Goal: Task Accomplishment & Management: Complete application form

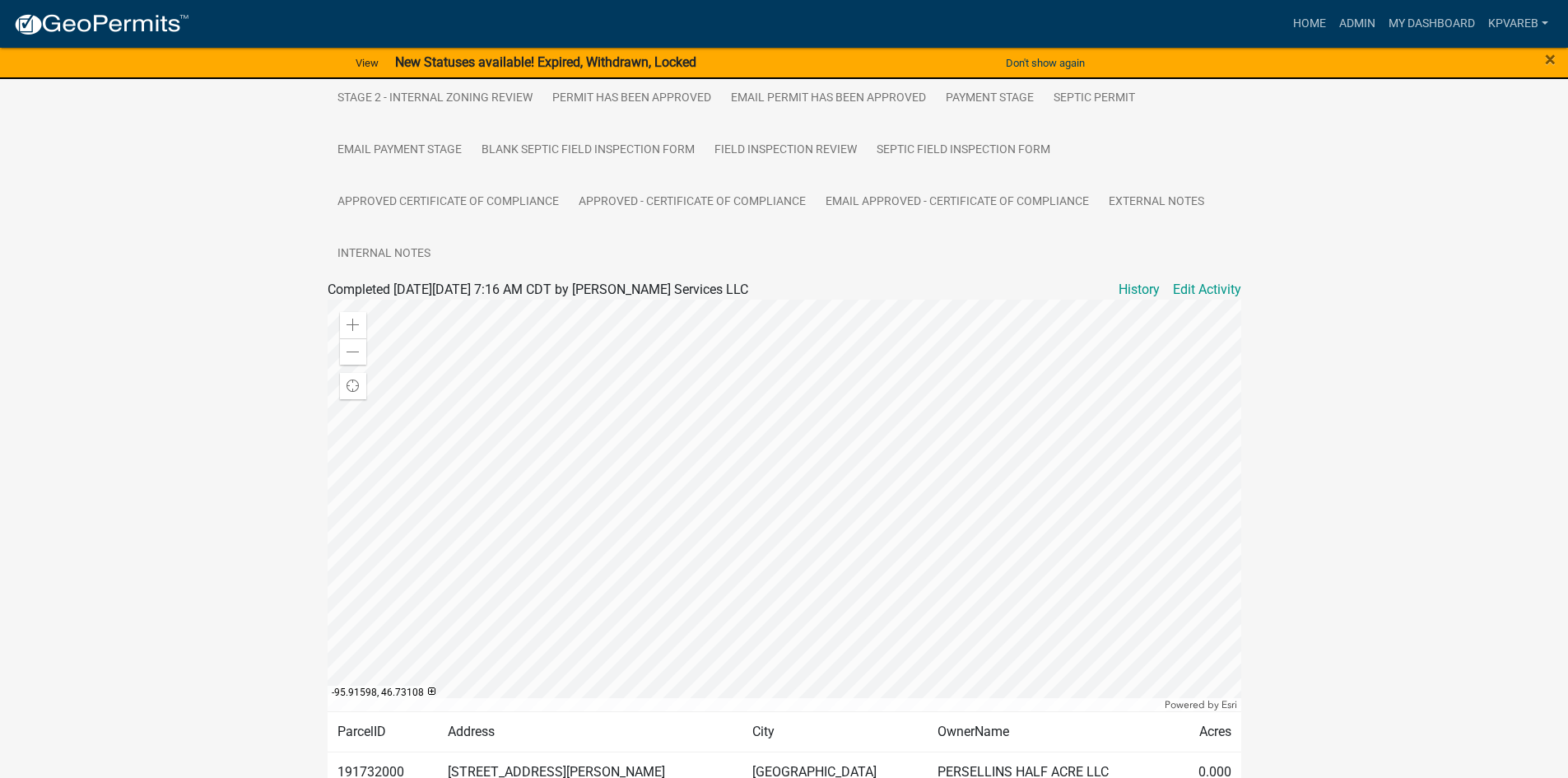
scroll to position [492, 0]
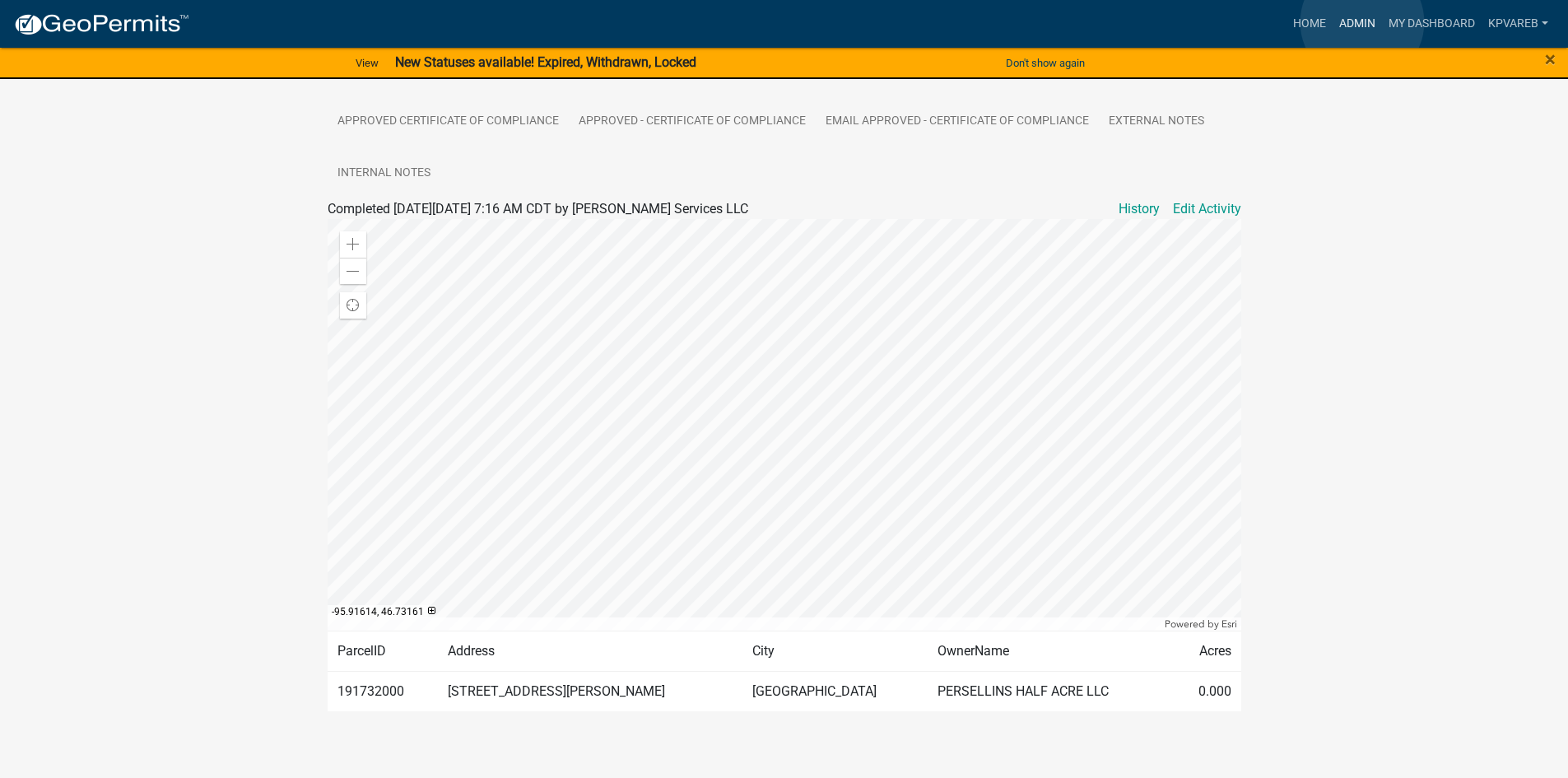
click at [1363, 22] on link "Admin" at bounding box center [1356, 23] width 49 height 31
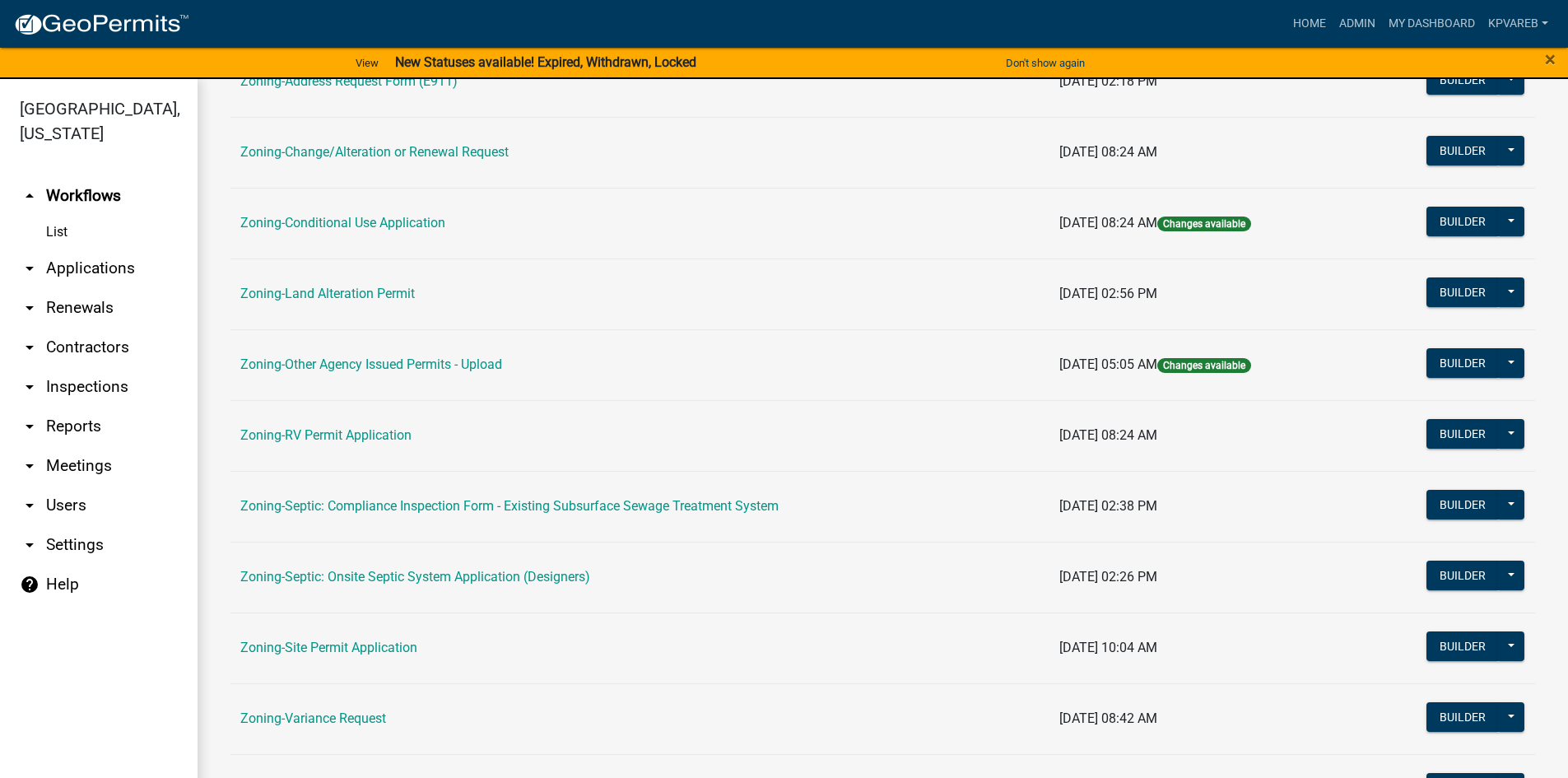
scroll to position [485, 0]
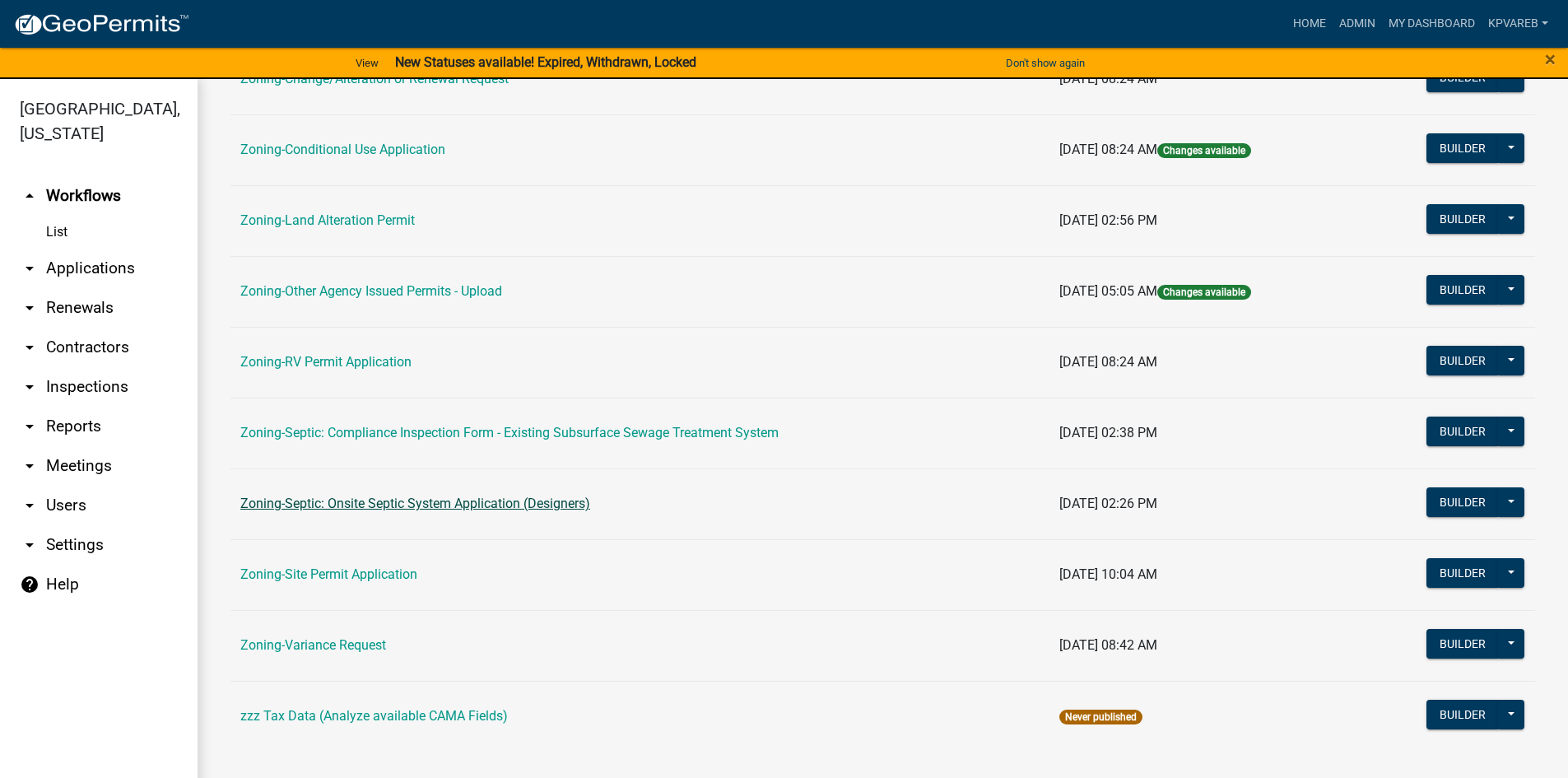
click at [525, 506] on link "Zoning-Septic: Onsite Septic System Application (Designers)" at bounding box center [415, 504] width 350 height 16
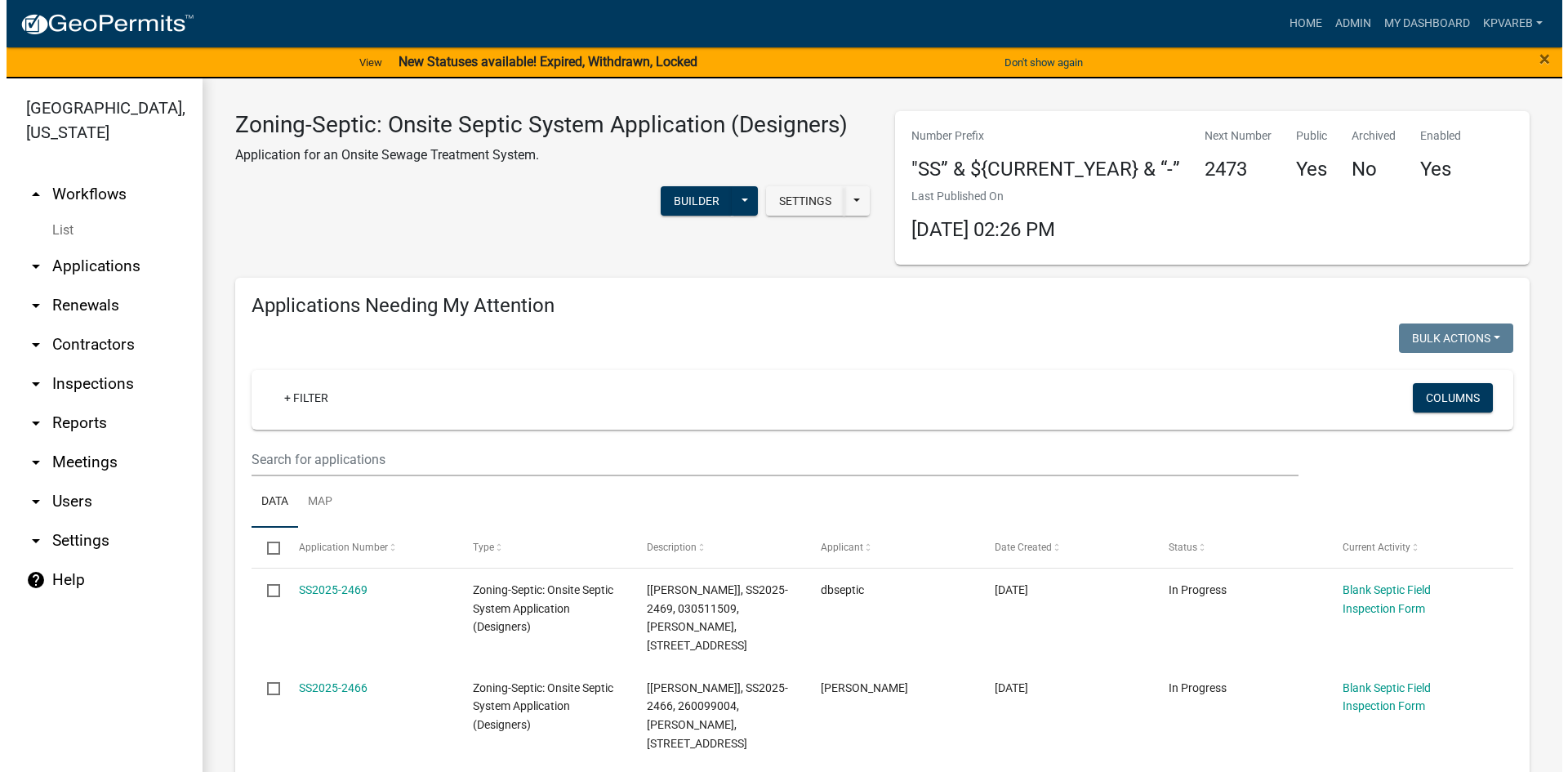
scroll to position [163, 0]
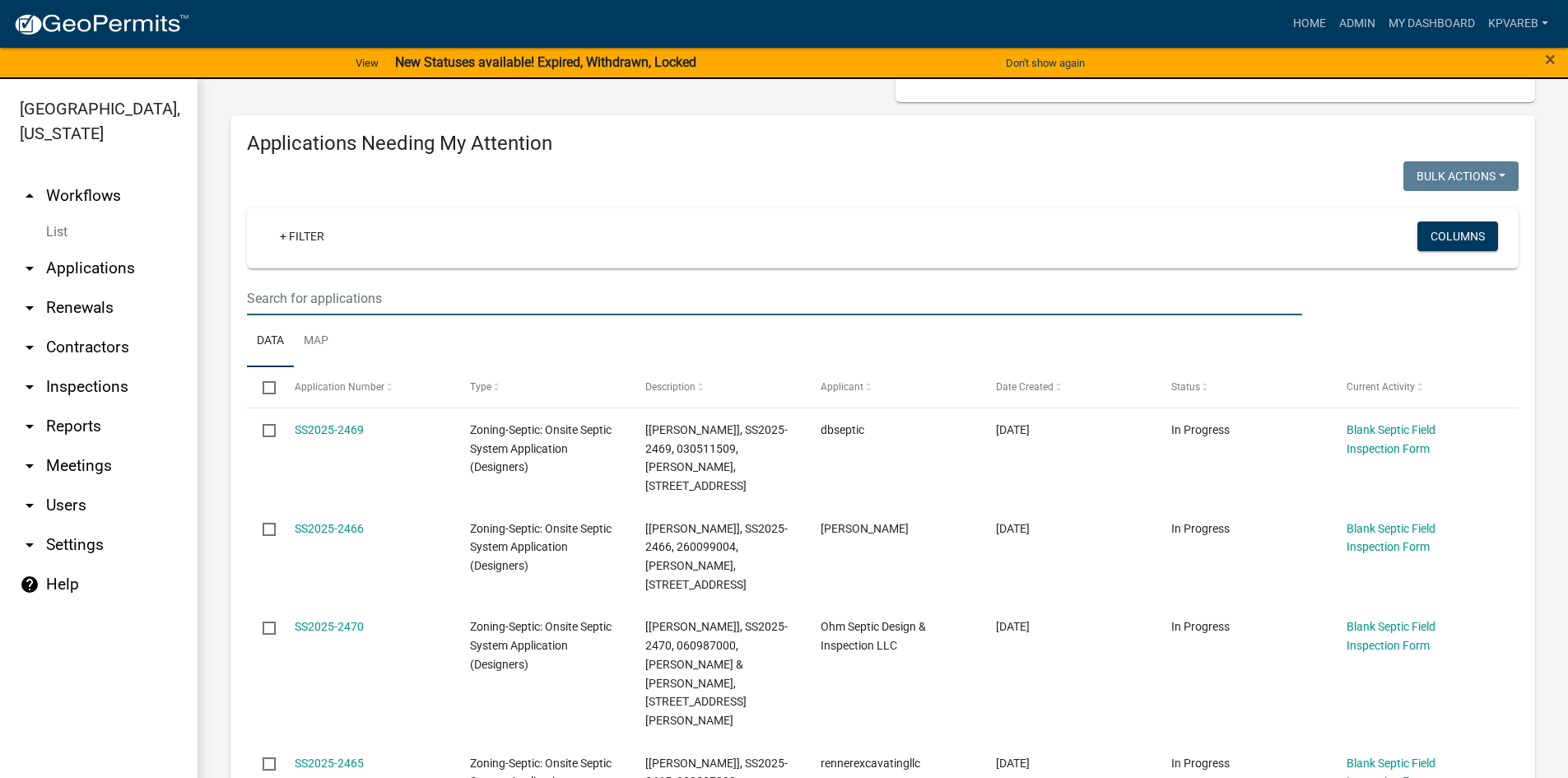
click at [303, 297] on input "text" at bounding box center [775, 298] width 1055 height 34
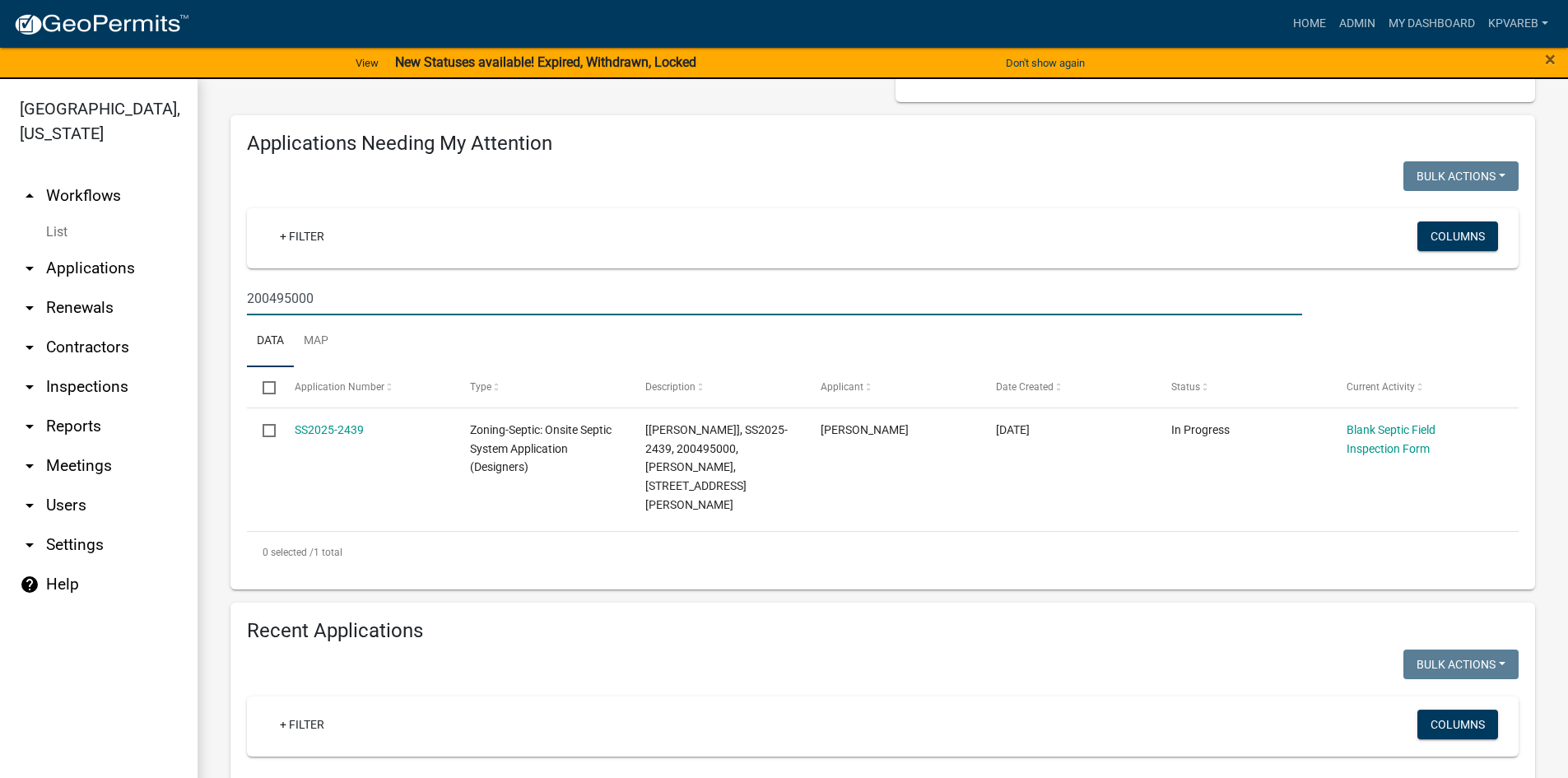
type input "200495000"
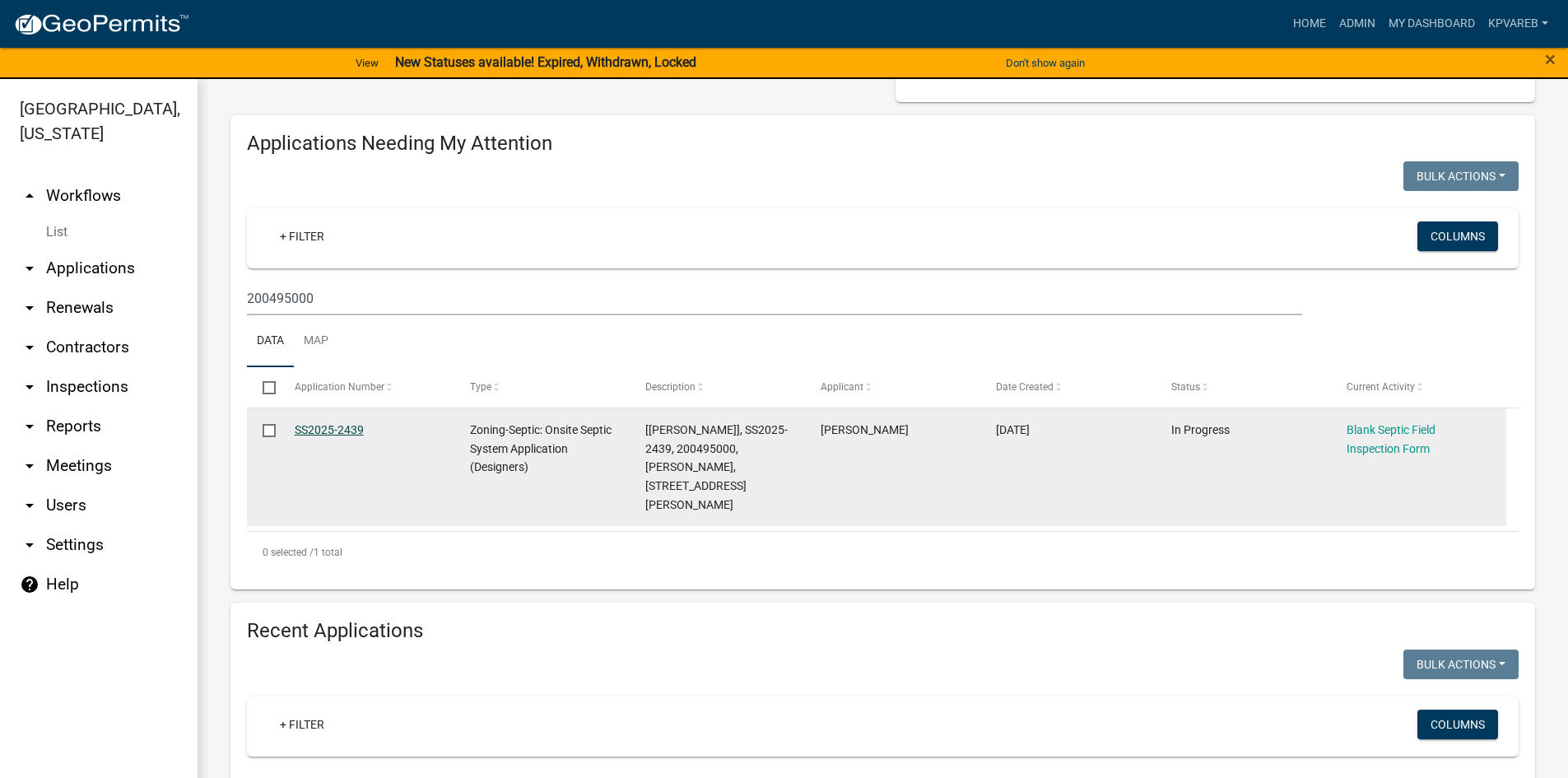
click at [339, 431] on link "SS2025-2439" at bounding box center [329, 430] width 69 height 13
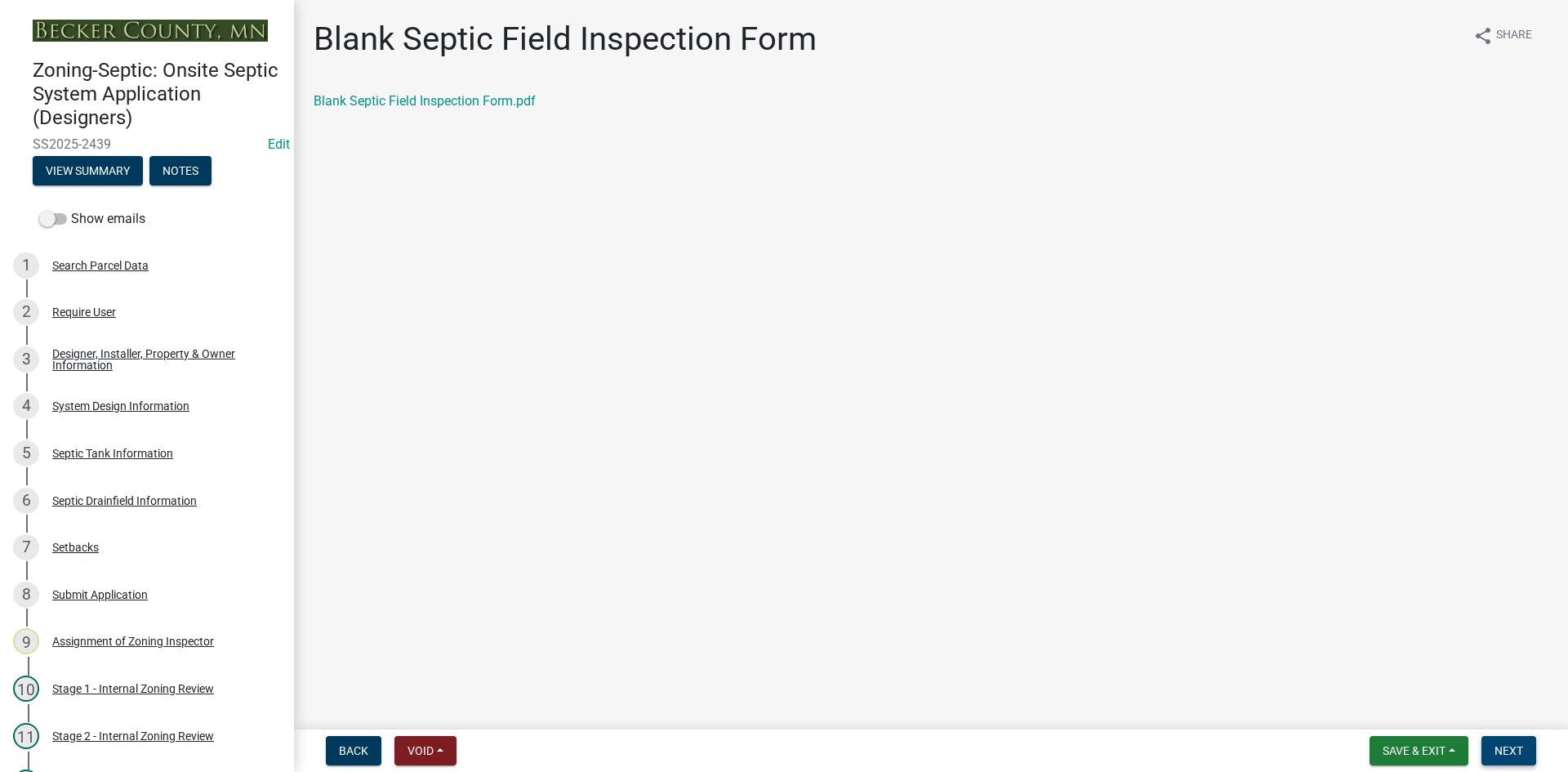
click at [1507, 742] on button "Next" at bounding box center [1509, 751] width 55 height 29
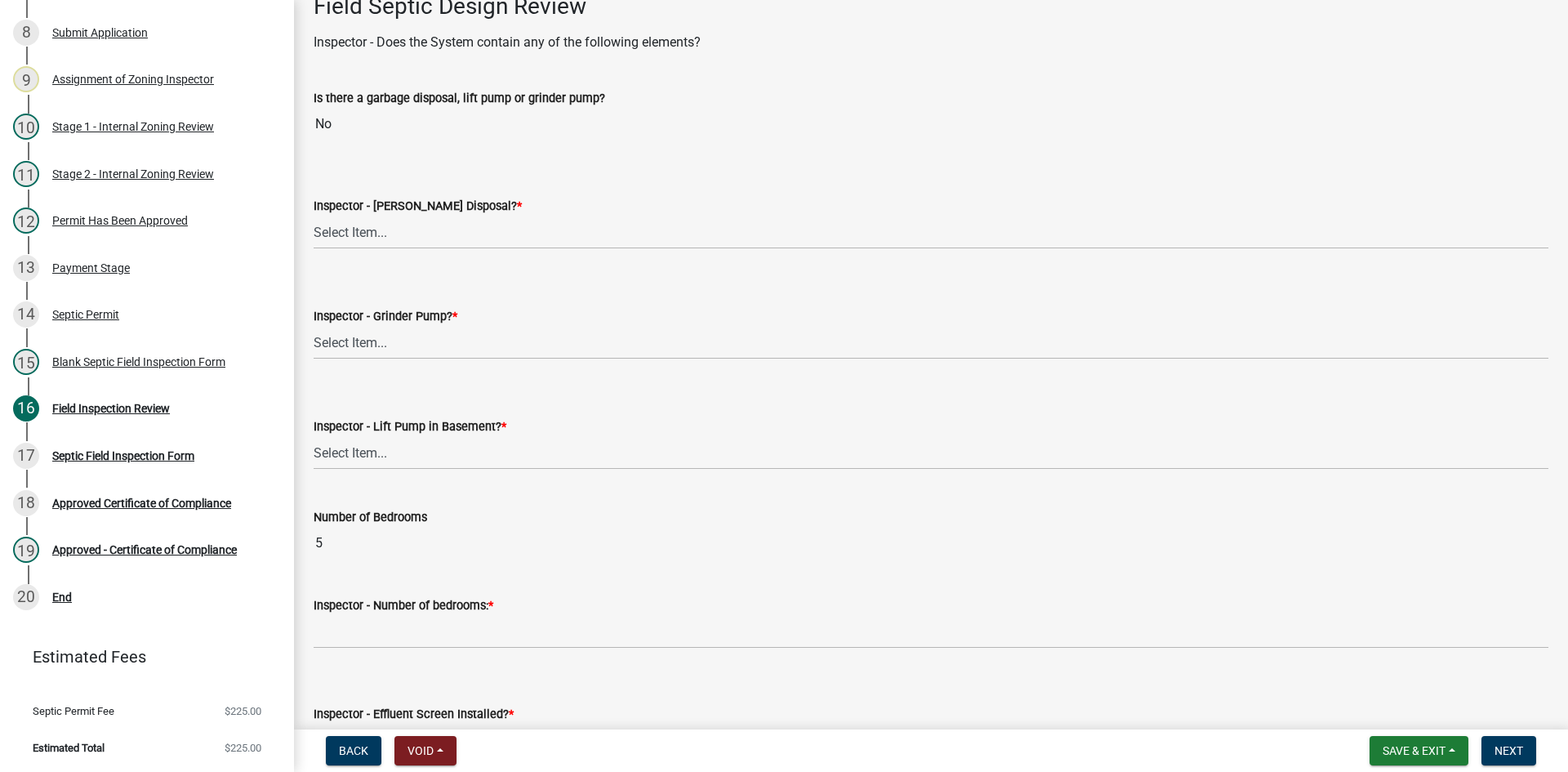
scroll to position [572, 0]
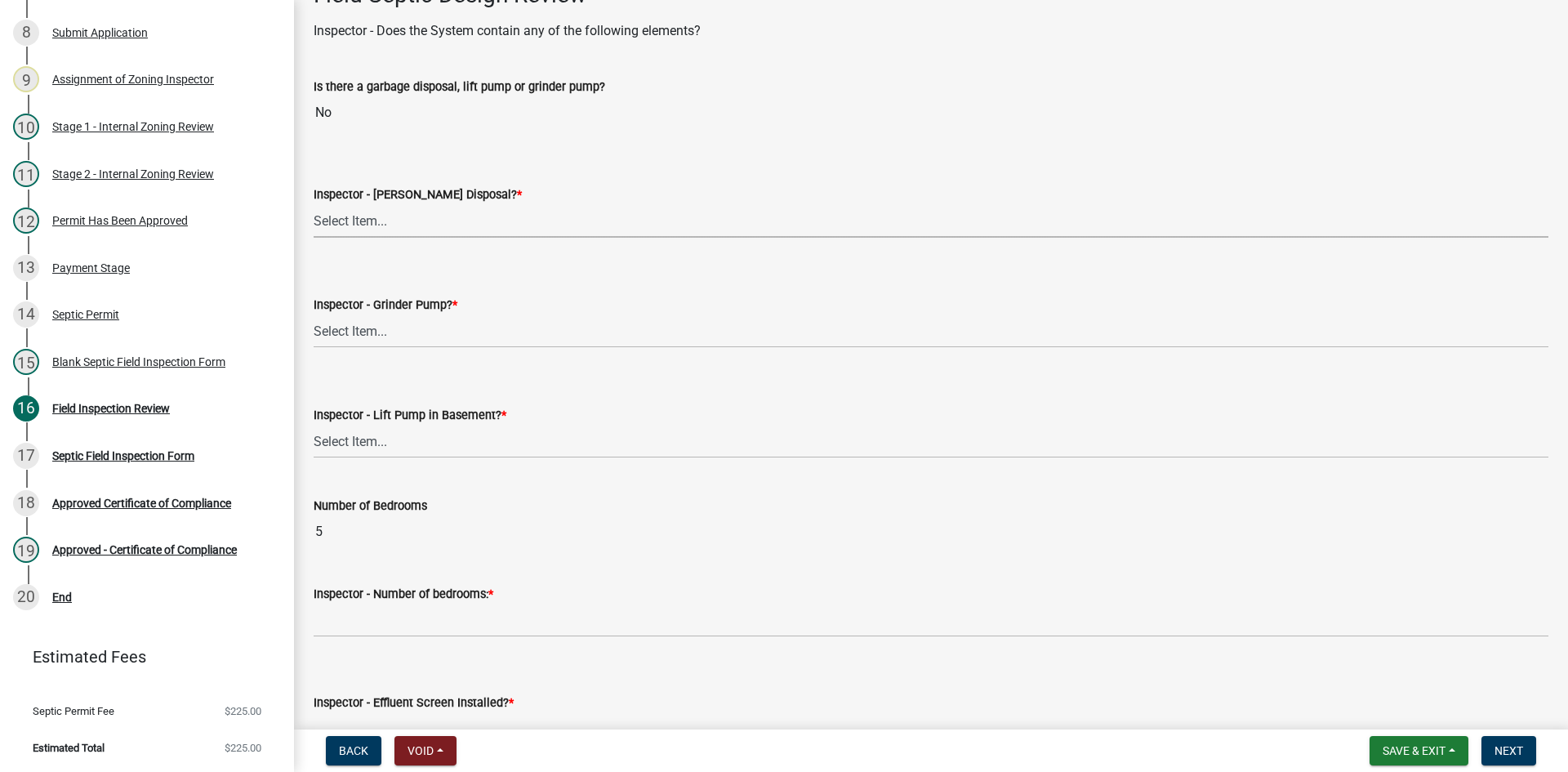
click at [361, 219] on select "Select Item... Yes No" at bounding box center [931, 221] width 1235 height 34
click at [314, 204] on select "Select Item... Yes No" at bounding box center [931, 221] width 1235 height 34
select select "e6f115c1-9d93-4d61-8856-1810485f2117"
click at [380, 339] on select "Select Item... Yes No" at bounding box center [931, 331] width 1235 height 34
click at [314, 315] on select "Select Item... Yes No" at bounding box center [931, 331] width 1235 height 34
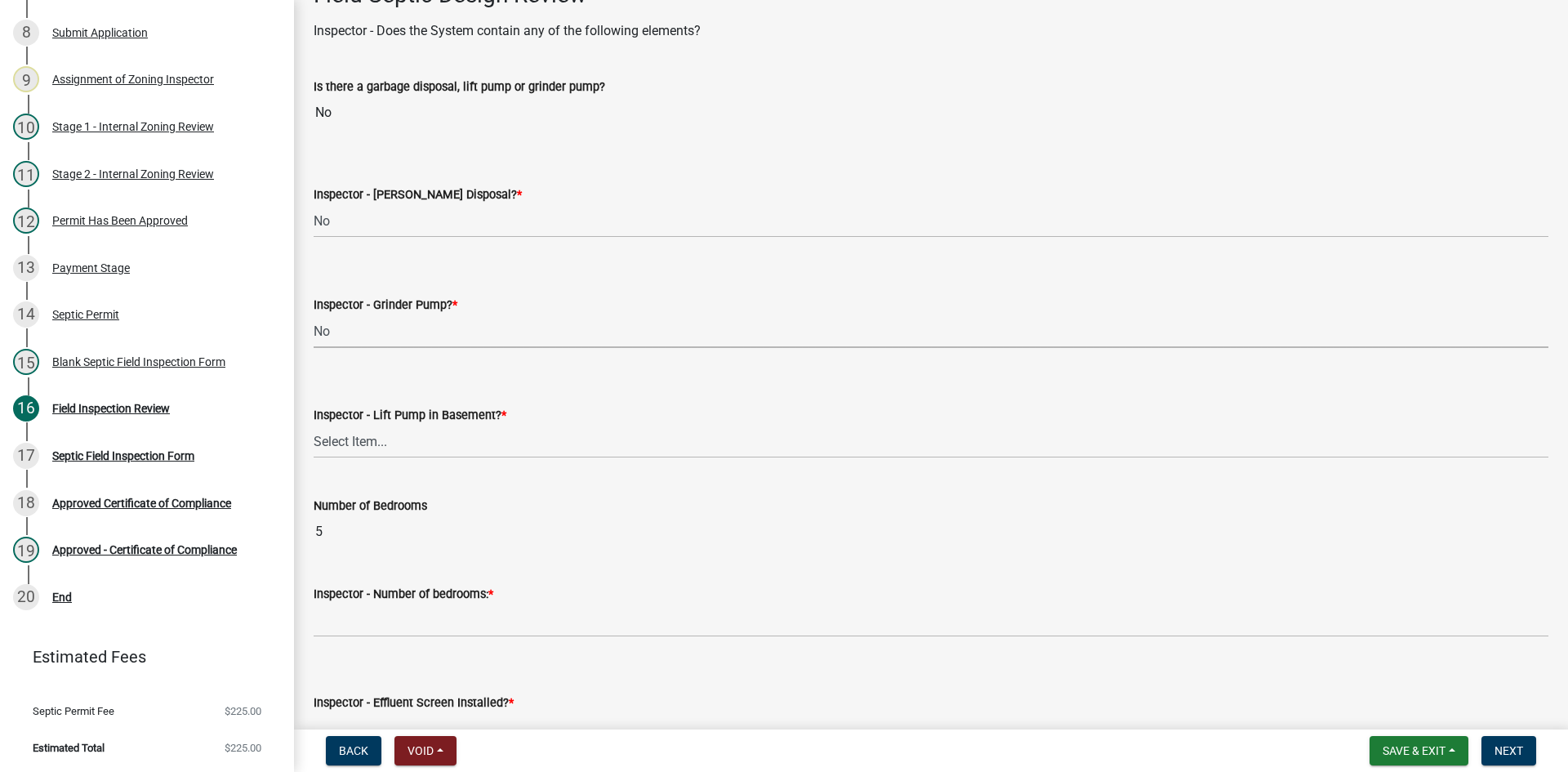
select select "ce8adf61-51ba-42f2-bbc3-7480a098e35e"
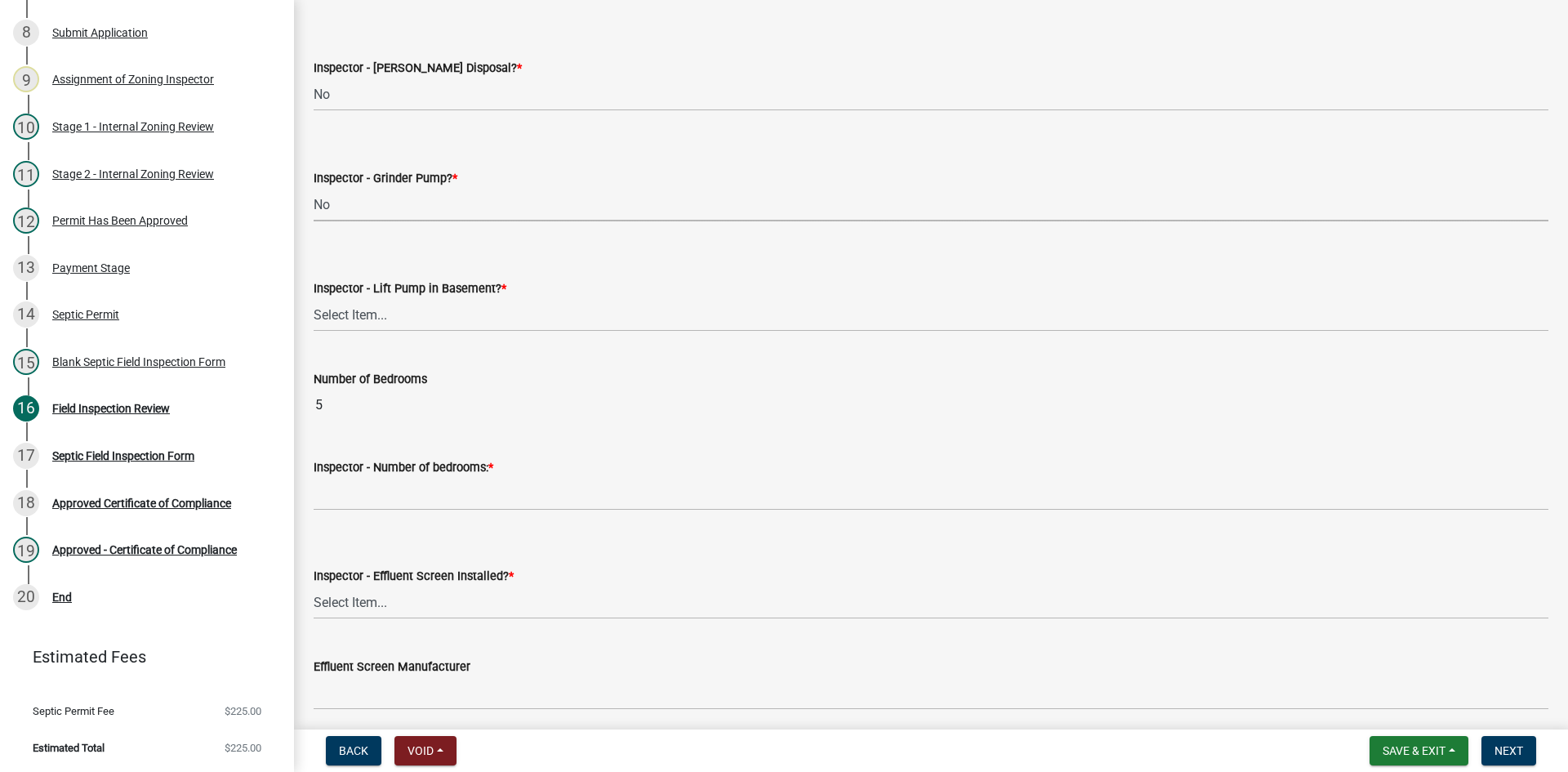
scroll to position [817, 0]
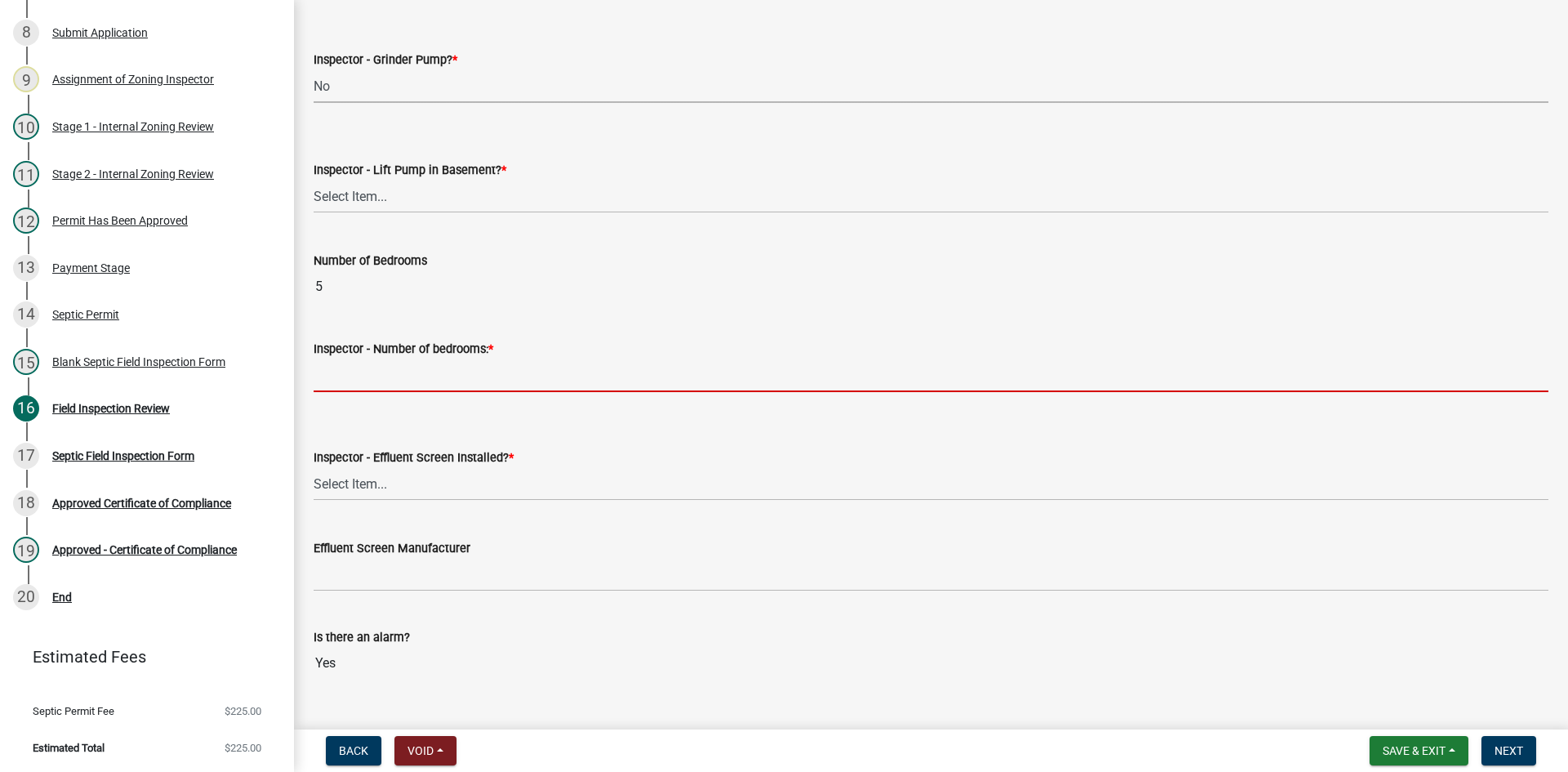
click at [376, 370] on input "Inspector - Number of bedrooms: *" at bounding box center [931, 376] width 1235 height 34
type input "5"
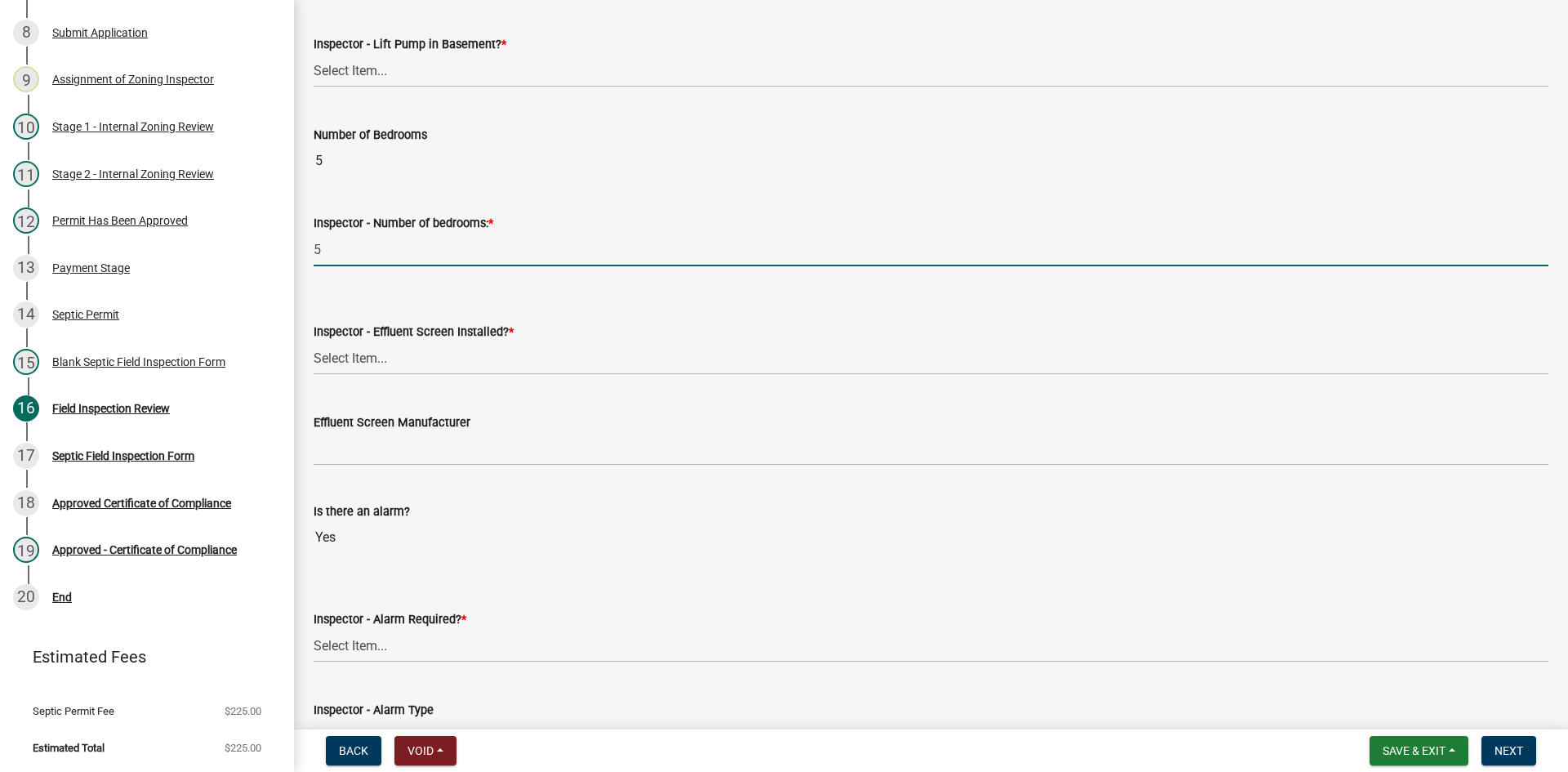
scroll to position [1062, 0]
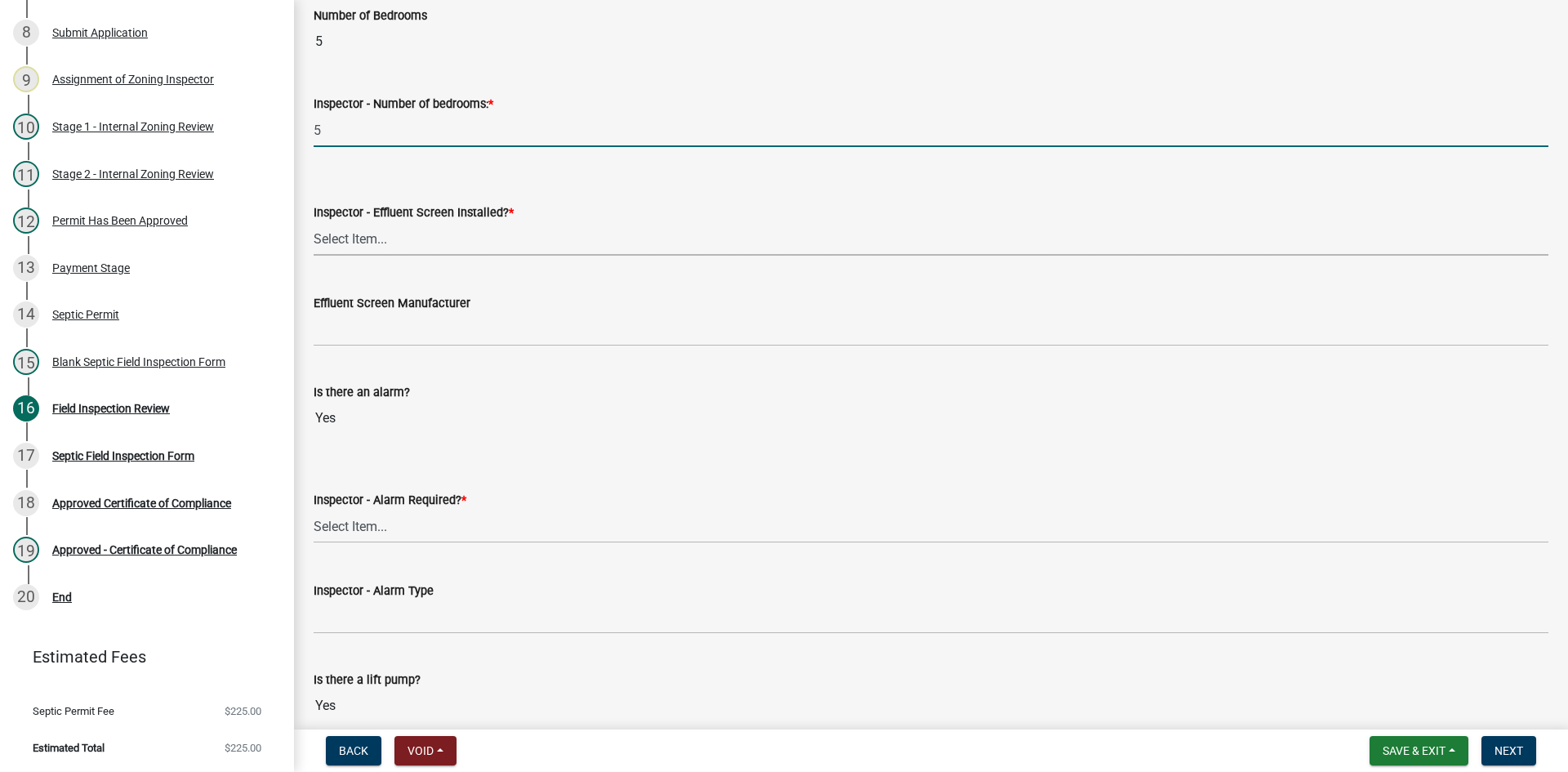
click at [386, 246] on select "Select Item... Yes No" at bounding box center [931, 239] width 1235 height 34
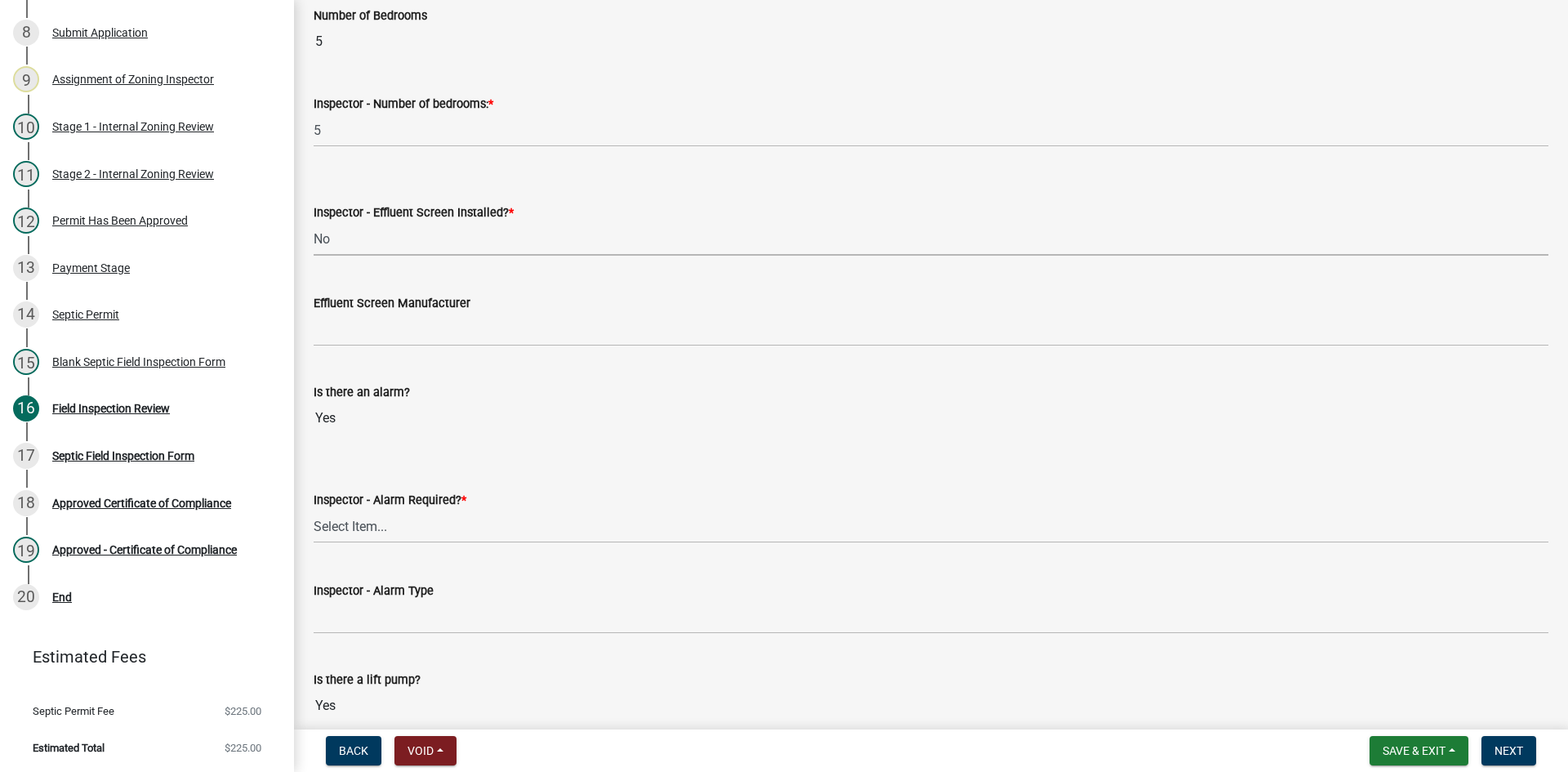
click at [314, 222] on select "Select Item... Yes No" at bounding box center [931, 239] width 1235 height 34
select select "039f9276-f093-40ee-98f9-24c1fbae5d9d"
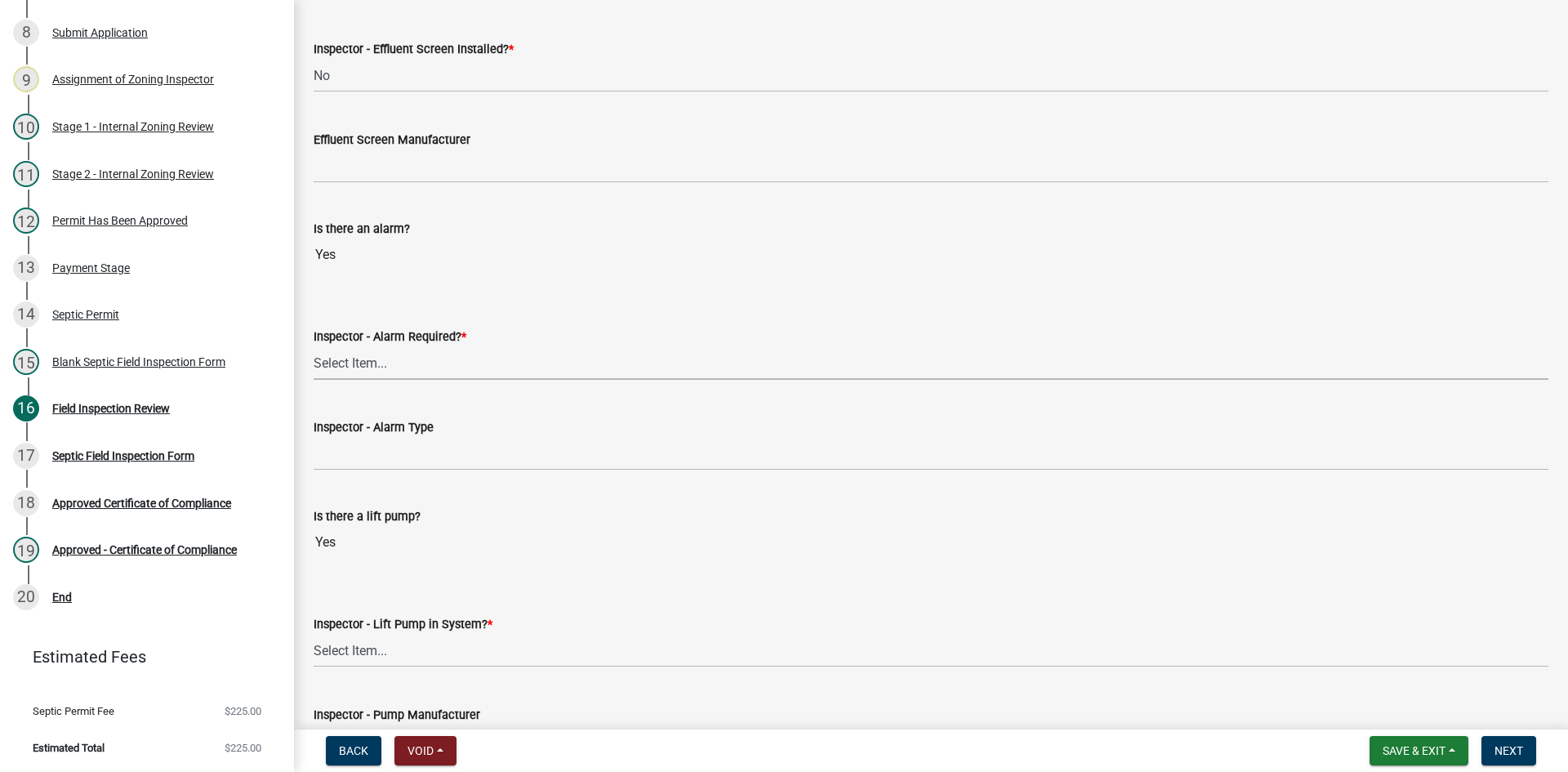
drag, startPoint x: 374, startPoint y: 357, endPoint x: 382, endPoint y: 376, distance: 20.6
click at [374, 358] on select "Select Item... Yes No" at bounding box center [931, 363] width 1235 height 34
click at [314, 347] on select "Select Item... Yes No" at bounding box center [931, 363] width 1235 height 34
select select "9075ff2b-2749-45ce-aee6-f4951e9a2109"
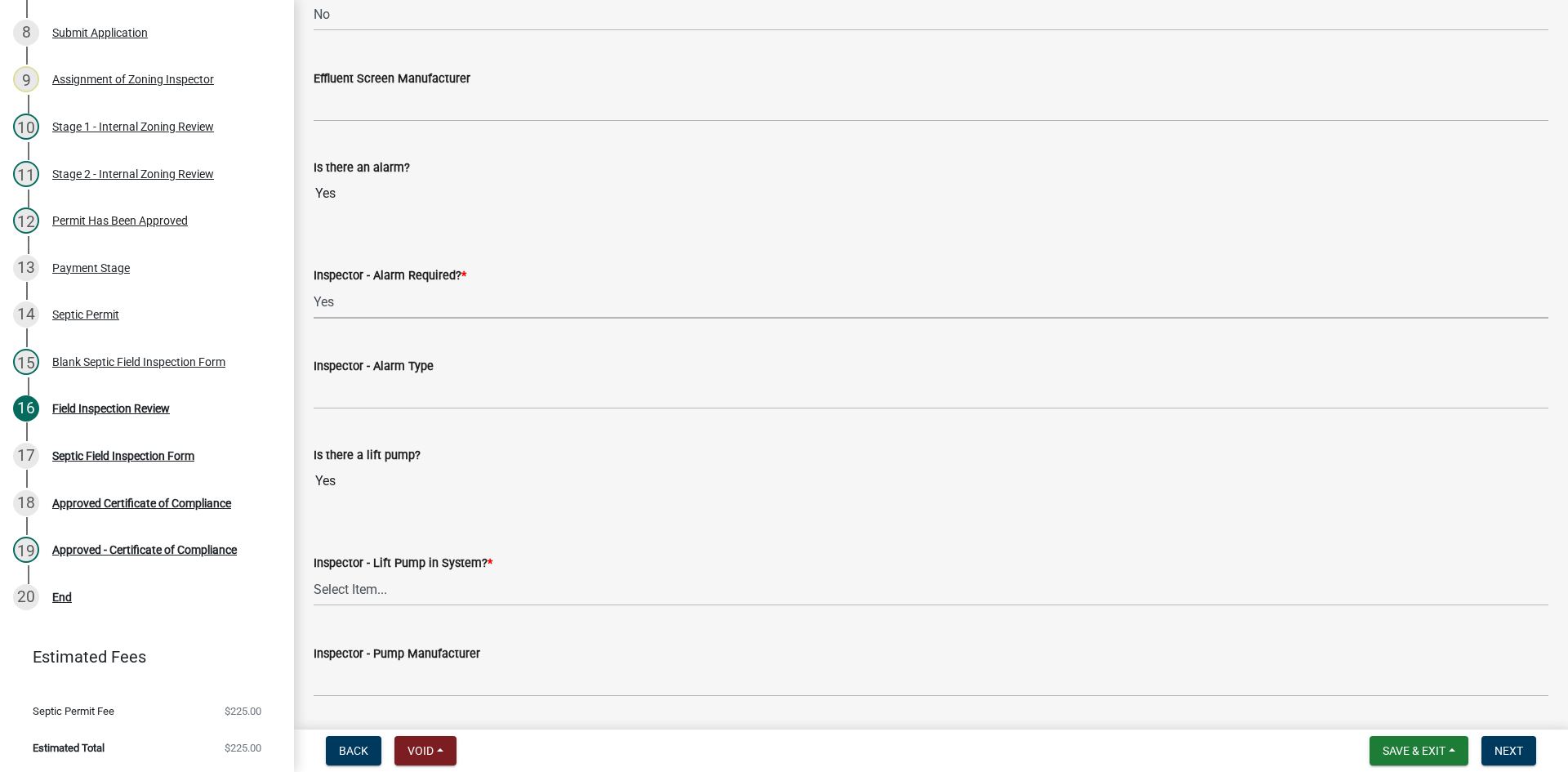
scroll to position [1389, 0]
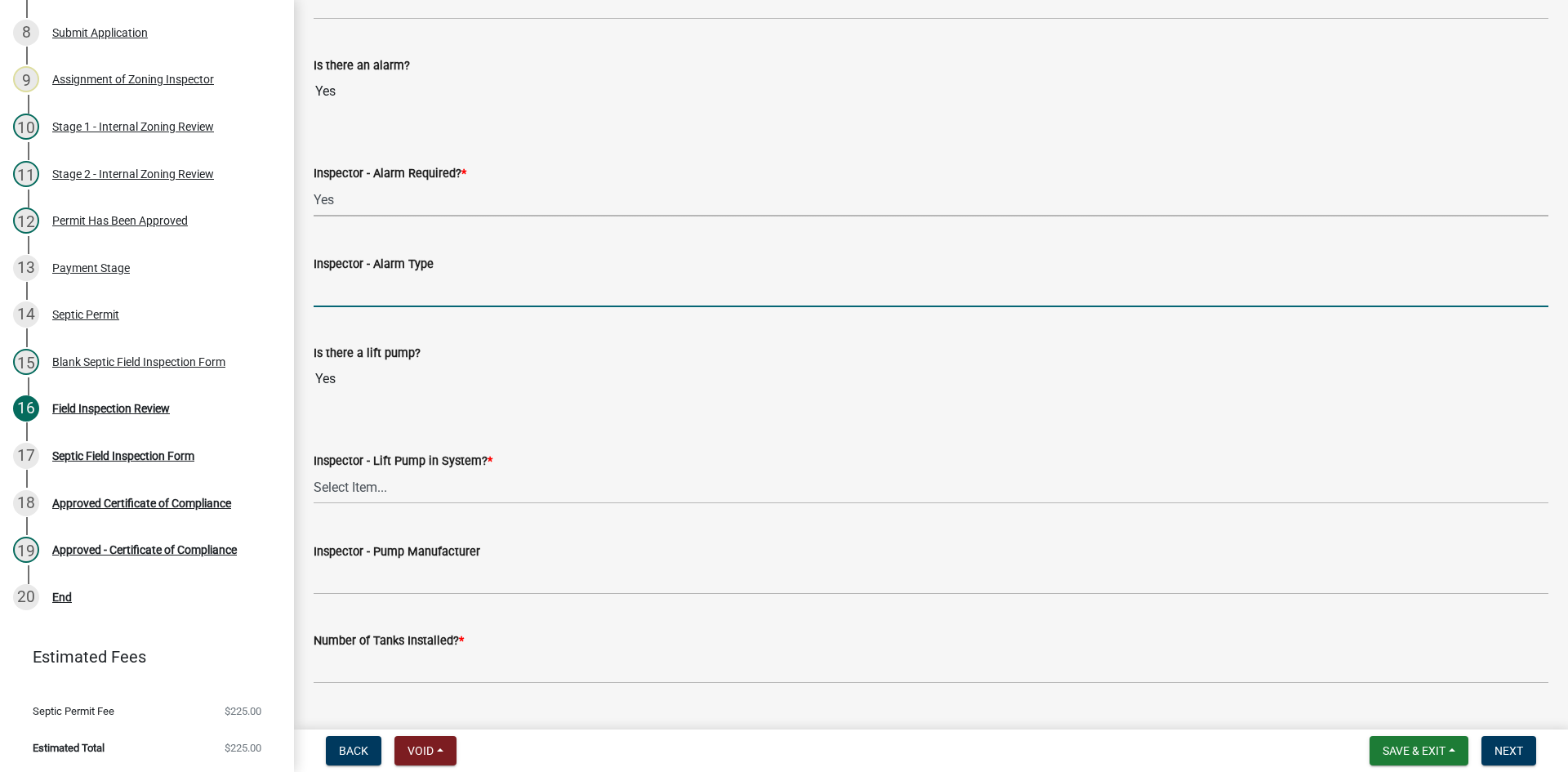
click at [384, 284] on input "Inspector - Alarm Type" at bounding box center [931, 291] width 1235 height 34
click at [363, 285] on input "Inspector - Alarm Type" at bounding box center [931, 291] width 1235 height 34
type input "alderon power post"
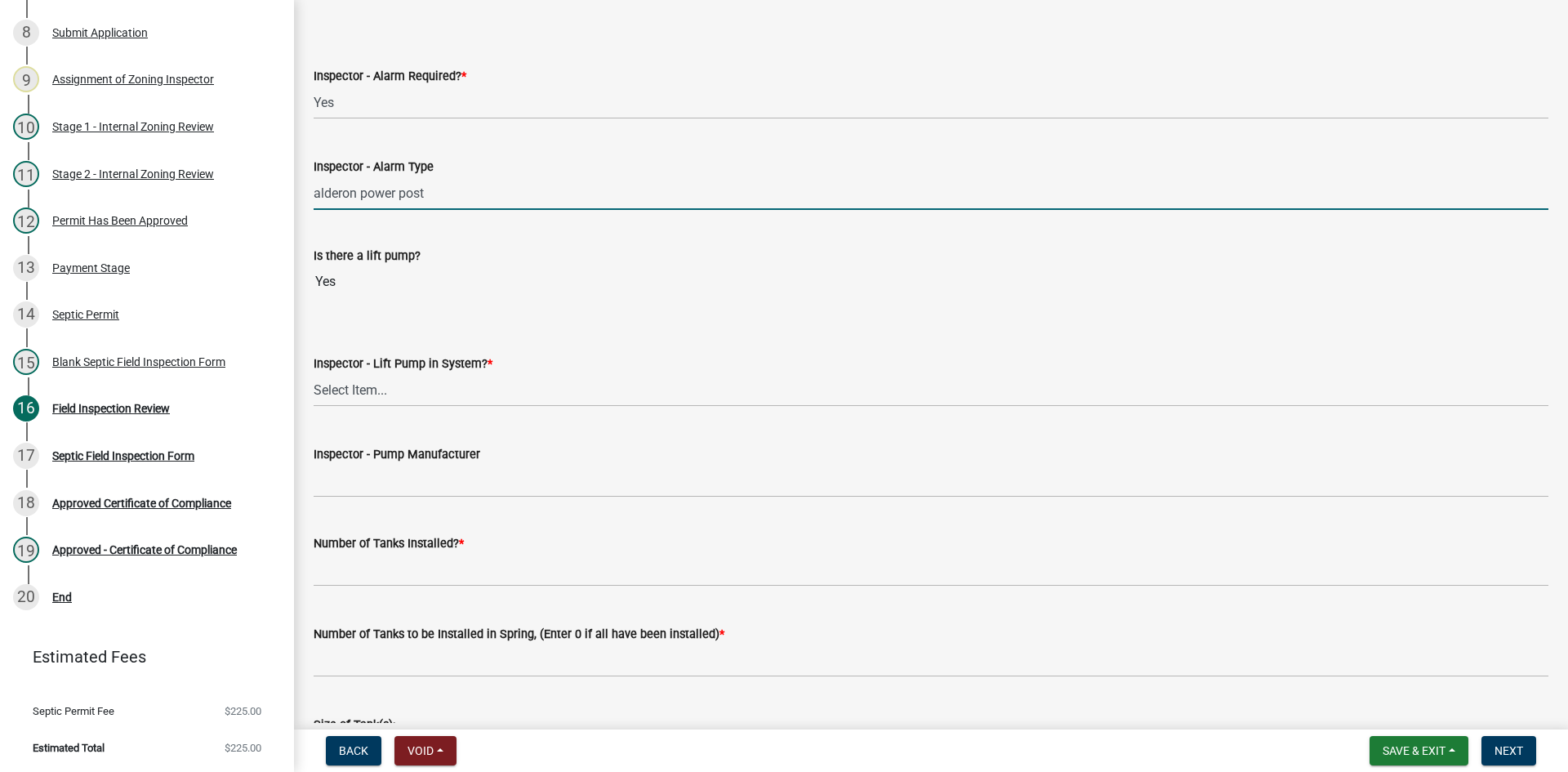
scroll to position [1634, 0]
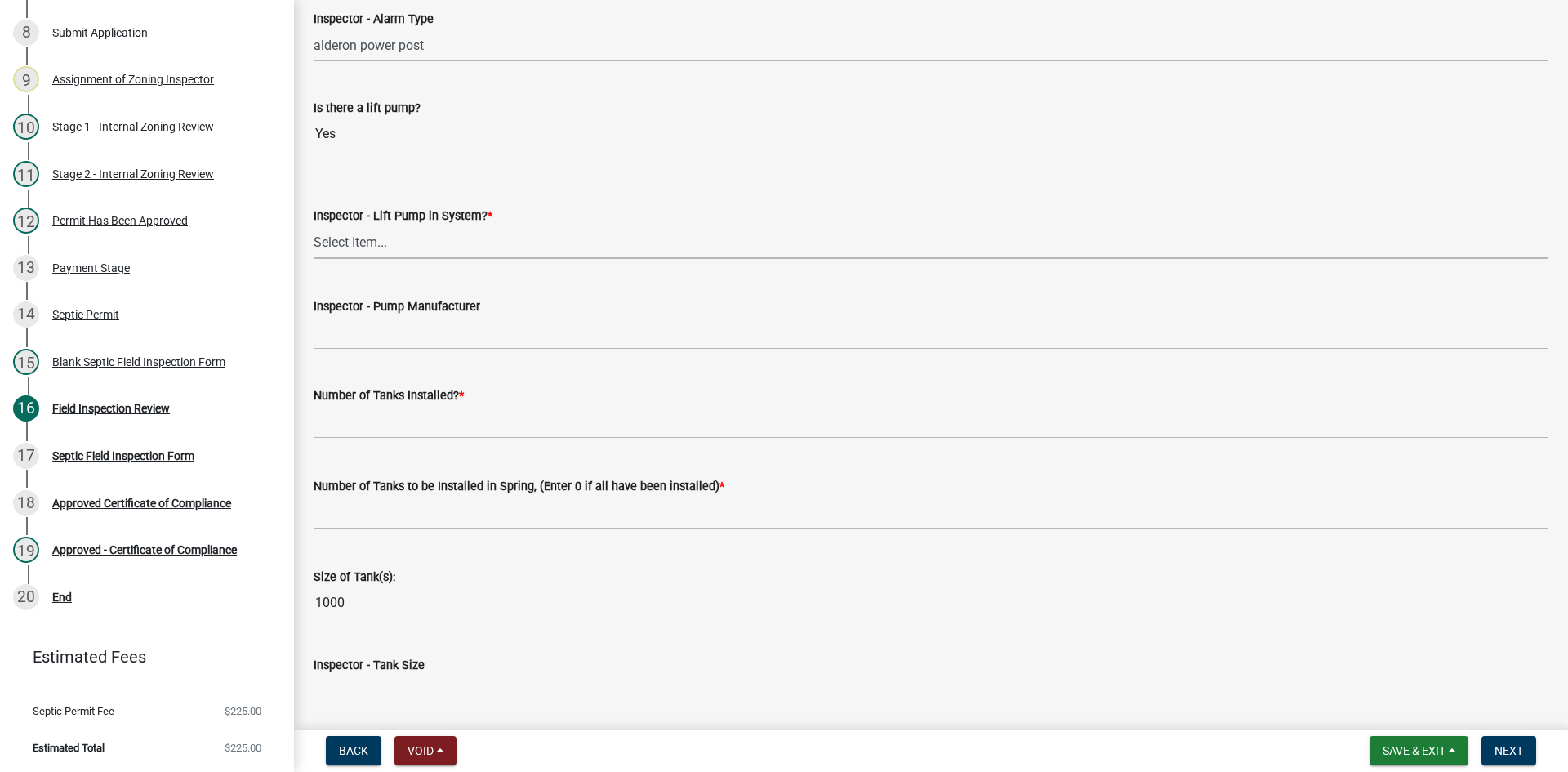
click at [362, 248] on select "Select Item... Yes No" at bounding box center [931, 242] width 1235 height 34
click at [314, 225] on select "Select Item... Yes No" at bounding box center [931, 242] width 1235 height 34
select select "c19a0b5c-6916-4435-8c22-bdddceeea52a"
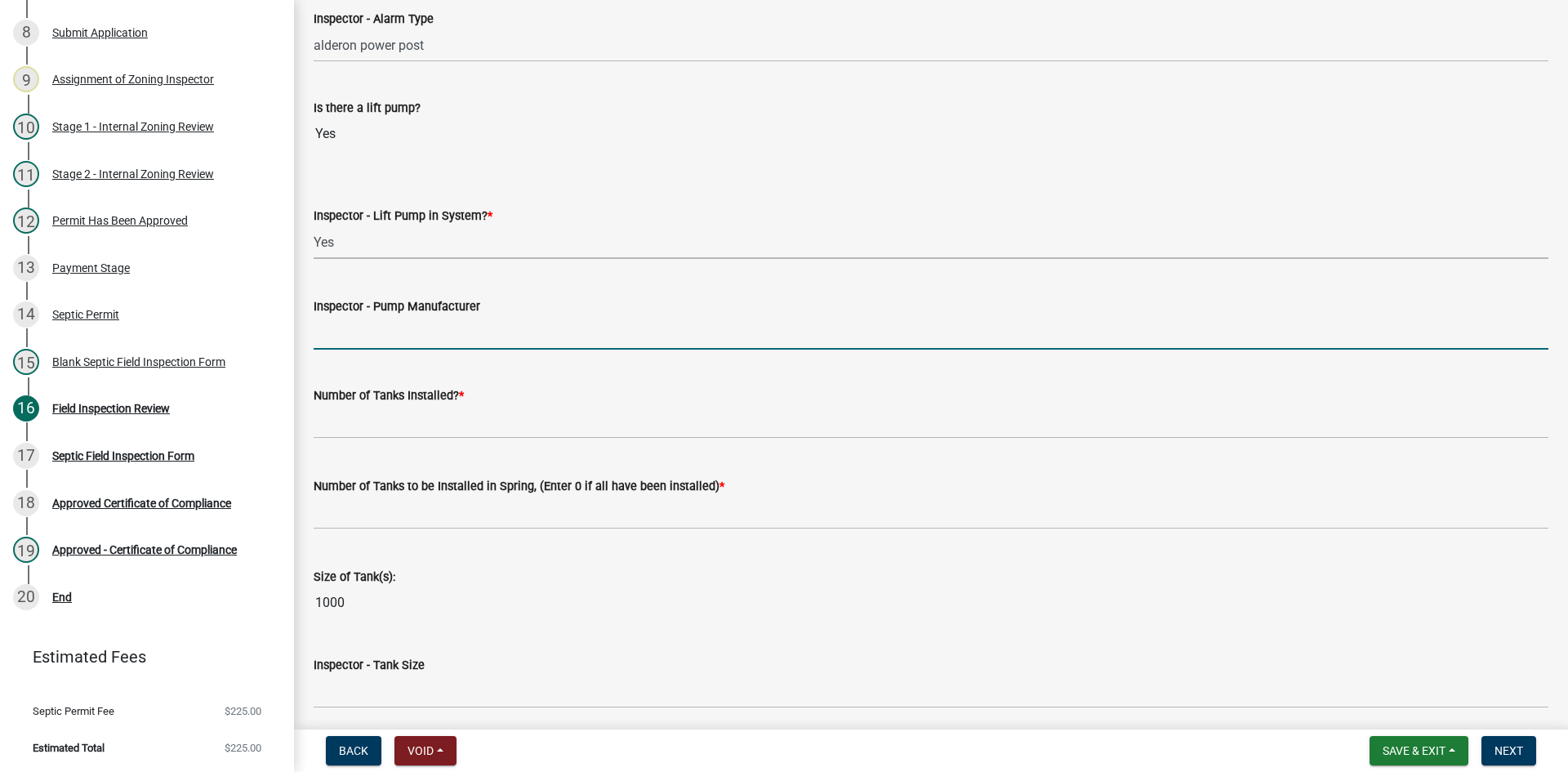
click at [374, 336] on input "Inspector - Pump Manufacturer" at bounding box center [931, 333] width 1235 height 34
type input "[PERSON_NAME] bn98"
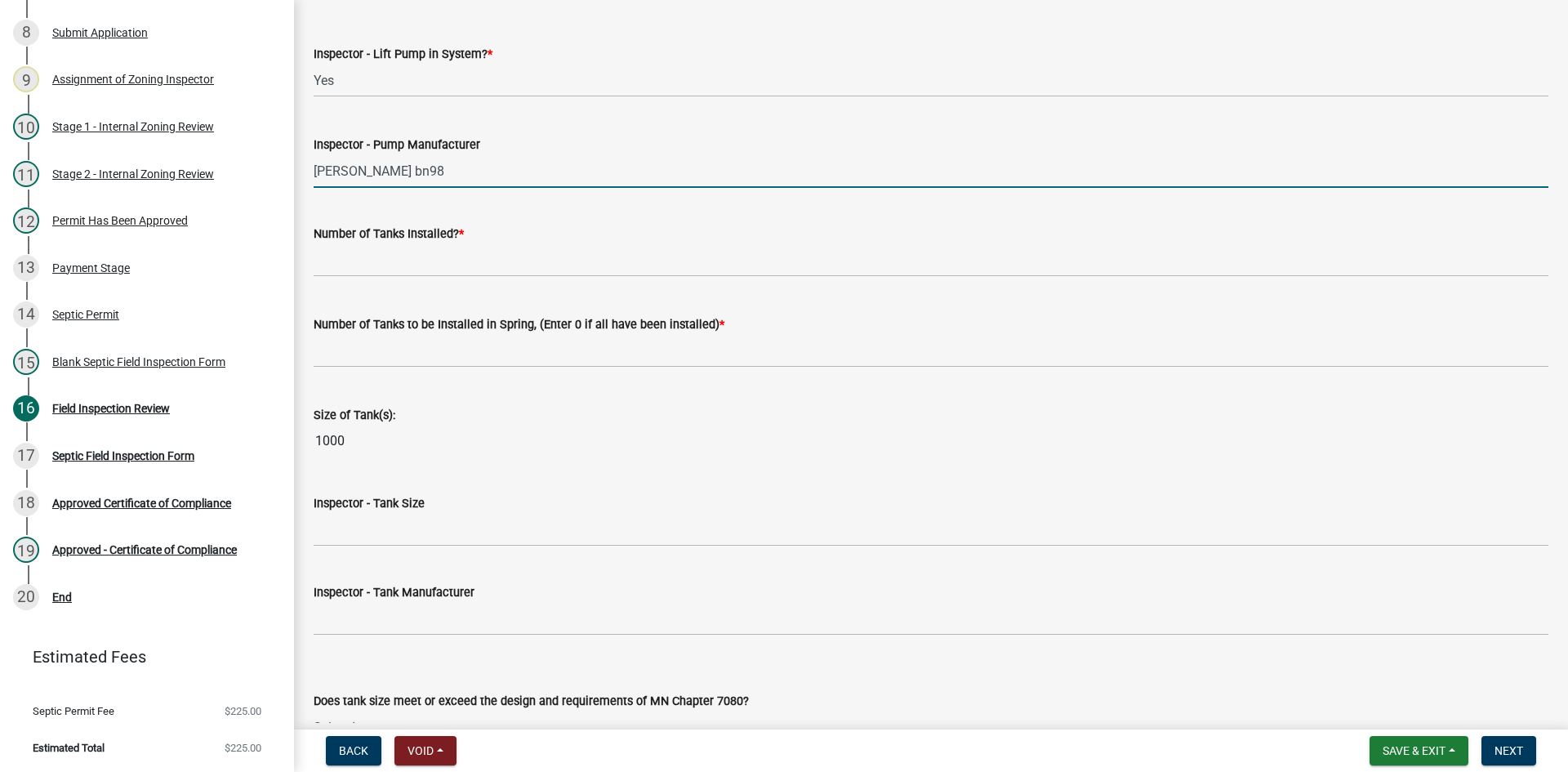
scroll to position [1797, 0]
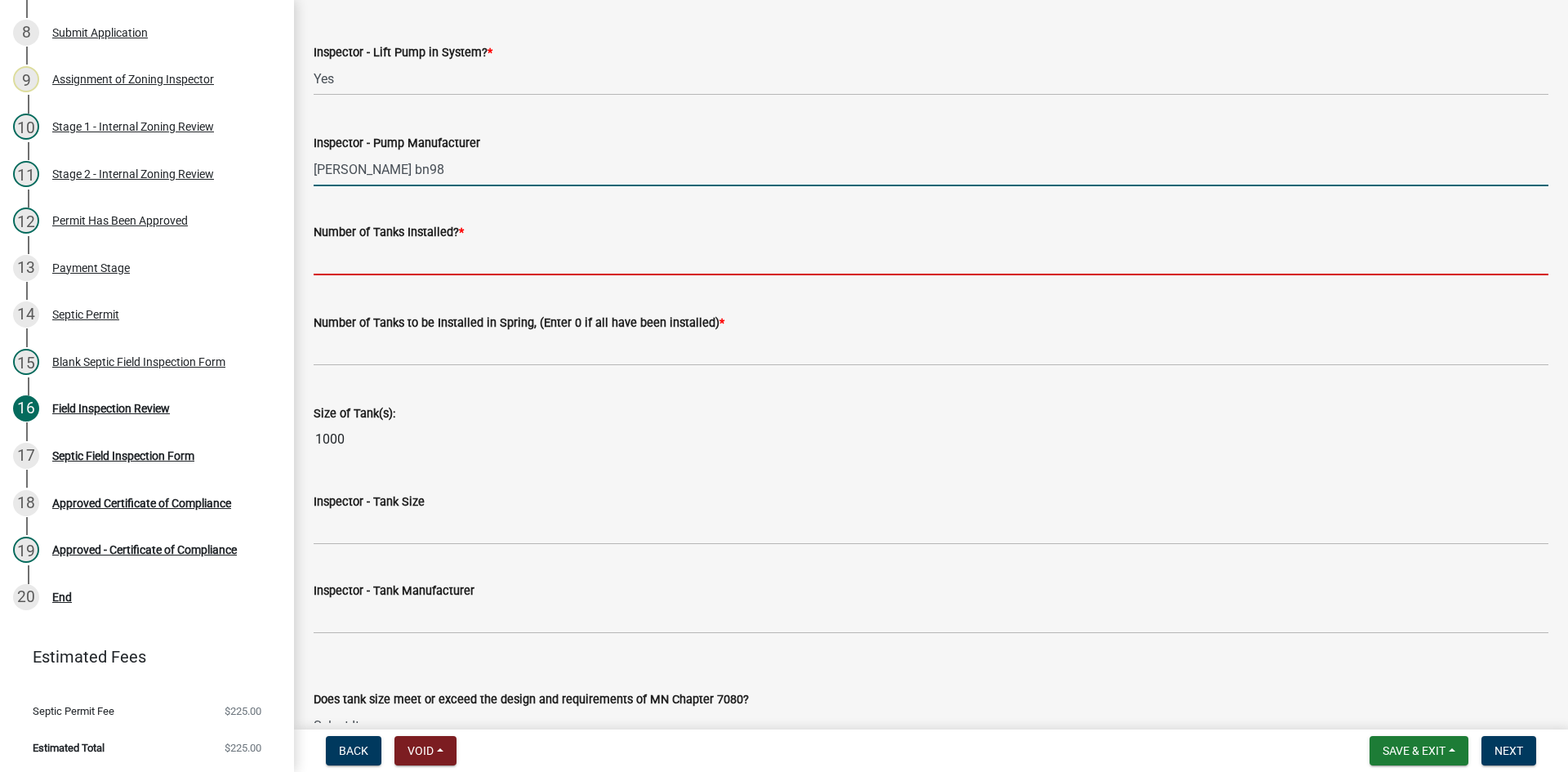
click at [395, 258] on input "text" at bounding box center [931, 259] width 1235 height 34
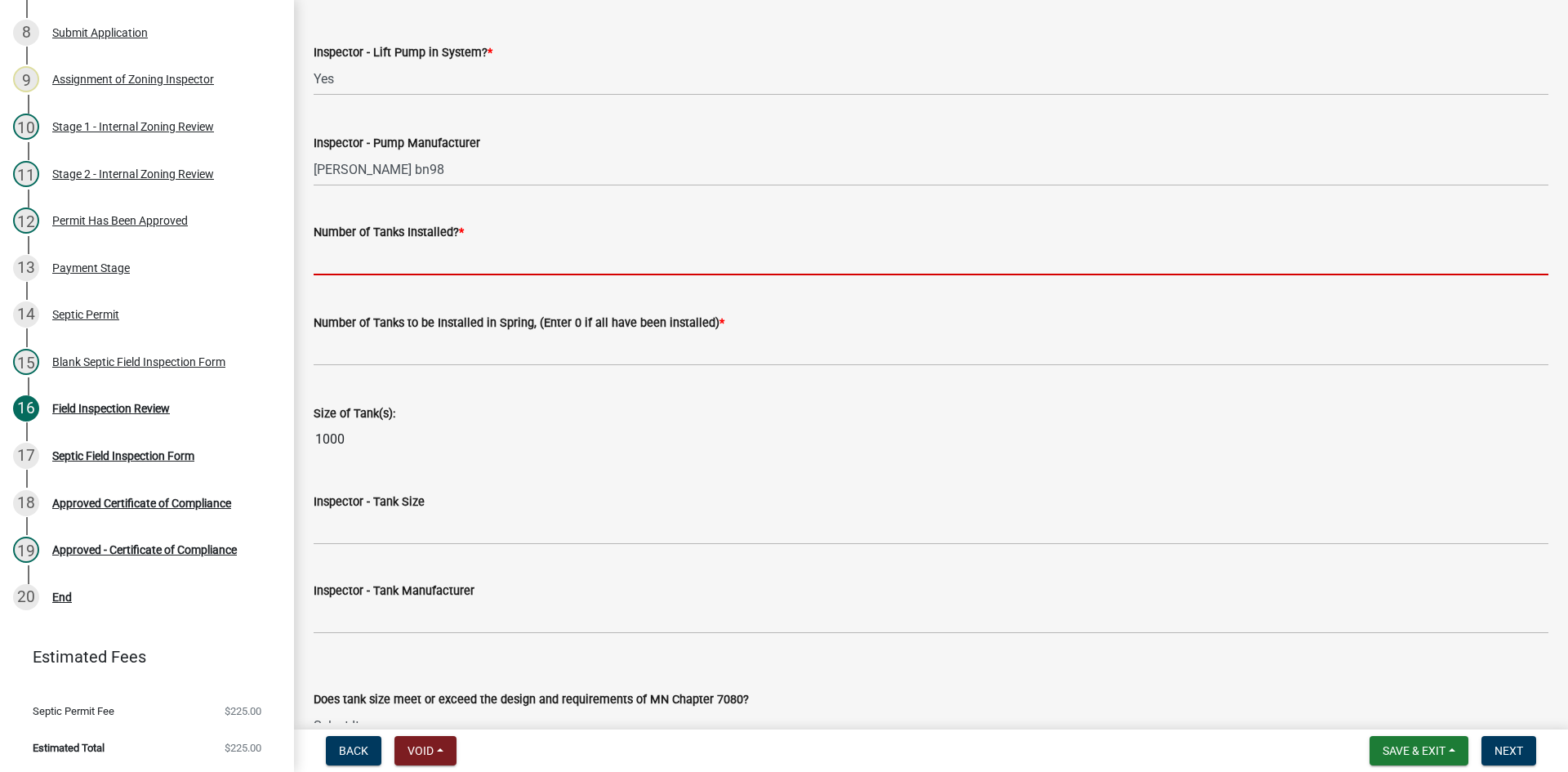
type input "2"
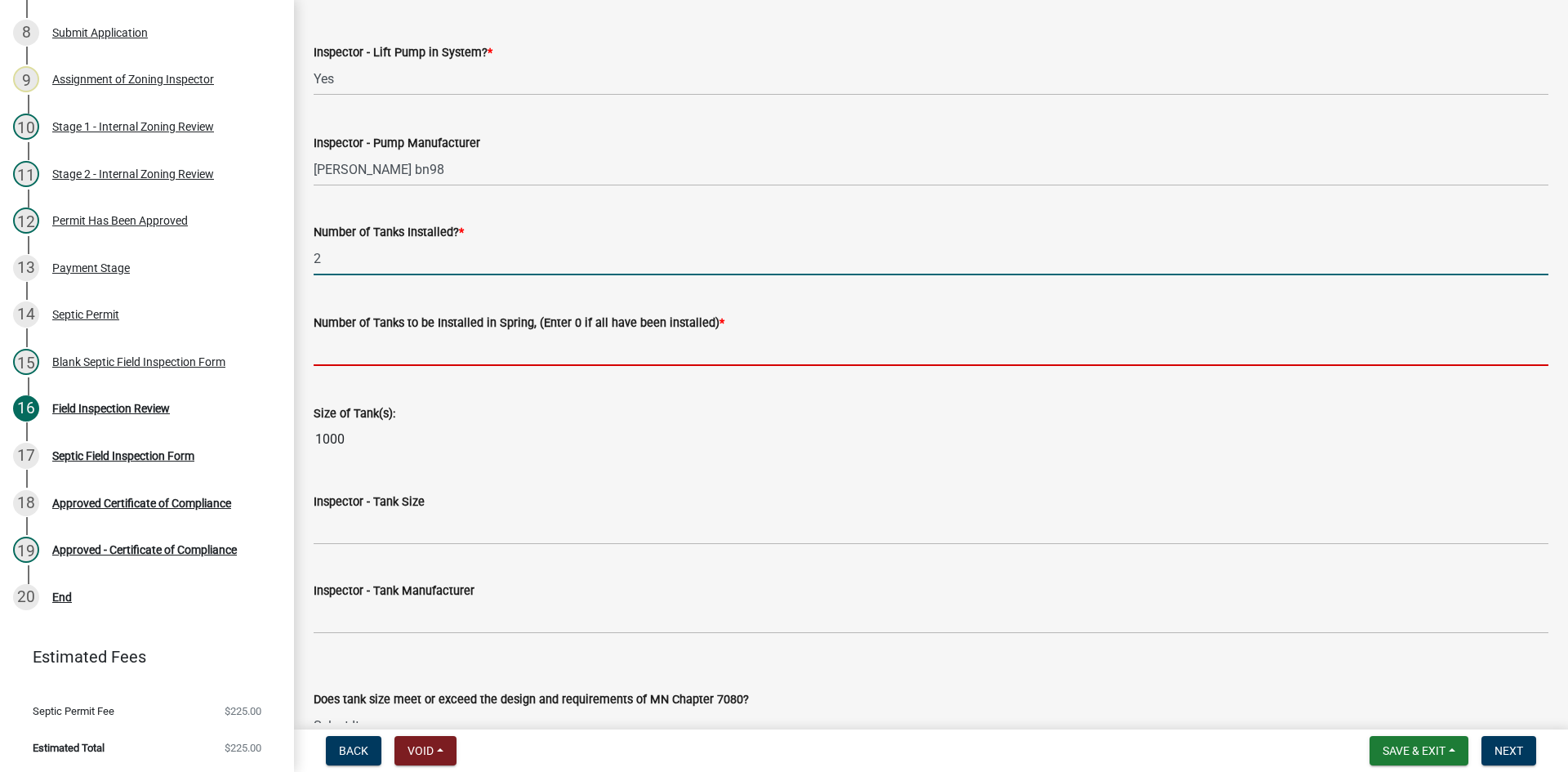
drag, startPoint x: 383, startPoint y: 348, endPoint x: 389, endPoint y: 355, distance: 9.2
click at [383, 348] on input "text" at bounding box center [931, 349] width 1235 height 34
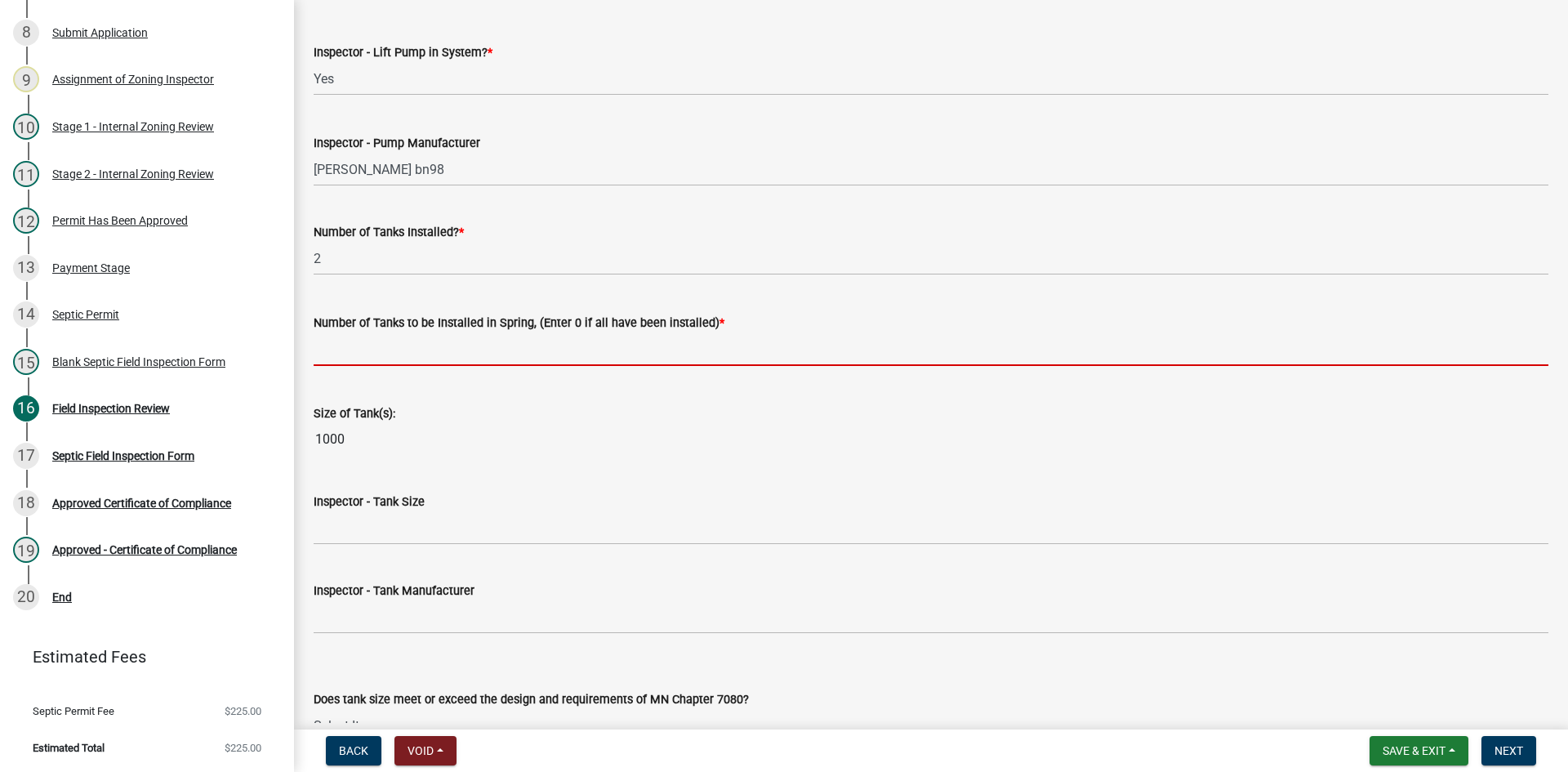
type input "0"
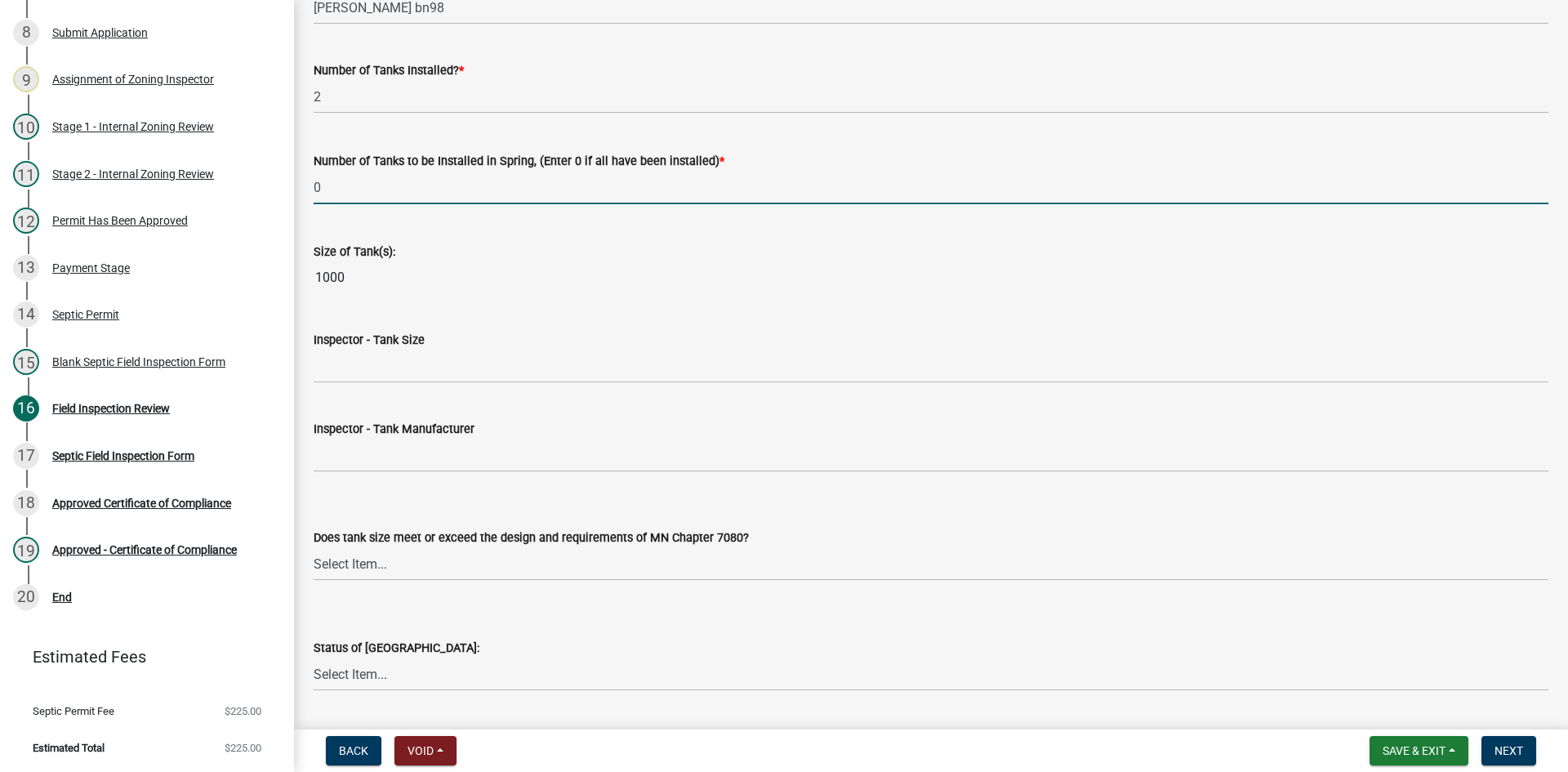
scroll to position [1961, 0]
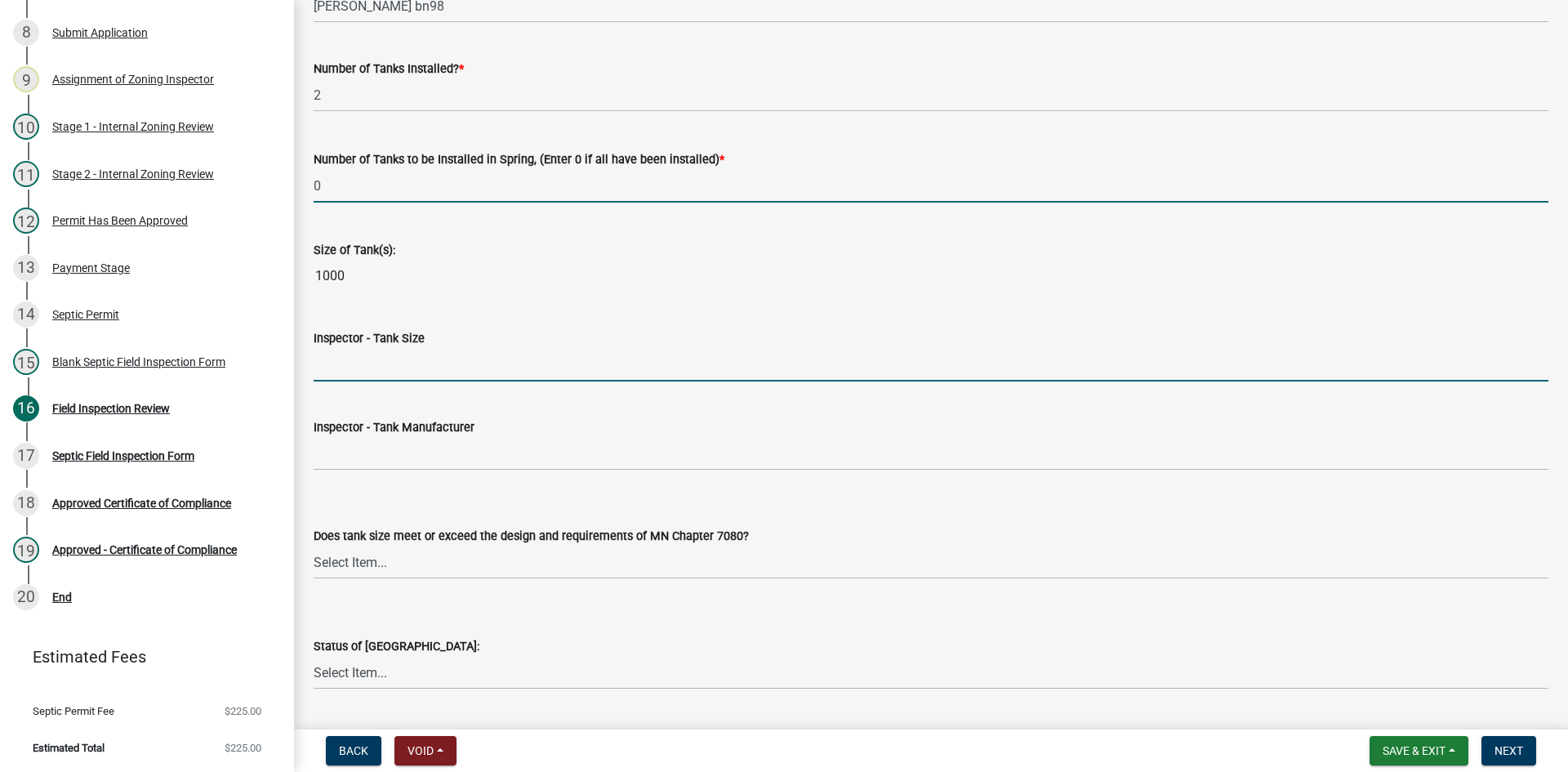
click at [361, 365] on input "Inspector - Tank Size" at bounding box center [931, 365] width 1235 height 34
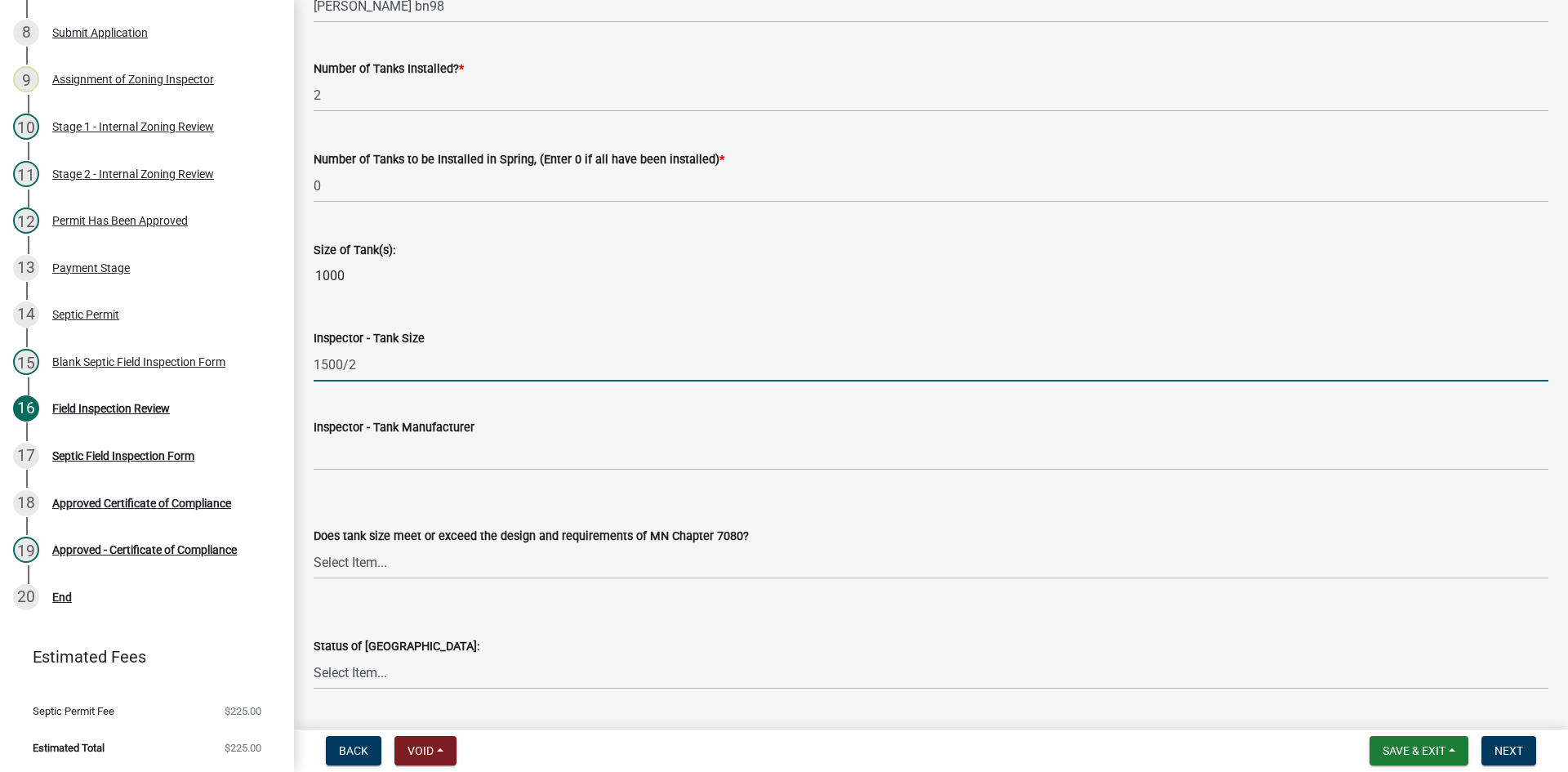
type input "1500/2 1000 LIFT"
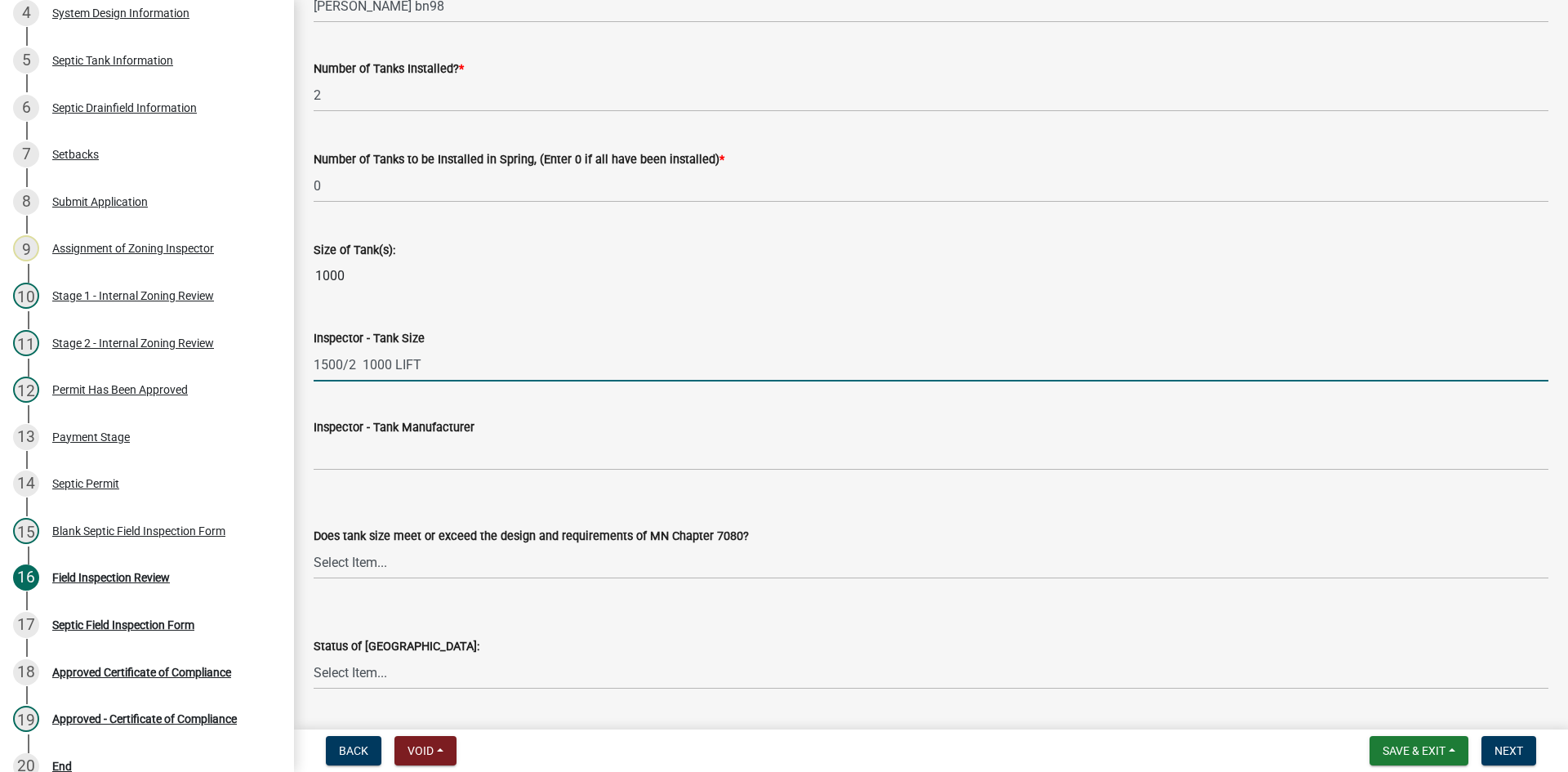
scroll to position [396, 0]
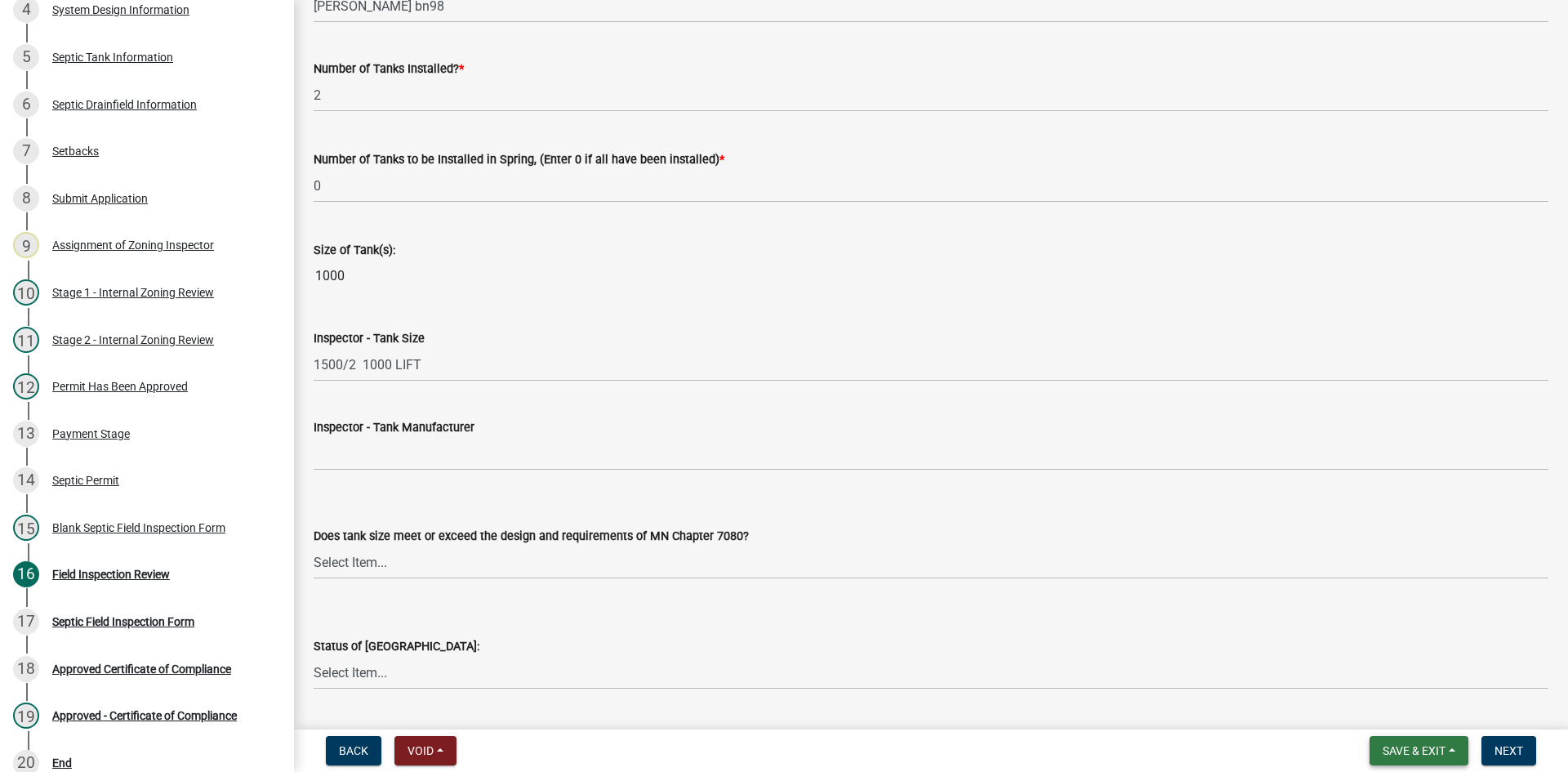
click at [1400, 751] on span "Save & Exit" at bounding box center [1414, 751] width 63 height 13
click at [1385, 680] on button "Save" at bounding box center [1402, 669] width 130 height 39
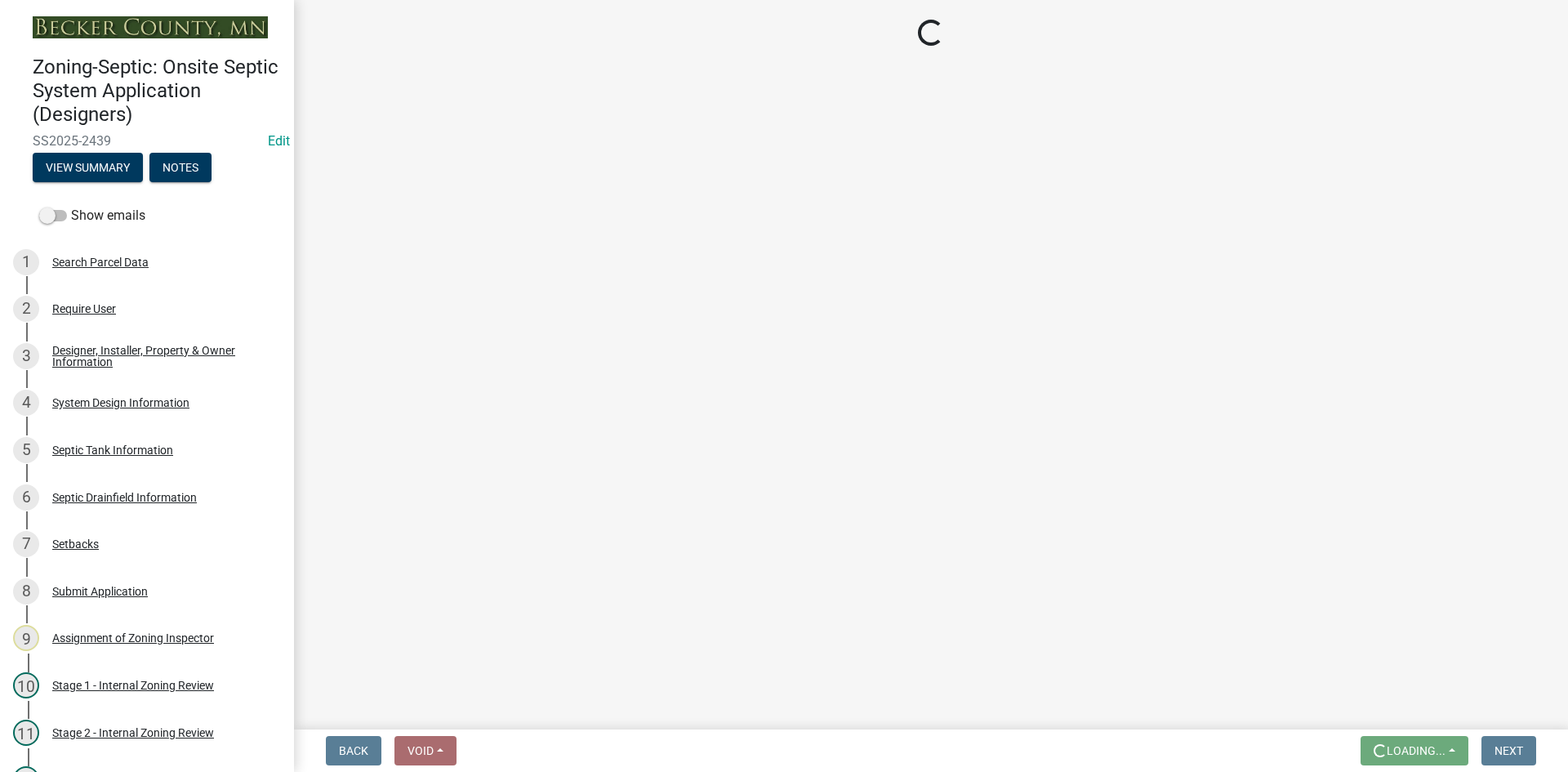
scroll to position [0, 0]
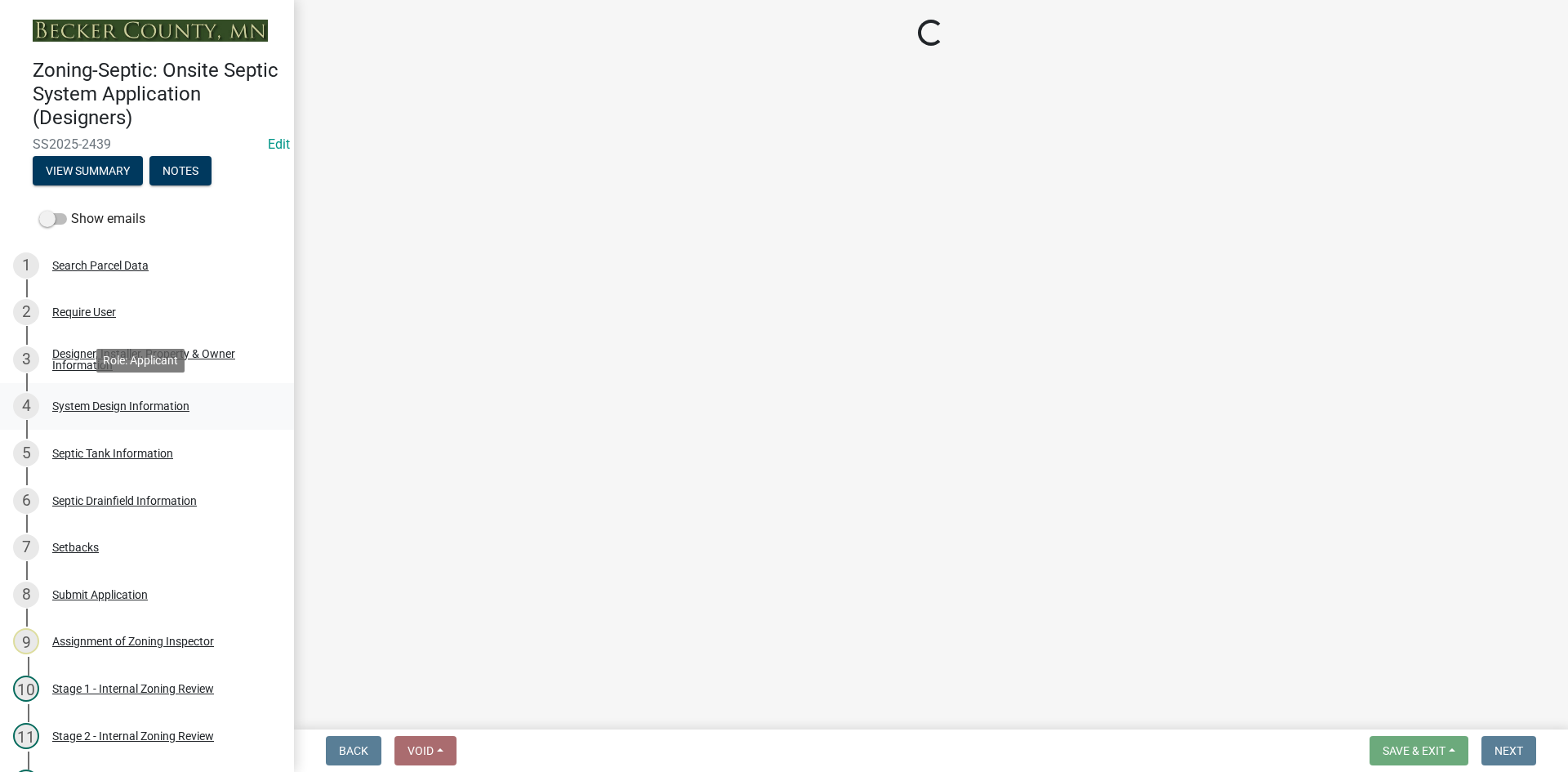
select select "e6f115c1-9d93-4d61-8856-1810485f2117"
select select "ce8adf61-51ba-42f2-bbc3-7480a098e35e"
select select "039f9276-f093-40ee-98f9-24c1fbae5d9d"
select select "9075ff2b-2749-45ce-aee6-f4951e9a2109"
select select "c19a0b5c-6916-4435-8c22-bdddceeea52a"
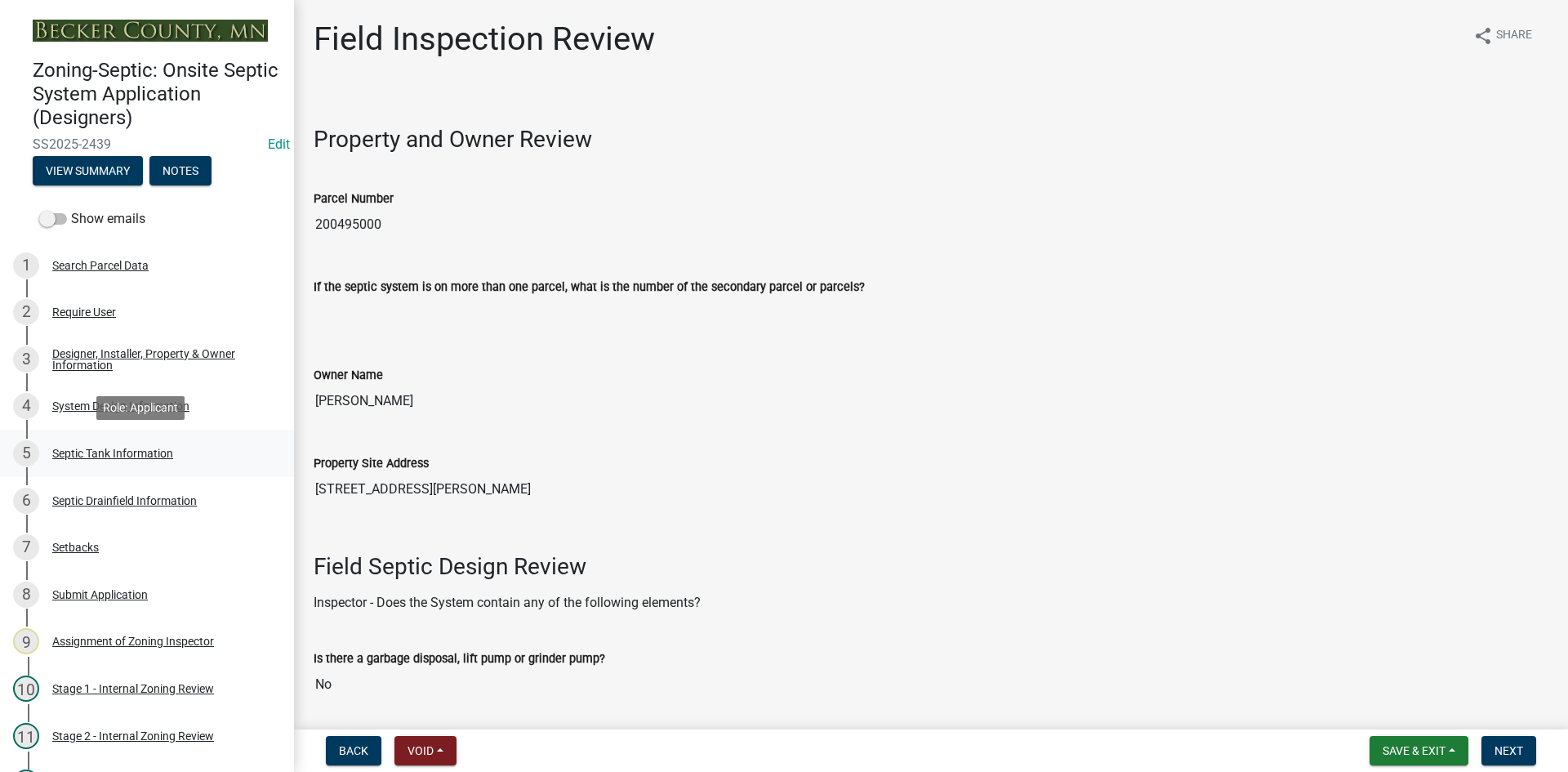
click at [149, 452] on div "Septic Tank Information" at bounding box center [113, 453] width 120 height 12
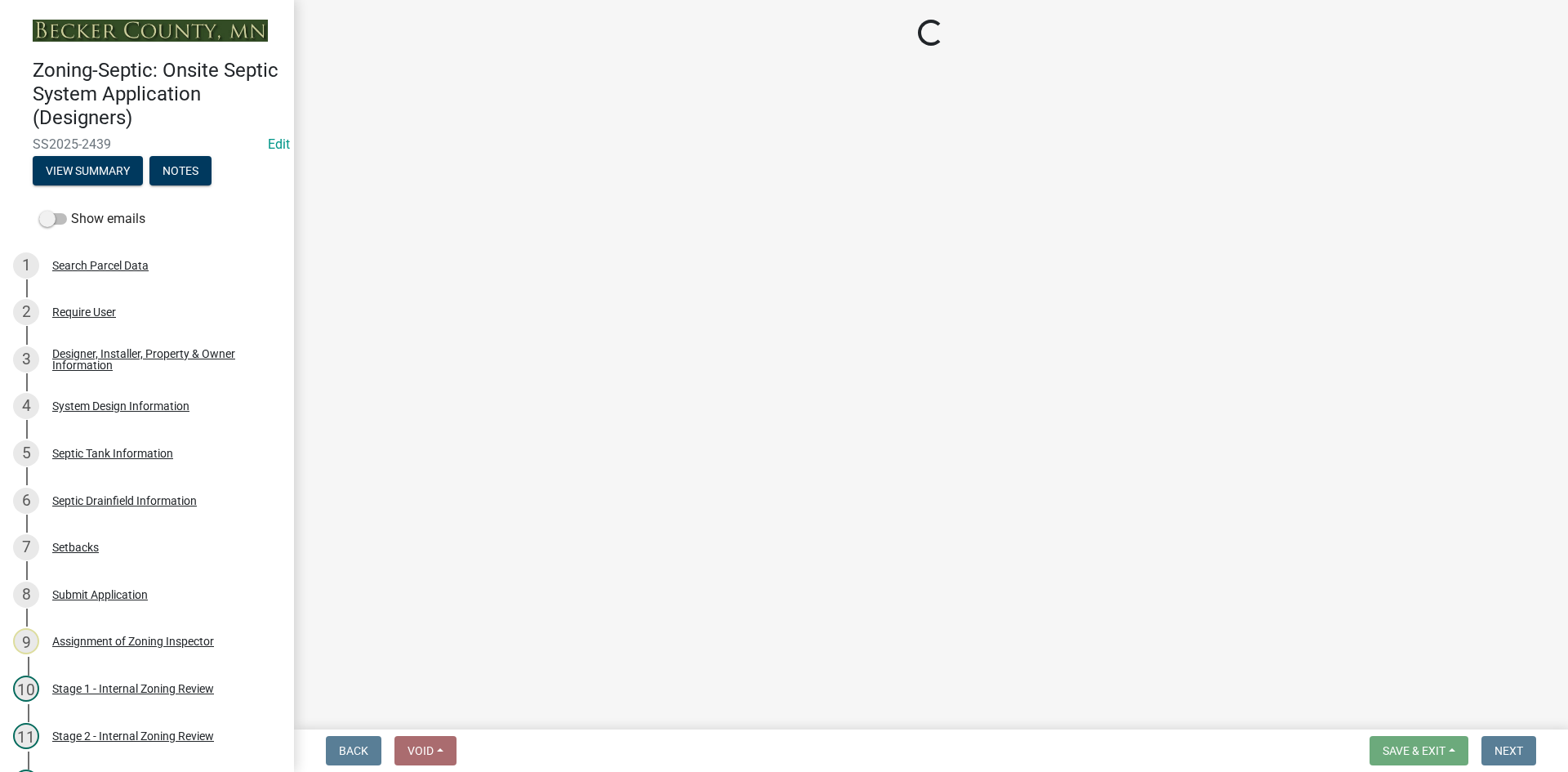
select select "b6276d4c-1088-425f-af8c-5b40f8c7306e"
select select "0fbd8900-5f8b-4ce0-9d88-b4b513c13fbd"
select select "52556460-45fa-4026-a6c2-c70bb0823cb5"
select select "c84d9e4c-2287-4d2e-9ef7-9874a7456ee3"
select select "1aae01aa-140b-4eb5-b041-885c26cb6aa8"
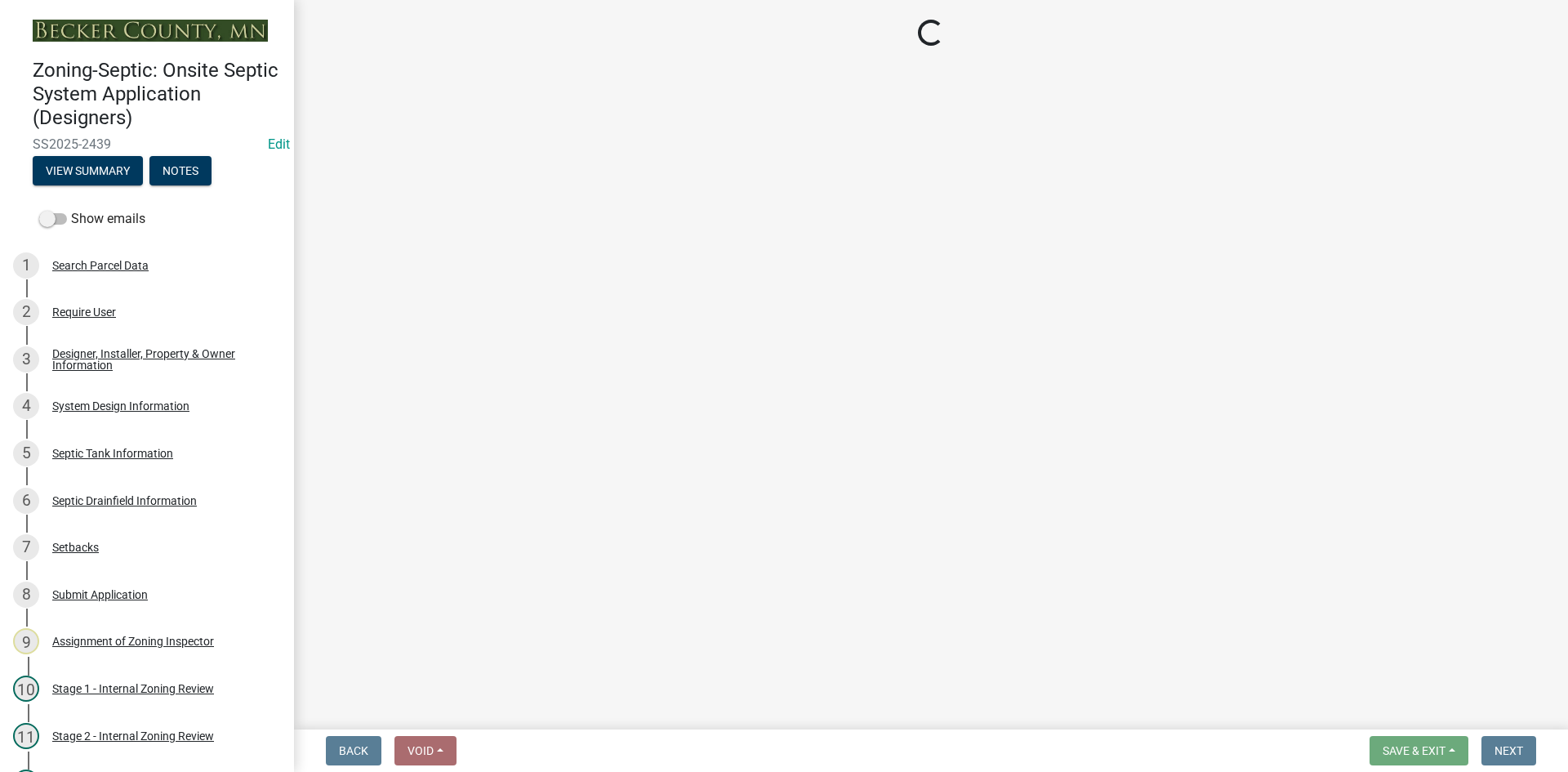
select select "7b57e397-6881-49c8-9b87-e40bdbeb8239"
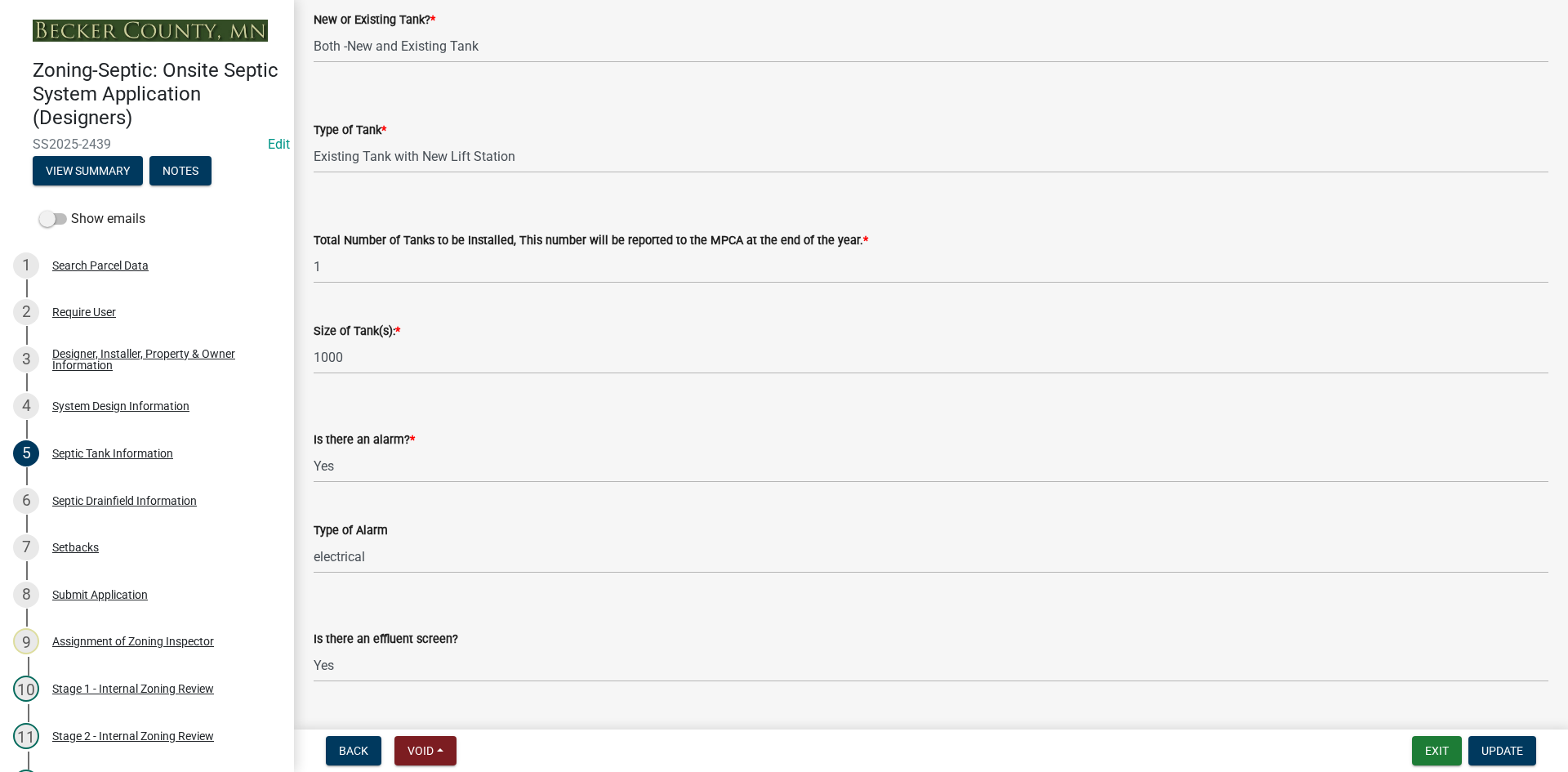
scroll to position [82, 0]
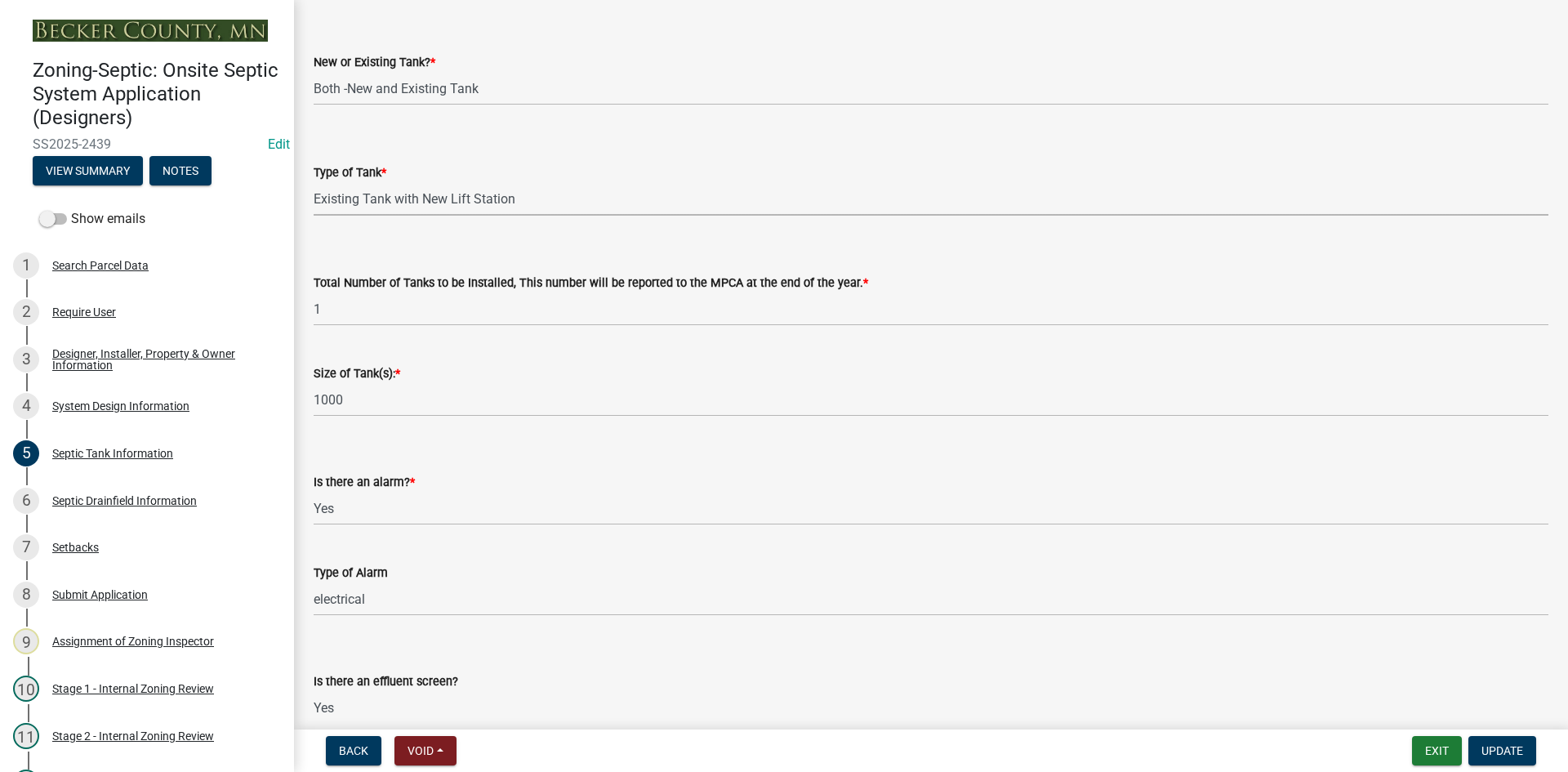
click at [463, 199] on select "Select Item... Single Septic Tank Compartmented Tank Single Tank plus Compartme…" at bounding box center [931, 199] width 1235 height 34
click at [314, 183] on select "Select Item... Single Septic Tank Compartmented Tank Single Tank plus Compartme…" at bounding box center [931, 199] width 1235 height 34
select select "c79cdd98-55ab-4f3a-b3b0-b7514a1cd747"
drag, startPoint x: 314, startPoint y: 318, endPoint x: 288, endPoint y: 325, distance: 26.9
click at [287, 326] on div "Zoning-Septic: Onsite Septic System Application (Designers) SS2025-2439 Edit Vi…" at bounding box center [784, 386] width 1568 height 772
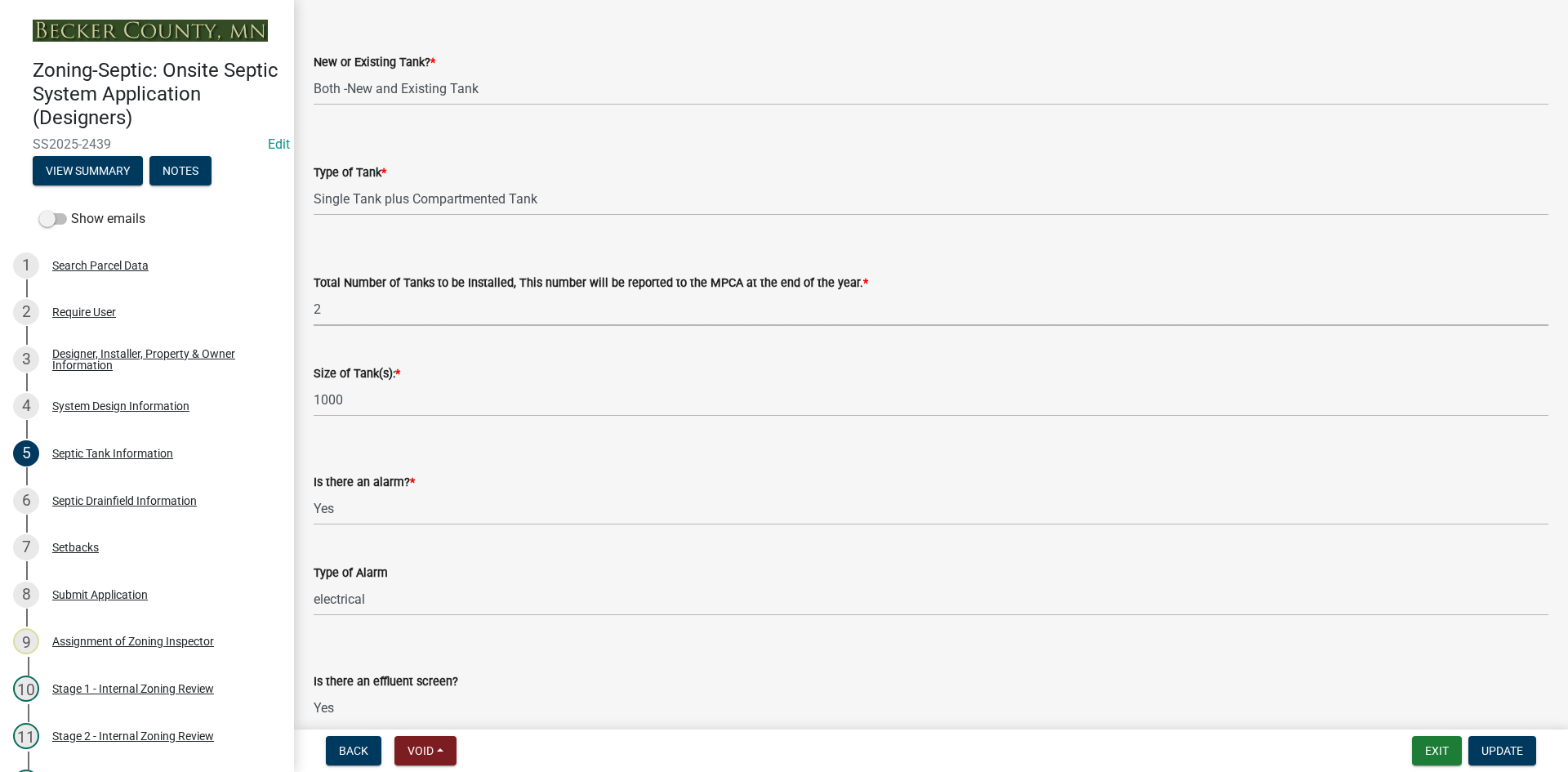
click at [314, 292] on select "Select Item... 0 1 2 3 4" at bounding box center [931, 309] width 1235 height 34
select select "e0ee17af-48b7-4b92-9885-812dbb1428e7"
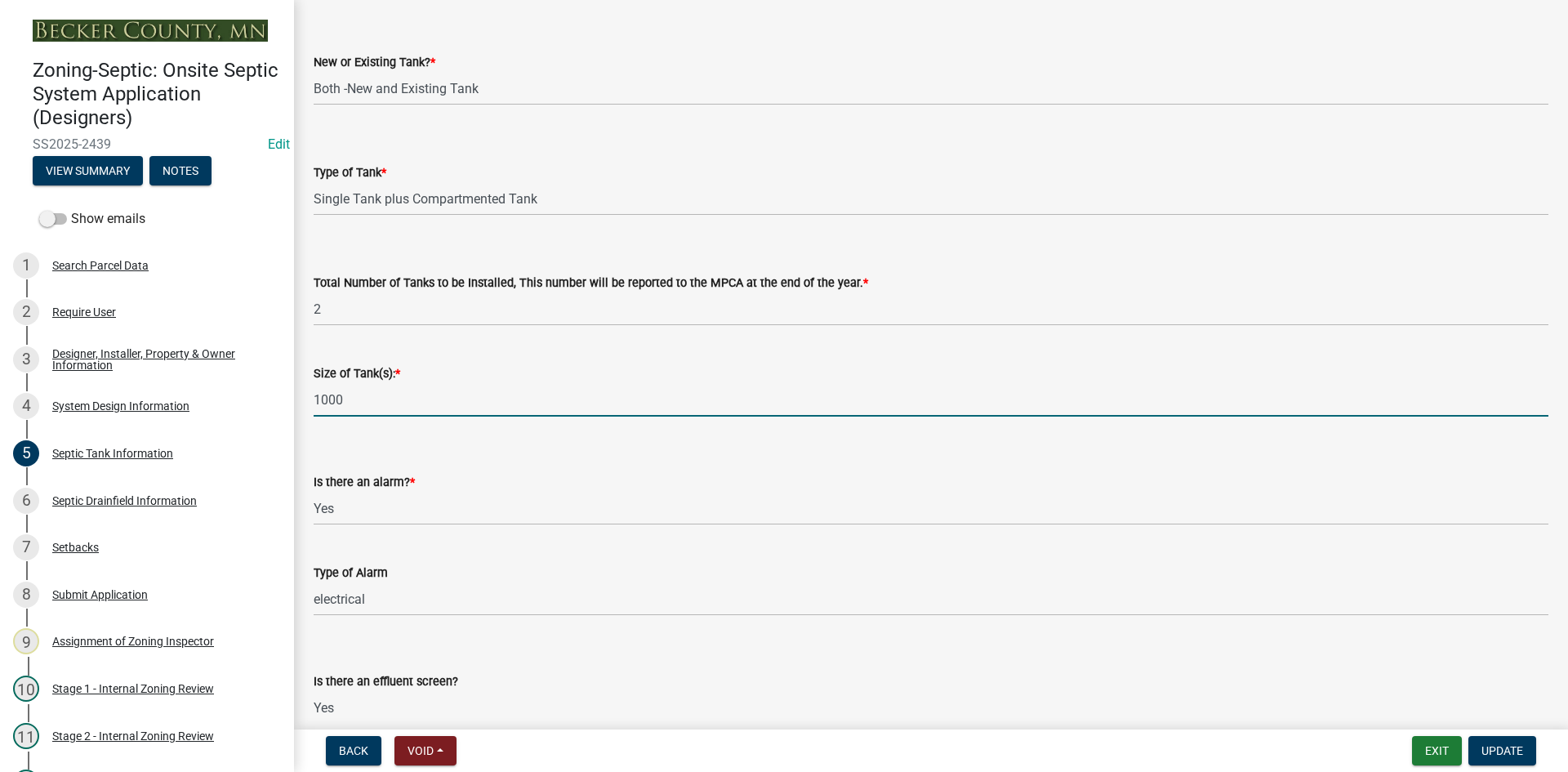
drag, startPoint x: 353, startPoint y: 402, endPoint x: 308, endPoint y: 406, distance: 45.2
click at [308, 406] on div "Size of Tank(s): * 1000" at bounding box center [931, 378] width 1260 height 76
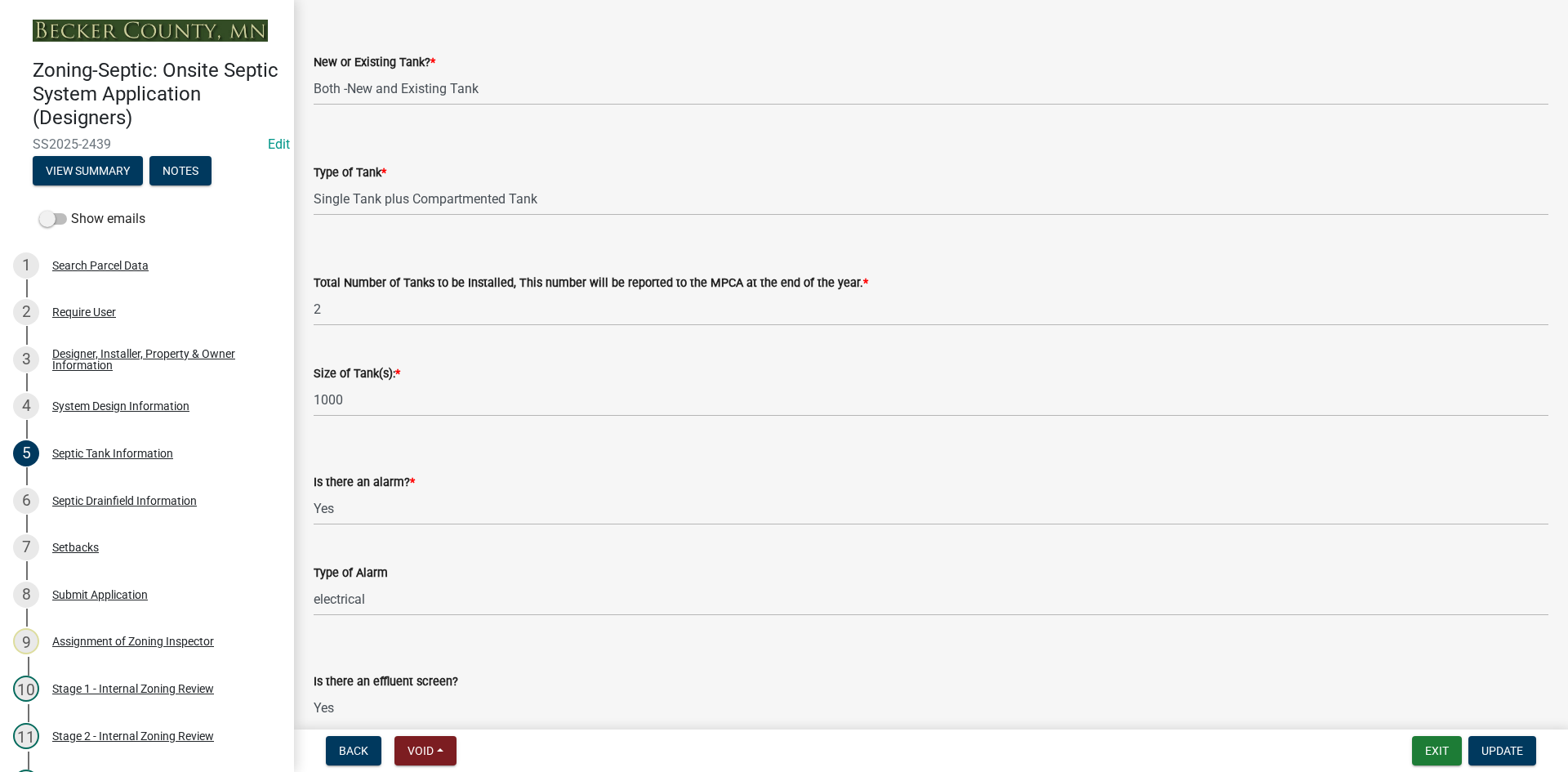
click at [309, 404] on div "Size of Tank(s): * 1000" at bounding box center [931, 378] width 1260 height 76
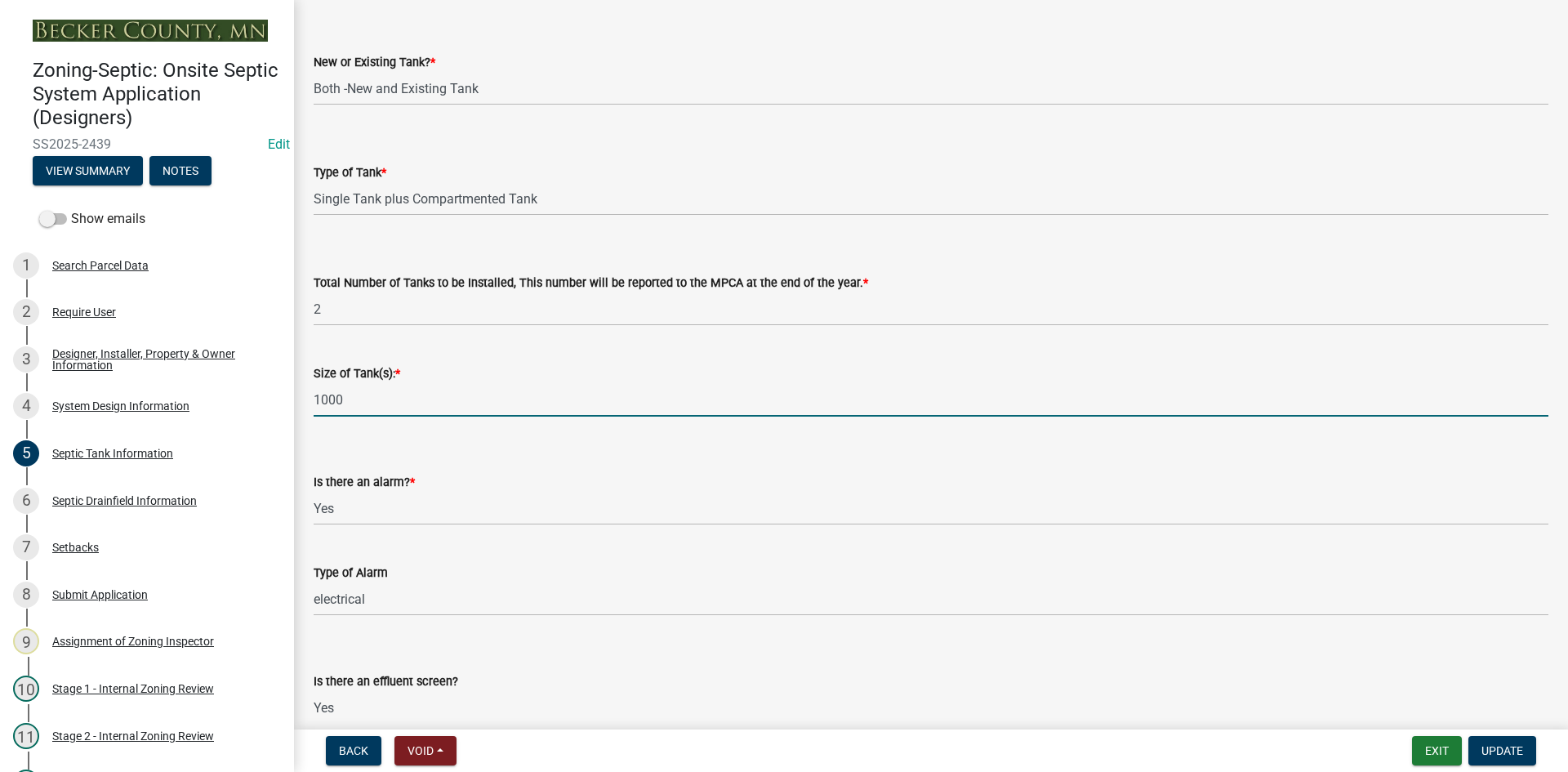
click at [317, 404] on input "1000" at bounding box center [931, 400] width 1235 height 34
type input "1500/2 1000"
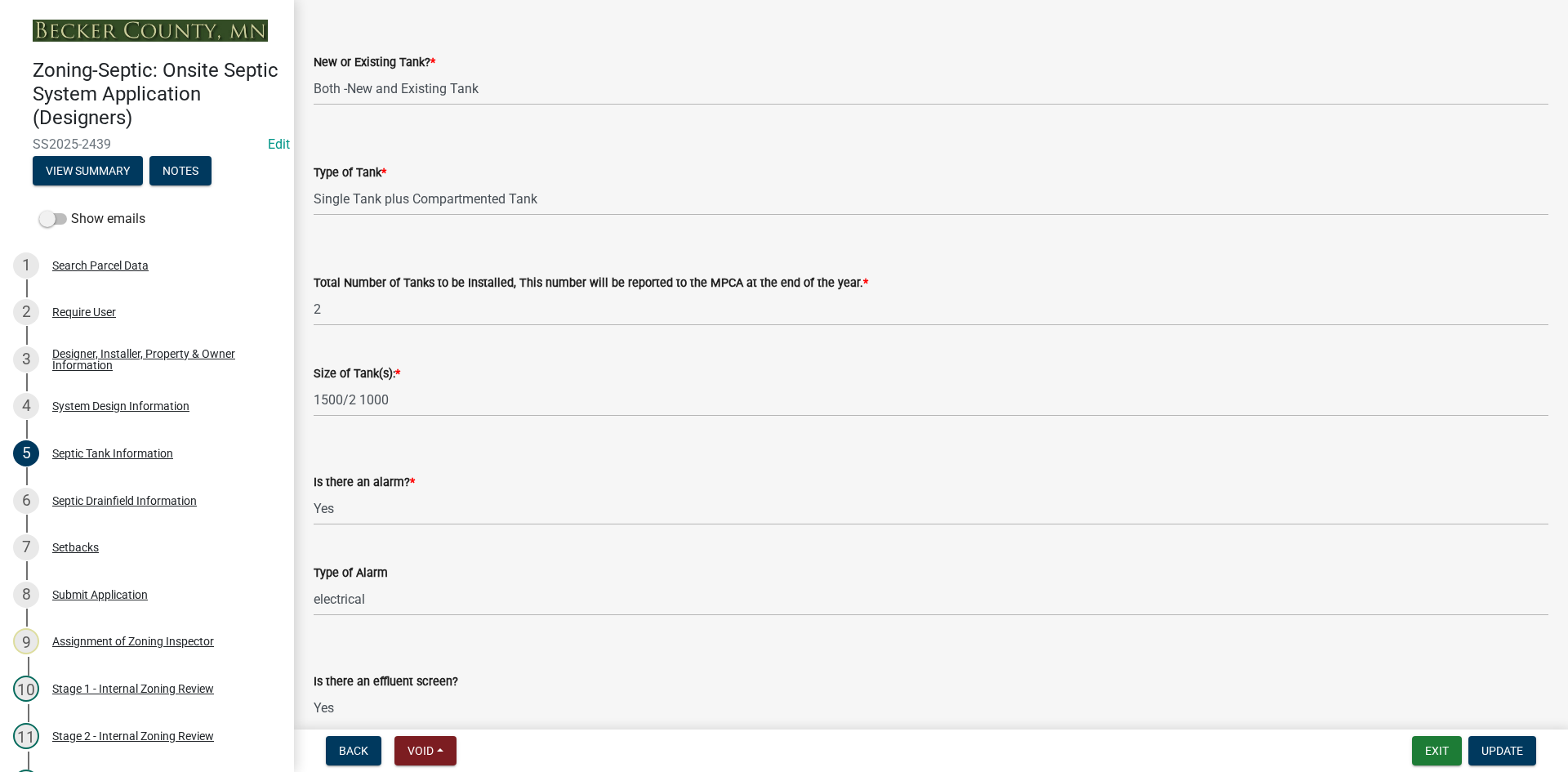
click at [704, 448] on div "Is there an alarm? * Select Item... Yes No" at bounding box center [931, 478] width 1235 height 96
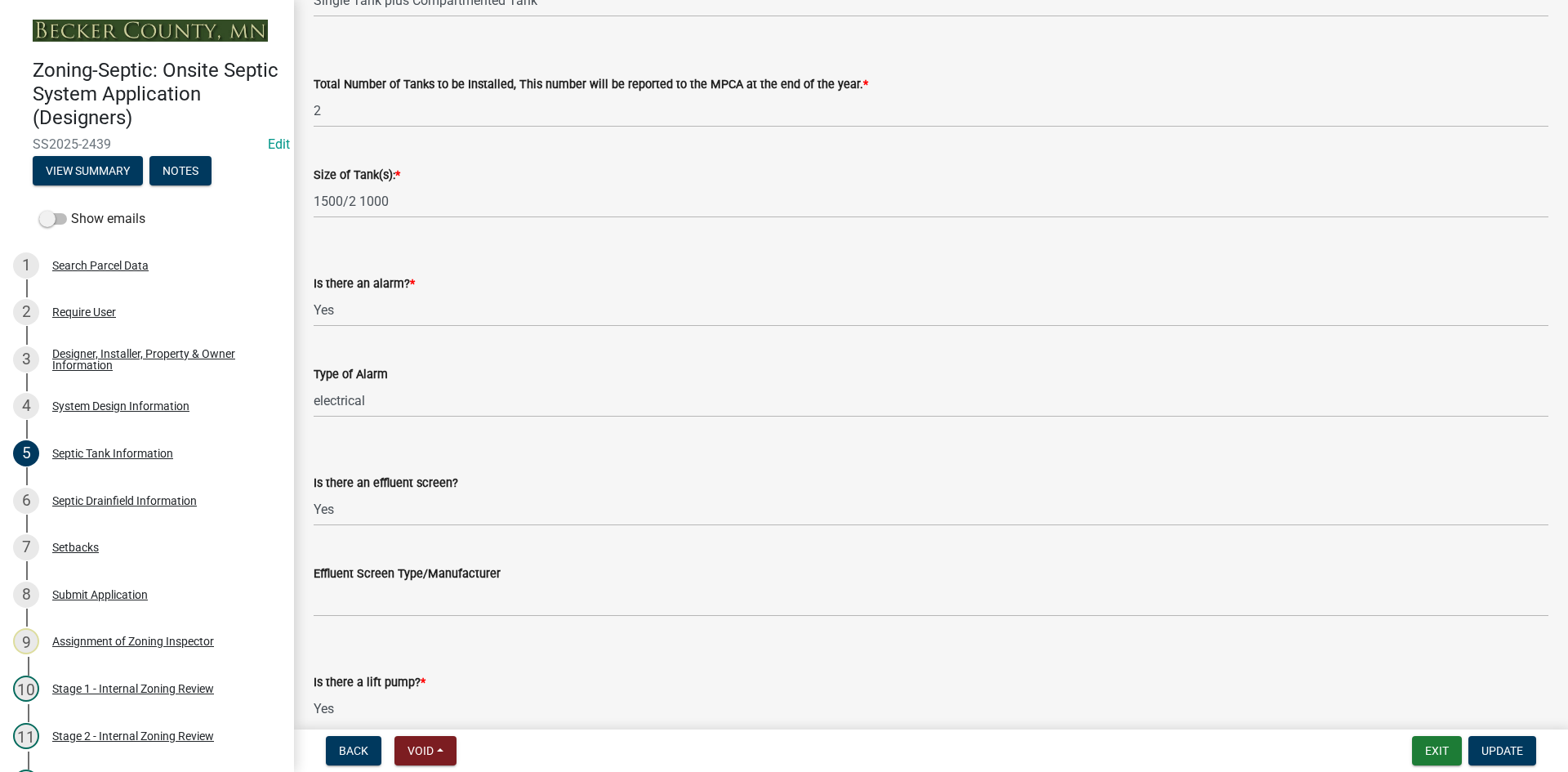
scroll to position [409, 0]
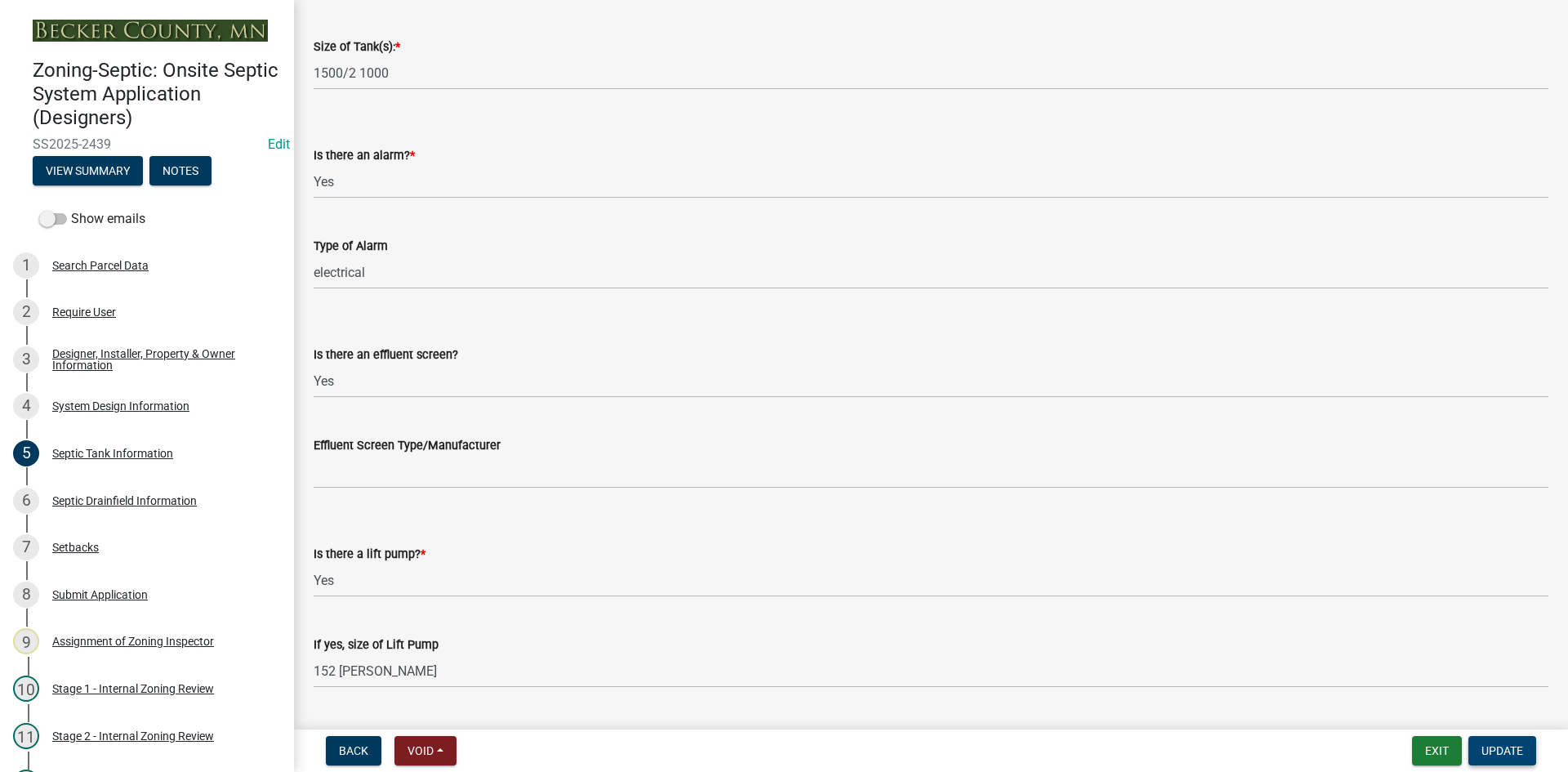
click at [1521, 758] on span "Update" at bounding box center [1502, 751] width 42 height 13
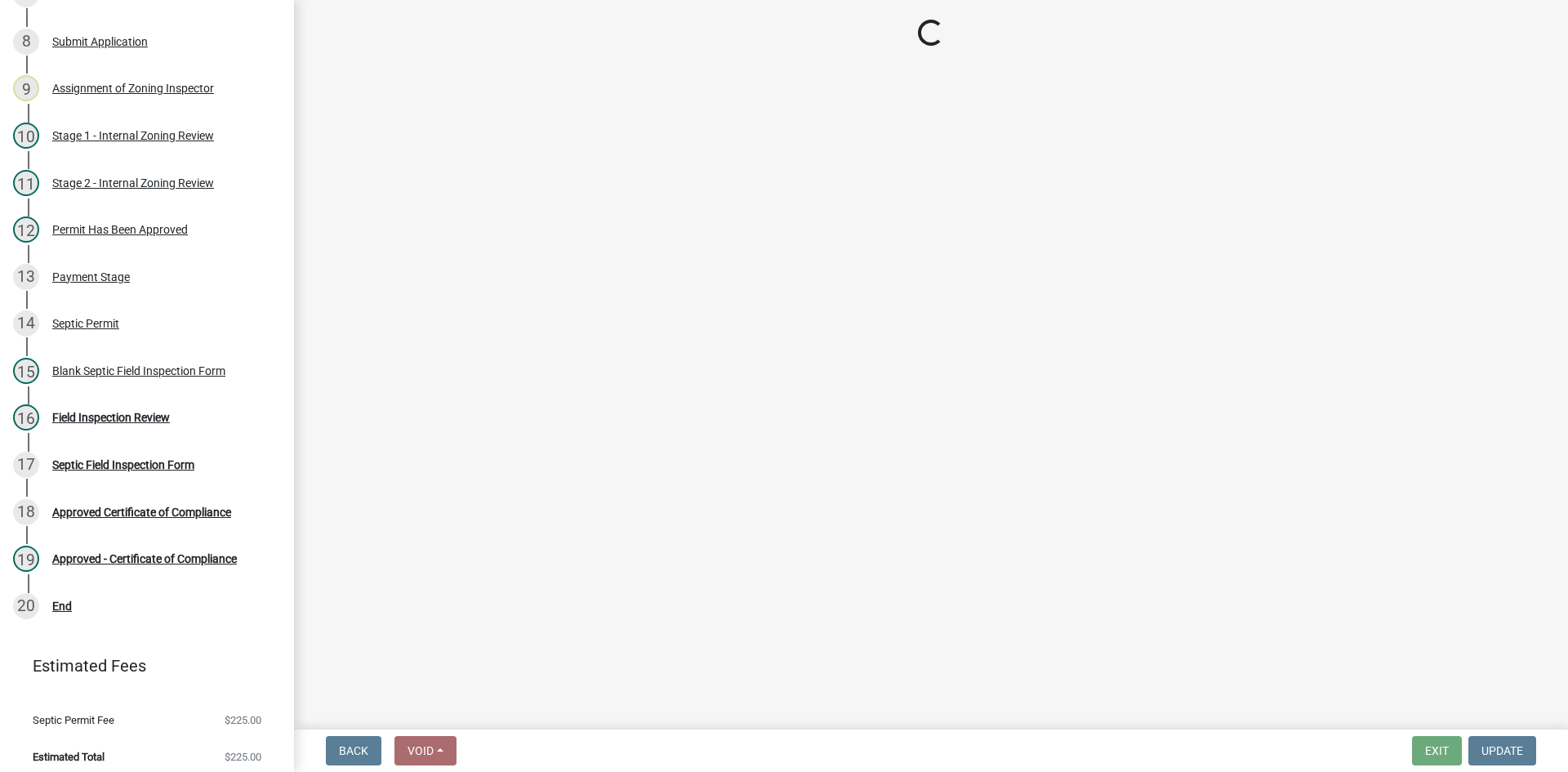
scroll to position [562, 0]
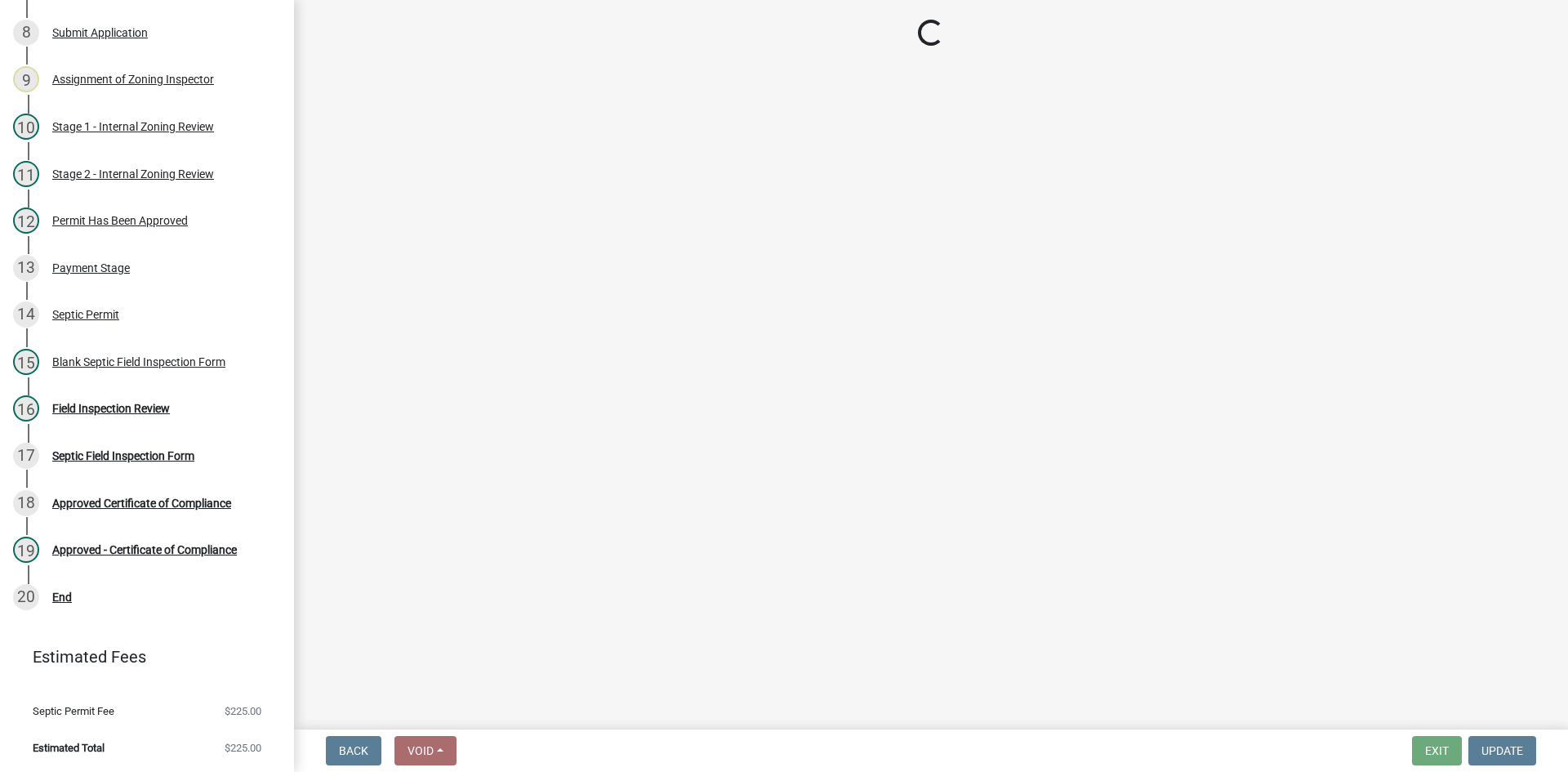
select select "49e49f1e-3b32-4342-8c2e-9cbd4919fe4d"
select select "ca07ae0a-7638-46ff-ada2-c67ca3524324"
select select "ec75a761-93b4-47c5-8535-fea253c32937"
select select "bcbb982e-a48c-4b4a-a83b-ed1363446a86"
select select "47a2a5dd-5977-4941-8e6f-09ff03cdfb75"
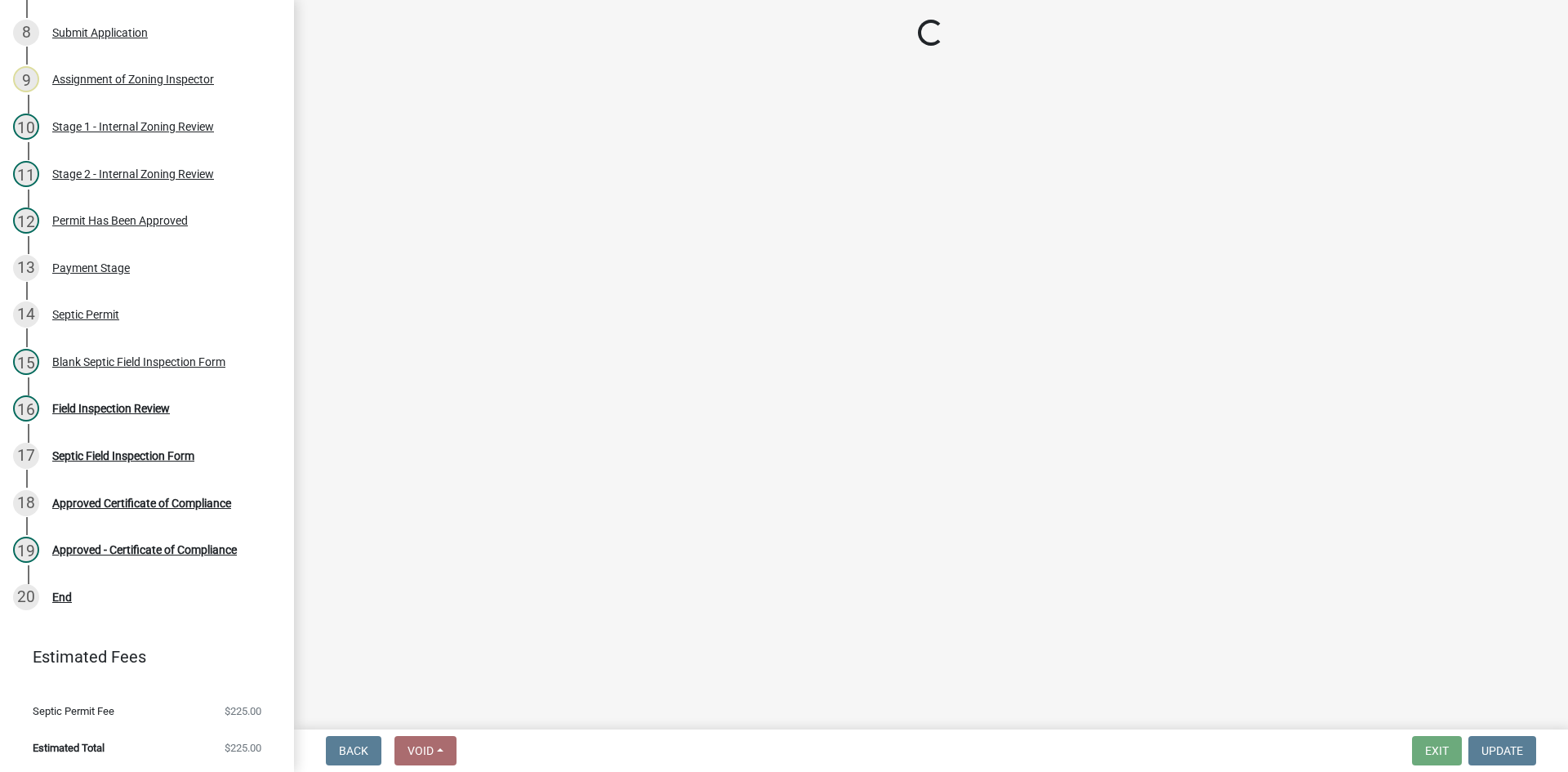
select select "3f5b086d-5a4c-4236-93bc-fa7bf4d11838"
select select "888a8260-2be6-47f2-a4de-b9f453a4d3bc"
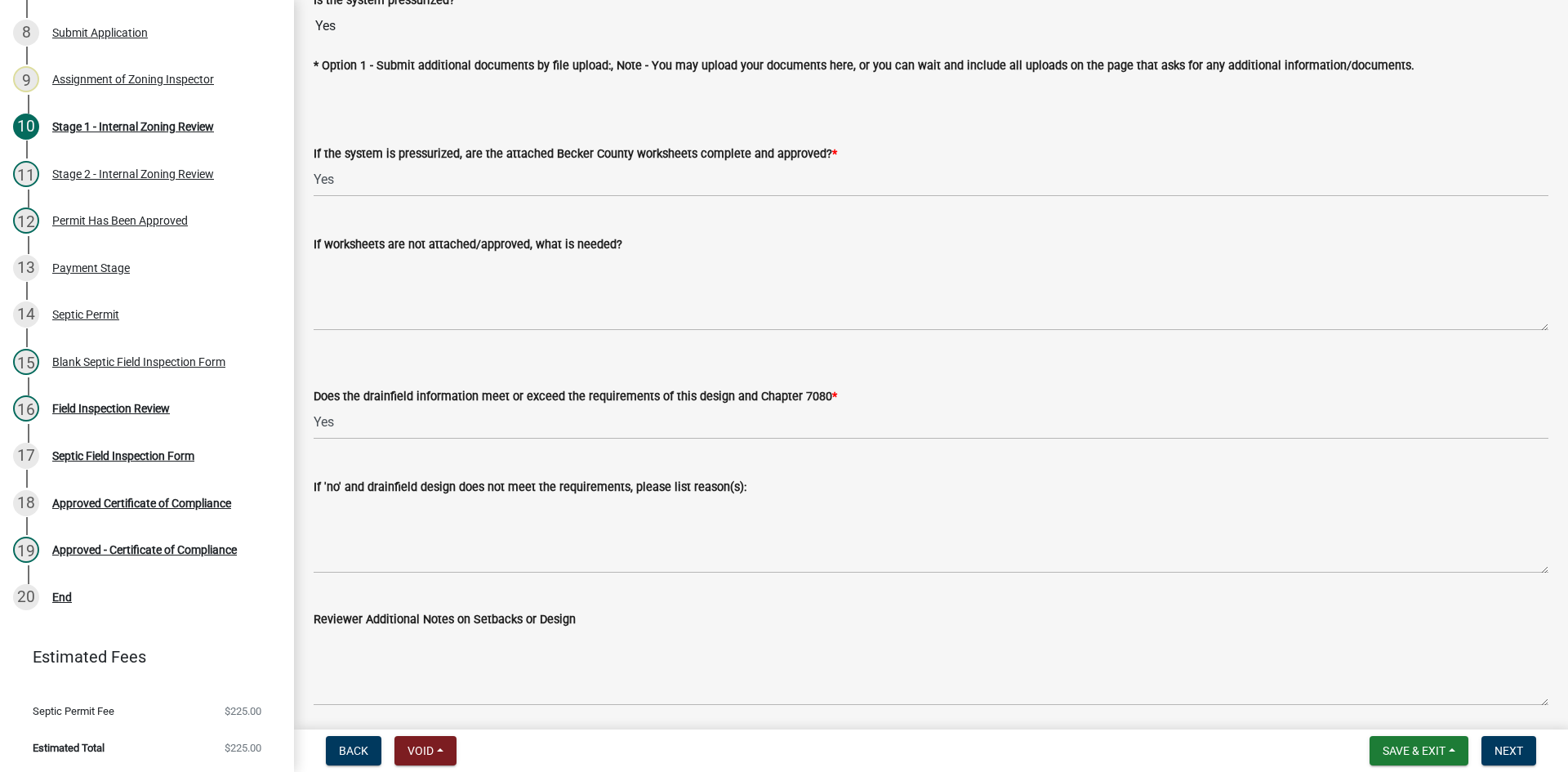
scroll to position [6111, 0]
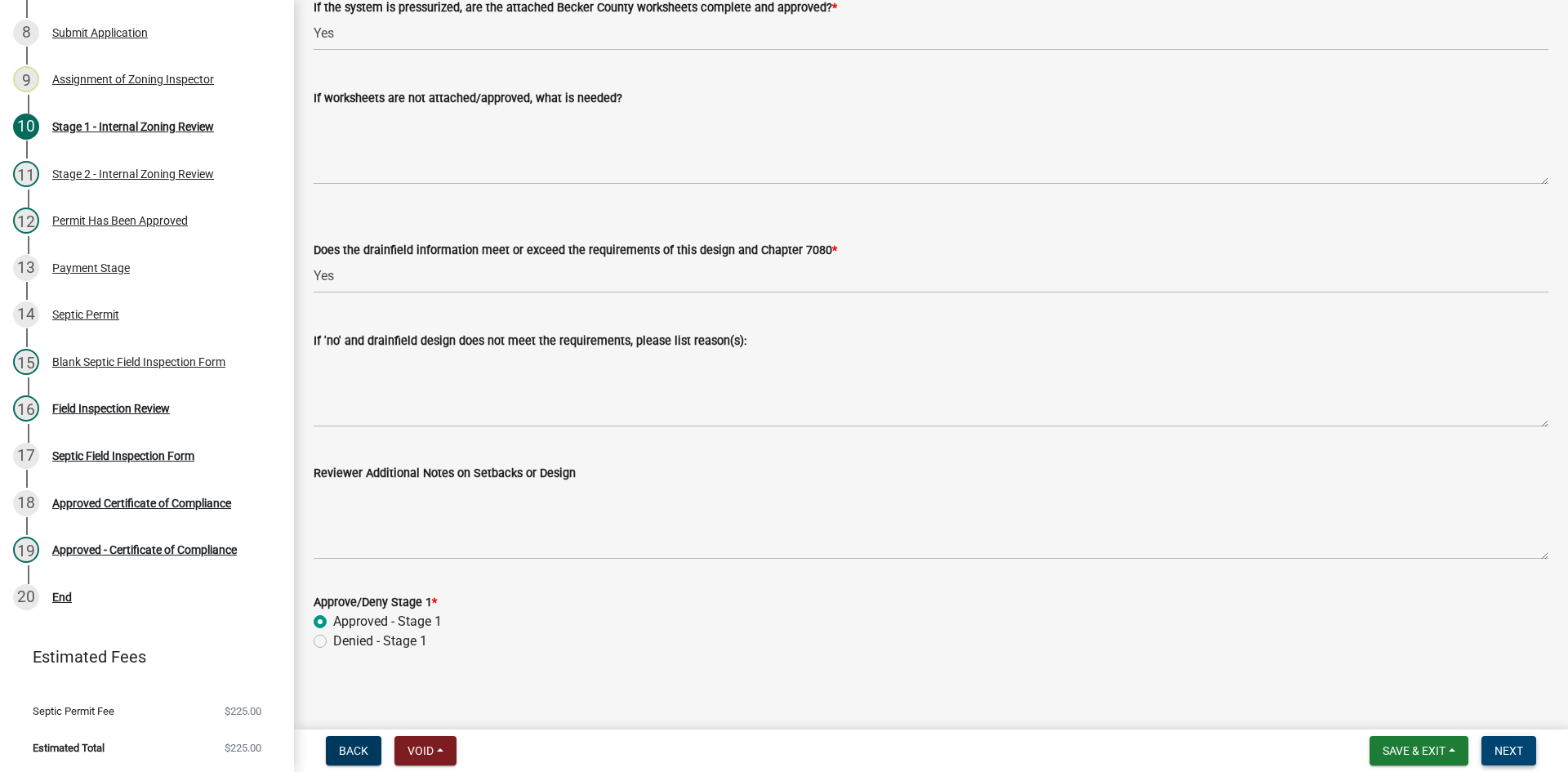
click at [1502, 748] on span "Next" at bounding box center [1509, 751] width 28 height 13
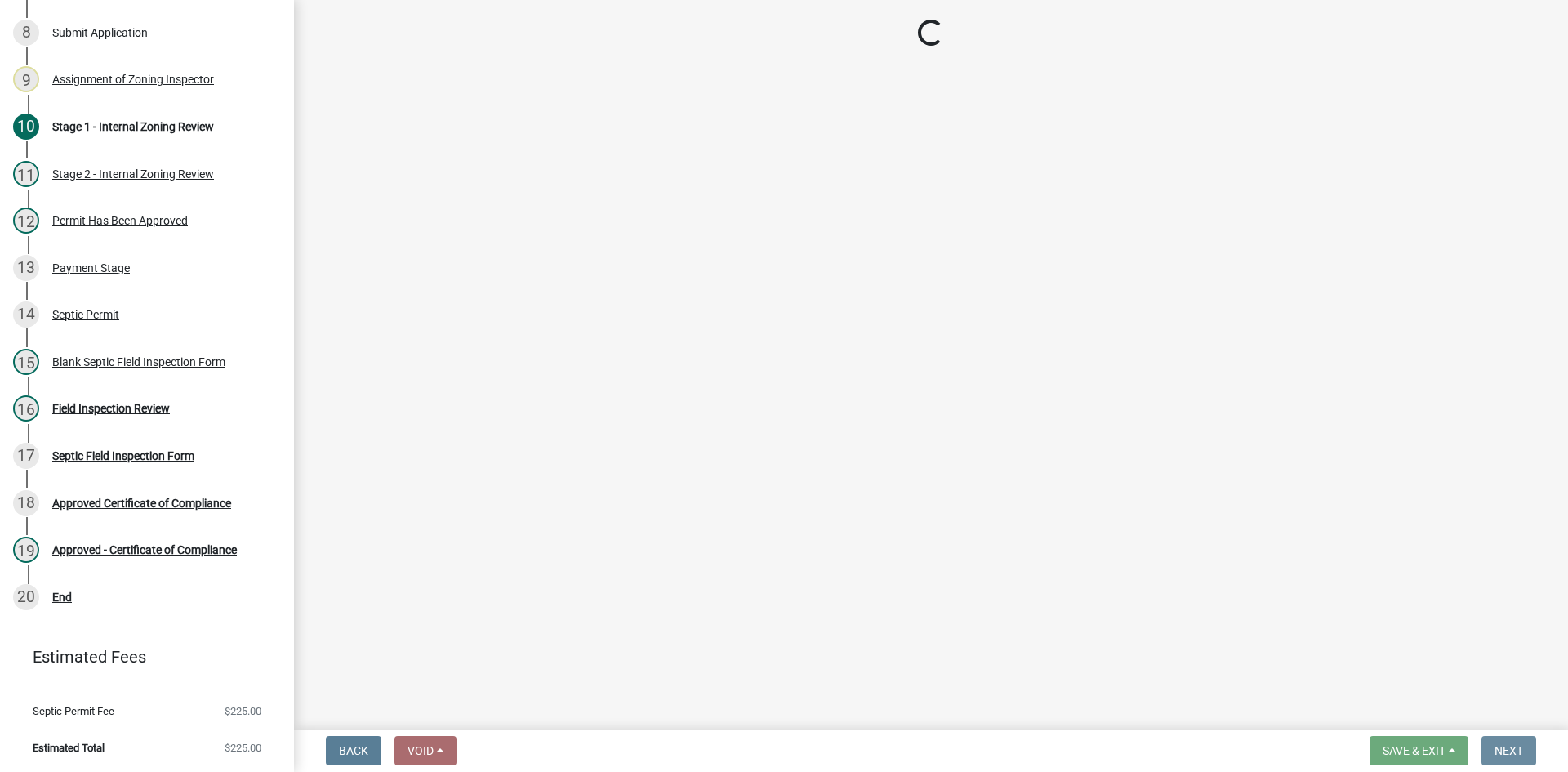
scroll to position [0, 0]
select select "e6f115c1-9d93-4d61-8856-1810485f2117"
select select "ce8adf61-51ba-42f2-bbc3-7480a098e35e"
select select "039f9276-f093-40ee-98f9-24c1fbae5d9d"
select select "9075ff2b-2749-45ce-aee6-f4951e9a2109"
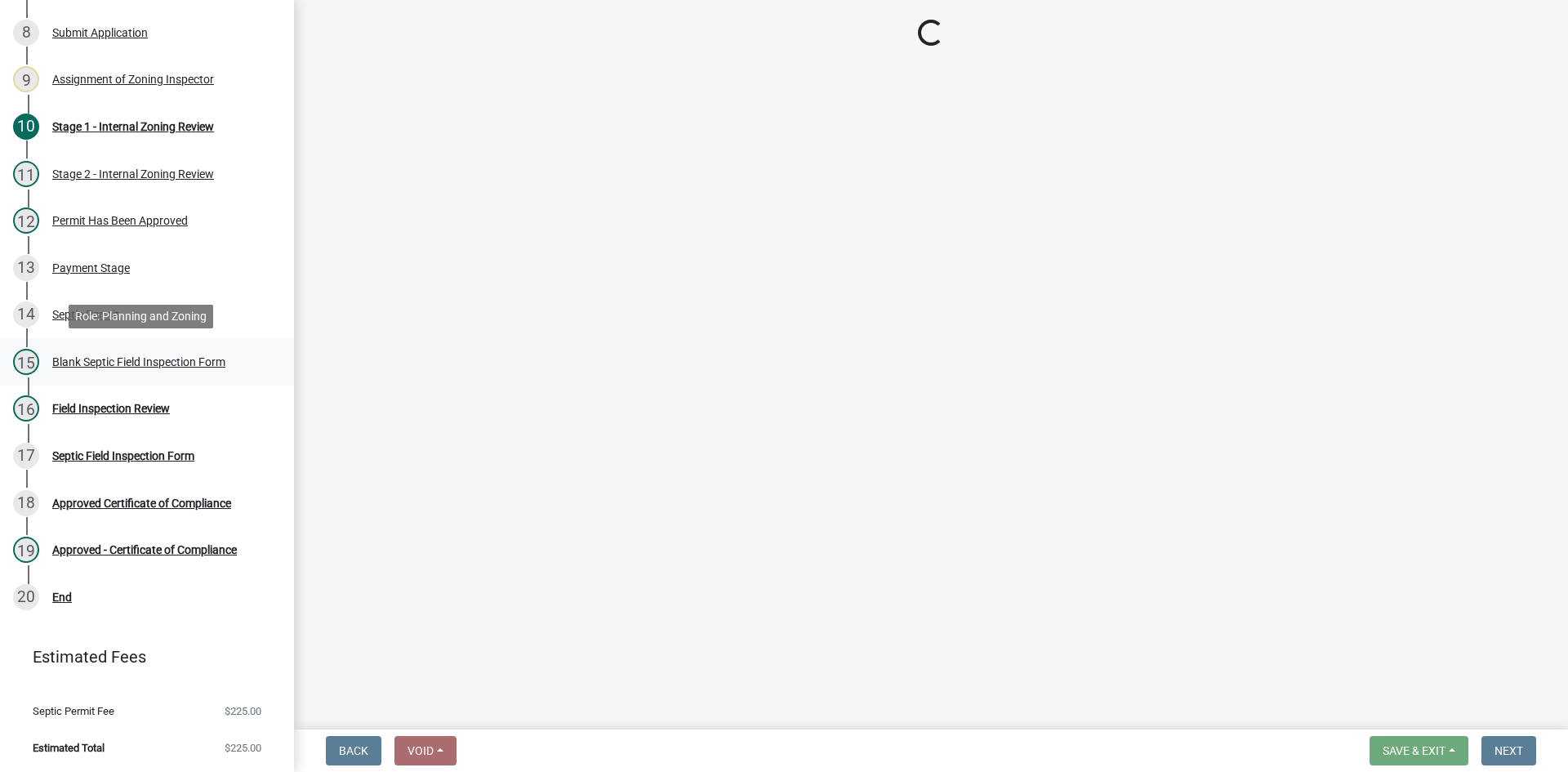
select select "c19a0b5c-6916-4435-8c22-bdddceeea52a"
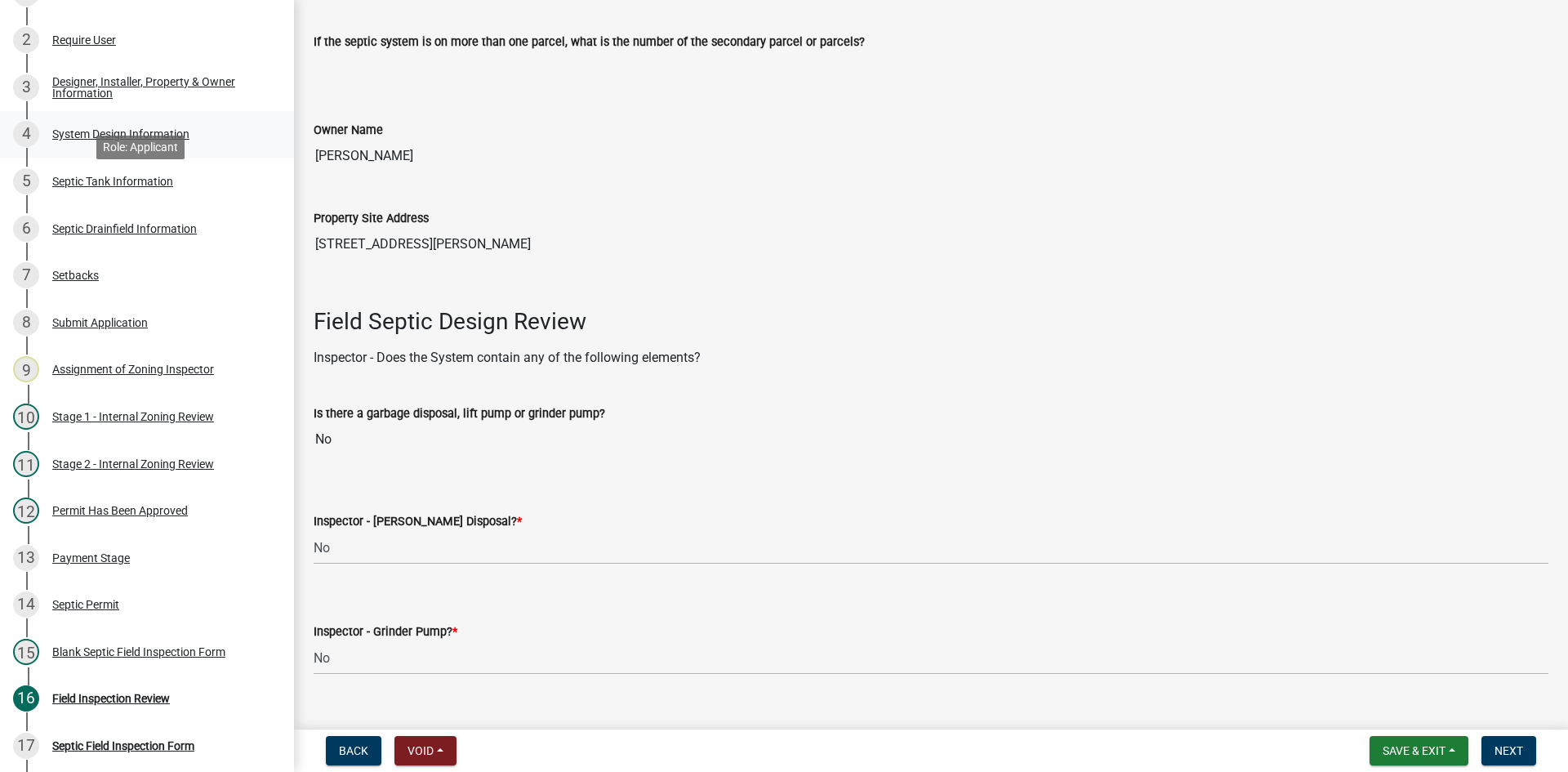
scroll to position [235, 0]
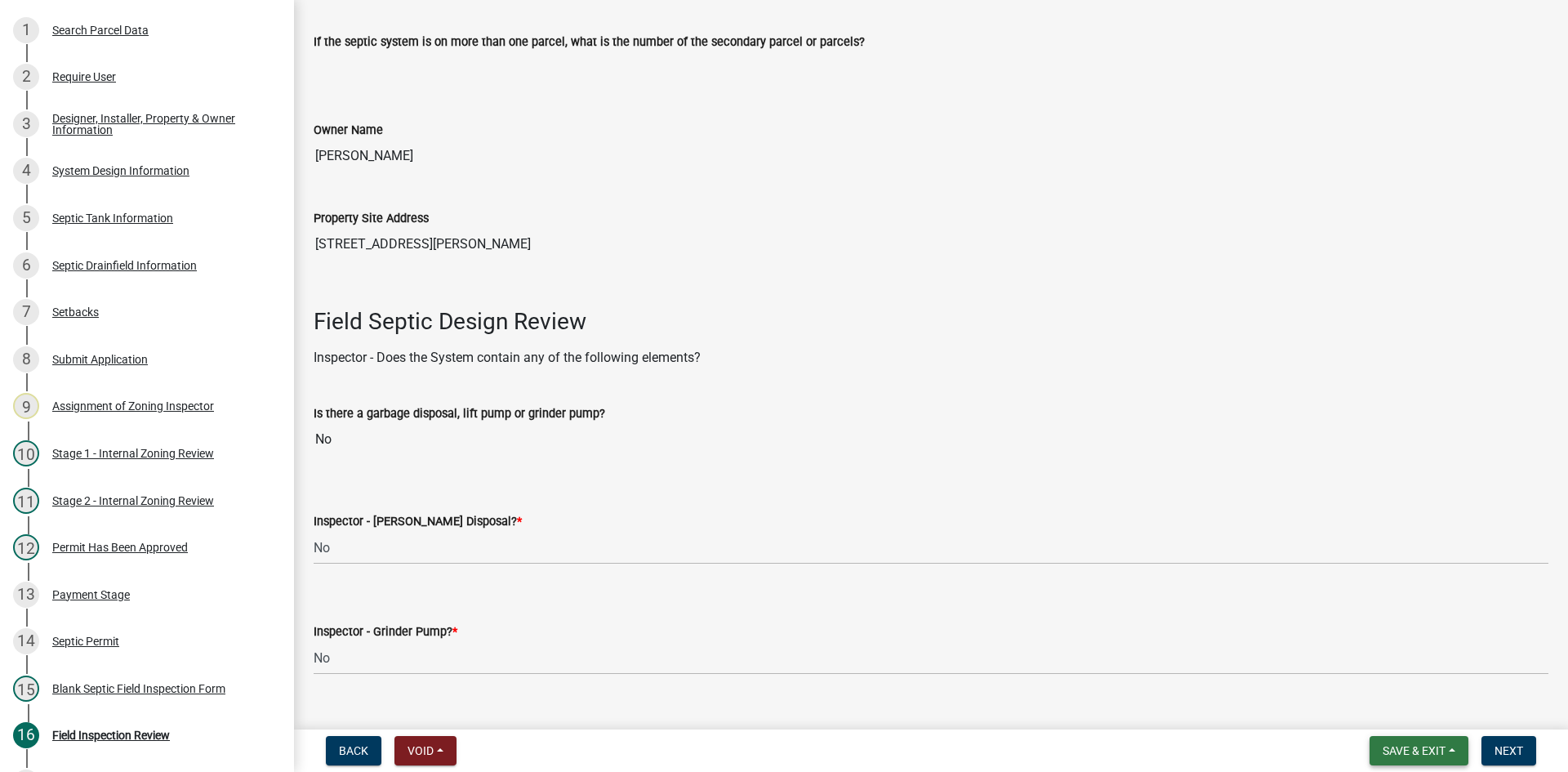
click at [1406, 740] on button "Save & Exit" at bounding box center [1419, 751] width 99 height 29
click at [1372, 667] on button "Save" at bounding box center [1402, 669] width 130 height 39
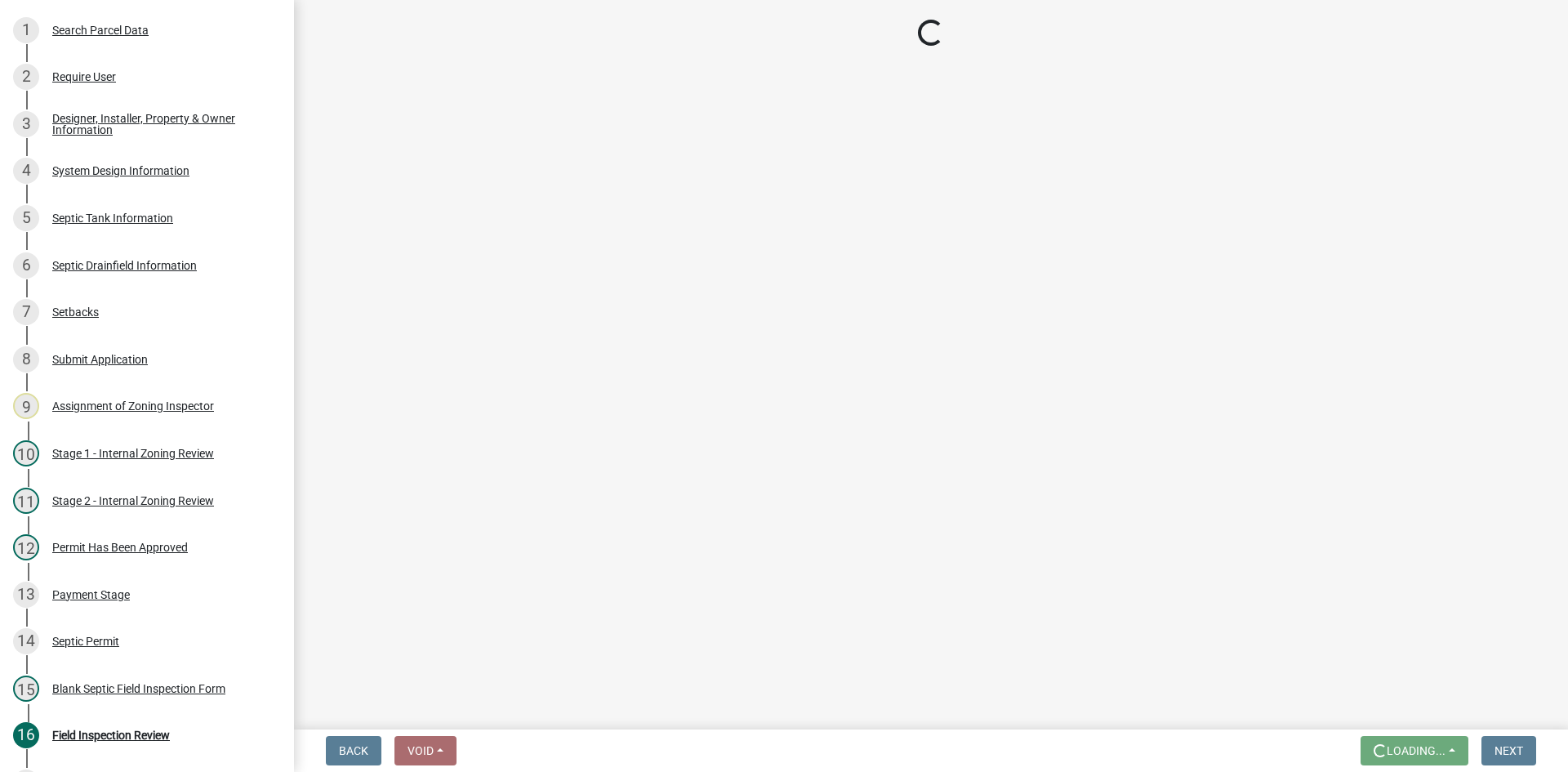
scroll to position [0, 0]
select select "e6f115c1-9d93-4d61-8856-1810485f2117"
select select "ce8adf61-51ba-42f2-bbc3-7480a098e35e"
select select "039f9276-f093-40ee-98f9-24c1fbae5d9d"
select select "9075ff2b-2749-45ce-aee6-f4951e9a2109"
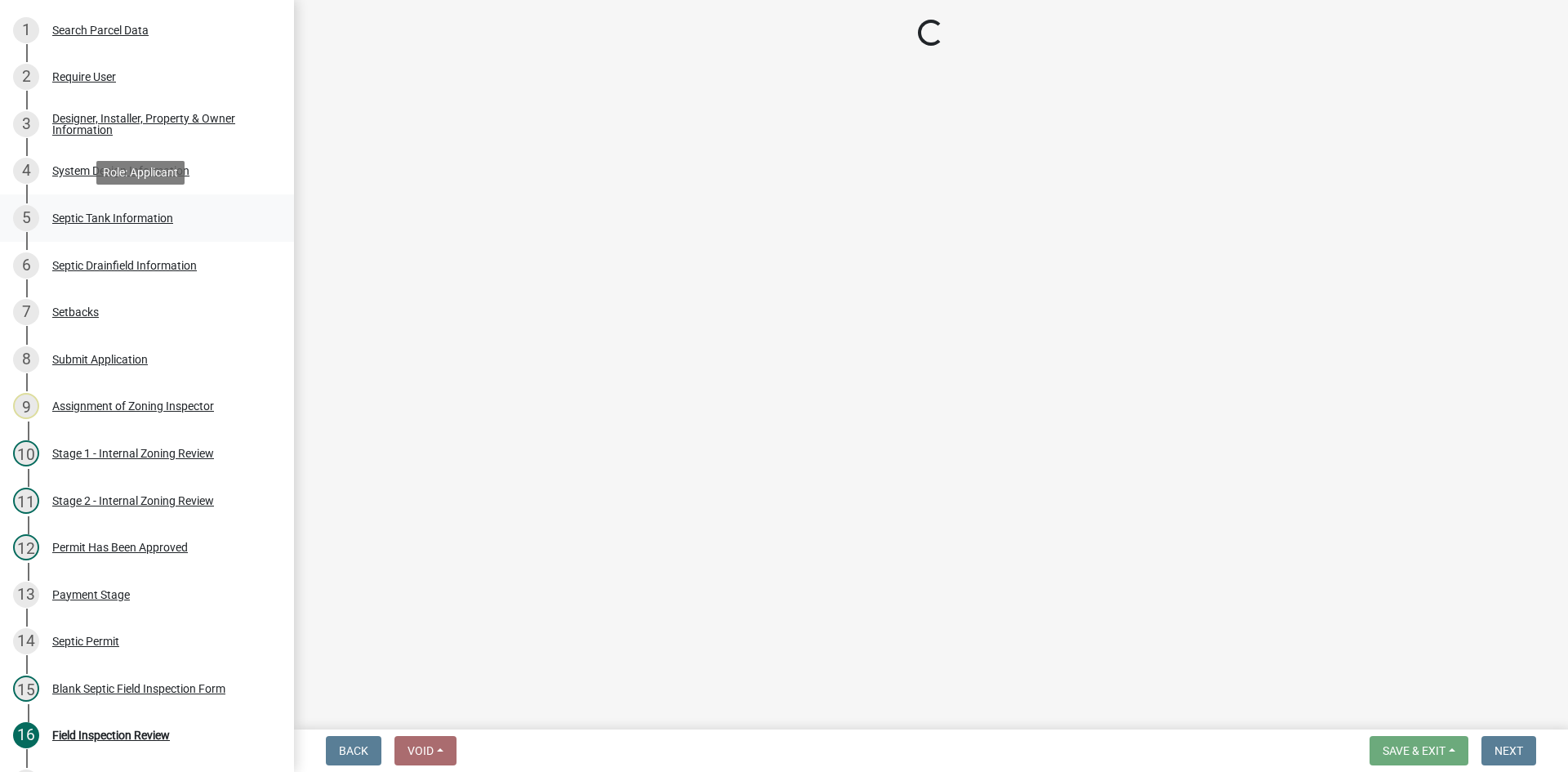
select select "c19a0b5c-6916-4435-8c22-bdddceeea52a"
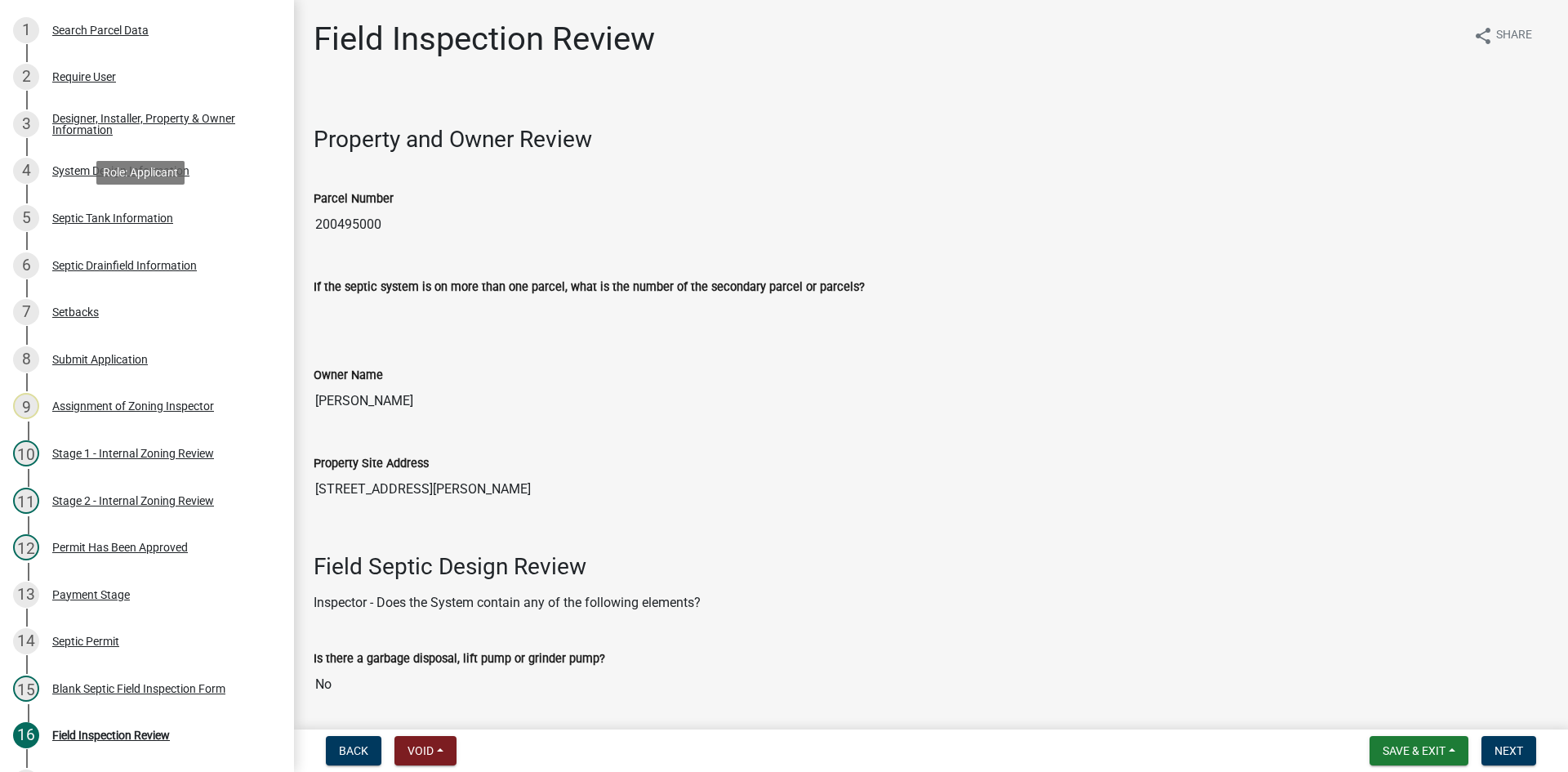
click at [147, 218] on div "Septic Tank Information" at bounding box center [113, 218] width 120 height 12
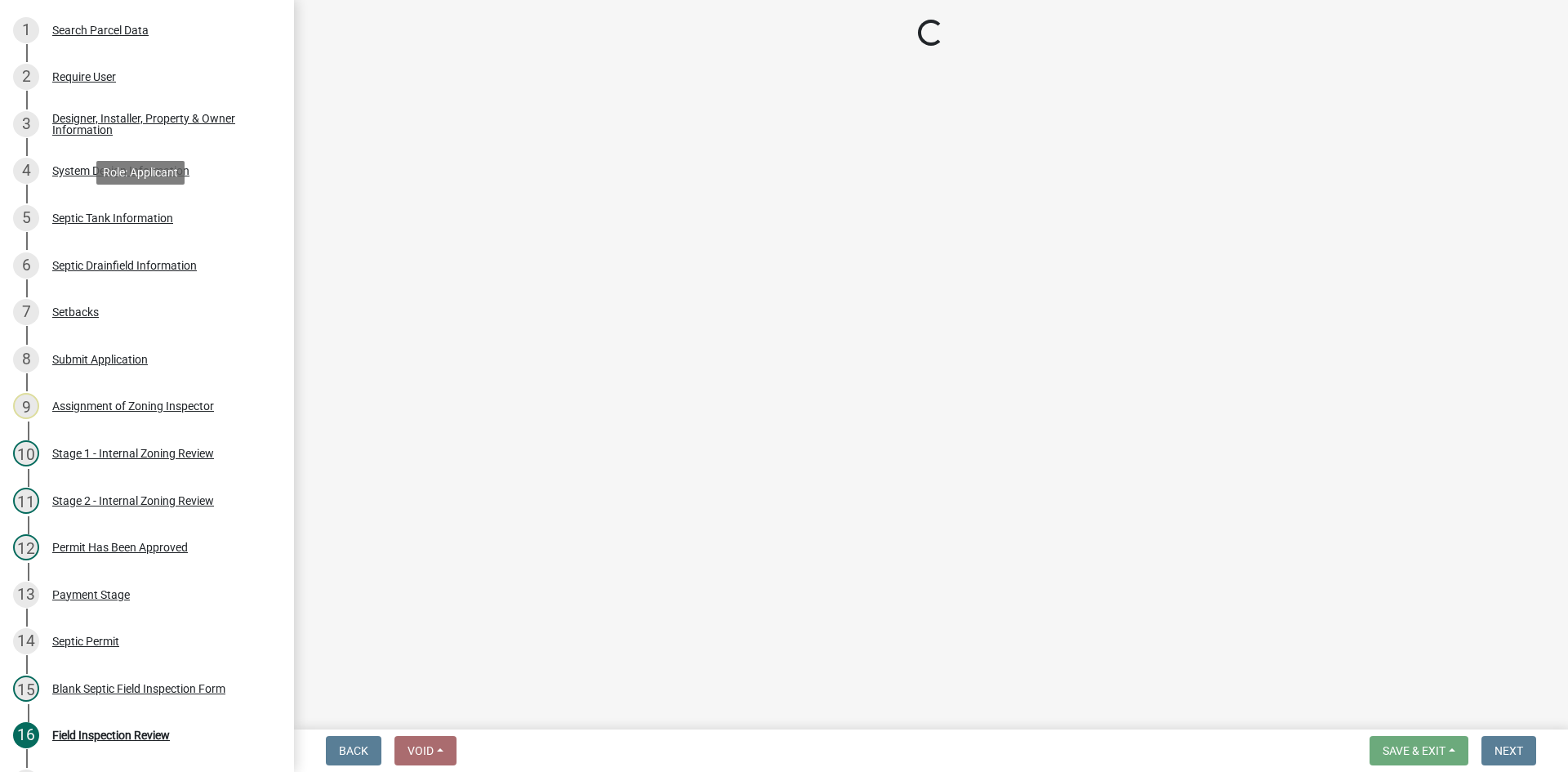
select select "b6276d4c-1088-425f-af8c-5b40f8c7306e"
select select "c79cdd98-55ab-4f3a-b3b0-b7514a1cd747"
select select "e0ee17af-48b7-4b92-9885-812dbb1428e7"
select select "c84d9e4c-2287-4d2e-9ef7-9874a7456ee3"
select select "1aae01aa-140b-4eb5-b041-885c26cb6aa8"
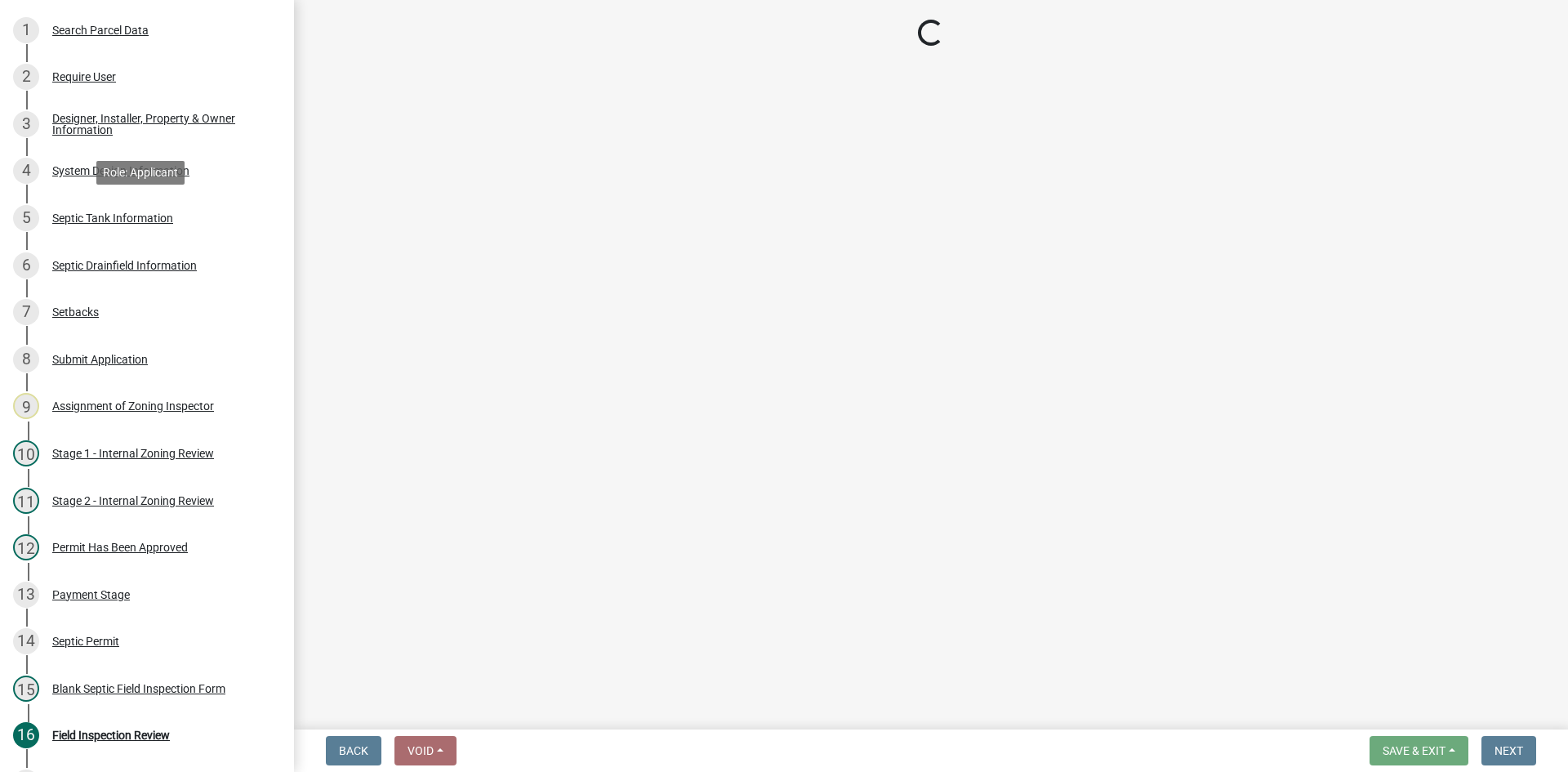
select select "7b57e397-6881-49c8-9b87-e40bdbeb8239"
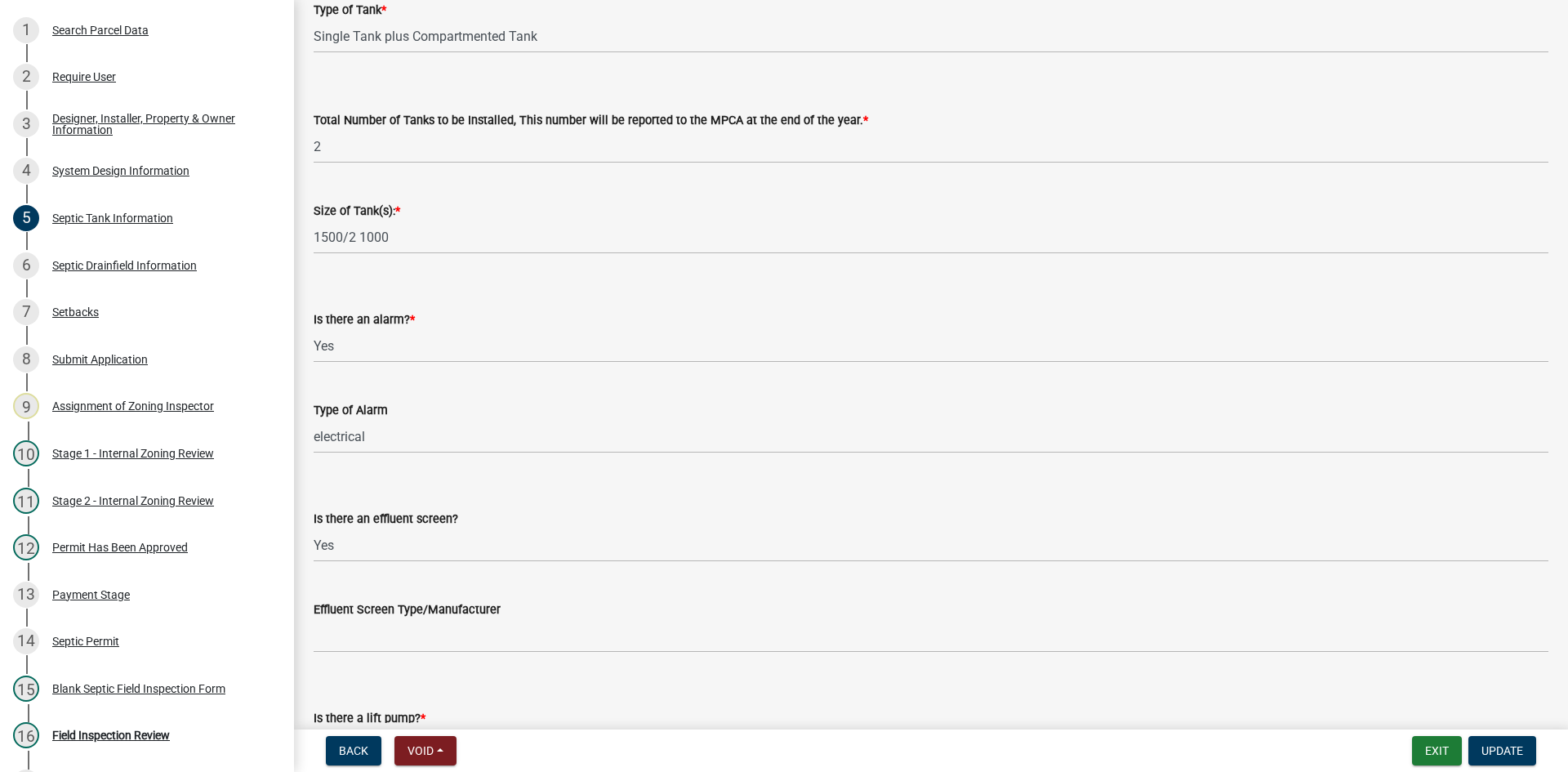
scroll to position [246, 0]
click at [1494, 750] on span "Update" at bounding box center [1502, 751] width 42 height 13
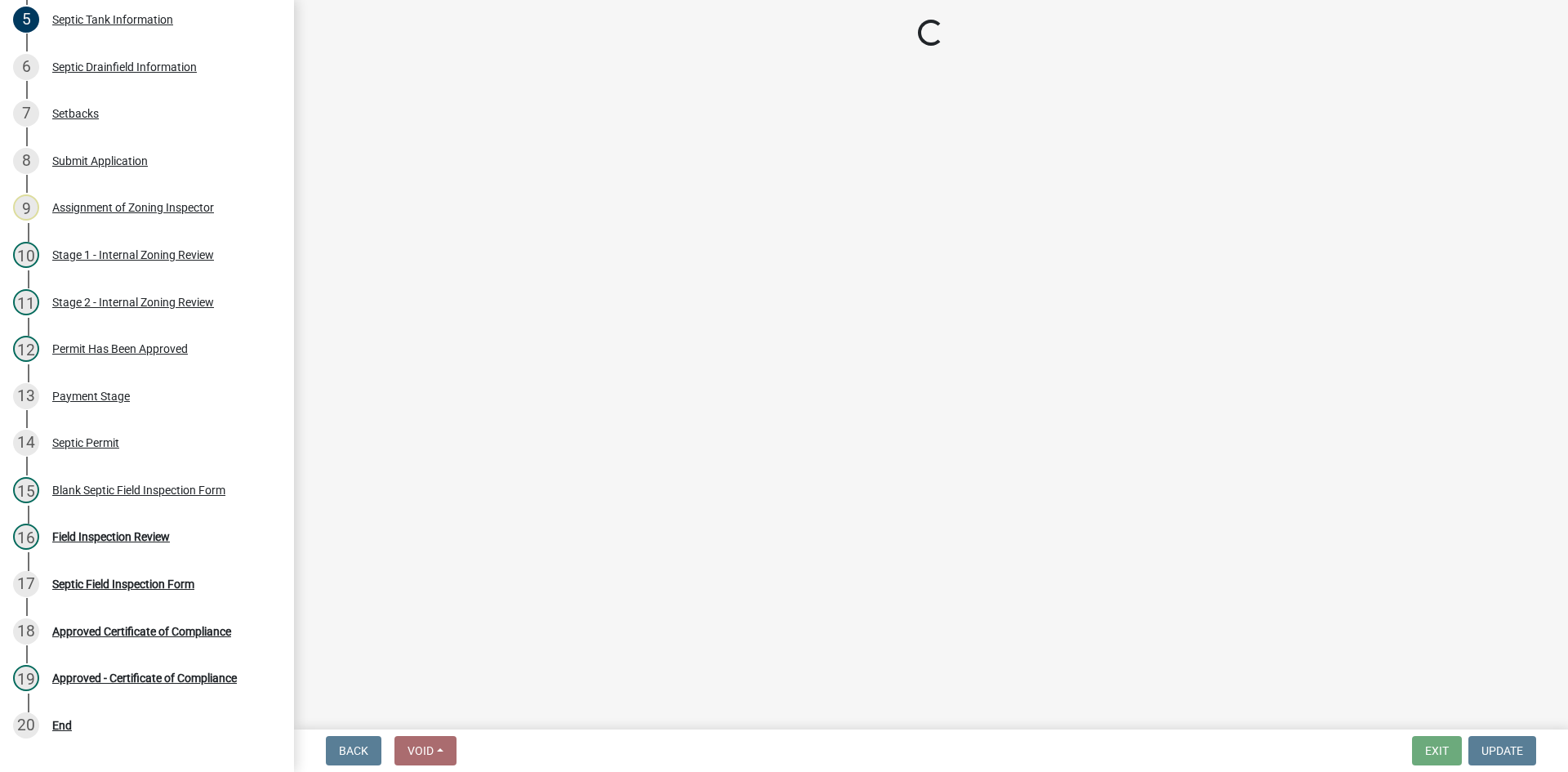
scroll to position [562, 0]
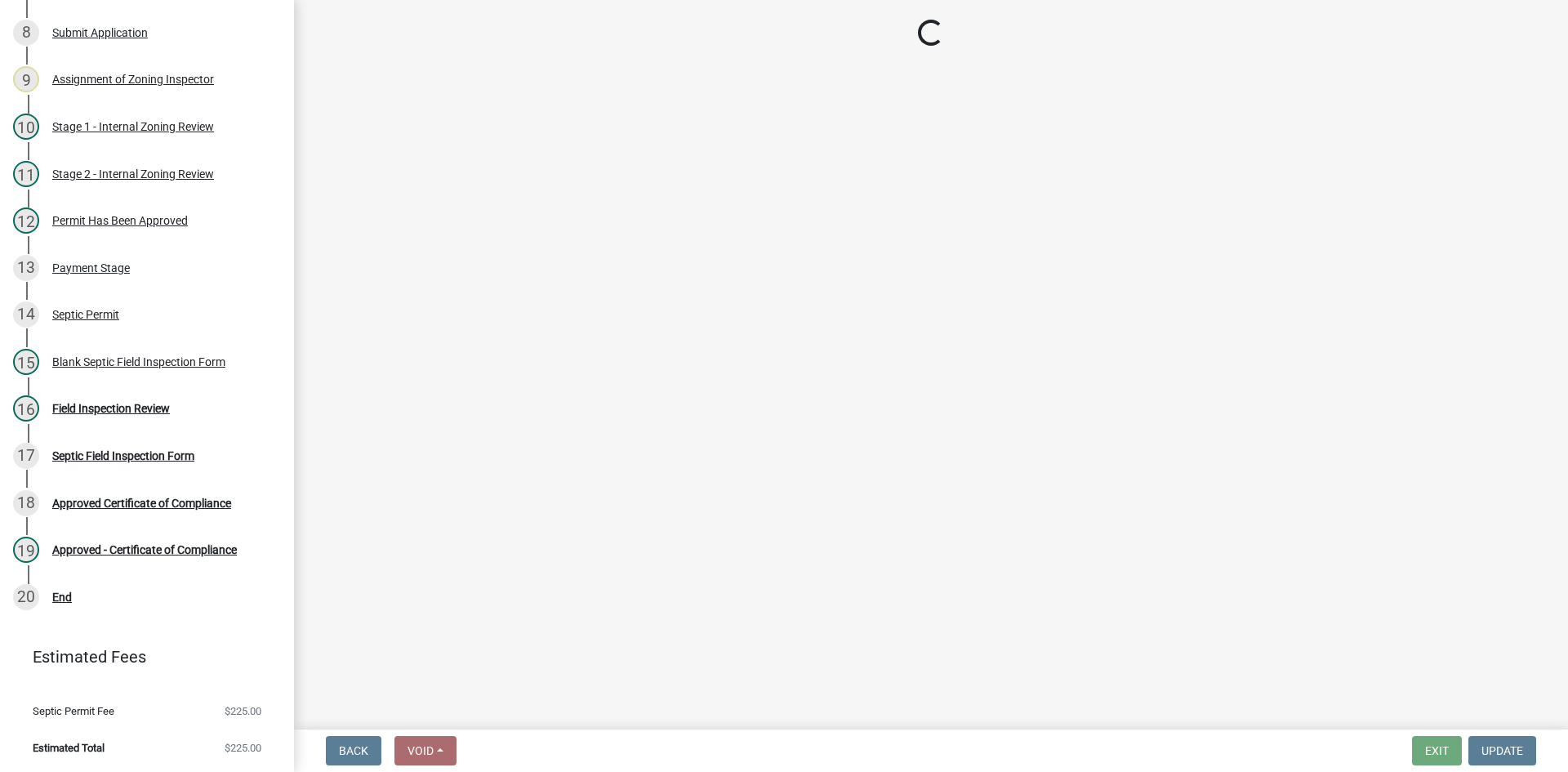
select select "e6f115c1-9d93-4d61-8856-1810485f2117"
select select "ce8adf61-51ba-42f2-bbc3-7480a098e35e"
select select "039f9276-f093-40ee-98f9-24c1fbae5d9d"
select select "9075ff2b-2749-45ce-aee6-f4951e9a2109"
select select "c19a0b5c-6916-4435-8c22-bdddceeea52a"
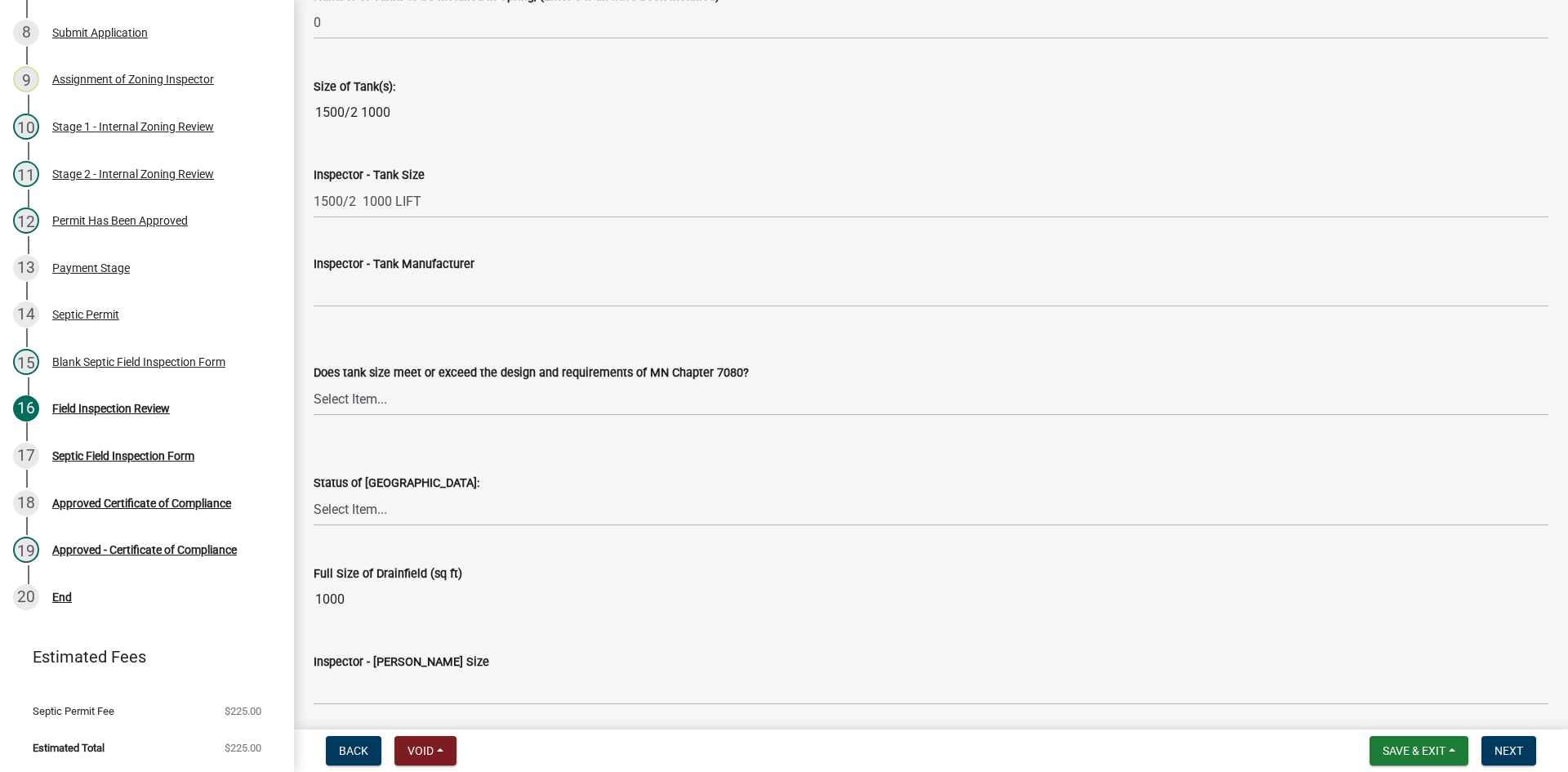
scroll to position [2288, 0]
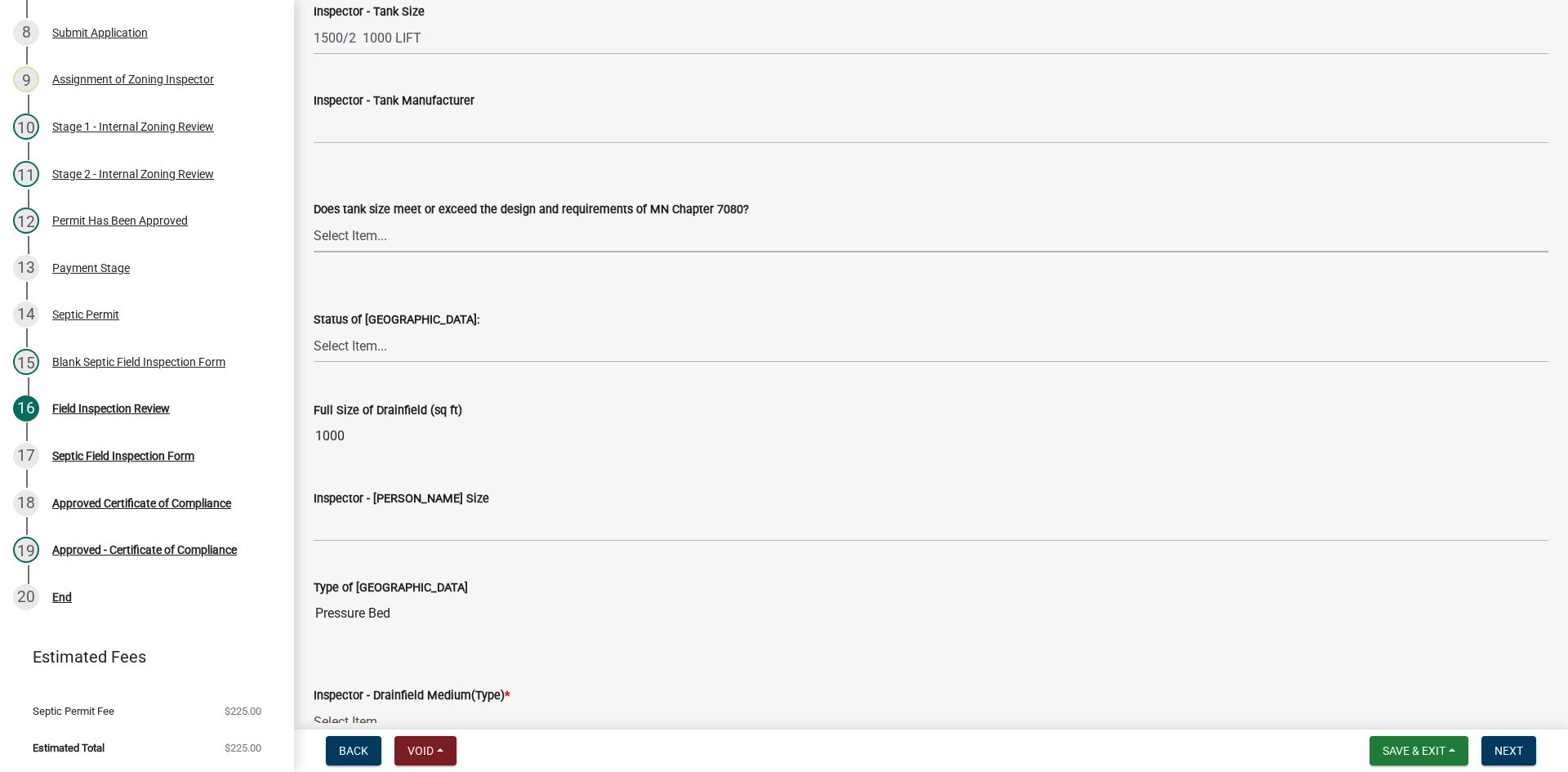
drag, startPoint x: 370, startPoint y: 230, endPoint x: 374, endPoint y: 241, distance: 11.7
click at [371, 229] on select "Select Item... Yes No Existing" at bounding box center [931, 236] width 1235 height 34
click at [314, 219] on select "Select Item... Yes No Existing" at bounding box center [931, 236] width 1235 height 34
select select "f7794d6a-556a-43dc-97be-878f47e346d8"
drag, startPoint x: 379, startPoint y: 342, endPoint x: 388, endPoint y: 359, distance: 19.2
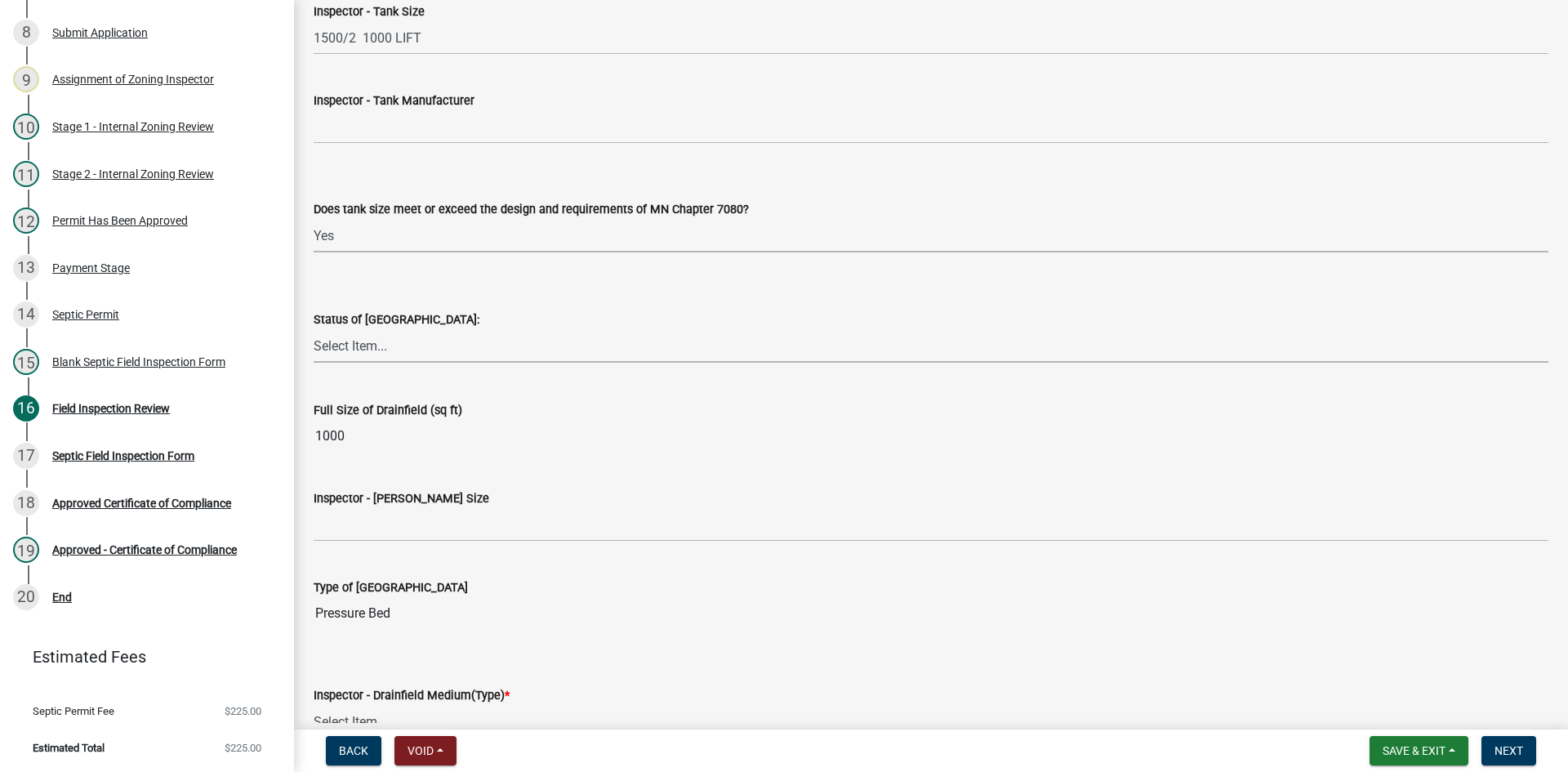
click at [379, 342] on select "Select Item... No Drainfield Drainfield Installed [GEOGRAPHIC_DATA] to Be Insta…" at bounding box center [931, 347] width 1235 height 34
click at [314, 330] on select "Select Item... No Drainfield Drainfield Installed [GEOGRAPHIC_DATA] to Be Insta…" at bounding box center [931, 347] width 1235 height 34
select select "9376207c-987b-4580-9786-4fe9435ab5e6"
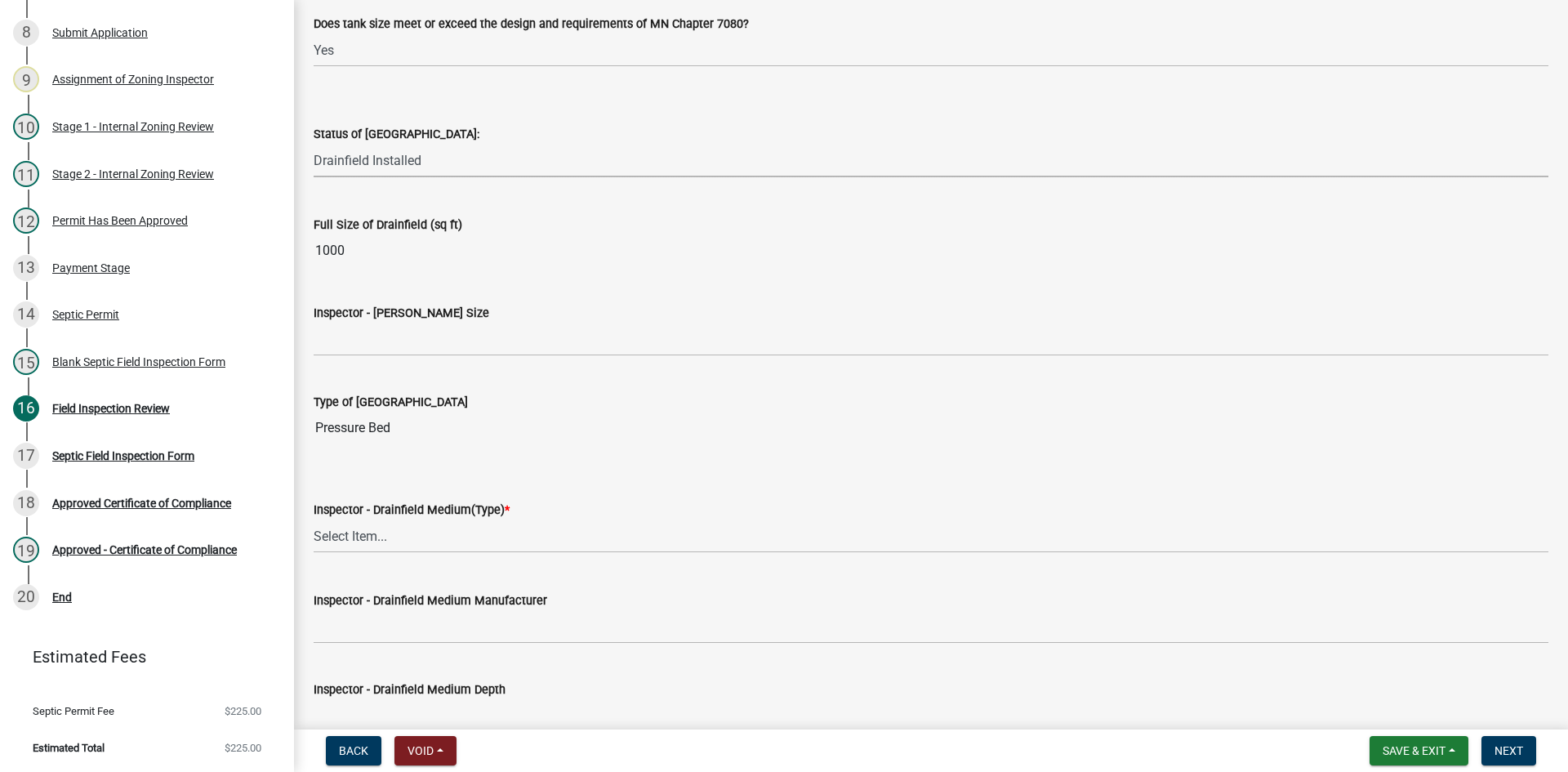
scroll to position [2533, 0]
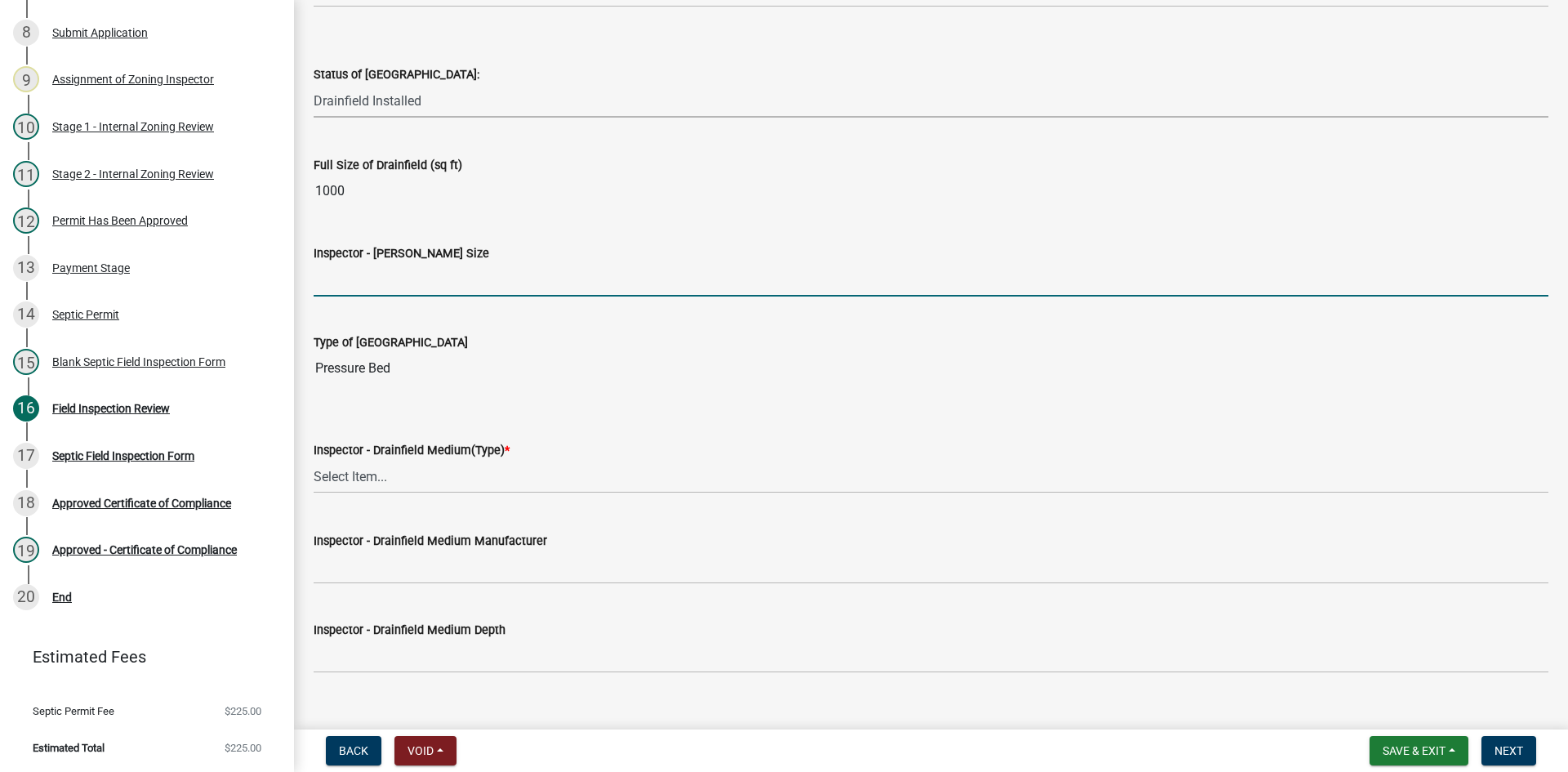
click at [361, 282] on input "Inspector - [PERSON_NAME] Size" at bounding box center [931, 280] width 1235 height 34
click at [340, 300] on wm-data-entity-input "Inspector - [PERSON_NAME] Size" at bounding box center [931, 265] width 1235 height 89
click at [341, 285] on input "Inspector - [PERSON_NAME] Size" at bounding box center [931, 280] width 1235 height 34
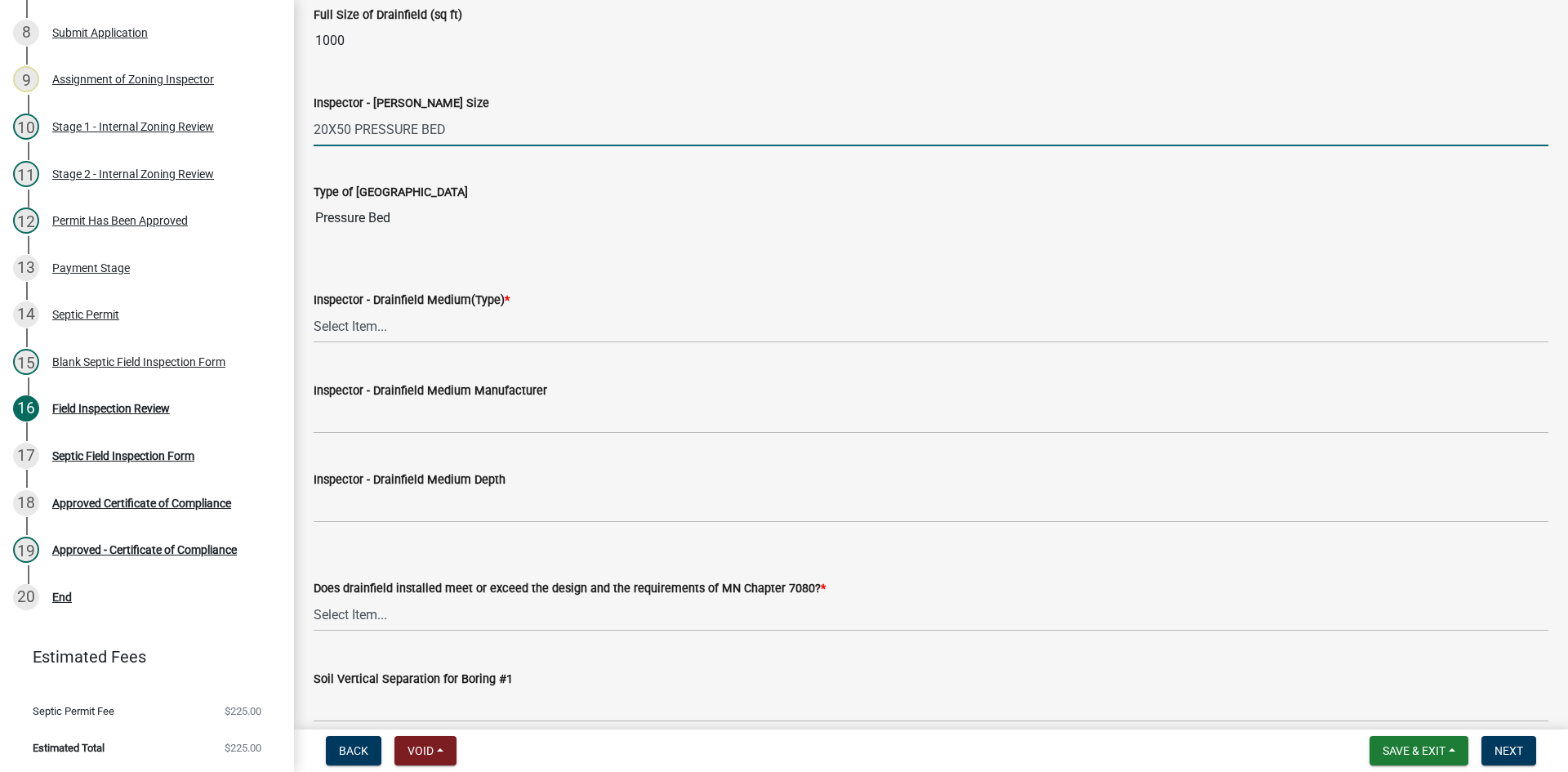
scroll to position [2860, 0]
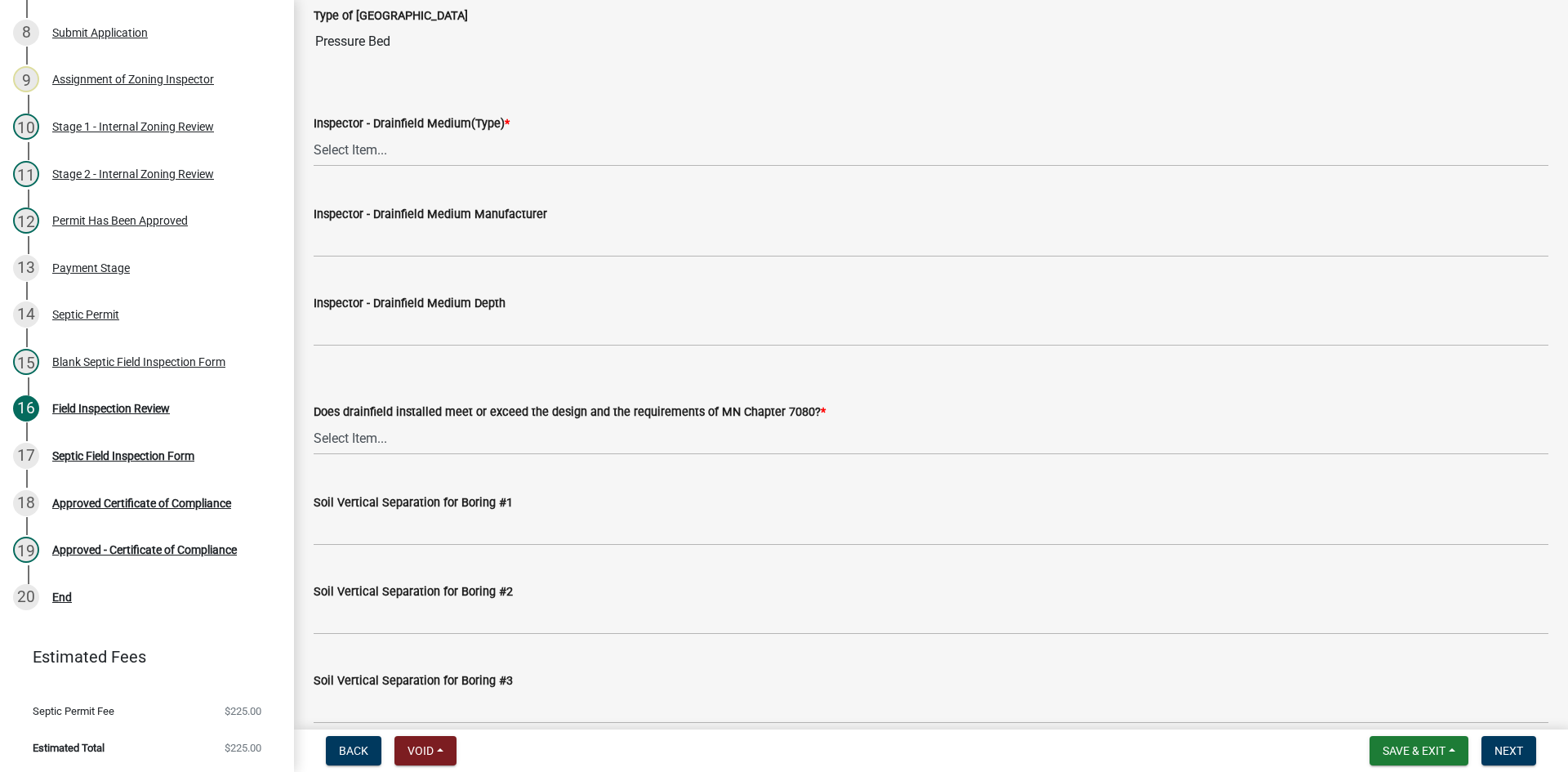
type input "20X50 PRESSURE BED"
click at [376, 150] on select "Select Item... Chamber Trench Rock Trench Gravelless Mound Pressure Bed Seepage…" at bounding box center [931, 150] width 1235 height 34
click at [314, 133] on select "Select Item... Chamber Trench Rock Trench Gravelless Mound Pressure Bed Seepage…" at bounding box center [931, 150] width 1235 height 34
select select "5c08bc46-ac81-4361-ab44-aff343e46e27"
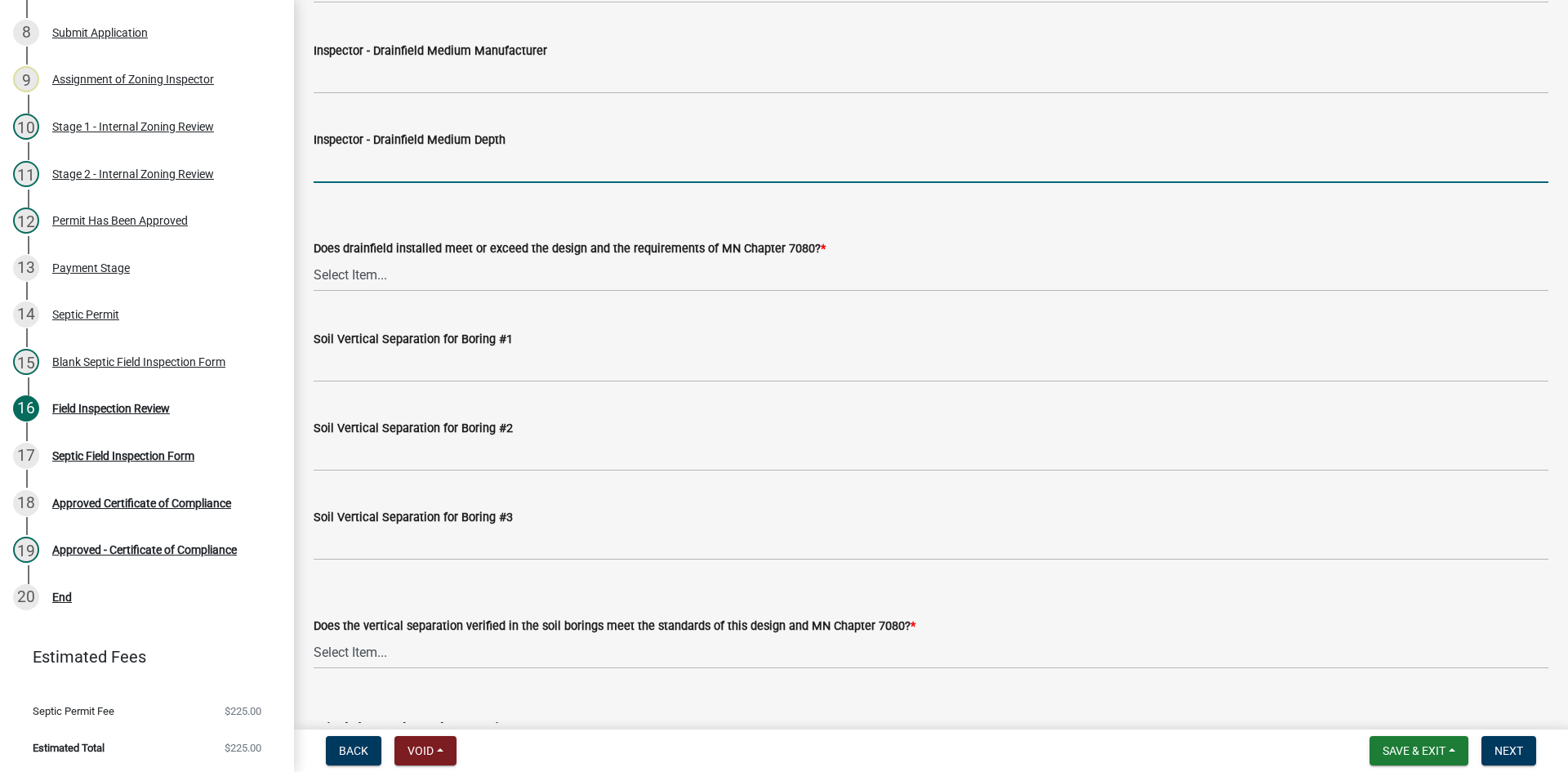
drag, startPoint x: 383, startPoint y: 167, endPoint x: 398, endPoint y: 162, distance: 15.8
click at [383, 167] on input "Inspector - Drainfield Medium Depth" at bounding box center [931, 167] width 1235 height 34
click at [359, 179] on input "Inspector - Drainfield Medium Depth" at bounding box center [931, 167] width 1235 height 34
click at [356, 175] on input "Inspector - Drainfield Medium Depth" at bounding box center [931, 167] width 1235 height 34
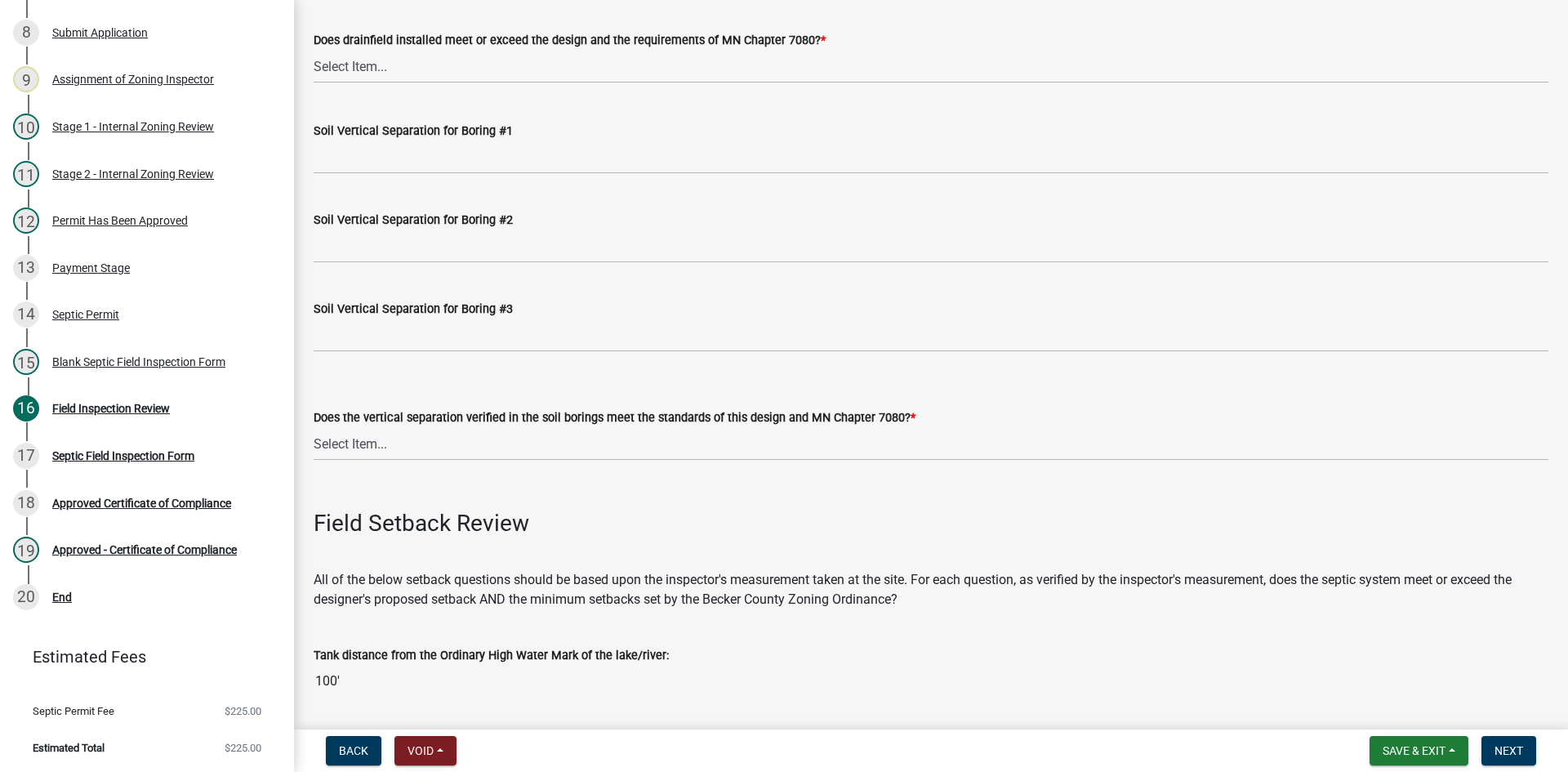
scroll to position [3268, 0]
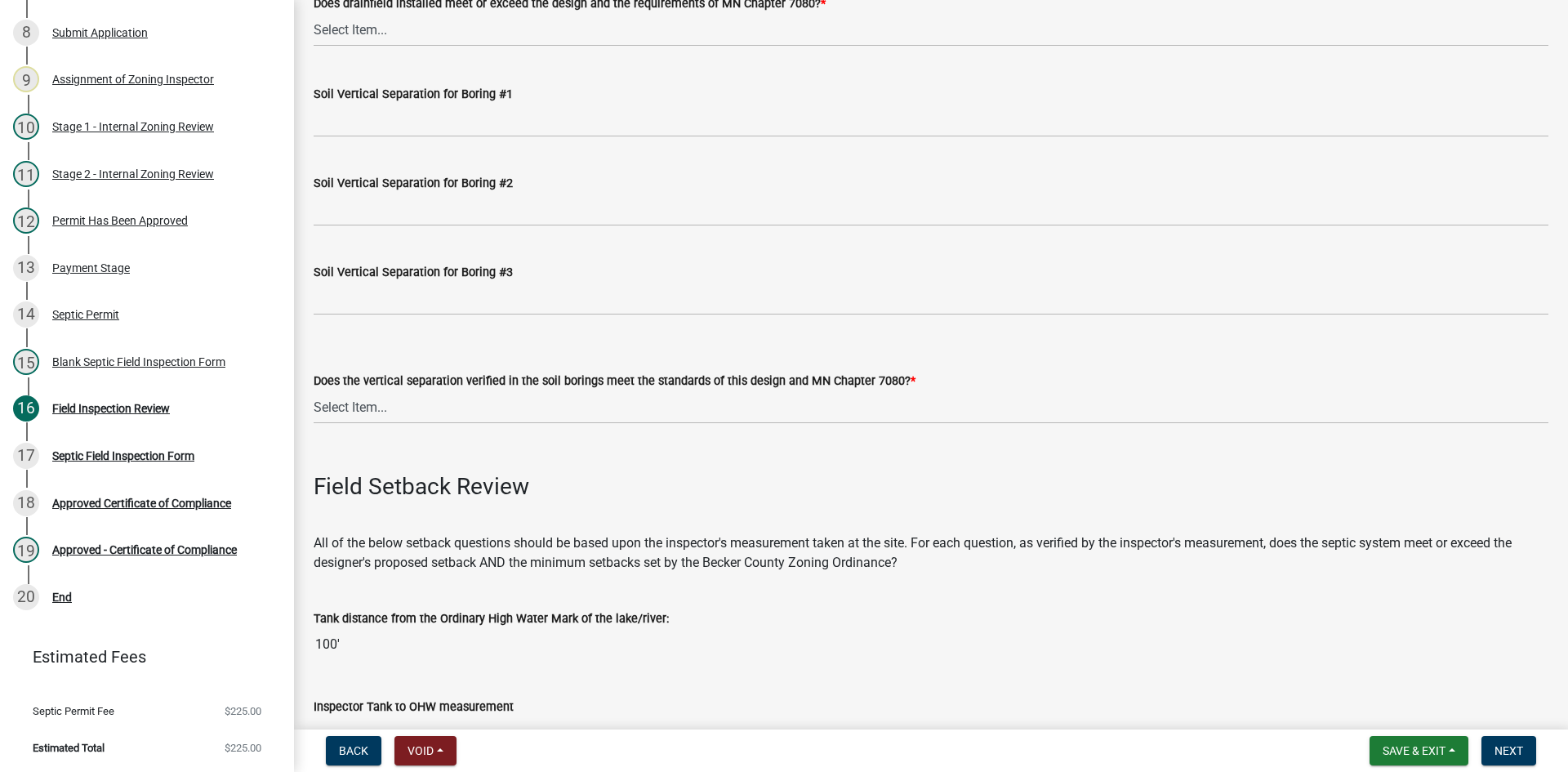
type input "14""
drag, startPoint x: 376, startPoint y: 34, endPoint x: 378, endPoint y: 43, distance: 9.2
click at [376, 34] on select "Select Item... Yes No" at bounding box center [931, 30] width 1235 height 34
click at [314, 13] on select "Select Item... Yes No" at bounding box center [931, 30] width 1235 height 34
select select "53e8394b-4ec8-472b-acba-27f64a4dcc6d"
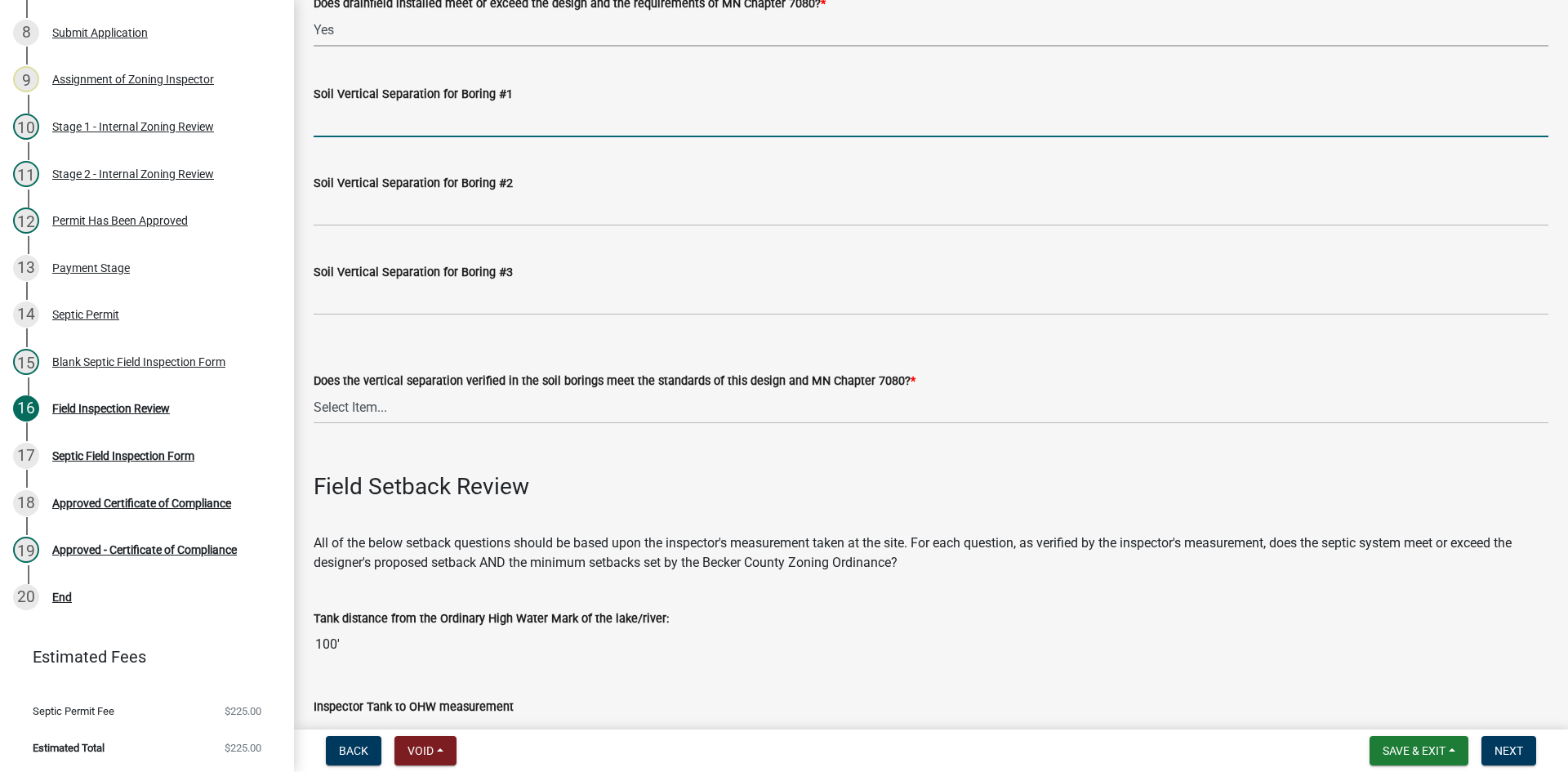
click at [375, 110] on input "Soil Vertical Separation for Boring #1" at bounding box center [931, 121] width 1235 height 34
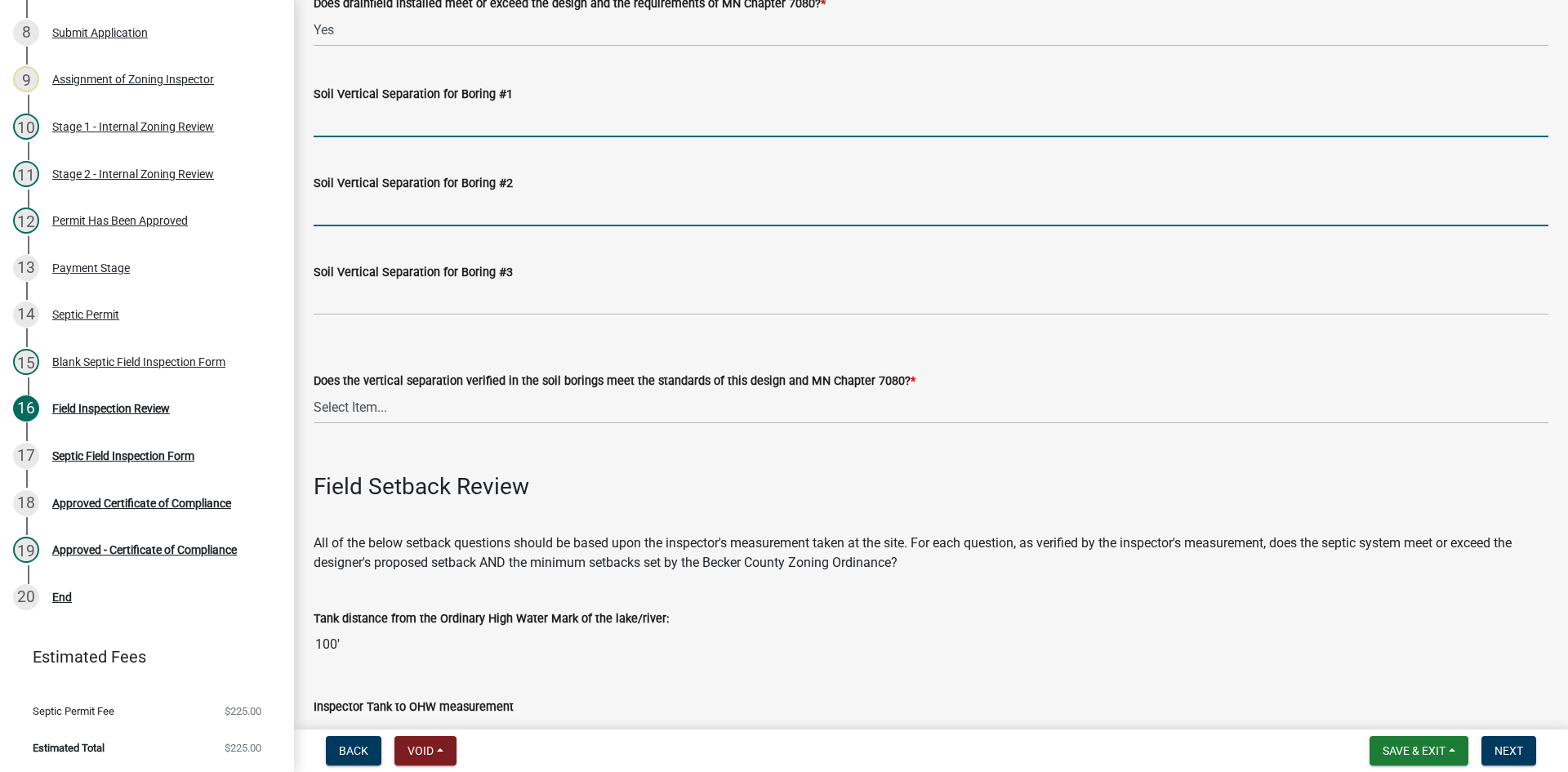
click at [602, 208] on input "Soil Vertical Separation for Boring #2" at bounding box center [931, 210] width 1235 height 34
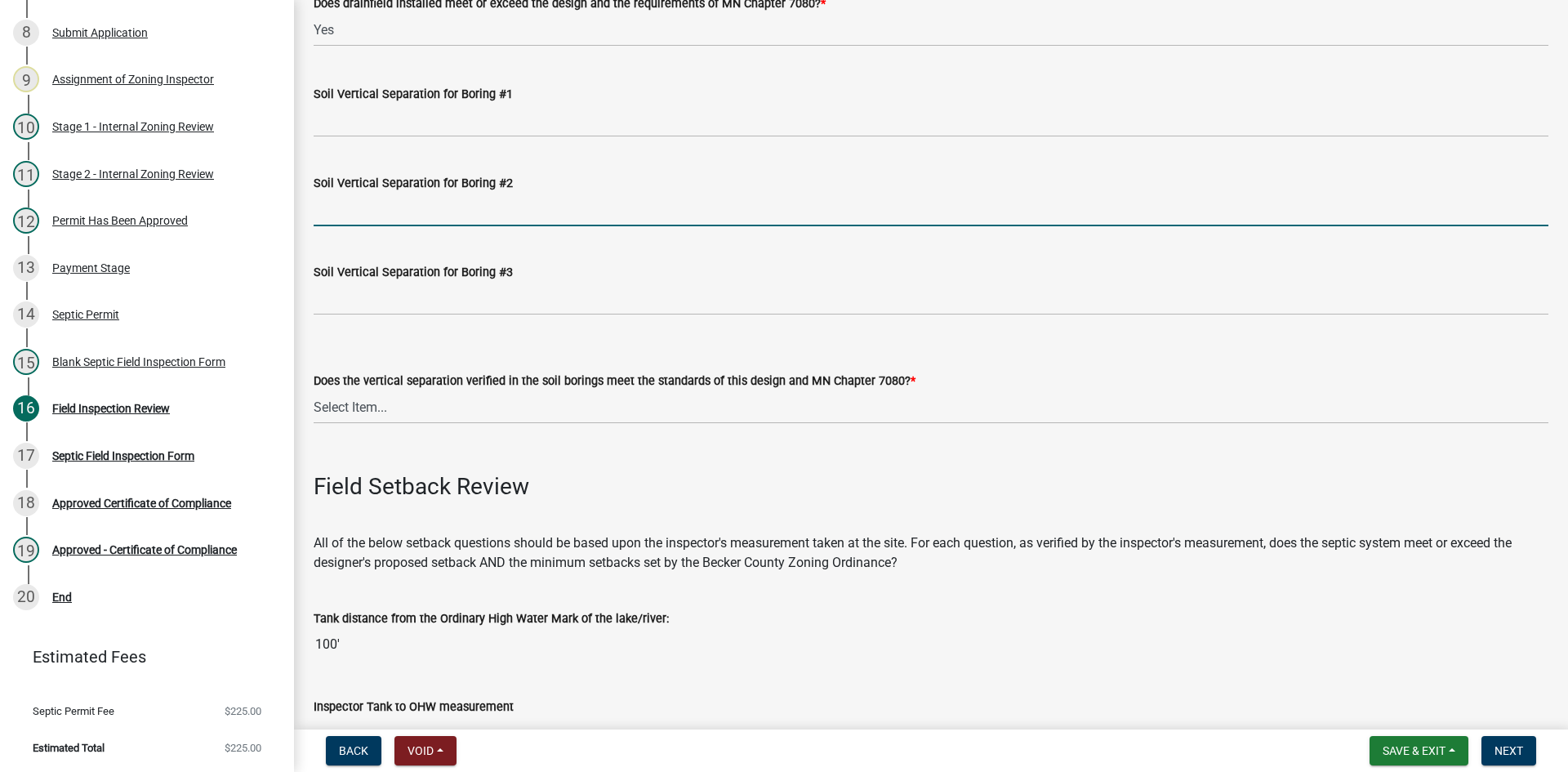
scroll to position [3105, 0]
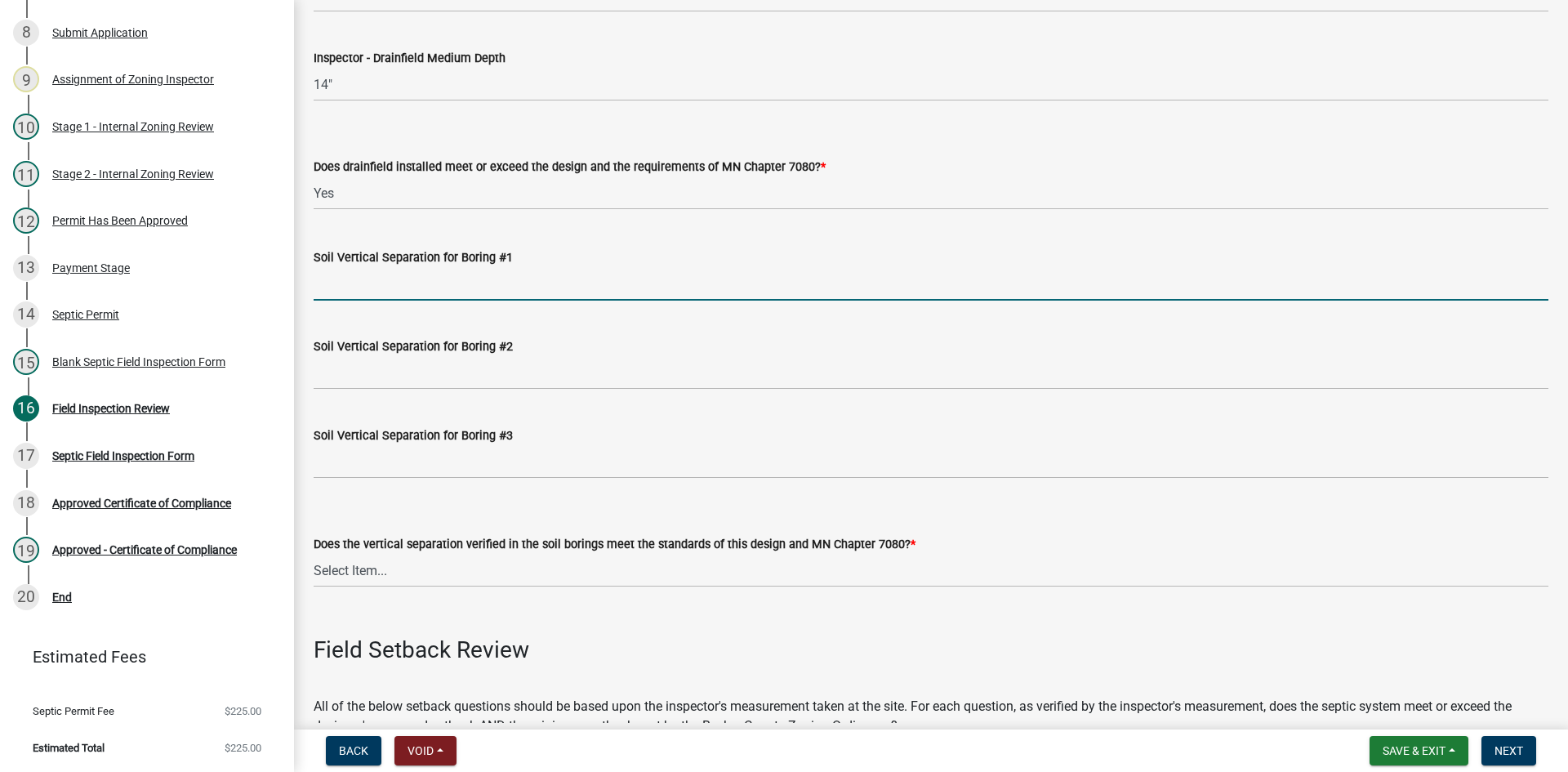
click at [358, 285] on input "Soil Vertical Separation for Boring #1" at bounding box center [931, 284] width 1235 height 34
type input "SEE ATTACHED"
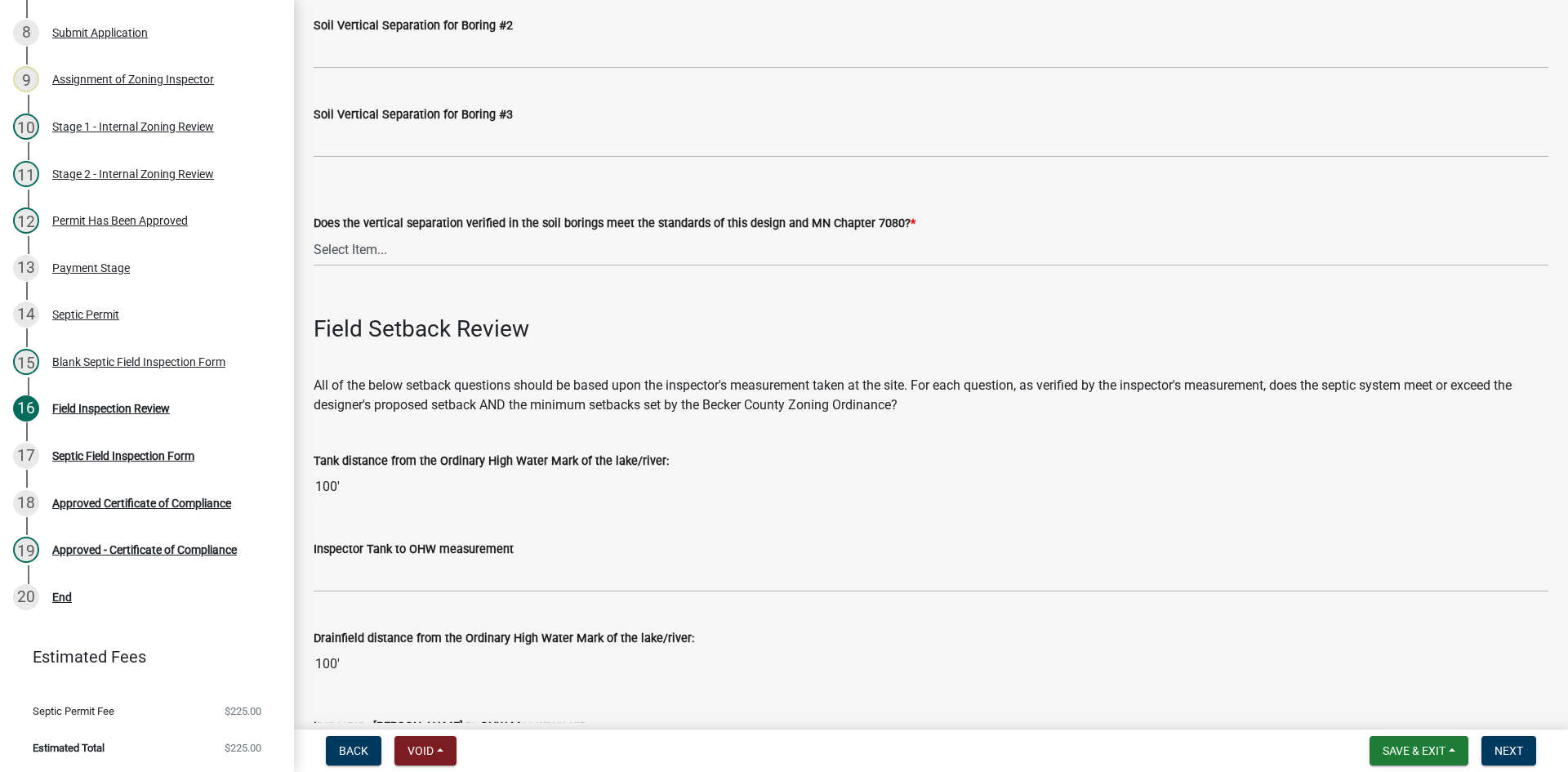
scroll to position [3432, 0]
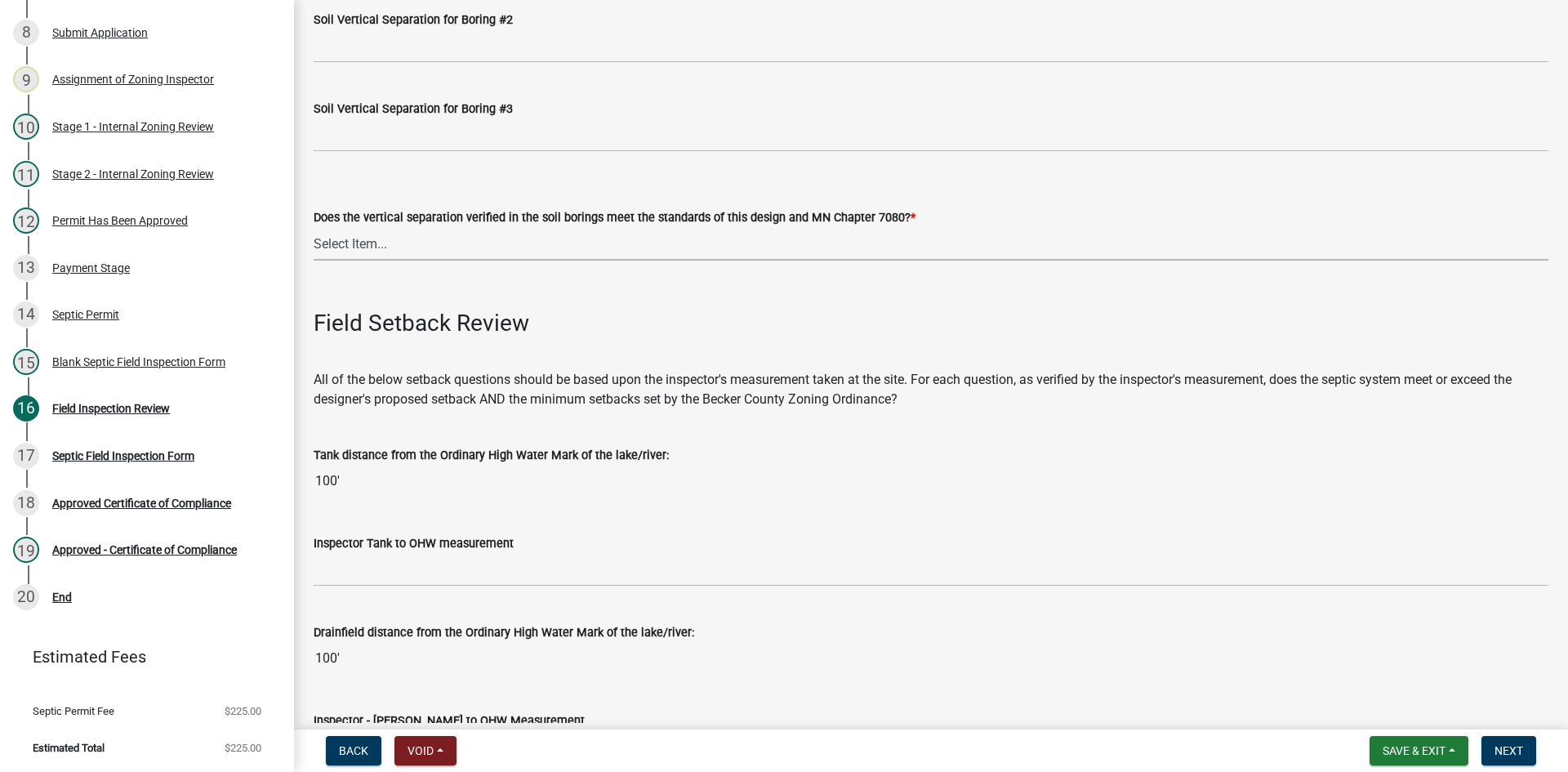
click at [355, 242] on select "Select Item... Yes No" at bounding box center [931, 244] width 1235 height 34
click at [314, 227] on select "Select Item... Yes No" at bounding box center [931, 244] width 1235 height 34
select select "eedfbf44-dce3-4c21-89bd-6d851115dab7"
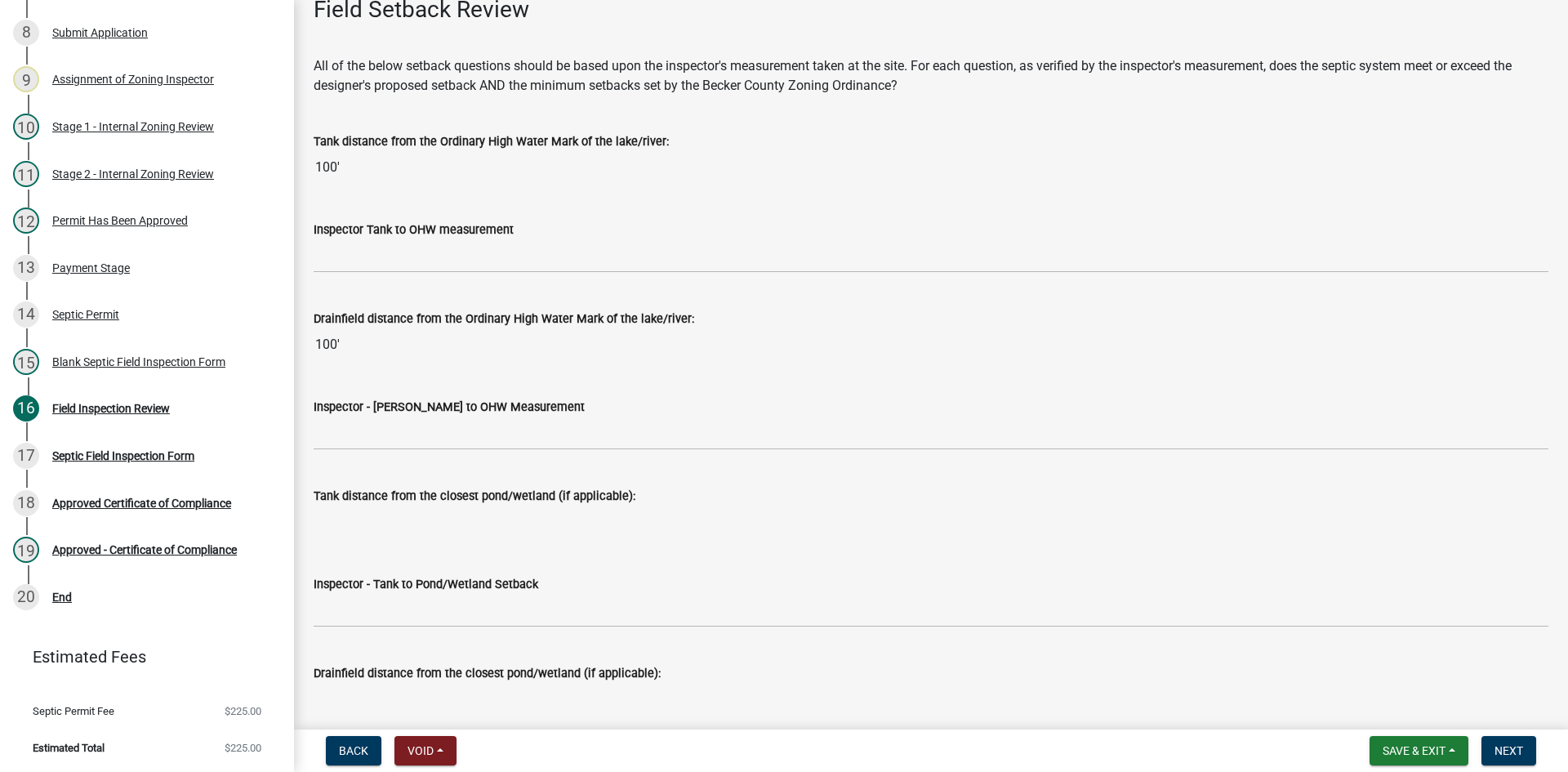
scroll to position [3759, 0]
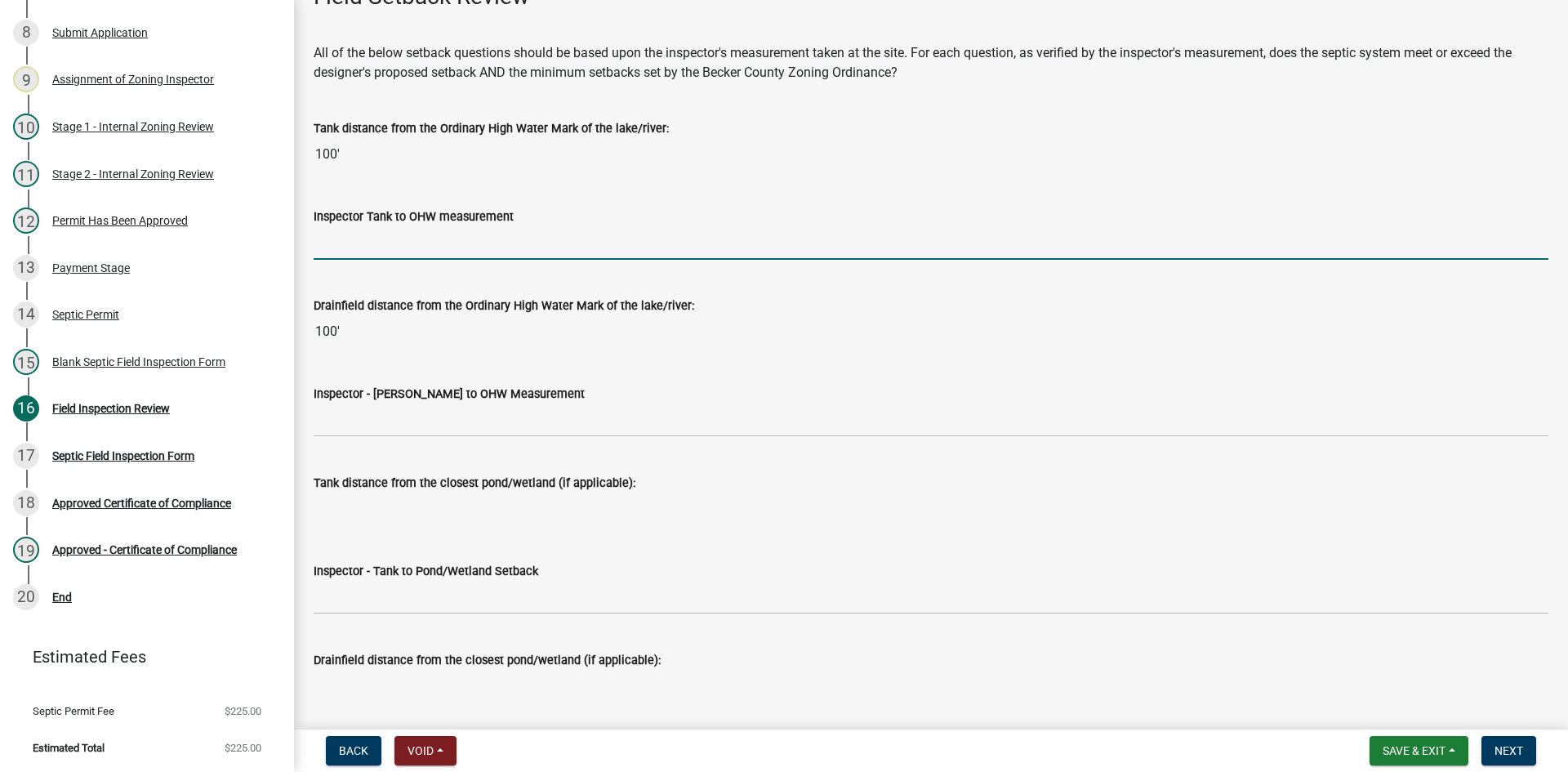
click at [371, 256] on input "Inspector Tank to OHW measurement" at bounding box center [931, 243] width 1235 height 34
type input "75+"
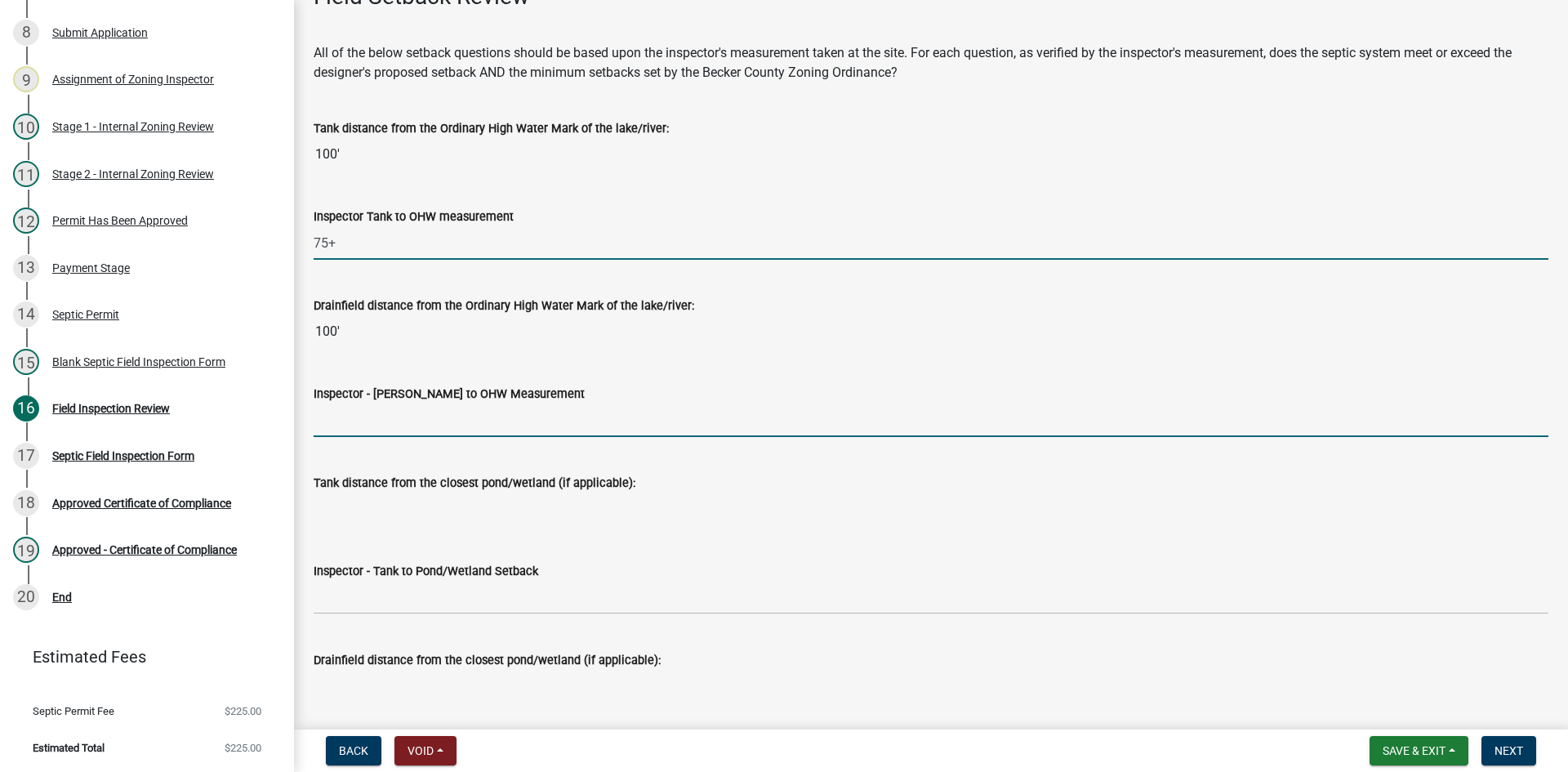
drag, startPoint x: 399, startPoint y: 425, endPoint x: 406, endPoint y: 436, distance: 13.0
click at [399, 425] on input "Inspector - [PERSON_NAME] to OHW Measurement" at bounding box center [931, 420] width 1235 height 34
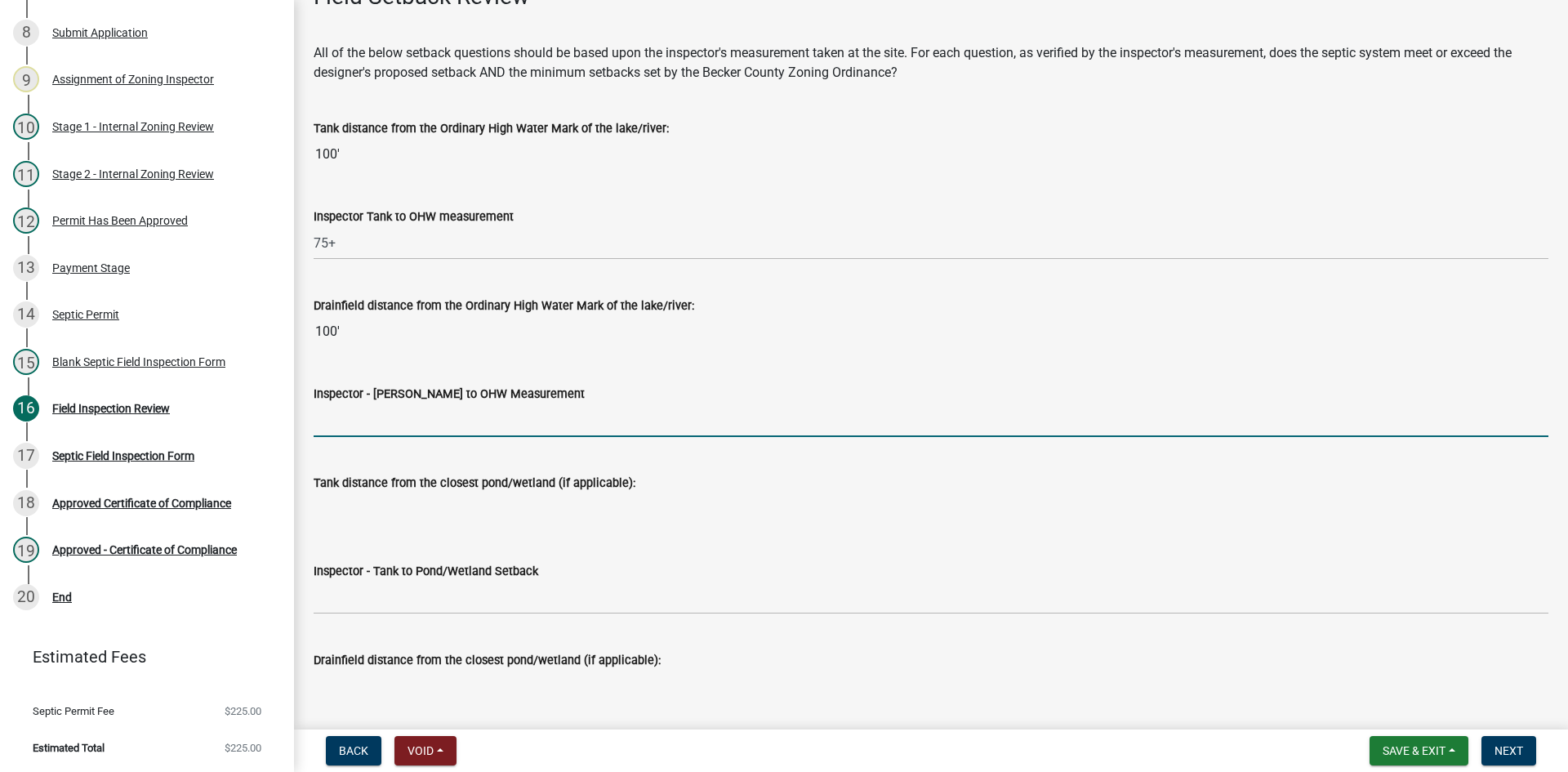
type input "NA"
click at [377, 417] on input "NA" at bounding box center [931, 420] width 1235 height 34
drag, startPoint x: 356, startPoint y: 431, endPoint x: 309, endPoint y: 444, distance: 48.8
click at [351, 409] on input "Inspector - [PERSON_NAME] to OHW Measurement" at bounding box center [931, 420] width 1235 height 34
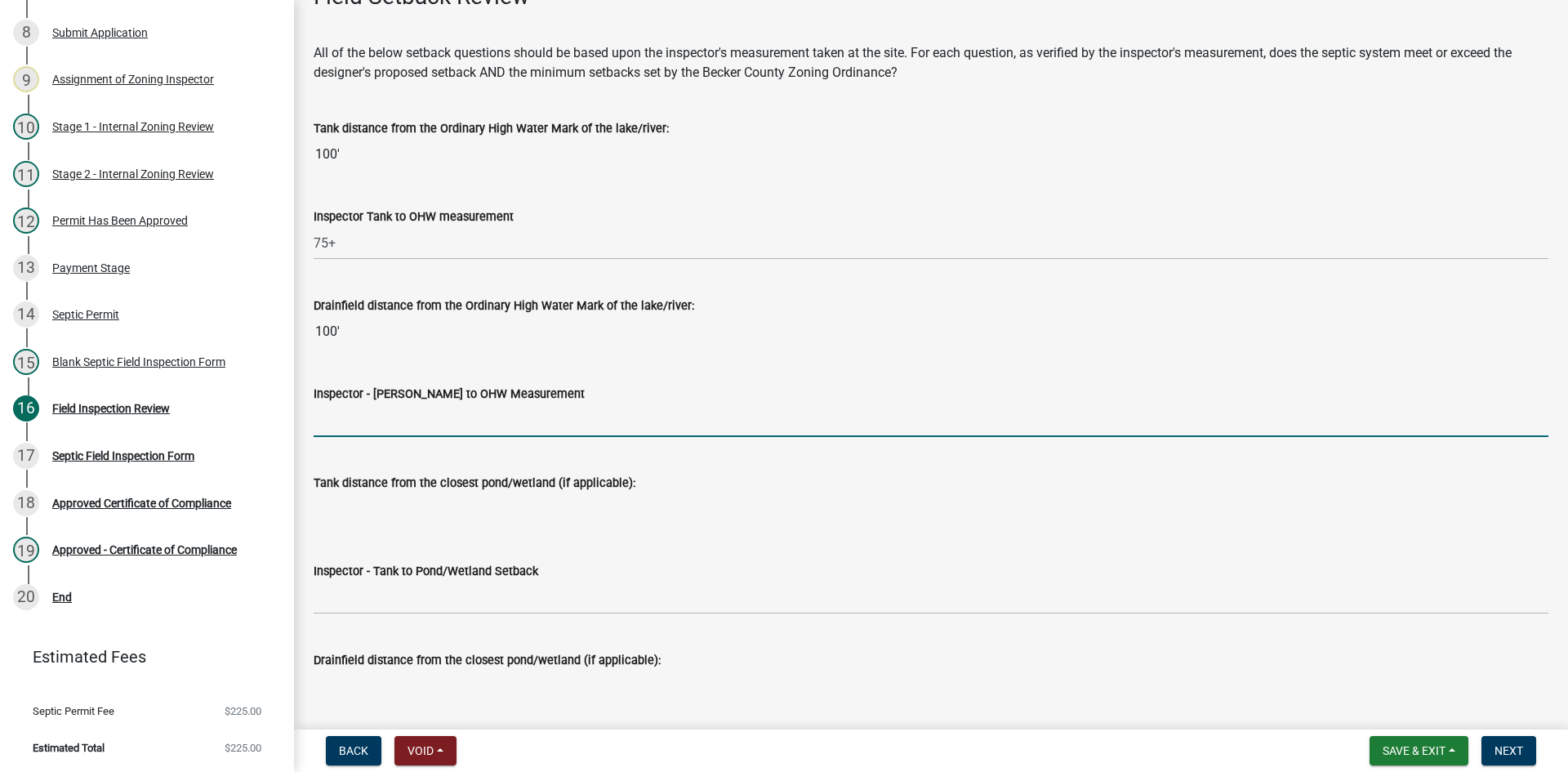
type input "75+"
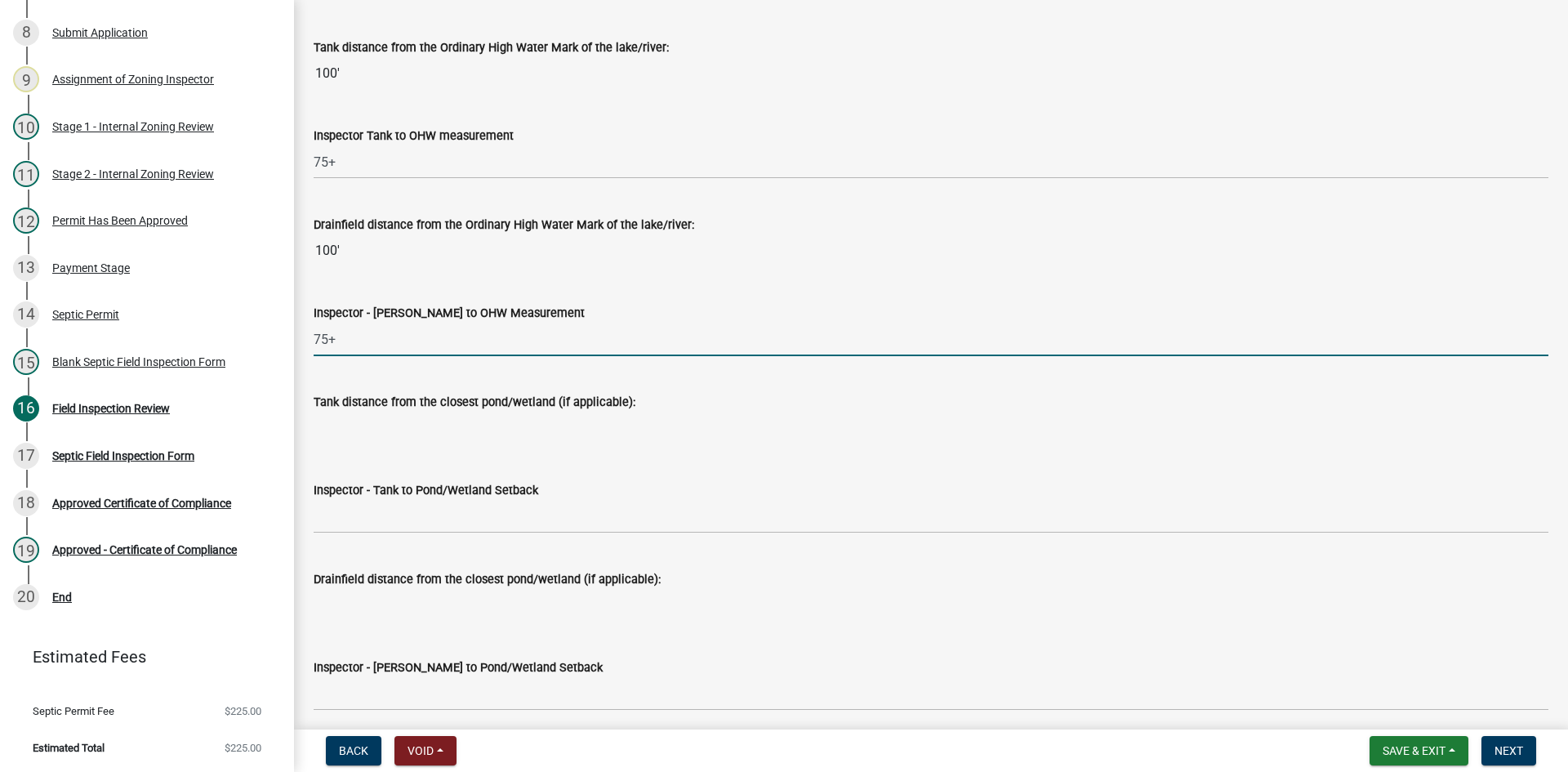
scroll to position [4004, 0]
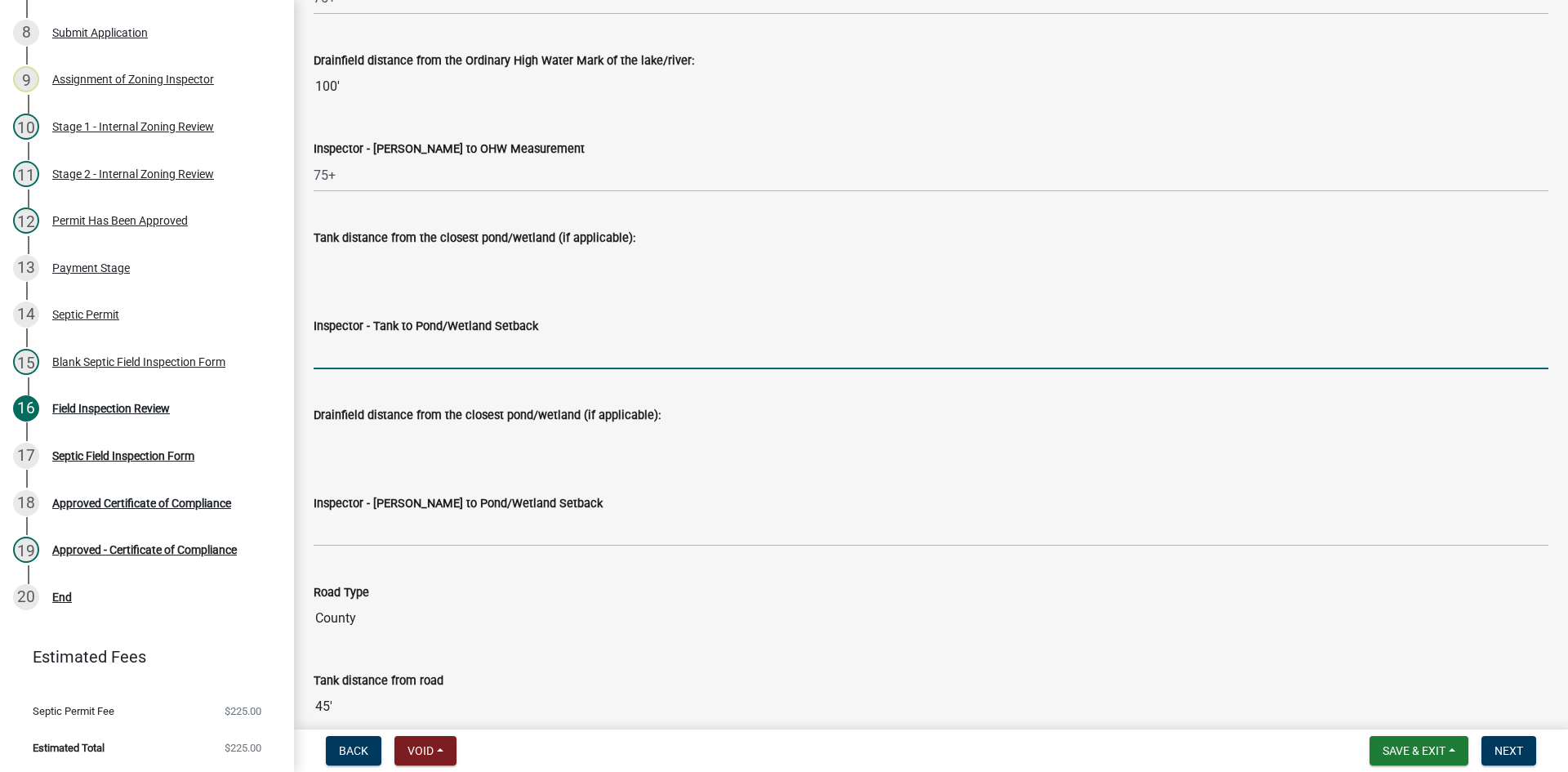
click at [368, 349] on input "Inspector - Tank to Pond/Wetland Setback" at bounding box center [931, 353] width 1235 height 34
type input "NA"
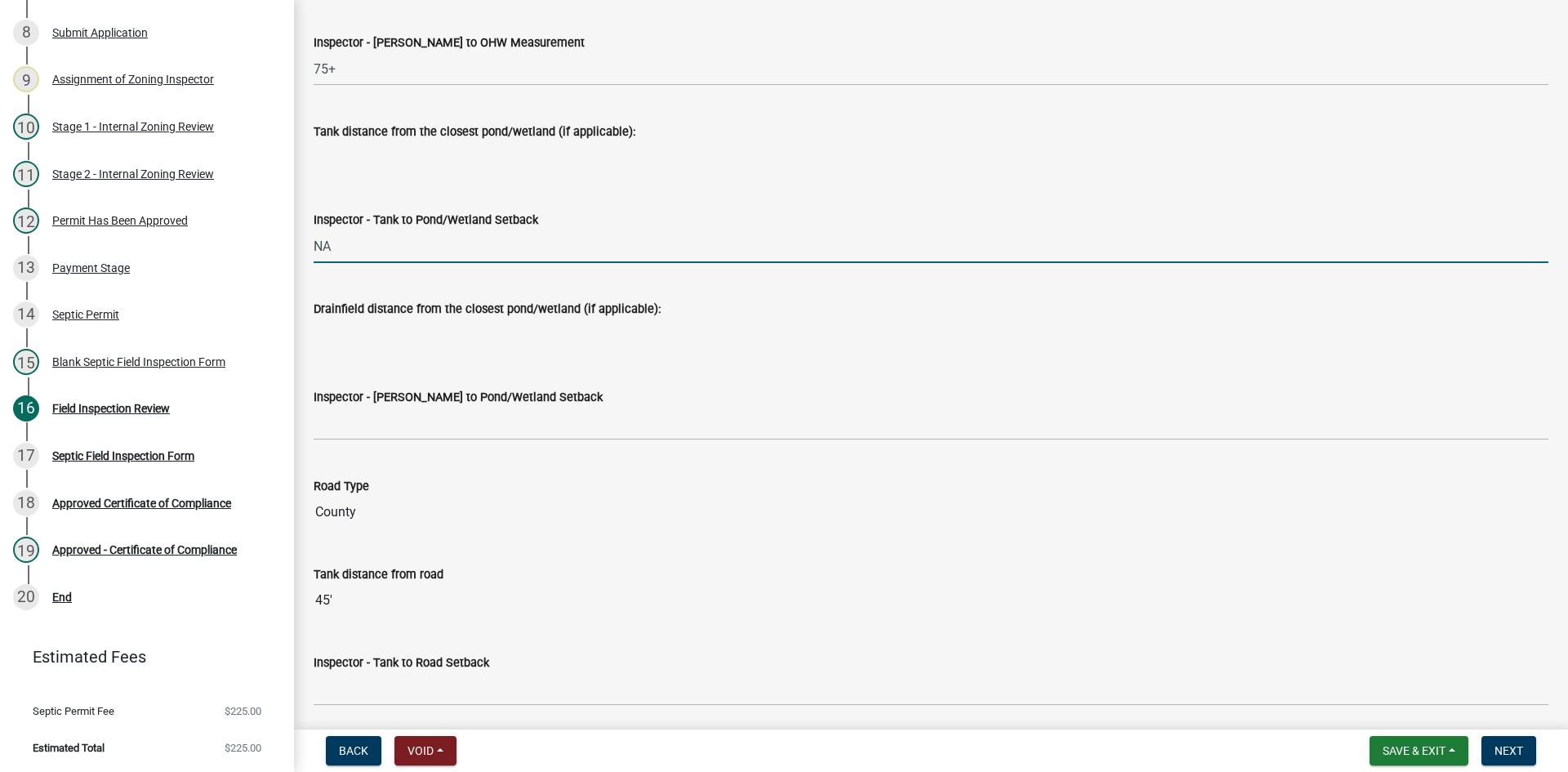
scroll to position [4331, 0]
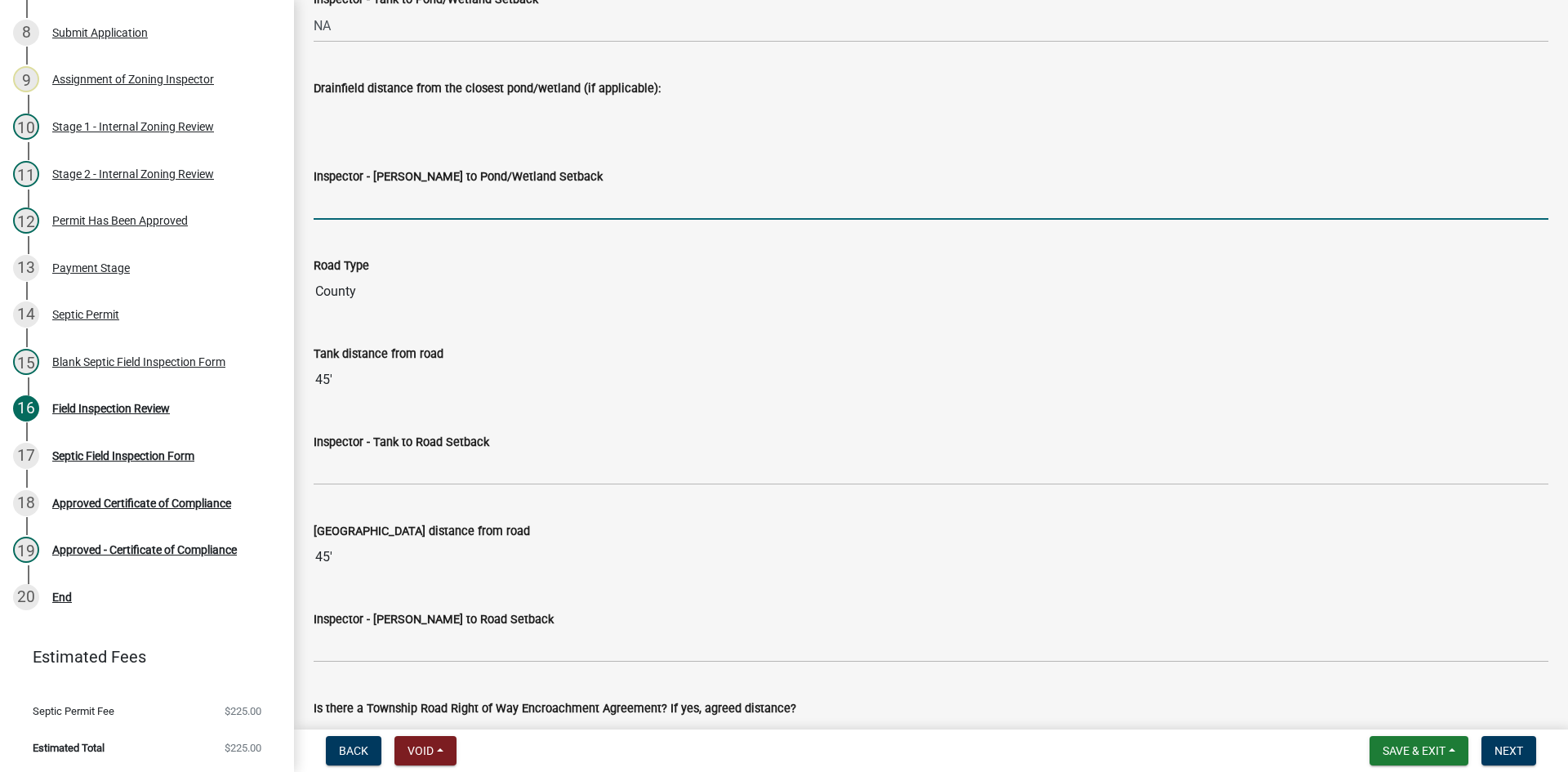
drag, startPoint x: 359, startPoint y: 195, endPoint x: 387, endPoint y: 253, distance: 64.4
click at [361, 195] on input "Inspector - [PERSON_NAME] to Pond/Wetland Setback" at bounding box center [931, 203] width 1235 height 34
type input "NA"
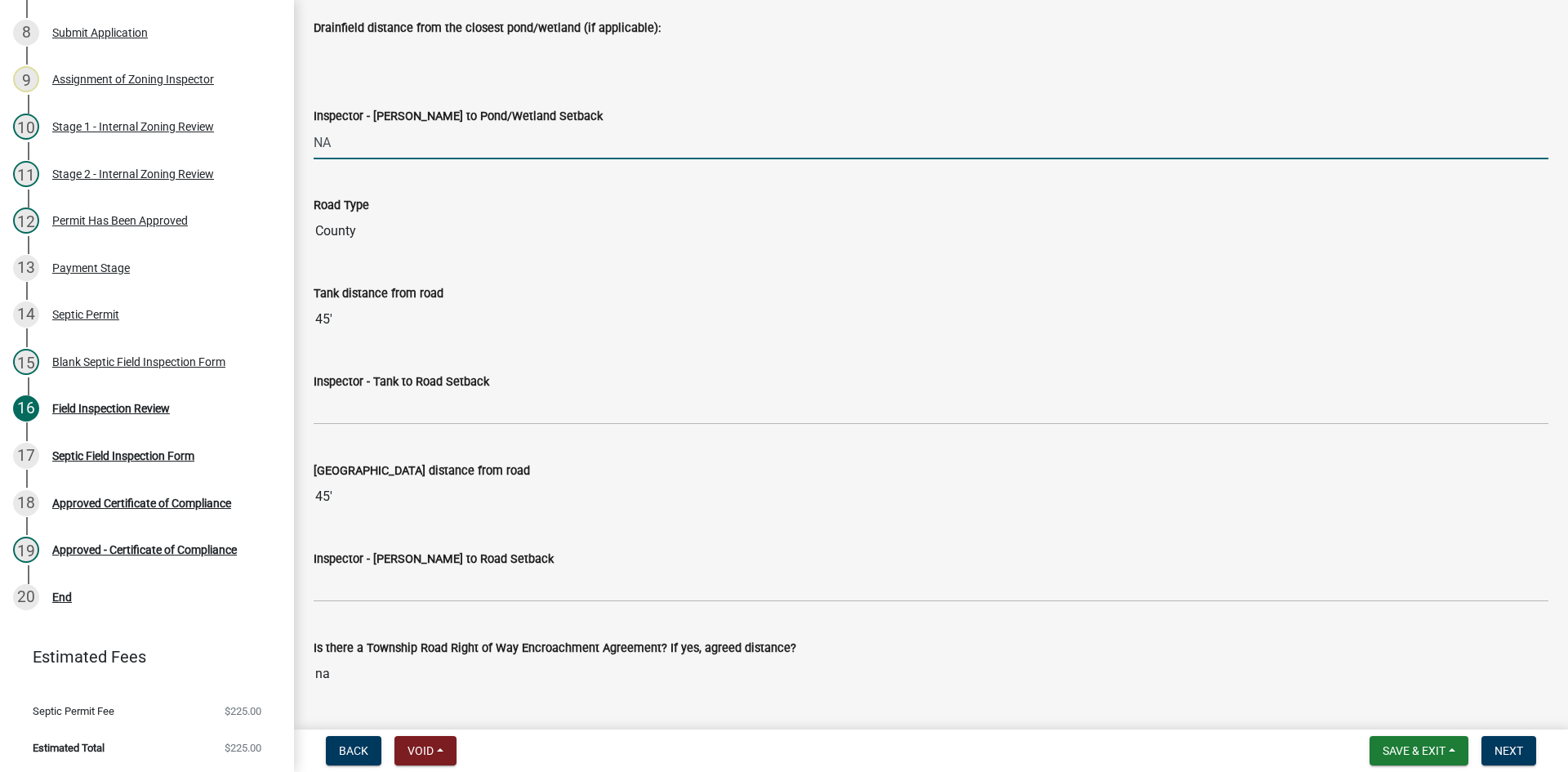
scroll to position [4494, 0]
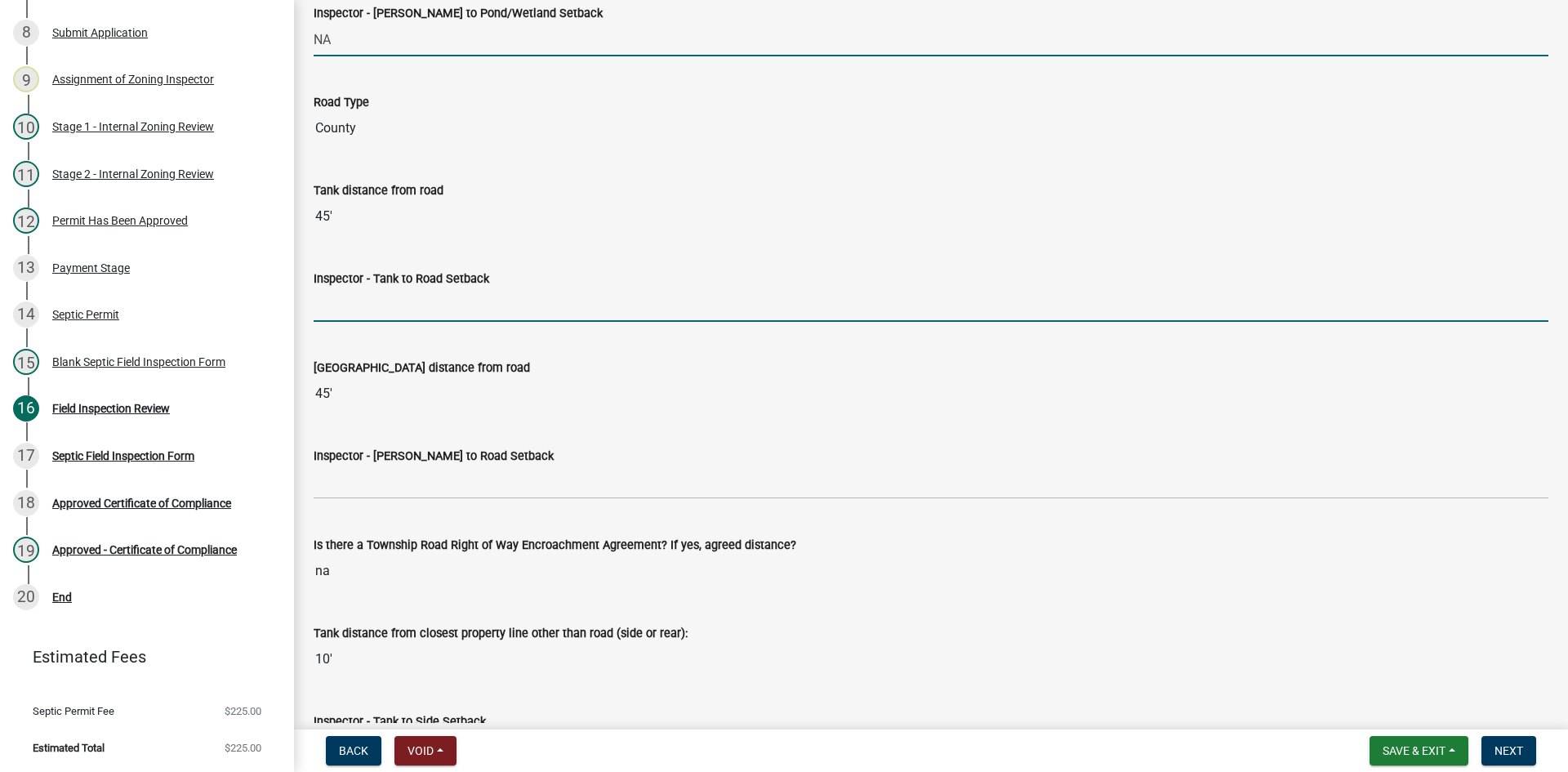
drag, startPoint x: 361, startPoint y: 308, endPoint x: 384, endPoint y: 317, distance: 24.7
click at [361, 308] on input "Inspector - Tank to Road Setback" at bounding box center [931, 305] width 1235 height 34
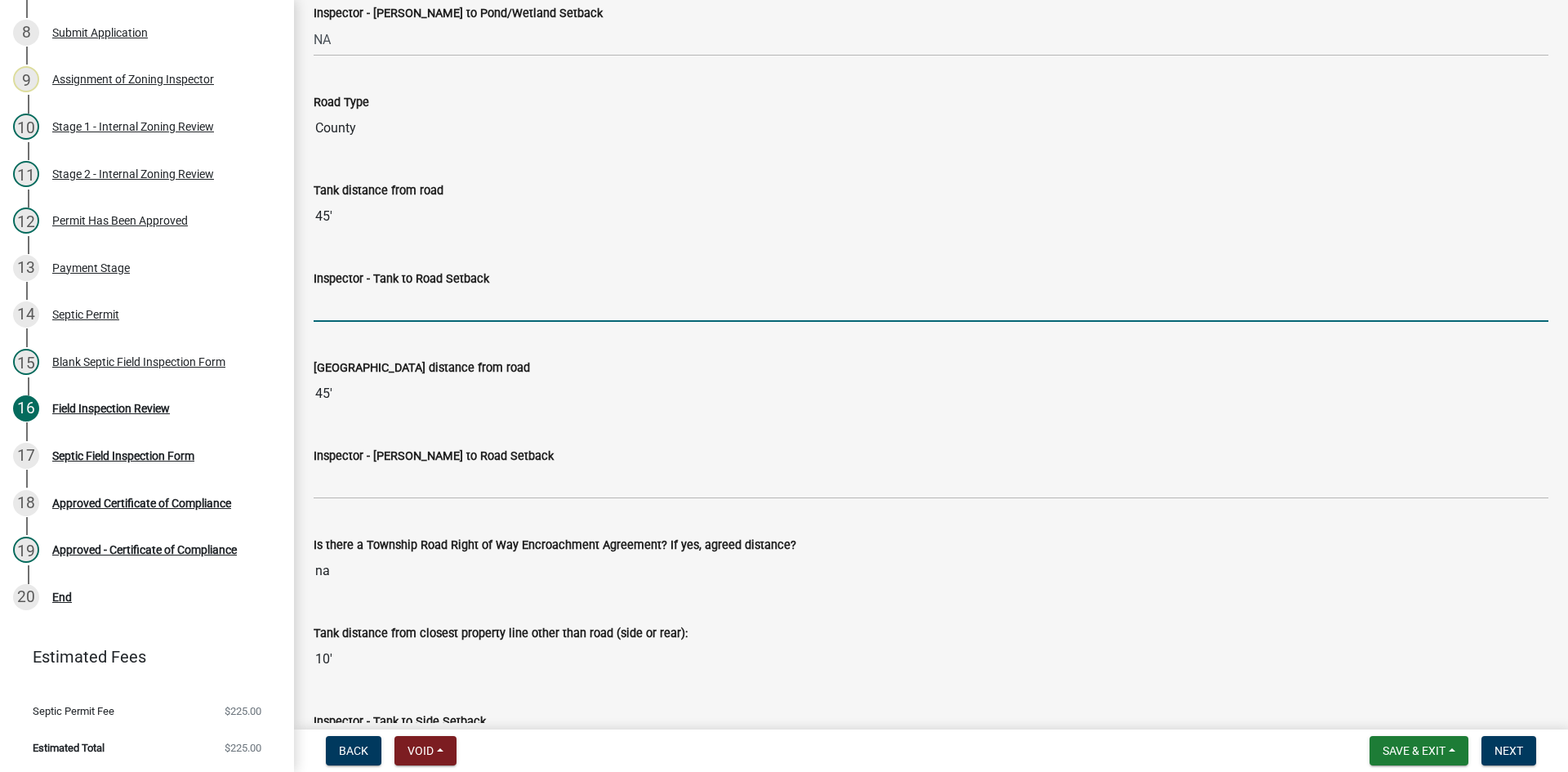
type input "10"
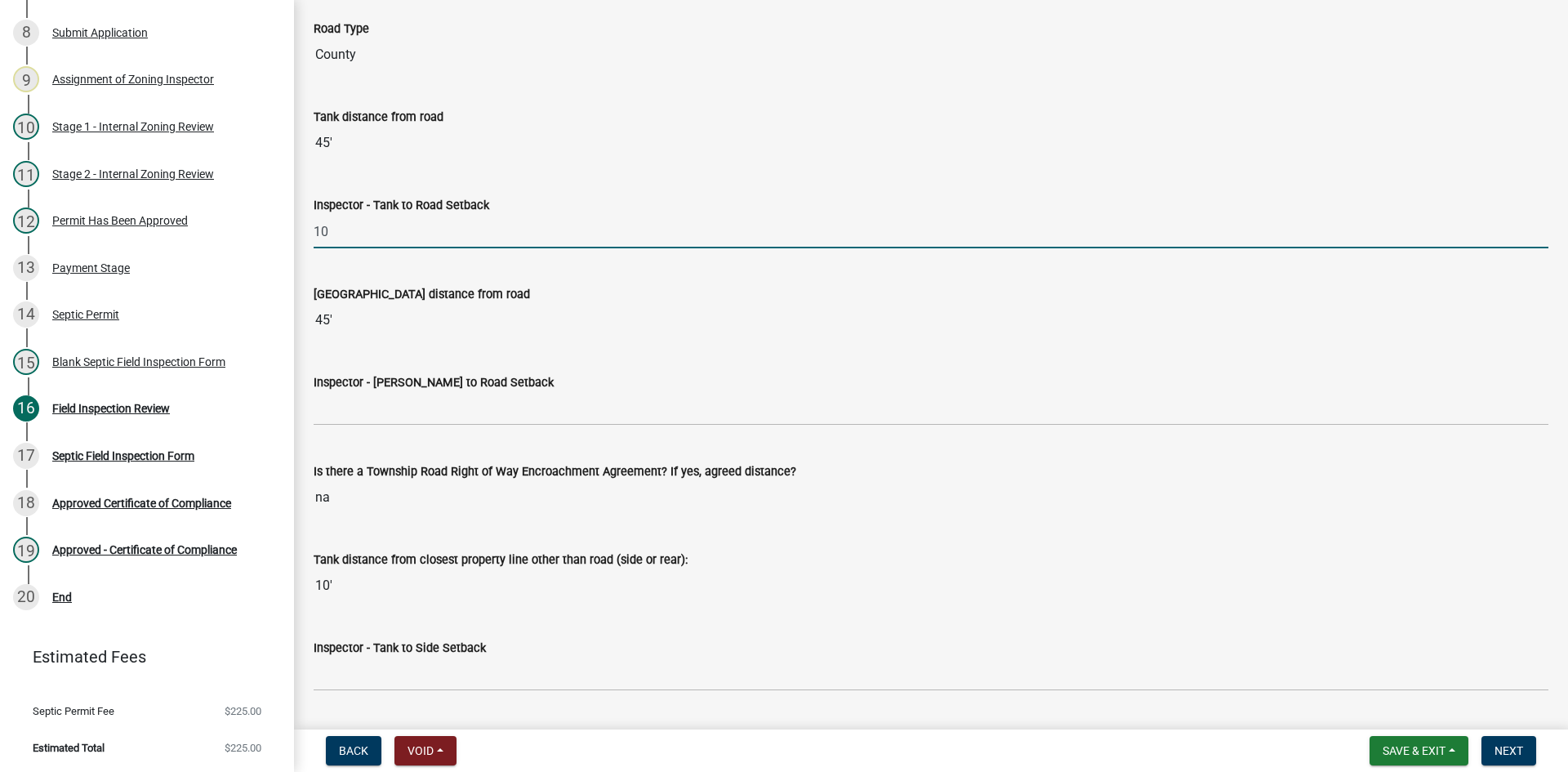
scroll to position [4658, 0]
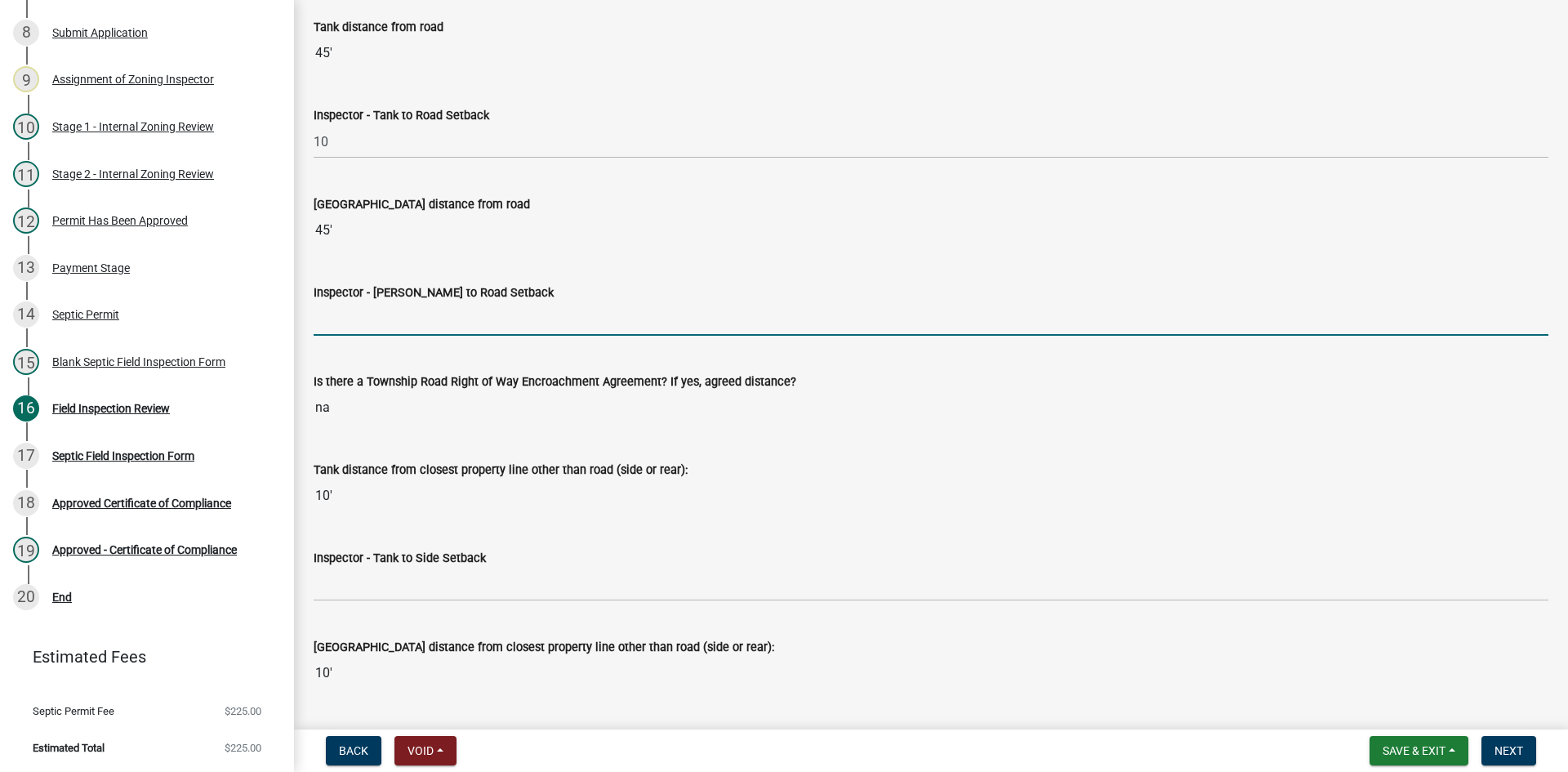
click at [371, 317] on input "Inspector - [PERSON_NAME] to Road Setback" at bounding box center [931, 319] width 1235 height 34
type input "10"
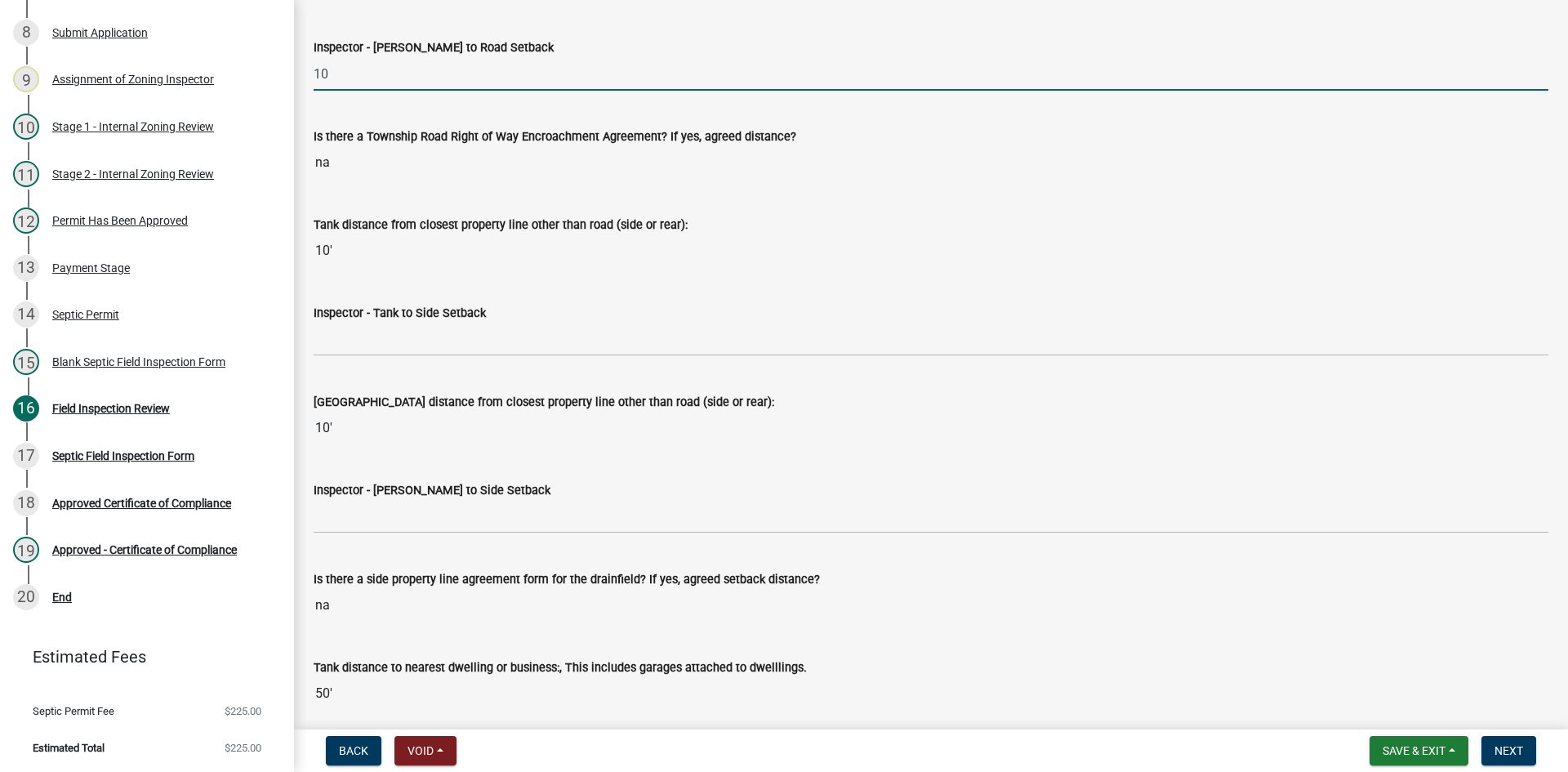
scroll to position [5066, 0]
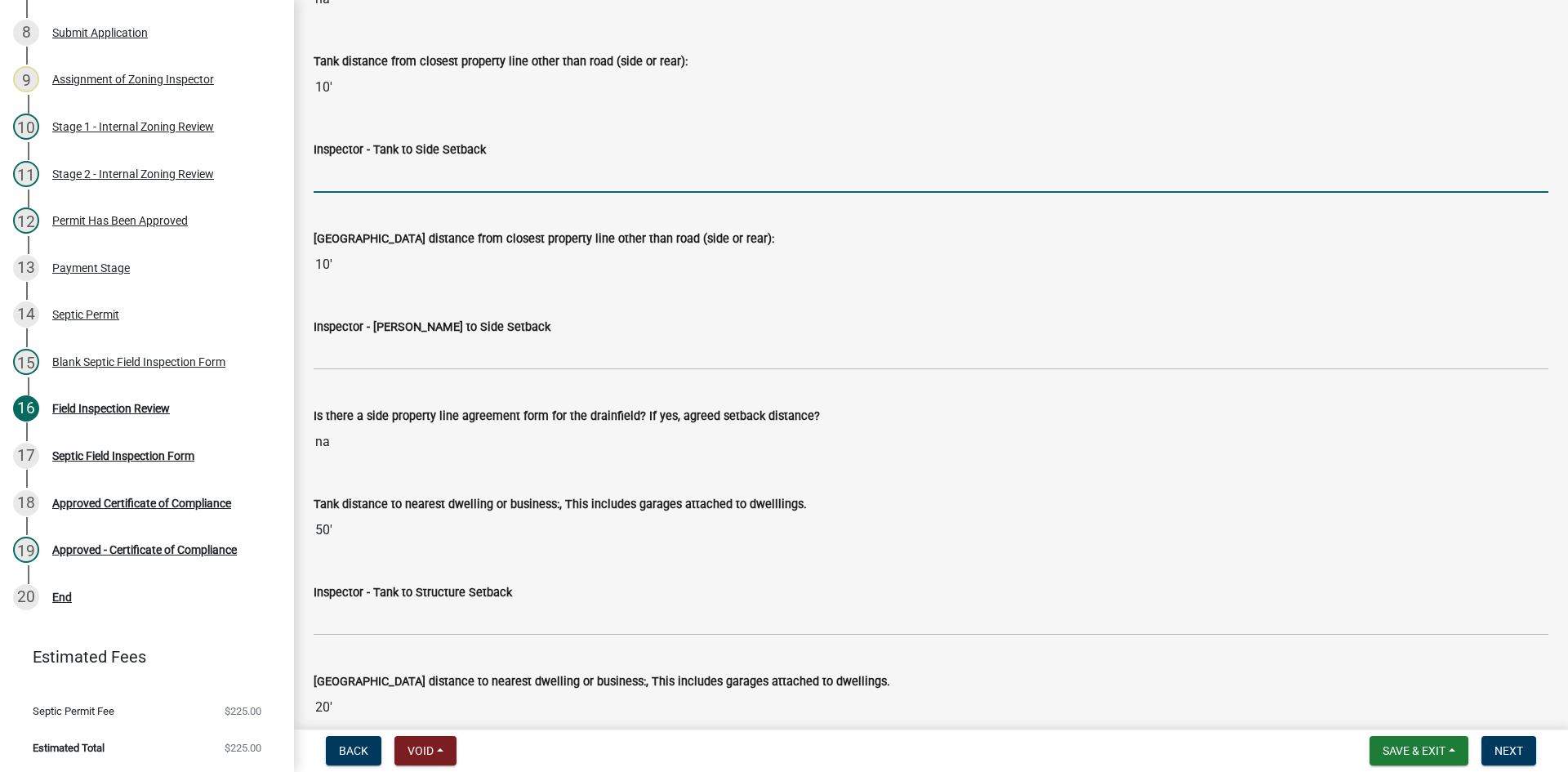
click at [368, 191] on input "Inspector - Tank to Side Setback" at bounding box center [931, 176] width 1235 height 34
type input "10"
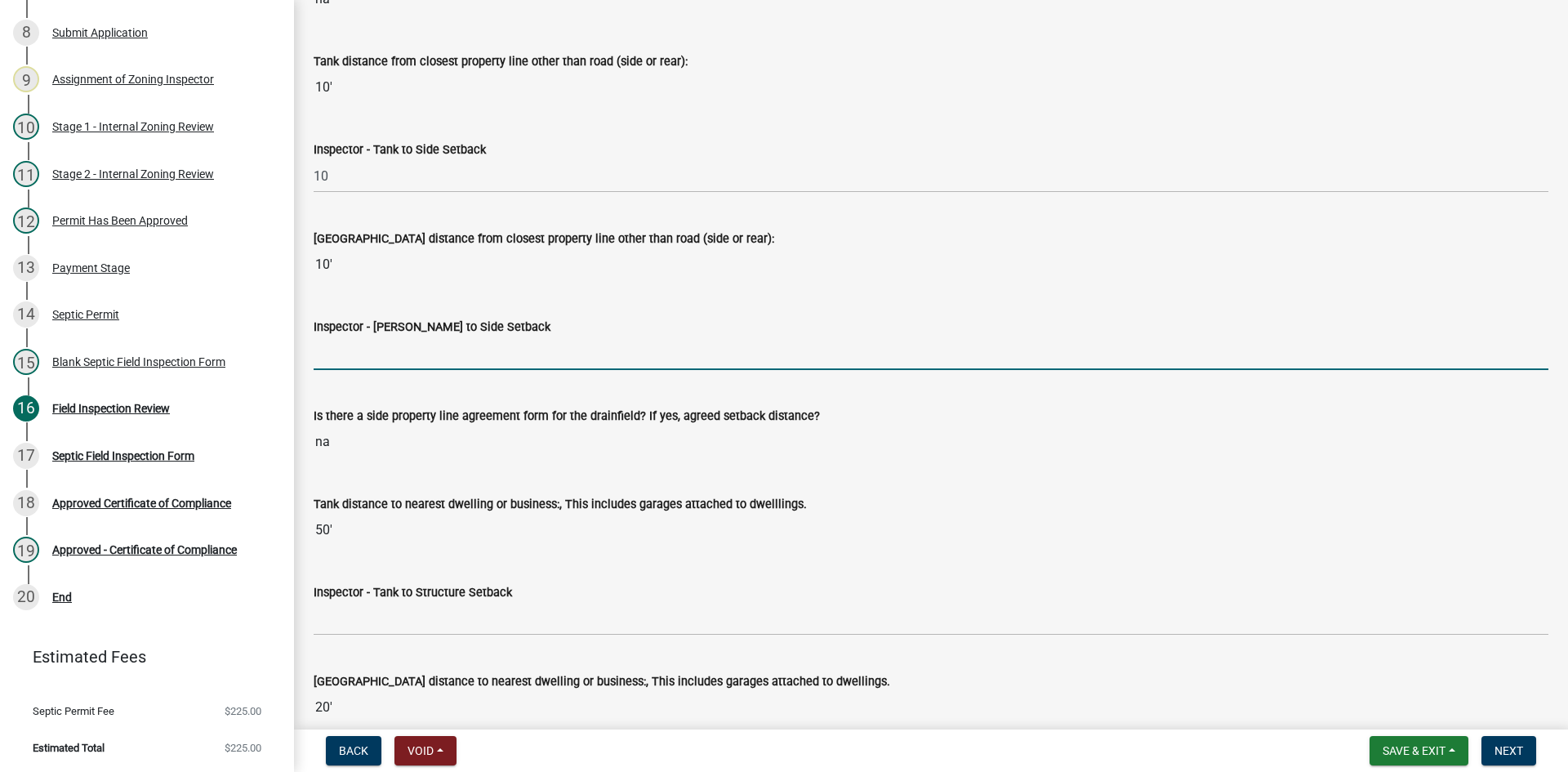
drag, startPoint x: 393, startPoint y: 355, endPoint x: 423, endPoint y: 368, distance: 32.7
click at [393, 355] on input "Inspector - [PERSON_NAME] to Side Setback" at bounding box center [931, 354] width 1235 height 34
type input "10"
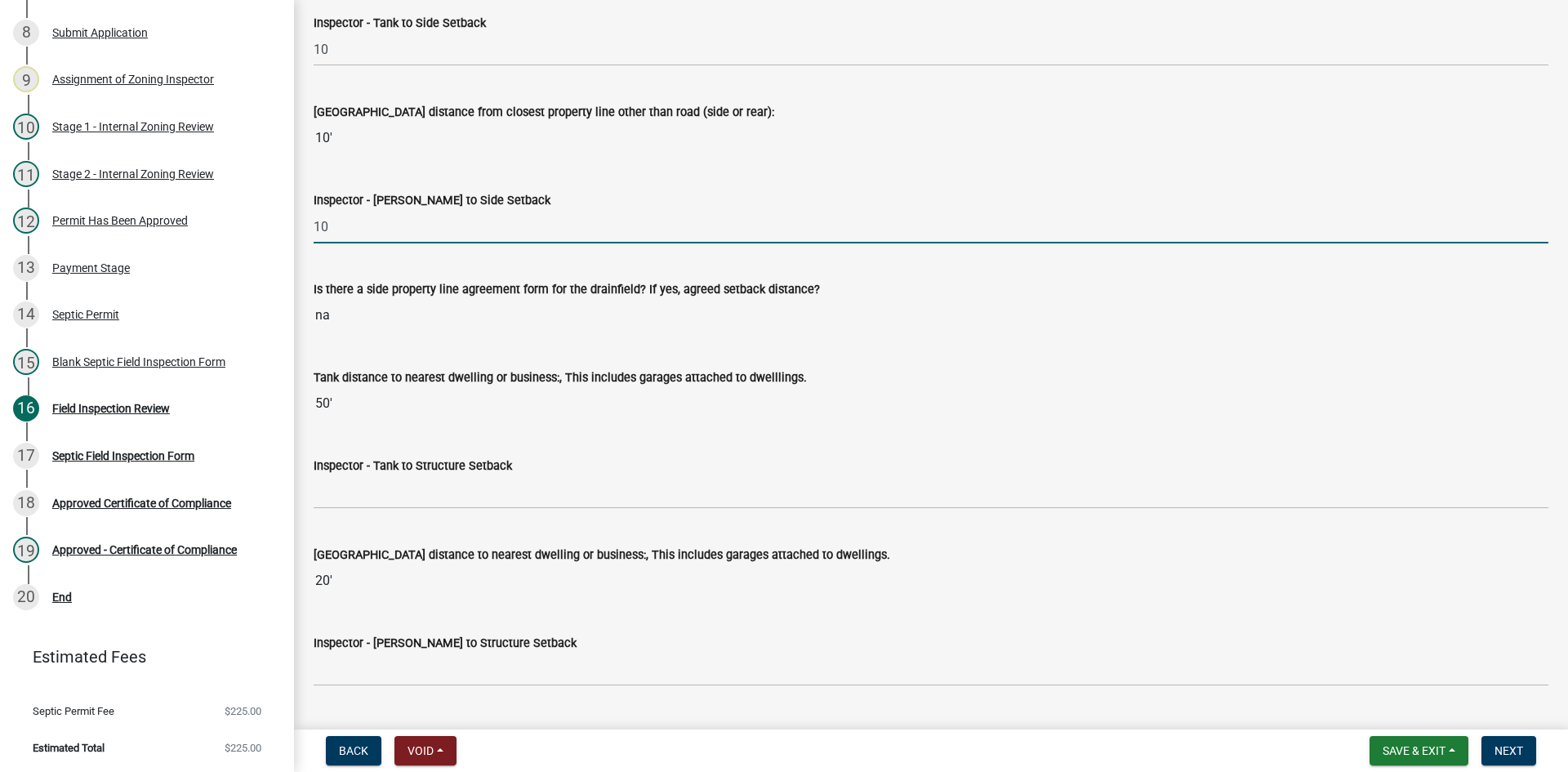
scroll to position [5311, 0]
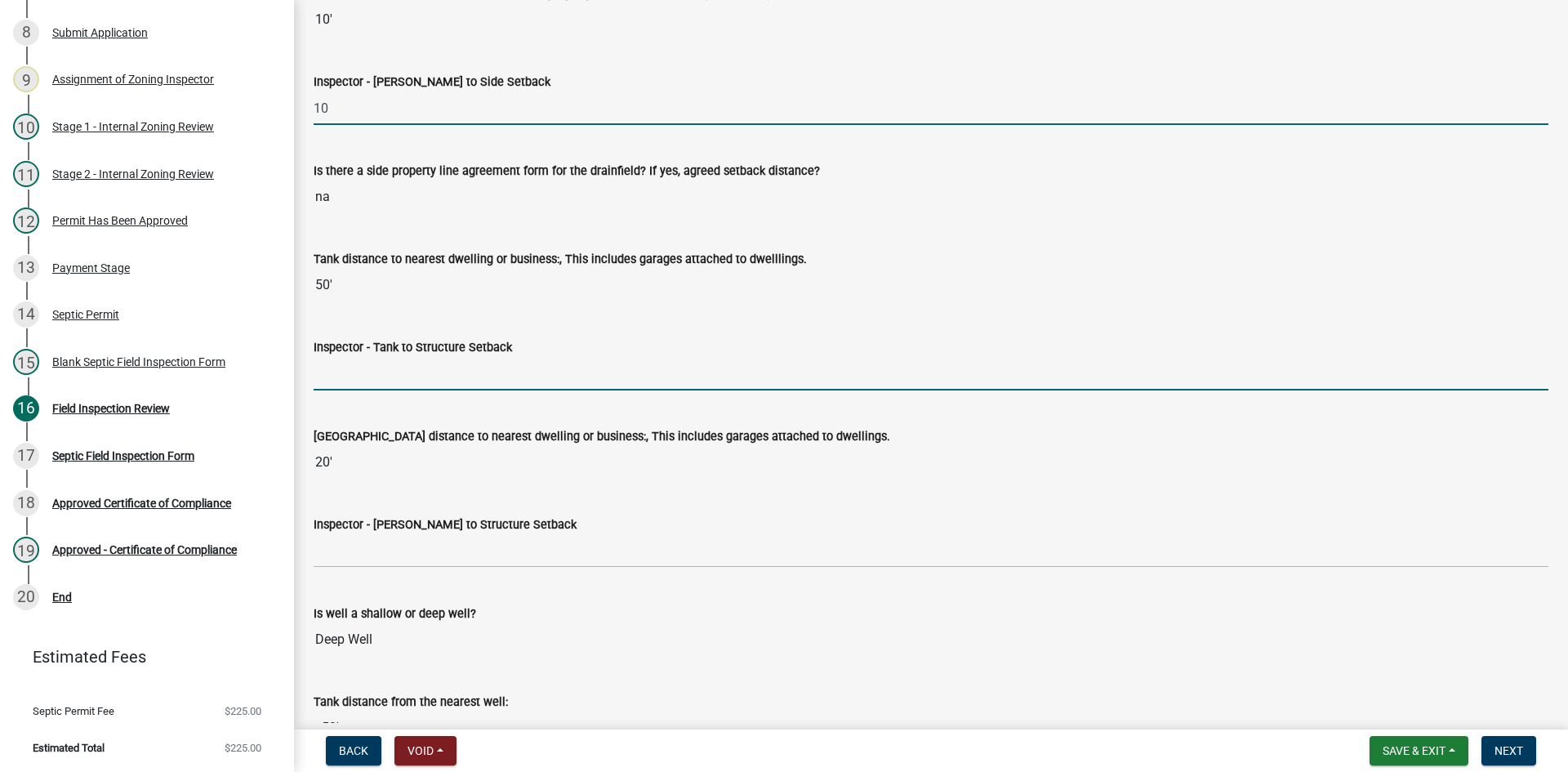
click at [378, 375] on input "Inspector - Tank to Structure Setback" at bounding box center [931, 374] width 1235 height 34
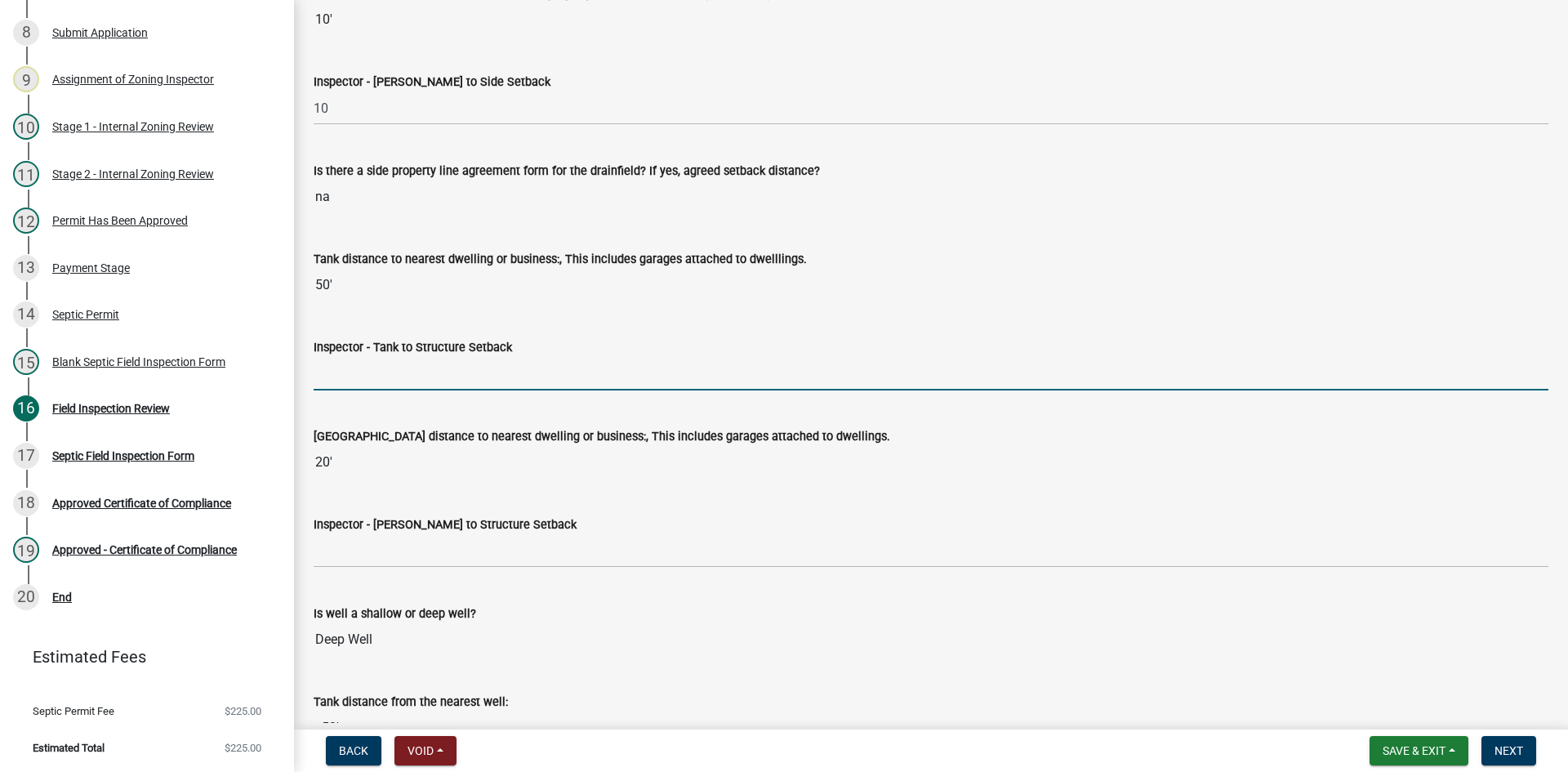
type input "10"
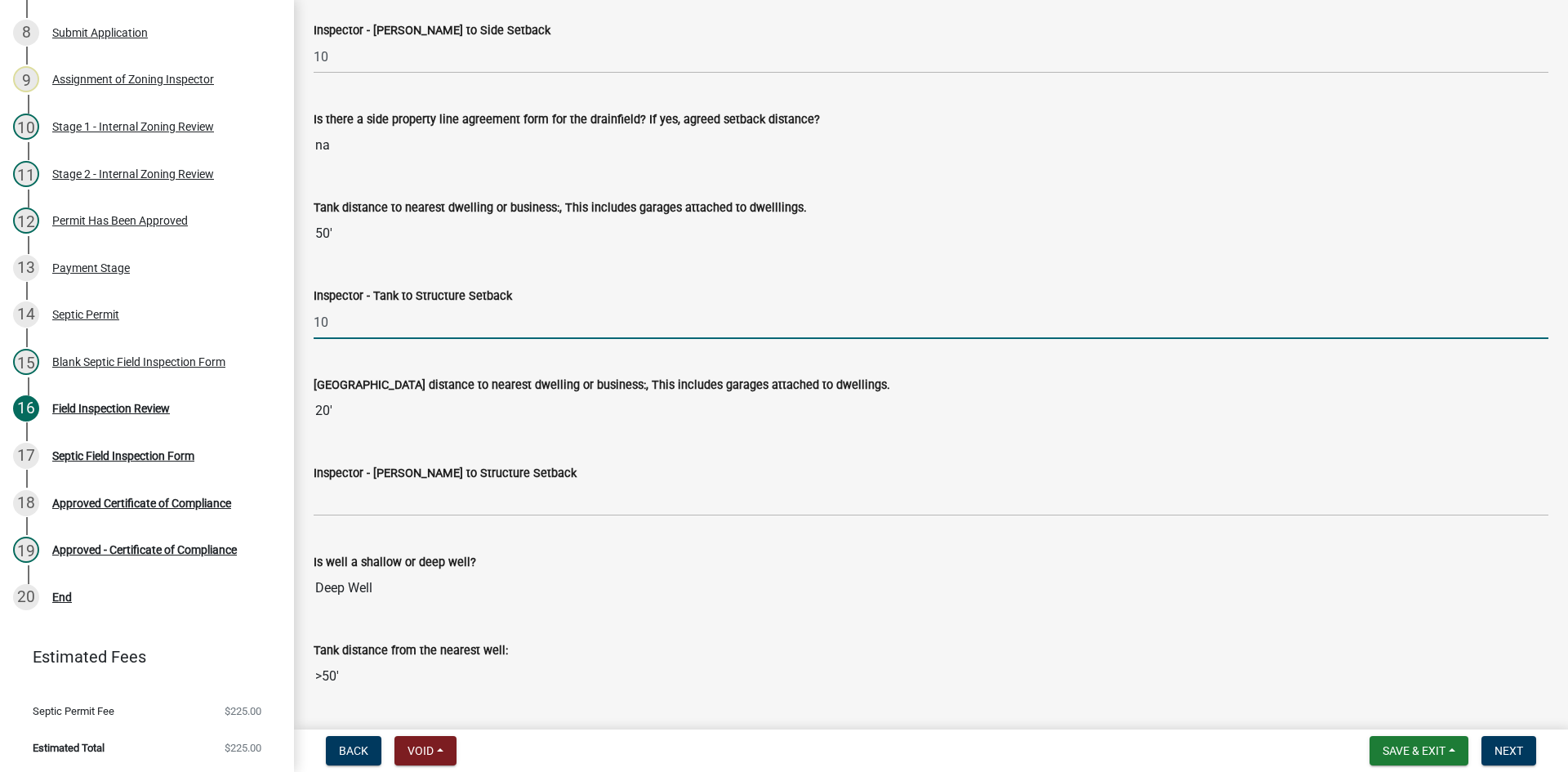
scroll to position [5474, 0]
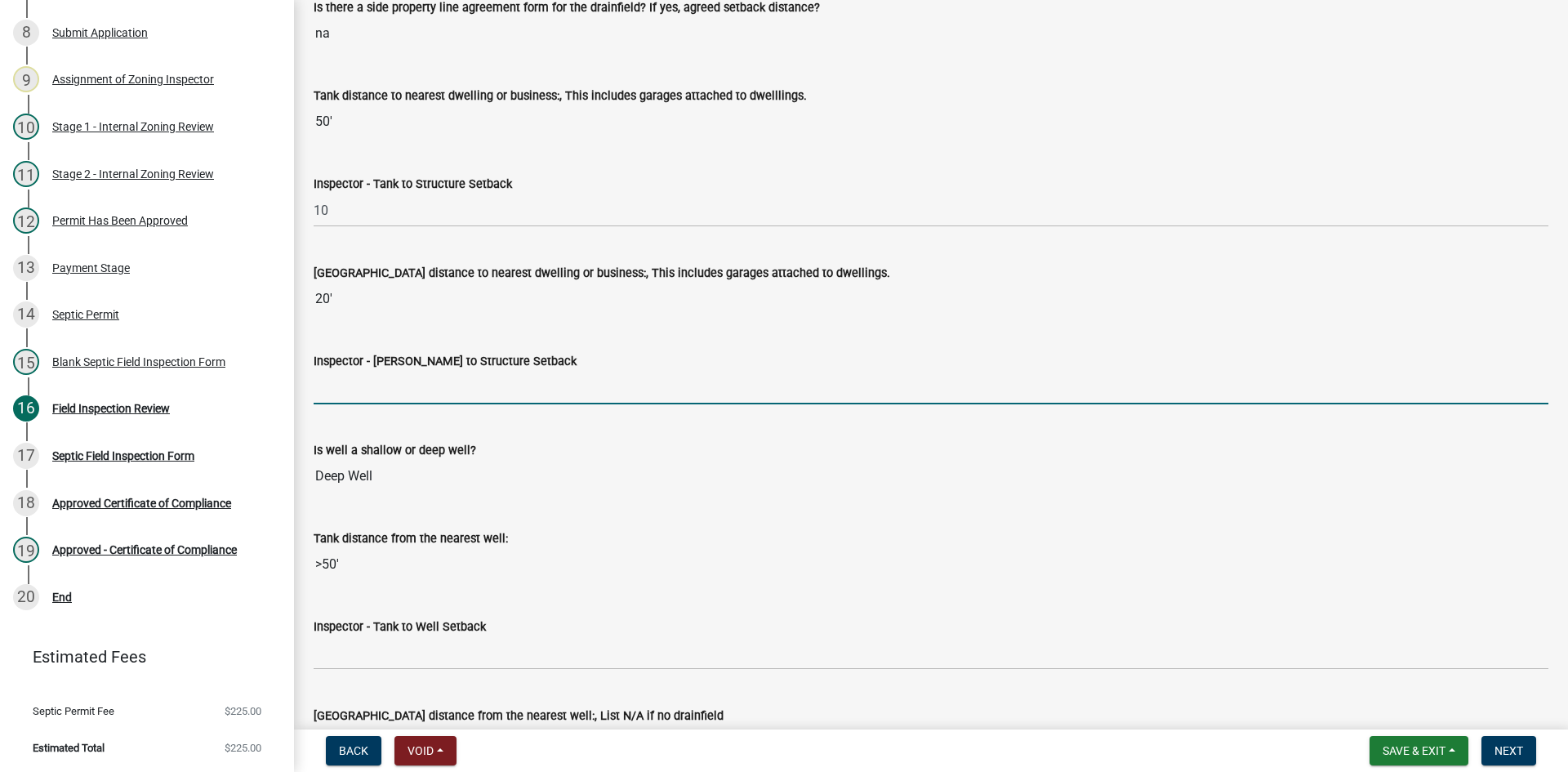
click at [371, 384] on input "Inspector - [PERSON_NAME] to Structure Setback" at bounding box center [931, 388] width 1235 height 34
type input "20"
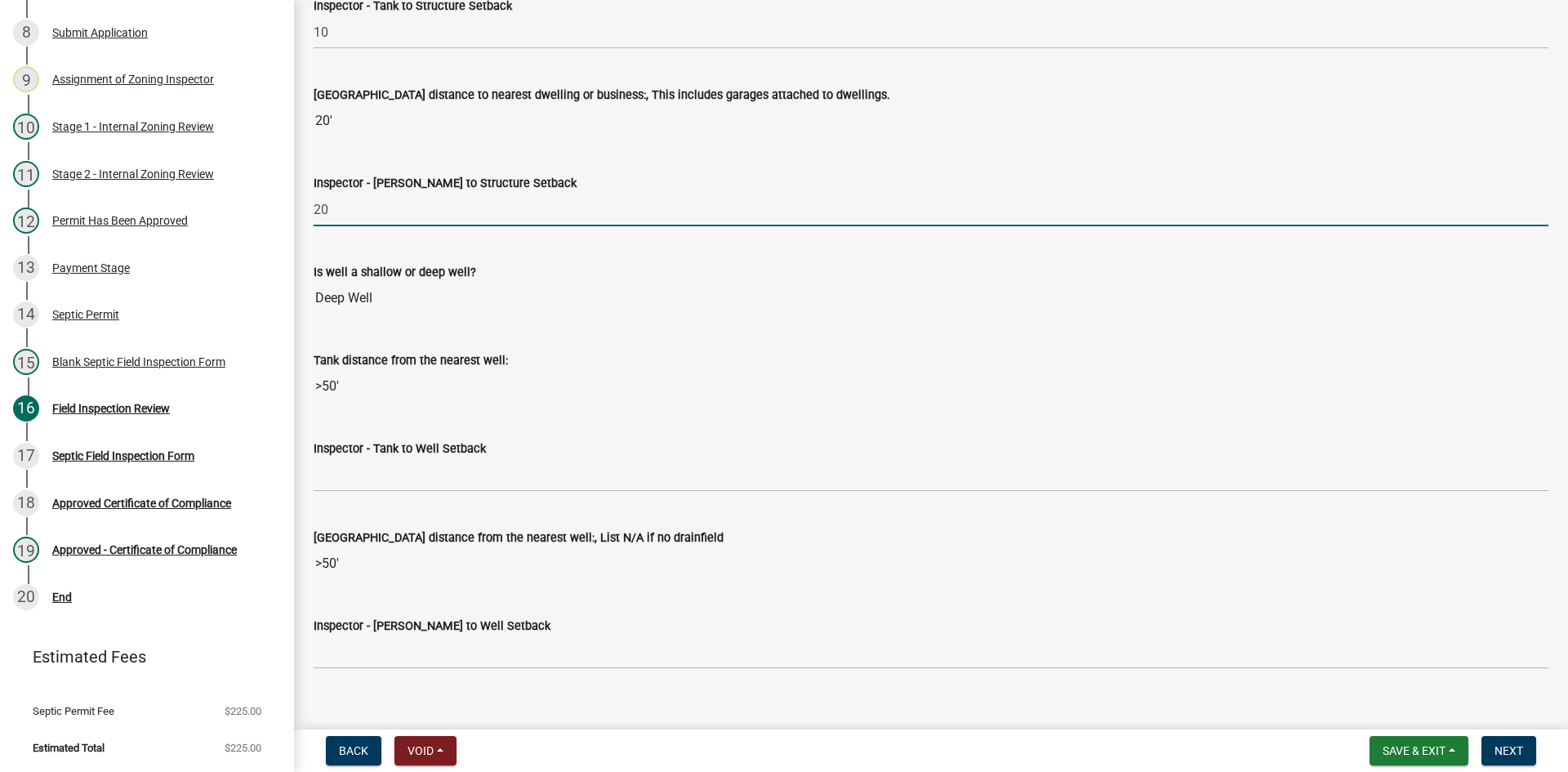
scroll to position [5801, 0]
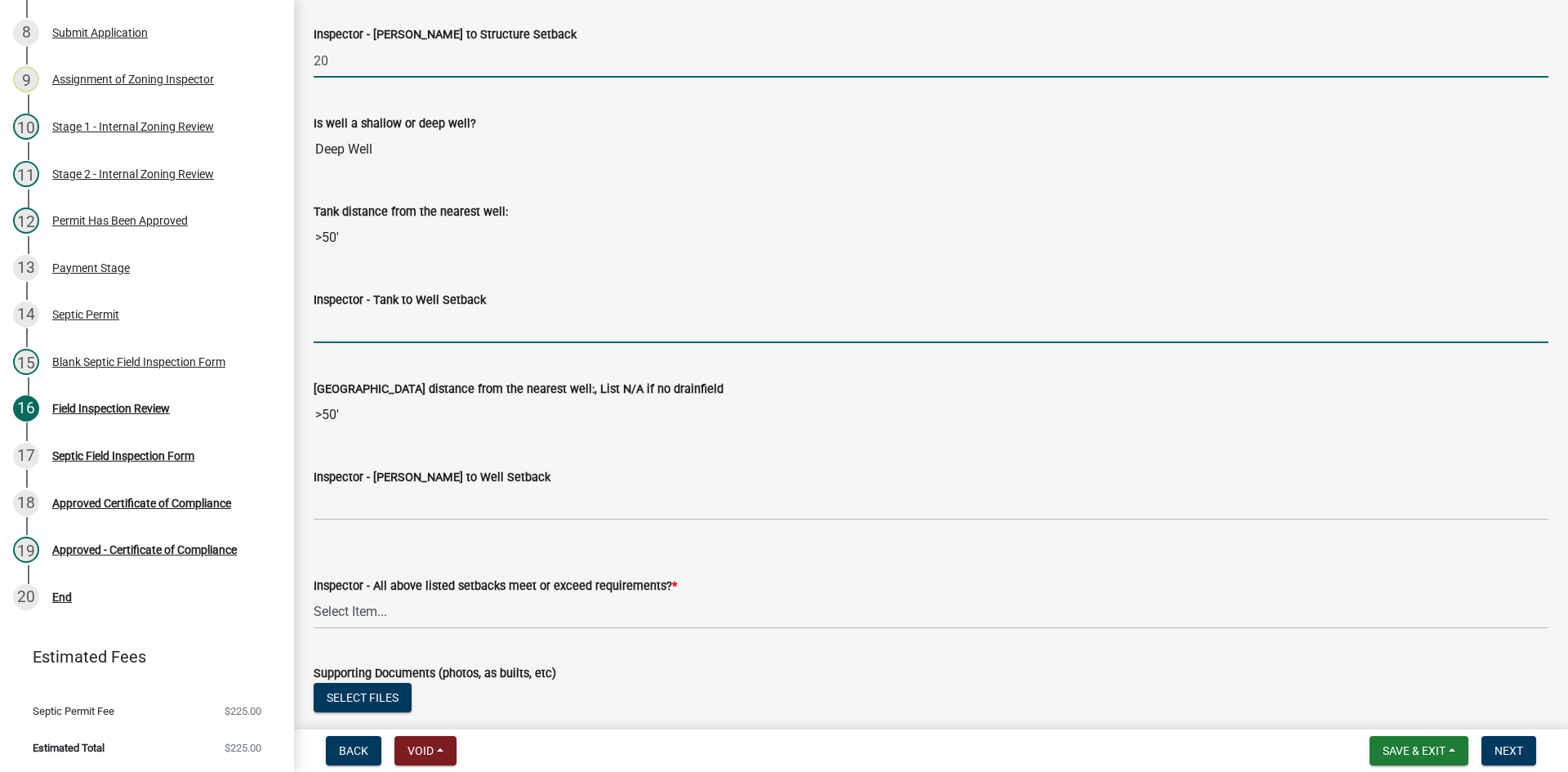
click at [368, 319] on input "Inspector - Tank to Well Setback" at bounding box center [931, 326] width 1235 height 34
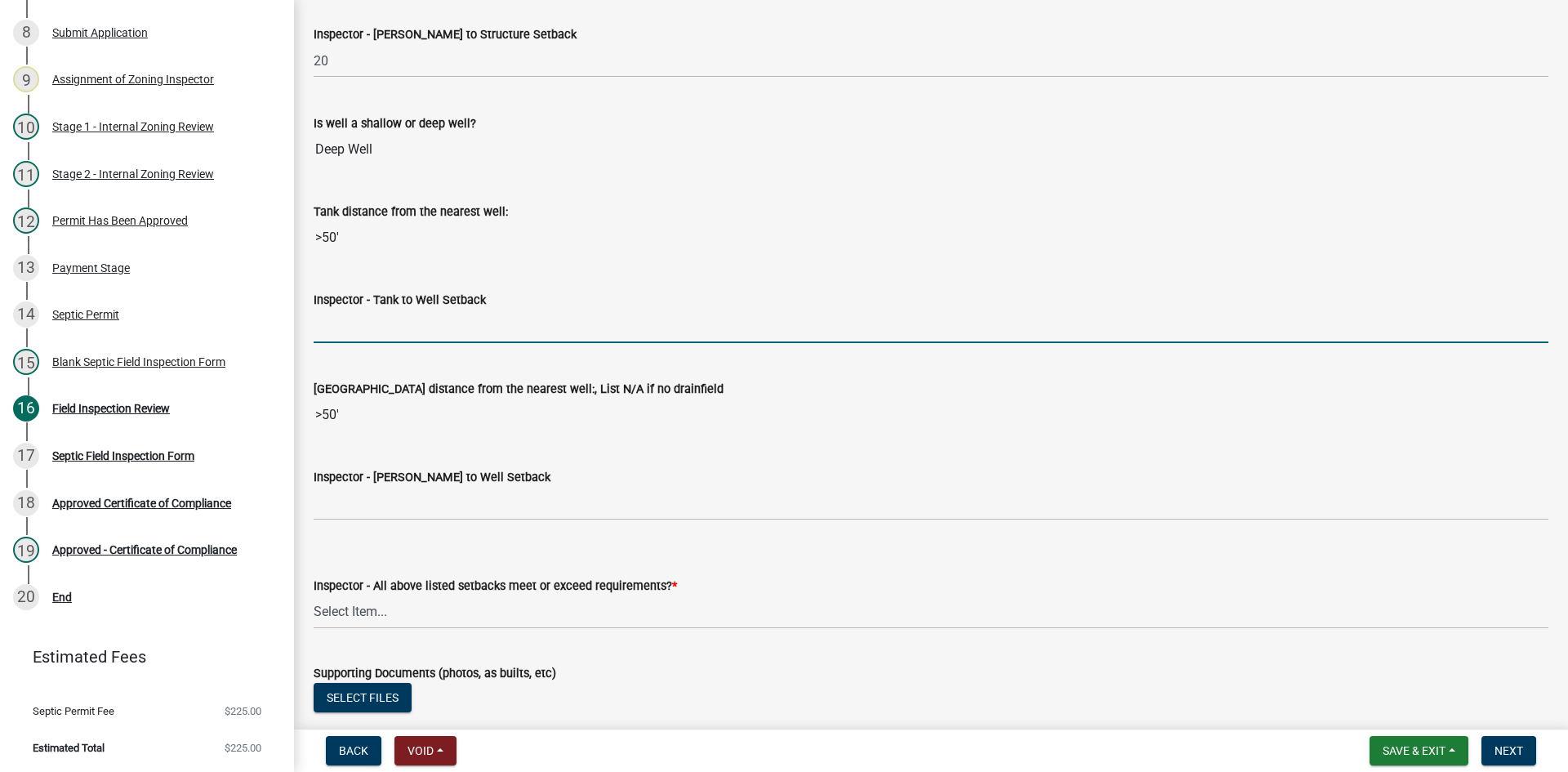
type input "50+"
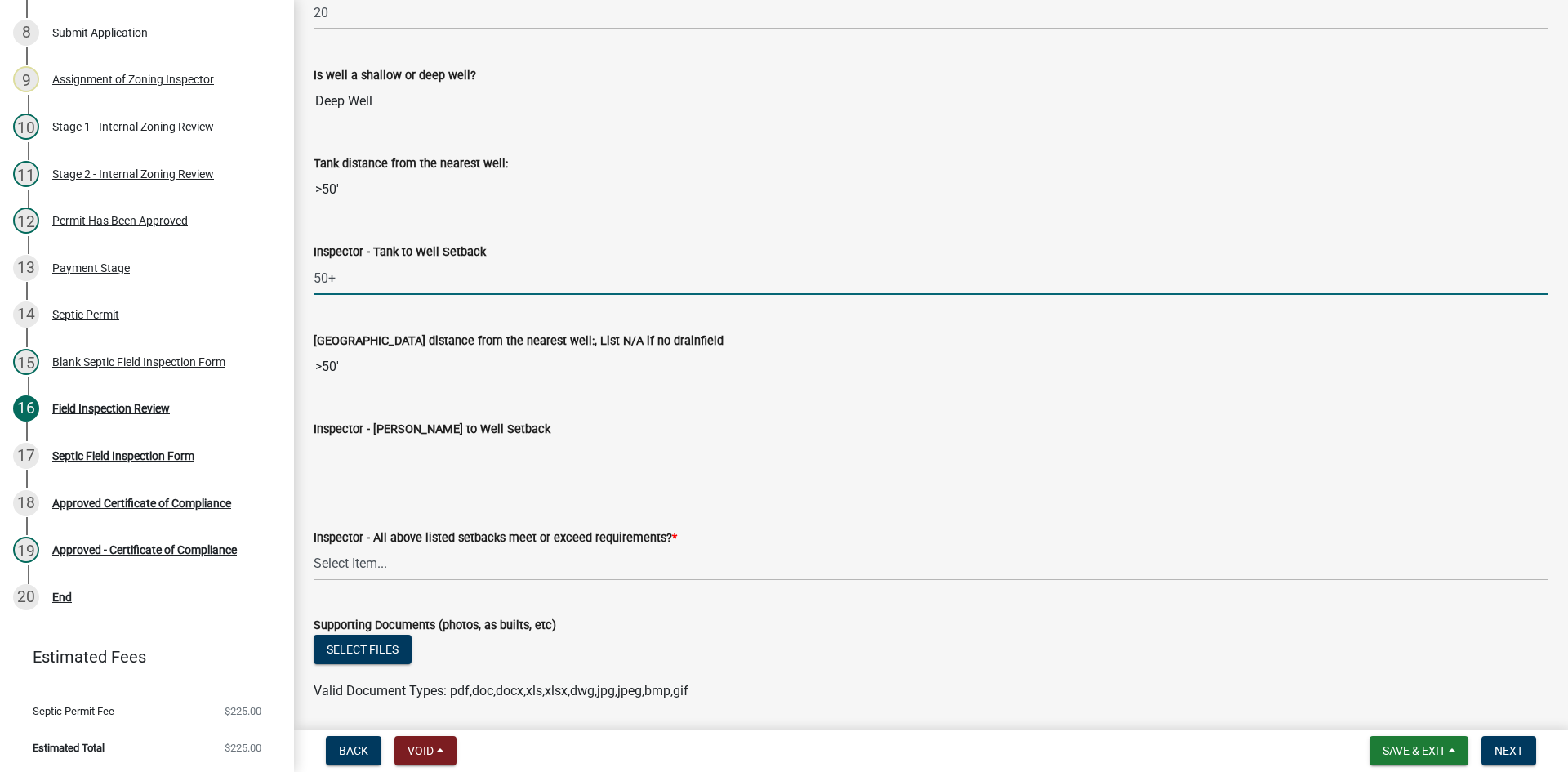
scroll to position [6047, 0]
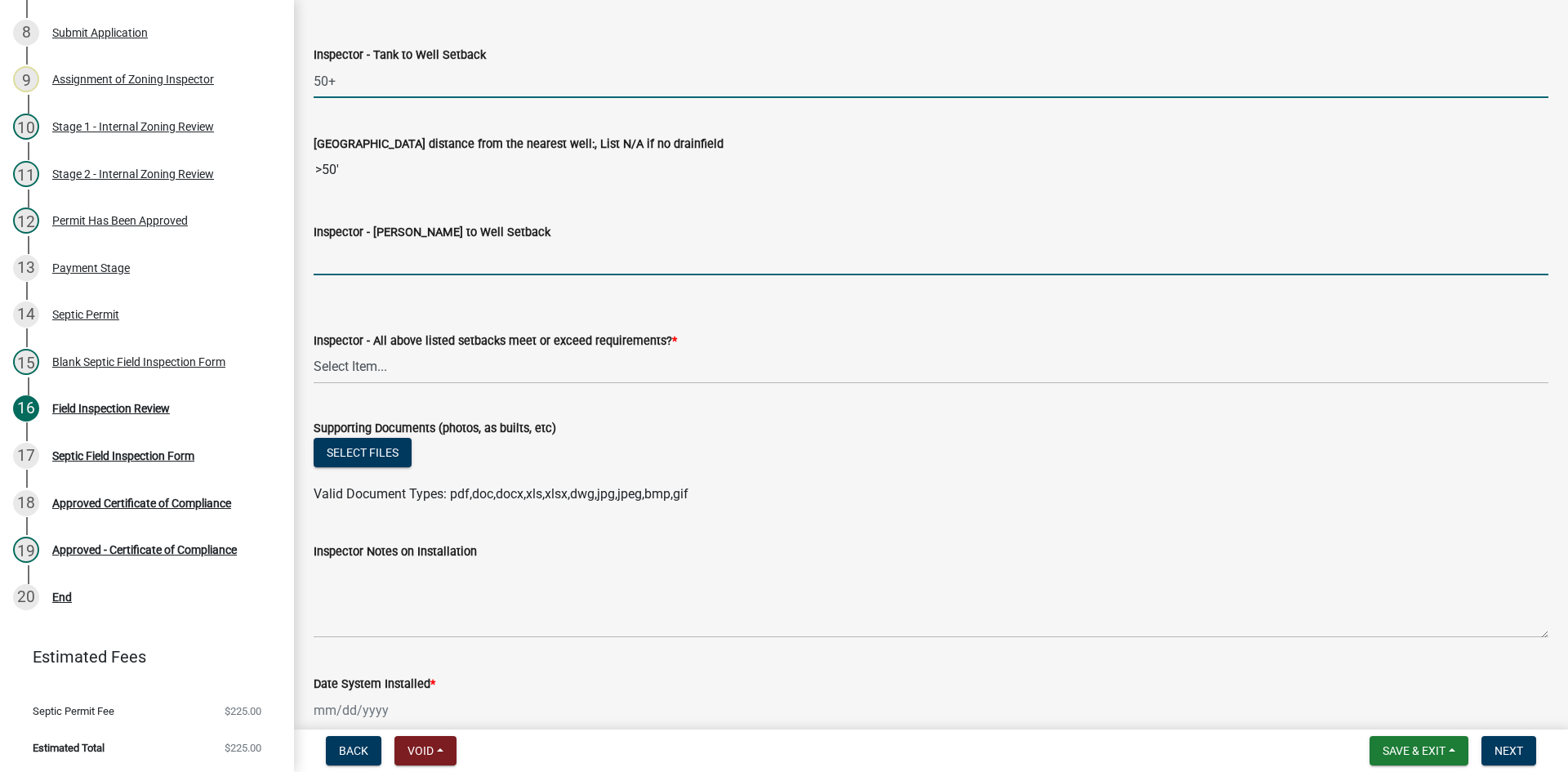
click at [350, 261] on input "Inspector - [PERSON_NAME] to Well Setback" at bounding box center [931, 259] width 1235 height 34
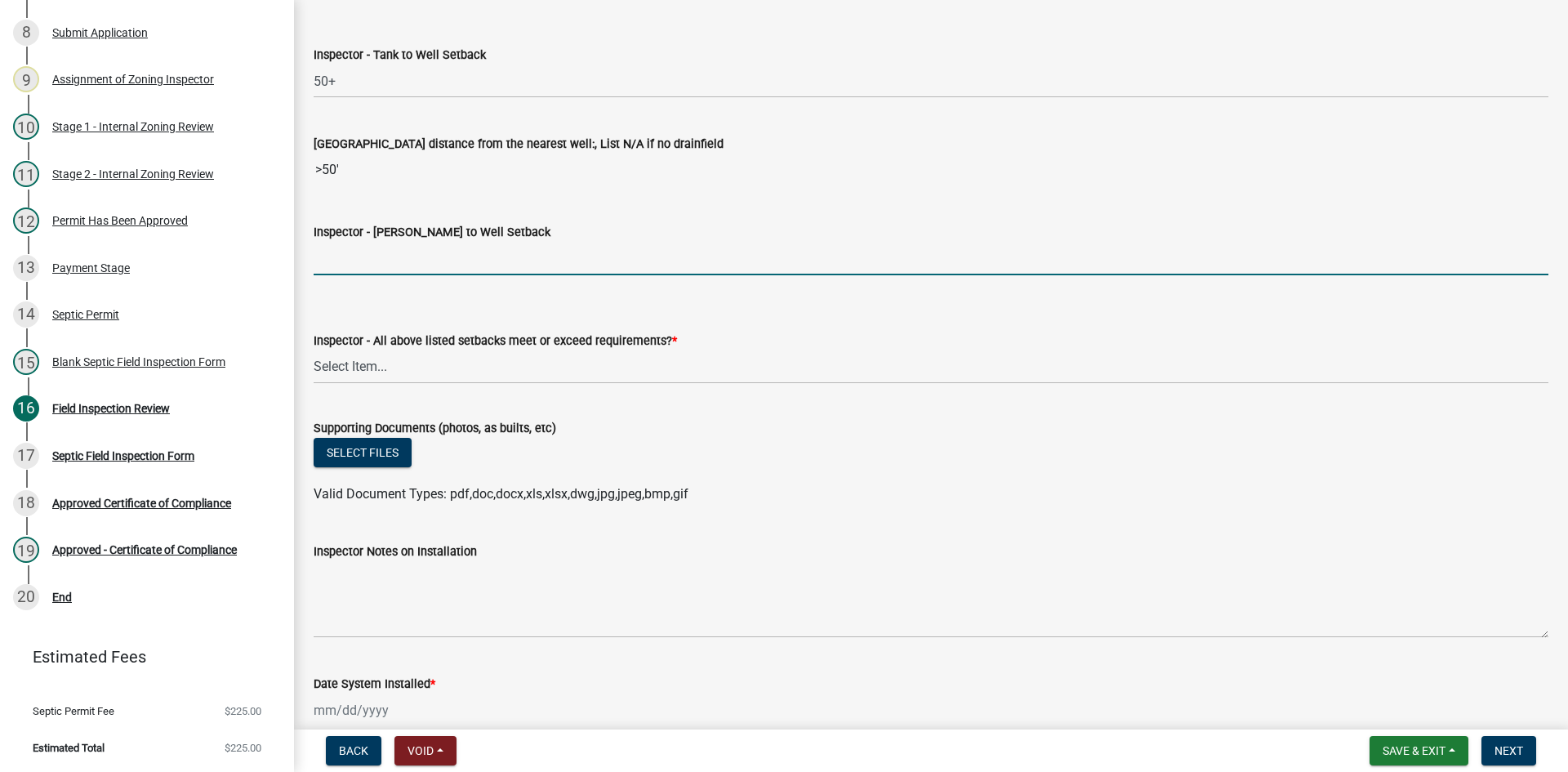
type input "50+"
drag, startPoint x: 363, startPoint y: 361, endPoint x: 384, endPoint y: 383, distance: 30.4
click at [363, 361] on select "Select Item... Yes No" at bounding box center [931, 367] width 1235 height 34
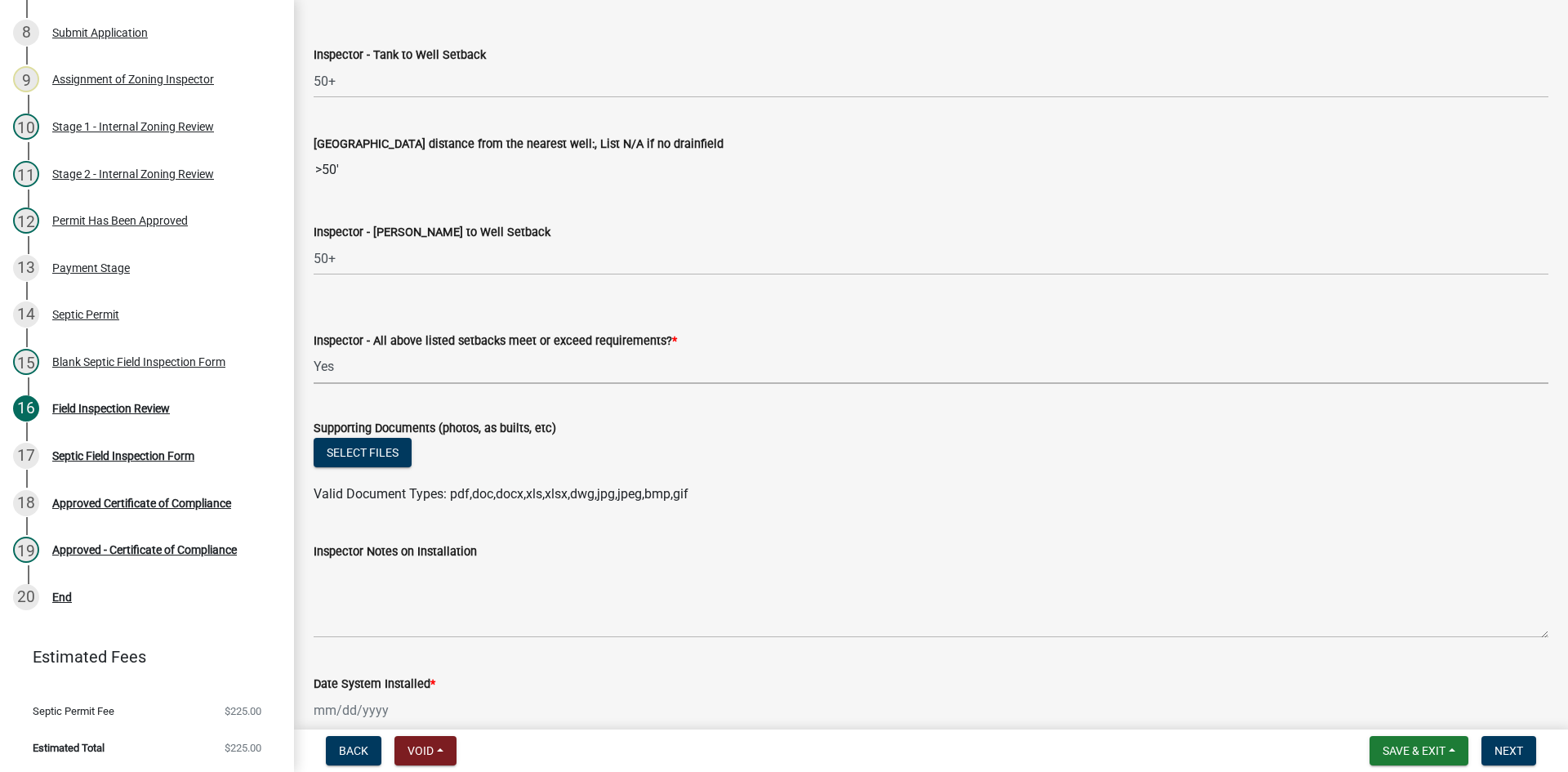
click at [314, 350] on select "Select Item... Yes No" at bounding box center [931, 367] width 1235 height 34
select select "adfa1390-1443-4b8a-94eb-9b7f601f4679"
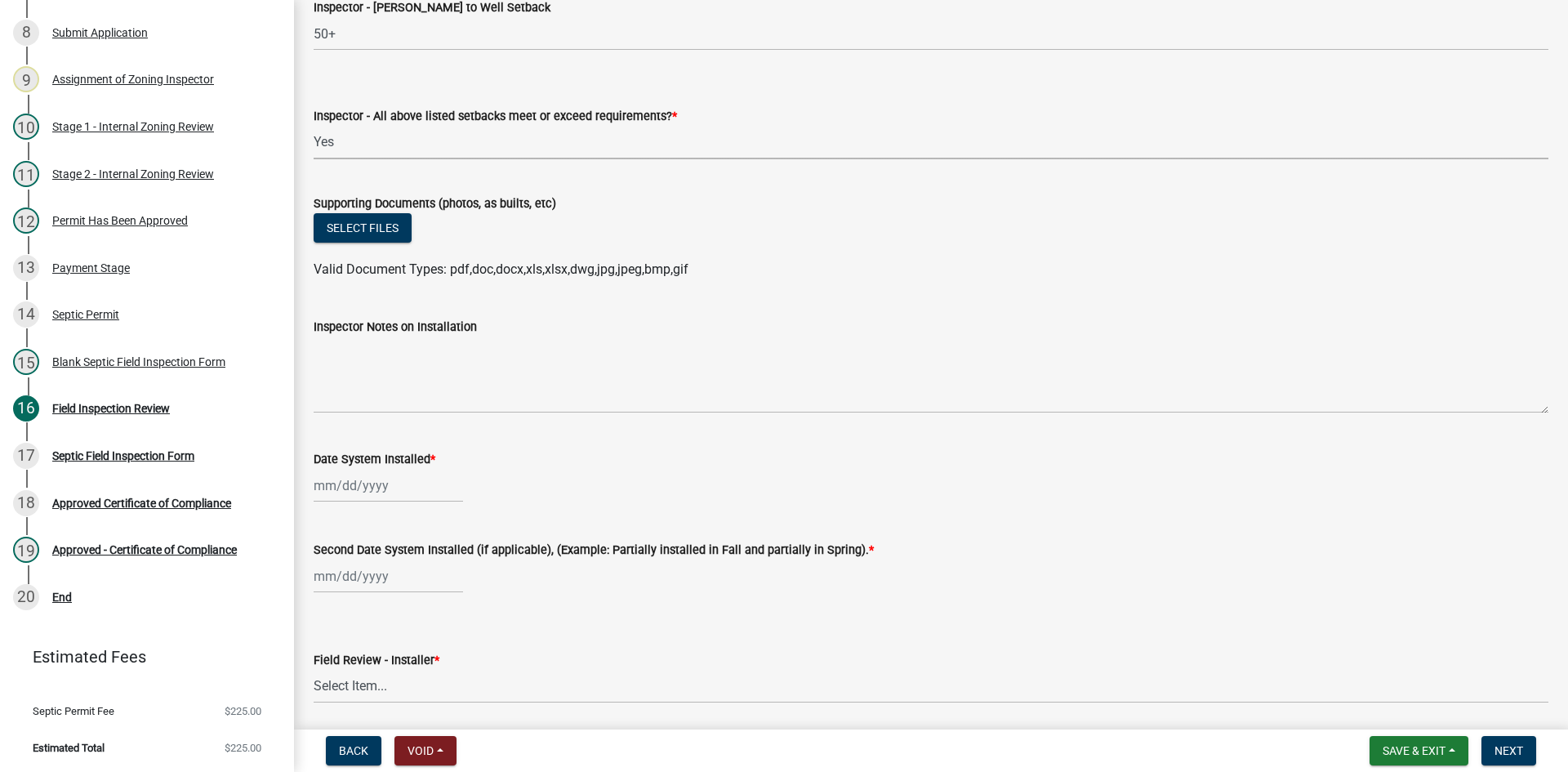
scroll to position [6291, 0]
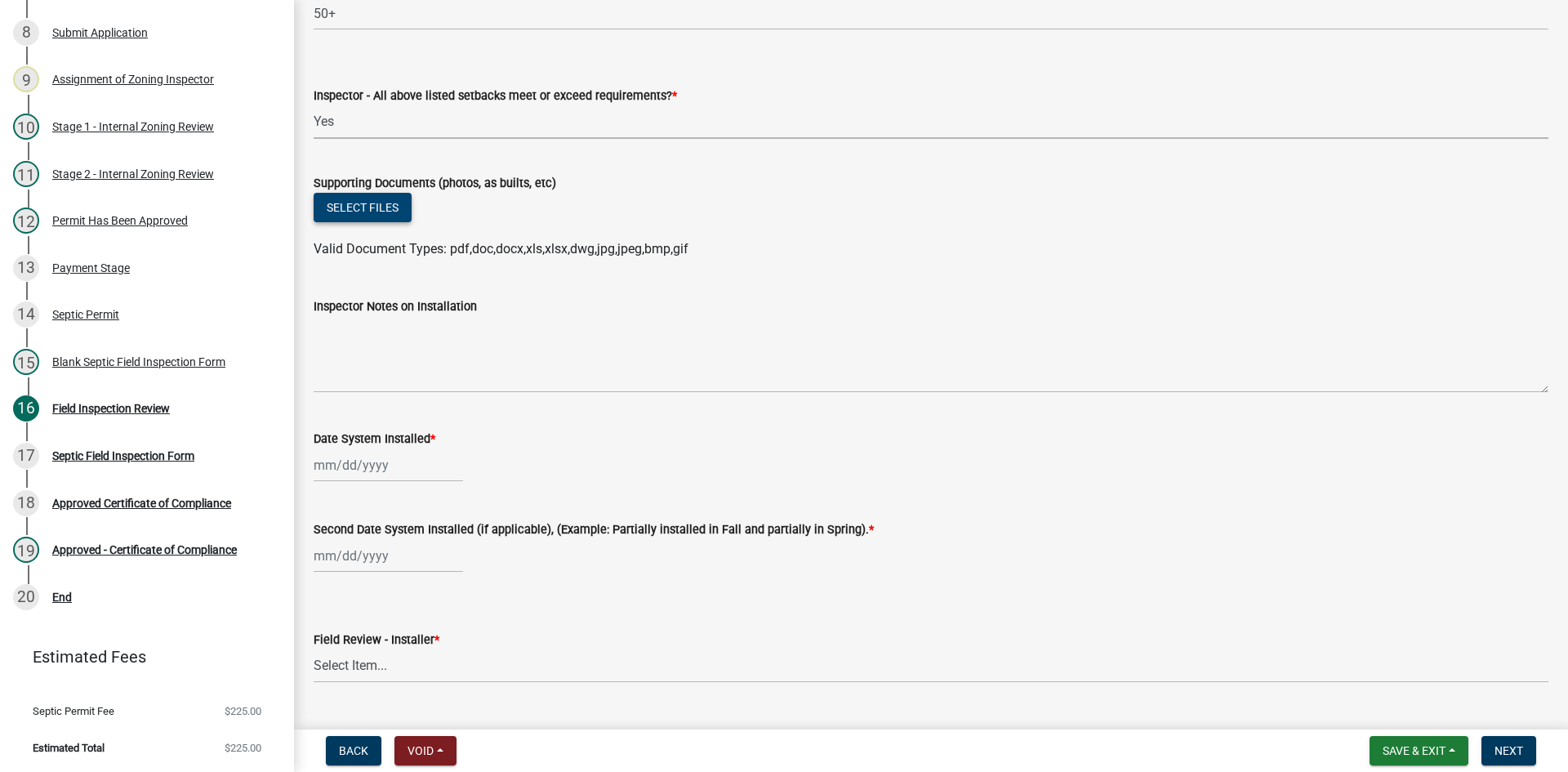
click at [371, 204] on button "Select files" at bounding box center [362, 207] width 98 height 29
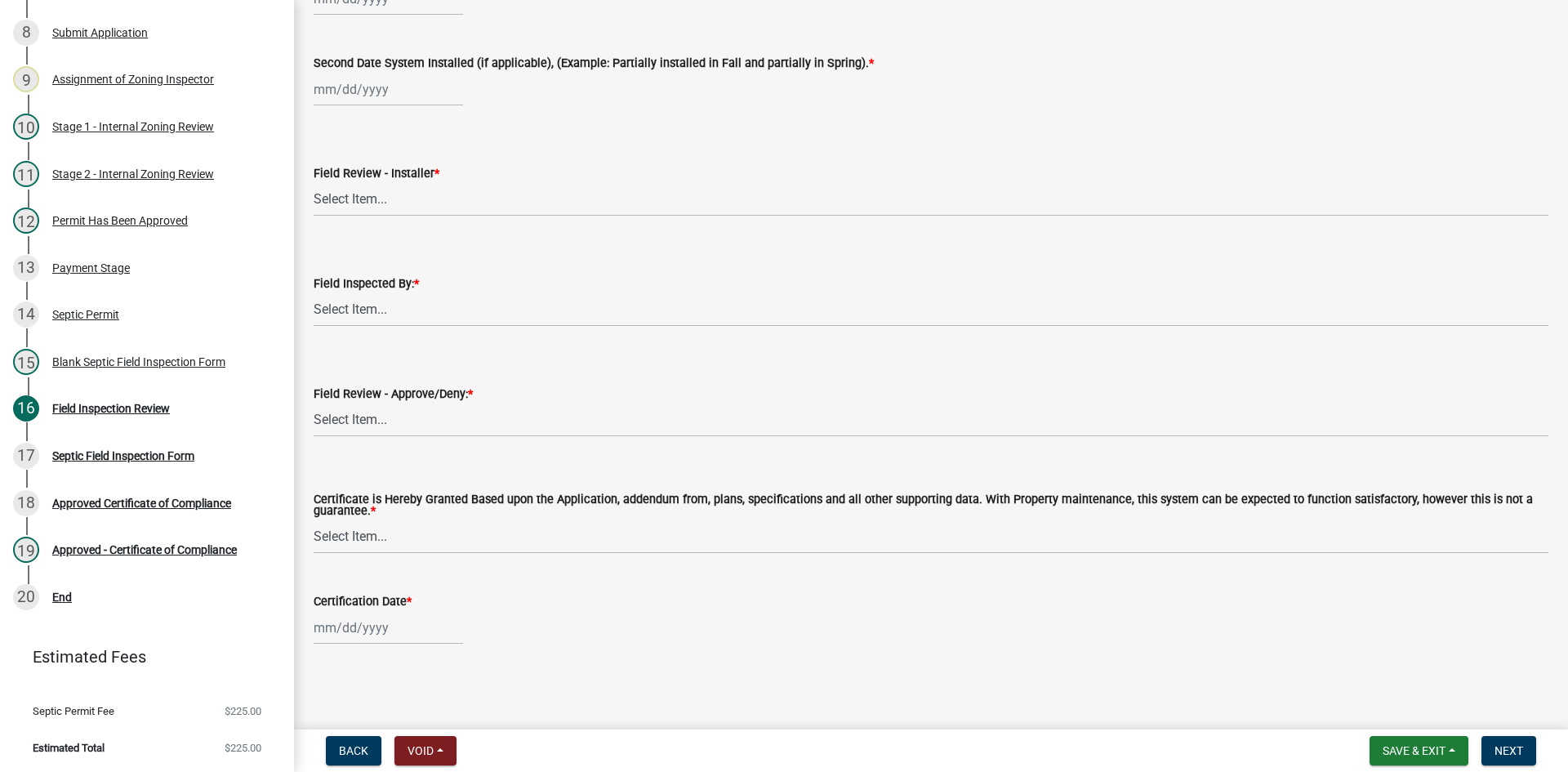
scroll to position [6465, 0]
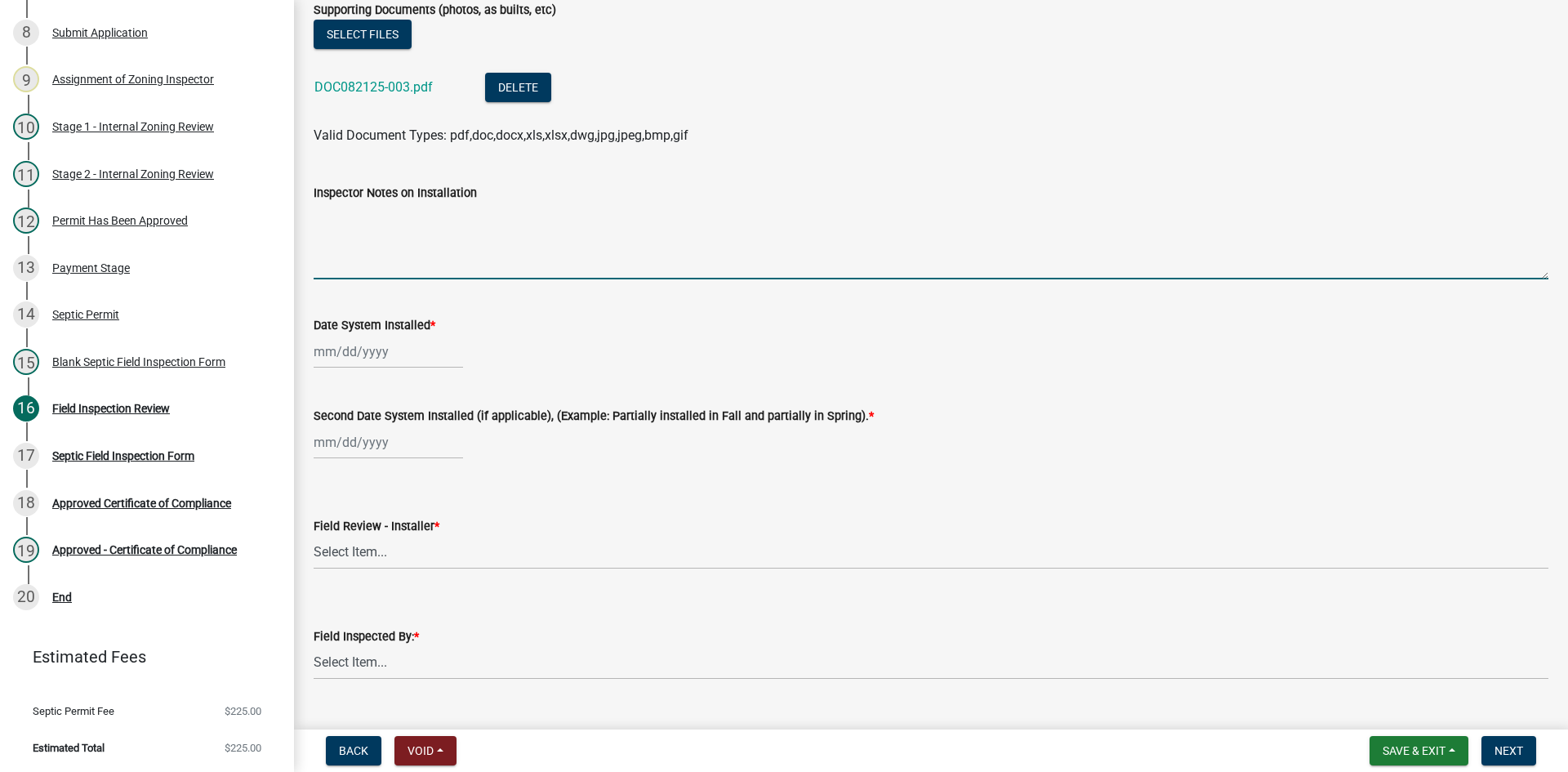
click at [403, 248] on textarea "Inspector Notes on Installation" at bounding box center [931, 241] width 1235 height 77
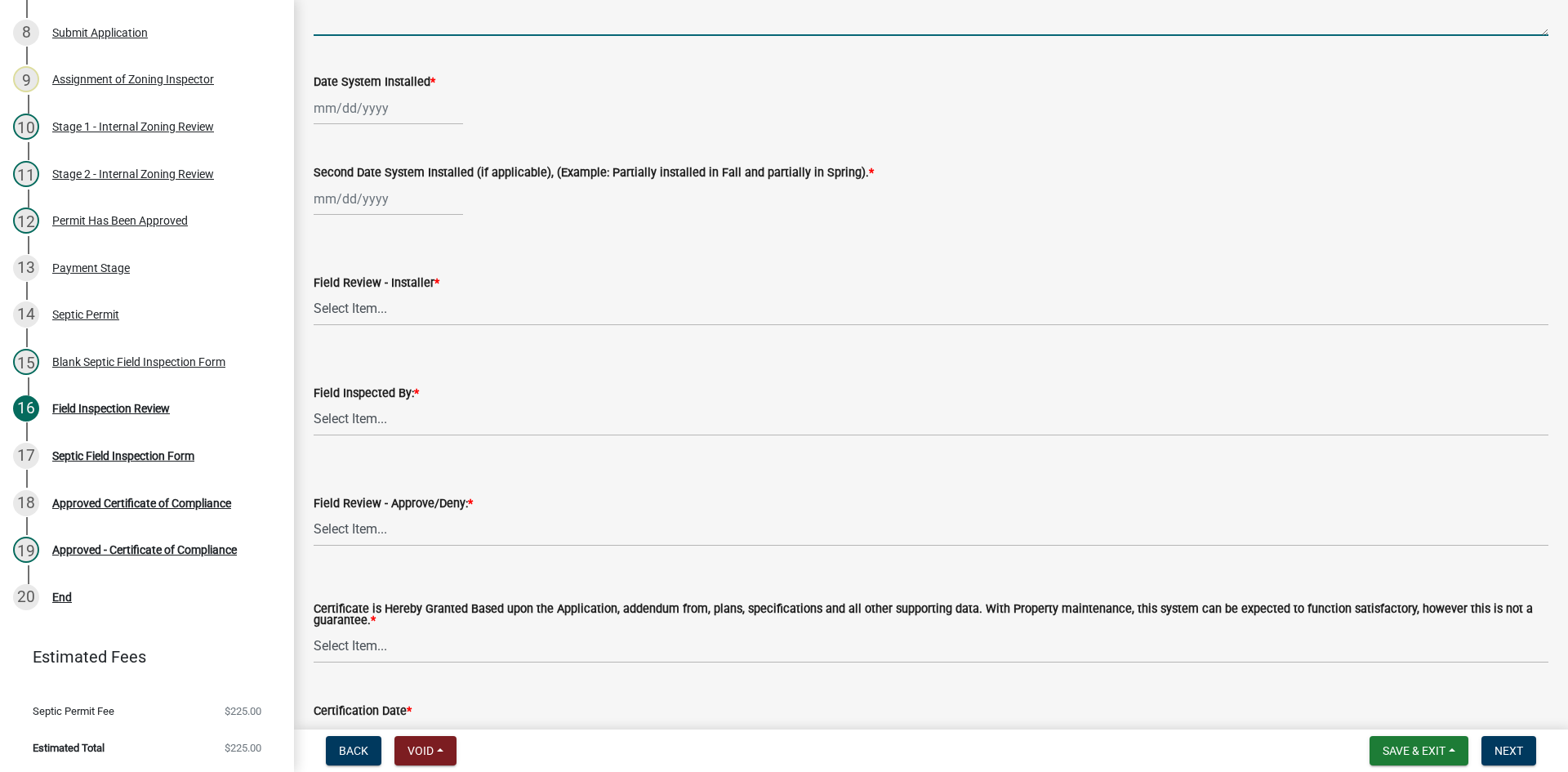
scroll to position [6710, 0]
type textarea "THIS DESIGN CHANGED BEFORE INSPECTION/A NEW 1500/2 TANK WAS ADDED BECAUSE THE E…"
click at [426, 111] on div at bounding box center [388, 106] width 150 height 34
select select "8"
select select "2025"
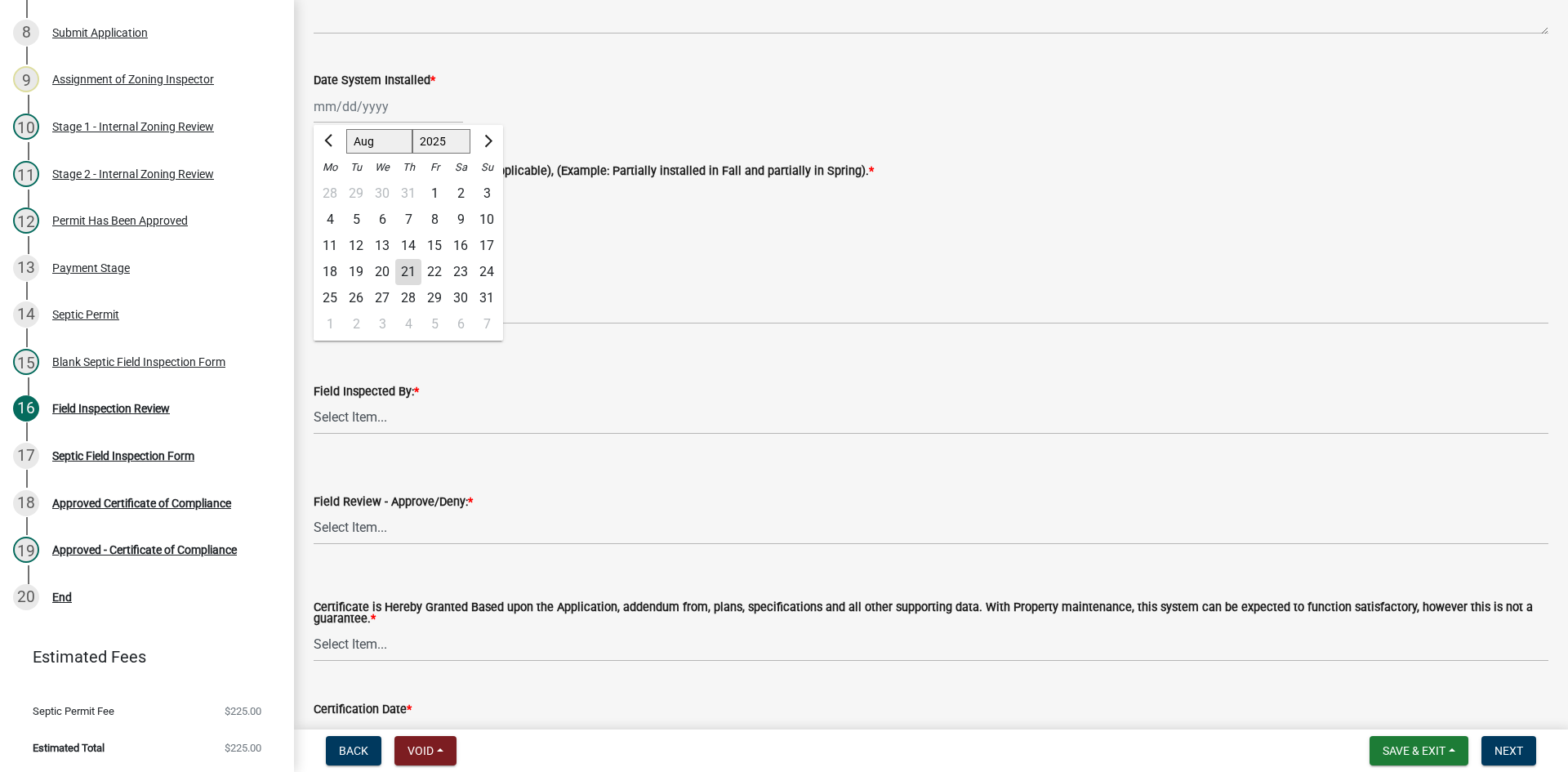
click at [439, 248] on div "15" at bounding box center [434, 246] width 26 height 26
type input "[DATE]"
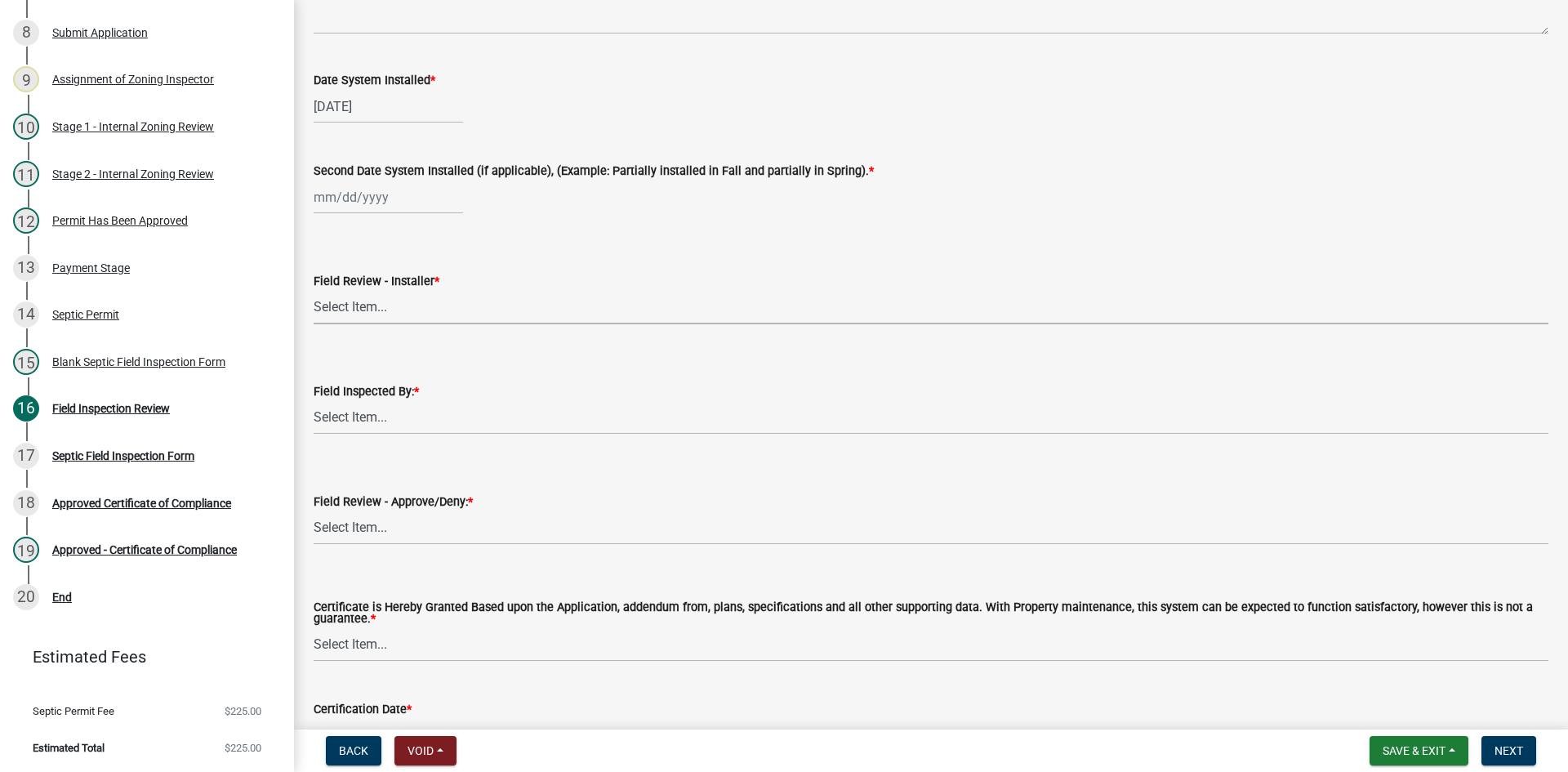
click at [395, 313] on select "Select Item... OTHER – Not listed (please add in next field and we will add to …" at bounding box center [931, 308] width 1235 height 34
click at [376, 172] on label "Second Date System Installed (if applicable), (Example: Partially installed in …" at bounding box center [594, 171] width 560 height 12
click at [376, 181] on input "Second Date System Installed (if applicable), (Example: Partially installed in …" at bounding box center [388, 198] width 150 height 34
select select "8"
select select "2025"
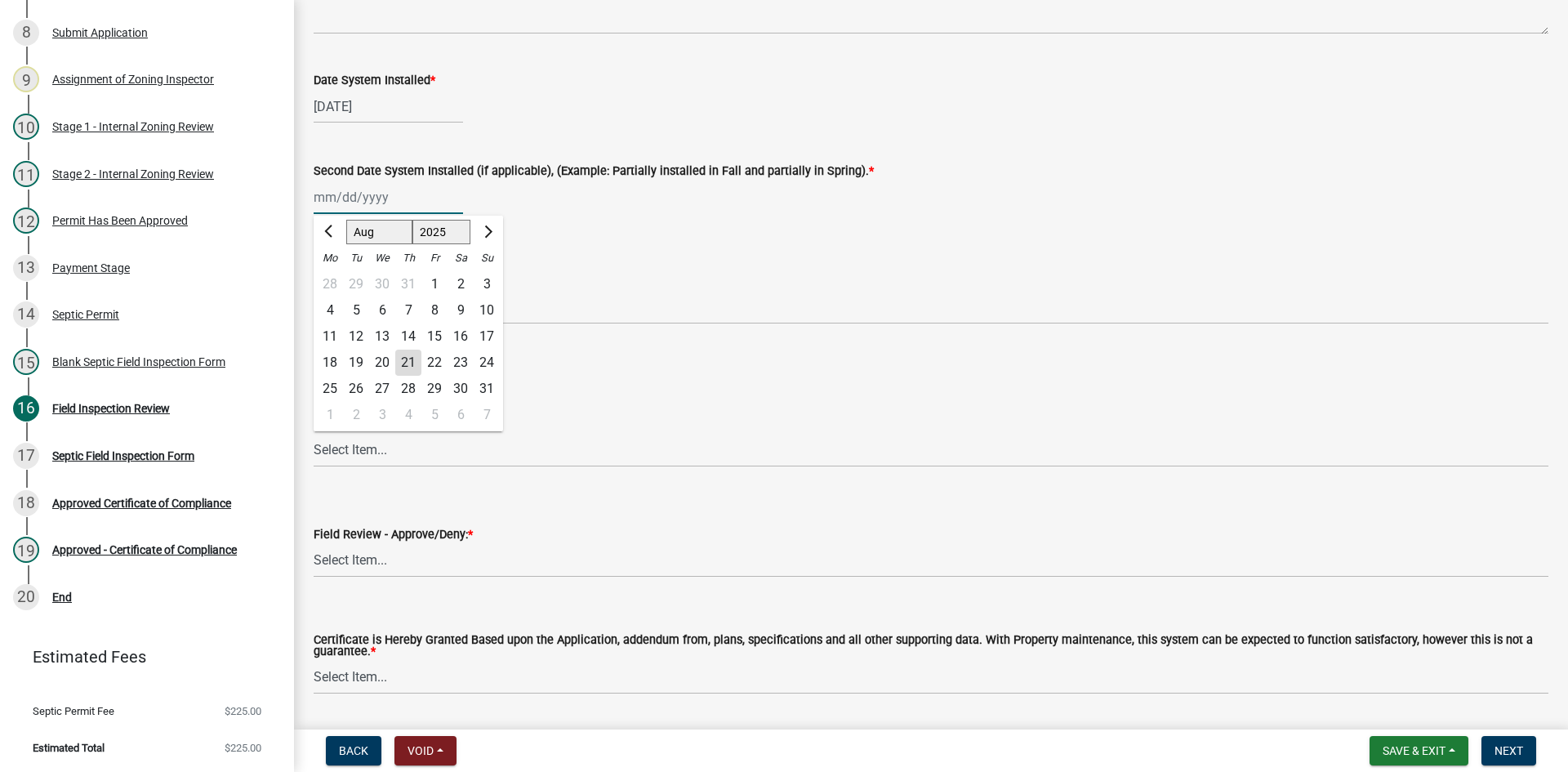
click at [384, 201] on input "Second Date System Installed (if applicable), (Example: Partially installed in …" at bounding box center [388, 198] width 150 height 34
click at [436, 336] on div "15" at bounding box center [434, 336] width 26 height 26
type input "[DATE]"
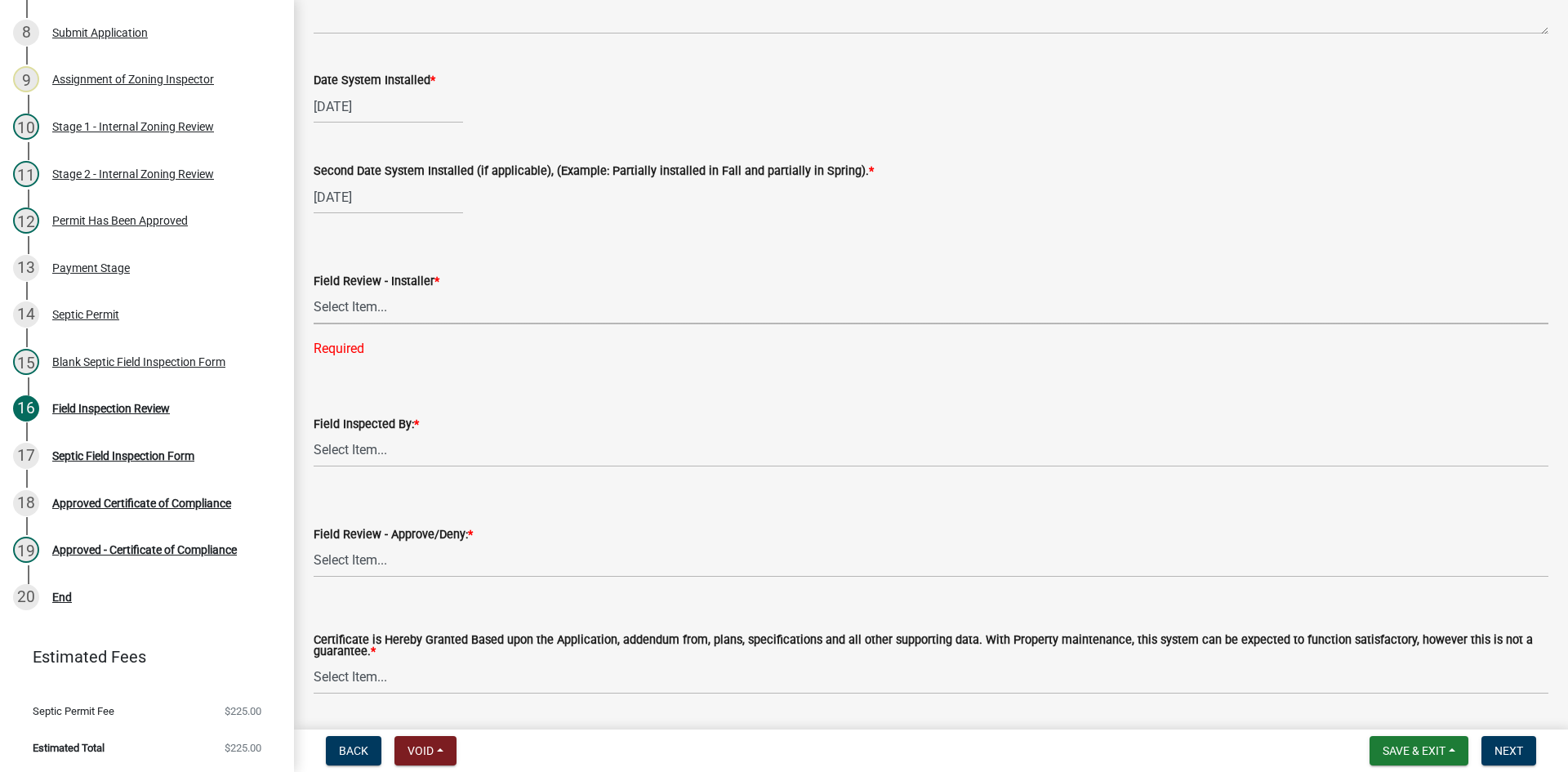
click at [369, 312] on select "Select Item... OTHER – Not listed (please add in next field and we will add to …" at bounding box center [931, 308] width 1235 height 34
click at [314, 291] on select "Select Item... OTHER – Not listed (please add in next field and we will add to …" at bounding box center [931, 308] width 1235 height 34
select select "e59e38a3-f6ff-402d-bdda-847af67d888f"
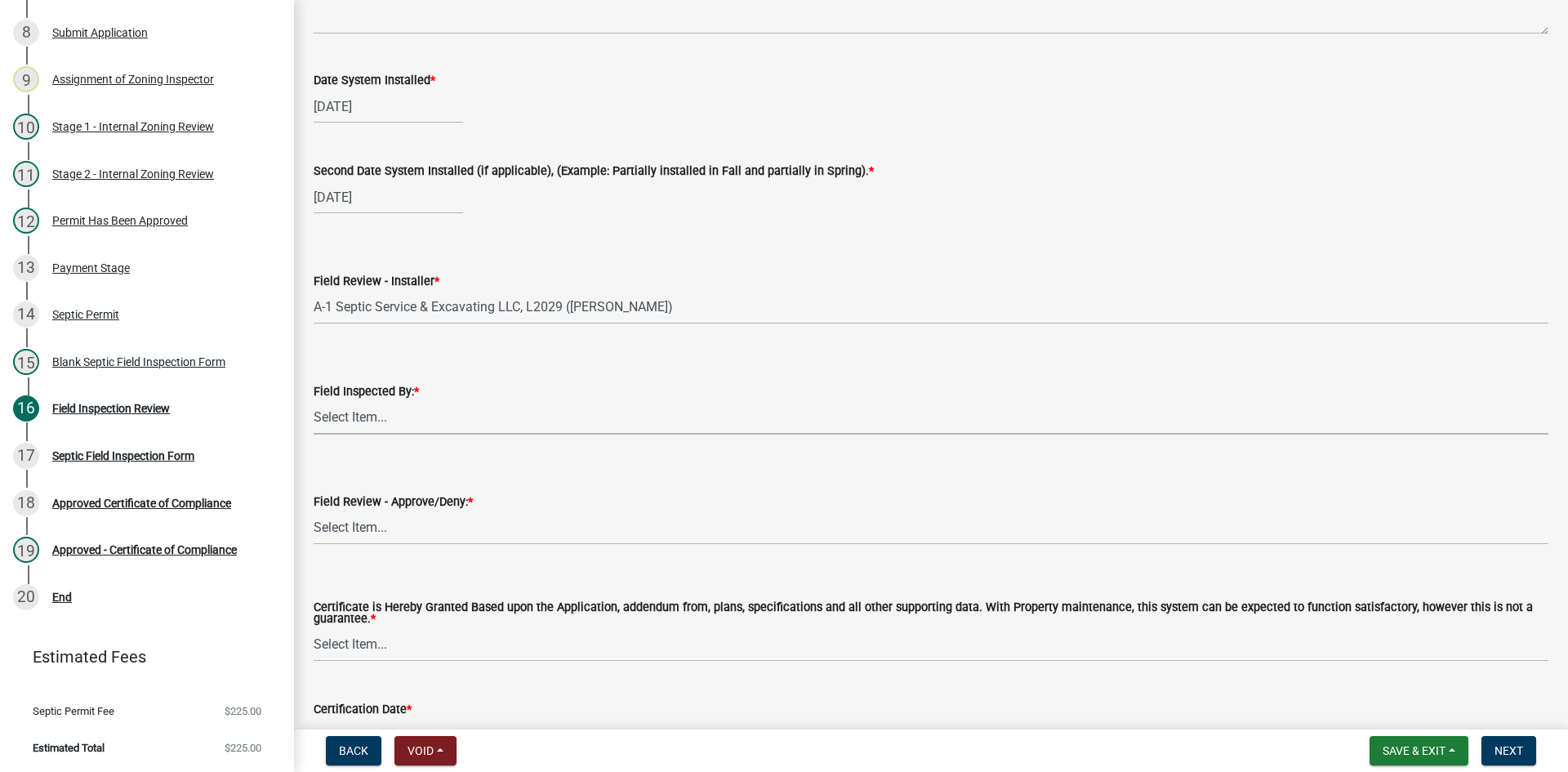
click at [396, 431] on select "Select Item... [PERSON_NAME] [PERSON_NAME] [PERSON_NAME] [PERSON_NAME] [PERSON_…" at bounding box center [931, 418] width 1235 height 34
click at [314, 402] on select "Select Item... [PERSON_NAME] [PERSON_NAME] [PERSON_NAME] [PERSON_NAME] [PERSON_…" at bounding box center [931, 418] width 1235 height 34
select select "7bfe52ba-73b7-4ac1-9bde-d3bb601555ca"
click at [398, 523] on select "Select Item... Approved Denied" at bounding box center [931, 528] width 1235 height 34
click at [314, 511] on select "Select Item... Approved Denied" at bounding box center [931, 528] width 1235 height 34
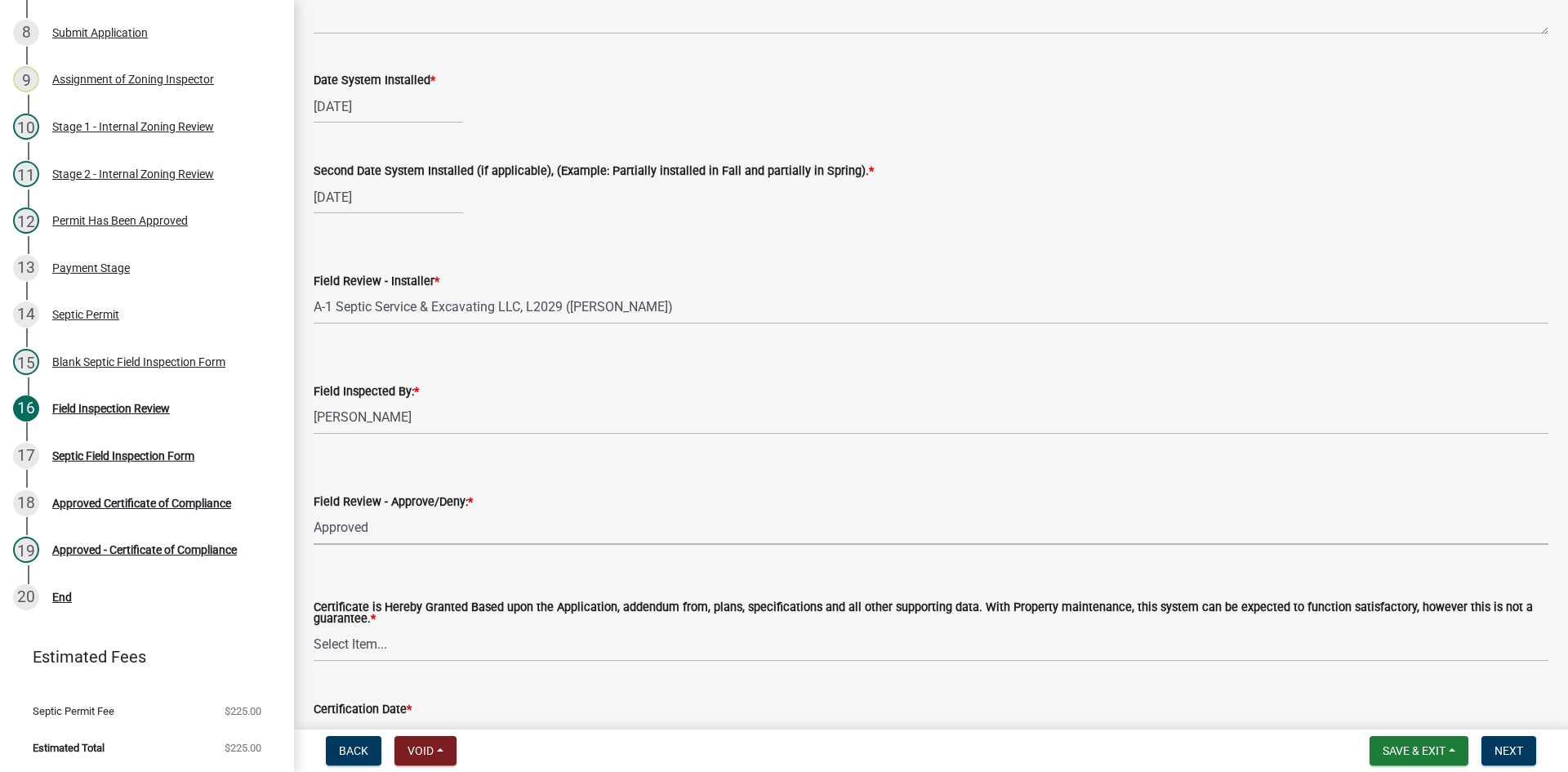
select select "c3bf50e3-4684-4b9c-99b9-7a9f027aa0dd"
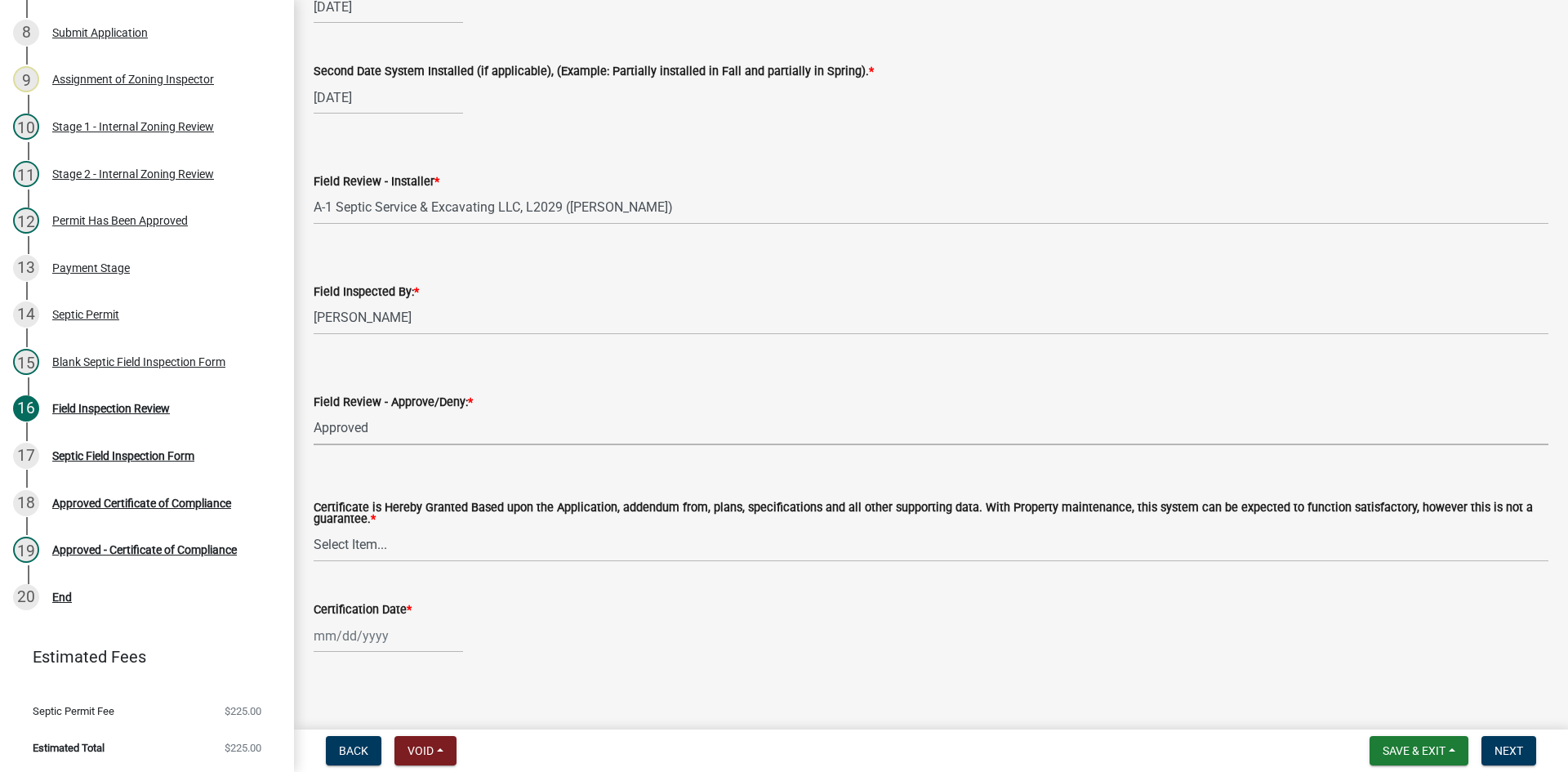
scroll to position [6819, 0]
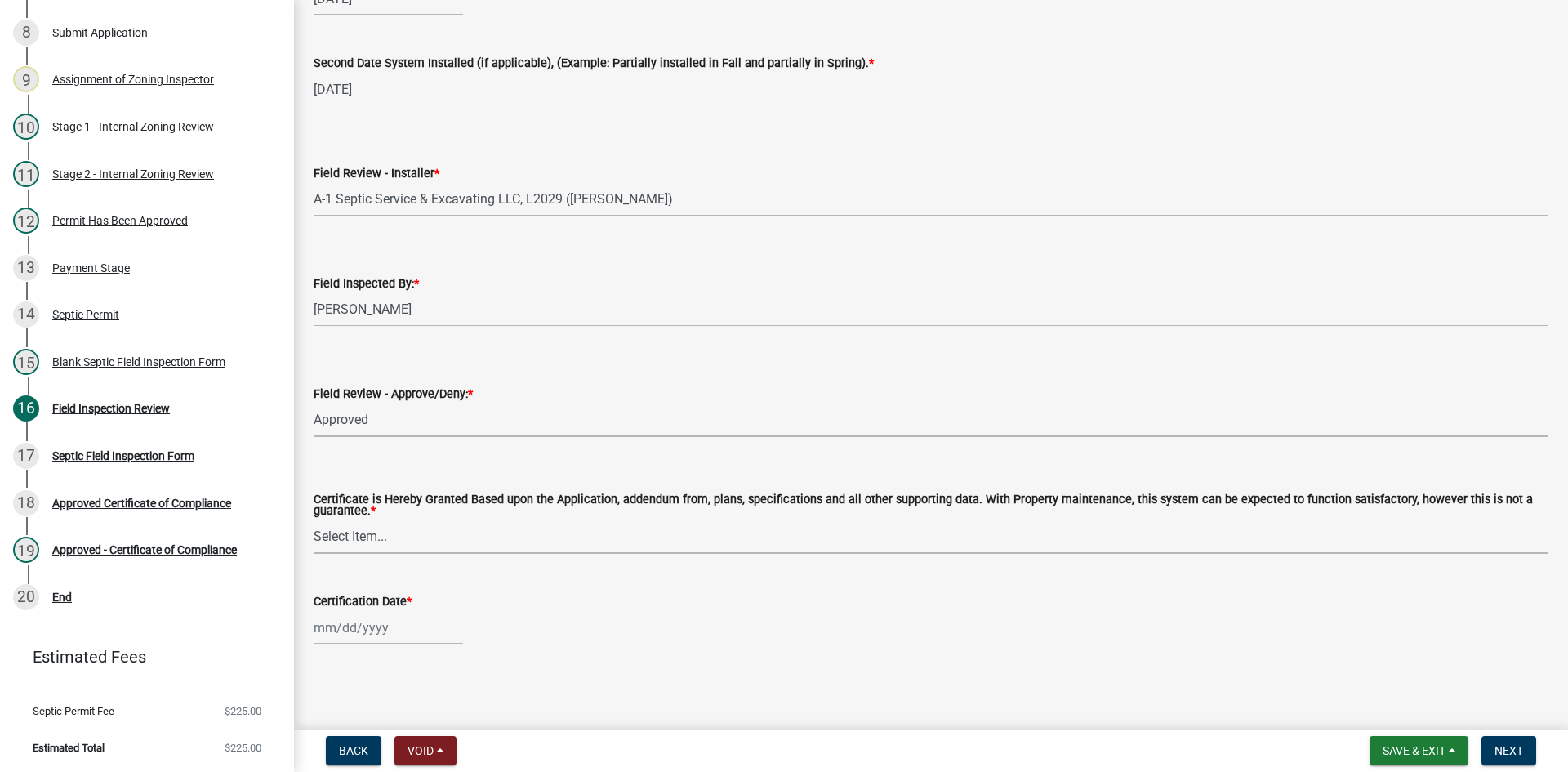
click at [360, 542] on select "Select Item... Yes No" at bounding box center [931, 537] width 1235 height 34
click at [314, 520] on select "Select Item... Yes No" at bounding box center [931, 537] width 1235 height 34
select select "538e6e6b-38de-4682-8c50-6662df67960d"
select select "8"
select select "2025"
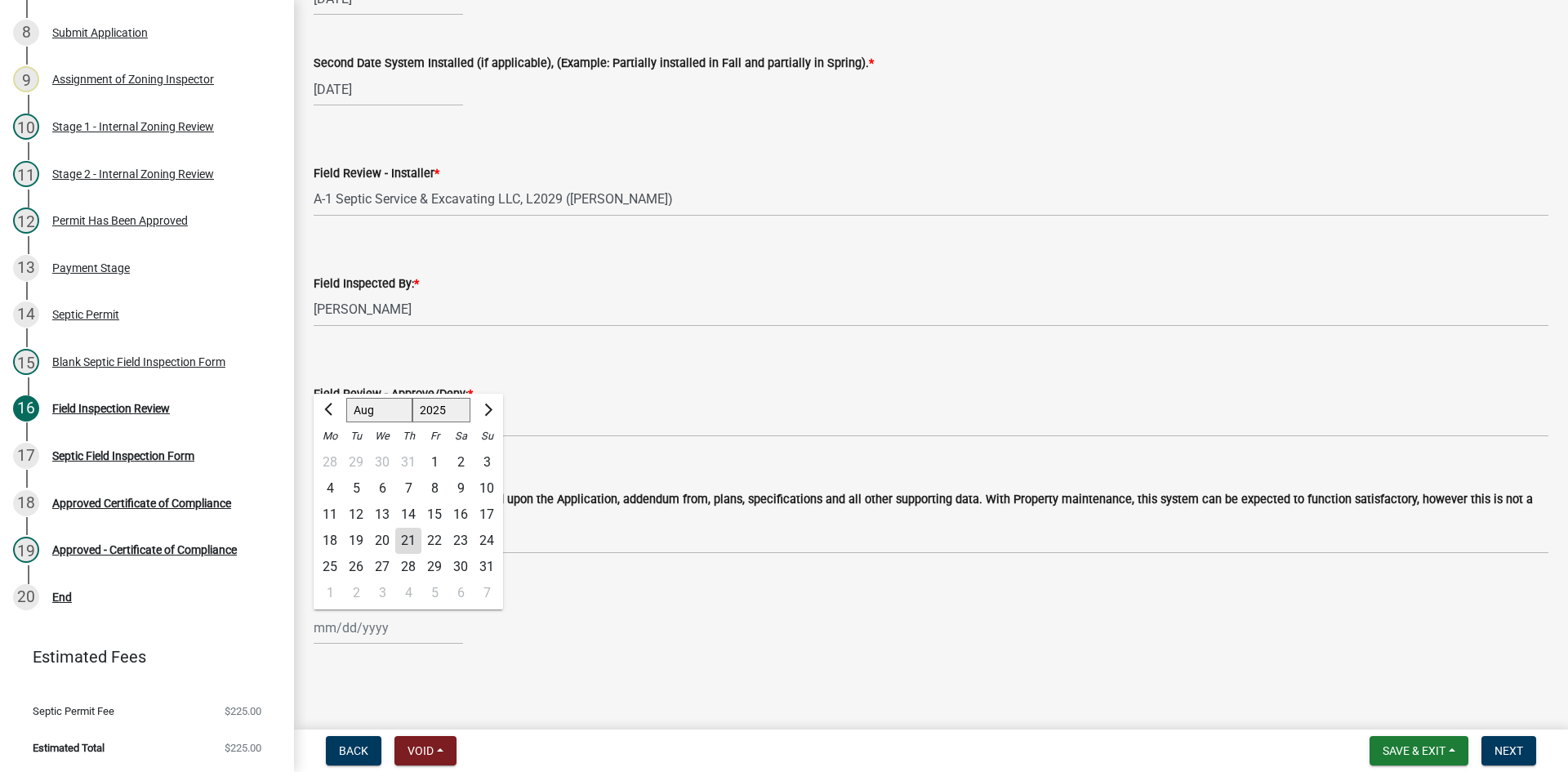
click at [392, 634] on div "[PERSON_NAME] Feb Mar Apr [PERSON_NAME][DATE] Oct Nov [DATE] 1526 1527 1528 152…" at bounding box center [388, 628] width 150 height 34
click at [408, 537] on div "21" at bounding box center [408, 541] width 26 height 26
type input "[DATE]"
drag, startPoint x: 1525, startPoint y: 752, endPoint x: 1514, endPoint y: 753, distance: 11.0
click at [1514, 753] on button "Next" at bounding box center [1509, 751] width 55 height 29
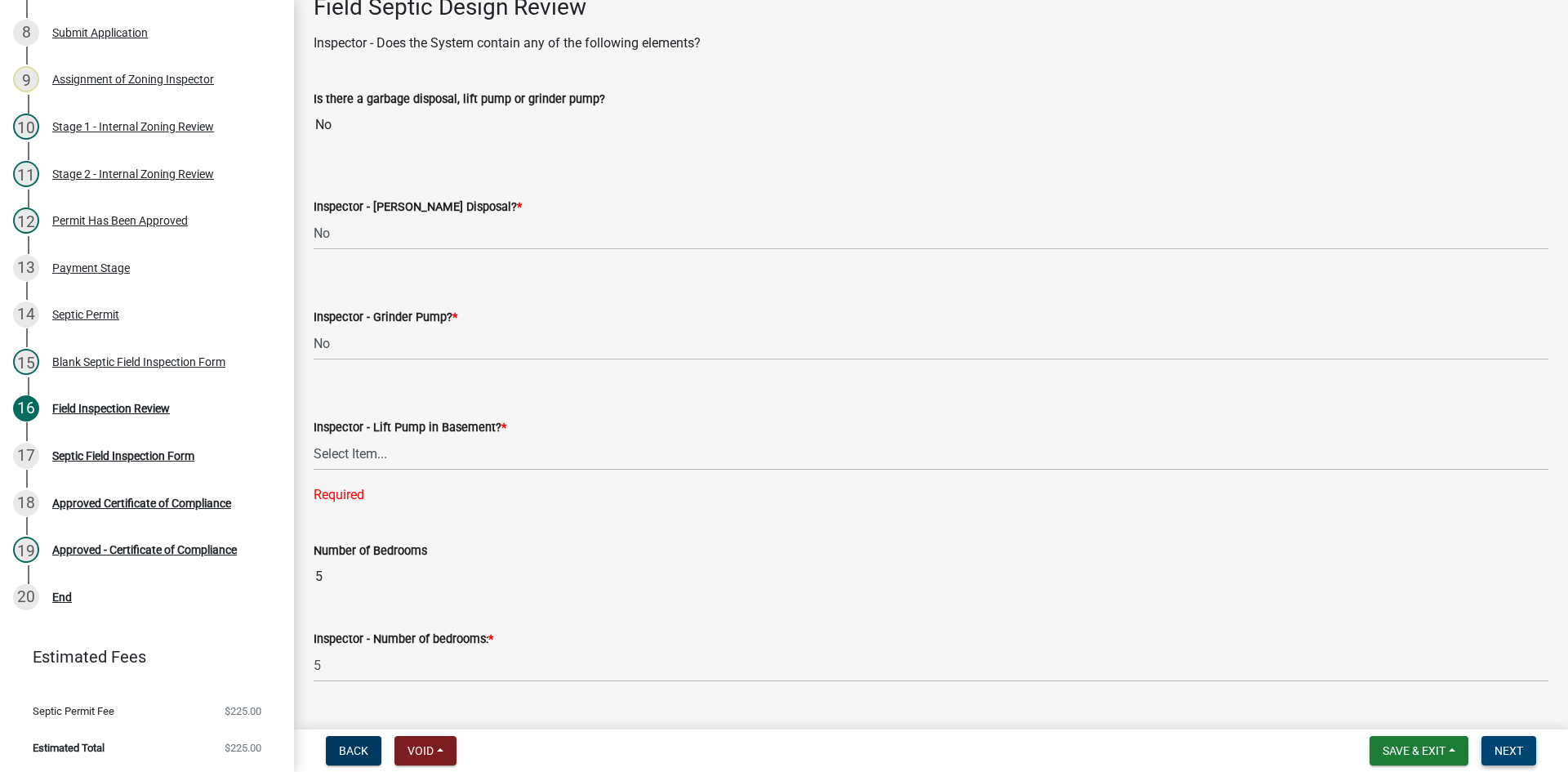
scroll to position [886, 0]
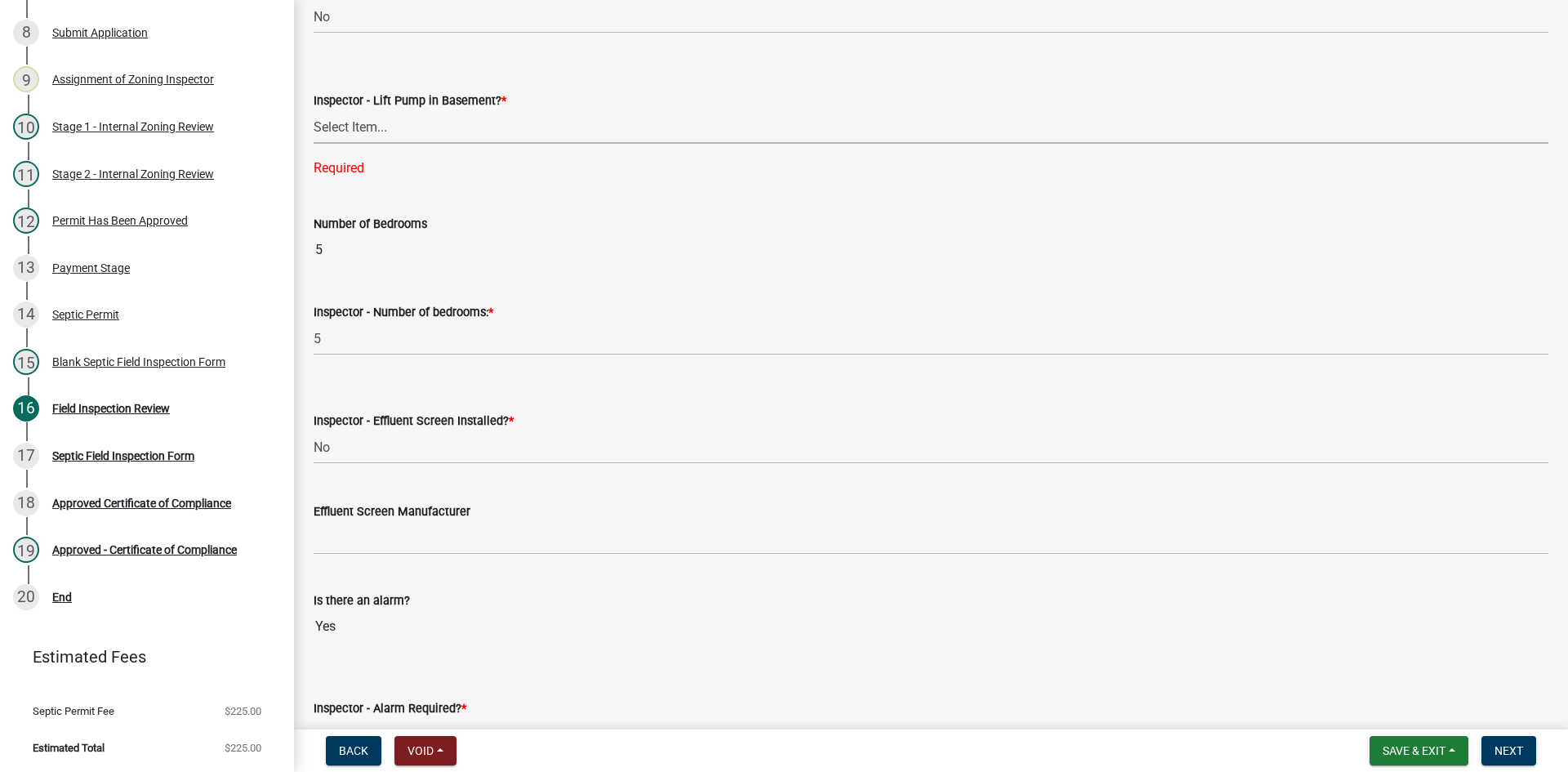
click at [371, 131] on select "Select Item... Yes No" at bounding box center [931, 127] width 1235 height 34
click at [314, 110] on select "Select Item... Yes No" at bounding box center [931, 127] width 1235 height 34
select select "58089658-2e95-4d4d-a981-afbd087a421a"
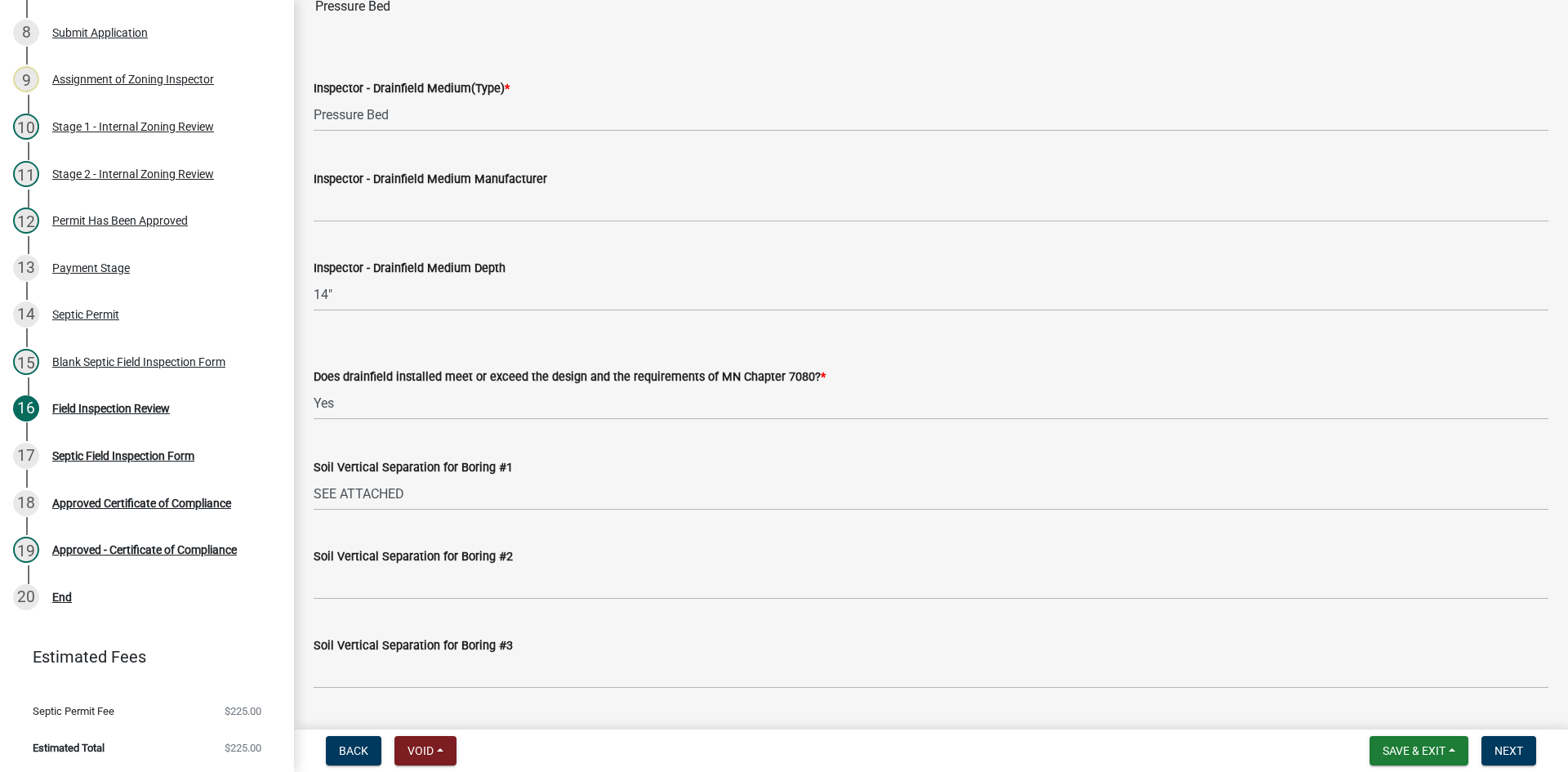
scroll to position [3174, 0]
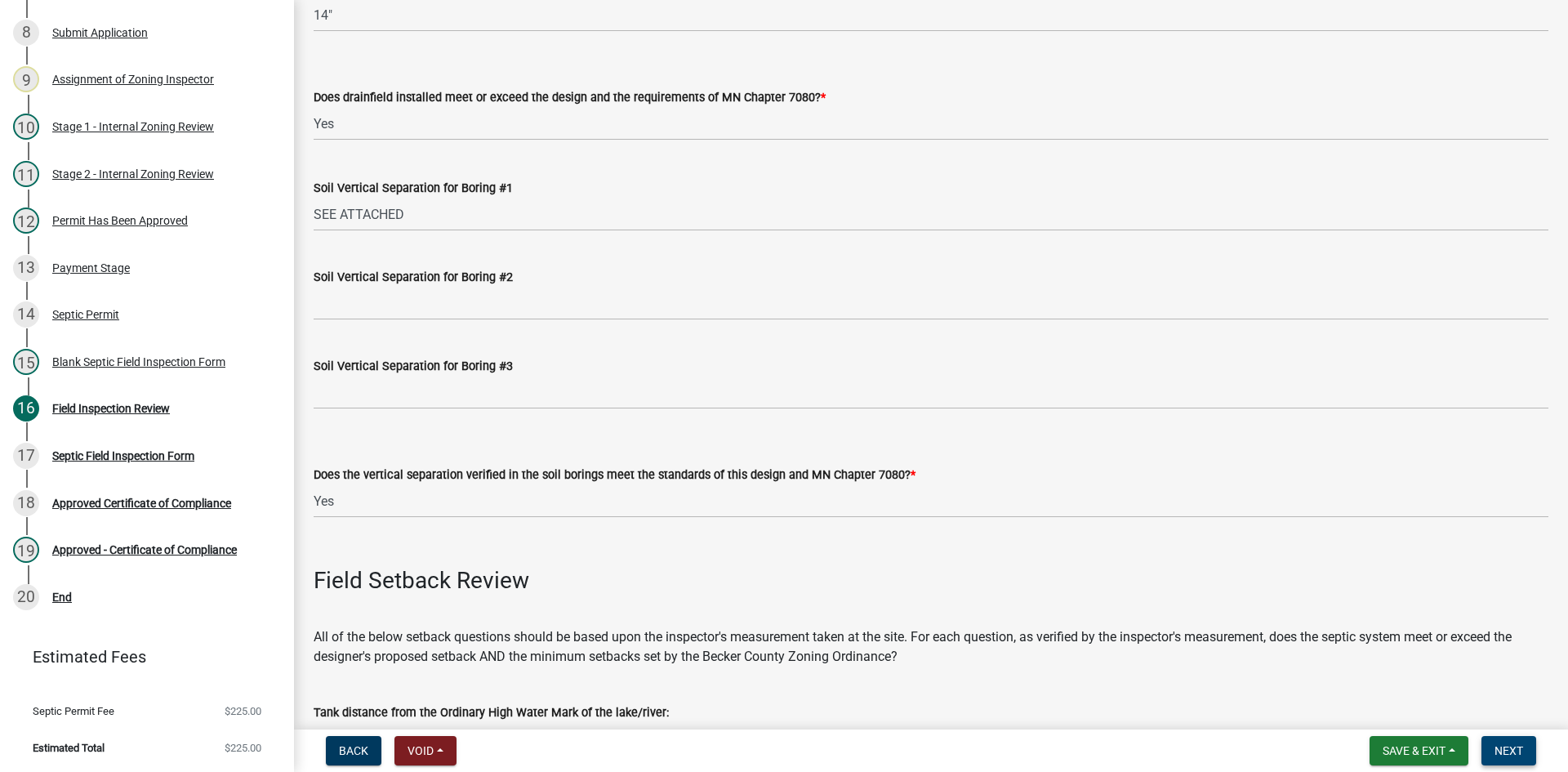
click at [1518, 745] on span "Next" at bounding box center [1509, 751] width 28 height 13
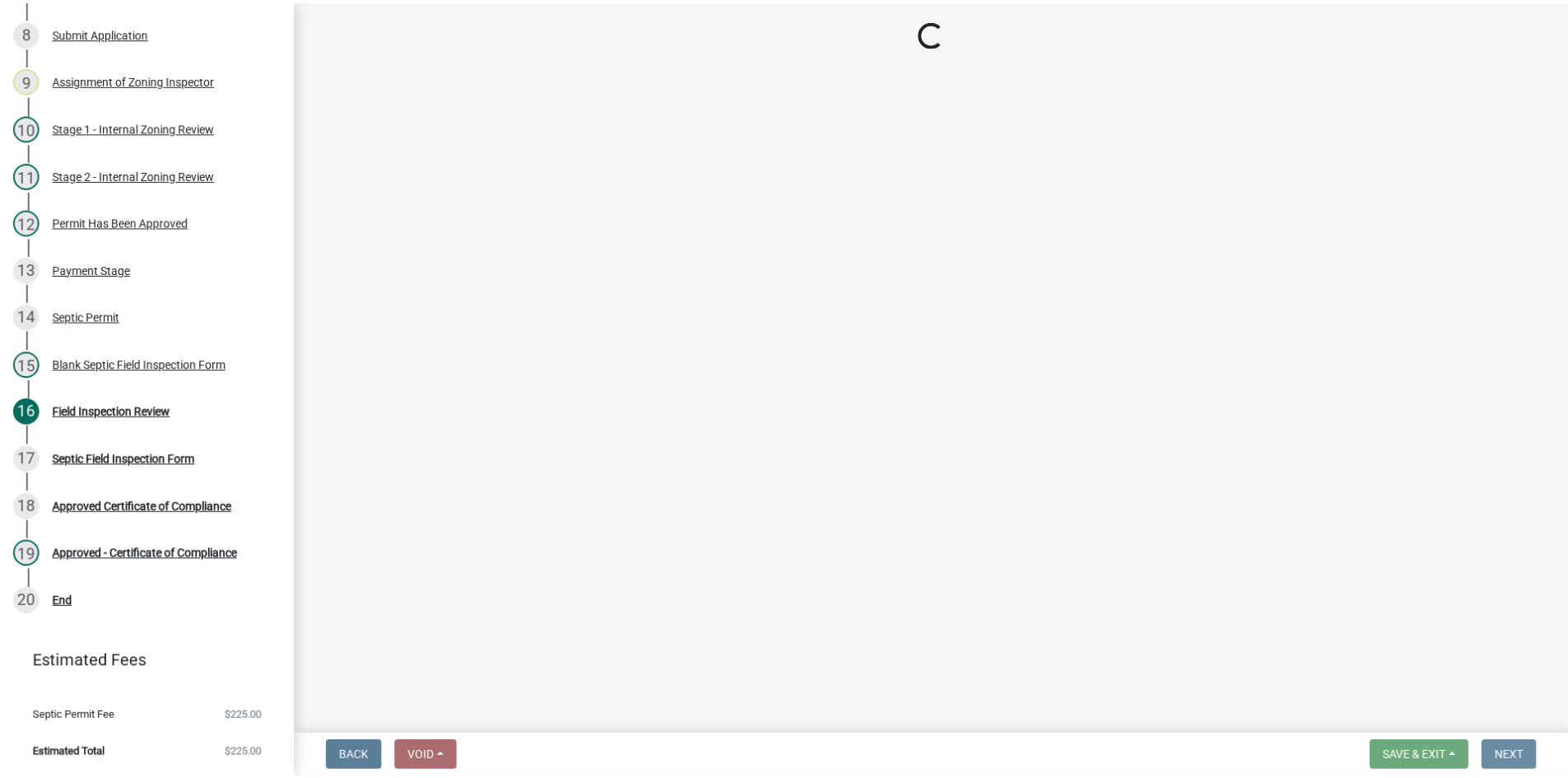
scroll to position [0, 0]
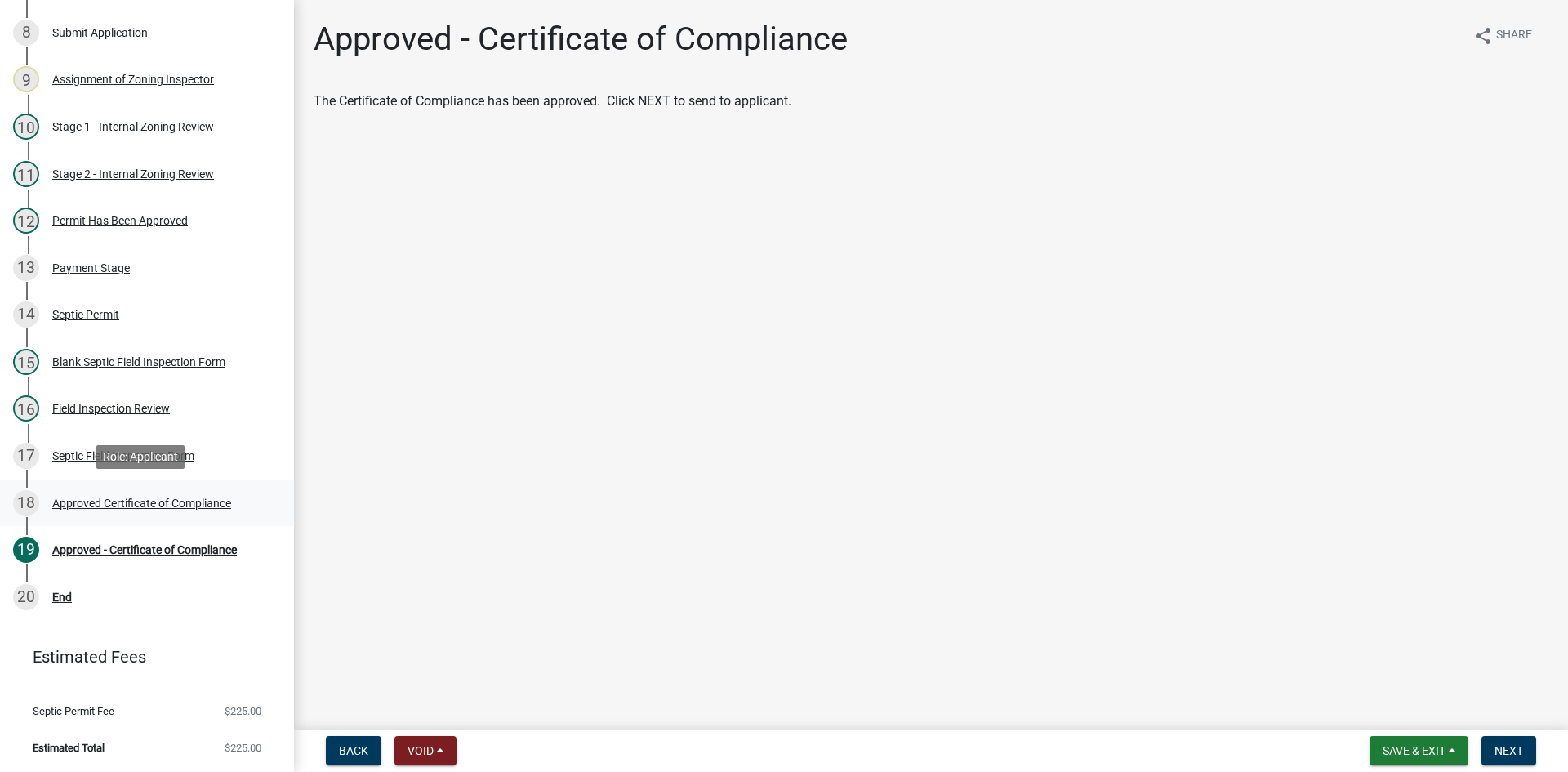
click at [163, 495] on div "18 Approved Certificate of Compliance" at bounding box center [141, 503] width 255 height 26
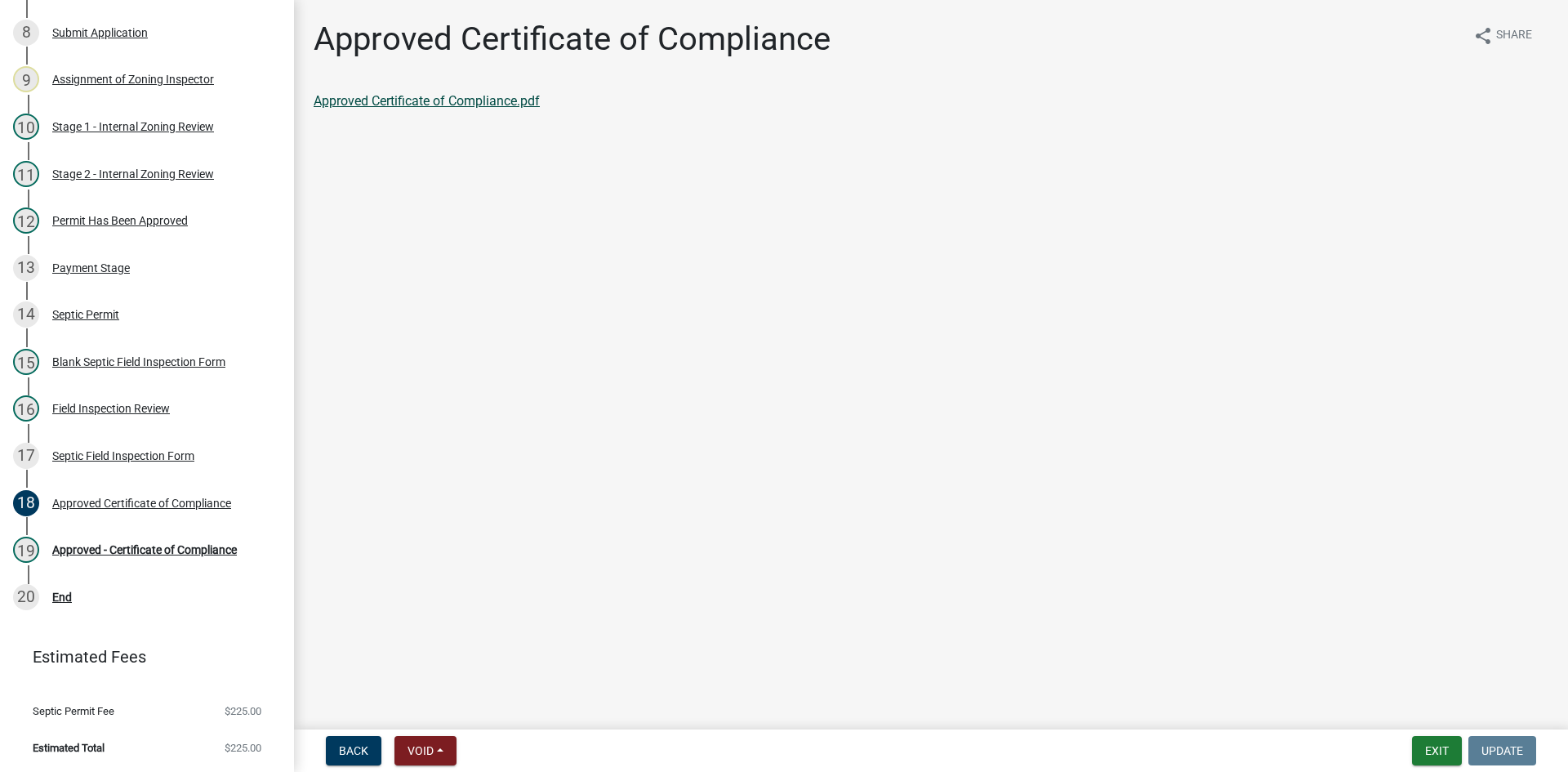
click at [482, 99] on link "Approved Certificate of Compliance.pdf" at bounding box center [426, 101] width 226 height 16
click at [179, 554] on div "Approved - Certificate of Compliance" at bounding box center [144, 550] width 184 height 12
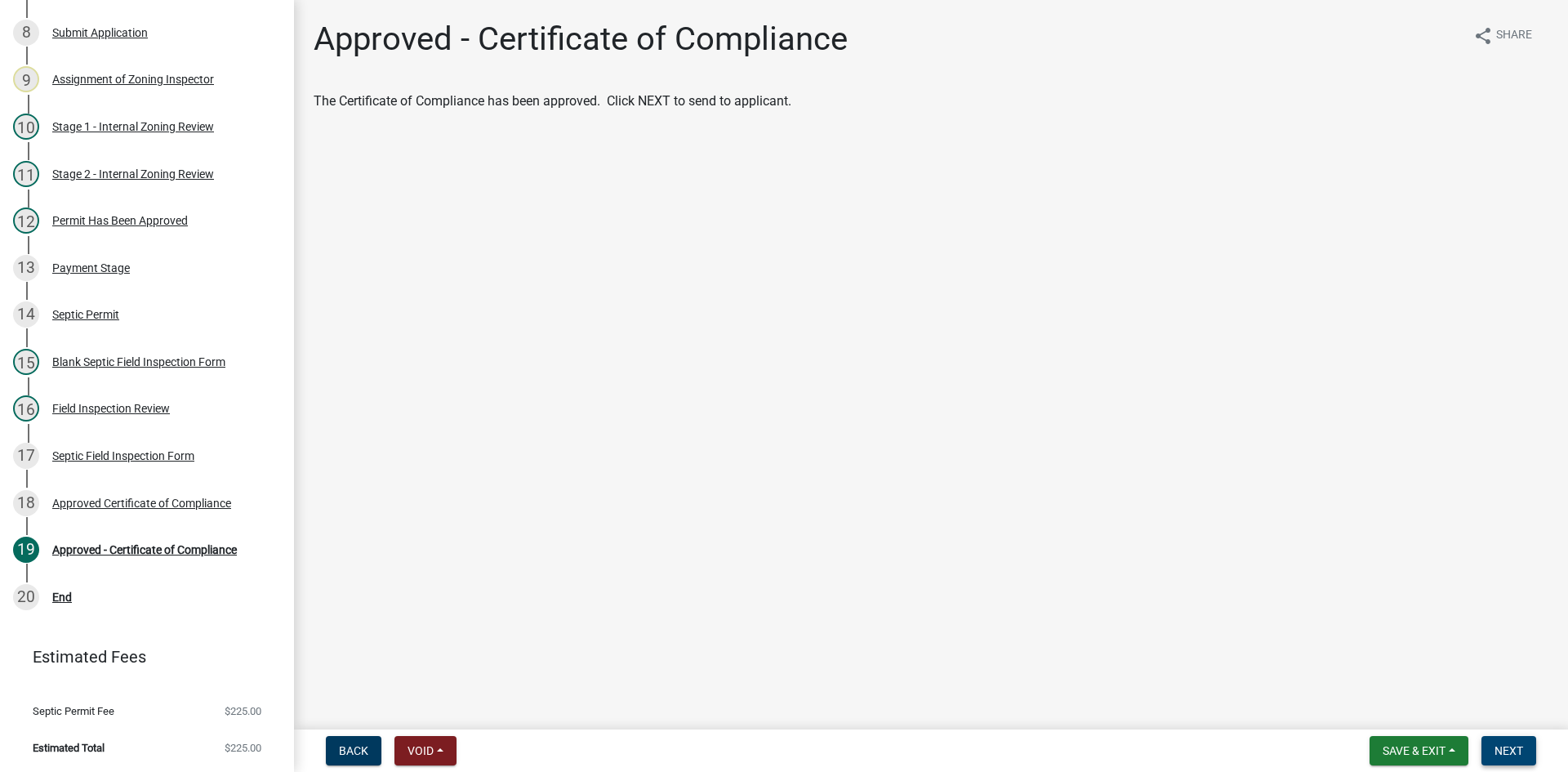
click at [1508, 753] on span "Next" at bounding box center [1509, 751] width 28 height 13
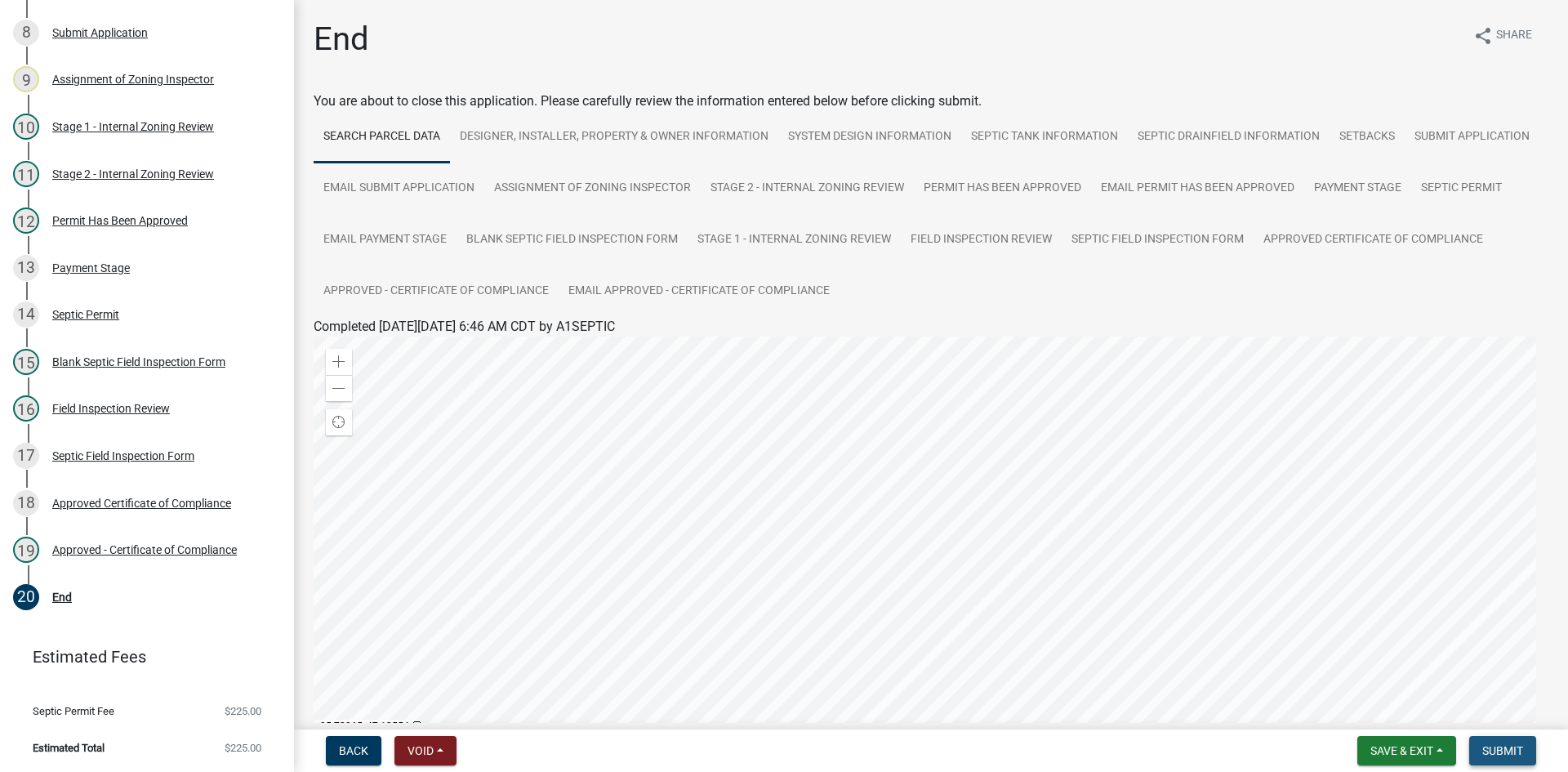
click at [1521, 749] on span "Submit" at bounding box center [1502, 751] width 41 height 13
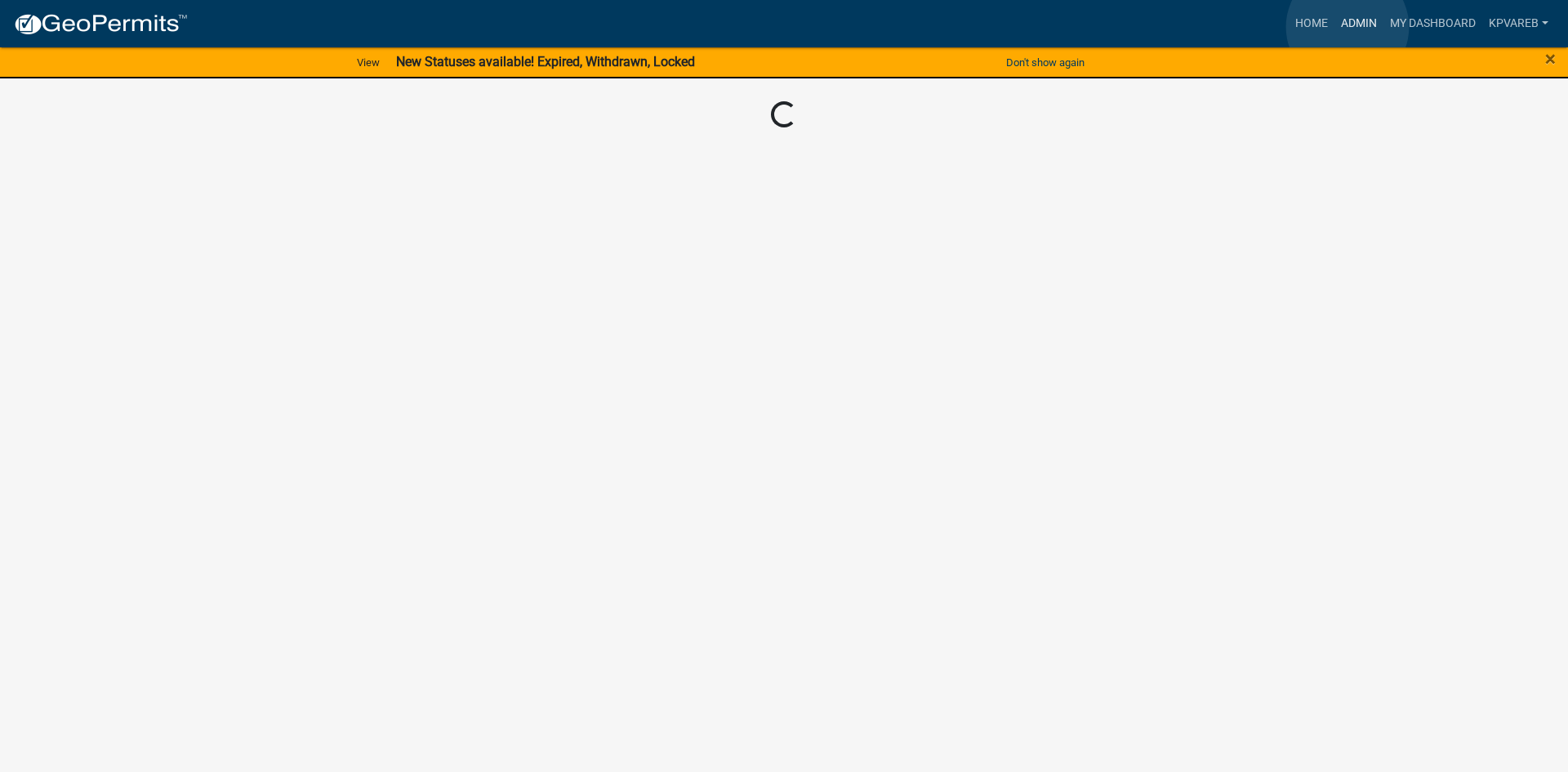
click at [1347, 27] on link "Admin" at bounding box center [1358, 23] width 49 height 31
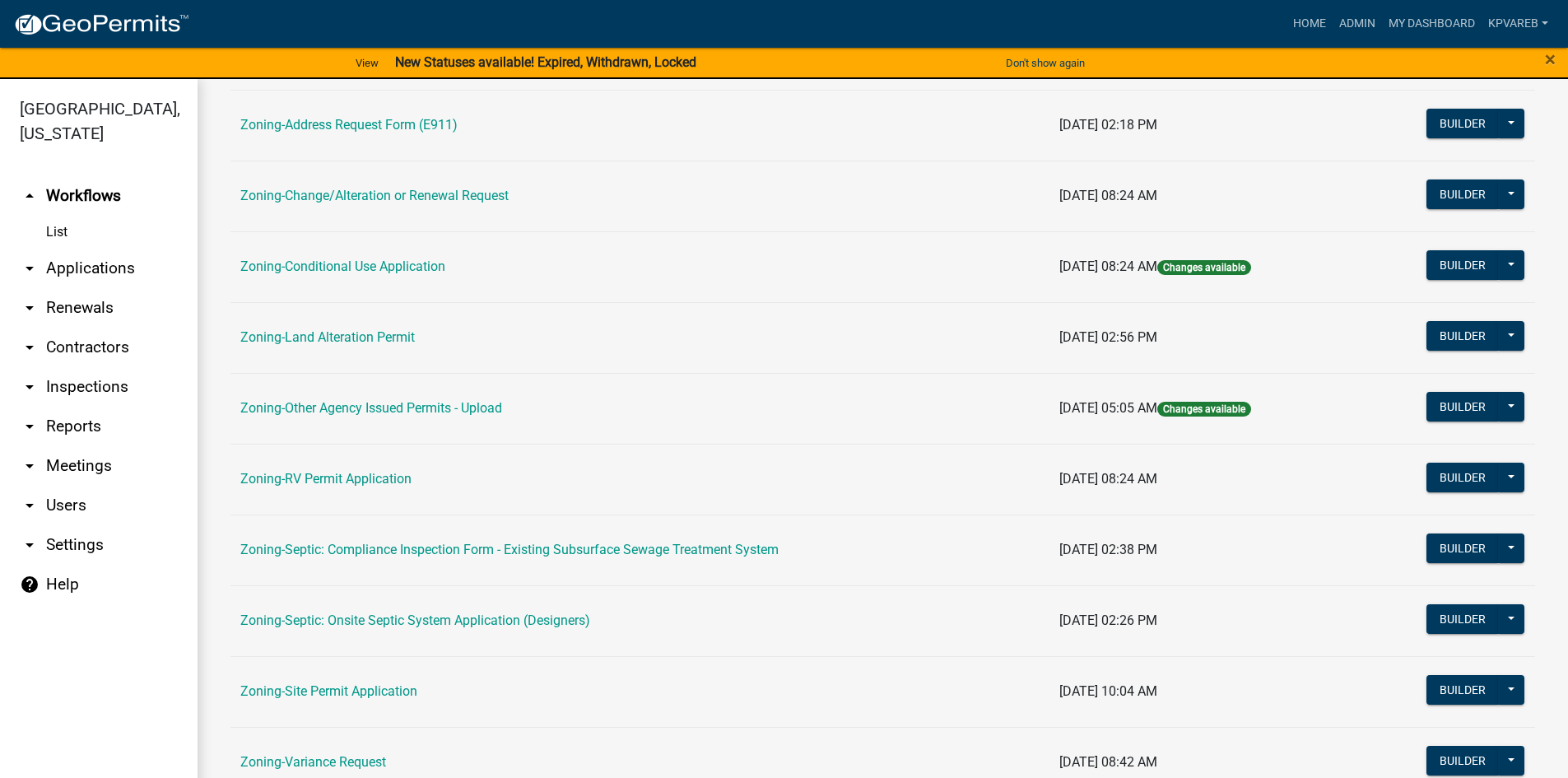
scroll to position [485, 0]
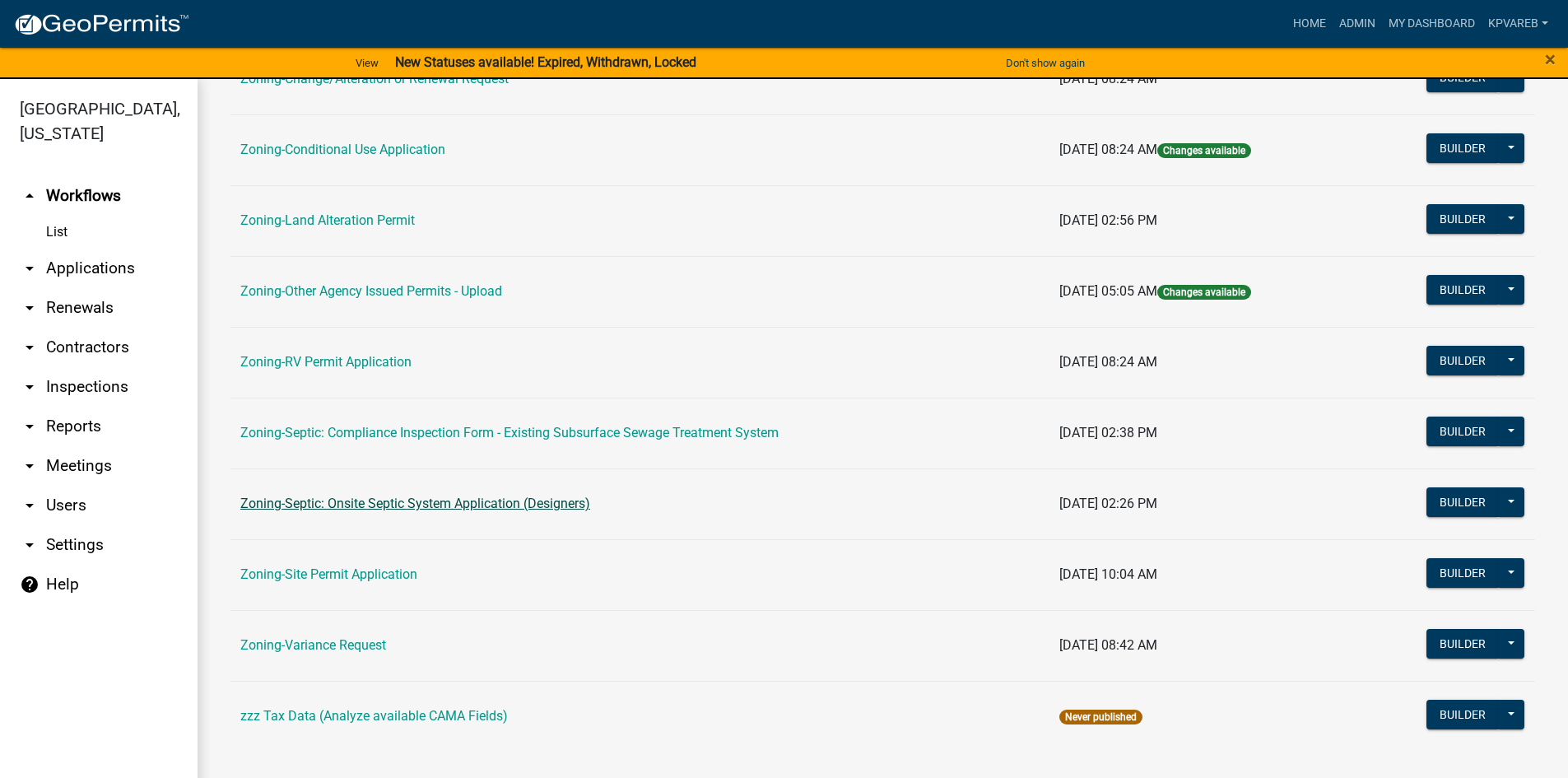
click at [488, 503] on link "Zoning-Septic: Onsite Septic System Application (Designers)" at bounding box center [415, 504] width 350 height 16
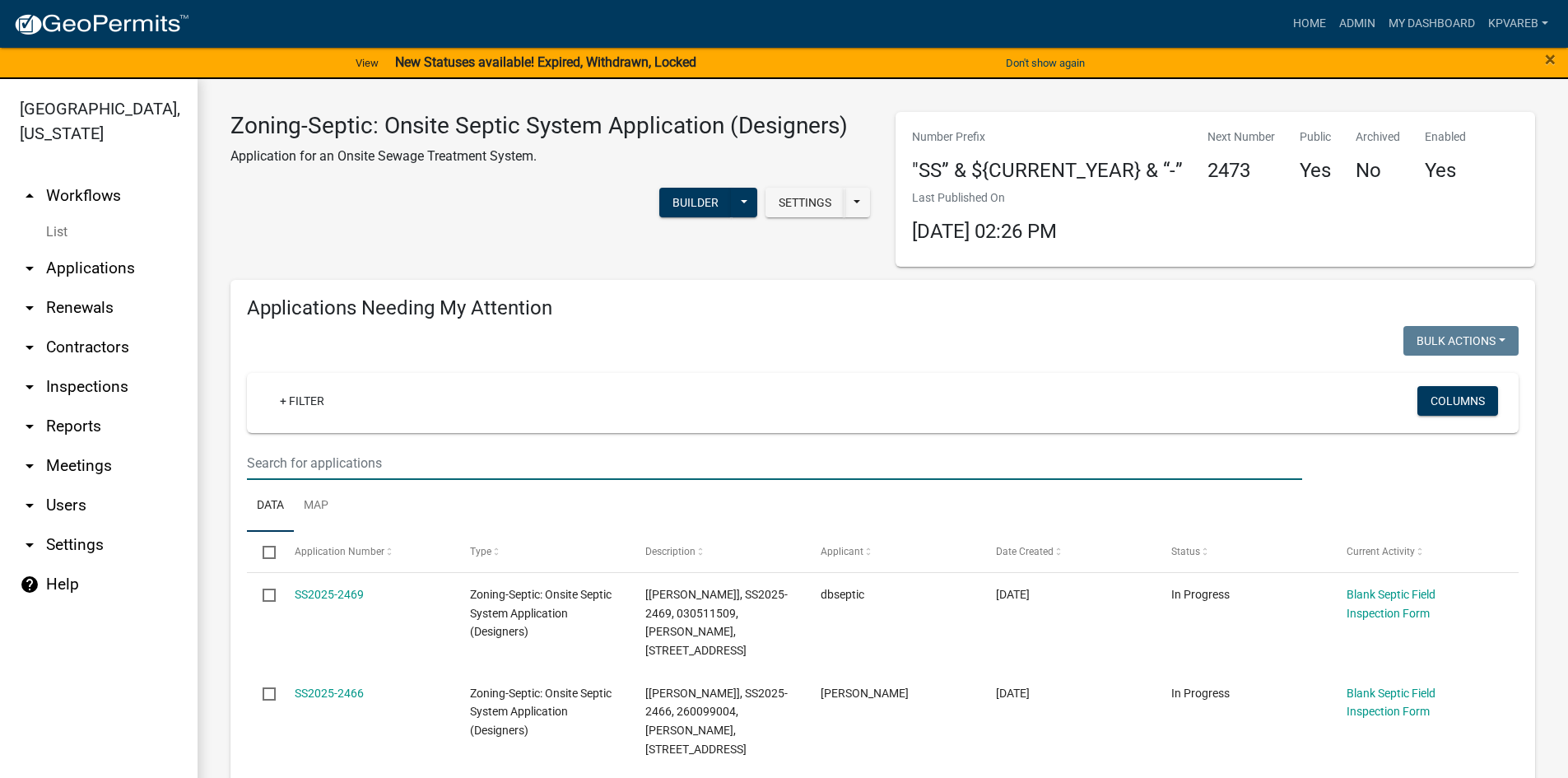
click at [338, 460] on input "text" at bounding box center [775, 464] width 1055 height 34
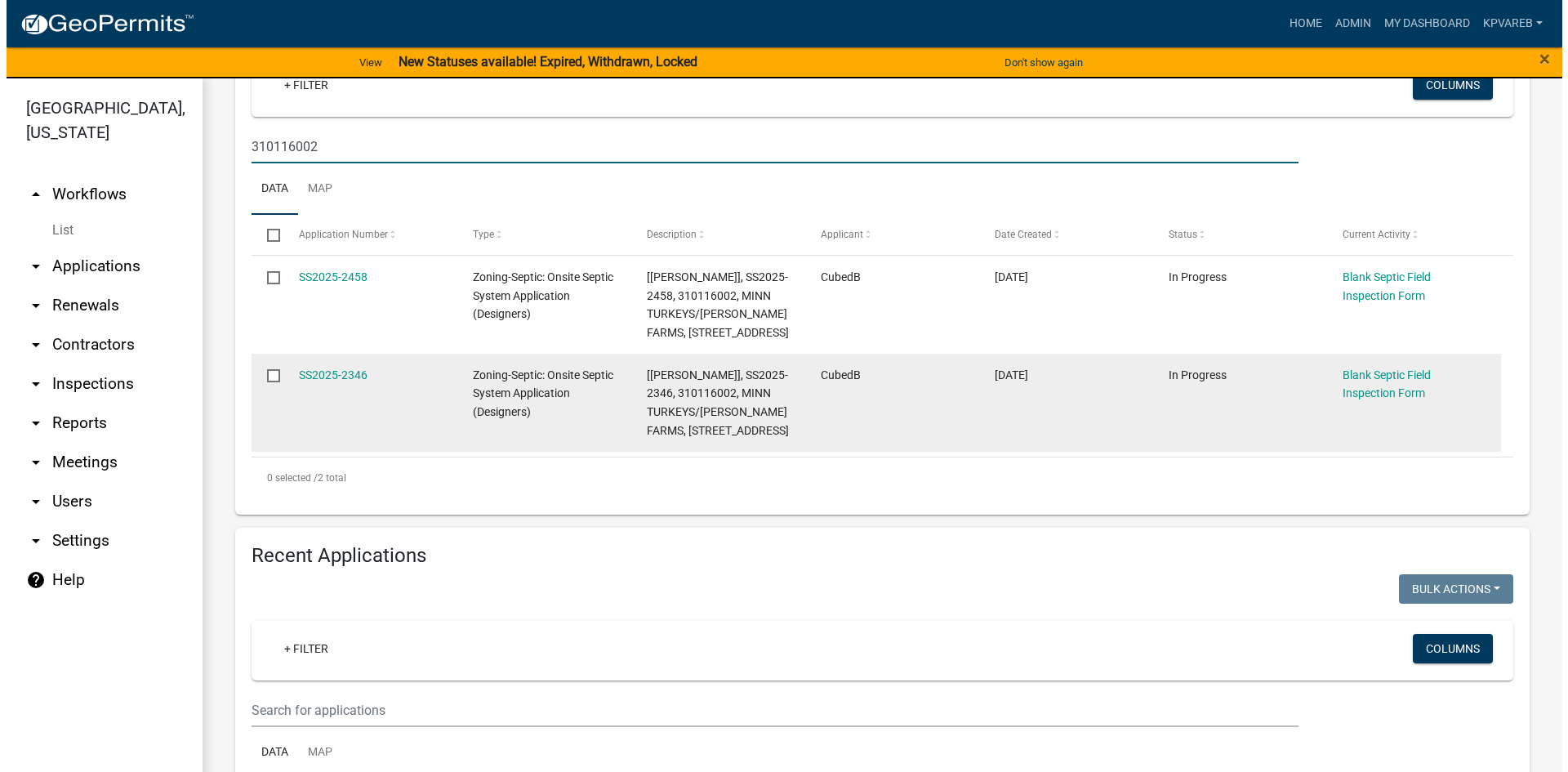
scroll to position [327, 0]
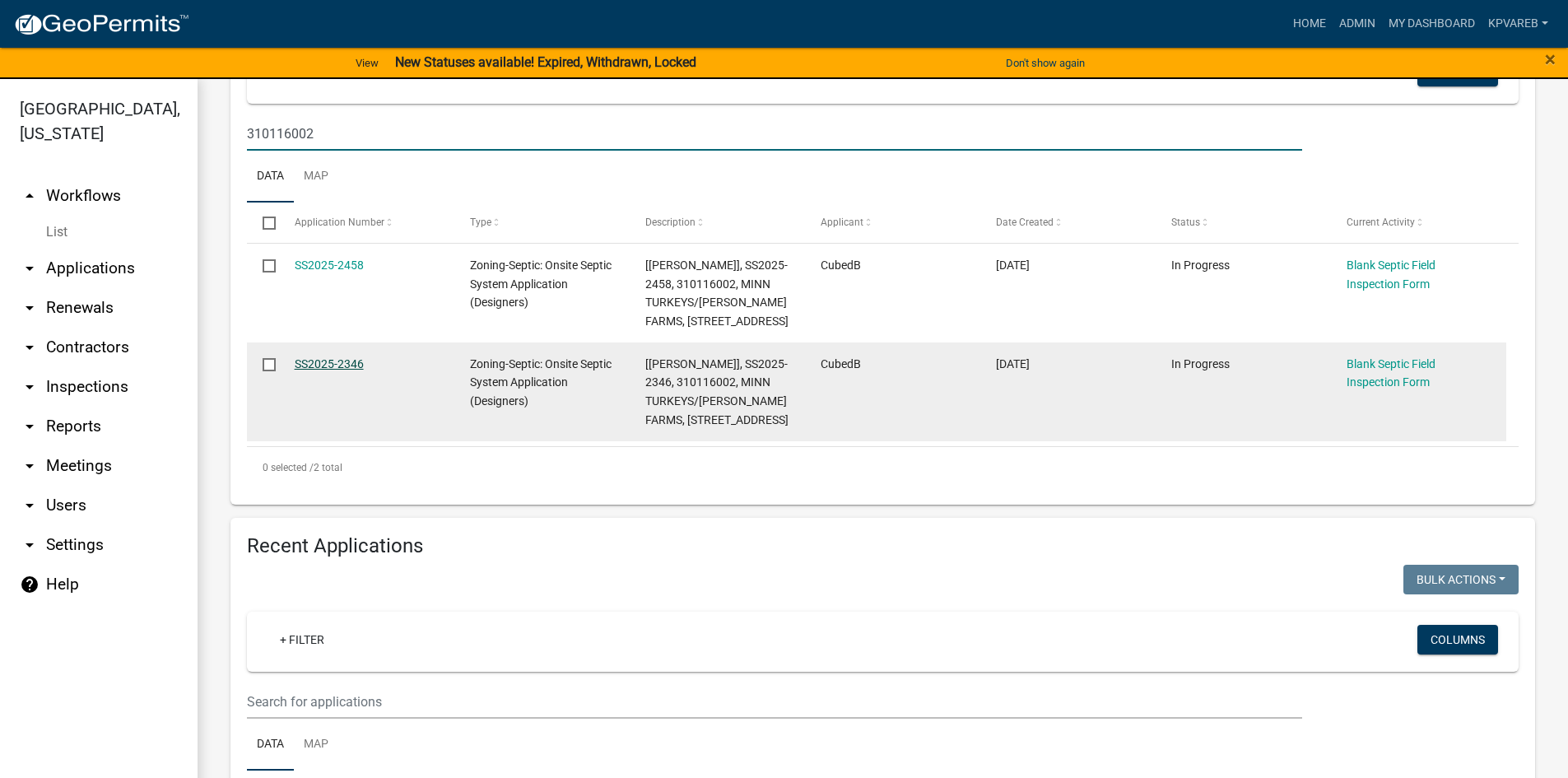
type input "310116002"
click at [351, 364] on link "SS2025-2346" at bounding box center [329, 364] width 69 height 13
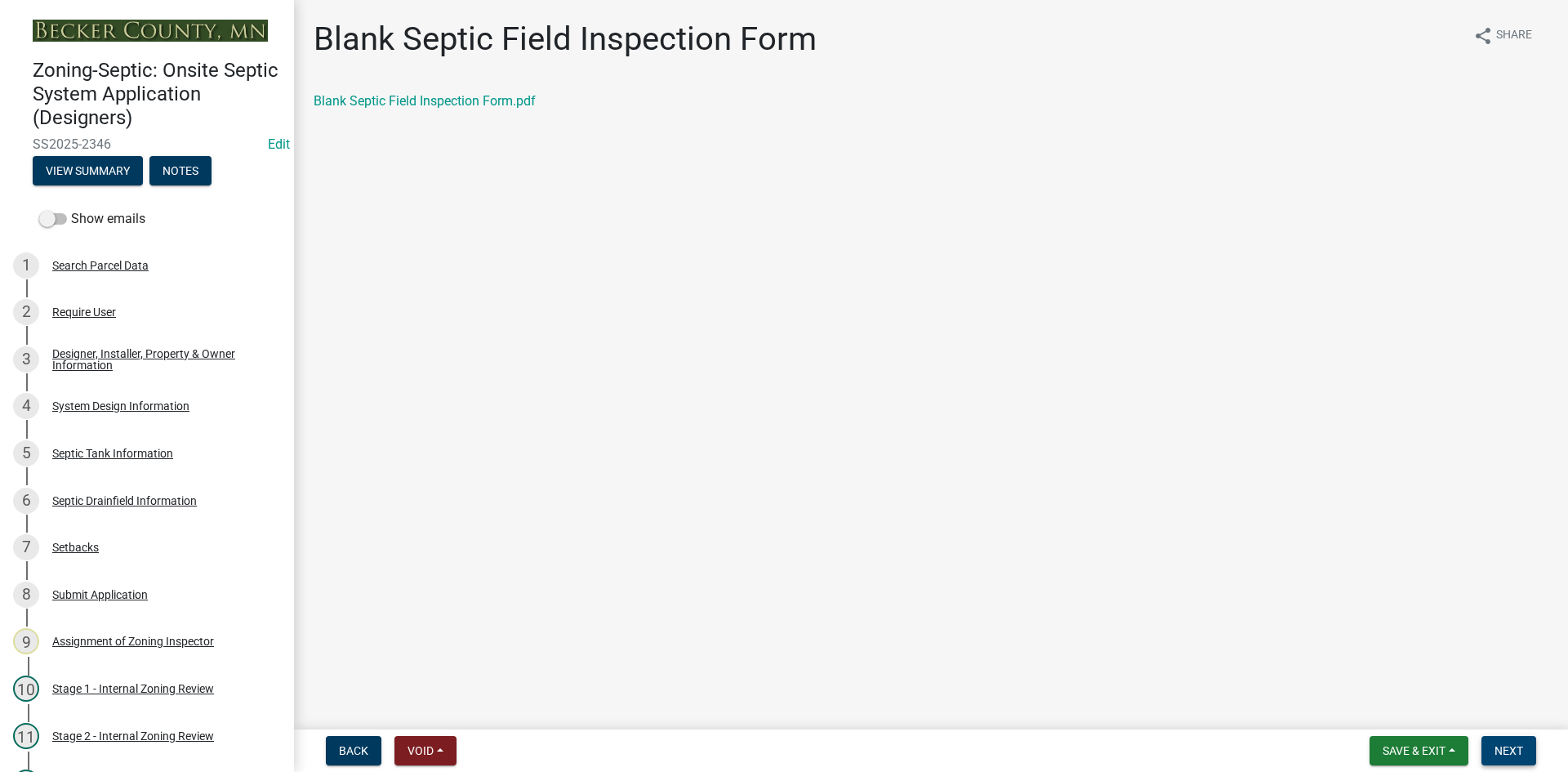
click at [1521, 751] on span "Next" at bounding box center [1509, 751] width 28 height 13
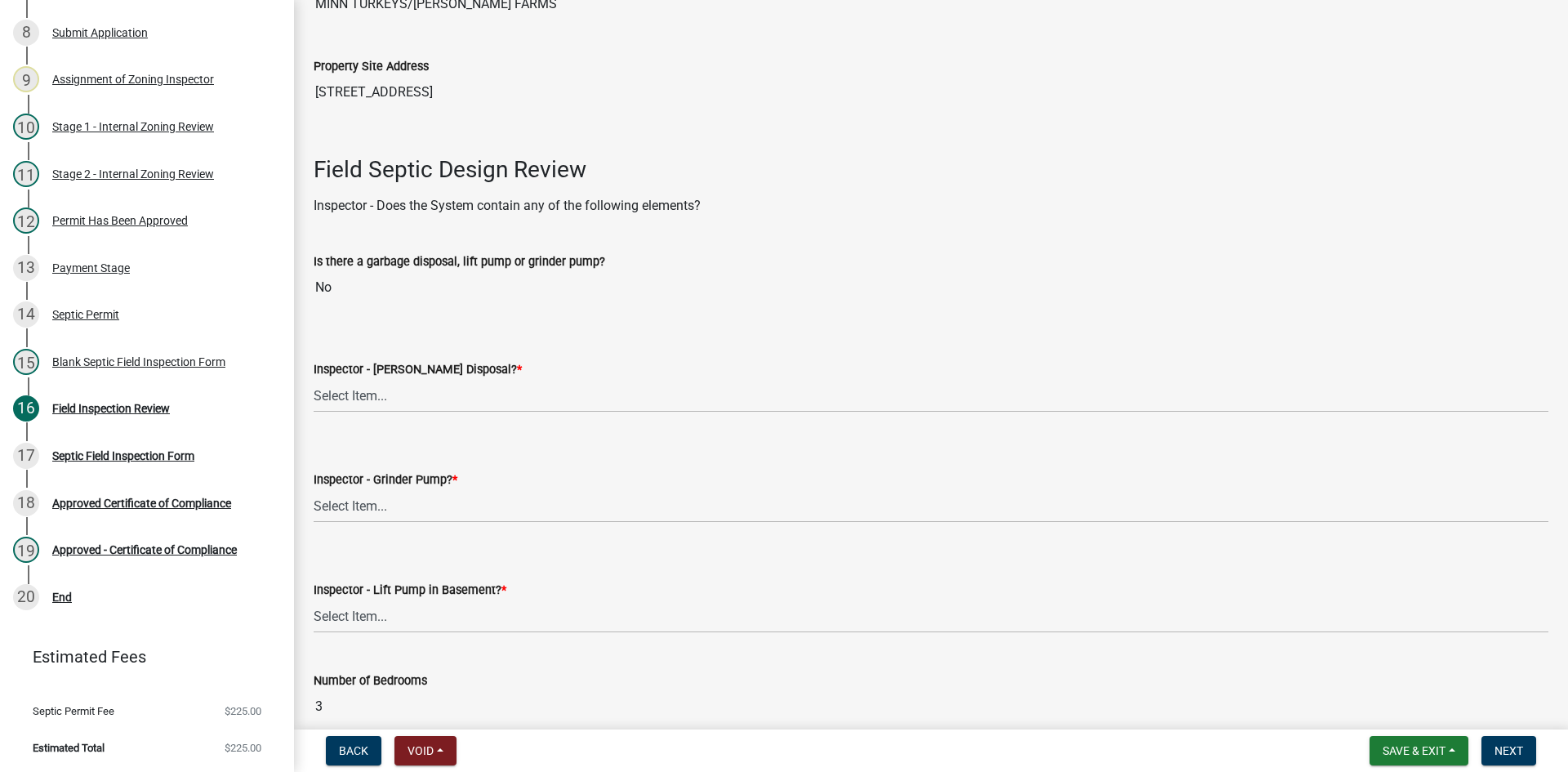
scroll to position [490, 0]
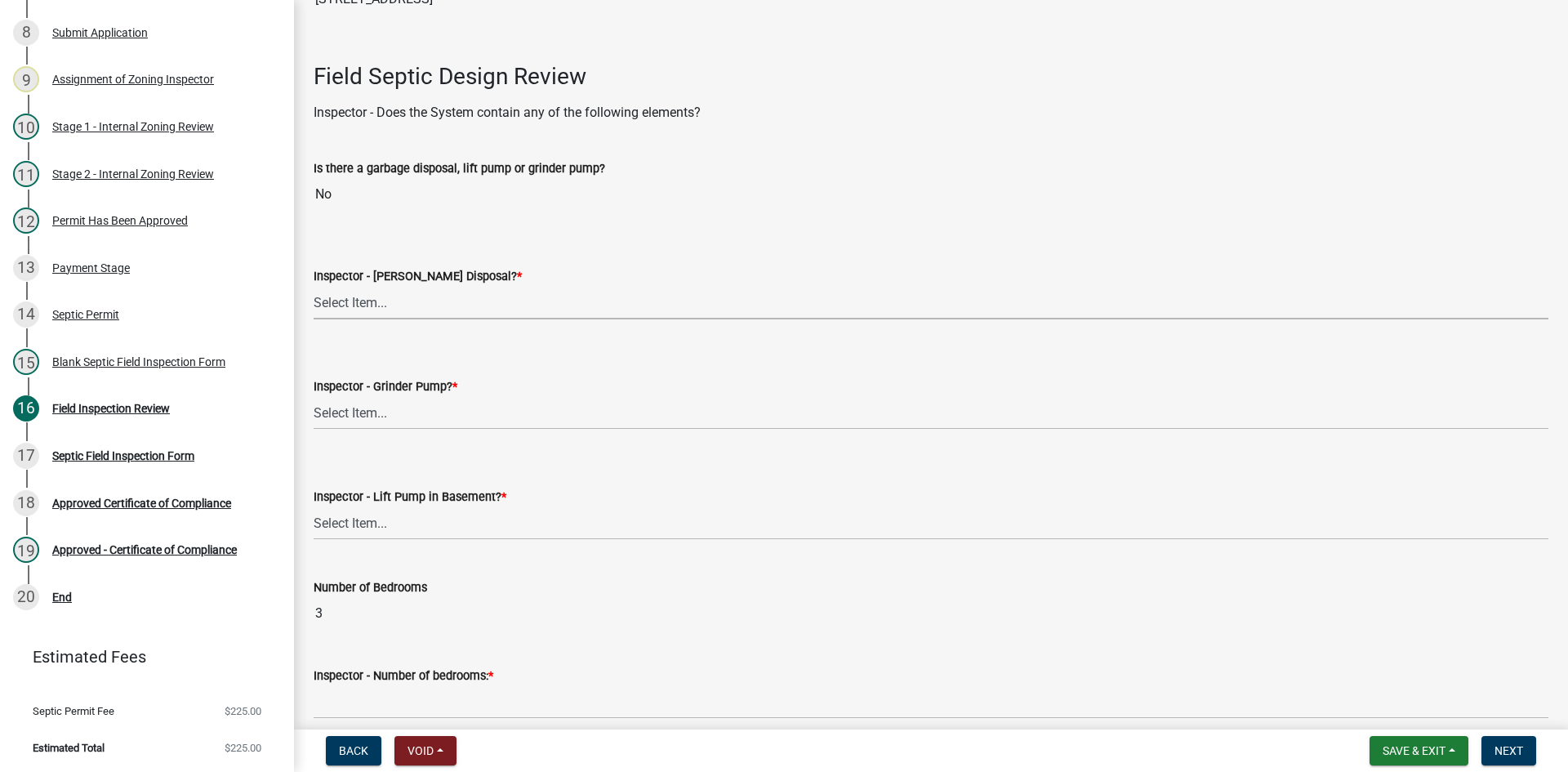
click at [355, 300] on select "Select Item... Yes No" at bounding box center [931, 303] width 1235 height 34
click at [314, 286] on select "Select Item... Yes No" at bounding box center [931, 303] width 1235 height 34
select select "e6f115c1-9d93-4d61-8856-1810485f2117"
click at [352, 431] on wm-data-entity-input "Inspector - Grinder Pump? * Select Item... Yes No" at bounding box center [931, 389] width 1235 height 110
click at [354, 420] on select "Select Item... Yes No" at bounding box center [931, 413] width 1235 height 34
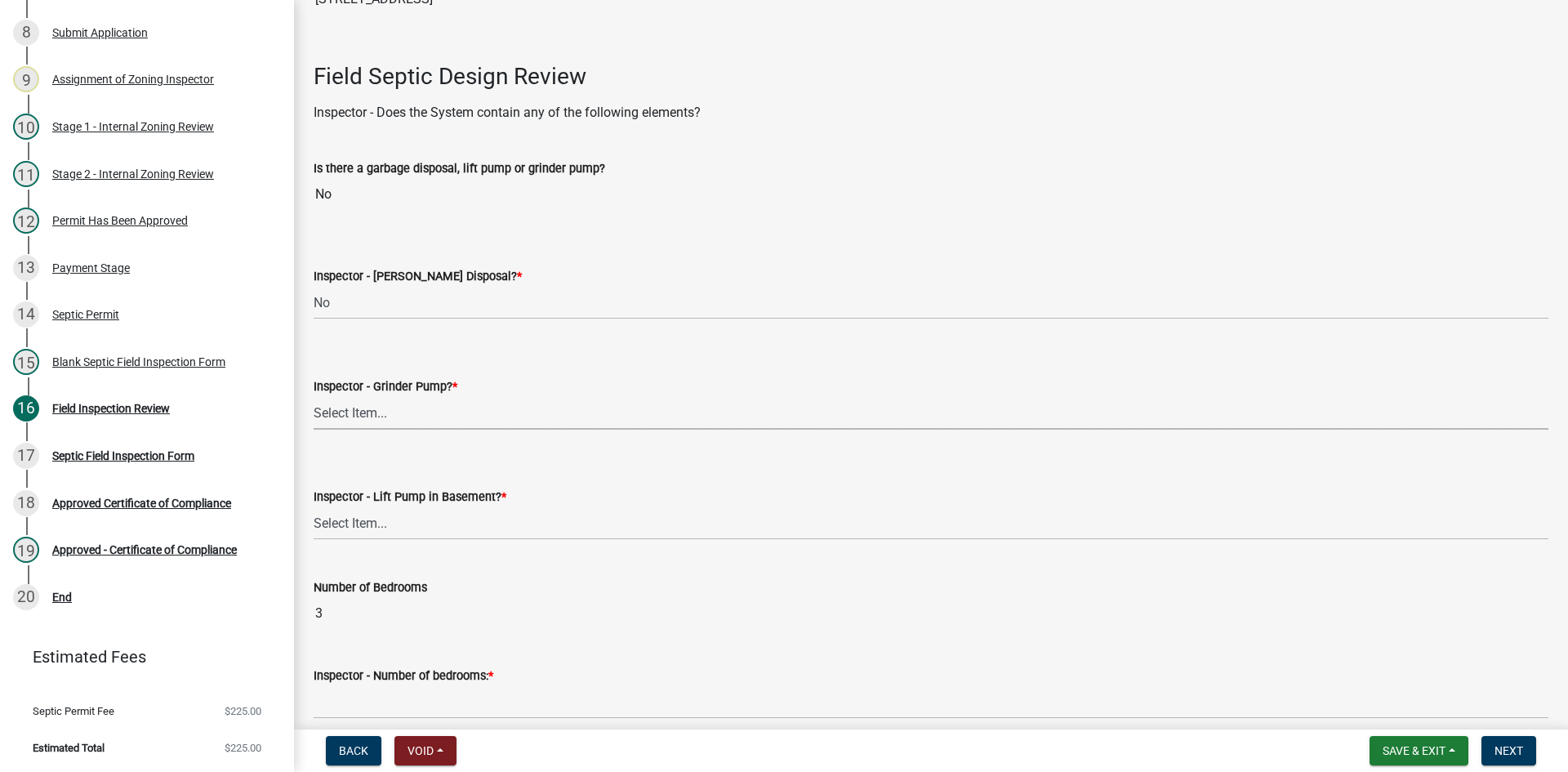
click at [355, 419] on select "Select Item... Yes No" at bounding box center [931, 413] width 1235 height 34
click at [357, 425] on select "Select Item... Yes No" at bounding box center [931, 413] width 1235 height 34
click at [314, 396] on select "Select Item... Yes No" at bounding box center [931, 413] width 1235 height 34
select select "ce8adf61-51ba-42f2-bbc3-7480a098e35e"
drag, startPoint x: 367, startPoint y: 505, endPoint x: 369, endPoint y: 513, distance: 8.2
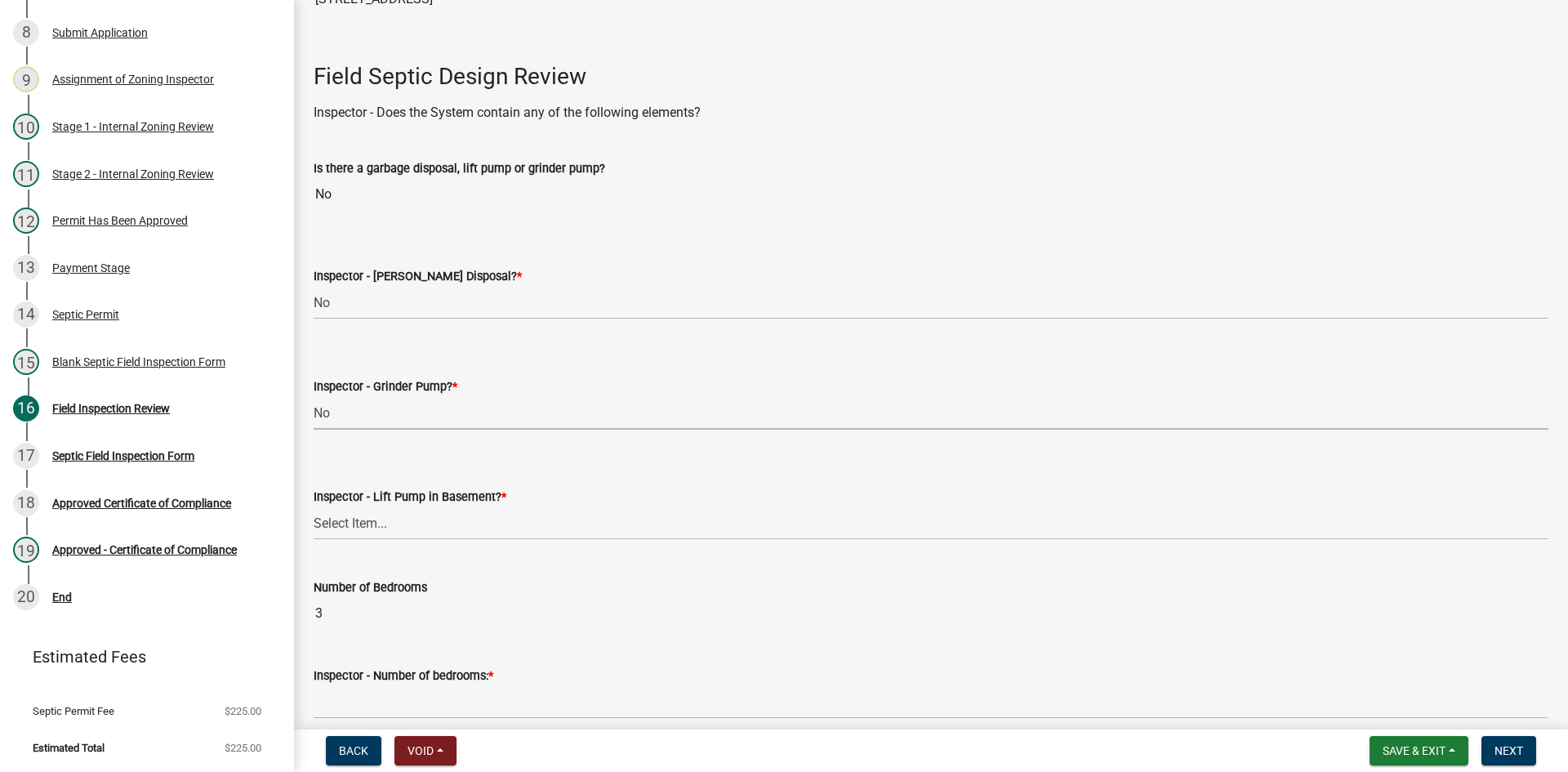
click at [367, 507] on div "Inspector - Lift Pump in Basement? * Select Item... Yes No" at bounding box center [931, 513] width 1235 height 53
click at [371, 536] on select "Select Item... Yes No" at bounding box center [931, 524] width 1235 height 34
click at [370, 518] on select "Select Item... Yes No" at bounding box center [931, 524] width 1235 height 34
click at [372, 539] on select "Select Item... Yes No" at bounding box center [931, 524] width 1235 height 34
click at [371, 526] on select "Select Item... Yes No" at bounding box center [931, 524] width 1235 height 34
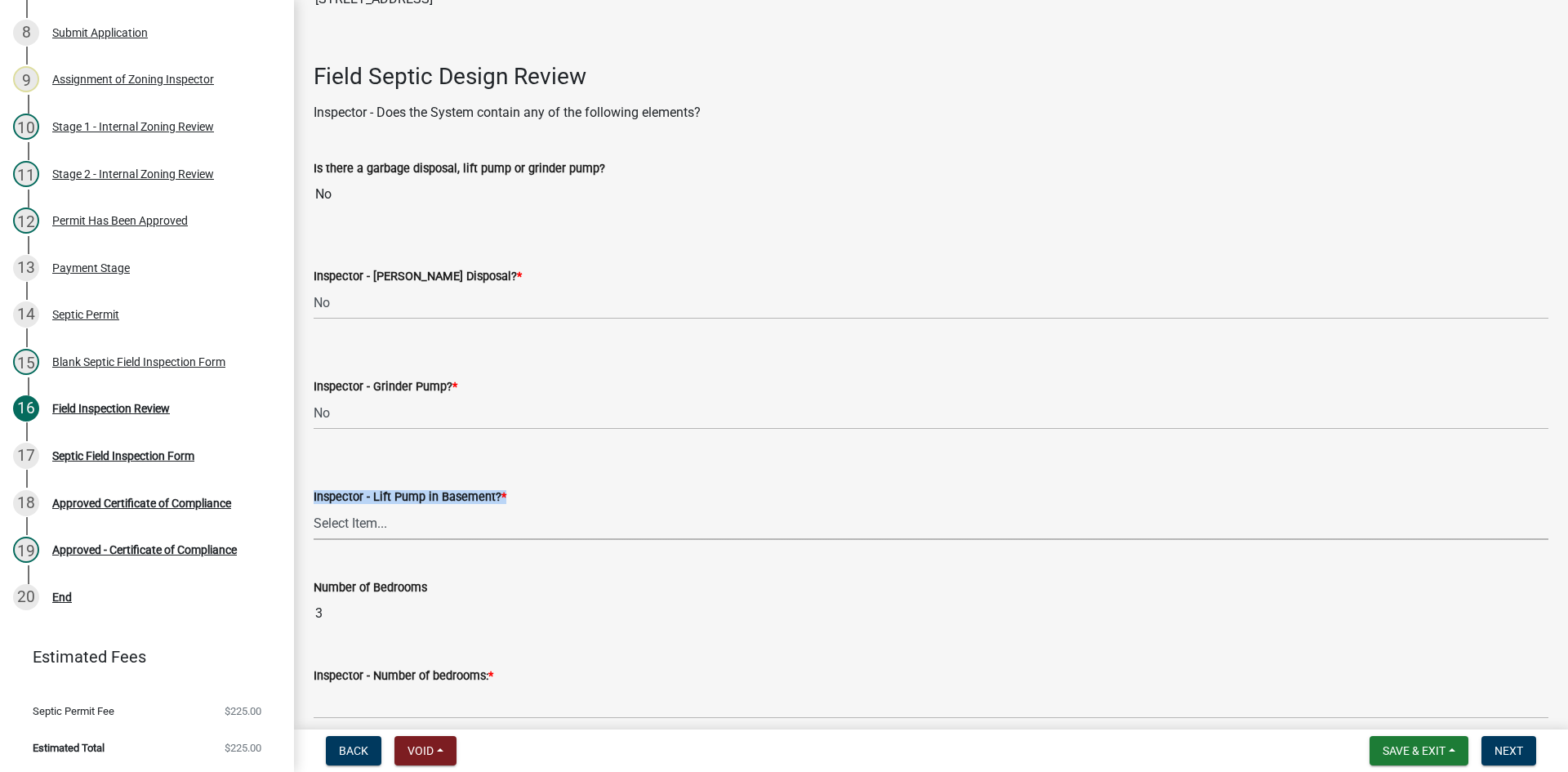
click at [371, 526] on select "Select Item... Yes No" at bounding box center [931, 524] width 1235 height 34
click at [314, 507] on select "Select Item... Yes No" at bounding box center [931, 524] width 1235 height 34
select select "58089658-2e95-4d4d-a981-afbd087a421a"
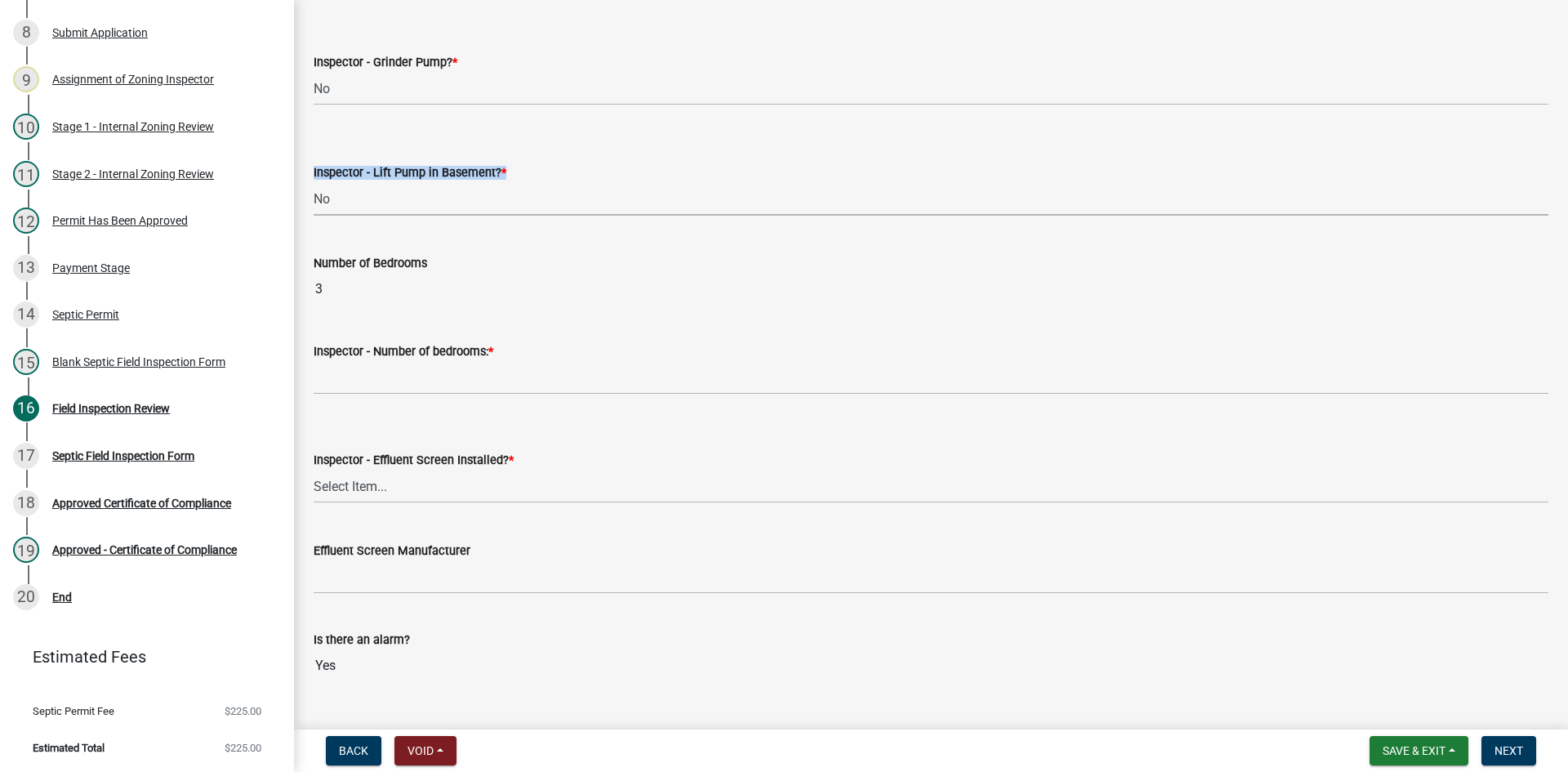
scroll to position [817, 0]
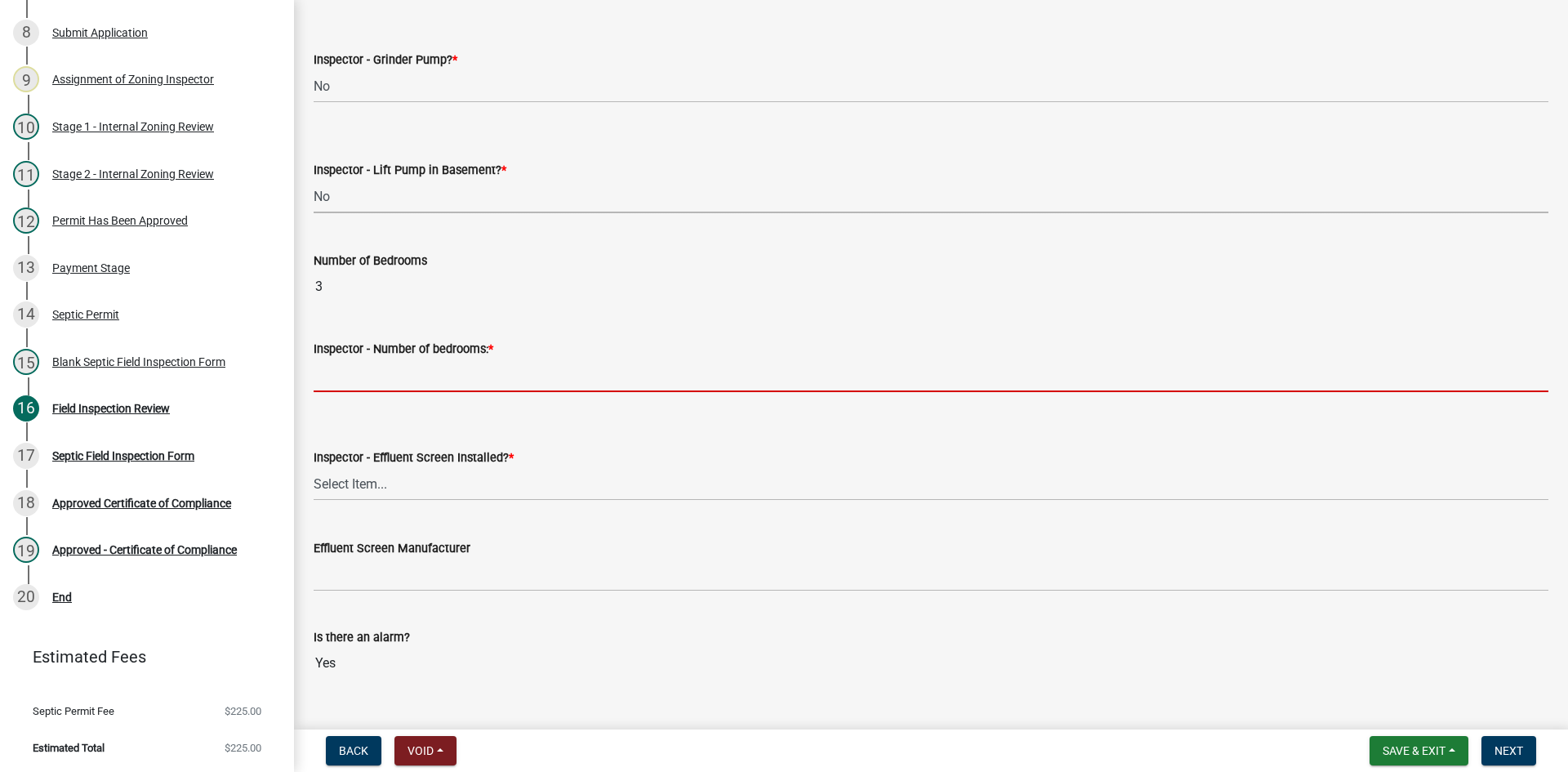
click at [367, 375] on input "Inspector - Number of bedrooms: *" at bounding box center [931, 376] width 1235 height 34
type input "3"
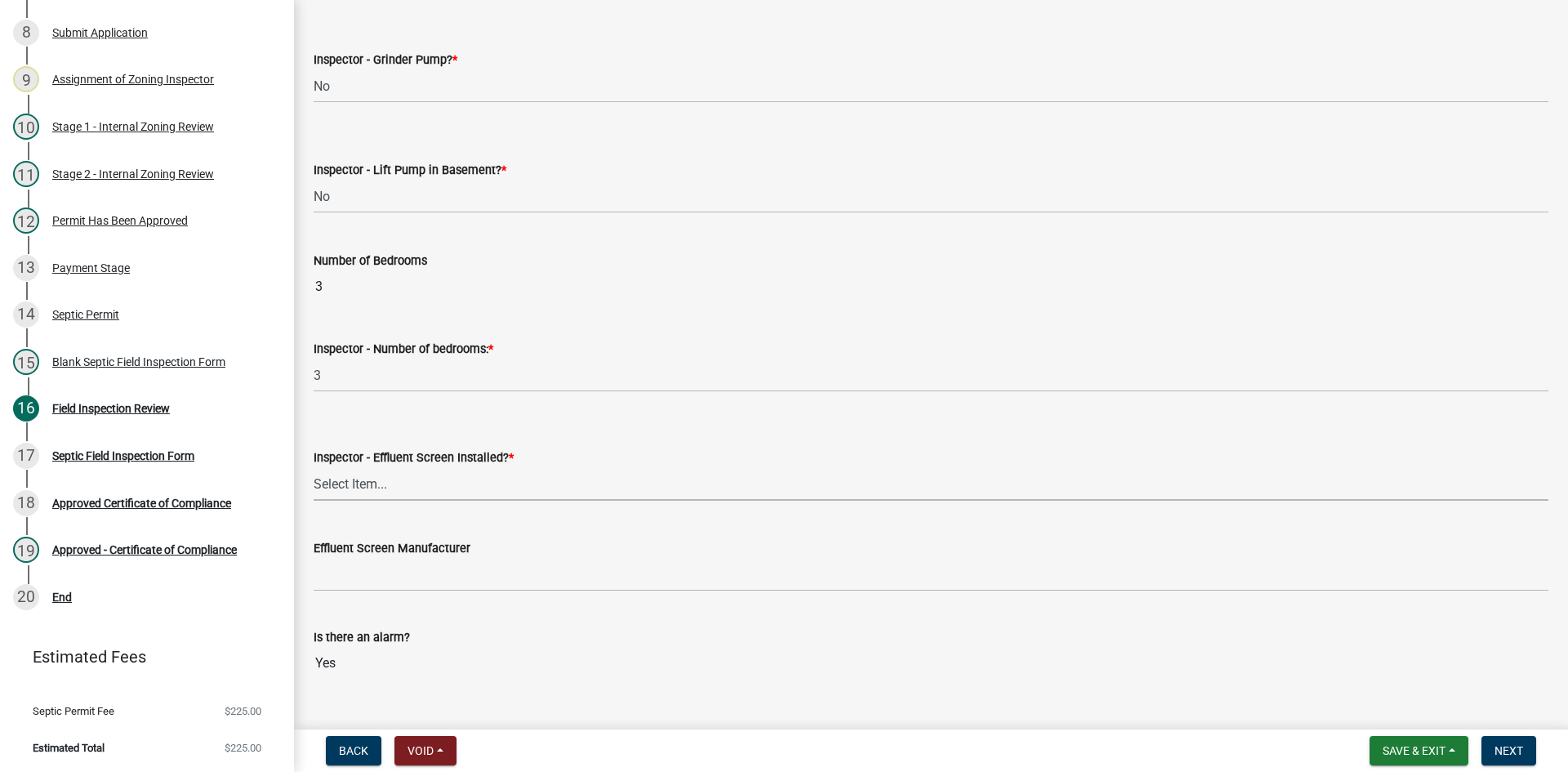
click at [413, 493] on select "Select Item... Yes No" at bounding box center [931, 484] width 1235 height 34
click at [314, 467] on select "Select Item... Yes No" at bounding box center [931, 484] width 1235 height 34
select select "f0a1a515-fe47-4fcc-ad21-8ba0871395e8"
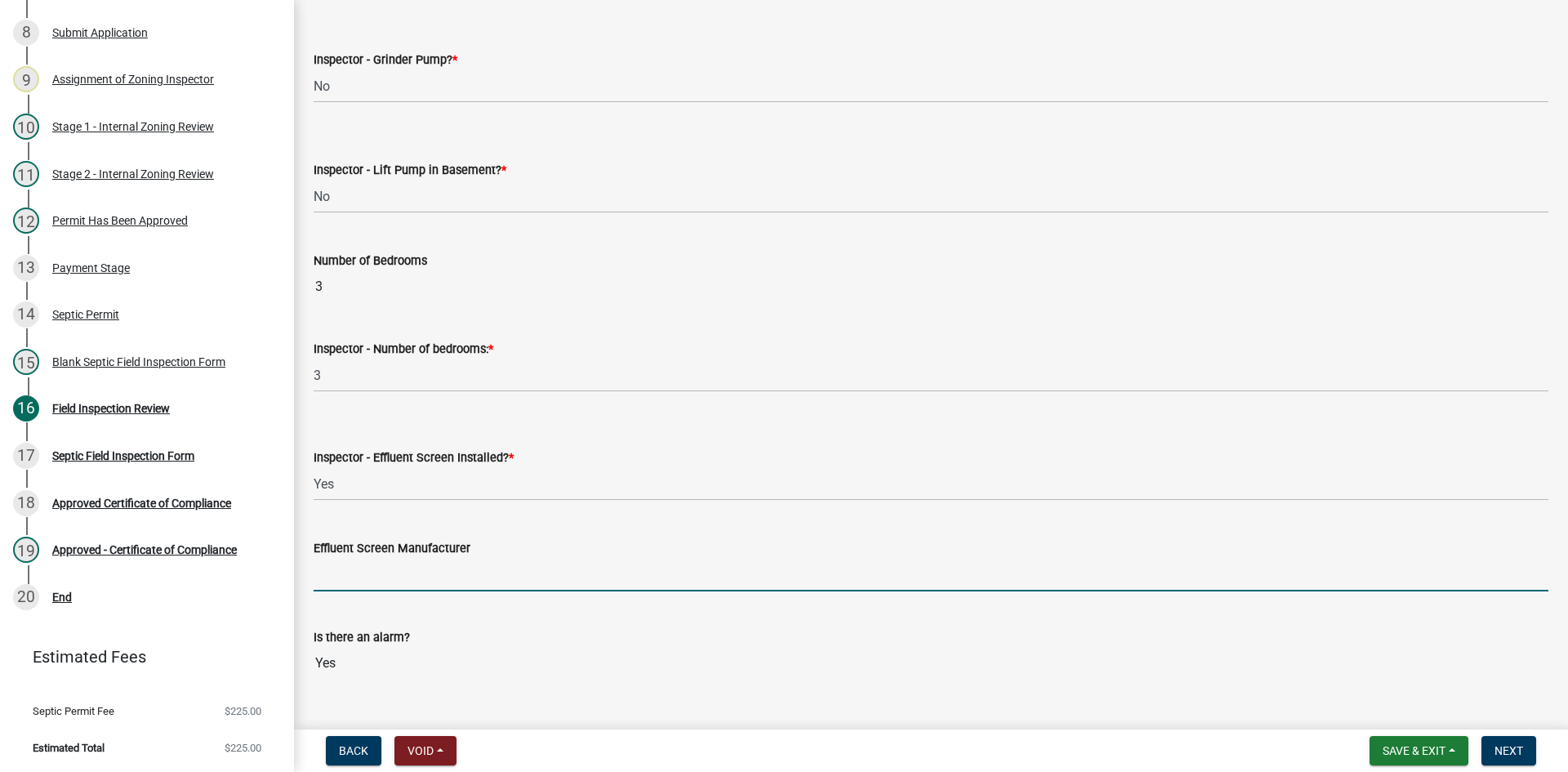
click at [369, 582] on input "Effluent Screen Manufacturer" at bounding box center [931, 575] width 1235 height 34
type input "poly loc 122"
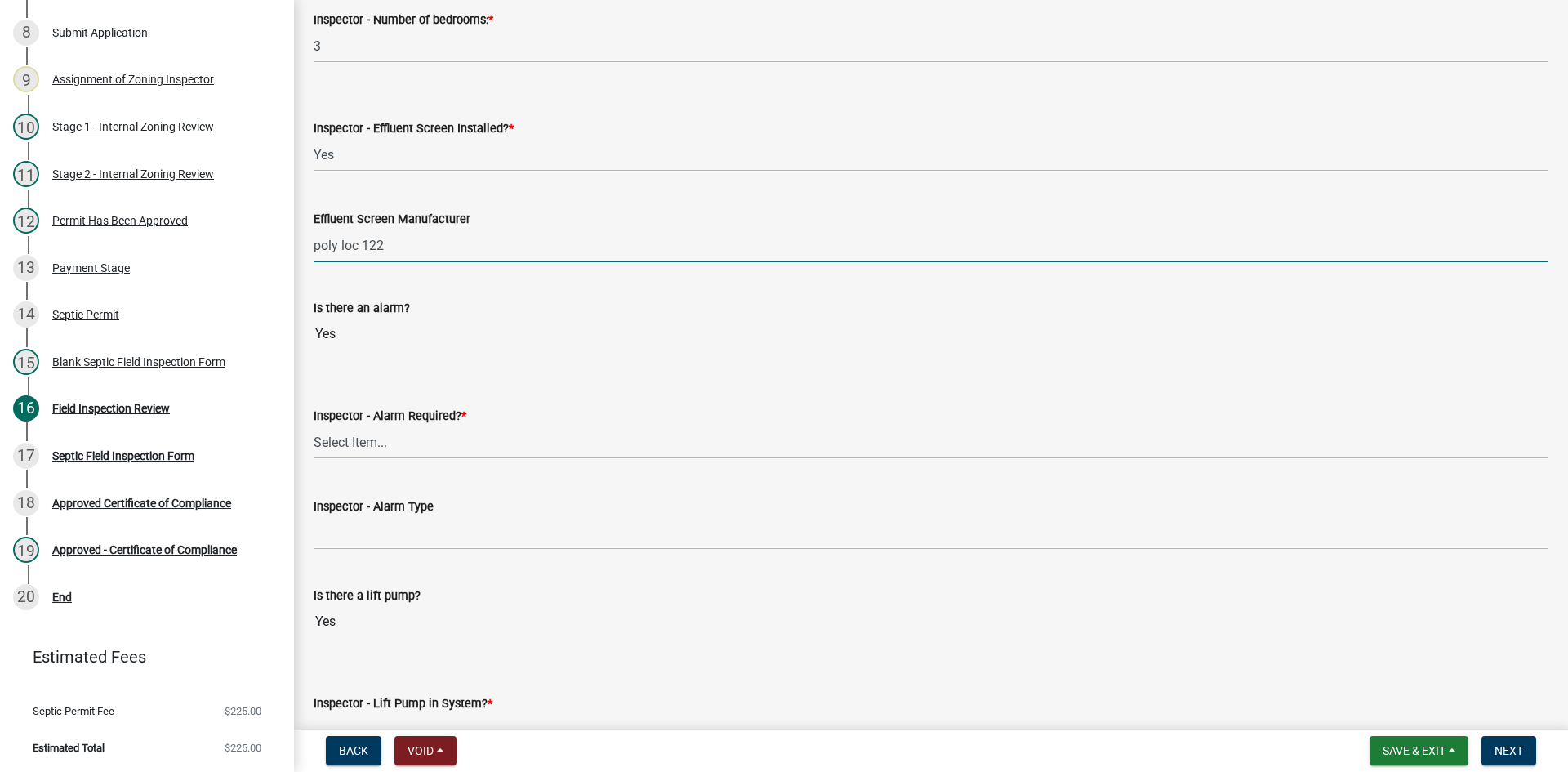
scroll to position [1226, 0]
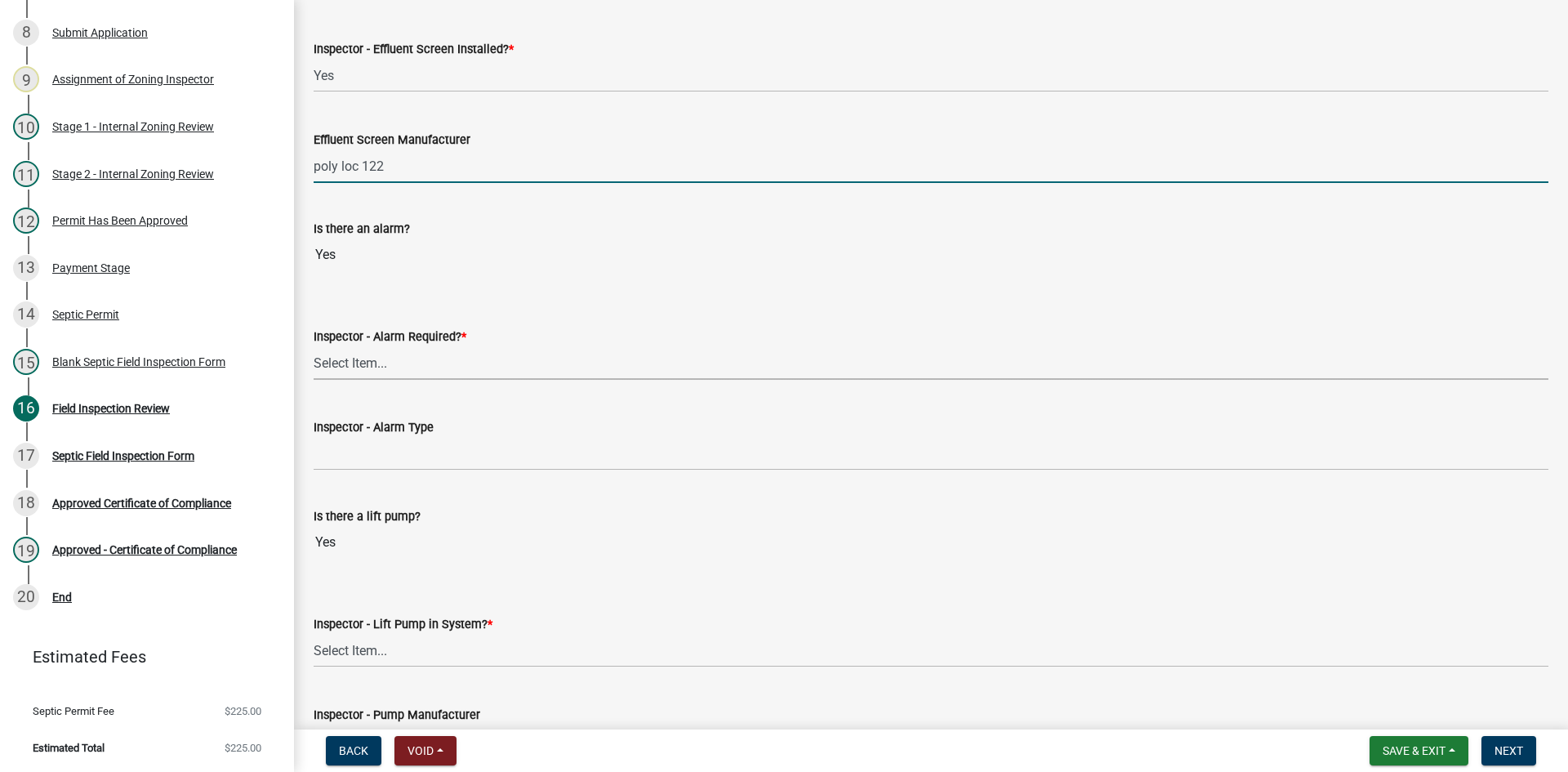
click at [352, 370] on select "Select Item... Yes No" at bounding box center [931, 363] width 1235 height 34
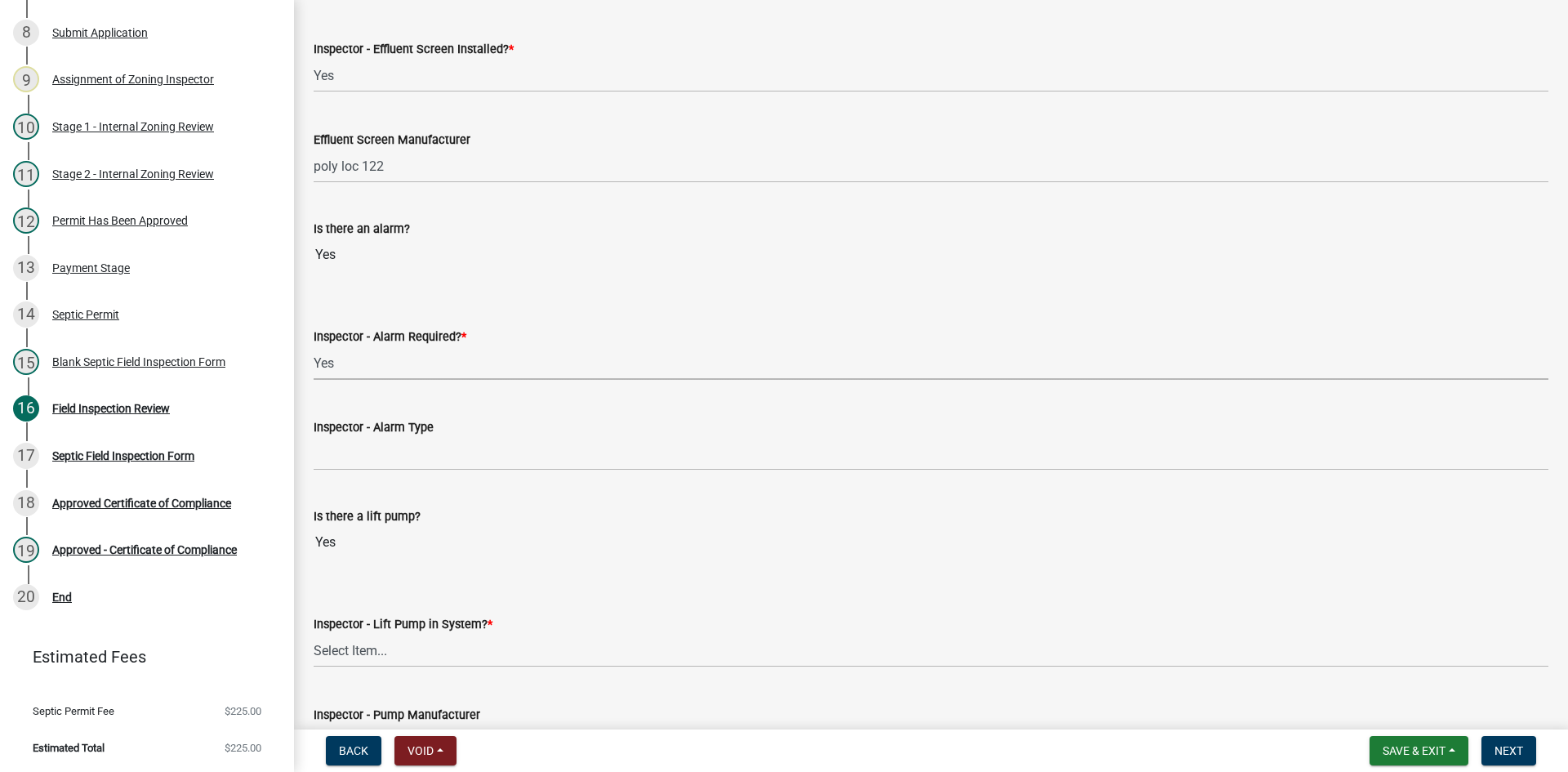
click at [314, 347] on select "Select Item... Yes No" at bounding box center [931, 363] width 1235 height 34
select select "9075ff2b-2749-45ce-aee6-f4951e9a2109"
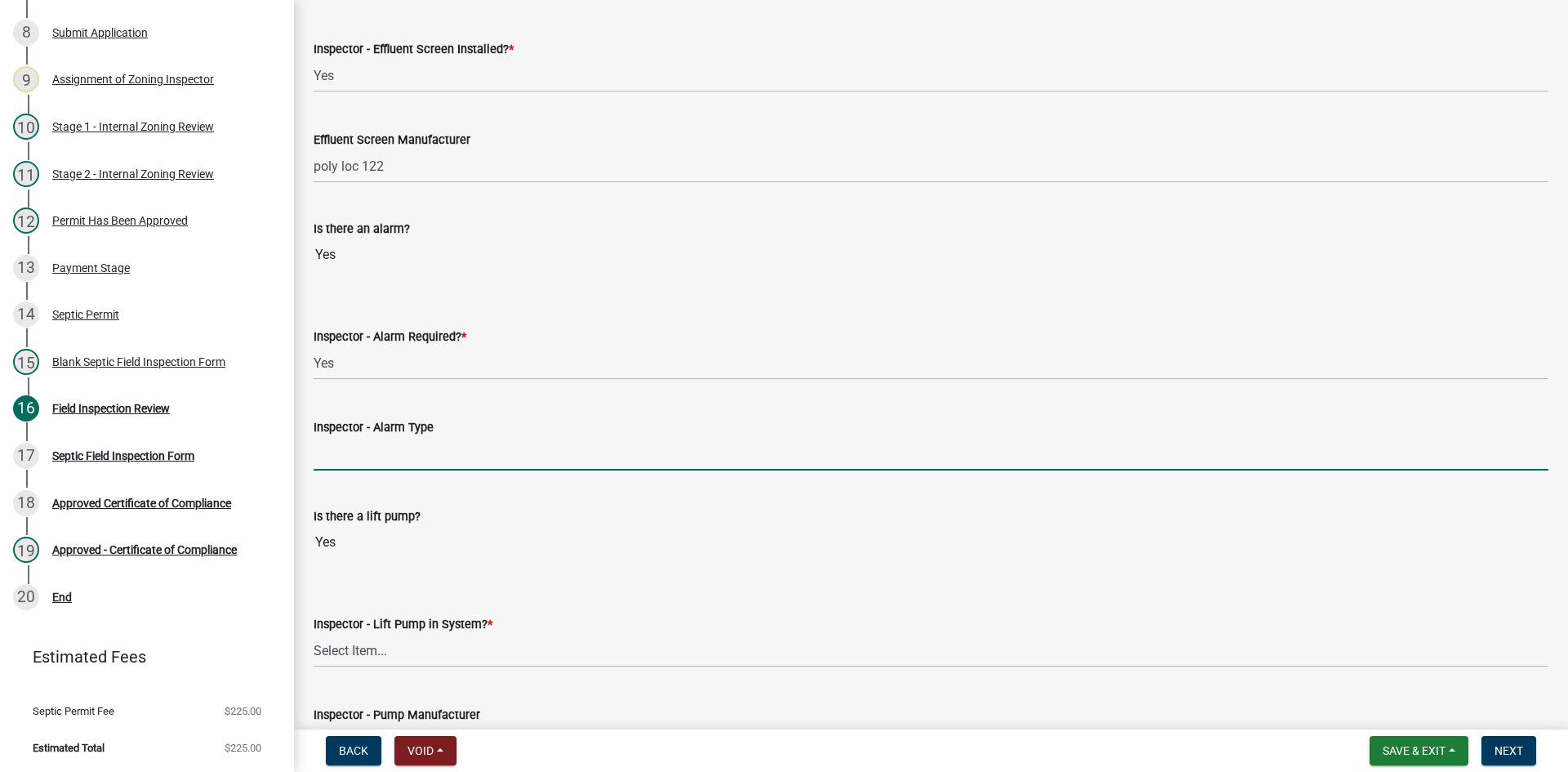
drag, startPoint x: 365, startPoint y: 453, endPoint x: 388, endPoint y: 470, distance: 28.6
click at [366, 453] on input "Inspector - Alarm Type" at bounding box center [931, 454] width 1235 height 34
type input "PS PATROL"
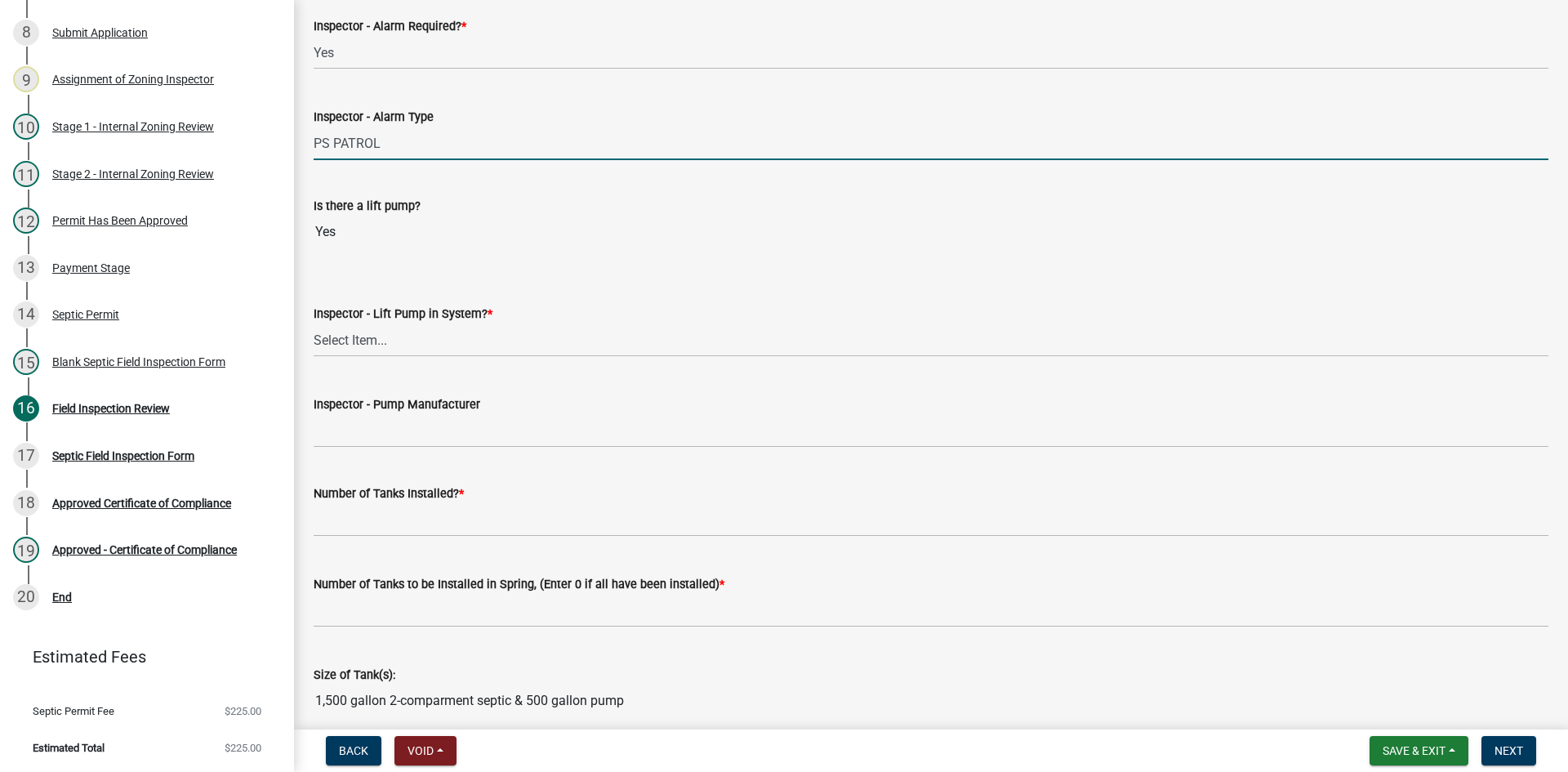
scroll to position [1553, 0]
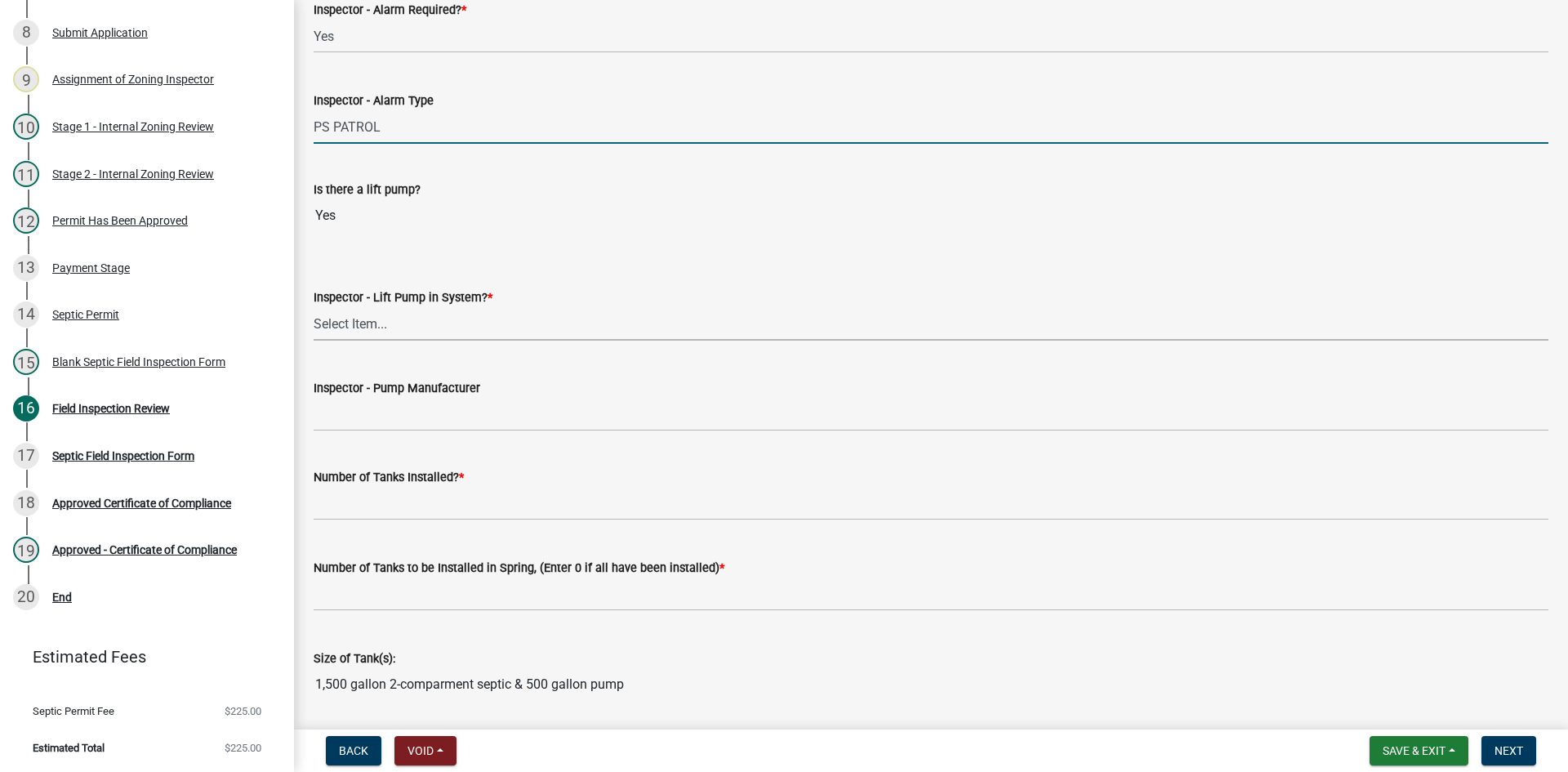
drag, startPoint x: 362, startPoint y: 328, endPoint x: 370, endPoint y: 331, distance: 8.5
click at [362, 328] on select "Select Item... Yes No" at bounding box center [931, 324] width 1235 height 34
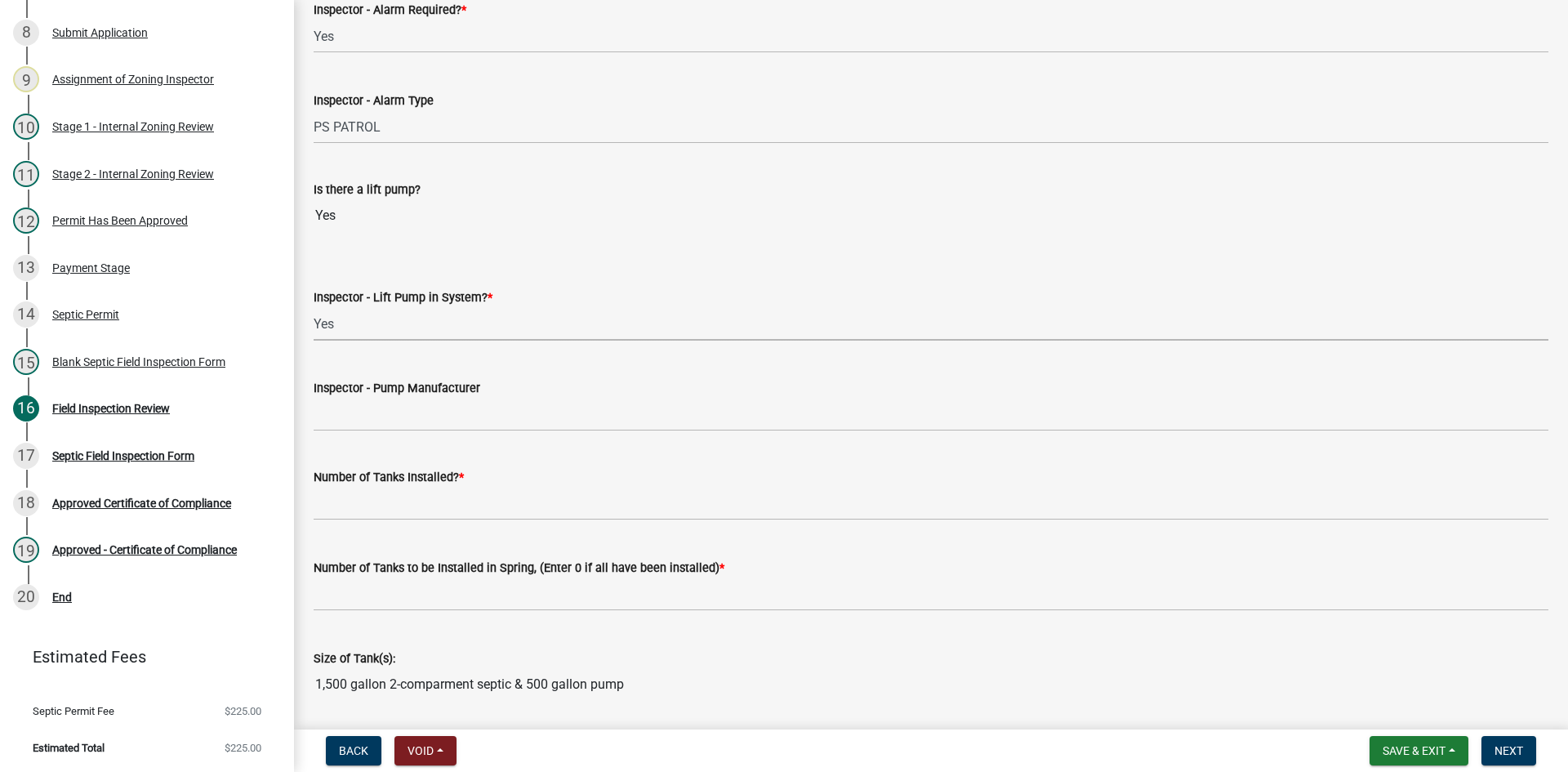
click at [314, 308] on select "Select Item... Yes No" at bounding box center [931, 324] width 1235 height 34
select select "c19a0b5c-6916-4435-8c22-bdddceeea52a"
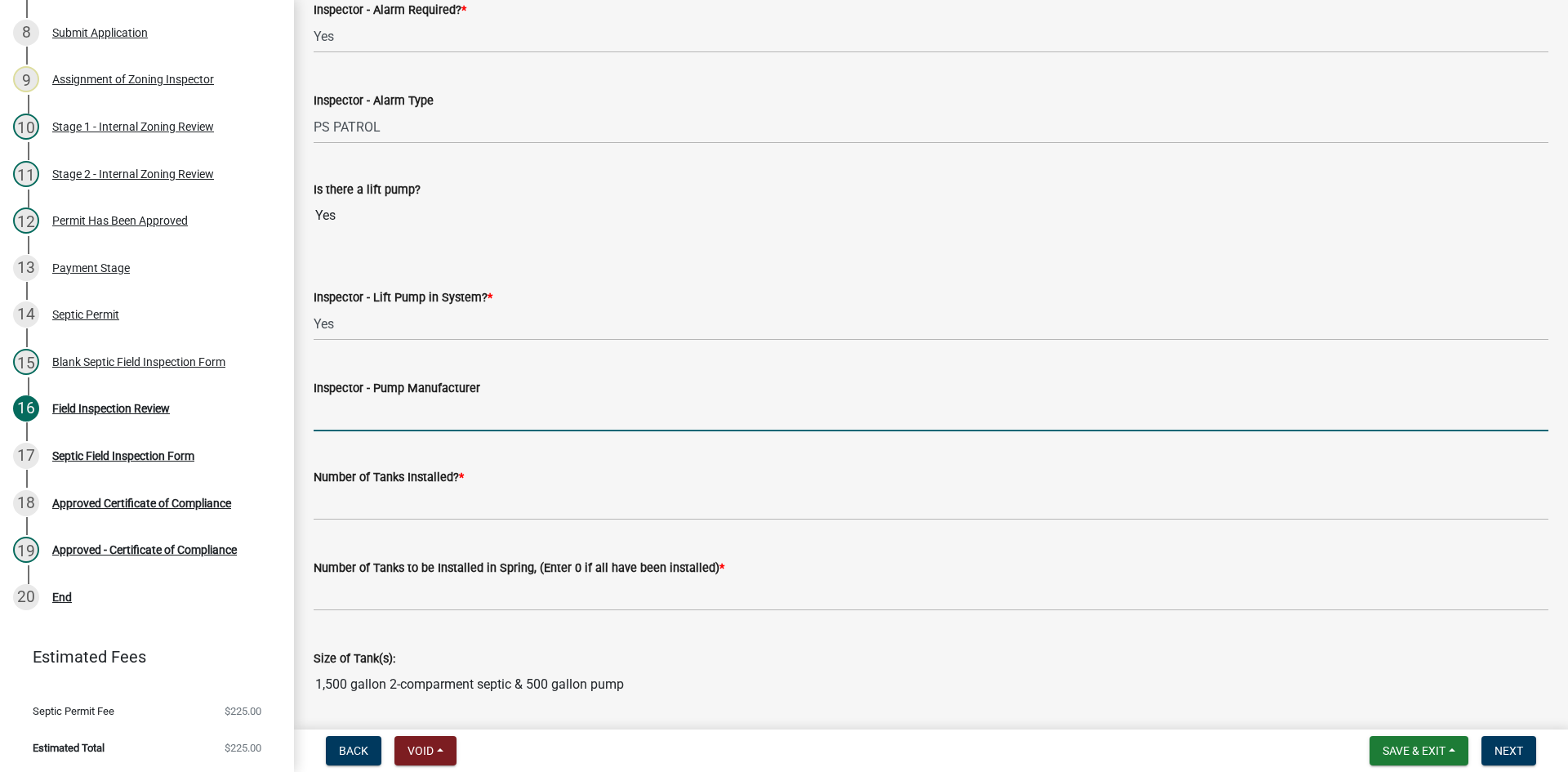
click at [380, 417] on input "Inspector - Pump Manufacturer" at bounding box center [931, 415] width 1235 height 34
drag, startPoint x: 394, startPoint y: 415, endPoint x: 365, endPoint y: 425, distance: 30.7
click at [365, 425] on input "GOULDS 0311" at bounding box center [931, 415] width 1235 height 34
type input "goulds pe41"
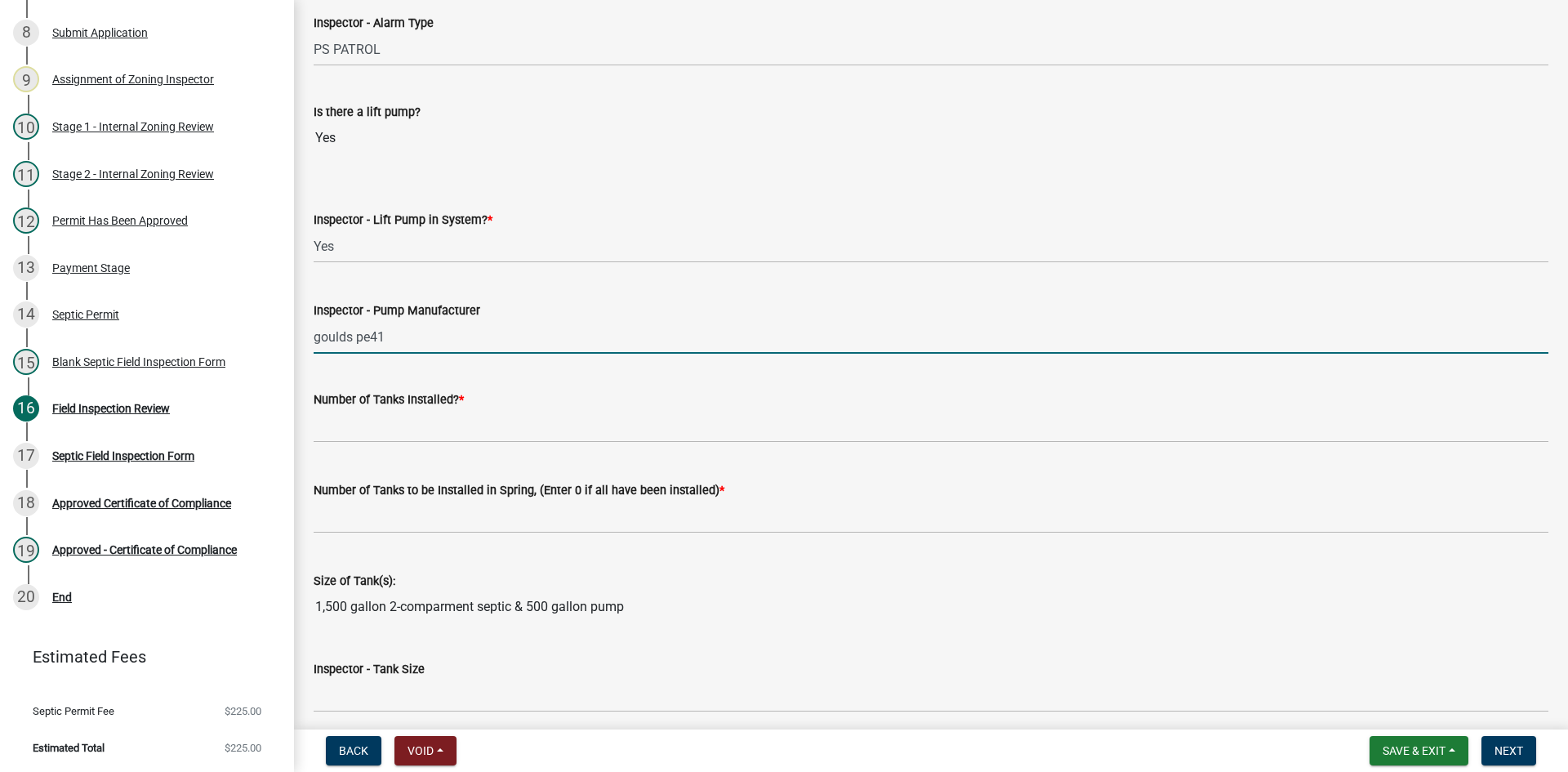
scroll to position [1716, 0]
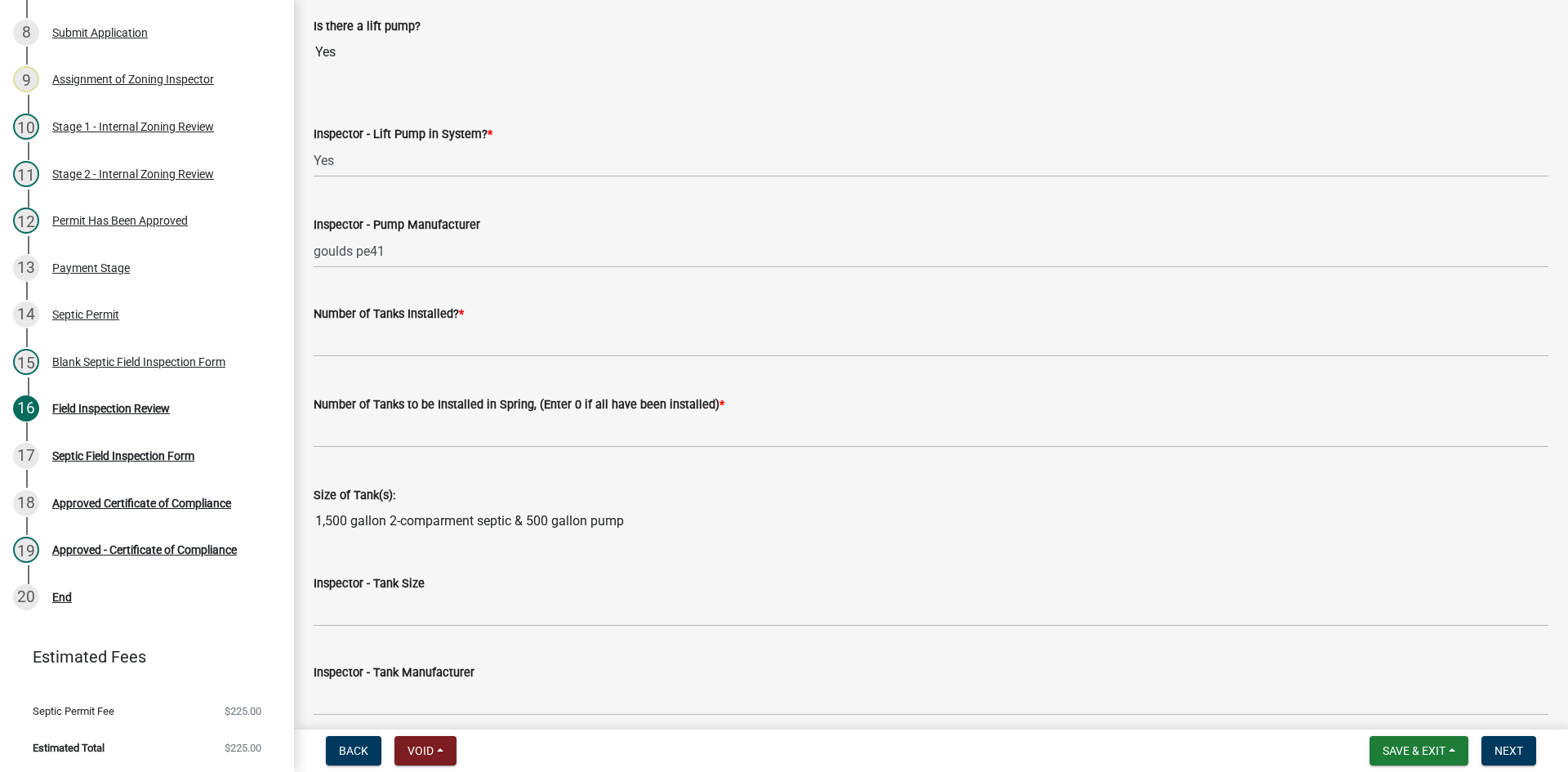
drag, startPoint x: 380, startPoint y: 320, endPoint x: 389, endPoint y: 323, distance: 9.5
click at [382, 319] on label "Number of Tanks Installed? *" at bounding box center [389, 314] width 151 height 12
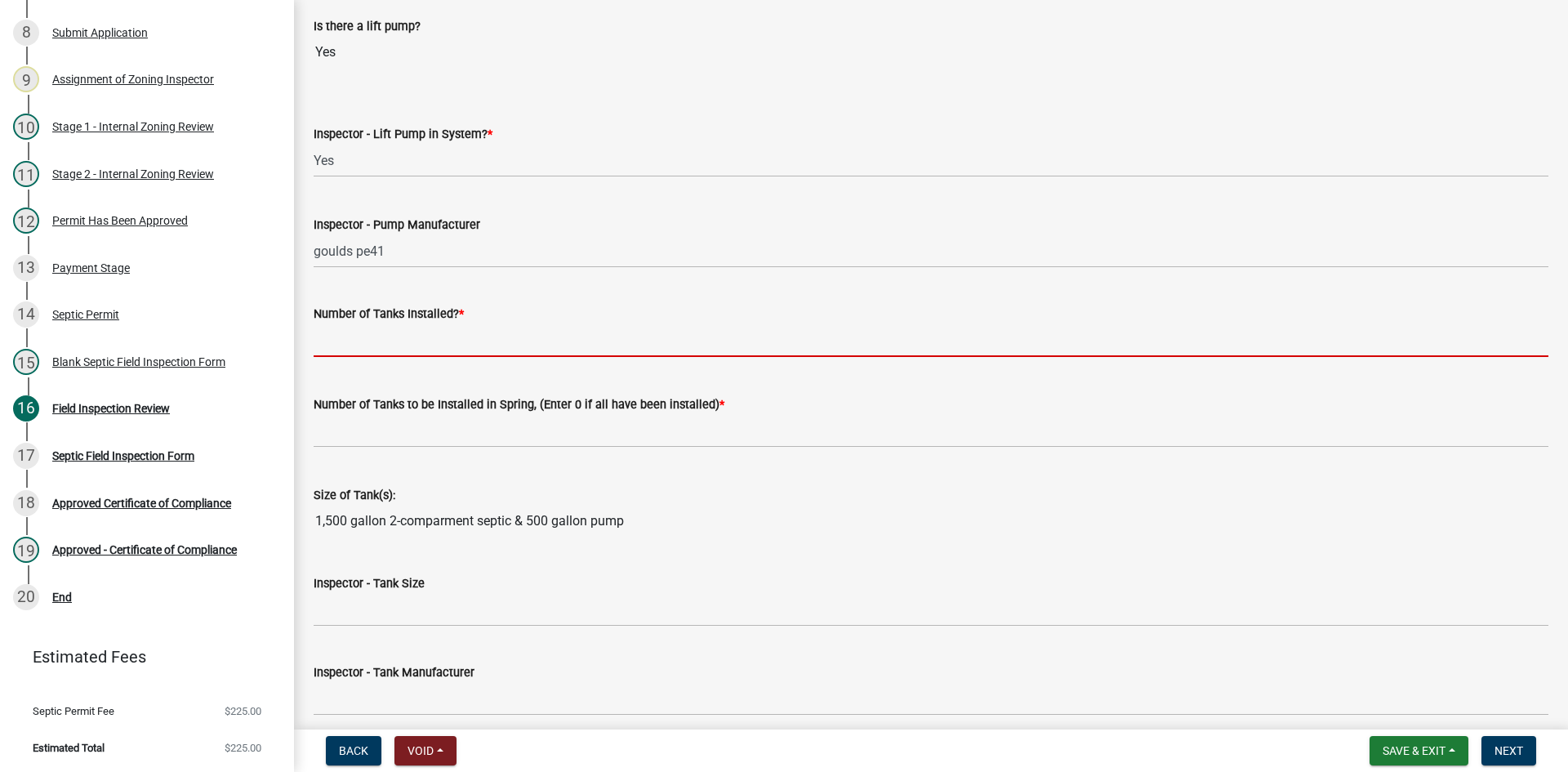
click at [383, 332] on input "text" at bounding box center [931, 340] width 1235 height 34
type input "1"
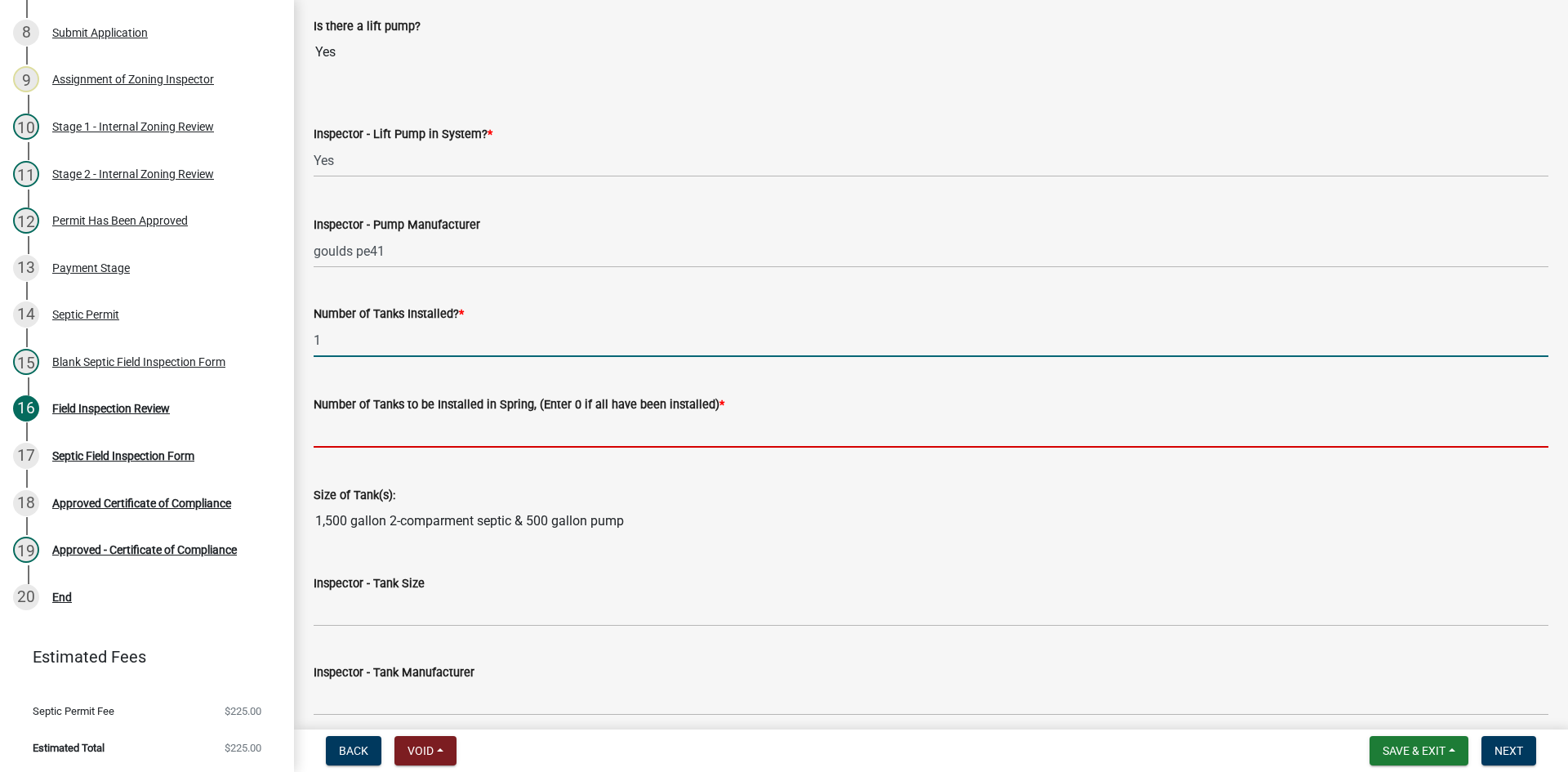
click at [381, 425] on input "text" at bounding box center [931, 431] width 1235 height 34
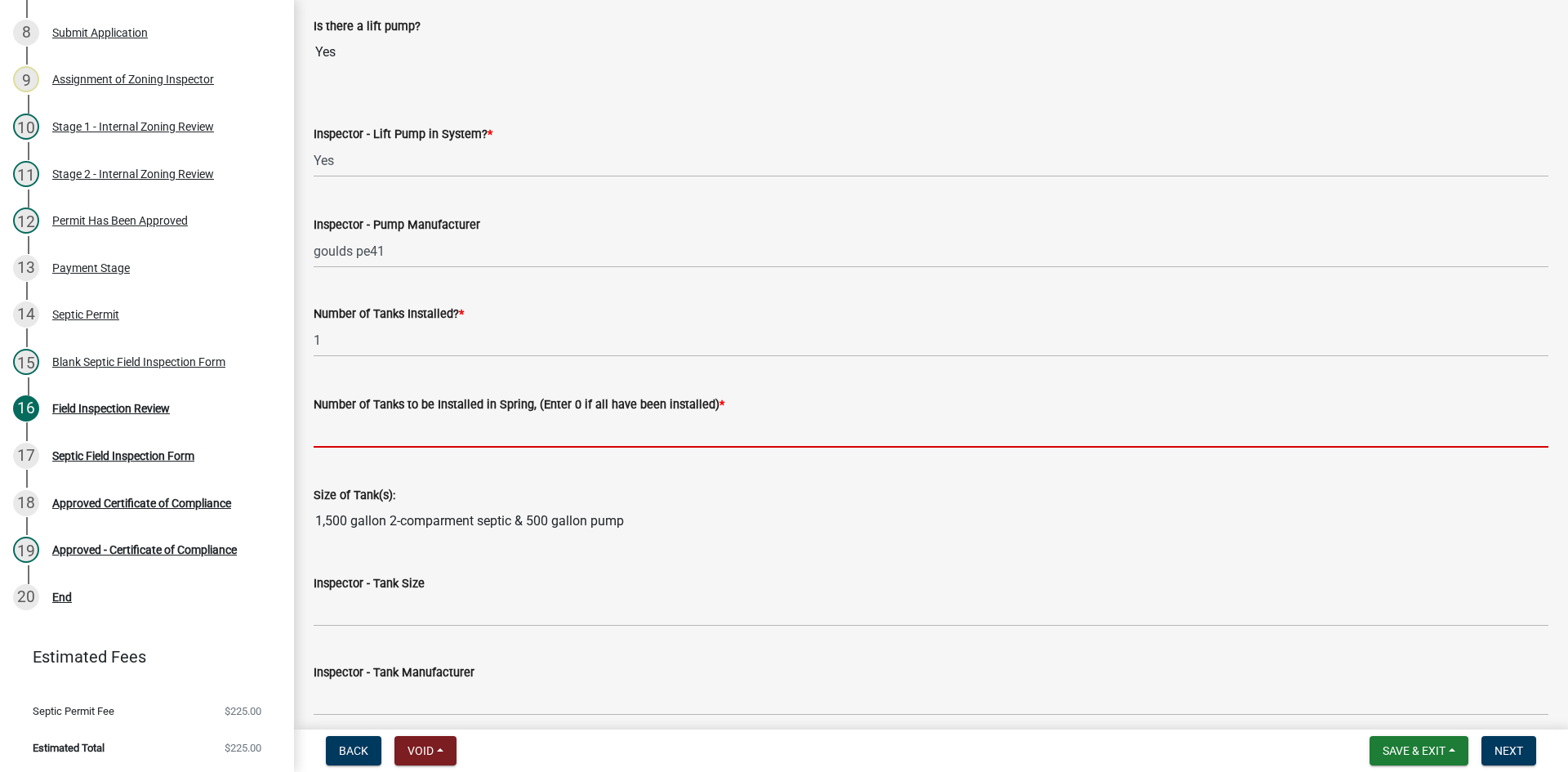
type input "0"
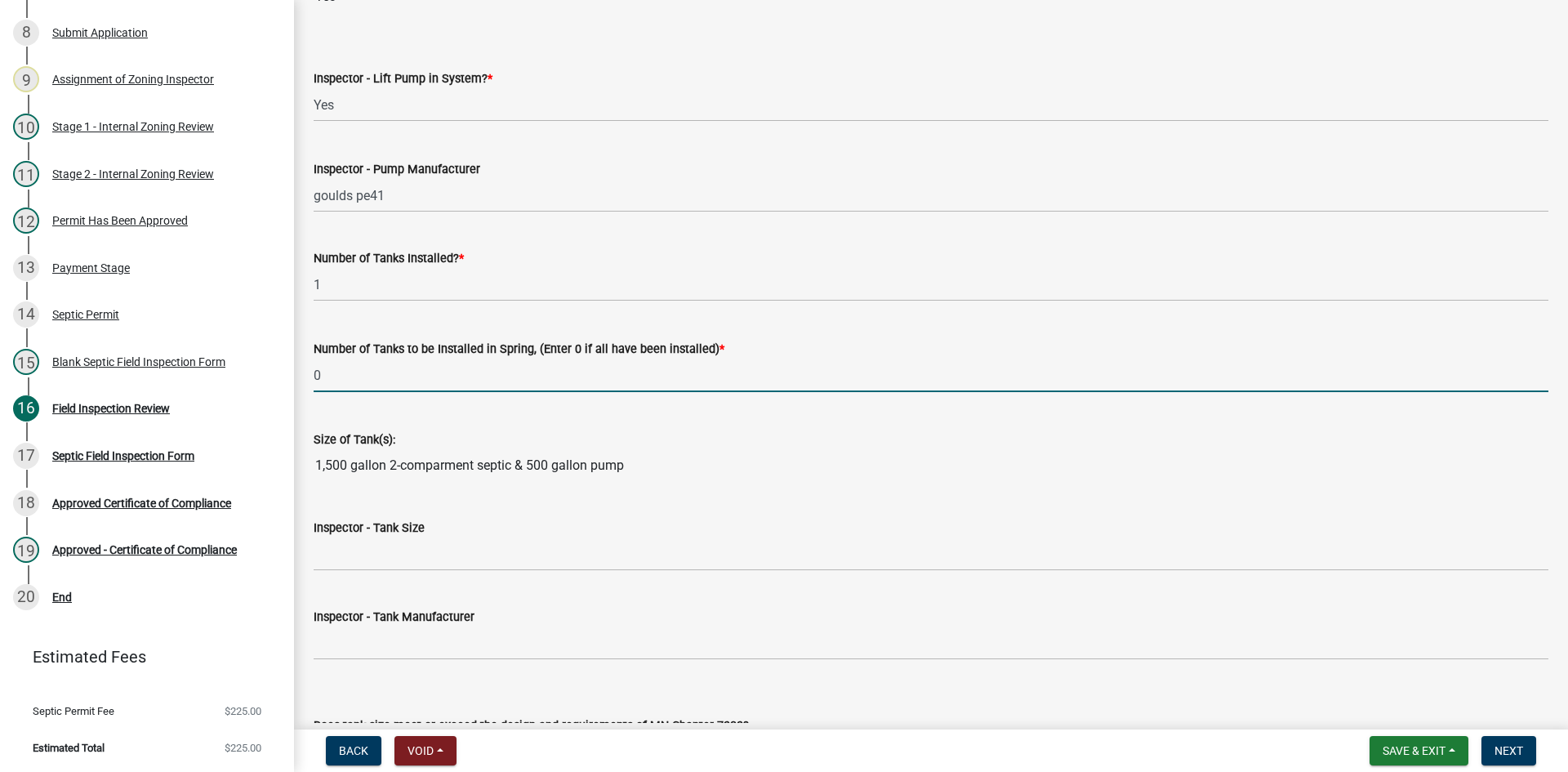
scroll to position [1797, 0]
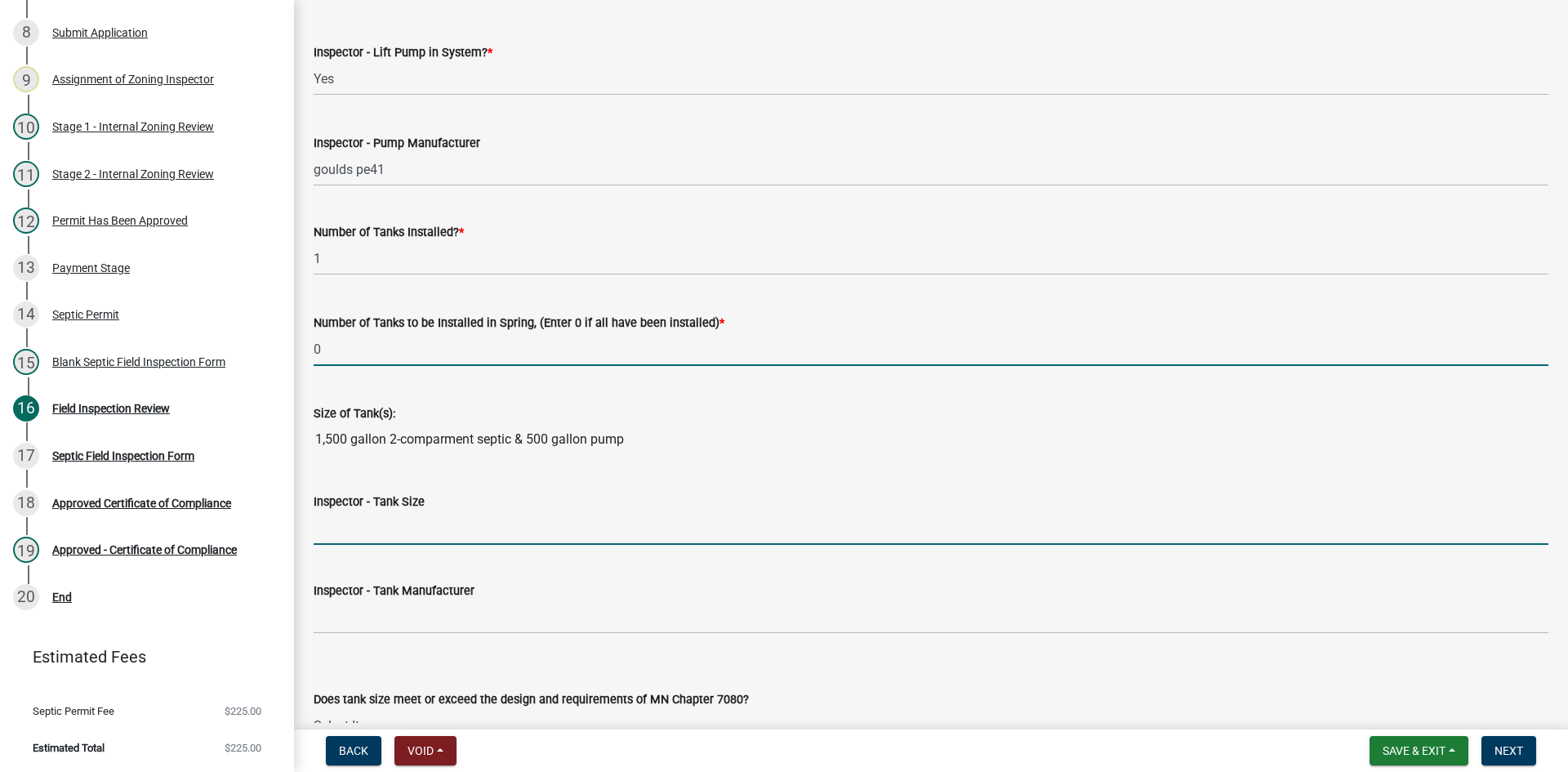
click at [372, 530] on input "Inspector - Tank Size" at bounding box center [931, 528] width 1235 height 34
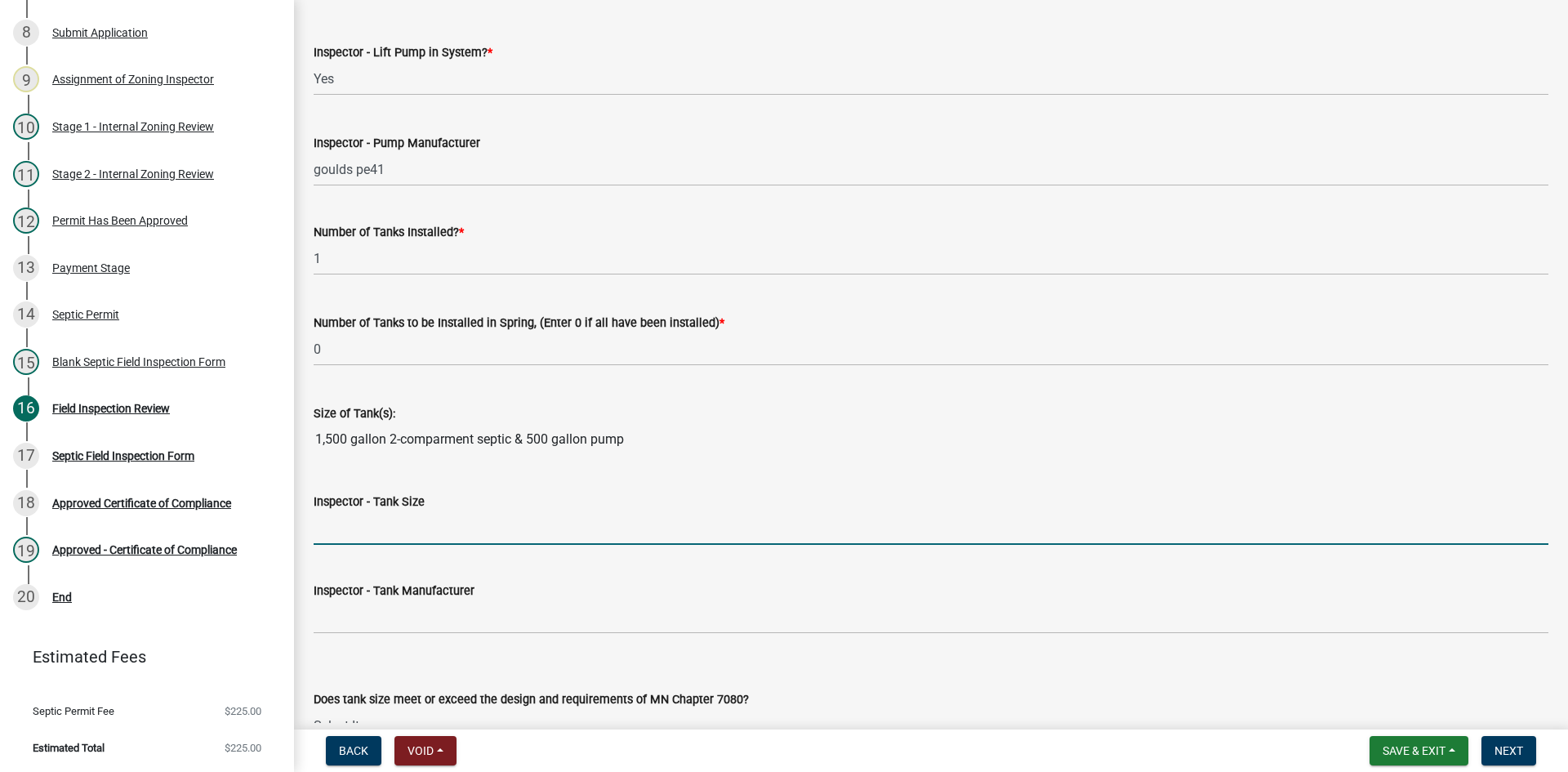
click at [353, 529] on input "Inspector - Tank Size" at bounding box center [931, 528] width 1235 height 34
click at [382, 532] on input "1500/2" at bounding box center [931, 528] width 1235 height 34
type input "1500/2-500"
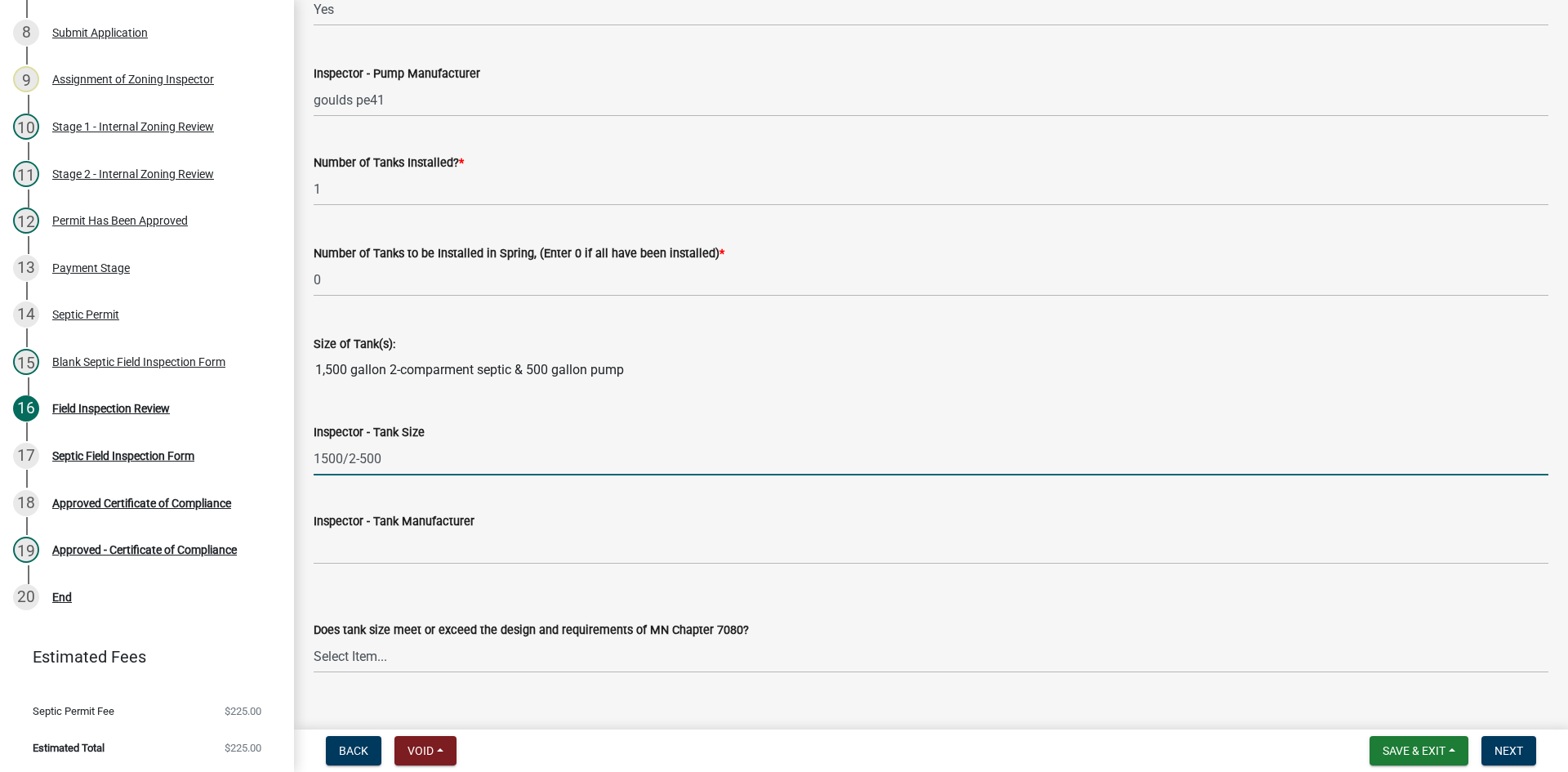
scroll to position [1961, 0]
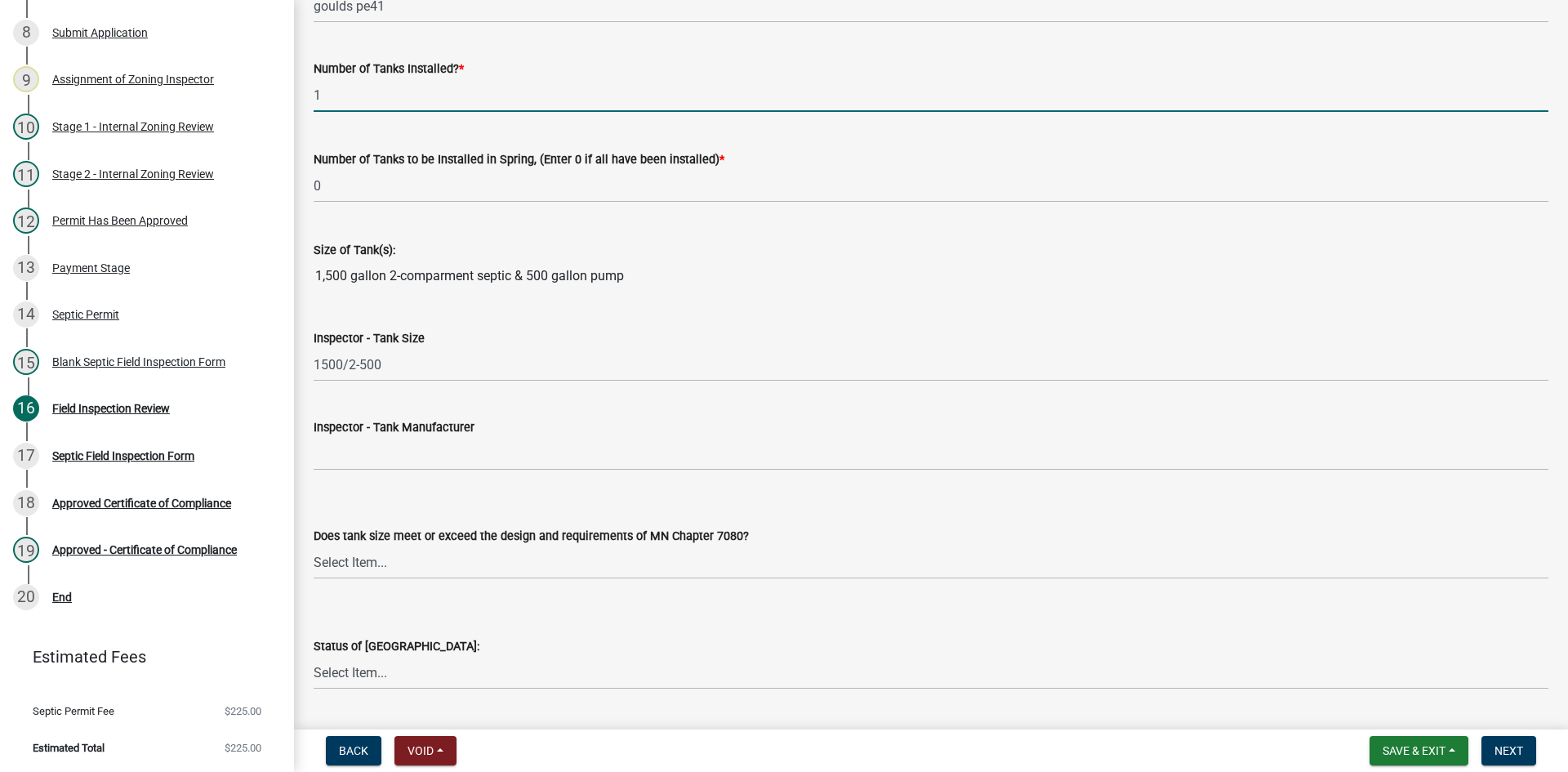
drag, startPoint x: 358, startPoint y: 90, endPoint x: 298, endPoint y: 109, distance: 62.9
type input "2"
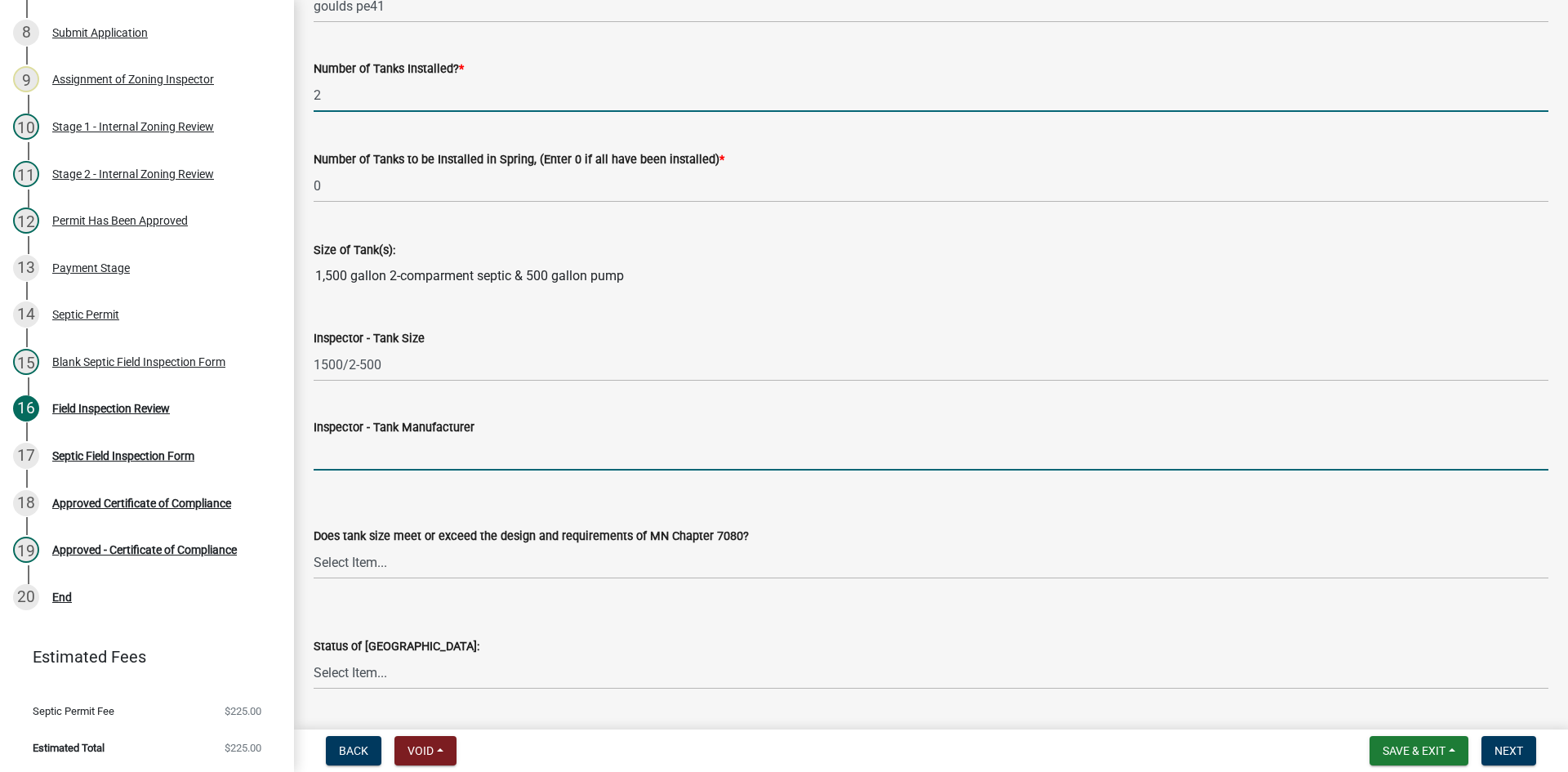
click at [382, 449] on input "Inspector - Tank Manufacturer" at bounding box center [931, 454] width 1235 height 34
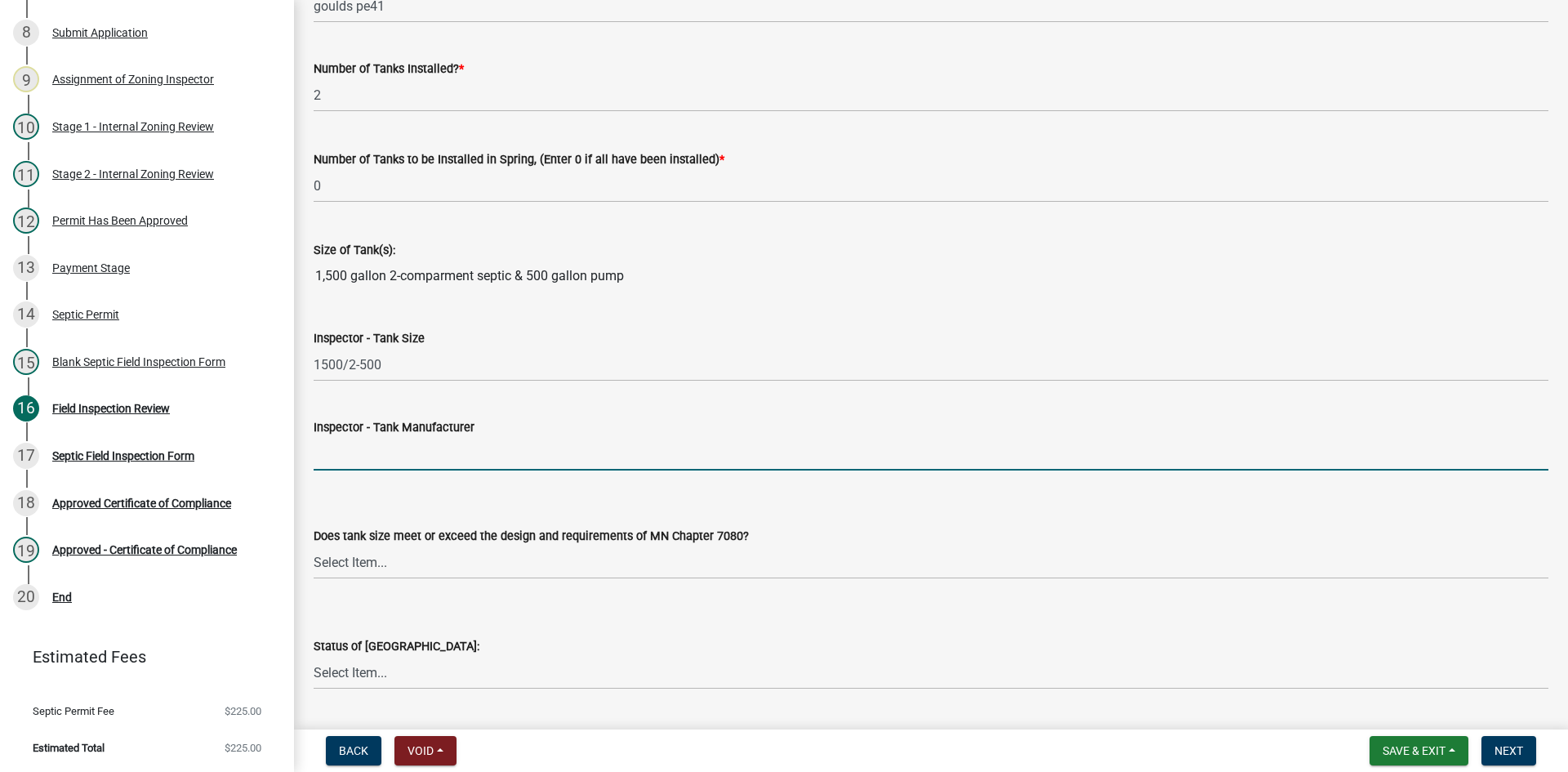
type input "BROWN/[PERSON_NAME]"
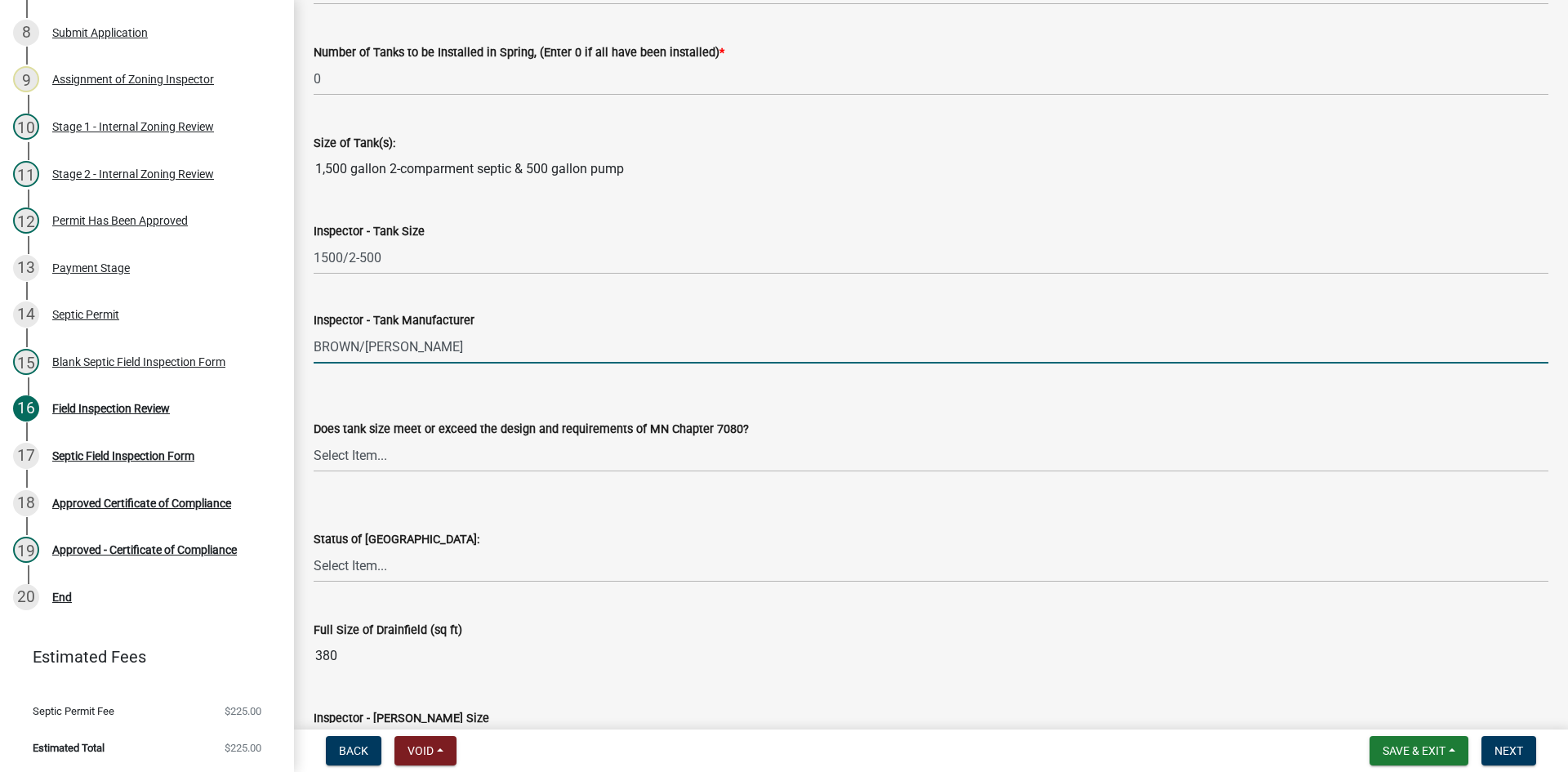
scroll to position [2288, 0]
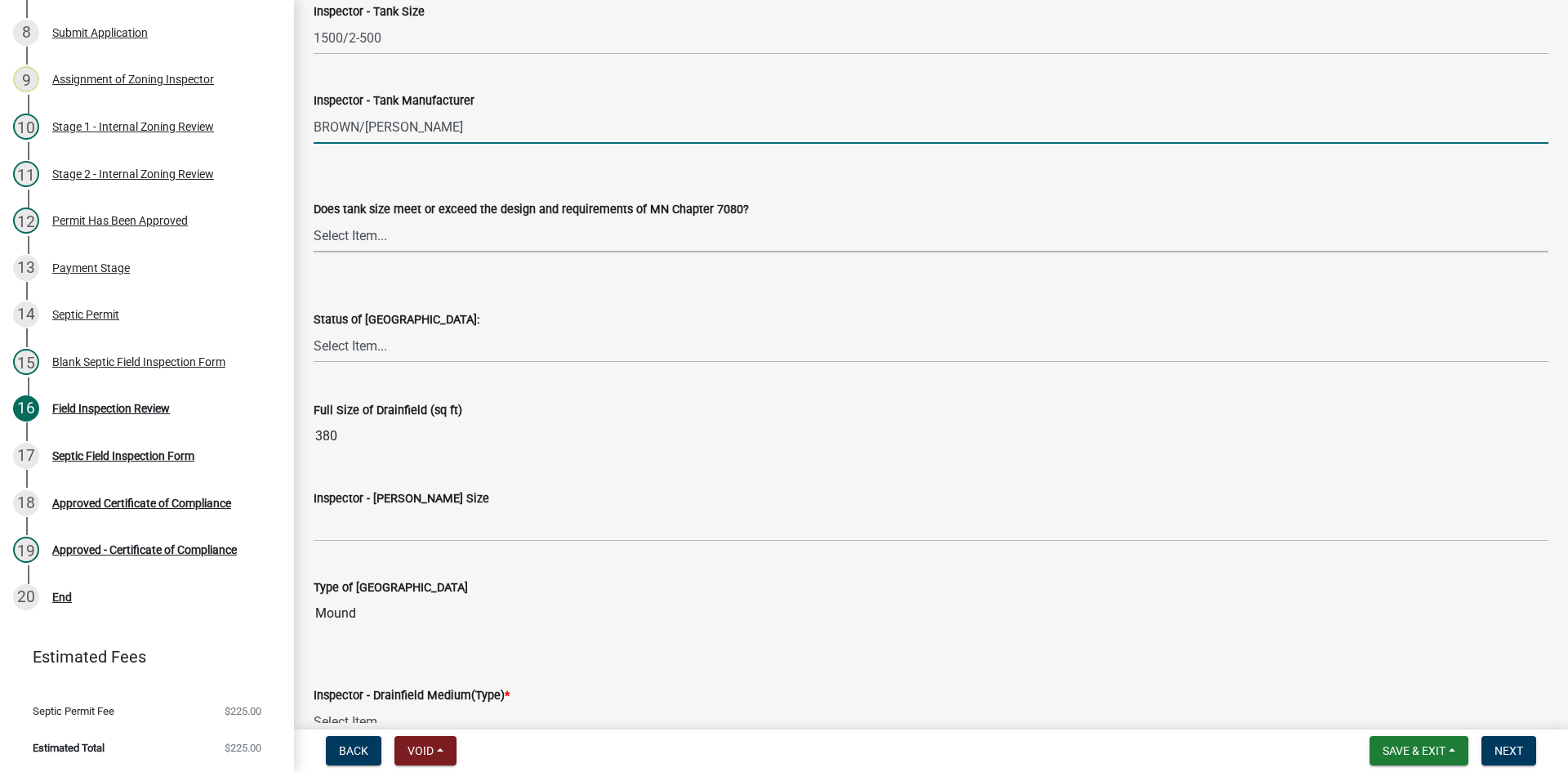
click at [378, 242] on select "Select Item... Yes No Existing" at bounding box center [931, 236] width 1235 height 34
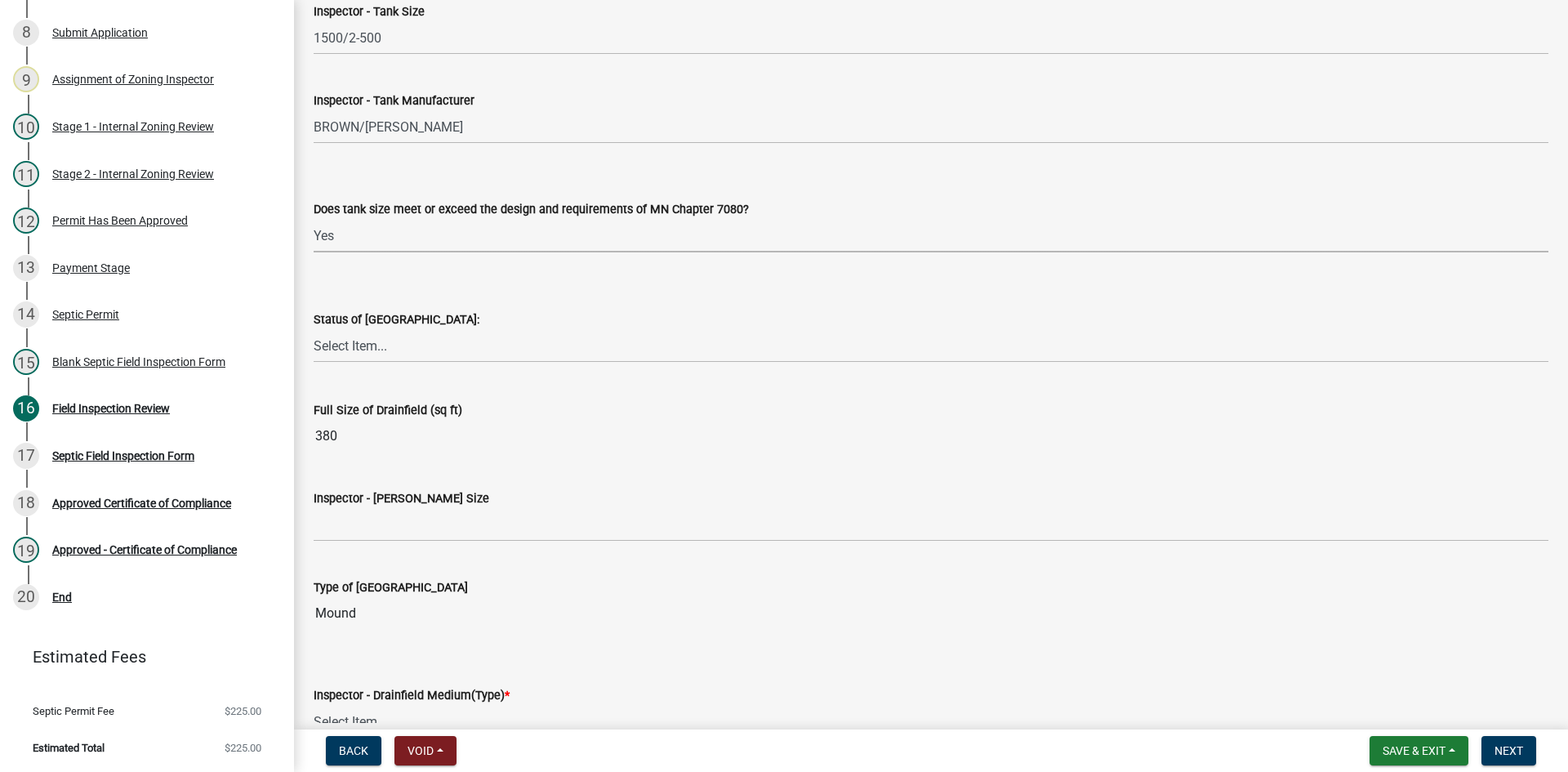
click at [314, 219] on select "Select Item... Yes No Existing" at bounding box center [931, 236] width 1235 height 34
select select "f7794d6a-556a-43dc-97be-878f47e346d8"
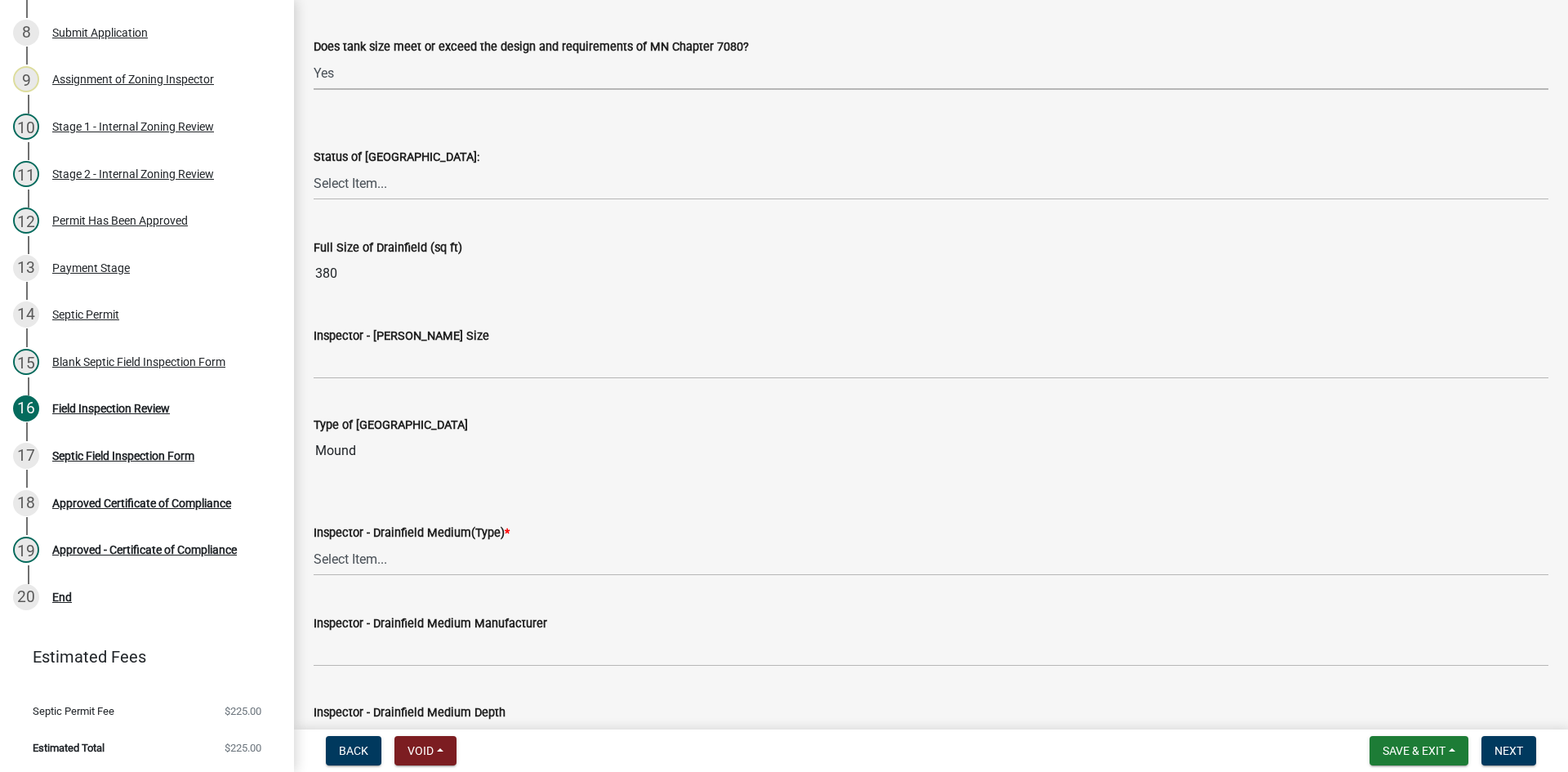
scroll to position [2452, 0]
drag, startPoint x: 384, startPoint y: 178, endPoint x: 394, endPoint y: 197, distance: 21.5
click at [387, 176] on select "Select Item... No Drainfield Drainfield Installed [GEOGRAPHIC_DATA] to Be Insta…" at bounding box center [931, 183] width 1235 height 34
click at [314, 166] on select "Select Item... No Drainfield Drainfield Installed [GEOGRAPHIC_DATA] to Be Insta…" at bounding box center [931, 183] width 1235 height 34
select select "9376207c-987b-4580-9786-4fe9435ab5e6"
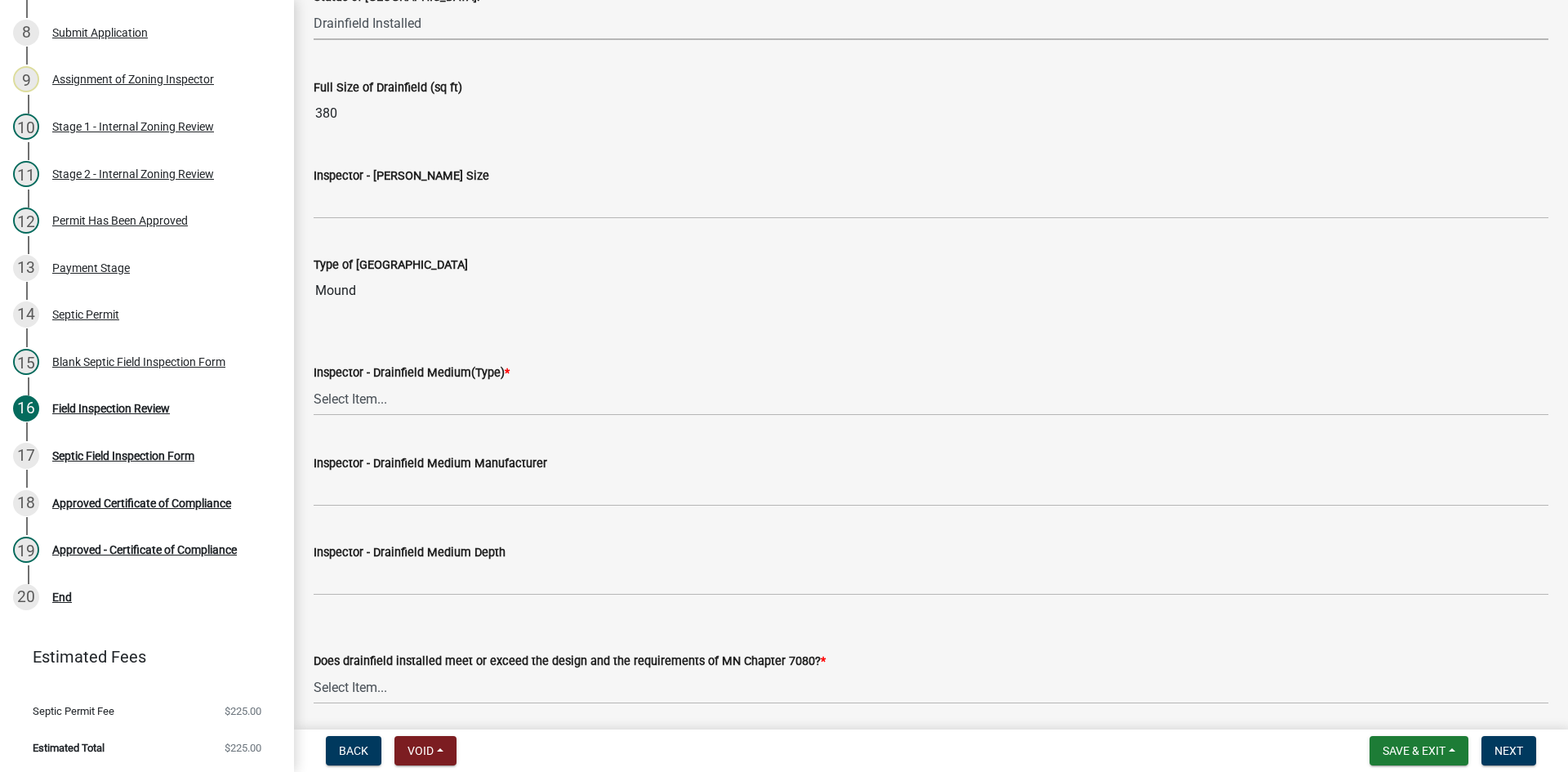
scroll to position [2615, 0]
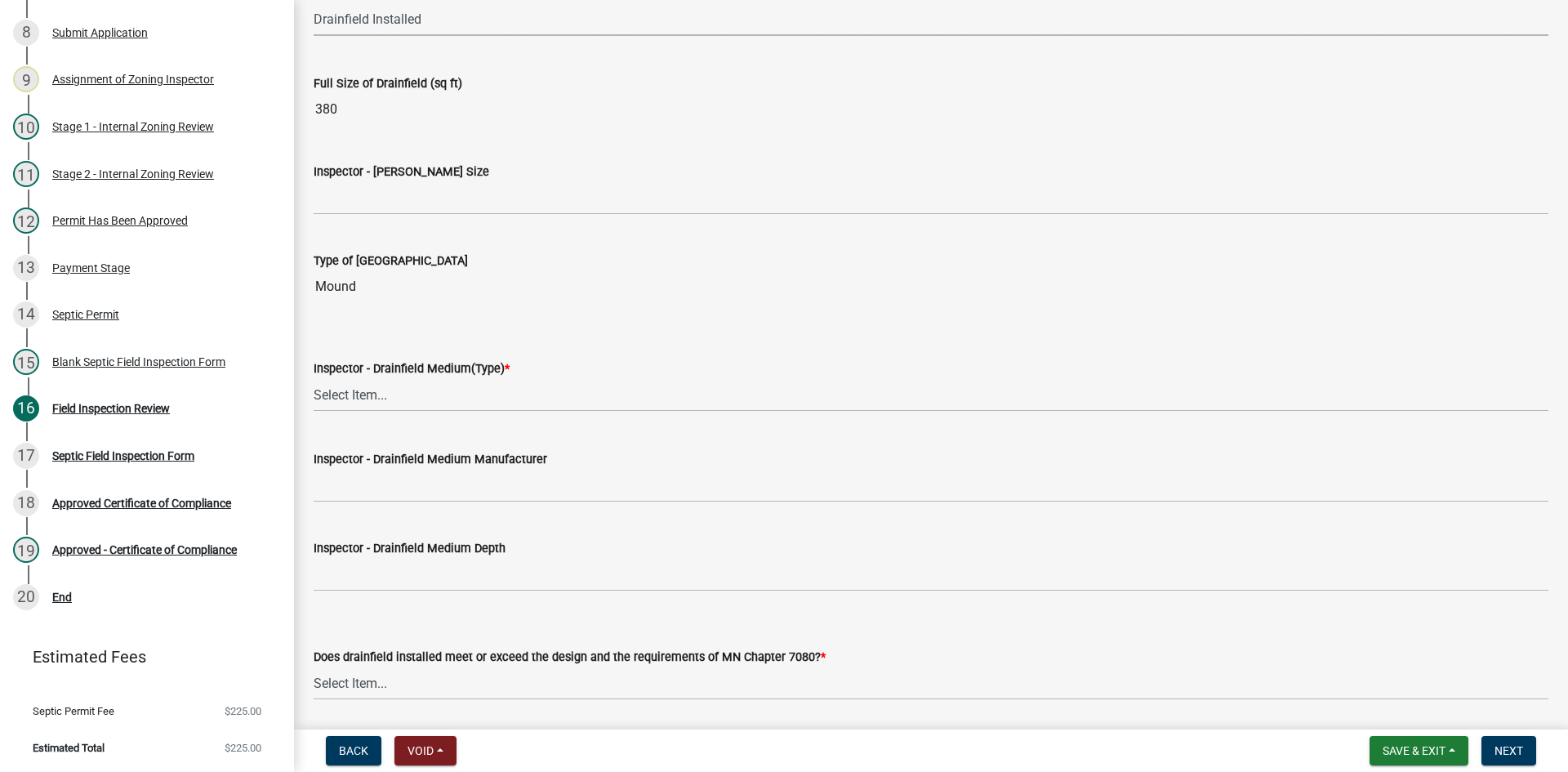
click at [355, 175] on label "Inspector - [PERSON_NAME] Size" at bounding box center [401, 172] width 175 height 12
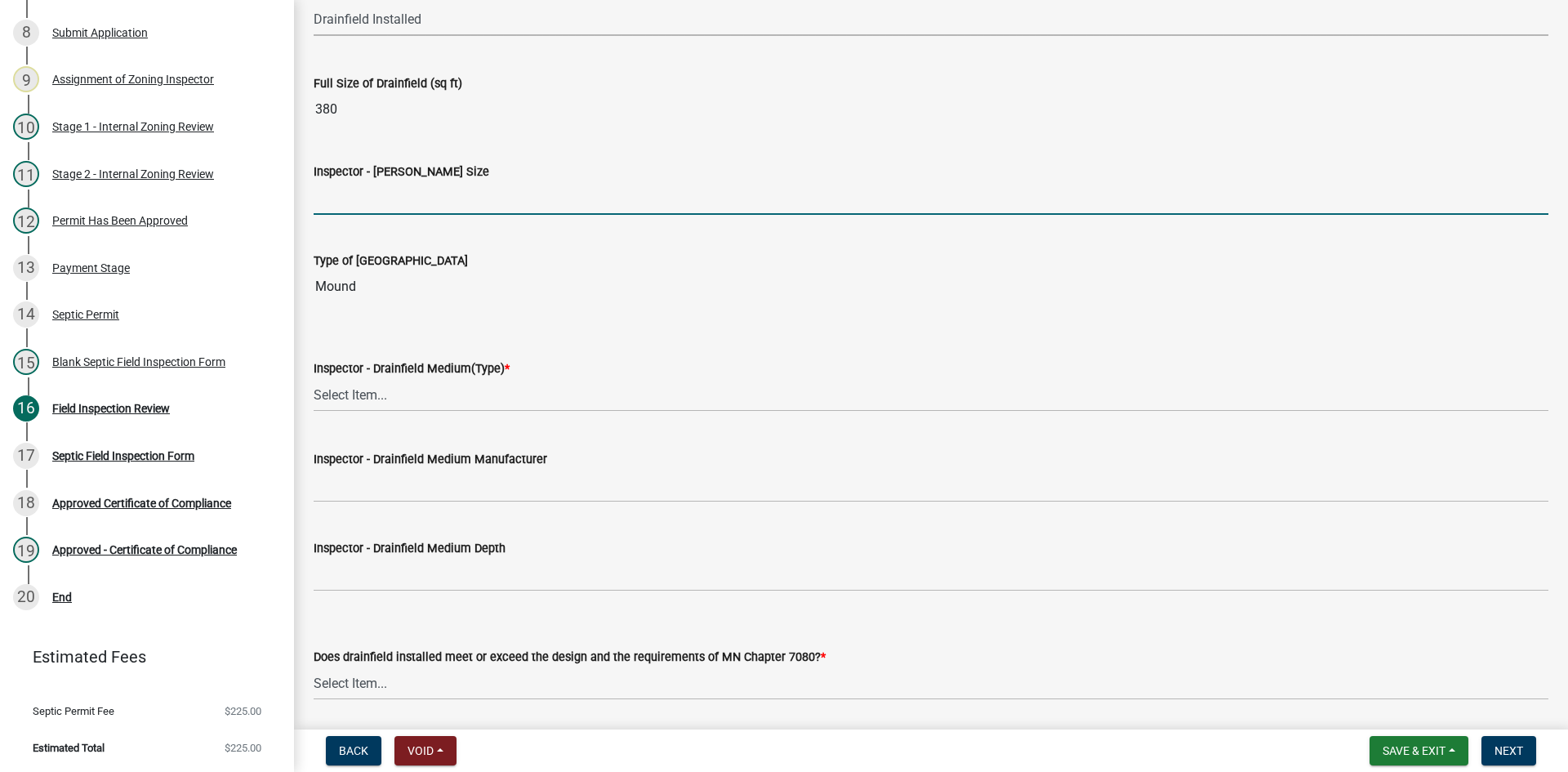
click at [355, 182] on input "Inspector - [PERSON_NAME] Size" at bounding box center [931, 199] width 1235 height 34
click at [358, 189] on input "Inspector - [PERSON_NAME] Size" at bounding box center [931, 199] width 1235 height 34
type input "10X38 ROCK BED"
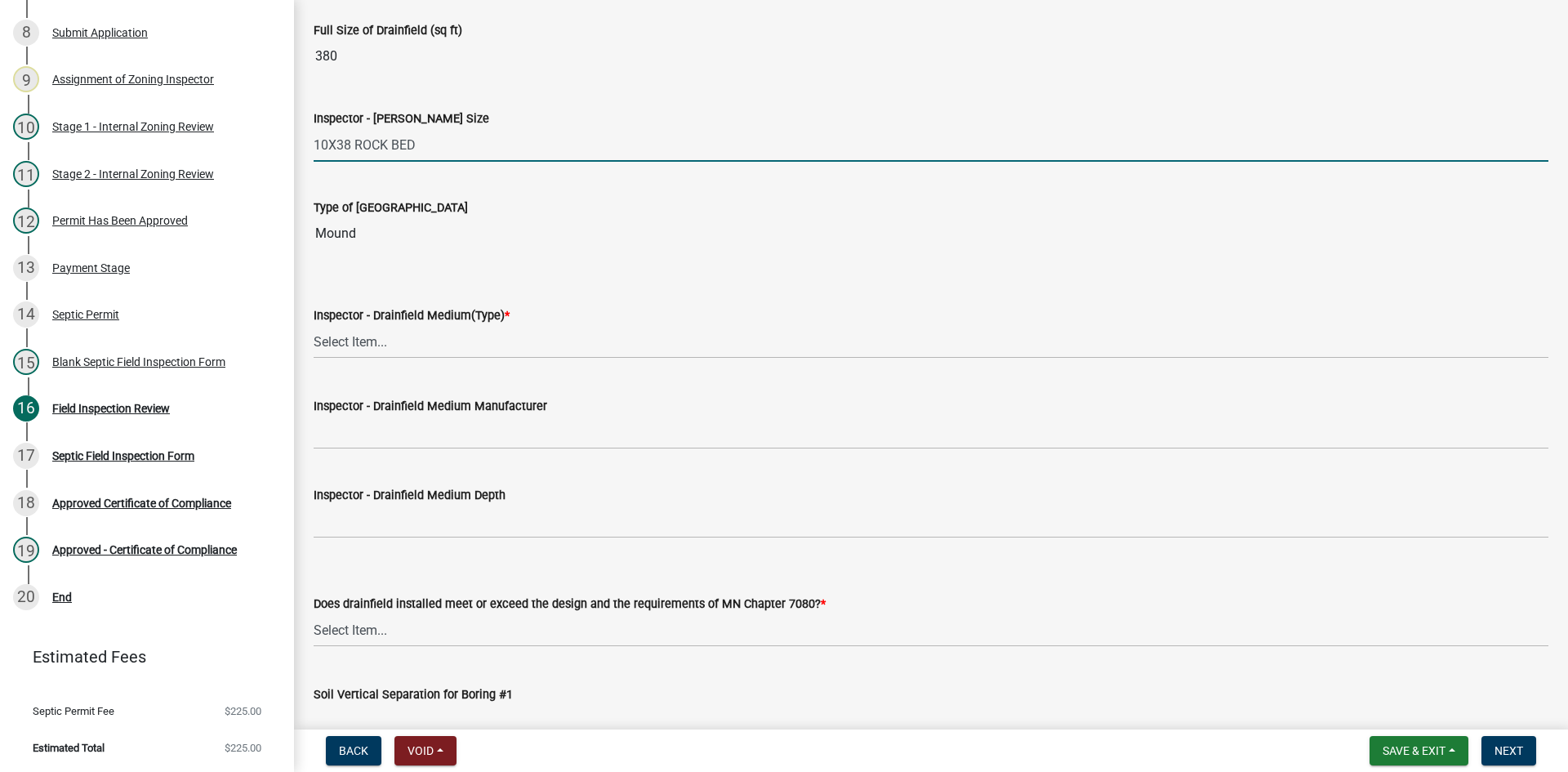
scroll to position [2778, 0]
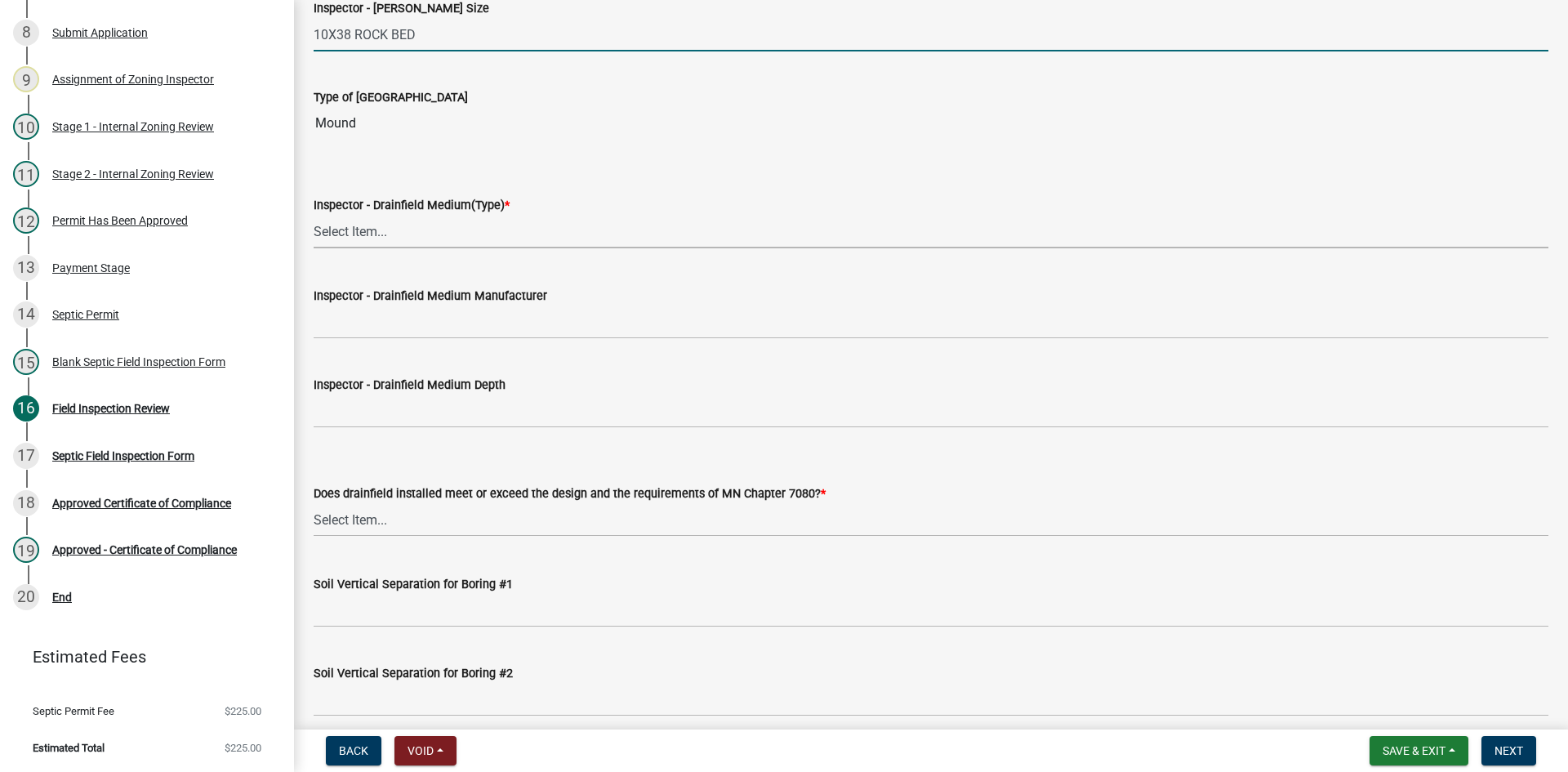
click at [364, 238] on select "Select Item... Chamber Trench Rock Trench Gravelless Mound Pressure Bed Seepage…" at bounding box center [931, 231] width 1235 height 34
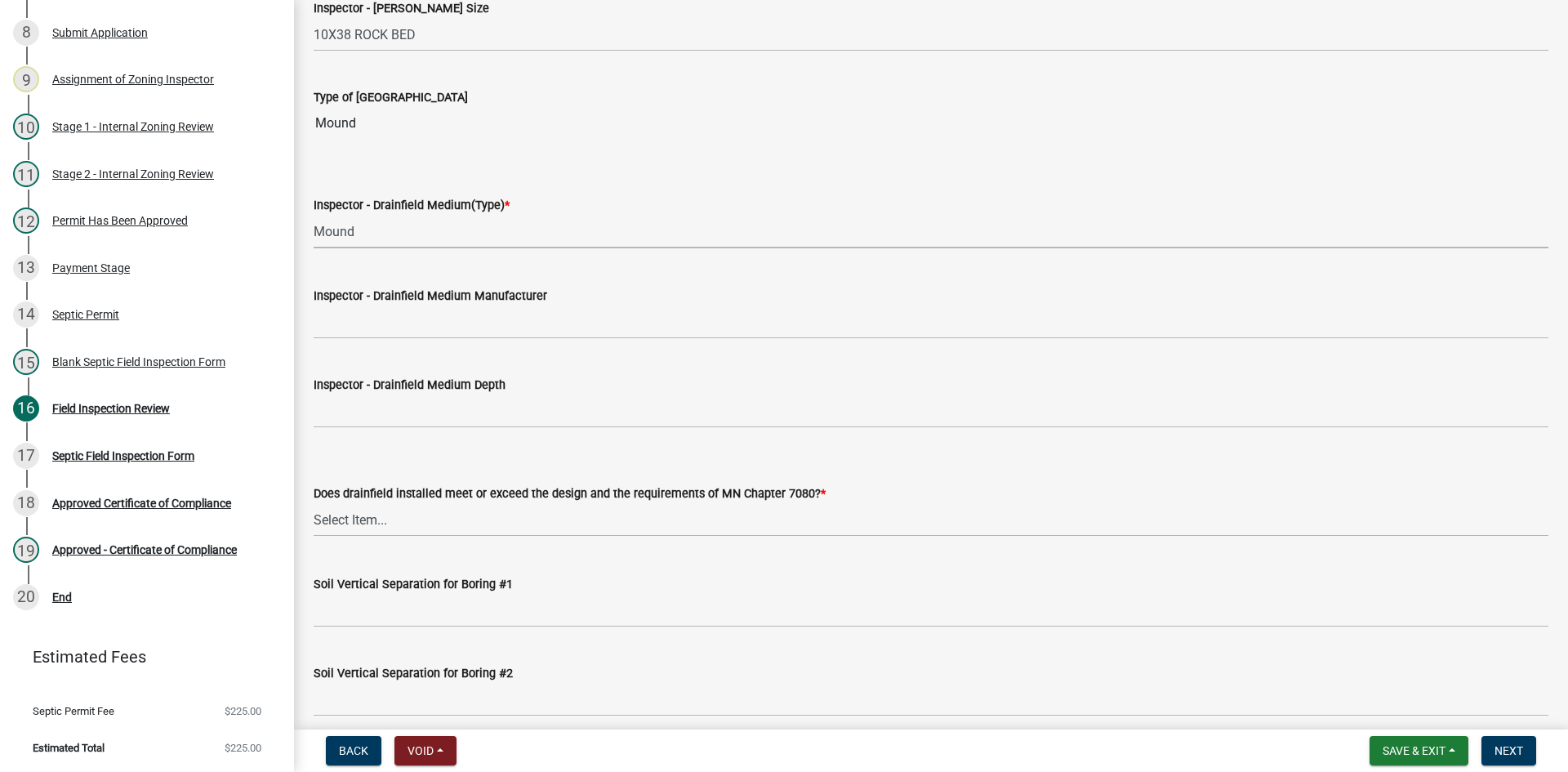
click at [314, 214] on select "Select Item... Chamber Trench Rock Trench Gravelless Mound Pressure Bed Seepage…" at bounding box center [931, 231] width 1235 height 34
select select "d0fc35b5-23a5-4a64-97d6-4937a1f9afff"
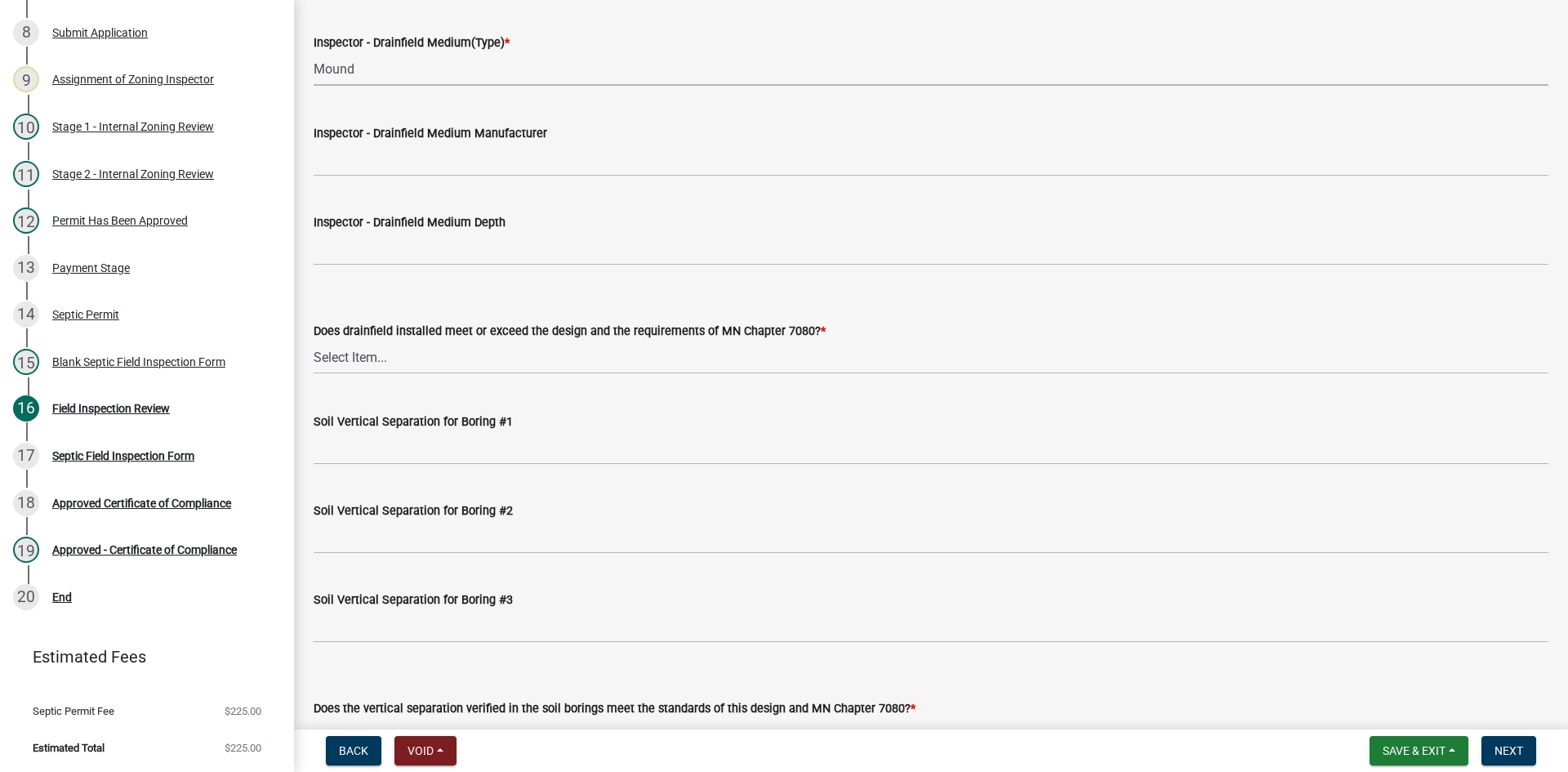
scroll to position [2942, 0]
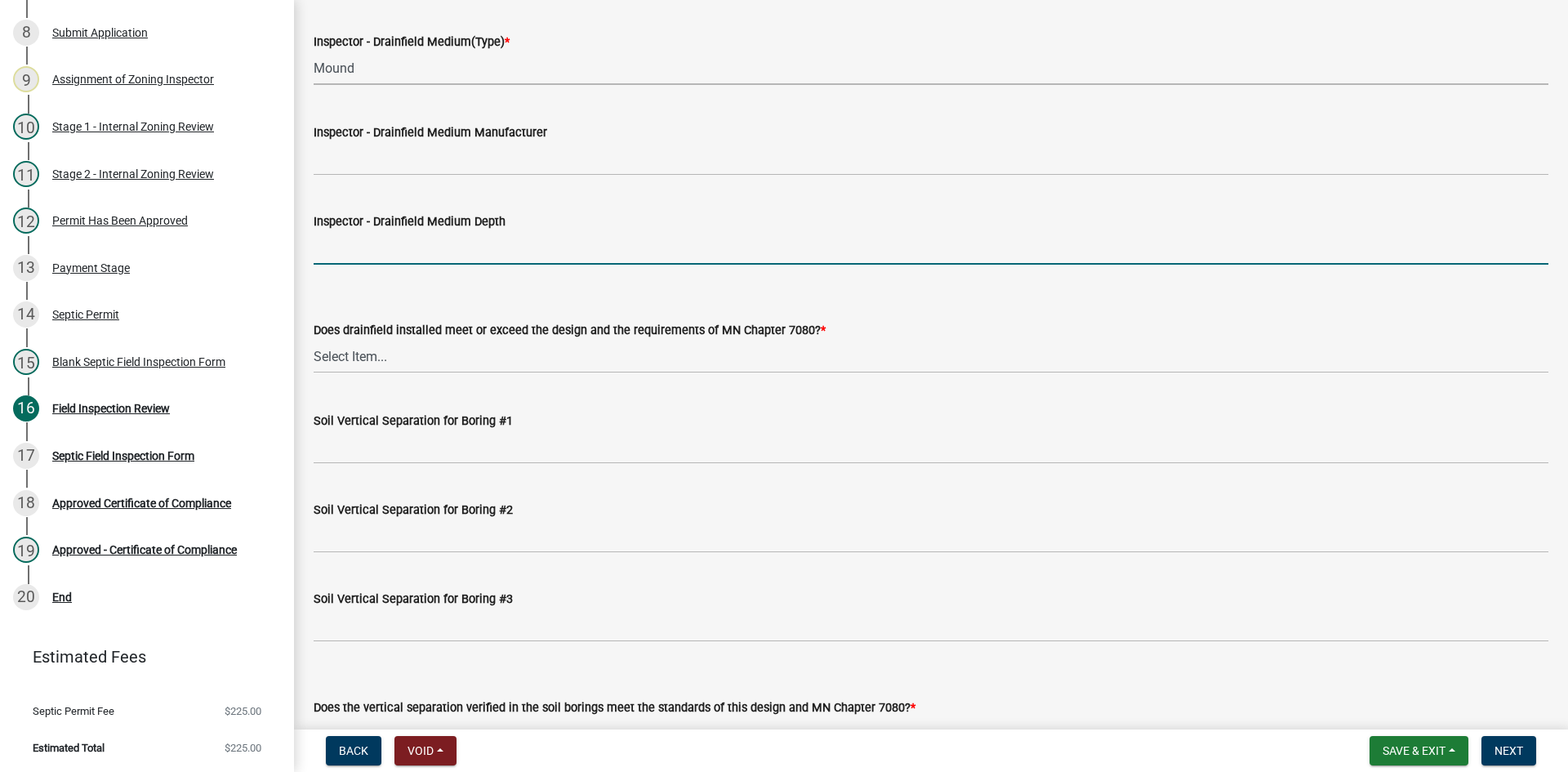
click at [402, 245] on input "Inspector - Drainfield Medium Depth" at bounding box center [931, 248] width 1235 height 34
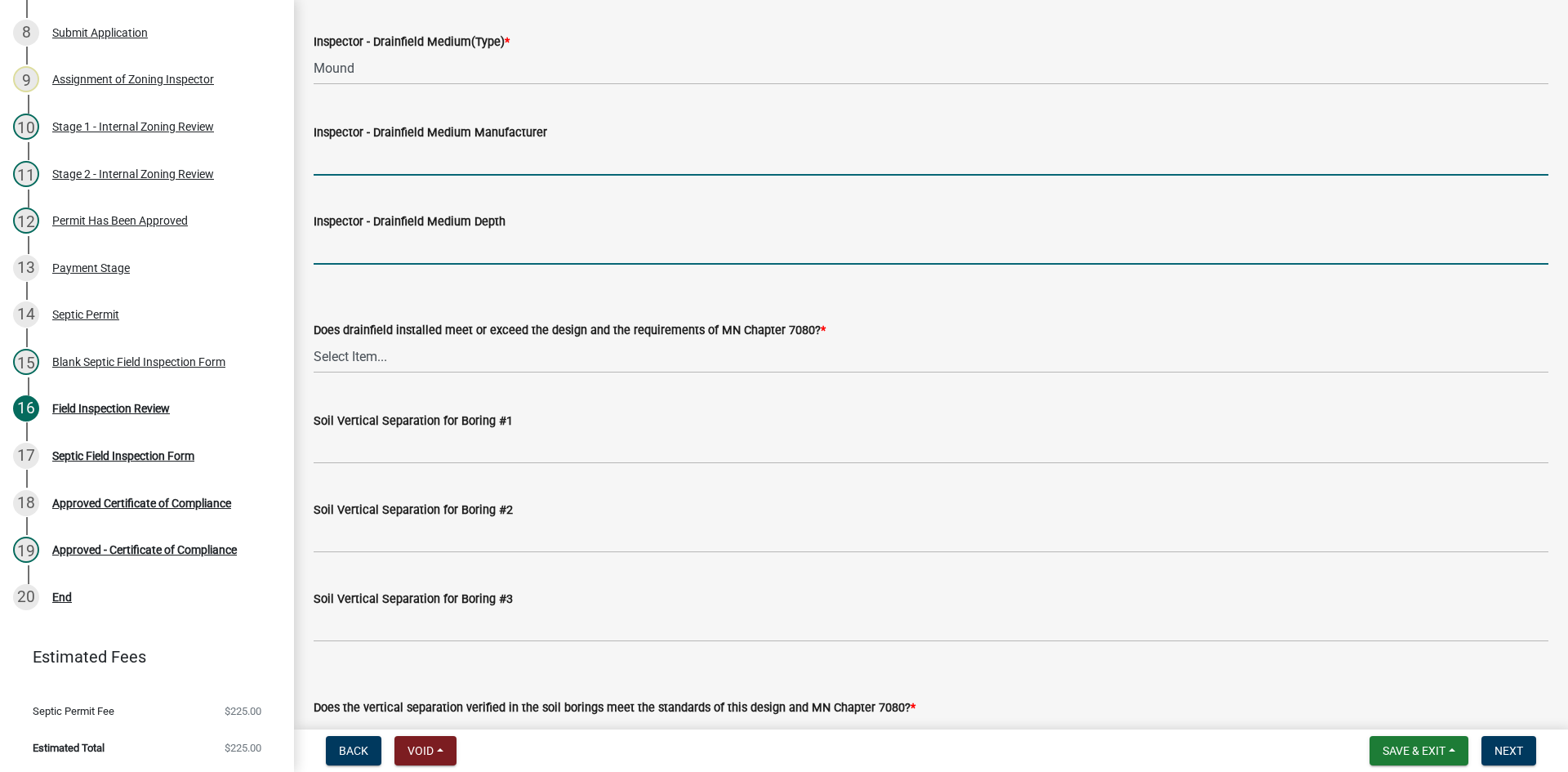
click at [389, 167] on input "Inspector - Drainfield Medium Manufacturer" at bounding box center [931, 159] width 1235 height 34
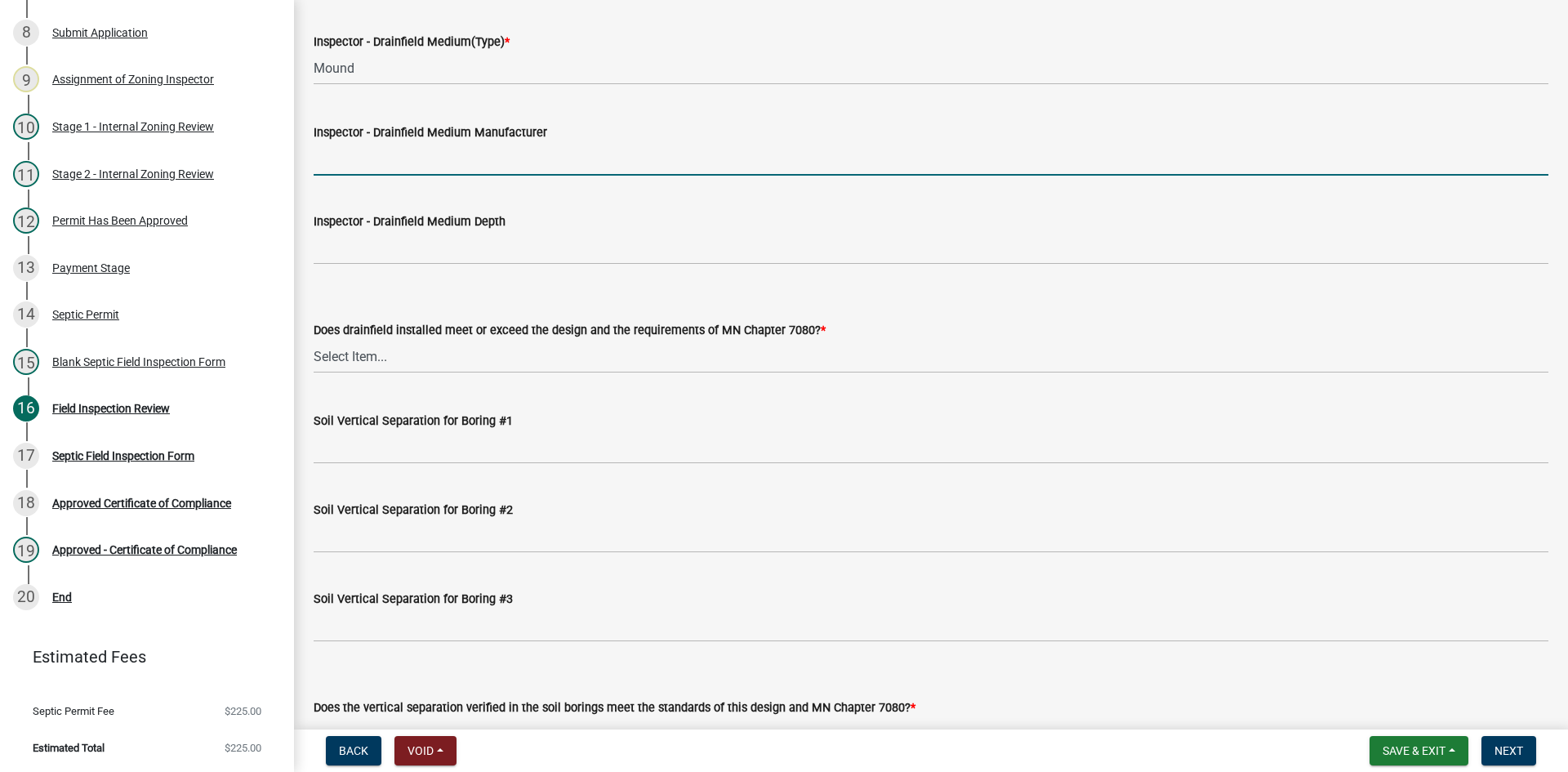
type input "rock"
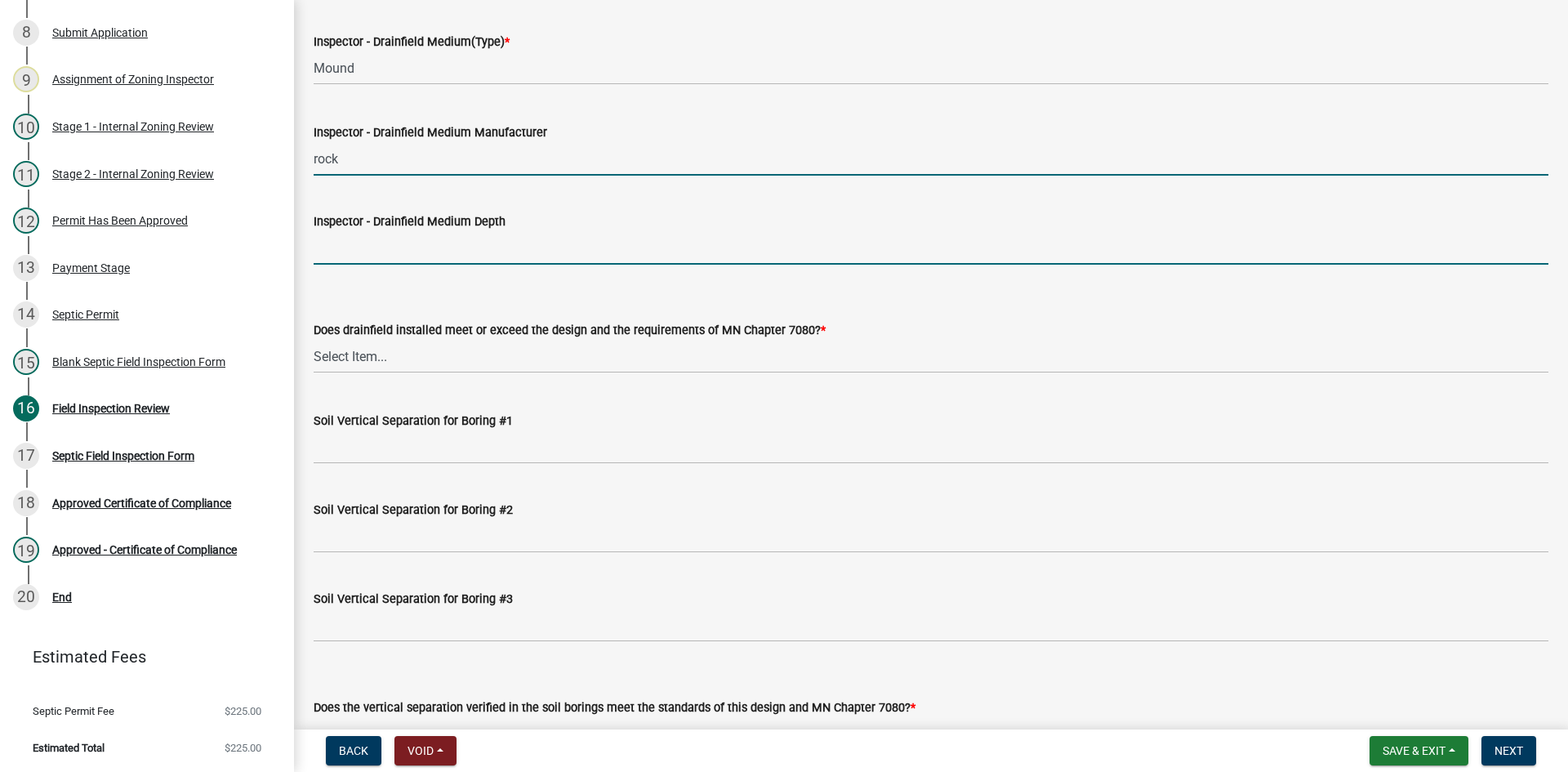
drag, startPoint x: 339, startPoint y: 240, endPoint x: 361, endPoint y: 256, distance: 27.2
click at [341, 239] on input "Inspector - Drainfield Medium Depth" at bounding box center [931, 248] width 1235 height 34
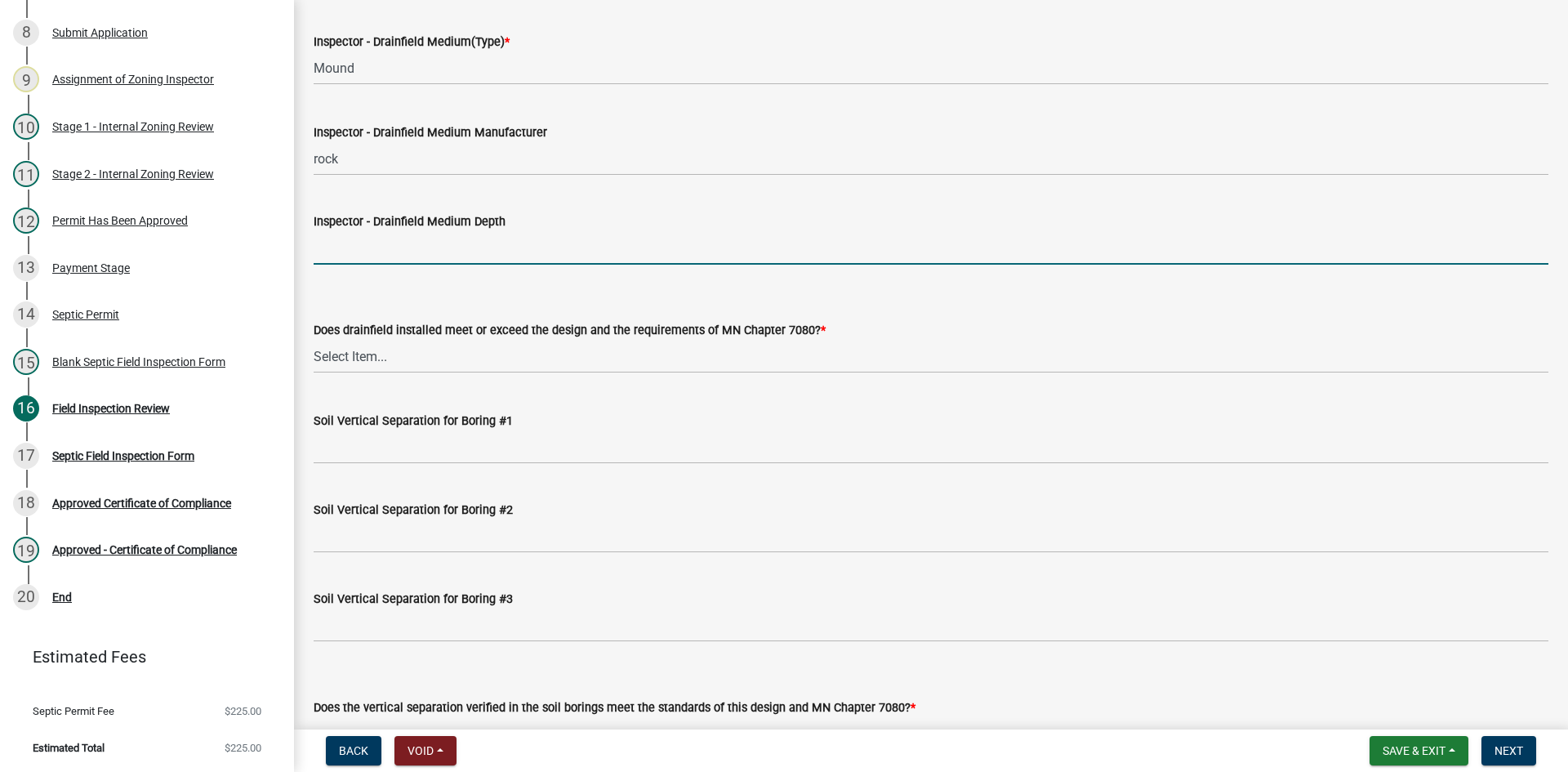
type input "9""
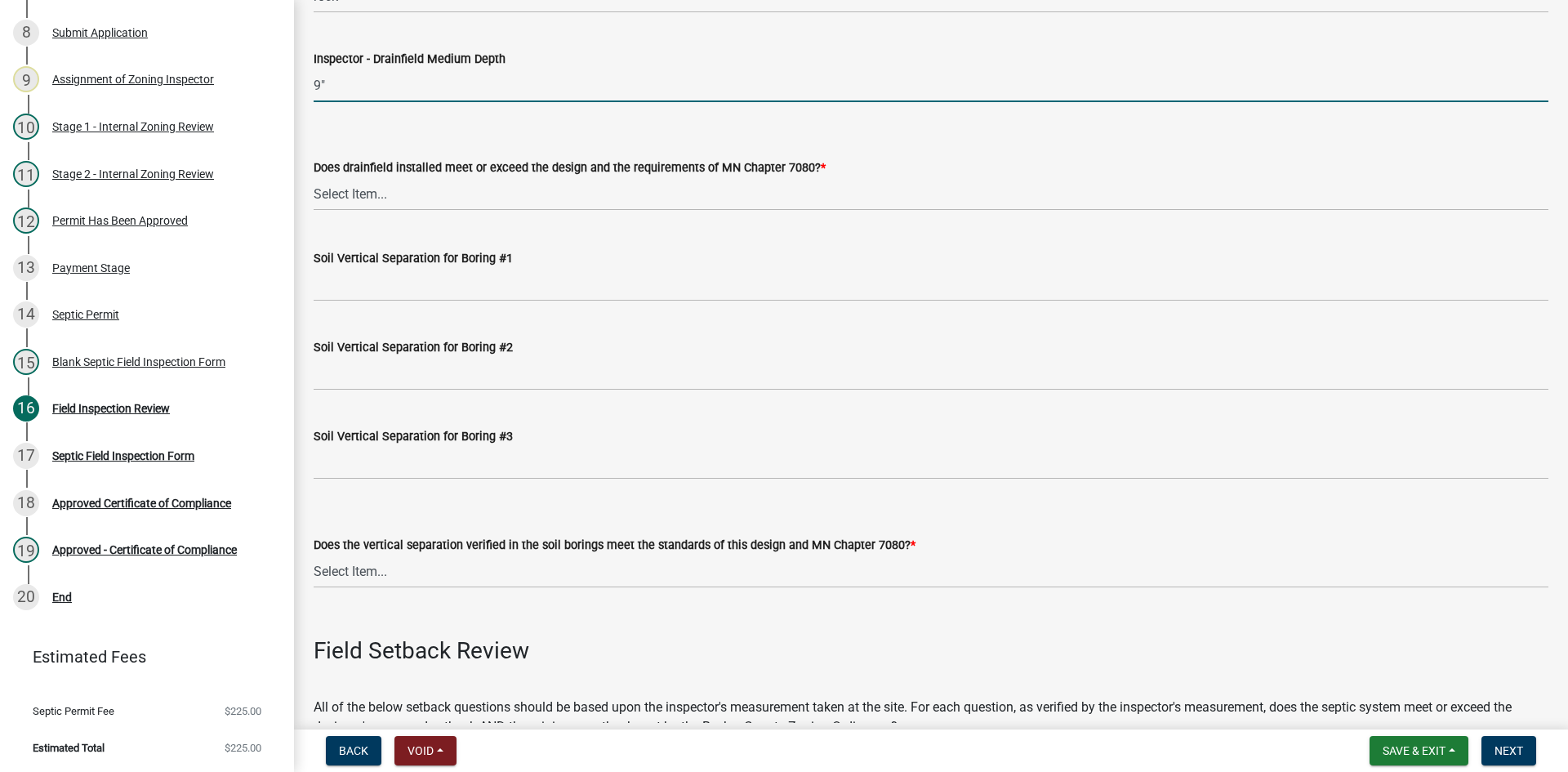
scroll to position [3105, 0]
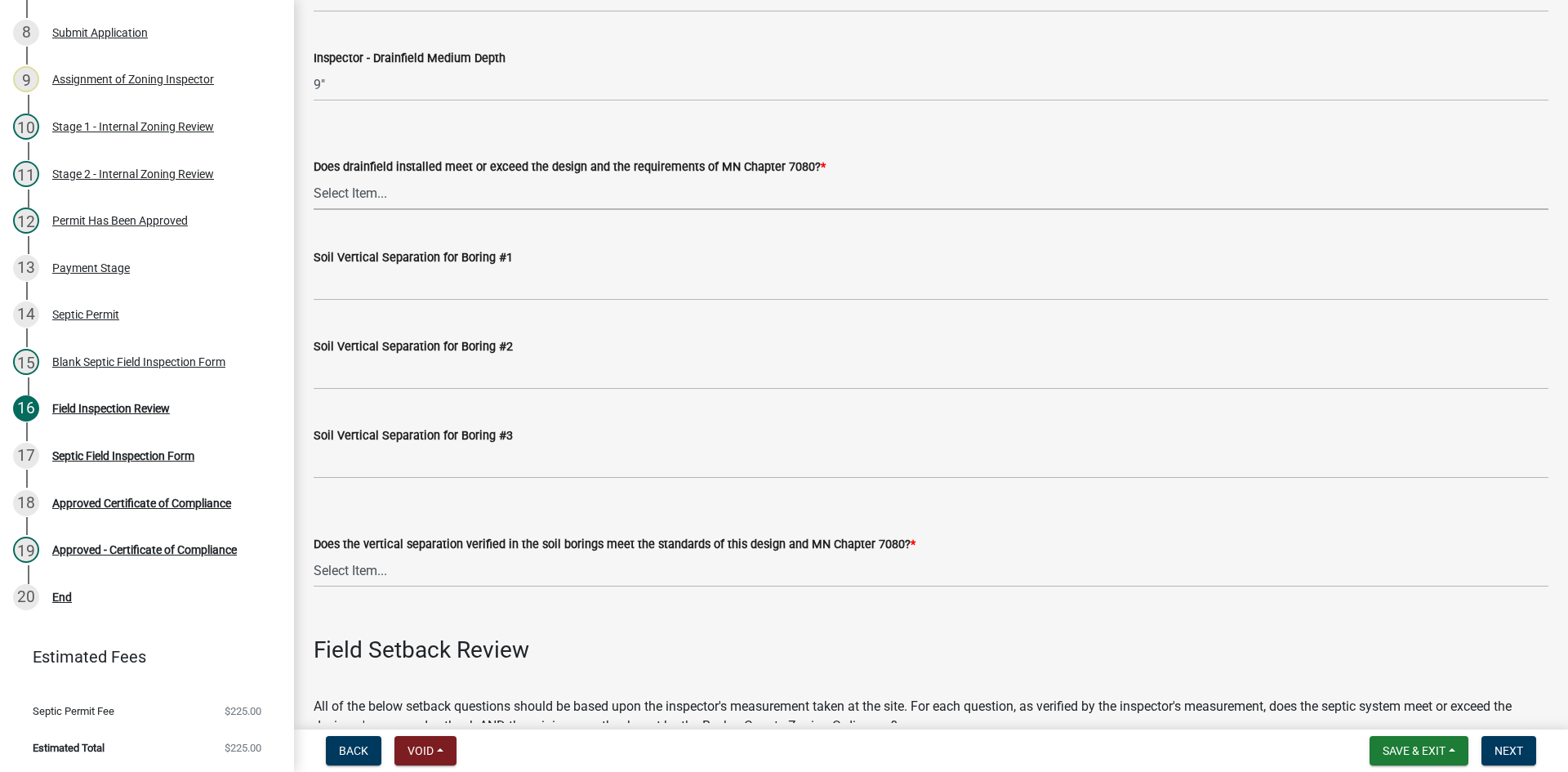
click at [378, 188] on select "Select Item... Yes No" at bounding box center [931, 193] width 1235 height 34
click at [314, 176] on select "Select Item... Yes No" at bounding box center [931, 193] width 1235 height 34
select select "53e8394b-4ec8-472b-acba-27f64a4dcc6d"
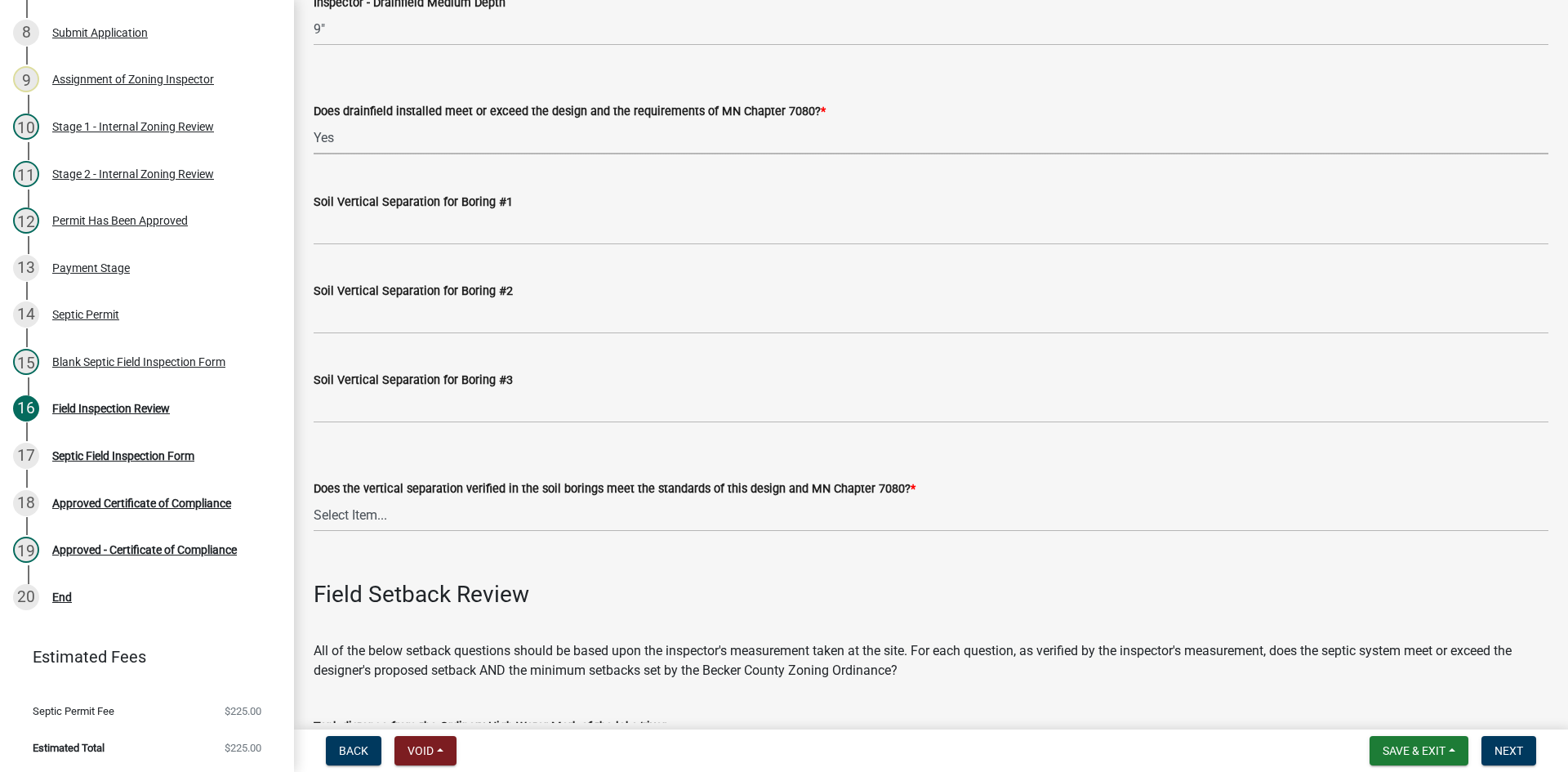
scroll to position [3186, 0]
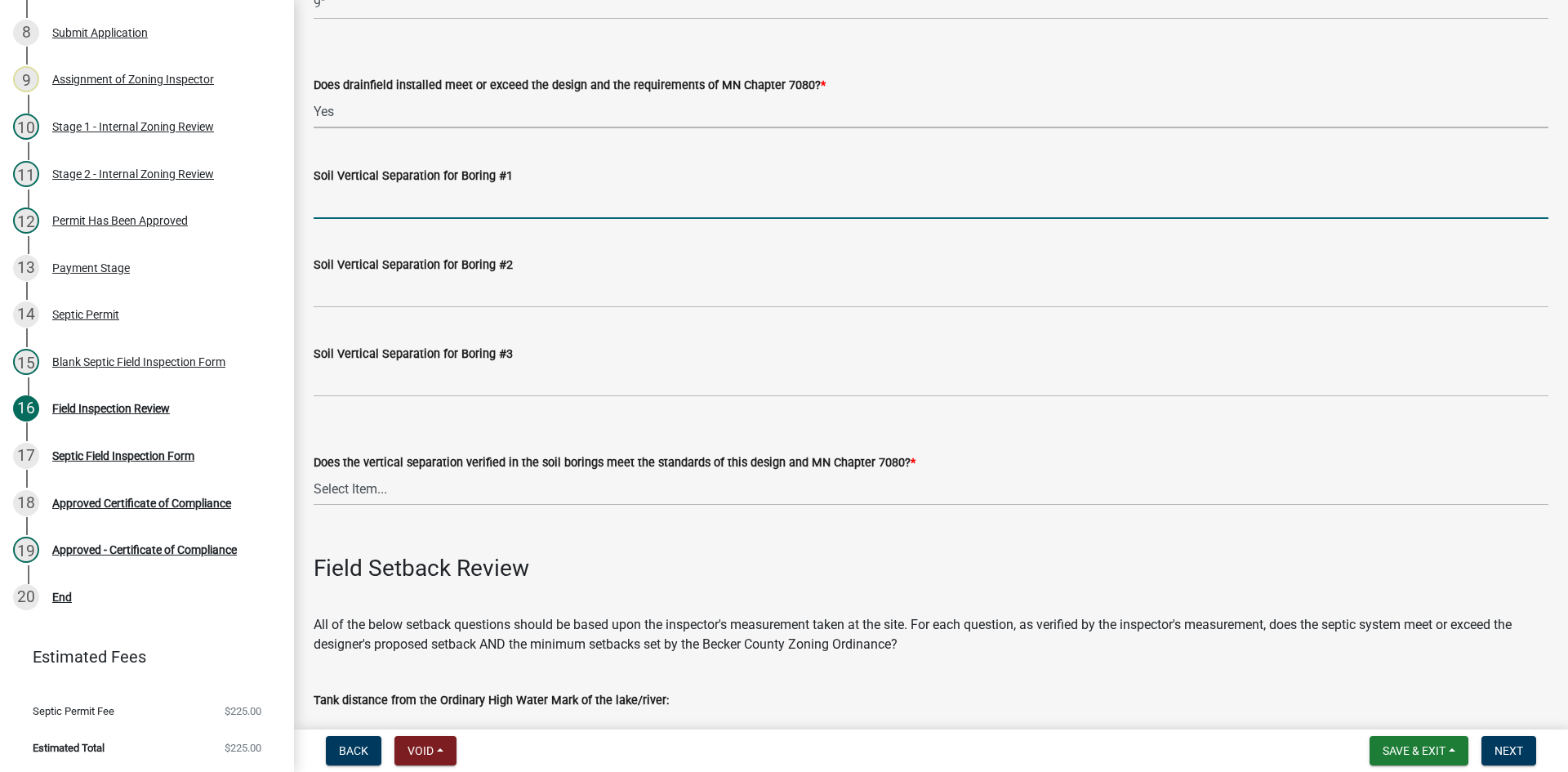
drag, startPoint x: 359, startPoint y: 207, endPoint x: 388, endPoint y: 222, distance: 32.6
click at [361, 207] on input "Soil Vertical Separation for Boring #1" at bounding box center [931, 202] width 1235 height 34
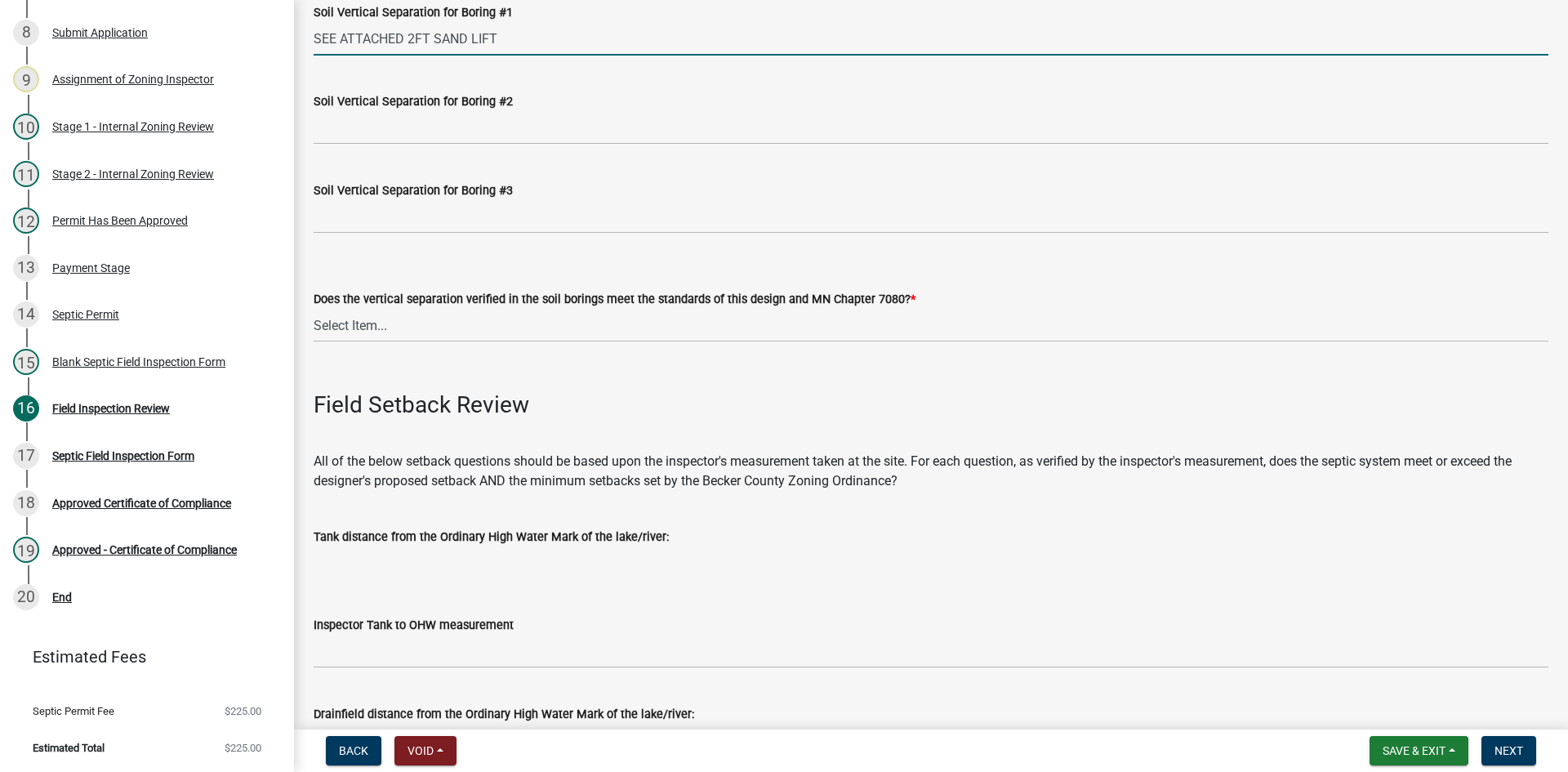
scroll to position [3432, 0]
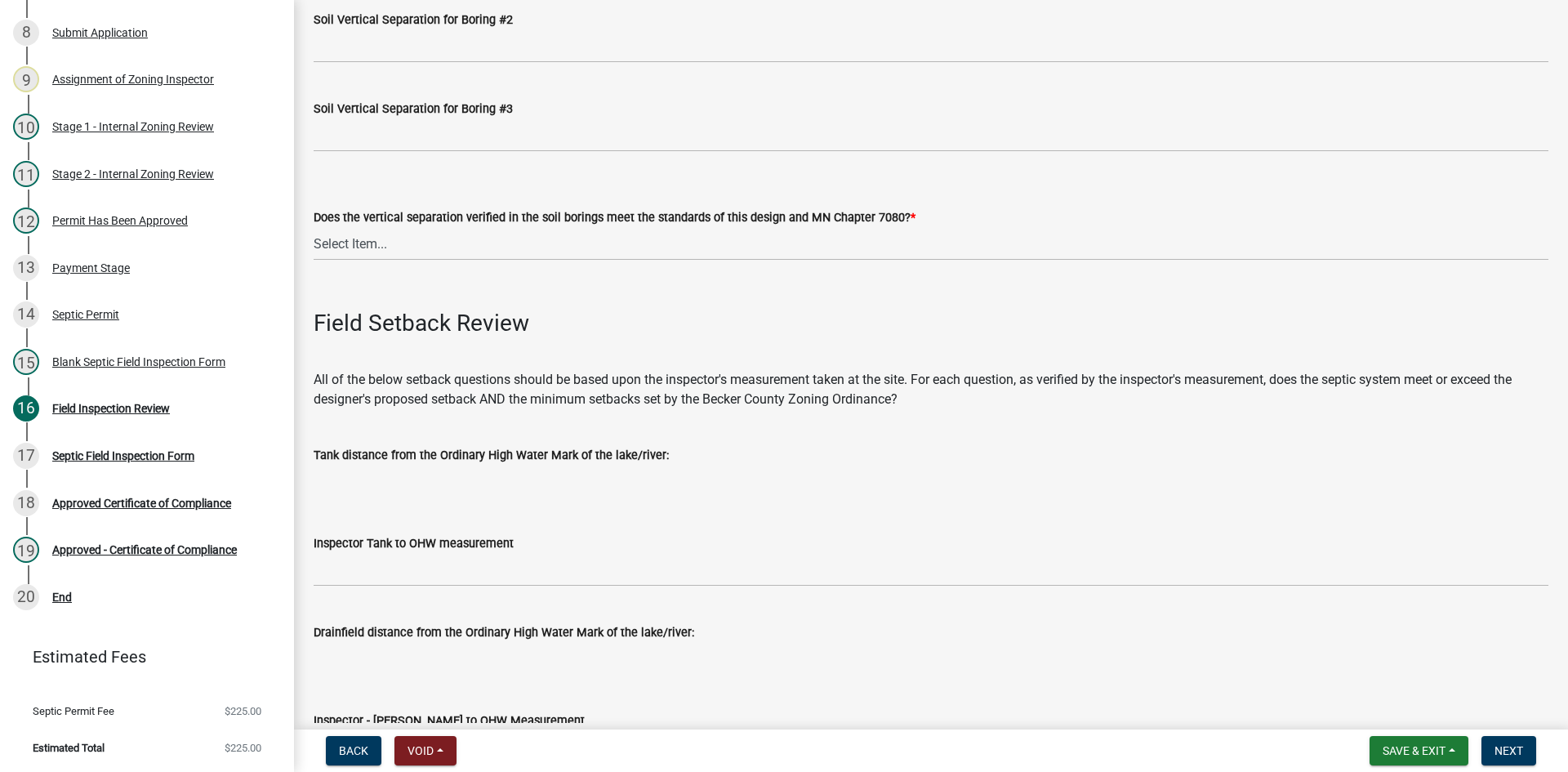
type input "SEE ATTACHED 2FT SAND LIFT"
click at [373, 246] on select "Select Item... Yes No" at bounding box center [931, 244] width 1235 height 34
click at [314, 227] on select "Select Item... Yes No" at bounding box center [931, 244] width 1235 height 34
select select "eedfbf44-dce3-4c21-89bd-6d851115dab7"
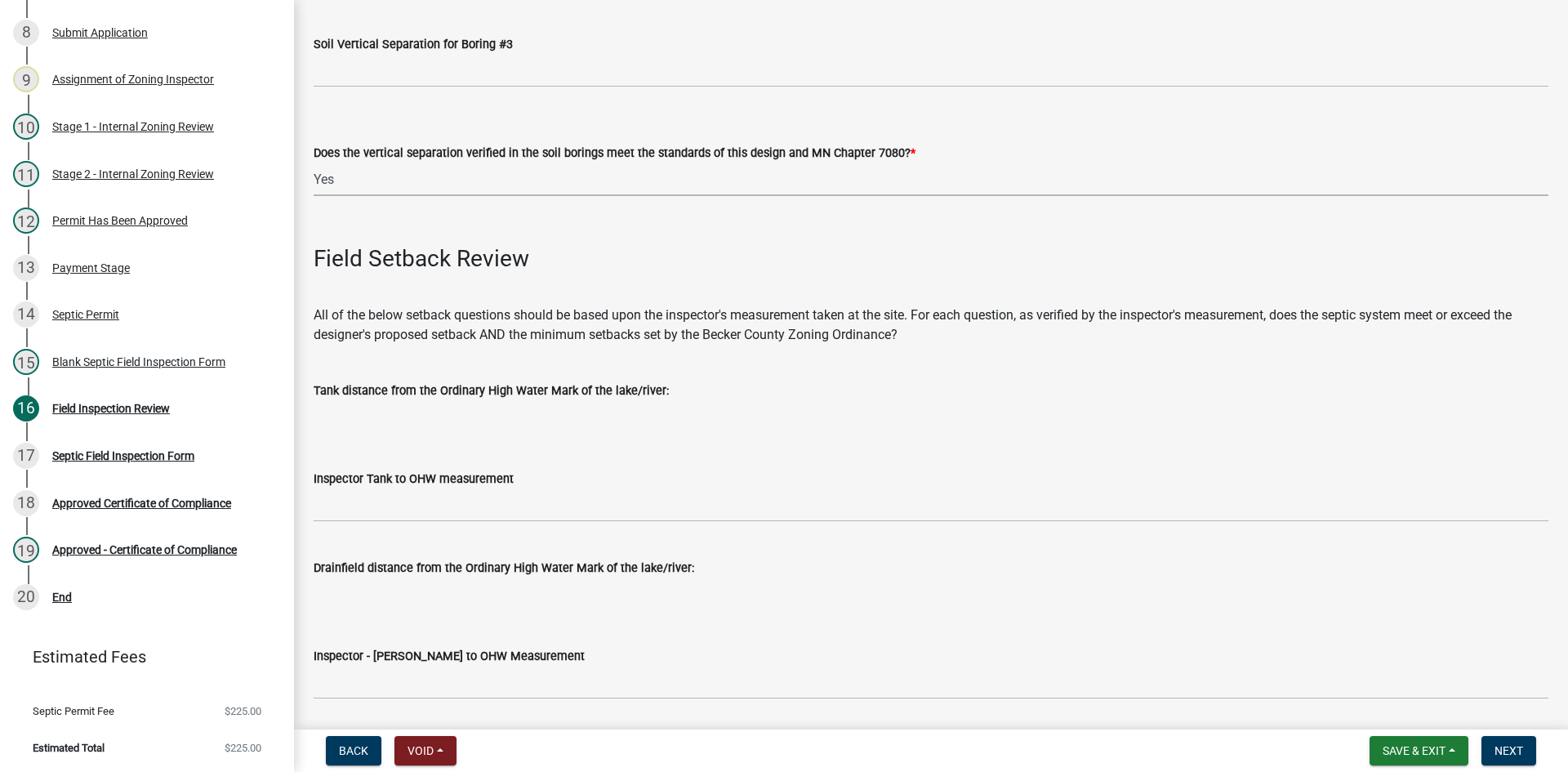
scroll to position [3595, 0]
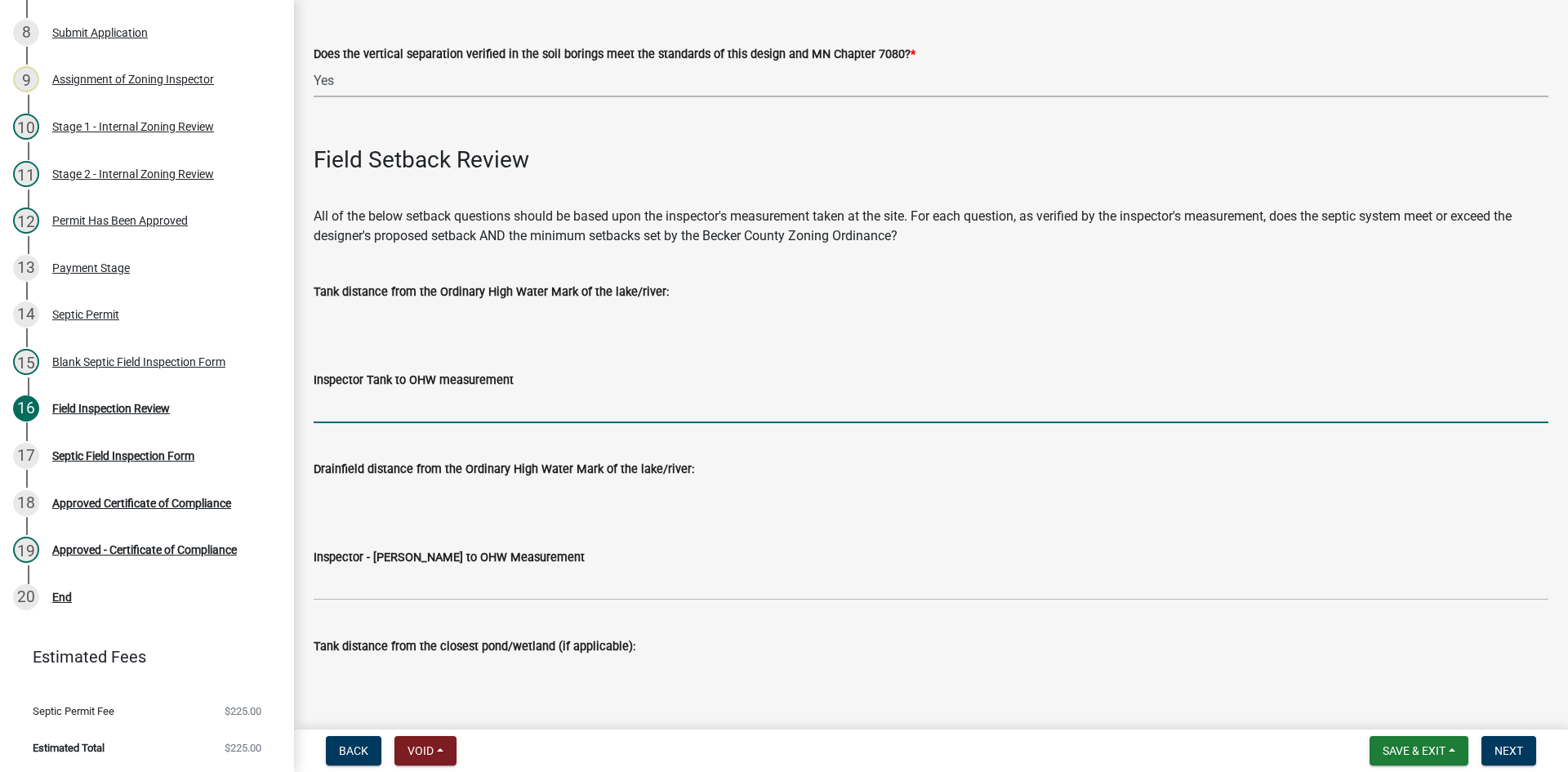
click at [373, 402] on input "Inspector Tank to OHW measurement" at bounding box center [931, 407] width 1235 height 34
type input "NA"
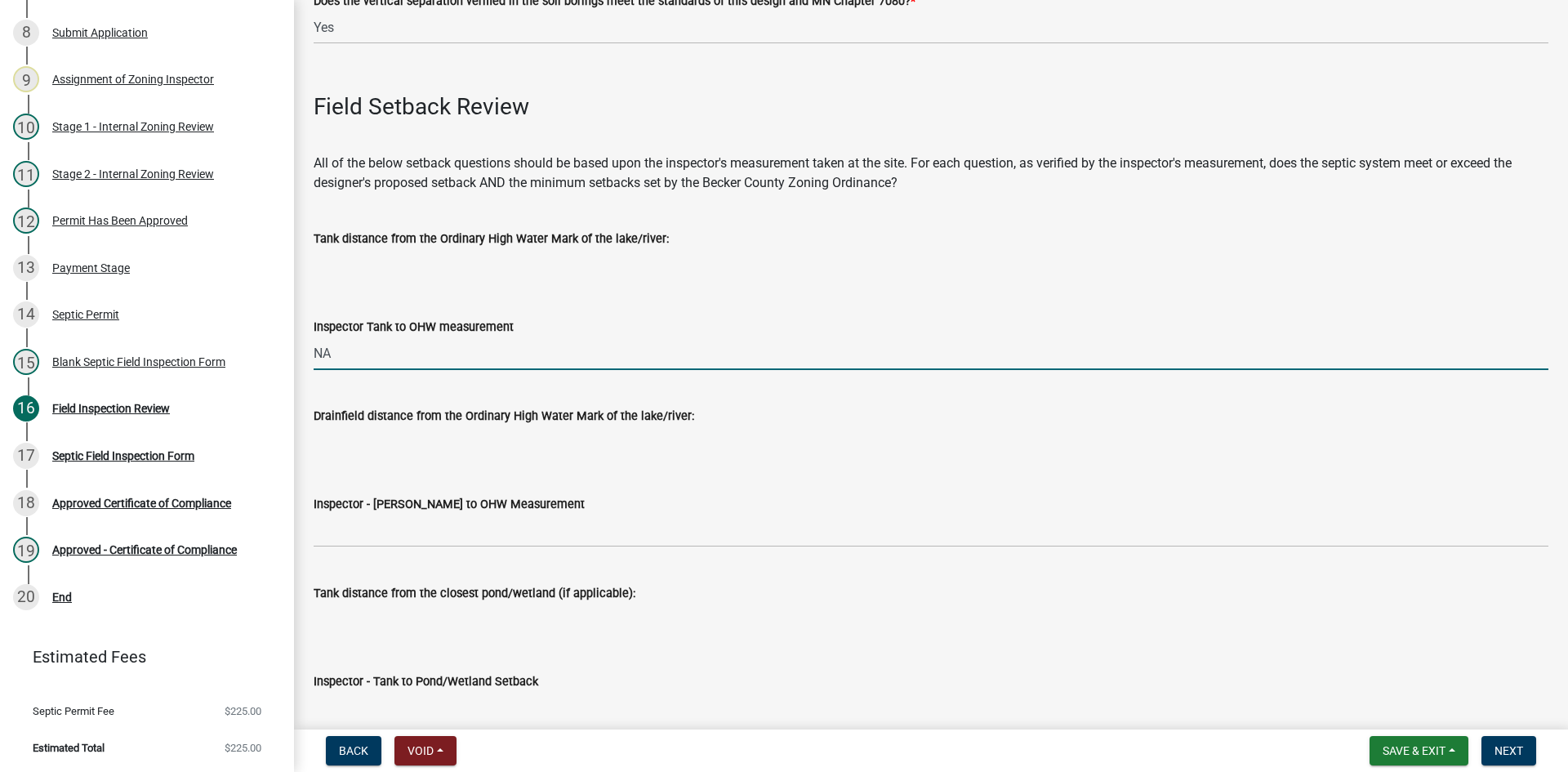
scroll to position [3677, 0]
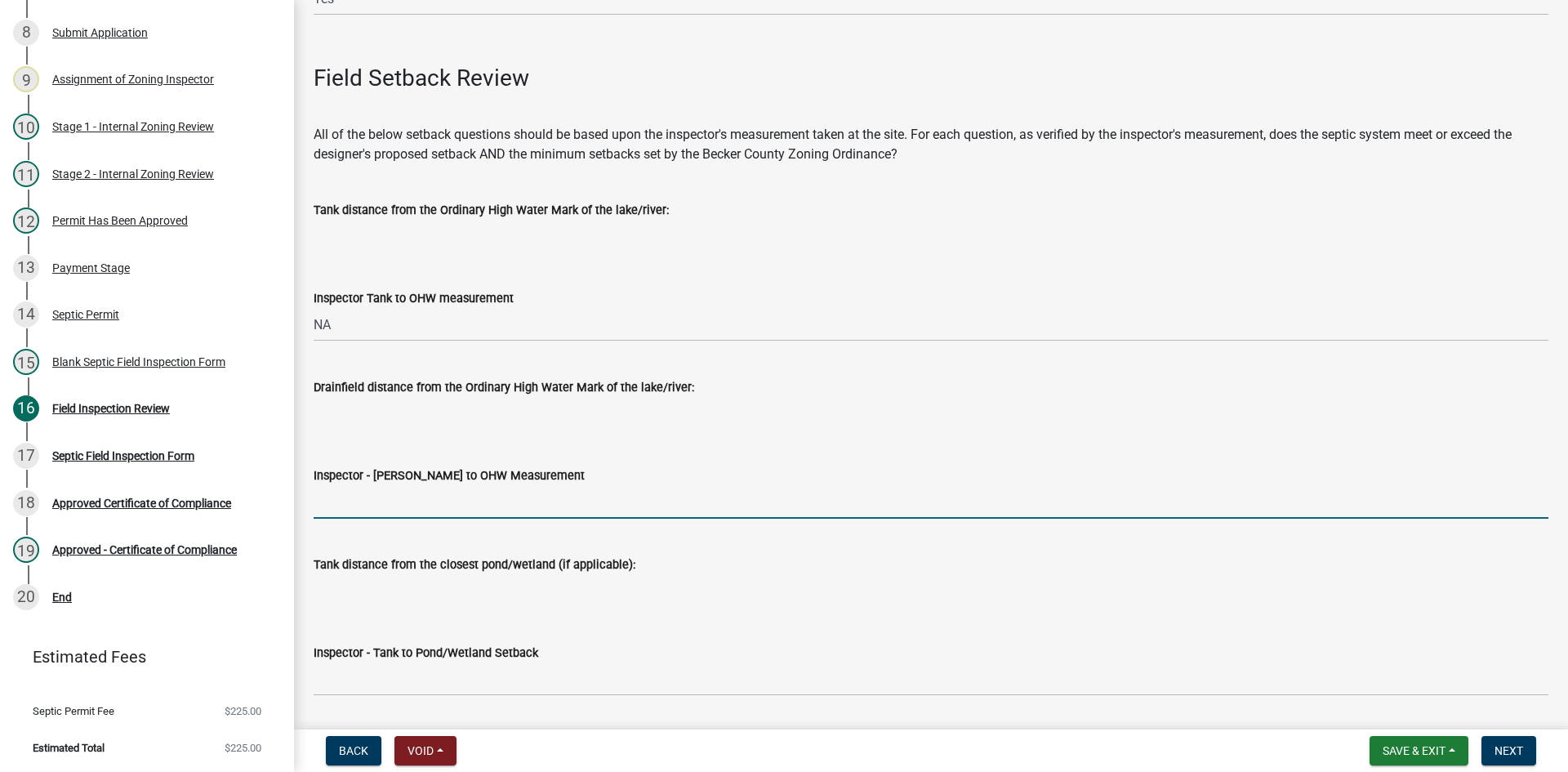
drag, startPoint x: 369, startPoint y: 501, endPoint x: 382, endPoint y: 517, distance: 20.6
click at [369, 501] on input "Inspector - [PERSON_NAME] to OHW Measurement" at bounding box center [931, 503] width 1235 height 34
type input "NA"
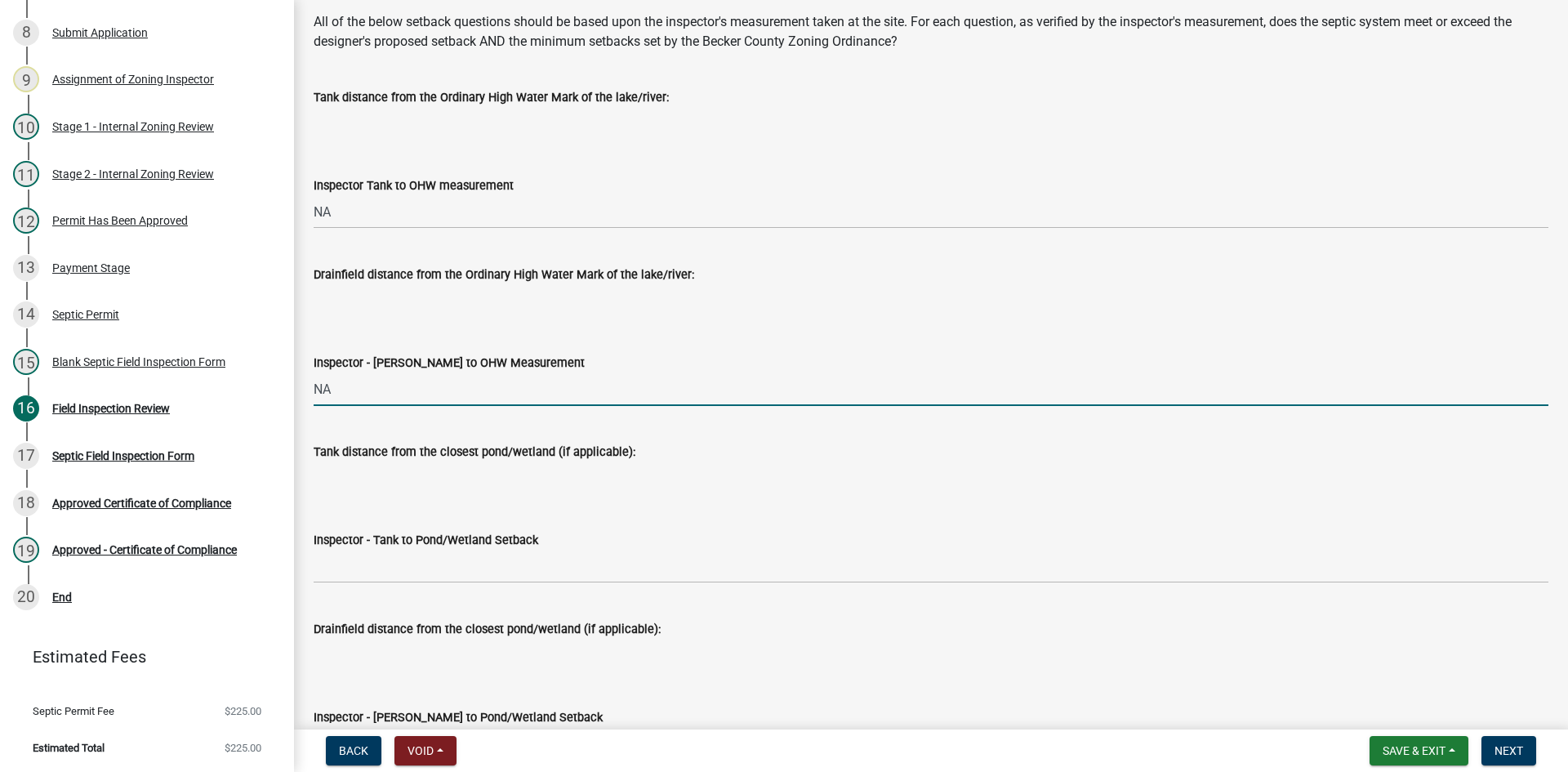
scroll to position [4004, 0]
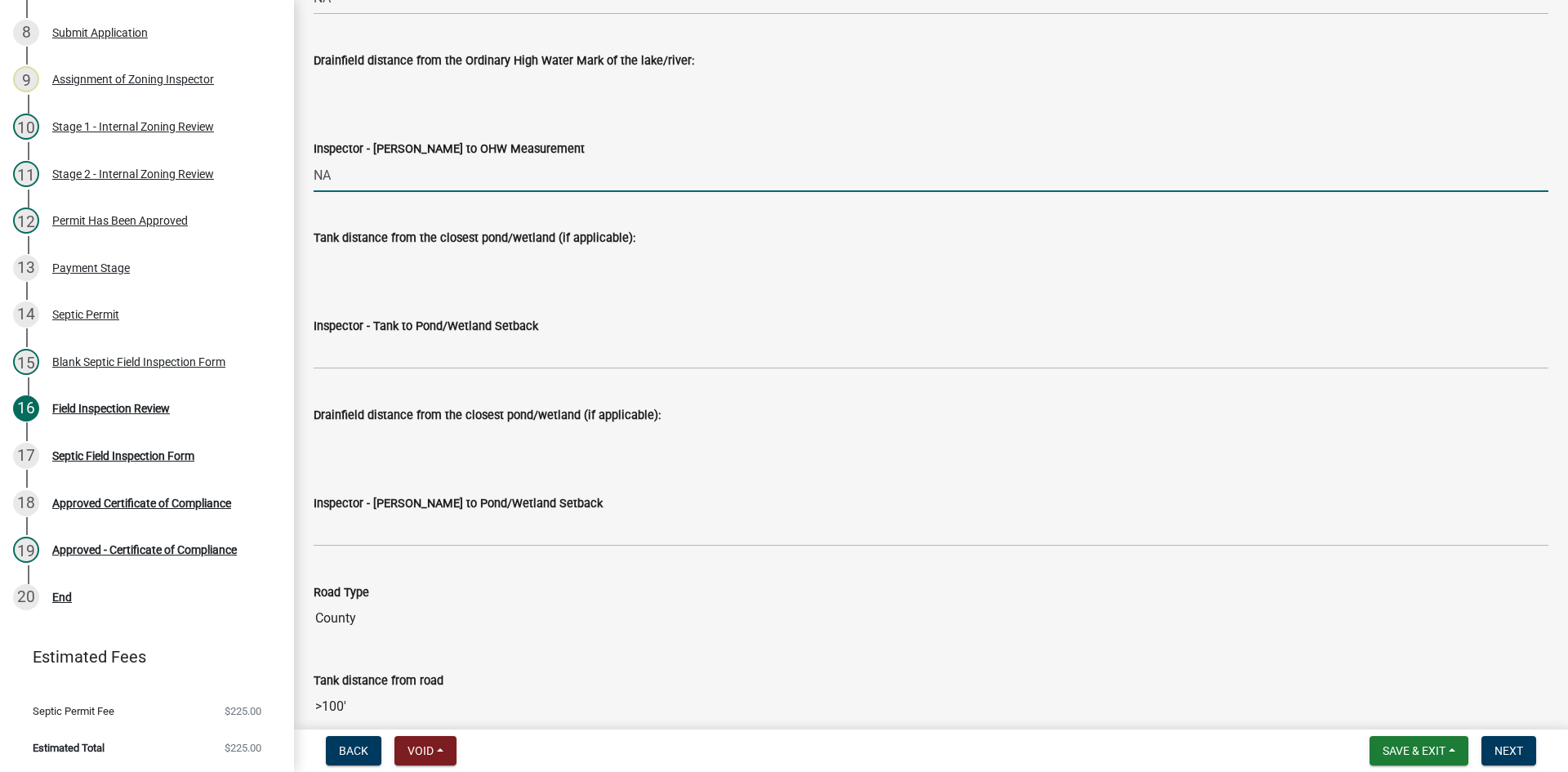
click at [395, 331] on label "Inspector - Tank to Pond/Wetland Setback" at bounding box center [426, 326] width 225 height 12
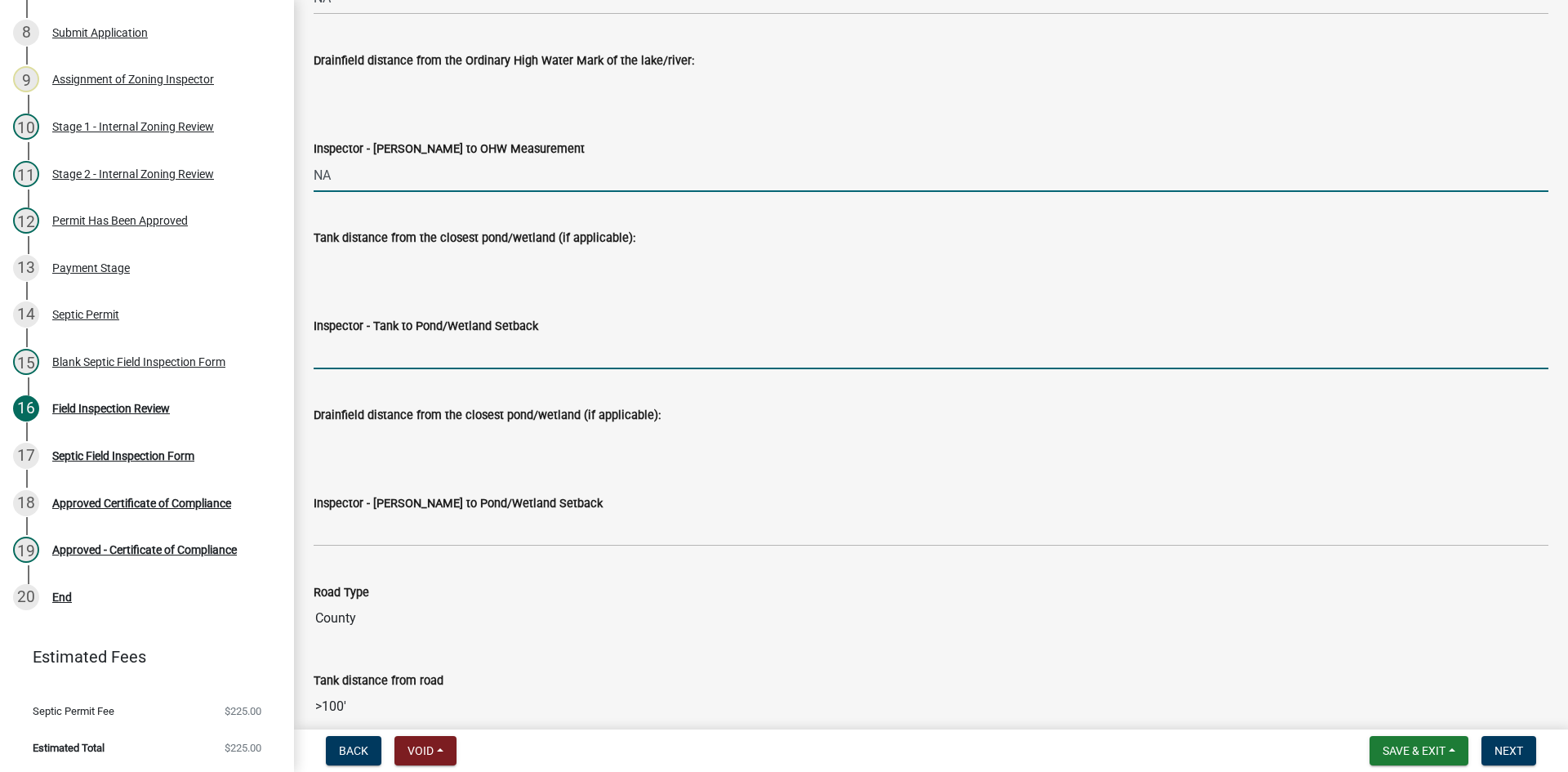
click at [395, 336] on input "Inspector - Tank to Pond/Wetland Setback" at bounding box center [931, 353] width 1235 height 34
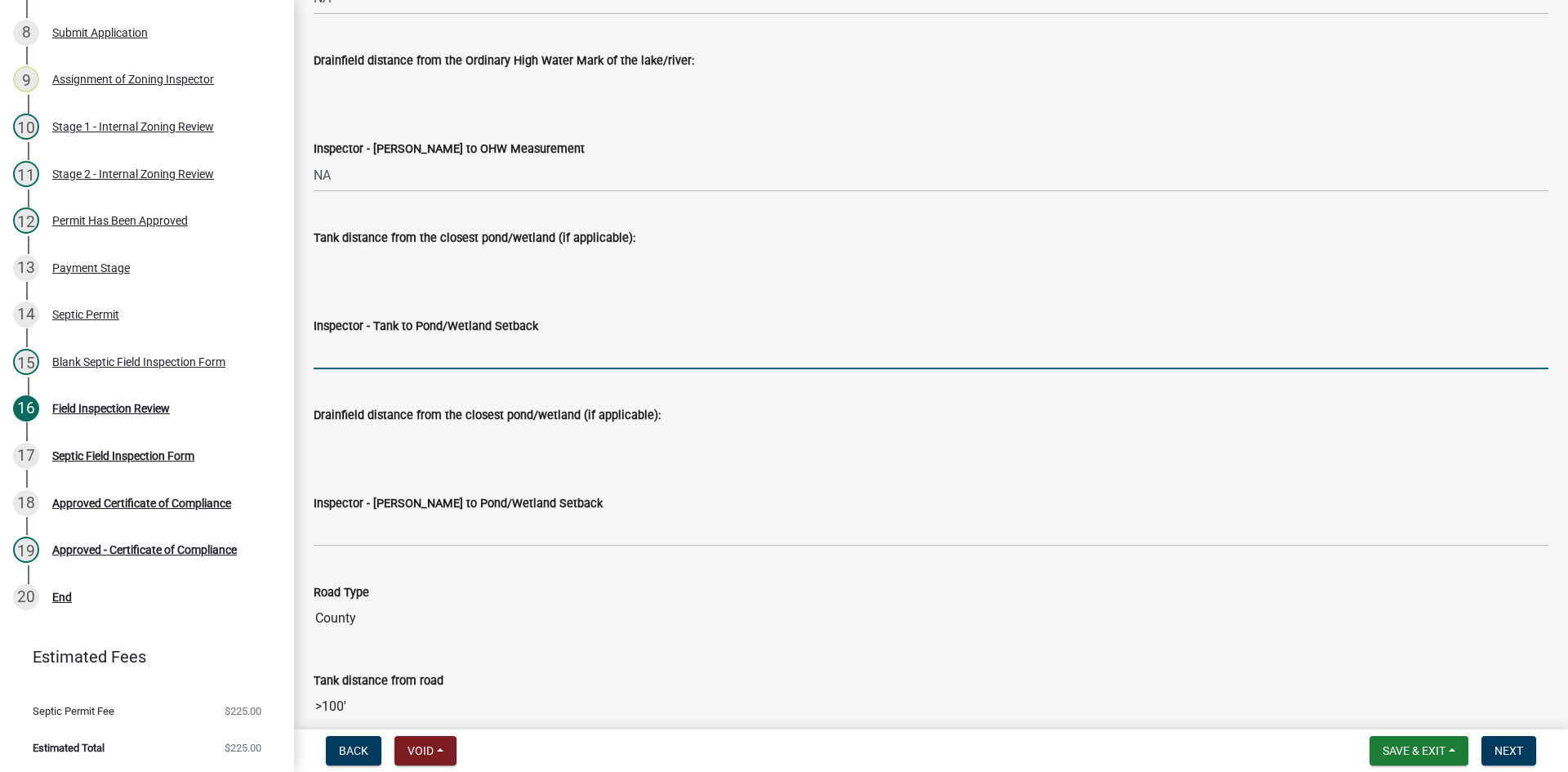
click at [406, 350] on input "Inspector - Tank to Pond/Wetland Setback" at bounding box center [931, 353] width 1235 height 34
type input "NA"
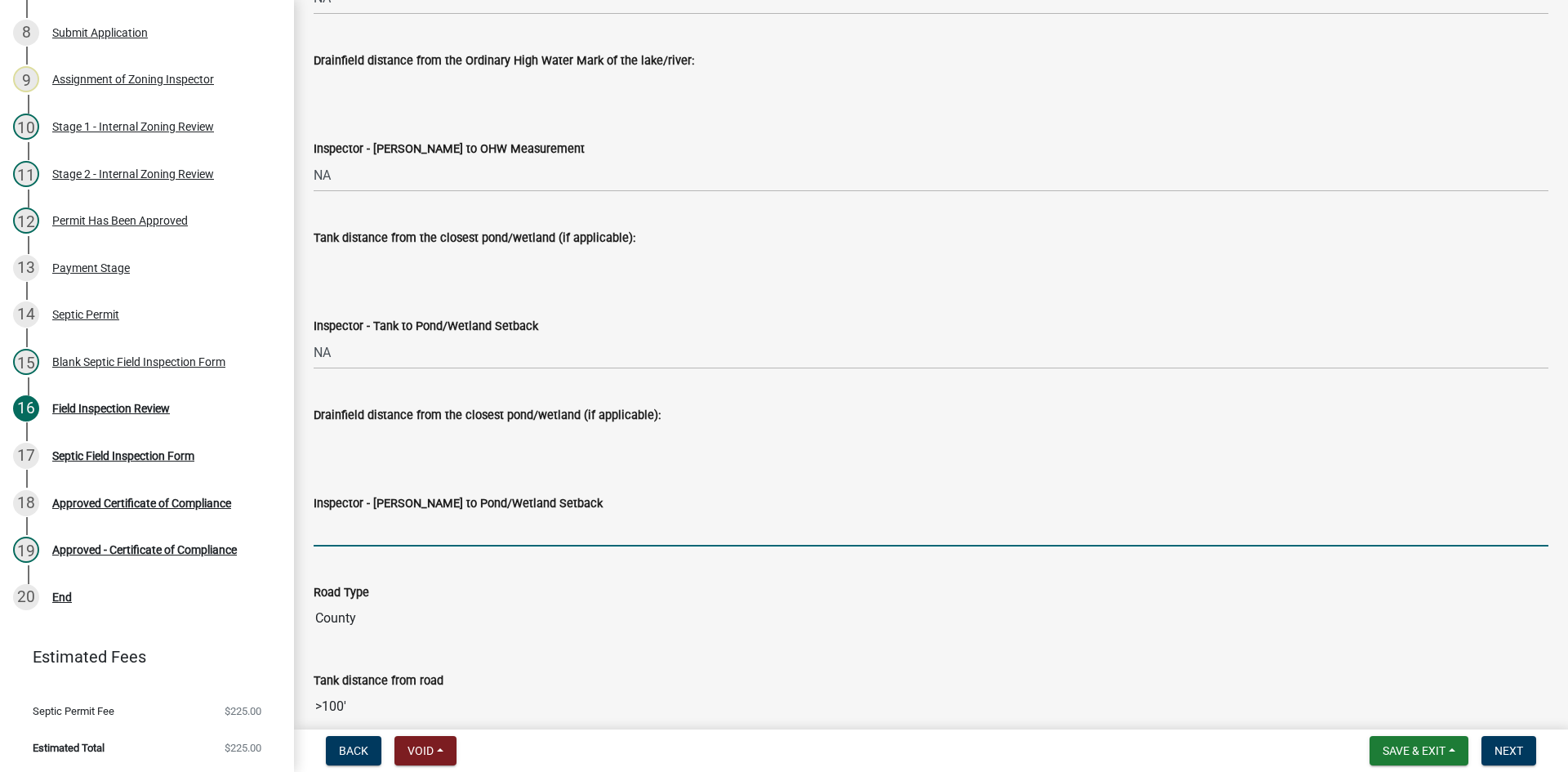
click at [405, 526] on input "Inspector - [PERSON_NAME] to Pond/Wetland Setback" at bounding box center [931, 530] width 1235 height 34
type input "NA"
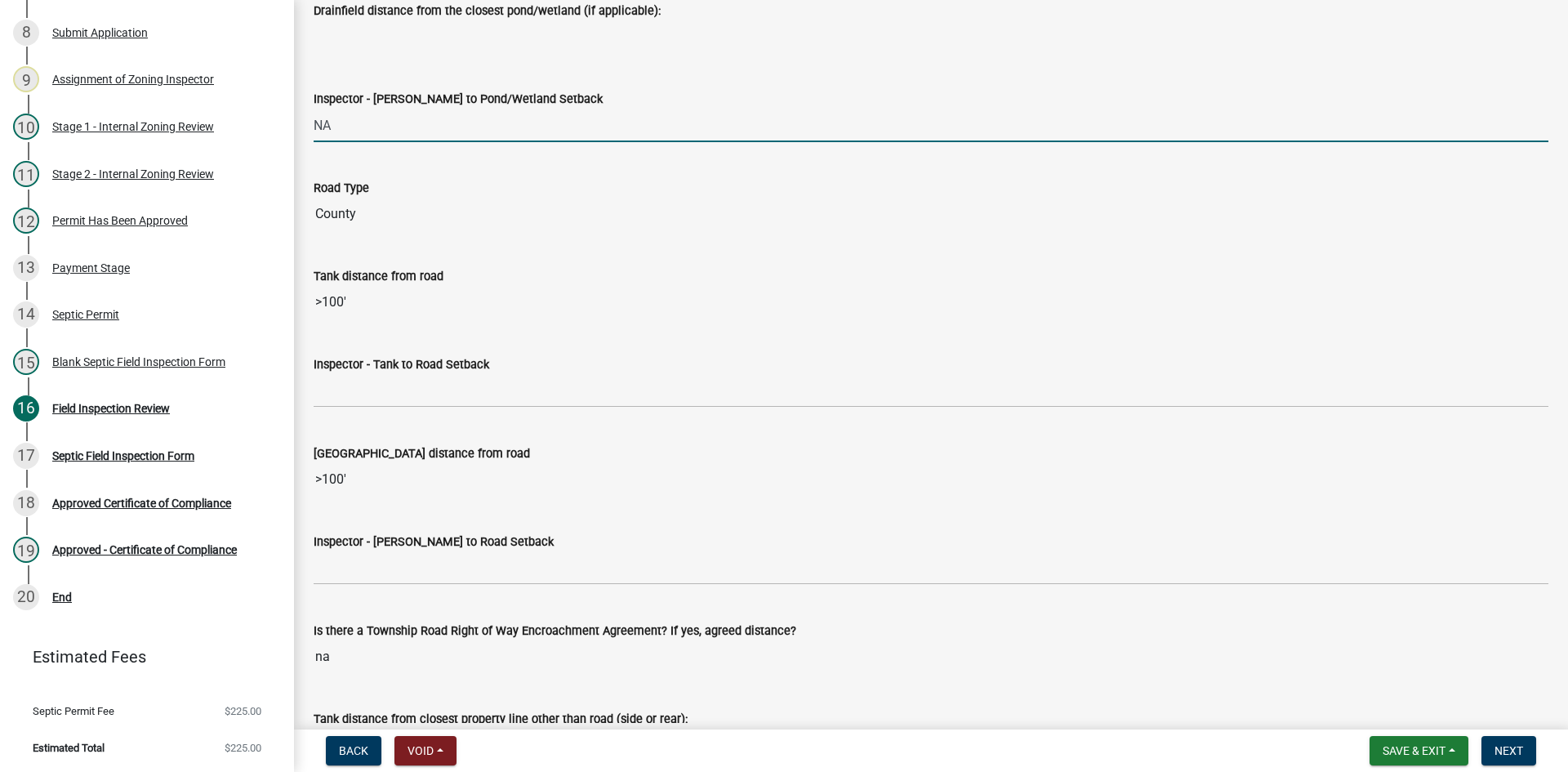
scroll to position [4494, 0]
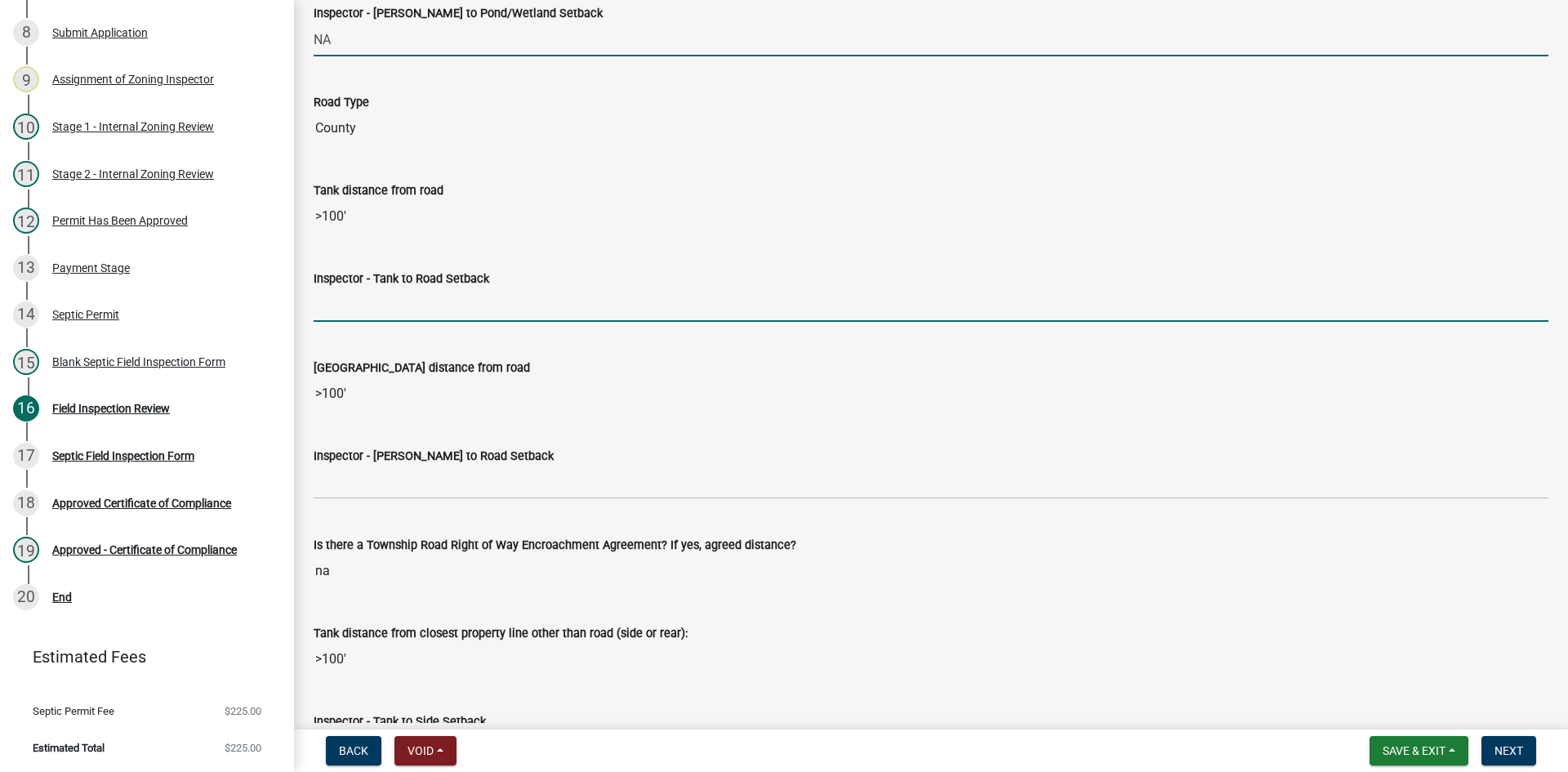
click at [382, 297] on input "Inspector - Tank to Road Setback" at bounding box center [931, 305] width 1235 height 34
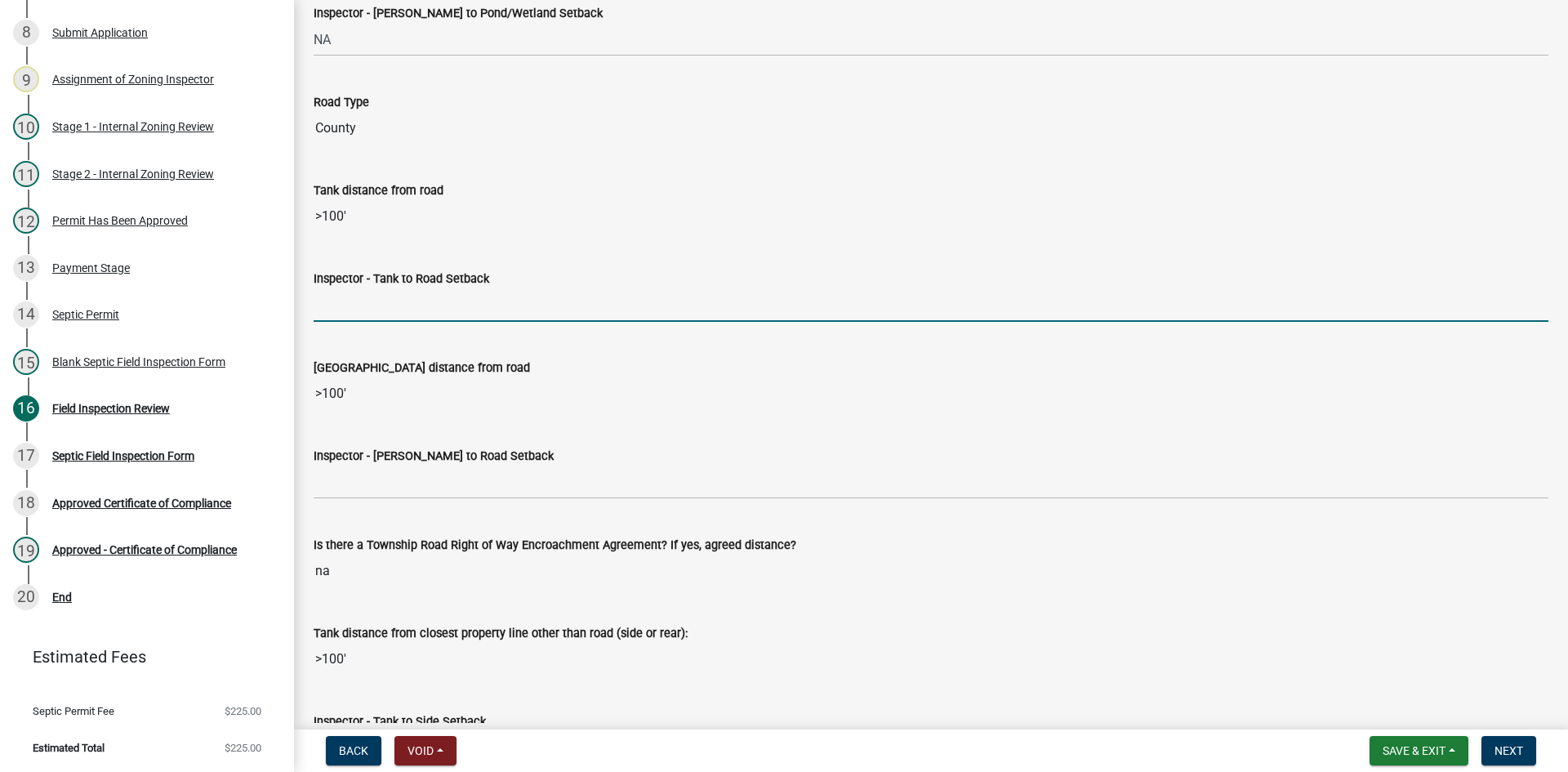
type input "10+"
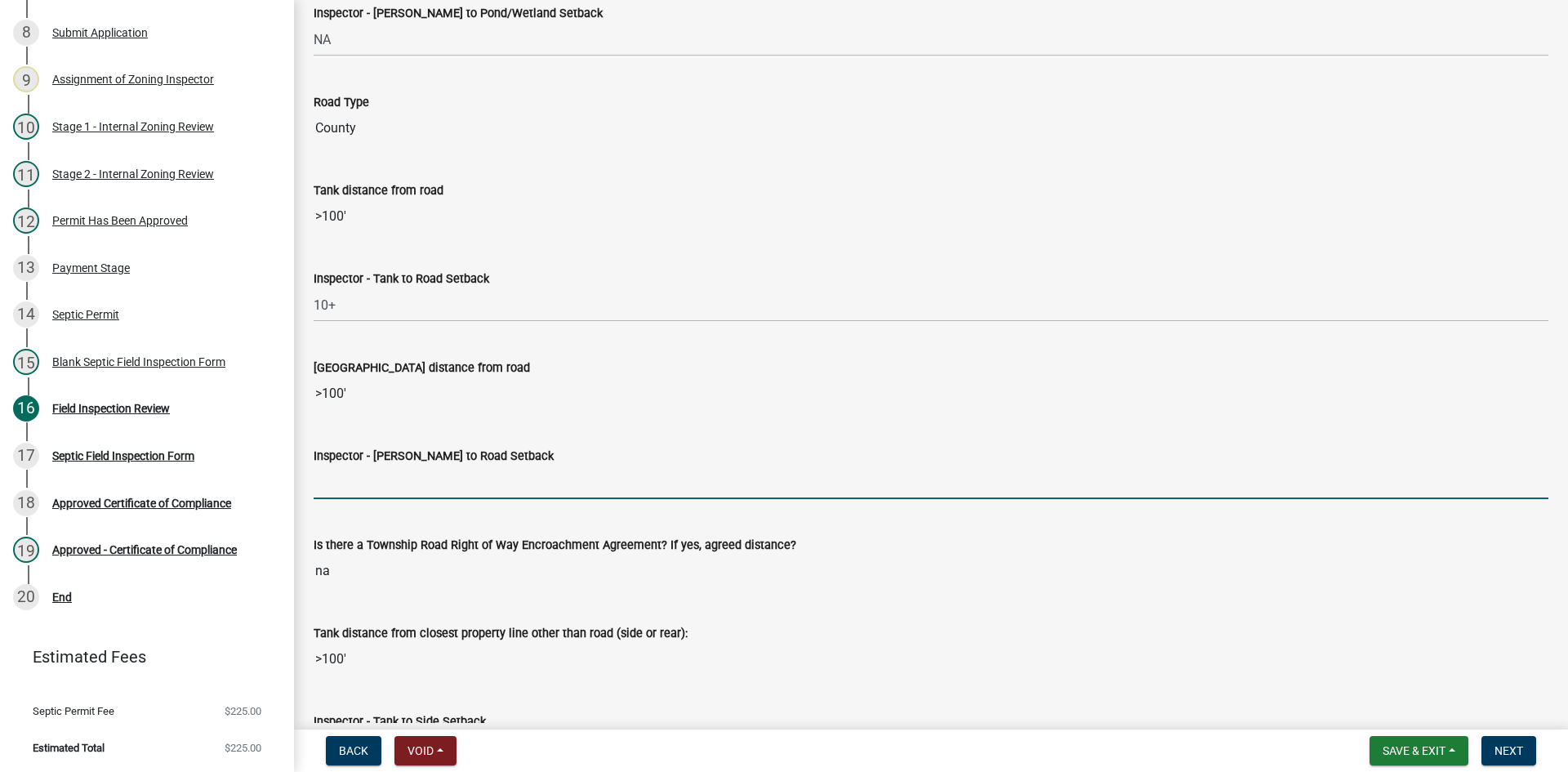
drag, startPoint x: 367, startPoint y: 475, endPoint x: 385, endPoint y: 489, distance: 22.8
click at [367, 475] on input "Inspector - [PERSON_NAME] to Road Setback" at bounding box center [931, 482] width 1235 height 34
type input "10+"
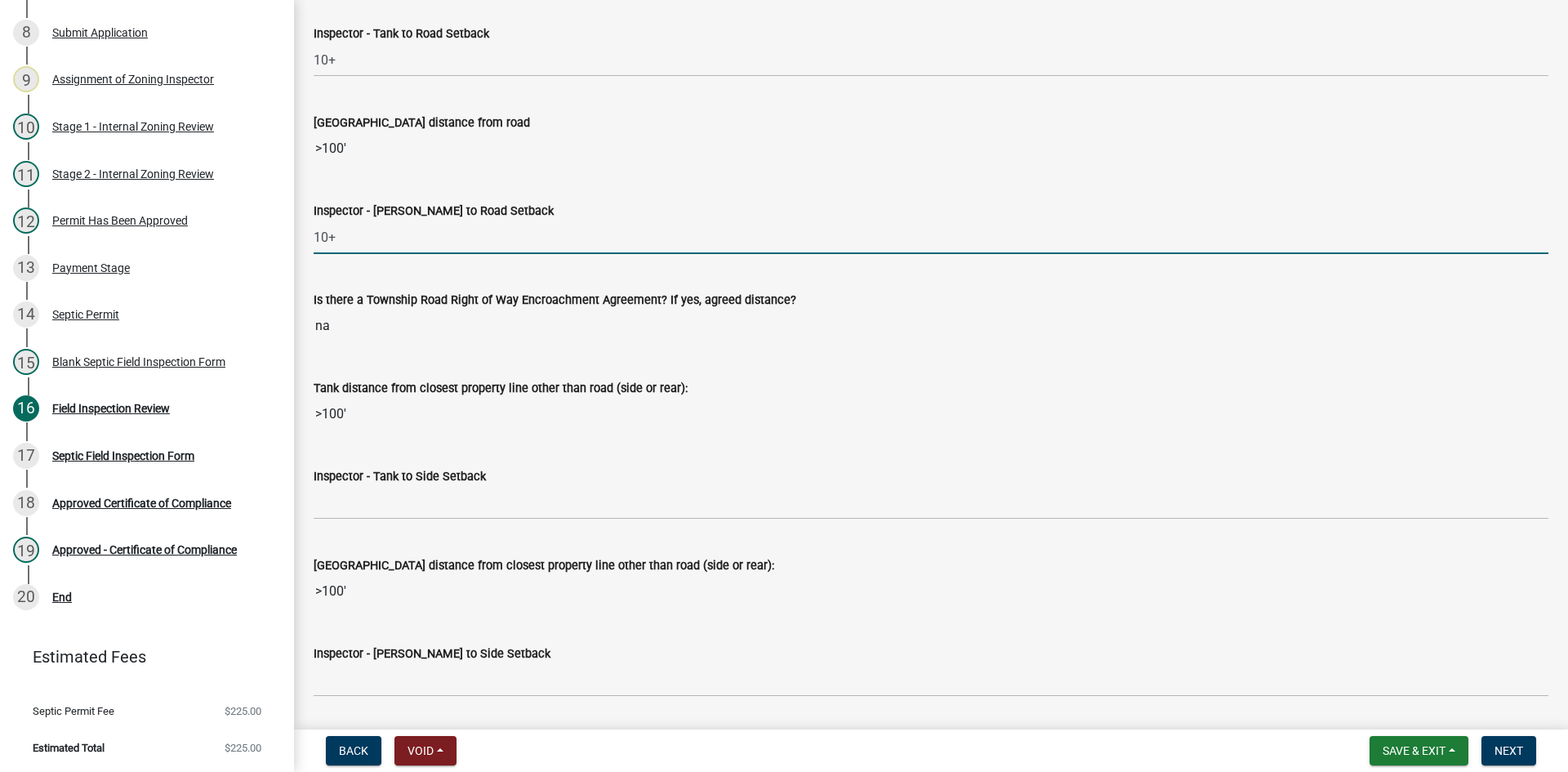
scroll to position [4821, 0]
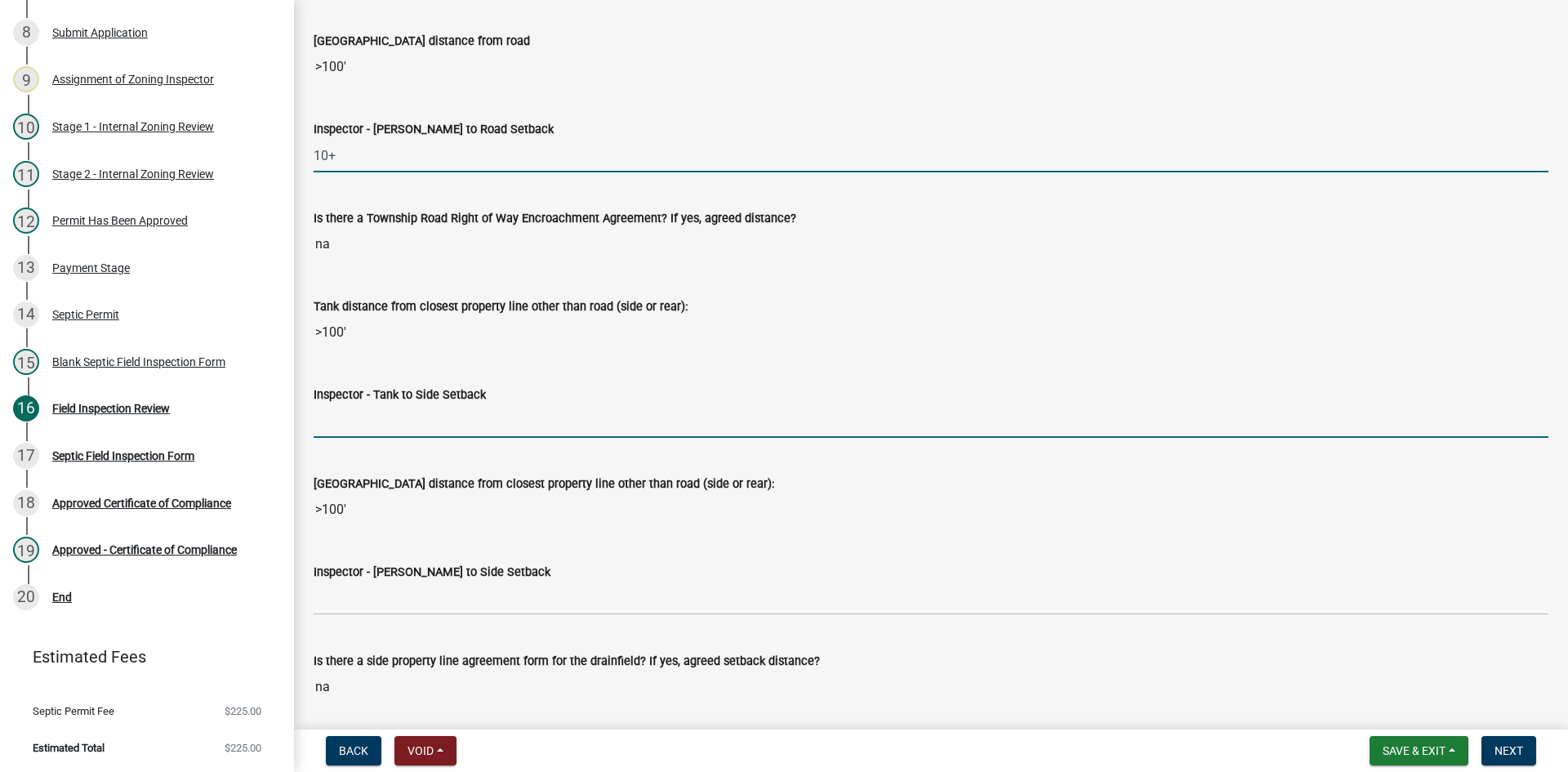
click at [353, 422] on input "Inspector - Tank to Side Setback" at bounding box center [931, 421] width 1235 height 34
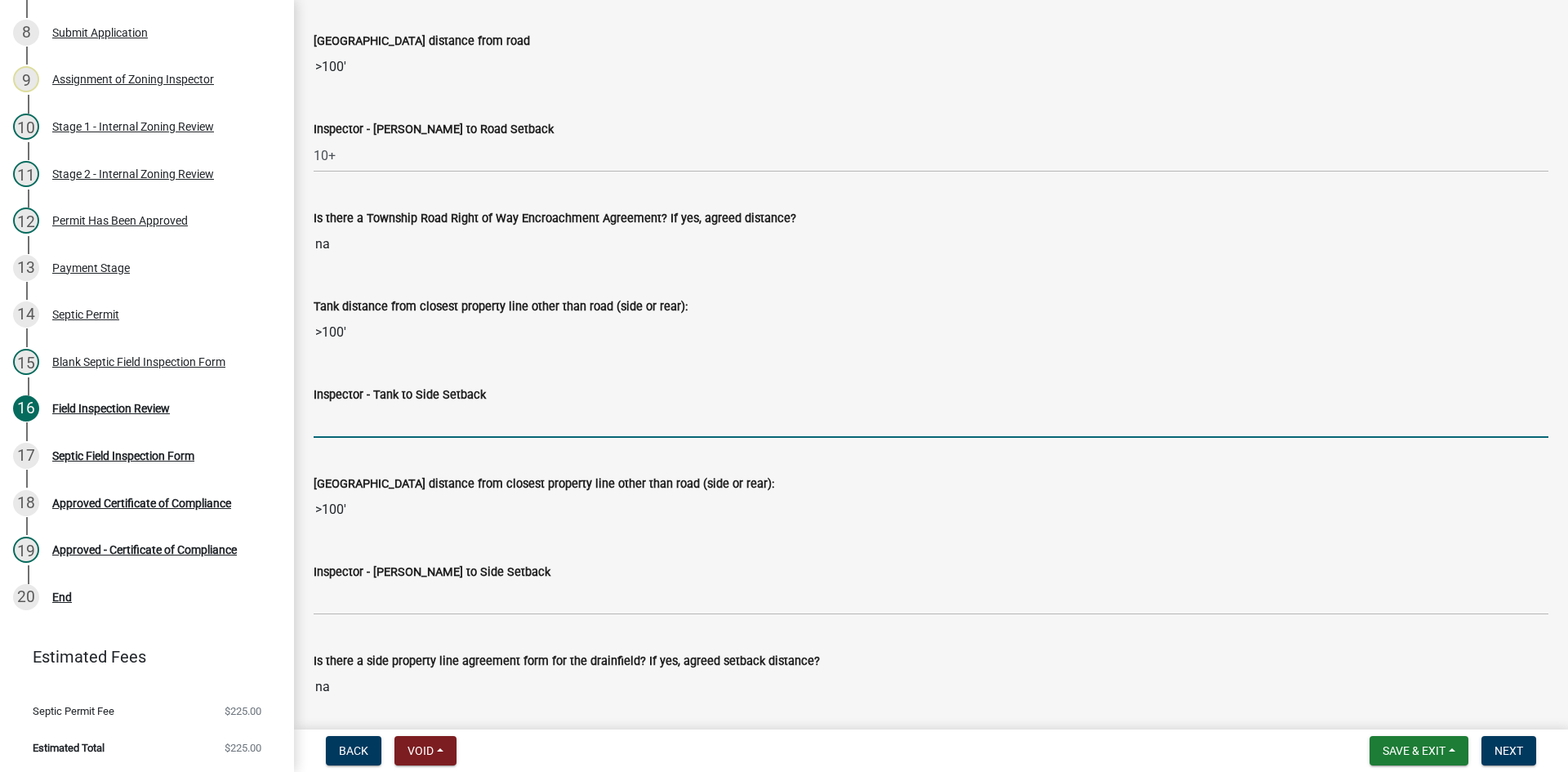
type input "10+"
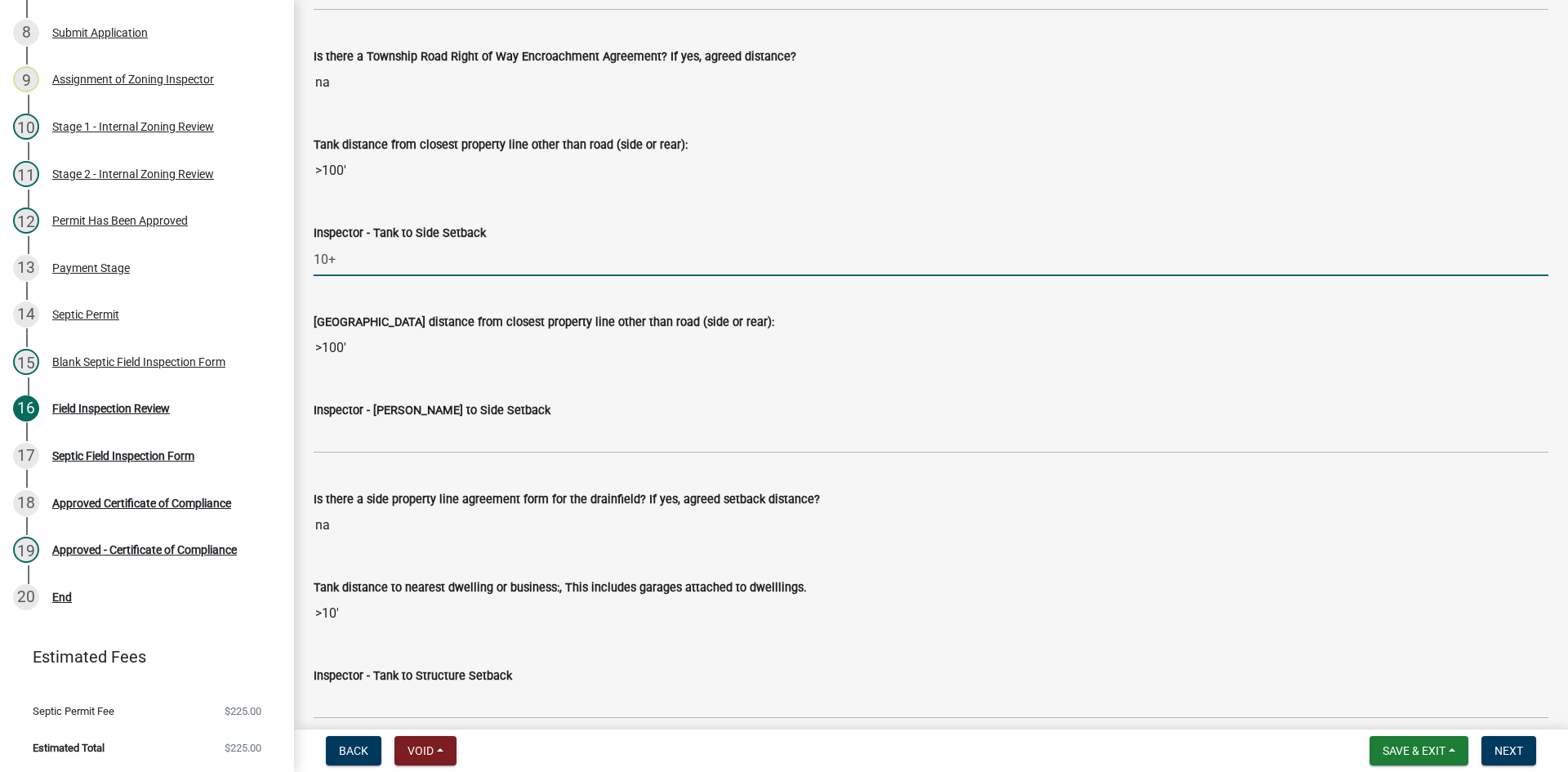
scroll to position [4984, 0]
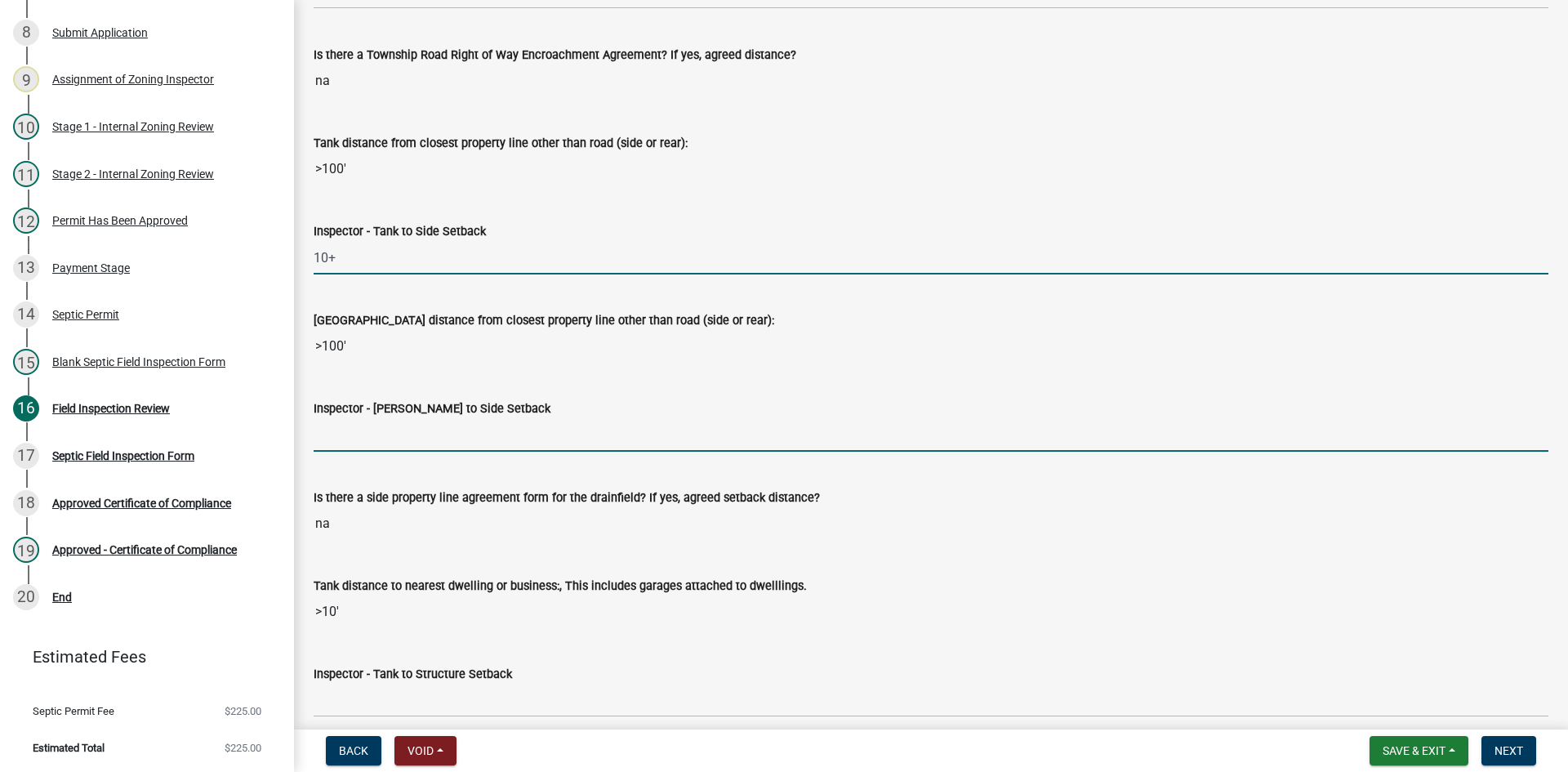
drag, startPoint x: 367, startPoint y: 443, endPoint x: 390, endPoint y: 439, distance: 23.3
click at [367, 442] on input "Inspector - [PERSON_NAME] to Side Setback" at bounding box center [931, 435] width 1235 height 34
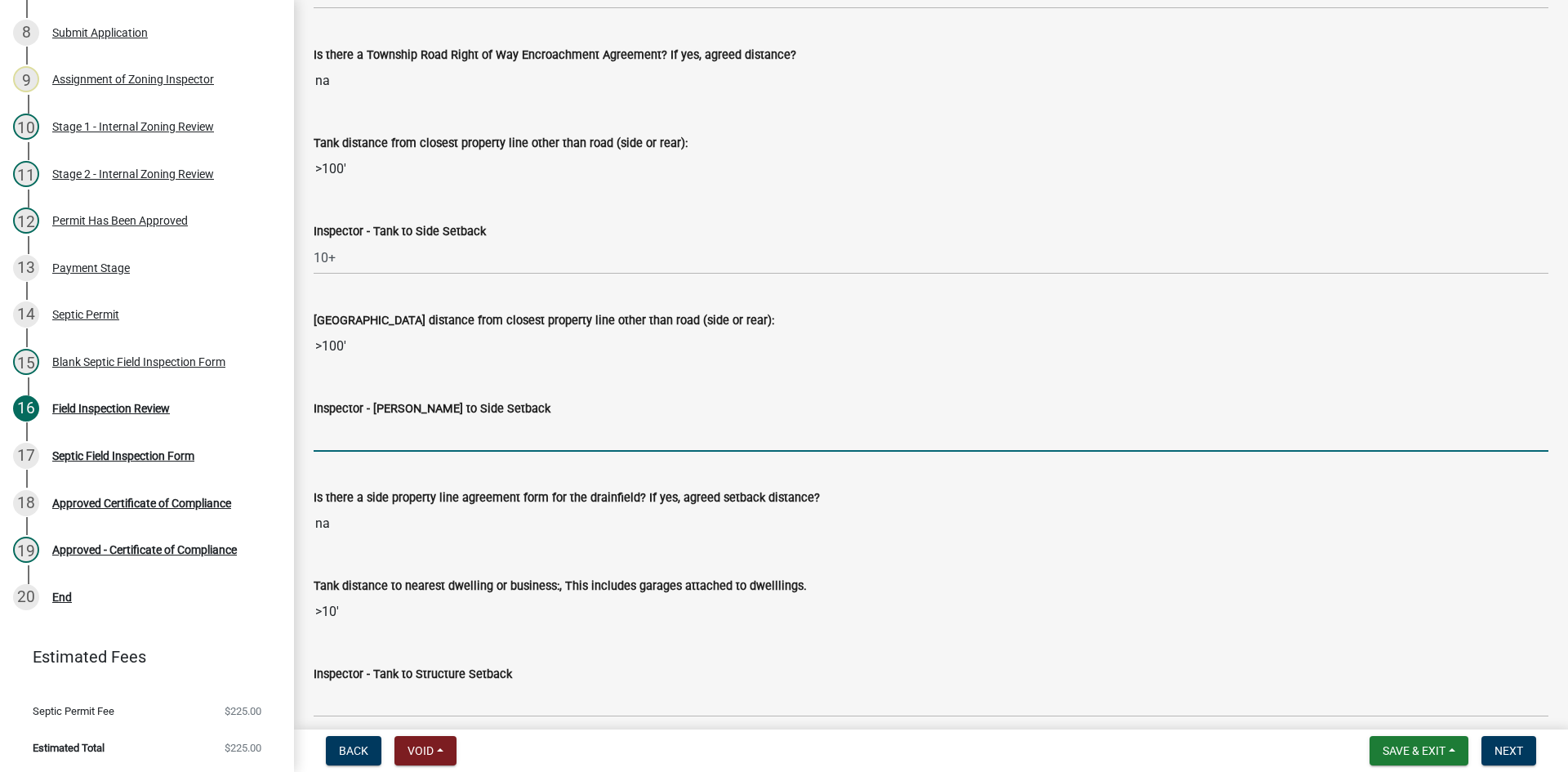
type input "10+"
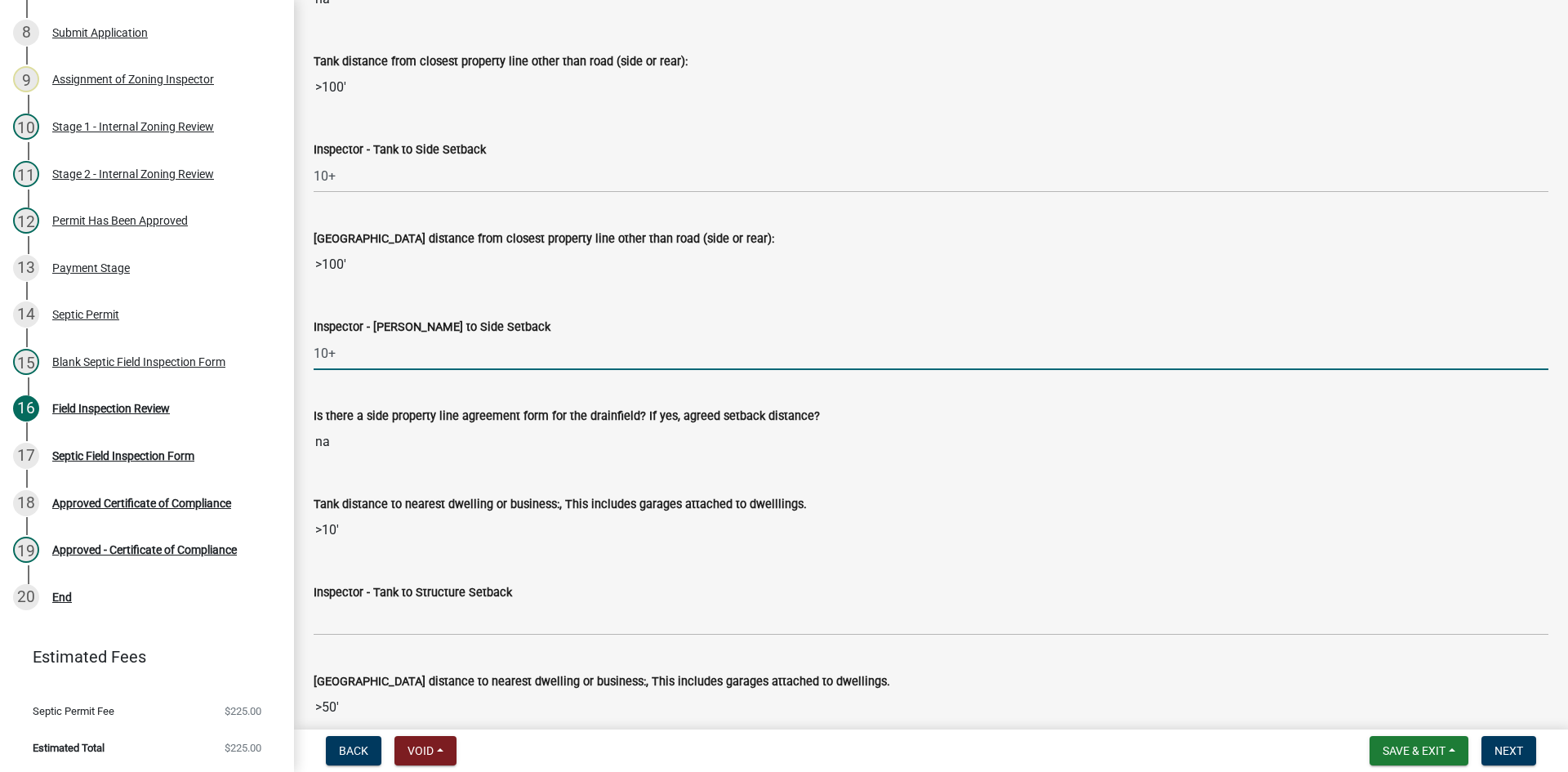
scroll to position [5229, 0]
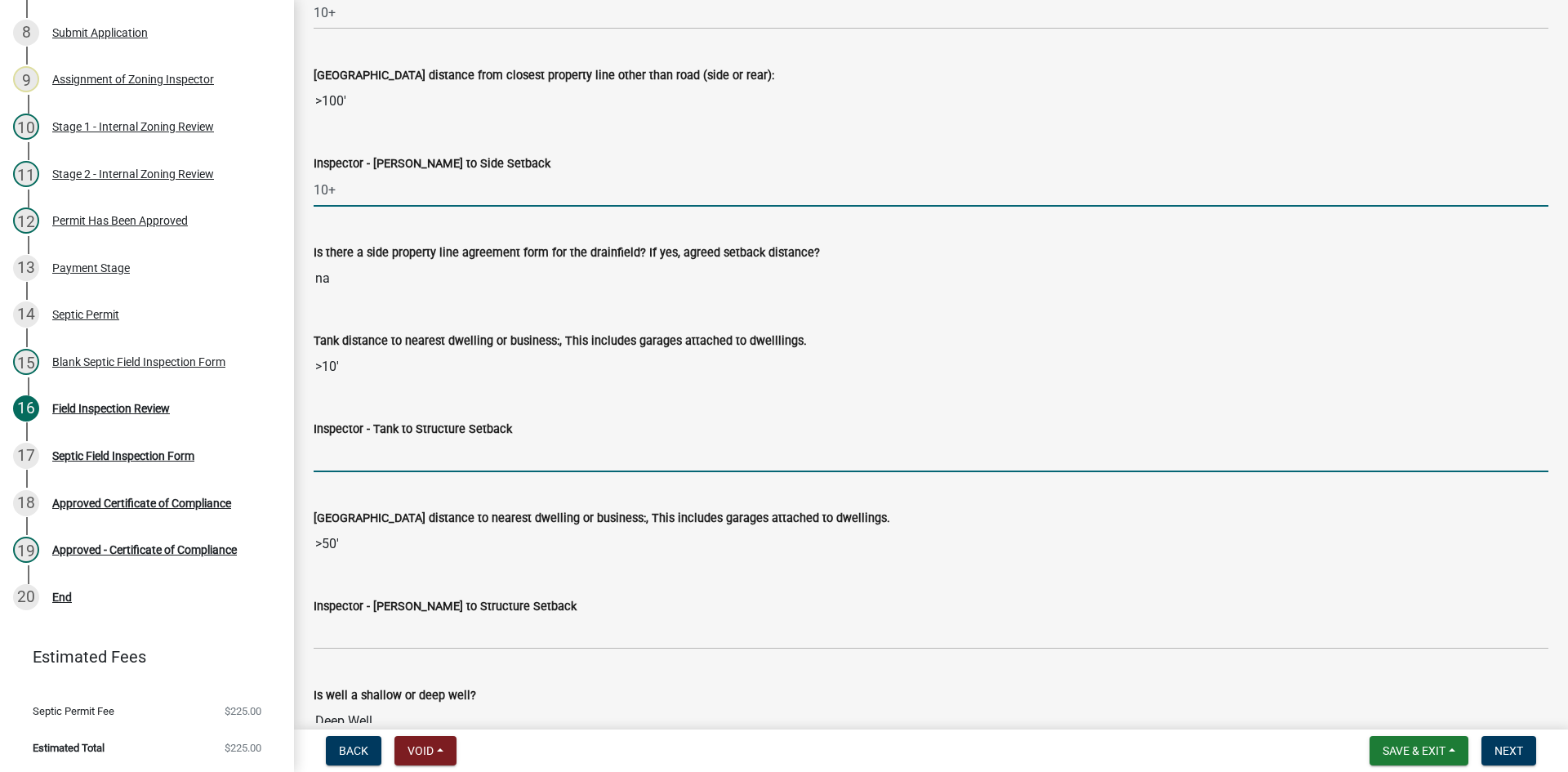
click at [369, 466] on input "Inspector - Tank to Structure Setback" at bounding box center [931, 456] width 1235 height 34
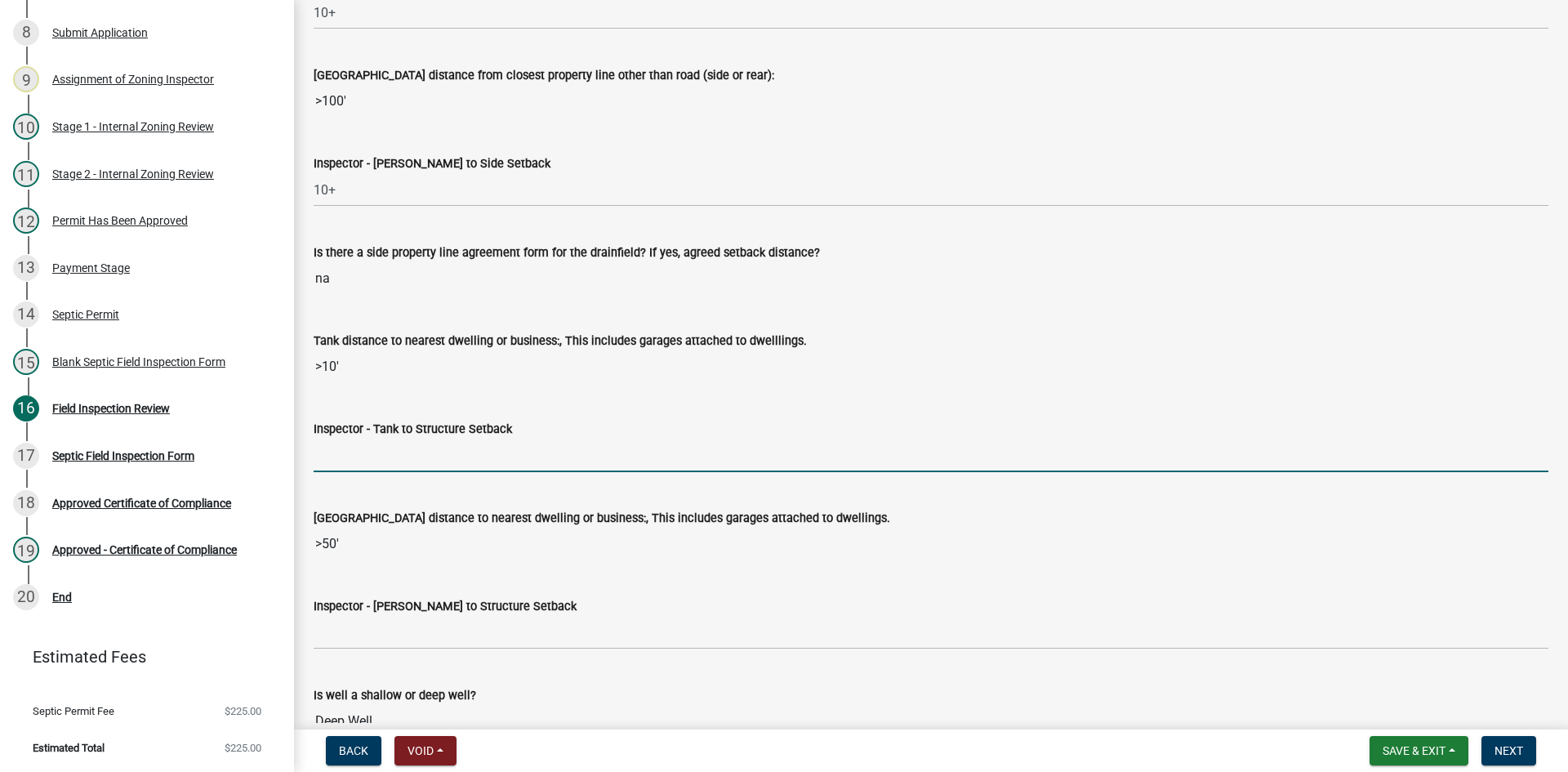
type input "10+"
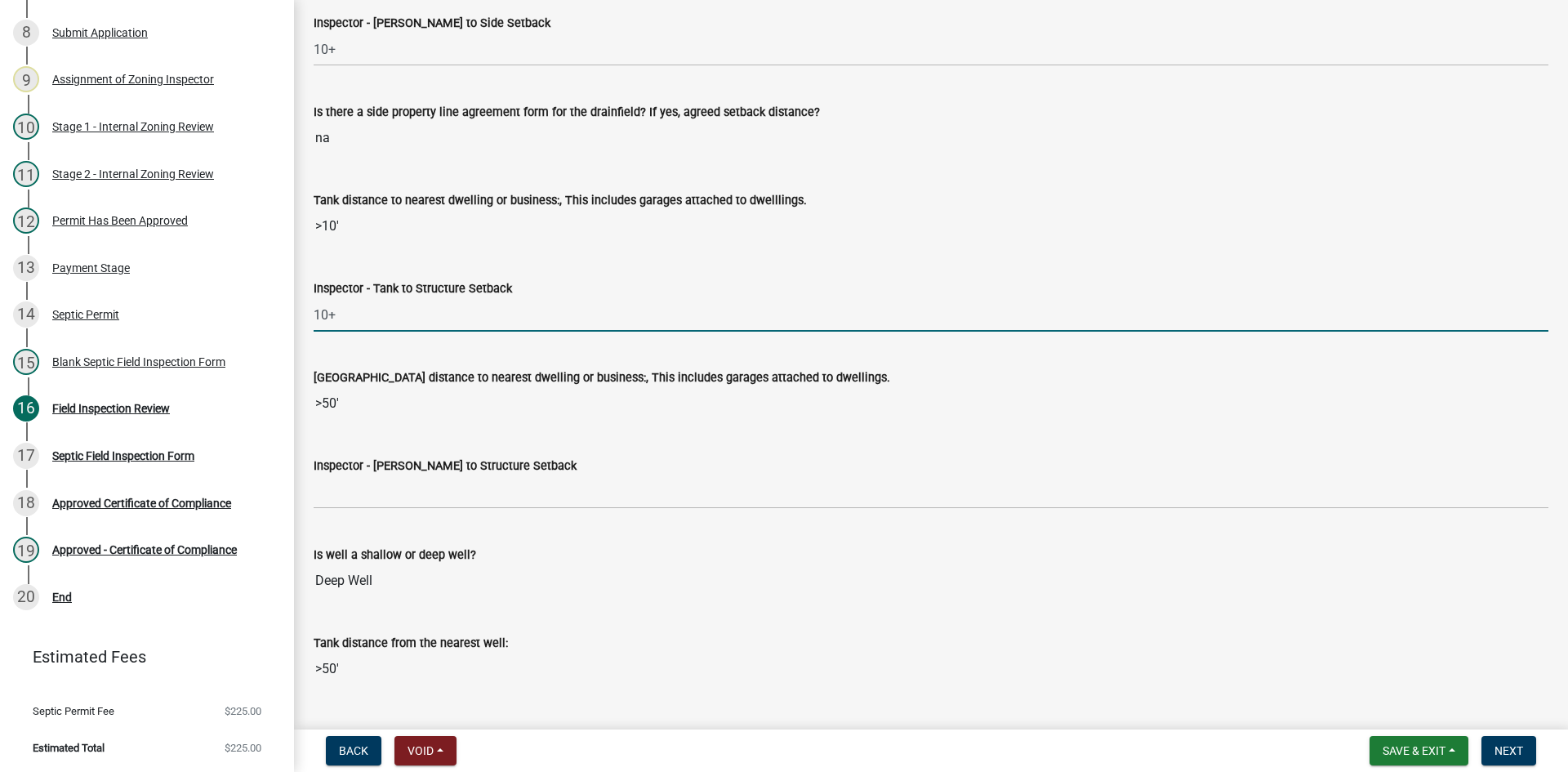
scroll to position [5474, 0]
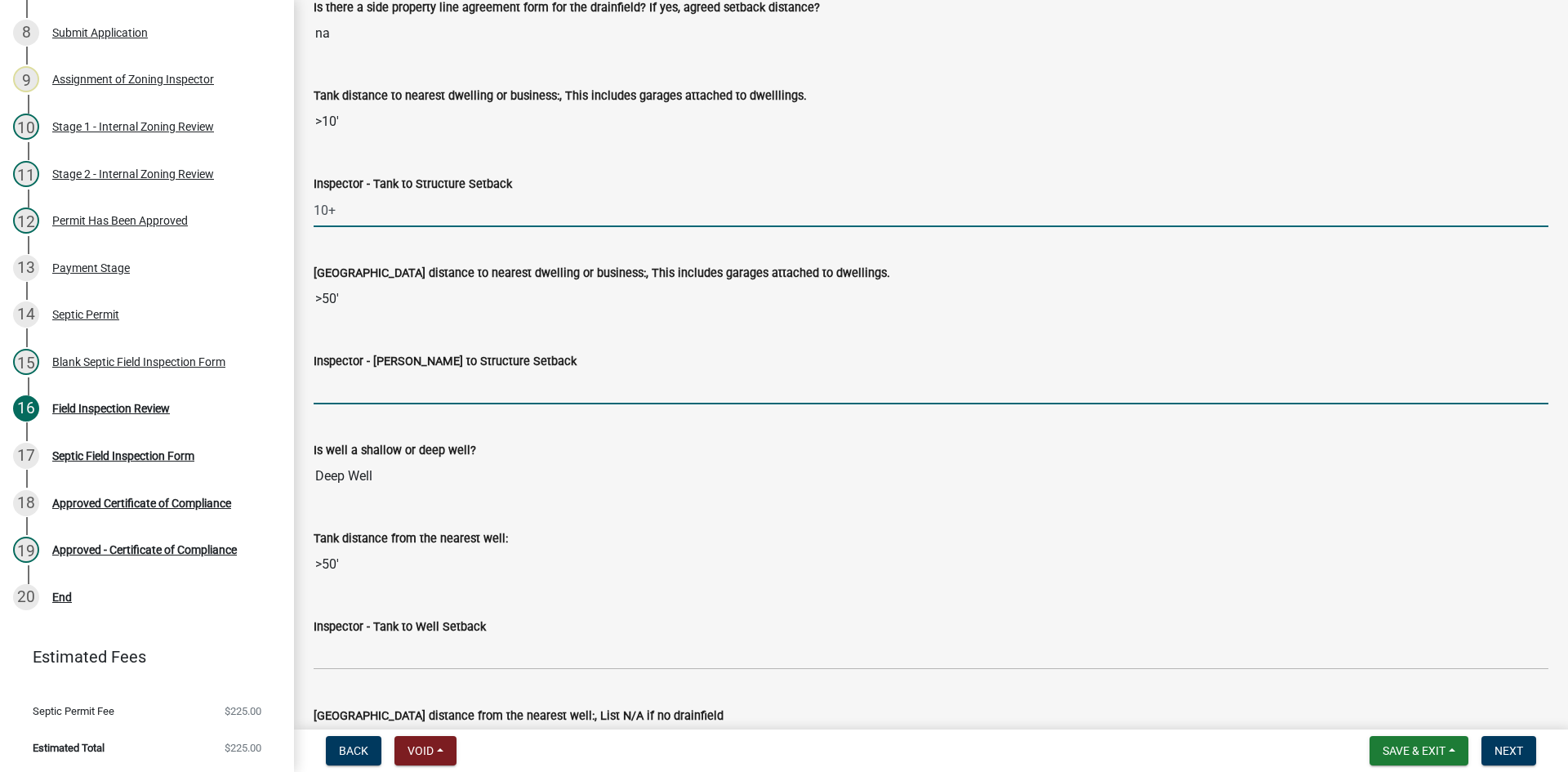
click at [374, 395] on input "Inspector - [PERSON_NAME] to Structure Setback" at bounding box center [931, 388] width 1235 height 34
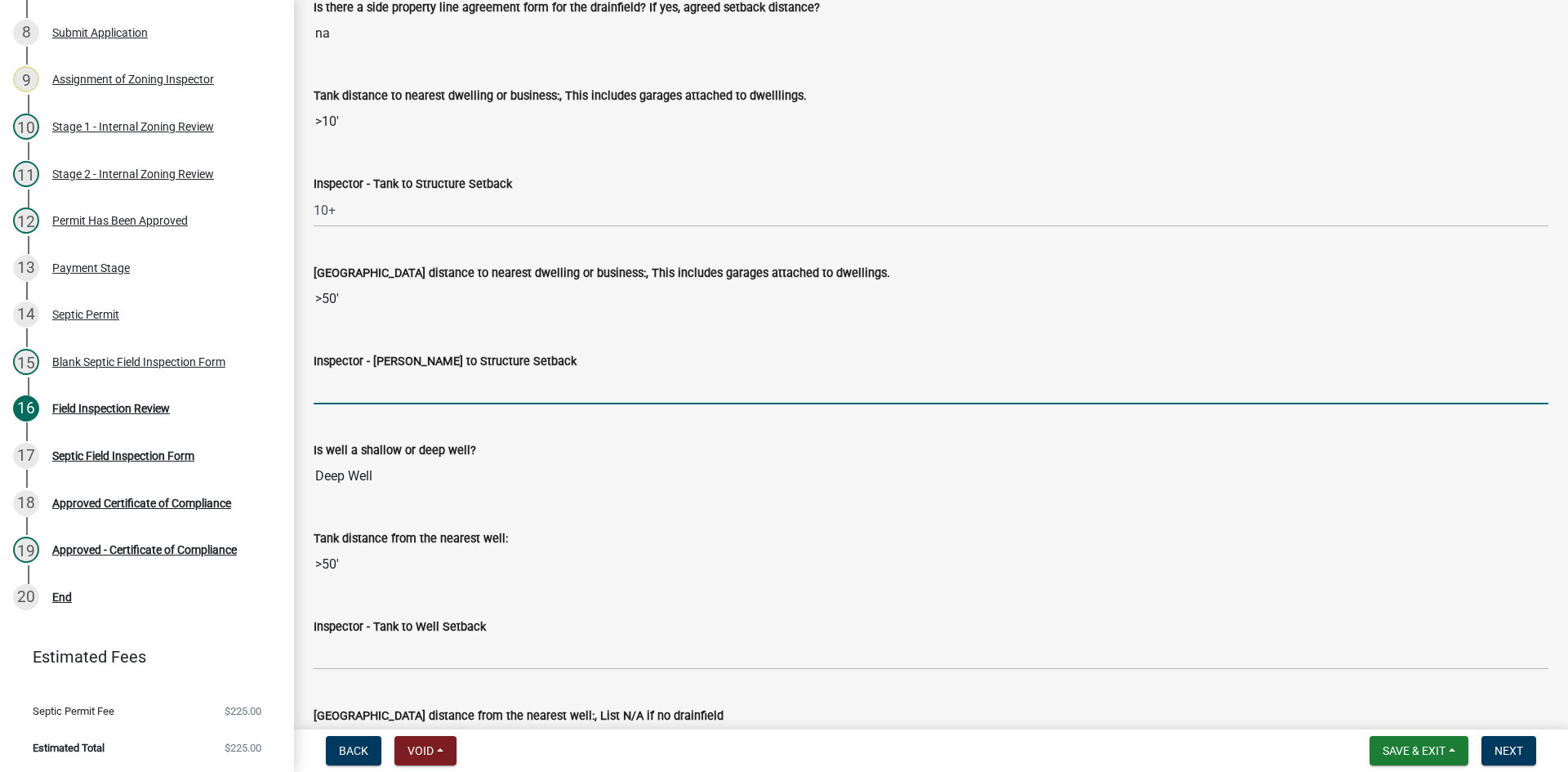
type input "20"
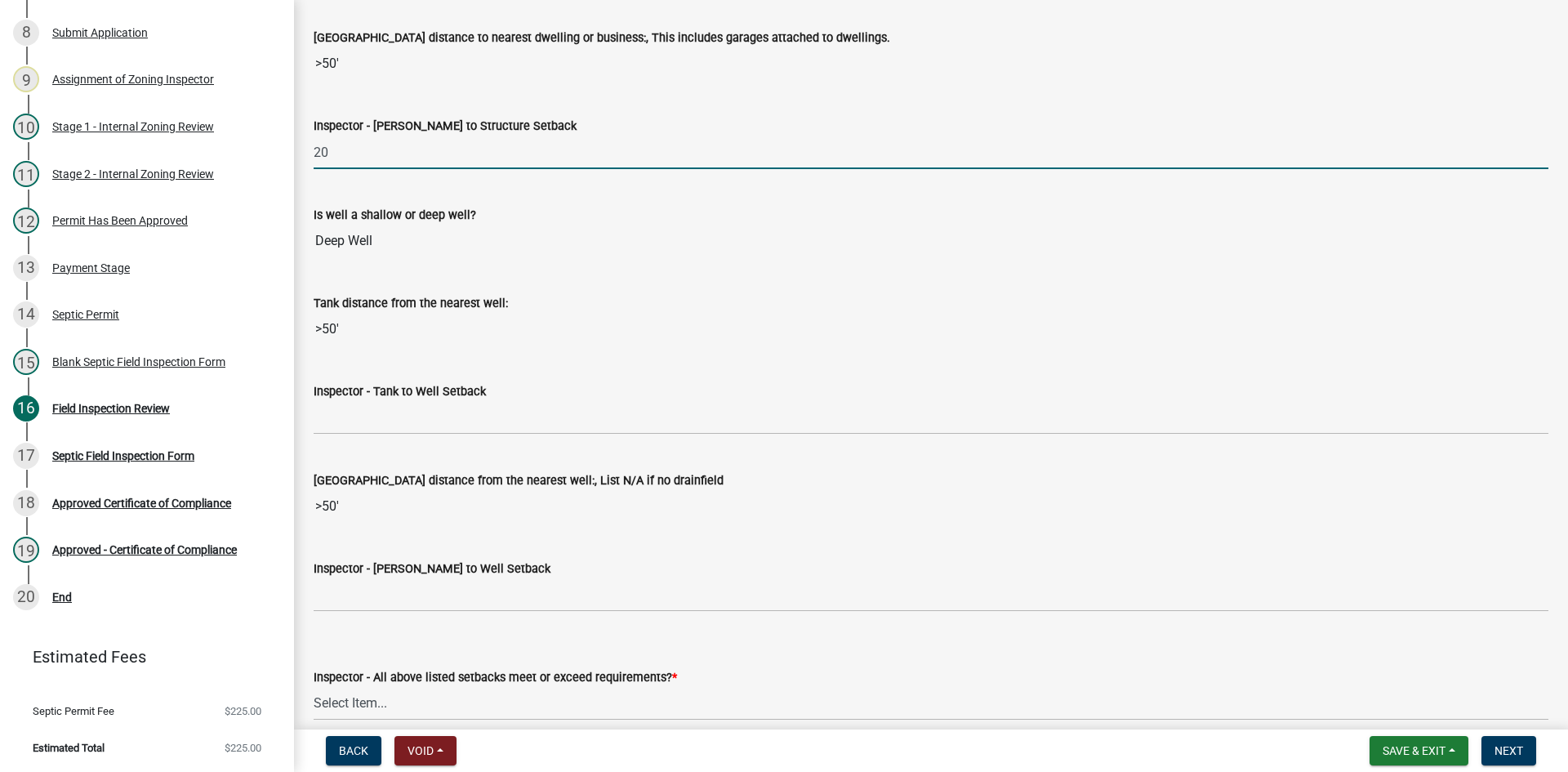
scroll to position [5720, 0]
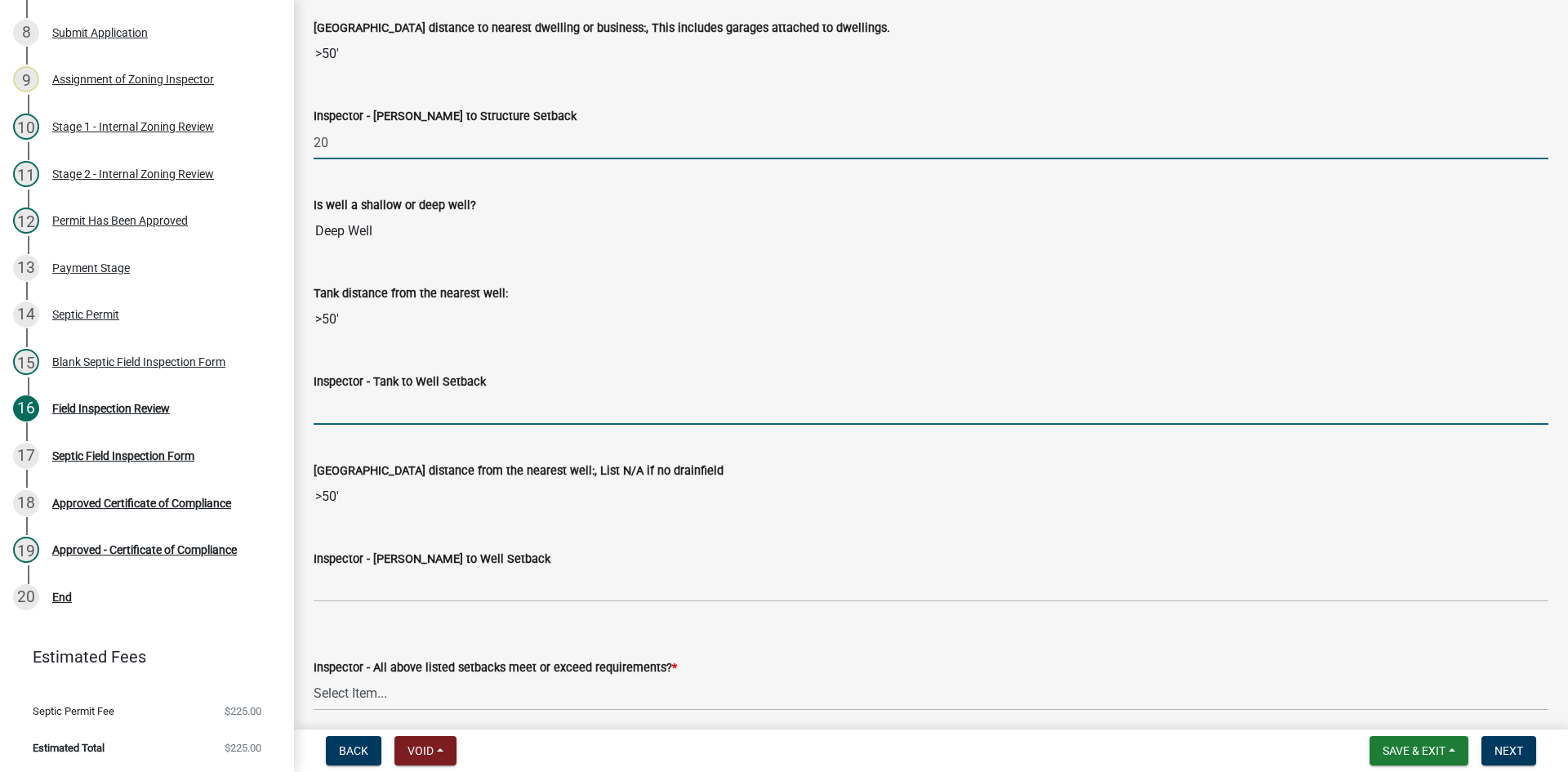
click at [386, 417] on input "Inspector - Tank to Well Setback" at bounding box center [931, 409] width 1235 height 34
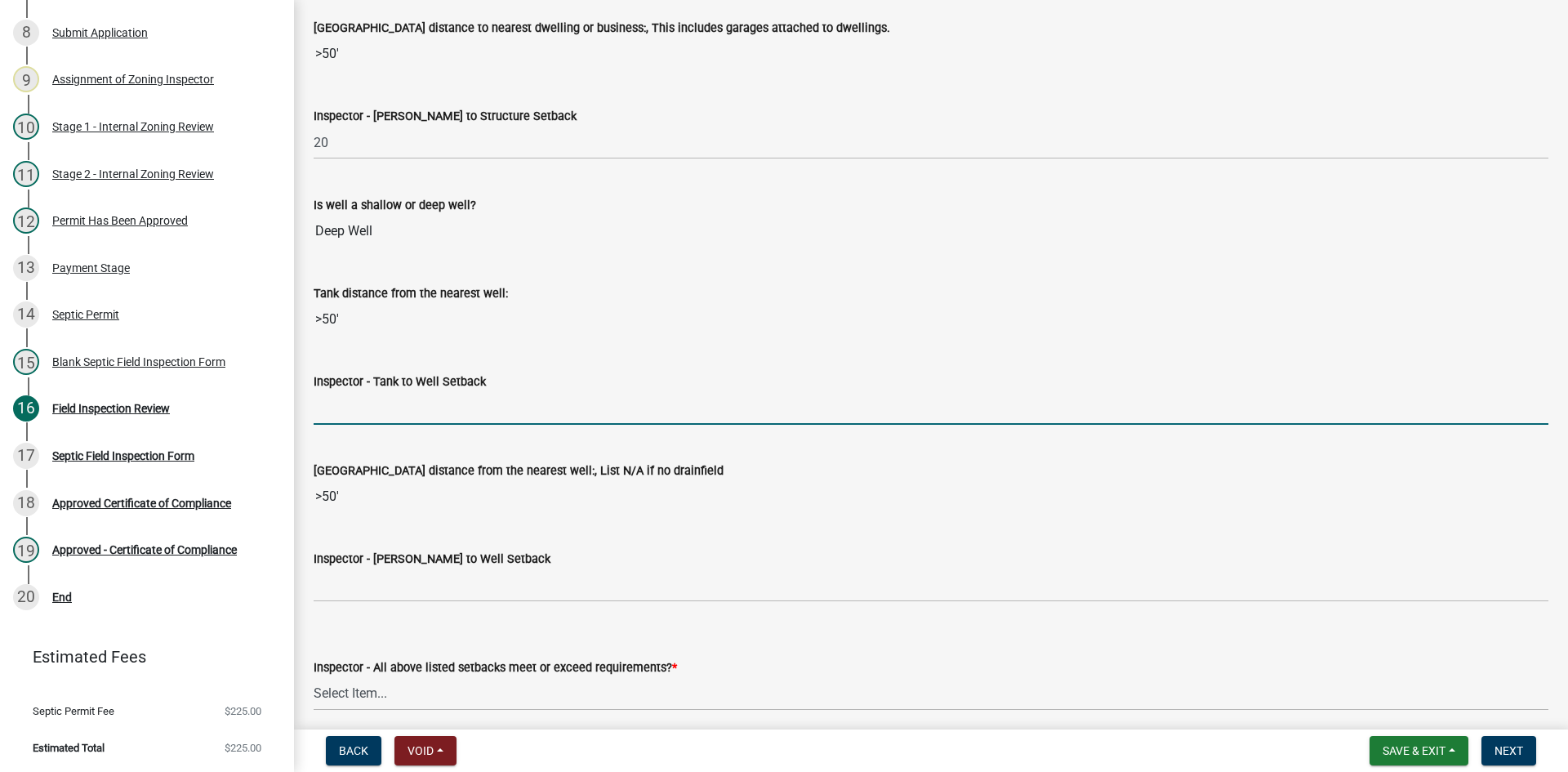
type input "50+"
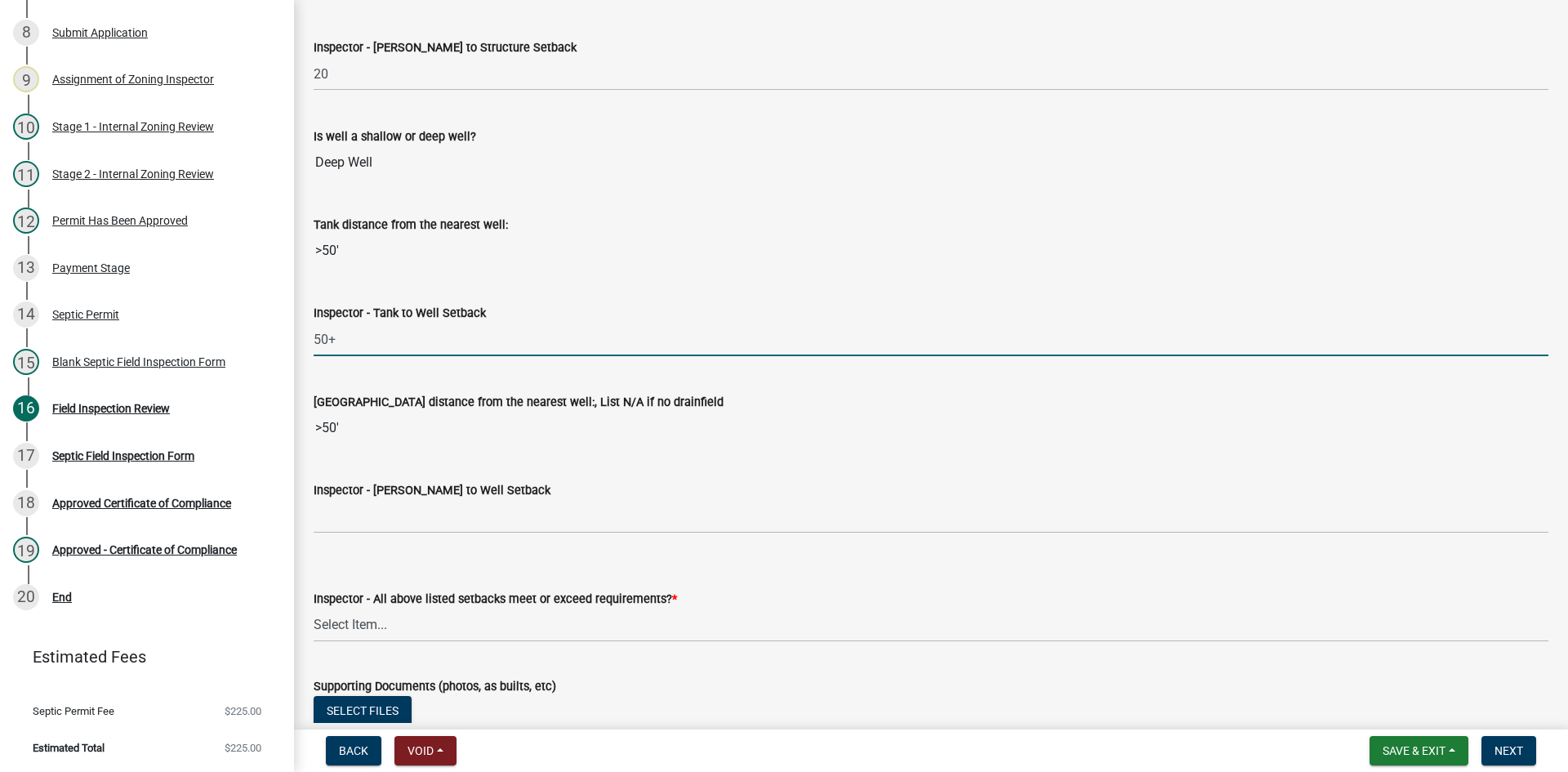
scroll to position [5965, 0]
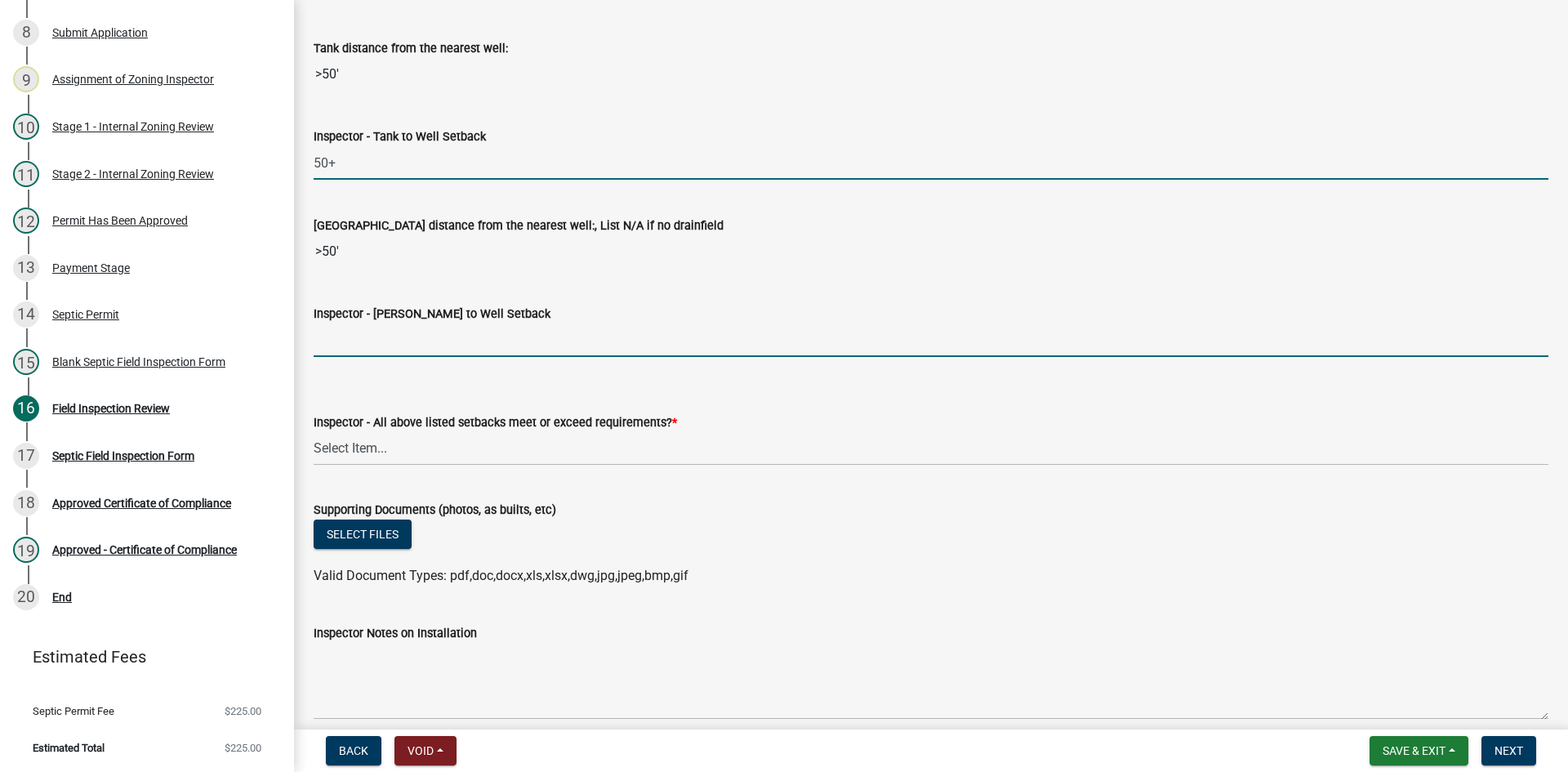
click at [357, 339] on input "Inspector - [PERSON_NAME] to Well Setback" at bounding box center [931, 340] width 1235 height 34
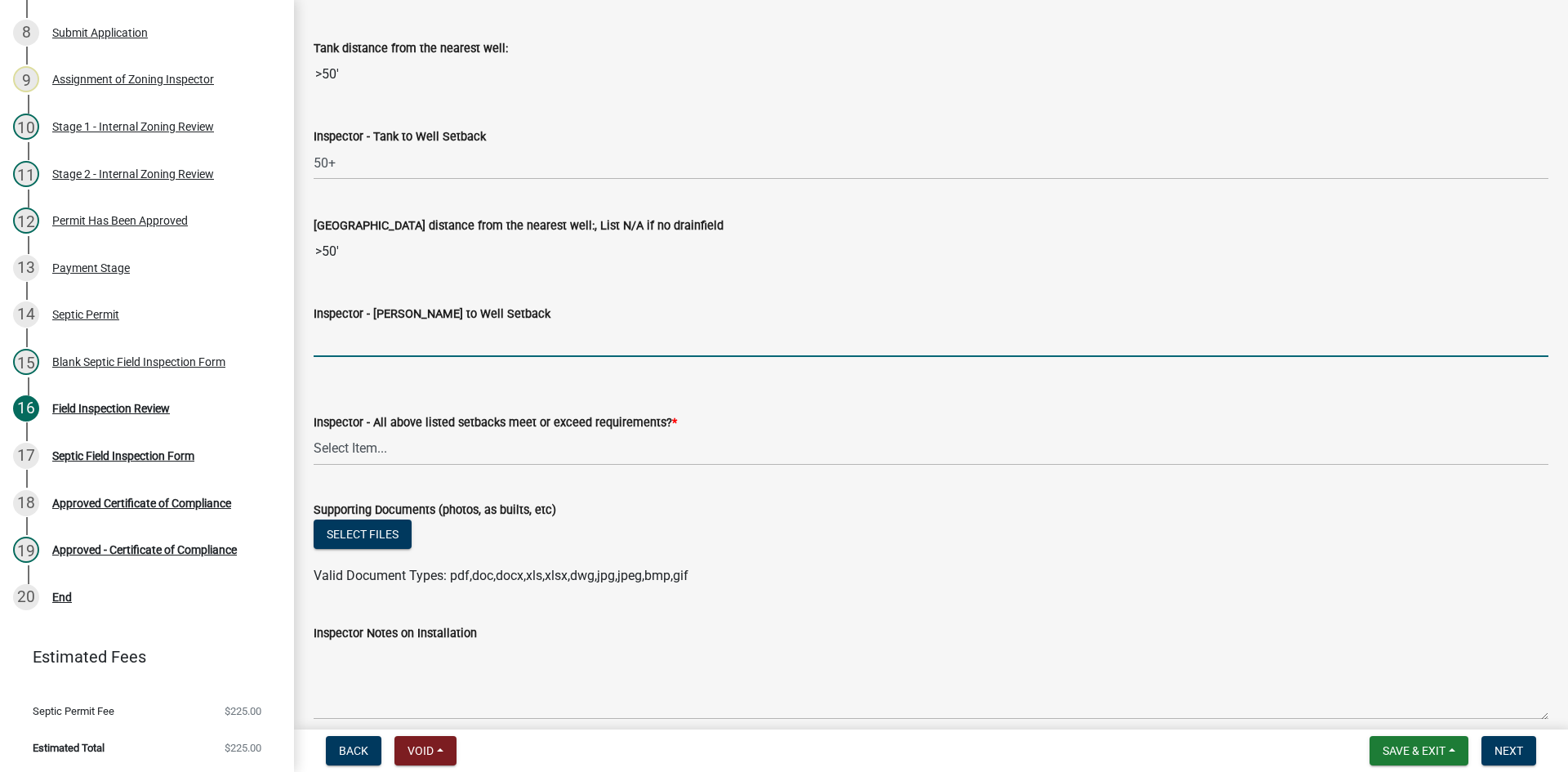
type input "50+"
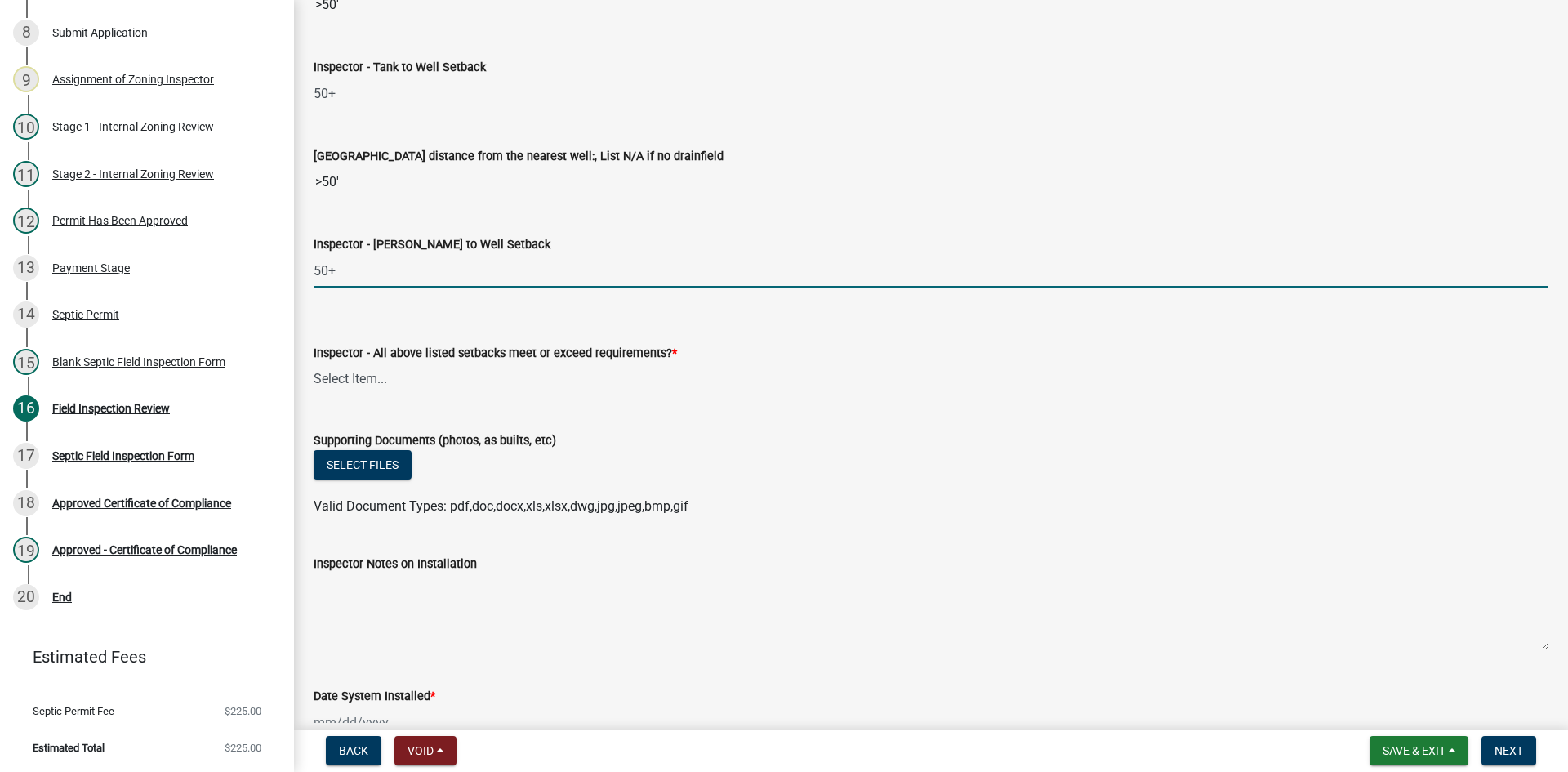
scroll to position [6128, 0]
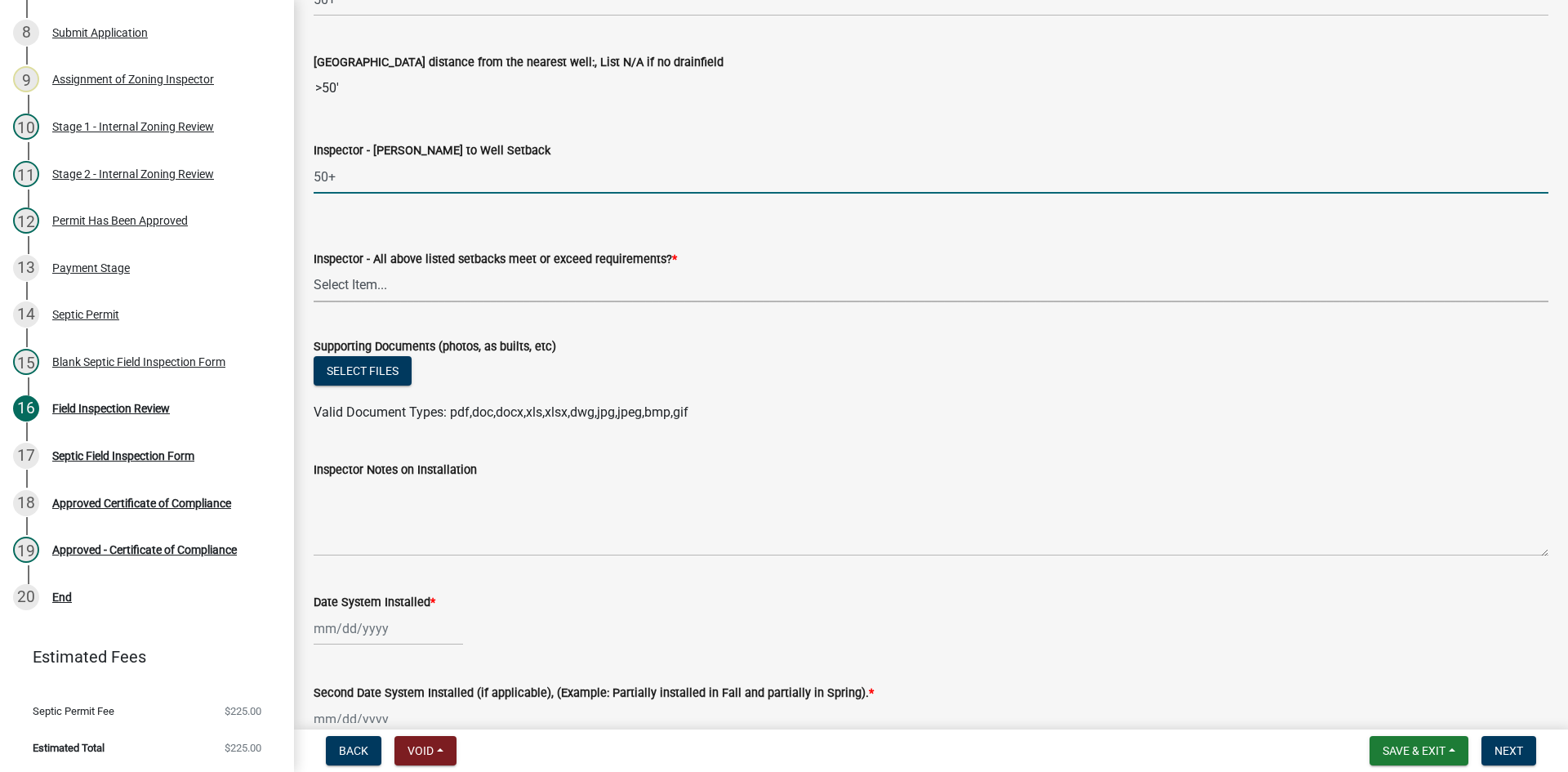
click at [373, 292] on select "Select Item... Yes No" at bounding box center [931, 285] width 1235 height 34
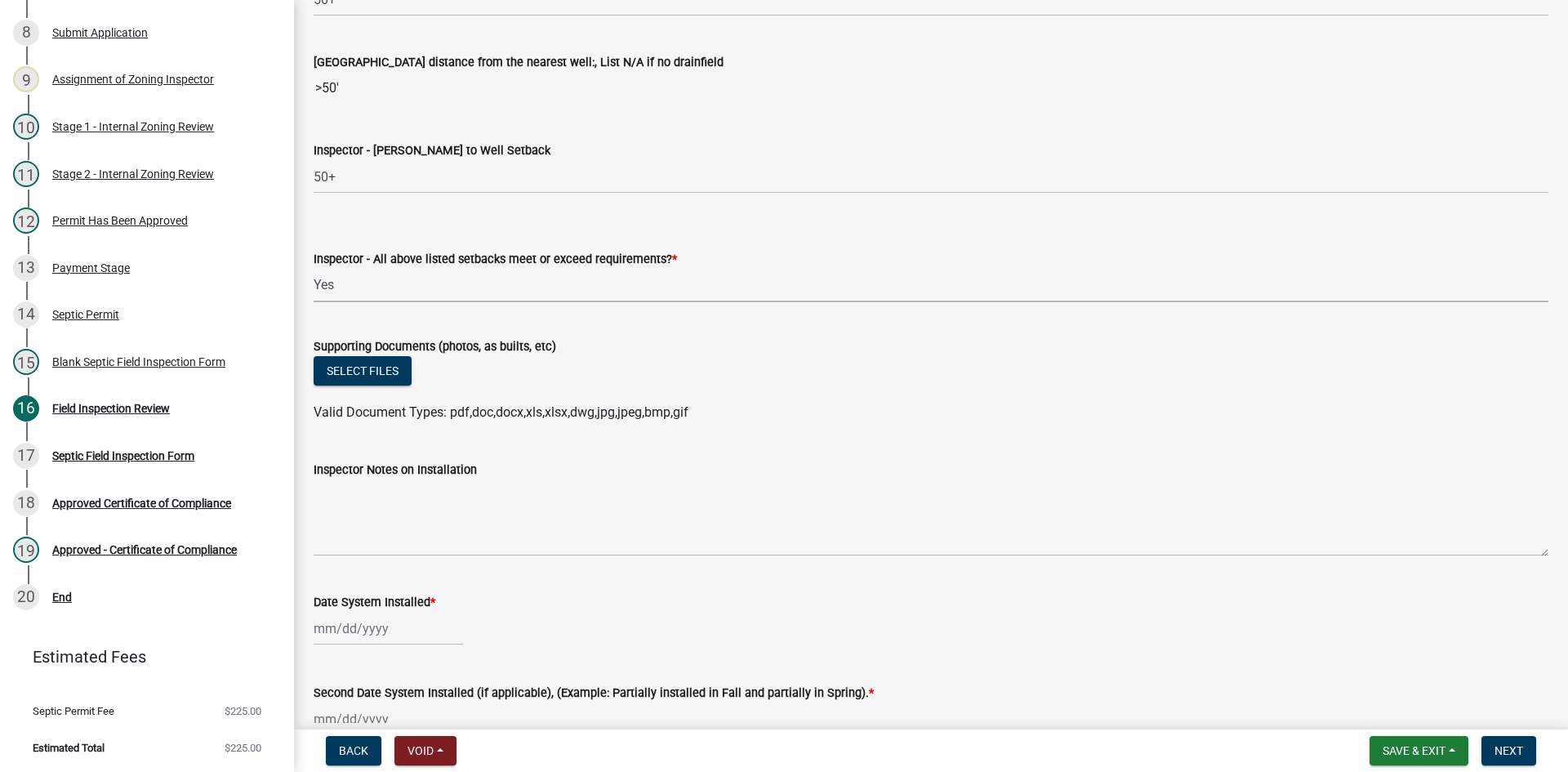
click at [314, 269] on select "Select Item... Yes No" at bounding box center [931, 285] width 1235 height 34
select select "adfa1390-1443-4b8a-94eb-9b7f601f4679"
click at [378, 377] on button "Select files" at bounding box center [362, 370] width 98 height 29
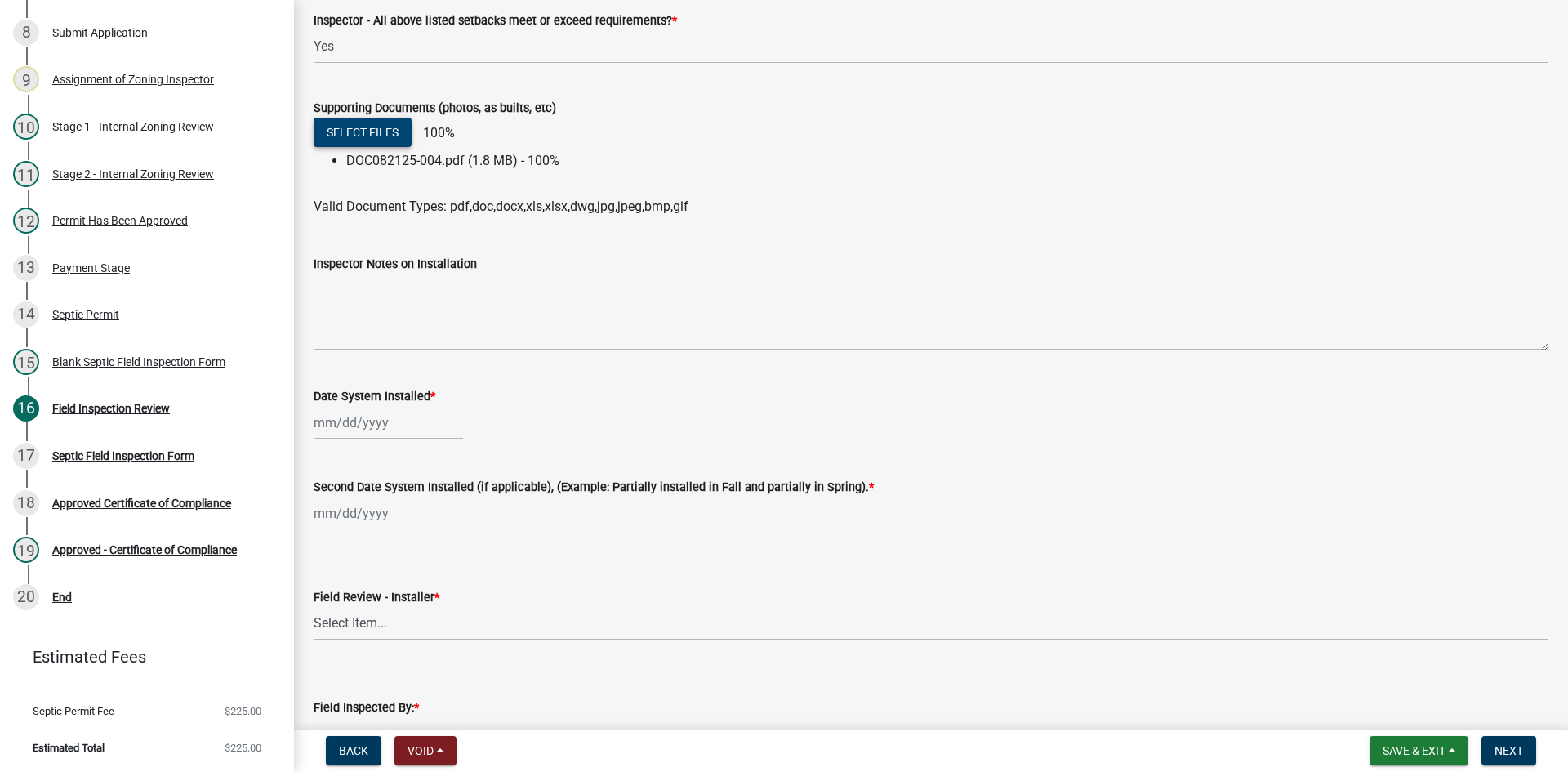
scroll to position [6374, 0]
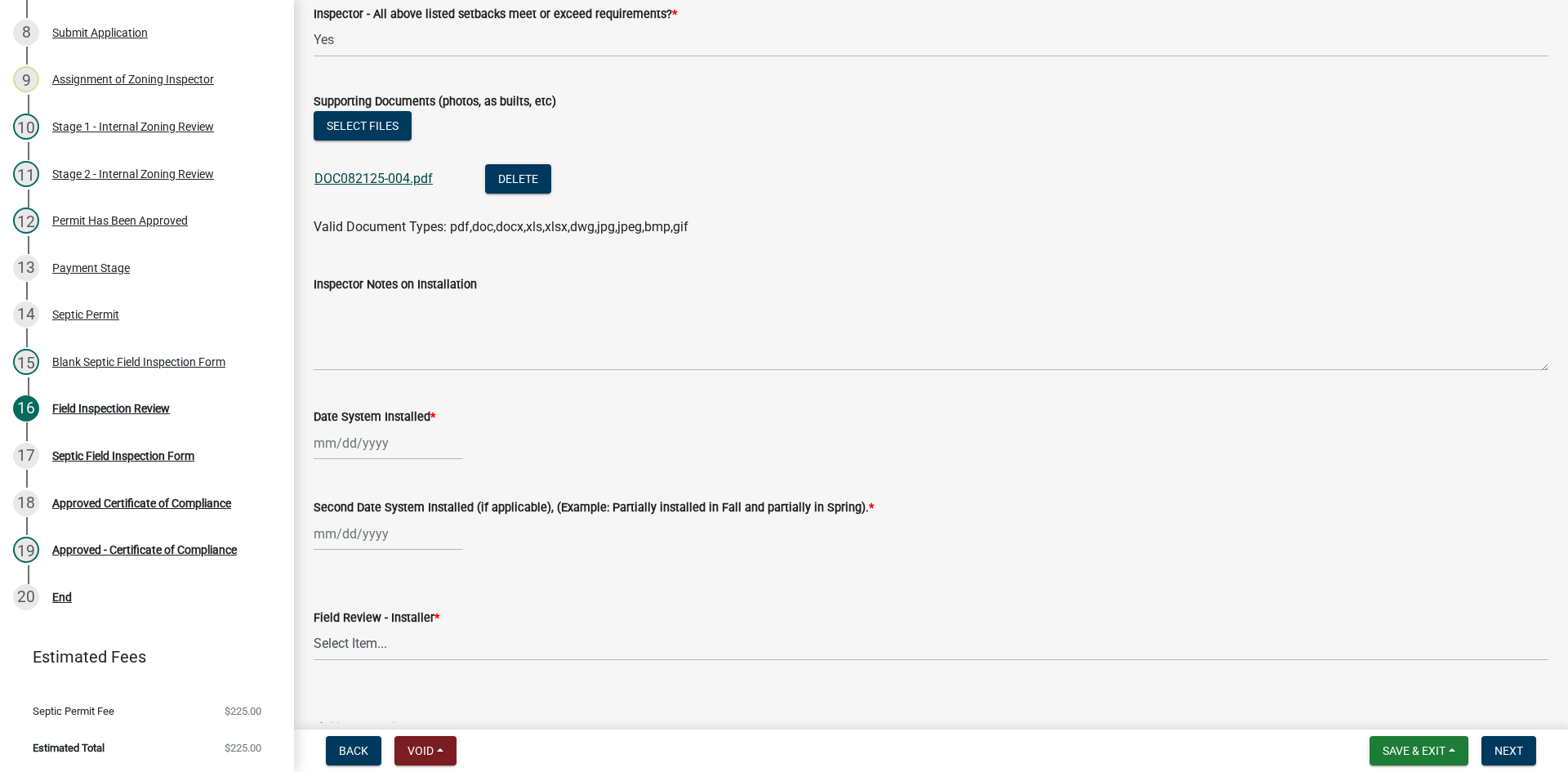
click at [402, 184] on link "DOC082125-004.pdf" at bounding box center [374, 179] width 119 height 16
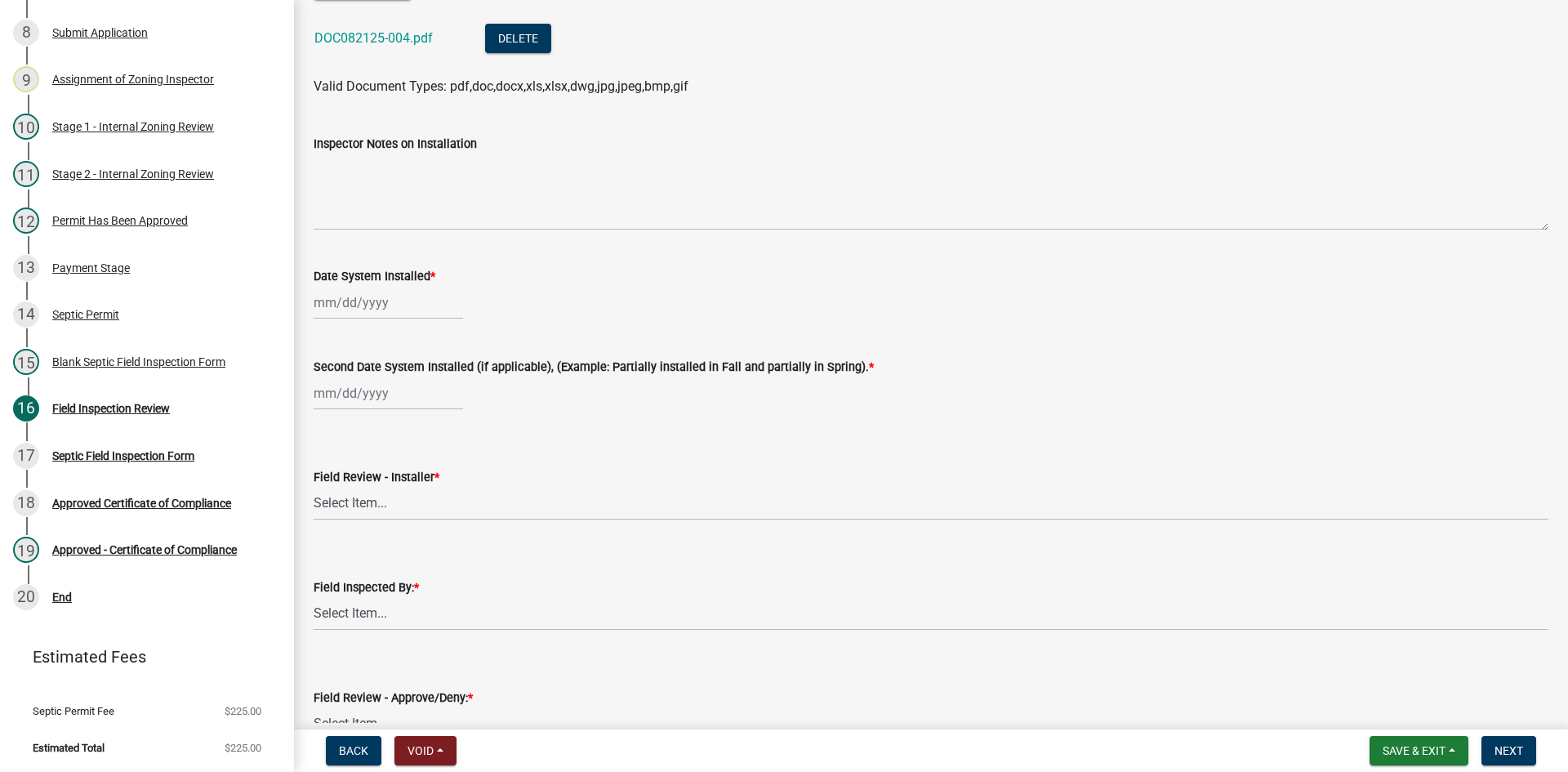
scroll to position [6618, 0]
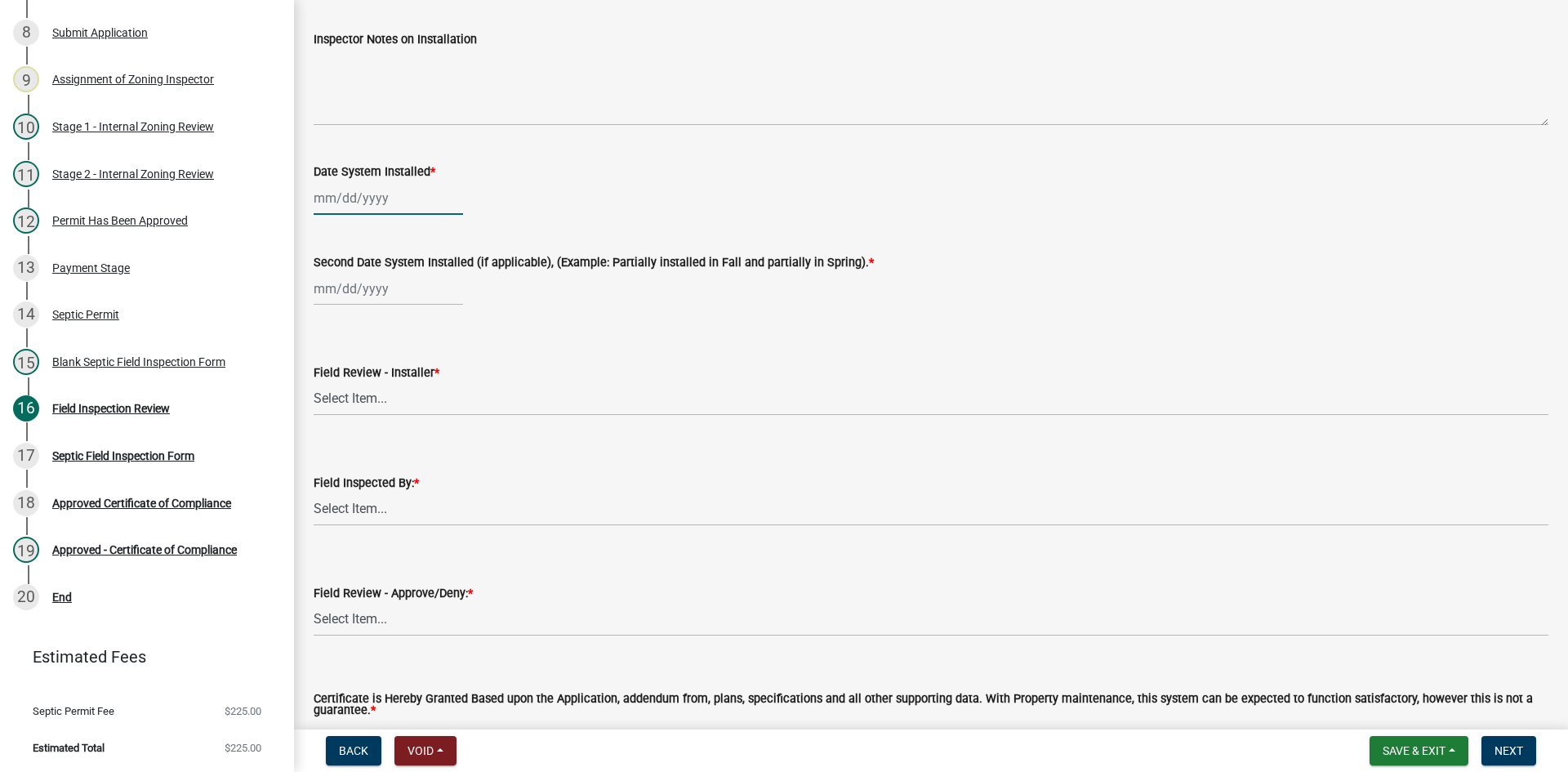
click at [409, 193] on div at bounding box center [388, 199] width 150 height 34
select select "8"
select select "2025"
click at [361, 313] on div "5" at bounding box center [355, 310] width 26 height 26
type input "08/05/2025"
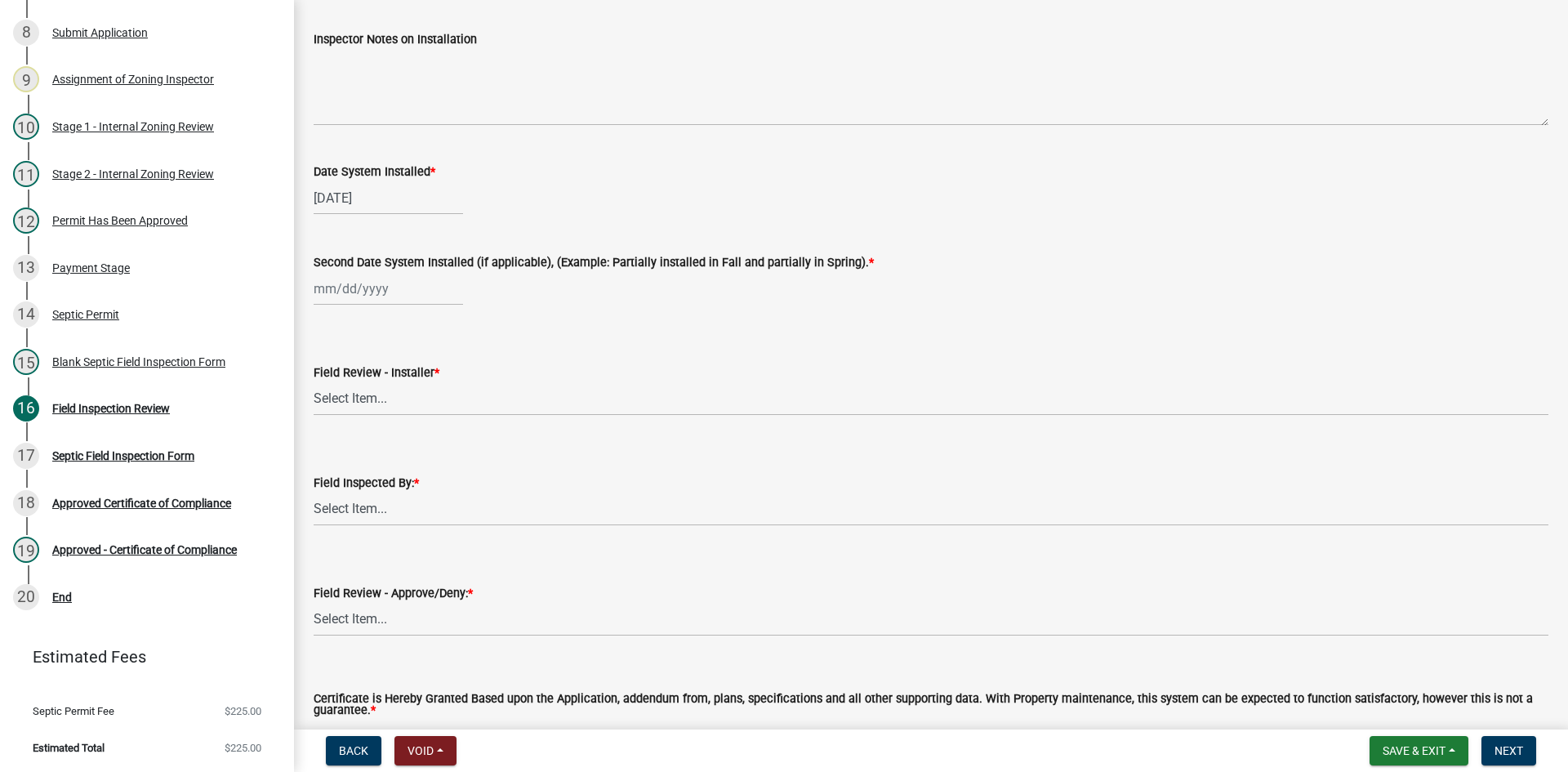
click at [392, 297] on div at bounding box center [388, 289] width 150 height 34
select select "8"
select select "2025"
click at [361, 402] on div "5" at bounding box center [355, 402] width 26 height 26
type input "08/05/2025"
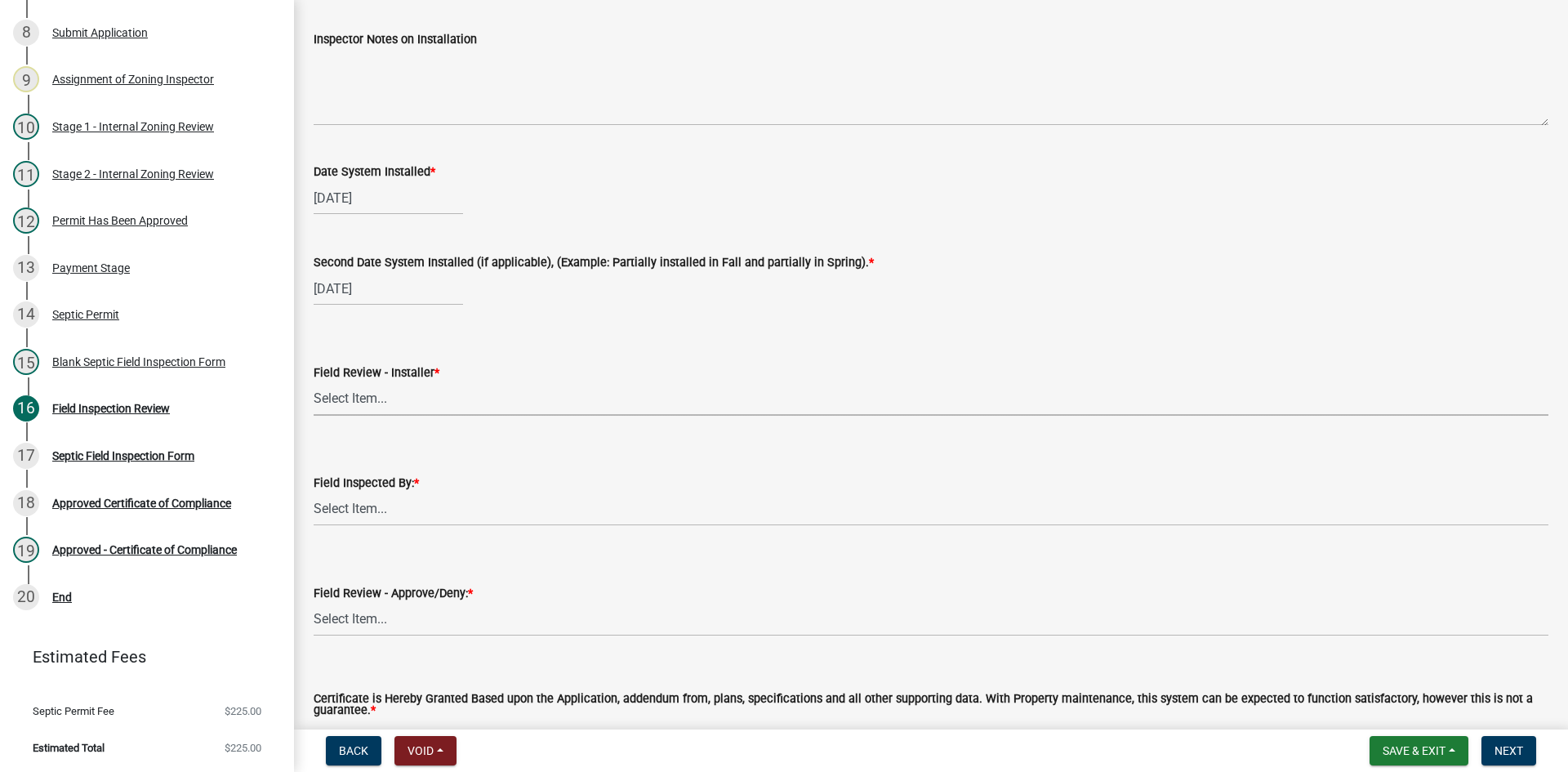
click at [382, 401] on select "Select Item... OTHER – Not listed (please add in next field and we will add to …" at bounding box center [931, 399] width 1235 height 34
click at [314, 382] on select "Select Item... OTHER – Not listed (please add in next field and we will add to …" at bounding box center [931, 399] width 1235 height 34
select select "4c466973-6361-4dd5-ad50-6f743a4730e3"
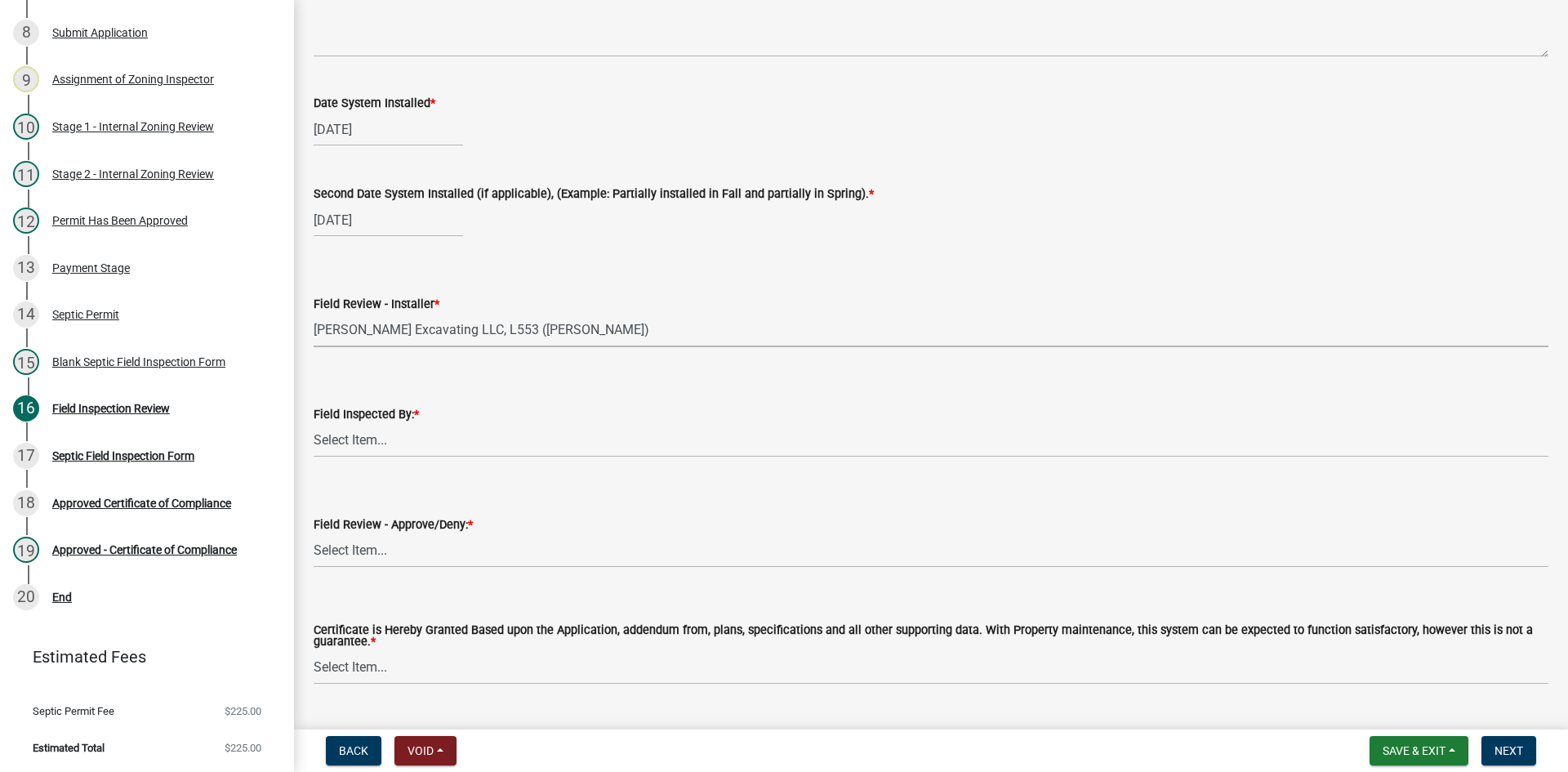
scroll to position [6781, 0]
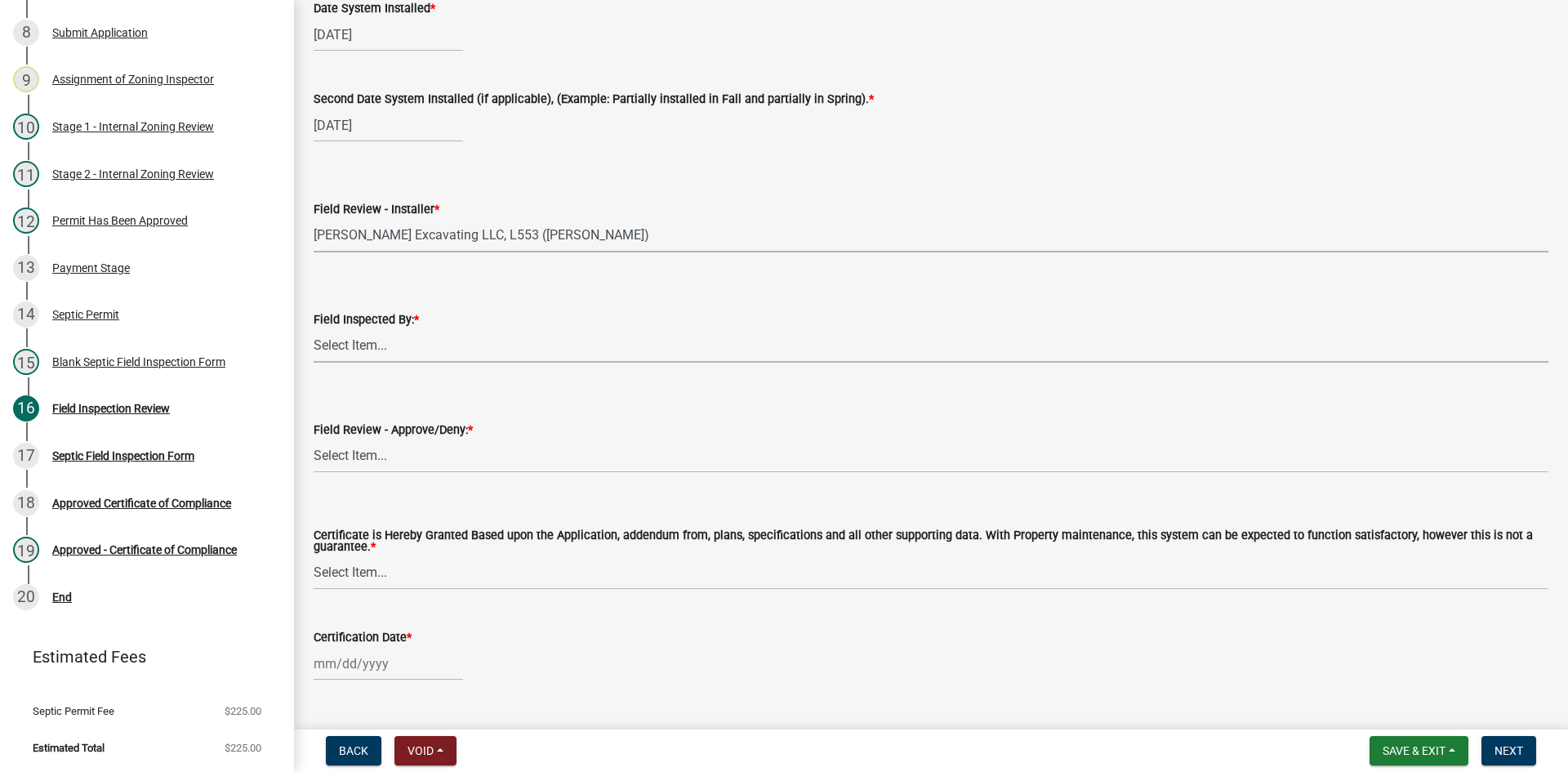
click at [404, 342] on select "Select Item... [PERSON_NAME] [PERSON_NAME] [PERSON_NAME] [PERSON_NAME] [PERSON_…" at bounding box center [931, 347] width 1235 height 34
click at [314, 330] on select "Select Item... [PERSON_NAME] [PERSON_NAME] [PERSON_NAME] [PERSON_NAME] [PERSON_…" at bounding box center [931, 347] width 1235 height 34
select select "7bfe52ba-73b7-4ac1-9bde-d3bb601555ca"
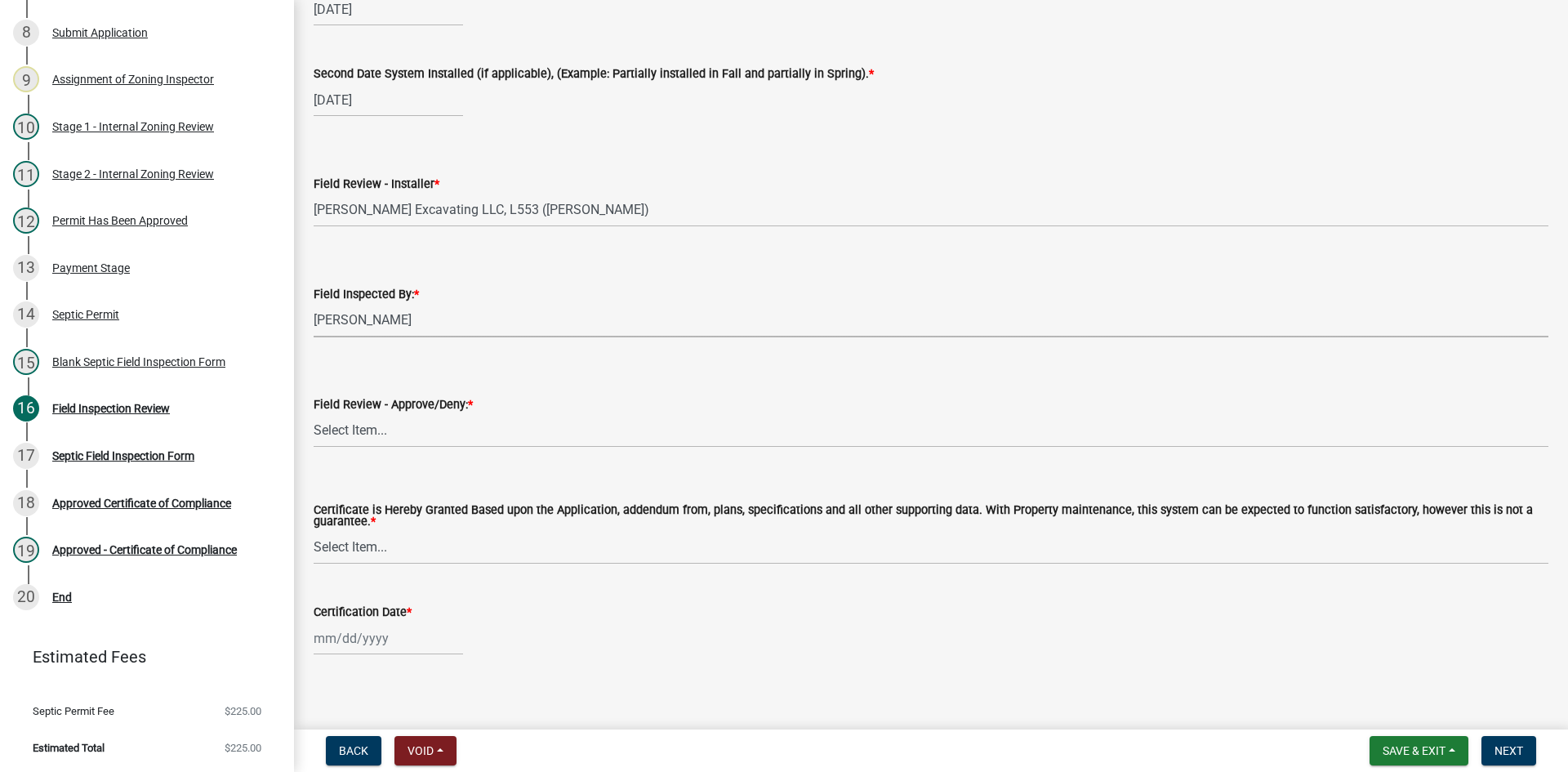
scroll to position [6819, 0]
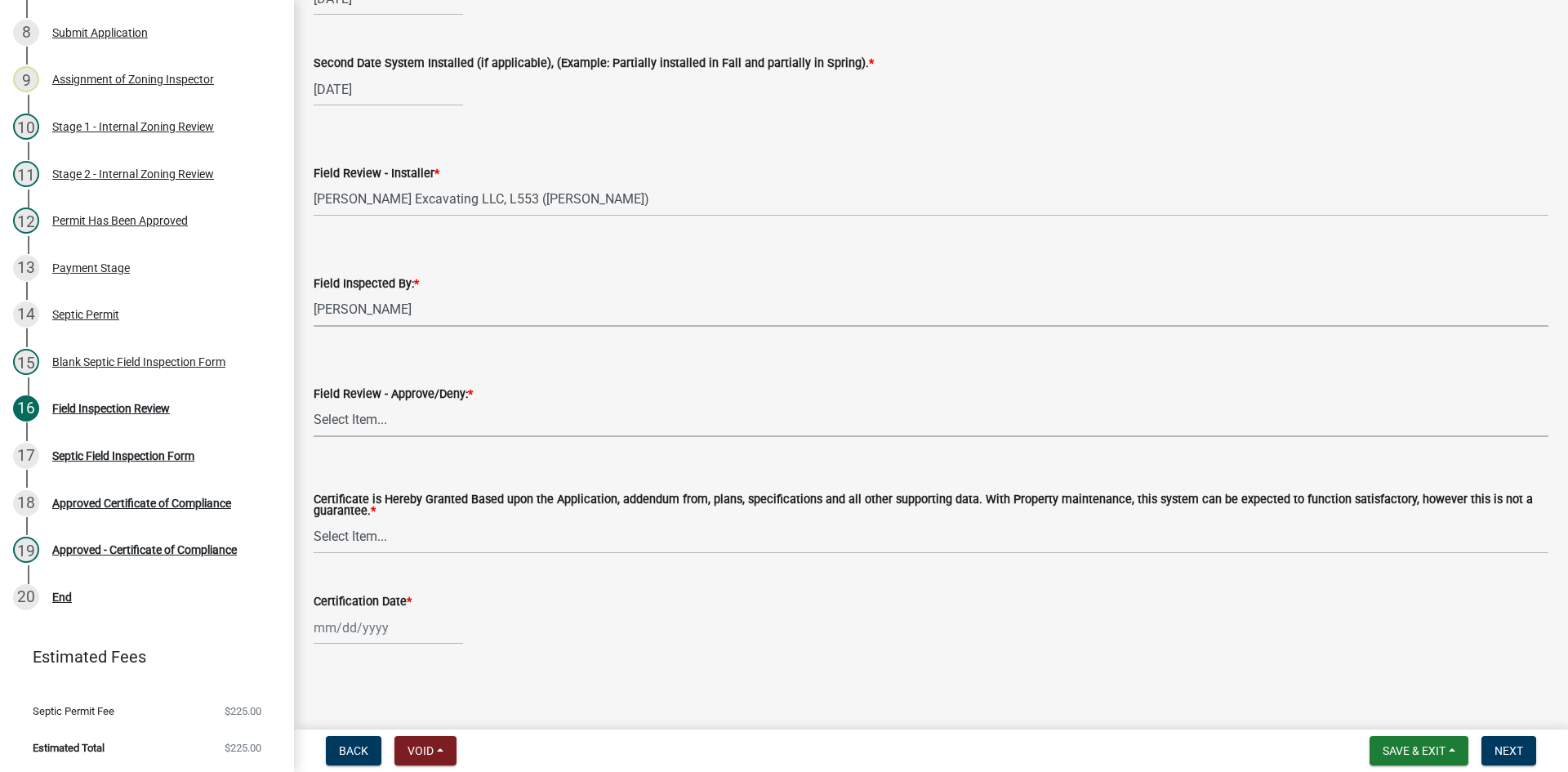
click at [379, 424] on select "Select Item... Approved Denied" at bounding box center [931, 420] width 1235 height 34
click at [314, 403] on select "Select Item... Approved Denied" at bounding box center [931, 420] width 1235 height 34
select select "c3bf50e3-4684-4b9c-99b9-7a9f027aa0dd"
click at [372, 544] on select "Select Item... Yes No" at bounding box center [931, 537] width 1235 height 34
click at [314, 520] on select "Select Item... Yes No" at bounding box center [931, 537] width 1235 height 34
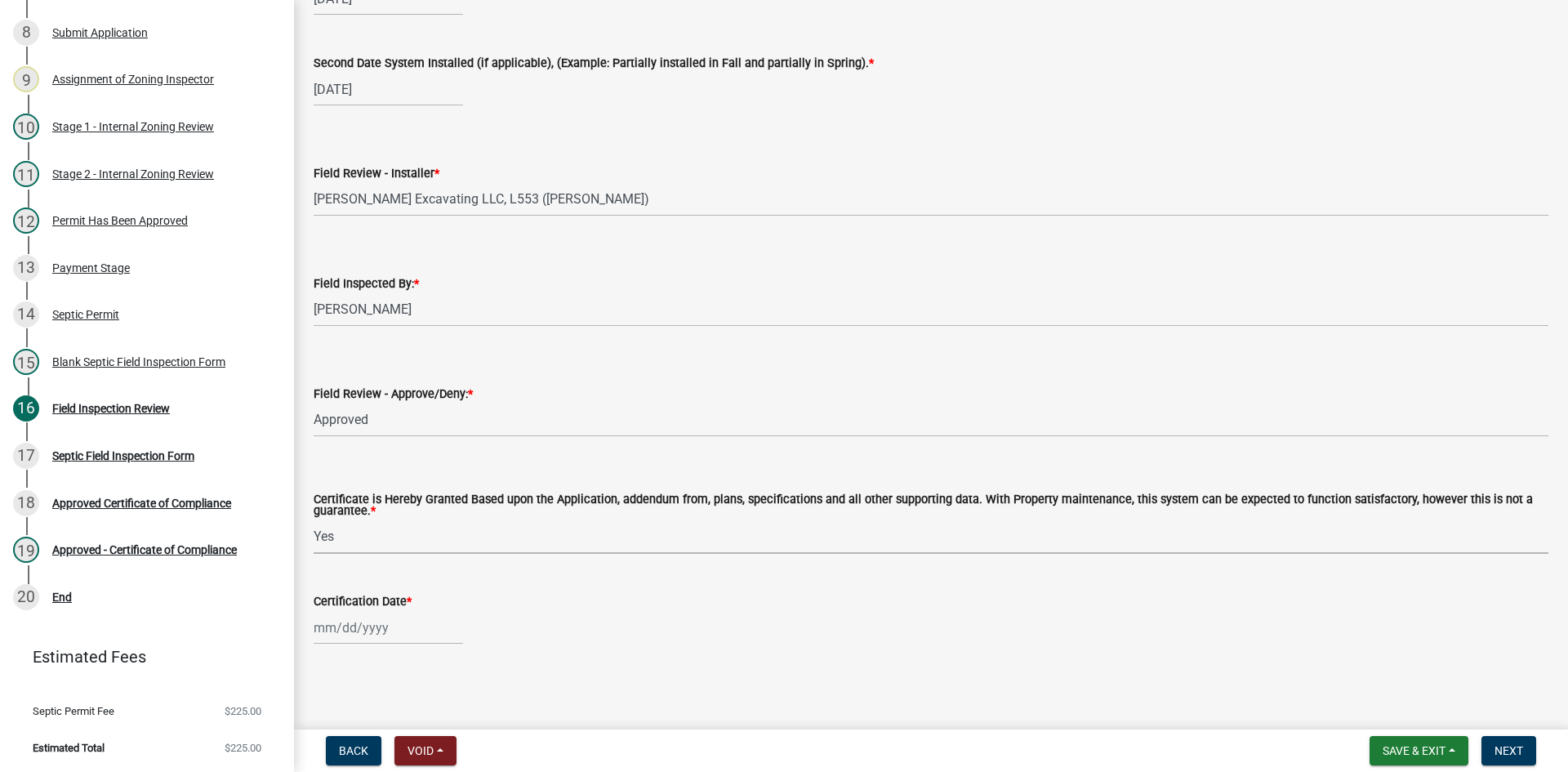
select select "538e6e6b-38de-4682-8c50-6662df67960d"
click at [416, 638] on div at bounding box center [388, 628] width 150 height 34
select select "8"
select select "2025"
click at [404, 546] on div "21" at bounding box center [408, 541] width 26 height 26
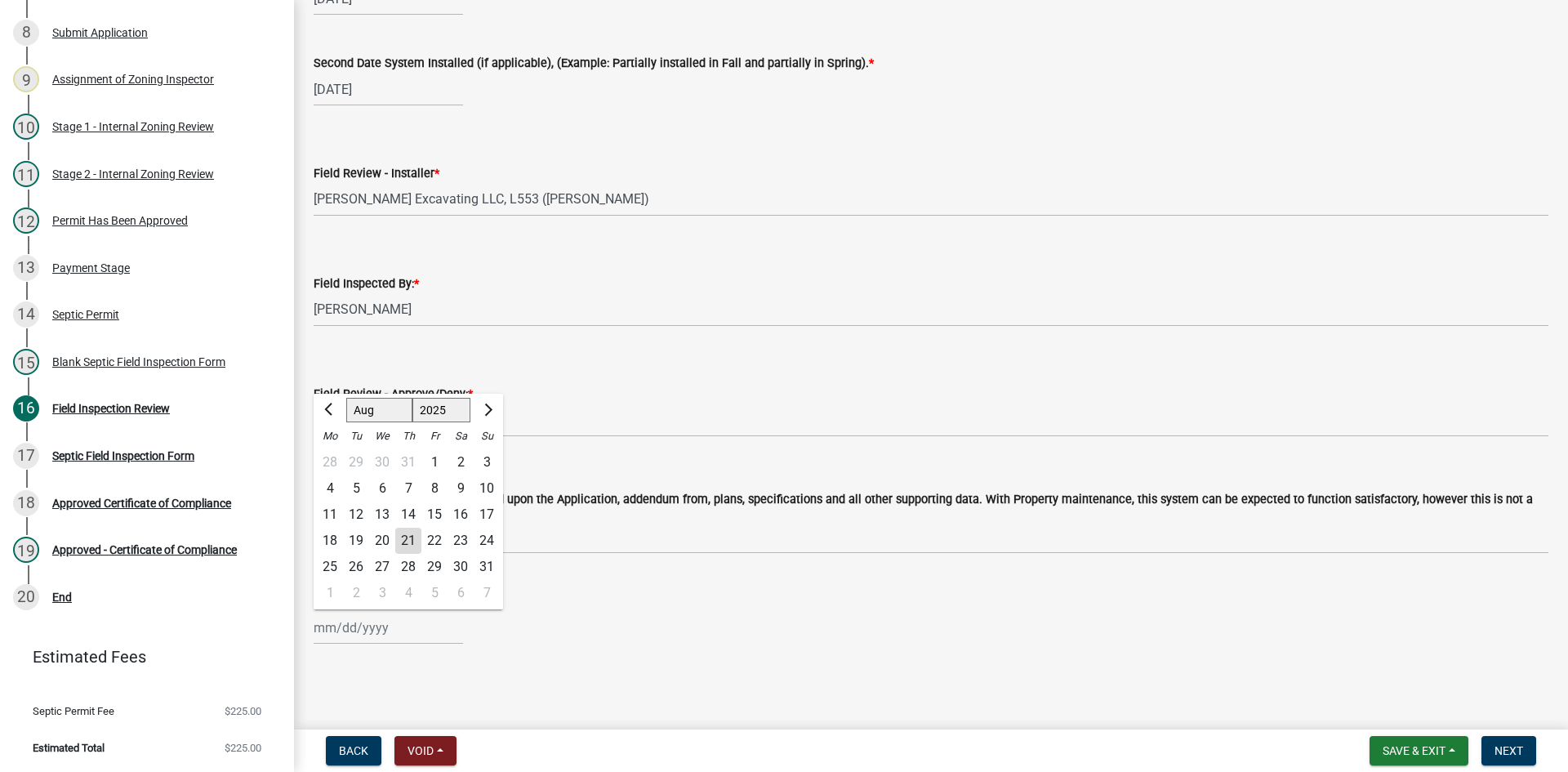
type input "[DATE]"
click at [1517, 750] on span "Next" at bounding box center [1509, 751] width 28 height 13
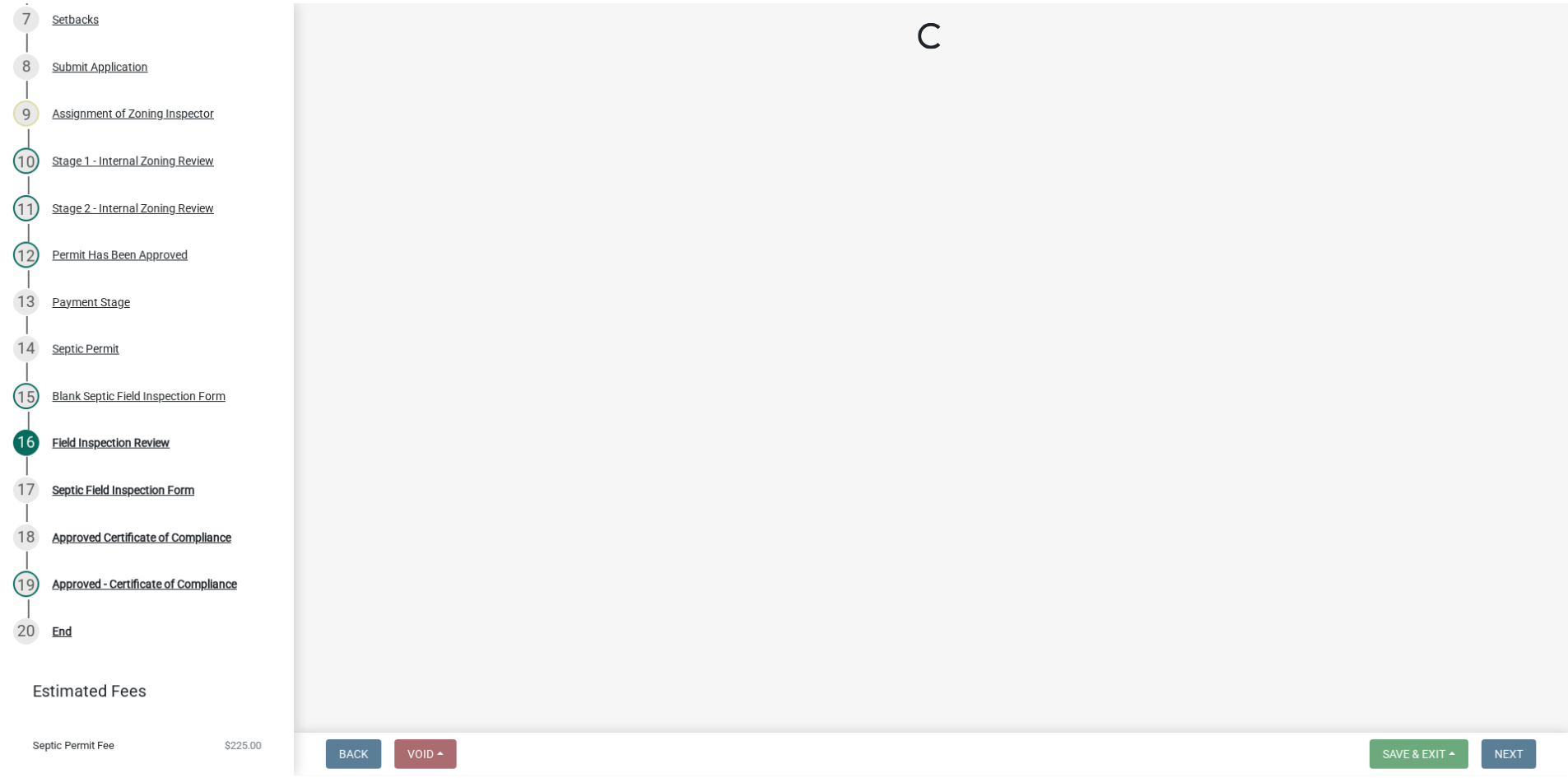
scroll to position [566, 0]
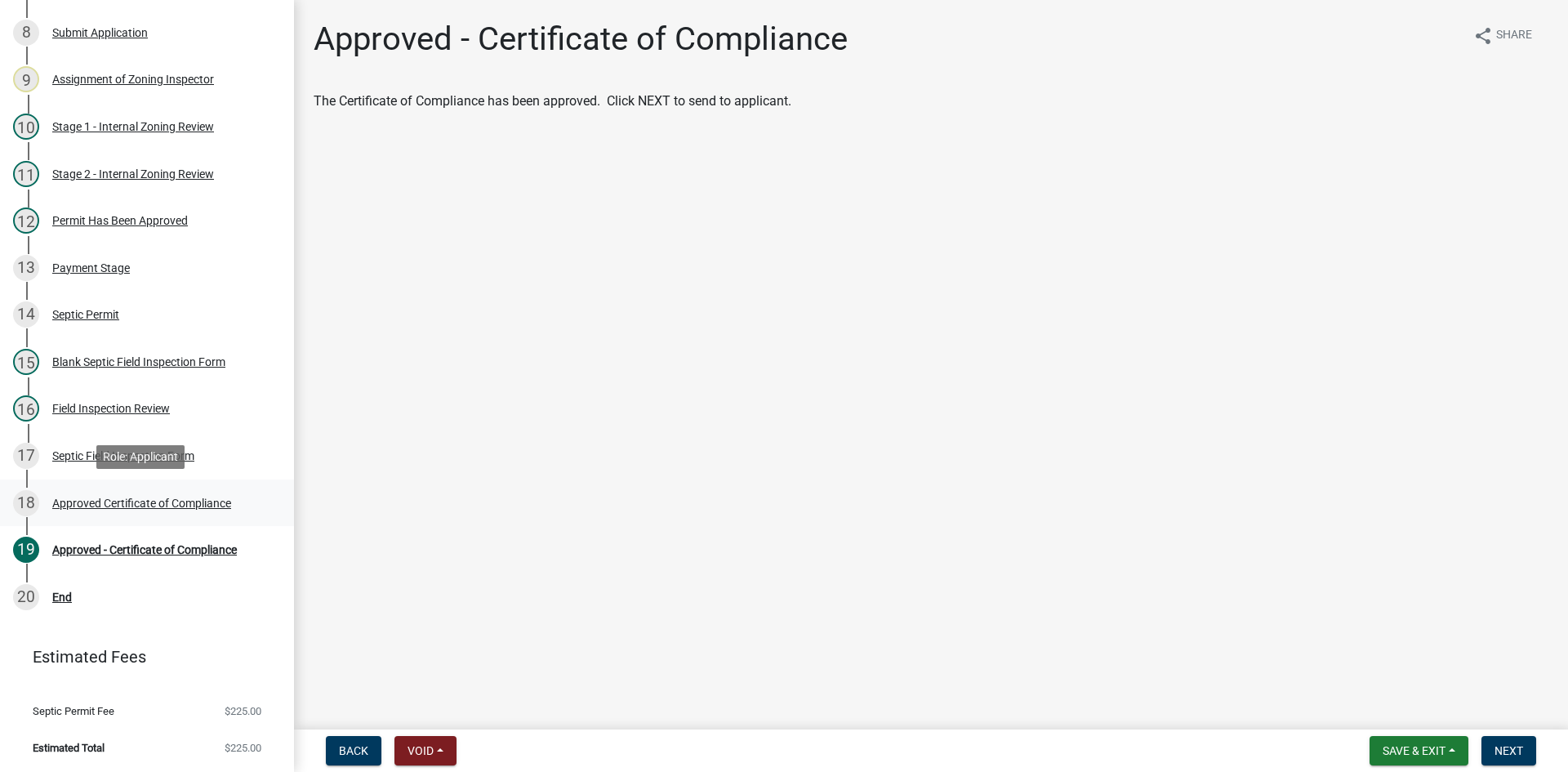
click at [164, 507] on div "Approved Certificate of Compliance" at bounding box center [142, 503] width 179 height 12
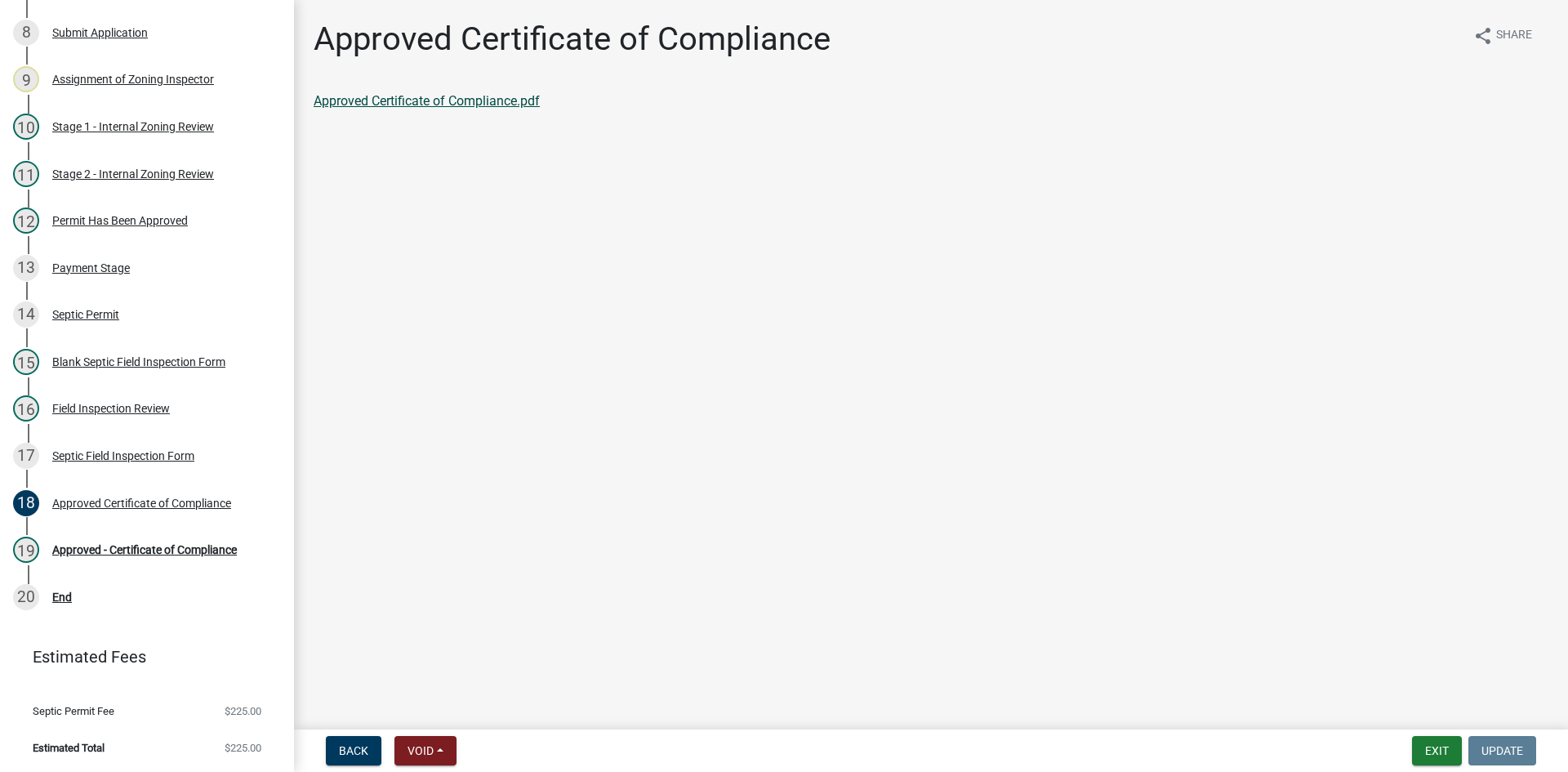
click at [394, 105] on link "Approved Certificate of Compliance.pdf" at bounding box center [426, 101] width 226 height 16
click at [190, 497] on div "Approved Certificate of Compliance" at bounding box center [142, 503] width 179 height 12
click at [208, 553] on div "Approved - Certificate of Compliance" at bounding box center [144, 550] width 184 height 12
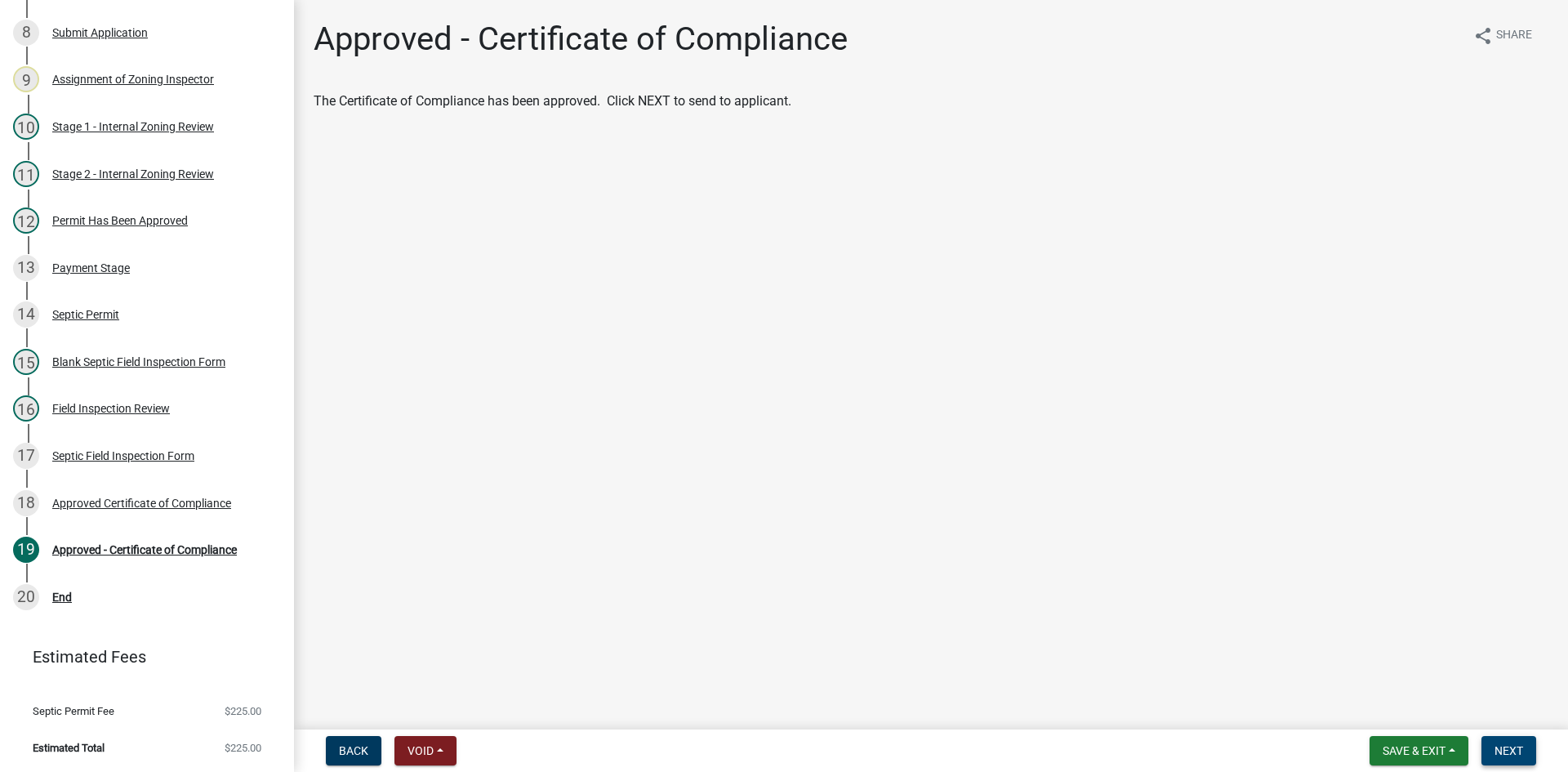
click at [1516, 745] on span "Next" at bounding box center [1509, 751] width 28 height 13
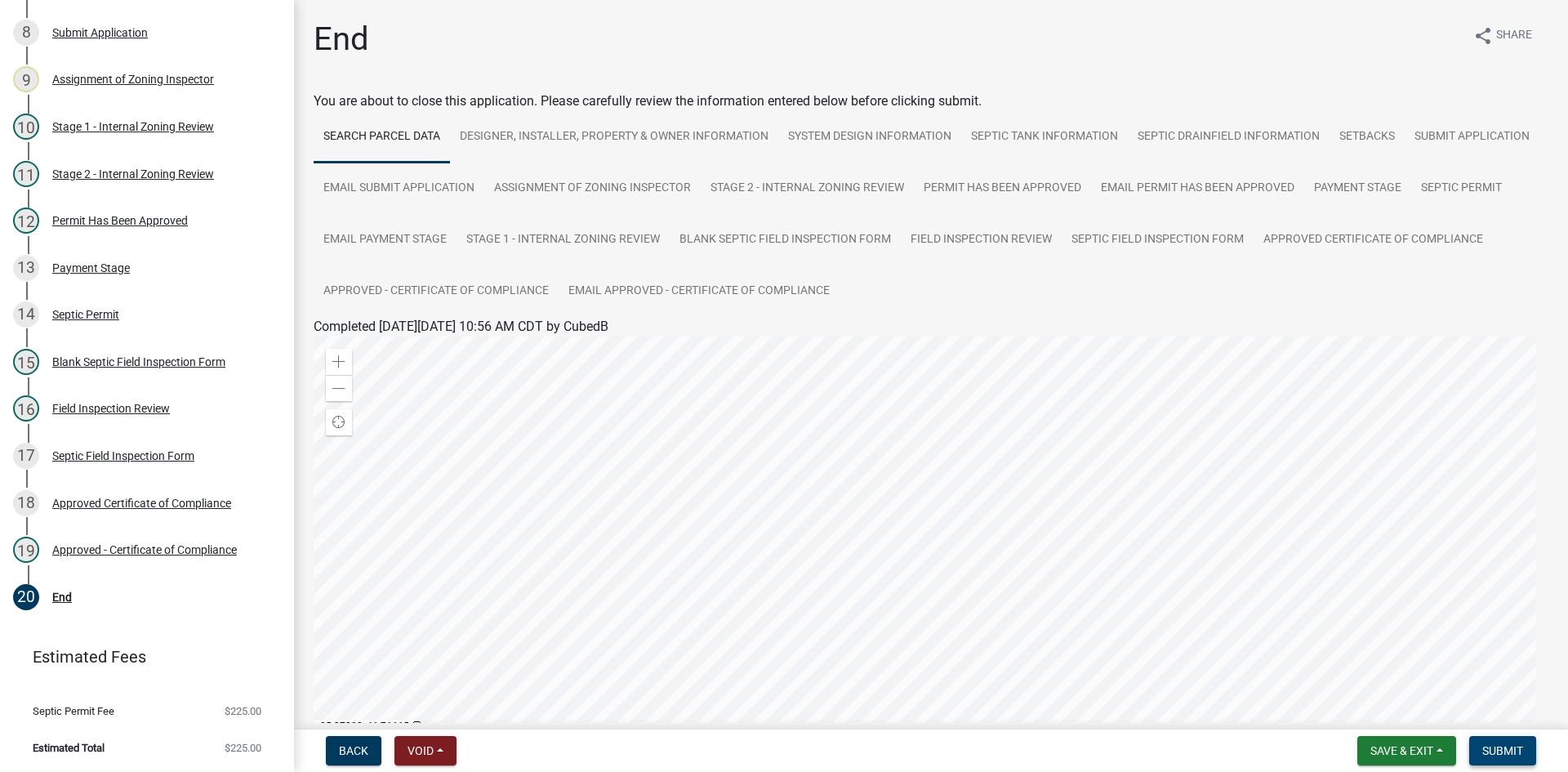
click at [1510, 754] on span "Submit" at bounding box center [1502, 751] width 41 height 13
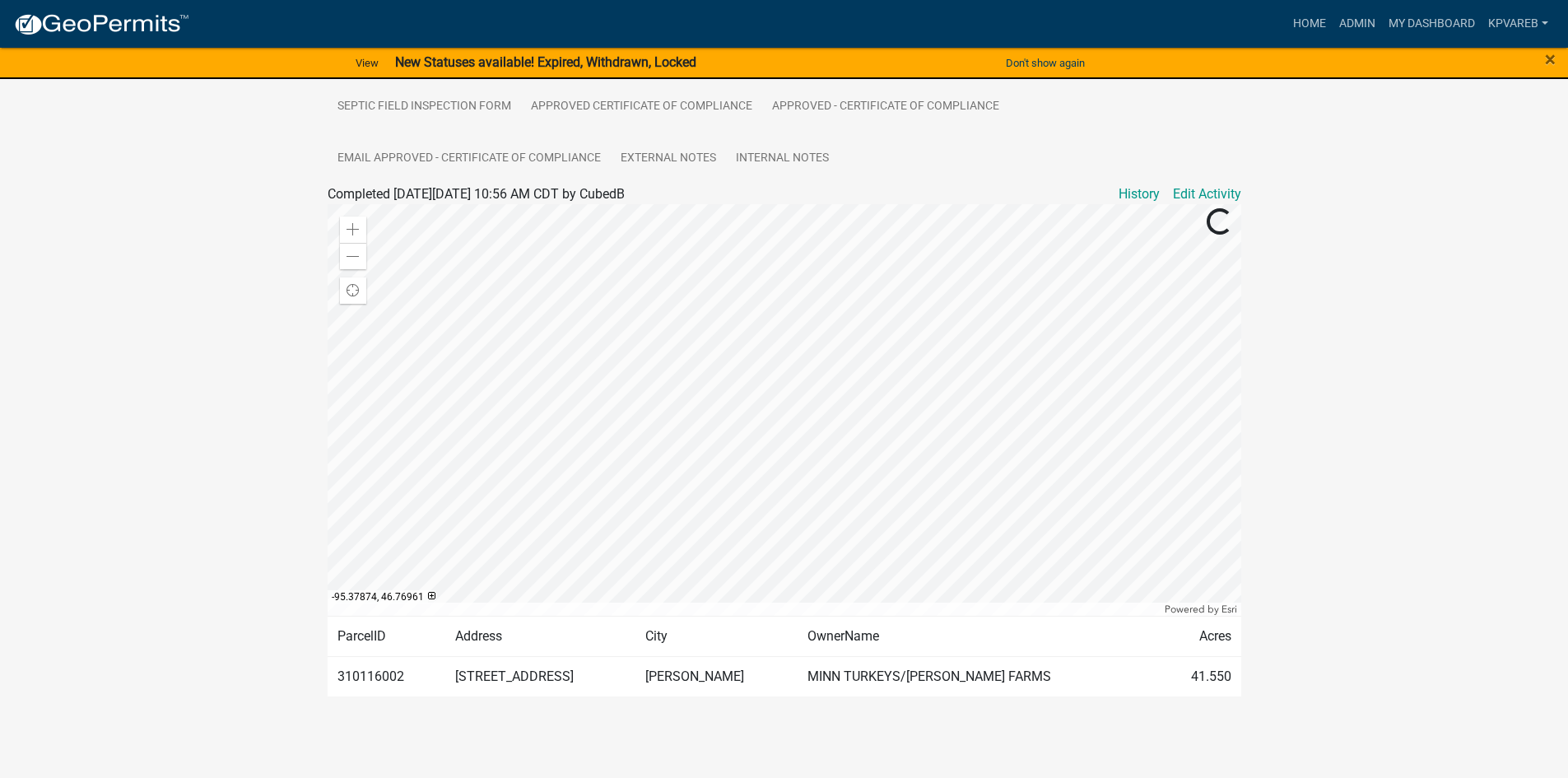
scroll to position [492, 0]
click at [1359, 25] on link "Admin" at bounding box center [1356, 23] width 49 height 31
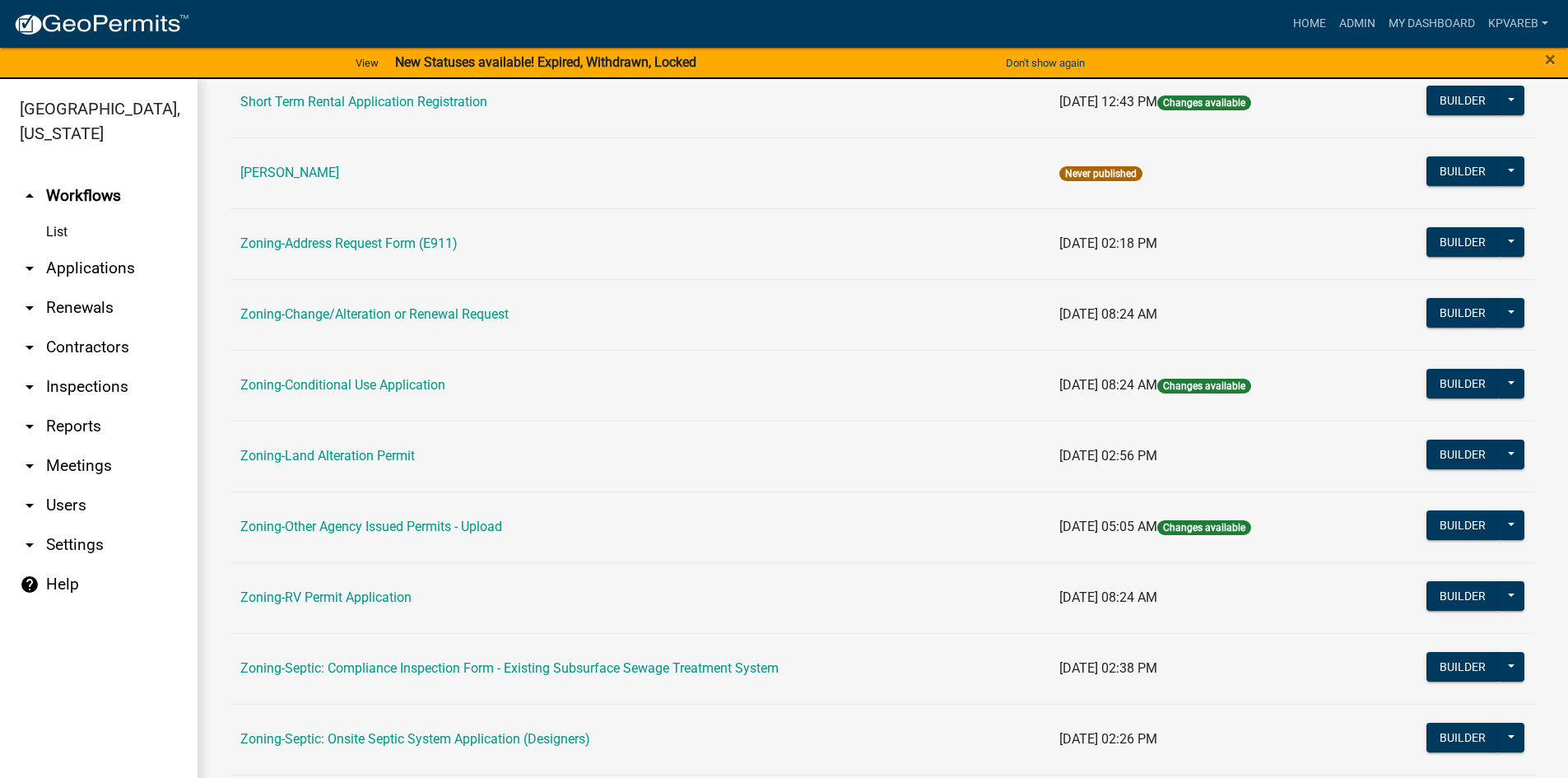
scroll to position [485, 0]
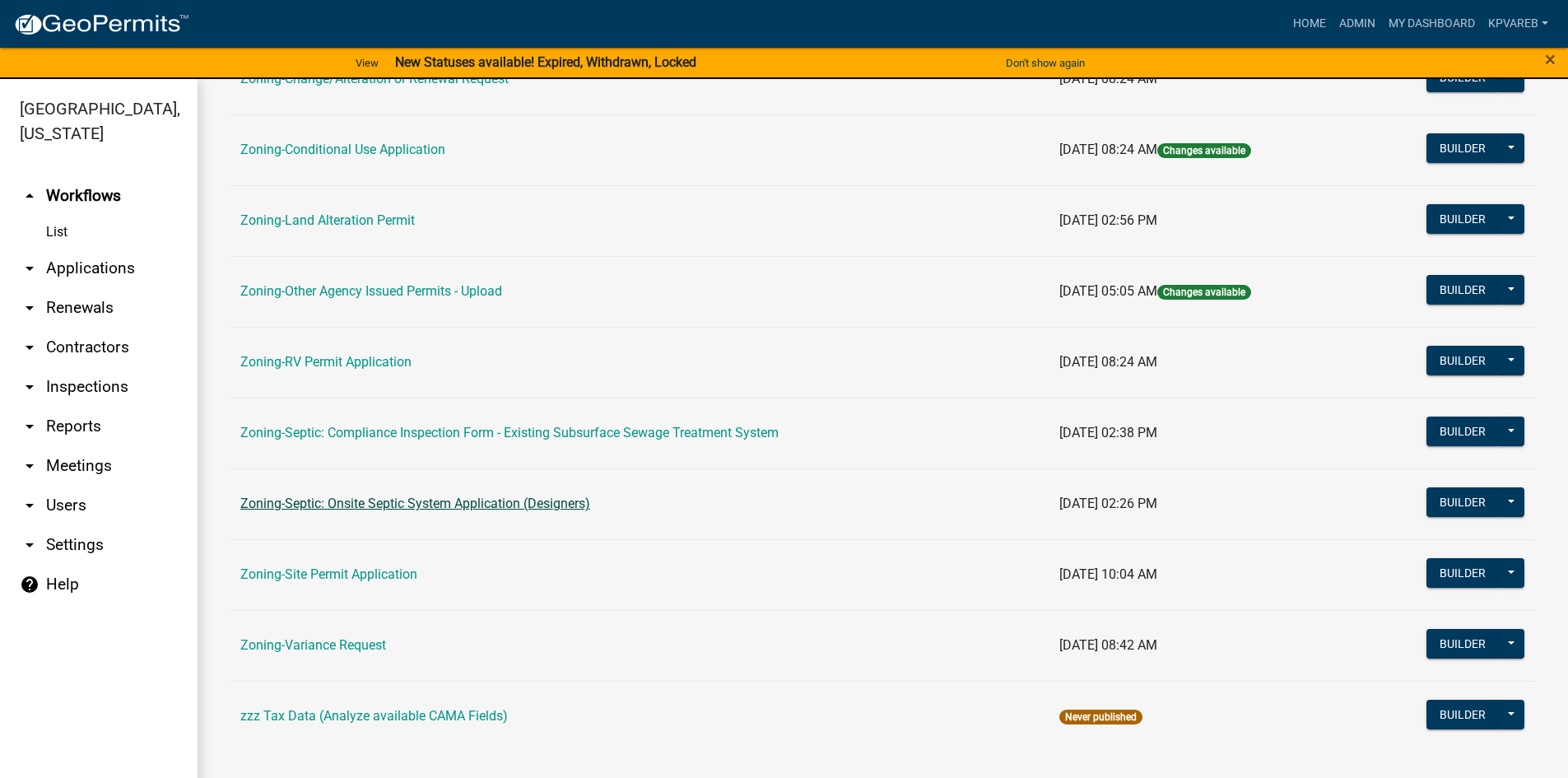
click at [511, 501] on link "Zoning-Septic: Onsite Septic System Application (Designers)" at bounding box center [415, 504] width 350 height 16
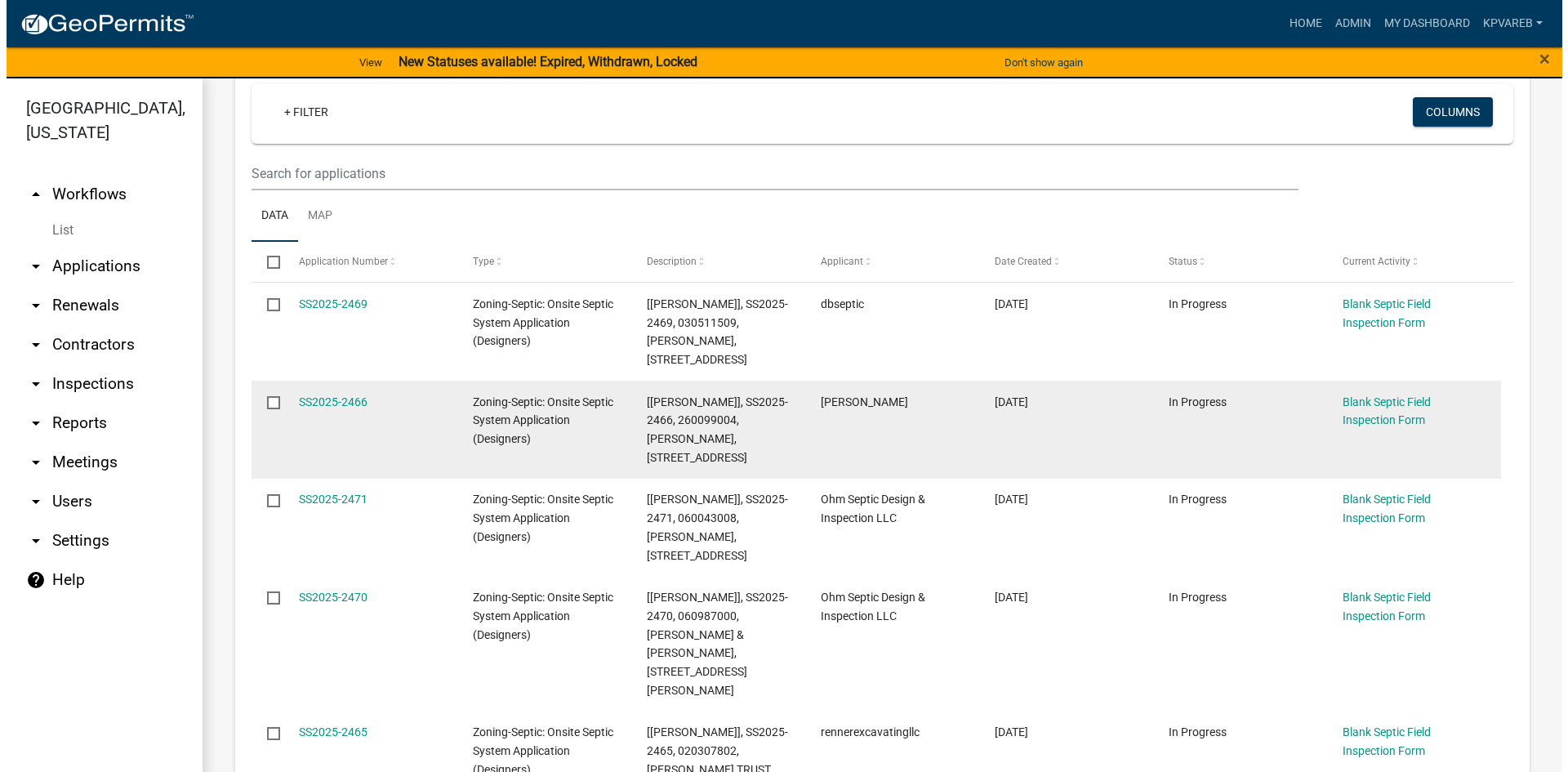
scroll to position [163, 0]
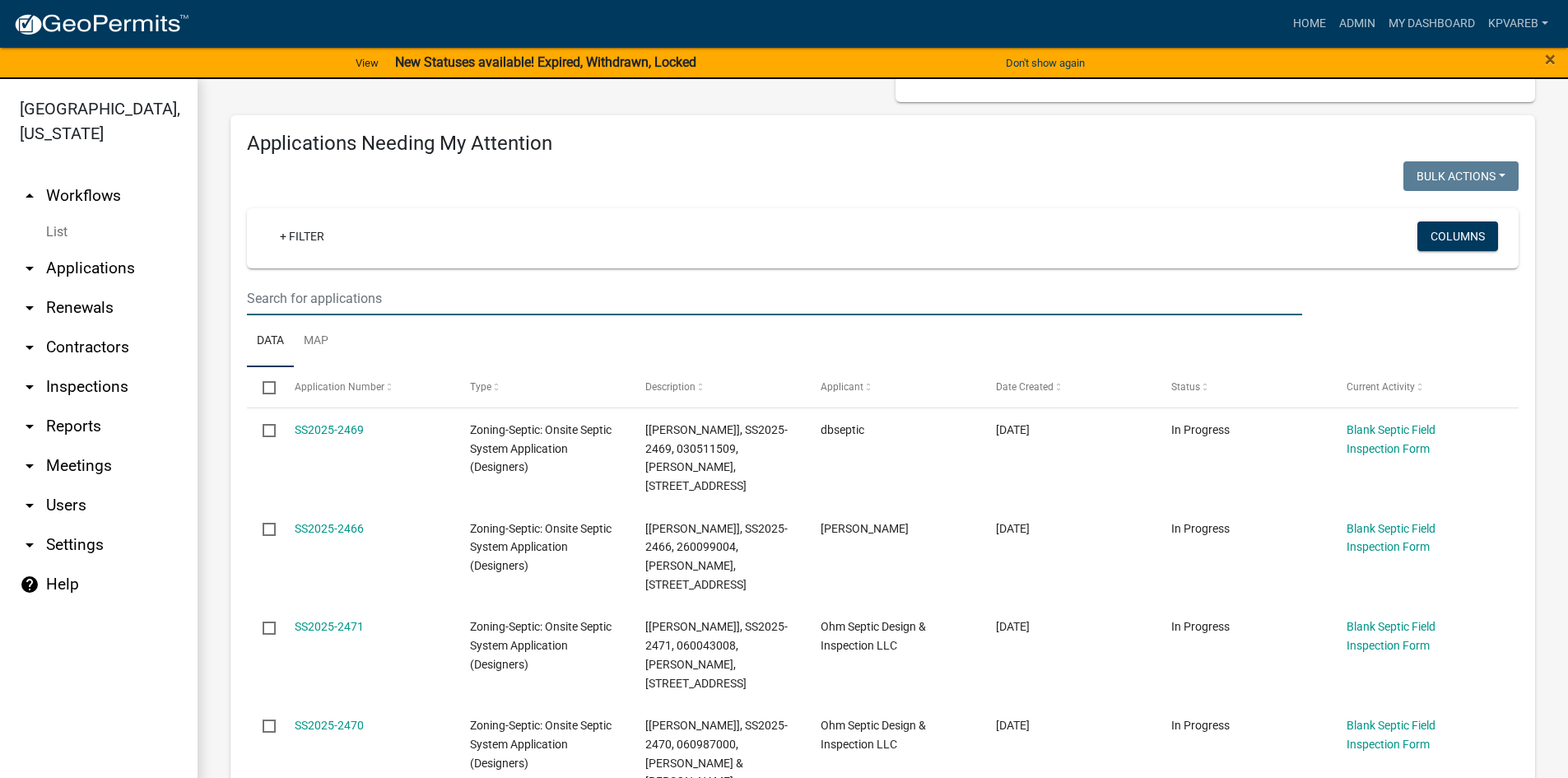
click at [259, 298] on input "text" at bounding box center [775, 298] width 1055 height 34
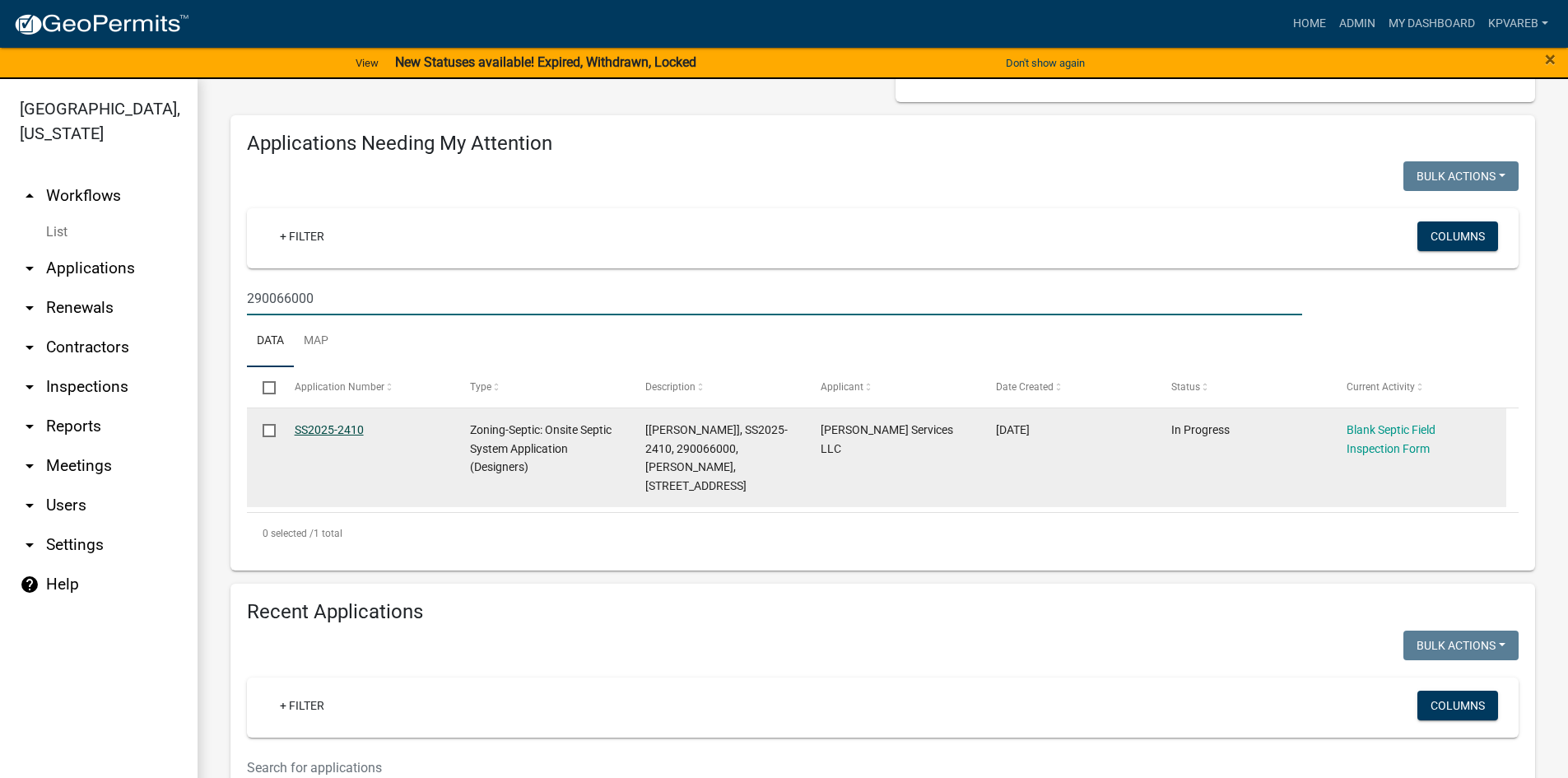
type input "290066000"
click at [346, 423] on link "SS2025-2410" at bounding box center [329, 430] width 69 height 13
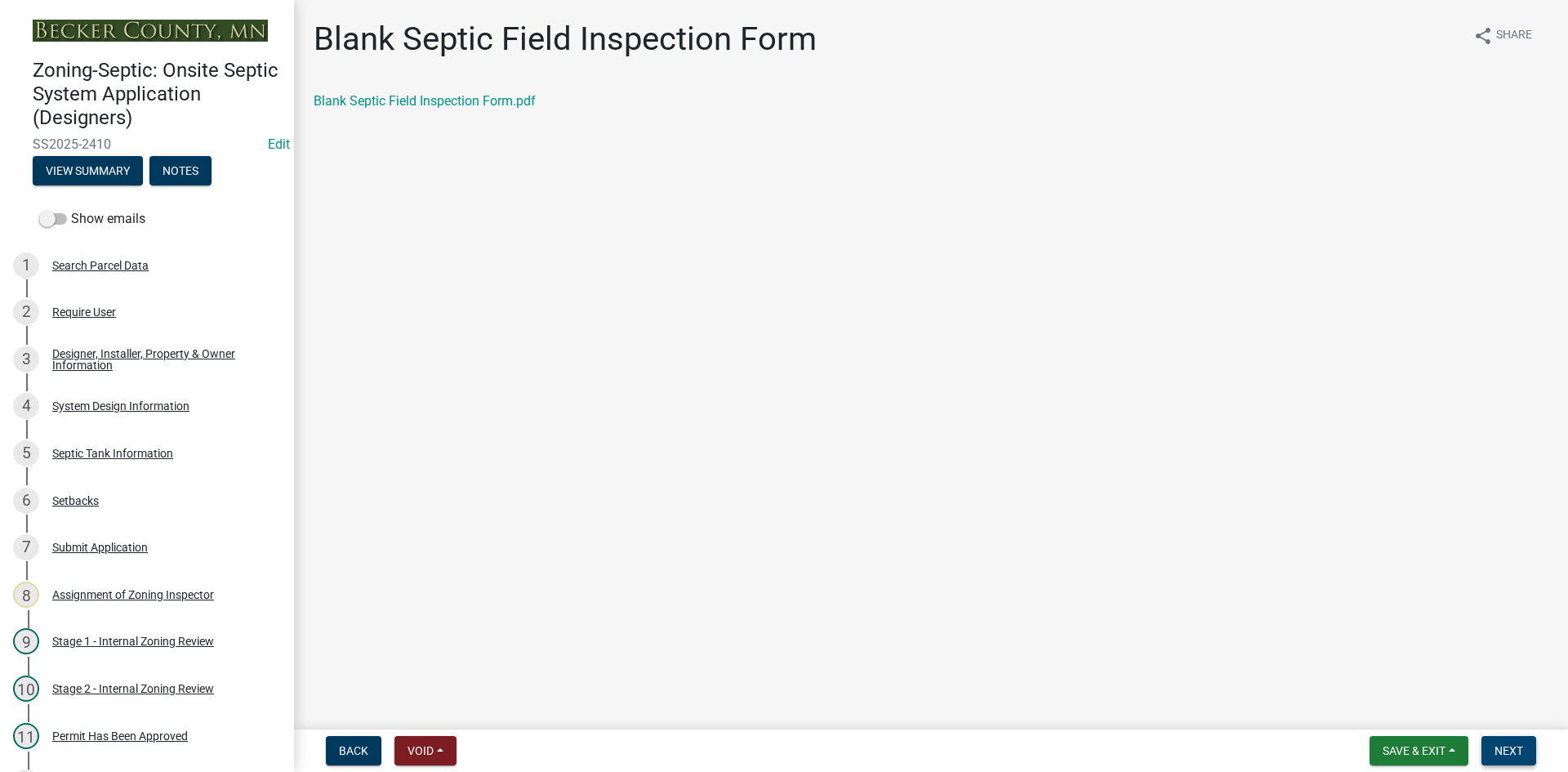
click at [1495, 748] on span "Next" at bounding box center [1509, 751] width 28 height 13
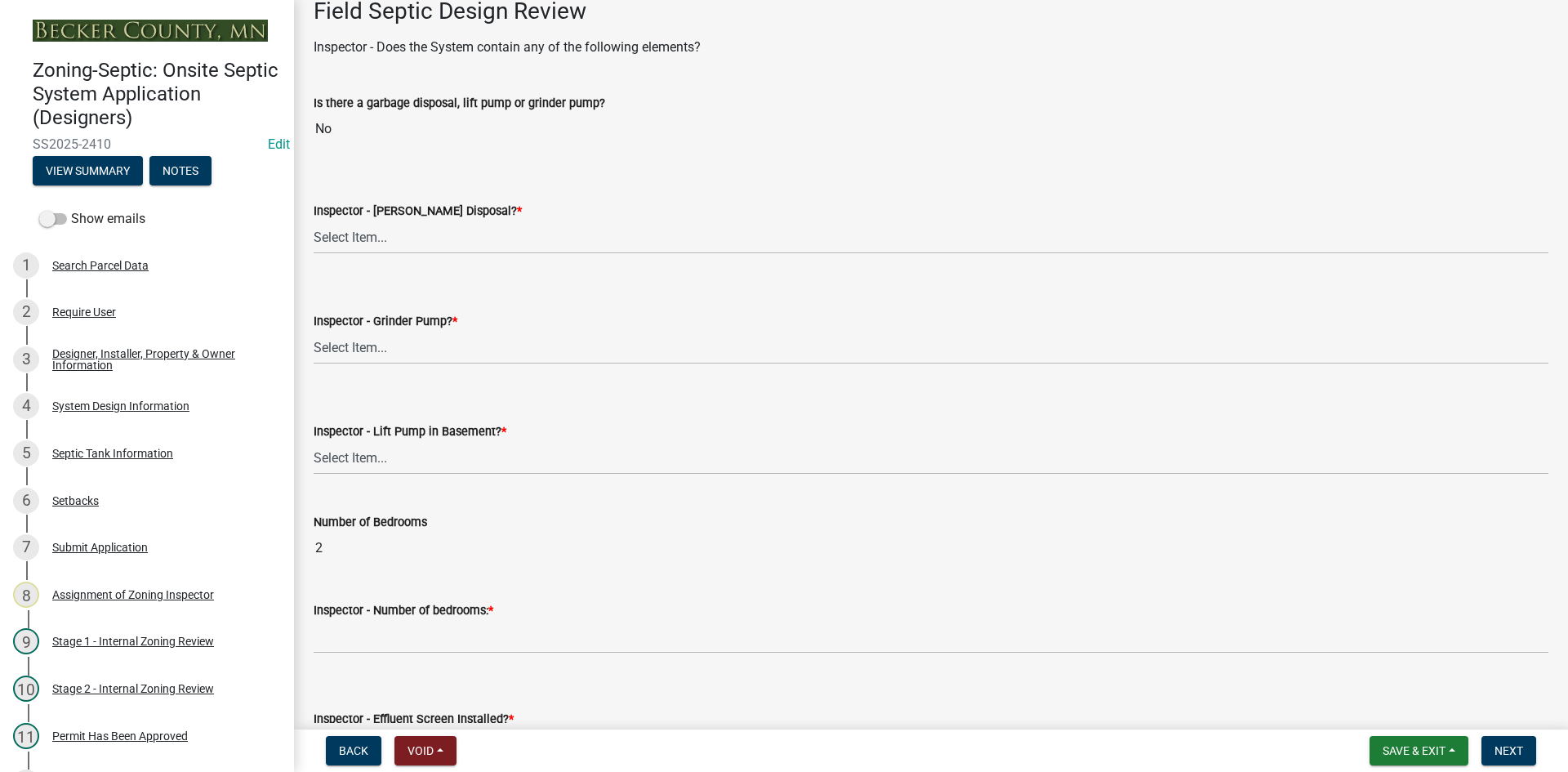
scroll to position [409, 0]
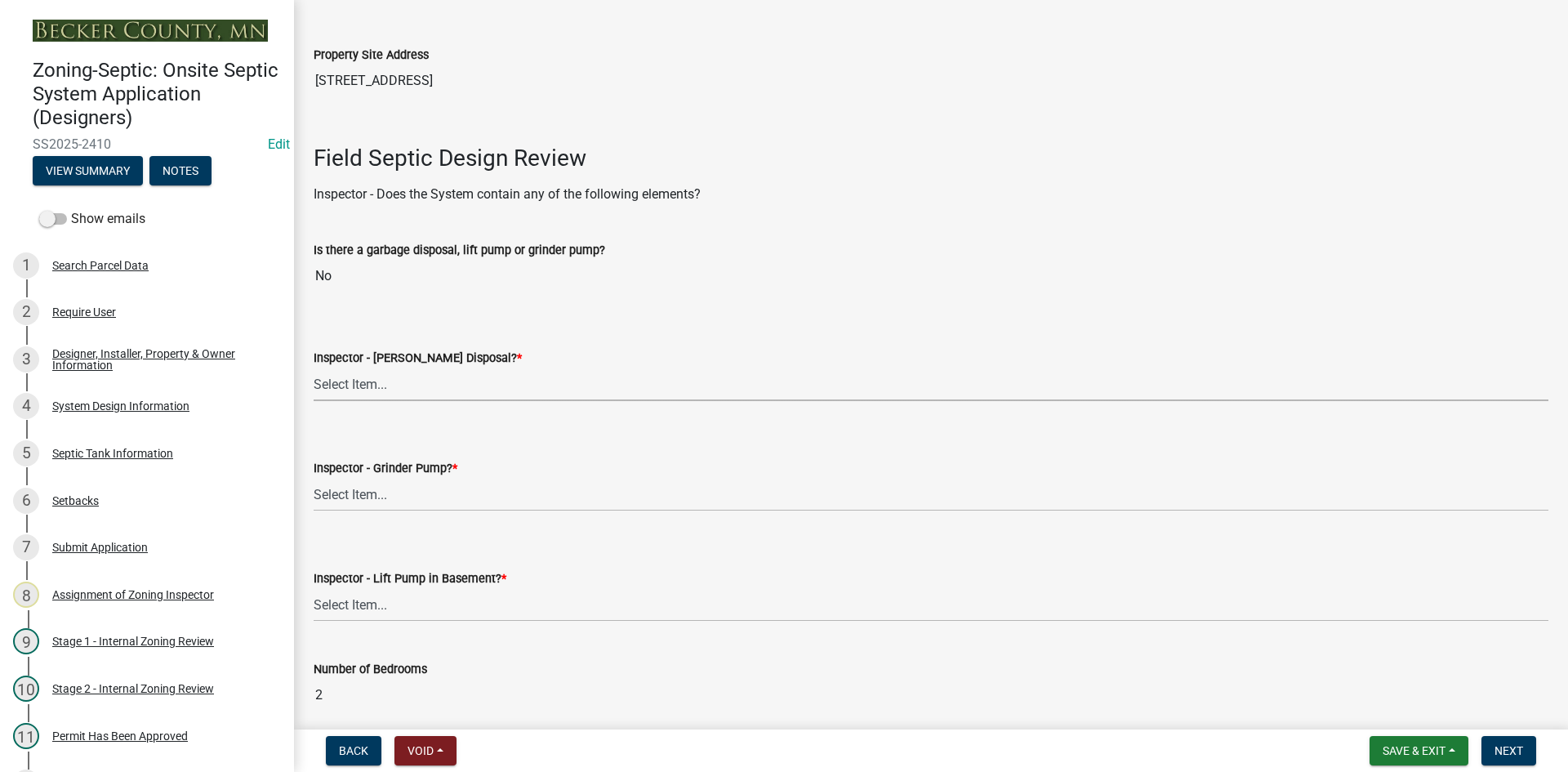
click at [361, 388] on select "Select Item... Yes No" at bounding box center [931, 385] width 1235 height 34
click at [314, 368] on select "Select Item... Yes No" at bounding box center [931, 385] width 1235 height 34
select select "e6f115c1-9d93-4d61-8856-1810485f2117"
click at [366, 517] on wm-data-entity-input "Inspector - Grinder Pump? * Select Item... Yes No" at bounding box center [931, 471] width 1235 height 110
click at [369, 507] on select "Select Item... Yes No" at bounding box center [931, 495] width 1235 height 34
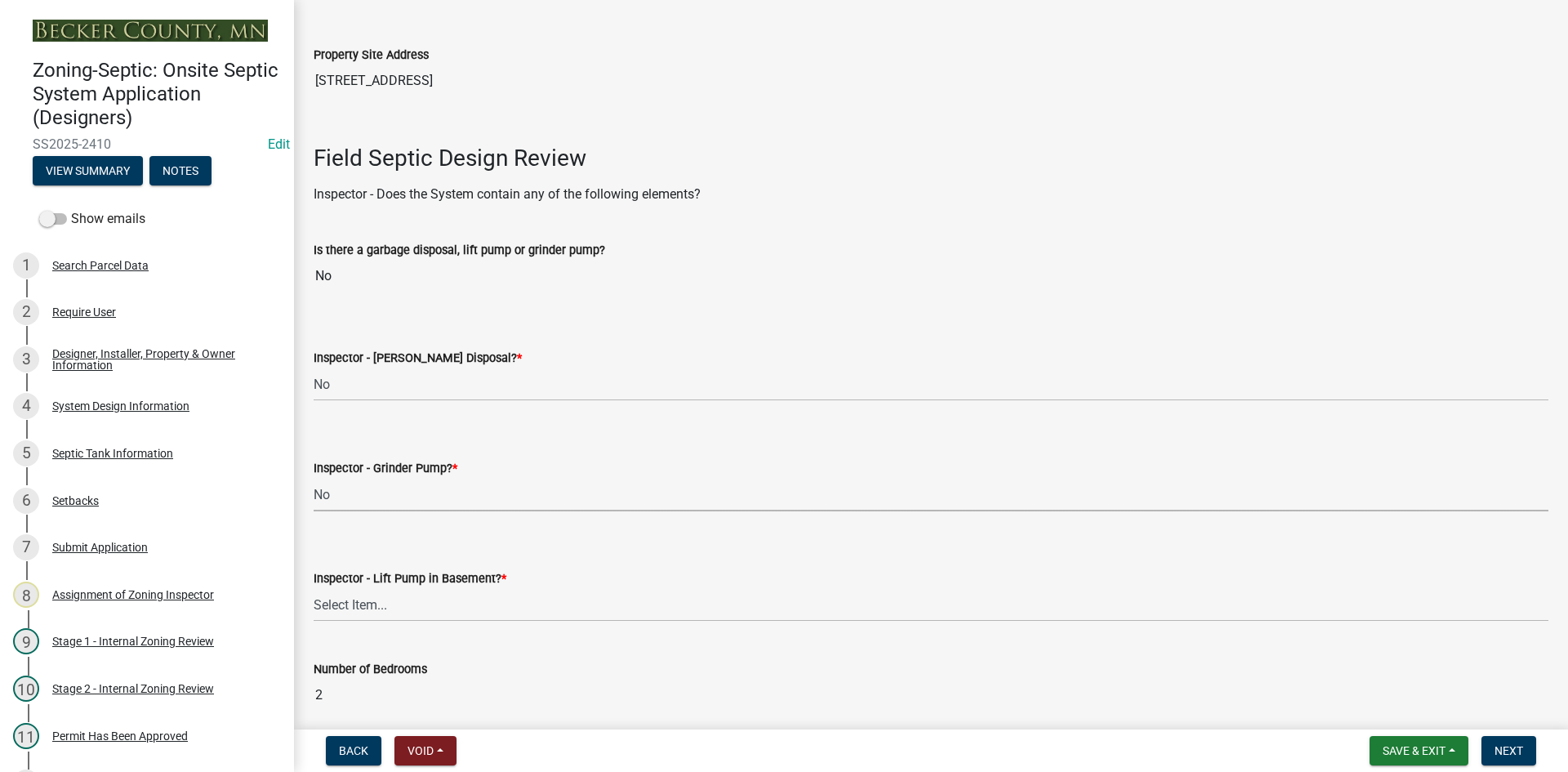
click at [314, 478] on select "Select Item... Yes No" at bounding box center [931, 495] width 1235 height 34
select select "ce8adf61-51ba-42f2-bbc3-7480a098e35e"
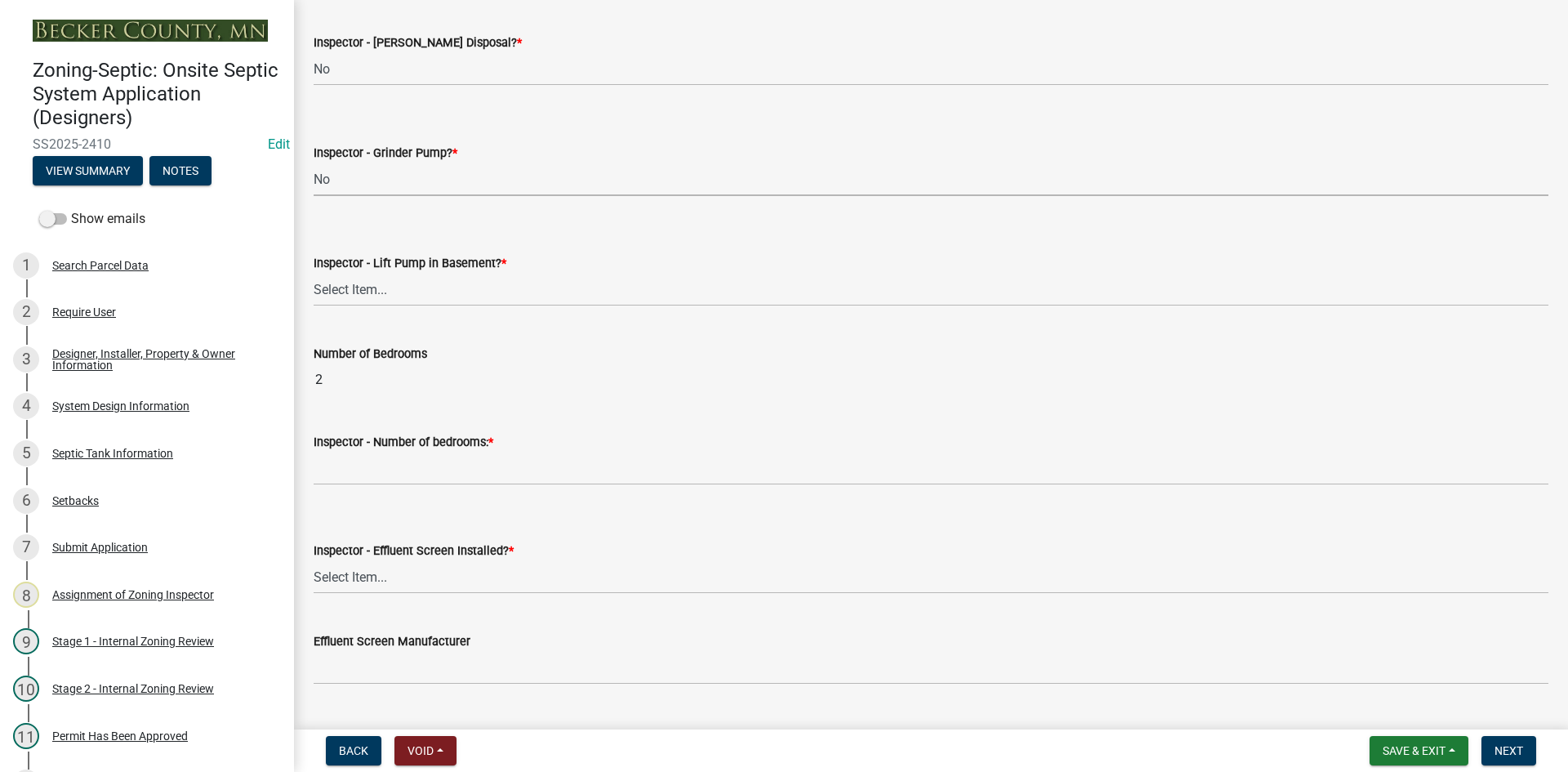
scroll to position [736, 0]
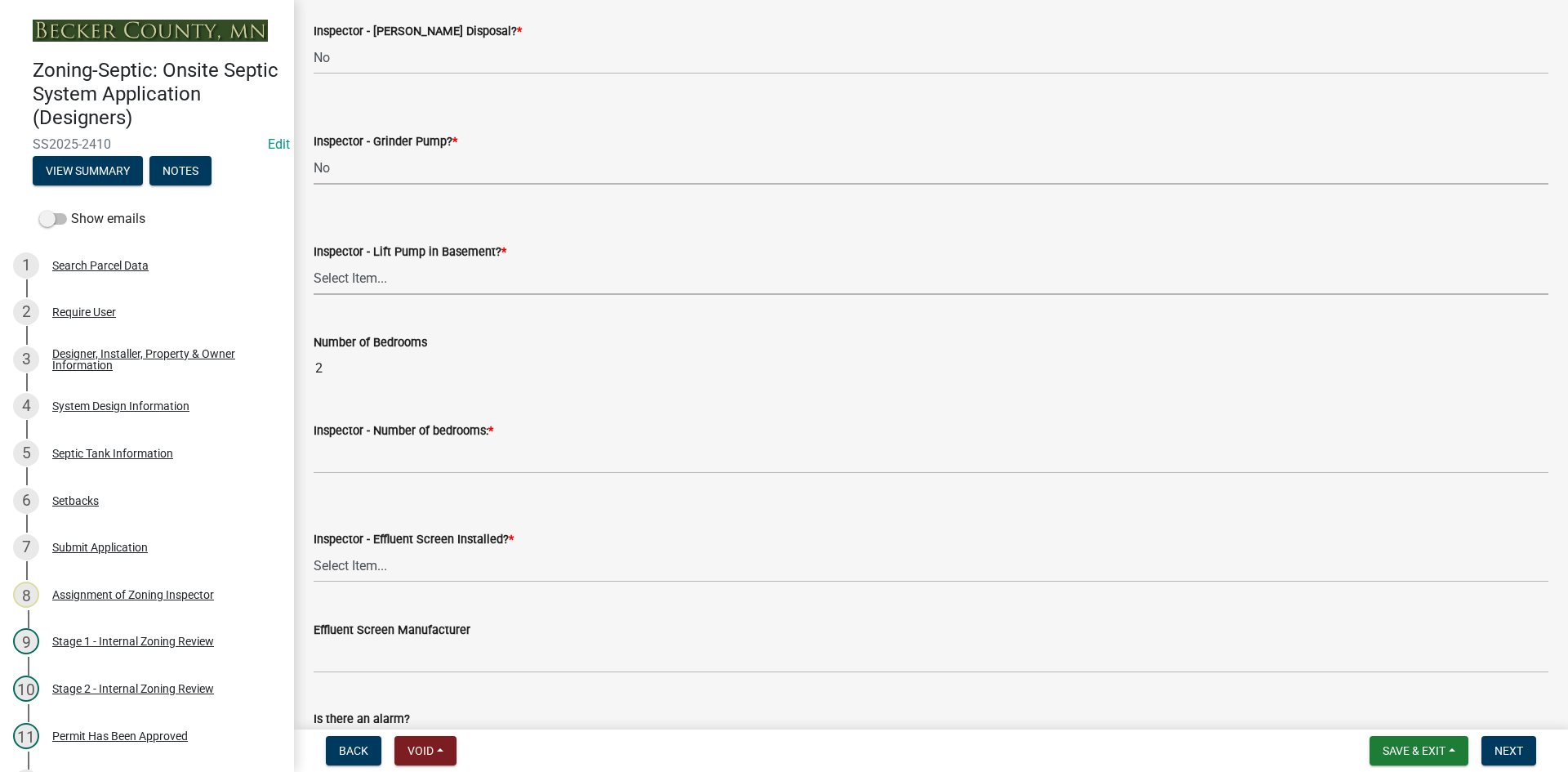
click at [377, 289] on select "Select Item... Yes No" at bounding box center [931, 278] width 1235 height 34
click at [314, 261] on select "Select Item... Yes No" at bounding box center [931, 278] width 1235 height 34
select select "58089658-2e95-4d4d-a981-afbd087a421a"
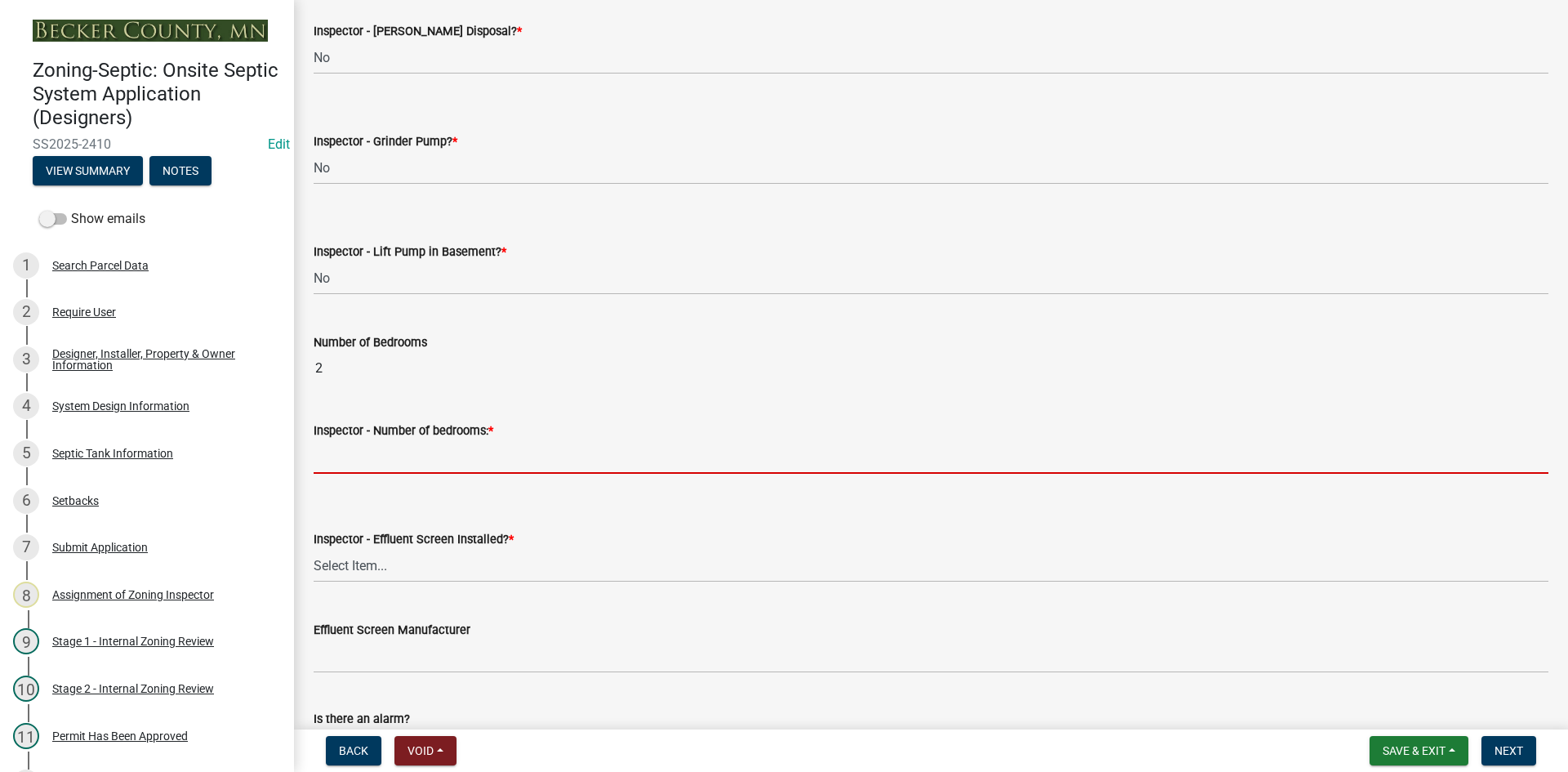
drag, startPoint x: 375, startPoint y: 456, endPoint x: 417, endPoint y: 474, distance: 45.7
click at [375, 456] on input "Inspector - Number of bedrooms: *" at bounding box center [931, 457] width 1235 height 34
type input "2"
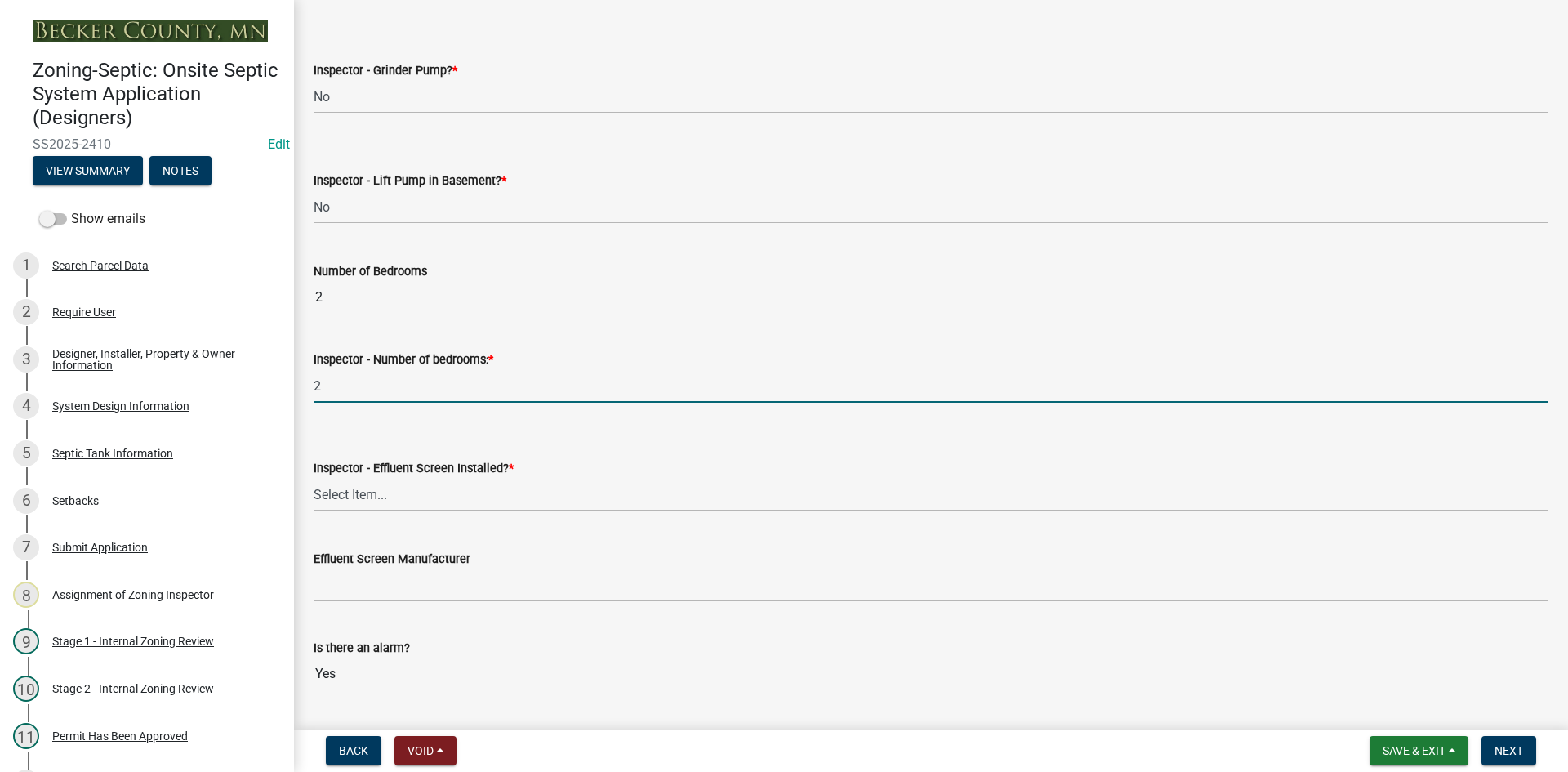
scroll to position [899, 0]
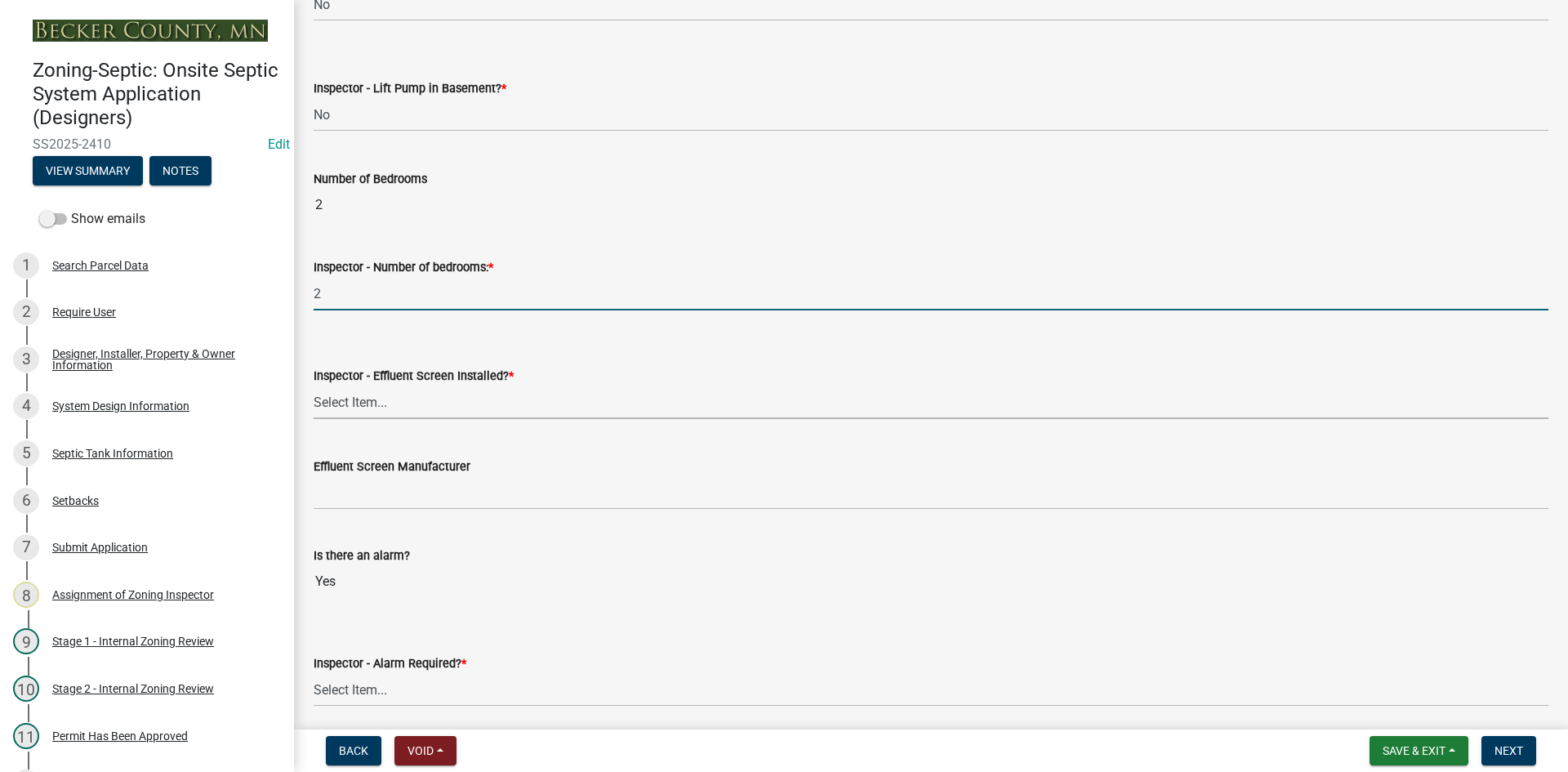
click at [362, 401] on select "Select Item... Yes No" at bounding box center [931, 402] width 1235 height 34
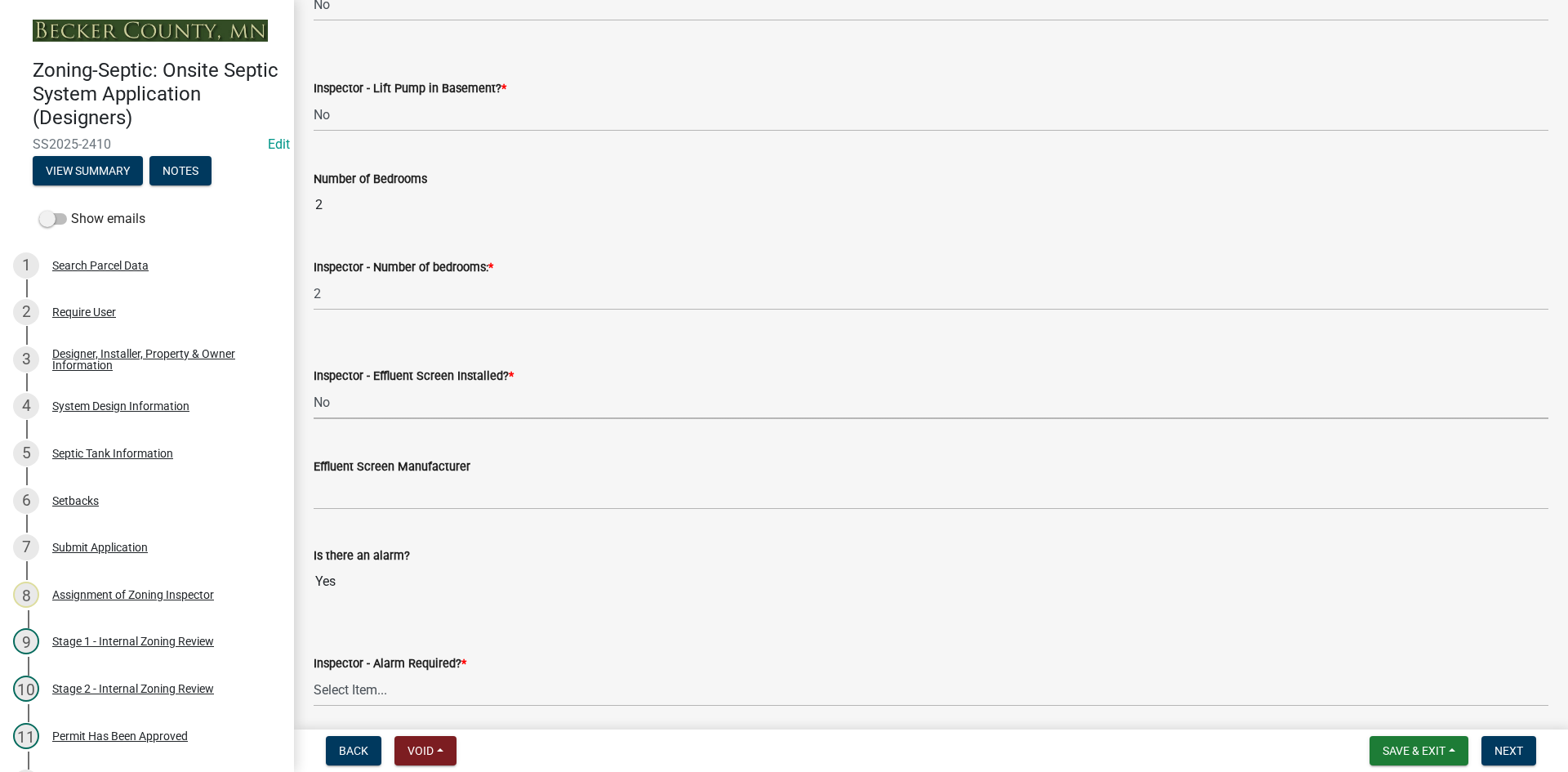
click at [314, 386] on select "Select Item... Yes No" at bounding box center [931, 402] width 1235 height 34
select select "039f9276-f093-40ee-98f9-24c1fbae5d9d"
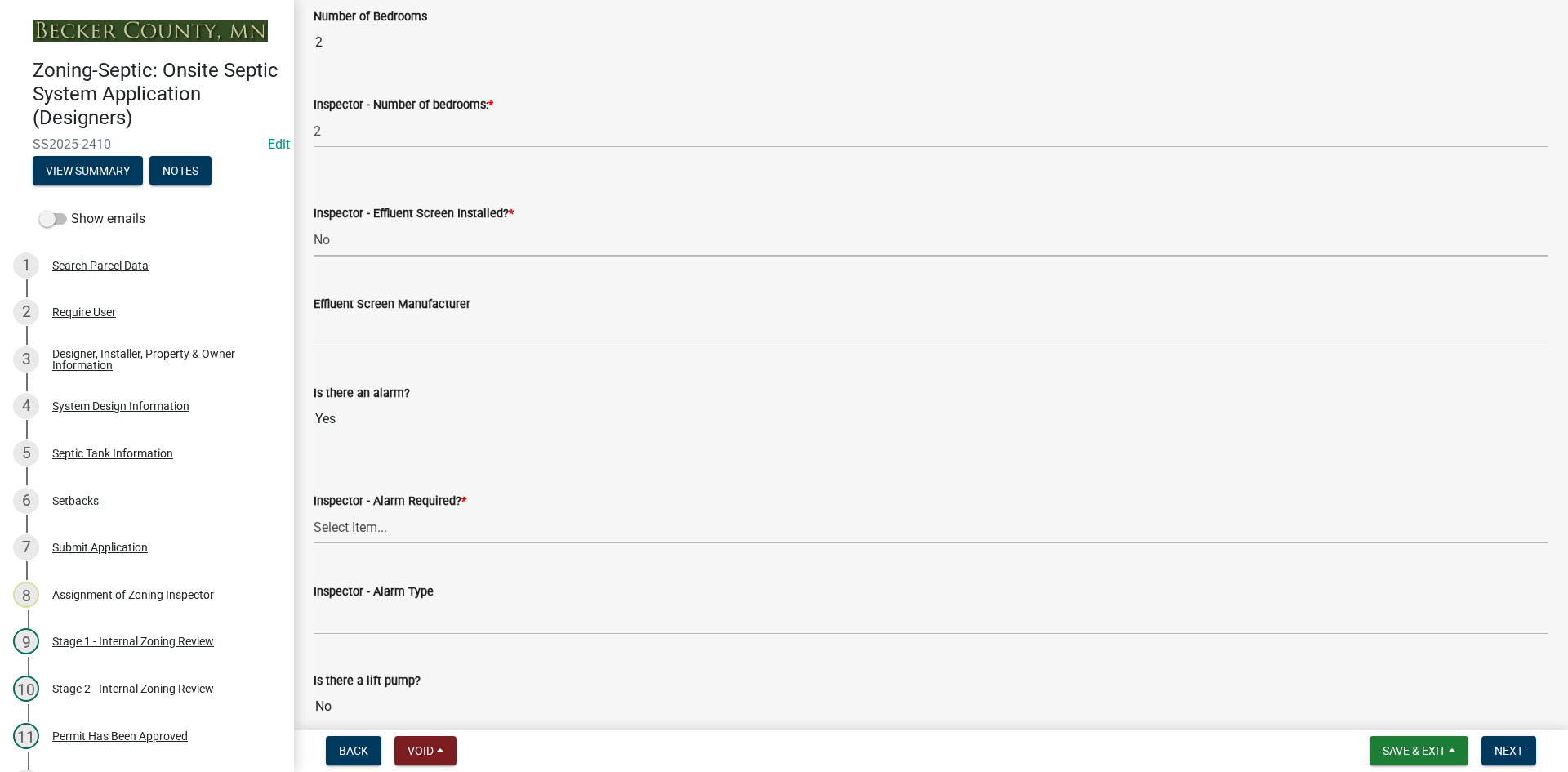
scroll to position [1062, 0]
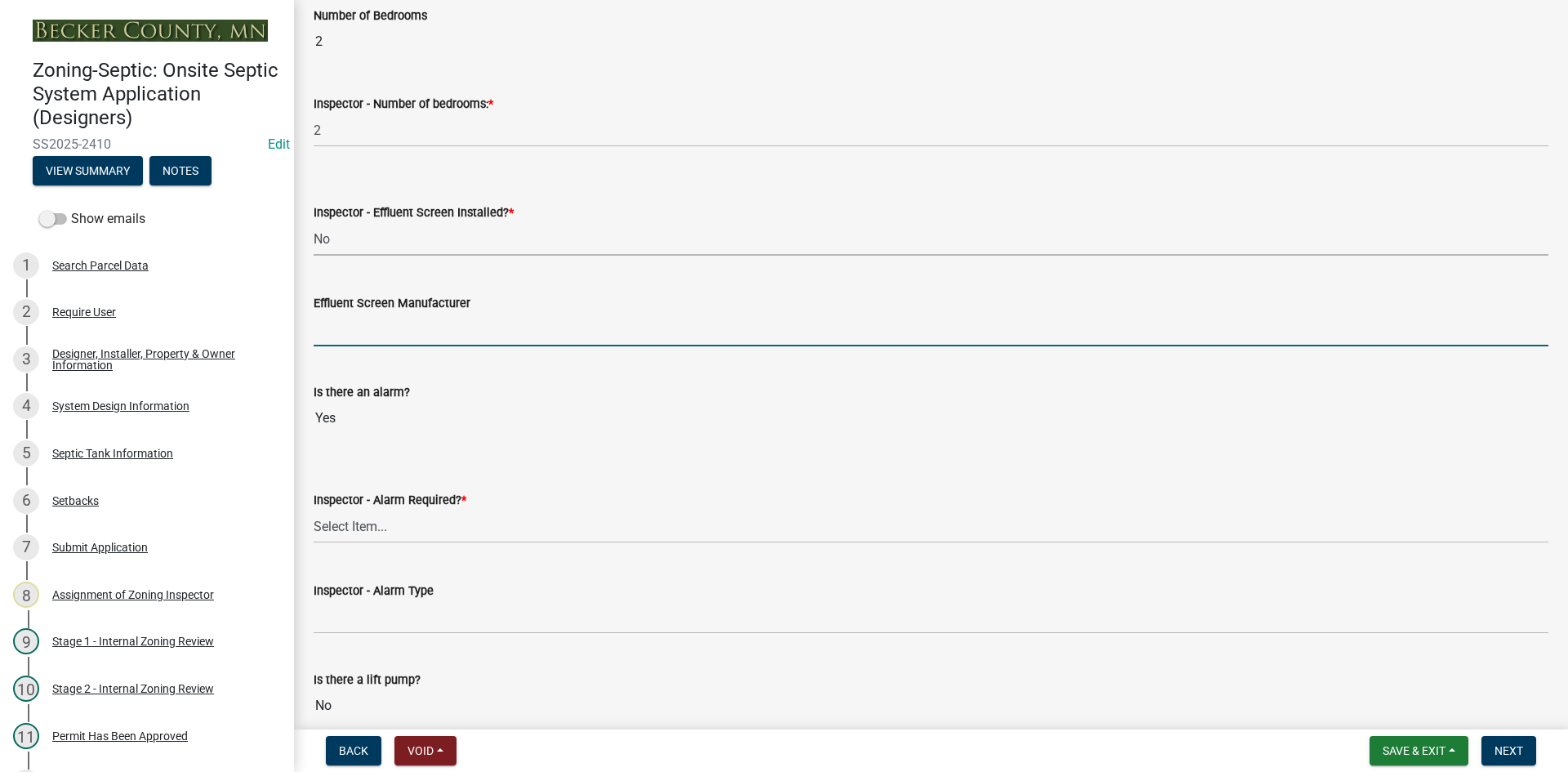
click at [395, 315] on input "Effluent Screen Manufacturer" at bounding box center [931, 330] width 1235 height 34
type input "NA"
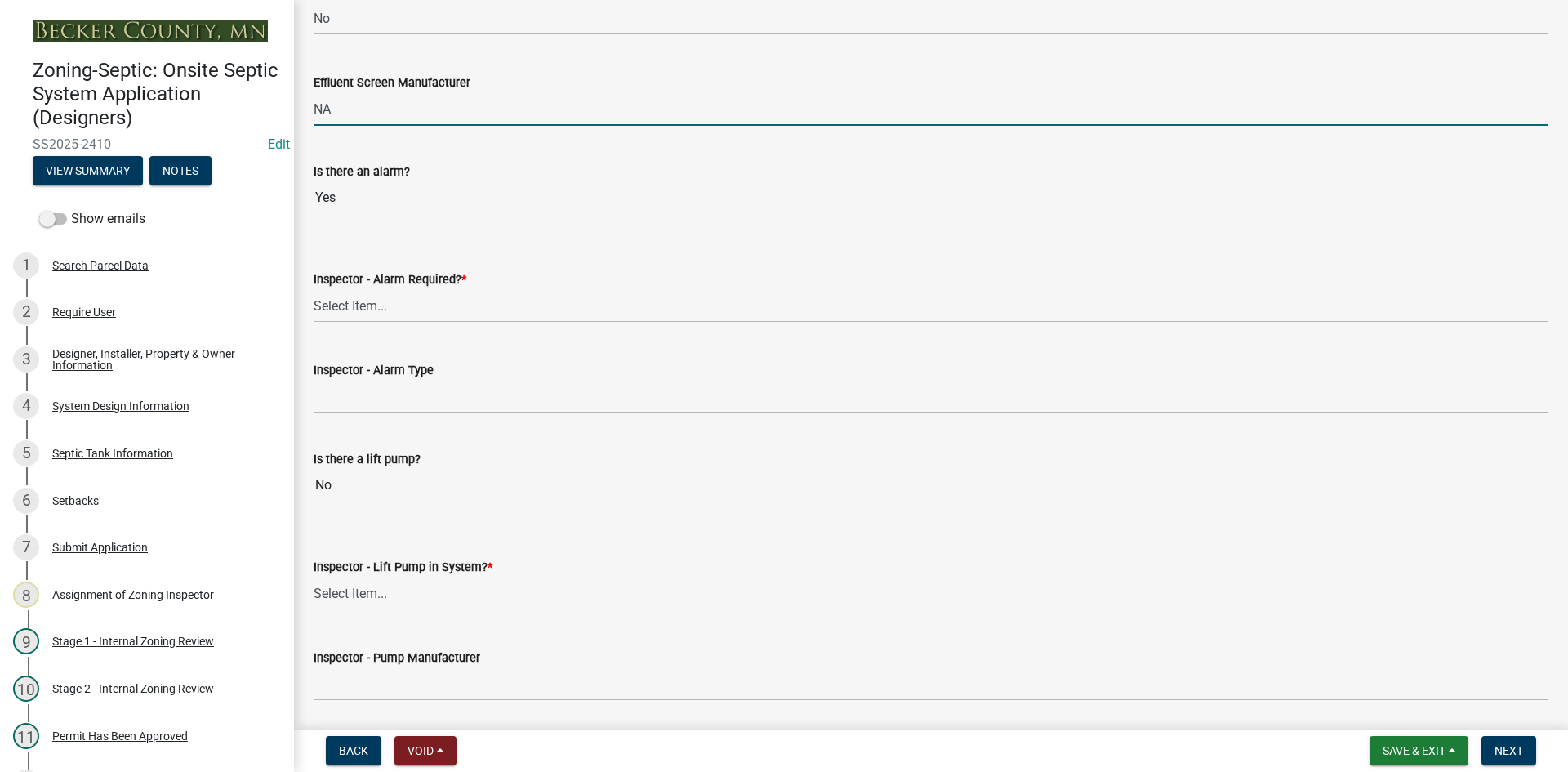
scroll to position [1307, 0]
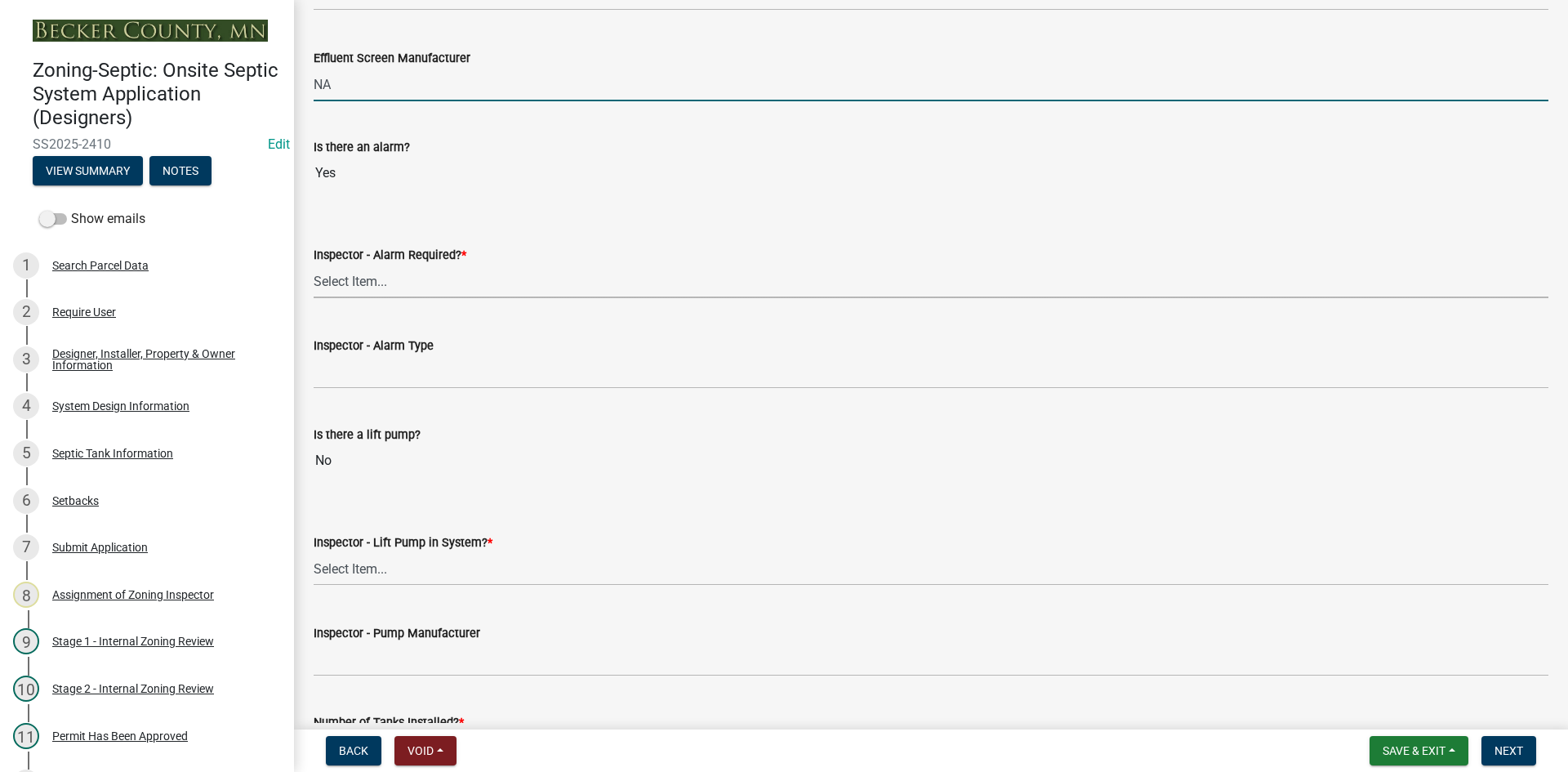
click at [373, 285] on select "Select Item... Yes No" at bounding box center [931, 282] width 1235 height 34
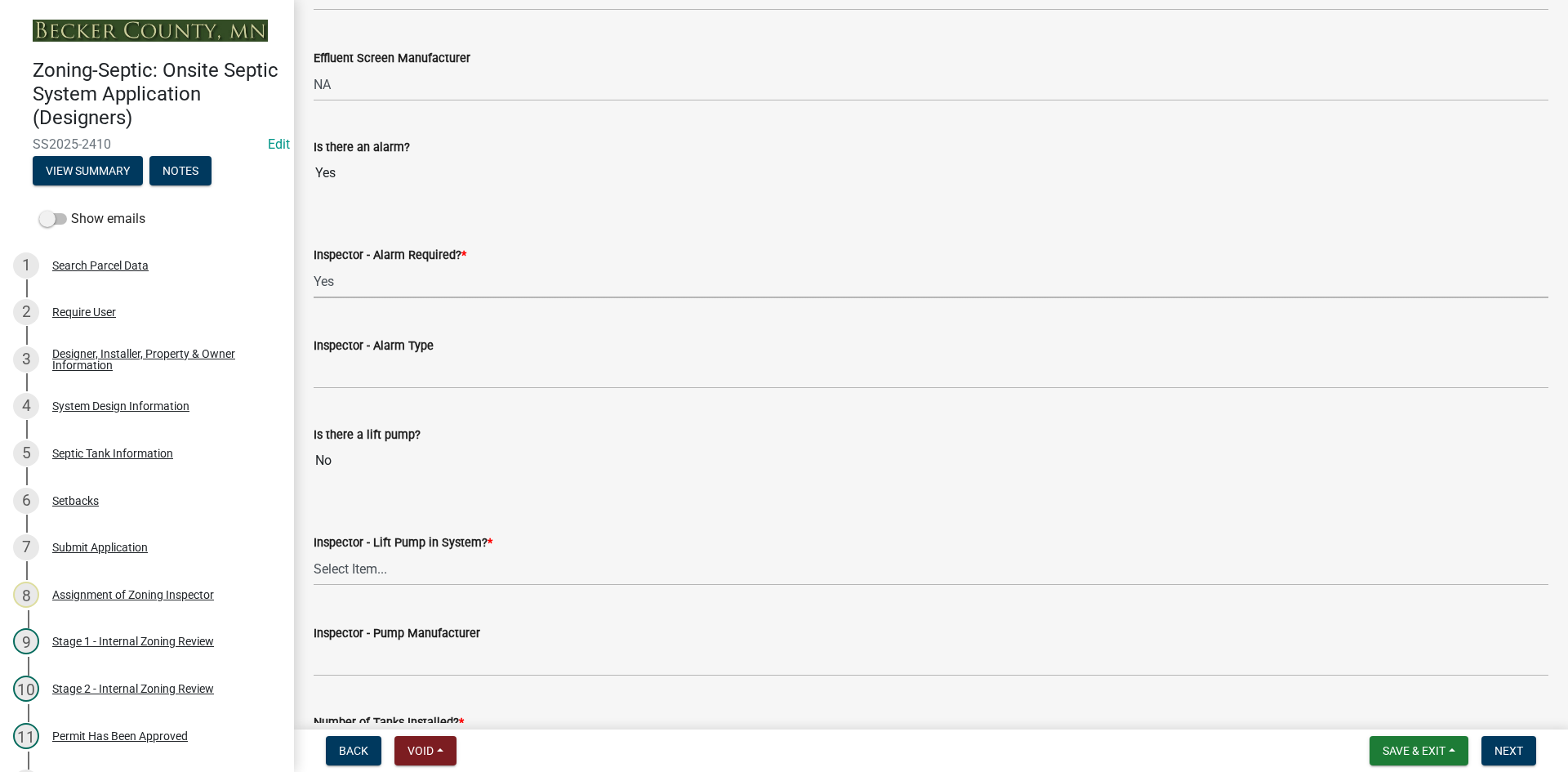
click at [314, 265] on select "Select Item... Yes No" at bounding box center [931, 282] width 1235 height 34
select select "9075ff2b-2749-45ce-aee6-f4951e9a2109"
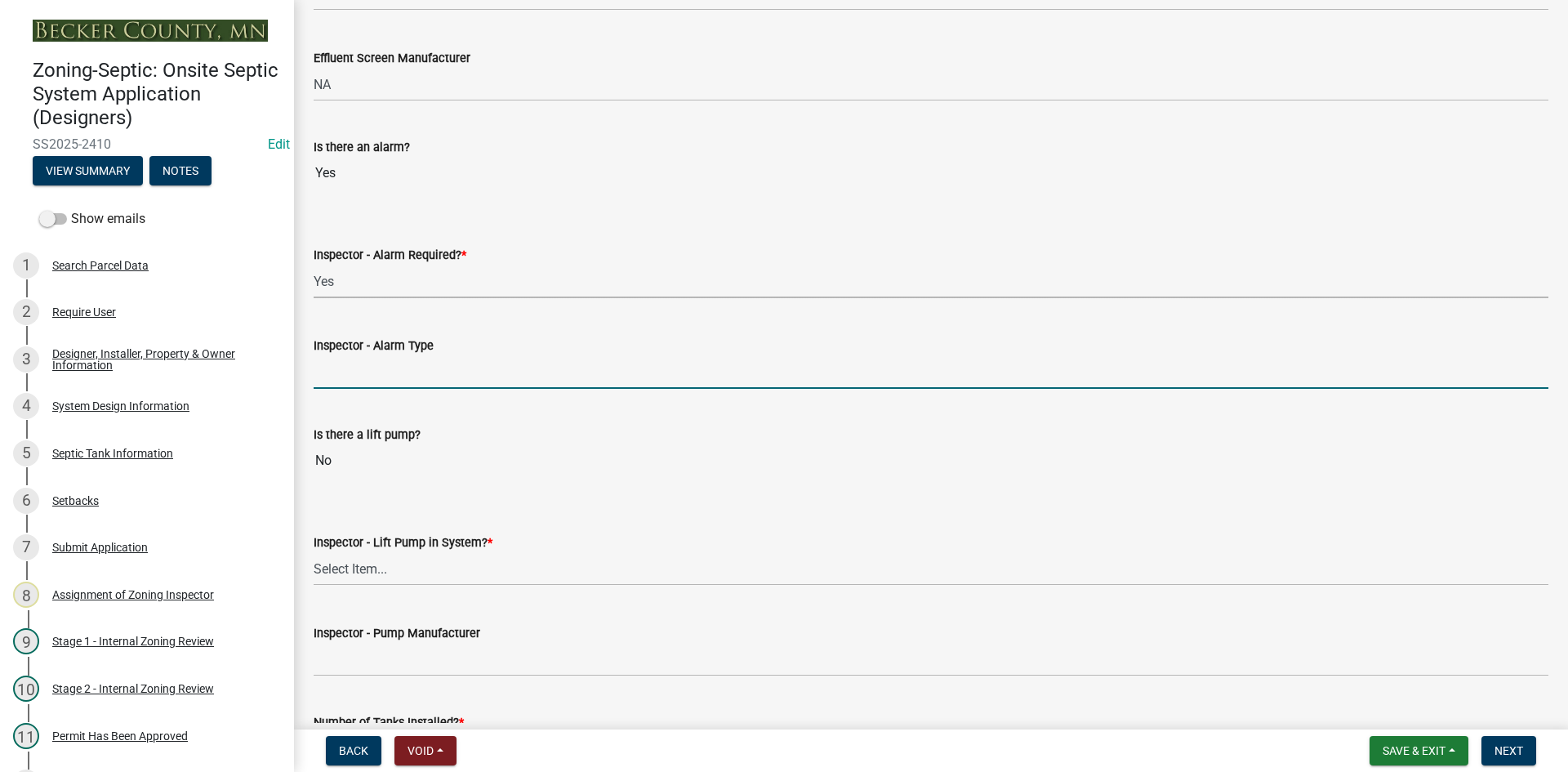
drag, startPoint x: 353, startPoint y: 378, endPoint x: 376, endPoint y: 380, distance: 23.1
click at [354, 378] on input "Inspector - Alarm Type" at bounding box center [931, 372] width 1235 height 34
type input "mechanical float"
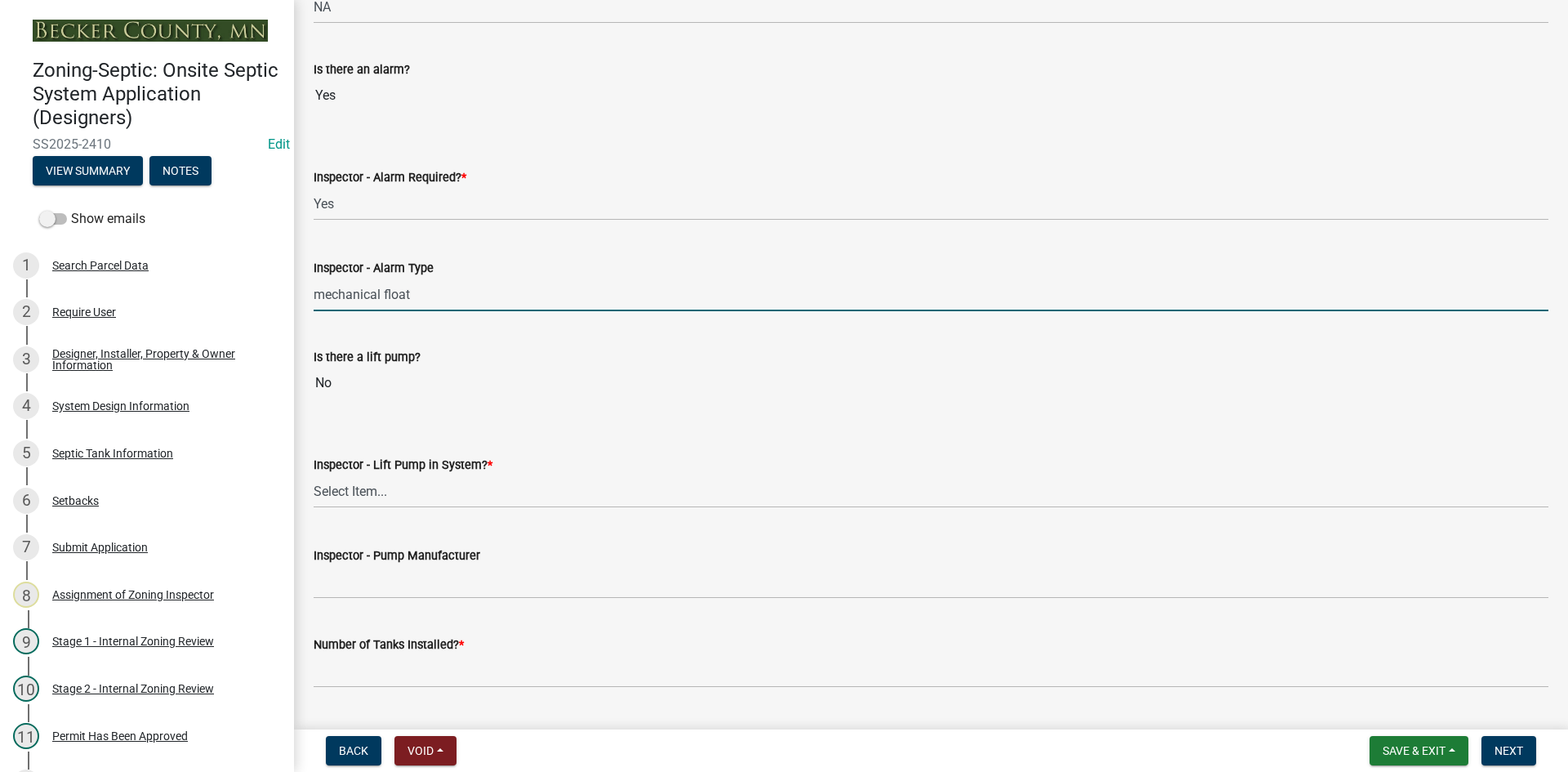
scroll to position [1470, 0]
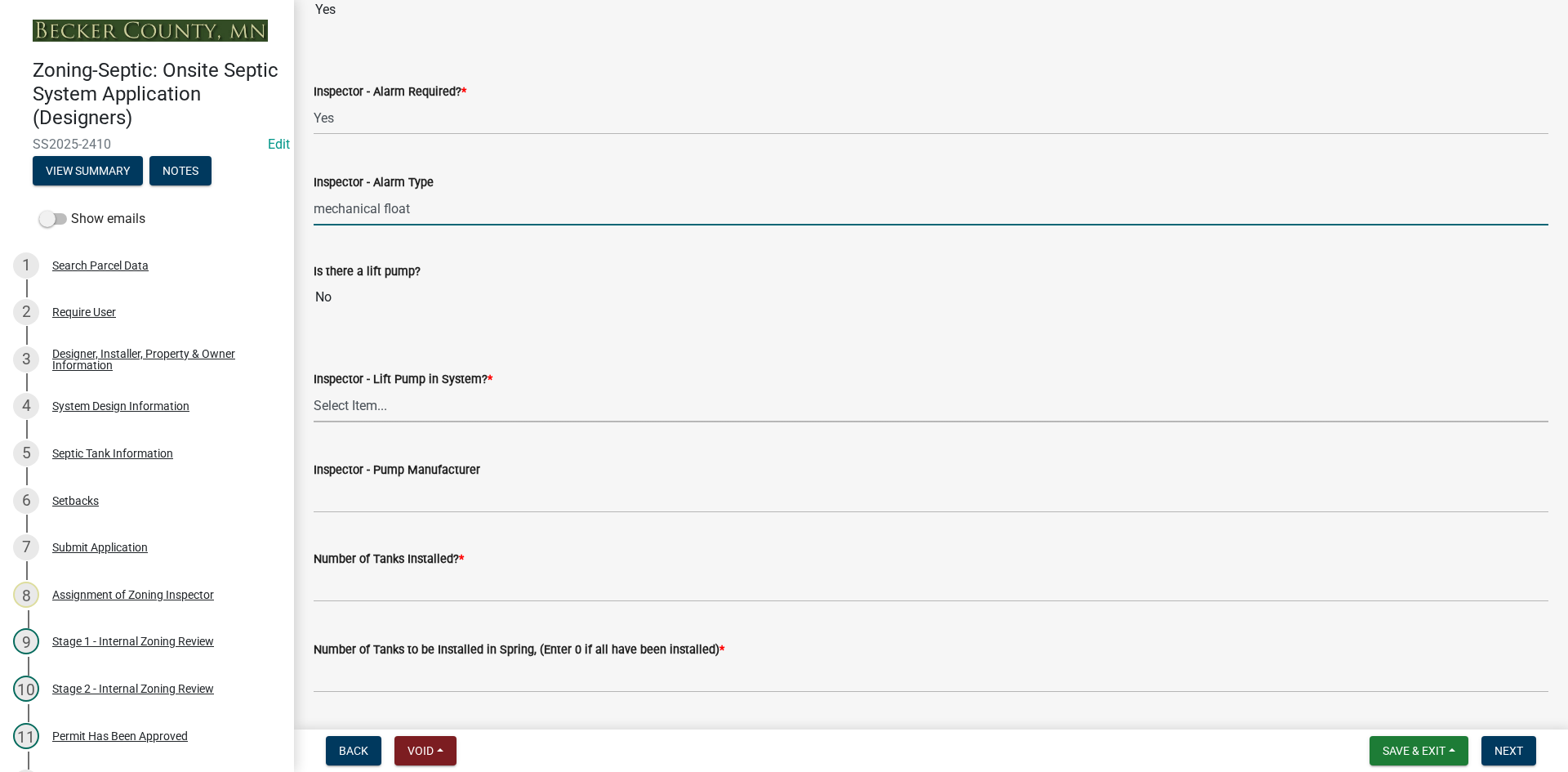
click at [361, 412] on select "Select Item... Yes No" at bounding box center [931, 406] width 1235 height 34
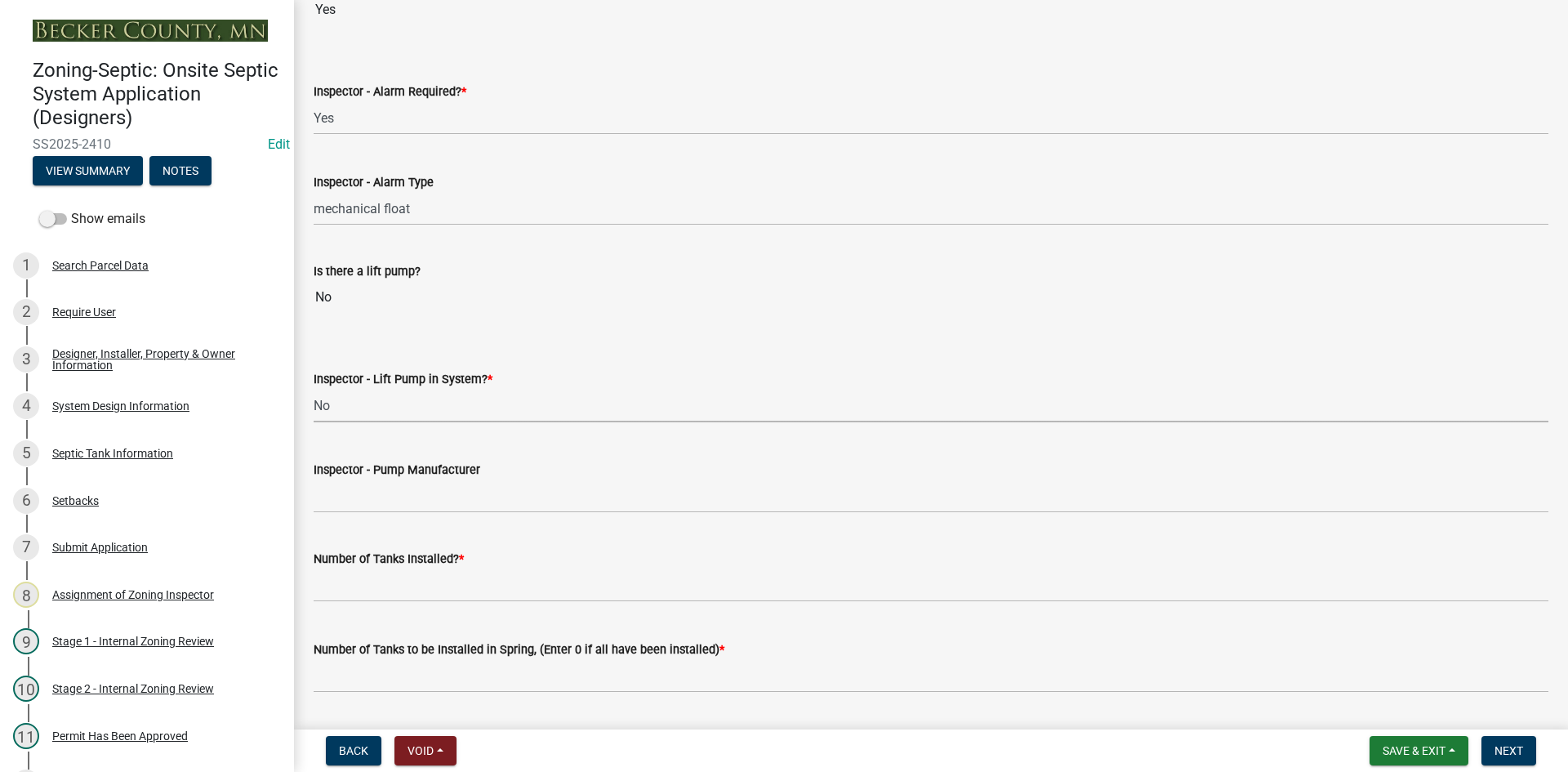
click at [314, 389] on select "Select Item... Yes No" at bounding box center [931, 406] width 1235 height 34
select select "4baeb773-af56-4ab8-83c4-3685aa875ea5"
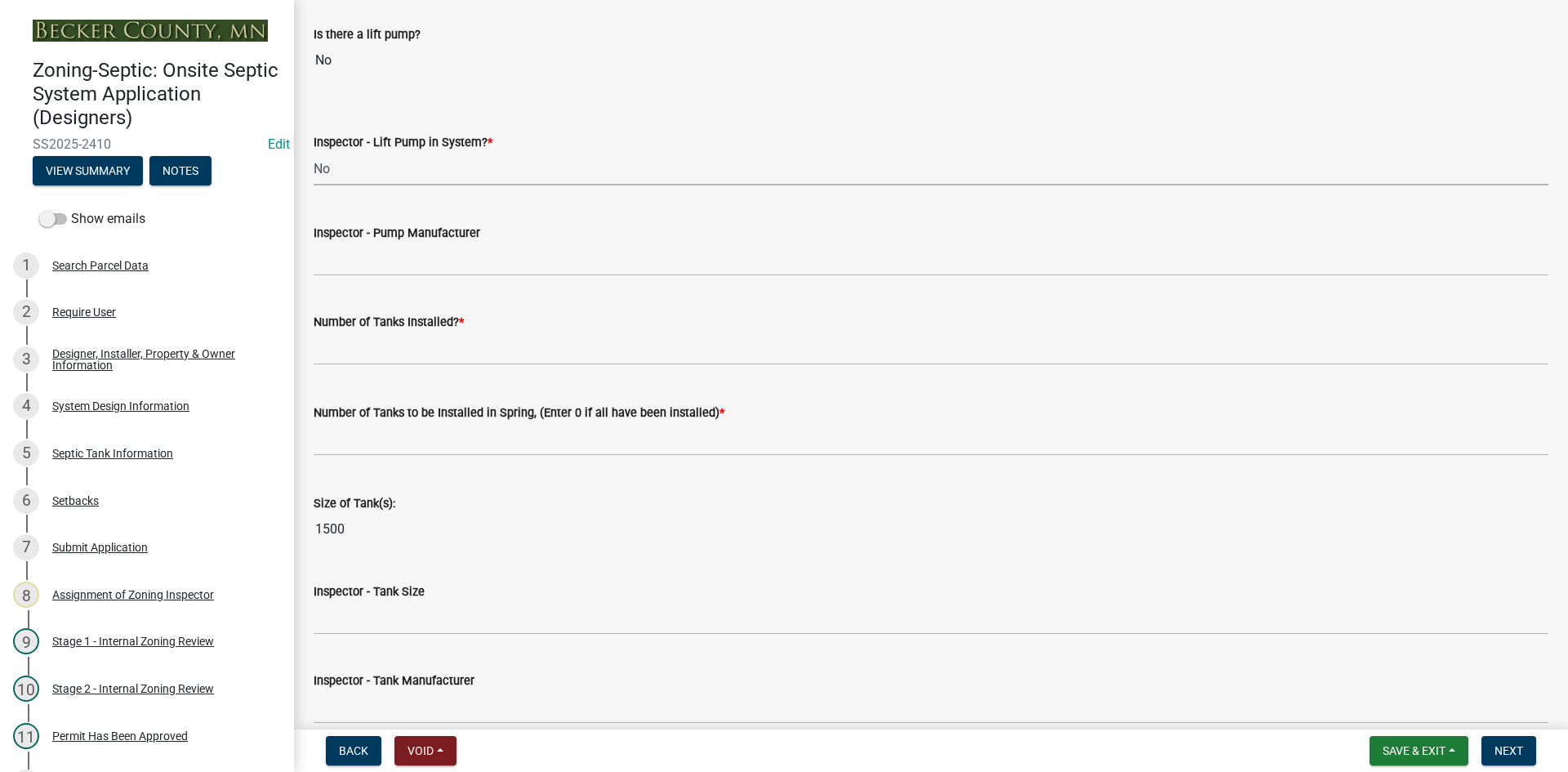
scroll to position [1716, 0]
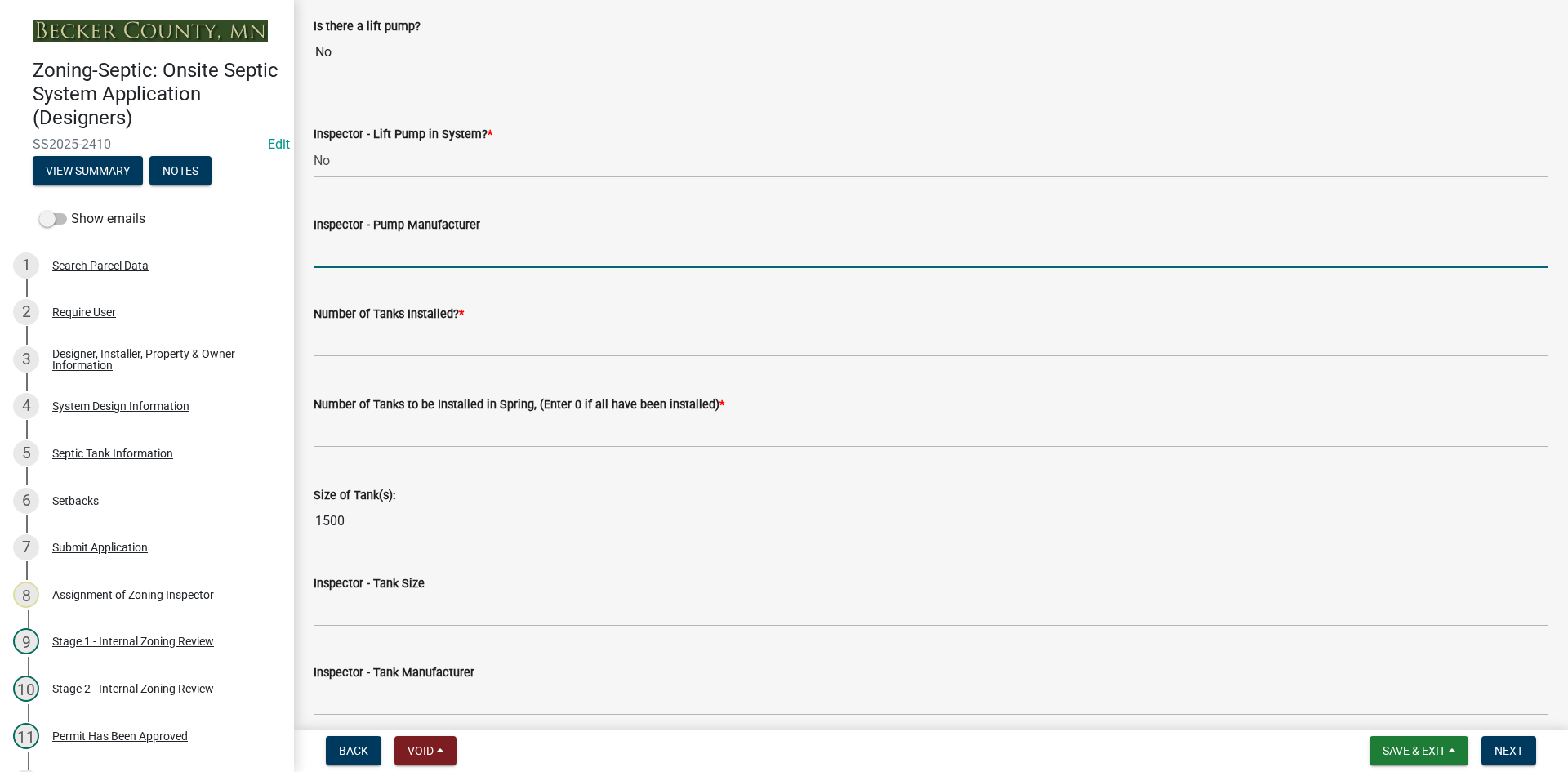
drag, startPoint x: 345, startPoint y: 240, endPoint x: 375, endPoint y: 265, distance: 39.1
click at [348, 240] on input "Inspector - Pump Manufacturer" at bounding box center [931, 252] width 1235 height 34
type input "NA"
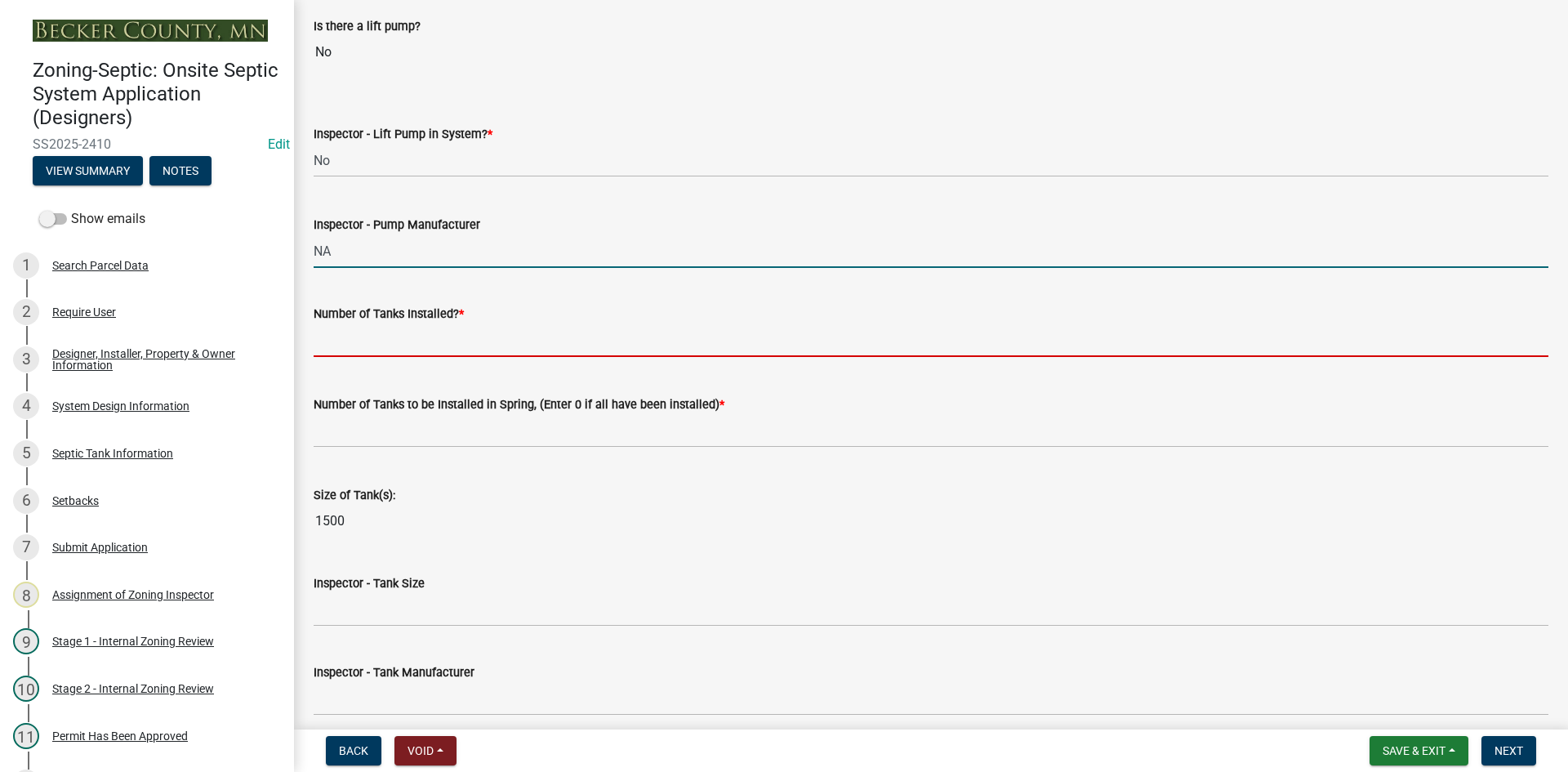
drag, startPoint x: 382, startPoint y: 331, endPoint x: 392, endPoint y: 347, distance: 18.9
click at [384, 334] on input "text" at bounding box center [931, 340] width 1235 height 34
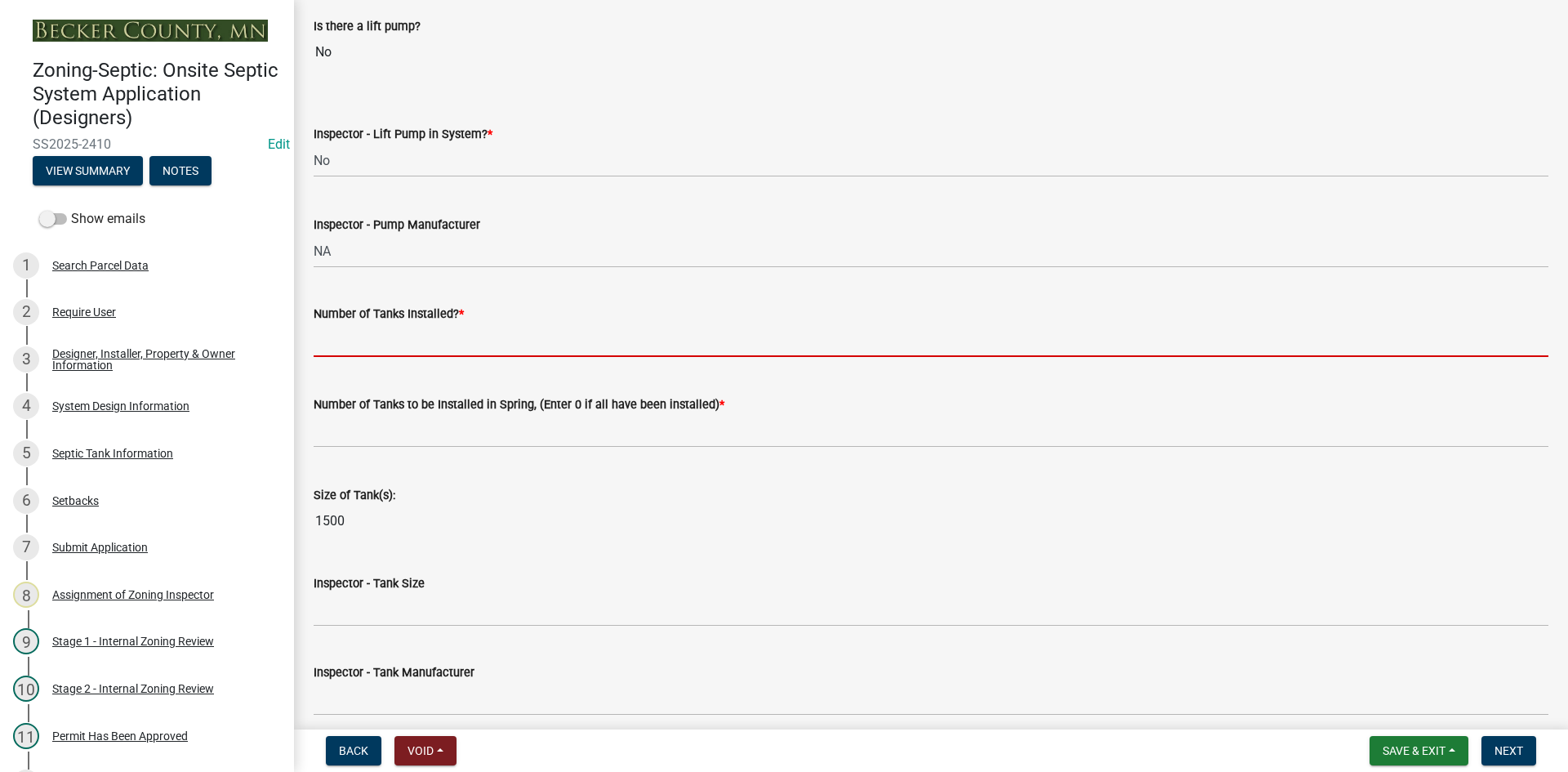
type input "1"
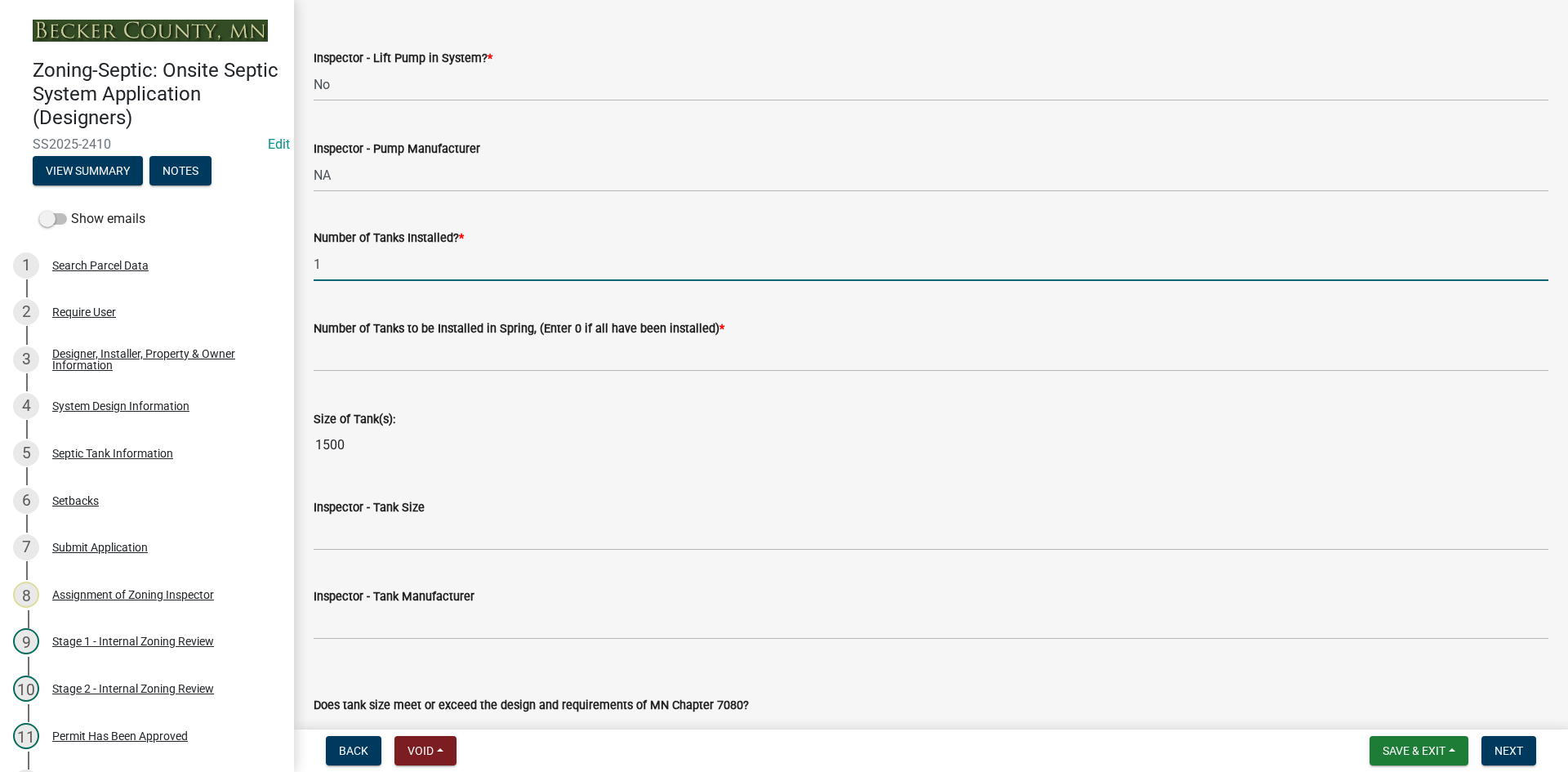
scroll to position [1879, 0]
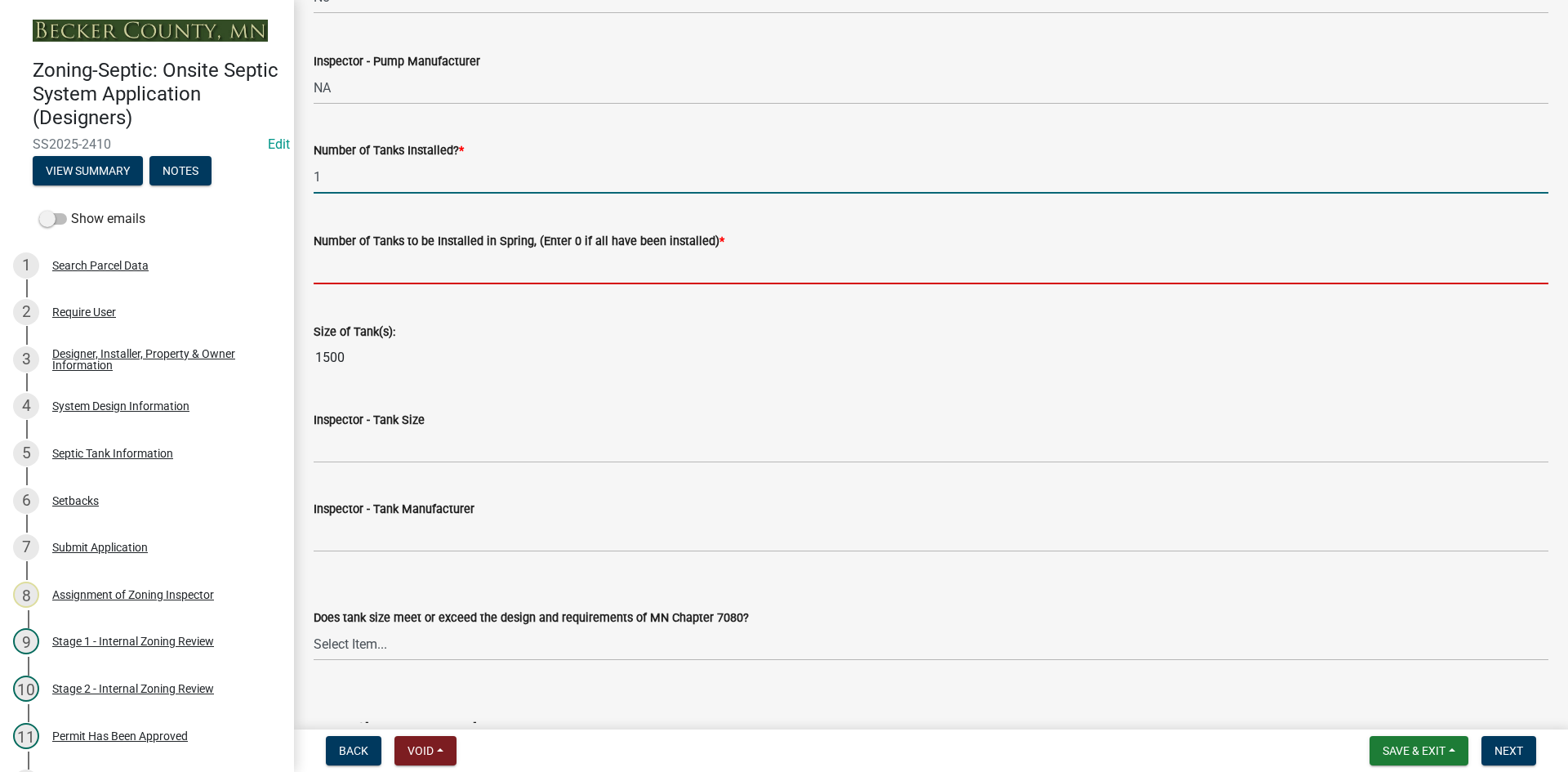
click at [383, 270] on input "text" at bounding box center [931, 268] width 1235 height 34
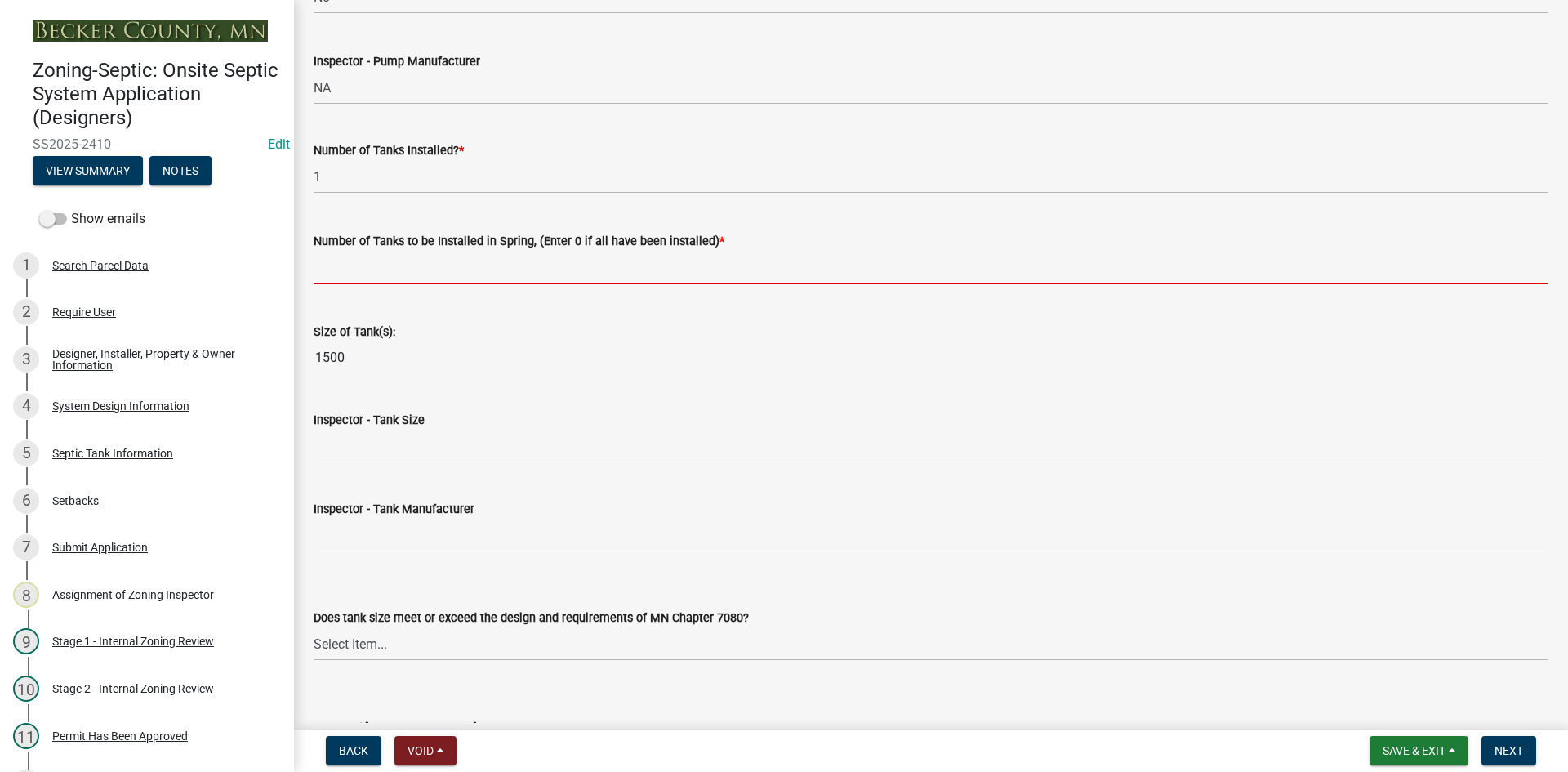
type input "0"
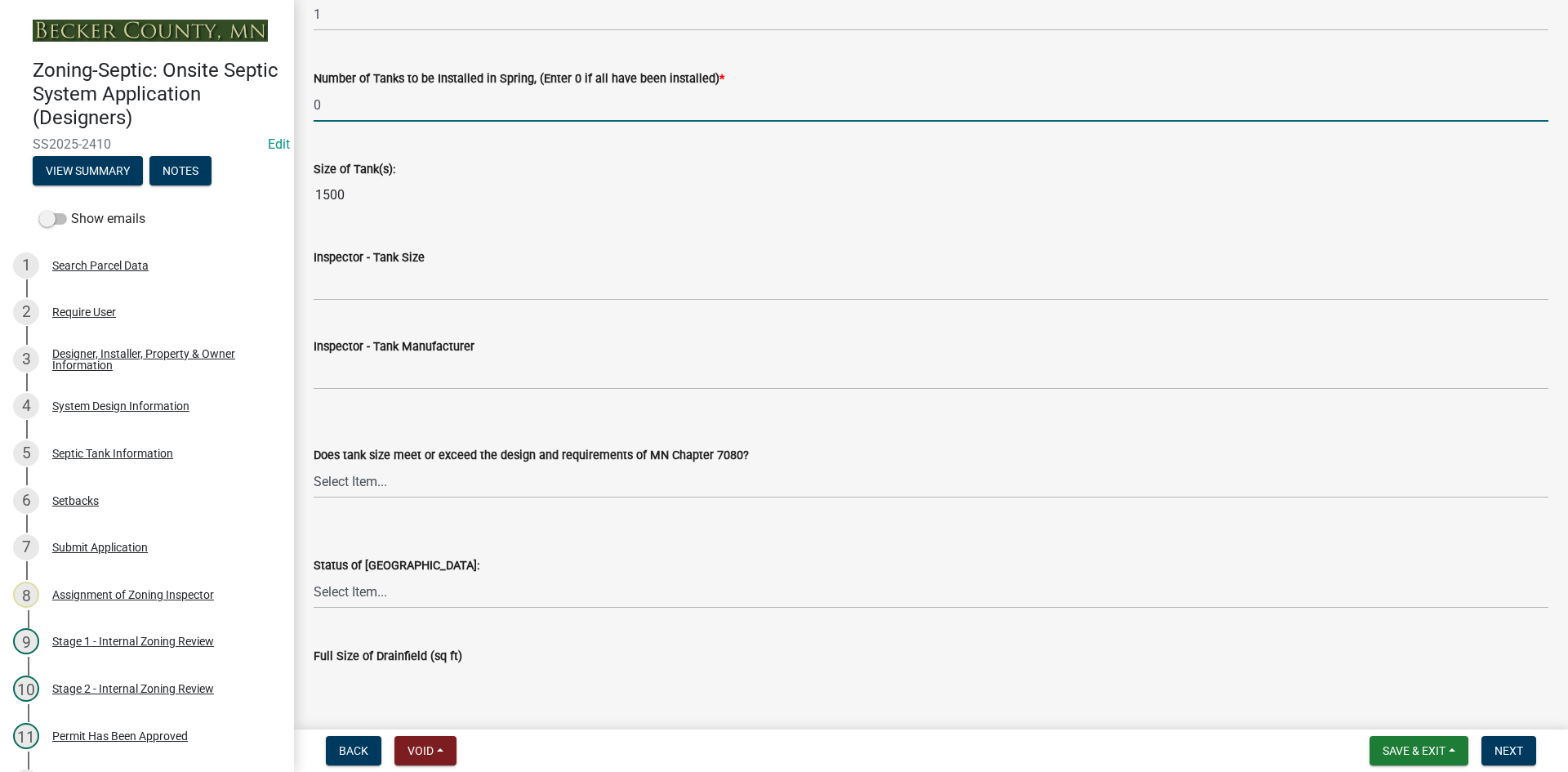
scroll to position [2043, 0]
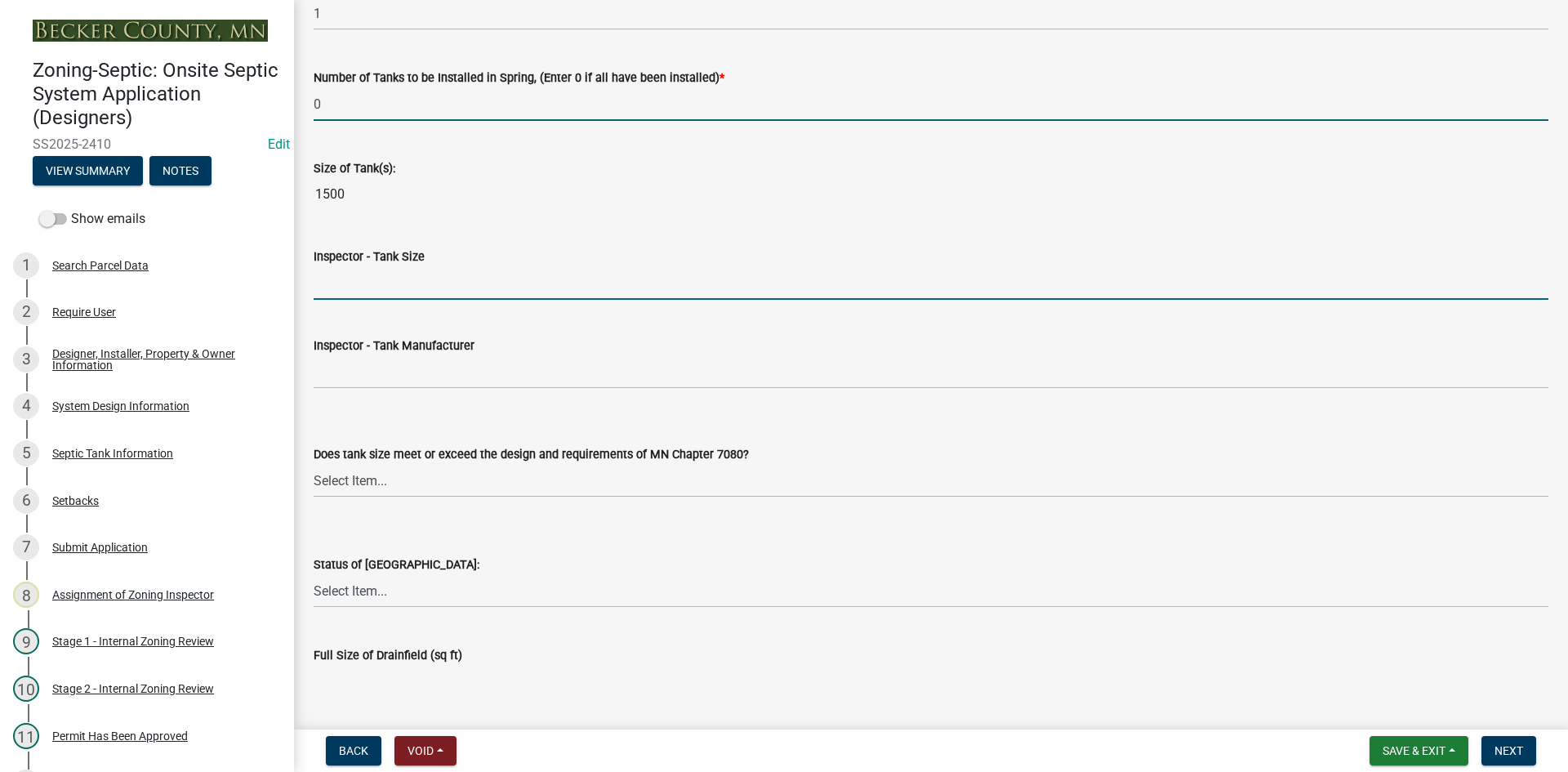
click at [369, 284] on input "Inspector - Tank Size" at bounding box center [931, 284] width 1235 height 34
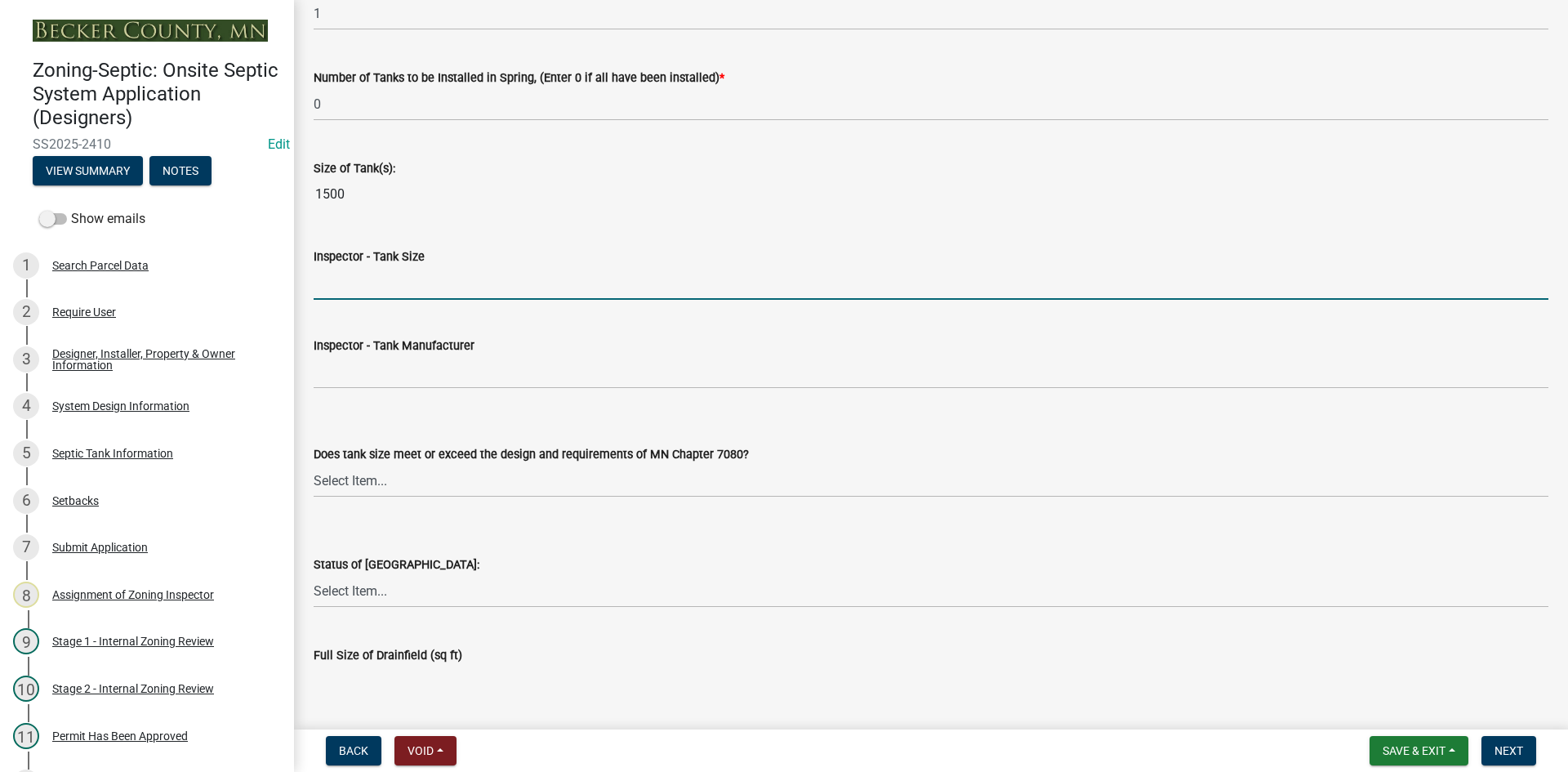
type input "1500"
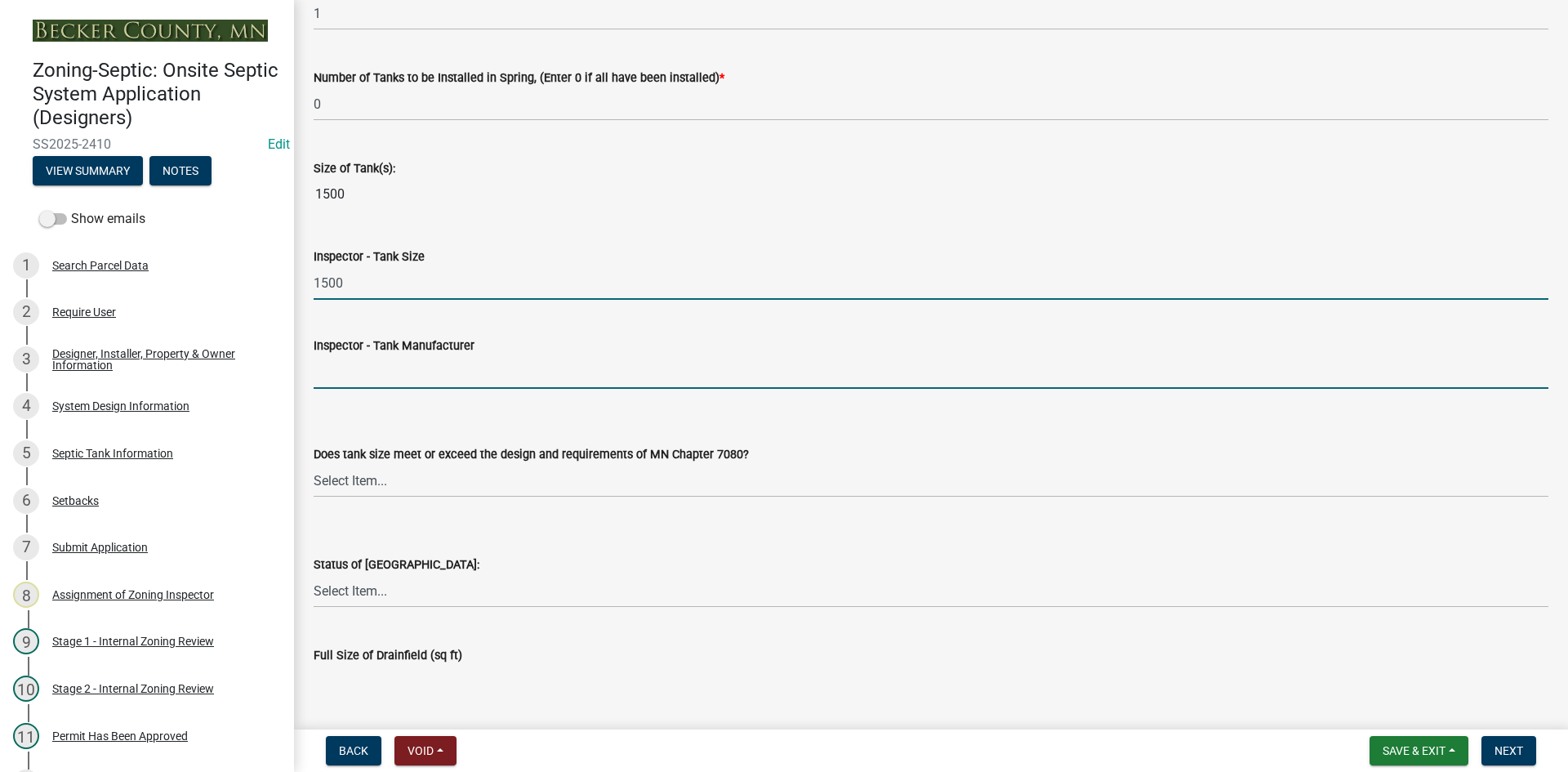
click at [380, 379] on input "Inspector - Tank Manufacturer" at bounding box center [931, 372] width 1235 height 34
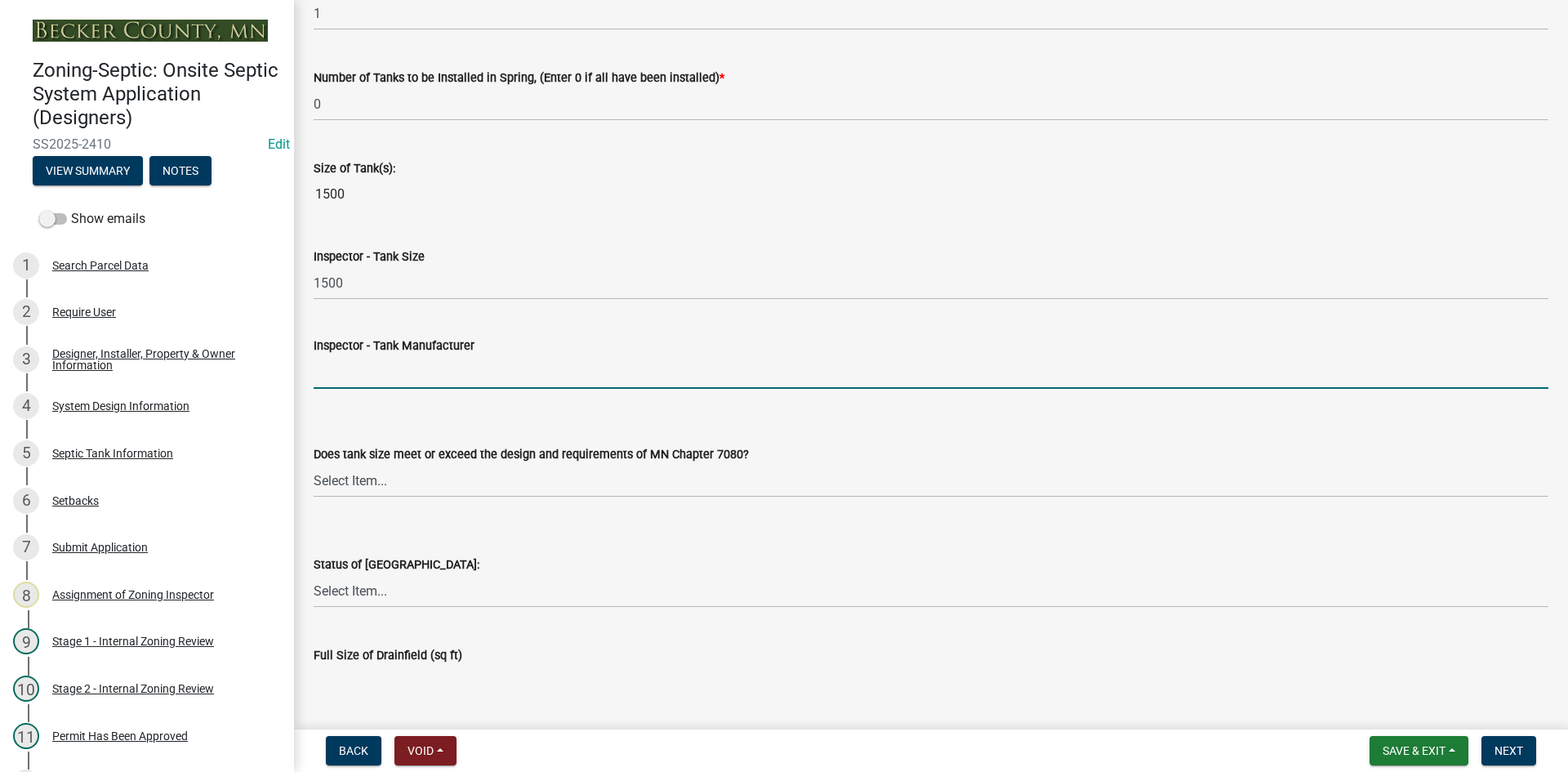
type input "infiltrator"
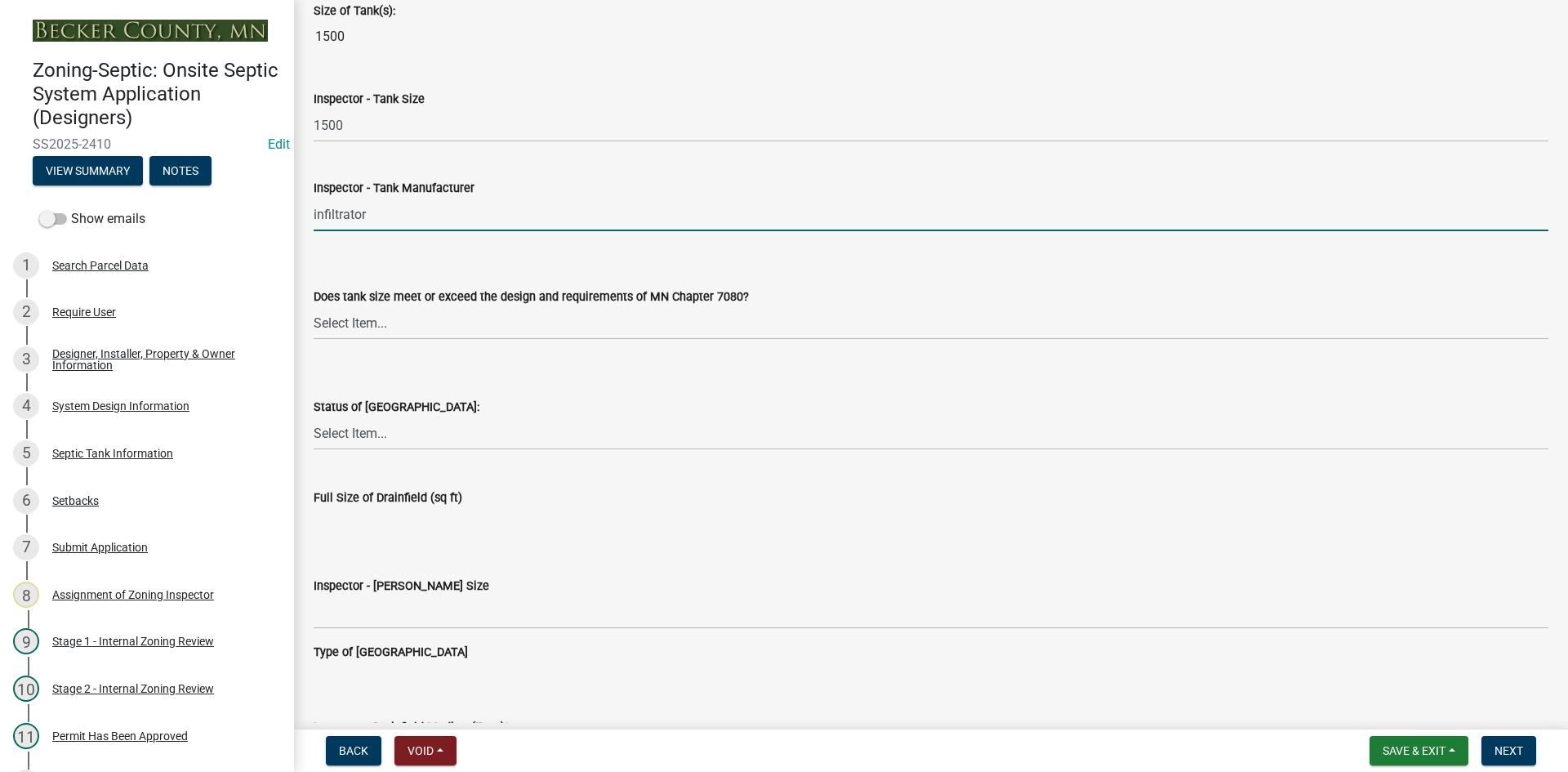
scroll to position [2206, 0]
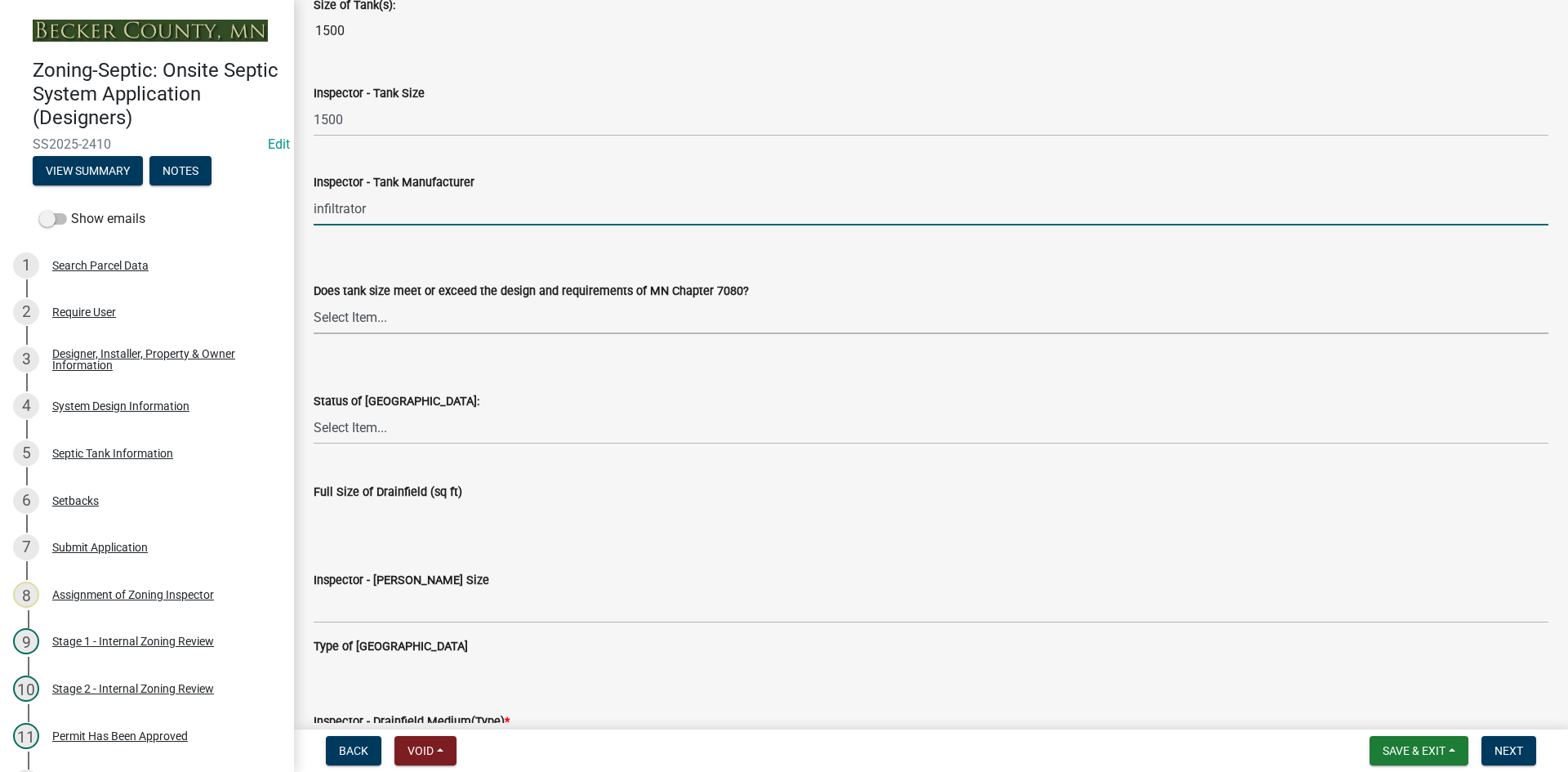
click at [383, 316] on select "Select Item... Yes No Existing" at bounding box center [931, 317] width 1235 height 34
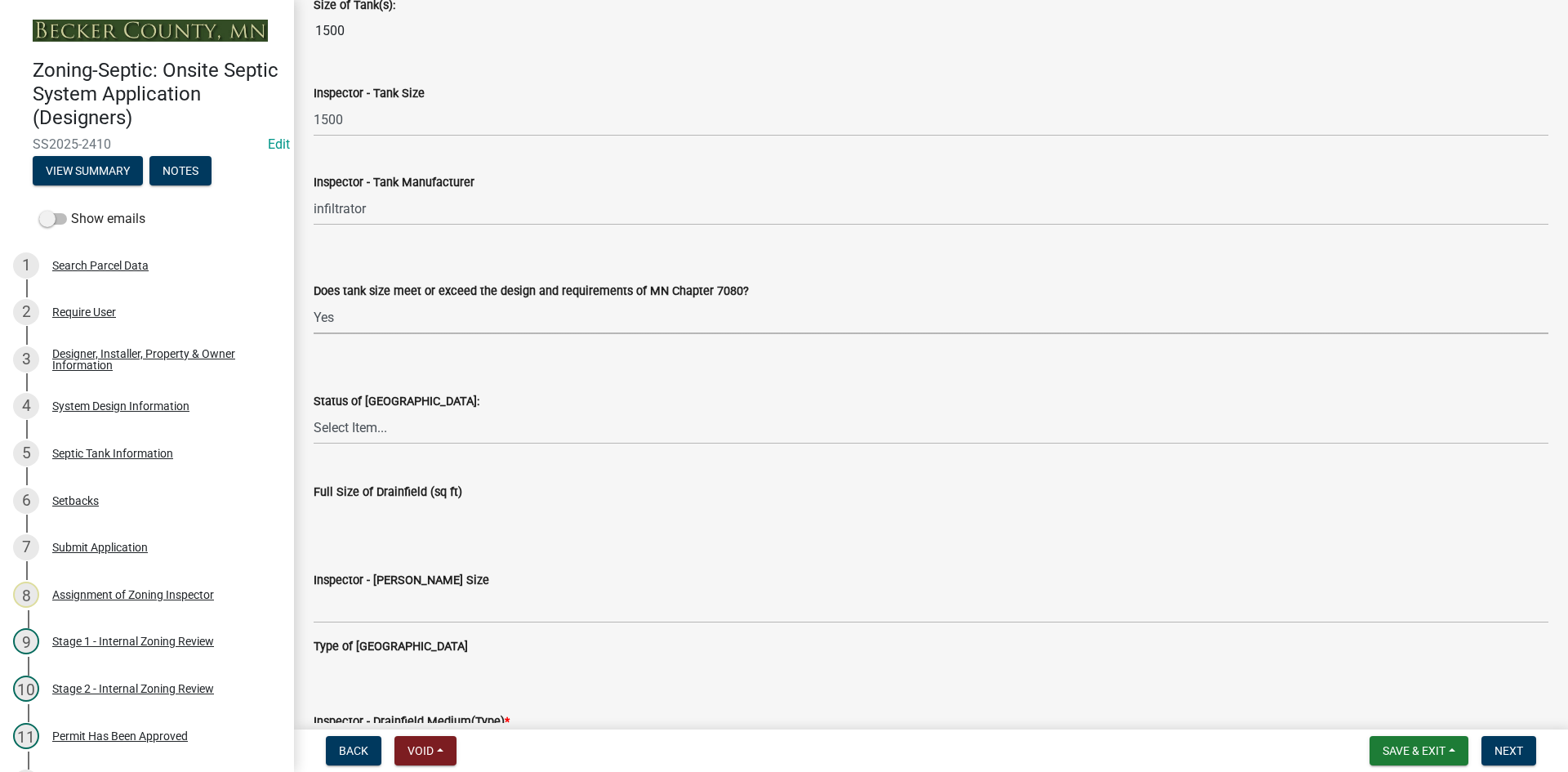
click at [314, 300] on select "Select Item... Yes No Existing" at bounding box center [931, 317] width 1235 height 34
select select "f7794d6a-556a-43dc-97be-878f47e346d8"
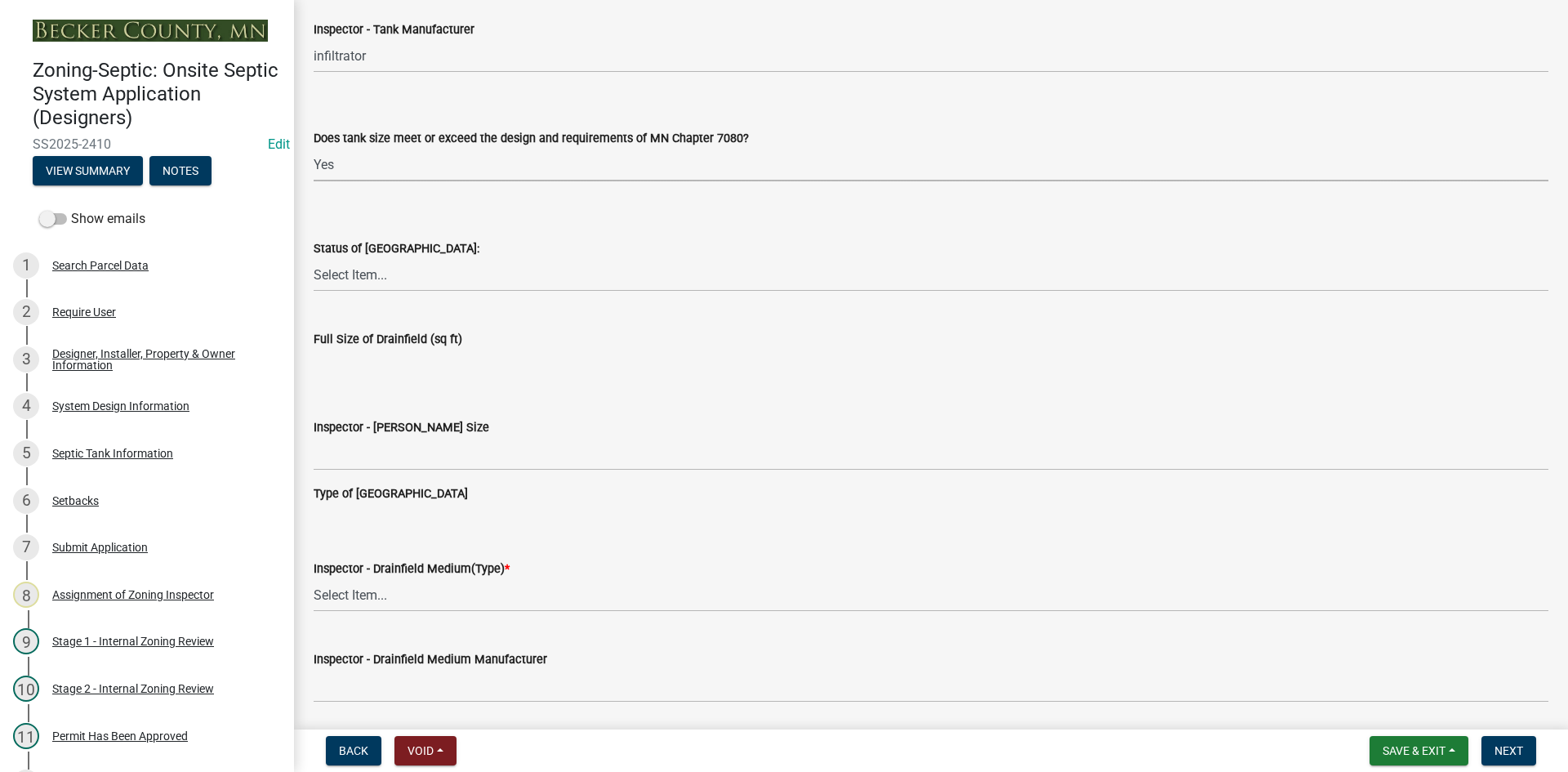
scroll to position [2369, 0]
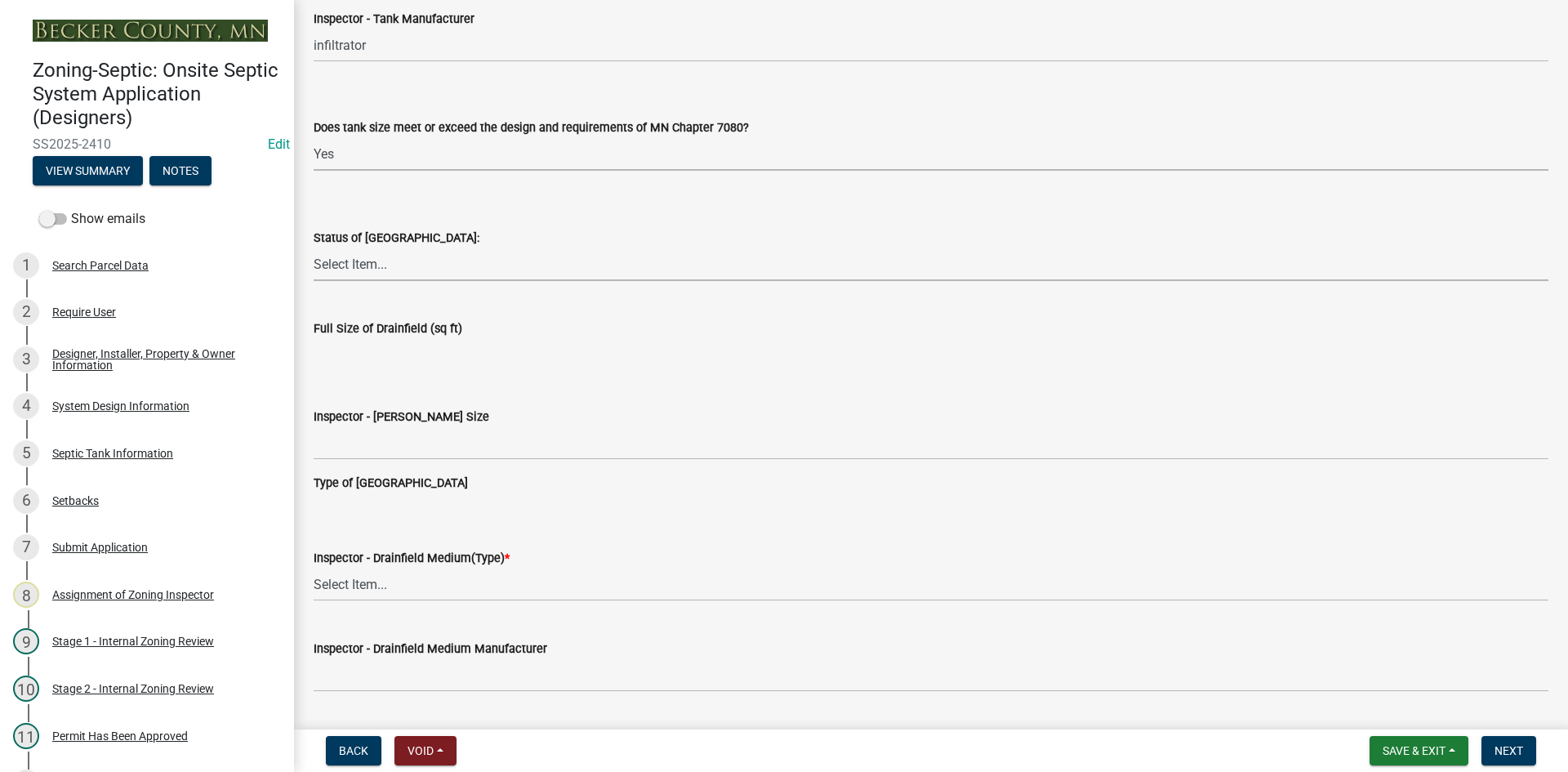
click at [374, 266] on select "Select Item... No Drainfield Drainfield Installed [GEOGRAPHIC_DATA] to Be Insta…" at bounding box center [931, 264] width 1235 height 34
click at [314, 247] on select "Select Item... No Drainfield Drainfield Installed [GEOGRAPHIC_DATA] to Be Insta…" at bounding box center [931, 264] width 1235 height 34
select select "5fa789e6-b5c5-4aa5-96f0-e7985c3fdd5e"
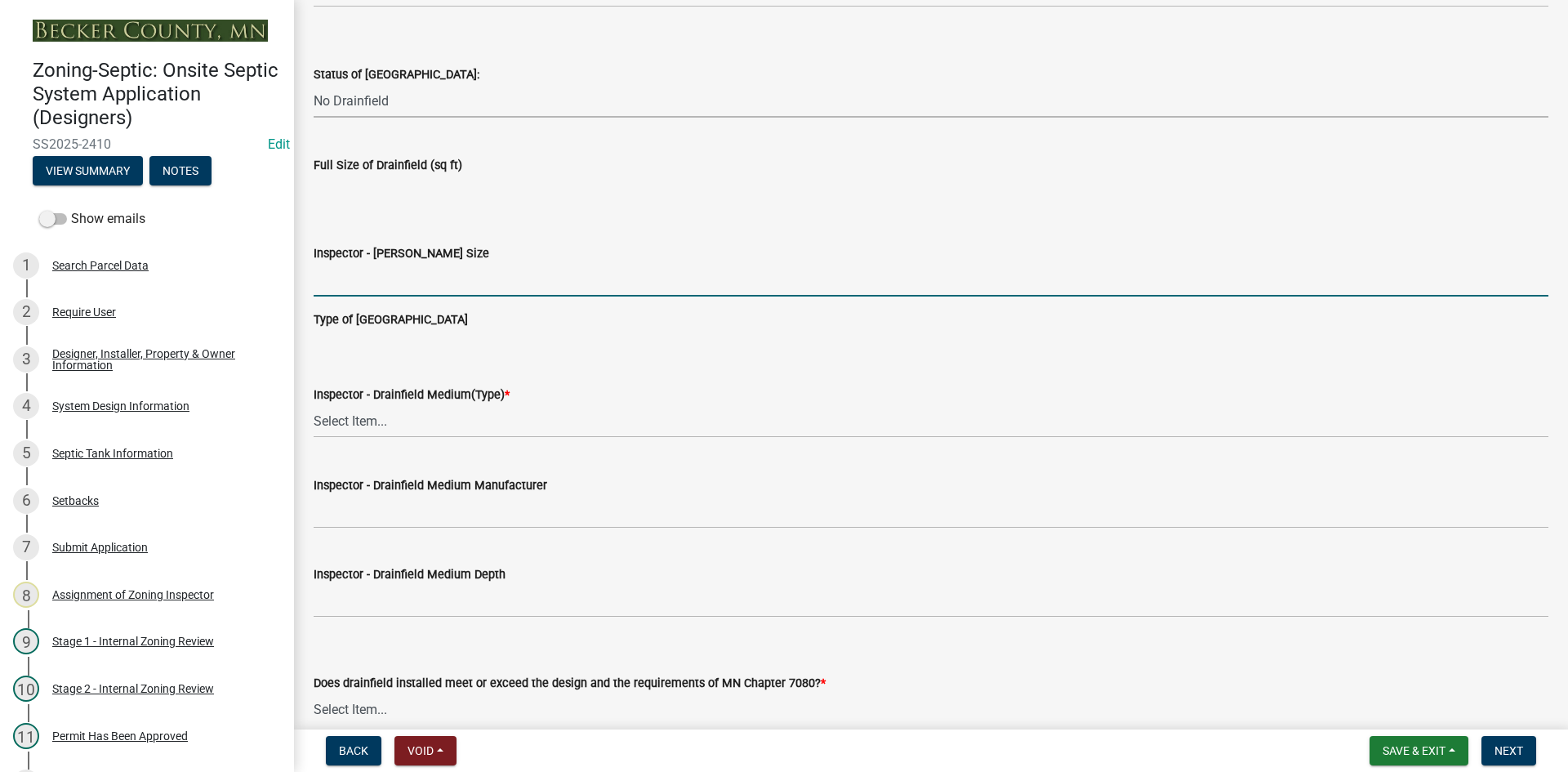
drag, startPoint x: 371, startPoint y: 275, endPoint x: 378, endPoint y: 281, distance: 9.2
click at [371, 275] on input "Inspector - [PERSON_NAME] Size" at bounding box center [931, 280] width 1235 height 34
type input "NA"
click at [369, 422] on select "Select Item... Chamber Trench Rock Trench Gravelless Mound Pressure Bed Seepage…" at bounding box center [931, 421] width 1235 height 34
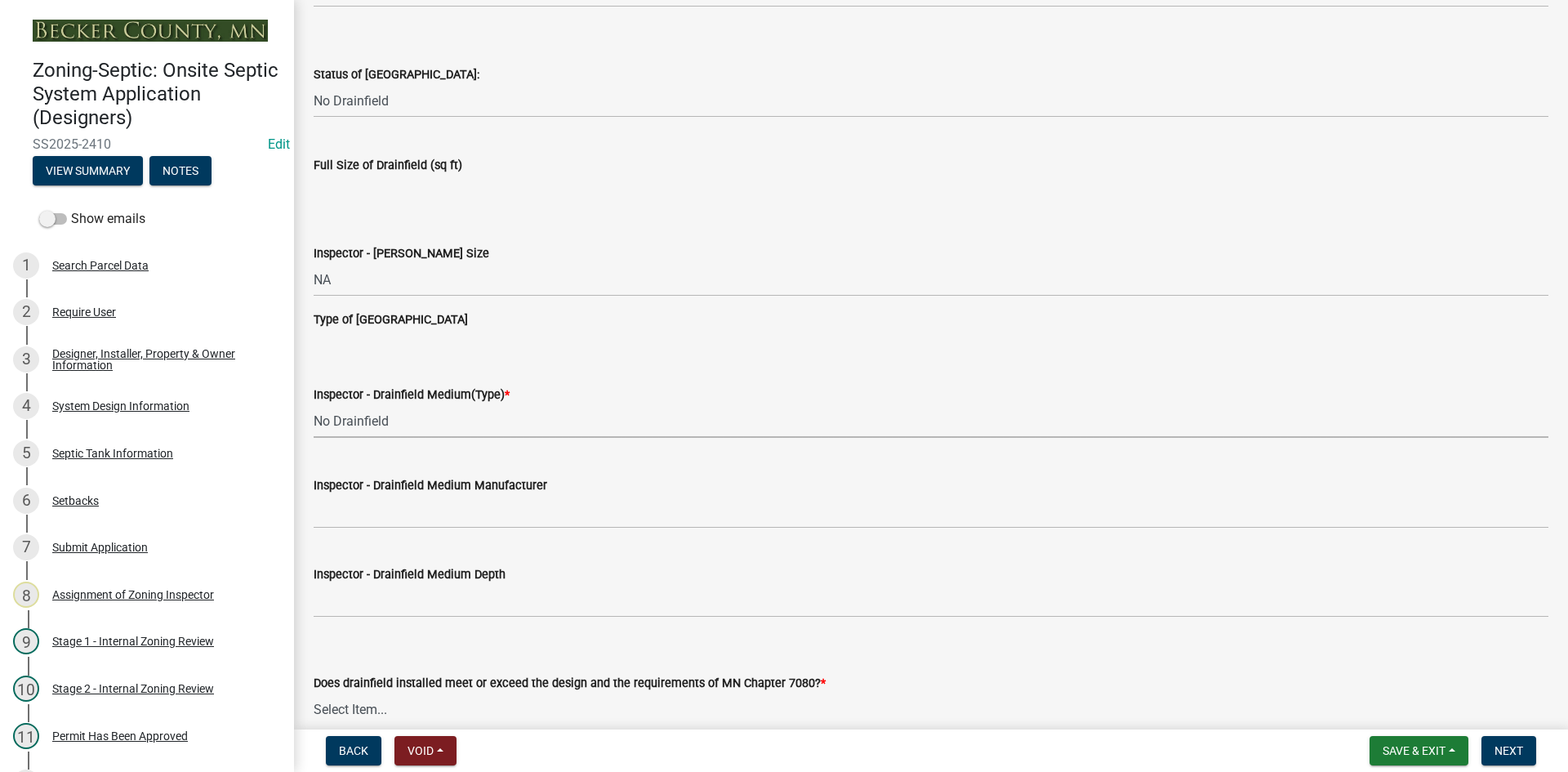
click at [314, 404] on select "Select Item... Chamber Trench Rock Trench Gravelless Mound Pressure Bed Seepage…" at bounding box center [931, 421] width 1235 height 34
select select "53ba3933-fb28-45b0-9b71-ad61eefa2ac0"
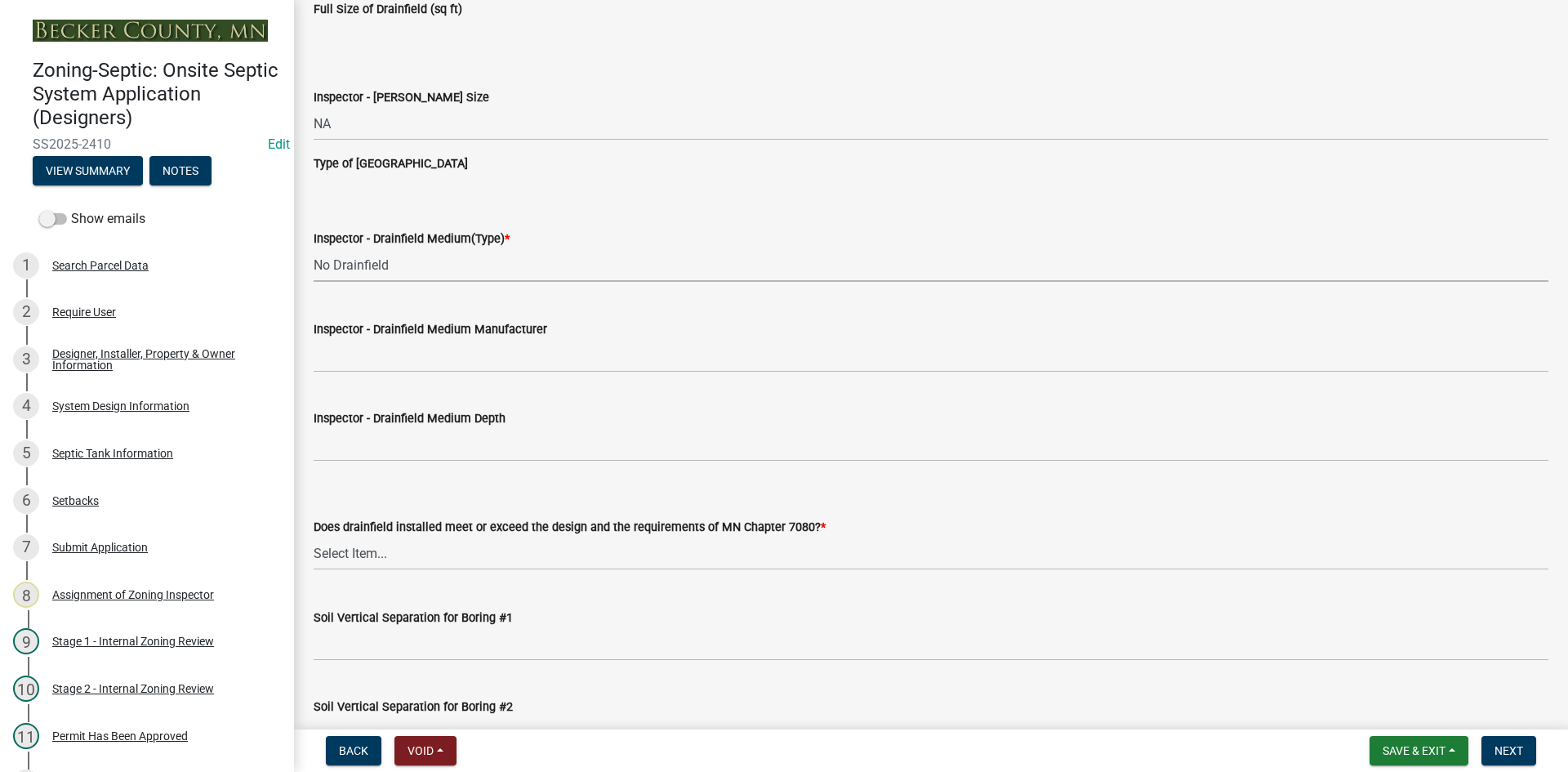
scroll to position [2696, 0]
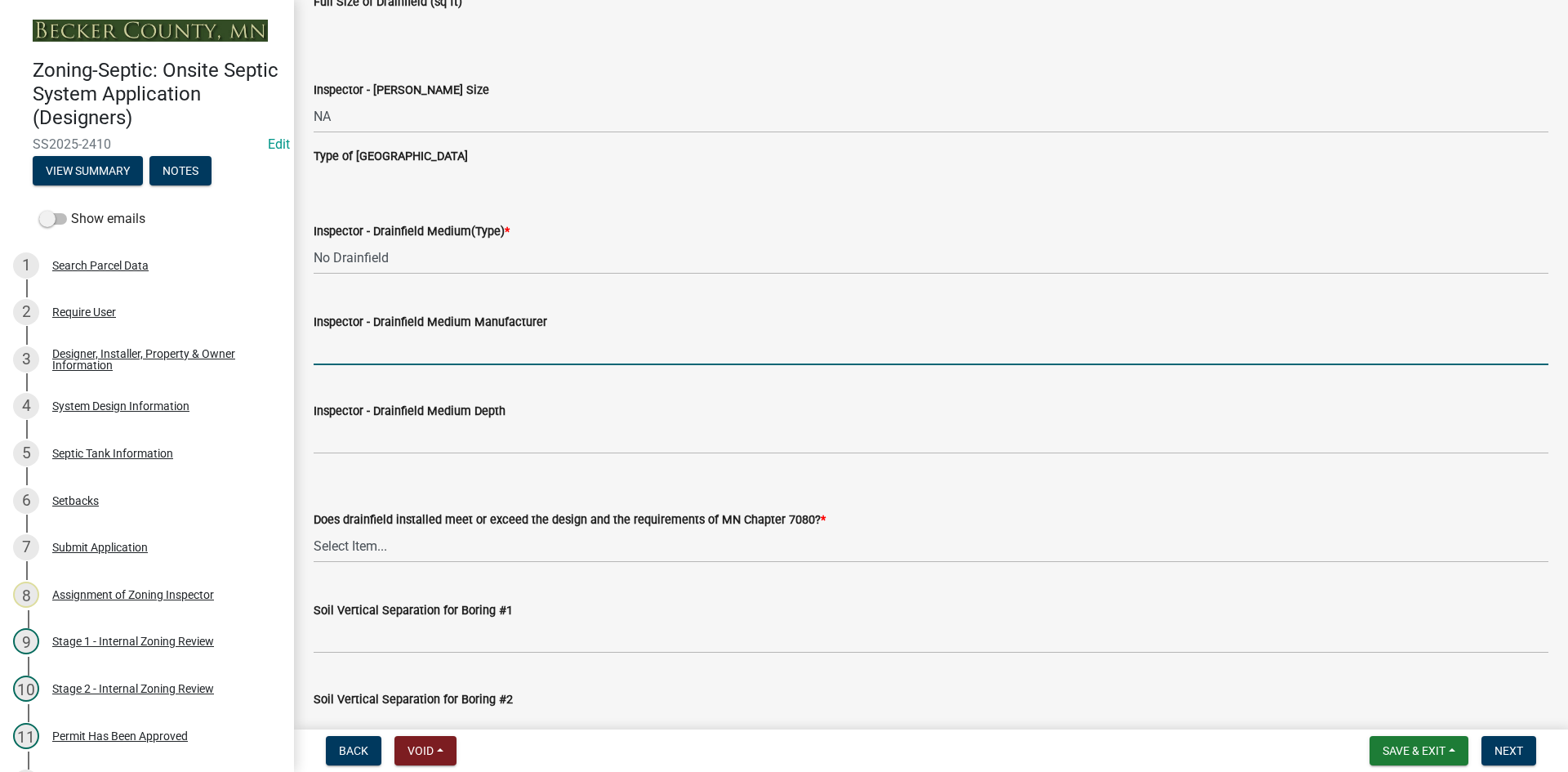
click at [361, 363] on input "Inspector - Drainfield Medium Manufacturer" at bounding box center [931, 348] width 1235 height 34
type input "rock"
drag, startPoint x: 385, startPoint y: 359, endPoint x: 301, endPoint y: 360, distance: 84.0
click at [330, 347] on input "Inspector - Drainfield Medium Manufacturer" at bounding box center [931, 348] width 1235 height 34
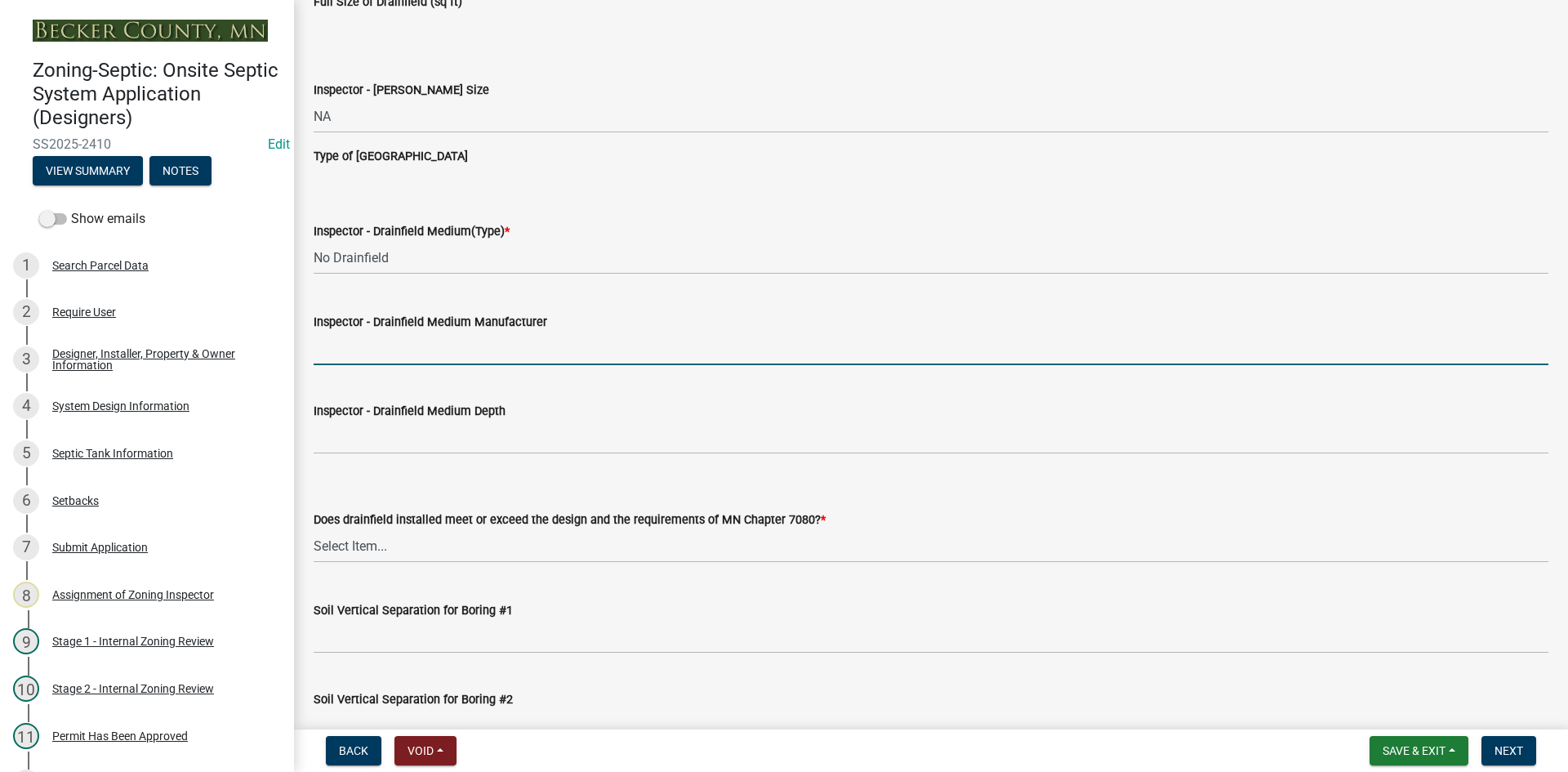
type input "NA"
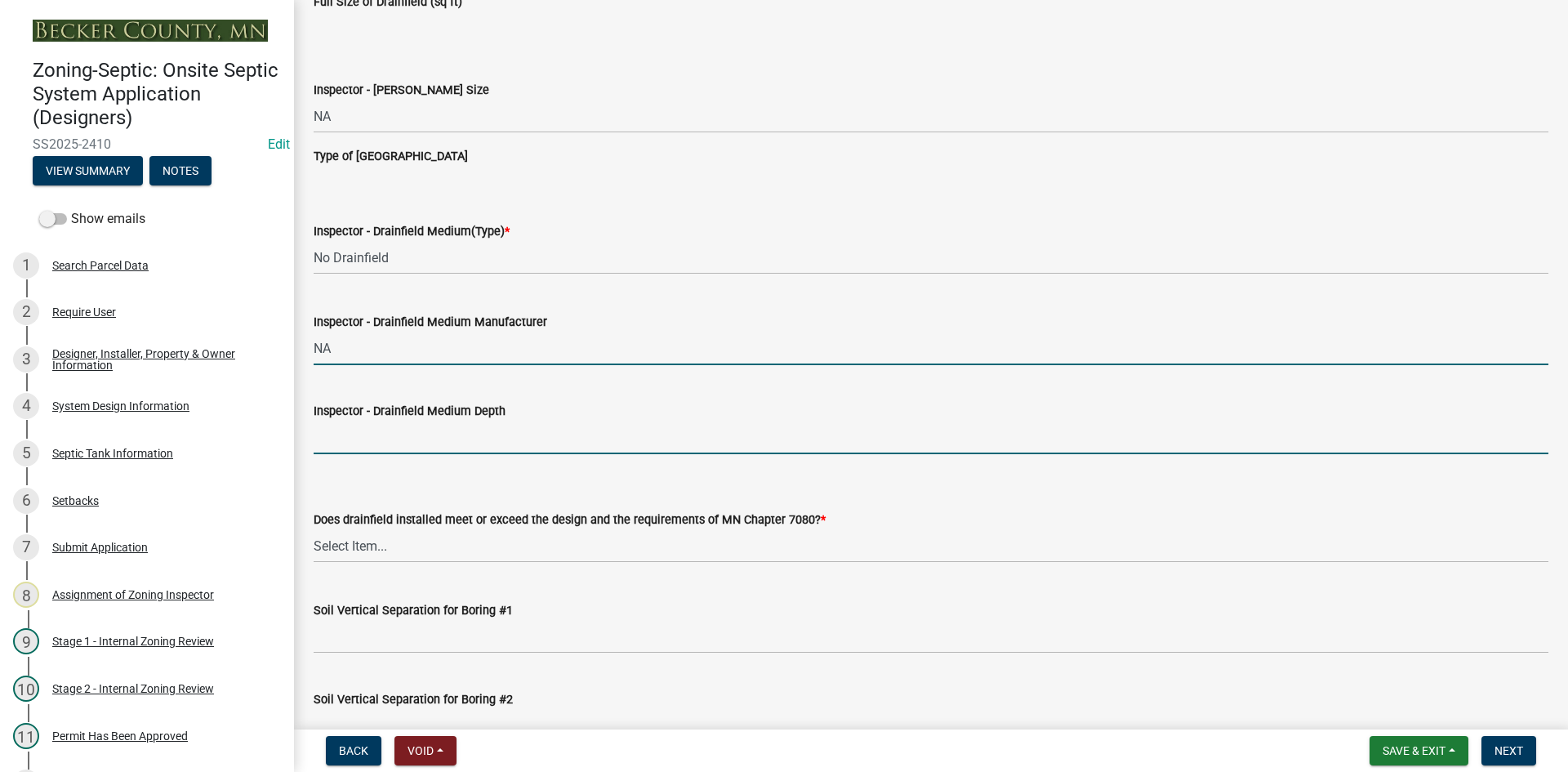
click at [372, 445] on input "Inspector - Drainfield Medium Depth" at bounding box center [931, 438] width 1235 height 34
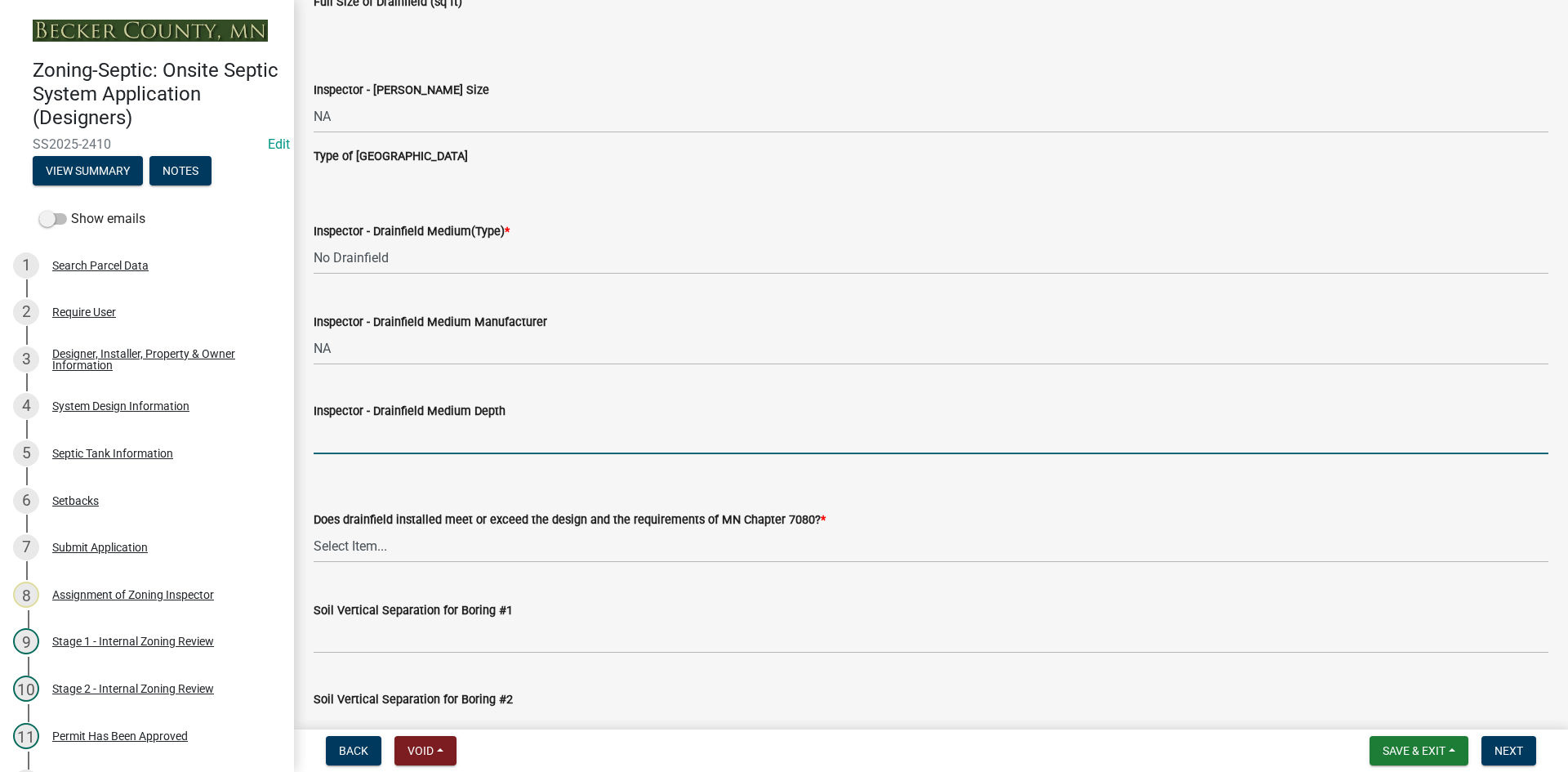
type input "NA"
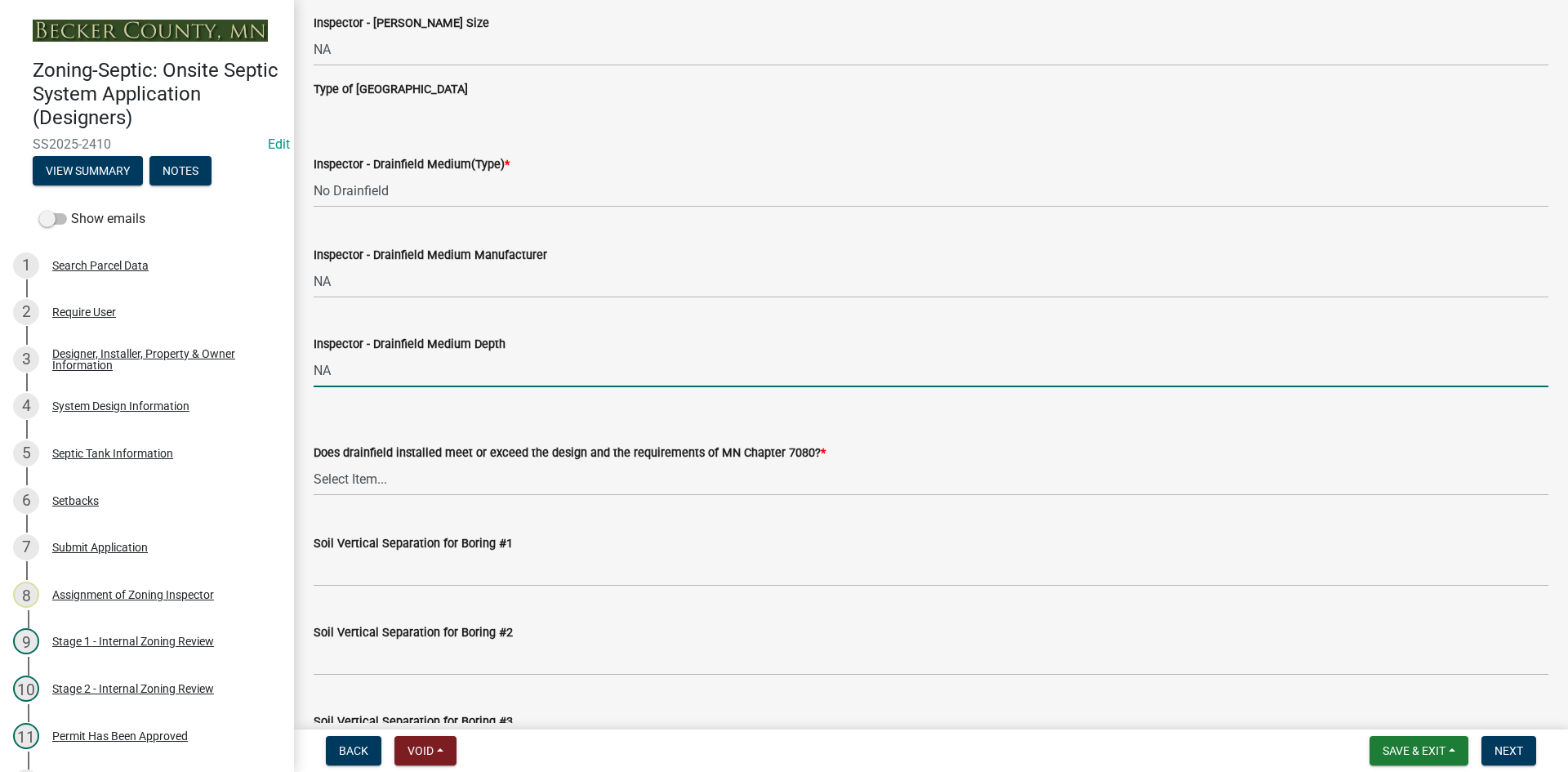
scroll to position [2942, 0]
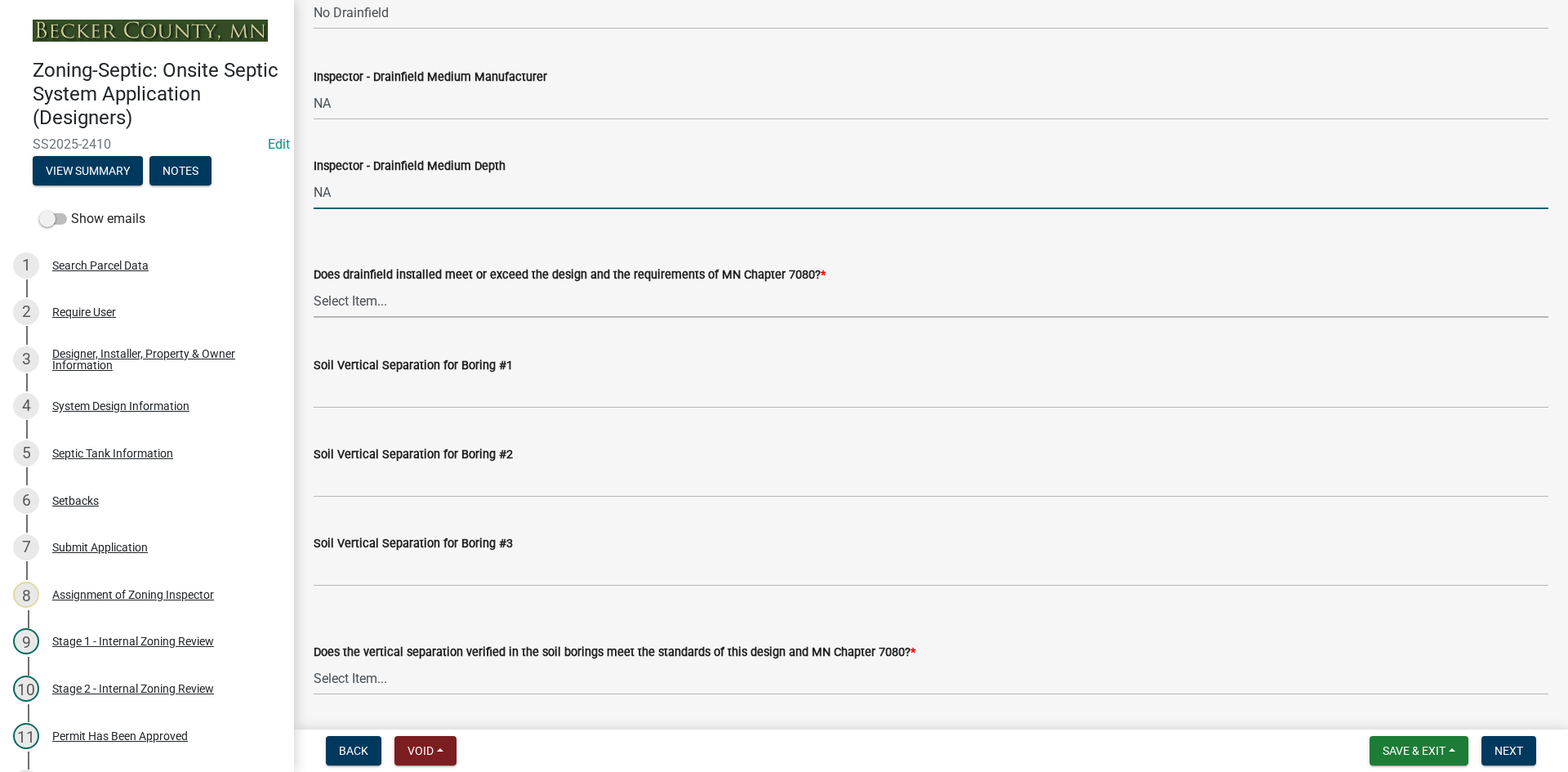
click at [365, 294] on select "Select Item... Yes No" at bounding box center [931, 301] width 1235 height 34
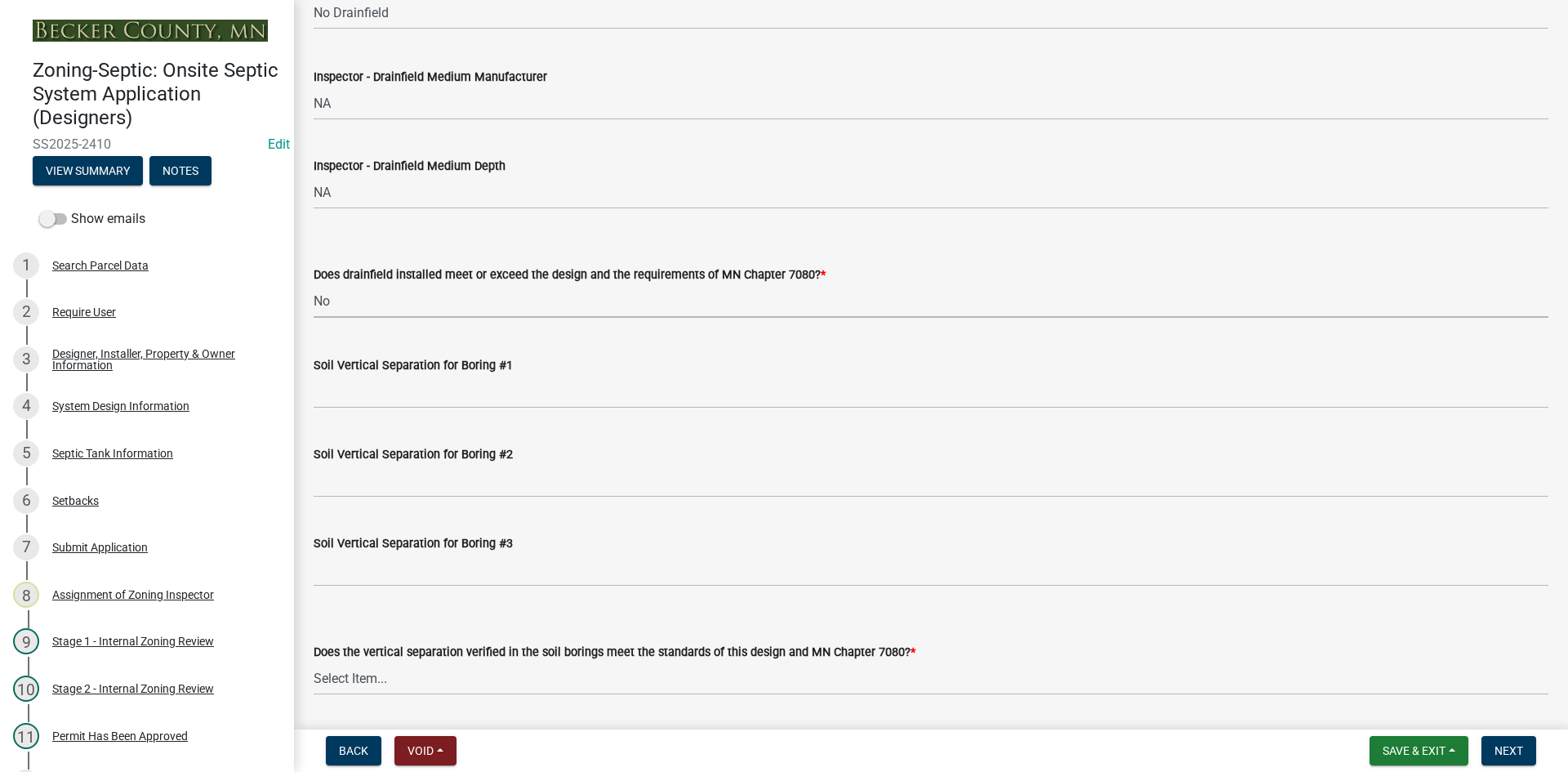
click at [314, 285] on select "Select Item... Yes No" at bounding box center [931, 301] width 1235 height 34
select select "11dcc48d-db54-4dd6-a13a-34b979cdae1e"
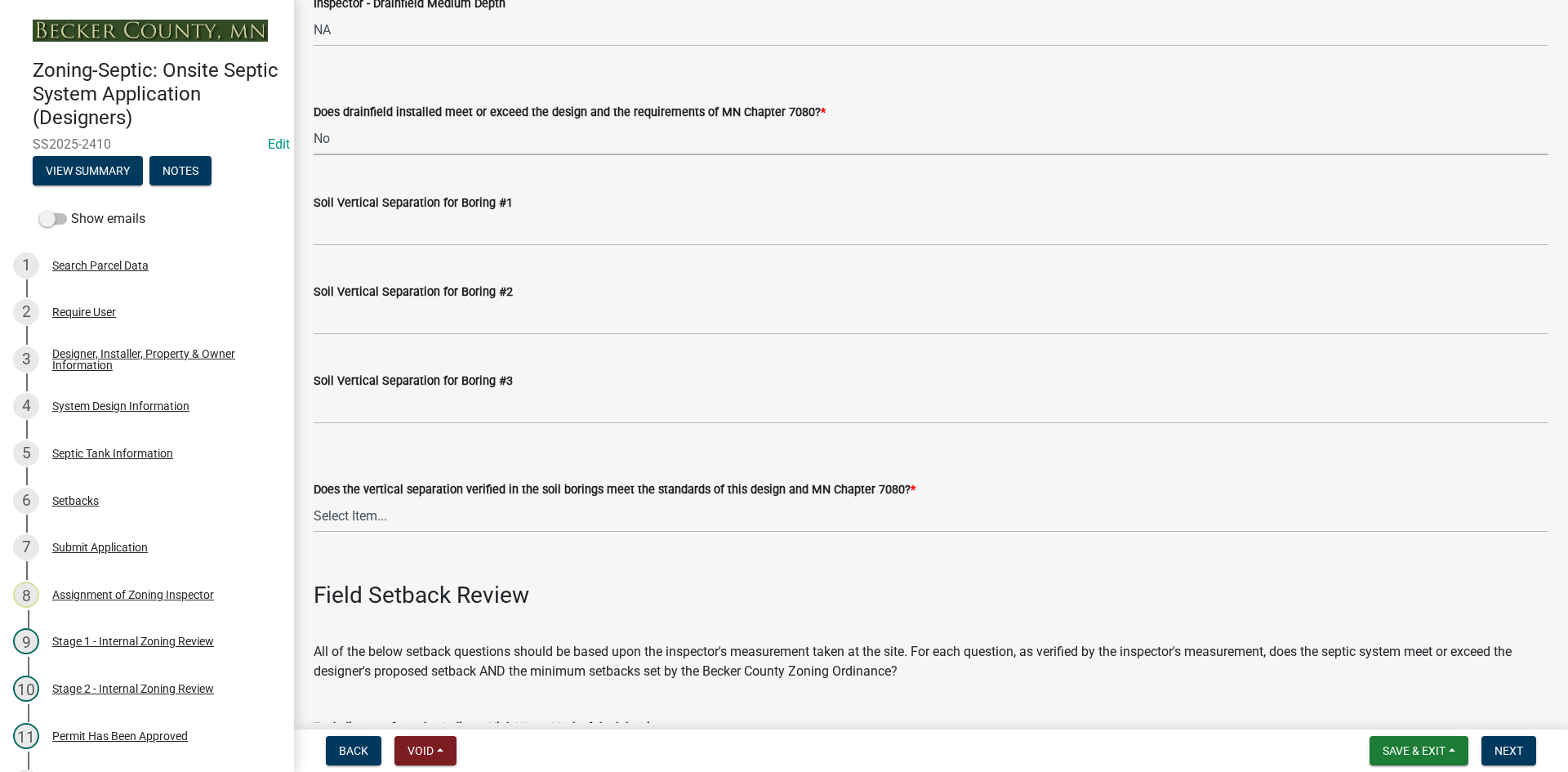
scroll to position [3105, 0]
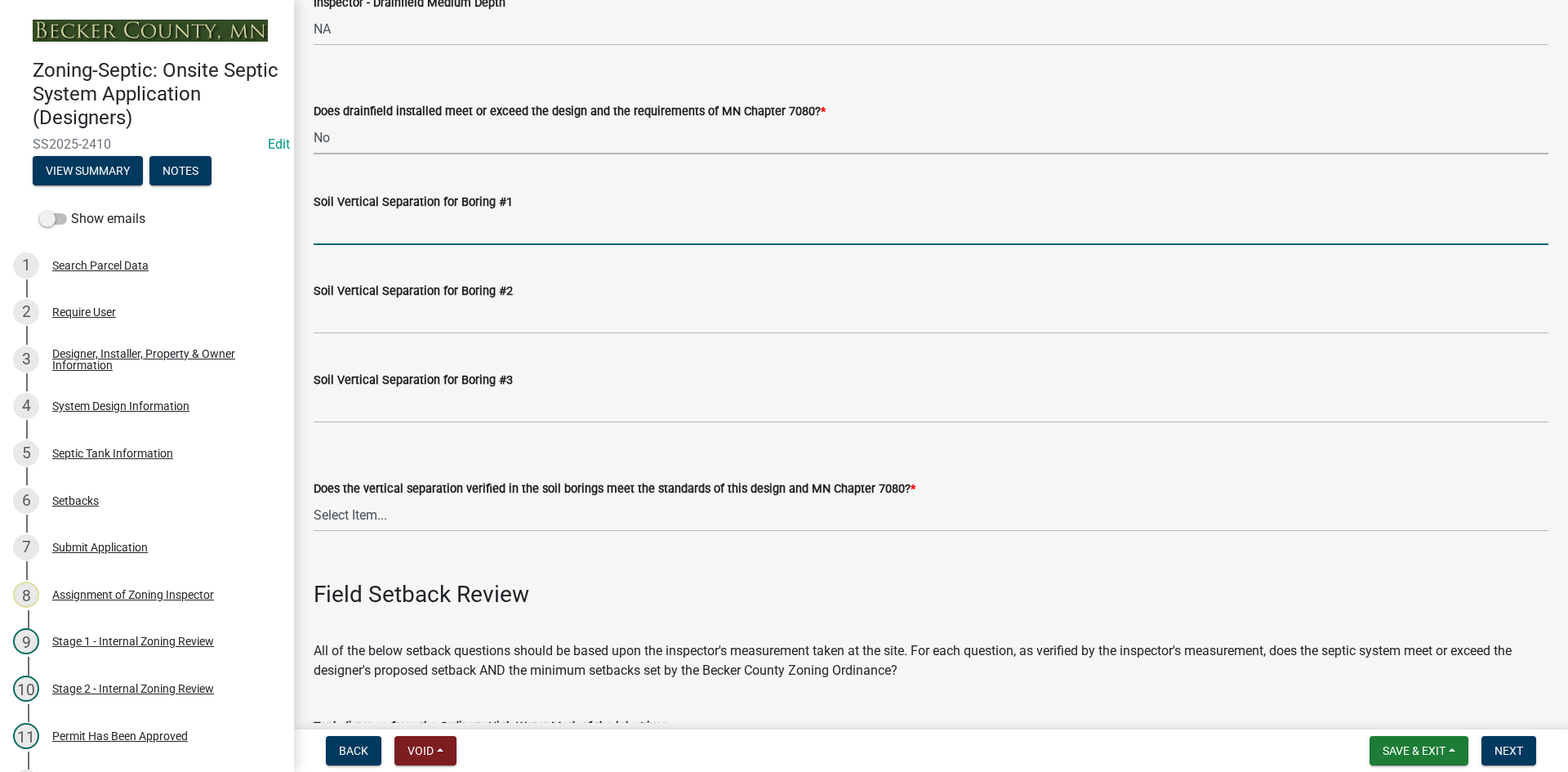
click at [370, 224] on input "Soil Vertical Separation for Boring #1" at bounding box center [931, 229] width 1235 height 34
type input "NA"
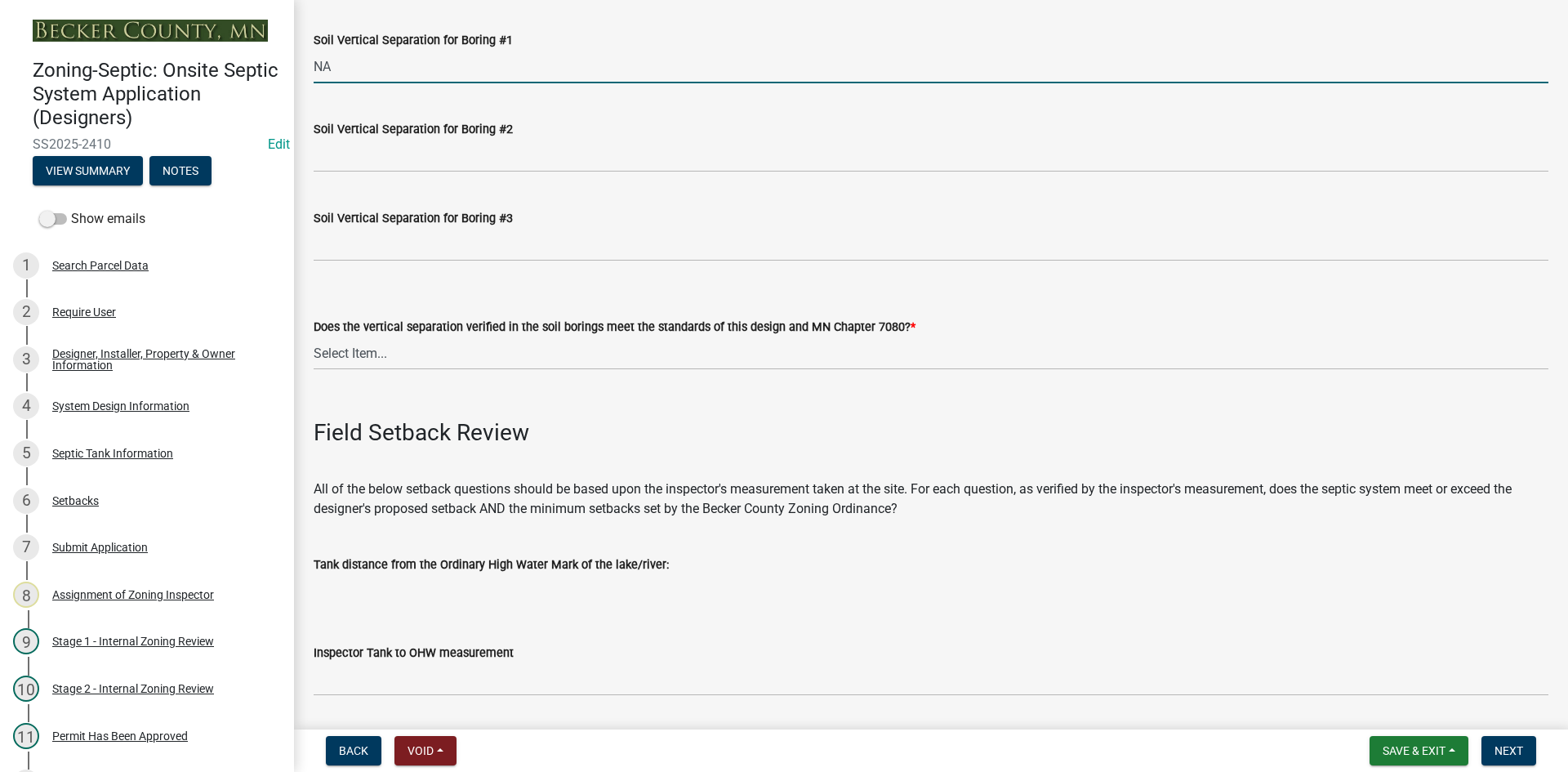
scroll to position [3268, 0]
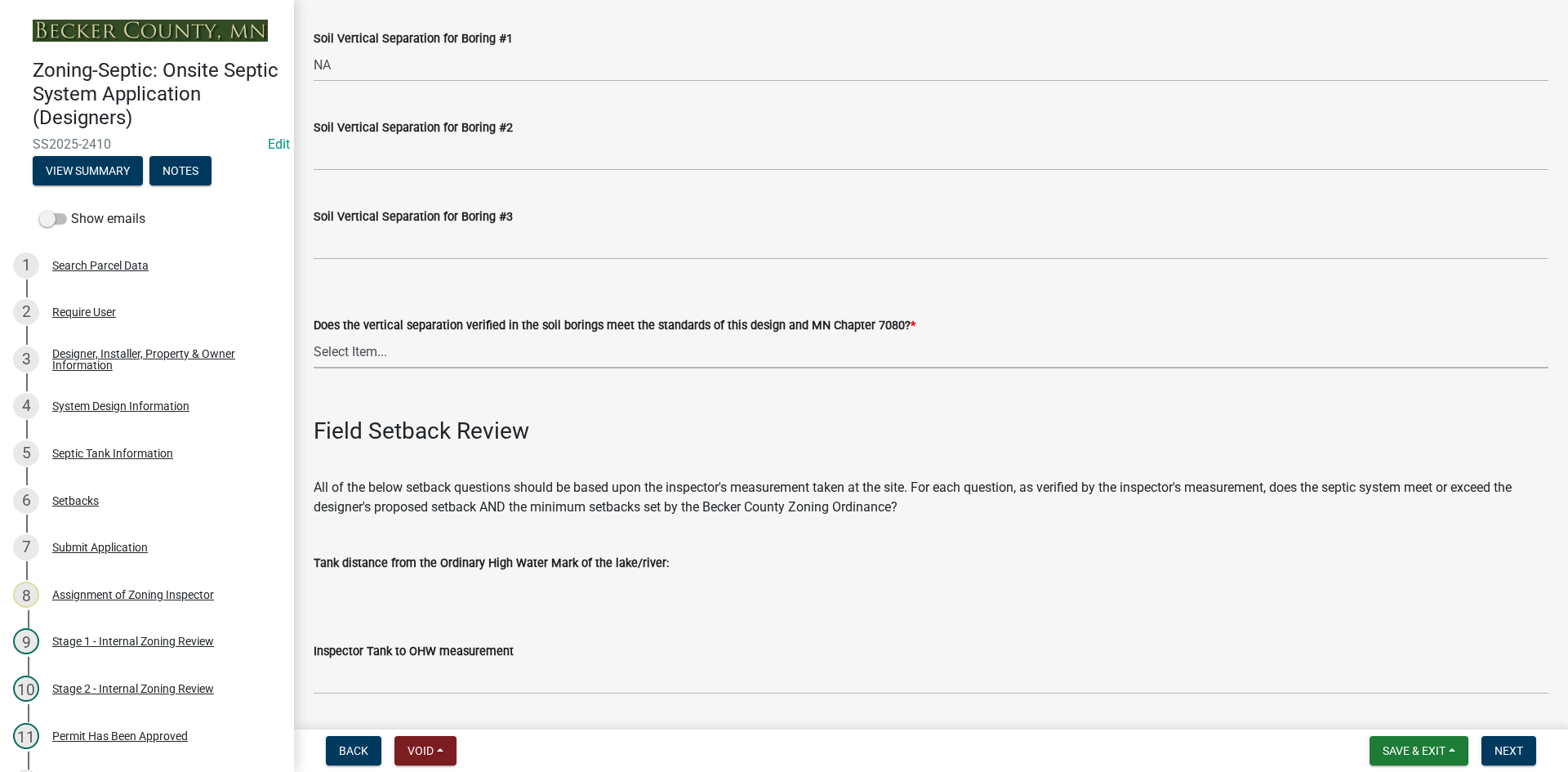
drag, startPoint x: 355, startPoint y: 342, endPoint x: 380, endPoint y: 363, distance: 32.6
click at [355, 342] on select "Select Item... Yes No" at bounding box center [931, 352] width 1235 height 34
click at [314, 335] on select "Select Item... Yes No" at bounding box center [931, 352] width 1235 height 34
select select "11e68a6f-da10-4092-9aa3-572e994a9944"
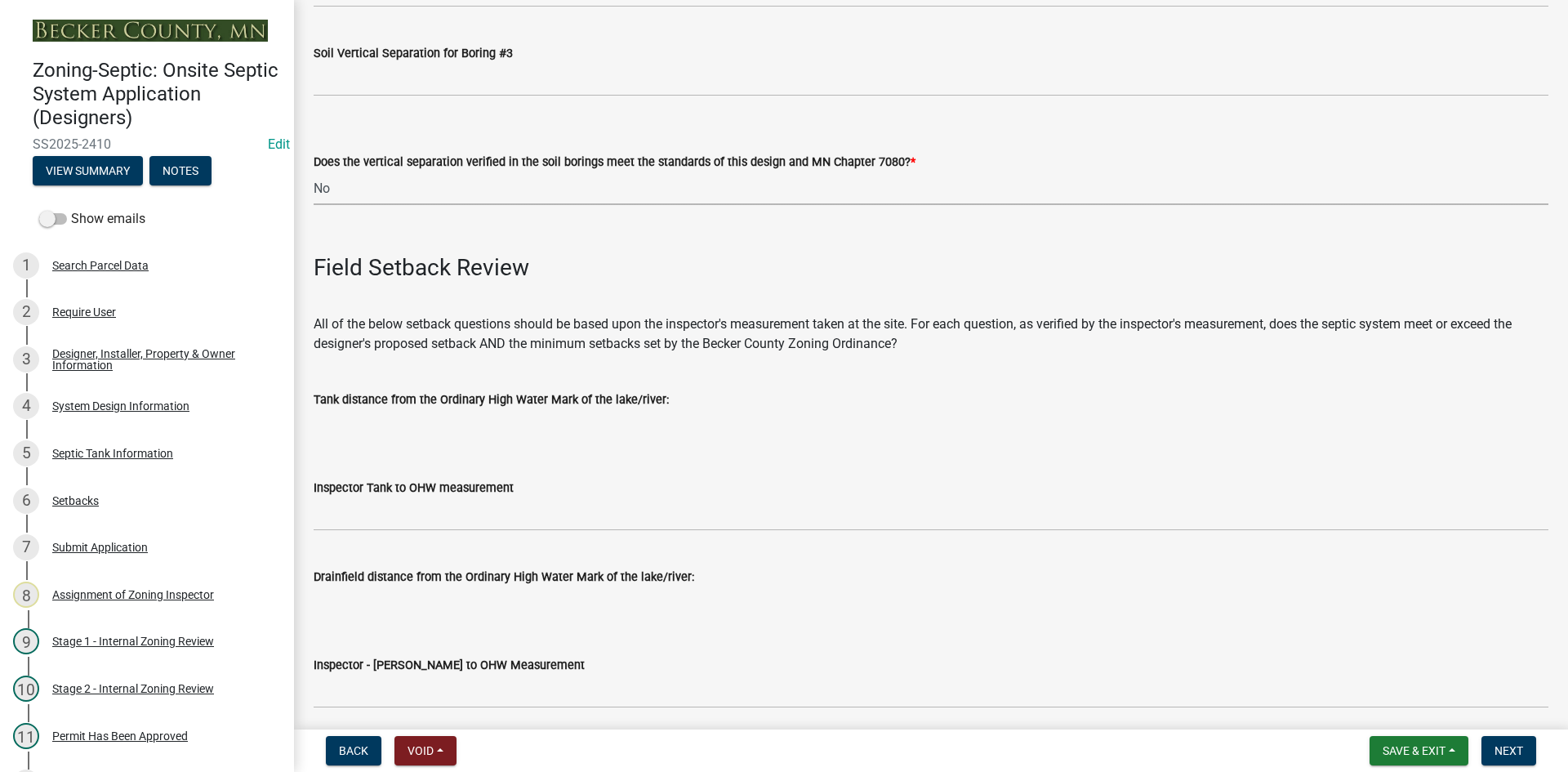
scroll to position [3595, 0]
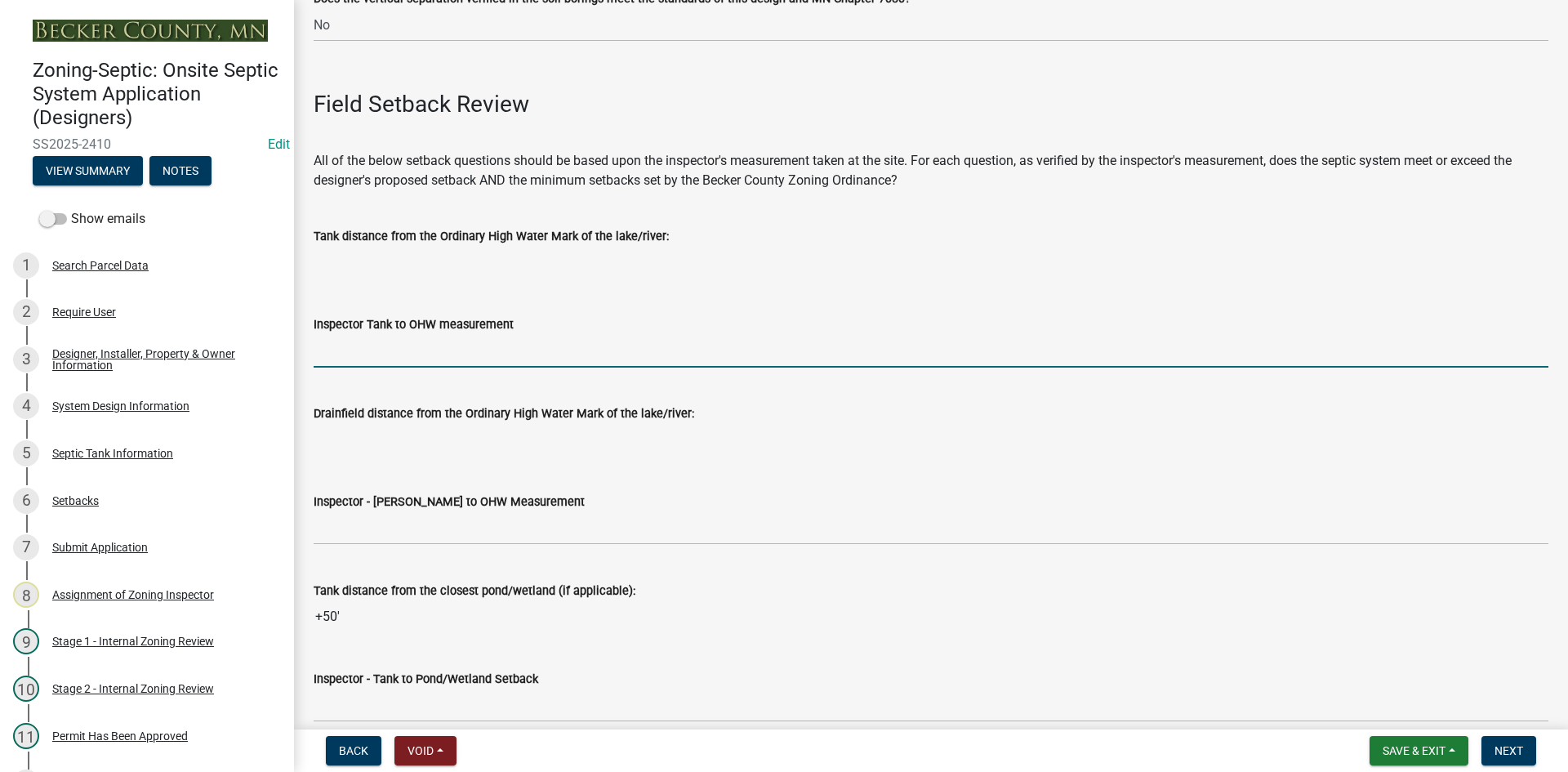
click at [369, 346] on input "Inspector Tank to OHW measurement" at bounding box center [931, 351] width 1235 height 34
type input "NA"
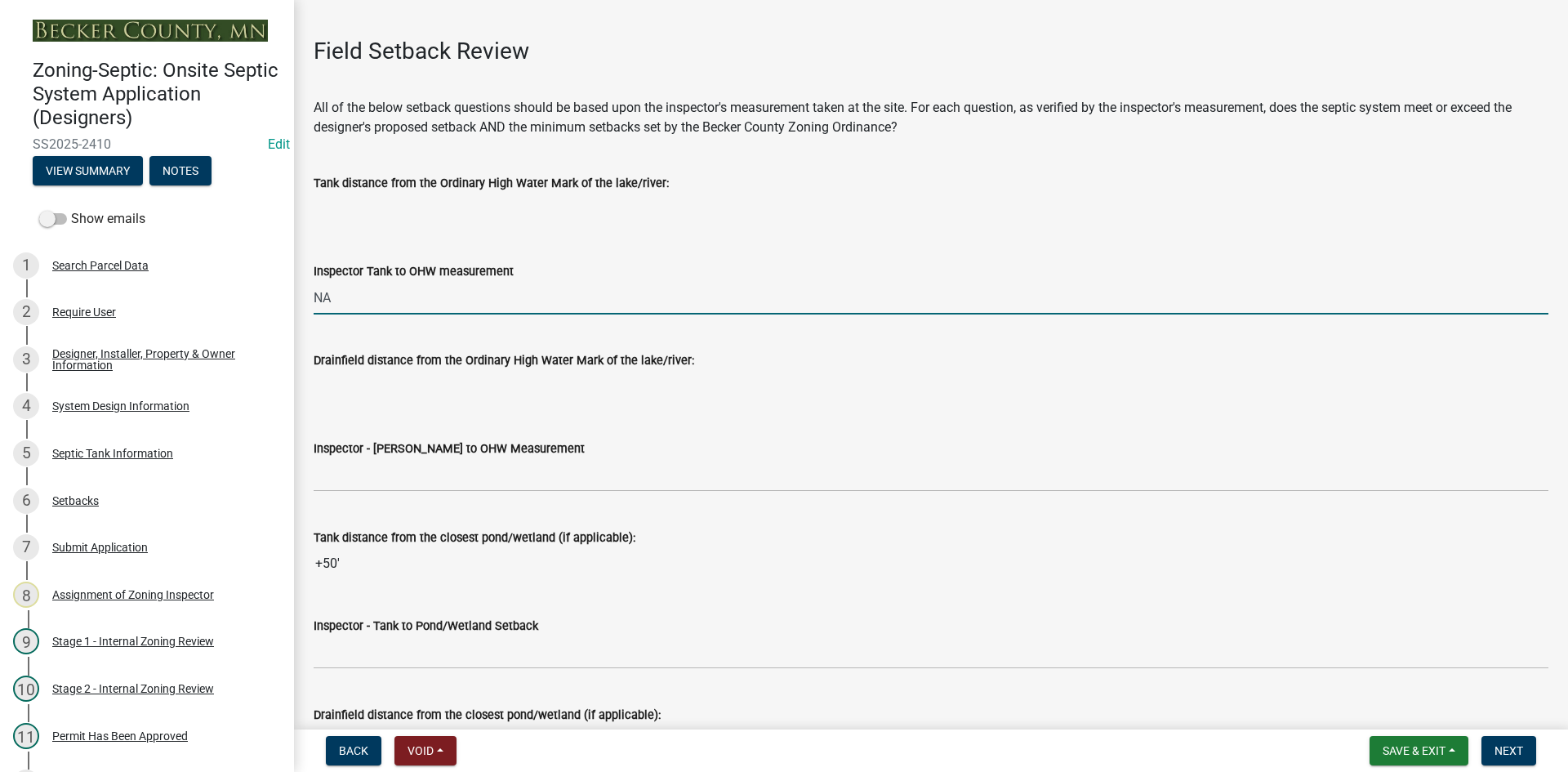
scroll to position [3759, 0]
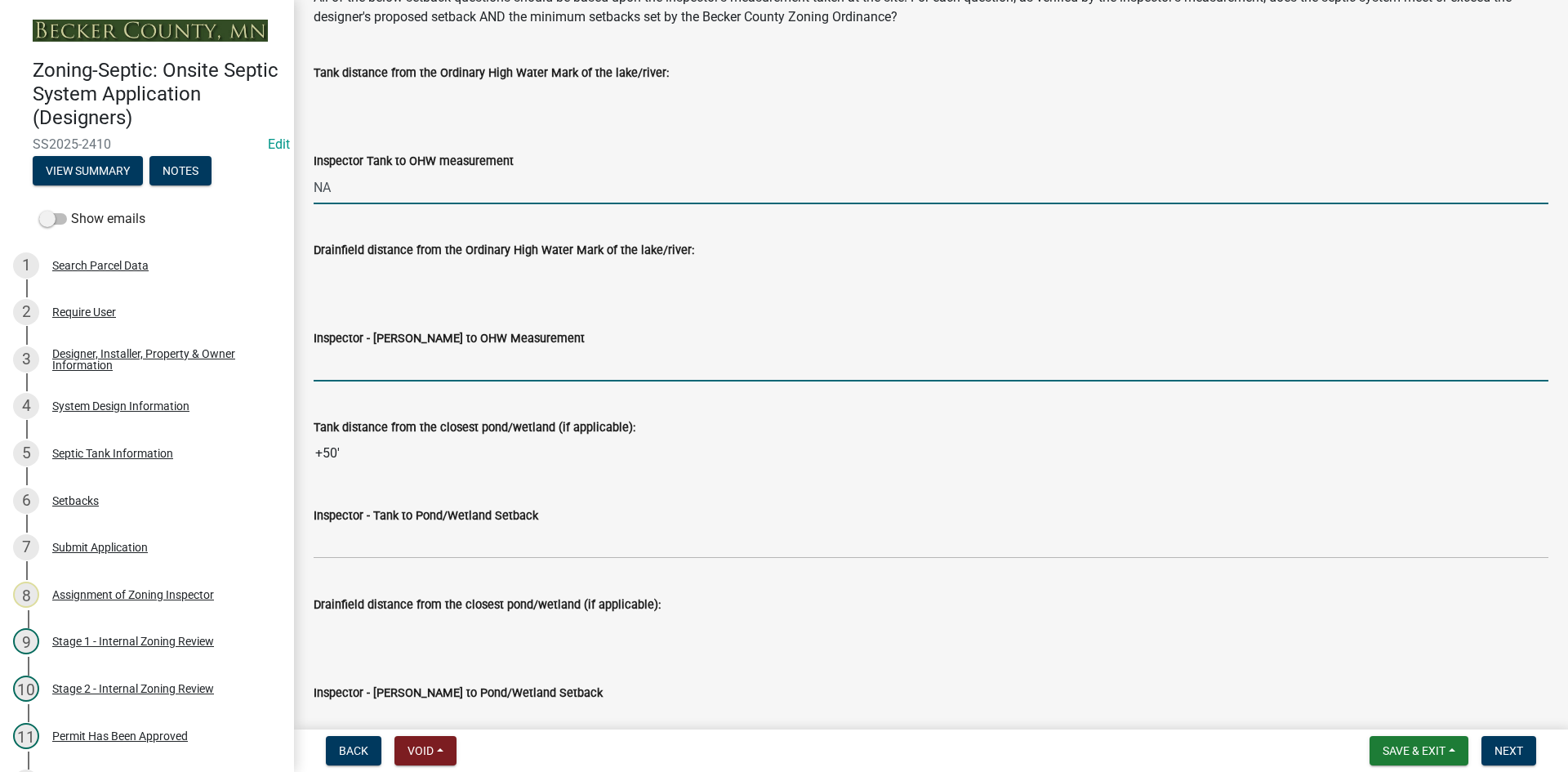
click at [393, 379] on input "Inspector - [PERSON_NAME] to OHW Measurement" at bounding box center [931, 365] width 1235 height 34
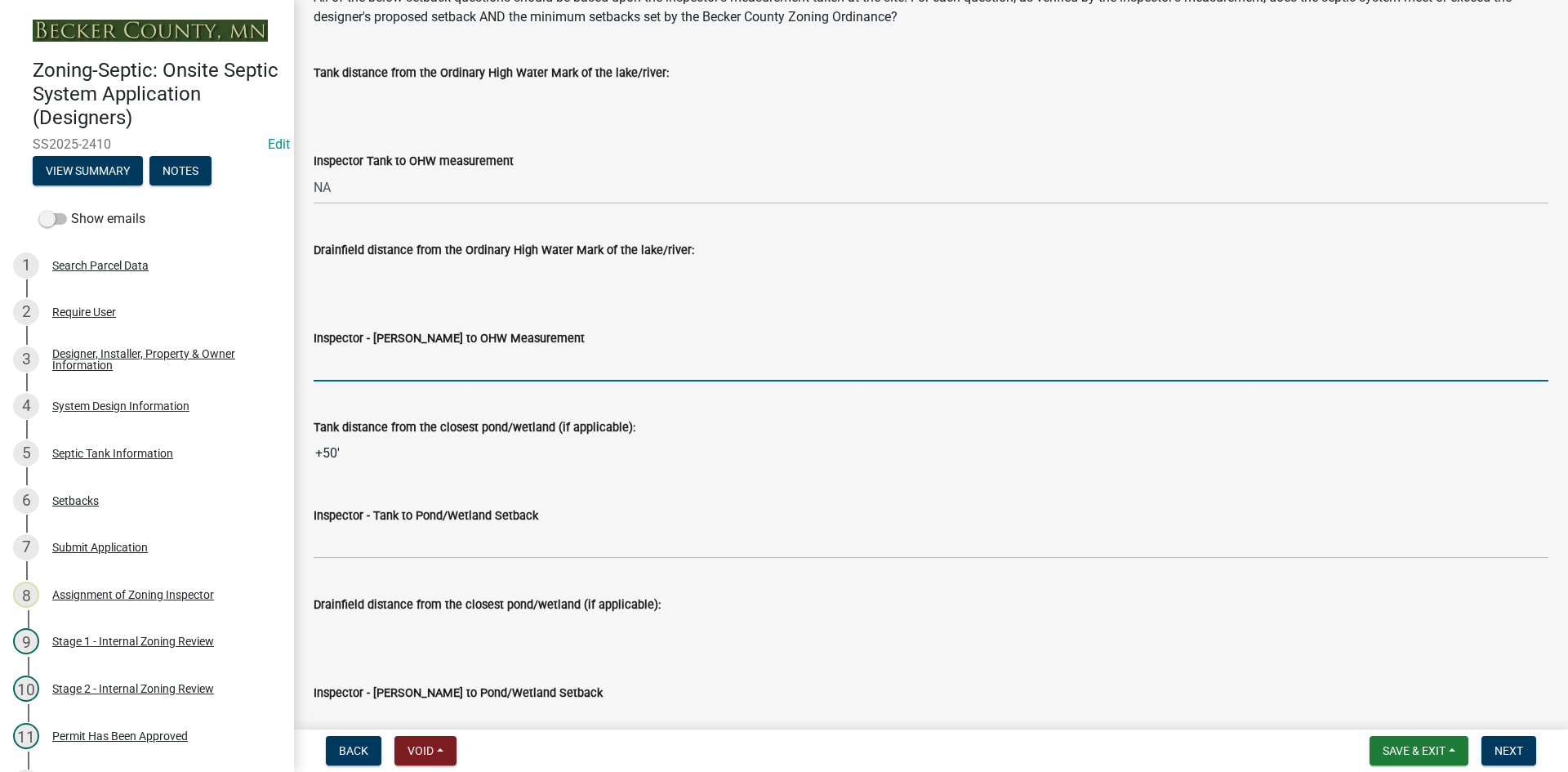
type input "NA"
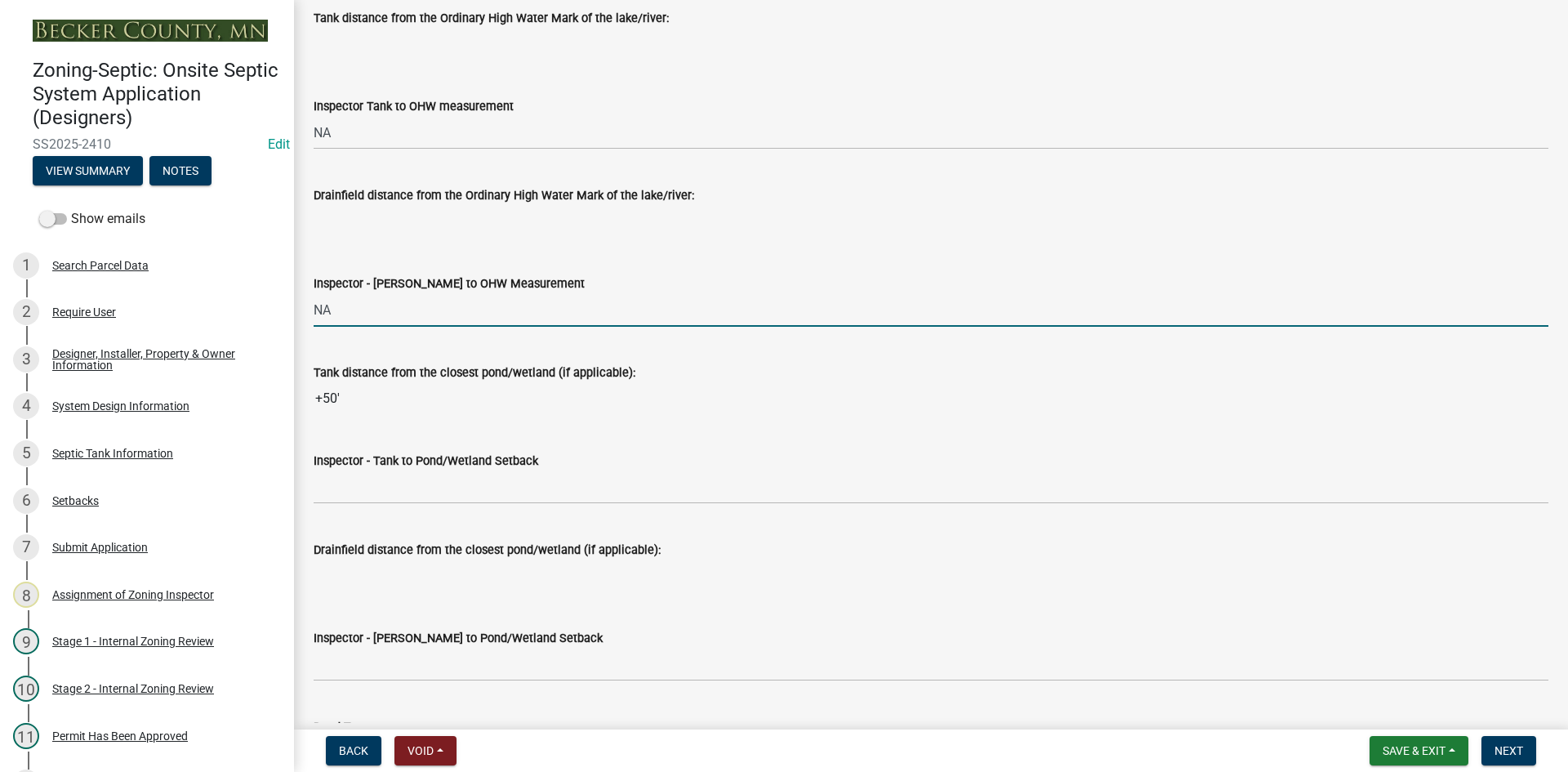
scroll to position [3841, 0]
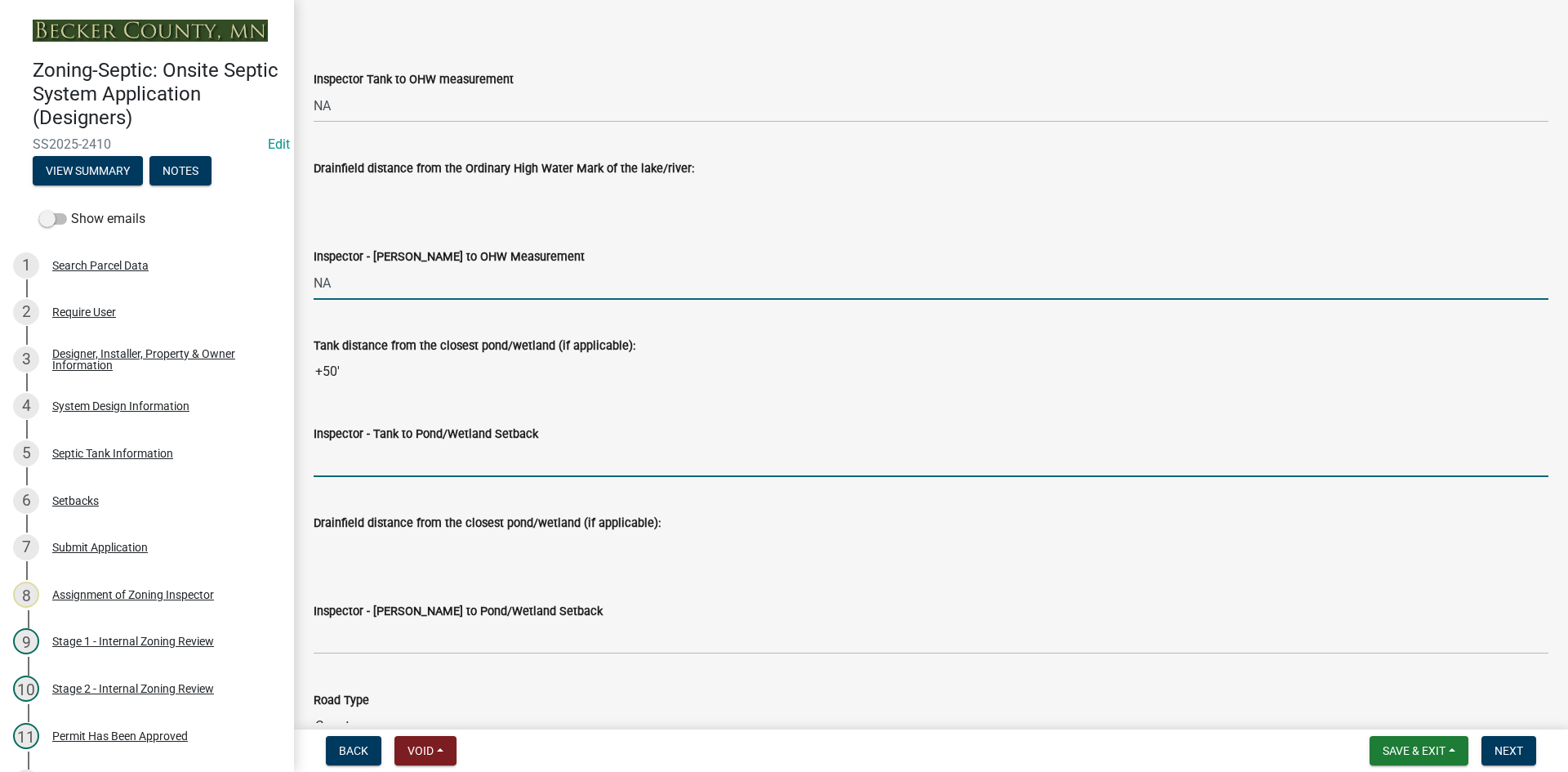
drag, startPoint x: 358, startPoint y: 444, endPoint x: 369, endPoint y: 462, distance: 21.1
click at [358, 444] on input "Inspector - Tank to Pond/Wetland Setback" at bounding box center [931, 461] width 1235 height 34
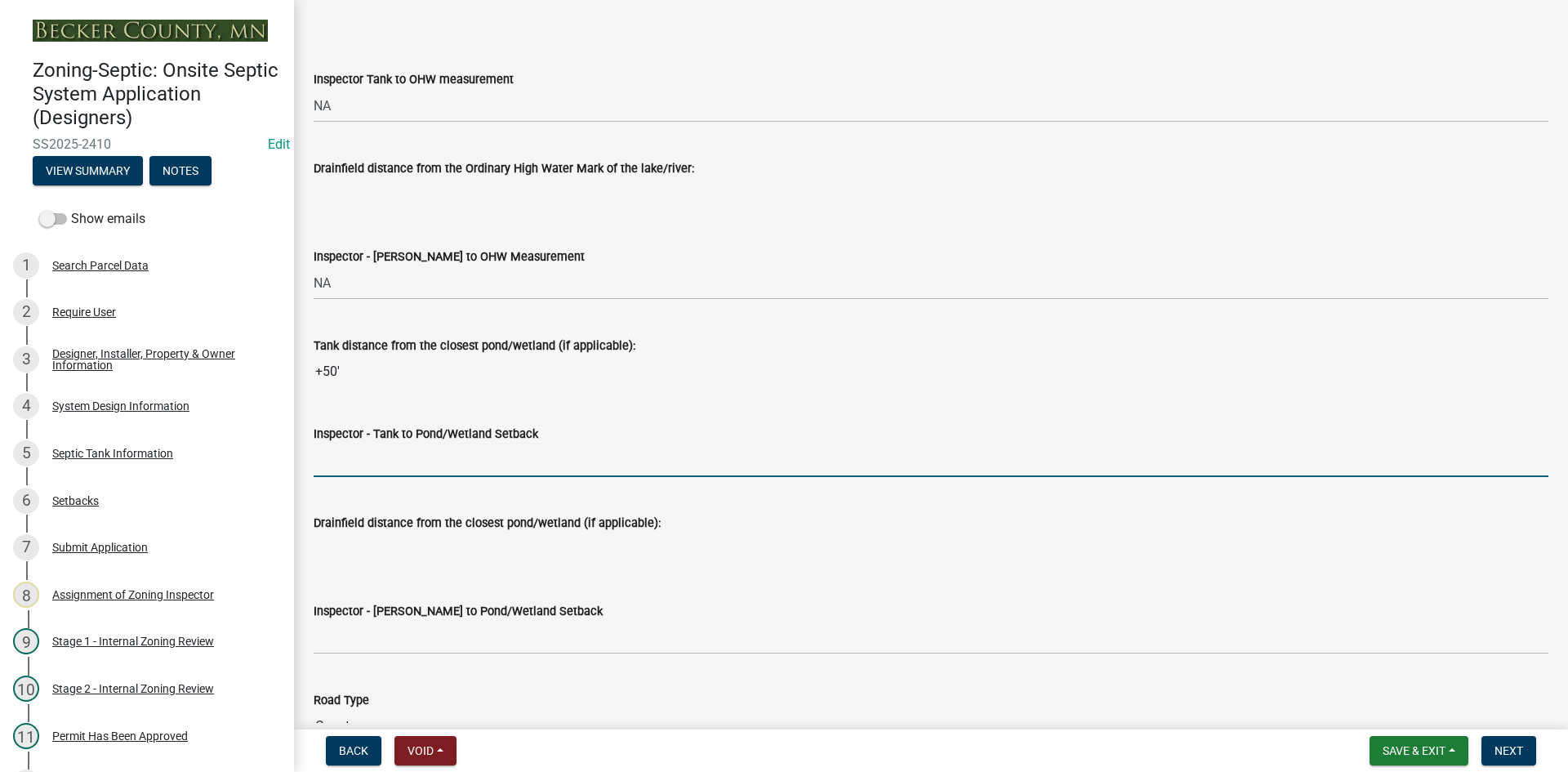
type input "50"
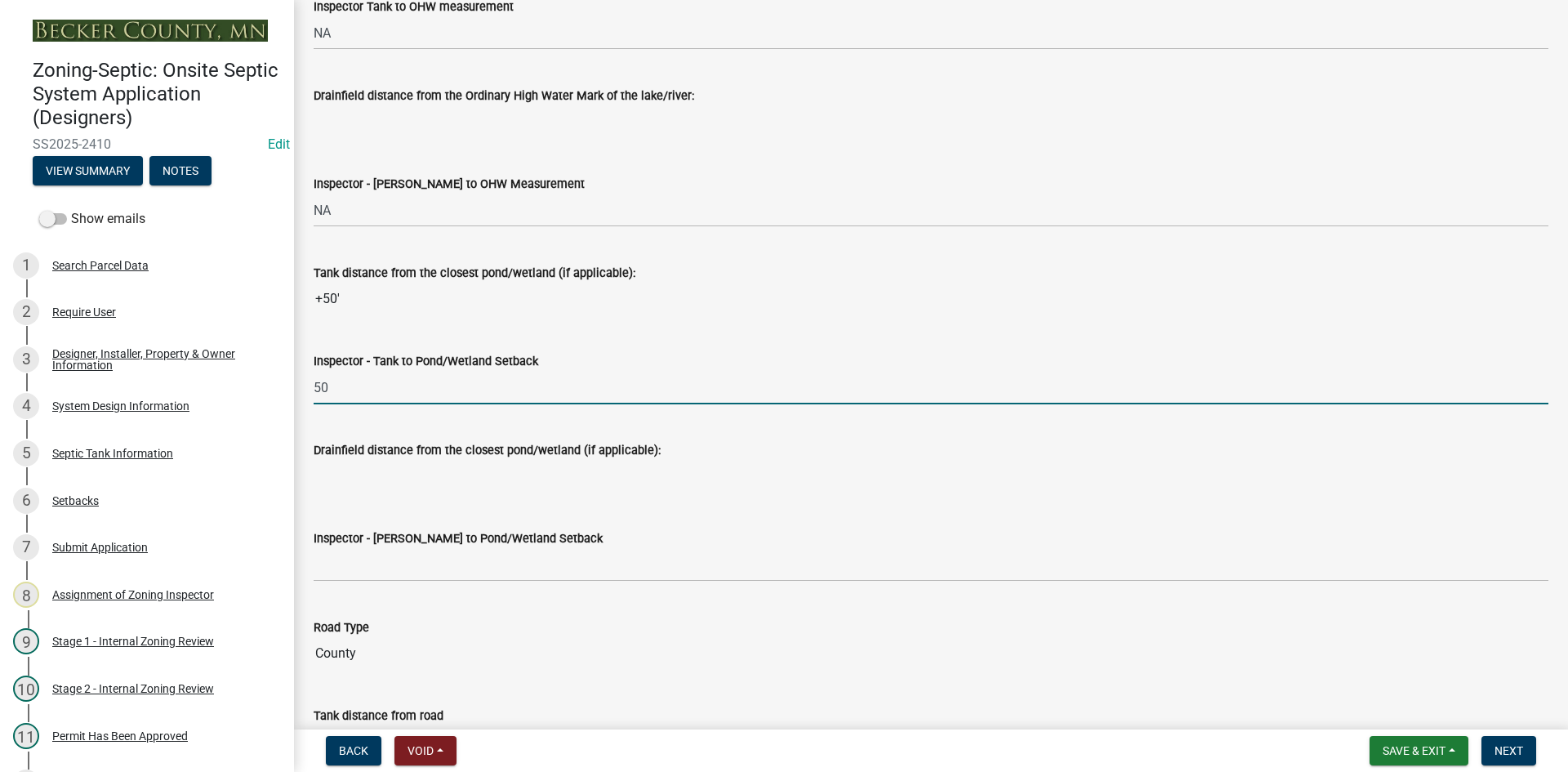
scroll to position [4004, 0]
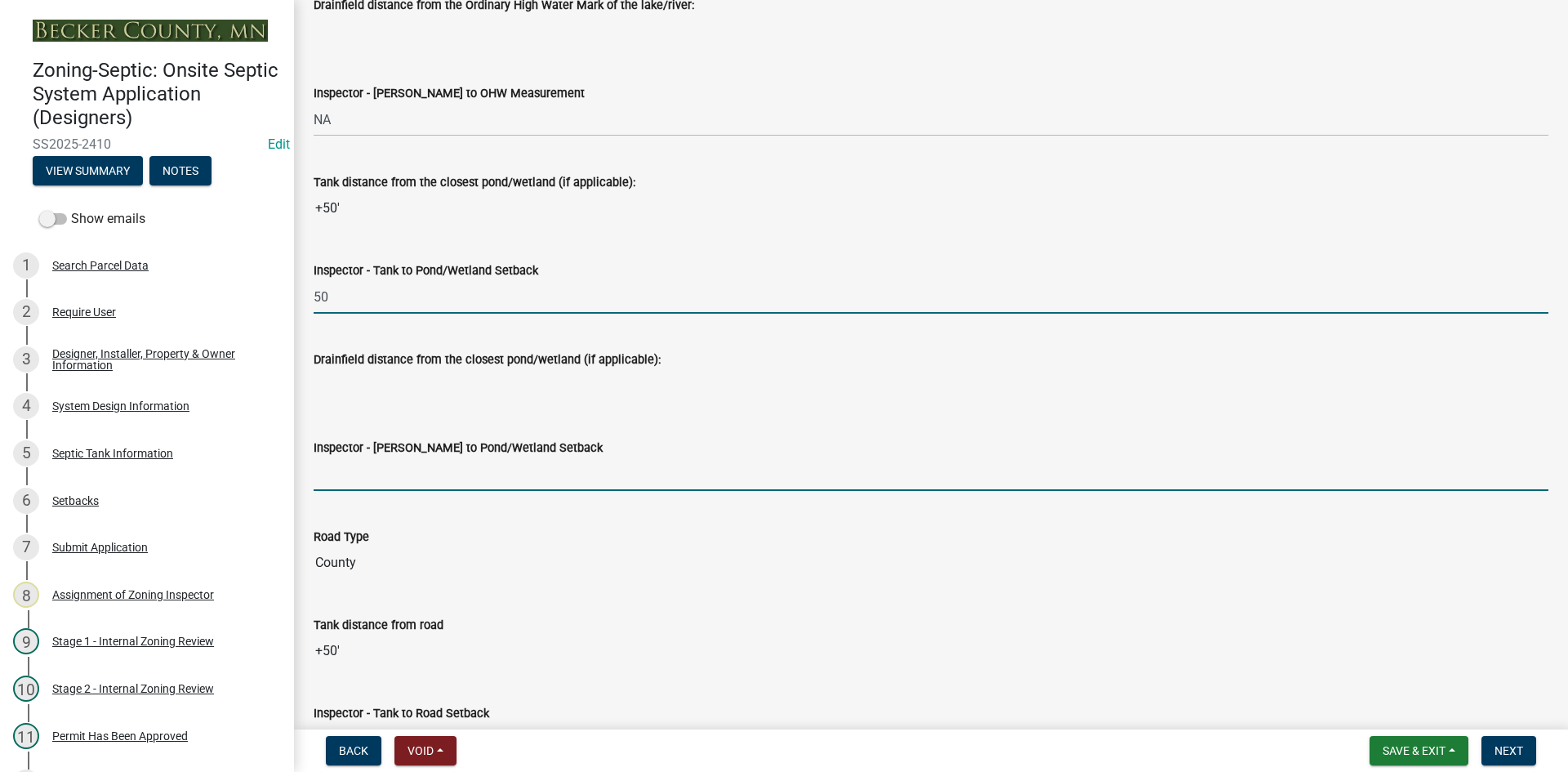
click at [358, 475] on input "Inspector - [PERSON_NAME] to Pond/Wetland Setback" at bounding box center [931, 474] width 1235 height 34
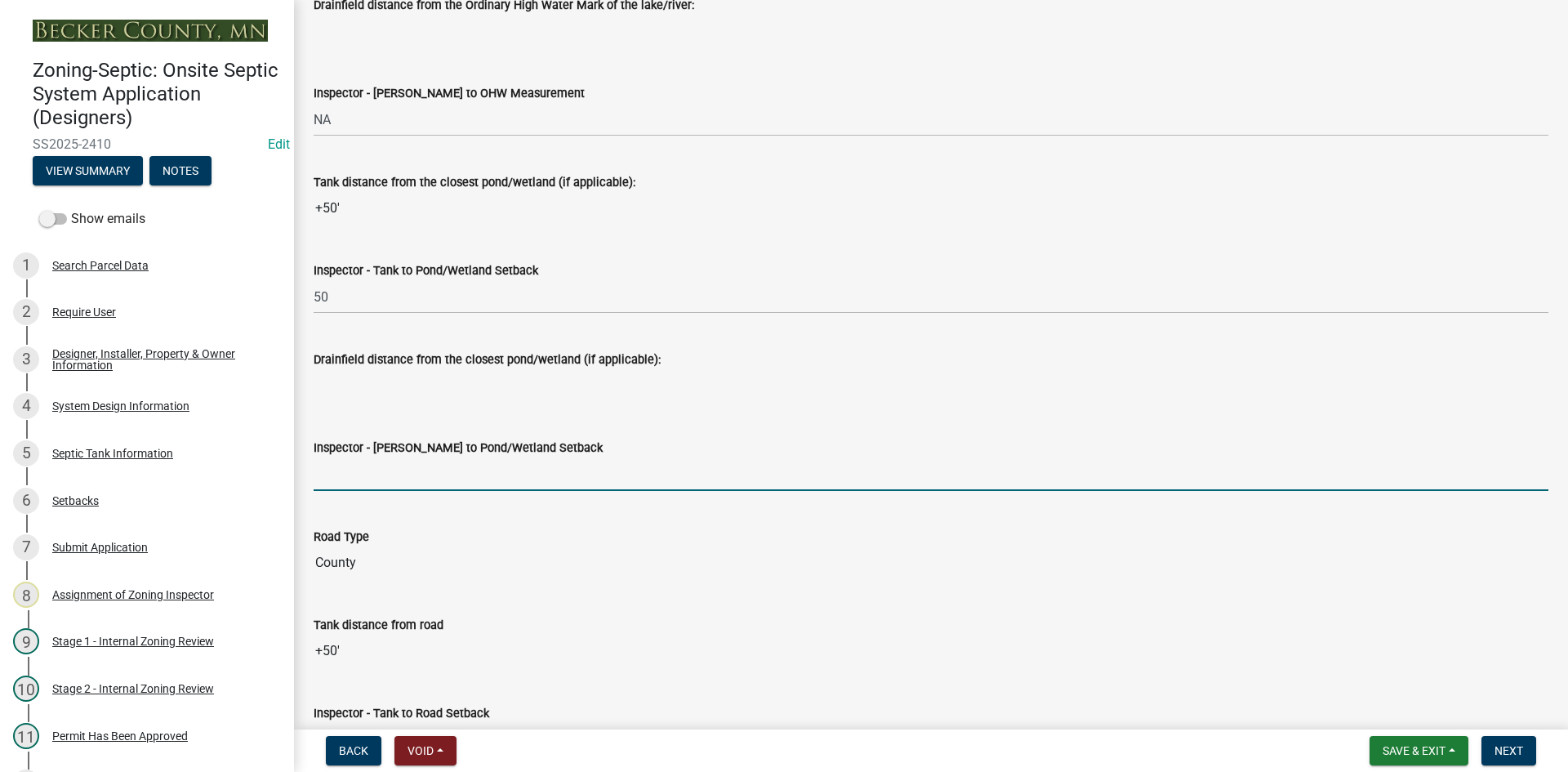
type input "NA"
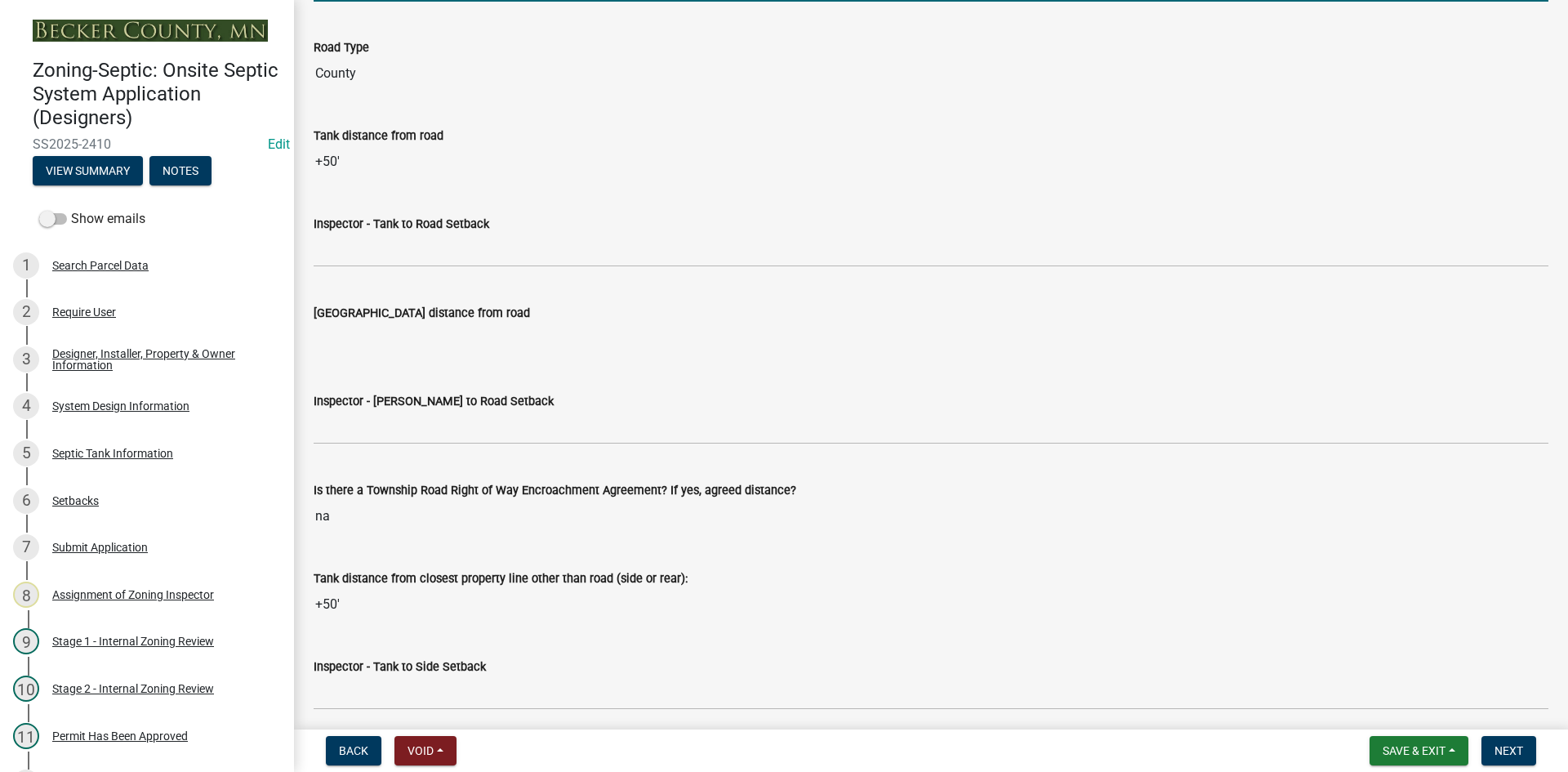
scroll to position [4494, 0]
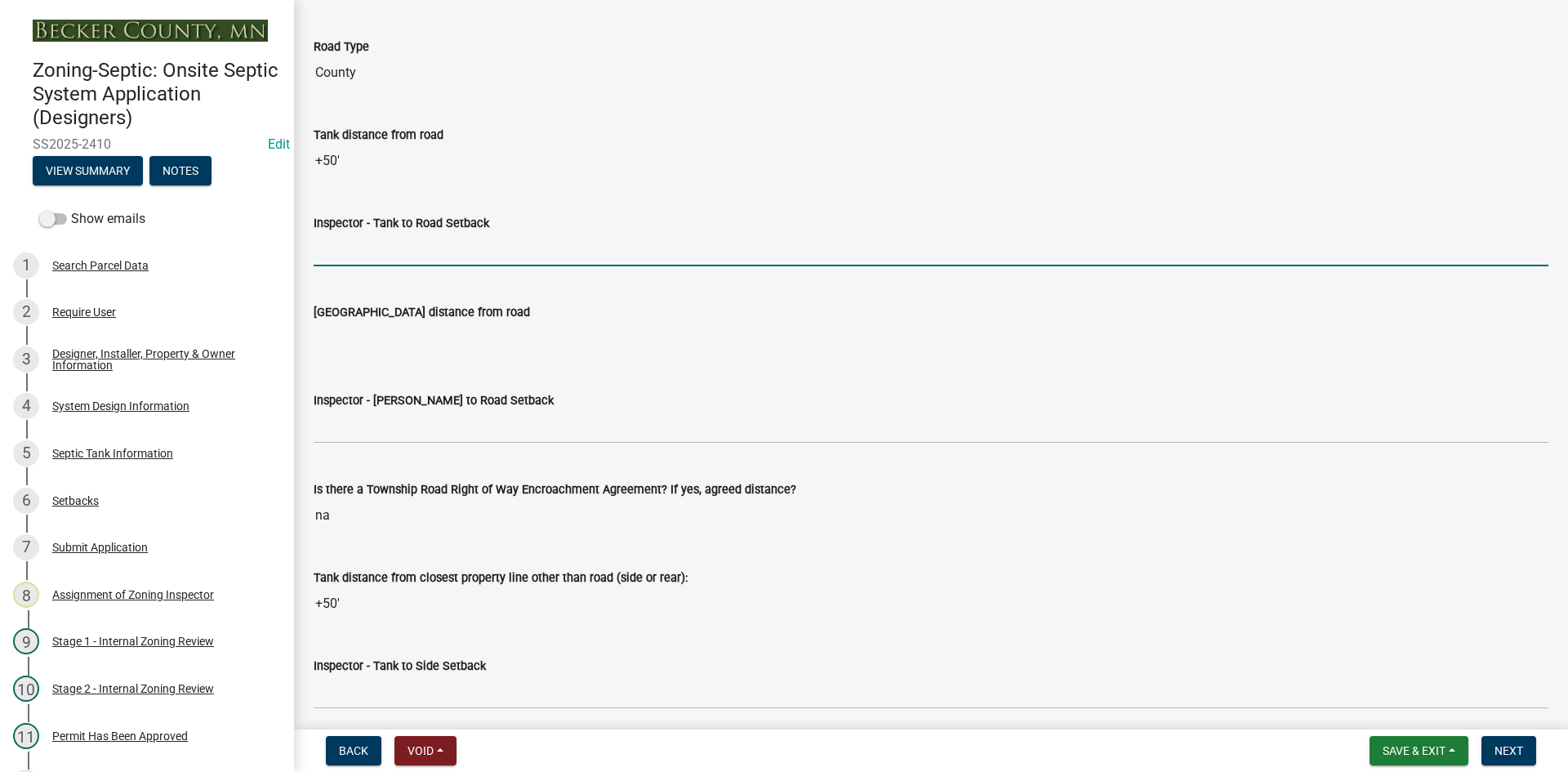
drag, startPoint x: 363, startPoint y: 252, endPoint x: 377, endPoint y: 252, distance: 14.0
click at [365, 251] on input "Inspector - Tank to Road Setback" at bounding box center [931, 250] width 1235 height 34
type input "10+"
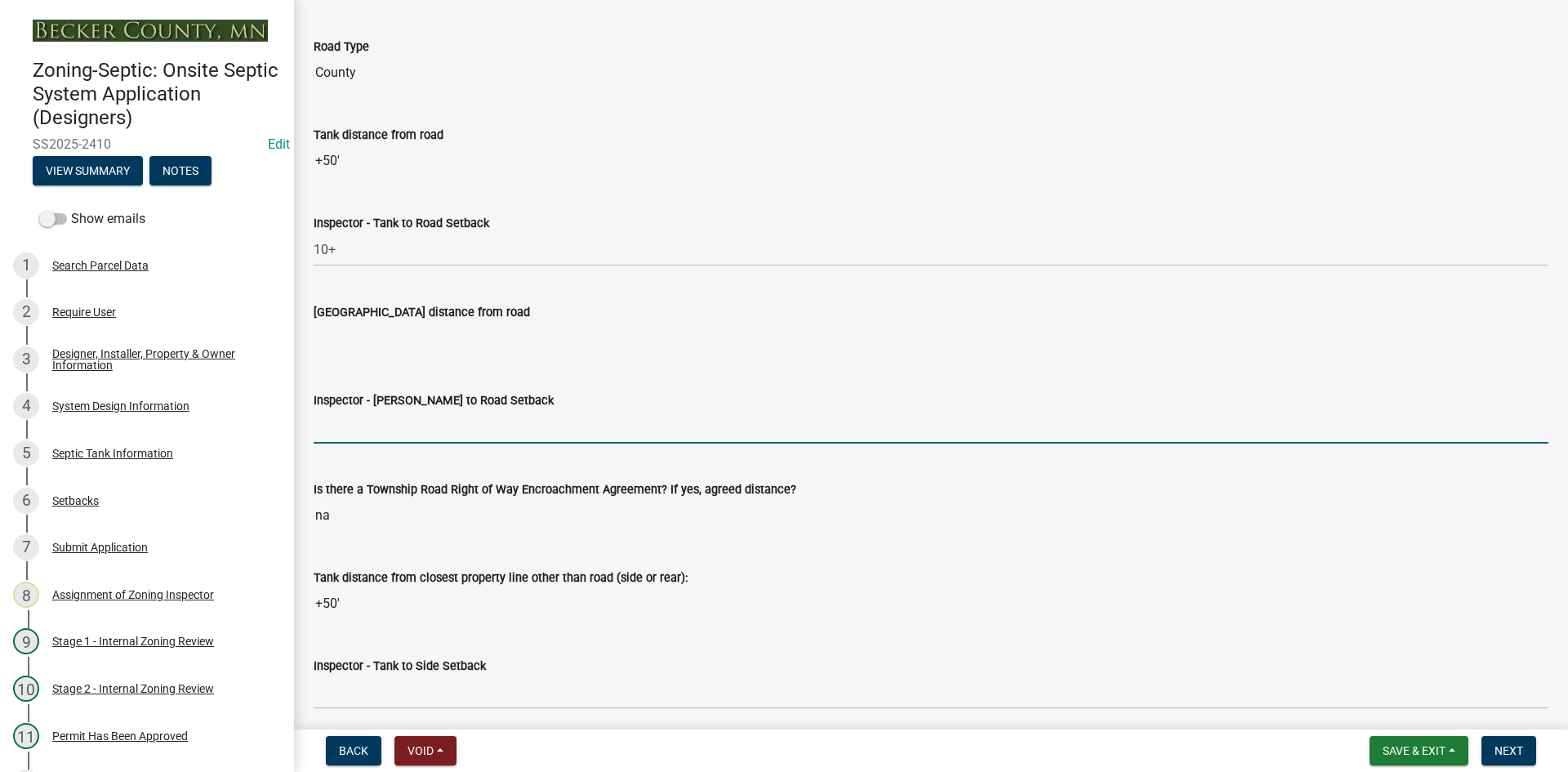
drag, startPoint x: 371, startPoint y: 419, endPoint x: 392, endPoint y: 444, distance: 32.6
click at [371, 419] on input "Inspector - [PERSON_NAME] to Road Setback" at bounding box center [931, 427] width 1235 height 34
type input "NA"
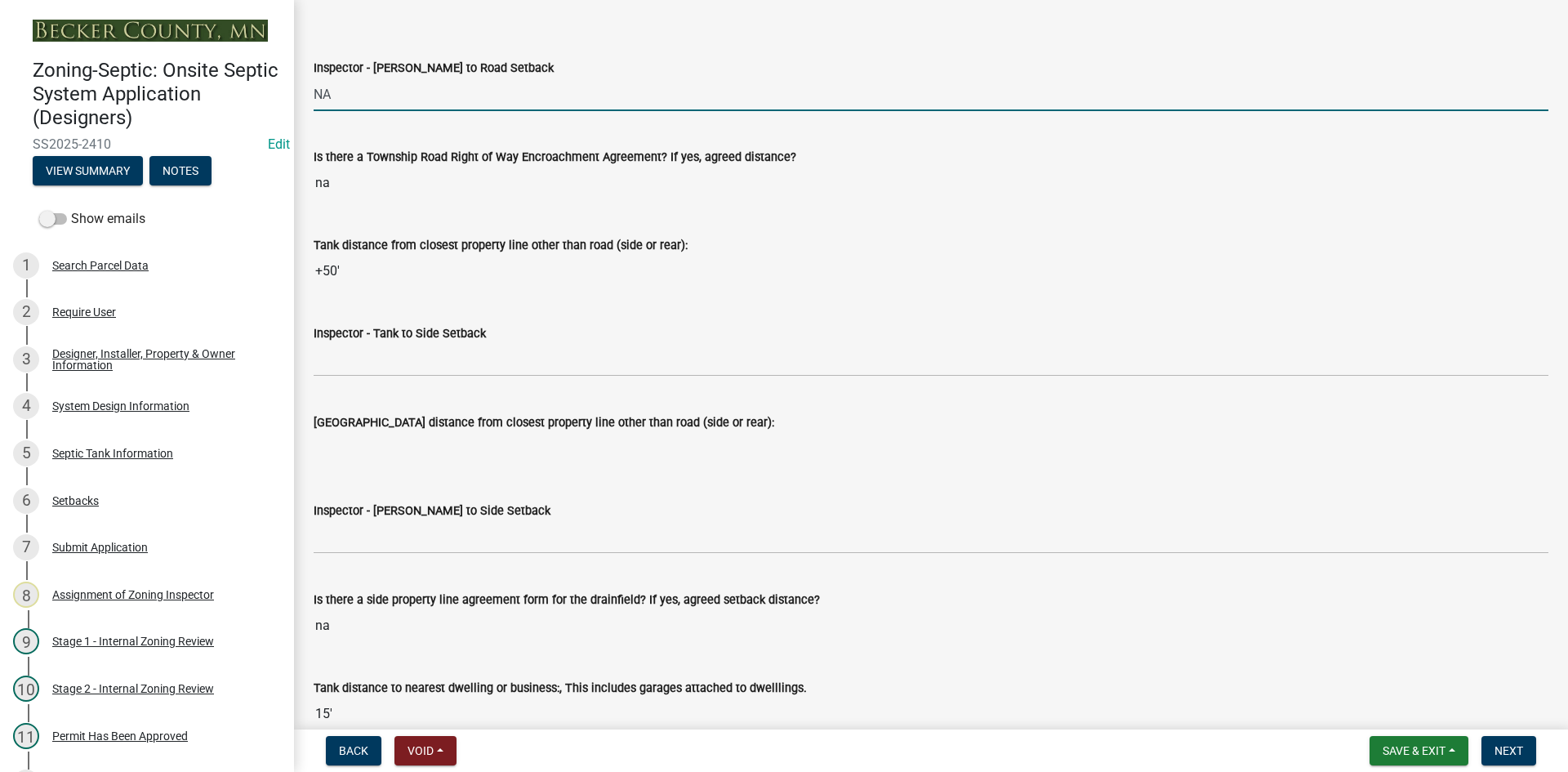
scroll to position [4821, 0]
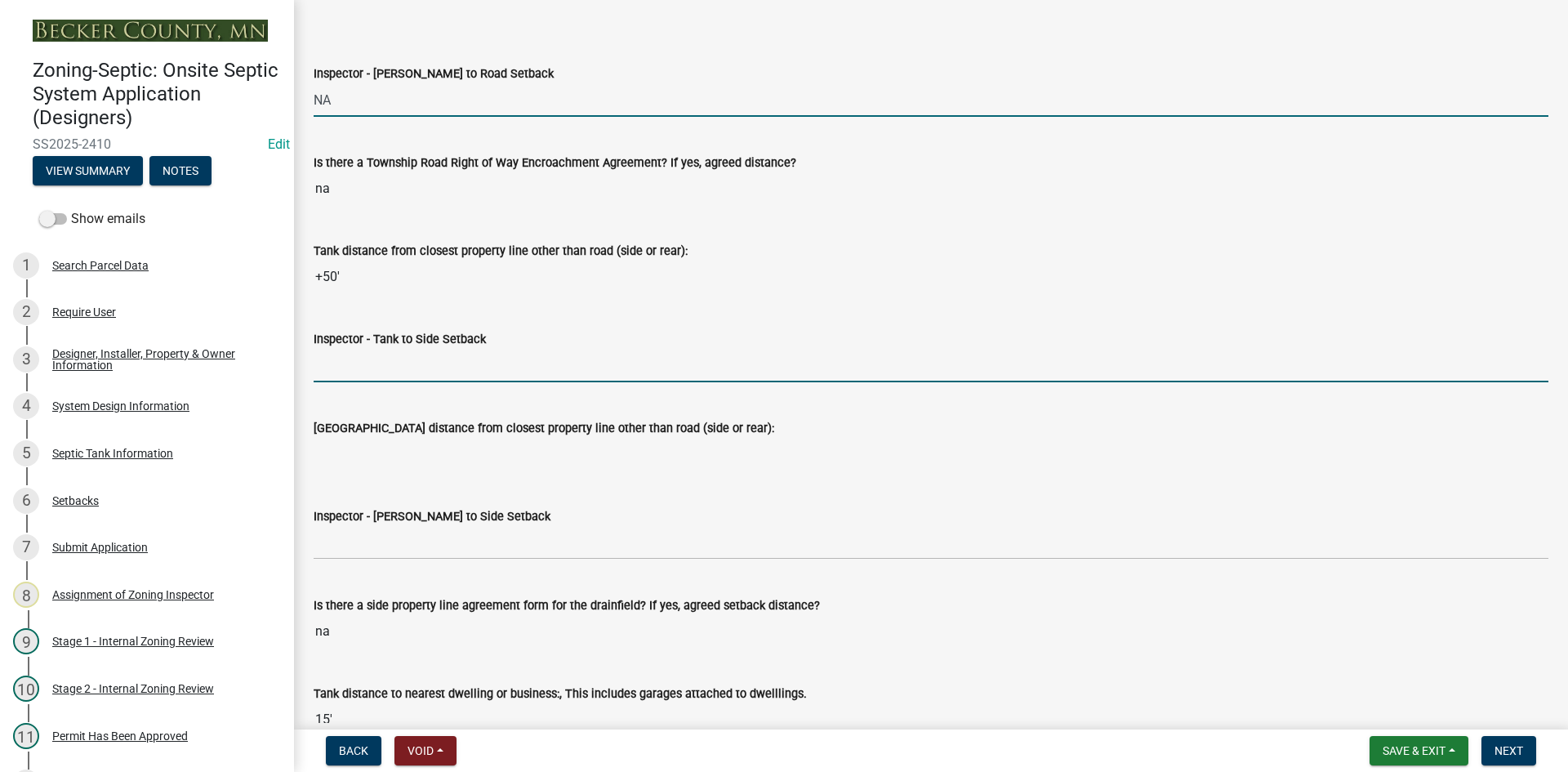
click at [358, 359] on input "Inspector - Tank to Side Setback" at bounding box center [931, 366] width 1235 height 34
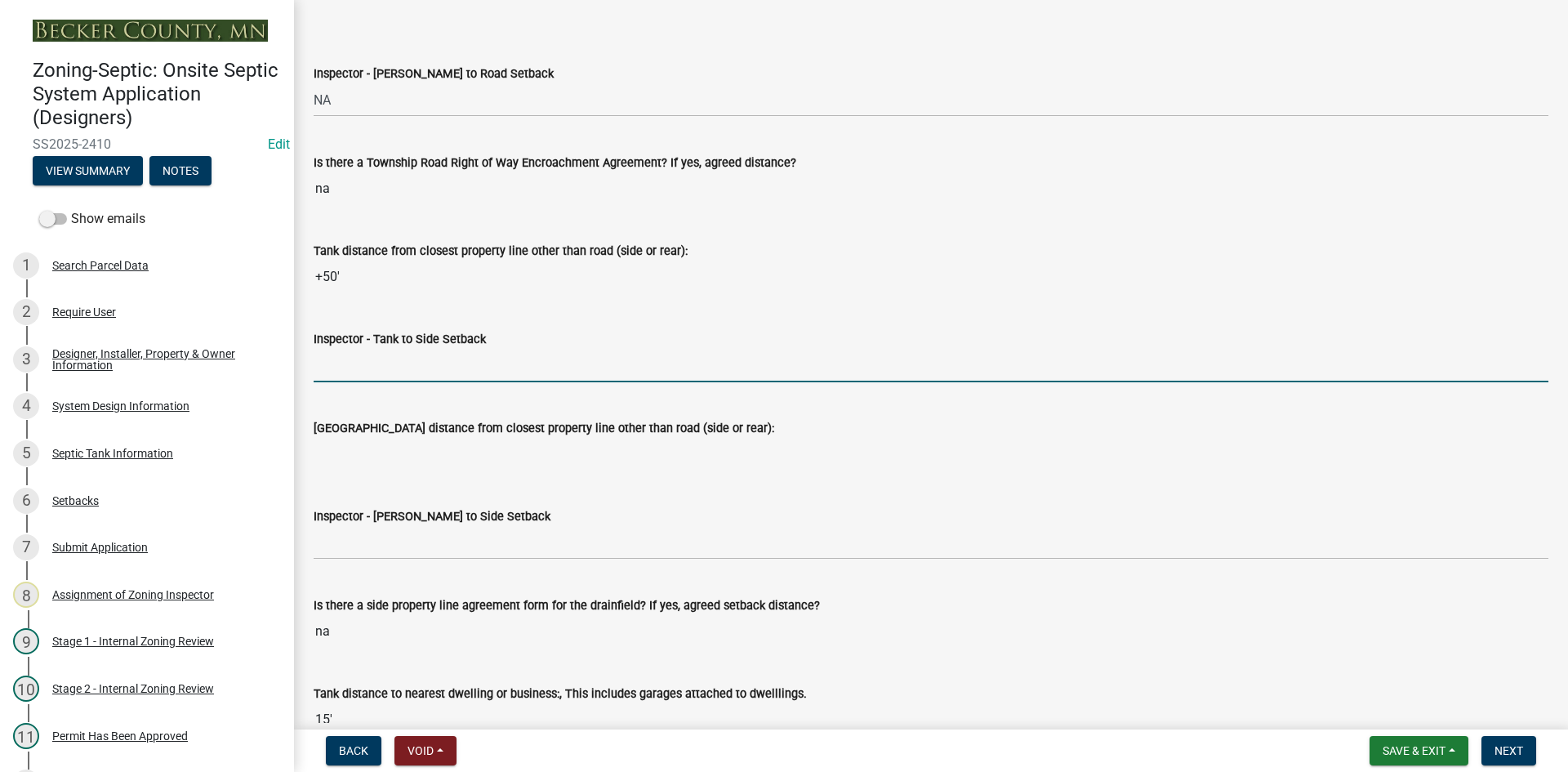
type input "10"
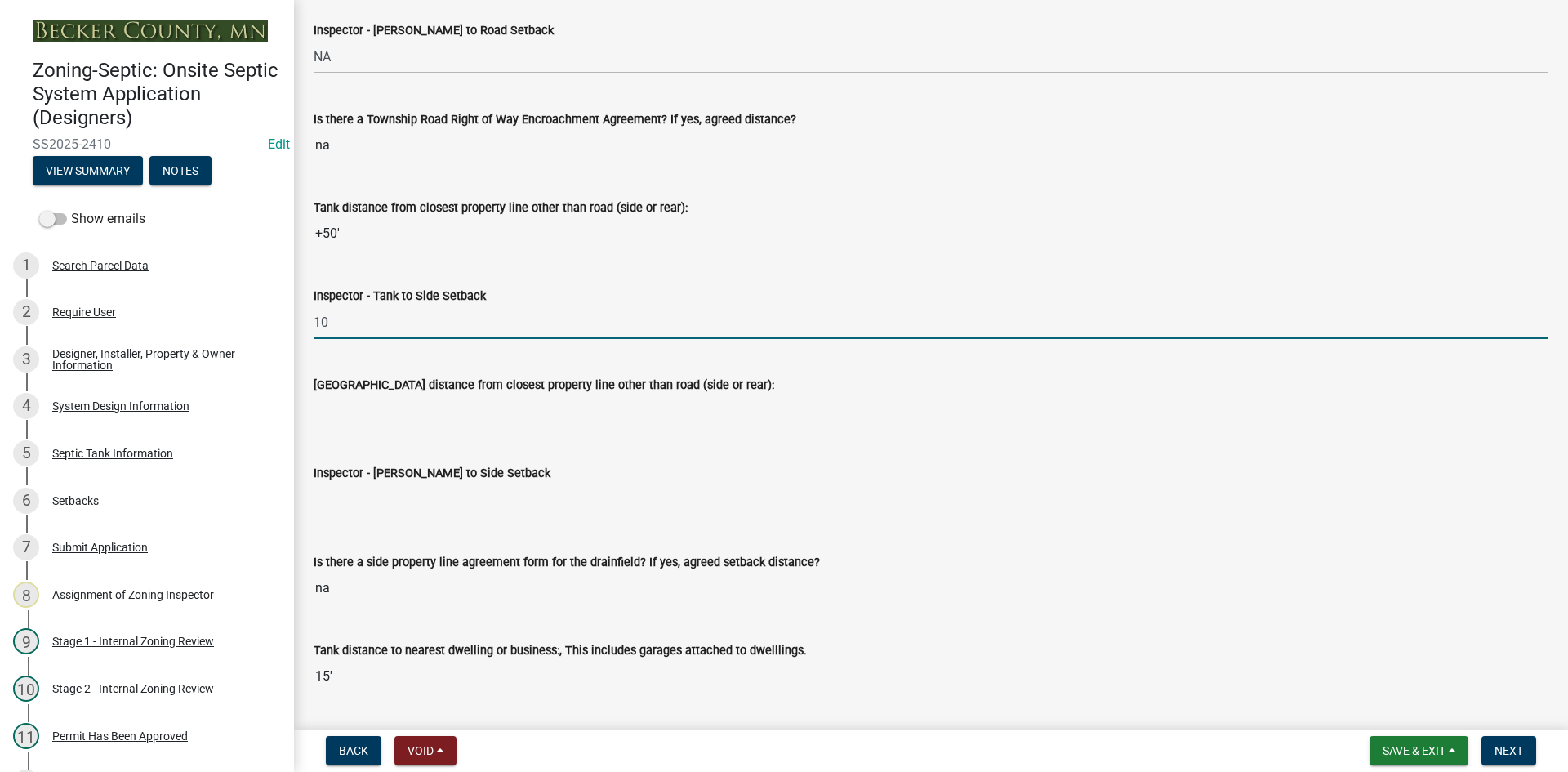
scroll to position [4902, 0]
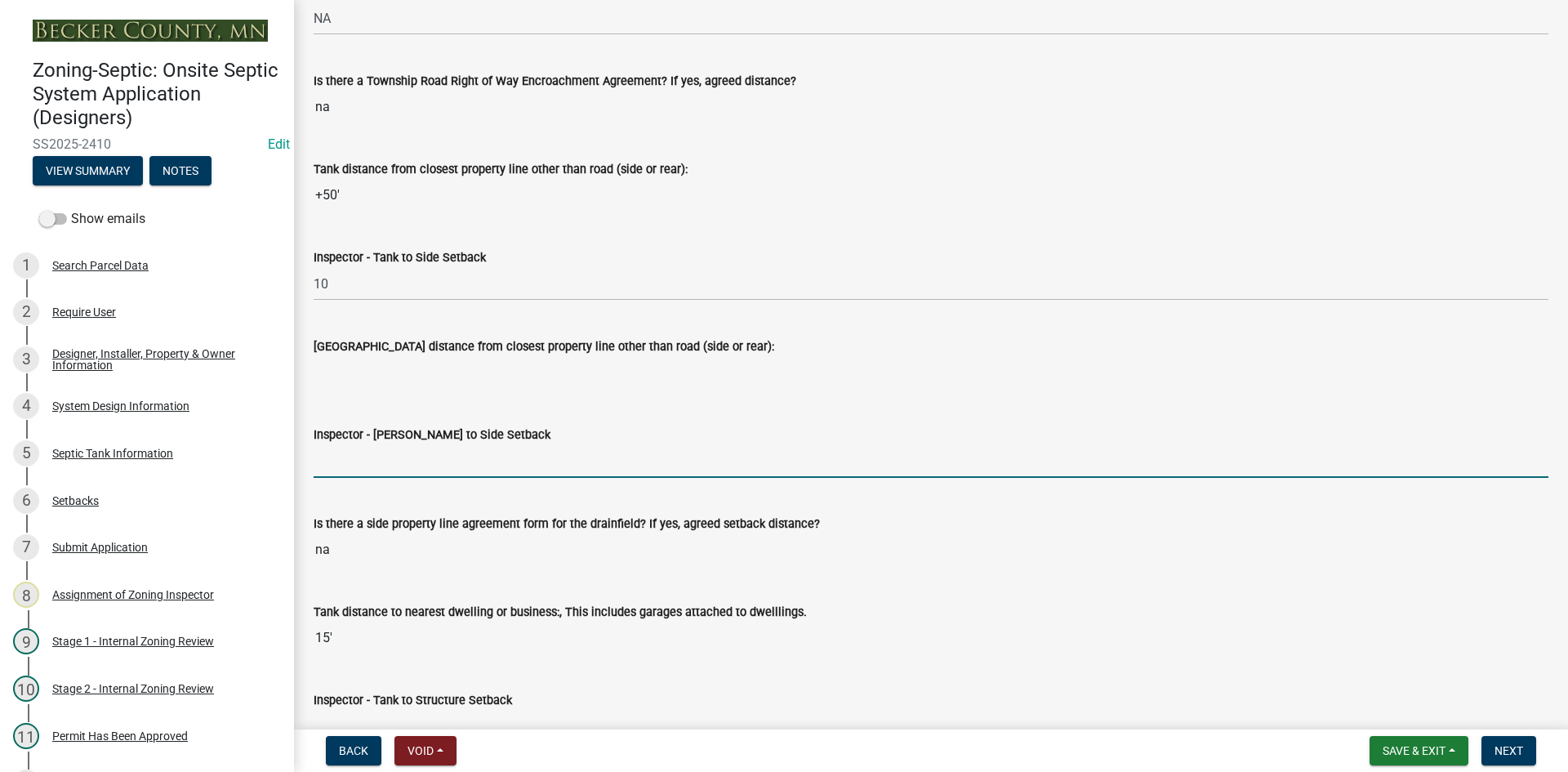
click at [379, 462] on input "Inspector - [PERSON_NAME] to Side Setback" at bounding box center [931, 461] width 1235 height 34
type input "NA"
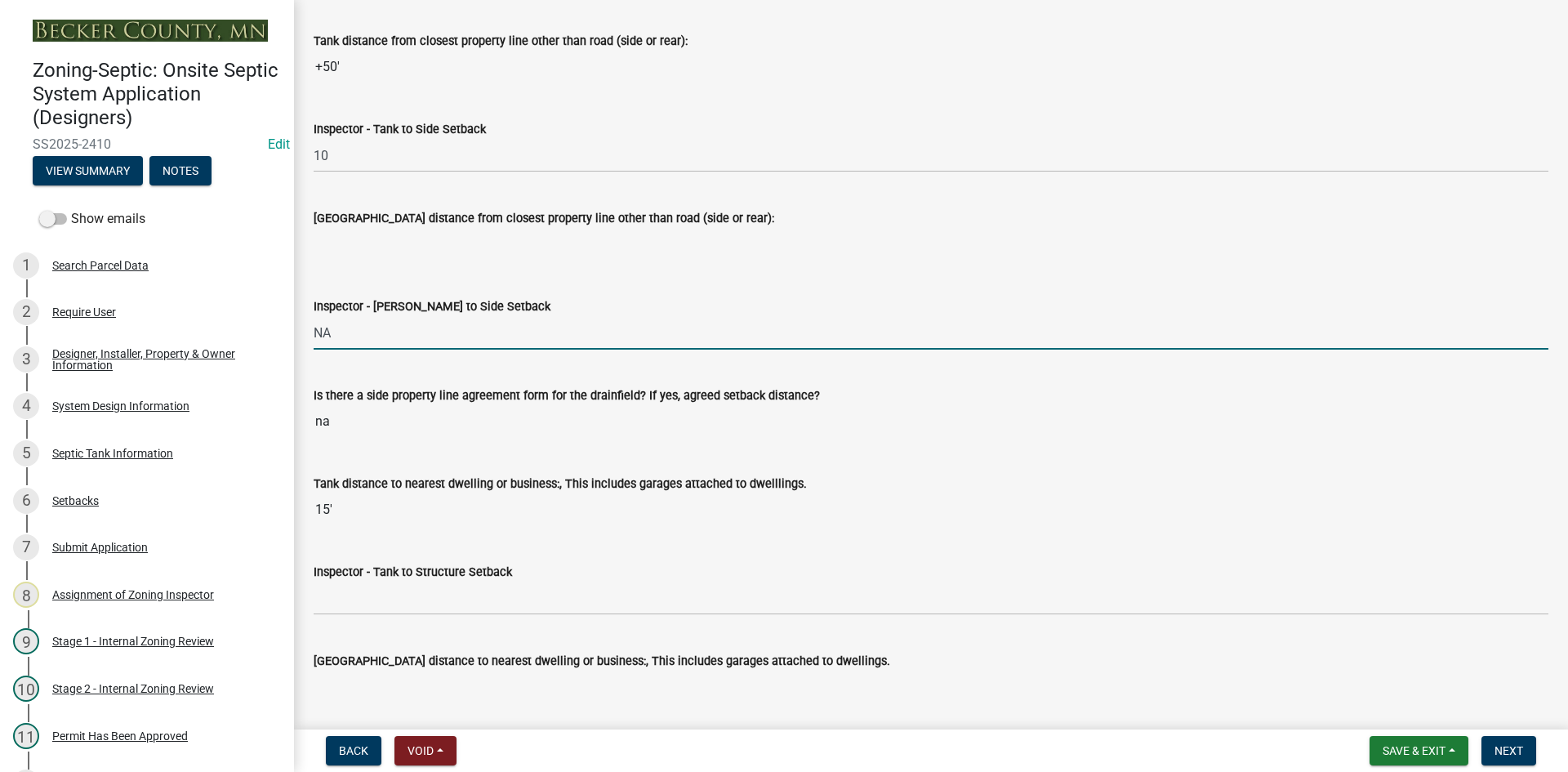
scroll to position [5229, 0]
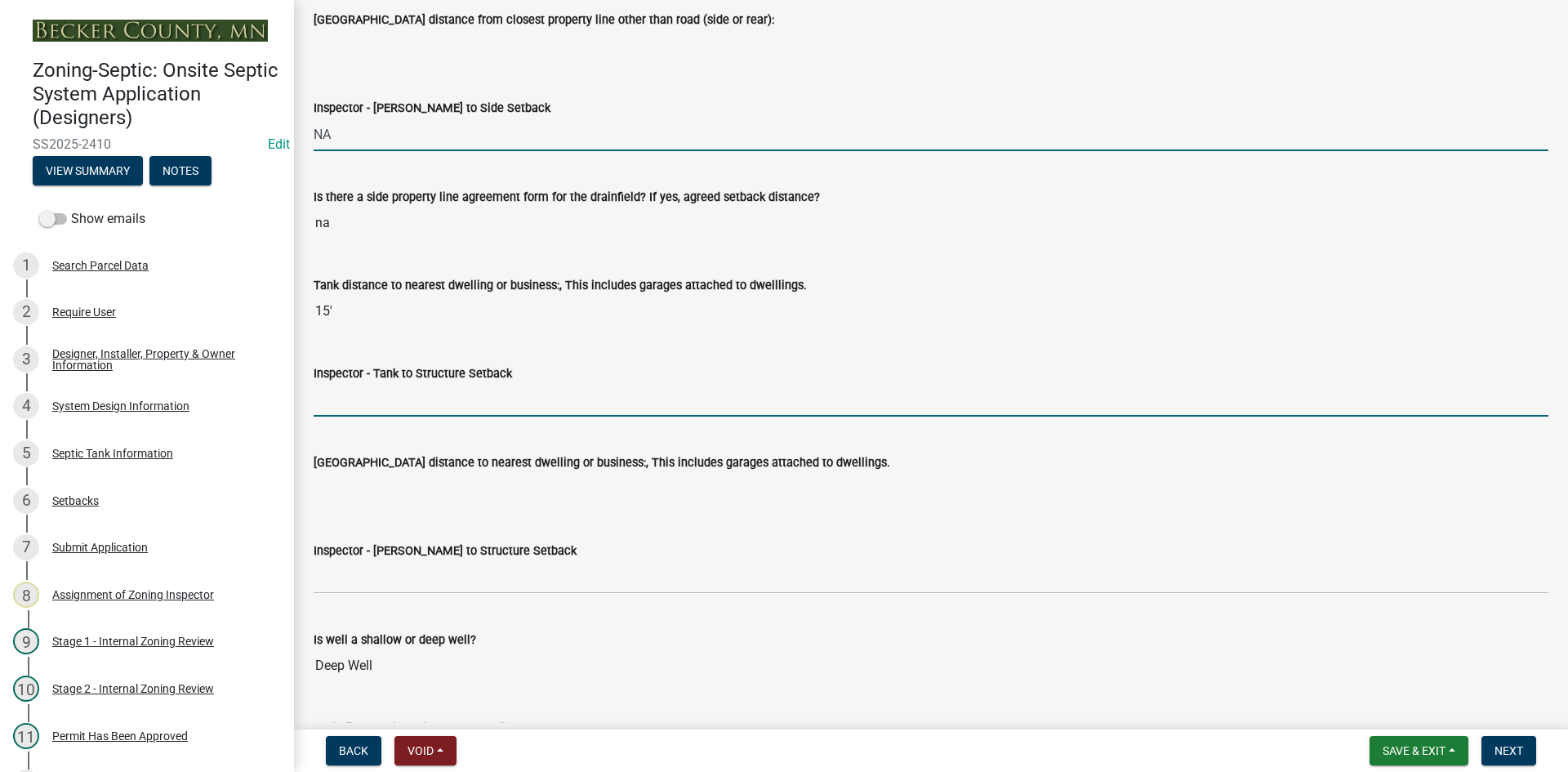
drag, startPoint x: 361, startPoint y: 402, endPoint x: 399, endPoint y: 415, distance: 40.2
click at [361, 401] on input "Inspector - Tank to Structure Setback" at bounding box center [931, 400] width 1235 height 34
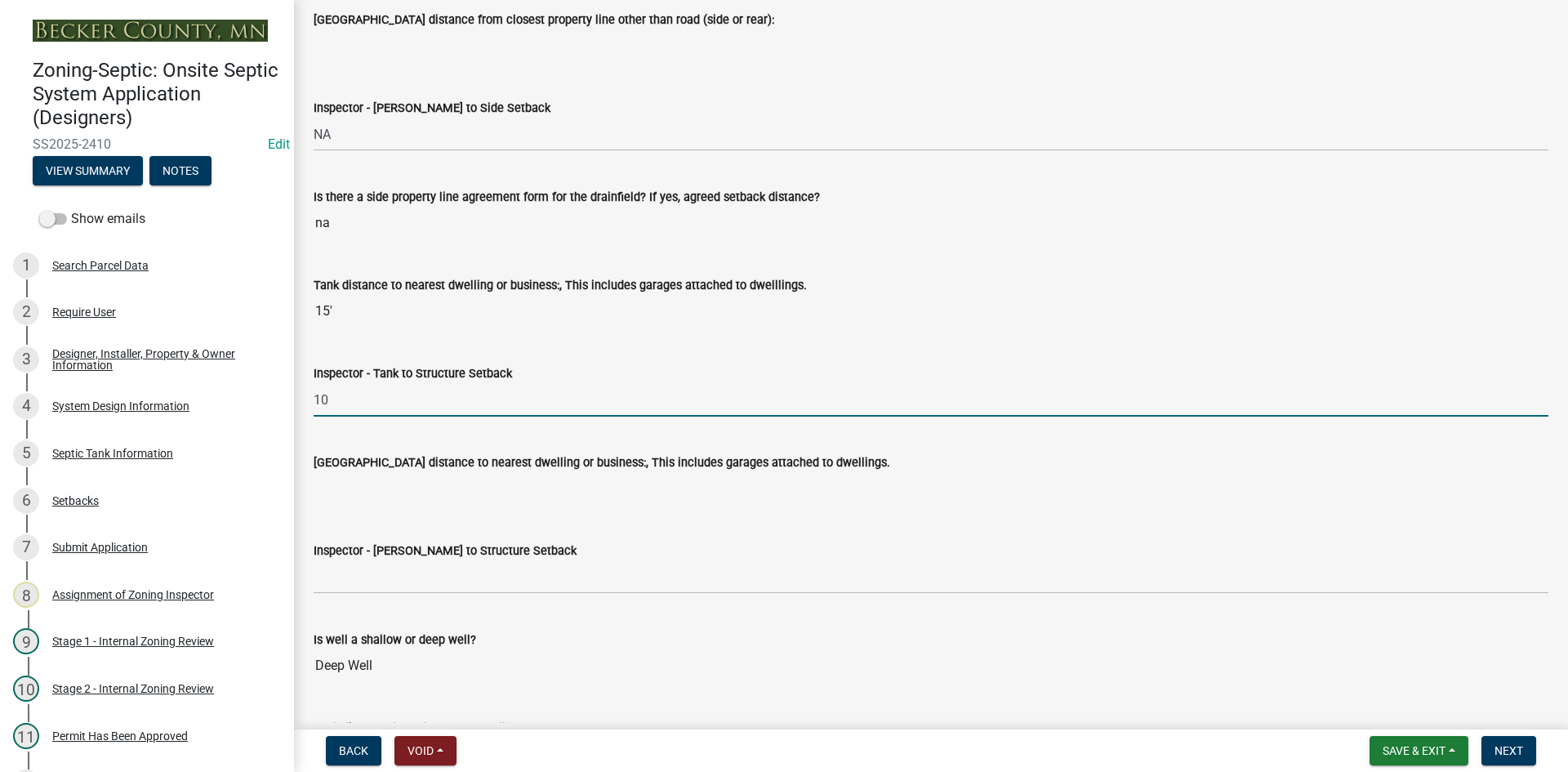
click at [360, 401] on input "10" at bounding box center [931, 400] width 1235 height 34
type input "10-TBD"
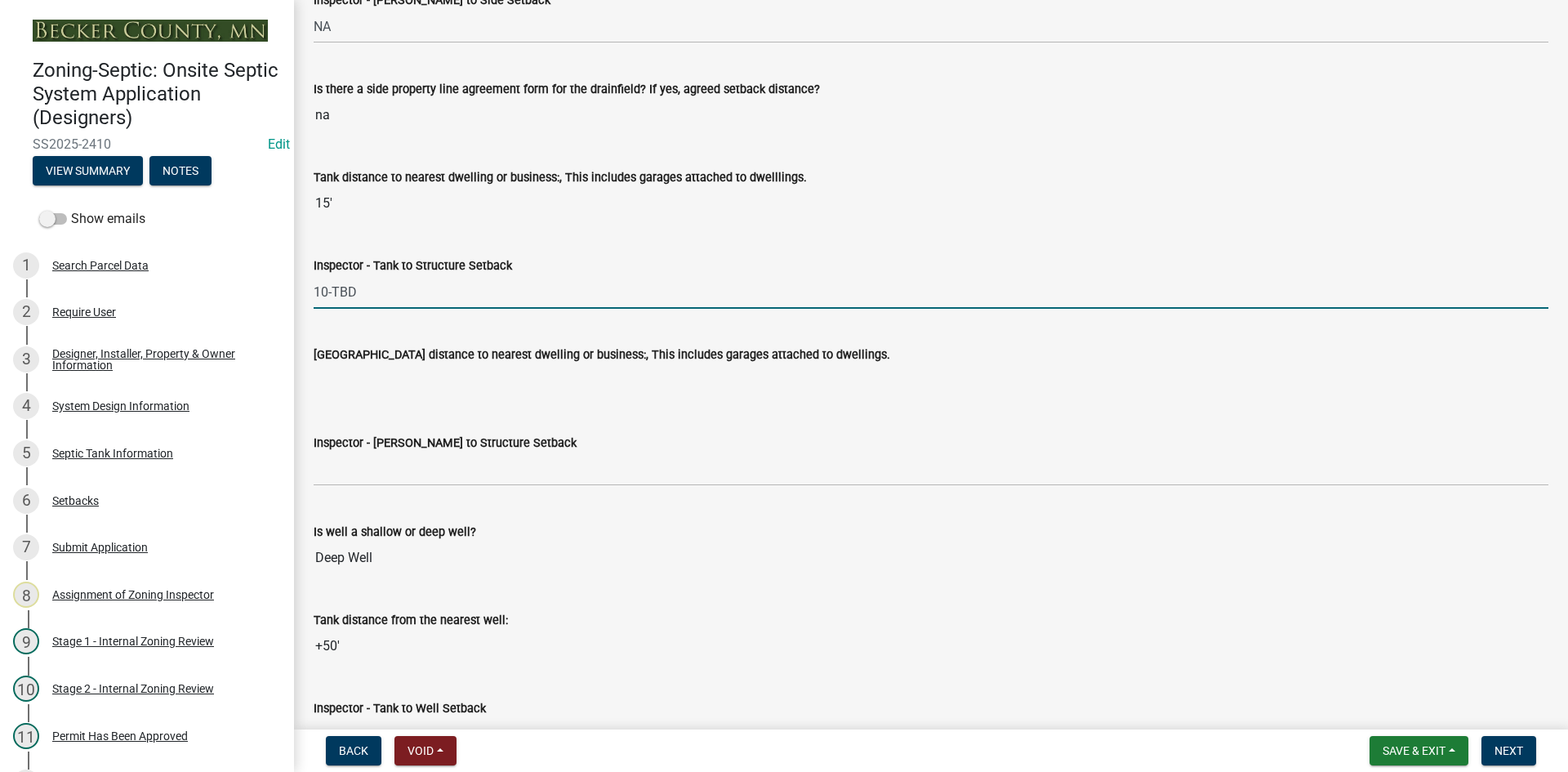
scroll to position [5474, 0]
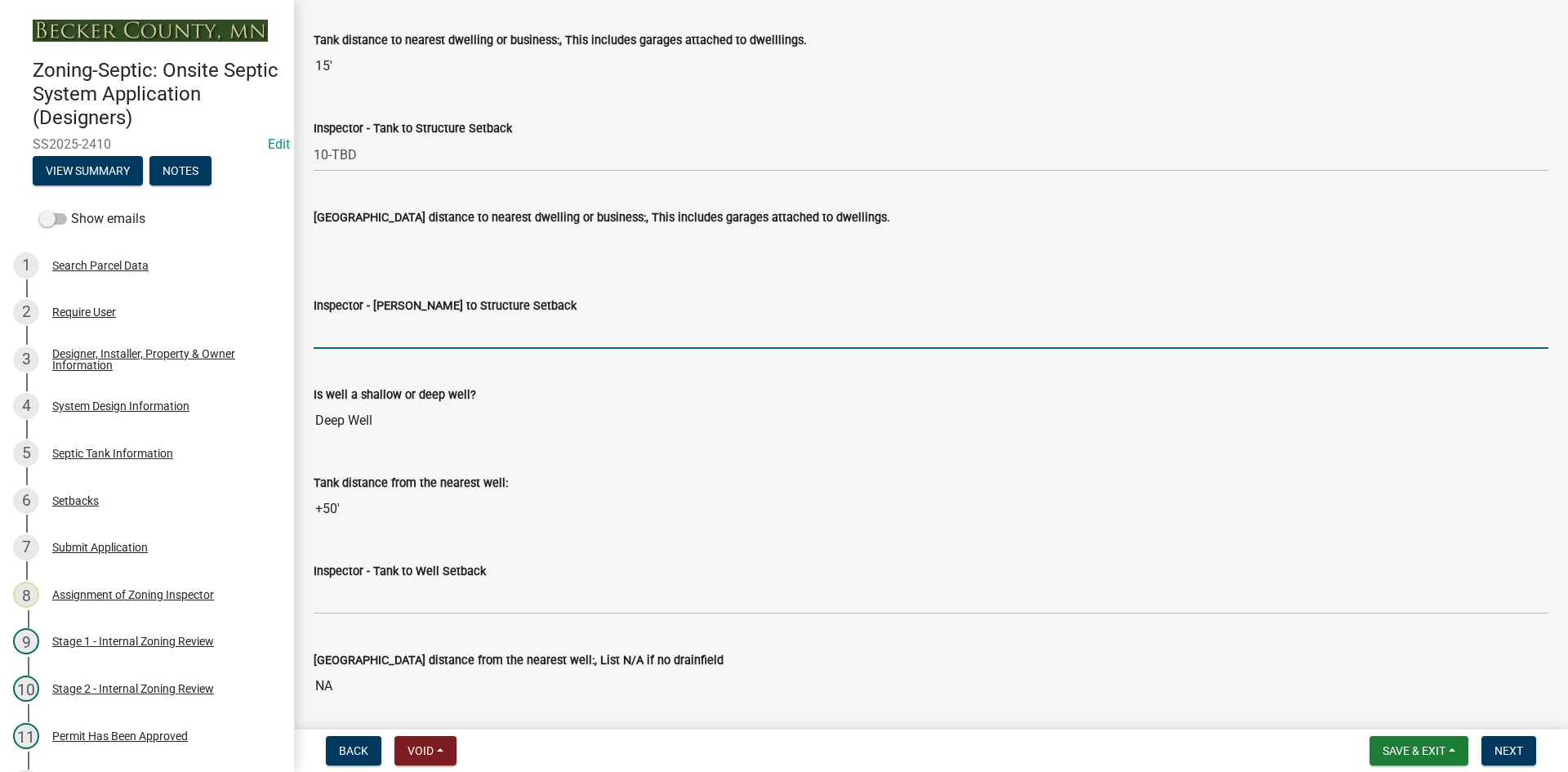
click at [380, 331] on input "Inspector - [PERSON_NAME] to Structure Setback" at bounding box center [931, 332] width 1235 height 34
type input "NA"
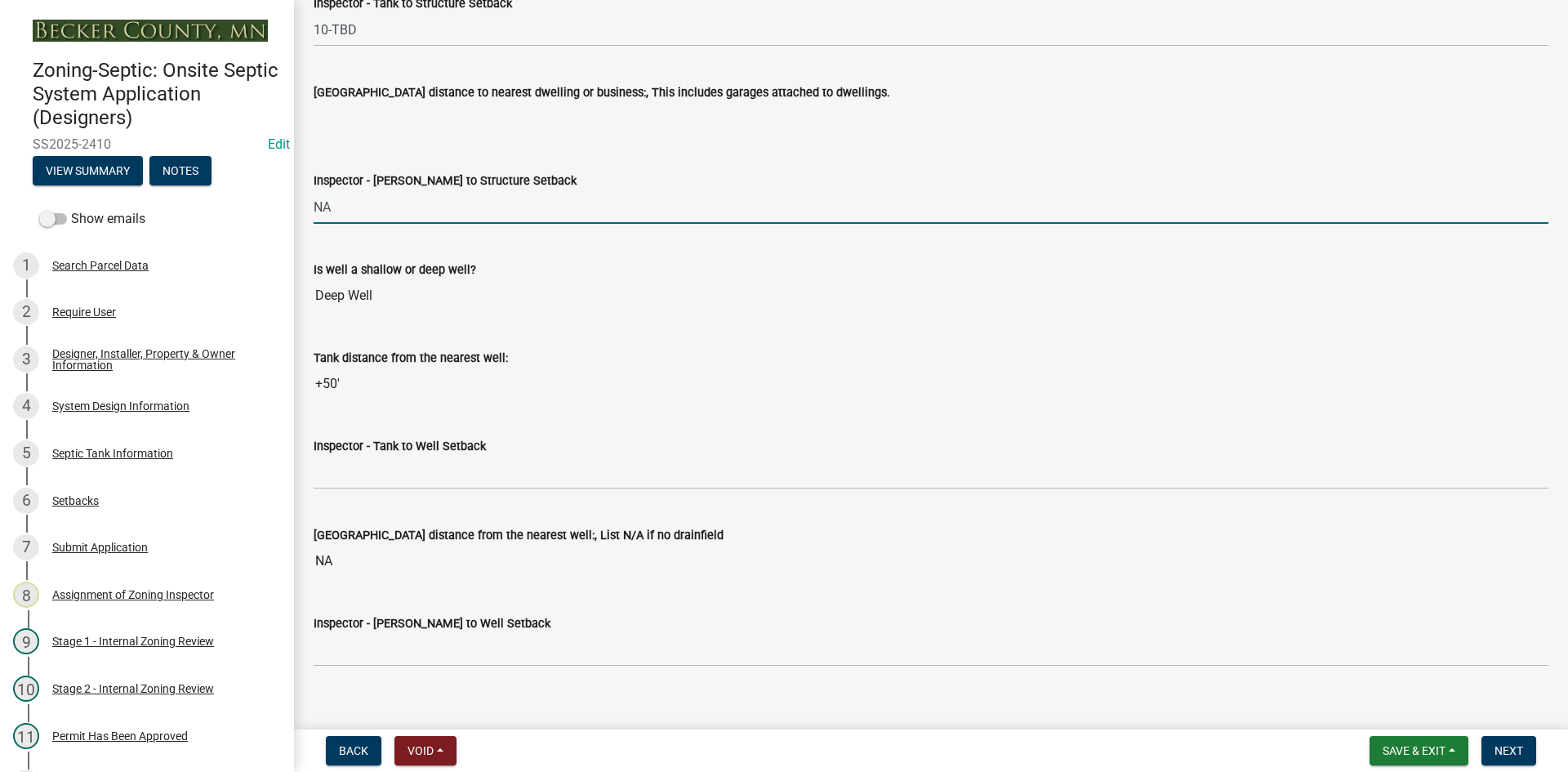
scroll to position [5801, 0]
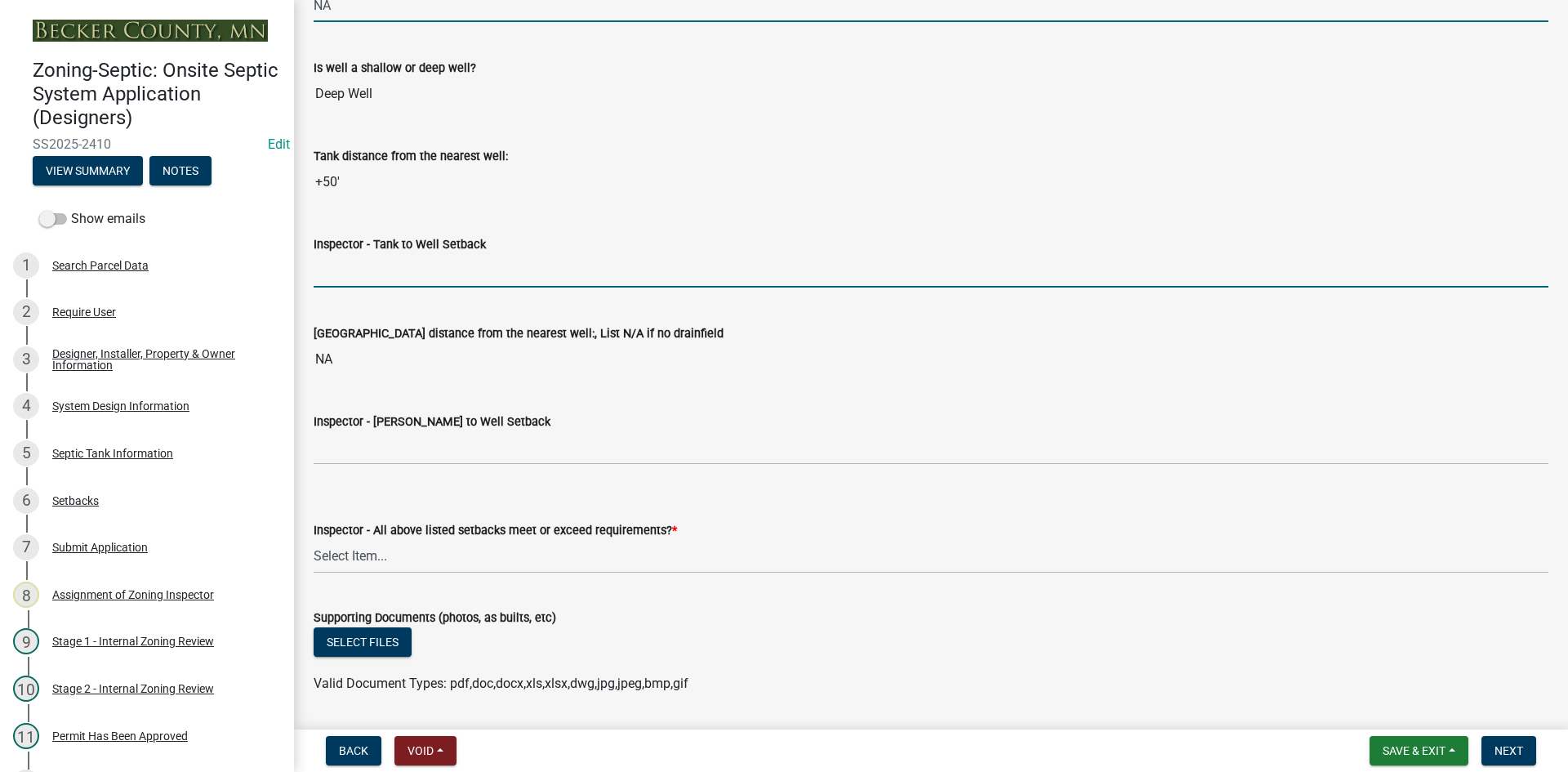
click at [364, 269] on input "Inspector - Tank to Well Setback" at bounding box center [931, 271] width 1235 height 34
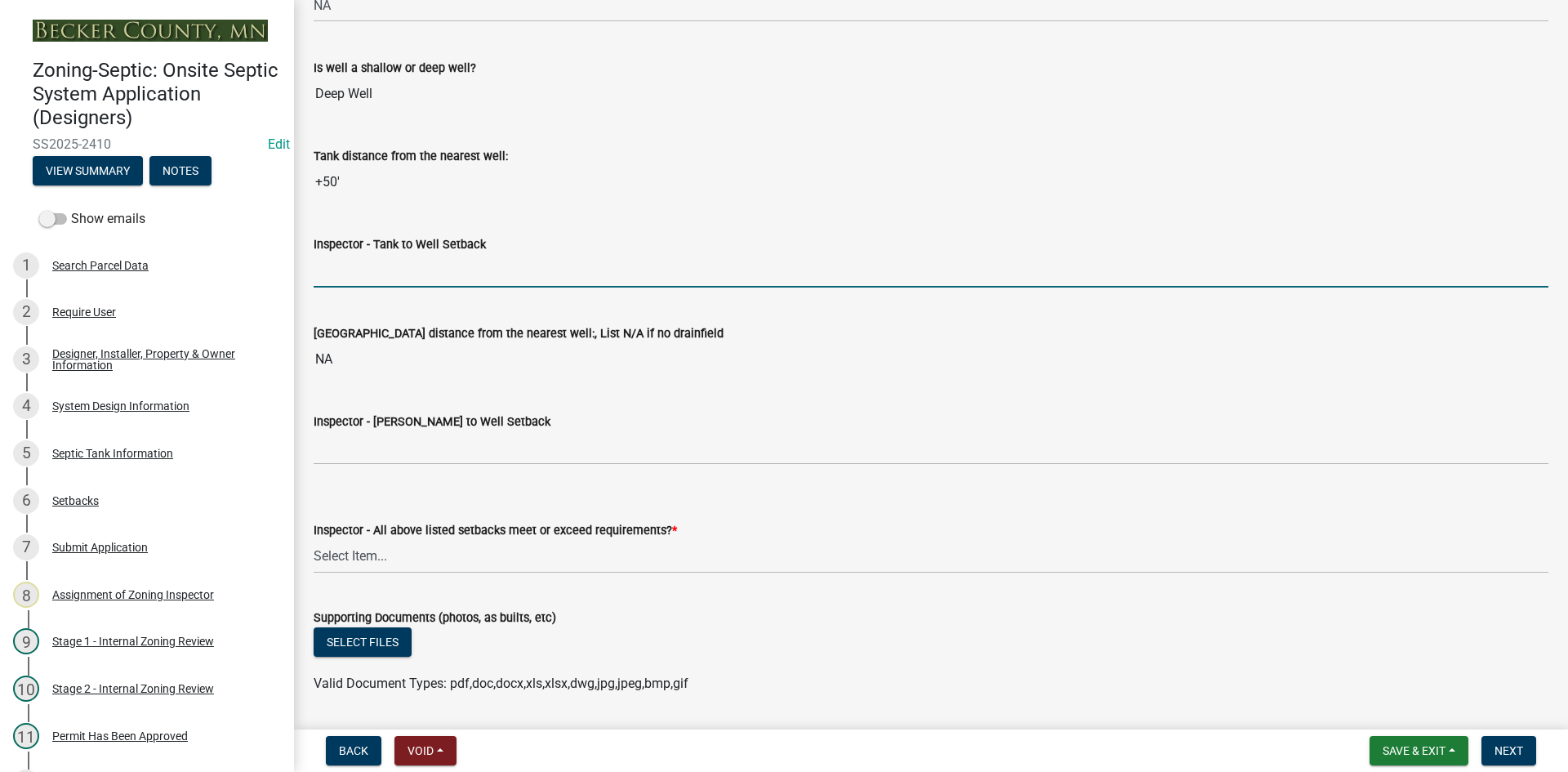
type input "50"
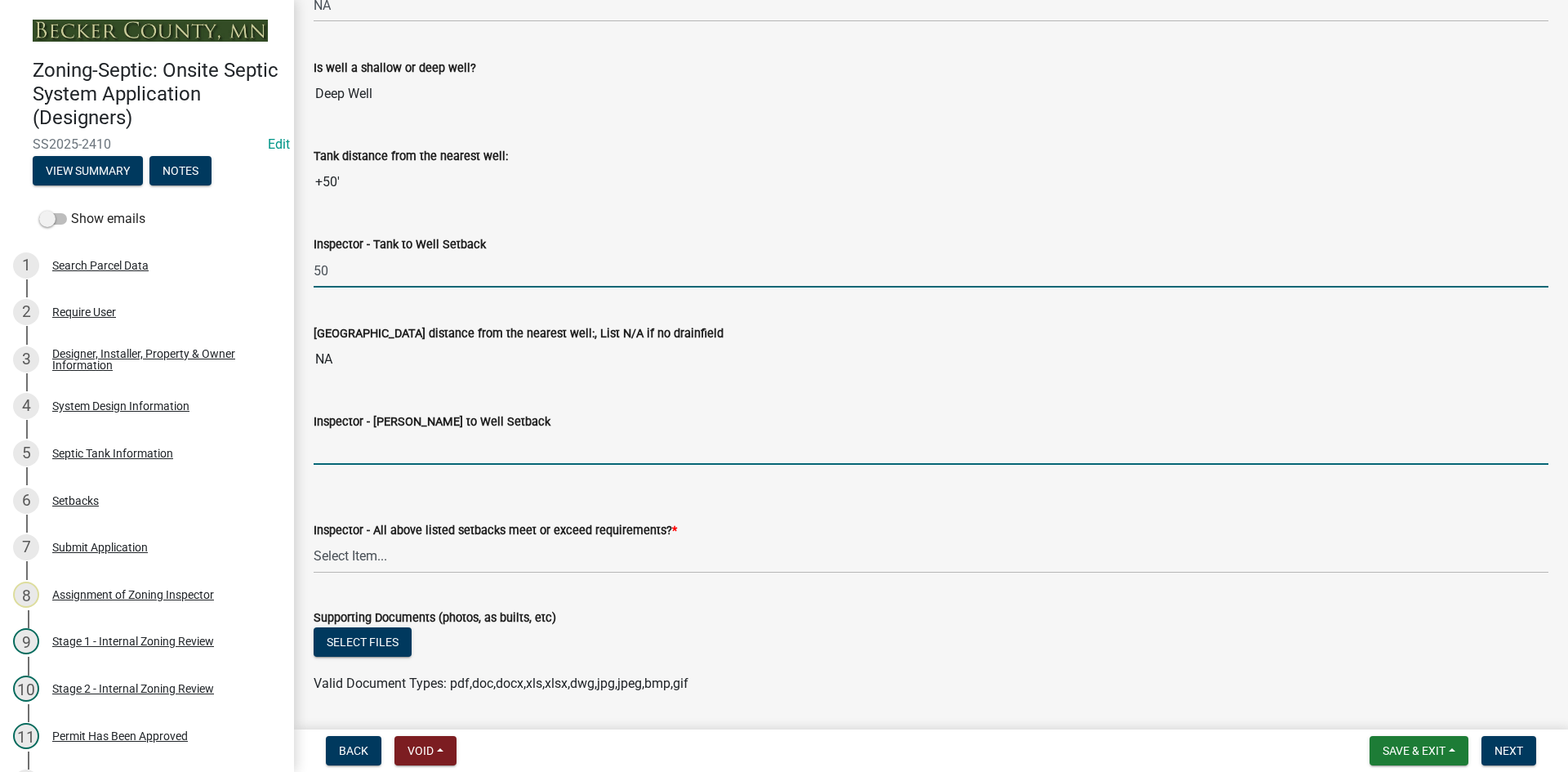
click at [371, 447] on input "Inspector - [PERSON_NAME] to Well Setback" at bounding box center [931, 448] width 1235 height 34
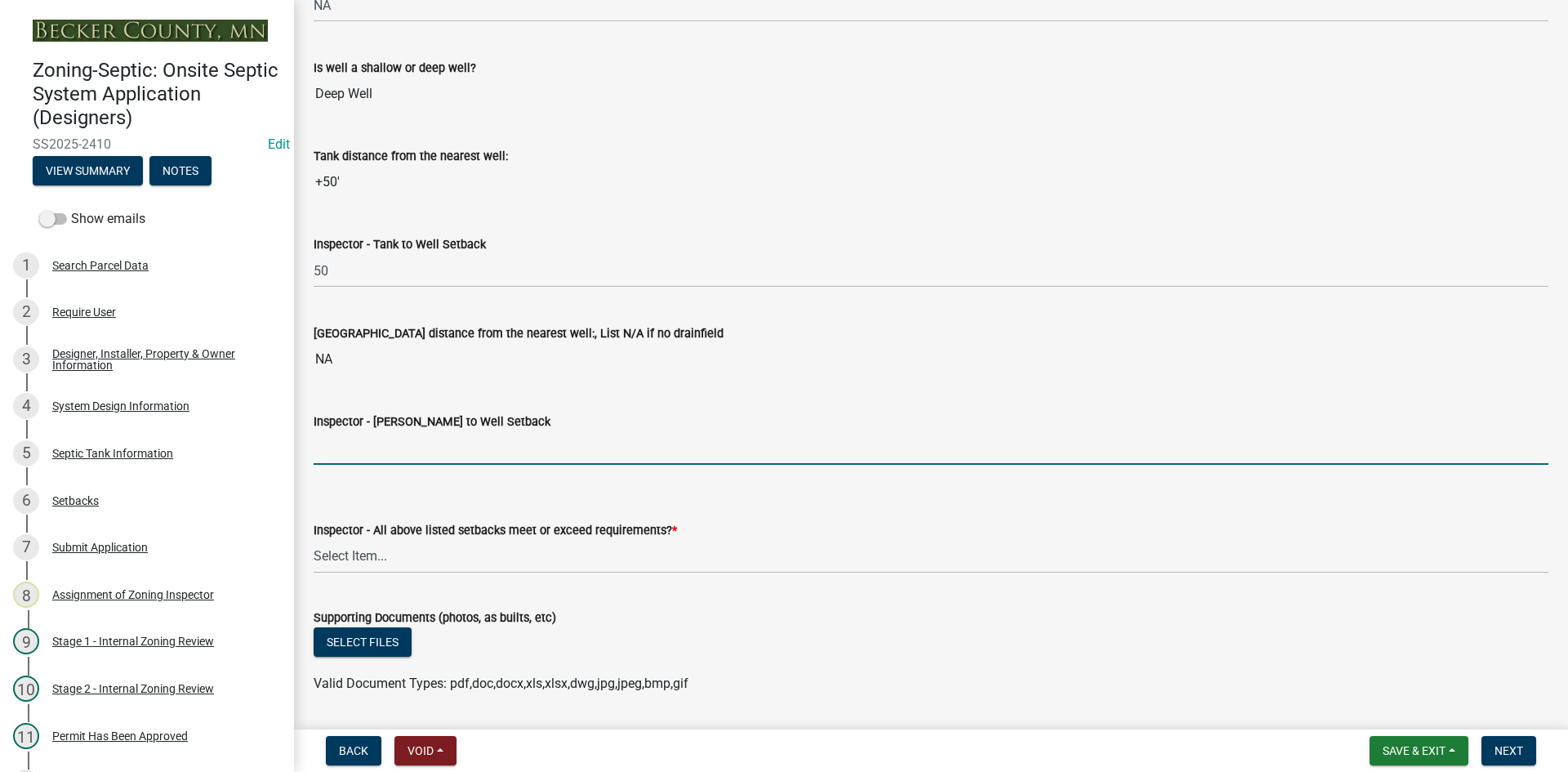
type input "NA"
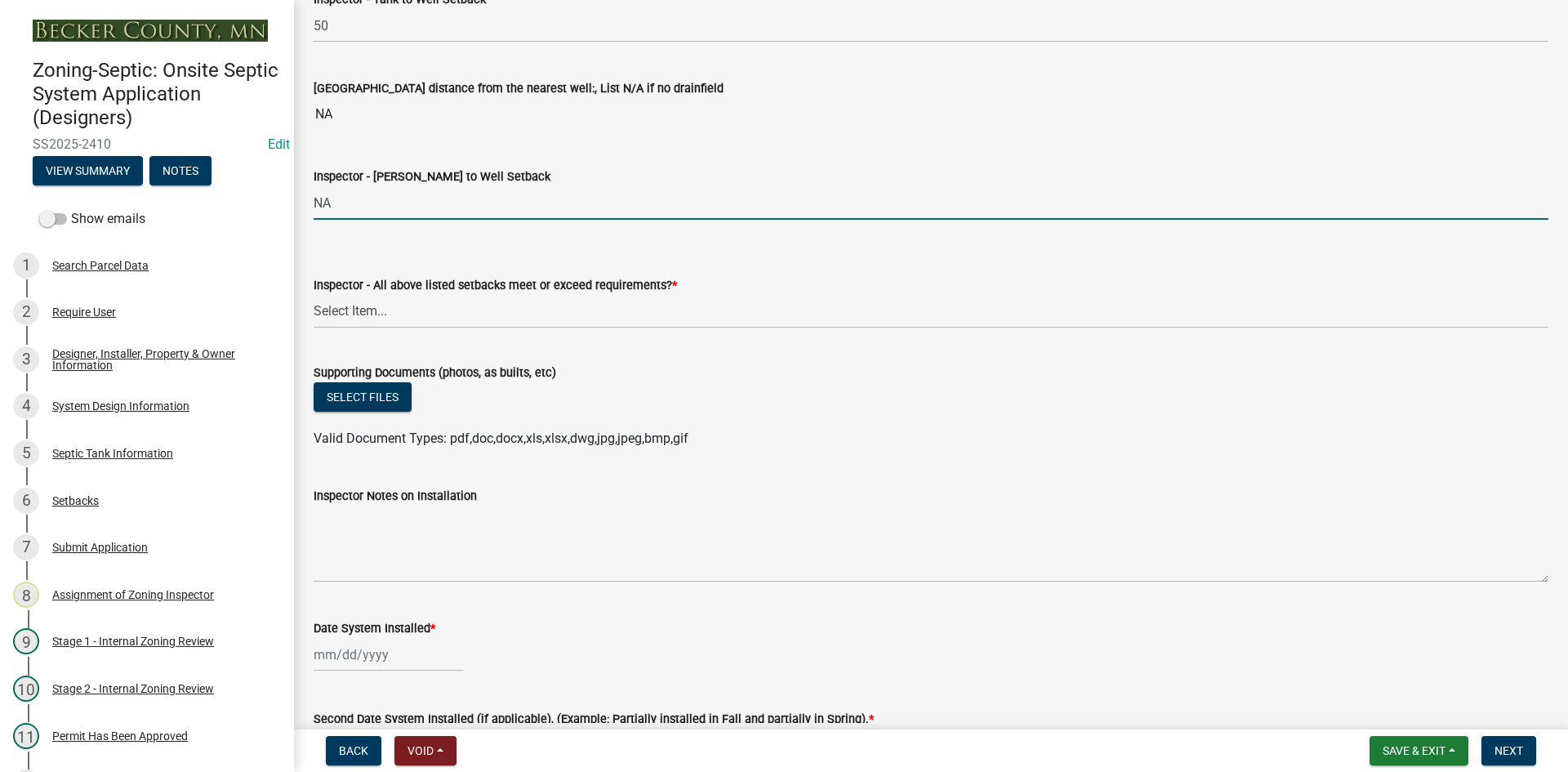
scroll to position [6128, 0]
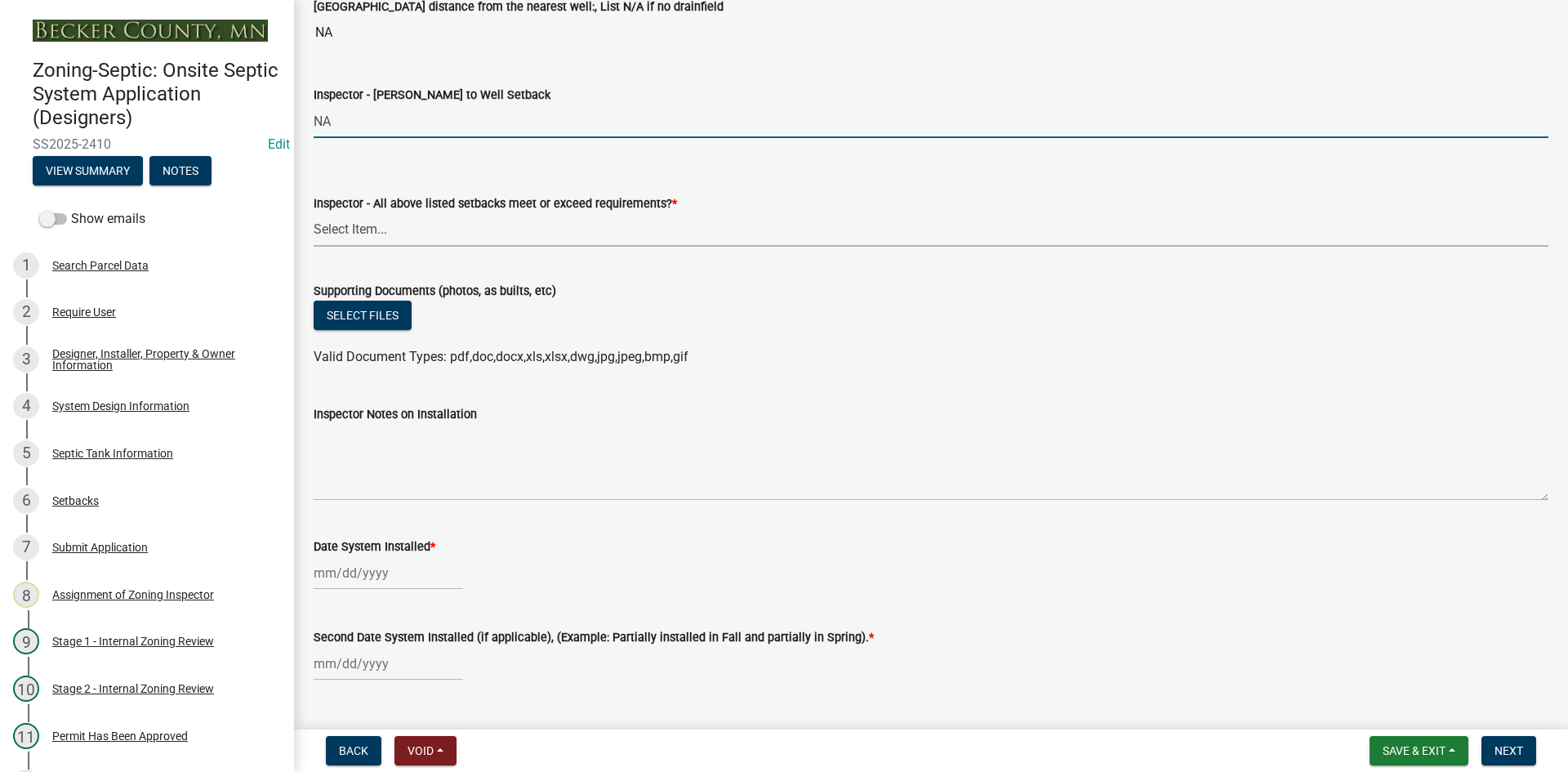
click at [353, 230] on select "Select Item... Yes No" at bounding box center [931, 230] width 1235 height 34
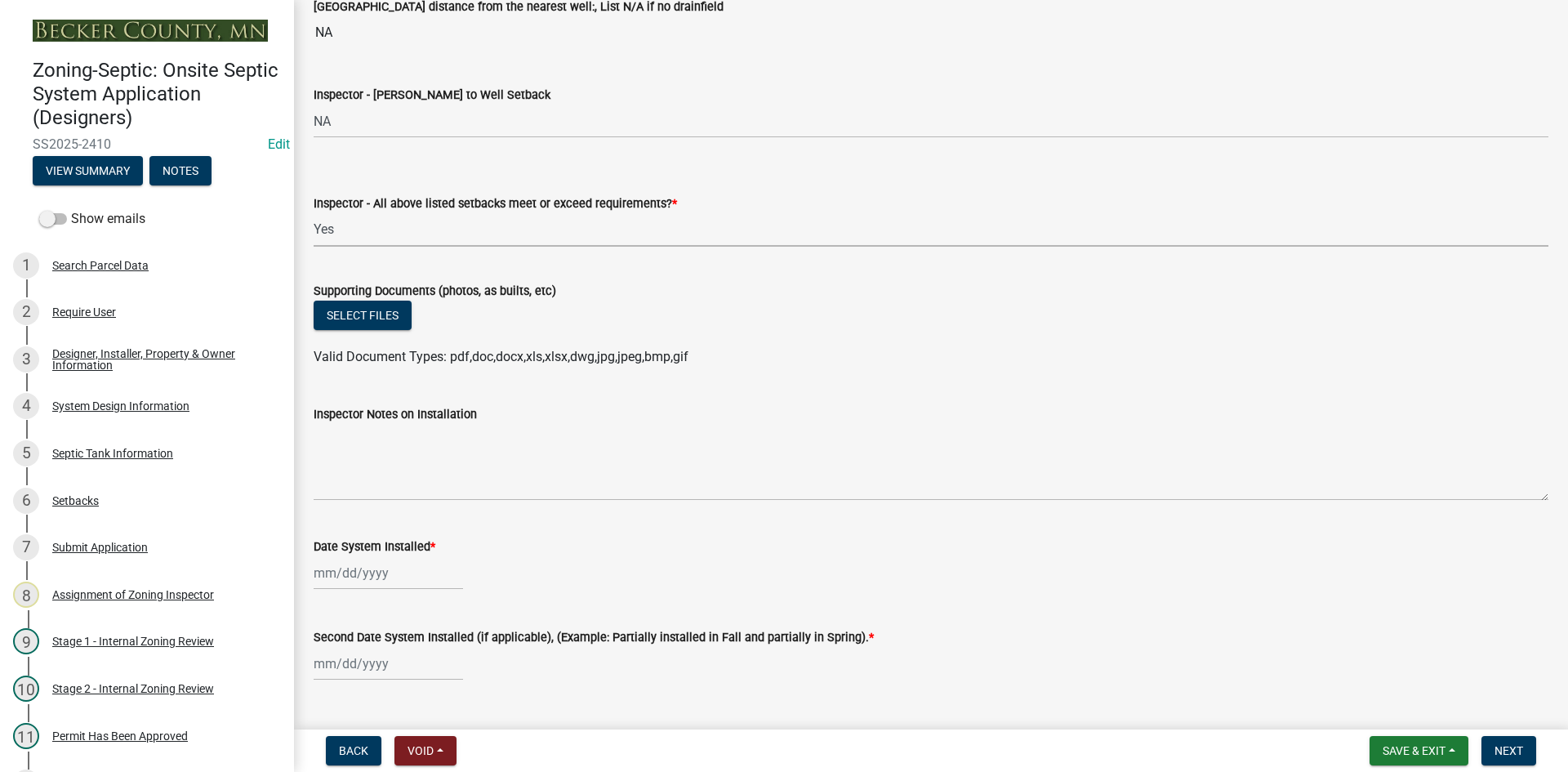
click at [314, 214] on select "Select Item... Yes No" at bounding box center [931, 230] width 1235 height 34
select select "adfa1390-1443-4b8a-94eb-9b7f601f4679"
click at [382, 320] on button "Select files" at bounding box center [362, 315] width 98 height 29
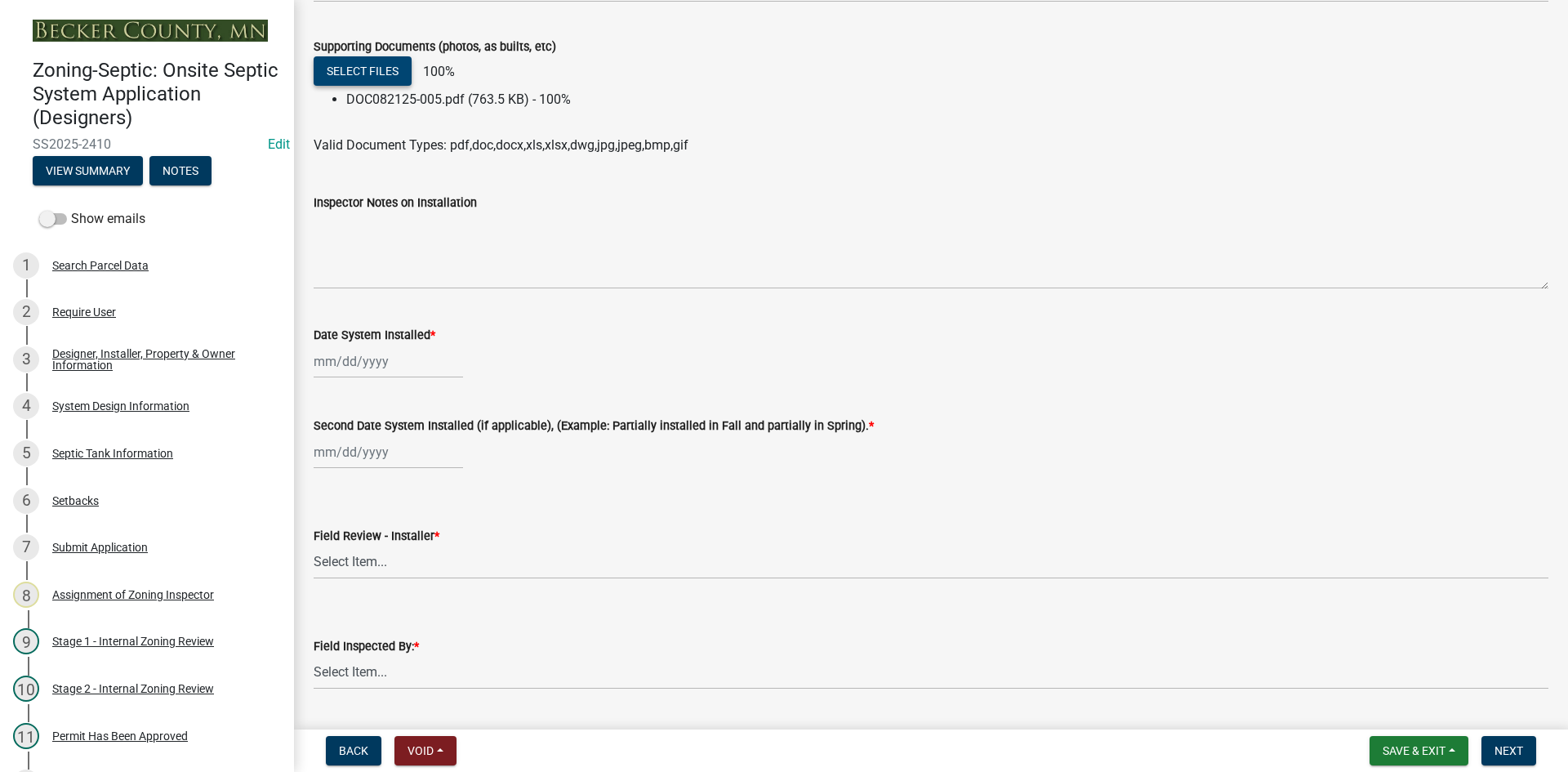
scroll to position [6374, 0]
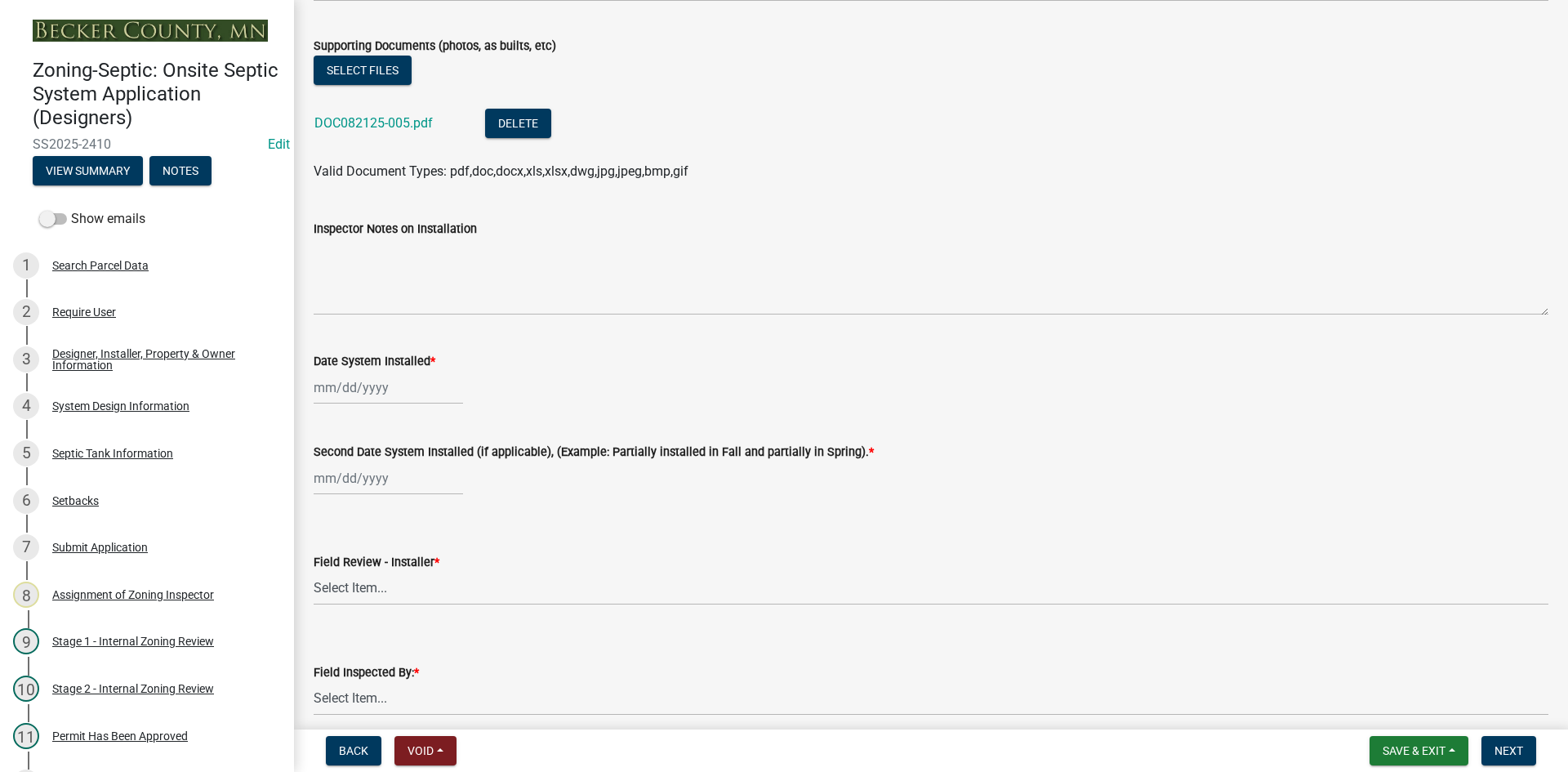
click at [417, 383] on div at bounding box center [388, 388] width 150 height 34
select select "8"
select select "2025"
click at [342, 554] on div "18" at bounding box center [330, 552] width 26 height 26
type input "[DATE]"
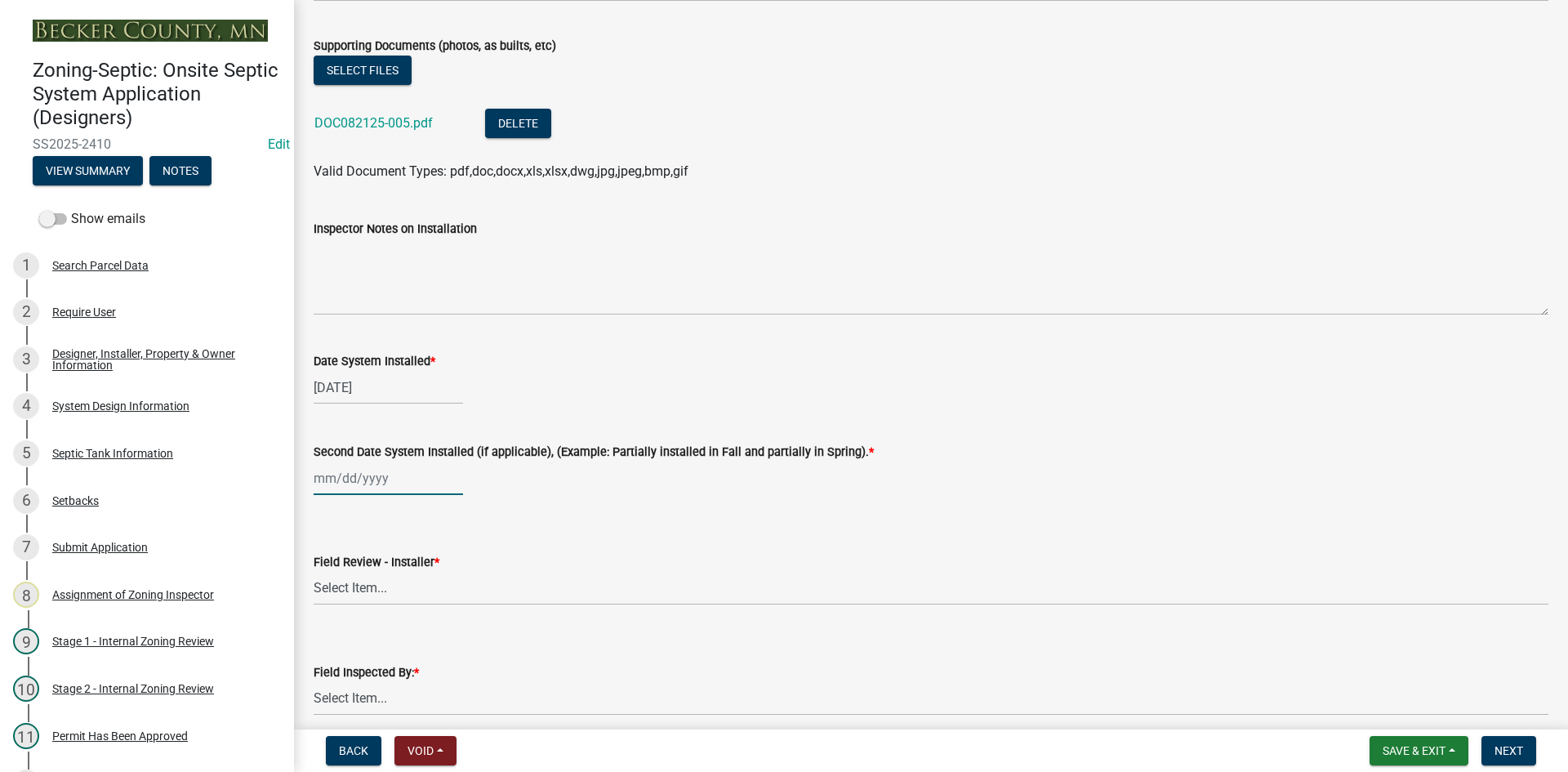
click at [379, 485] on div at bounding box center [388, 479] width 150 height 34
select select "8"
select select "2025"
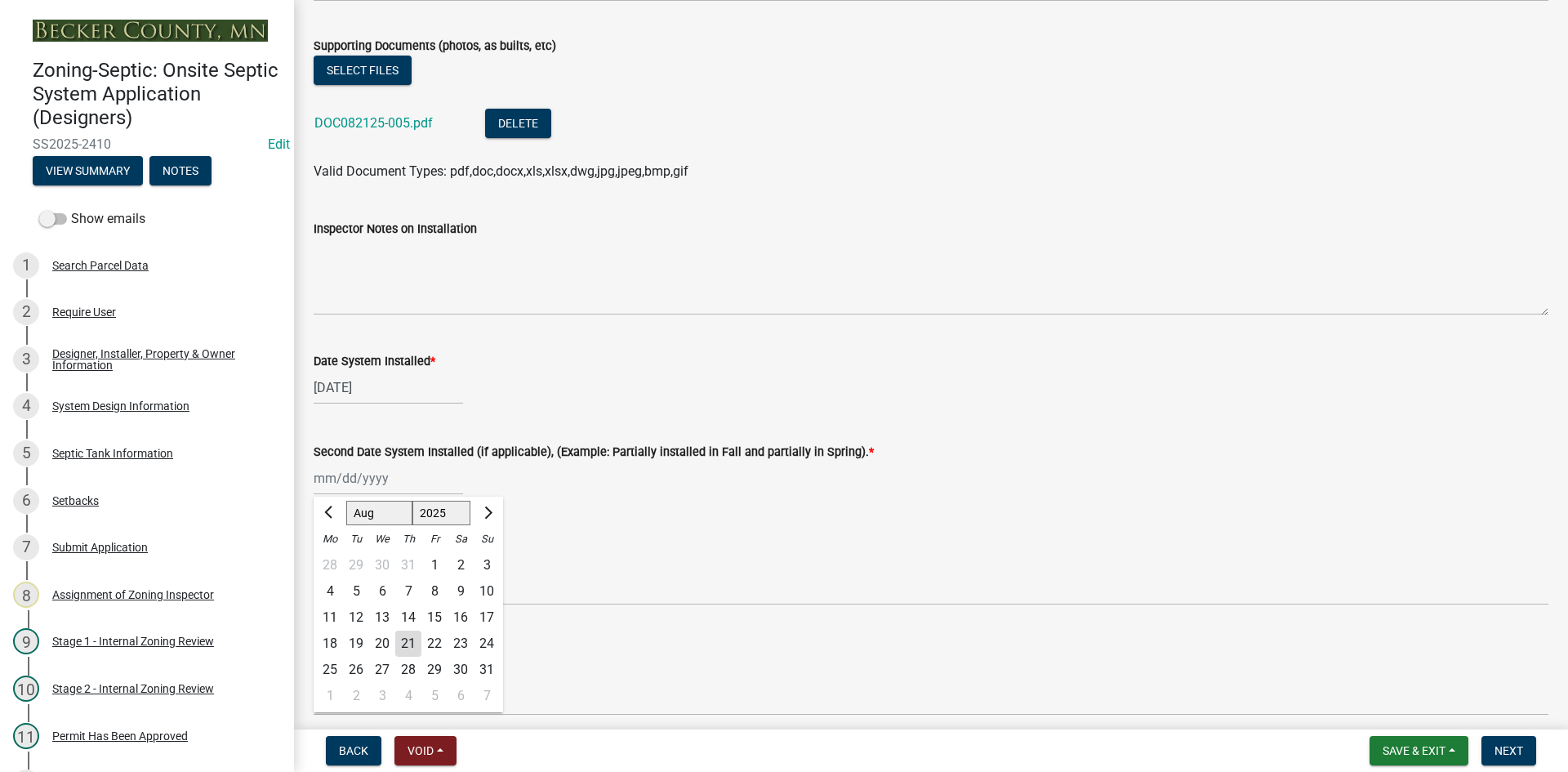
click at [322, 635] on div "18" at bounding box center [330, 643] width 26 height 26
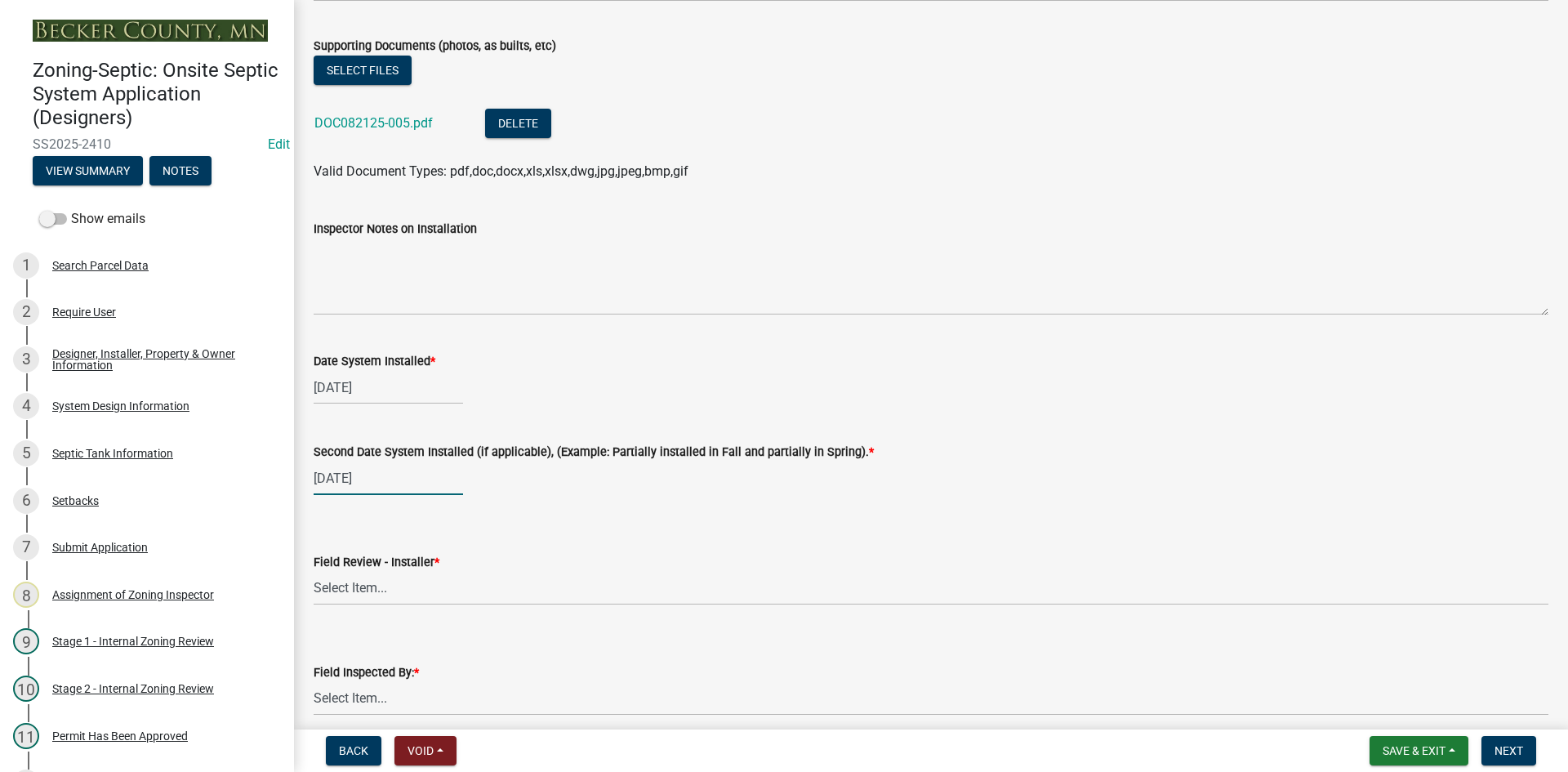
type input "08/05/2025"
select select "8"
select select "2025"
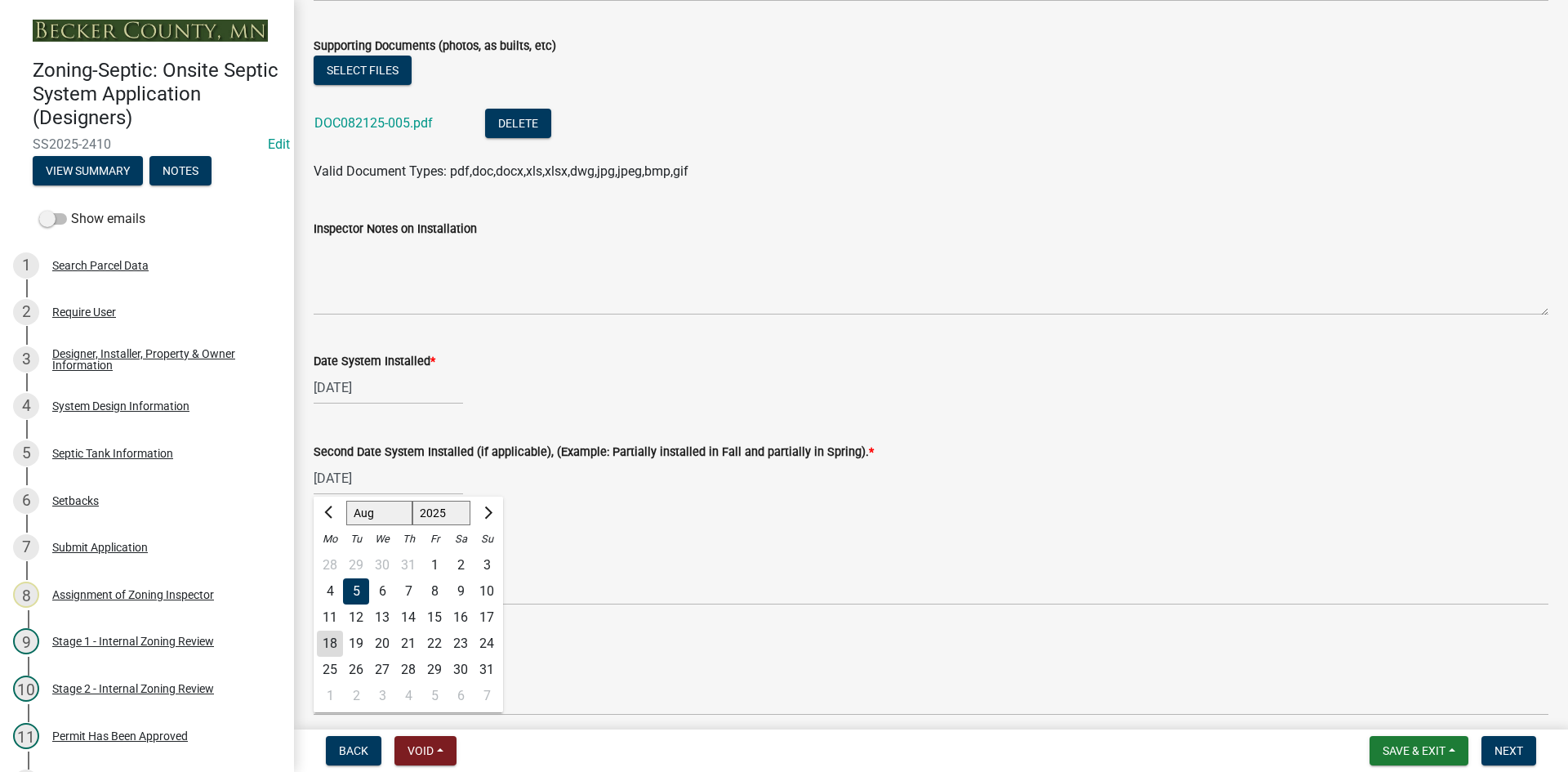
click at [778, 483] on div "08/05/2025 Jan Feb Mar Apr May Jun Jul Aug Sep Oct Nov Dec 1525 1526 1527 1528 …" at bounding box center [931, 479] width 1235 height 34
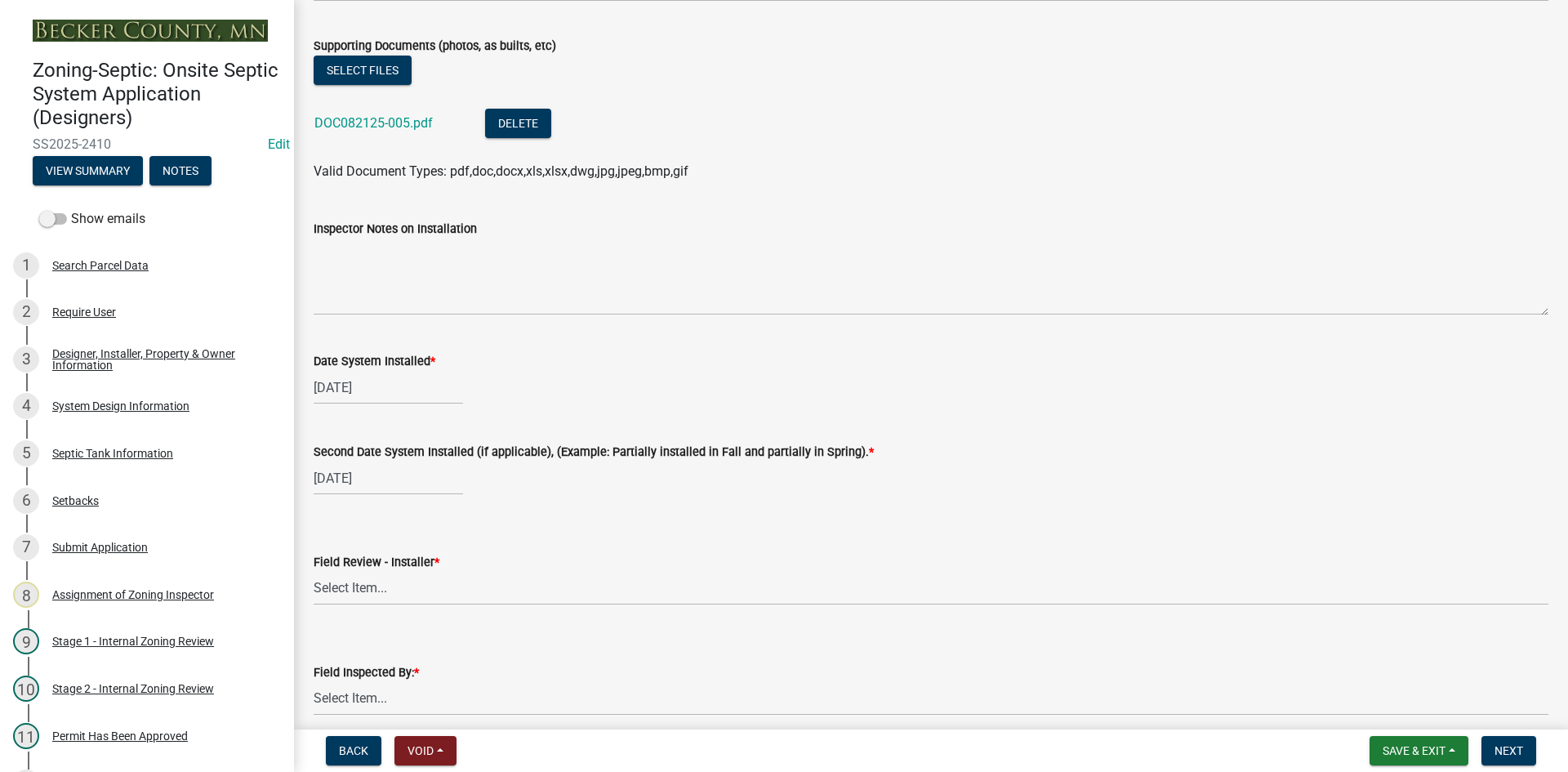
select select "8"
select select "2025"
click at [424, 477] on div "08/05/2025 Jan Feb Mar Apr May Jun Jul Aug Sep Oct Nov Dec 1525 1526 1527 1528 …" at bounding box center [388, 479] width 150 height 34
click at [333, 640] on div "18" at bounding box center [330, 643] width 26 height 26
type input "[DATE]"
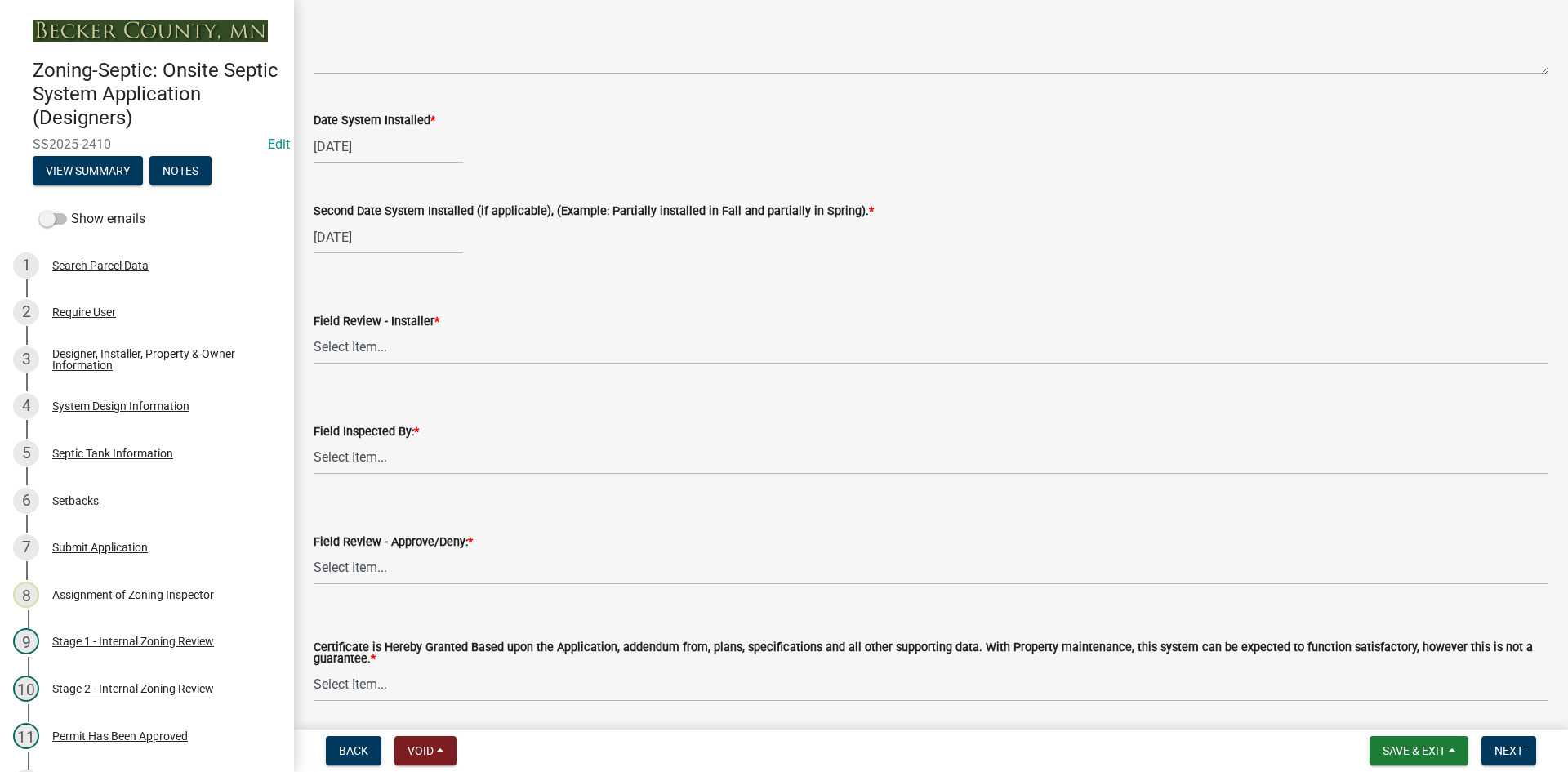
scroll to position [6618, 0]
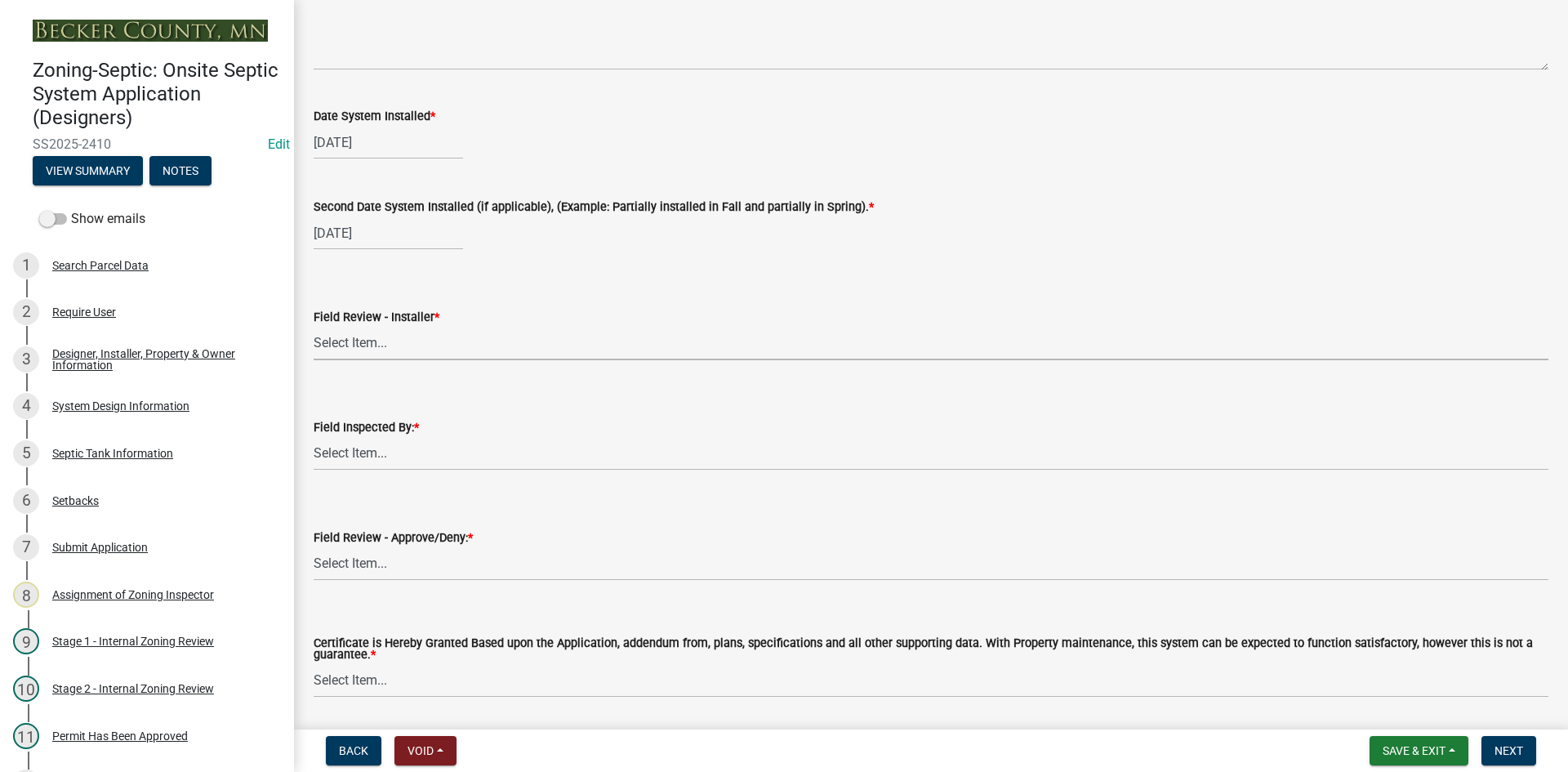
click at [365, 347] on select "Select Item... OTHER – Not listed (please add in next field and we will add to …" at bounding box center [931, 344] width 1235 height 34
click at [314, 327] on select "Select Item... OTHER – Not listed (please add in next field and we will add to …" at bounding box center [931, 344] width 1235 height 34
select select "c75e0b0a-fefb-4beb-8a1c-2c2cc928df7f"
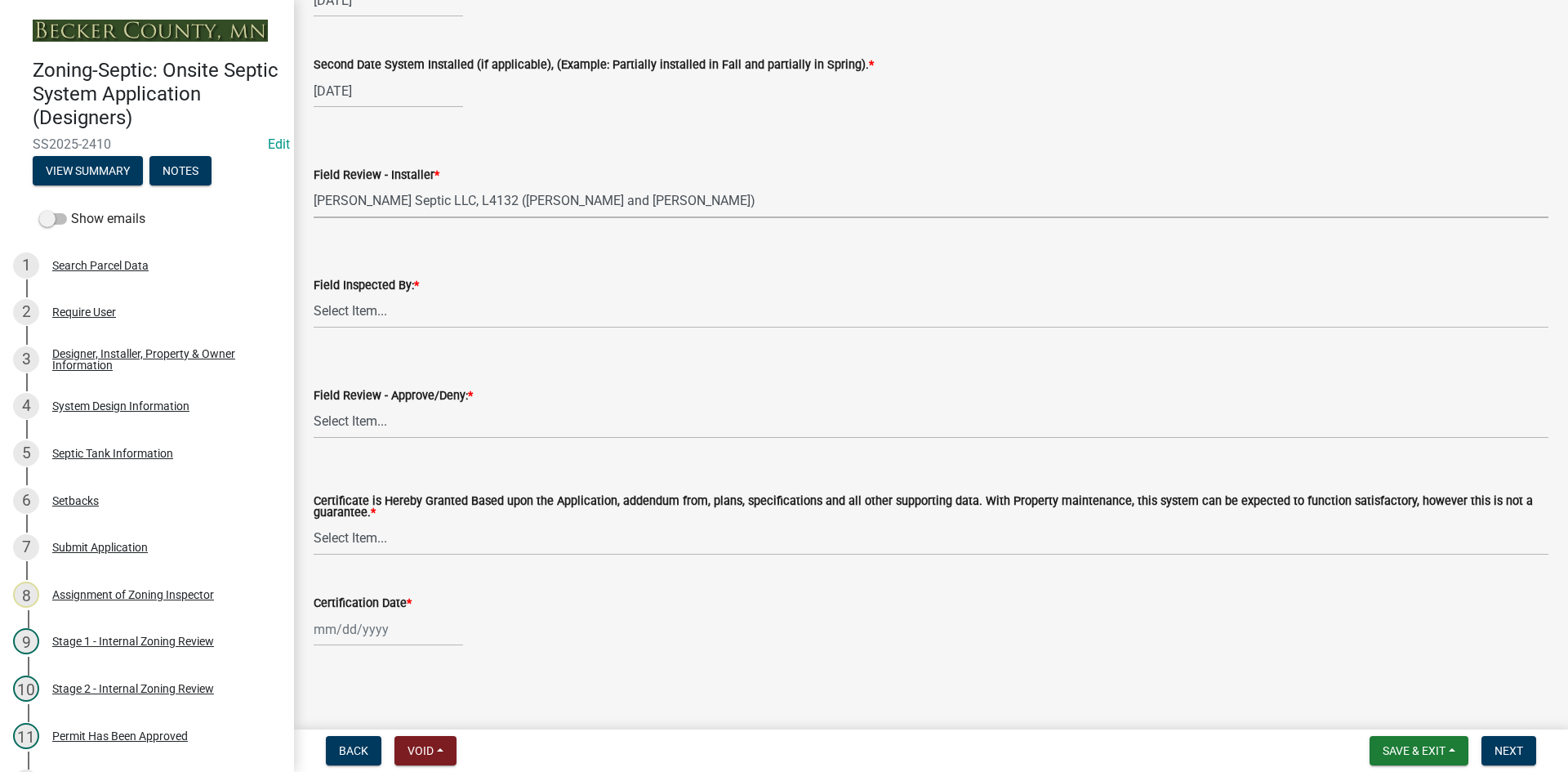
scroll to position [6763, 0]
drag, startPoint x: 393, startPoint y: 307, endPoint x: 402, endPoint y: 305, distance: 9.2
click at [394, 307] on select "Select Item... [PERSON_NAME] [PERSON_NAME] [PERSON_NAME] [PERSON_NAME] [PERSON_…" at bounding box center [931, 310] width 1235 height 34
click at [314, 293] on select "Select Item... [PERSON_NAME] [PERSON_NAME] [PERSON_NAME] [PERSON_NAME] [PERSON_…" at bounding box center [931, 310] width 1235 height 34
select select "7bfe52ba-73b7-4ac1-9bde-d3bb601555ca"
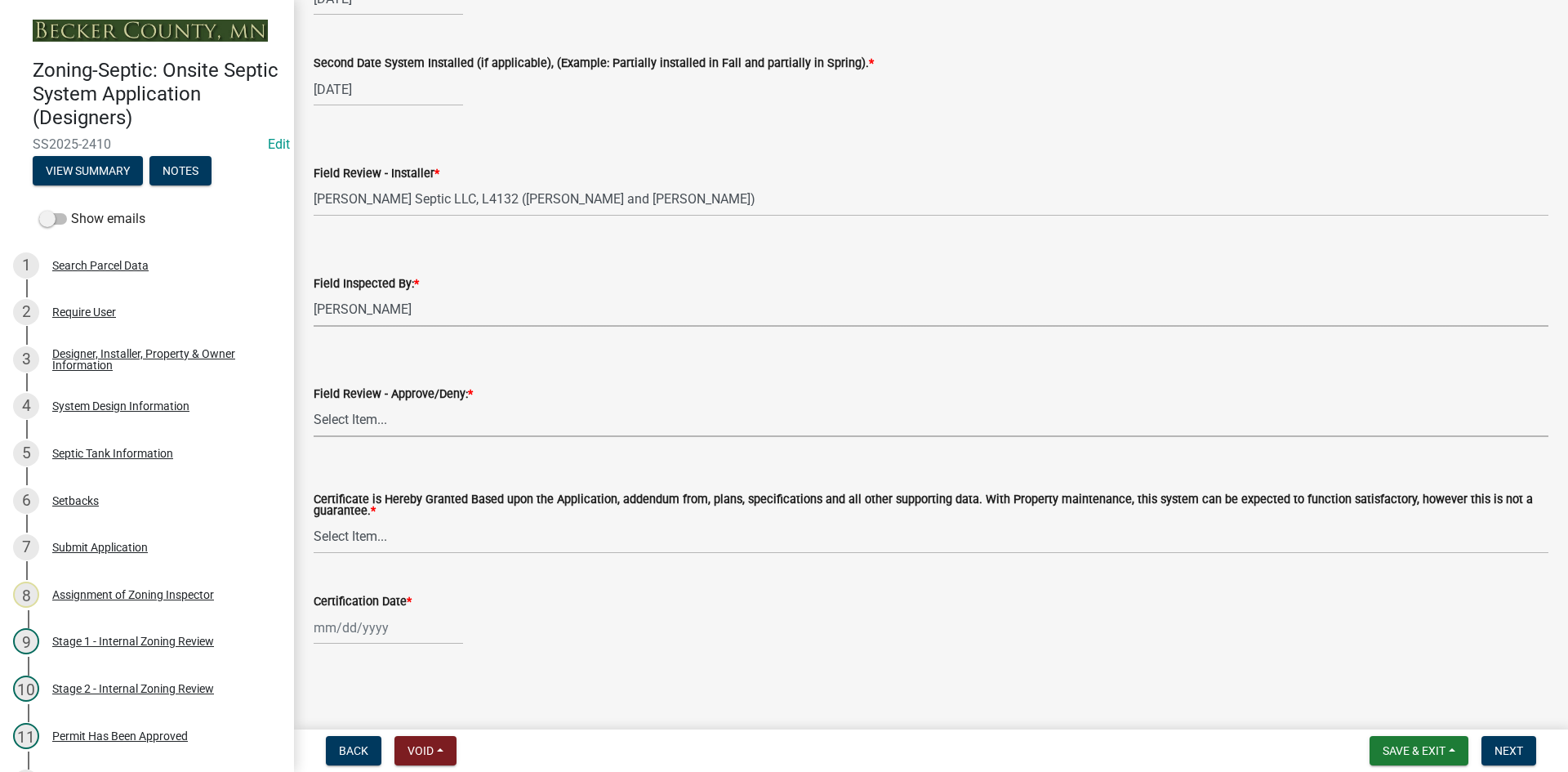
drag, startPoint x: 387, startPoint y: 422, endPoint x: 390, endPoint y: 430, distance: 8.5
click at [388, 422] on select "Select Item... Approved Denied" at bounding box center [931, 420] width 1235 height 34
click at [314, 403] on select "Select Item... Approved Denied" at bounding box center [931, 420] width 1235 height 34
select select "c3bf50e3-4684-4b9c-99b9-7a9f027aa0dd"
click at [352, 548] on select "Select Item... Yes No" at bounding box center [931, 537] width 1235 height 34
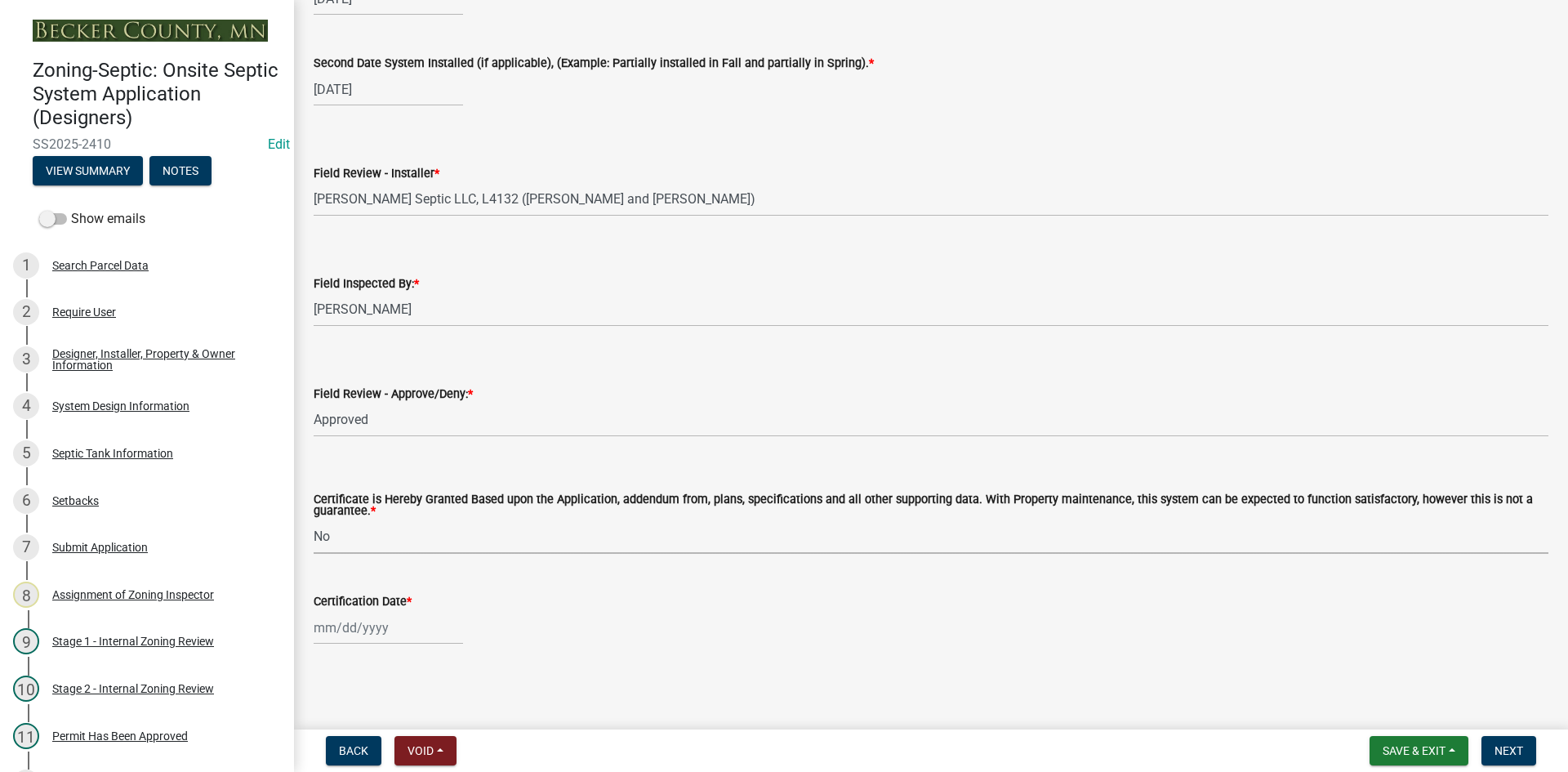
click at [314, 520] on select "Select Item... Yes No" at bounding box center [931, 537] width 1235 height 34
select select "dc5cfd30-b36b-48d5-8da0-9d40685a3e85"
click at [401, 626] on div at bounding box center [388, 628] width 150 height 34
select select "8"
select select "2025"
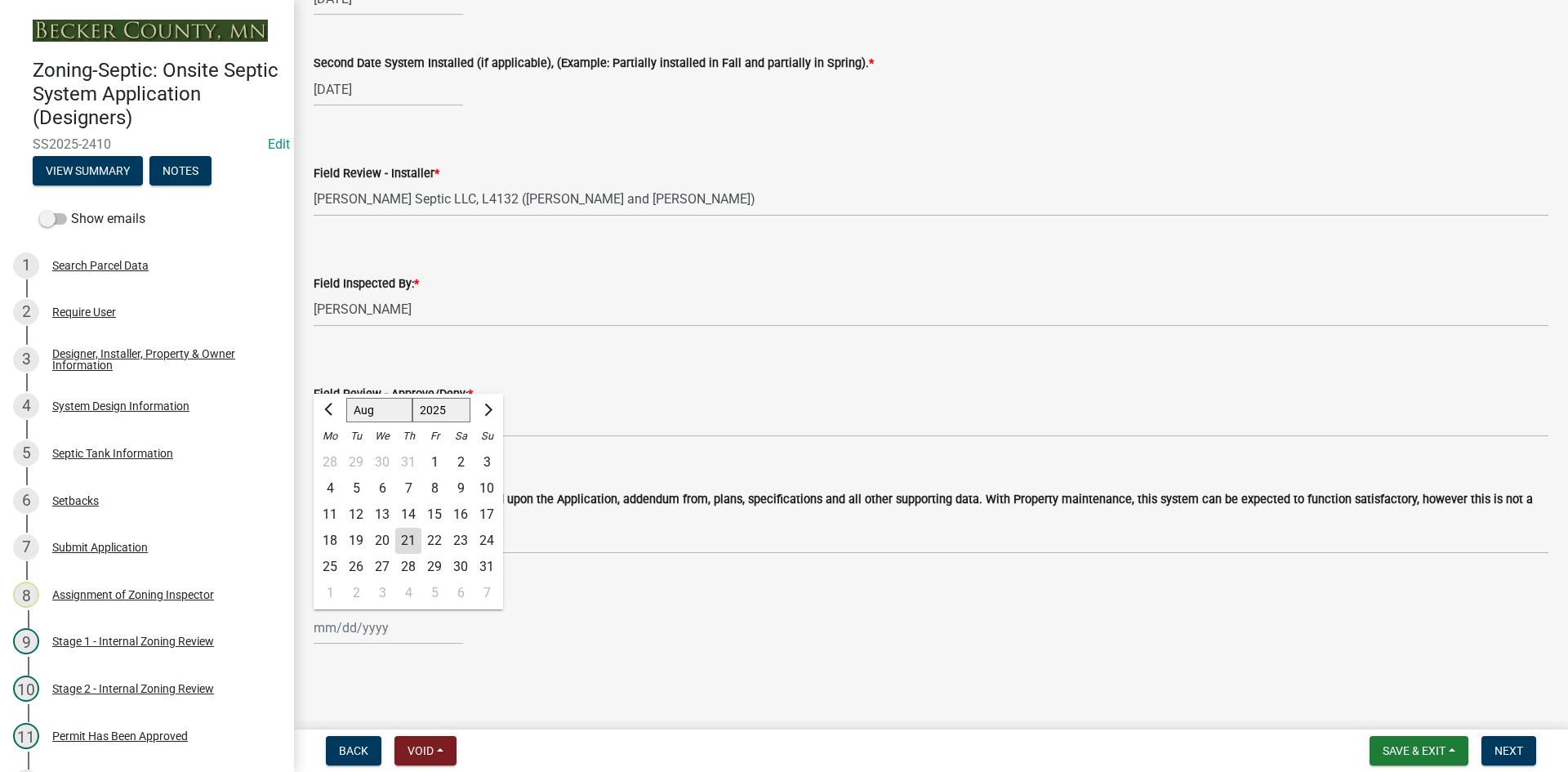
click at [410, 540] on div "21" at bounding box center [408, 541] width 26 height 26
type input "[DATE]"
click at [478, 608] on div "Certification Date *" at bounding box center [931, 601] width 1235 height 19
click at [1507, 749] on span "Next" at bounding box center [1509, 751] width 28 height 13
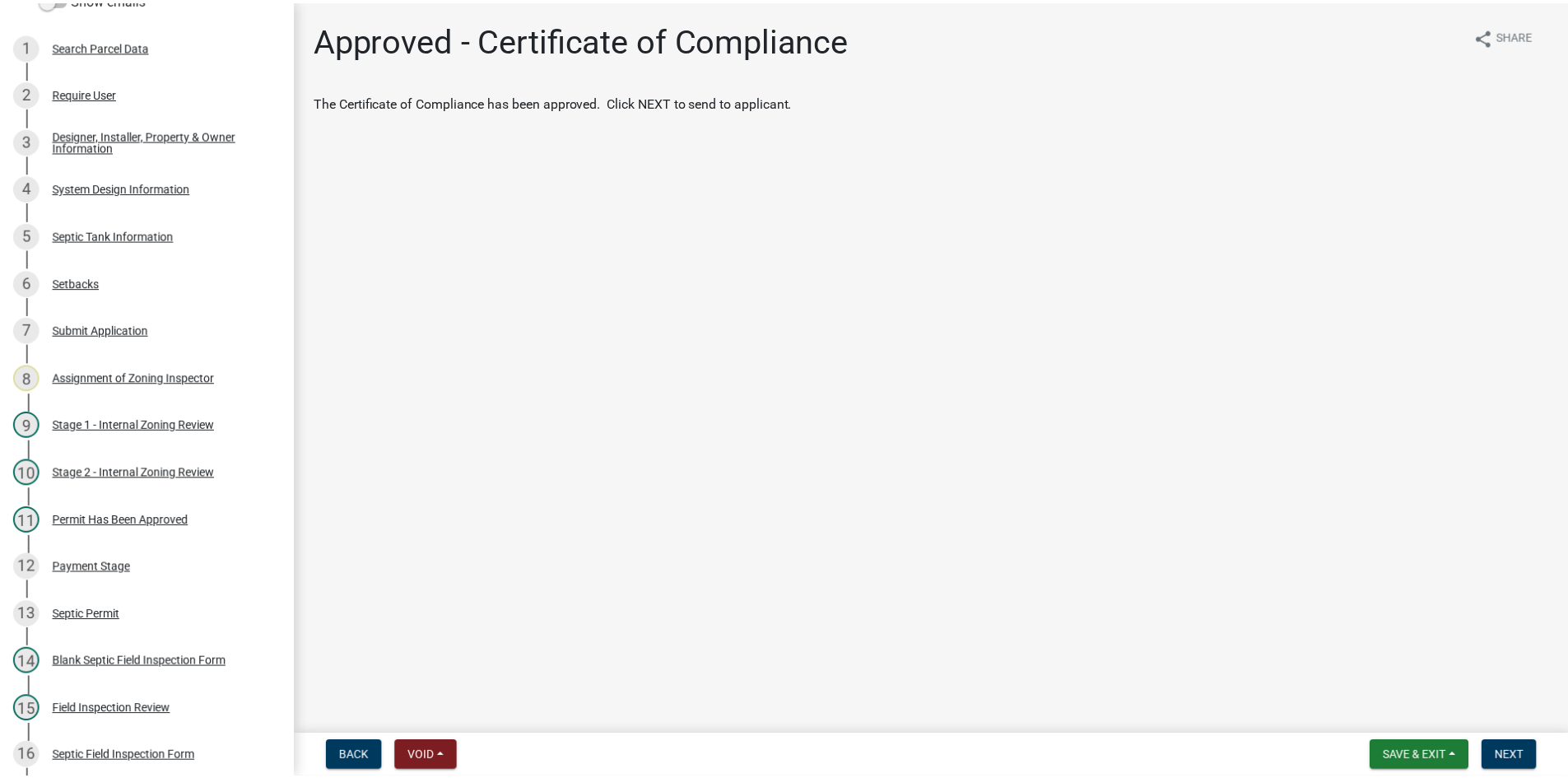
scroll to position [520, 0]
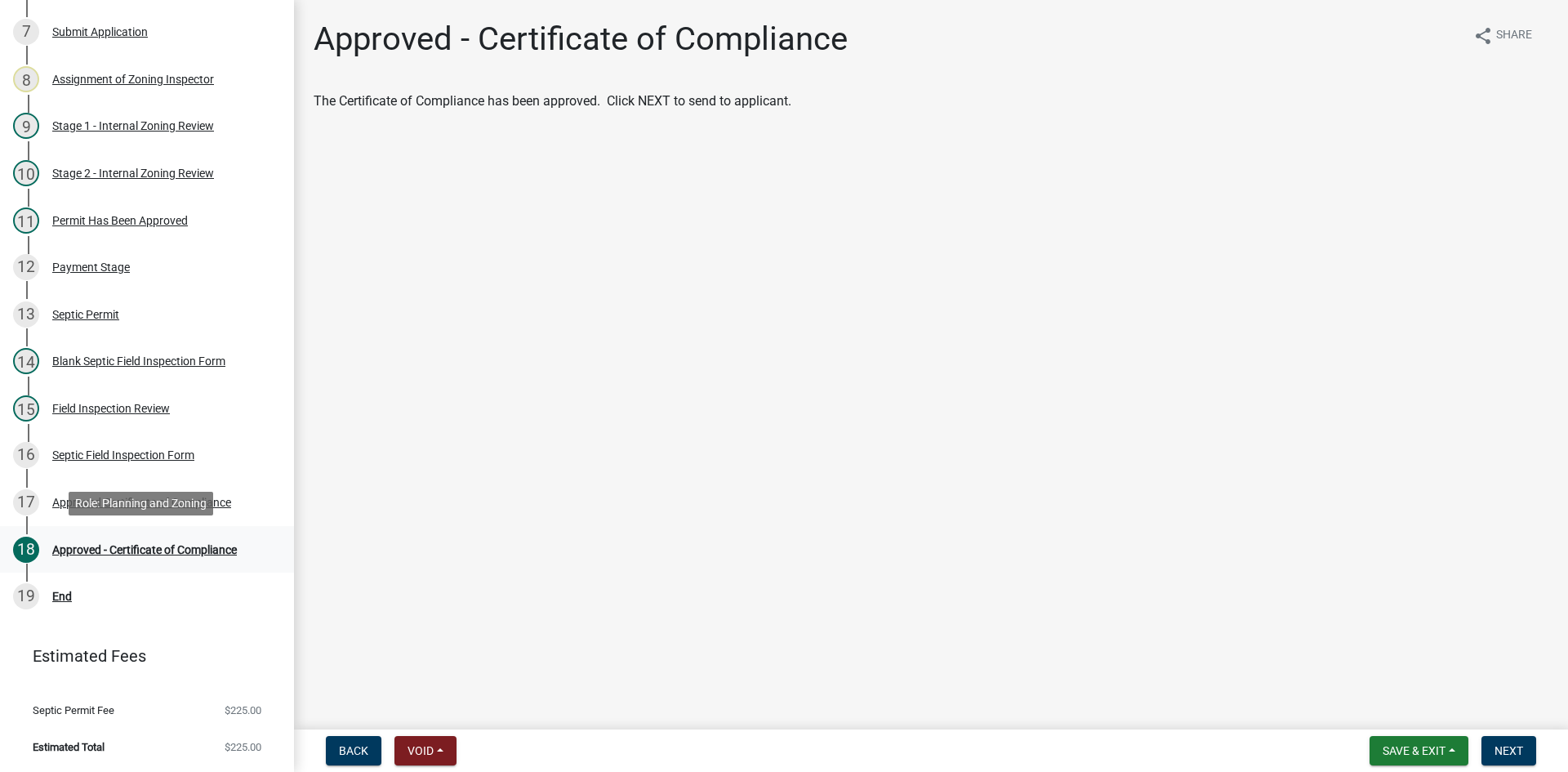
click at [123, 544] on div "Approved - Certificate of Compliance" at bounding box center [144, 550] width 184 height 12
click at [171, 508] on div "Approved Certificate of Compliance" at bounding box center [142, 502] width 179 height 12
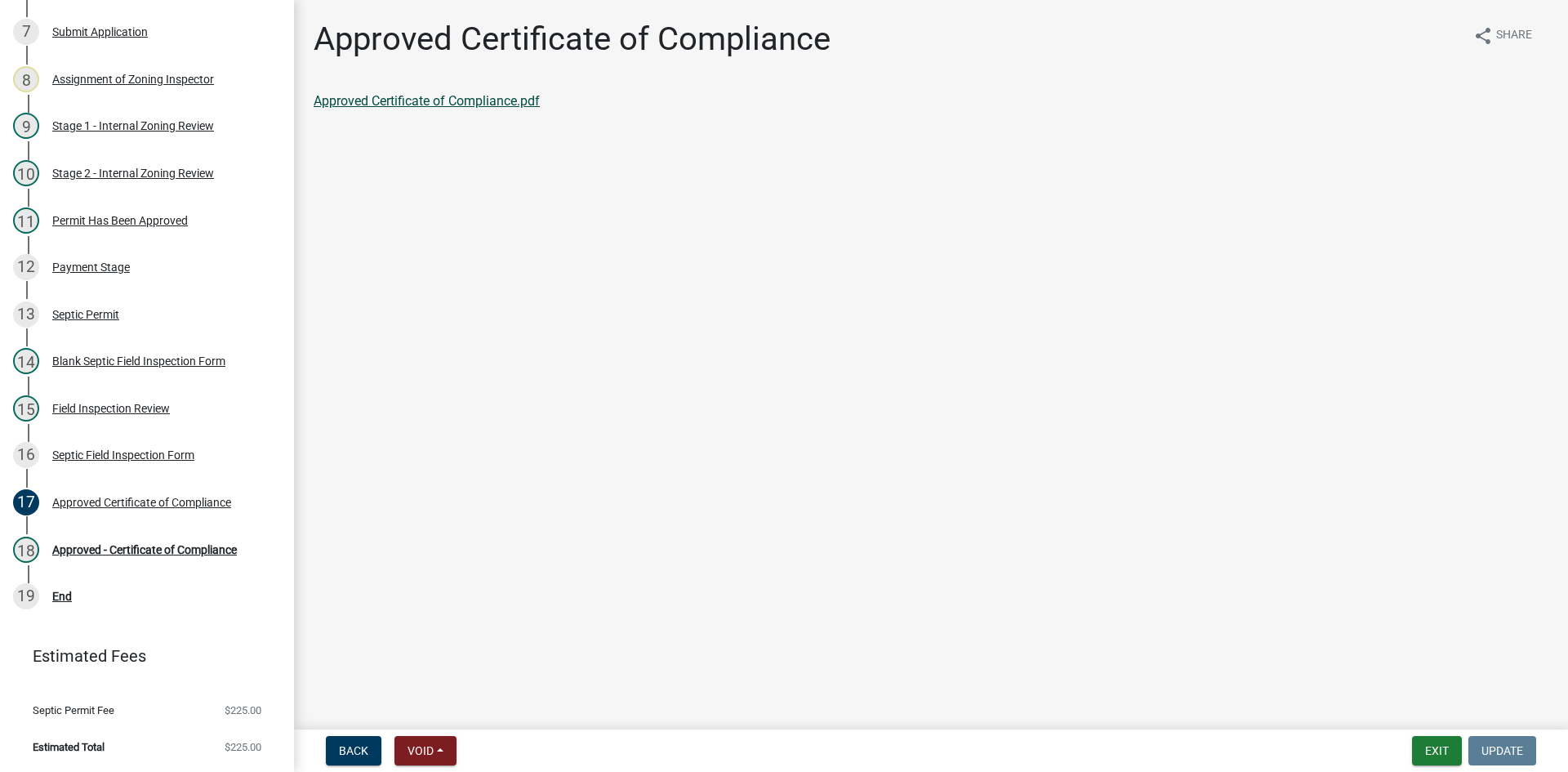
click at [416, 100] on link "Approved Certificate of Compliance.pdf" at bounding box center [426, 101] width 226 height 16
click at [728, 245] on main "Approved Certificate of Compliance share Share Approved Certificate of Complian…" at bounding box center [931, 362] width 1274 height 723
click at [163, 539] on div "18 Approved - Certificate of Compliance" at bounding box center [141, 550] width 255 height 26
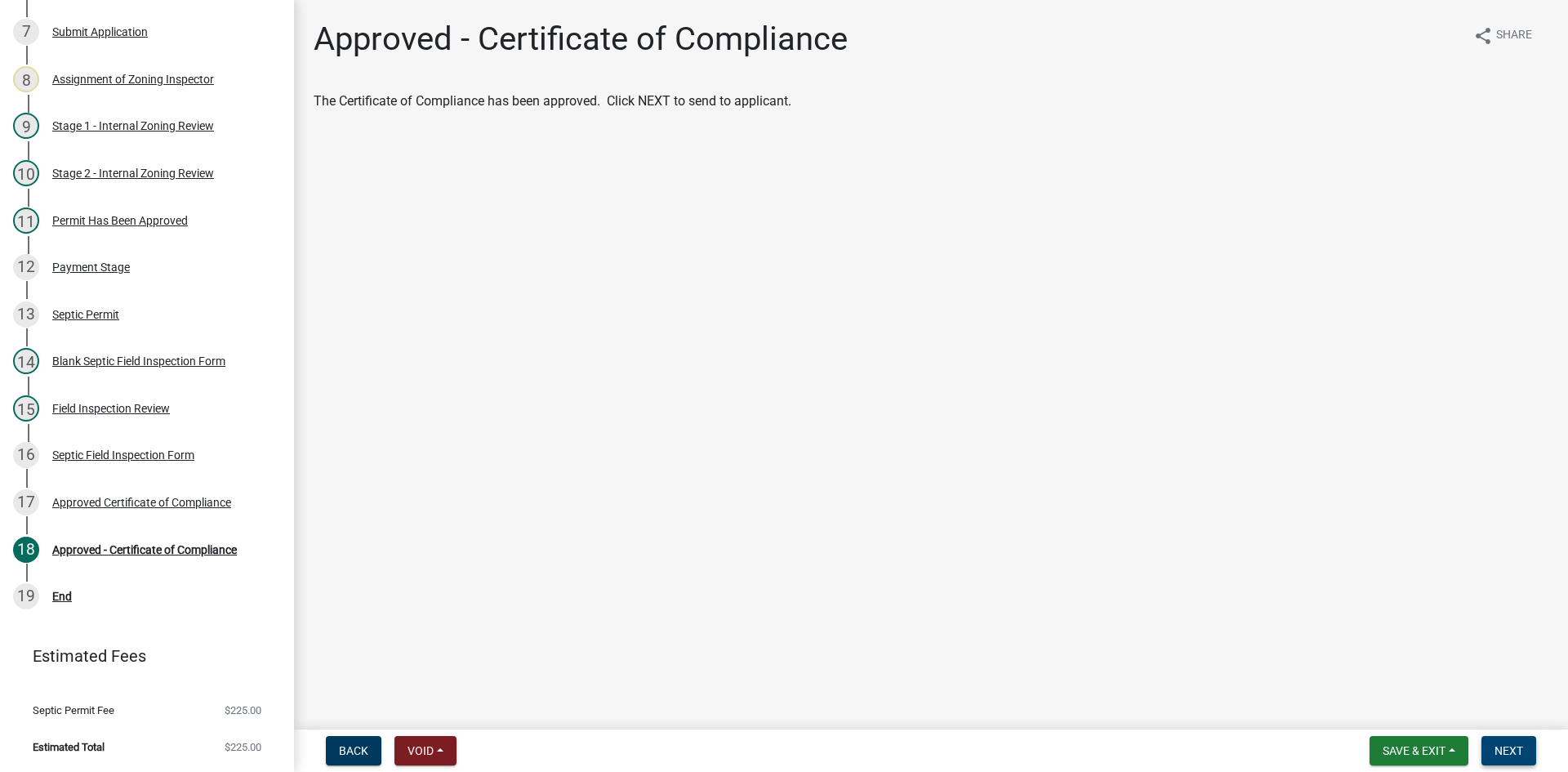
click at [1494, 749] on button "Next" at bounding box center [1509, 751] width 55 height 29
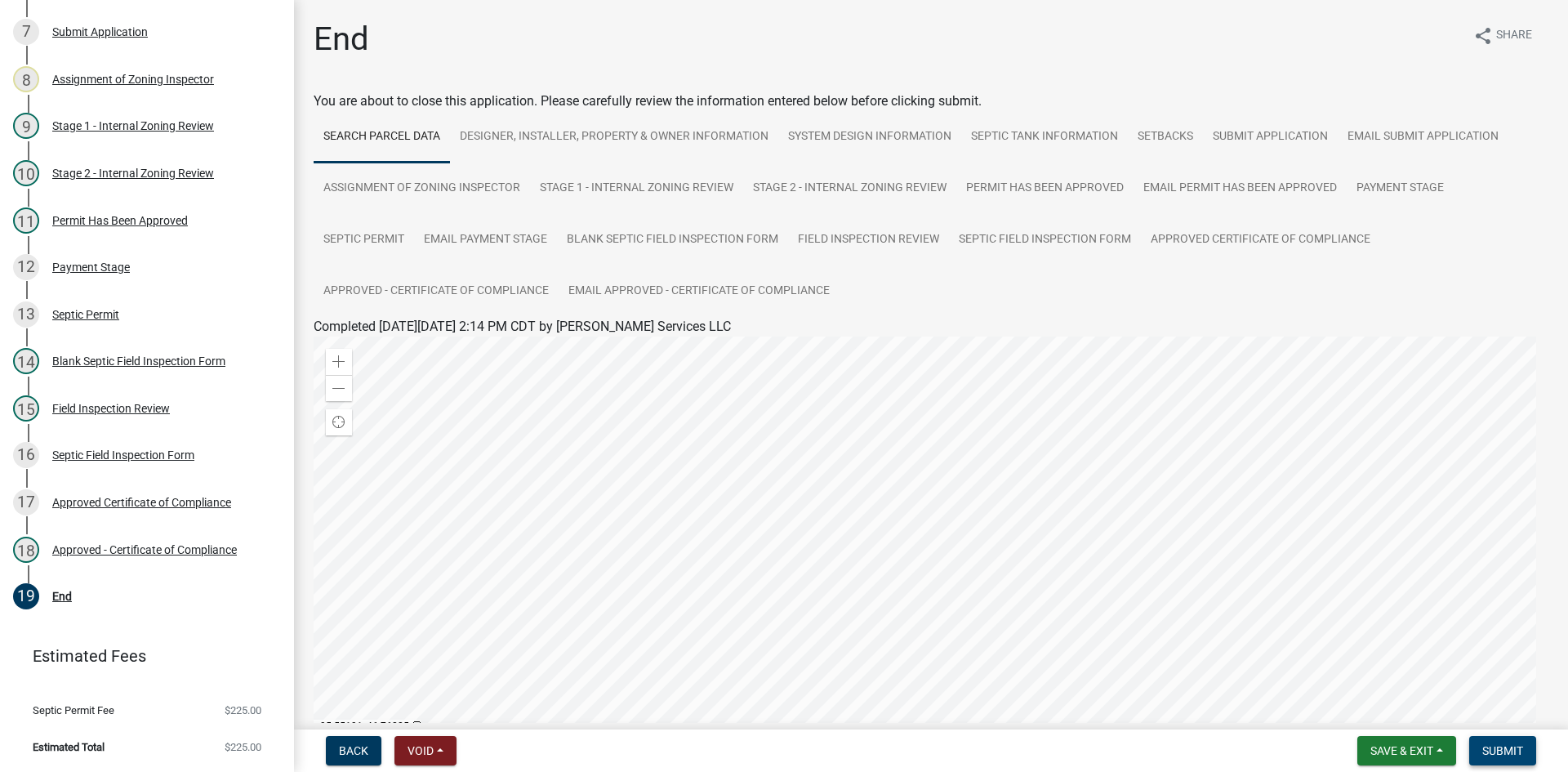
click at [1502, 745] on span "Submit" at bounding box center [1502, 751] width 41 height 13
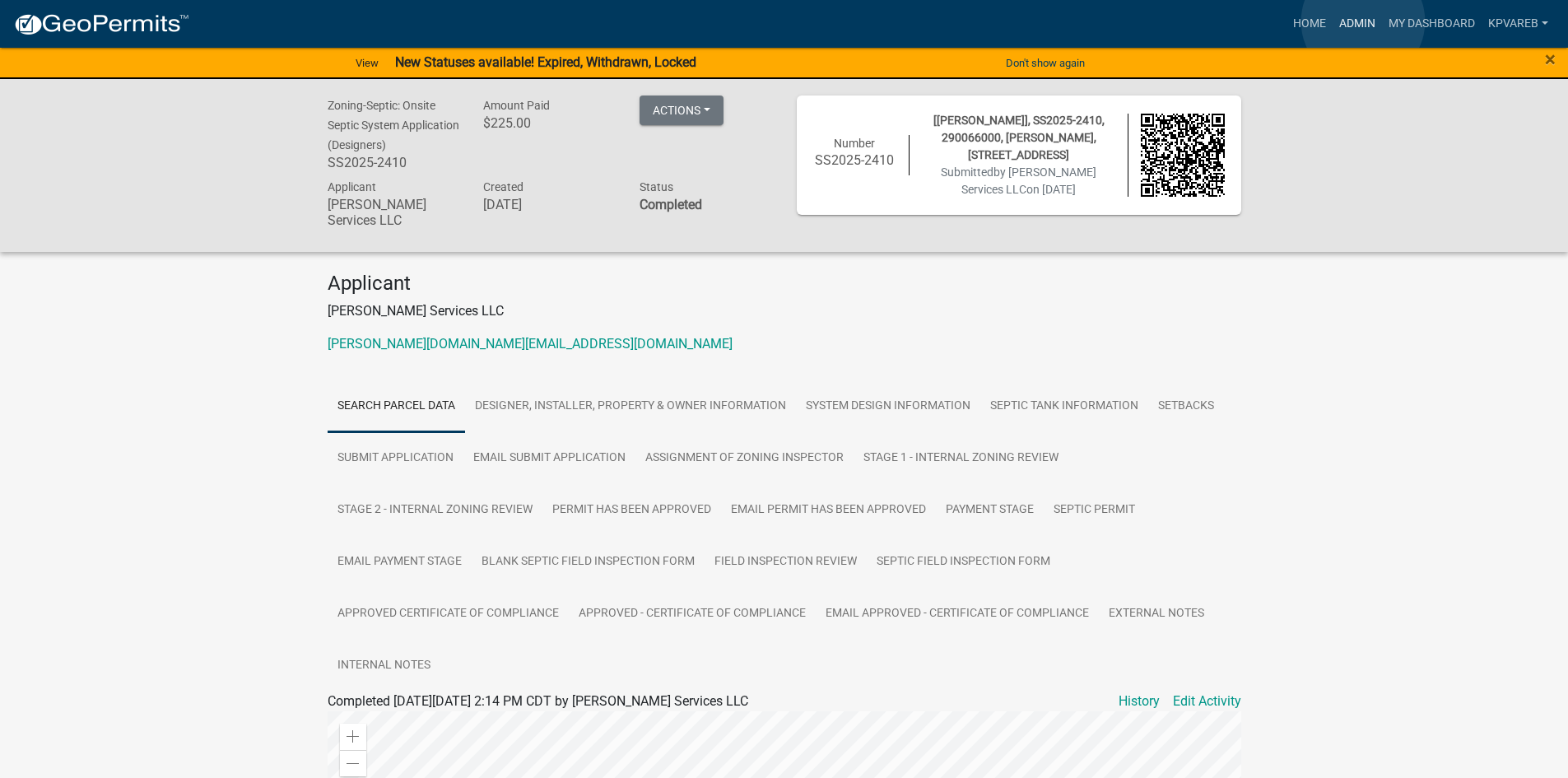
click at [1364, 21] on link "Admin" at bounding box center [1356, 23] width 49 height 31
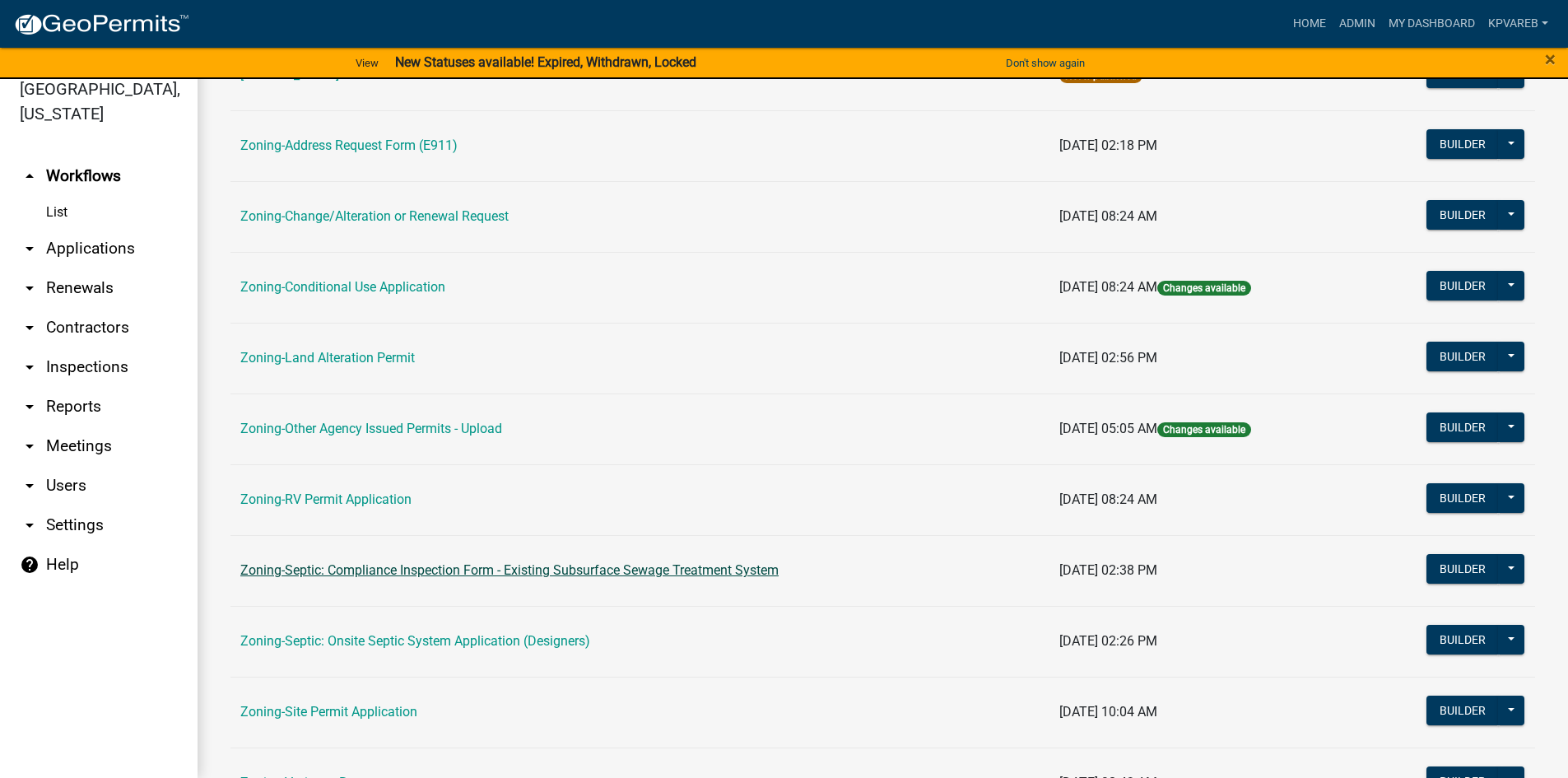
scroll to position [330, 0]
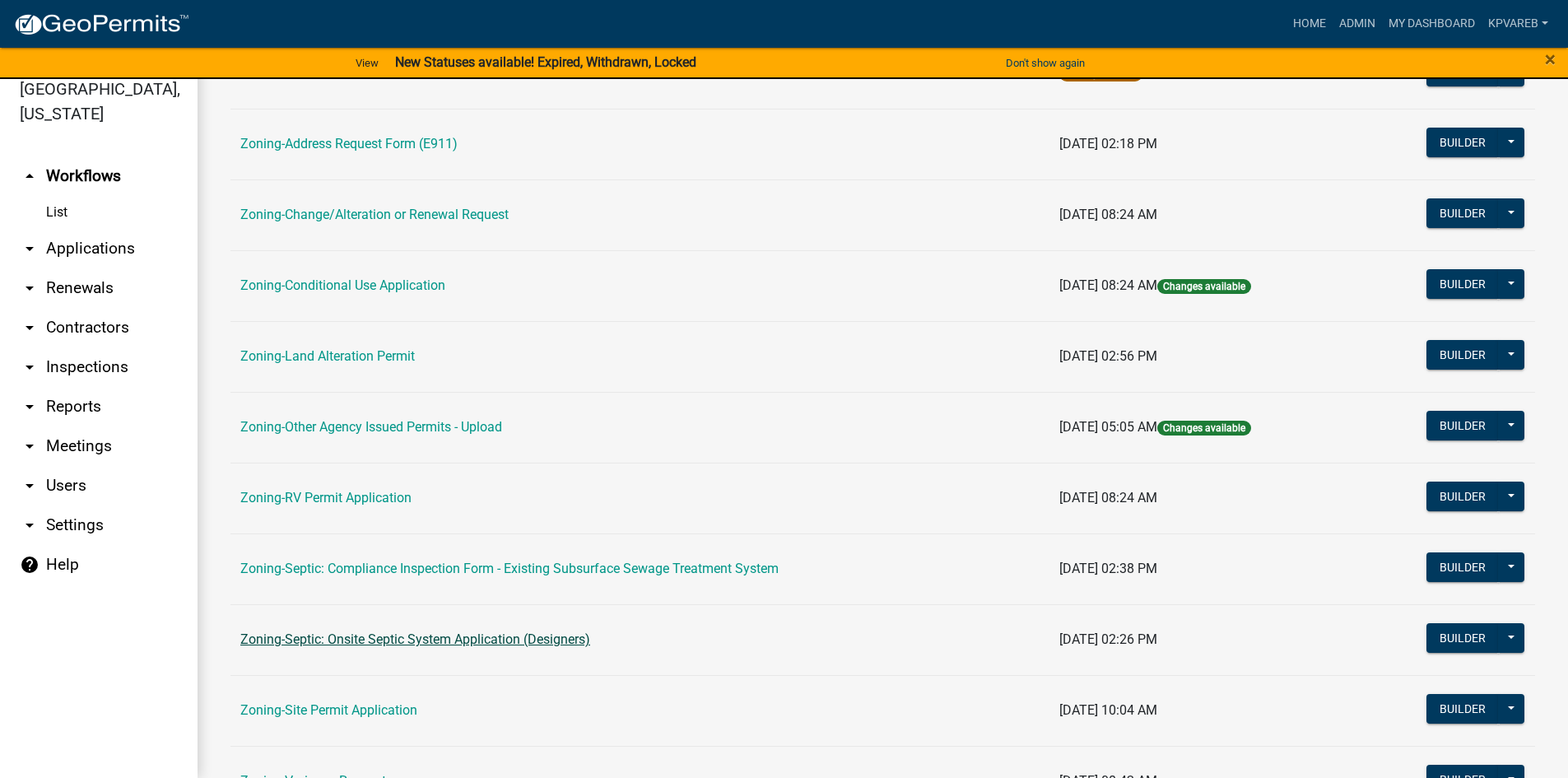
click at [421, 635] on link "Zoning-Septic: Onsite Septic System Application (Designers)" at bounding box center [415, 640] width 350 height 16
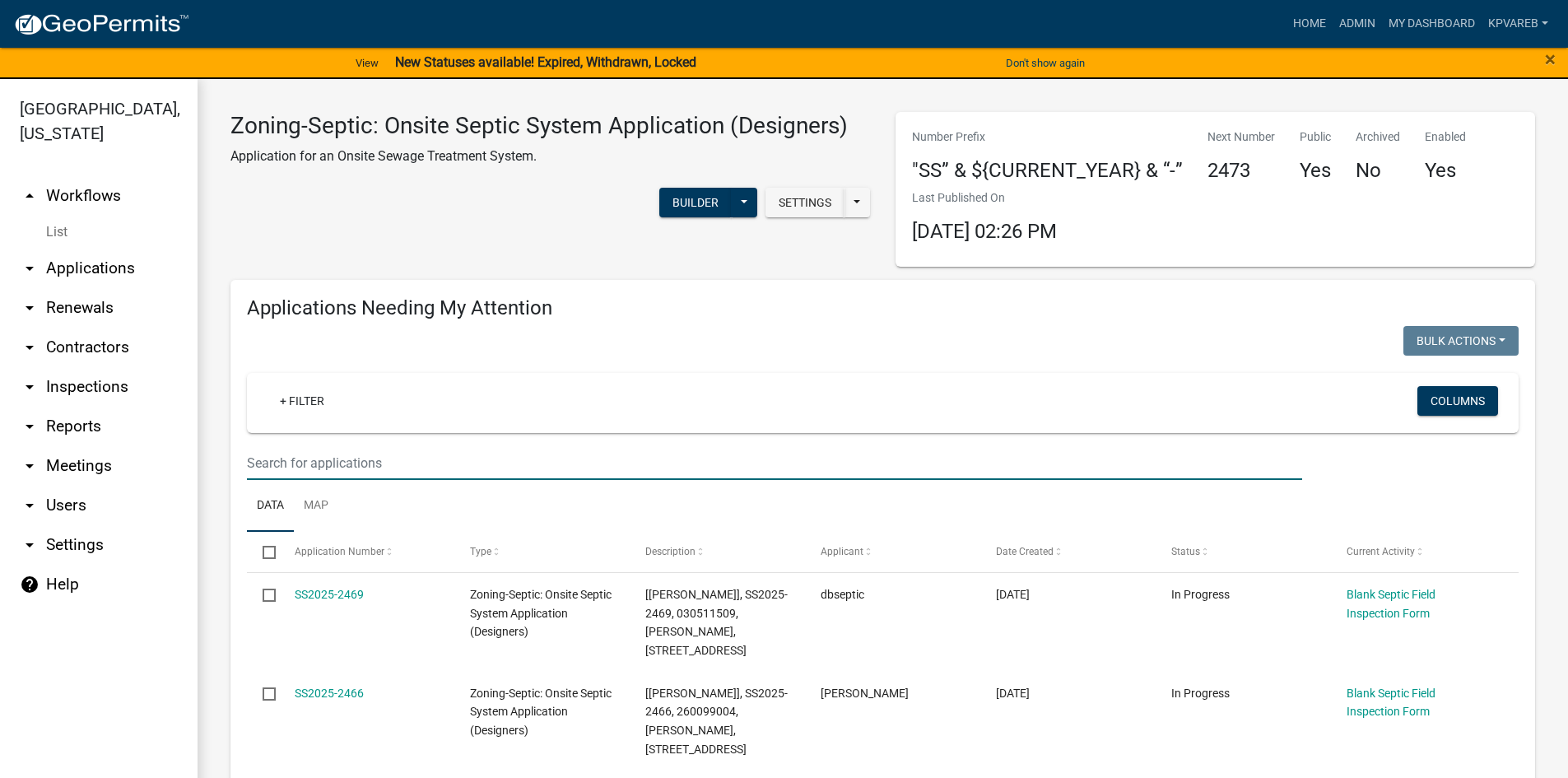
click at [291, 460] on input "text" at bounding box center [775, 464] width 1055 height 34
click at [315, 466] on input "text" at bounding box center [775, 464] width 1055 height 34
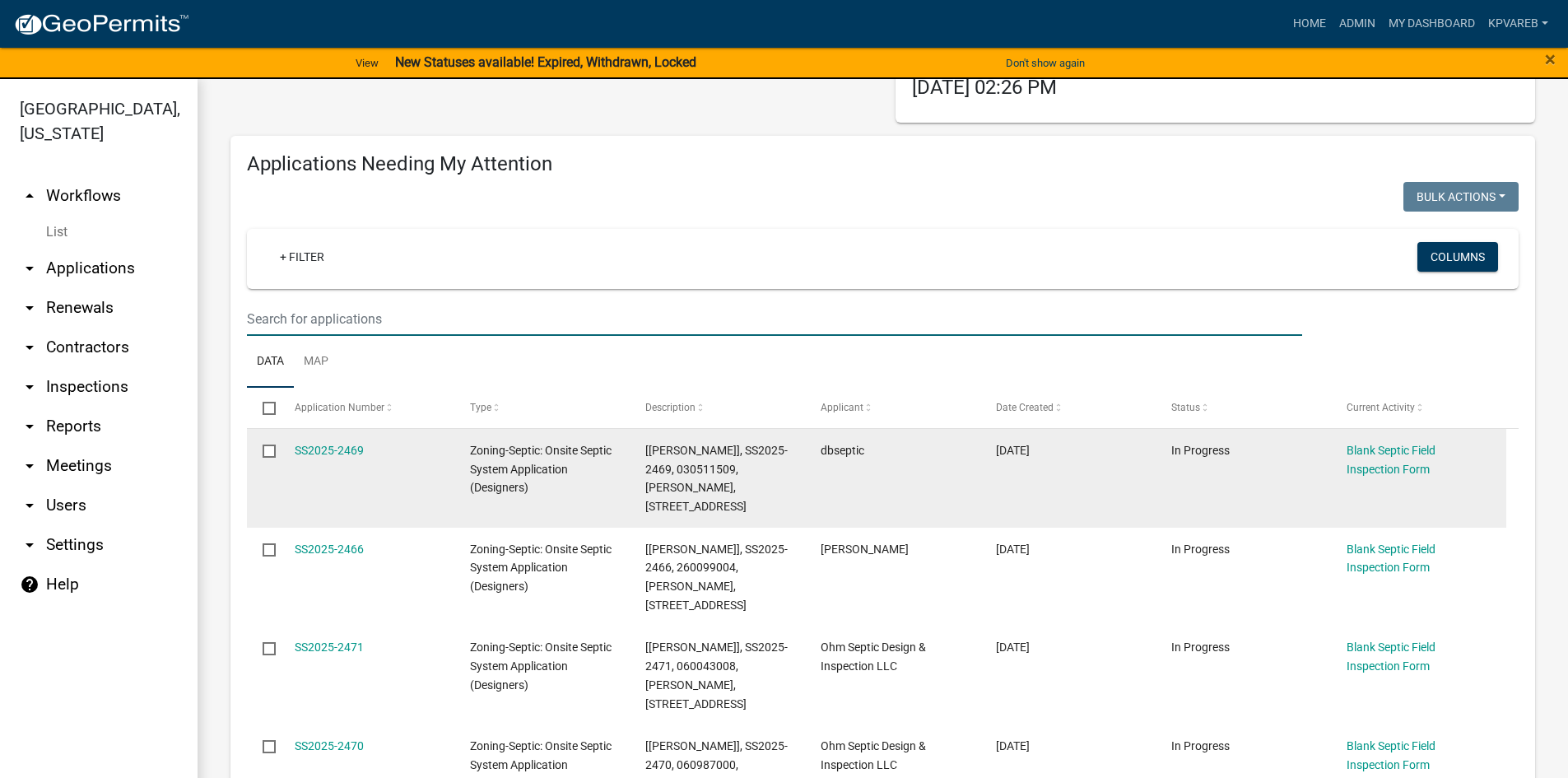
scroll to position [330, 0]
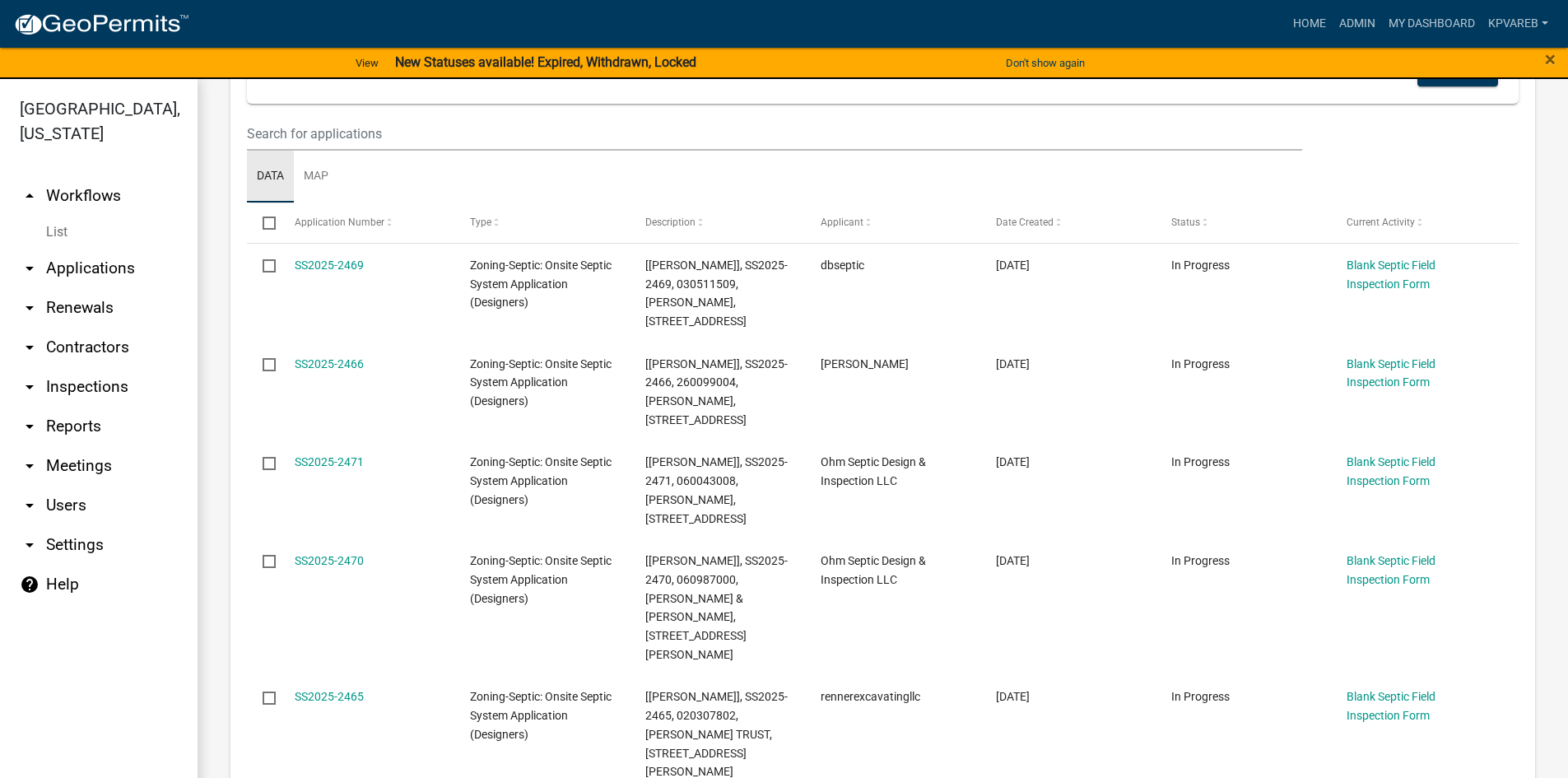
click at [289, 151] on link "Data" at bounding box center [271, 177] width 47 height 53
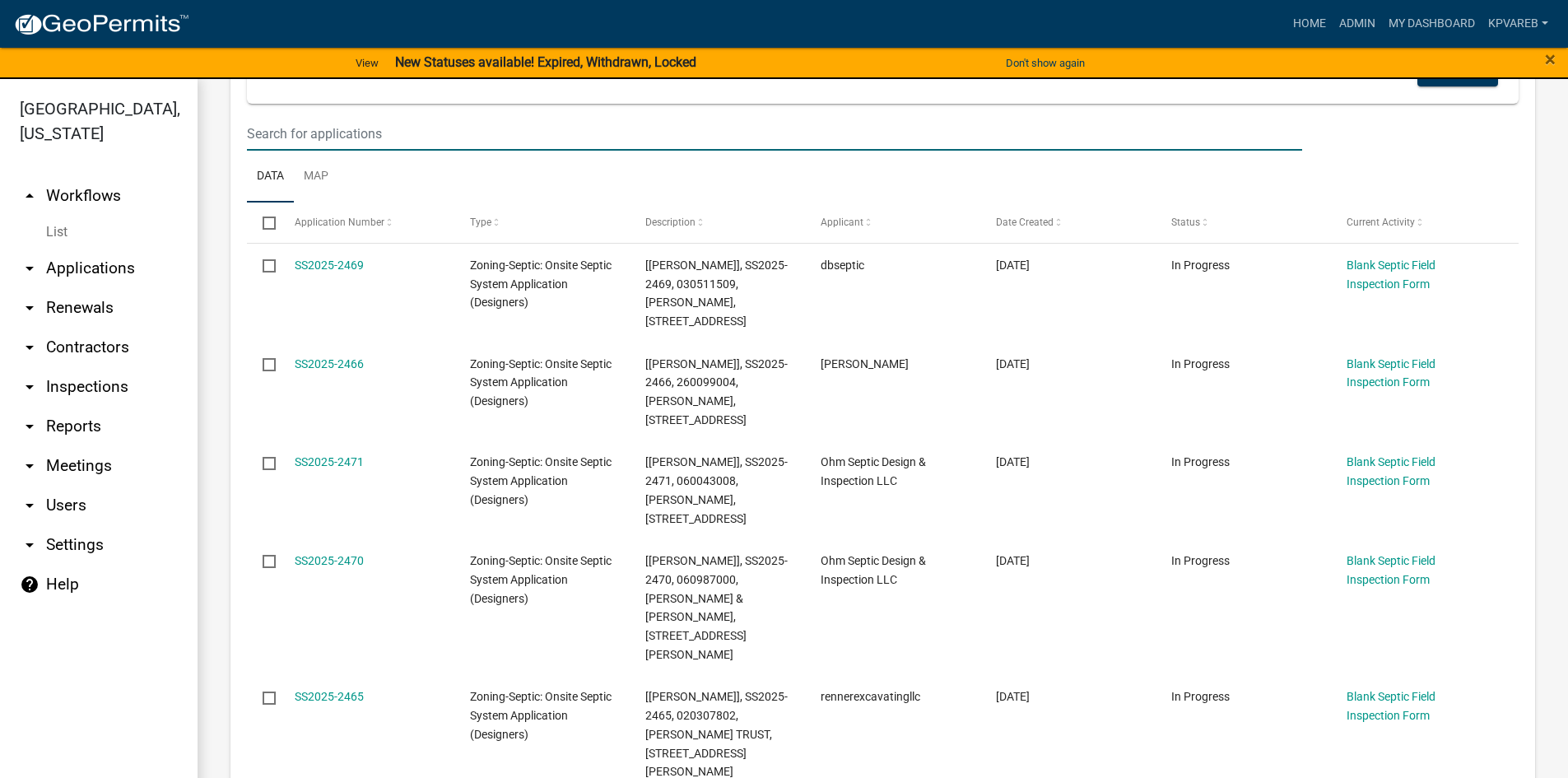
click at [294, 141] on input "text" at bounding box center [775, 134] width 1055 height 34
click at [298, 136] on input "text" at bounding box center [775, 134] width 1055 height 34
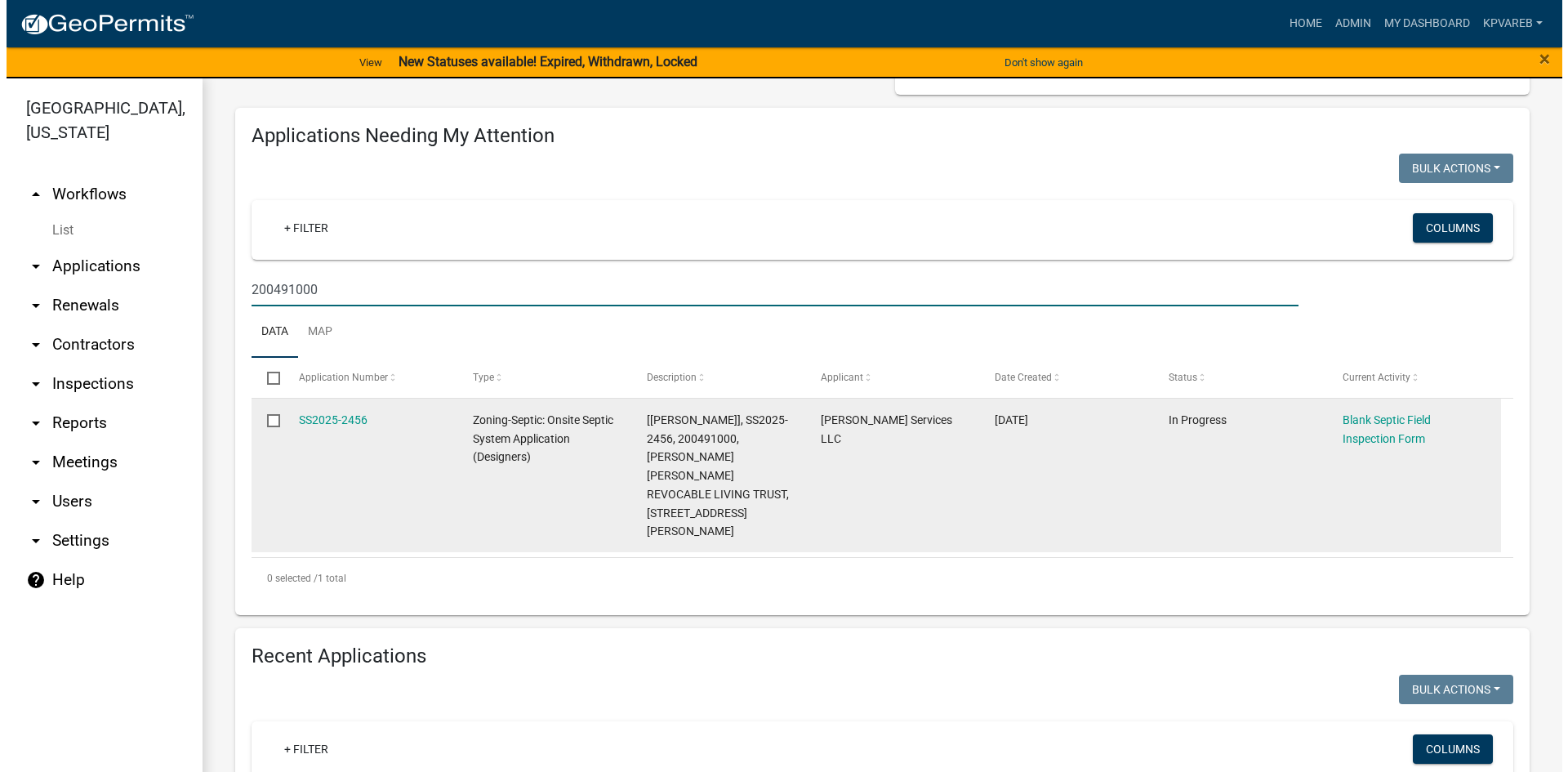
scroll to position [163, 0]
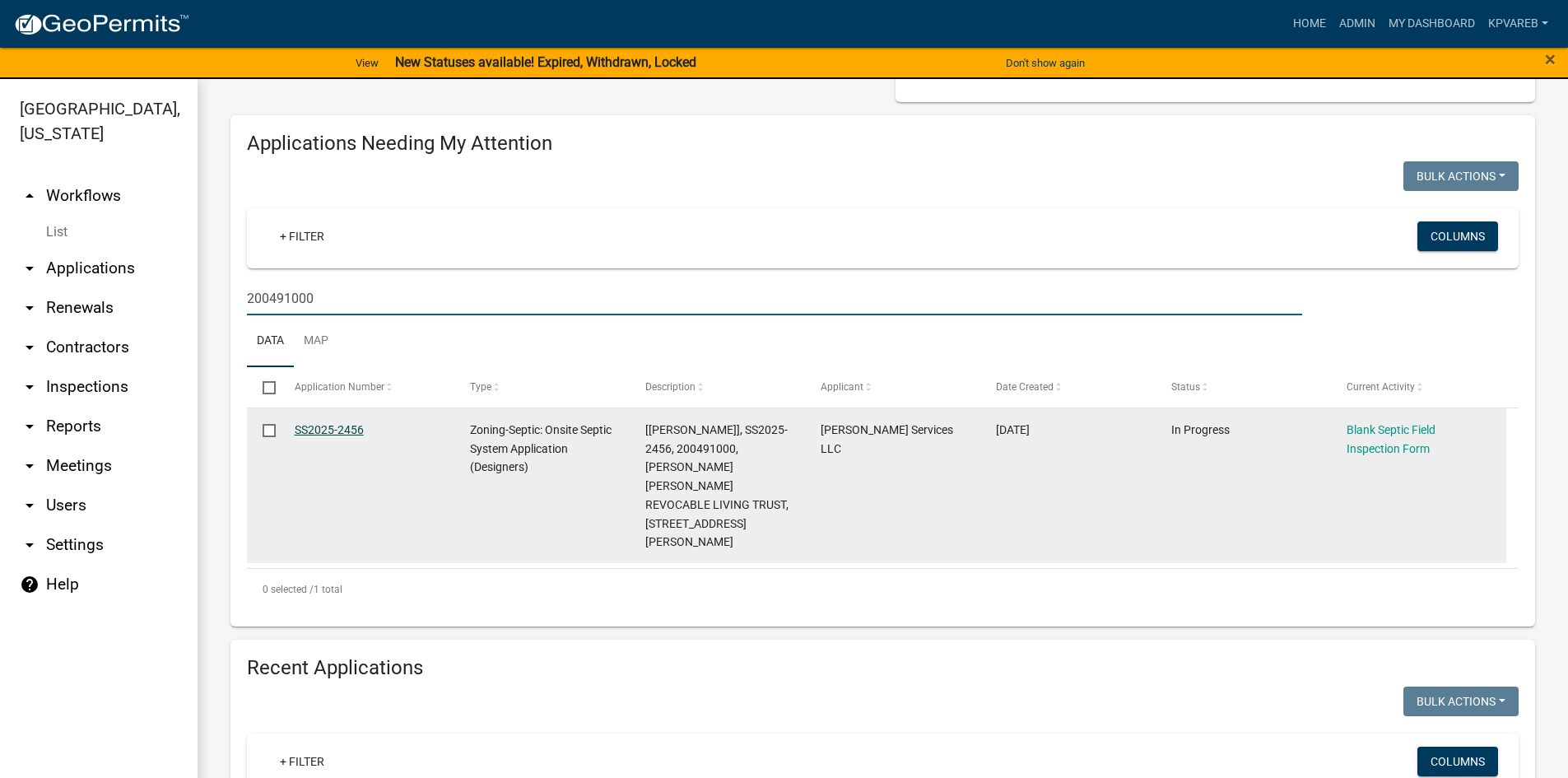
type input "200491000"
click at [349, 431] on link "SS2025-2456" at bounding box center [329, 430] width 69 height 13
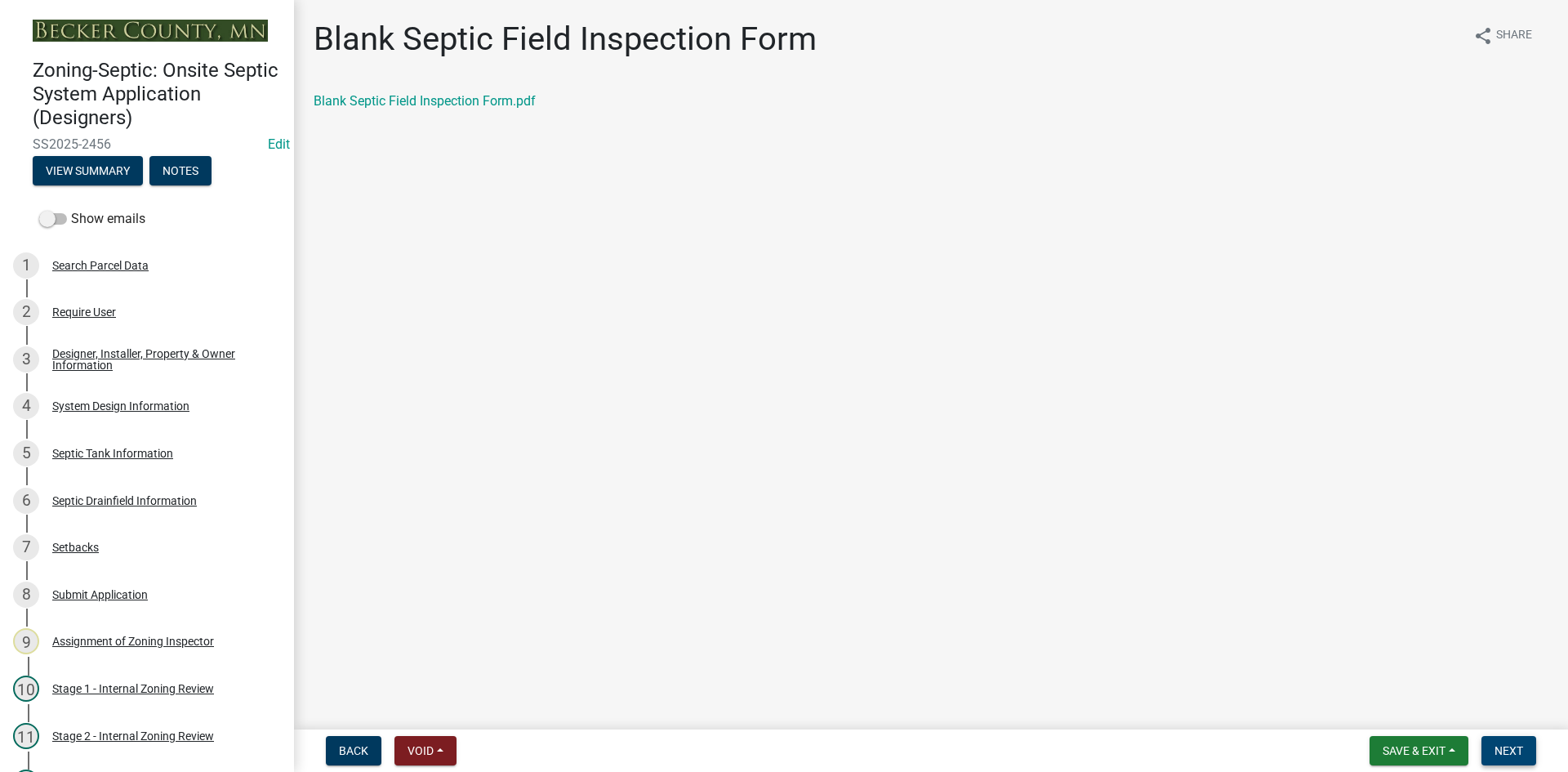
click at [1502, 751] on span "Next" at bounding box center [1509, 751] width 28 height 13
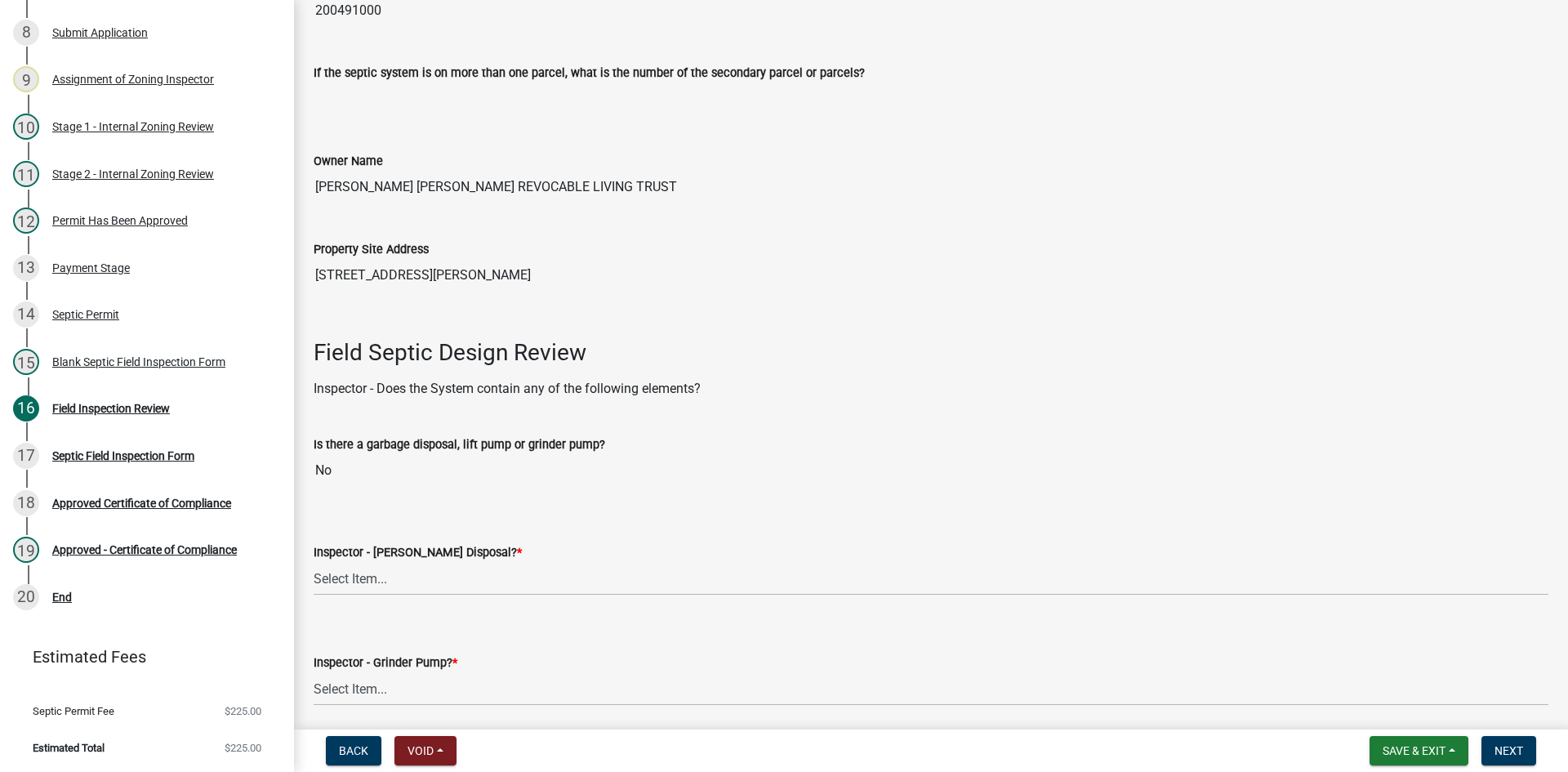
scroll to position [490, 0]
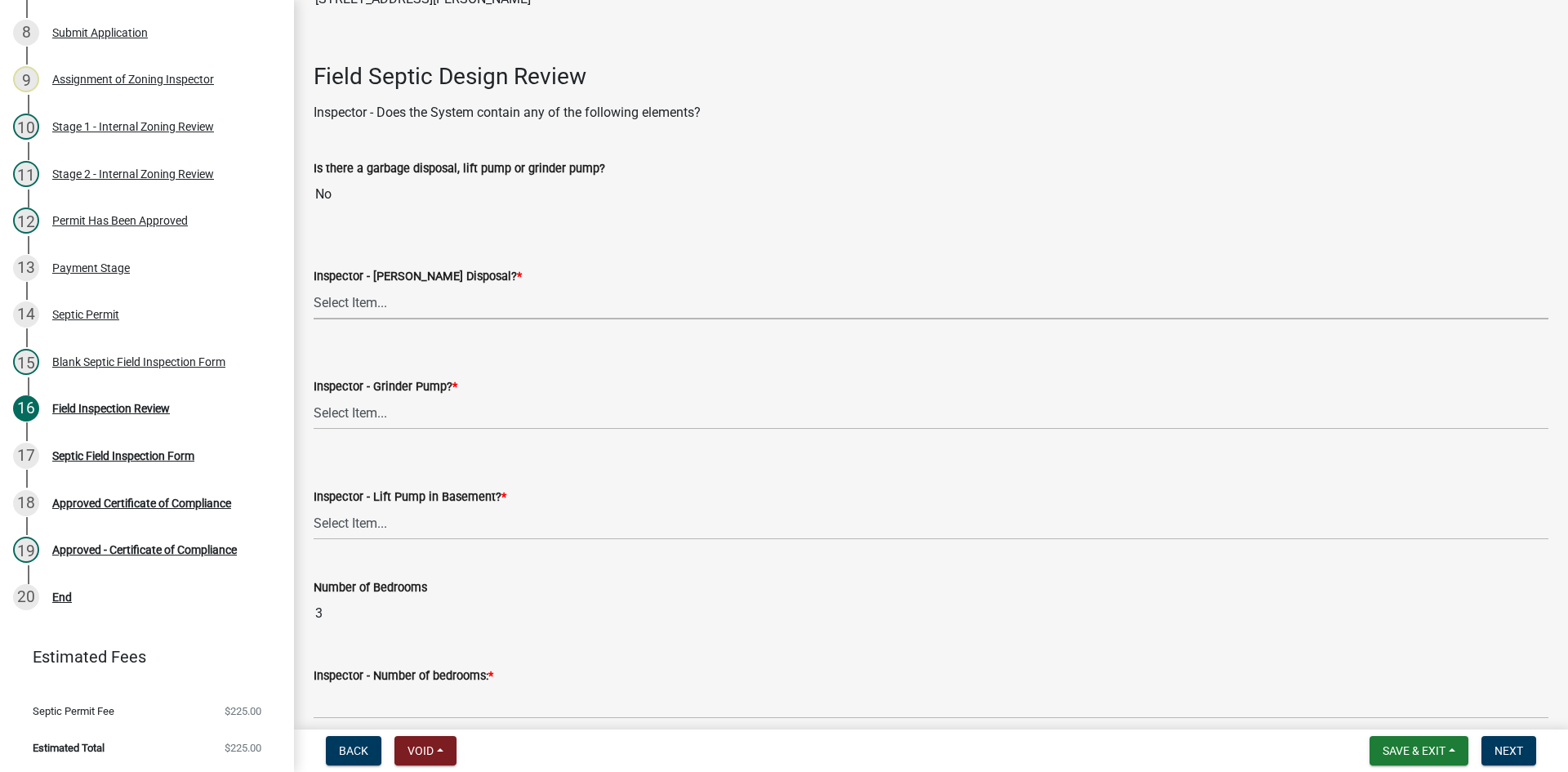
click at [372, 292] on select "Select Item... Yes No" at bounding box center [931, 303] width 1235 height 34
click at [314, 286] on select "Select Item... Yes No" at bounding box center [931, 303] width 1235 height 34
select select "e6f115c1-9d93-4d61-8856-1810485f2117"
click at [371, 423] on select "Select Item... Yes No" at bounding box center [931, 413] width 1235 height 34
click at [314, 396] on select "Select Item... Yes No" at bounding box center [931, 413] width 1235 height 34
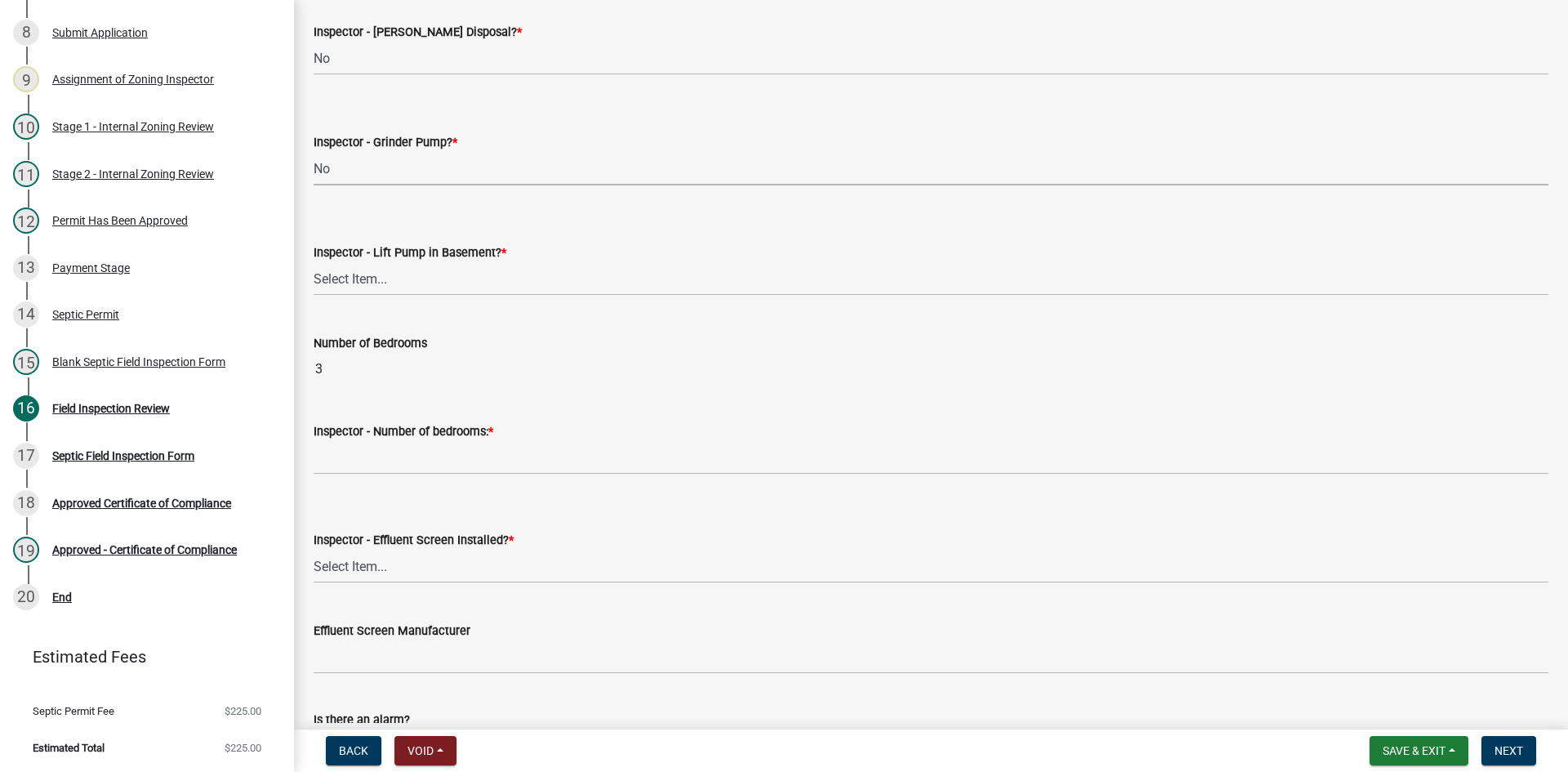
scroll to position [736, 0]
click at [375, 282] on select "Select Item... Yes No" at bounding box center [931, 278] width 1235 height 34
click at [314, 261] on select "Select Item... Yes No" at bounding box center [931, 278] width 1235 height 34
click at [400, 289] on select "Select Item... Yes No" at bounding box center [931, 278] width 1235 height 34
click at [314, 261] on select "Select Item... Yes No" at bounding box center [931, 278] width 1235 height 34
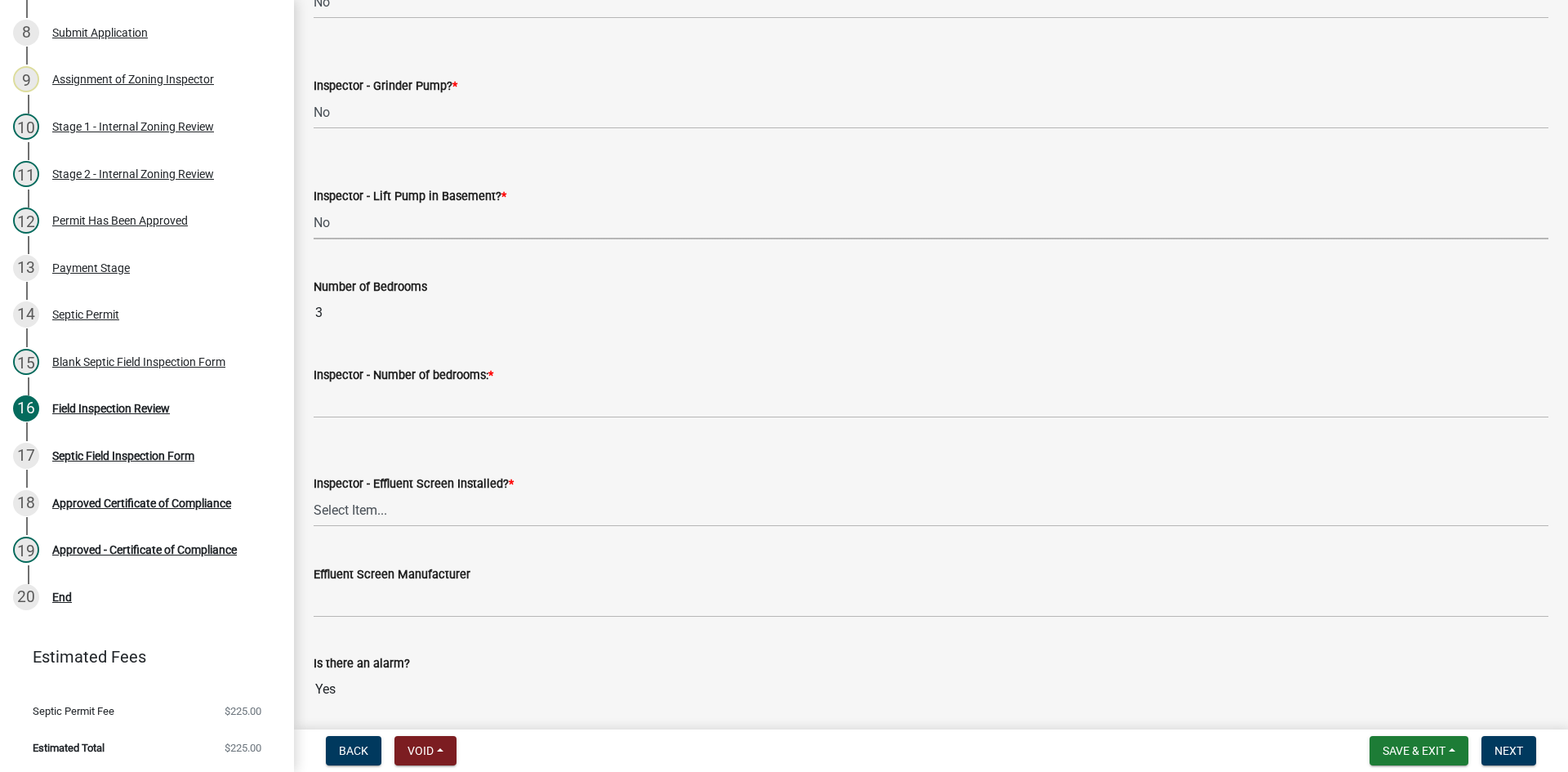
scroll to position [980, 0]
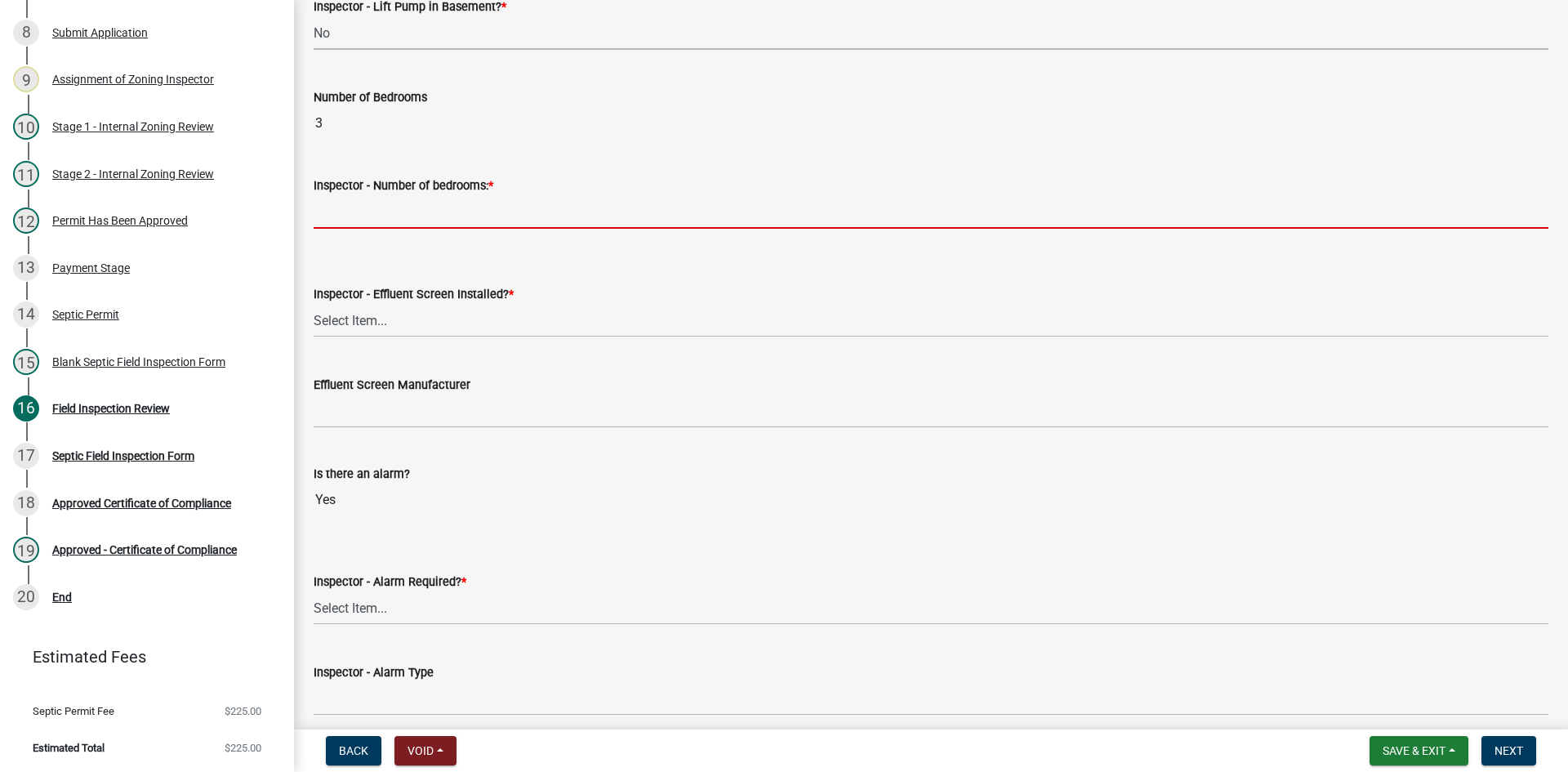
drag, startPoint x: 377, startPoint y: 212, endPoint x: 398, endPoint y: 217, distance: 21.6
click at [378, 212] on input "Inspector - Number of bedrooms: *" at bounding box center [931, 212] width 1235 height 34
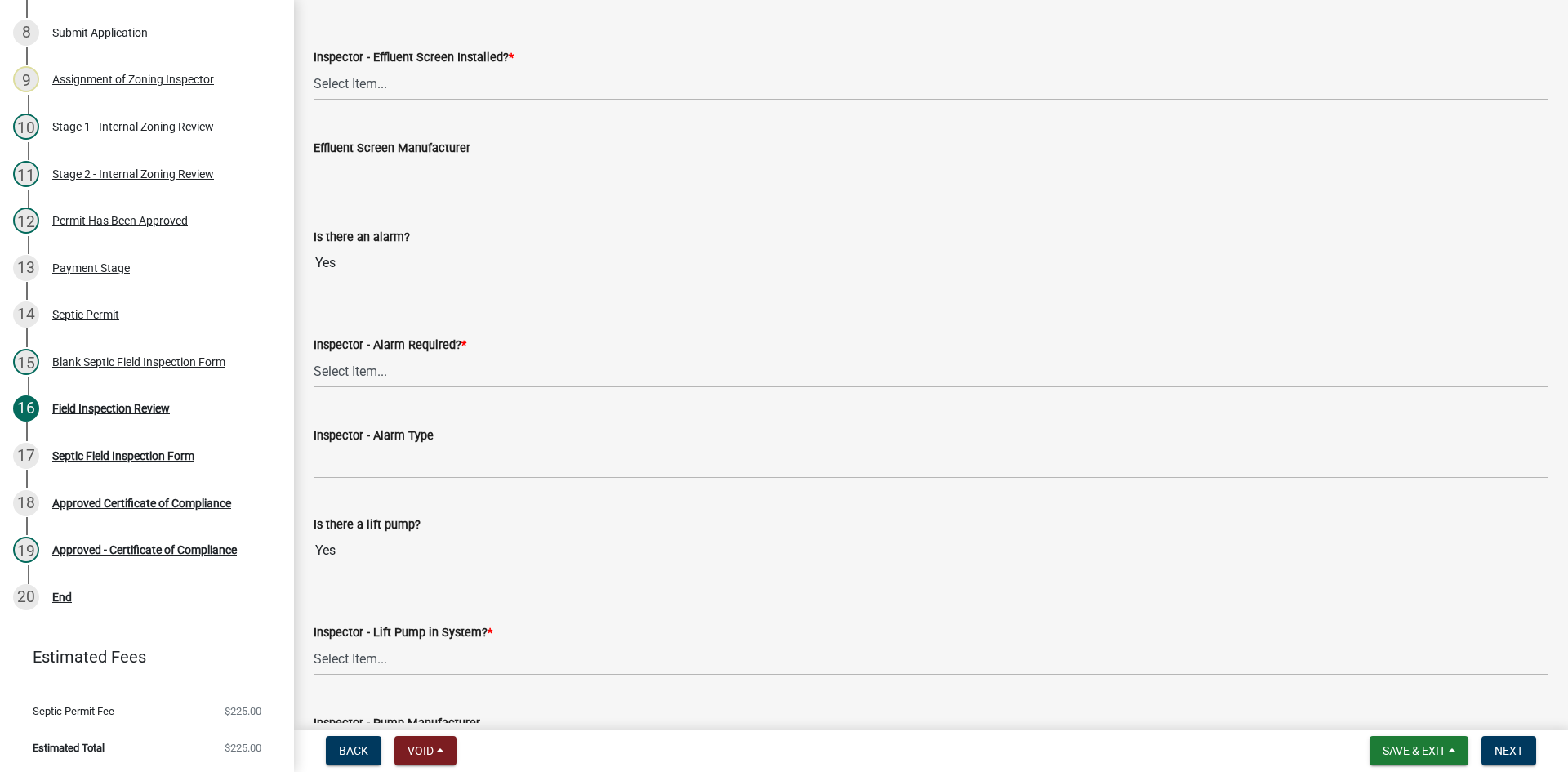
scroll to position [1226, 0]
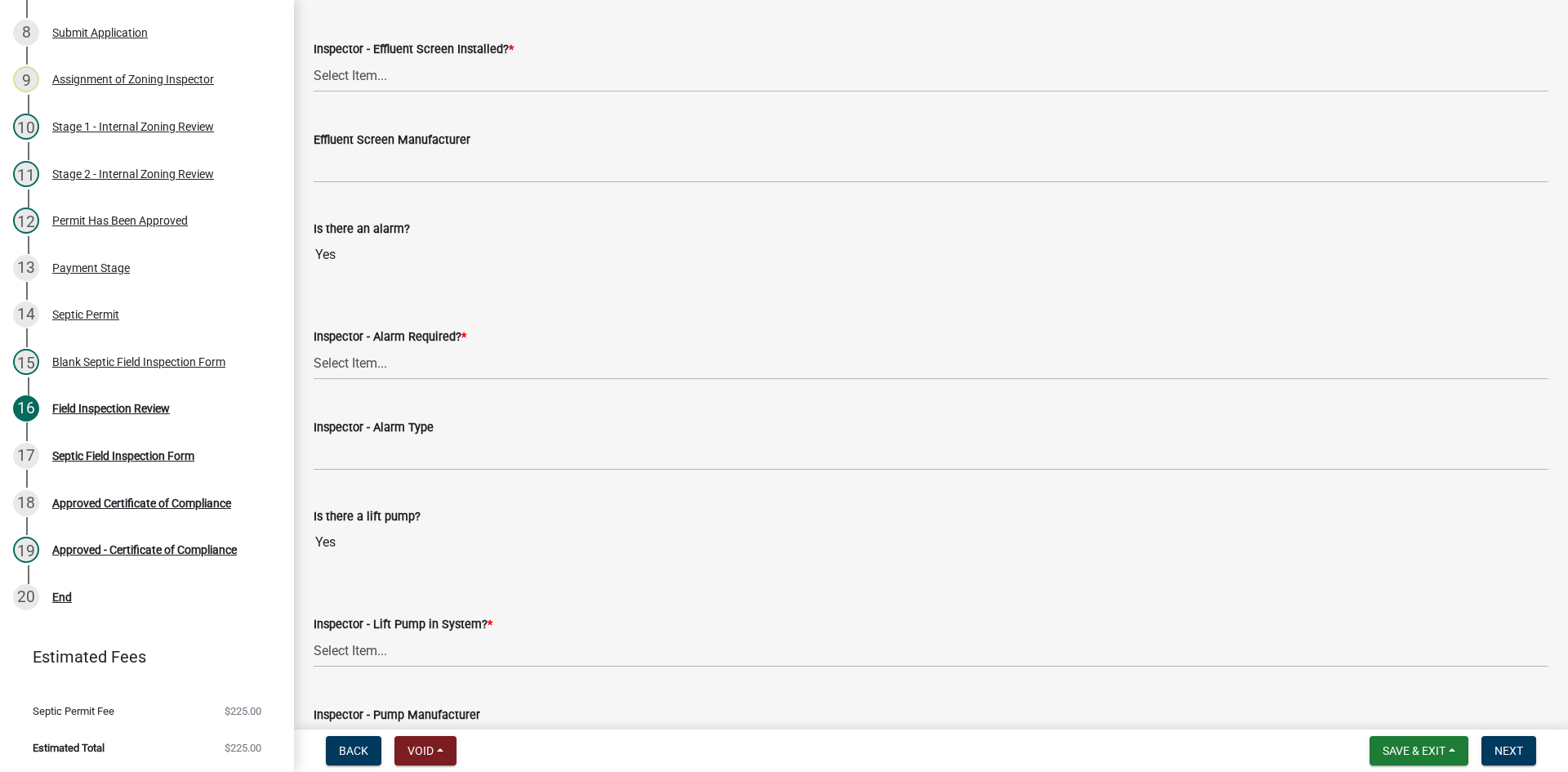
click at [343, 52] on label "Inspector - Effluent Screen Installed? *" at bounding box center [414, 50] width 200 height 12
click at [343, 58] on select "Select Item... Yes No" at bounding box center [931, 75] width 1235 height 34
drag, startPoint x: 350, startPoint y: 74, endPoint x: 371, endPoint y: 89, distance: 25.8
click at [350, 74] on select "Select Item... Yes No" at bounding box center [931, 75] width 1235 height 34
click at [314, 58] on select "Select Item... Yes No" at bounding box center [931, 75] width 1235 height 34
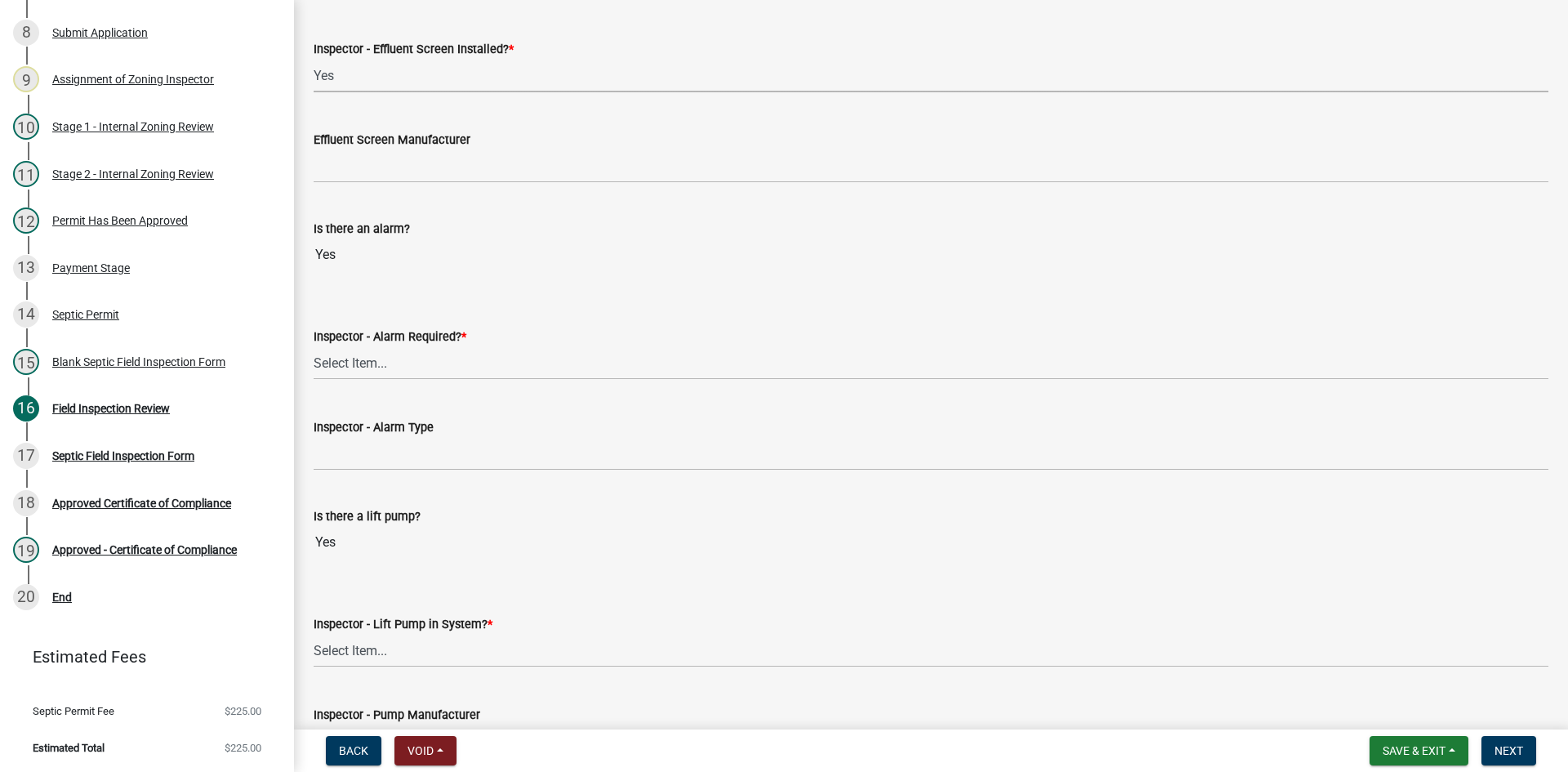
click at [398, 88] on select "Select Item... Yes No" at bounding box center [931, 75] width 1235 height 34
click at [314, 58] on select "Select Item... Yes No" at bounding box center [931, 75] width 1235 height 34
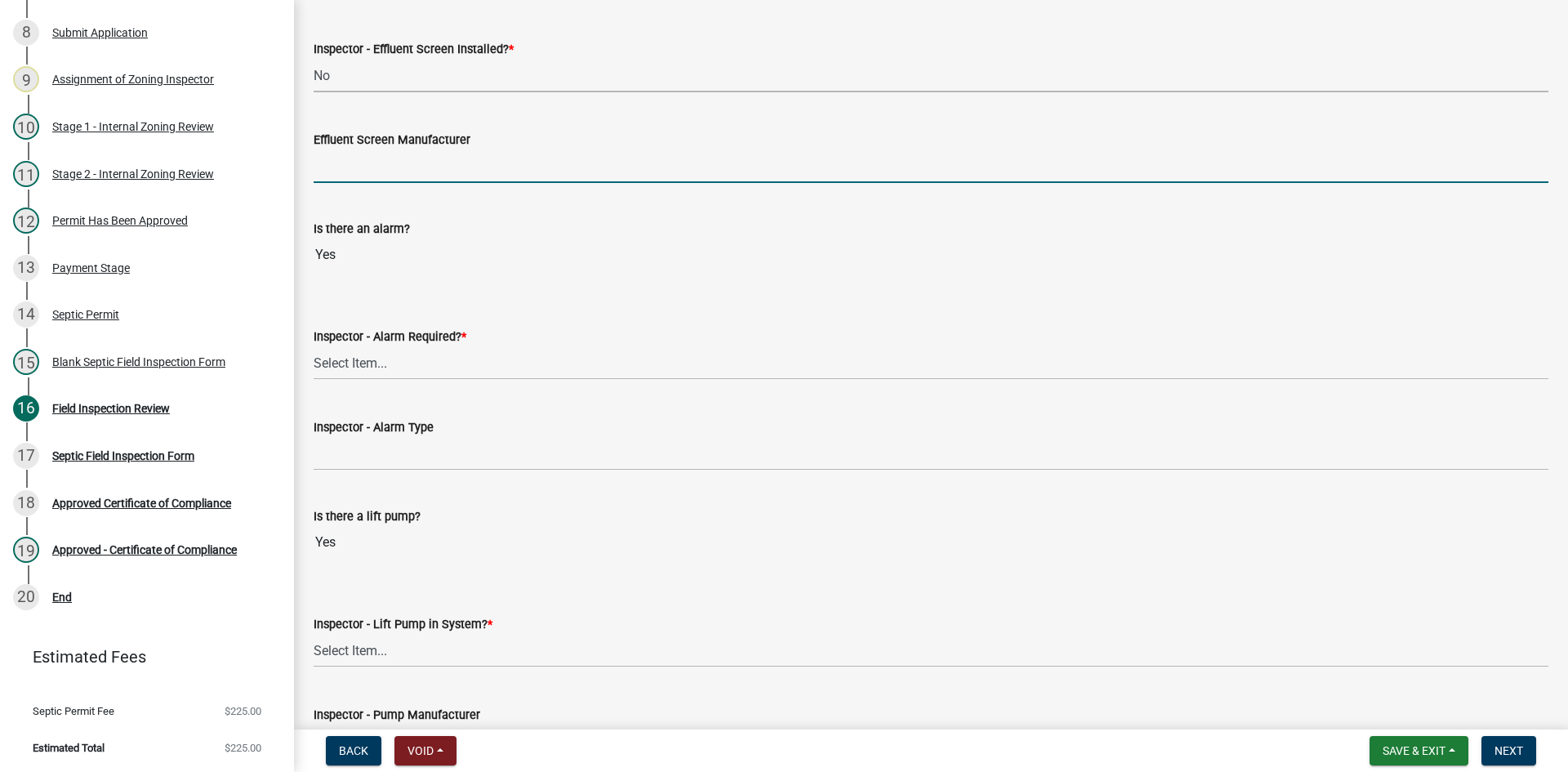
click at [399, 167] on input "Effluent Screen Manufacturer" at bounding box center [931, 167] width 1235 height 34
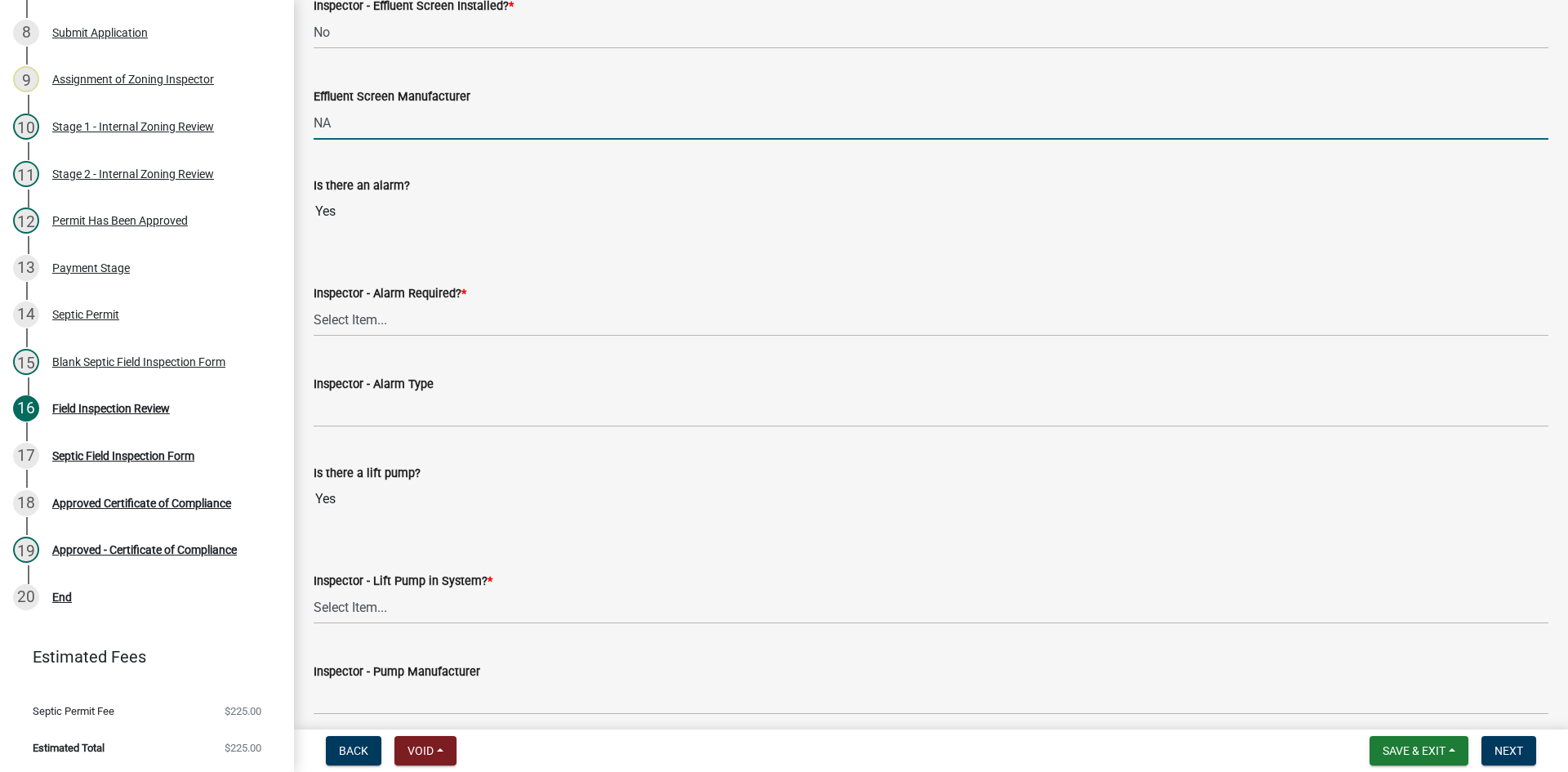
scroll to position [1307, 0]
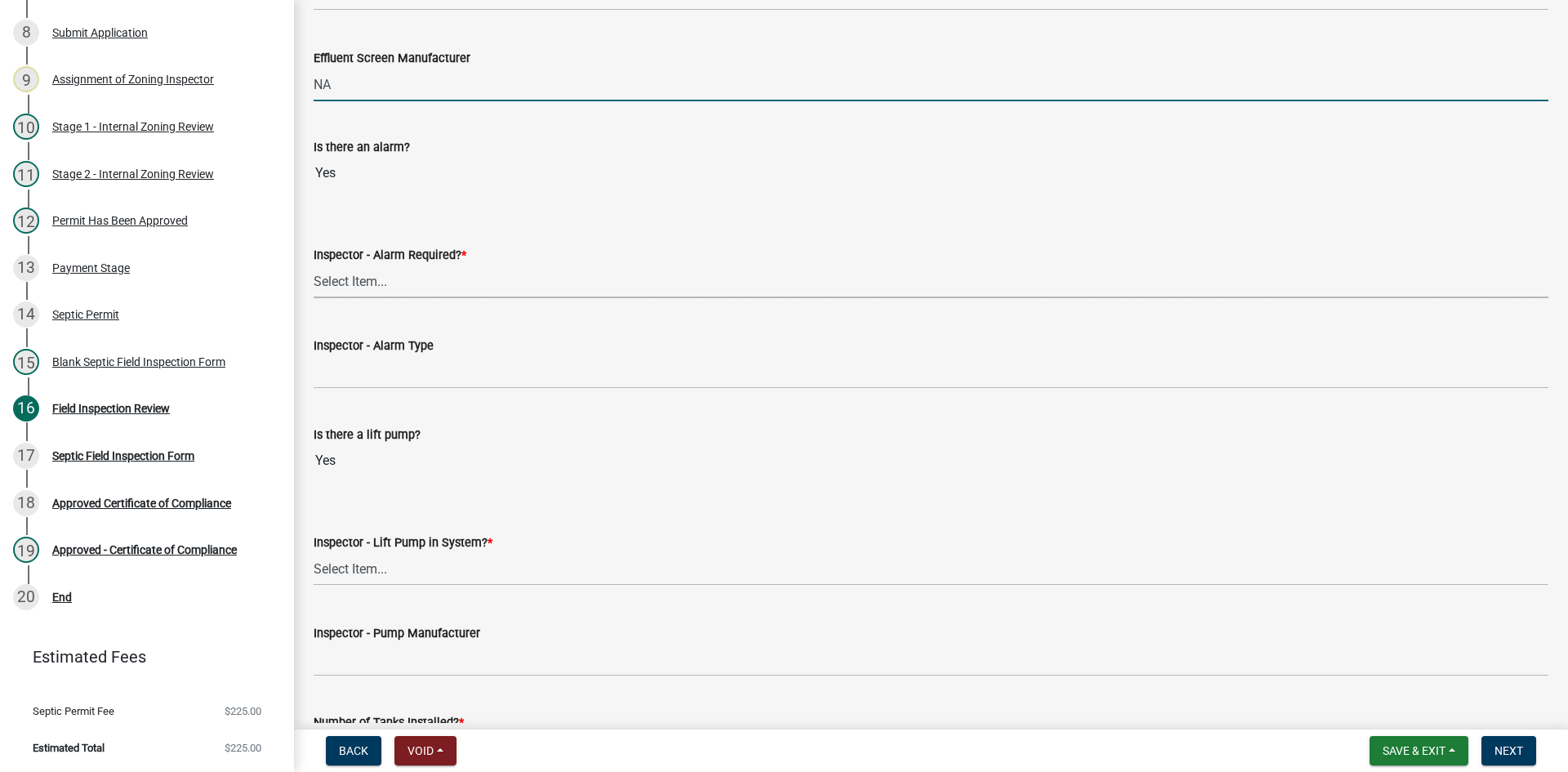
drag, startPoint x: 379, startPoint y: 274, endPoint x: 380, endPoint y: 294, distance: 20.0
click at [379, 274] on select "Select Item... Yes No" at bounding box center [931, 282] width 1235 height 34
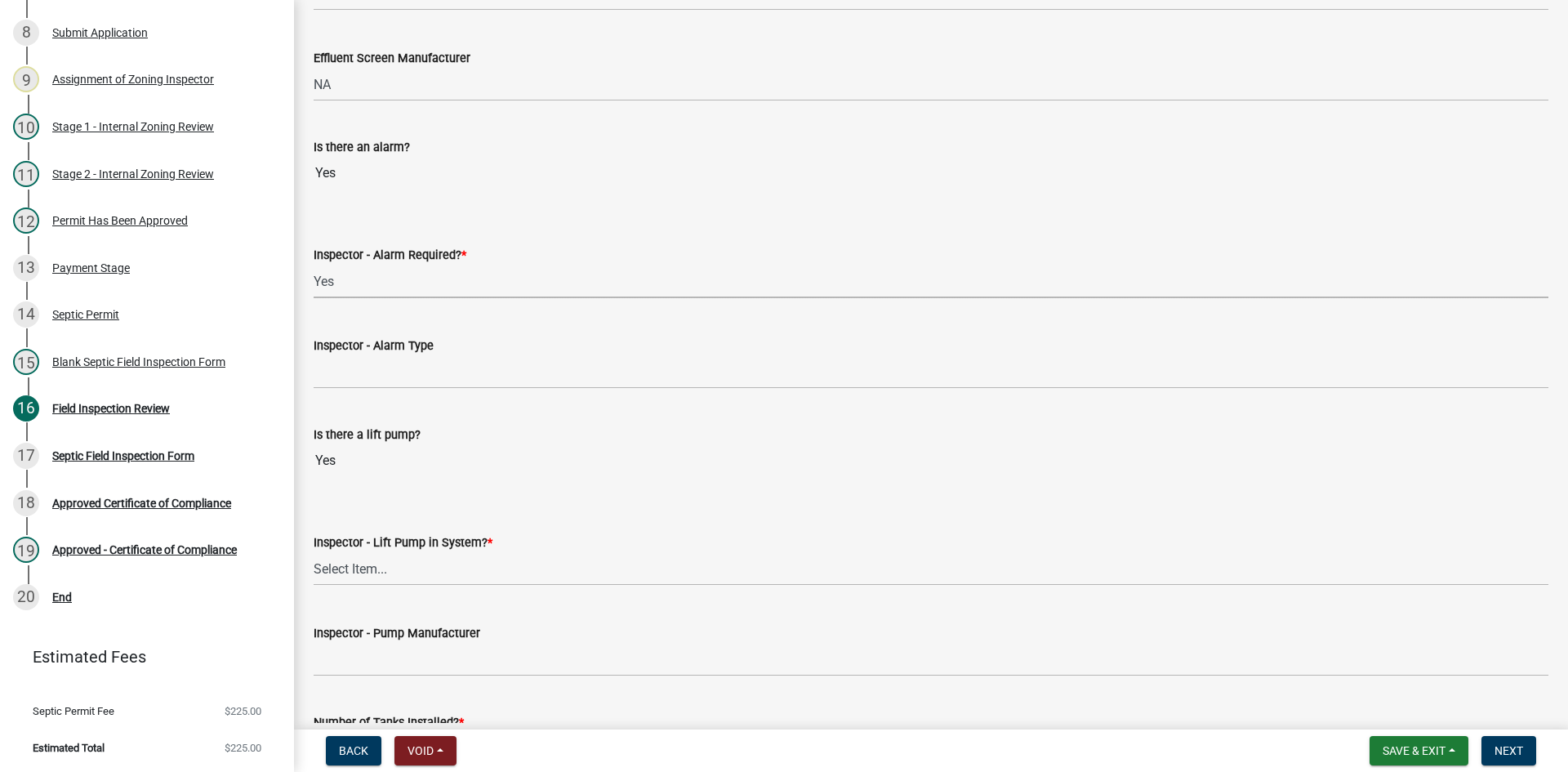
click at [314, 265] on select "Select Item... Yes No" at bounding box center [931, 282] width 1235 height 34
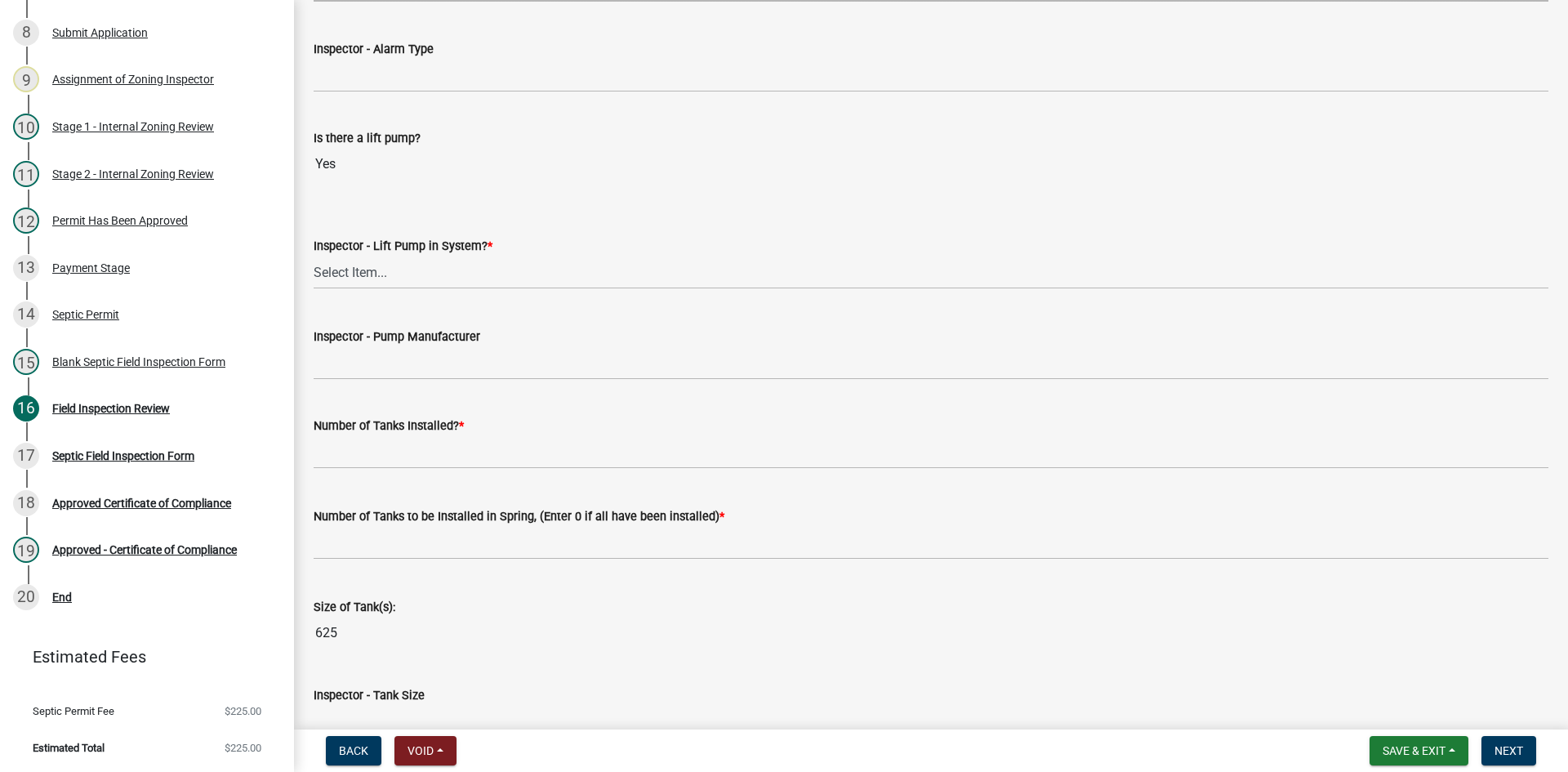
scroll to position [1634, 0]
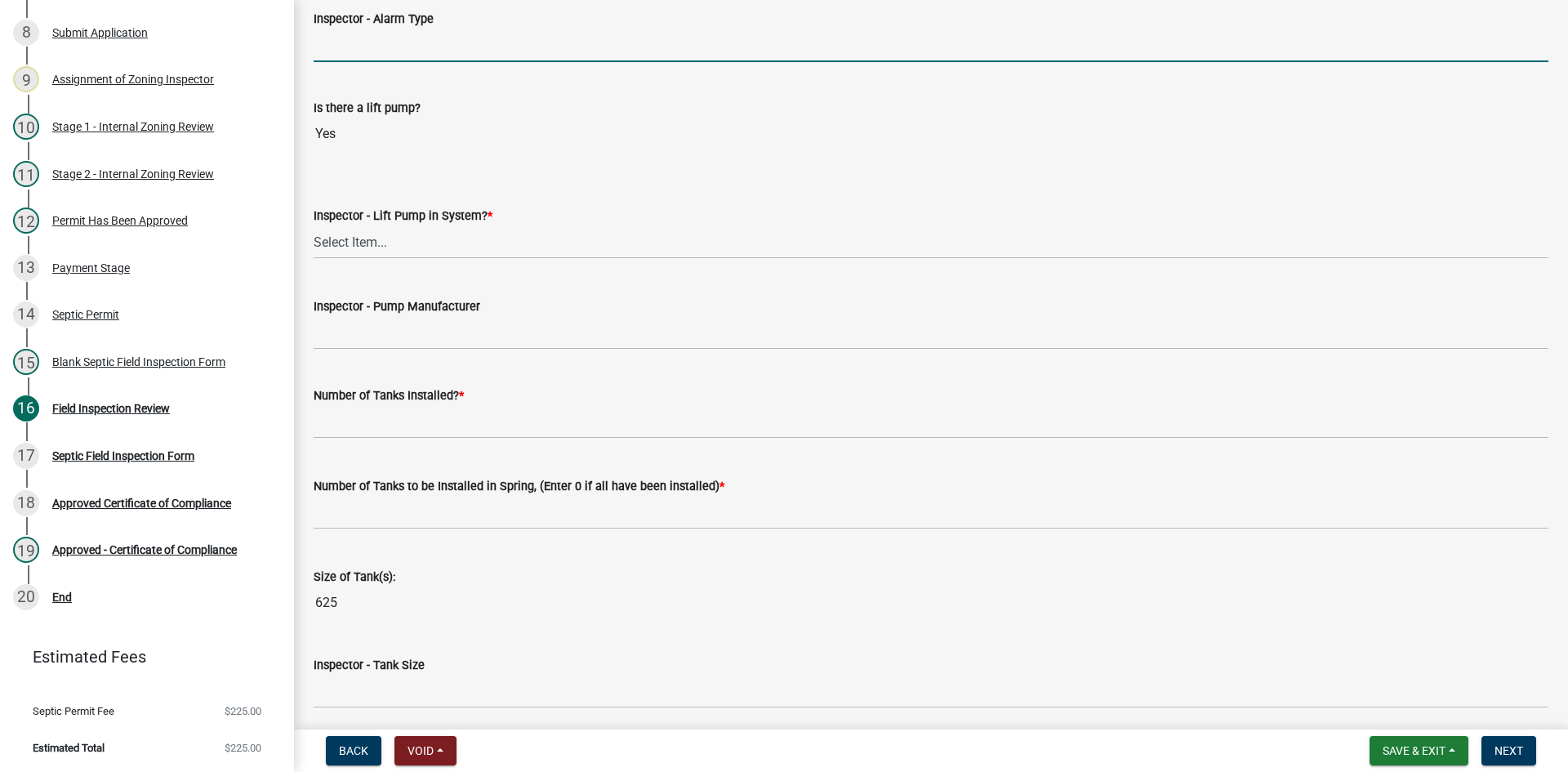
click at [361, 51] on input "Inspector - Alarm Type" at bounding box center [931, 45] width 1235 height 34
click at [392, 230] on select "Select Item... Yes No" at bounding box center [931, 242] width 1235 height 34
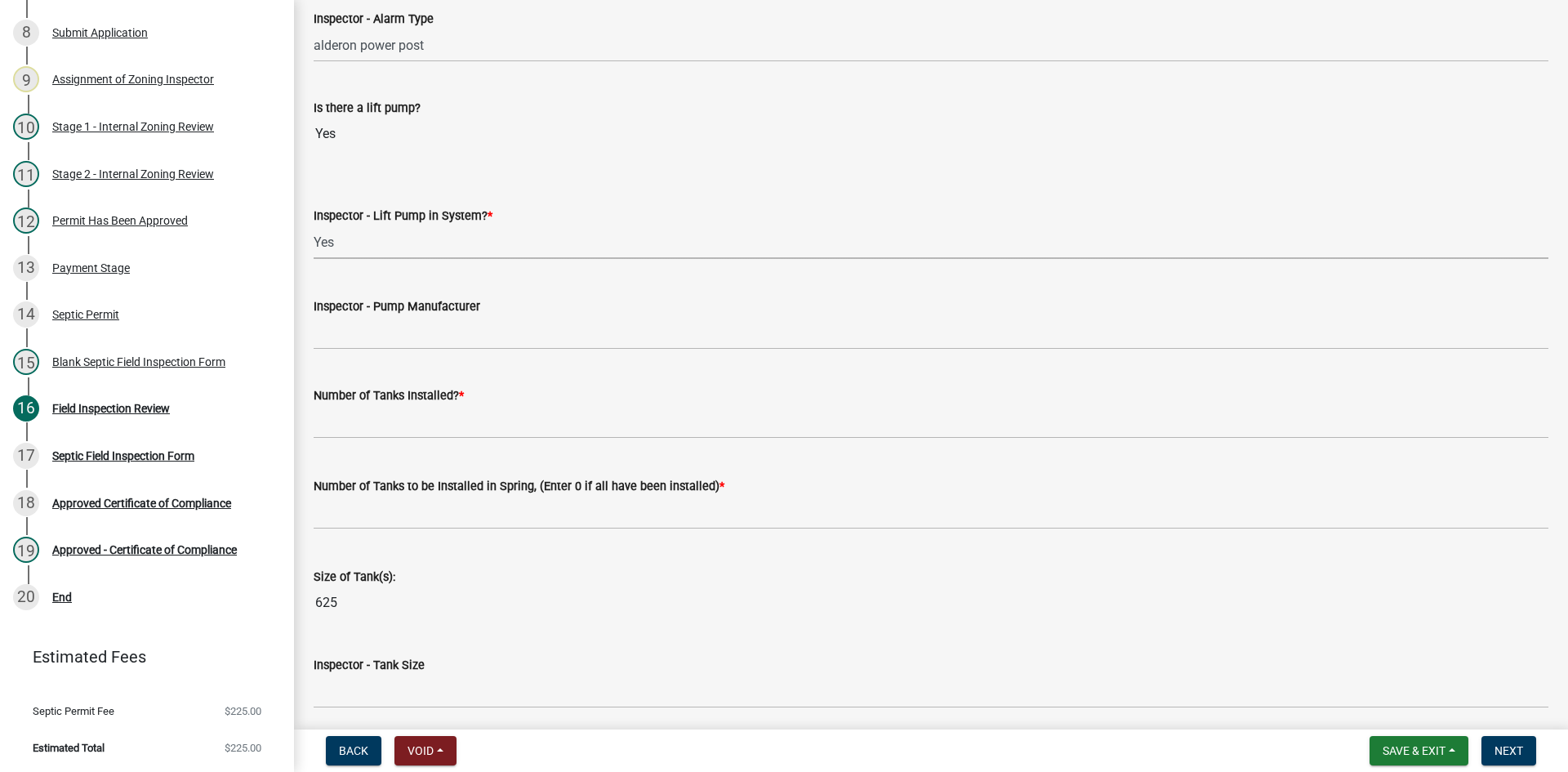
click at [314, 225] on select "Select Item... Yes No" at bounding box center [931, 242] width 1235 height 34
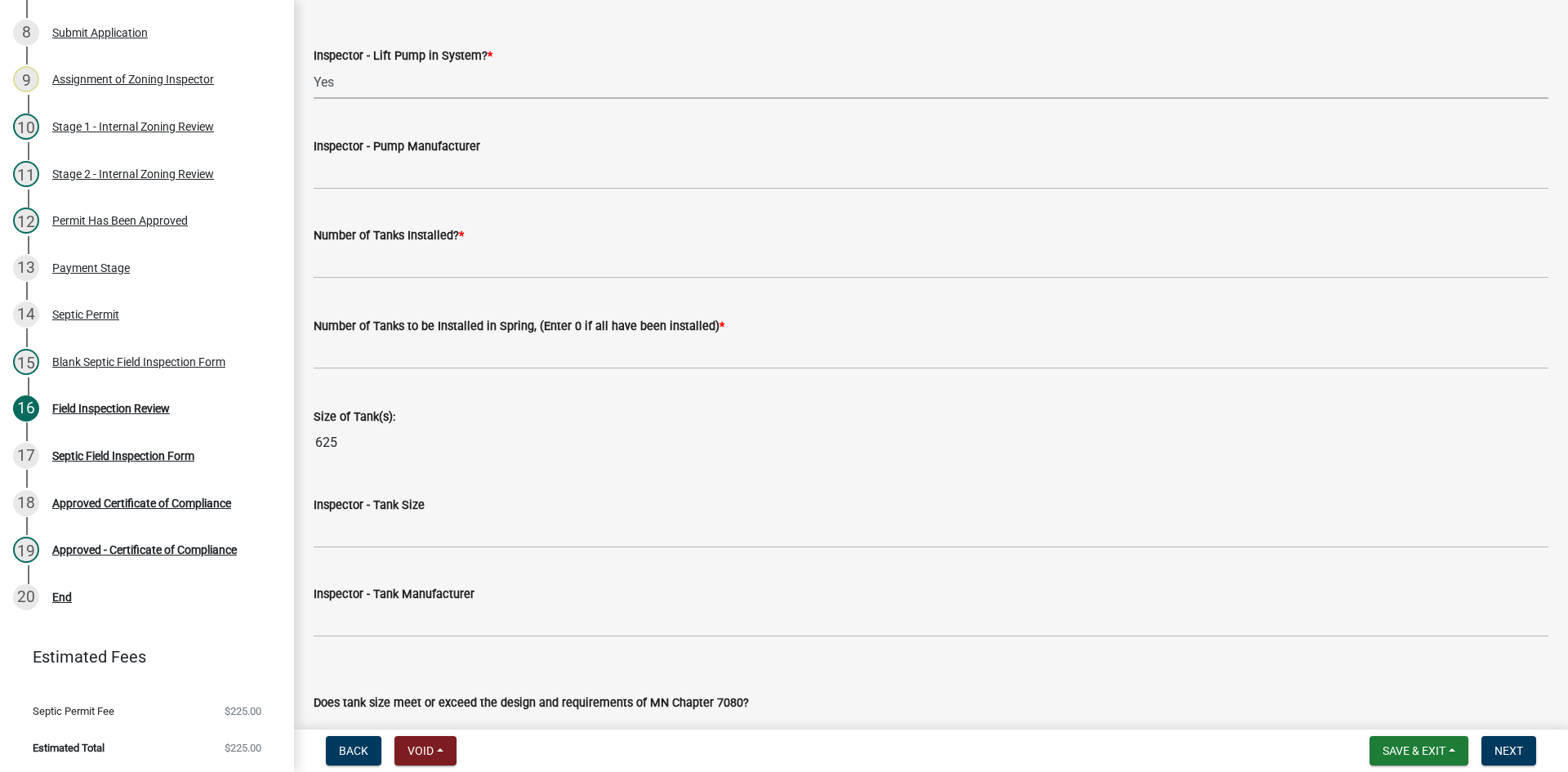
scroll to position [1797, 0]
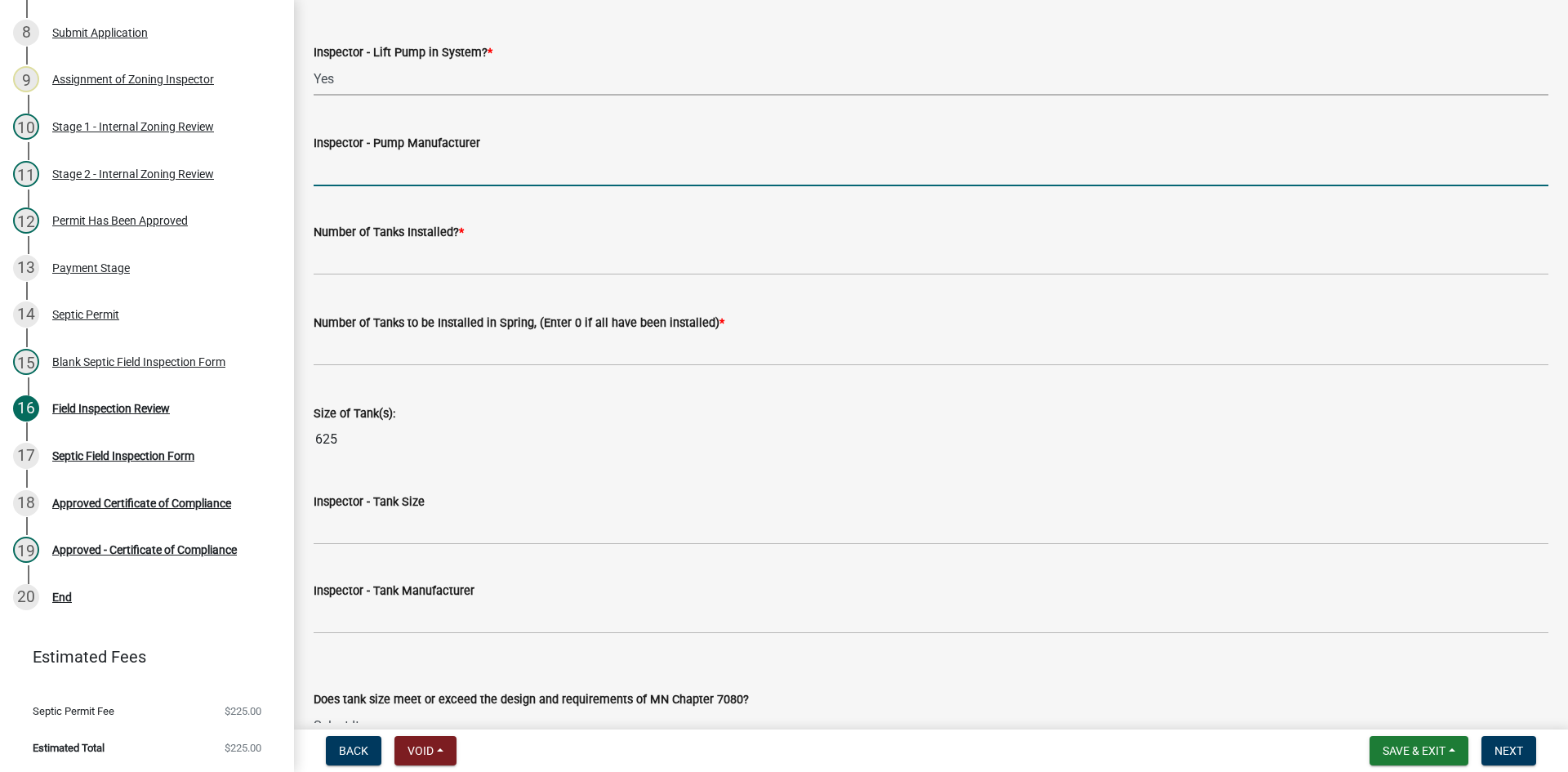
click at [399, 175] on input "Inspector - Pump Manufacturer" at bounding box center [931, 169] width 1235 height 34
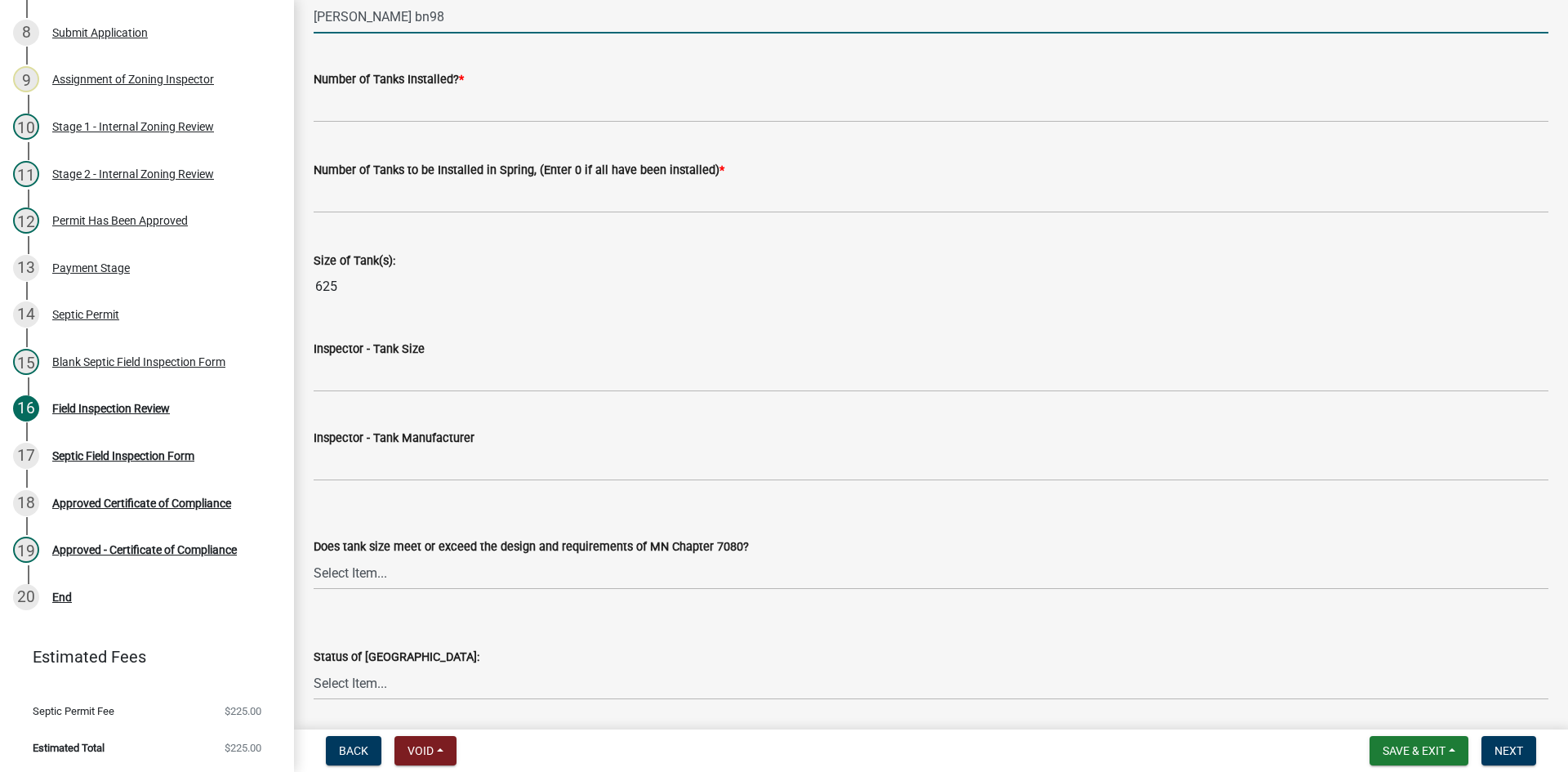
scroll to position [1961, 0]
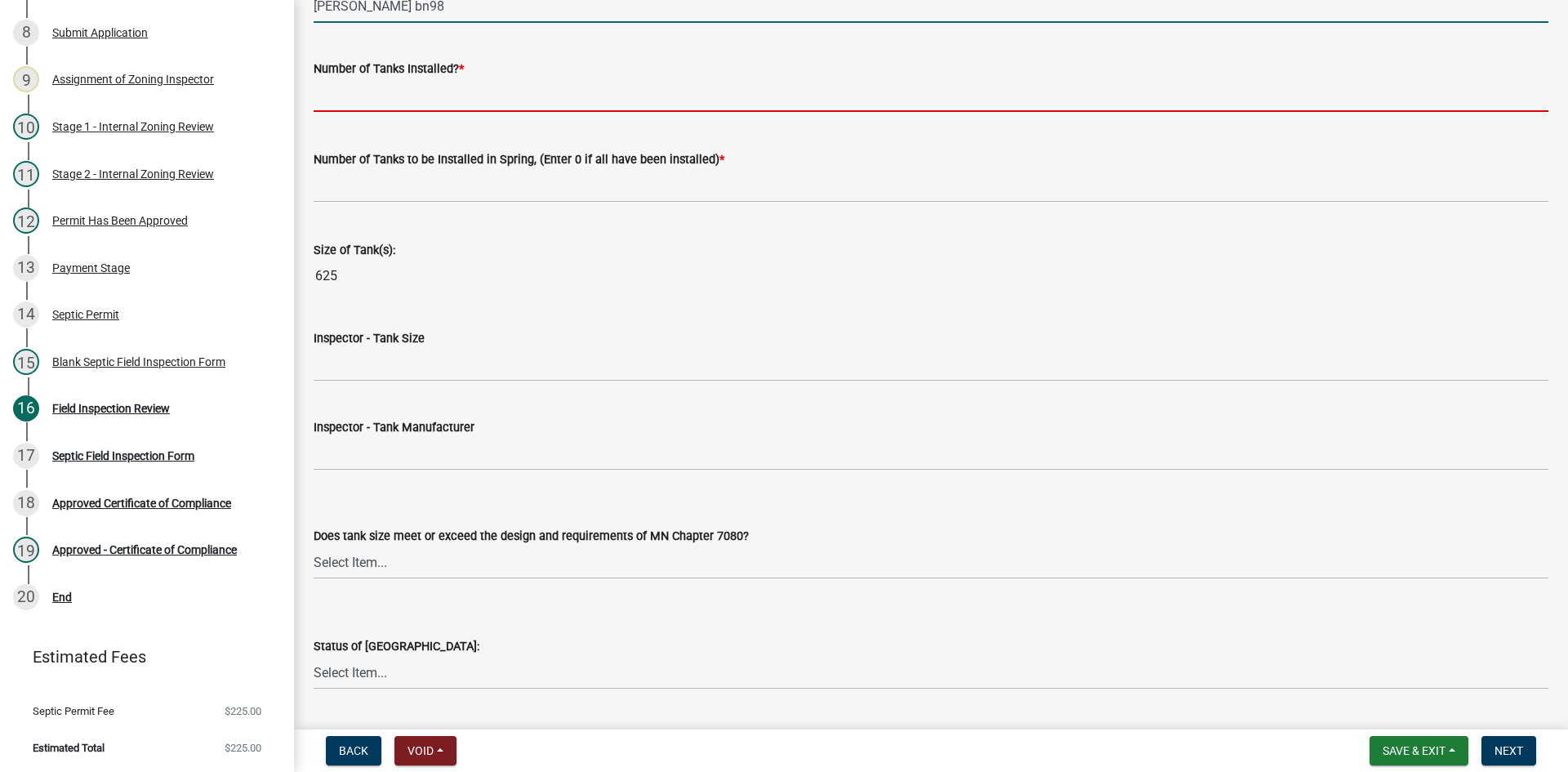
click at [369, 99] on input "text" at bounding box center [931, 95] width 1235 height 34
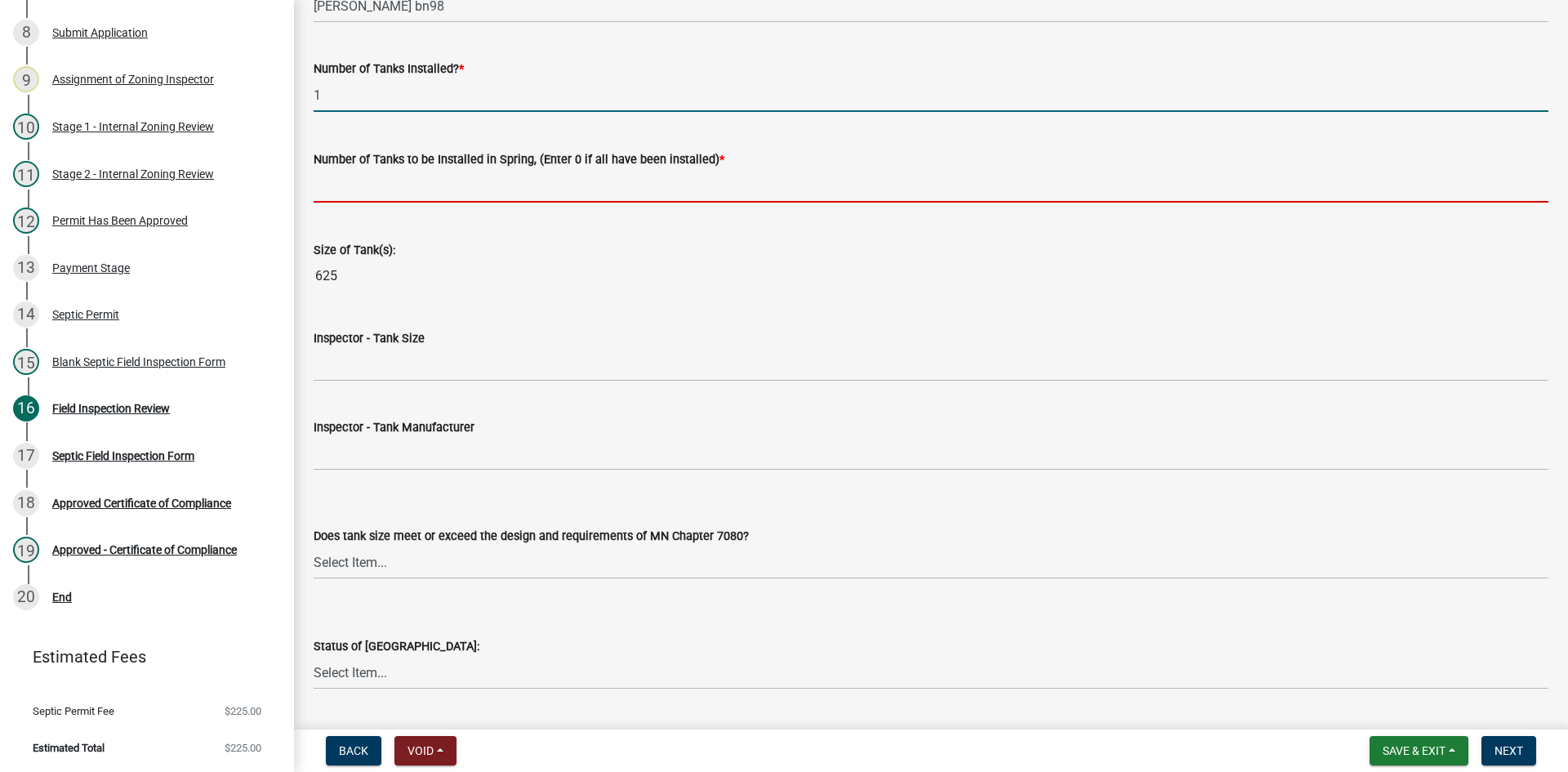
click at [392, 197] on input "text" at bounding box center [931, 186] width 1235 height 34
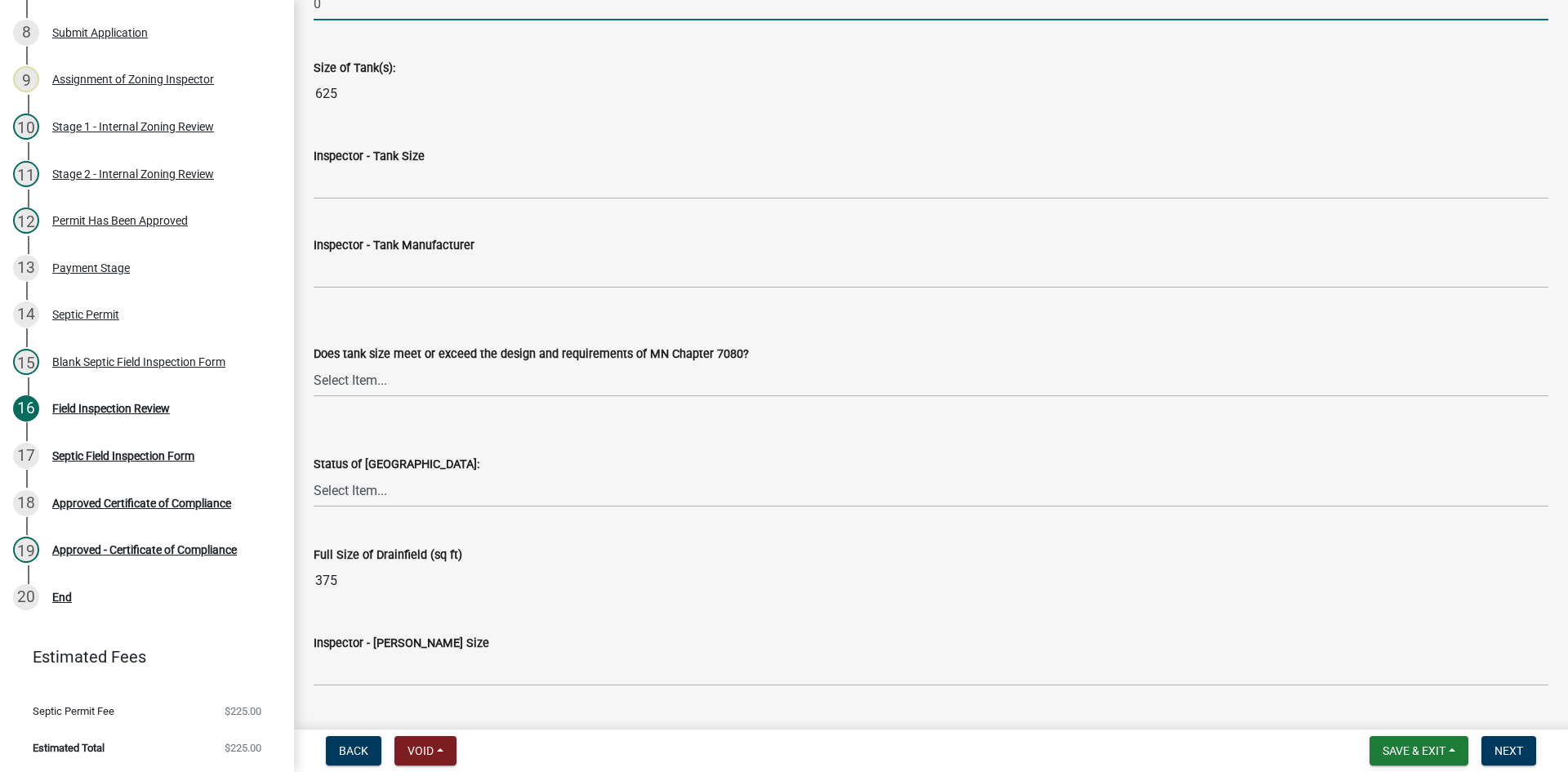
scroll to position [2206, 0]
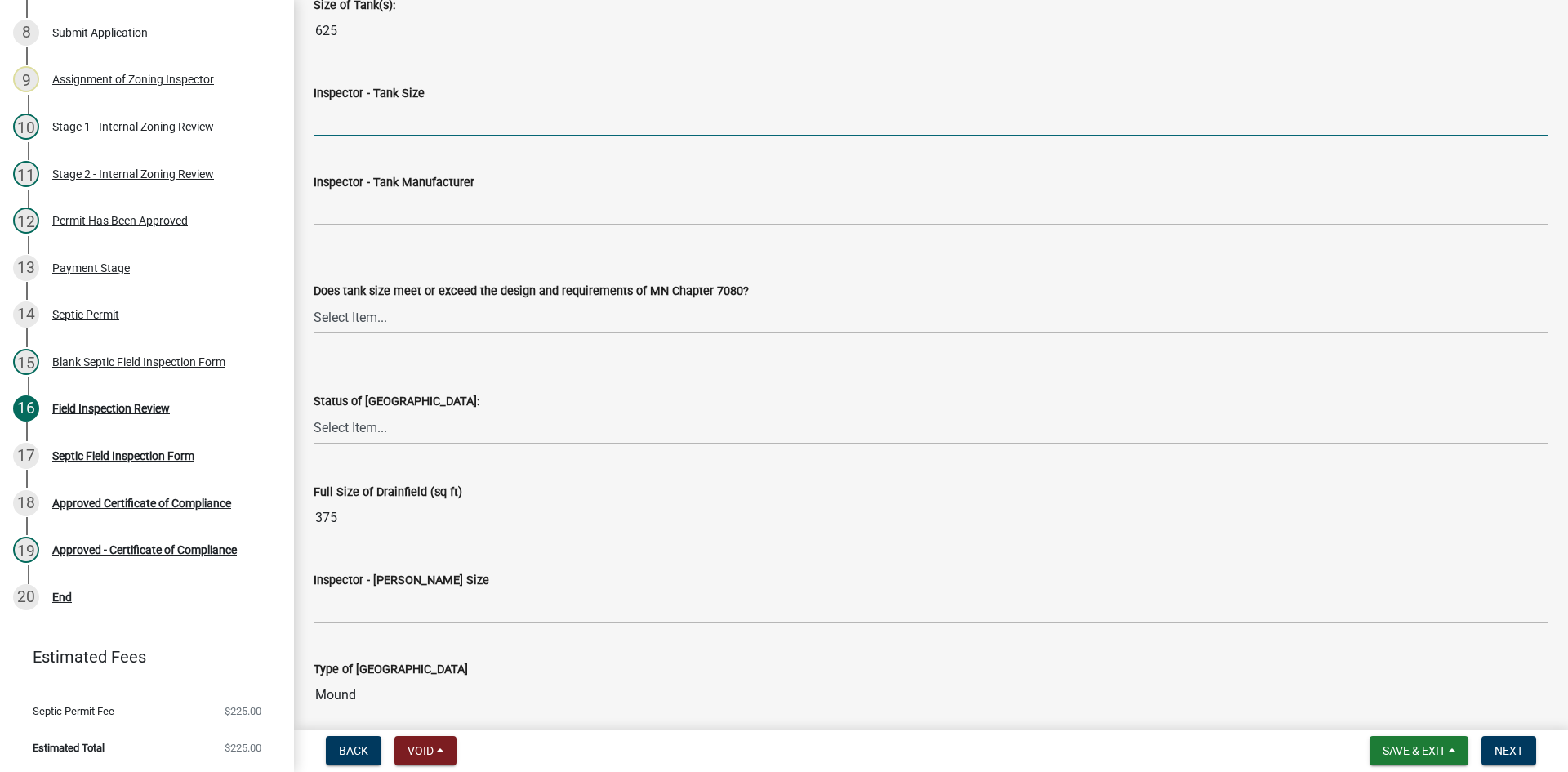
click at [356, 121] on input "Inspector - Tank Size" at bounding box center [931, 120] width 1235 height 34
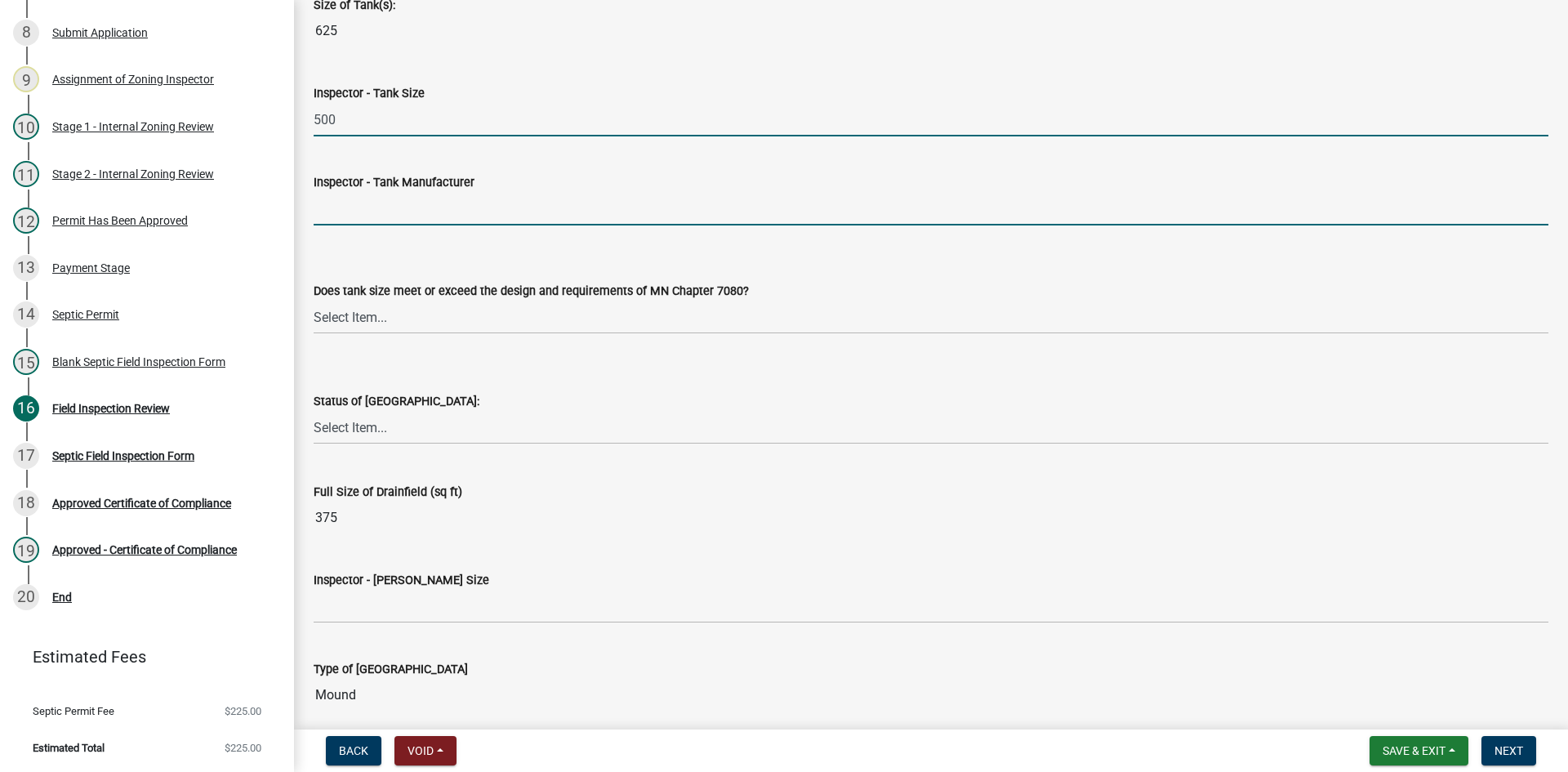
click at [360, 217] on input "Inspector - Tank Manufacturer" at bounding box center [931, 209] width 1235 height 34
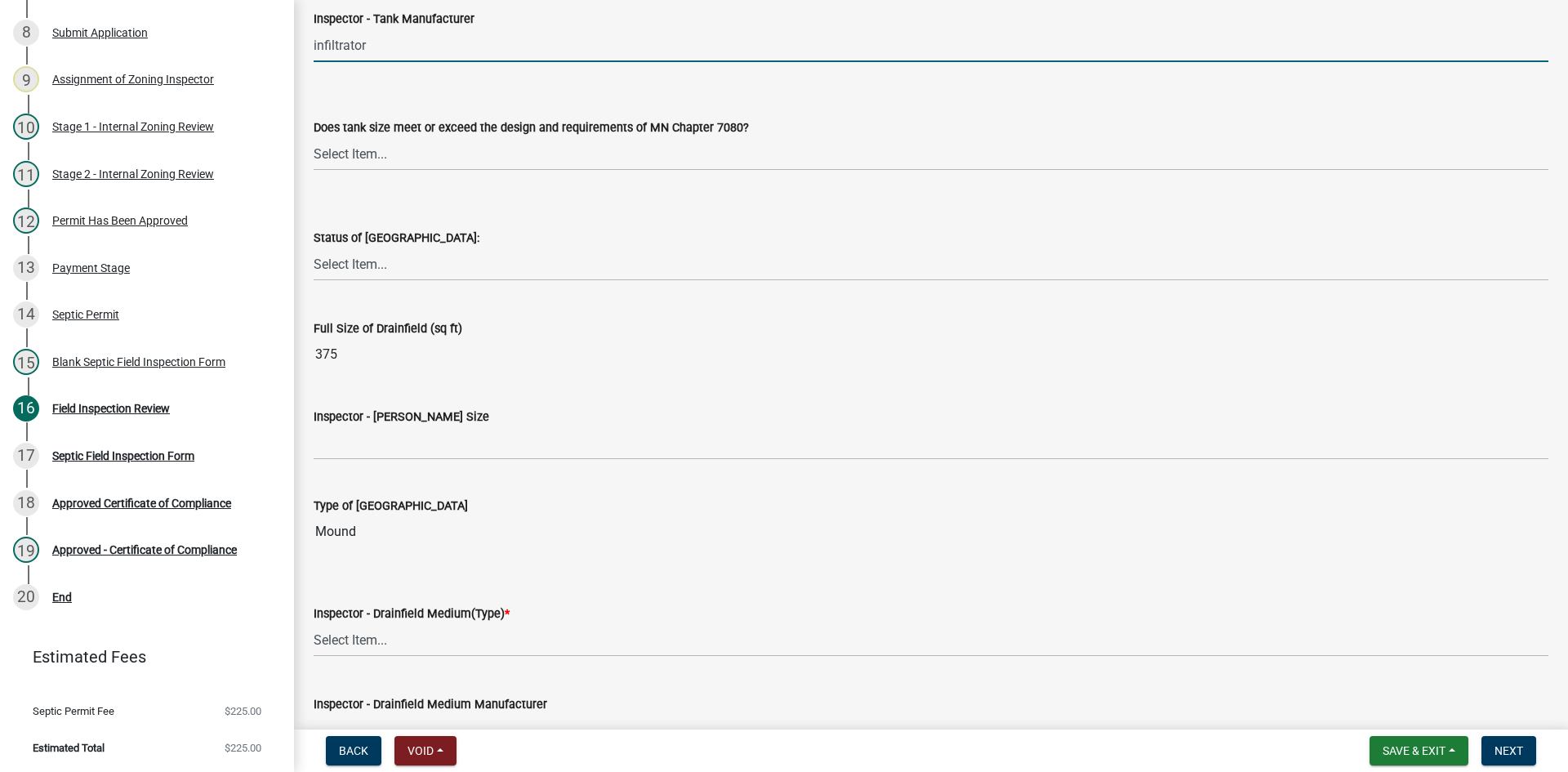
scroll to position [2452, 0]
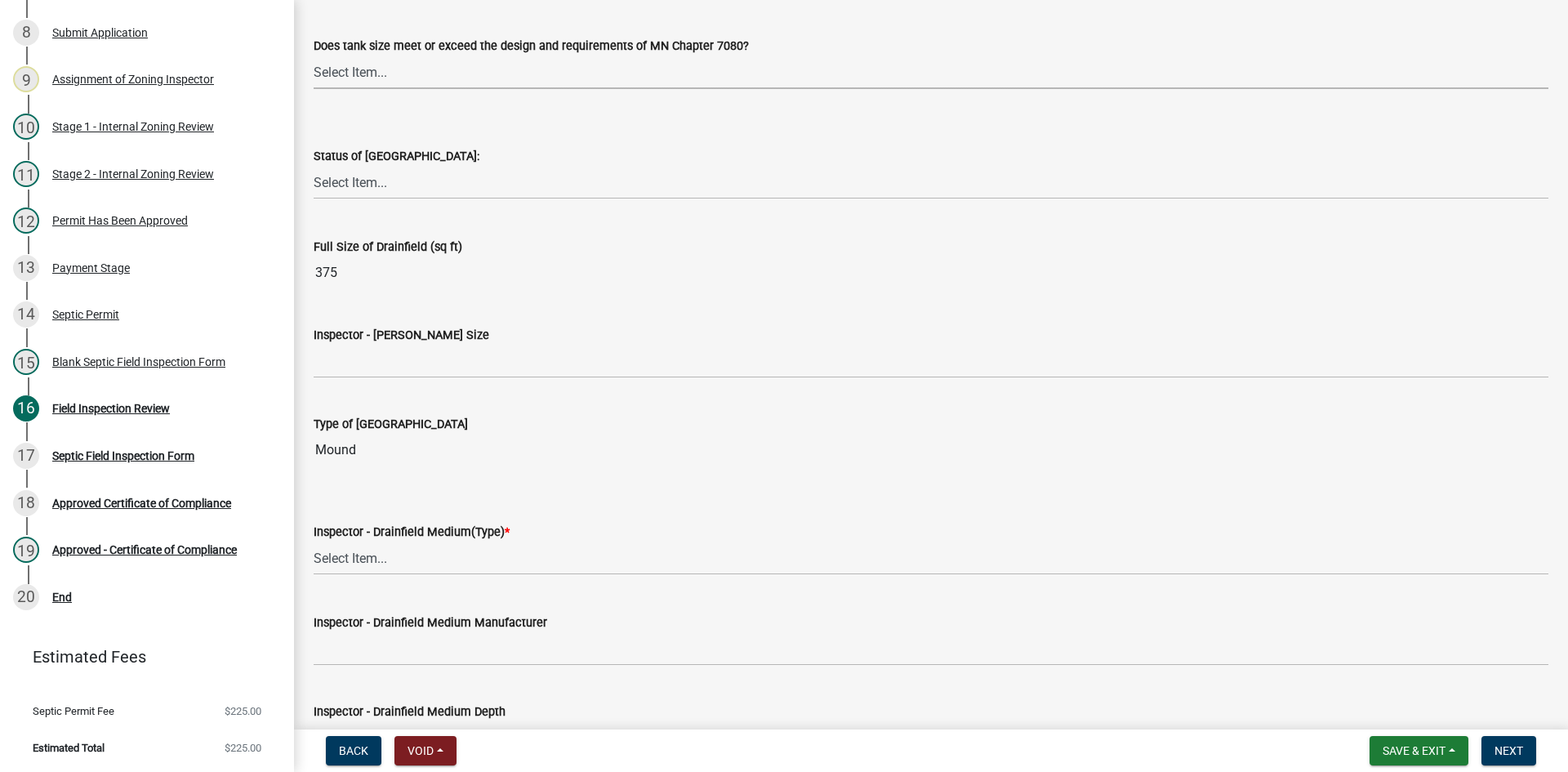
click at [372, 72] on select "Select Item... Yes No Existing" at bounding box center [931, 73] width 1235 height 34
click at [314, 56] on select "Select Item... Yes No Existing" at bounding box center [931, 73] width 1235 height 34
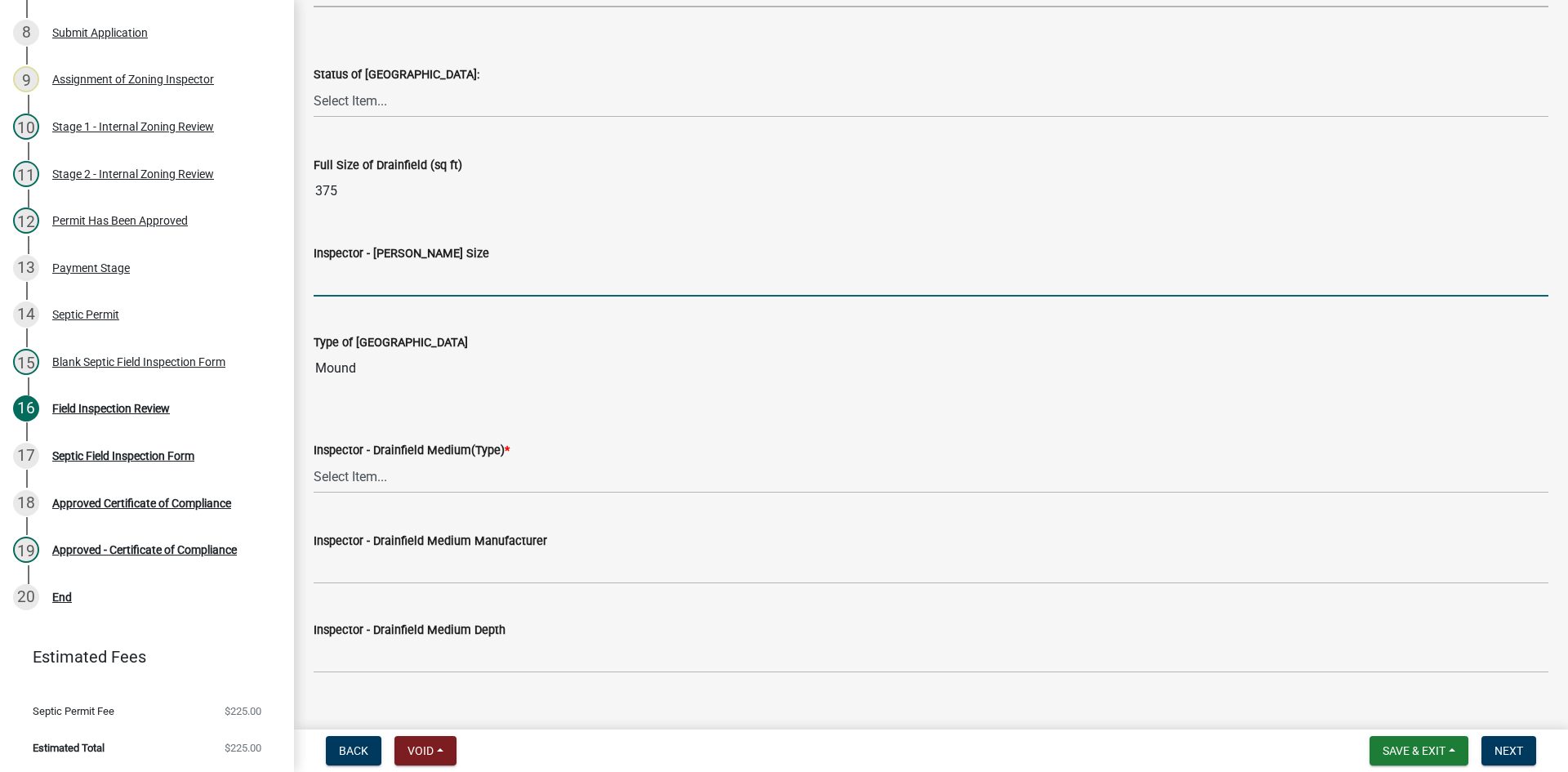
click at [405, 277] on input "Inspector - [PERSON_NAME] Size" at bounding box center [931, 280] width 1235 height 34
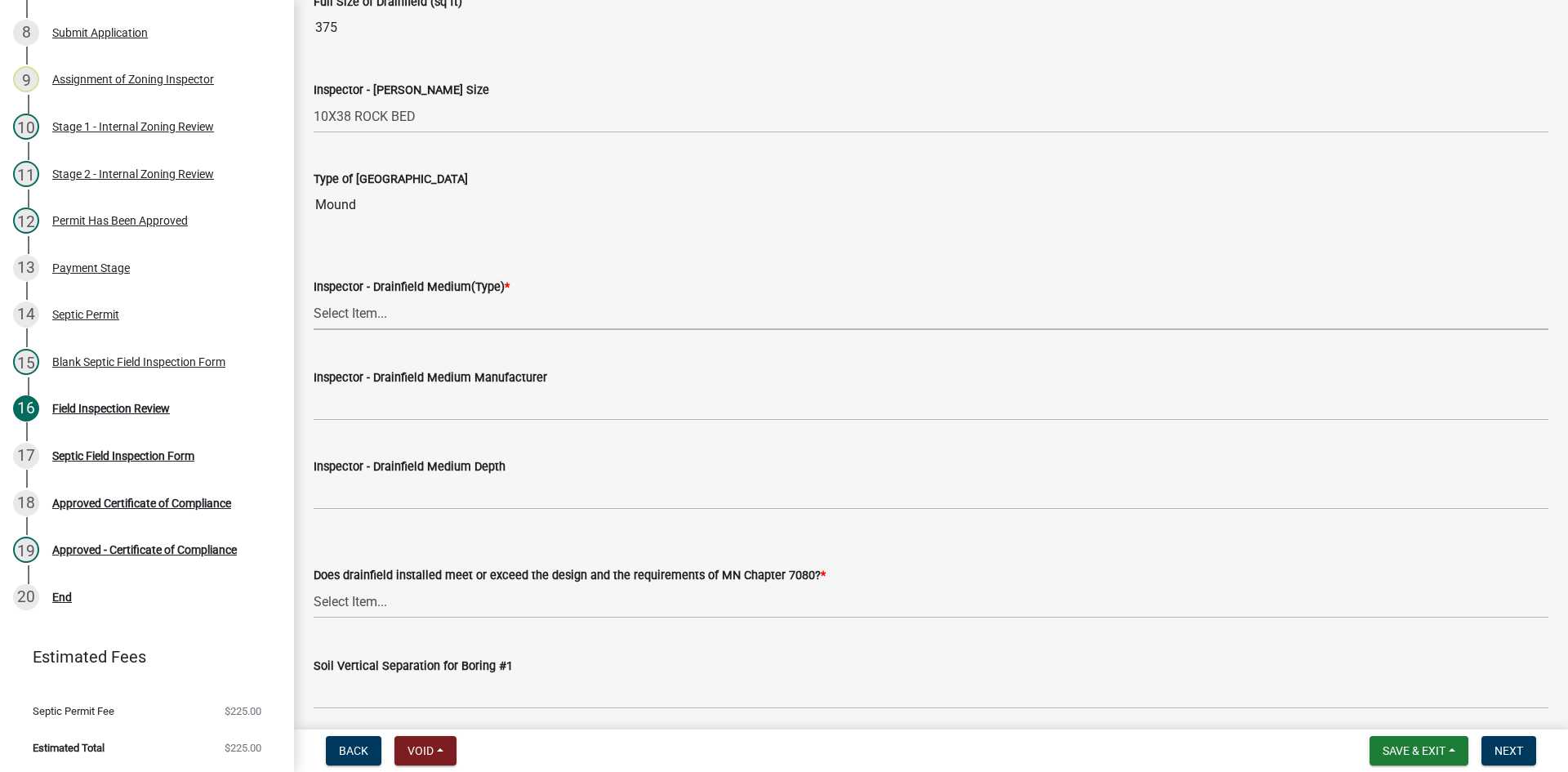
click at [377, 321] on select "Select Item... Chamber Trench Rock Trench Gravelless Mound Pressure Bed Seepage…" at bounding box center [931, 314] width 1235 height 34
click at [314, 297] on select "Select Item... Chamber Trench Rock Trench Gravelless Mound Pressure Bed Seepage…" at bounding box center [931, 314] width 1235 height 34
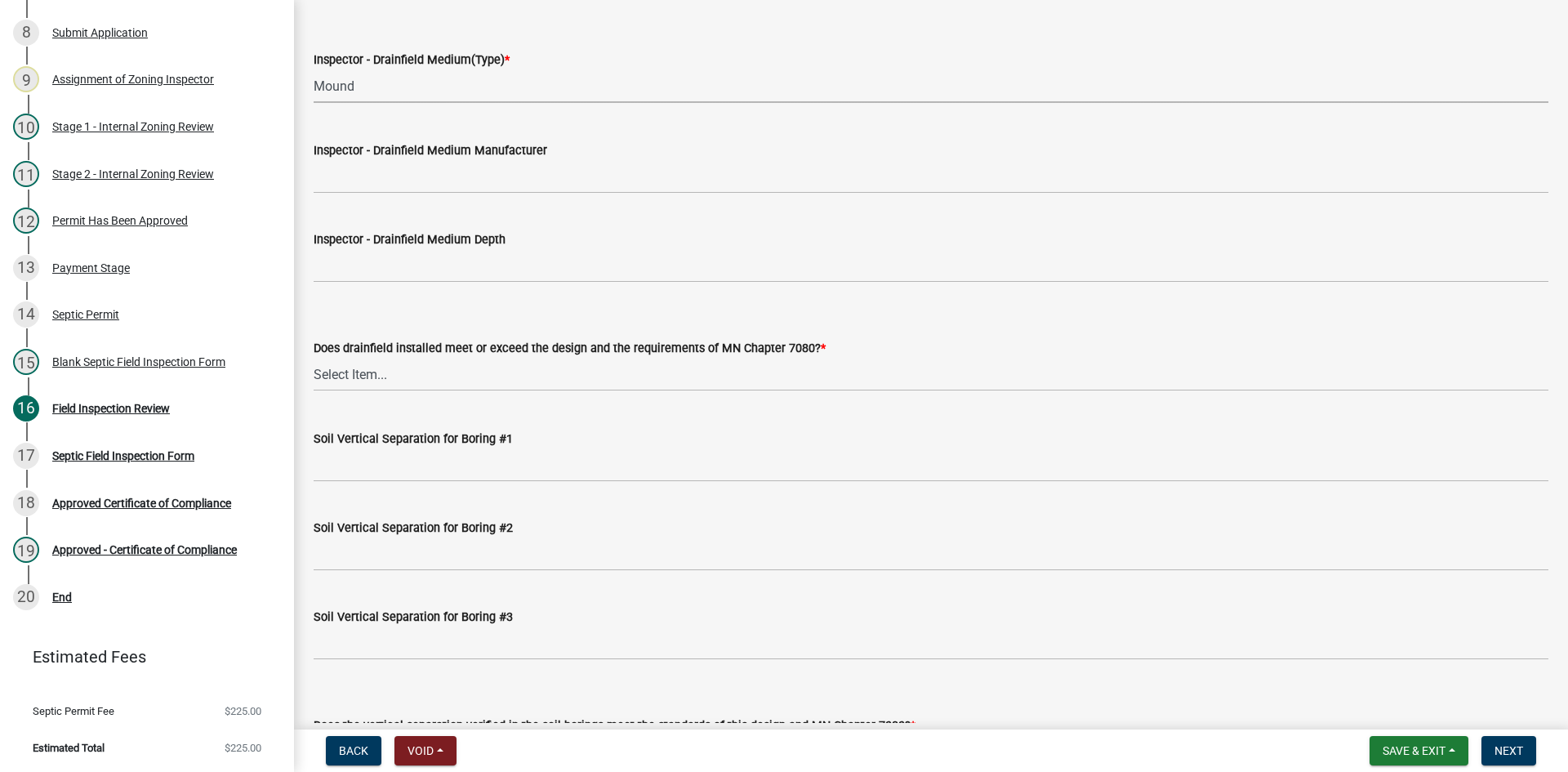
scroll to position [2942, 0]
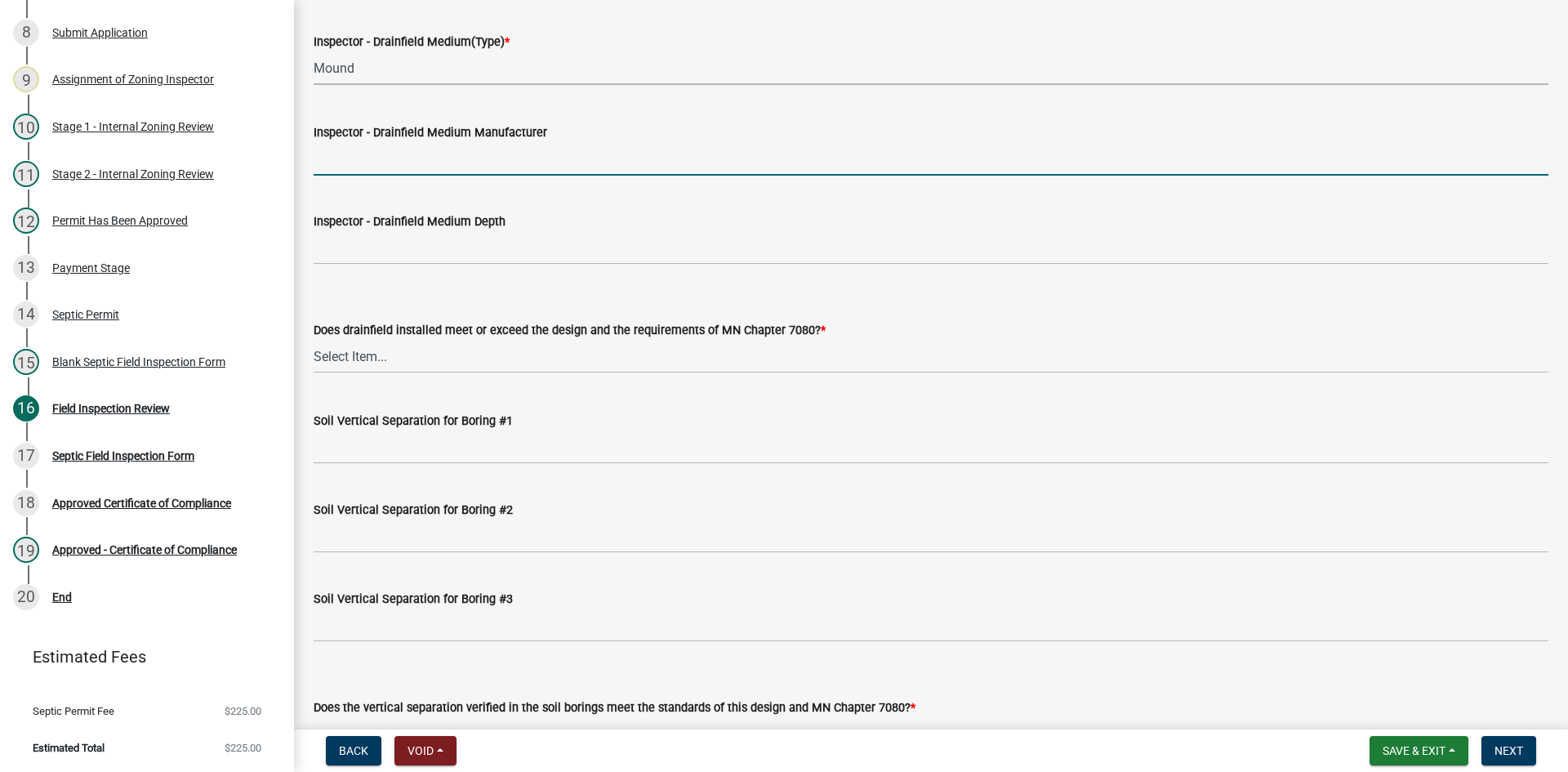
click at [373, 161] on input "Inspector - Drainfield Medium Manufacturer" at bounding box center [931, 159] width 1235 height 34
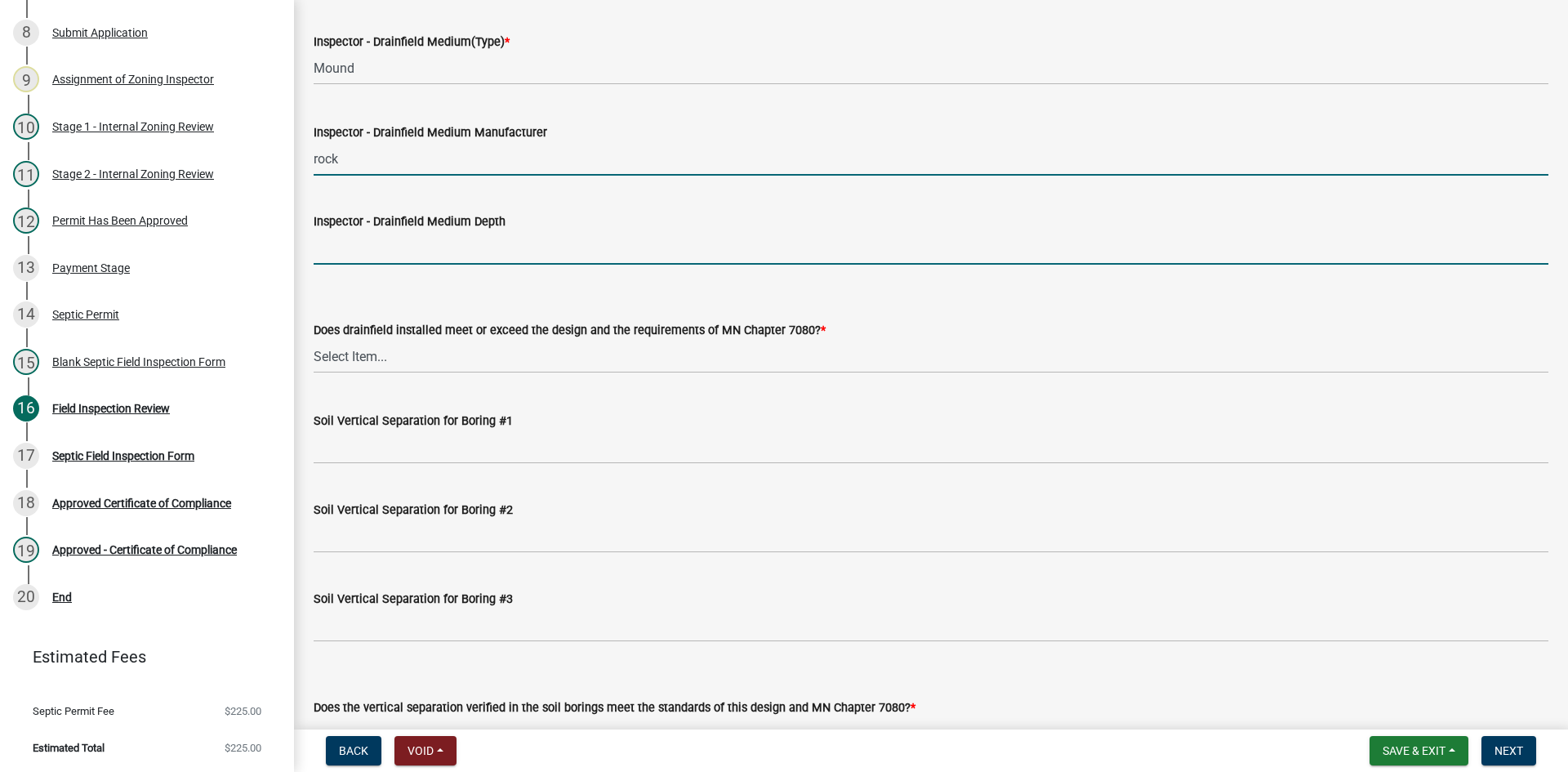
click at [396, 246] on input "Inspector - Drainfield Medium Depth" at bounding box center [931, 248] width 1235 height 34
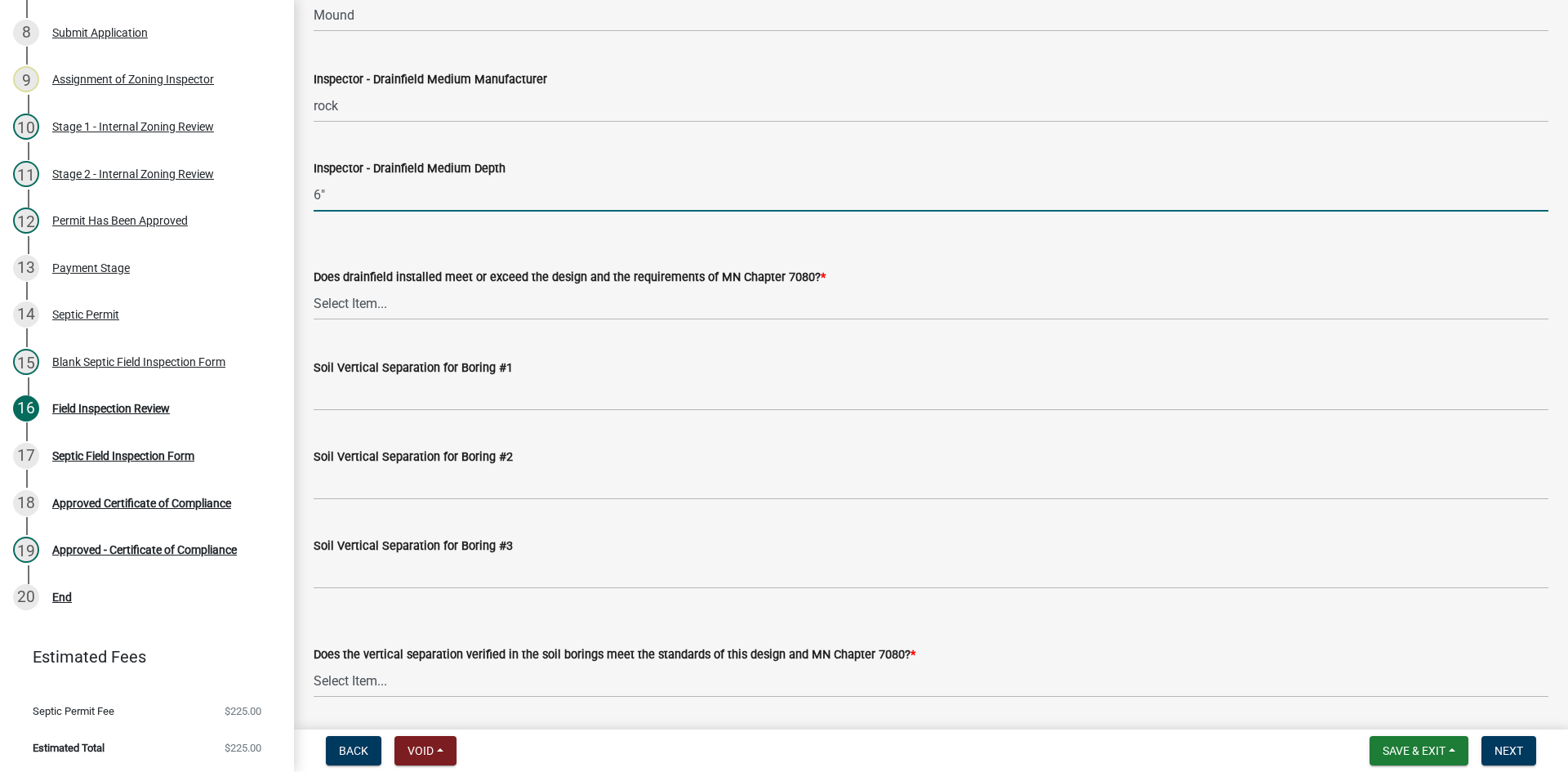
scroll to position [3023, 0]
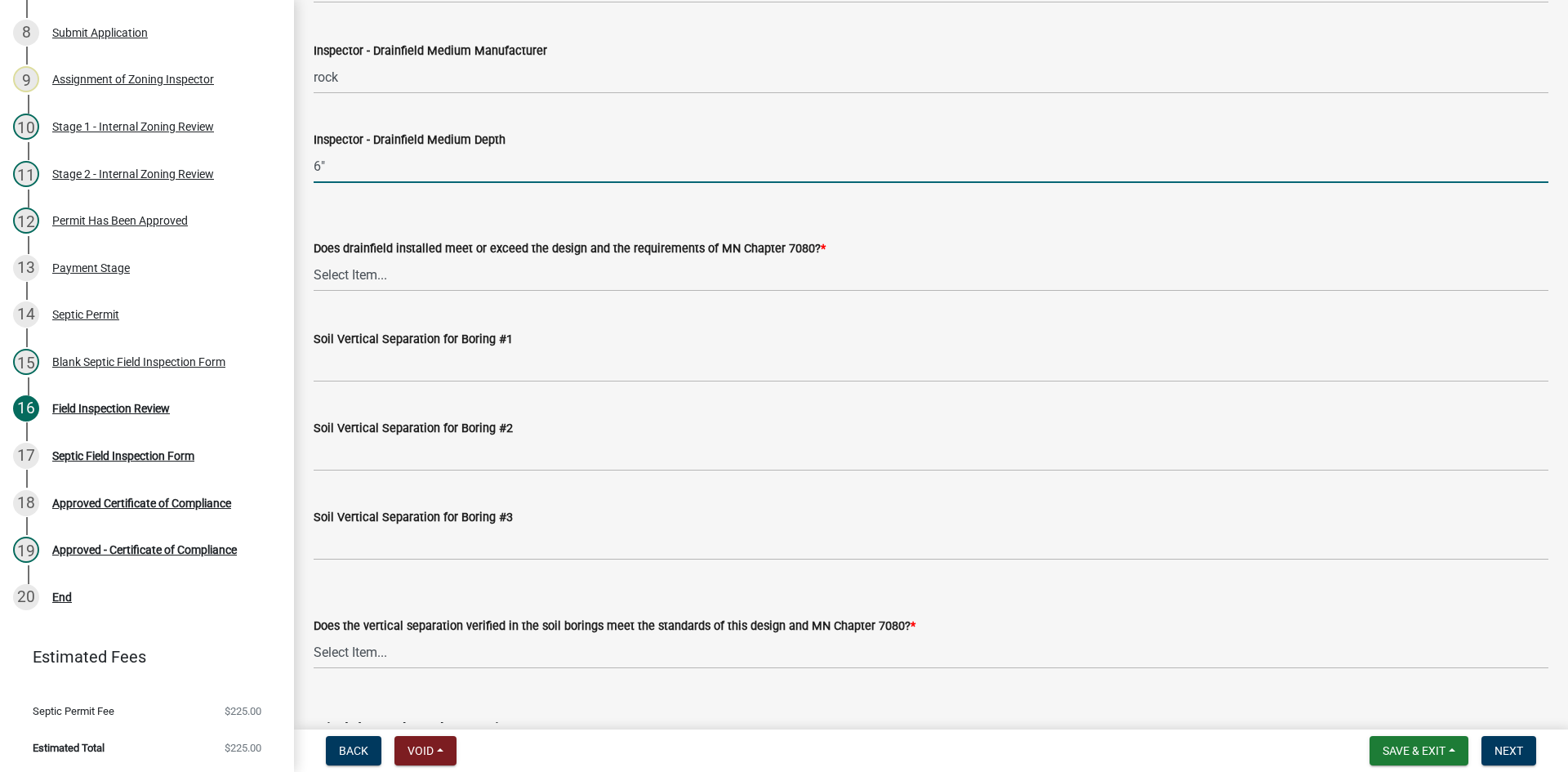
click at [346, 298] on wm-data-entity-input "Does drainfield installed meet or exceed the design and the requirements of MN …" at bounding box center [931, 251] width 1235 height 110
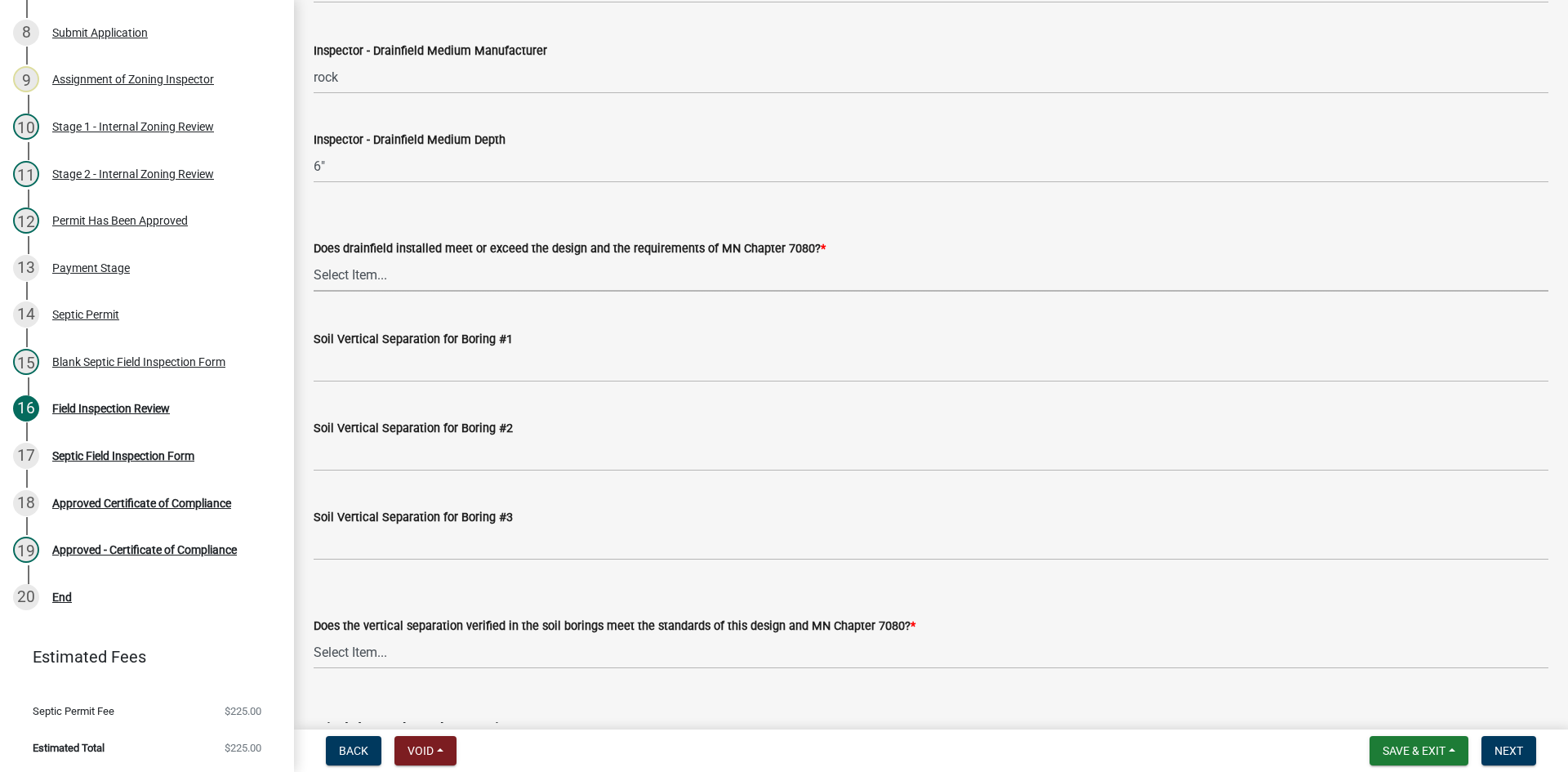
click at [353, 277] on select "Select Item... Yes No" at bounding box center [931, 275] width 1235 height 34
click at [314, 258] on select "Select Item... Yes No" at bounding box center [931, 275] width 1235 height 34
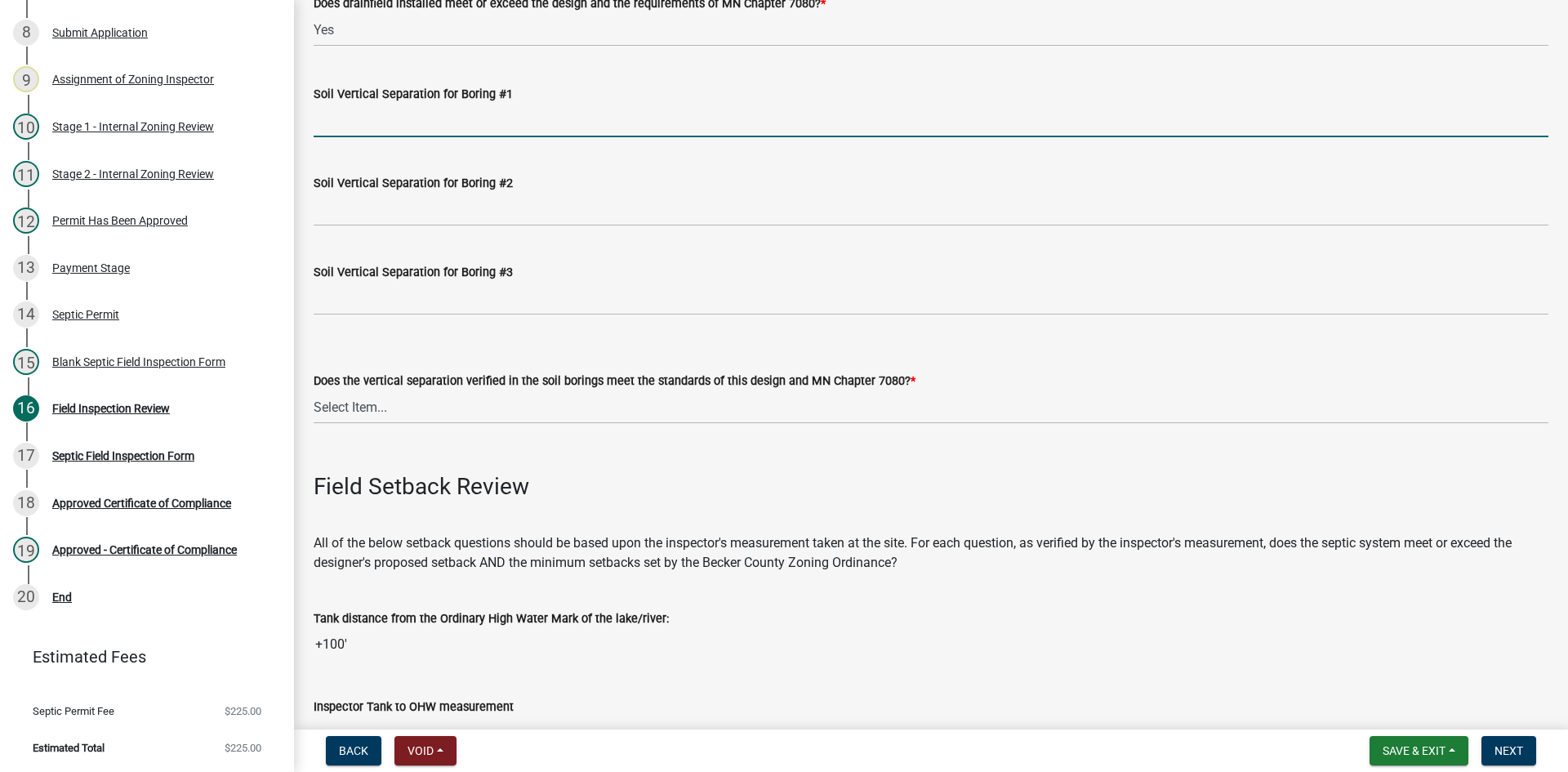
drag, startPoint x: 372, startPoint y: 127, endPoint x: 401, endPoint y: 134, distance: 29.8
click at [373, 127] on input "Soil Vertical Separation for Boring #1" at bounding box center [931, 121] width 1235 height 34
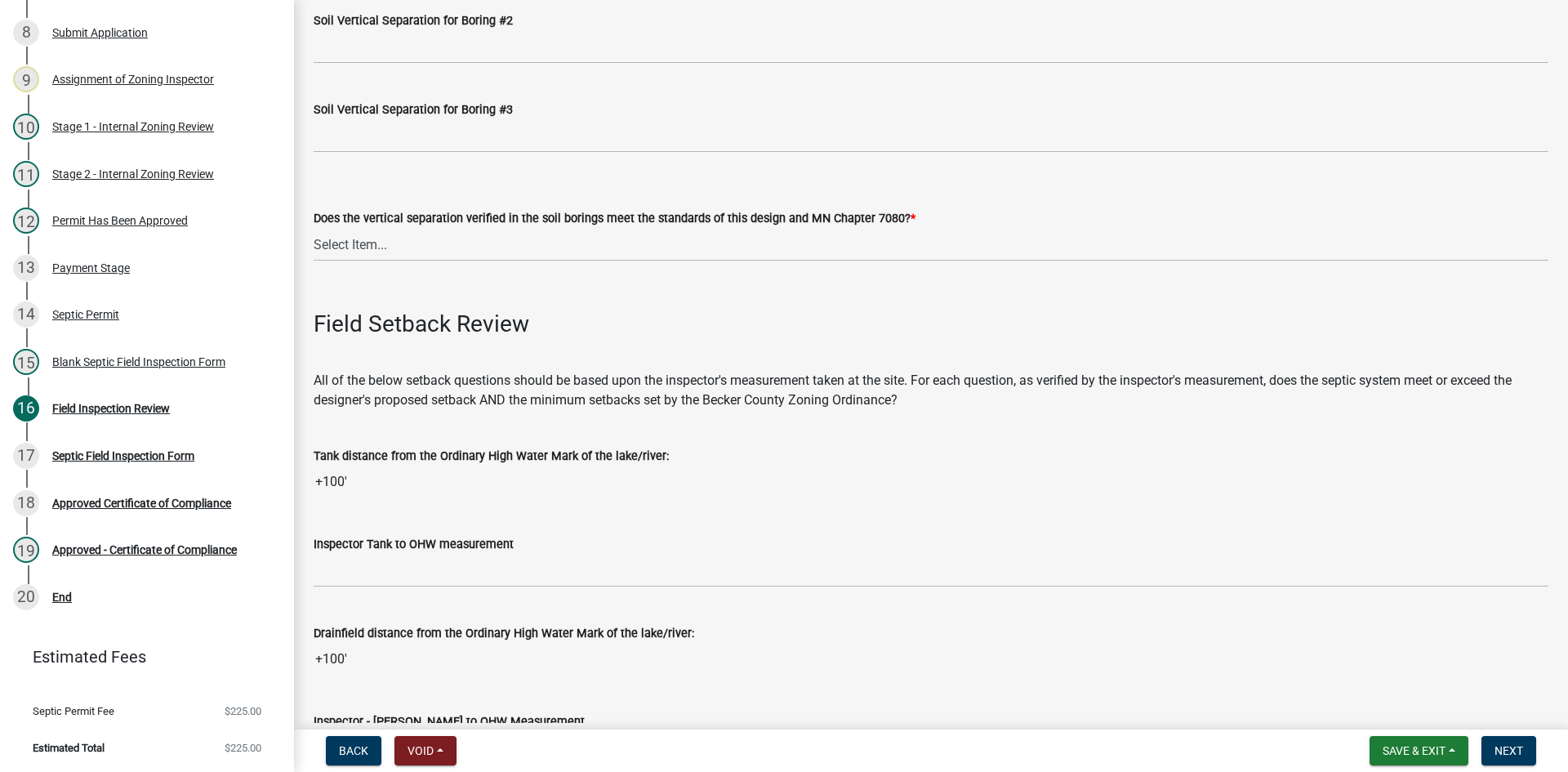
scroll to position [3432, 0]
click at [351, 257] on select "Select Item... Yes No" at bounding box center [931, 244] width 1235 height 34
click at [314, 227] on select "Select Item... Yes No" at bounding box center [931, 244] width 1235 height 34
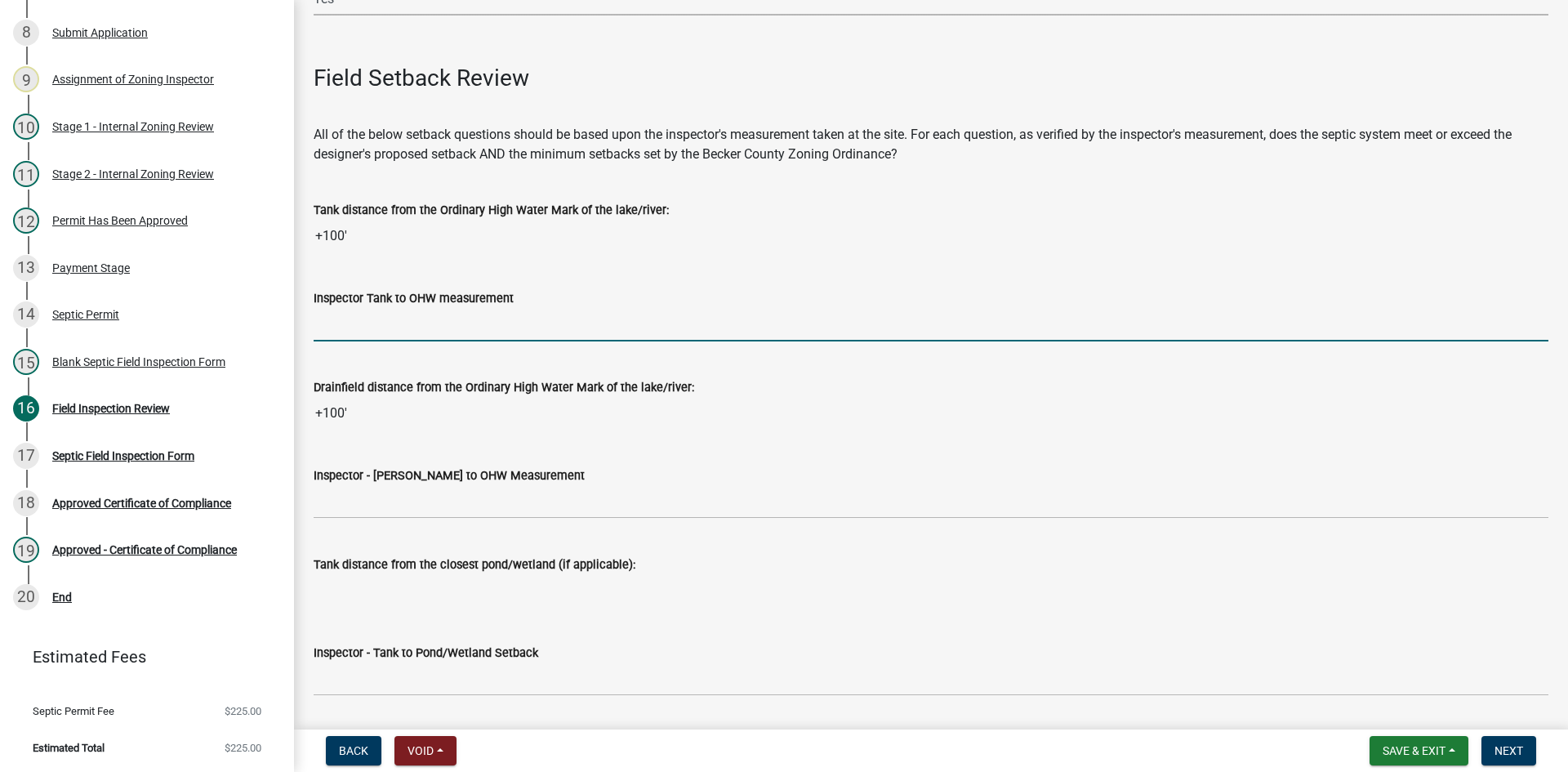
click at [364, 312] on input "Inspector Tank to OHW measurement" at bounding box center [931, 325] width 1235 height 34
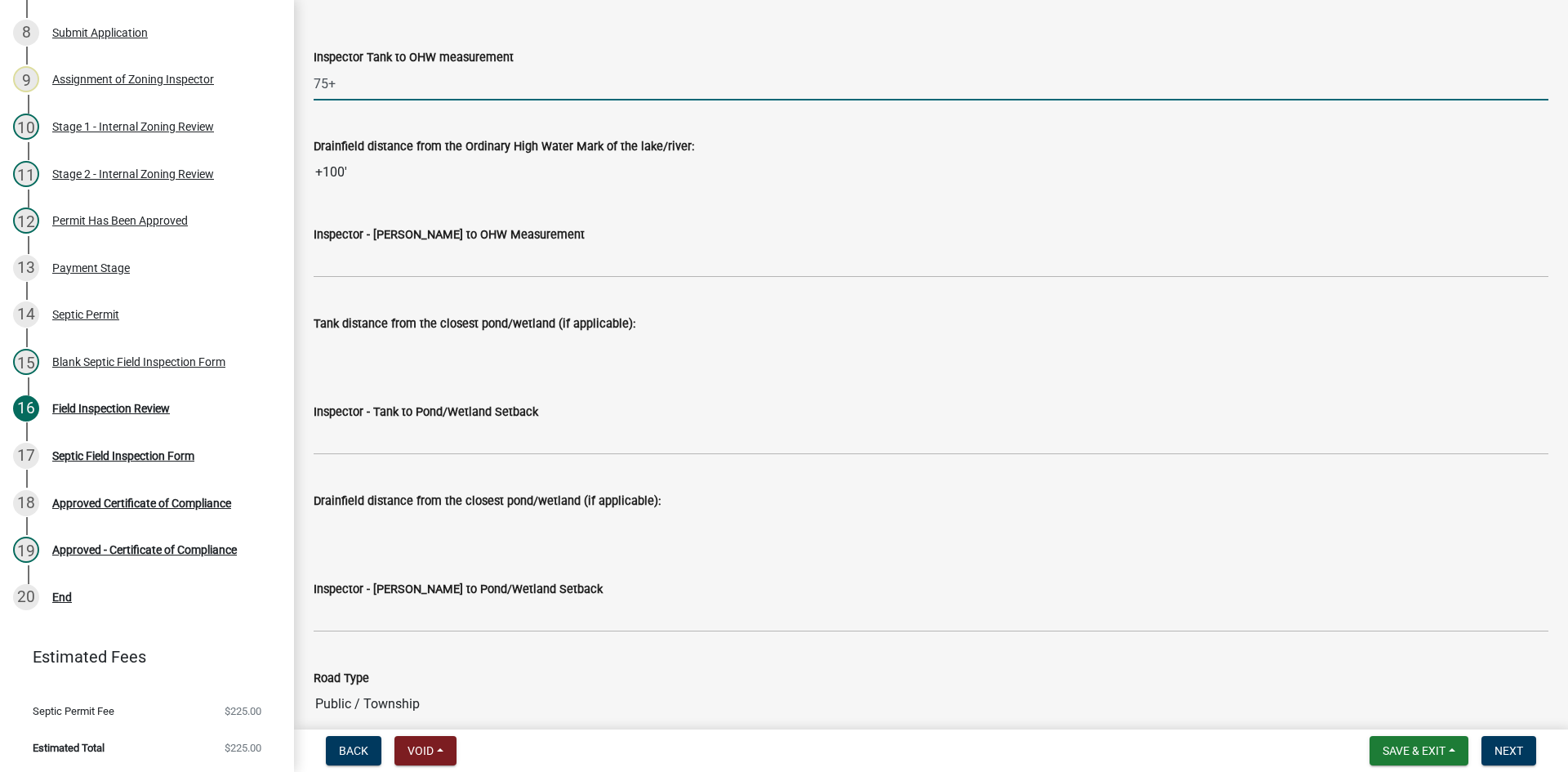
scroll to position [3922, 0]
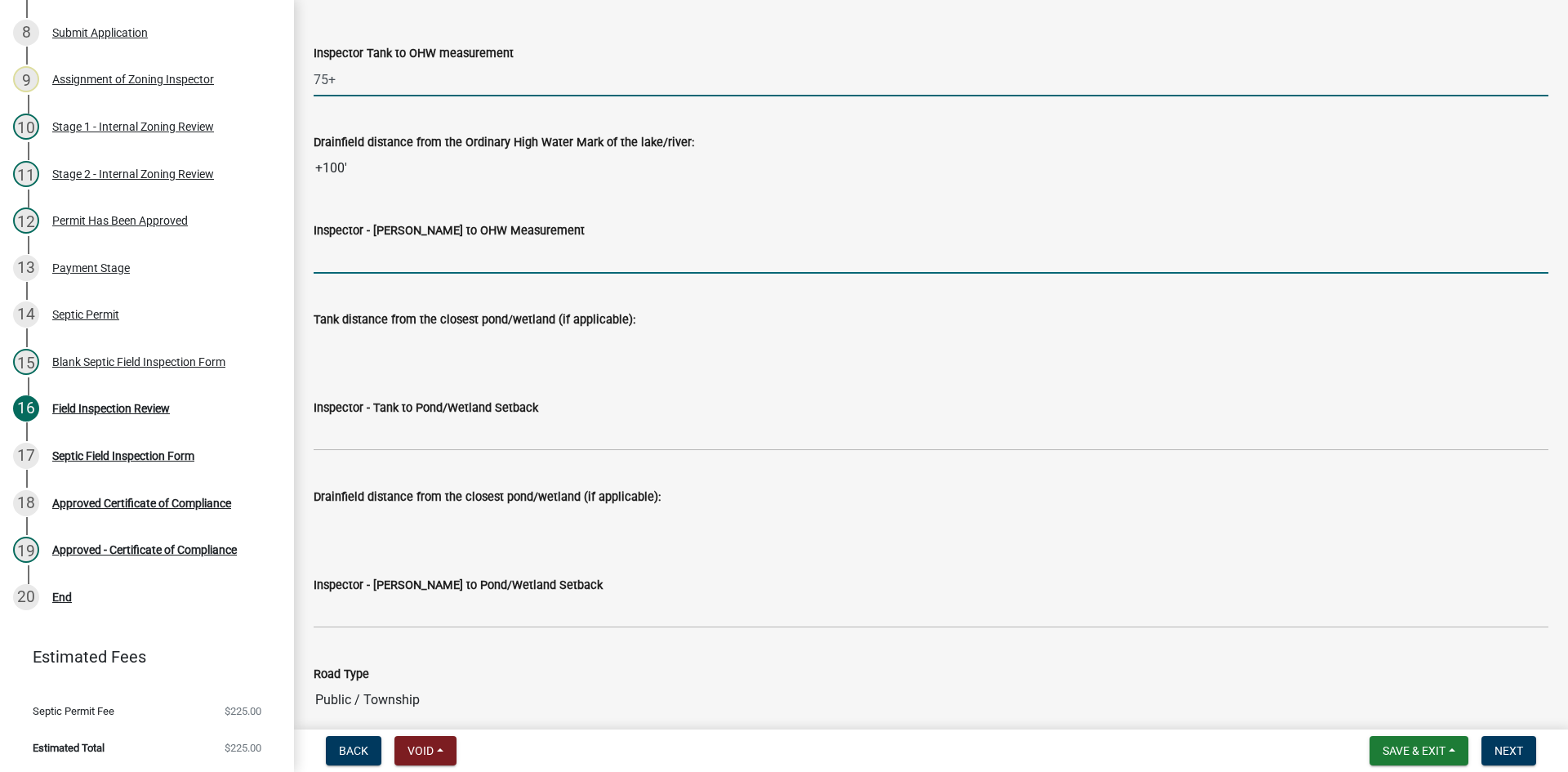
click at [400, 257] on input "Inspector - [PERSON_NAME] to OHW Measurement" at bounding box center [931, 257] width 1235 height 34
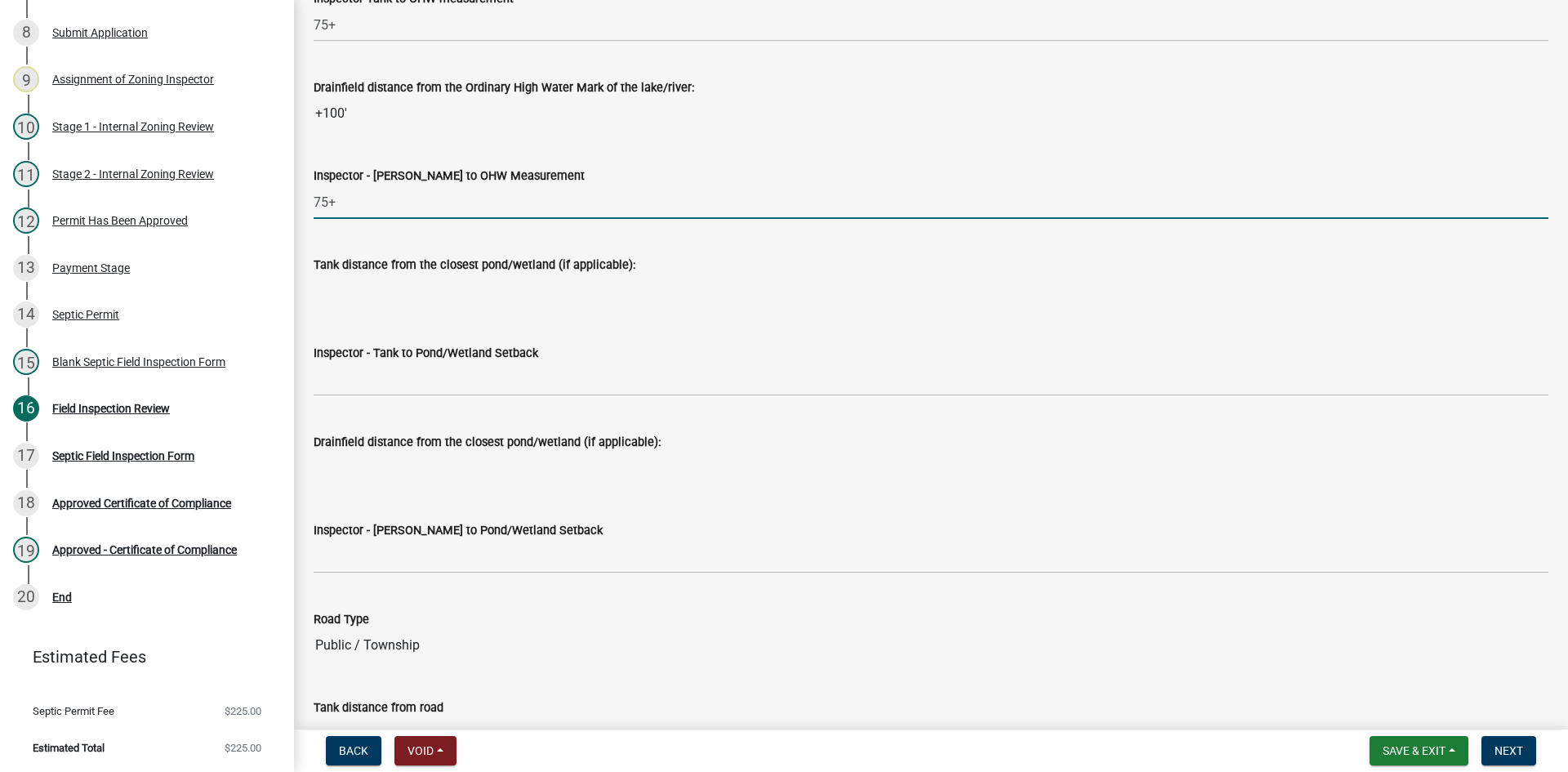
scroll to position [4004, 0]
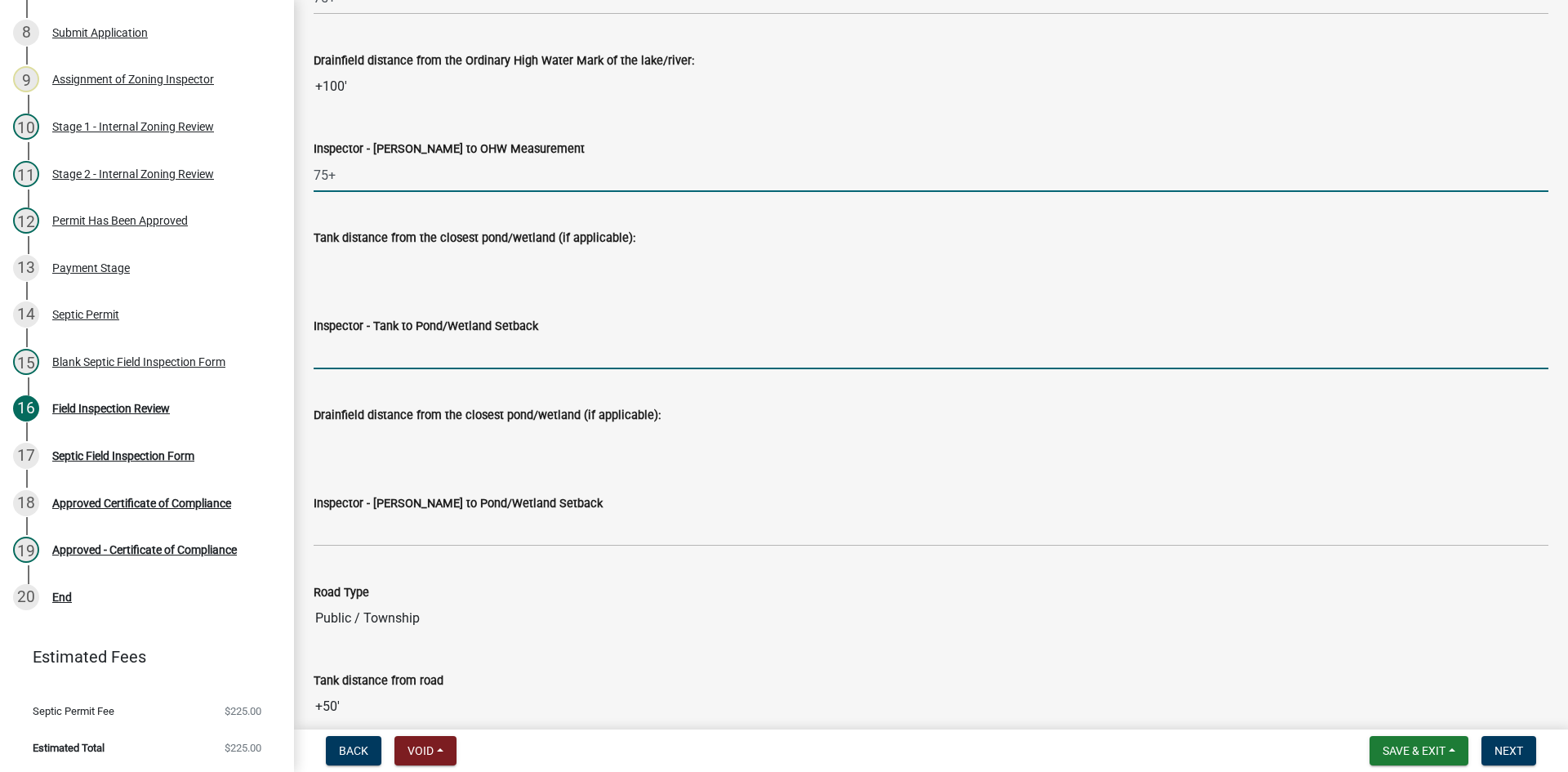
click at [368, 355] on input "Inspector - Tank to Pond/Wetland Setback" at bounding box center [931, 353] width 1235 height 34
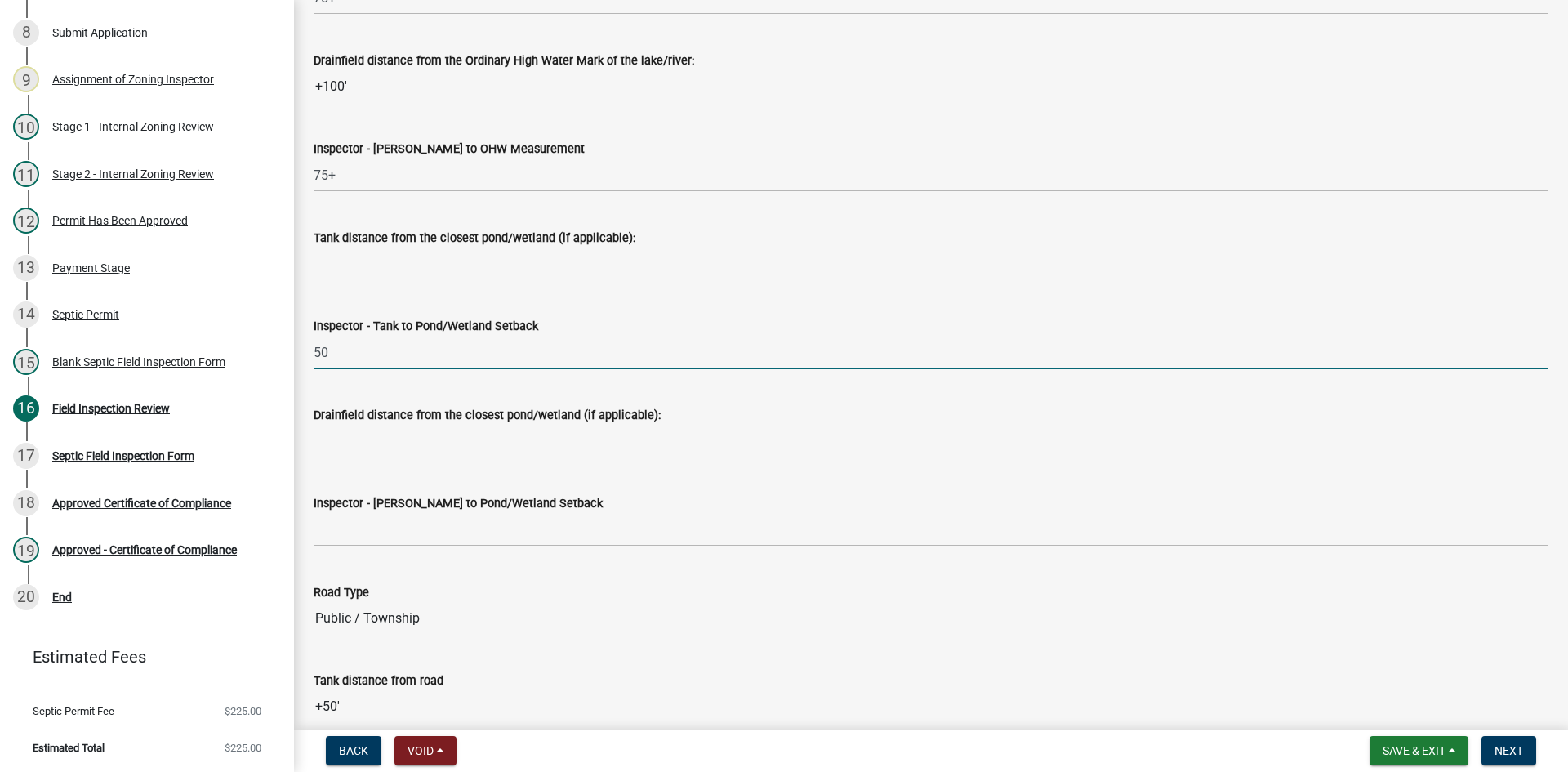
drag, startPoint x: 400, startPoint y: 350, endPoint x: 308, endPoint y: 367, distance: 93.6
click at [308, 367] on div "Inspector - Tank to Pond/Wetland Setback 50" at bounding box center [931, 331] width 1260 height 76
click at [385, 357] on input "Inspector - Tank to Pond/Wetland Setback" at bounding box center [931, 353] width 1235 height 34
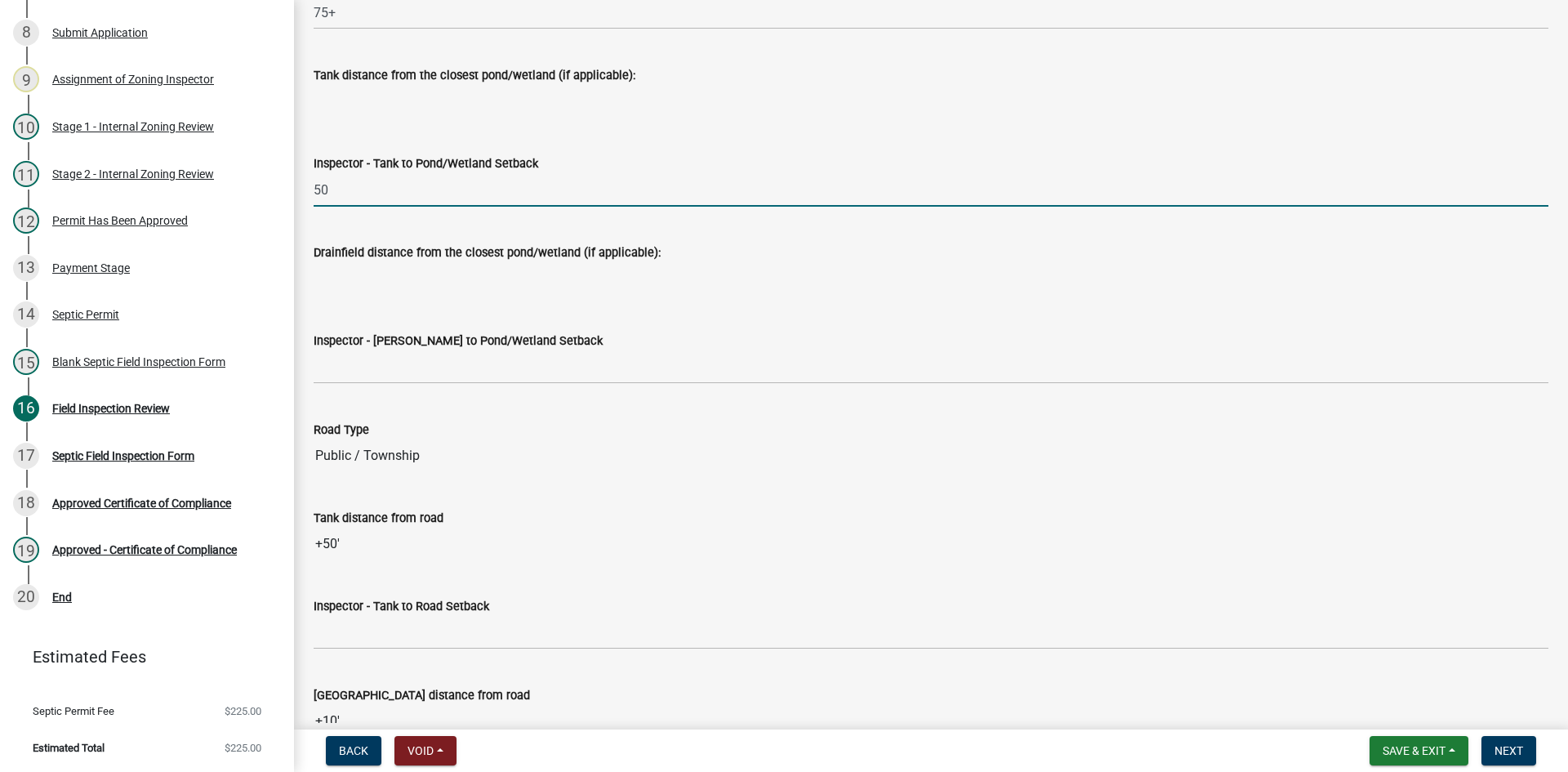
scroll to position [4168, 0]
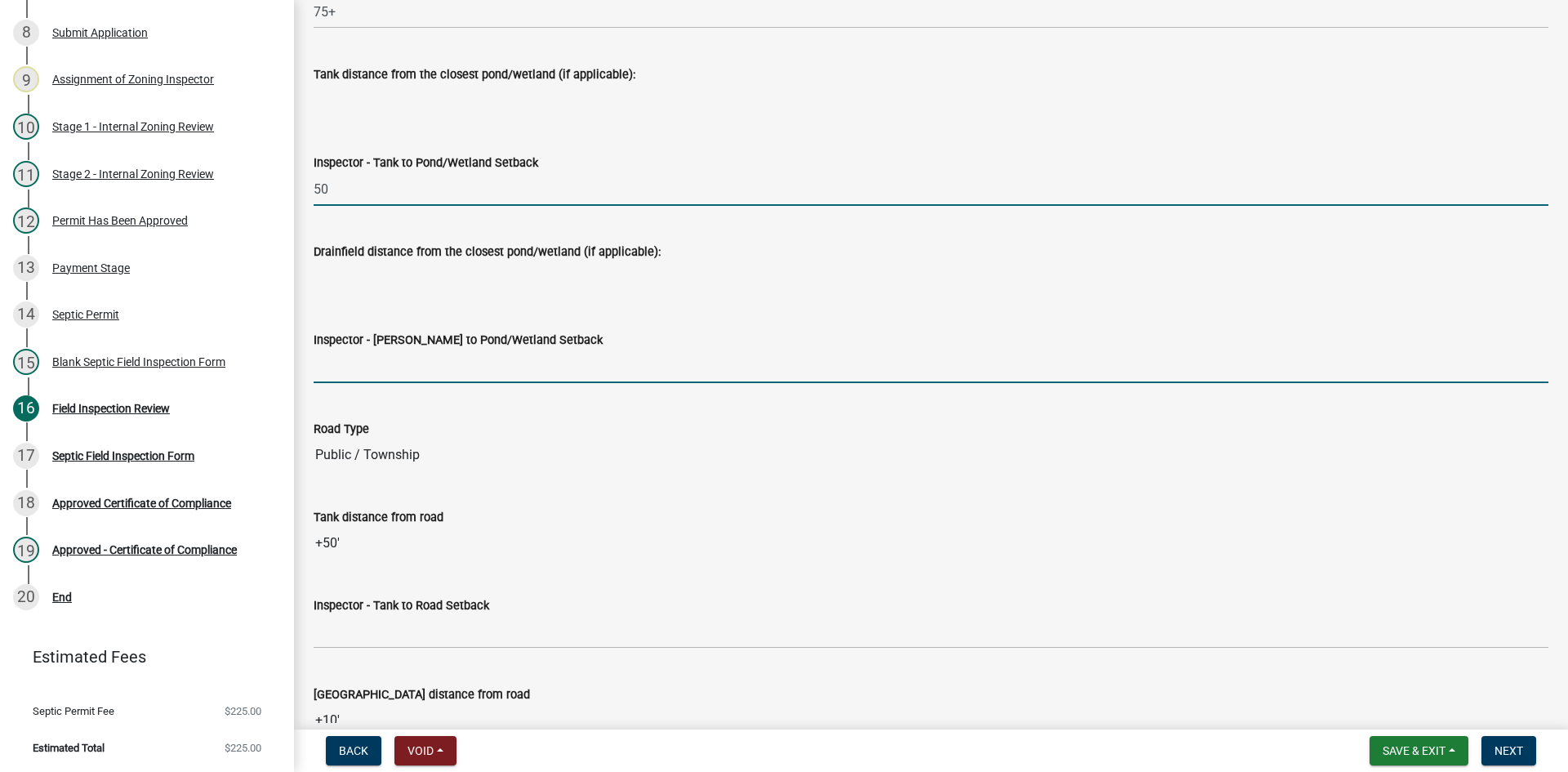
click at [358, 358] on input "Inspector - [PERSON_NAME] to Pond/Wetland Setback" at bounding box center [931, 367] width 1235 height 34
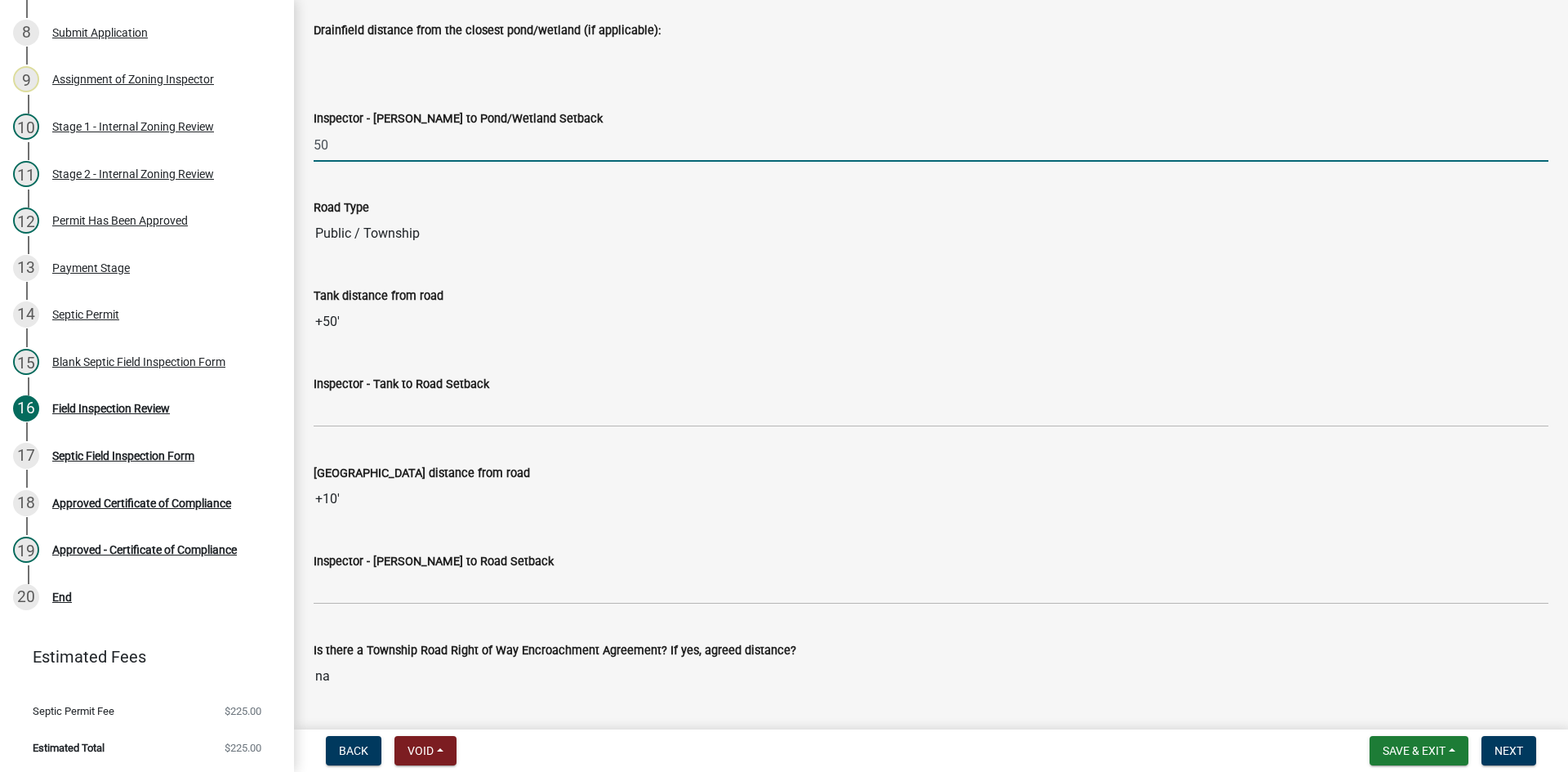
scroll to position [4412, 0]
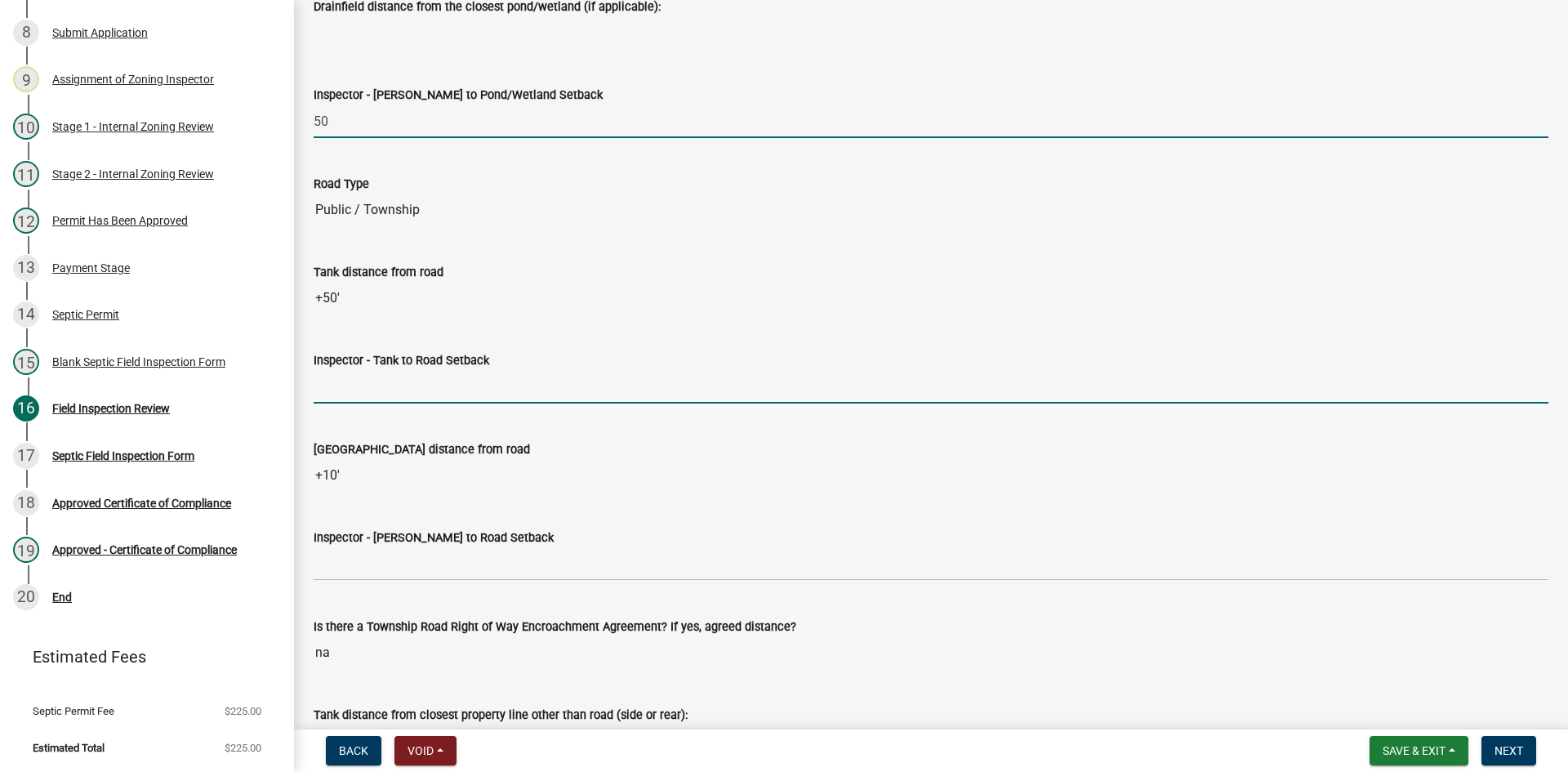
click at [354, 387] on input "Inspector - Tank to Road Setback" at bounding box center [931, 387] width 1235 height 34
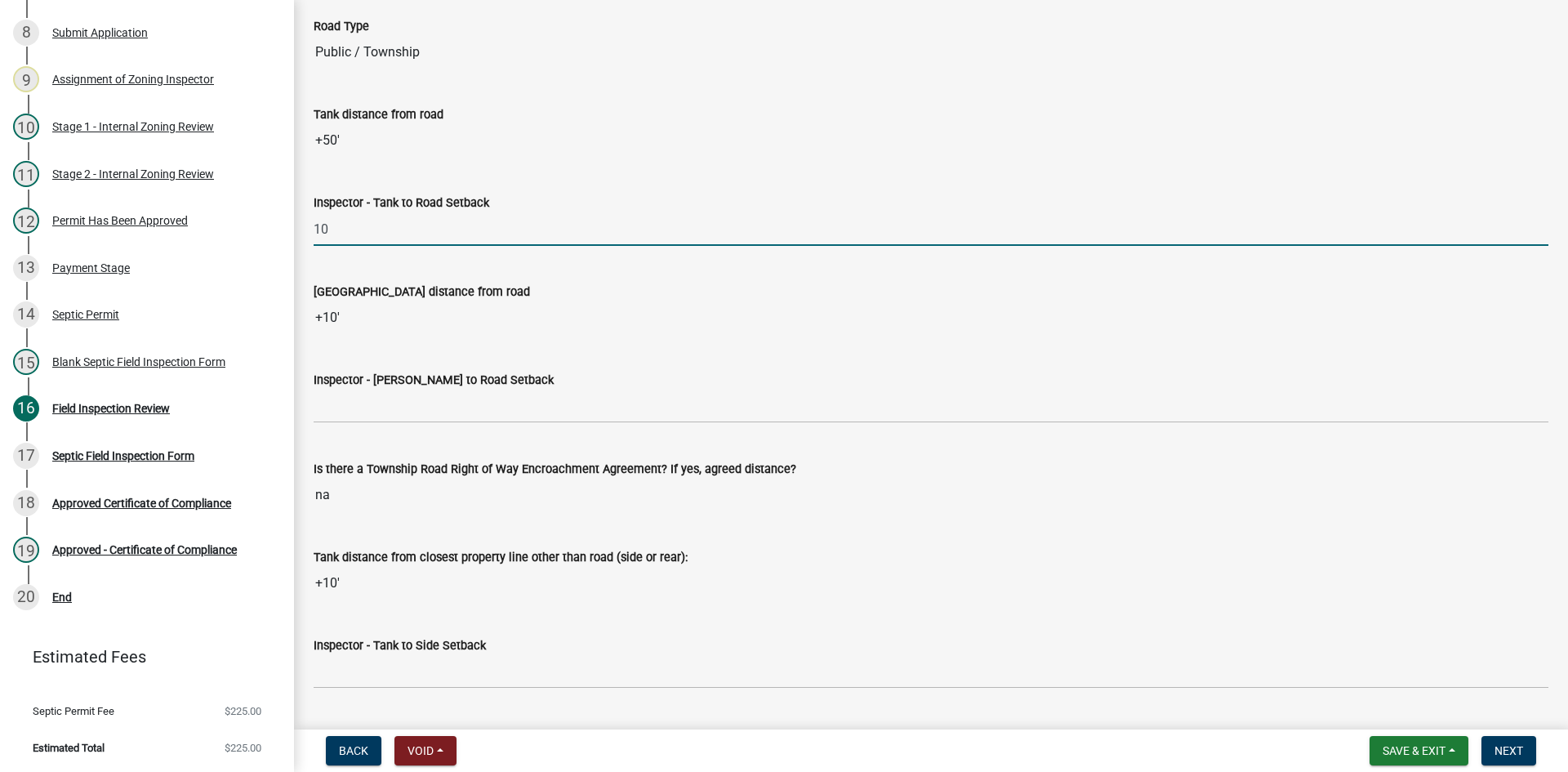
scroll to position [4575, 0]
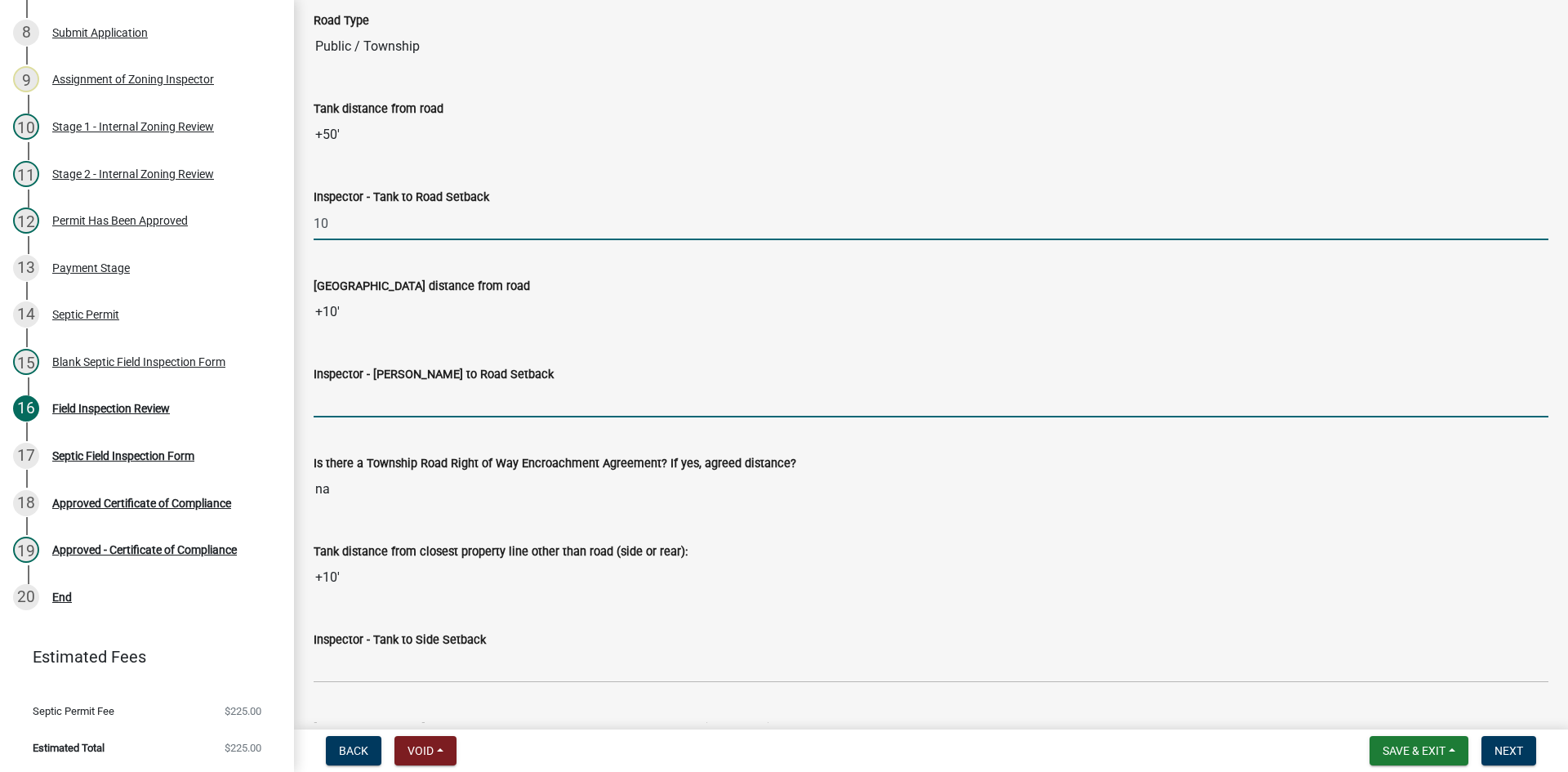
click at [361, 409] on input "Inspector - [PERSON_NAME] to Road Setback" at bounding box center [931, 401] width 1235 height 34
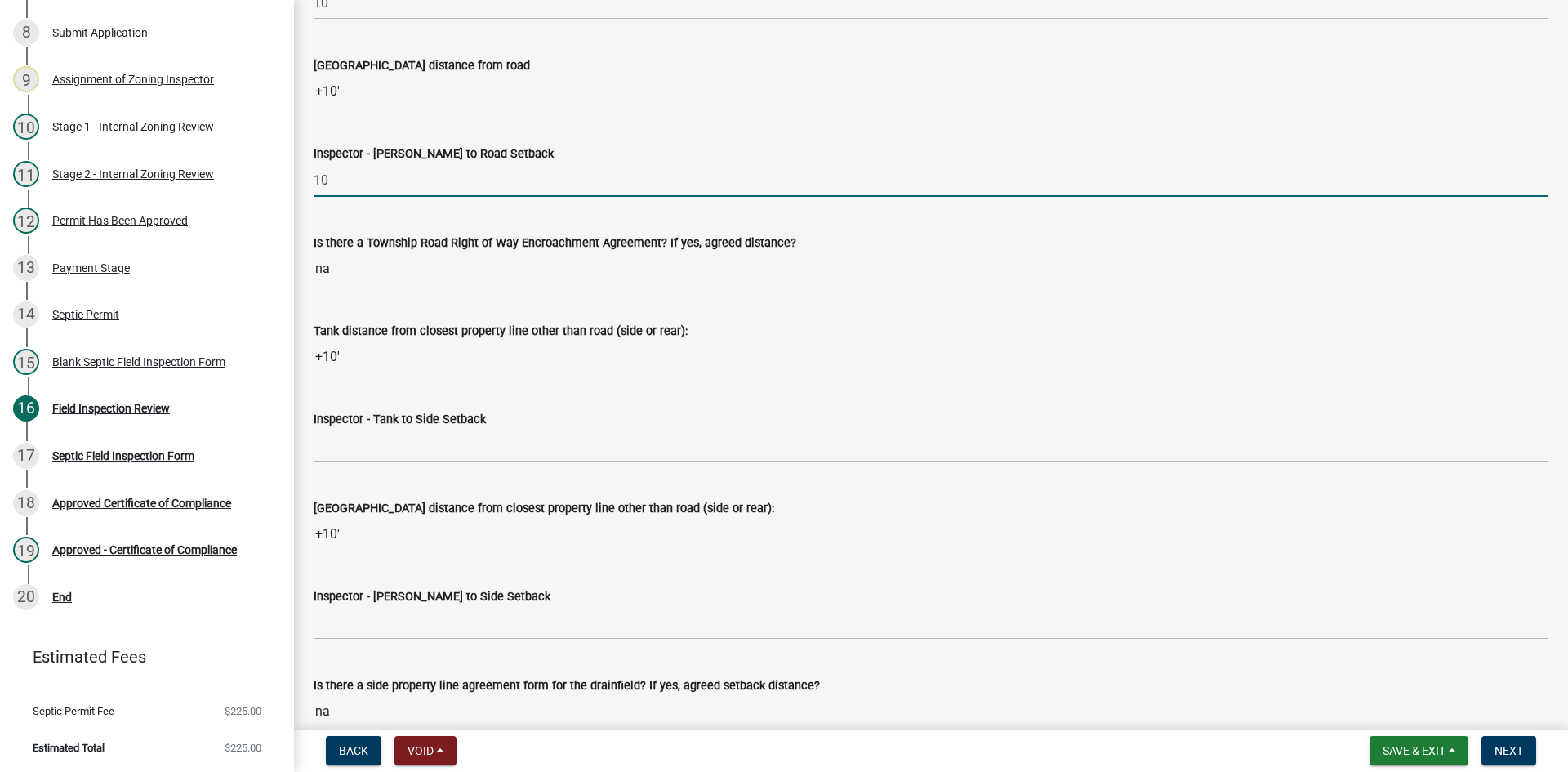
scroll to position [4821, 0]
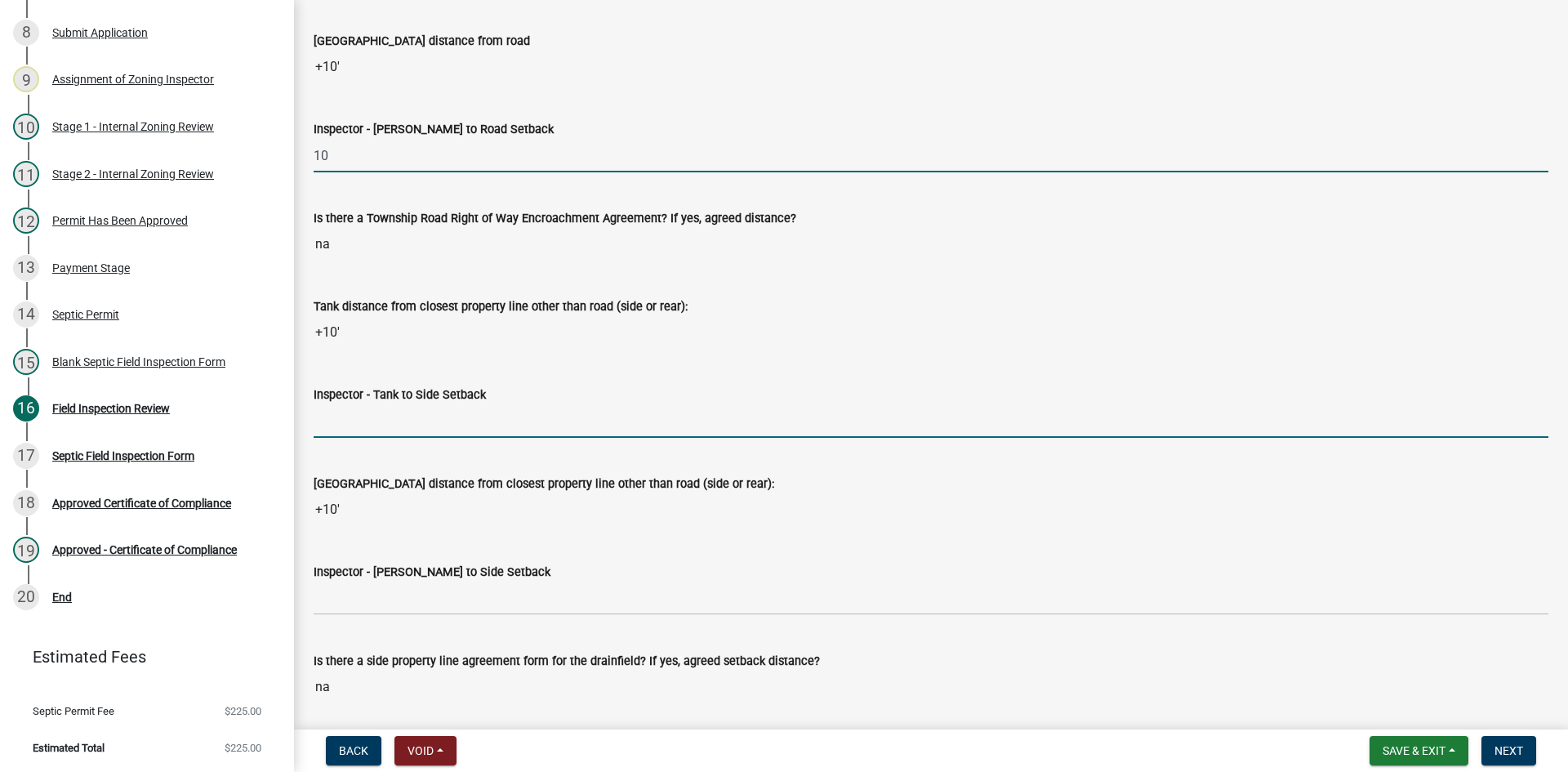
click at [361, 411] on input "Inspector - Tank to Side Setback" at bounding box center [931, 421] width 1235 height 34
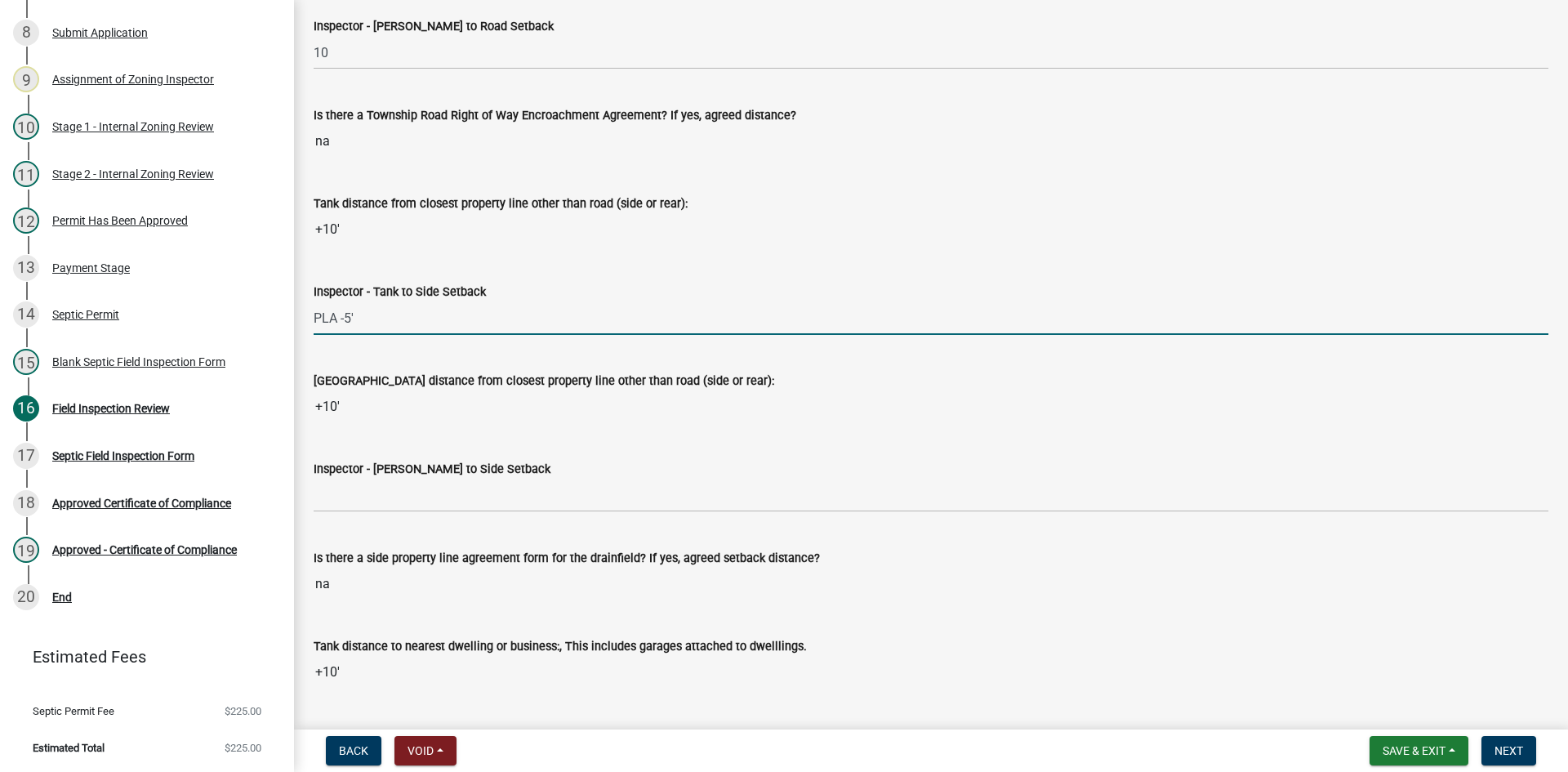
scroll to position [5066, 0]
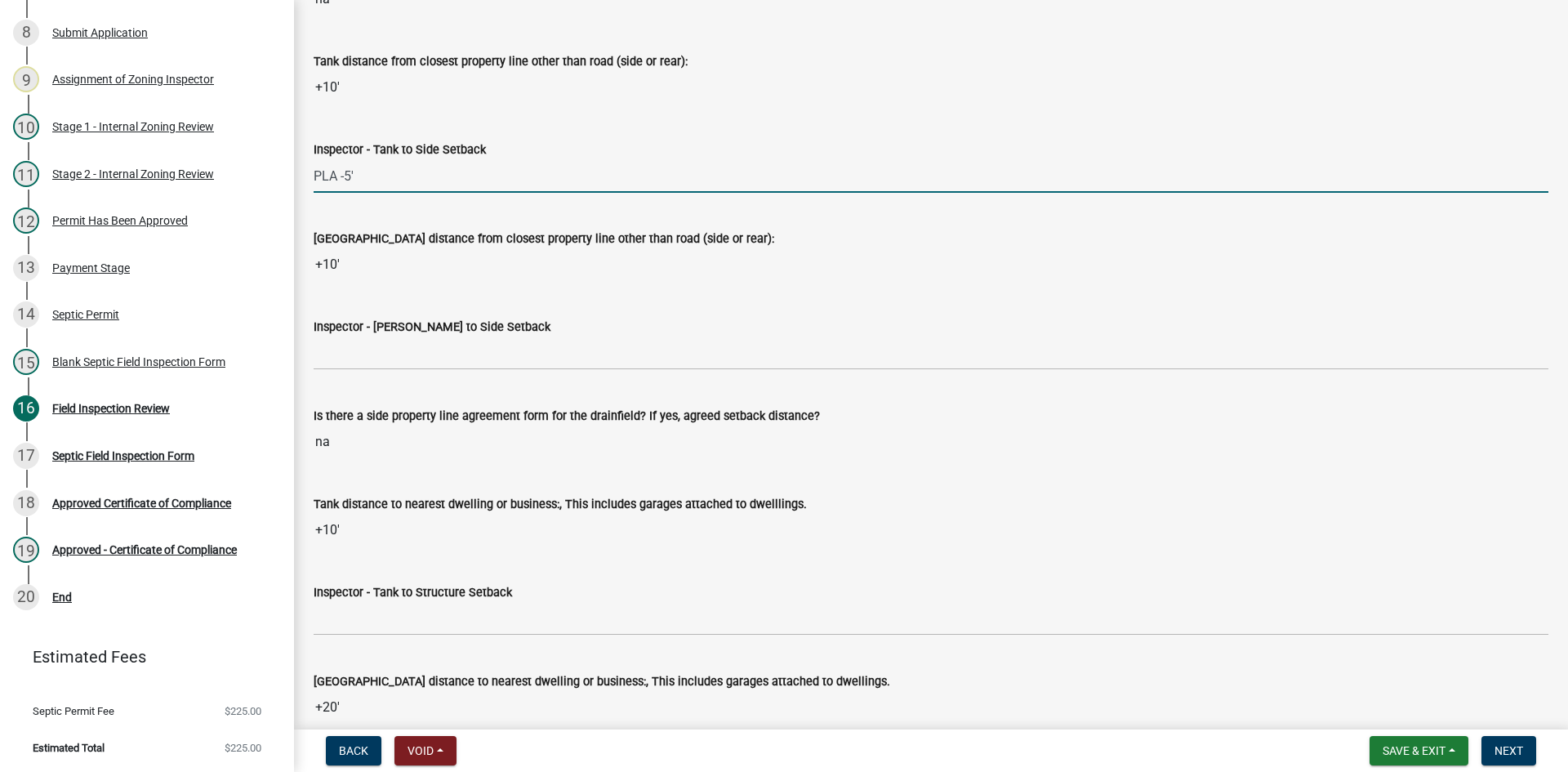
drag, startPoint x: 345, startPoint y: 179, endPoint x: 485, endPoint y: 194, distance: 140.8
click at [477, 187] on input "PLA -5'" at bounding box center [931, 176] width 1235 height 34
click at [528, 190] on input "PLA" at bounding box center [931, 176] width 1235 height 34
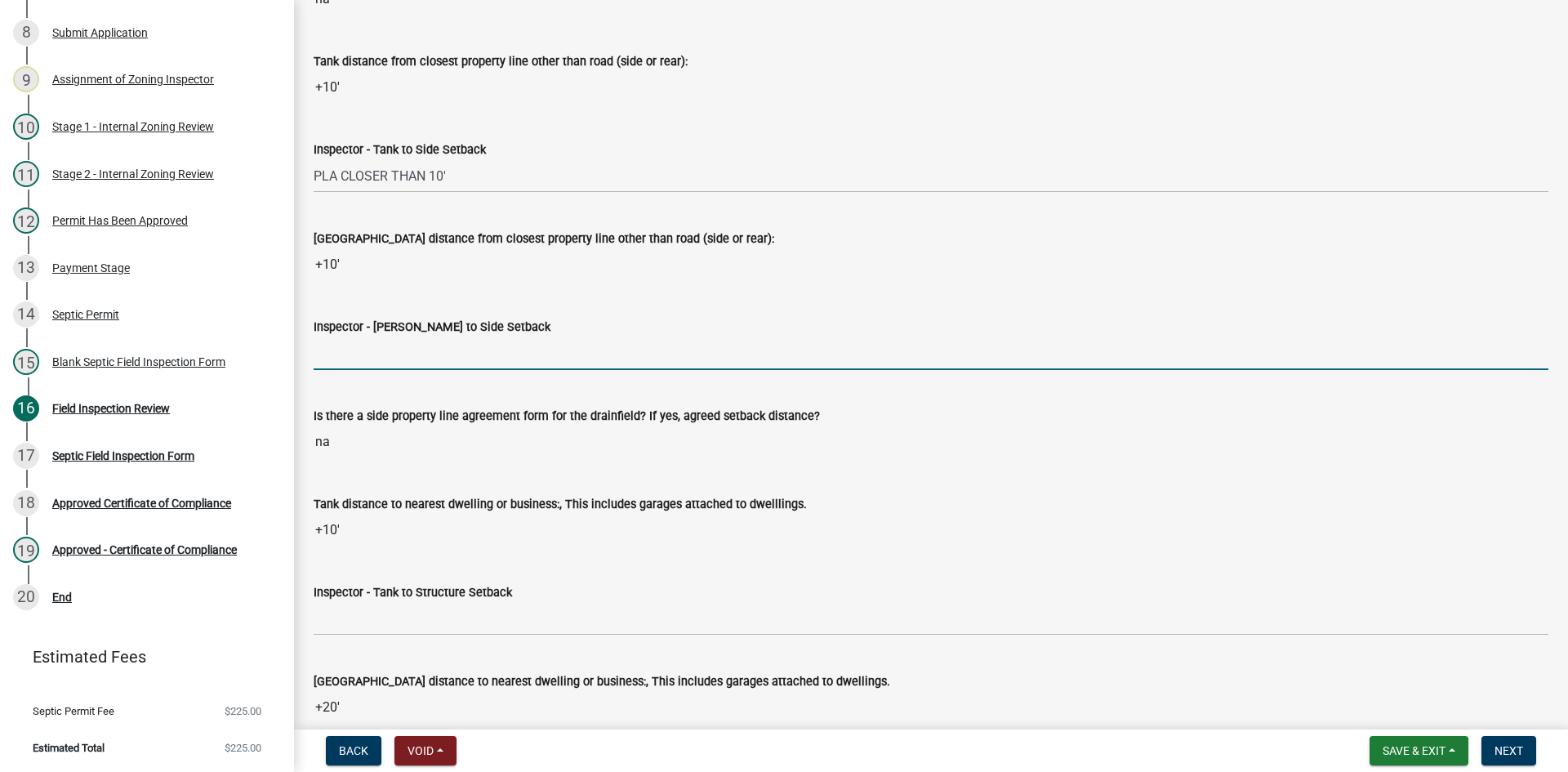
click at [367, 355] on input "Inspector - [PERSON_NAME] to Side Setback" at bounding box center [931, 354] width 1235 height 34
click at [385, 361] on input "5' PLA" at bounding box center [931, 354] width 1235 height 34
click at [353, 352] on input "5' PLA" at bounding box center [931, 354] width 1235 height 34
drag, startPoint x: 315, startPoint y: 350, endPoint x: 323, endPoint y: 347, distance: 8.5
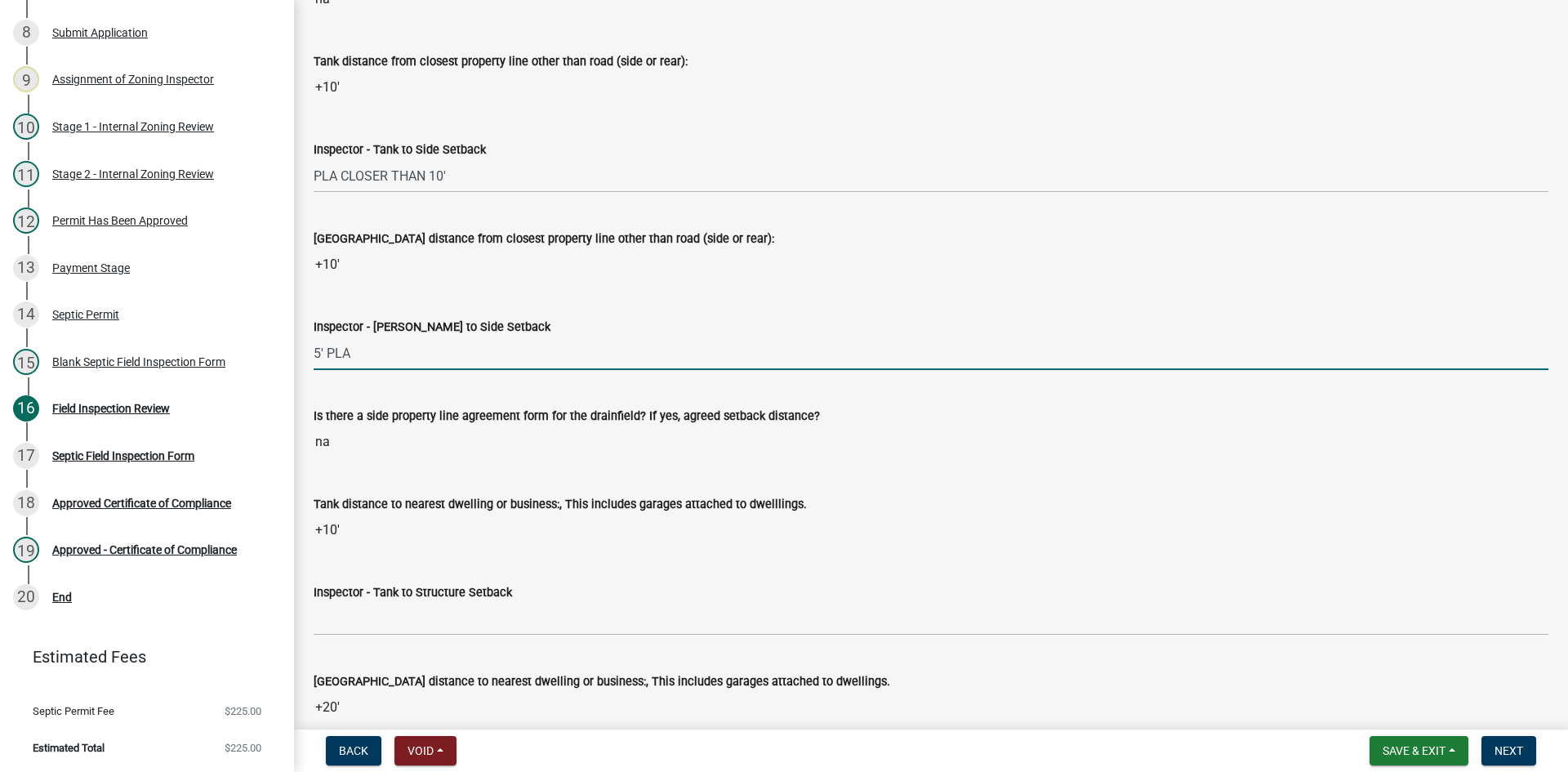
click at [323, 347] on input "5' PLA" at bounding box center [931, 354] width 1235 height 34
click at [339, 345] on input "PLA" at bounding box center [931, 354] width 1235 height 34
click at [345, 343] on input "PLA" at bounding box center [931, 354] width 1235 height 34
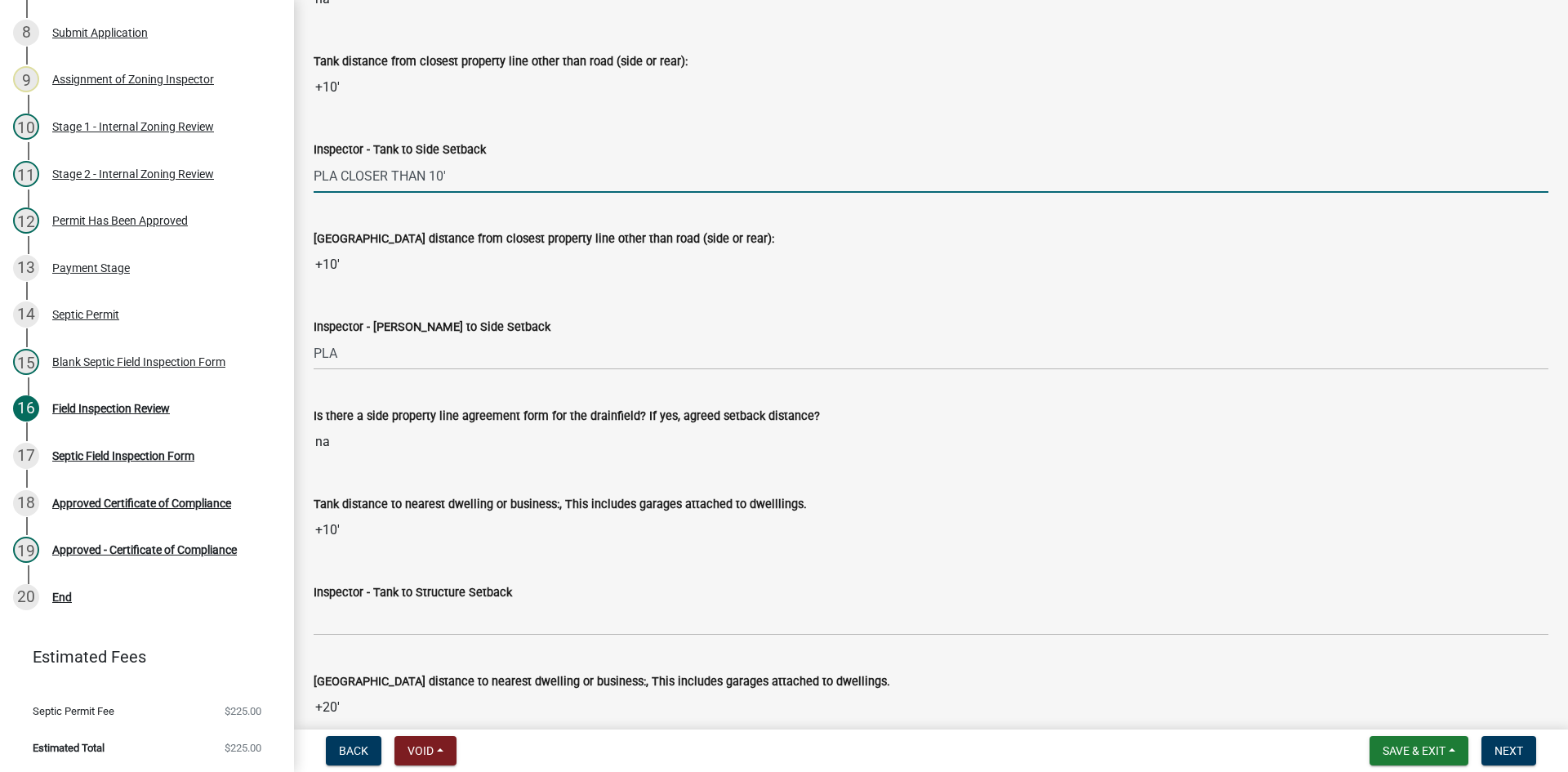
drag, startPoint x: 318, startPoint y: 178, endPoint x: 498, endPoint y: 183, distance: 180.1
click at [498, 183] on input "PLA CLOSER THAN 10'" at bounding box center [931, 176] width 1235 height 34
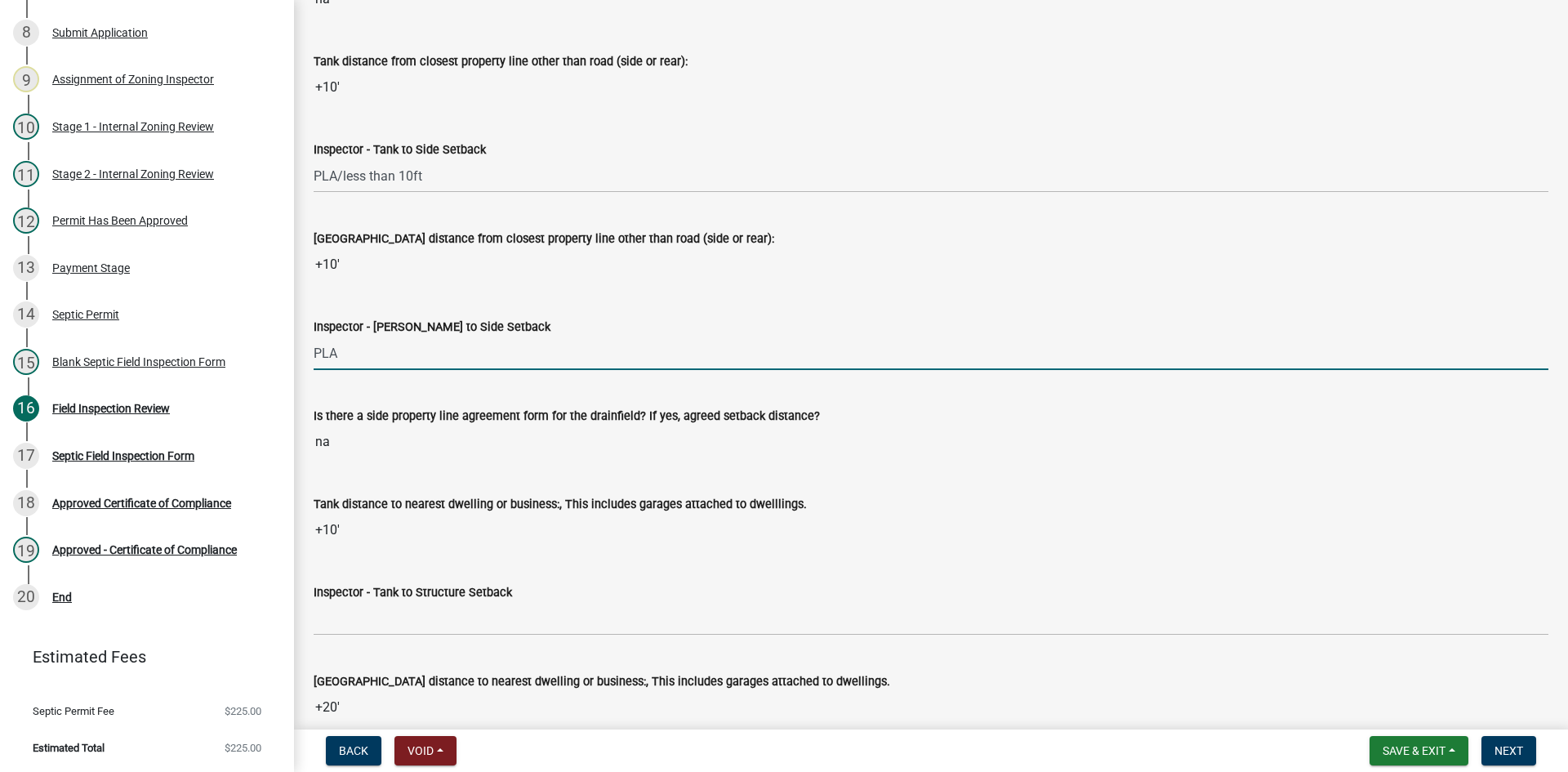
click at [366, 361] on input "PLA" at bounding box center [931, 354] width 1235 height 34
drag, startPoint x: 354, startPoint y: 361, endPoint x: 275, endPoint y: 373, distance: 79.9
click at [275, 373] on div "Zoning-Septic: Onsite Septic System Application (Designers) SS2025-2456 Edit Vi…" at bounding box center [784, 386] width 1568 height 772
click at [340, 352] on input "PL" at bounding box center [931, 354] width 1235 height 34
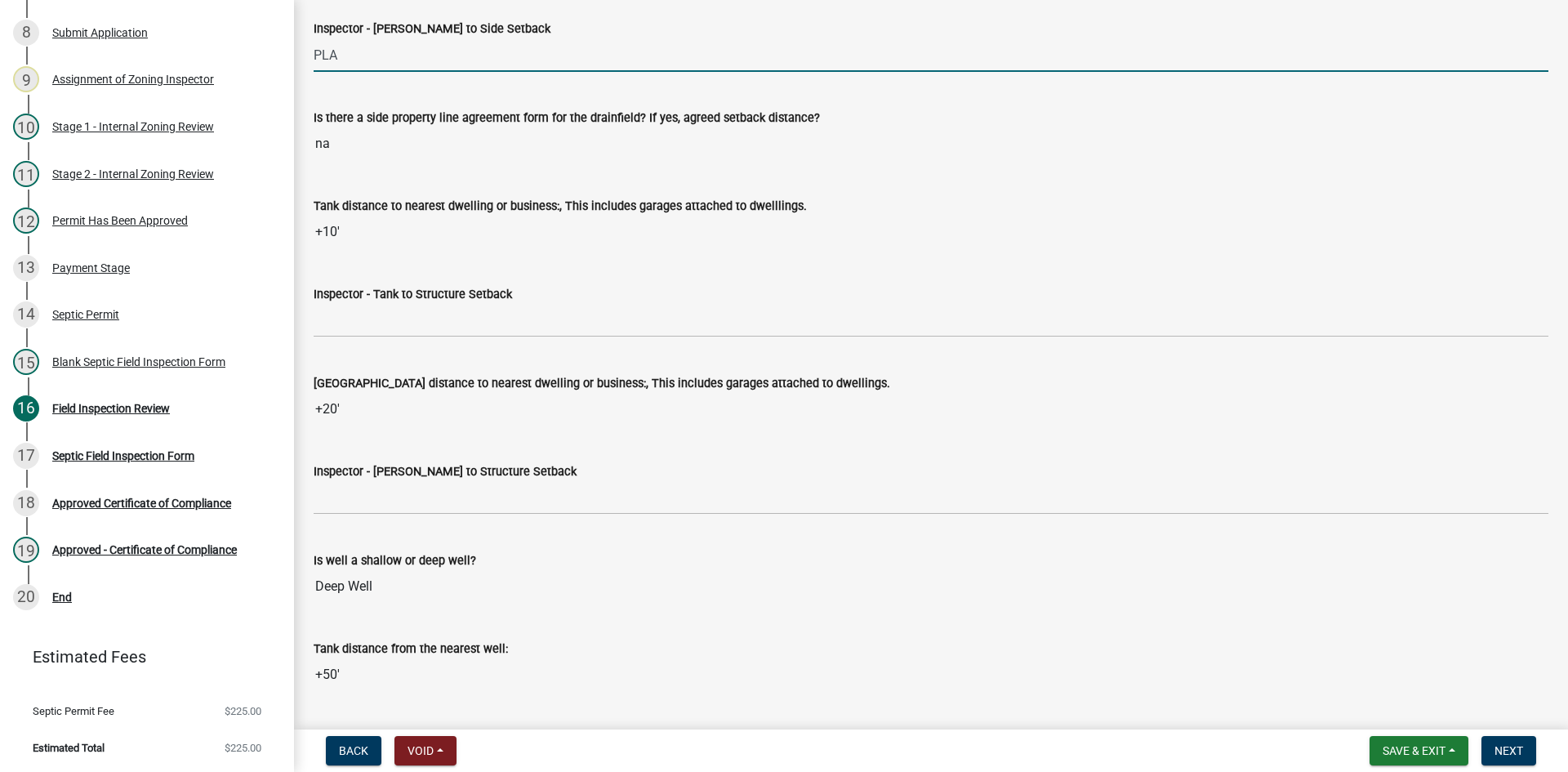
scroll to position [5392, 0]
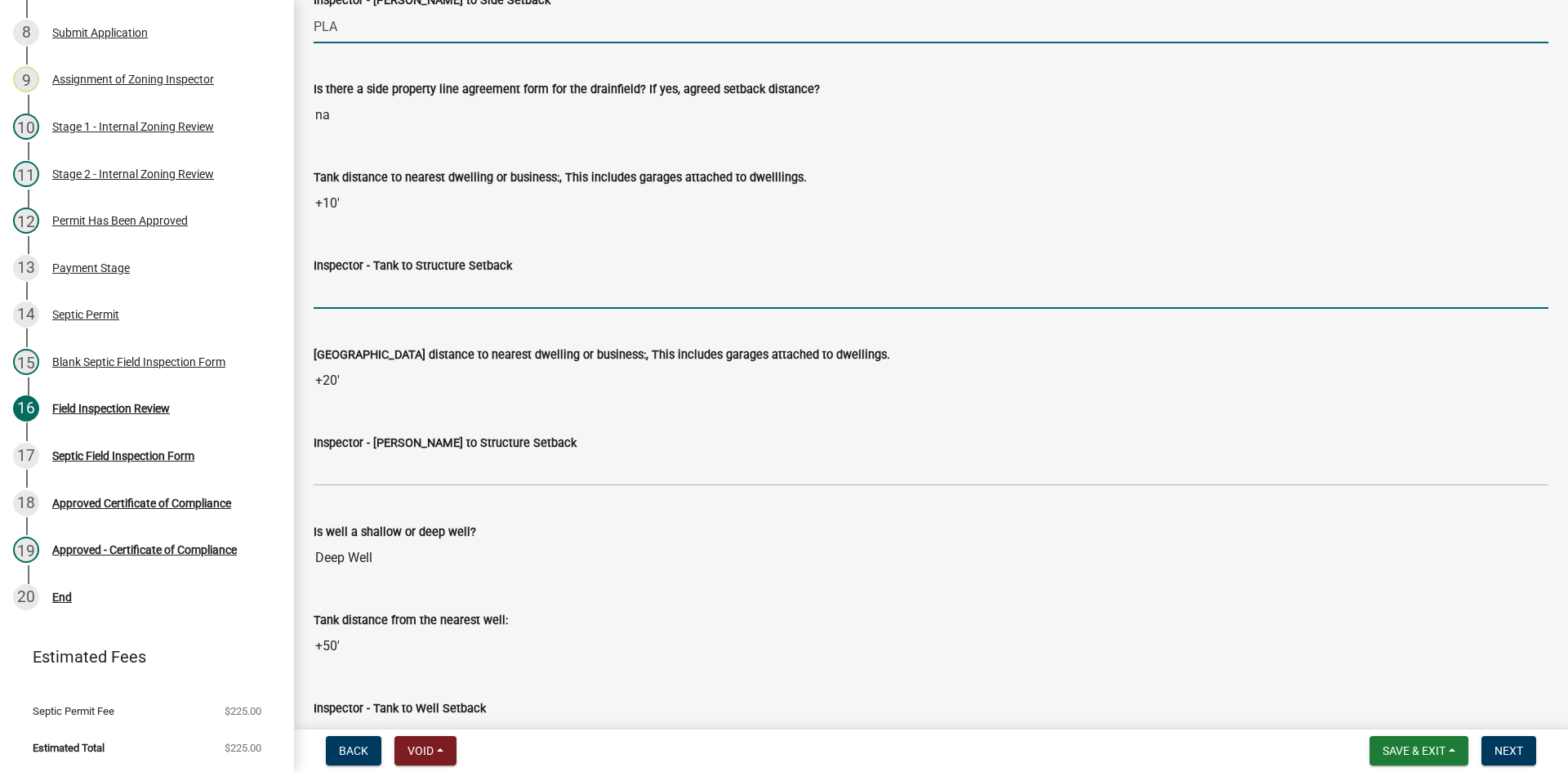
click at [384, 300] on input "Inspector - Tank to Structure Setback" at bounding box center [931, 292] width 1235 height 34
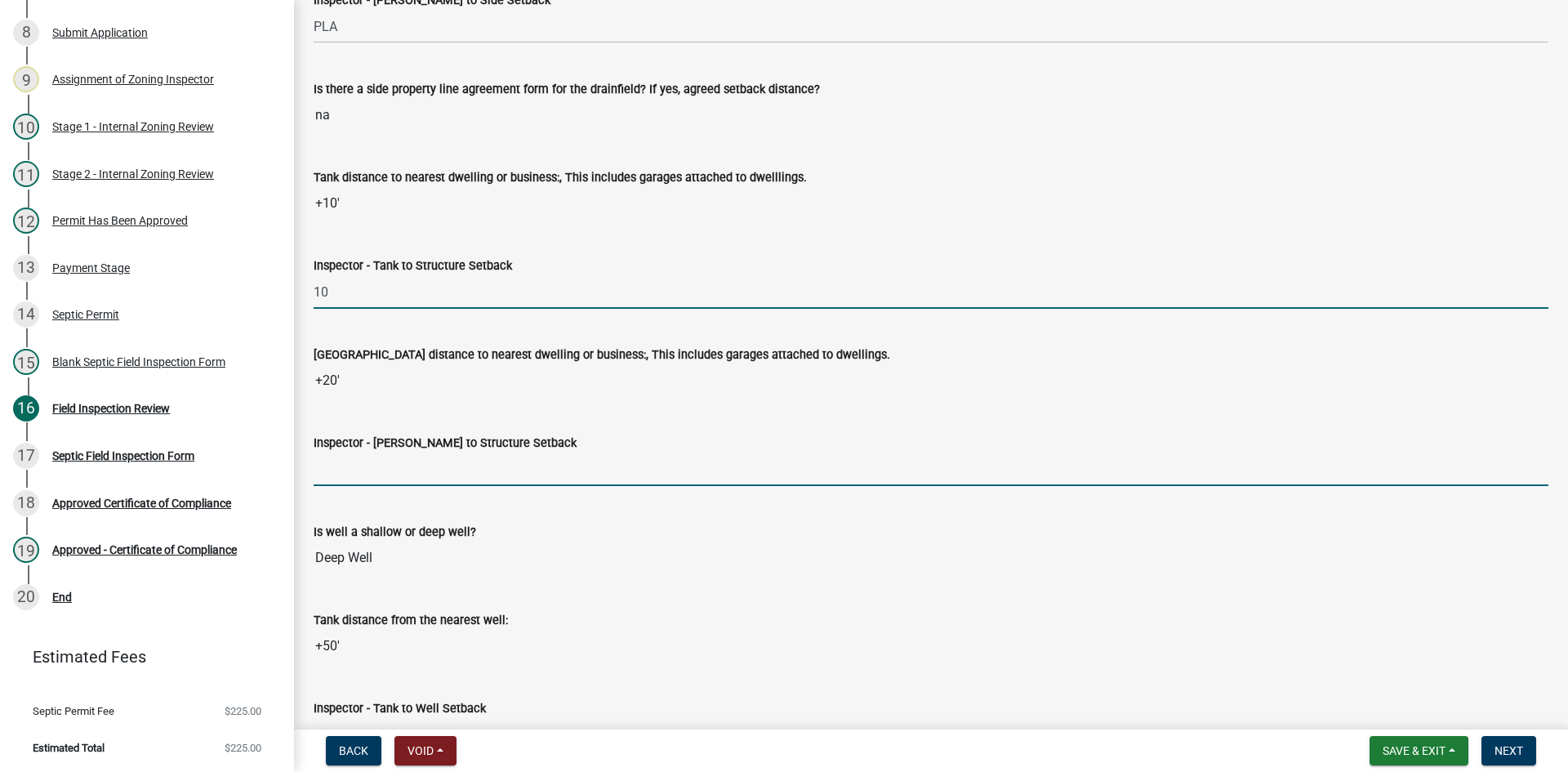
click at [358, 472] on input "Inspector - [PERSON_NAME] to Structure Setback" at bounding box center [931, 470] width 1235 height 34
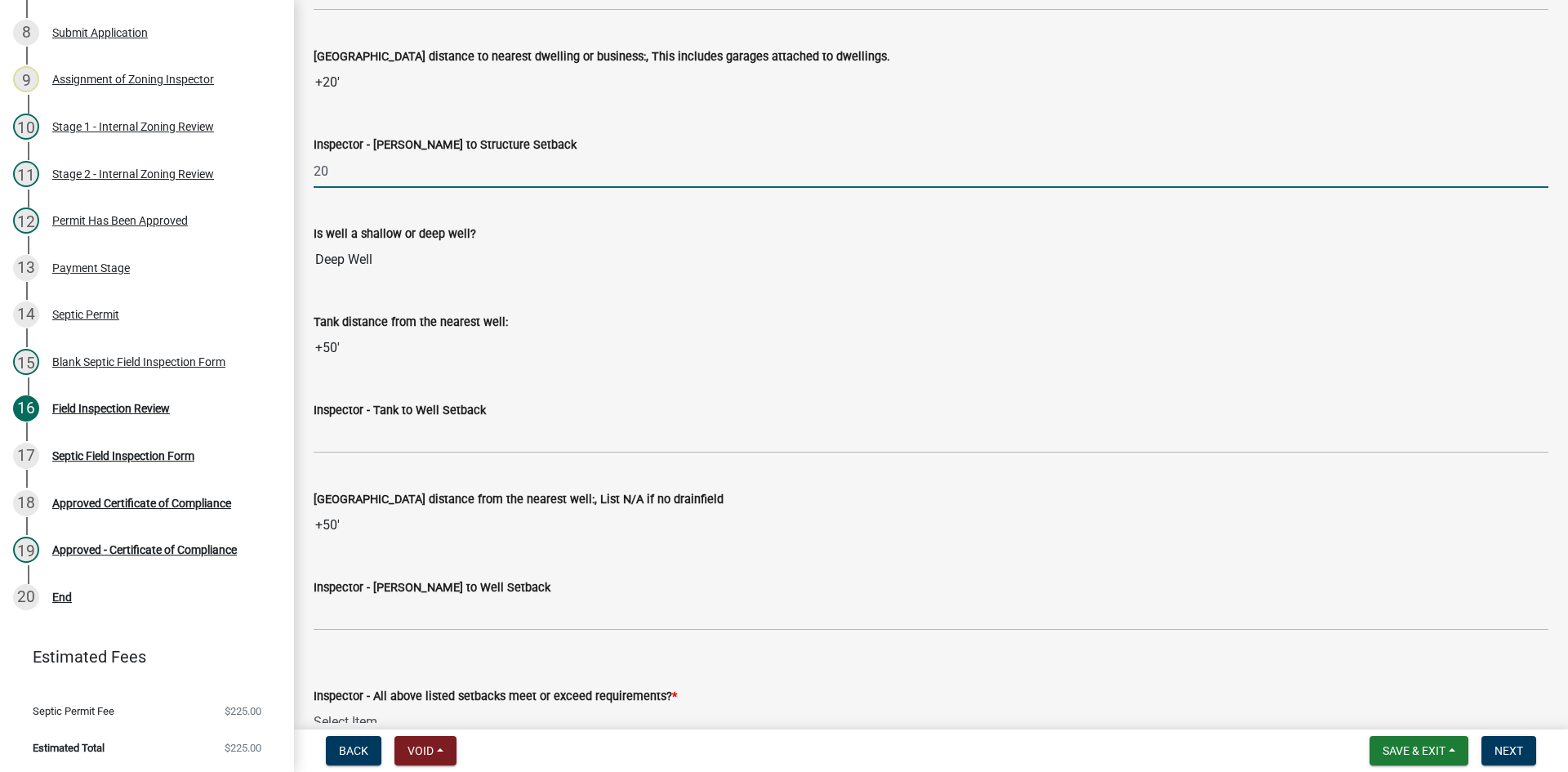
scroll to position [5720, 0]
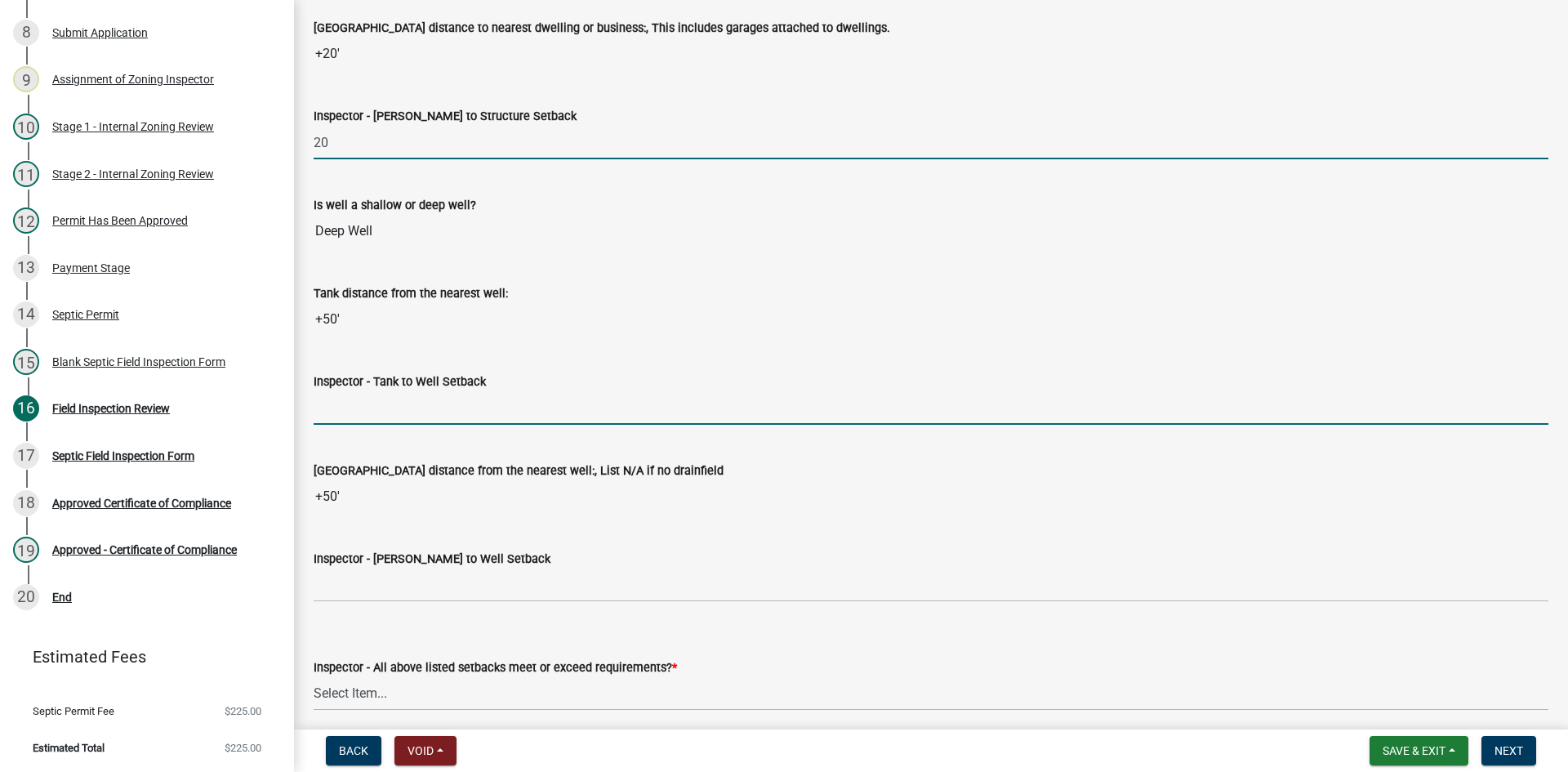
click at [376, 413] on input "Inspector - Tank to Well Setback" at bounding box center [931, 409] width 1235 height 34
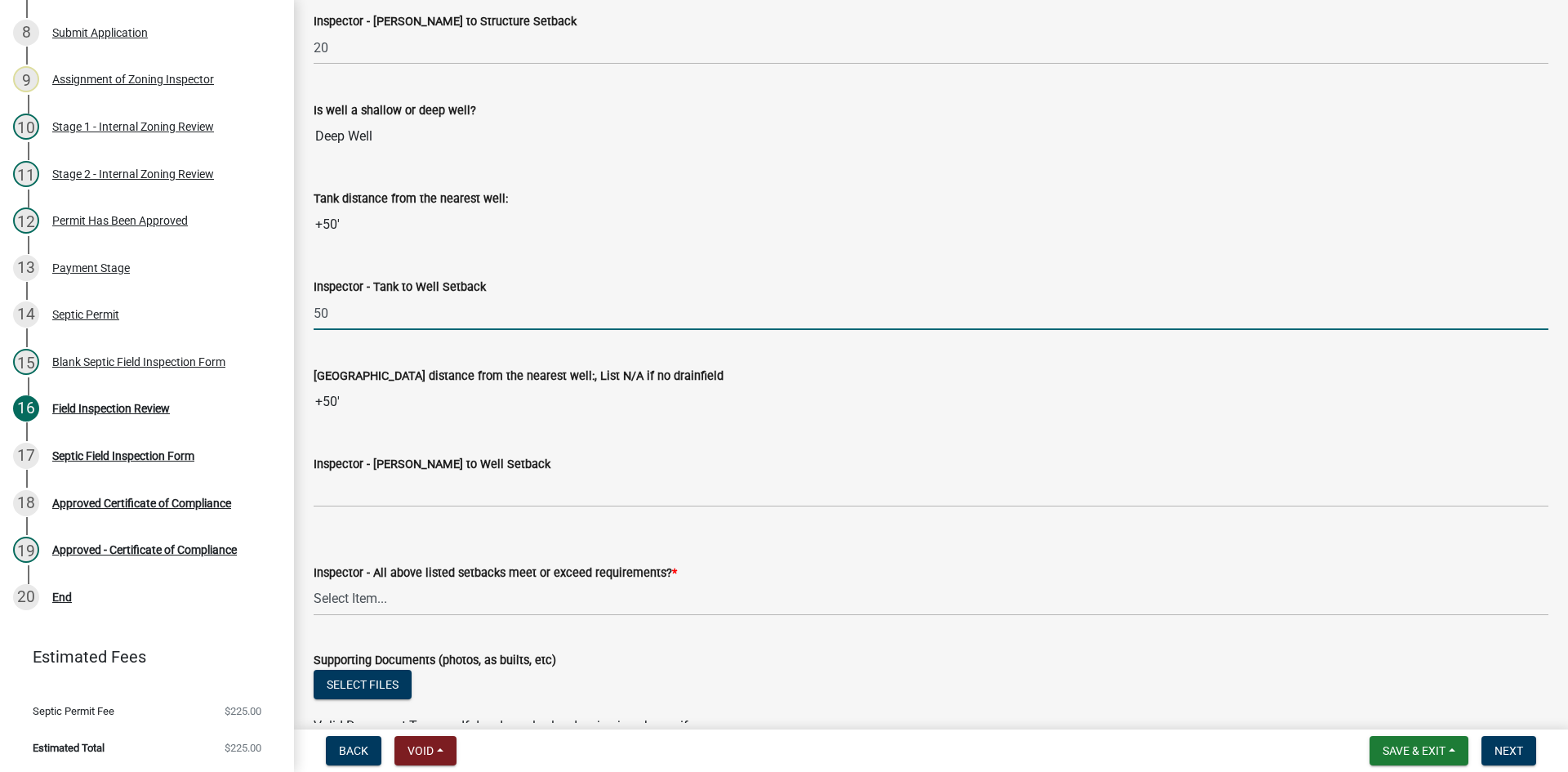
scroll to position [6047, 0]
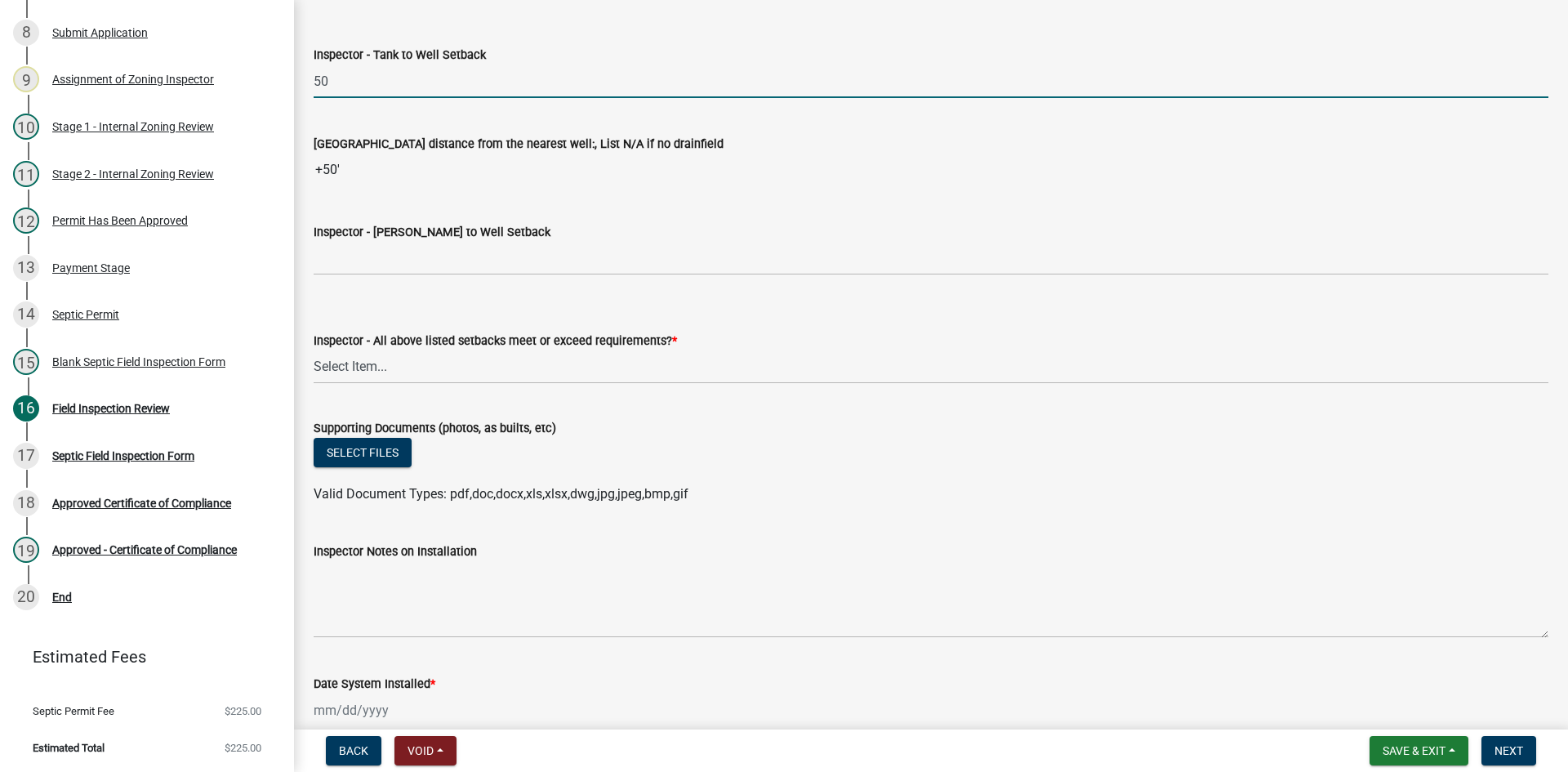
drag, startPoint x: 370, startPoint y: 237, endPoint x: 390, endPoint y: 254, distance: 26.2
click at [371, 236] on label "Inspector - [PERSON_NAME] to Well Setback" at bounding box center [431, 232] width 237 height 12
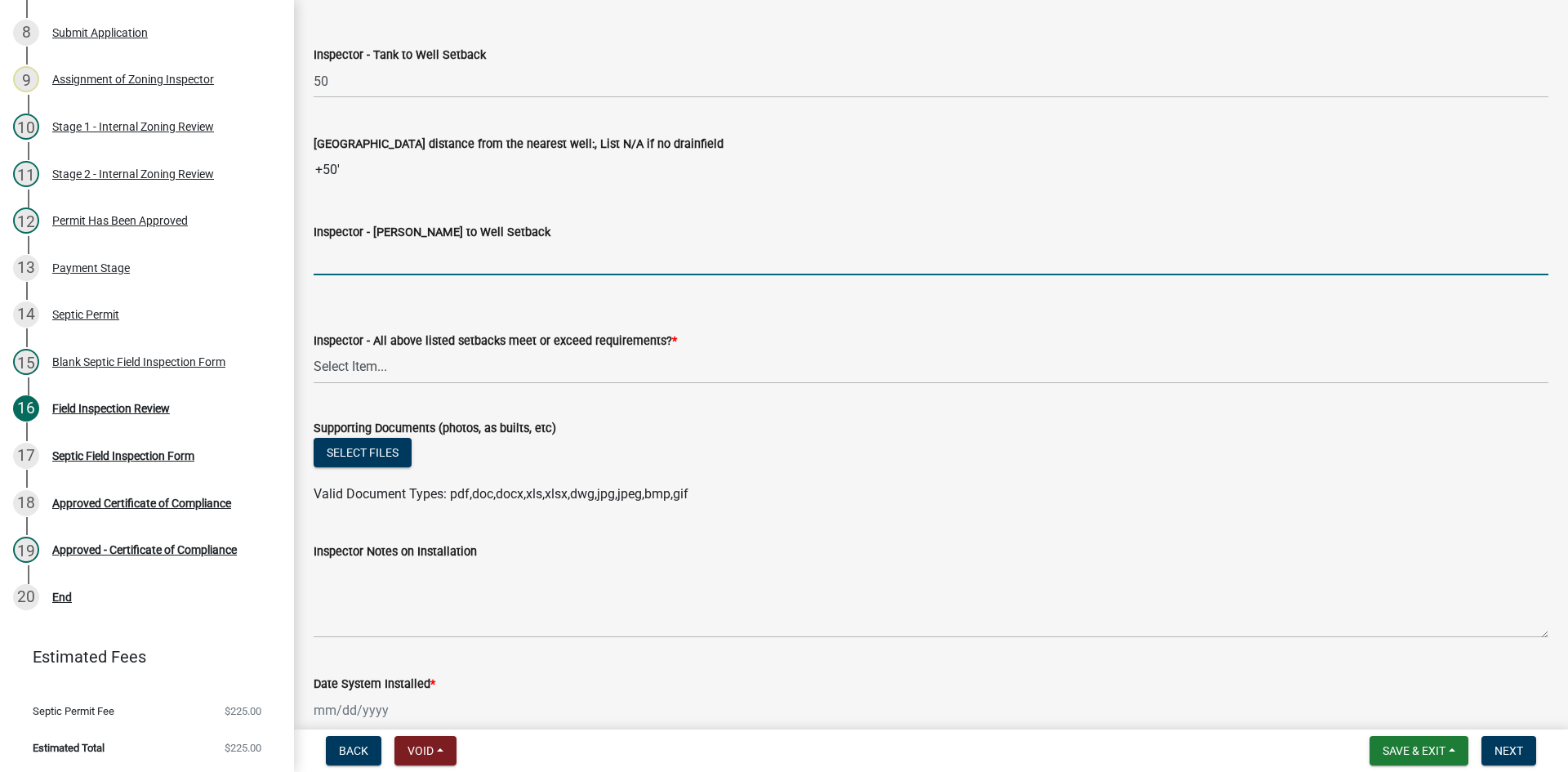
click at [392, 263] on input "Inspector - [PERSON_NAME] to Well Setback" at bounding box center [931, 259] width 1235 height 34
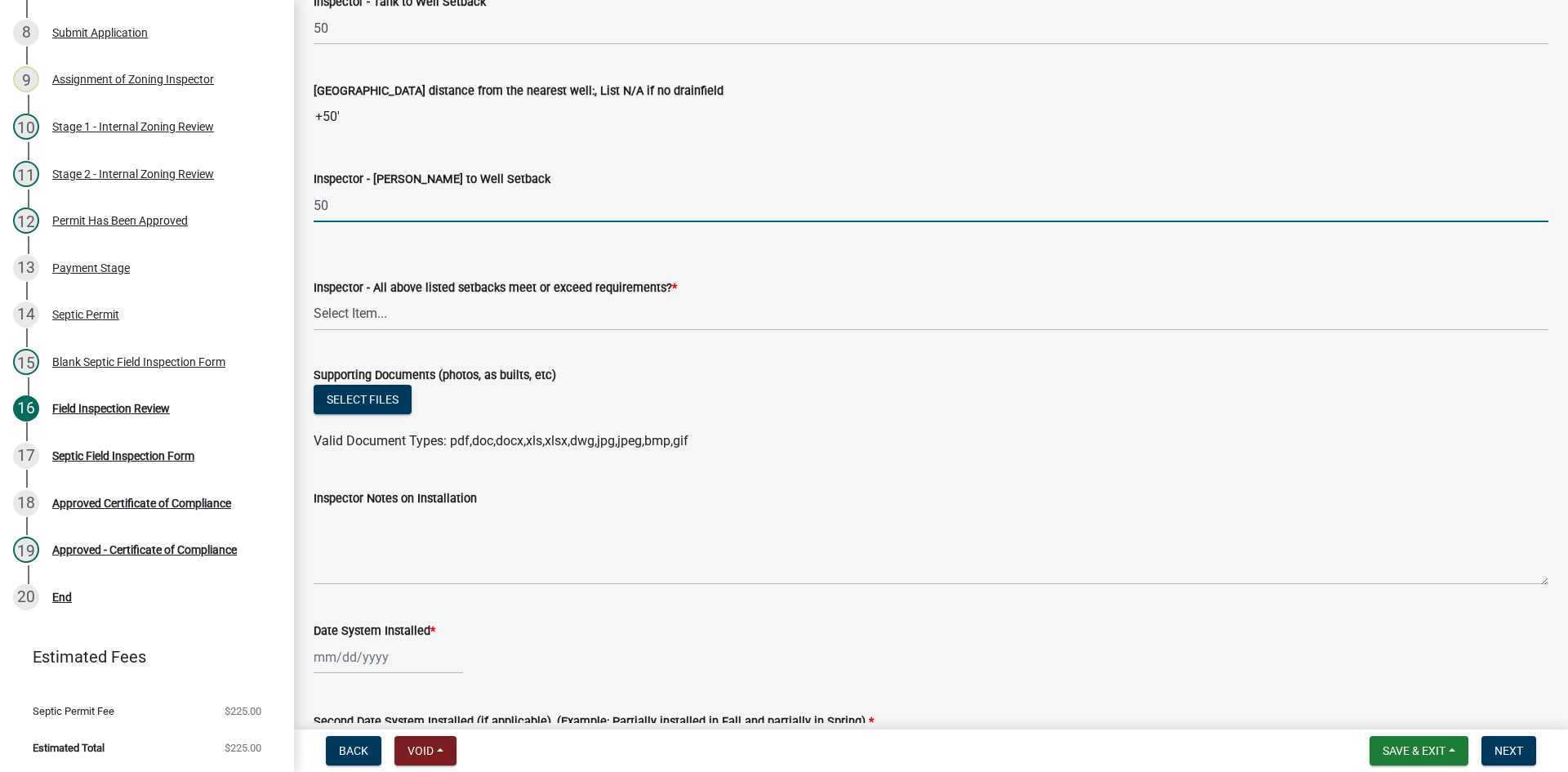
scroll to position [6128, 0]
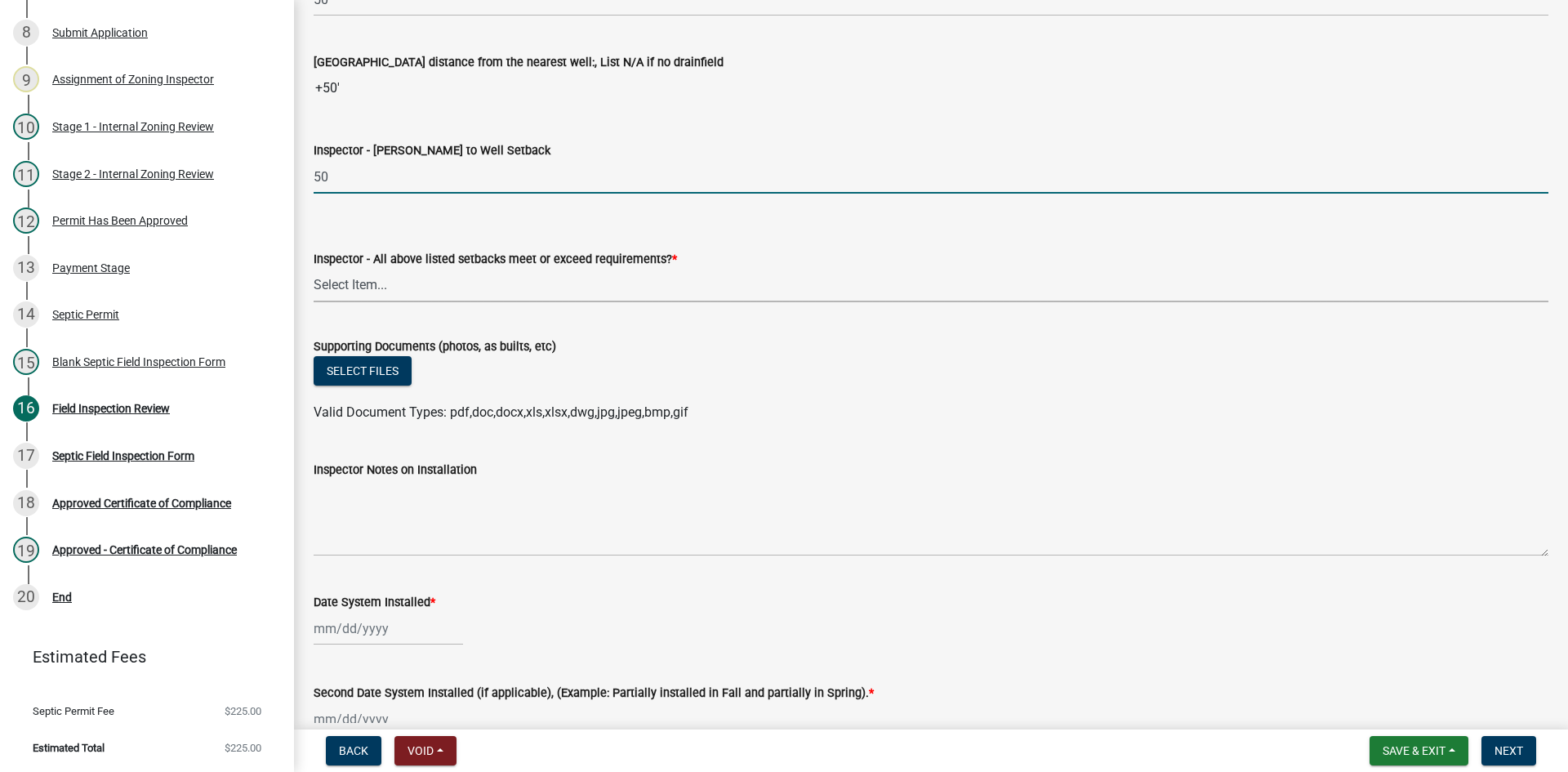
click at [374, 285] on select "Select Item... Yes No" at bounding box center [931, 285] width 1235 height 34
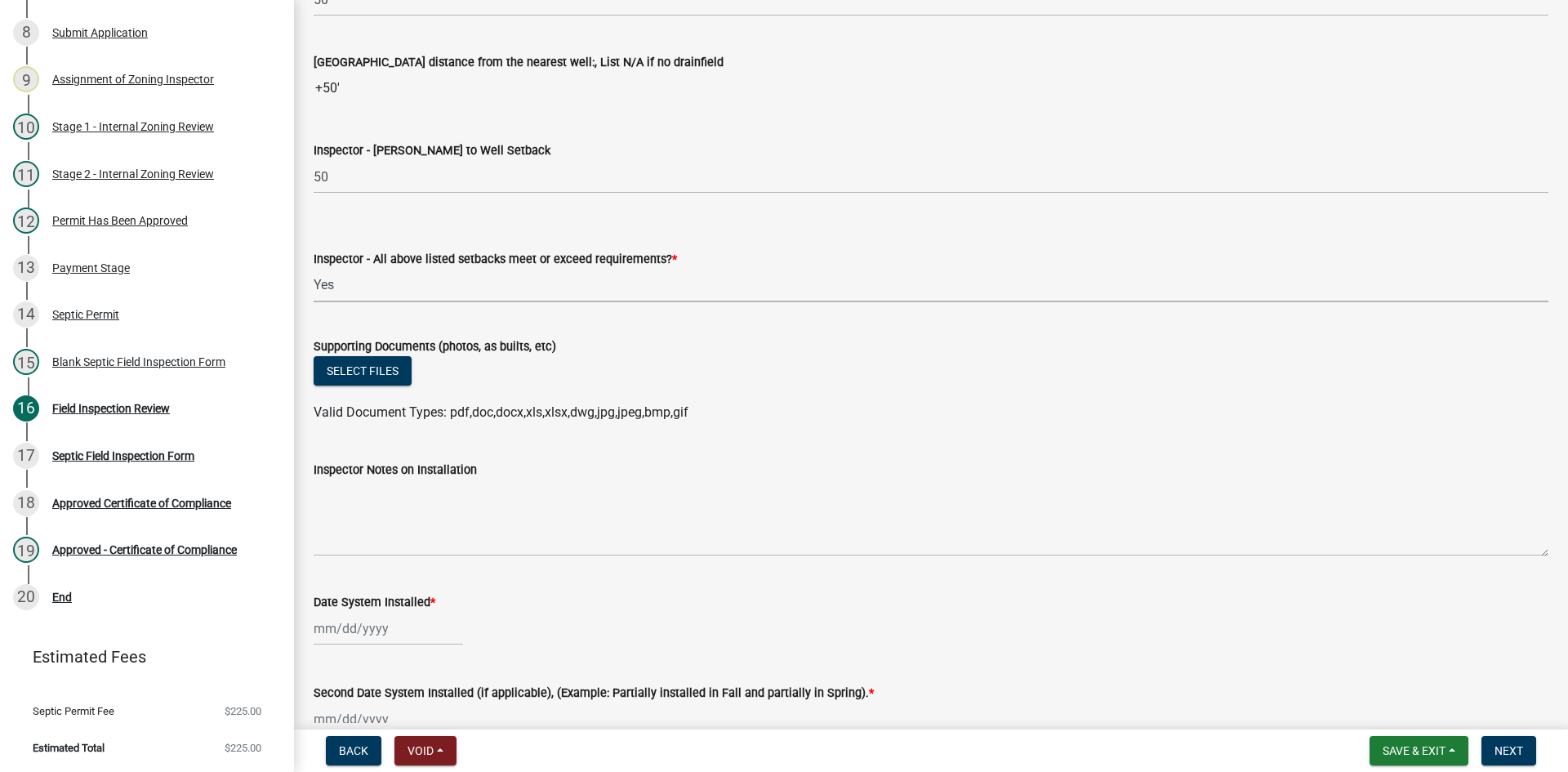
click at [314, 269] on select "Select Item... Yes No" at bounding box center [931, 285] width 1235 height 34
click at [386, 372] on button "Select files" at bounding box center [362, 370] width 98 height 29
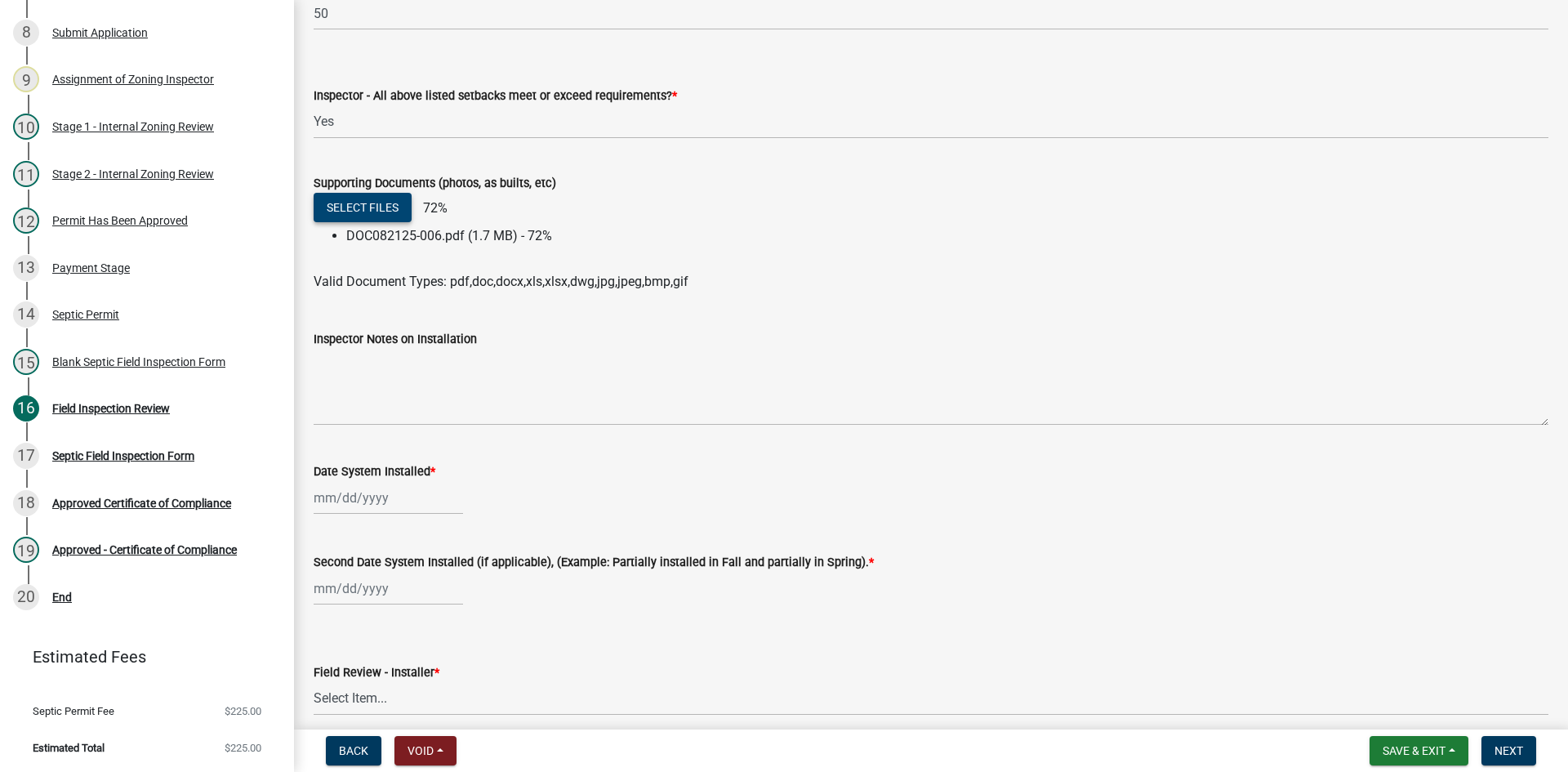
scroll to position [6374, 0]
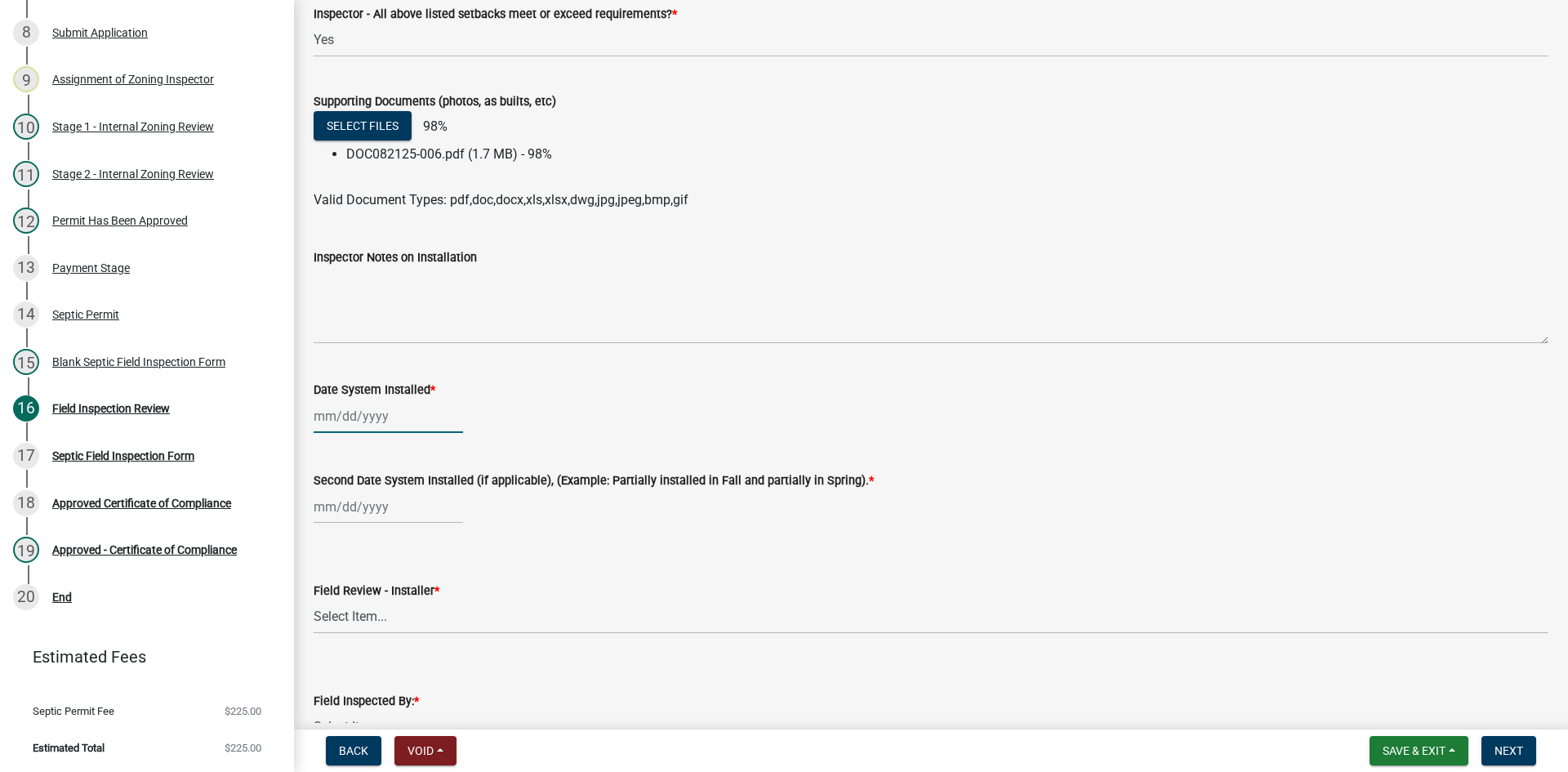
click at [400, 424] on div at bounding box center [388, 417] width 150 height 34
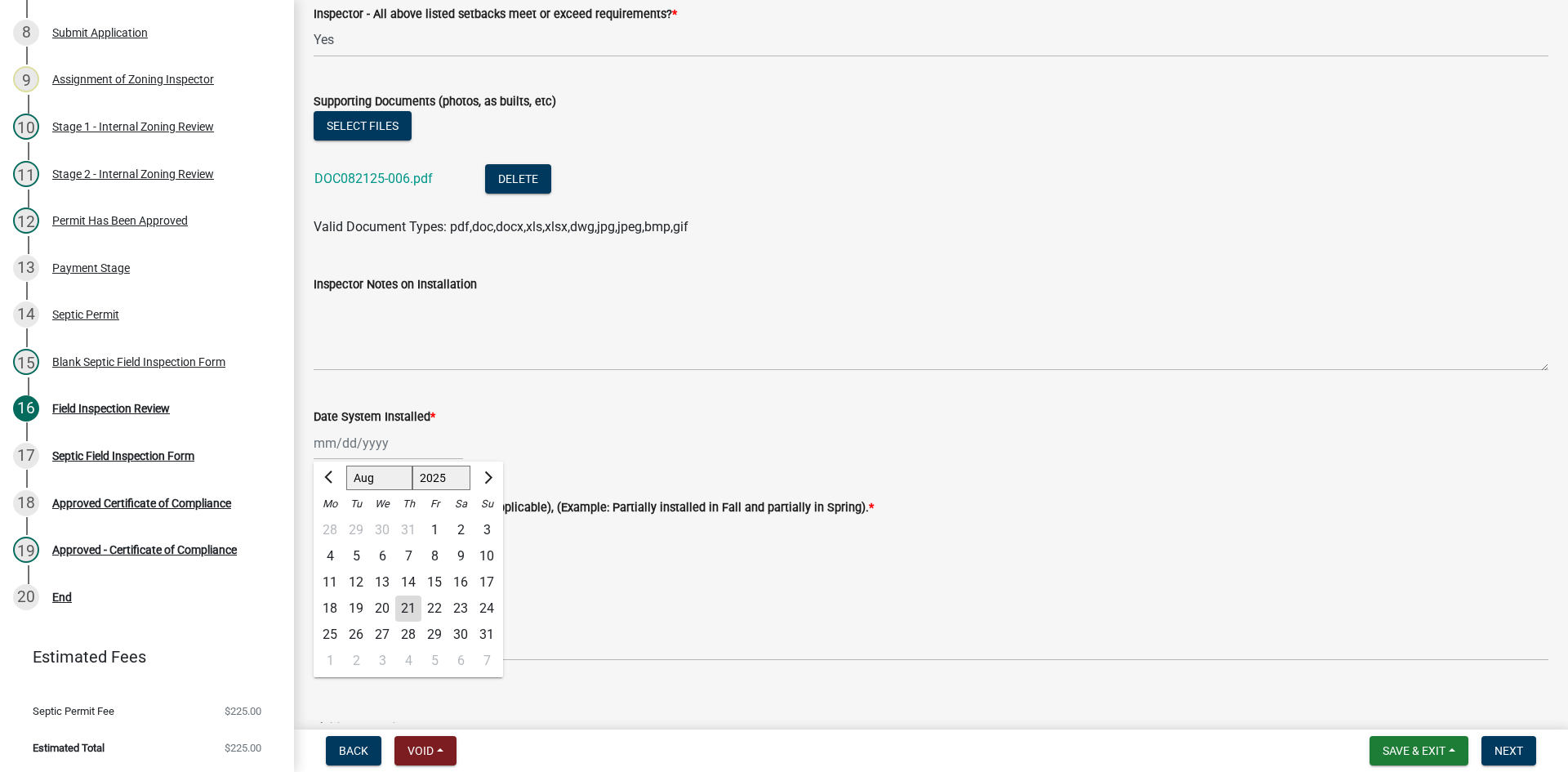
click at [435, 547] on div "8" at bounding box center [434, 556] width 26 height 26
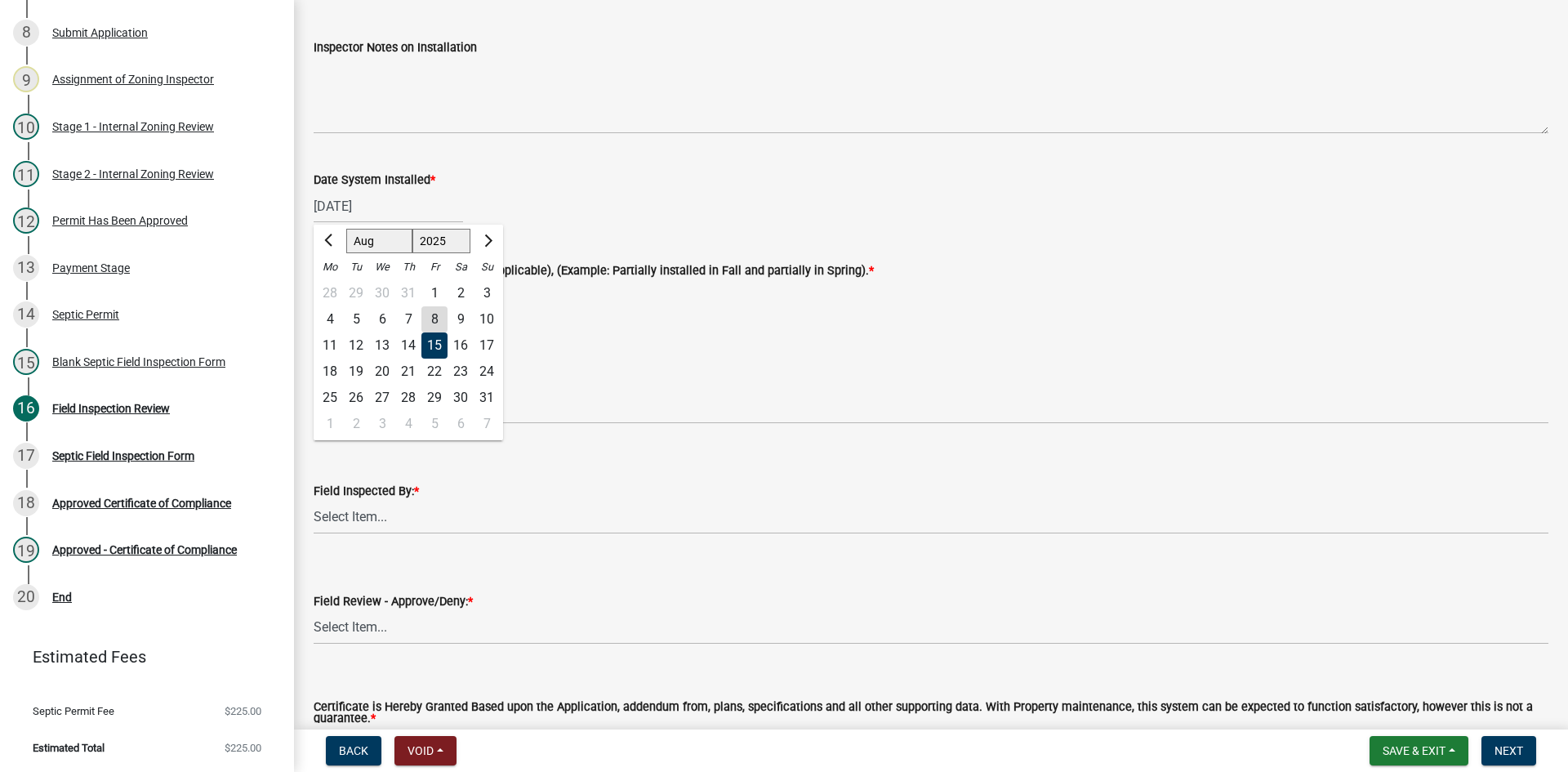
scroll to position [6618, 0]
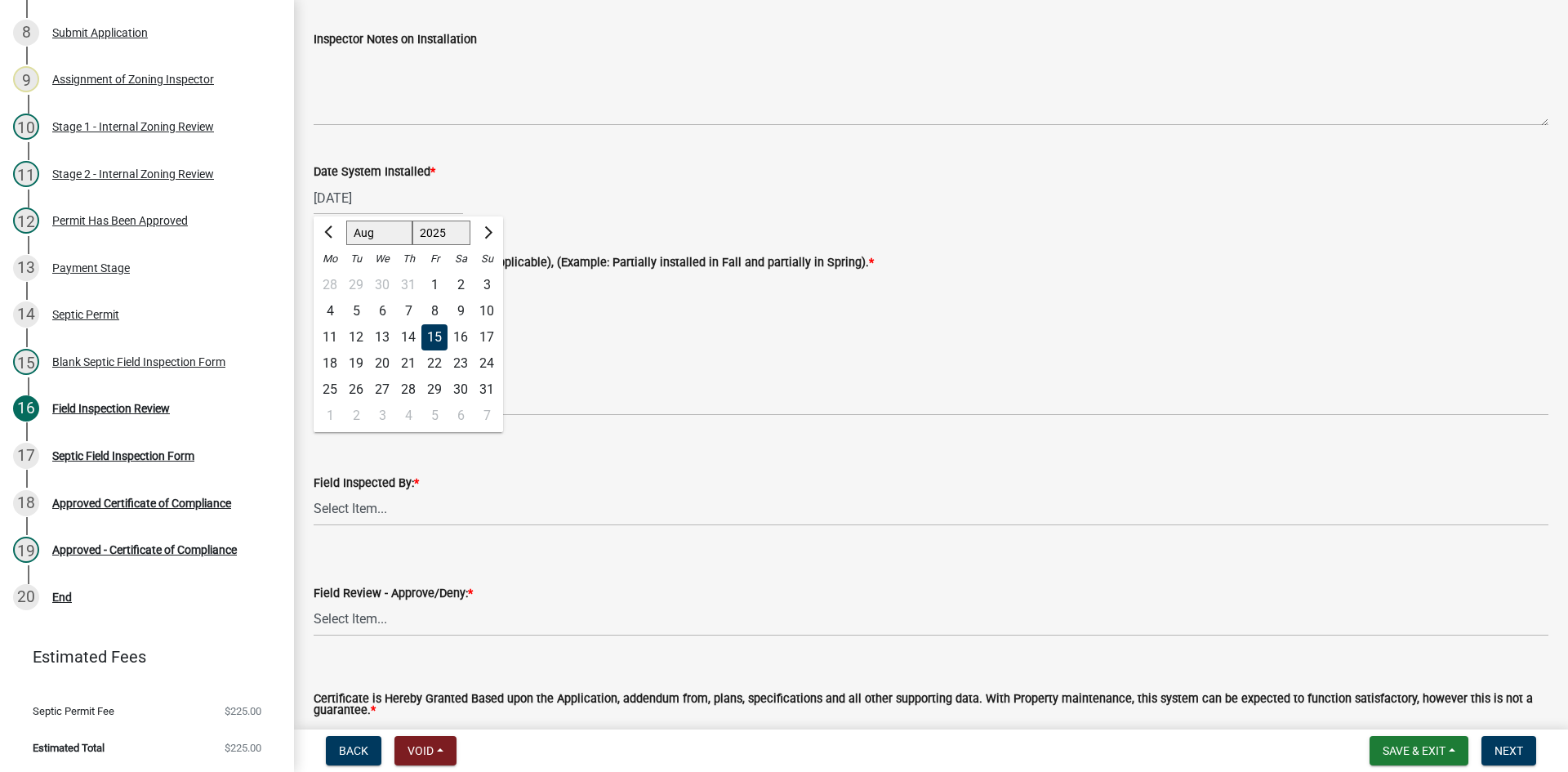
click at [556, 329] on div "Field Review - Installer * Select Item... OTHER – Not listed (please add in nex…" at bounding box center [931, 368] width 1235 height 96
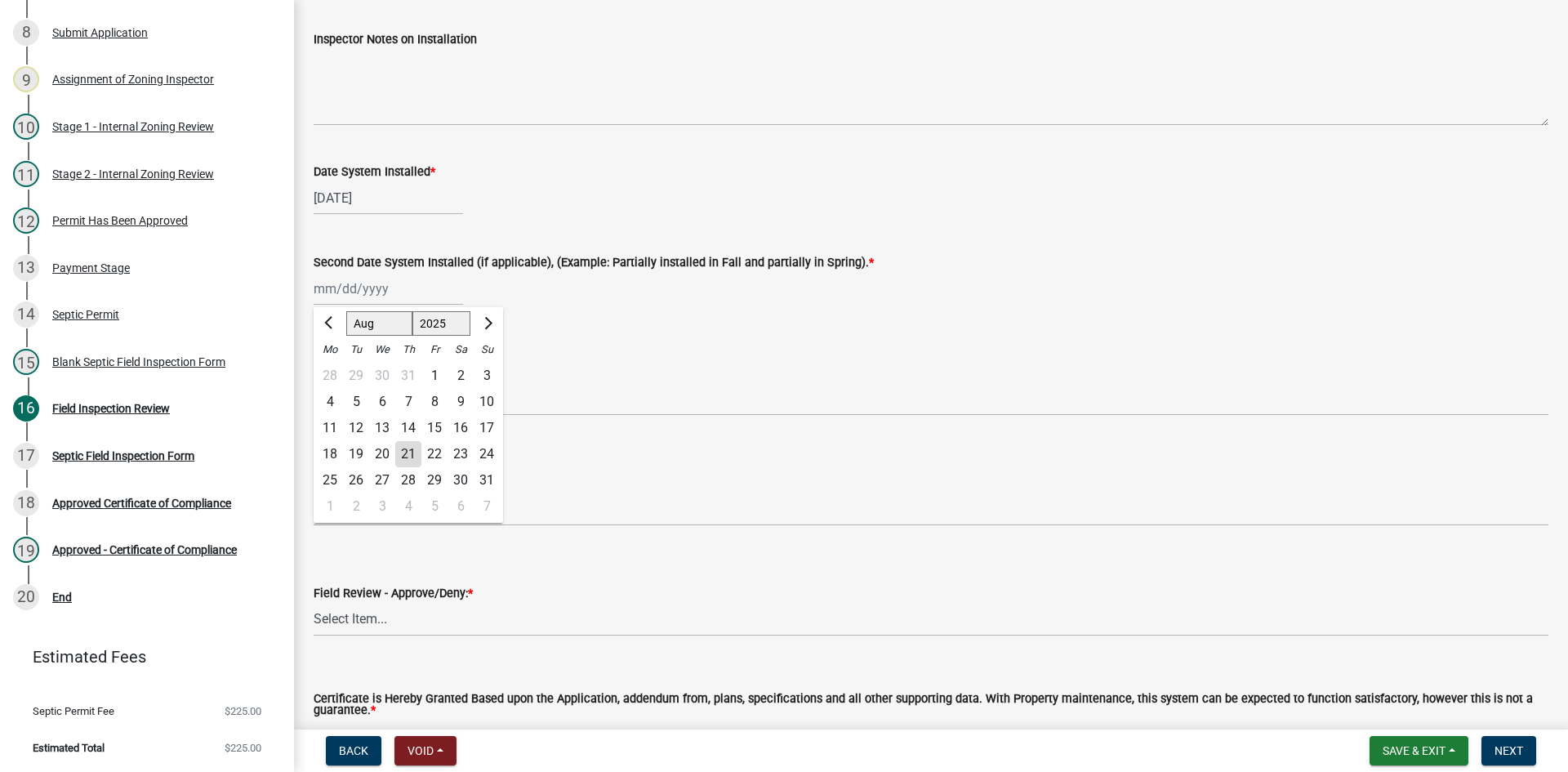
click at [390, 294] on div "[PERSON_NAME] Feb Mar Apr [PERSON_NAME][DATE] Oct Nov [DATE] 1526 1527 1528 152…" at bounding box center [388, 289] width 150 height 34
click at [435, 433] on div "15" at bounding box center [434, 427] width 26 height 26
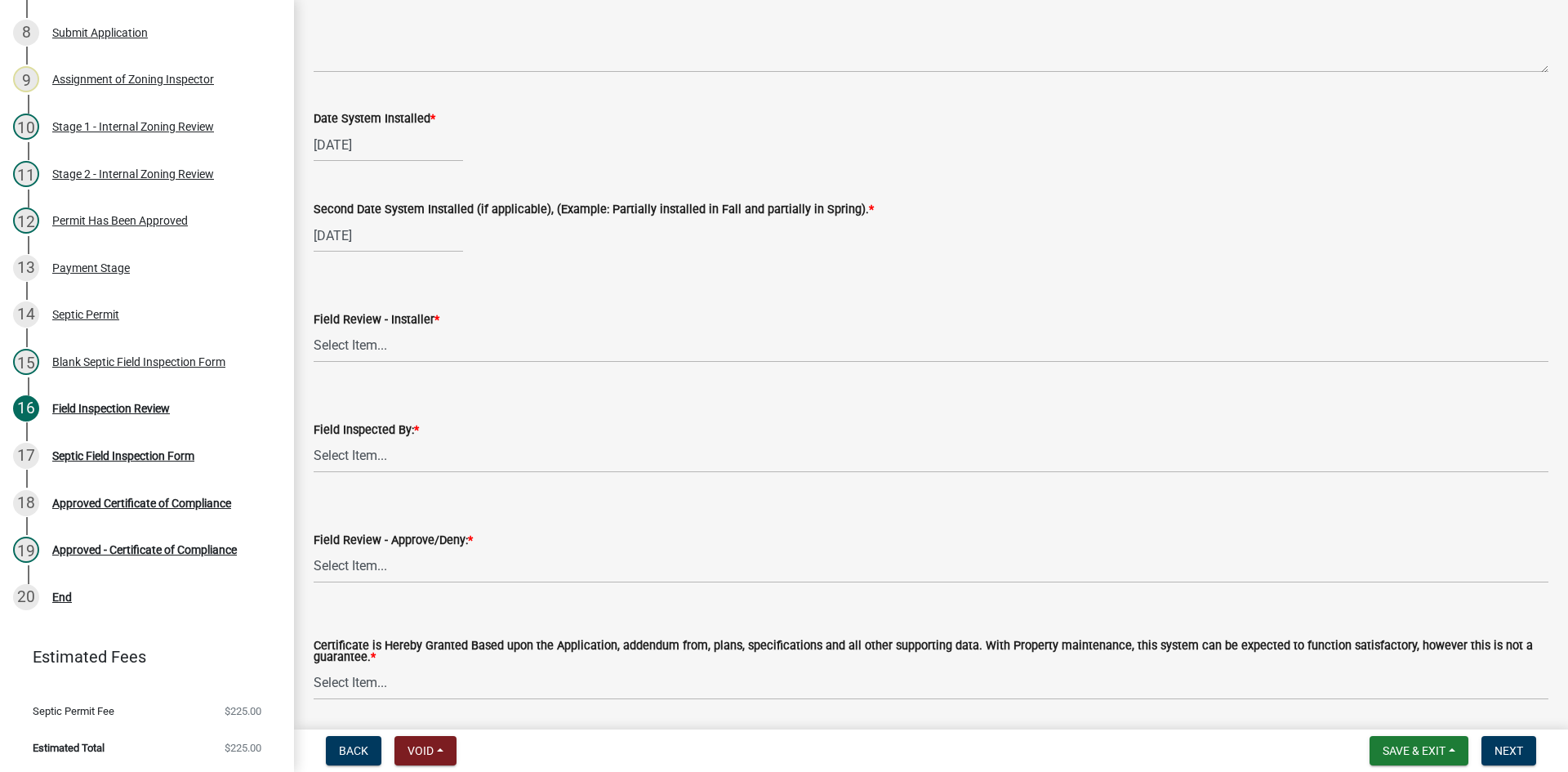
scroll to position [6700, 0]
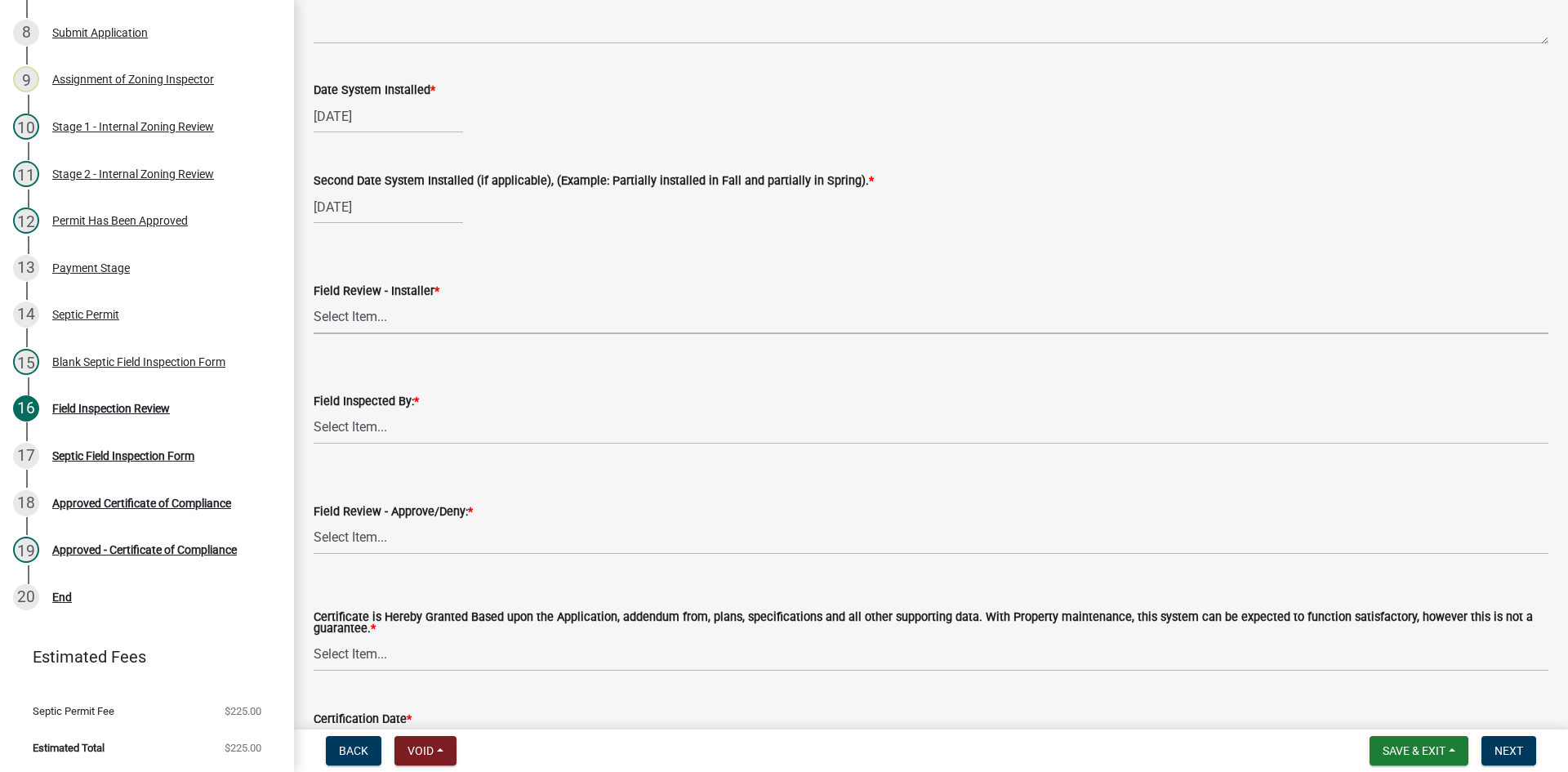
click at [395, 316] on select "Select Item... OTHER – Not listed (please add in next field and we will add to …" at bounding box center [931, 317] width 1235 height 34
click at [314, 300] on select "Select Item... OTHER – Not listed (please add in next field and we will add to …" at bounding box center [931, 317] width 1235 height 34
click at [365, 426] on select "Select Item... [PERSON_NAME] [PERSON_NAME] [PERSON_NAME] [PERSON_NAME] [PERSON_…" at bounding box center [931, 428] width 1235 height 34
click at [314, 411] on select "Select Item... [PERSON_NAME] [PERSON_NAME] [PERSON_NAME] [PERSON_NAME] [PERSON_…" at bounding box center [931, 428] width 1235 height 34
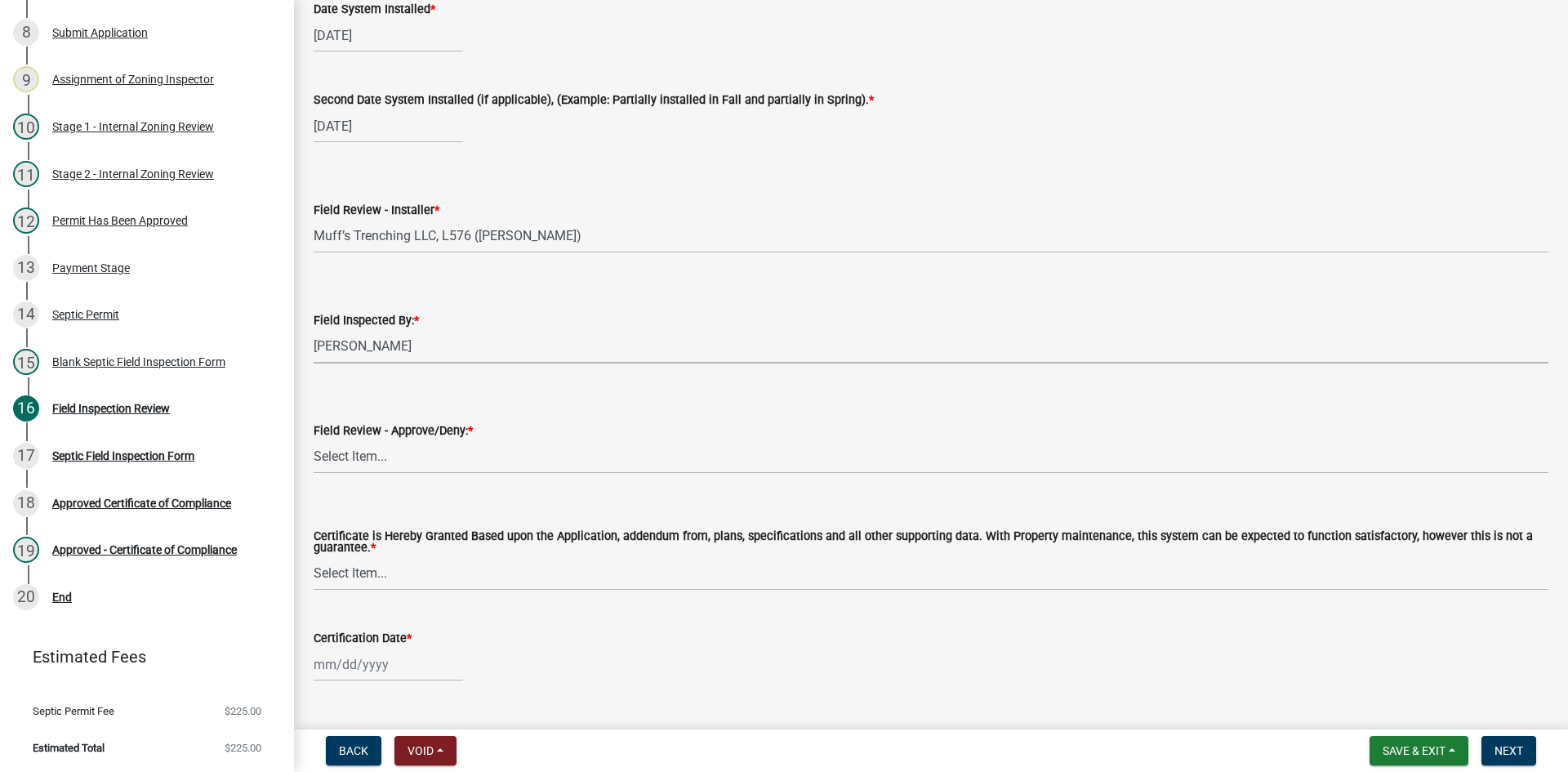
scroll to position [6781, 0]
drag, startPoint x: 385, startPoint y: 456, endPoint x: 391, endPoint y: 468, distance: 13.4
click at [385, 456] on select "Select Item... Approved Denied" at bounding box center [931, 456] width 1235 height 34
click at [314, 440] on select "Select Item... Approved Denied" at bounding box center [931, 456] width 1235 height 34
click at [389, 583] on select "Select Item... Yes No" at bounding box center [931, 573] width 1235 height 34
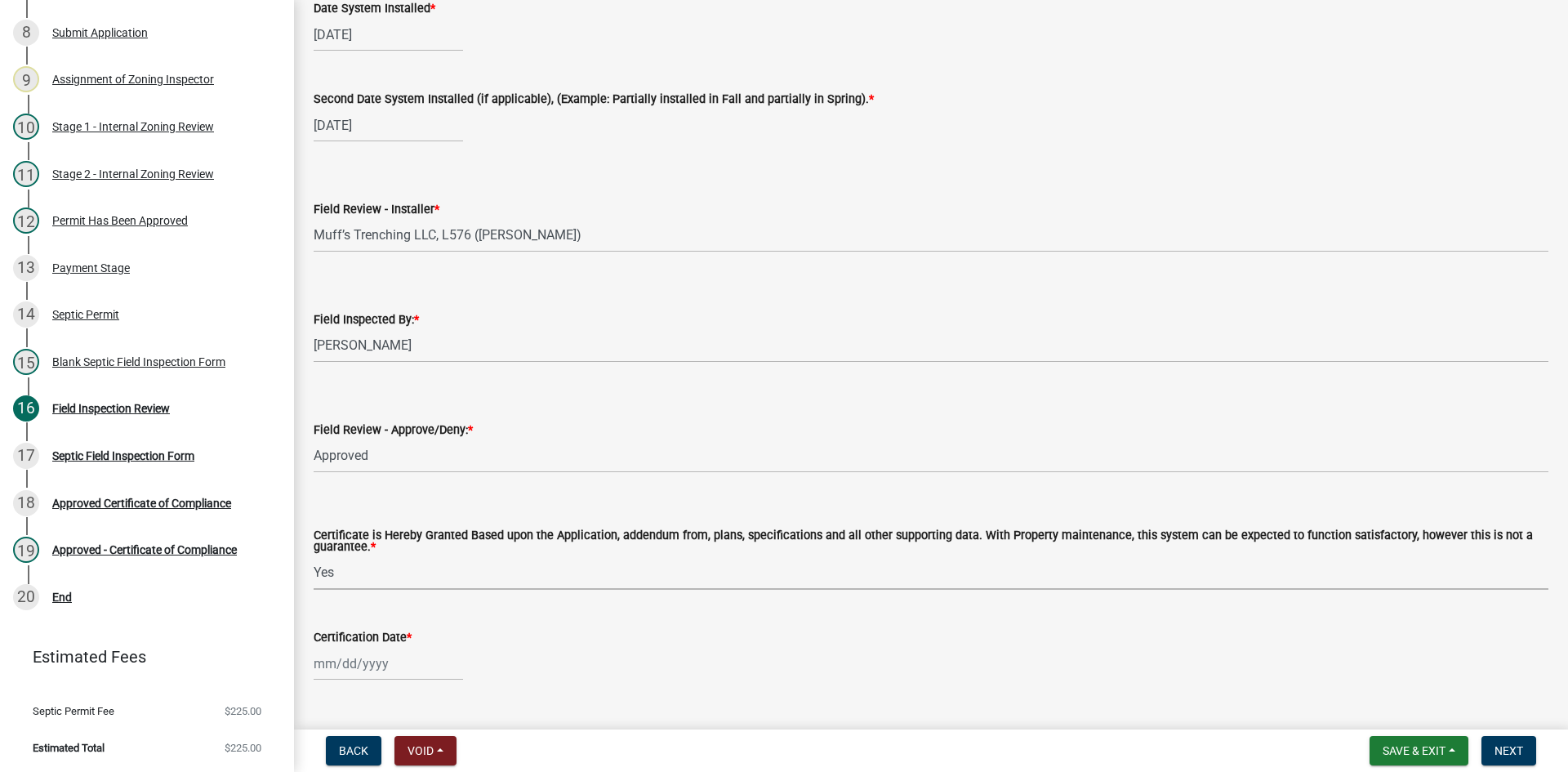
click at [314, 557] on select "Select Item... Yes No" at bounding box center [931, 573] width 1235 height 34
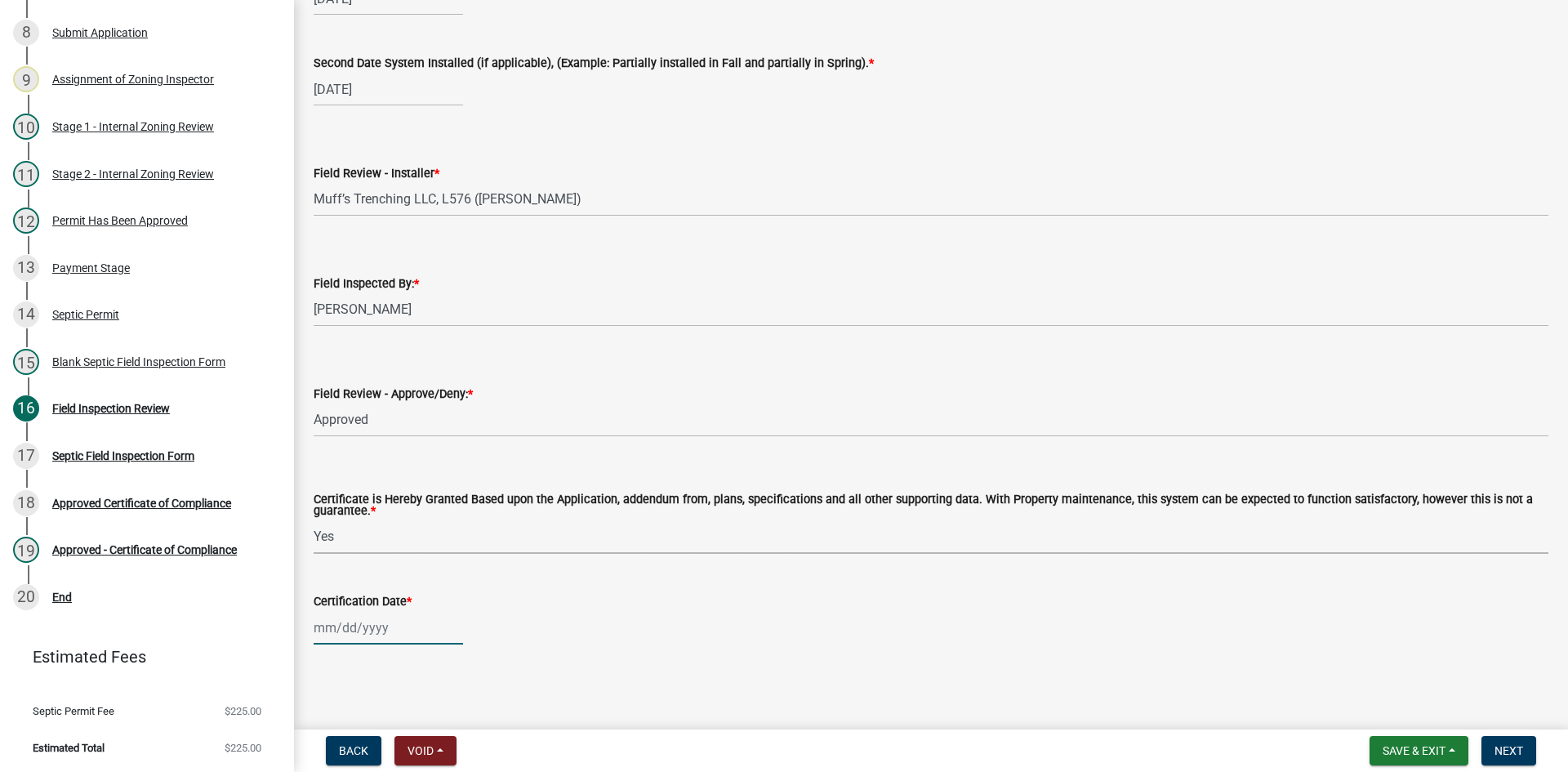
click at [410, 629] on div at bounding box center [388, 628] width 150 height 34
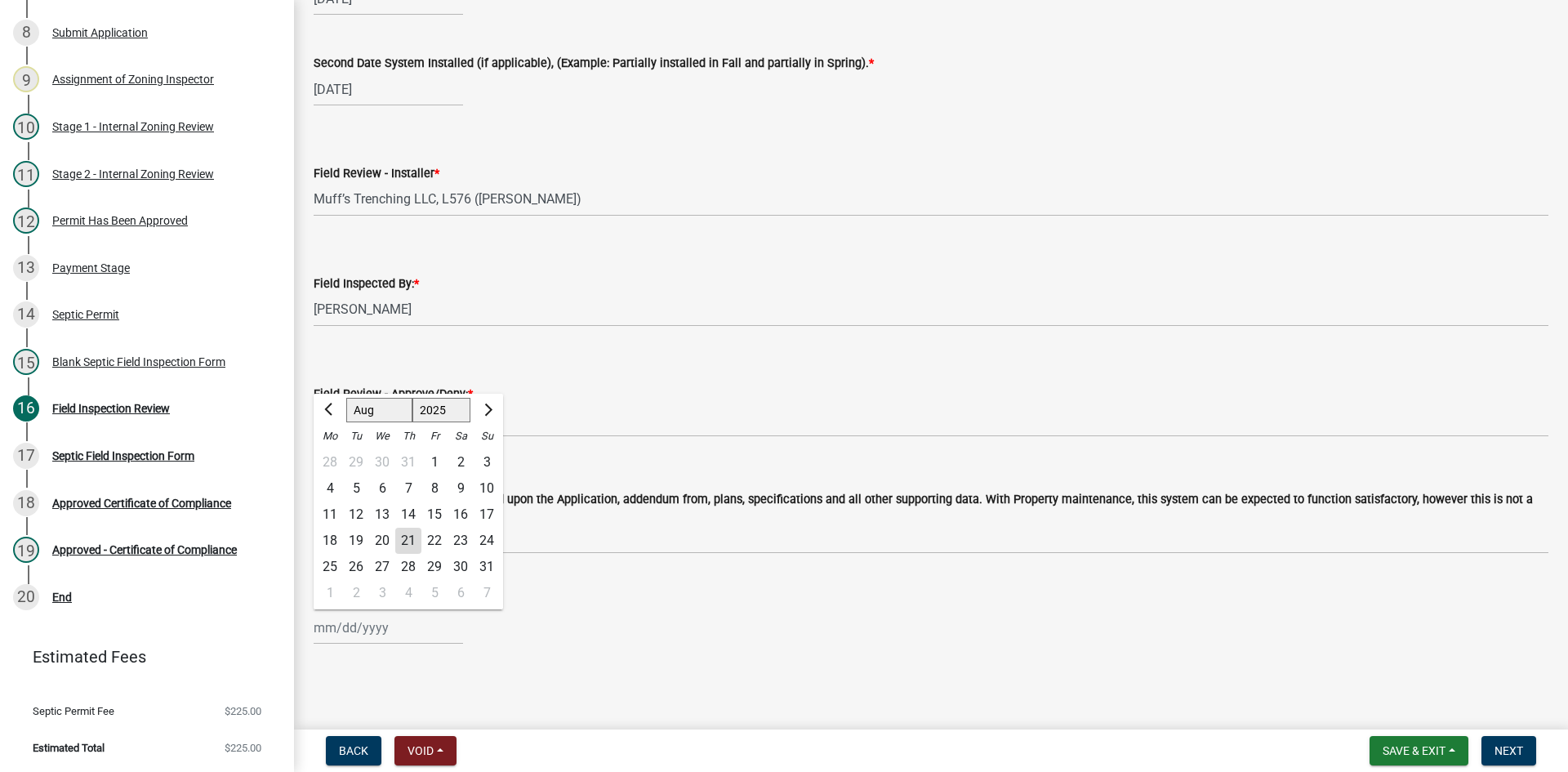
click at [410, 548] on div "21" at bounding box center [408, 541] width 26 height 26
click at [544, 612] on div "[DATE]" at bounding box center [931, 628] width 1235 height 34
click at [1399, 741] on button "Save & Exit" at bounding box center [1419, 751] width 99 height 29
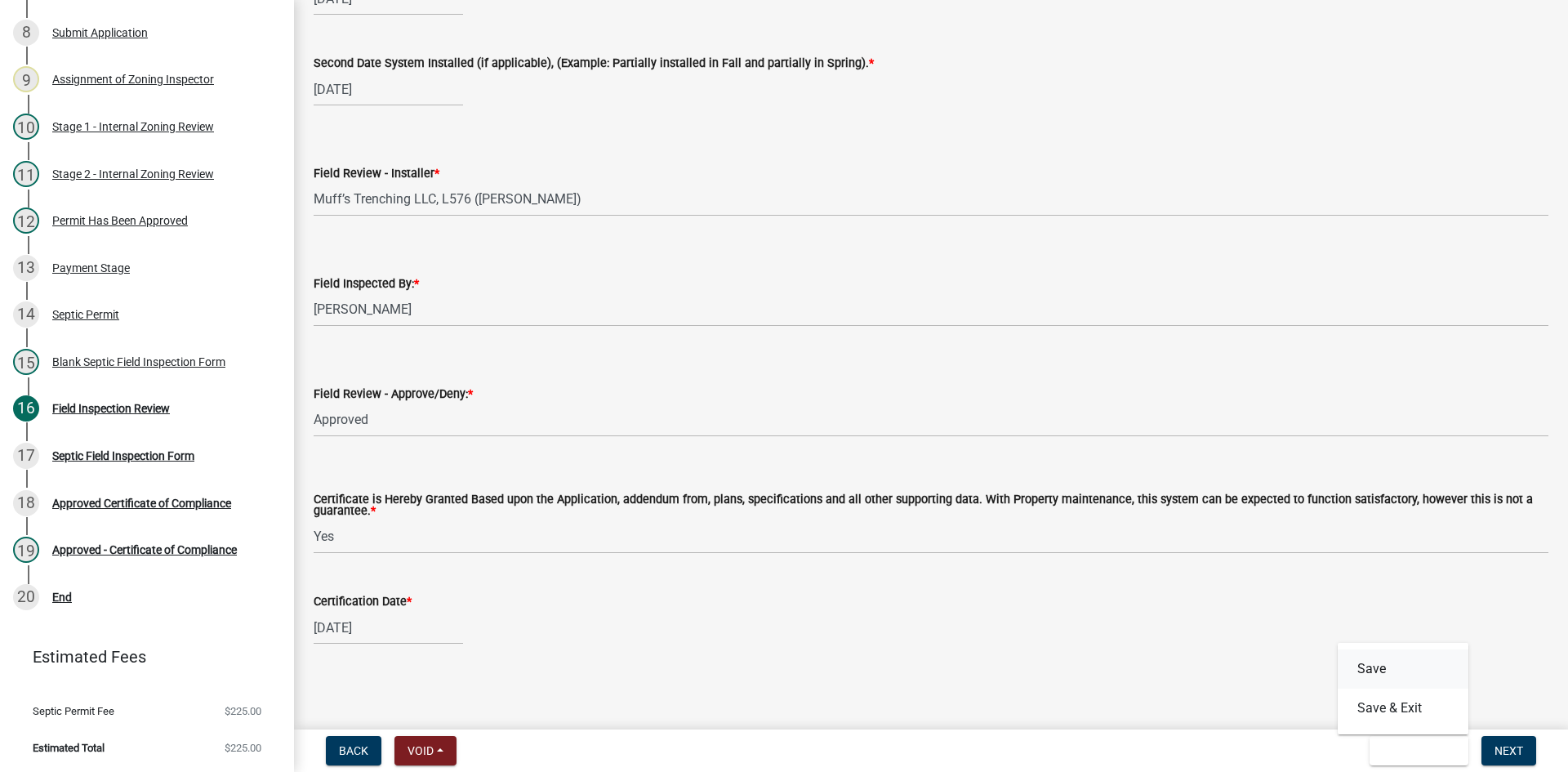
click at [1362, 667] on button "Save" at bounding box center [1402, 669] width 130 height 39
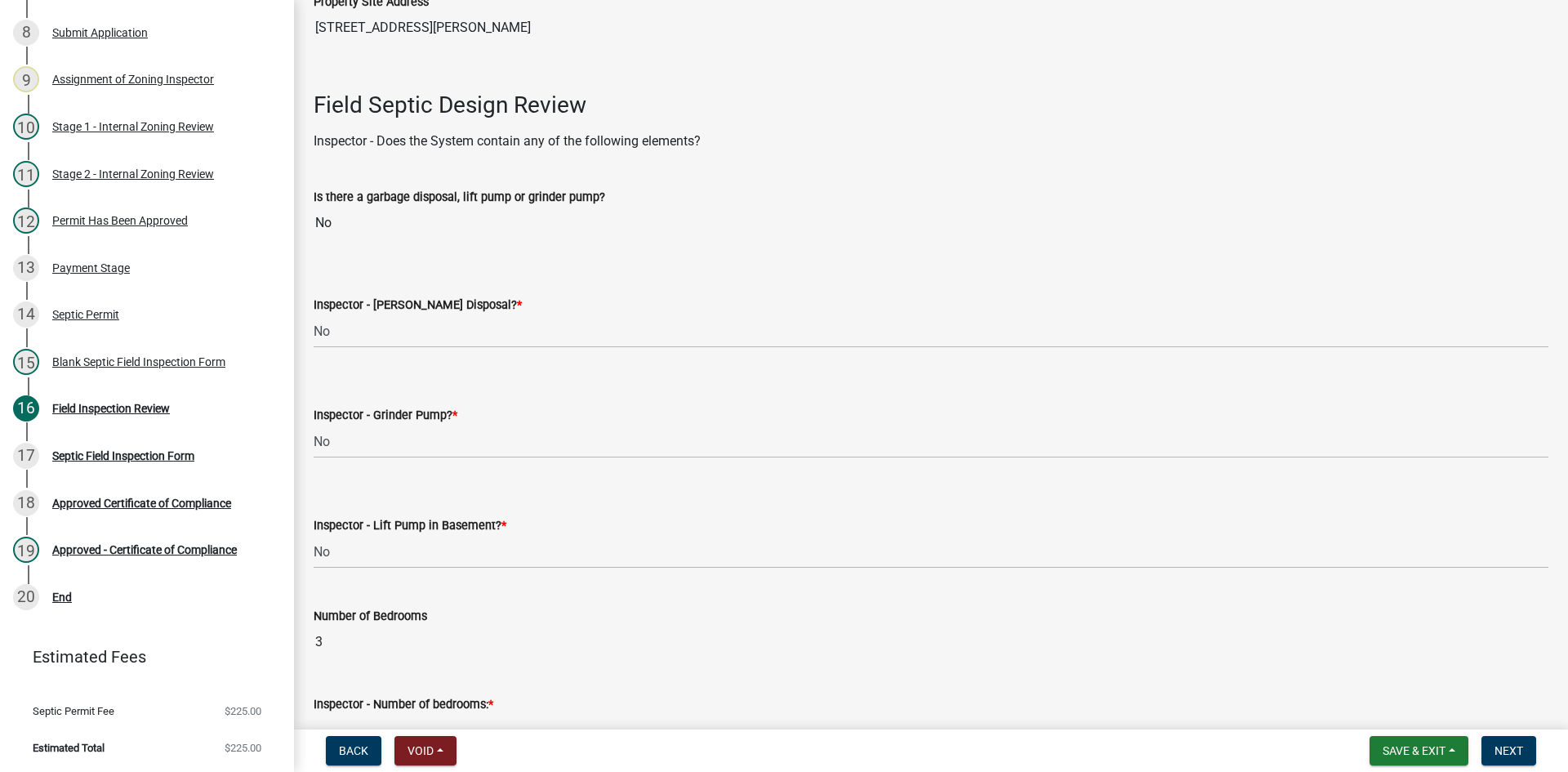
scroll to position [736, 0]
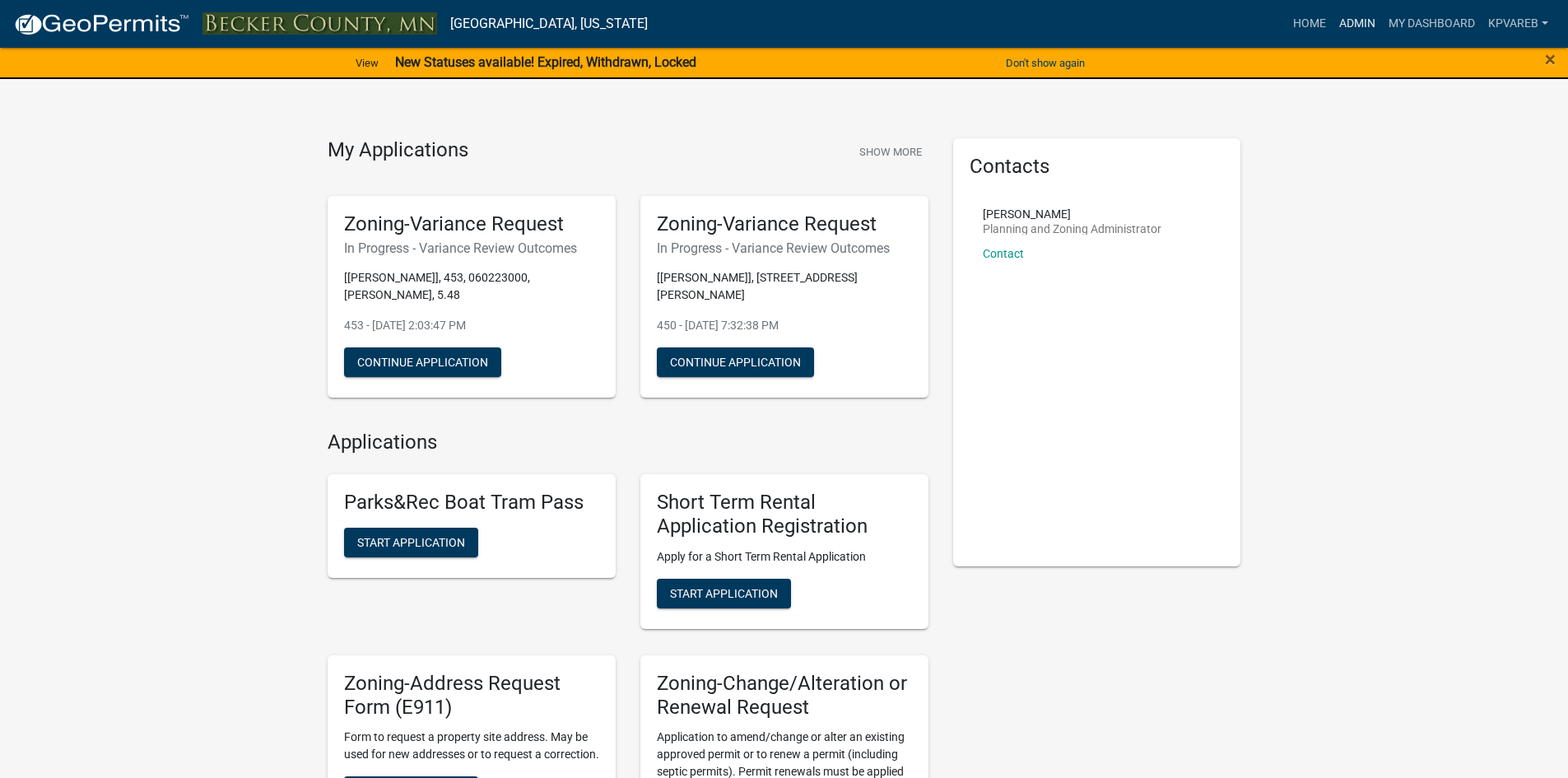
click at [1345, 22] on link "Admin" at bounding box center [1356, 23] width 49 height 31
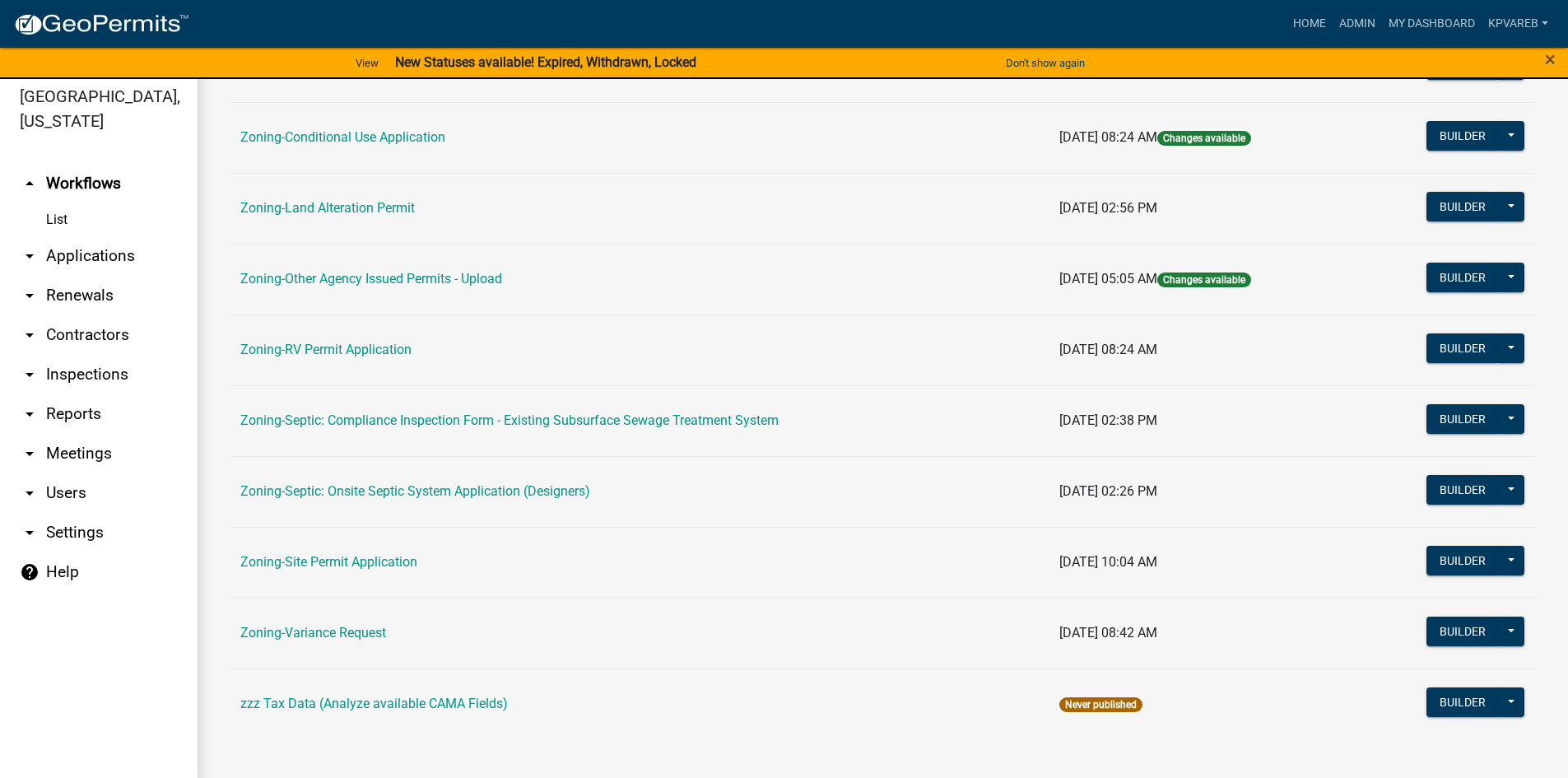
scroll to position [20, 0]
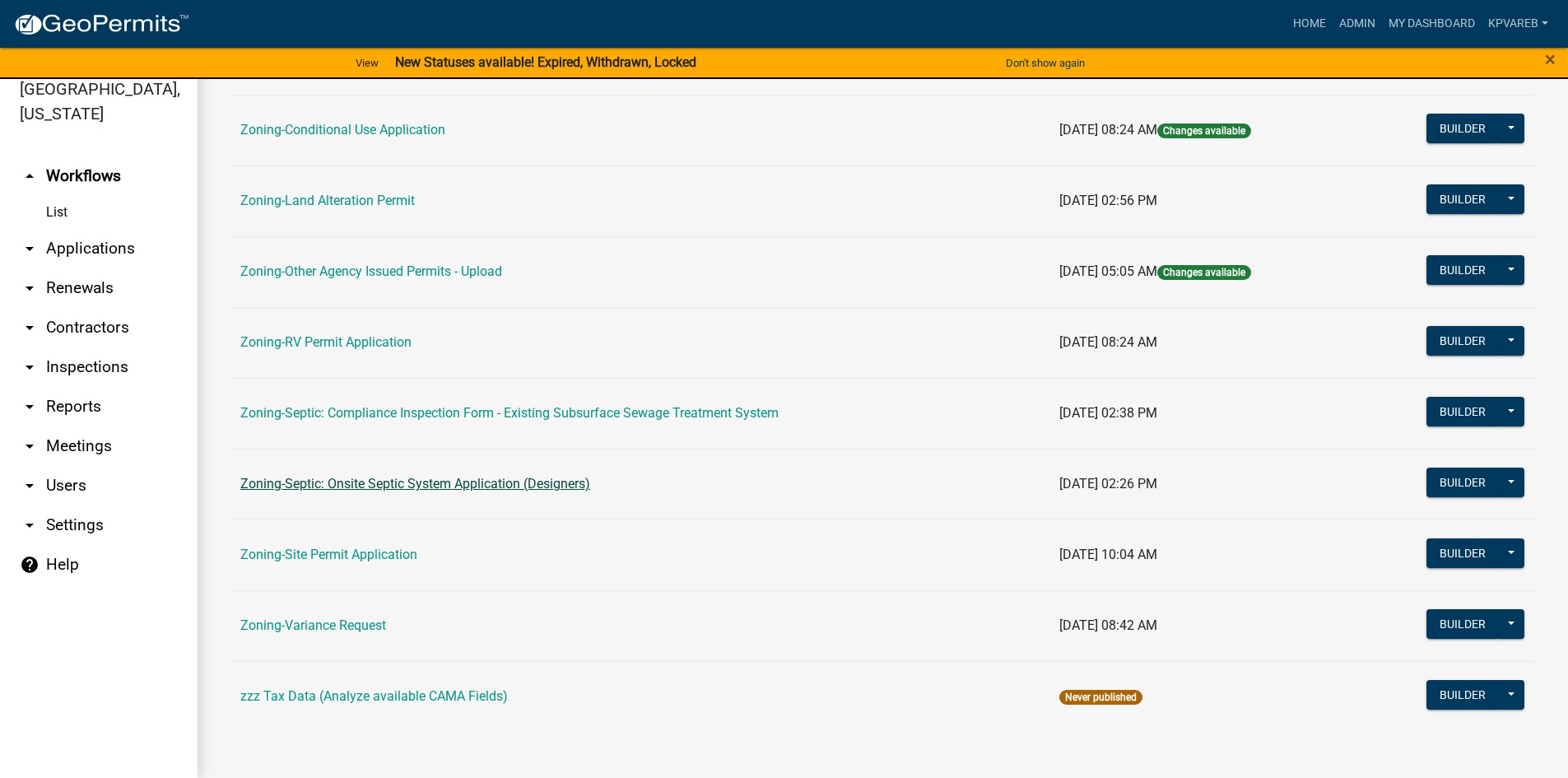
click at [551, 487] on link "Zoning-Septic: Onsite Septic System Application (Designers)" at bounding box center [415, 484] width 350 height 16
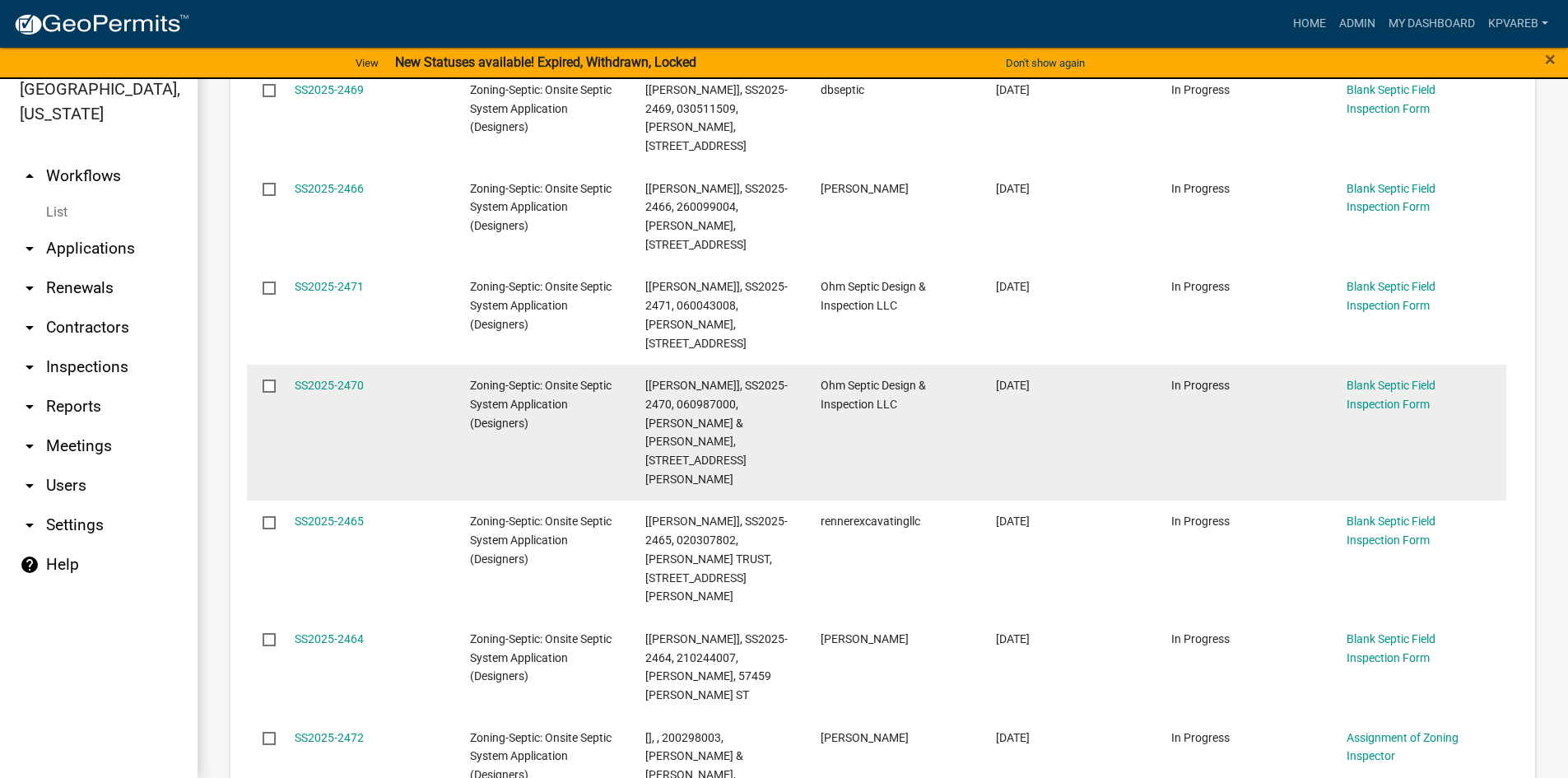
scroll to position [164, 0]
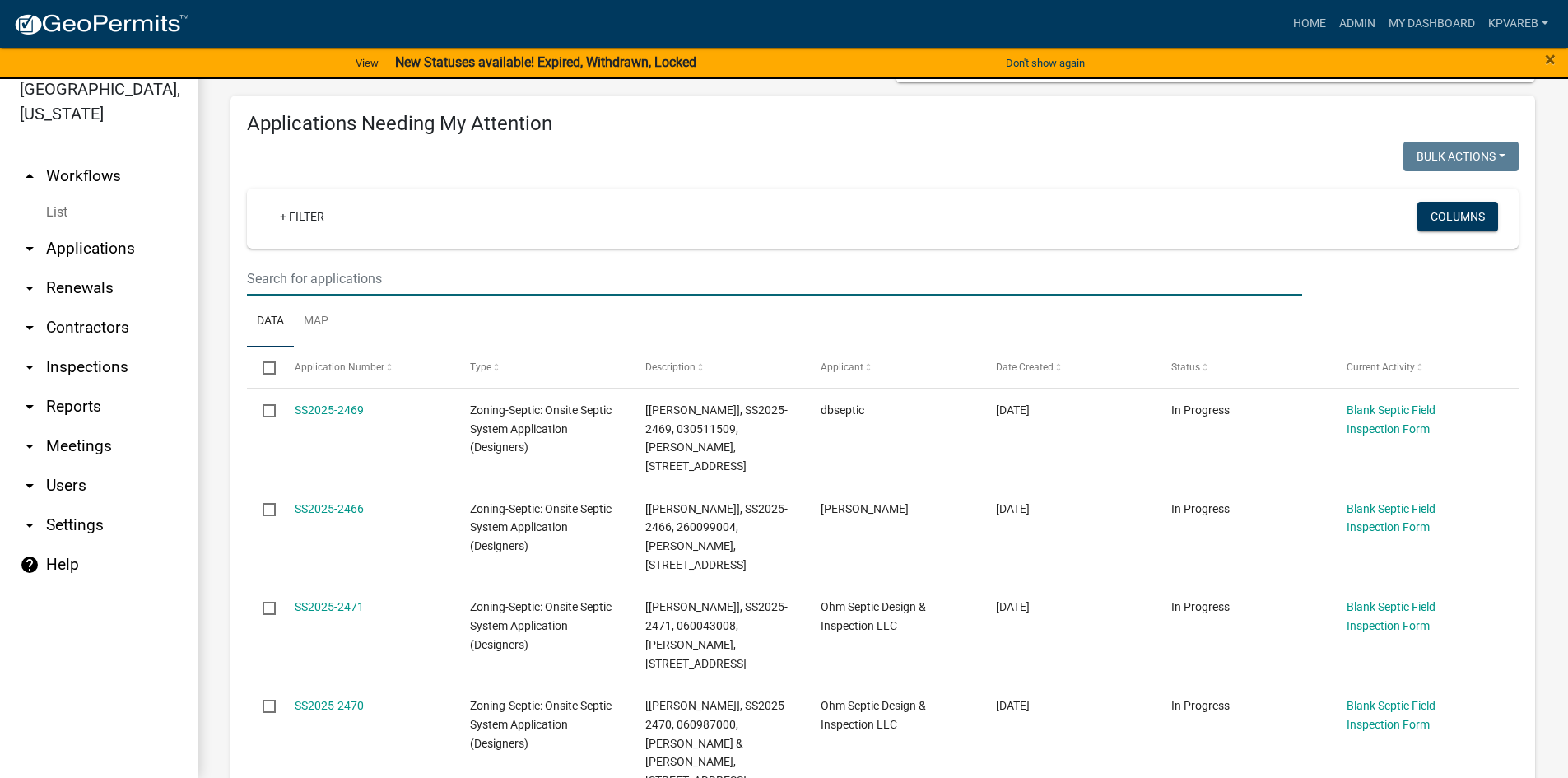
click at [278, 276] on input "text" at bounding box center [775, 279] width 1055 height 34
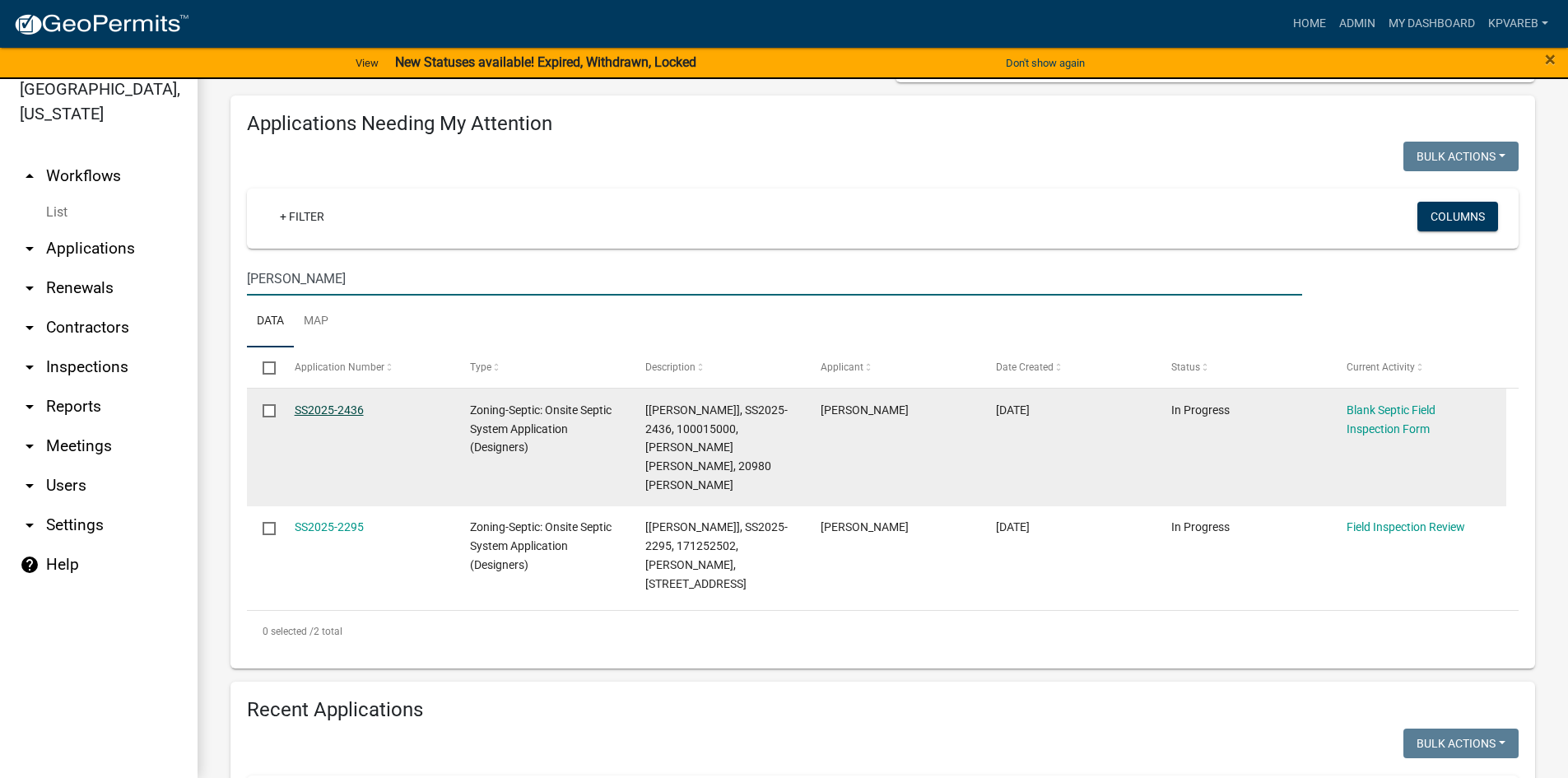
type input "HOUGH"
click at [354, 407] on link "SS2025-2436" at bounding box center [329, 410] width 69 height 13
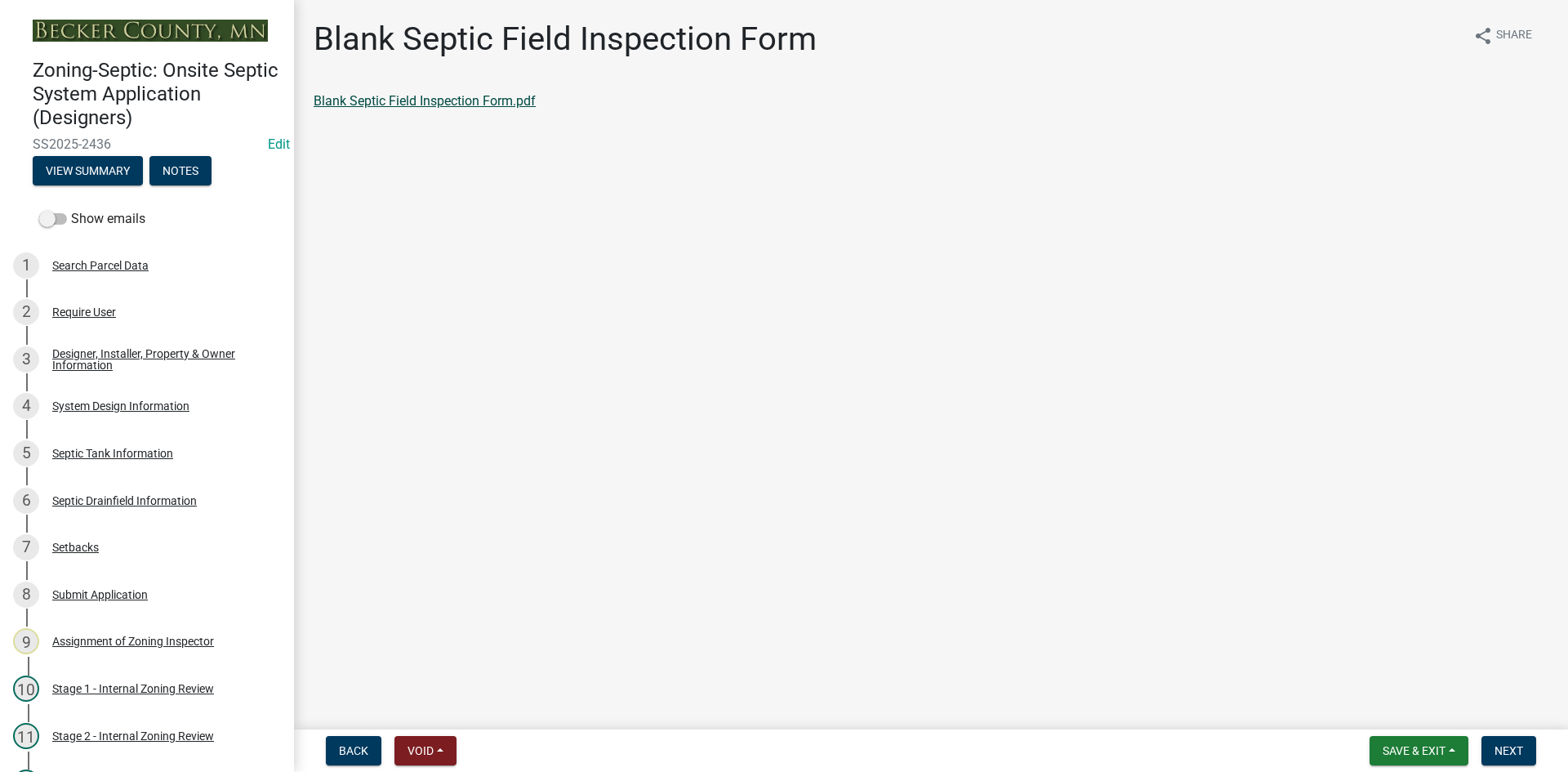
click at [479, 102] on link "Blank Septic Field Inspection Form.pdf" at bounding box center [424, 101] width 222 height 16
click at [294, 99] on div "Blank Septic Field Inspection Form share Share Blank Septic Field Inspection Fo…" at bounding box center [931, 79] width 1274 height 120
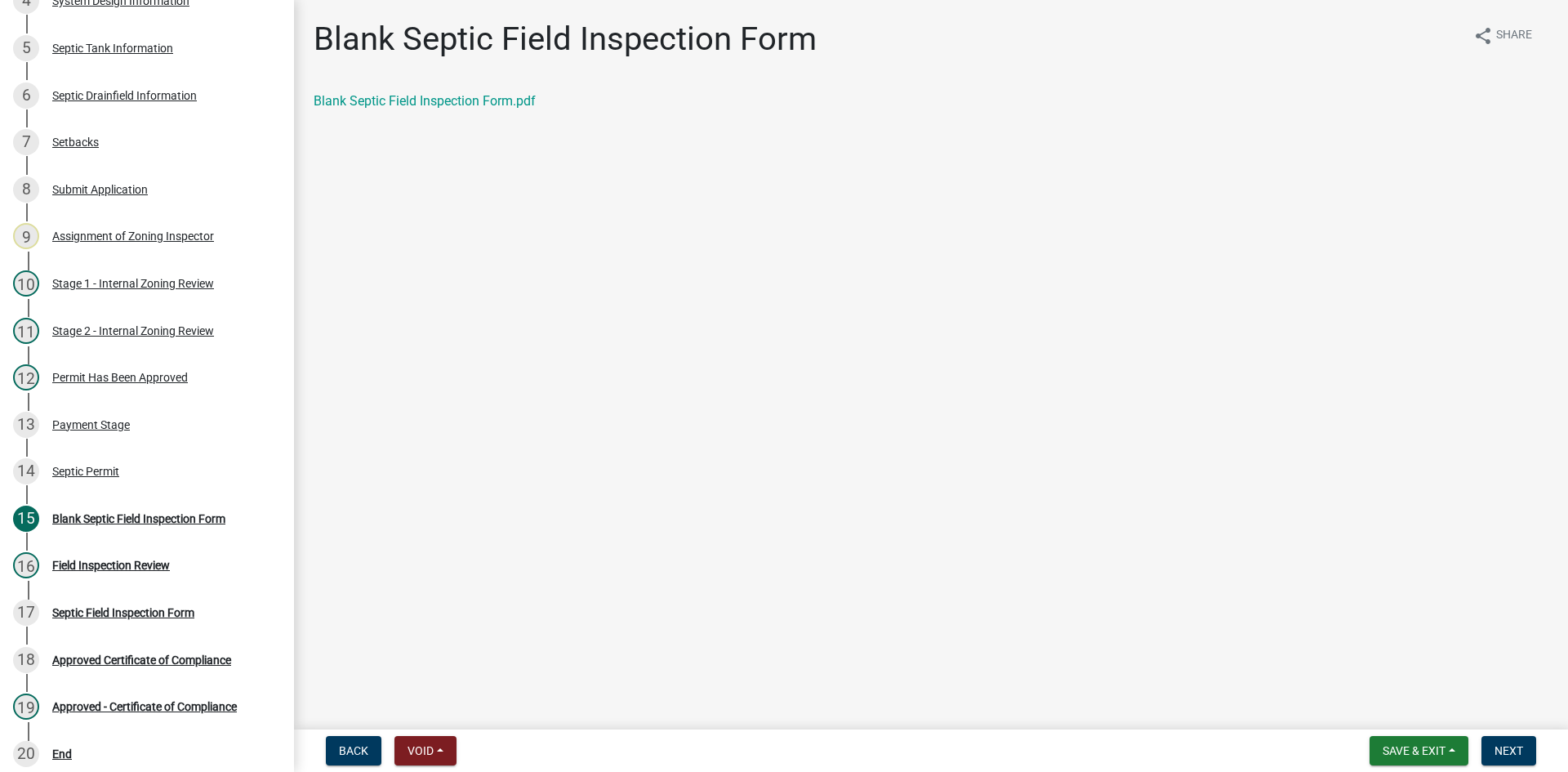
scroll to position [408, 0]
drag, startPoint x: 294, startPoint y: 273, endPoint x: 294, endPoint y: 308, distance: 35.0
click at [294, 308] on main "Blank Septic Field Inspection Form share Share Blank Septic Field Inspection Fo…" at bounding box center [931, 362] width 1274 height 723
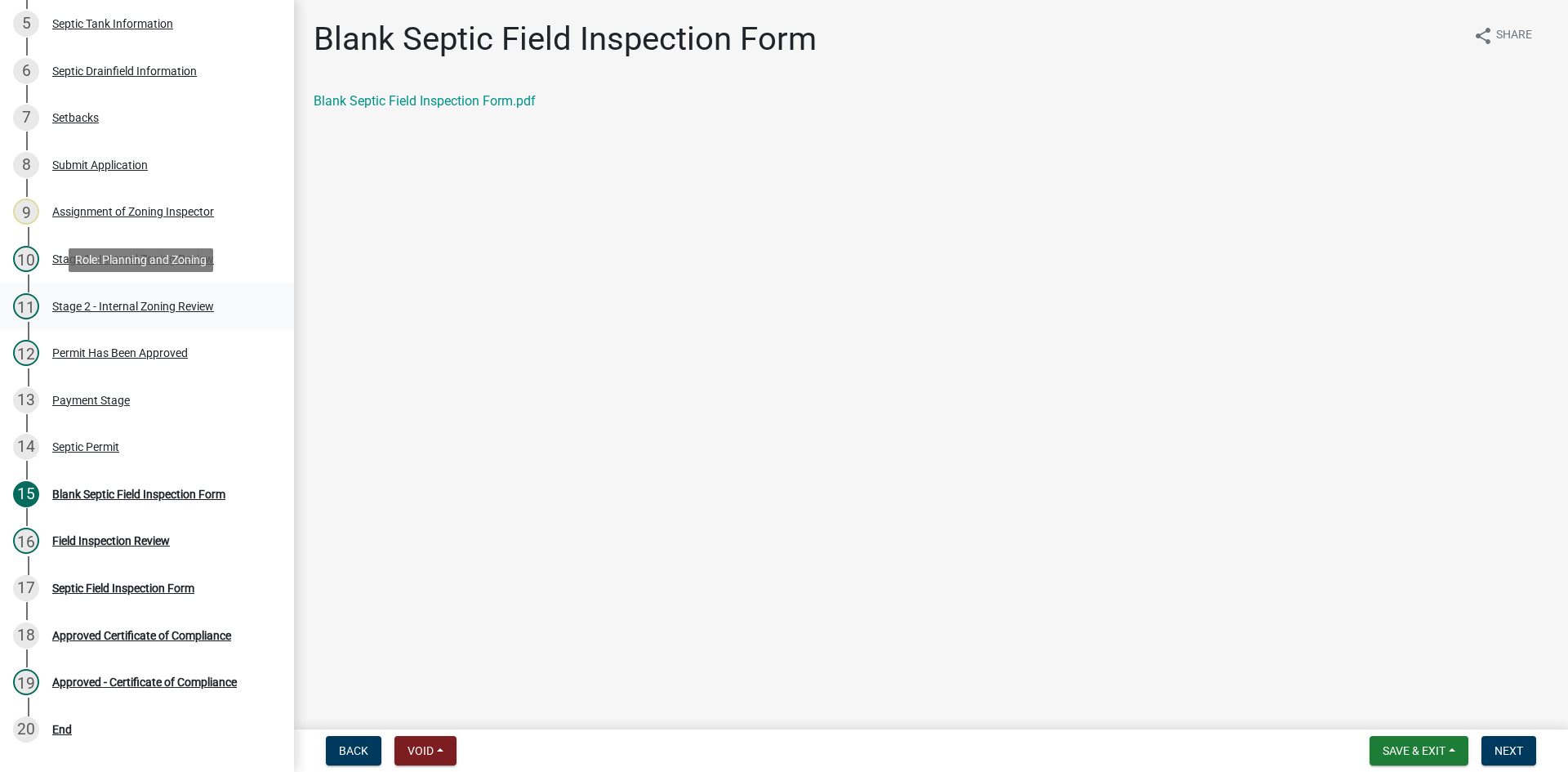
click at [182, 302] on div "Stage 2 - Internal Zoning Review" at bounding box center [133, 306] width 162 height 12
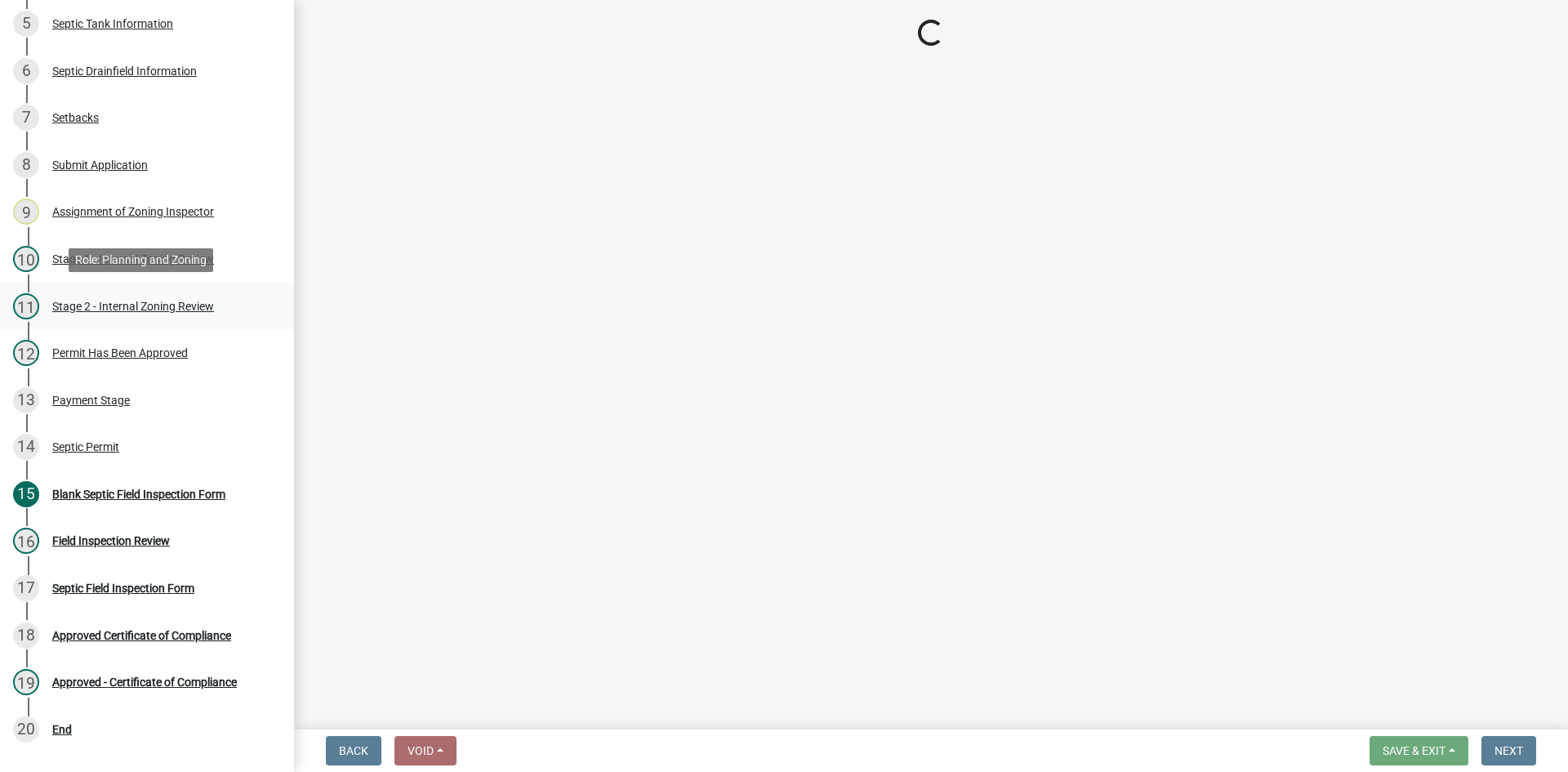
select select "69d592bb-9906-4277-a6fb-df8686255161"
select select "1ad81be4-5d59-46bf-8b7b-d7c0f20ad891"
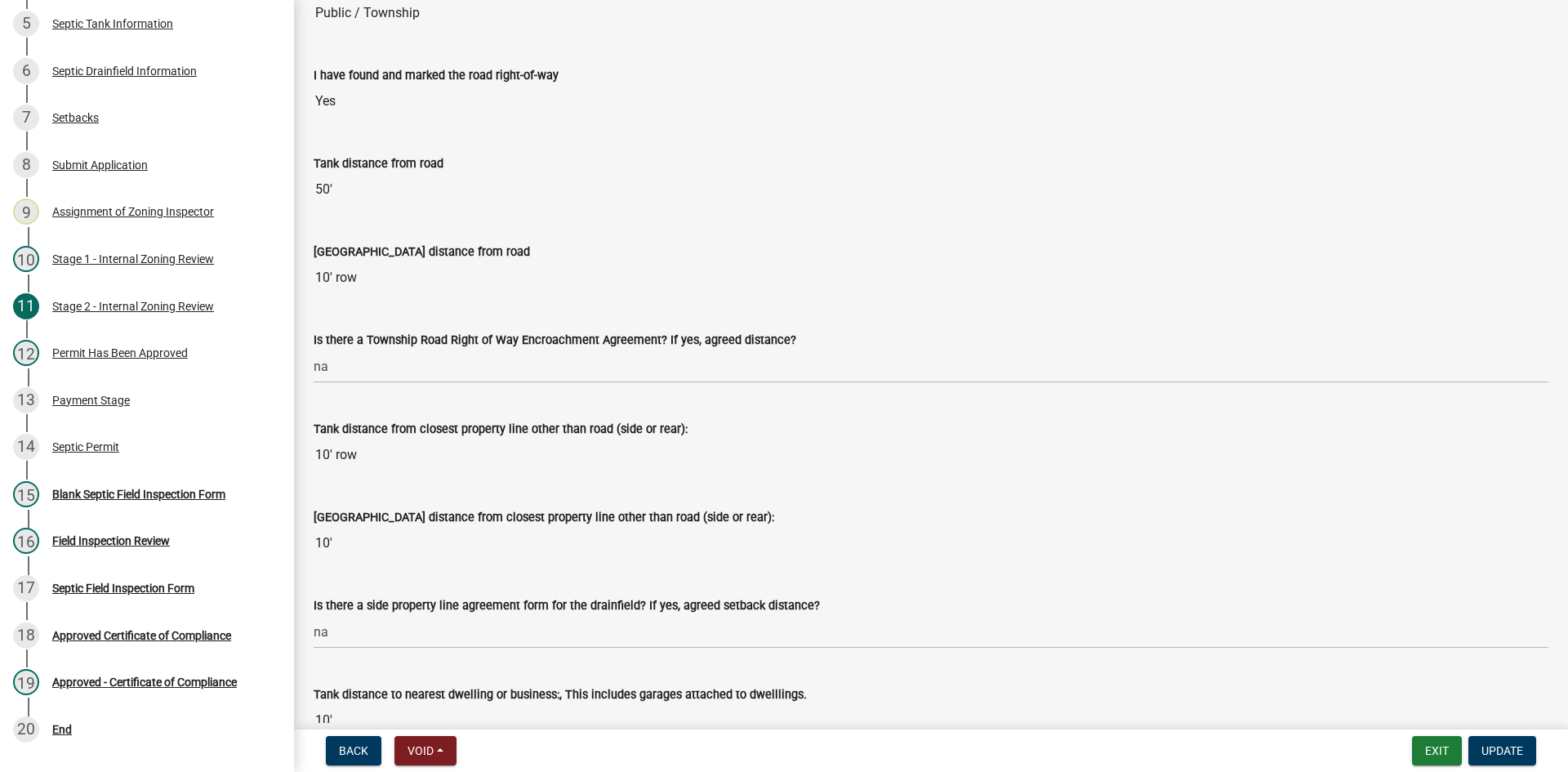
scroll to position [1226, 0]
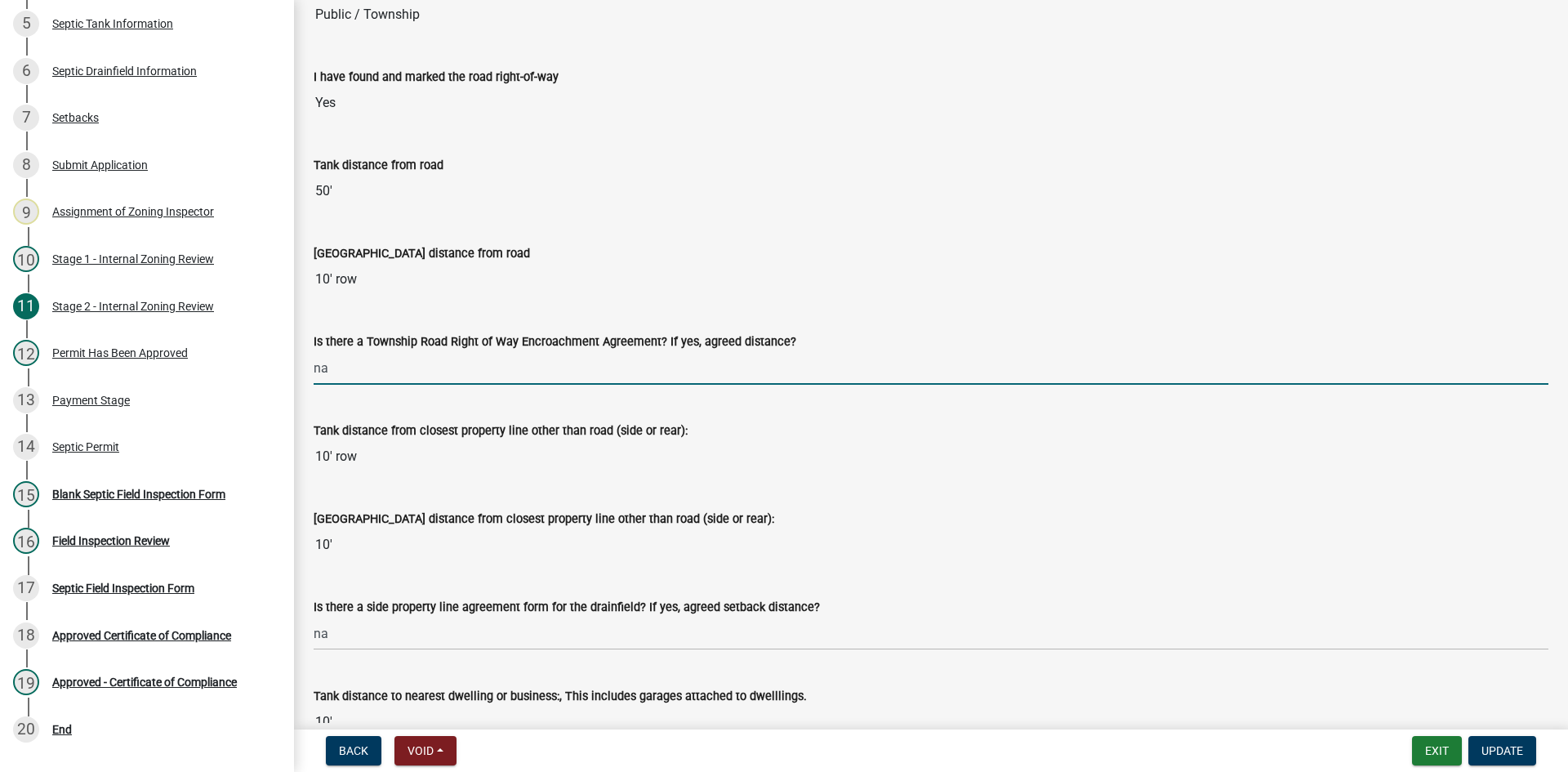
click at [353, 370] on input "na" at bounding box center [931, 368] width 1235 height 34
drag, startPoint x: 353, startPoint y: 369, endPoint x: 298, endPoint y: 381, distance: 56.3
click at [298, 381] on div "Stage 2 - Internal Zoning Review share Share Shoreland Setbacks (if applicable)…" at bounding box center [931, 278] width 1274 height 2970
type input "yes/0 ft"
click at [667, 355] on input "yes/0 ft" at bounding box center [931, 368] width 1235 height 34
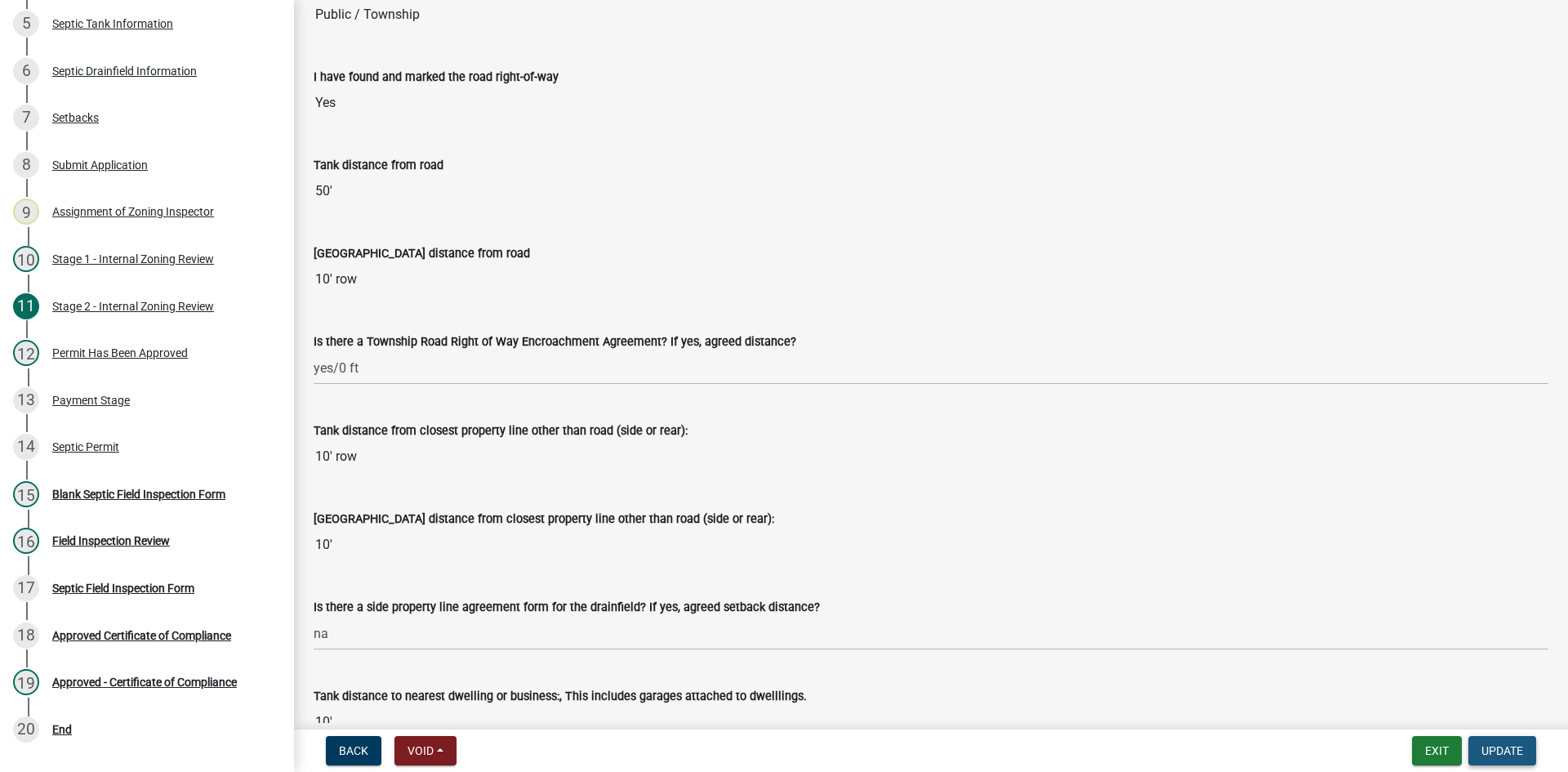
click at [1502, 752] on span "Update" at bounding box center [1502, 751] width 42 height 13
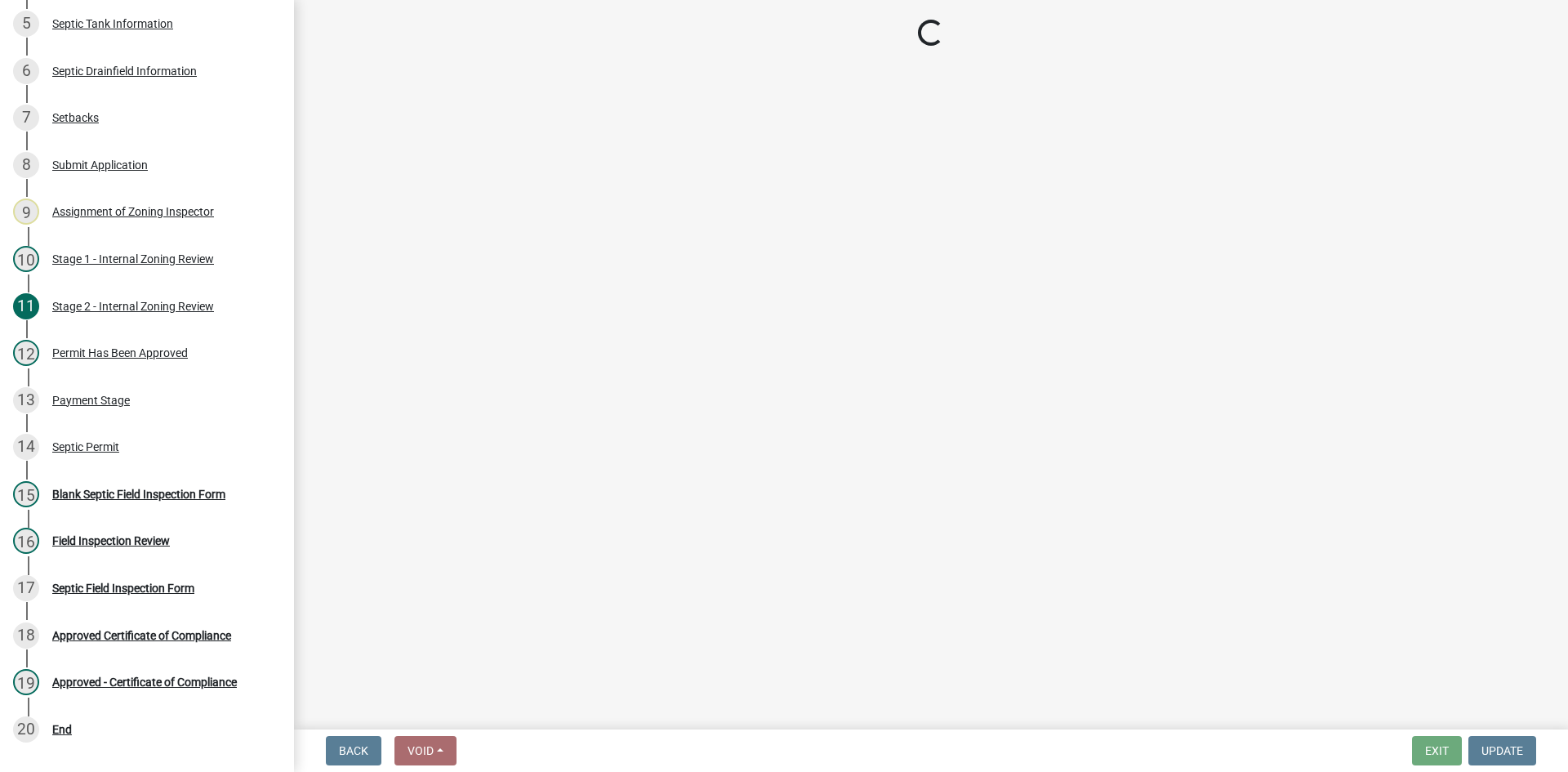
scroll to position [483, 0]
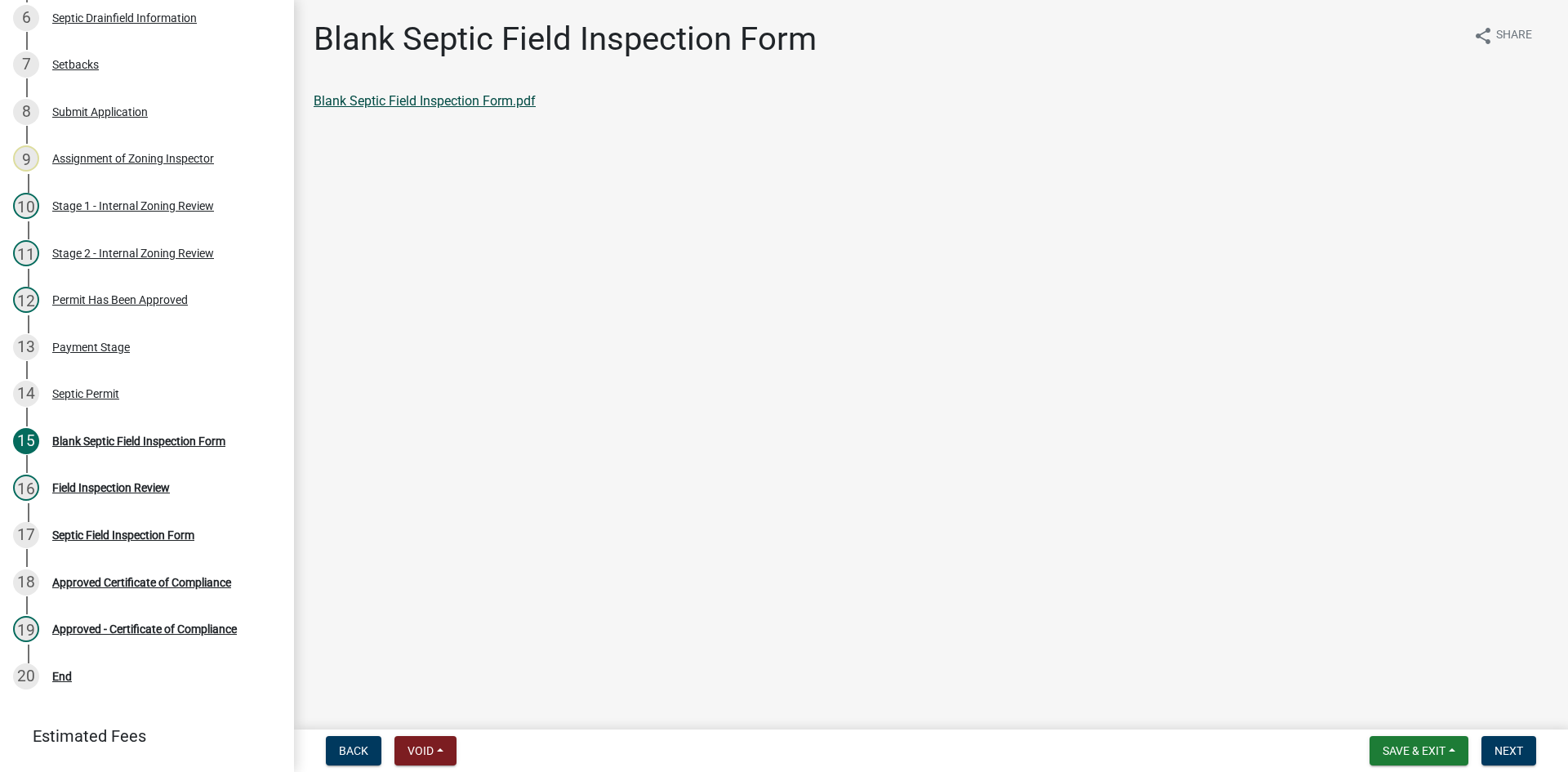
click at [497, 103] on link "Blank Septic Field Inspection Form.pdf" at bounding box center [424, 101] width 222 height 16
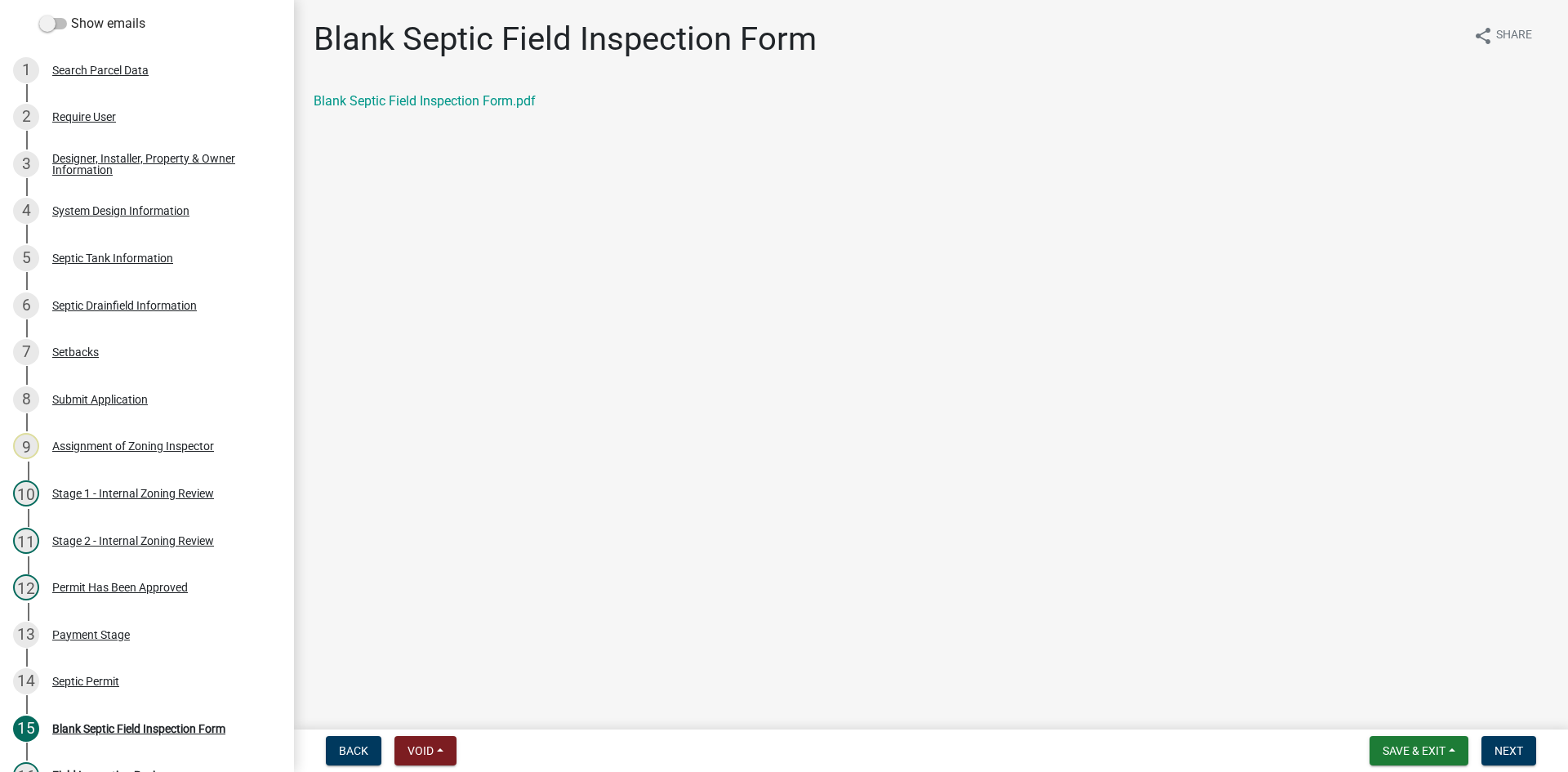
scroll to position [186, 0]
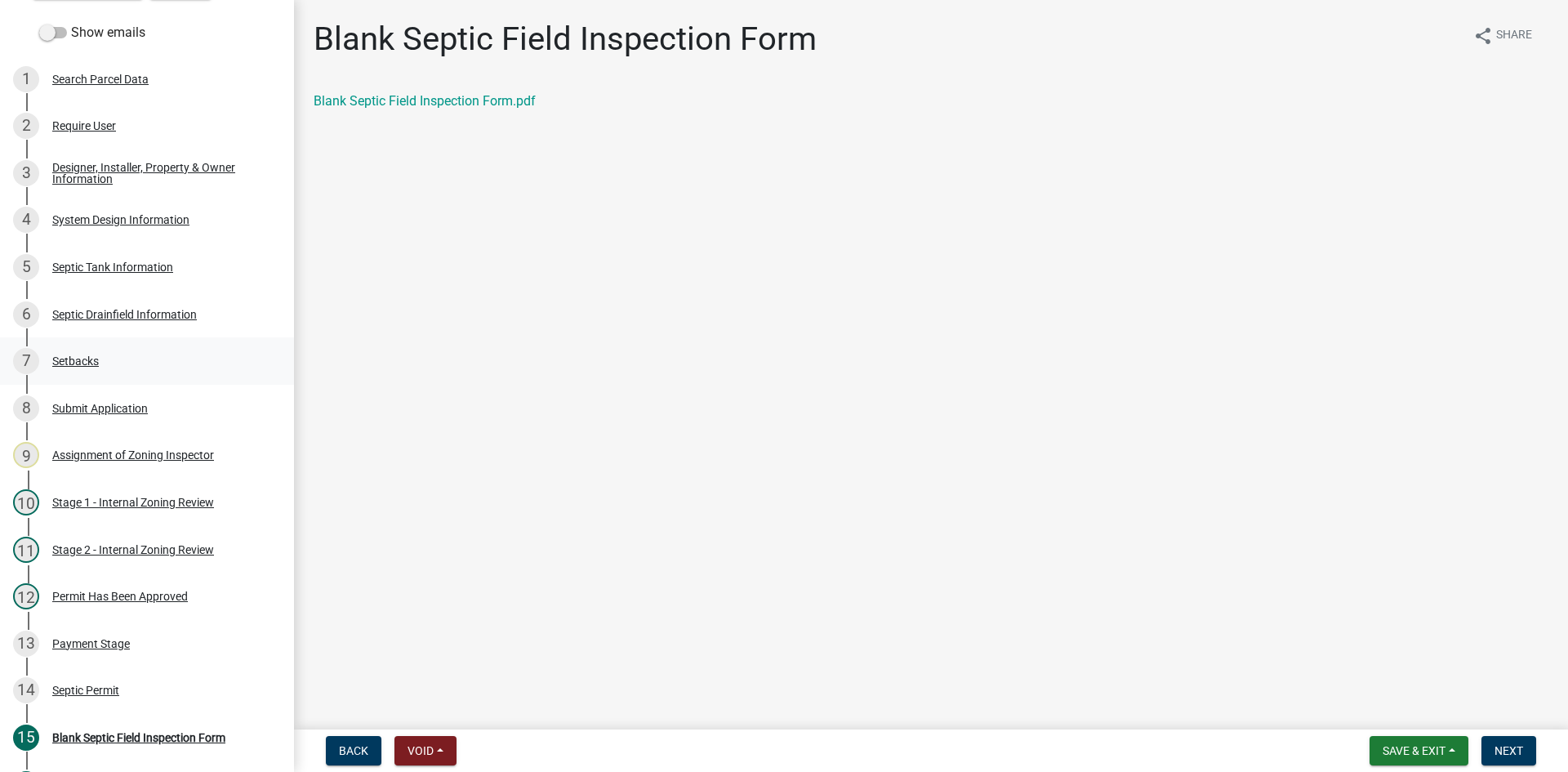
click at [78, 363] on div "Setbacks" at bounding box center [75, 361] width 47 height 12
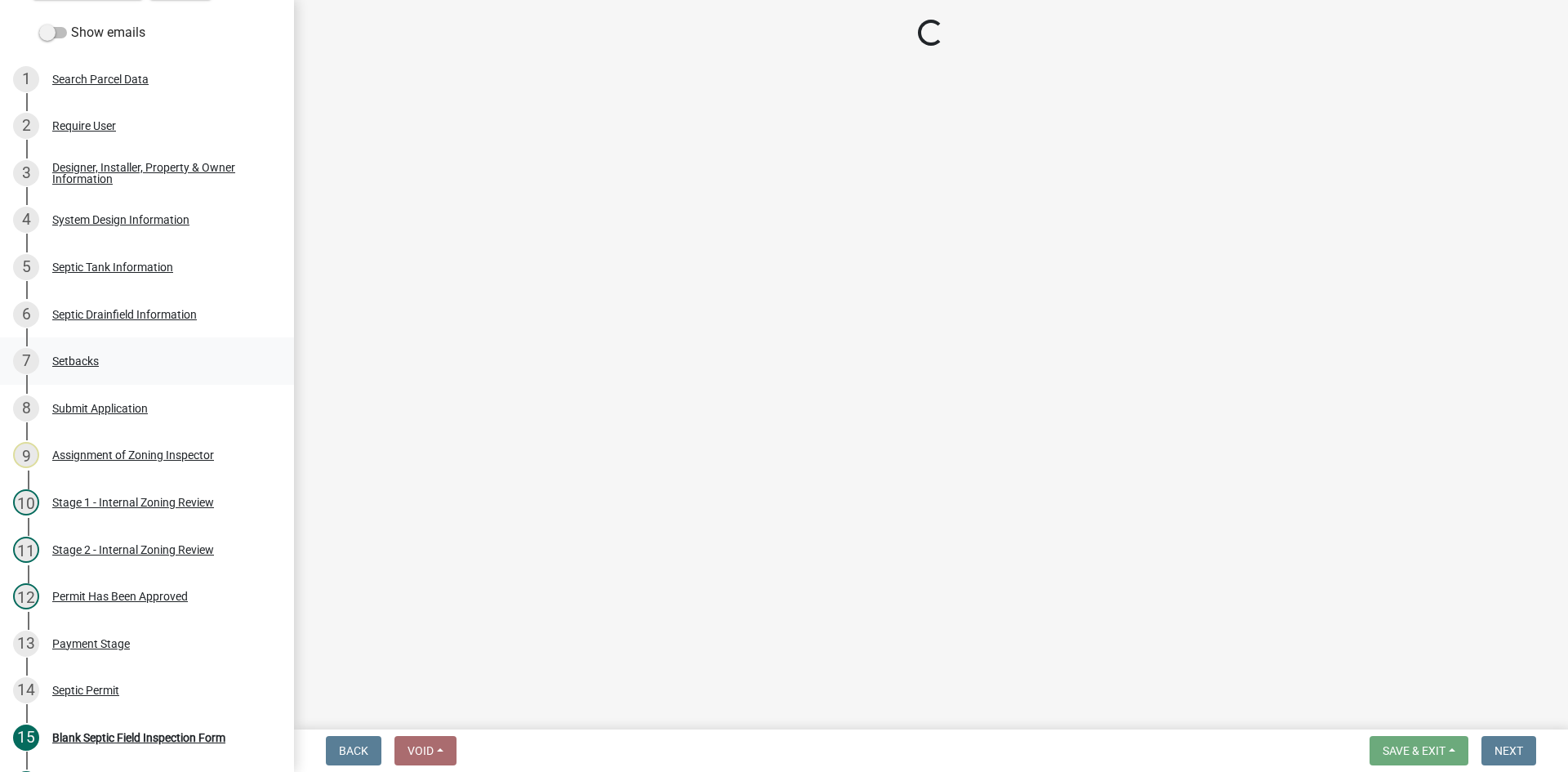
select select "c245ec0d-8d6f-4710-ab2b-b3aa70611708"
select select "e210f88a-4648-48a8-a477-493c4819f989"
select select "23044af5-43bb-4cf5-8aef-2716db2ce5fc"
select select "21af9b93-f494-48c6-91ae-235d36c6c939"
select select "a3ce498e-f8b1-44e2-889e-c4968ac74b5a"
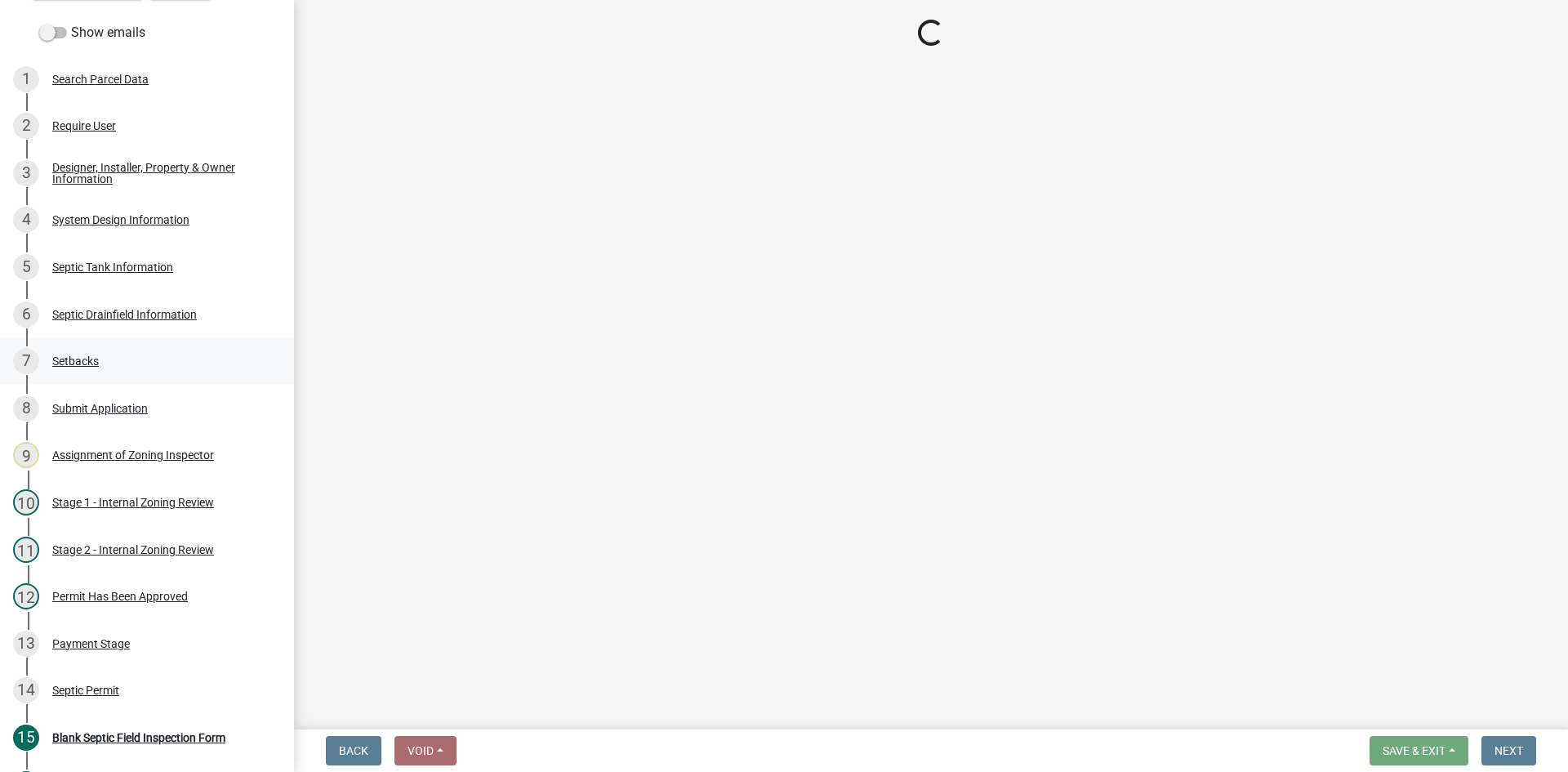
select select "cf78f1da-f066-4305-88a2-864abad1fa52"
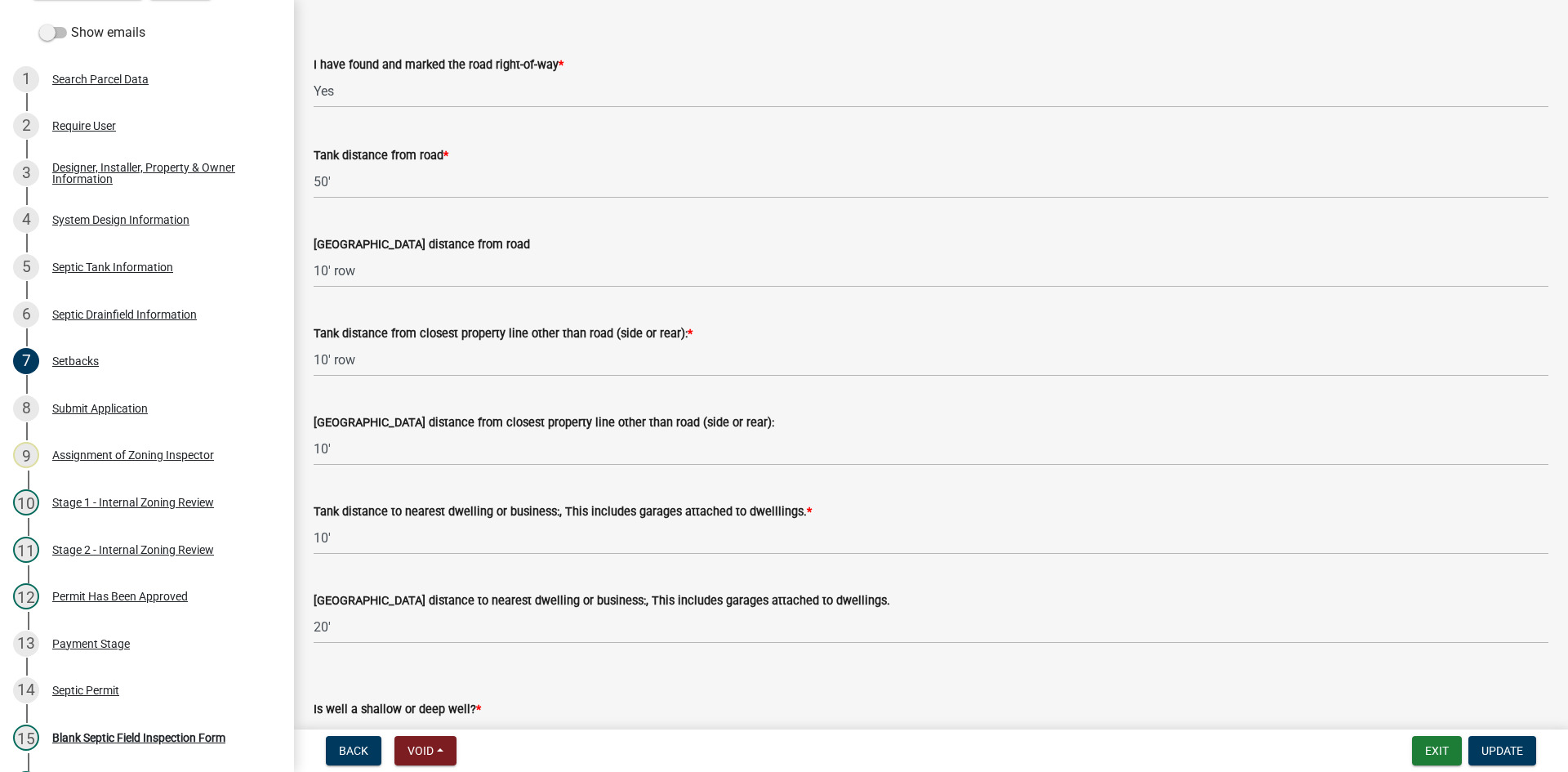
scroll to position [1126, 0]
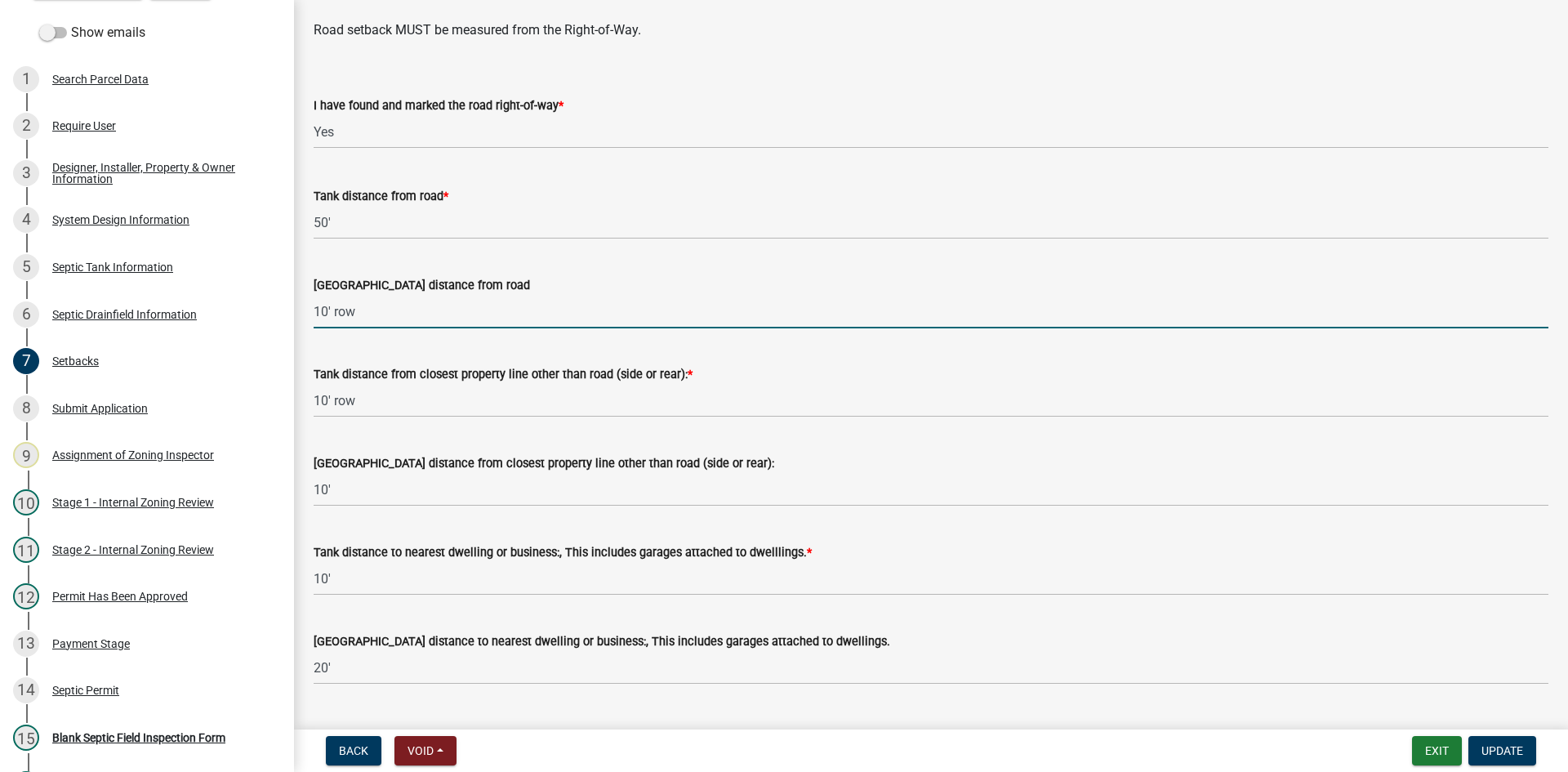
drag, startPoint x: 316, startPoint y: 310, endPoint x: 398, endPoint y: 311, distance: 82.0
click at [398, 311] on input "10' row" at bounding box center [931, 312] width 1235 height 34
click at [555, 316] on input "R/W ENCROACHMENT 14FT FROM CL" at bounding box center [931, 312] width 1235 height 34
click at [547, 311] on input "R/W ENCROACHMENT 14FT FROM CL" at bounding box center [931, 312] width 1235 height 34
click at [555, 316] on input "R/W ENCROACHMENT 14FT FROM CL" at bounding box center [931, 312] width 1235 height 34
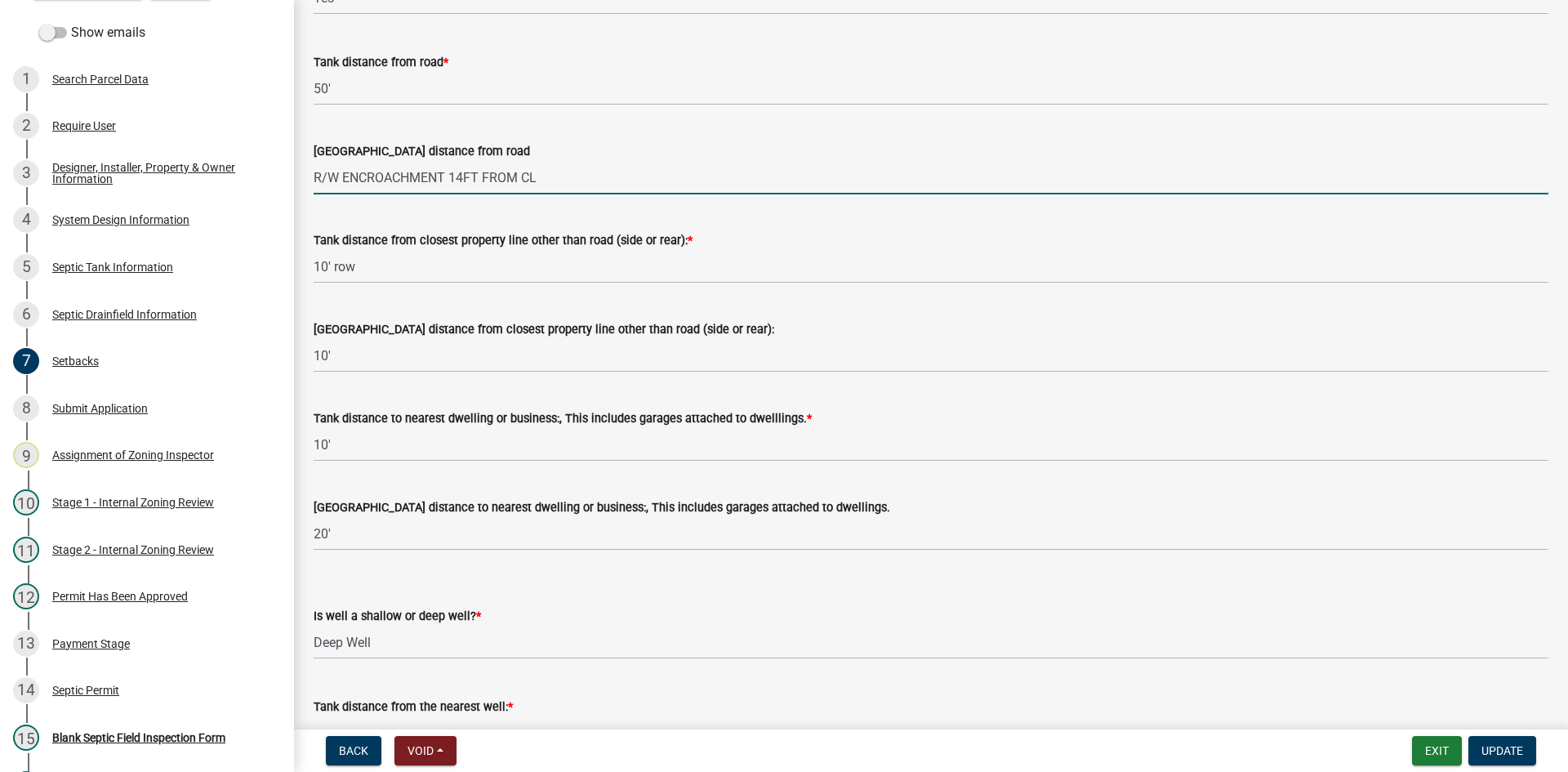
scroll to position [1290, 0]
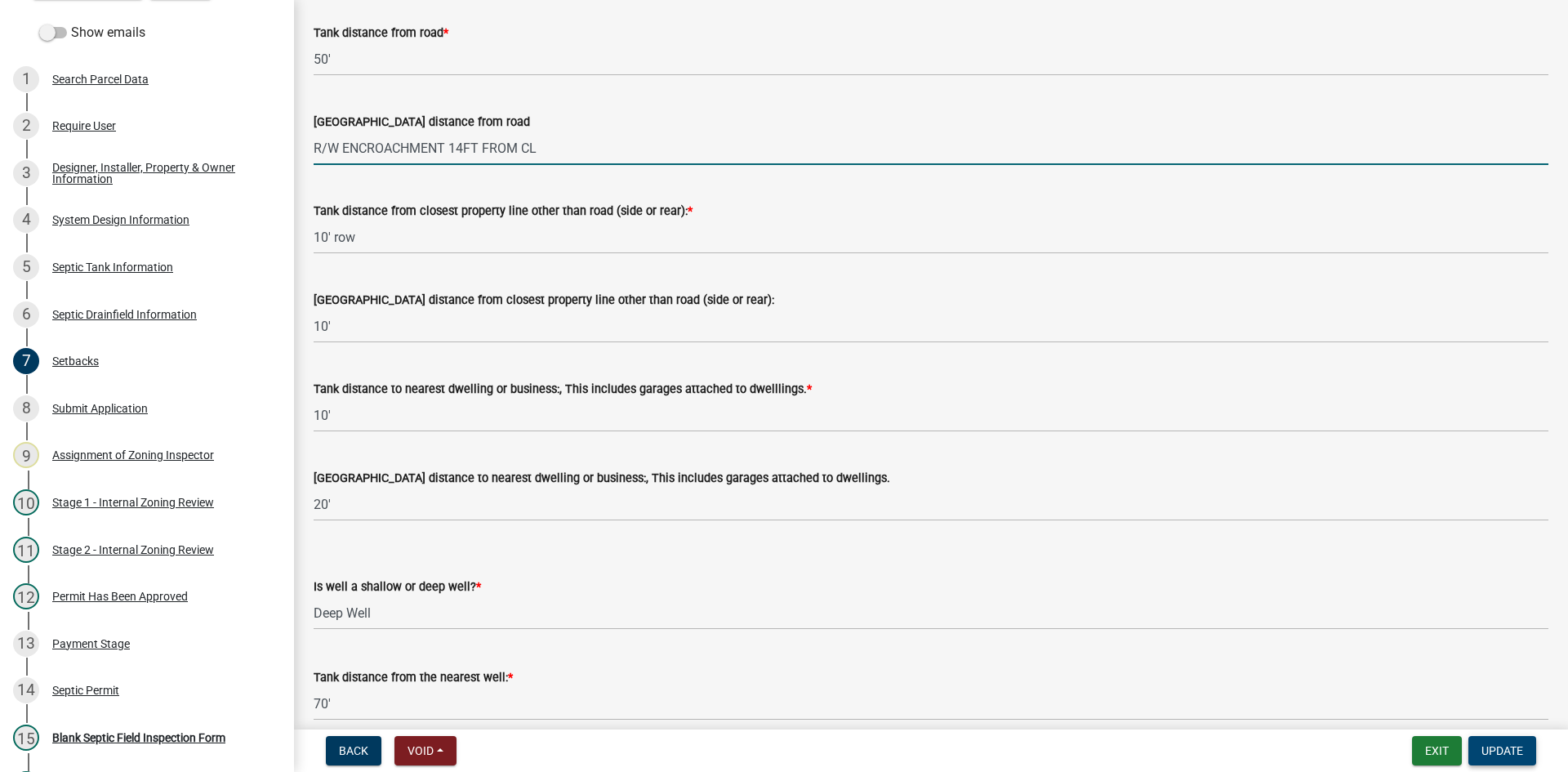
type input "R/W ENCROACHMENT 14FT FROM CL"
click at [1522, 755] on span "Update" at bounding box center [1502, 751] width 42 height 13
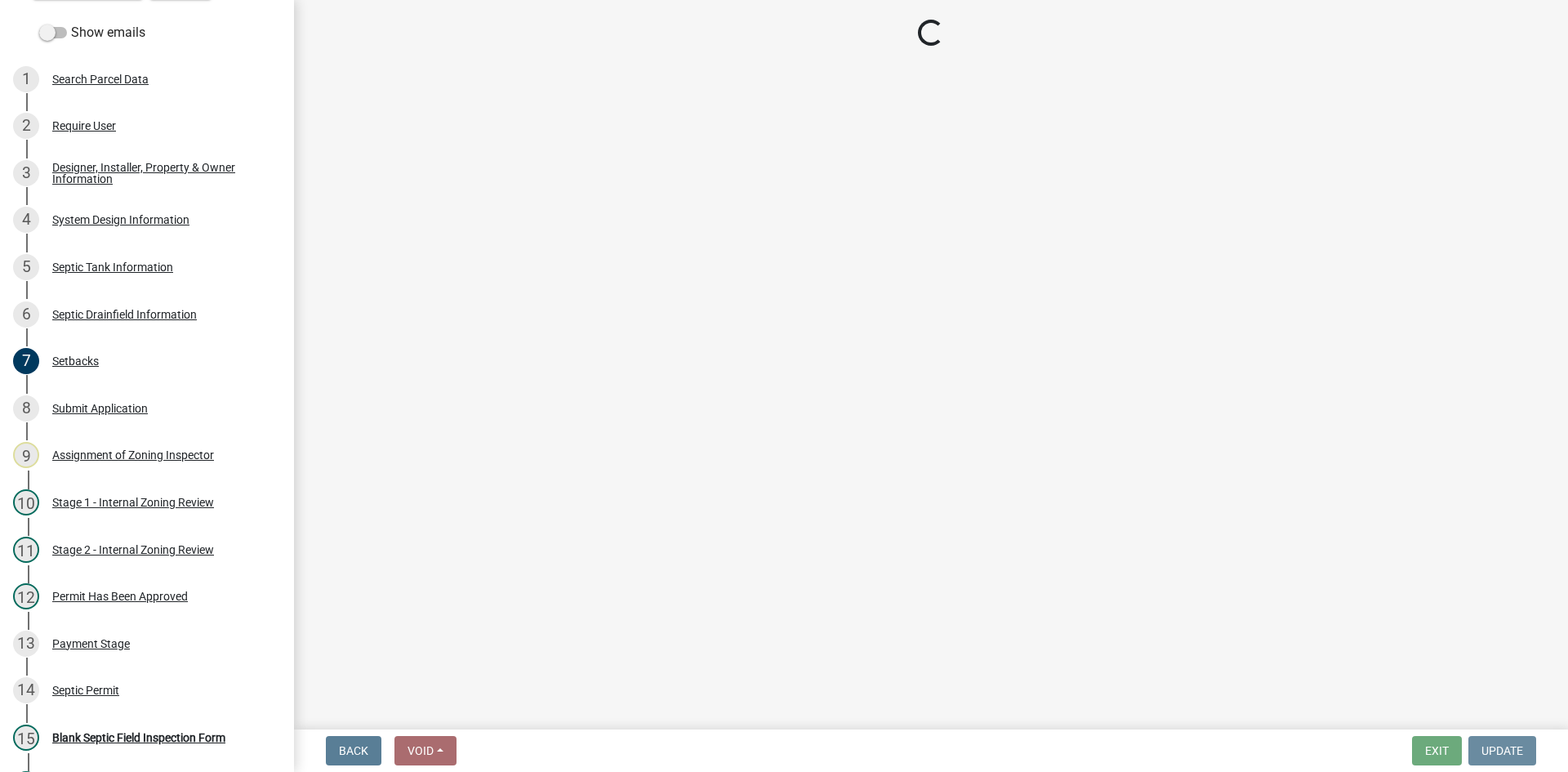
scroll to position [0, 0]
select select "69d592bb-9906-4277-a6fb-df8686255161"
select select "1ad81be4-5d59-46bf-8b7b-d7c0f20ad891"
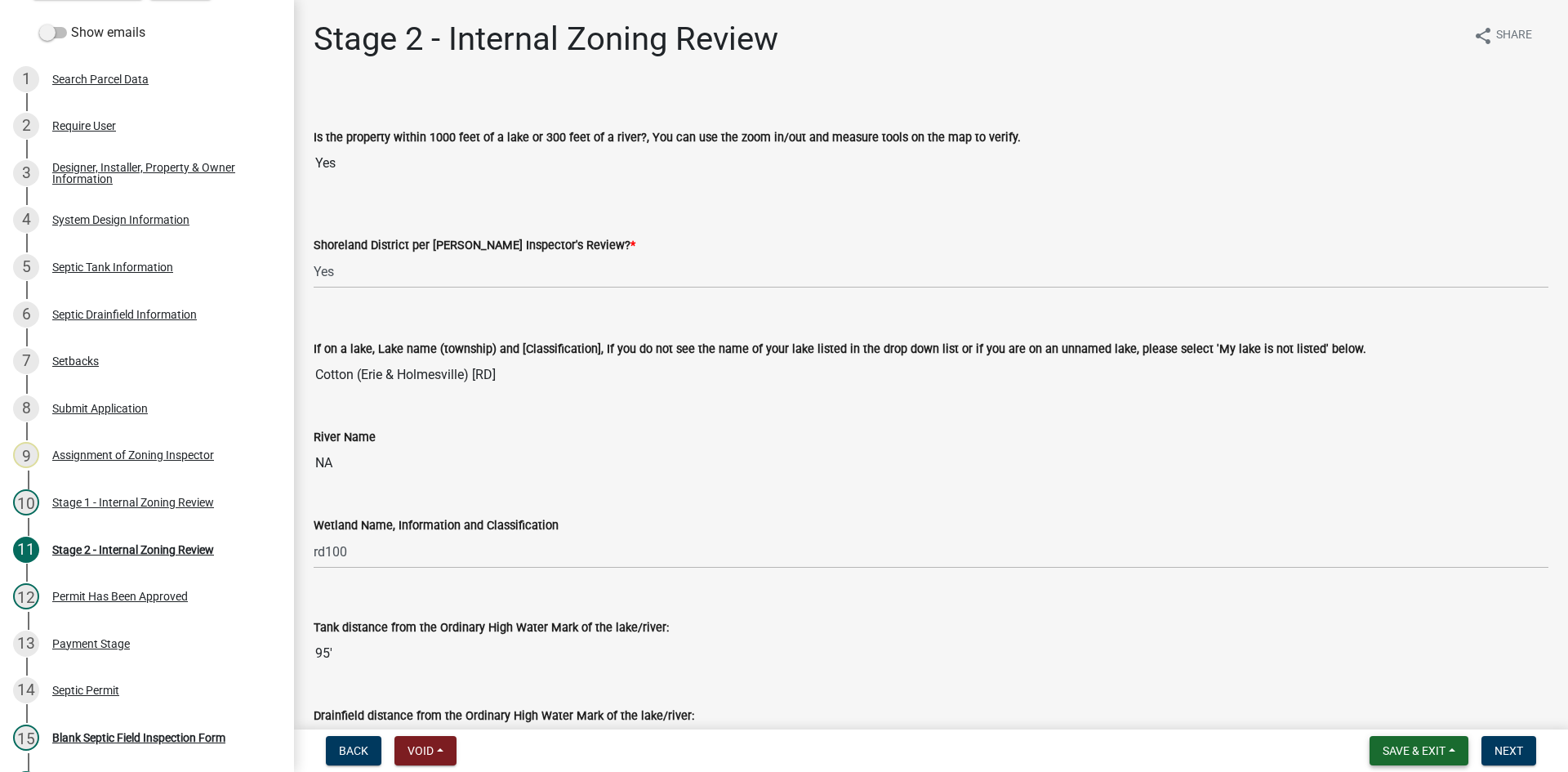
click at [1417, 748] on span "Save & Exit" at bounding box center [1414, 751] width 63 height 13
click at [1371, 664] on button "Save" at bounding box center [1402, 669] width 130 height 39
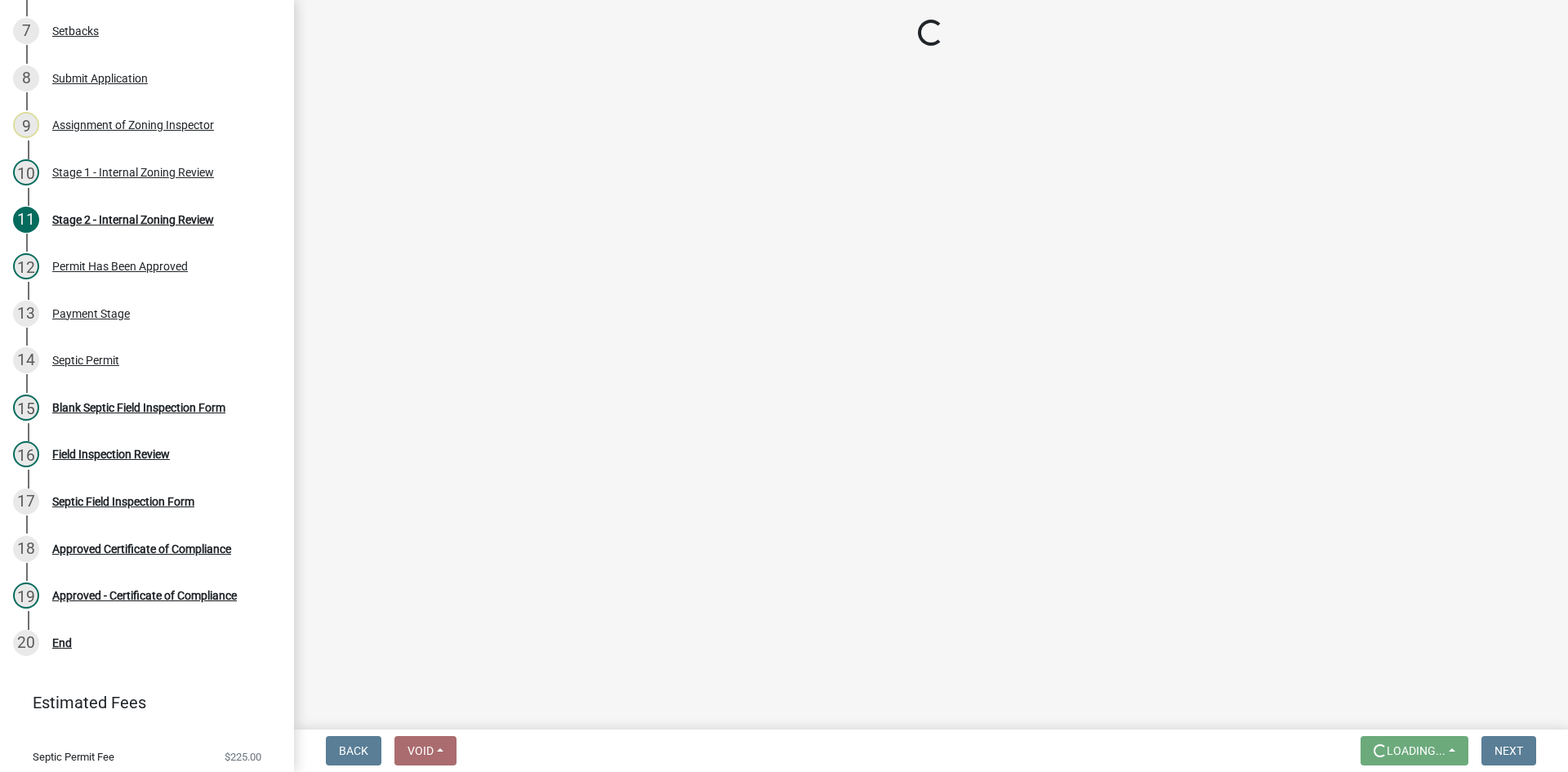
scroll to position [519, 0]
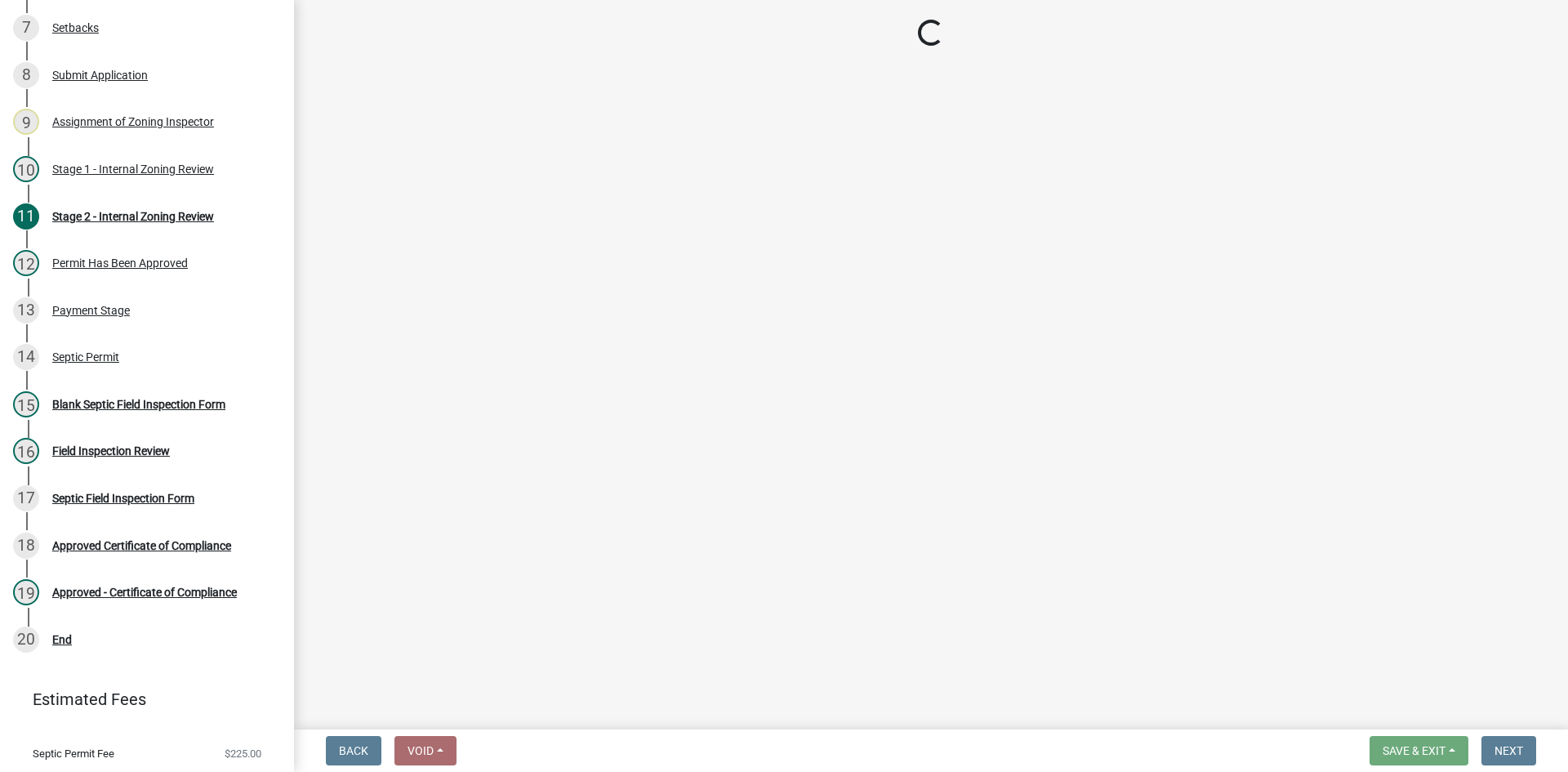
select select "69d592bb-9906-4277-a6fb-df8686255161"
select select "1ad81be4-5d59-46bf-8b7b-d7c0f20ad891"
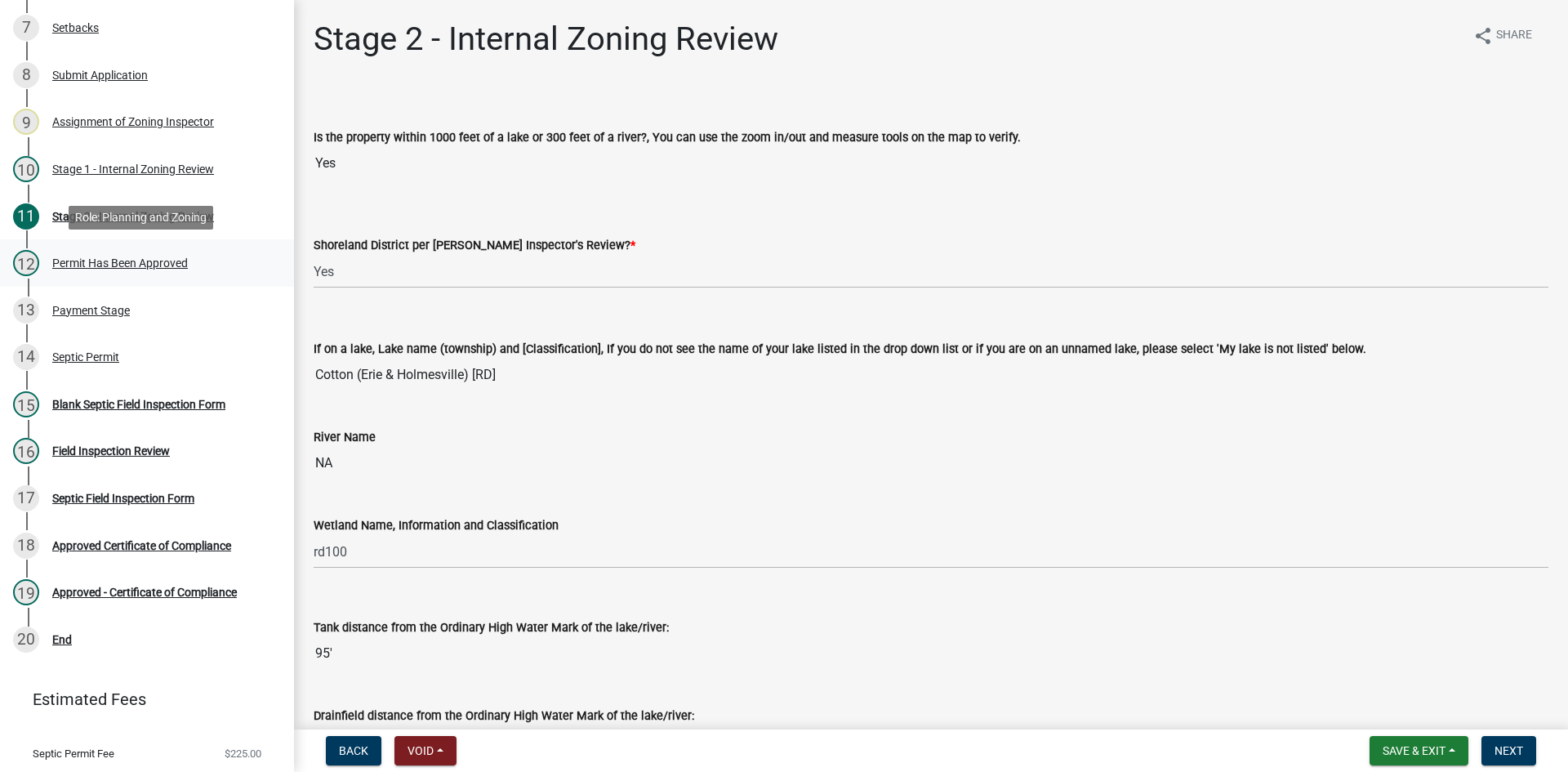
click at [162, 264] on div "Permit Has Been Approved" at bounding box center [120, 262] width 136 height 12
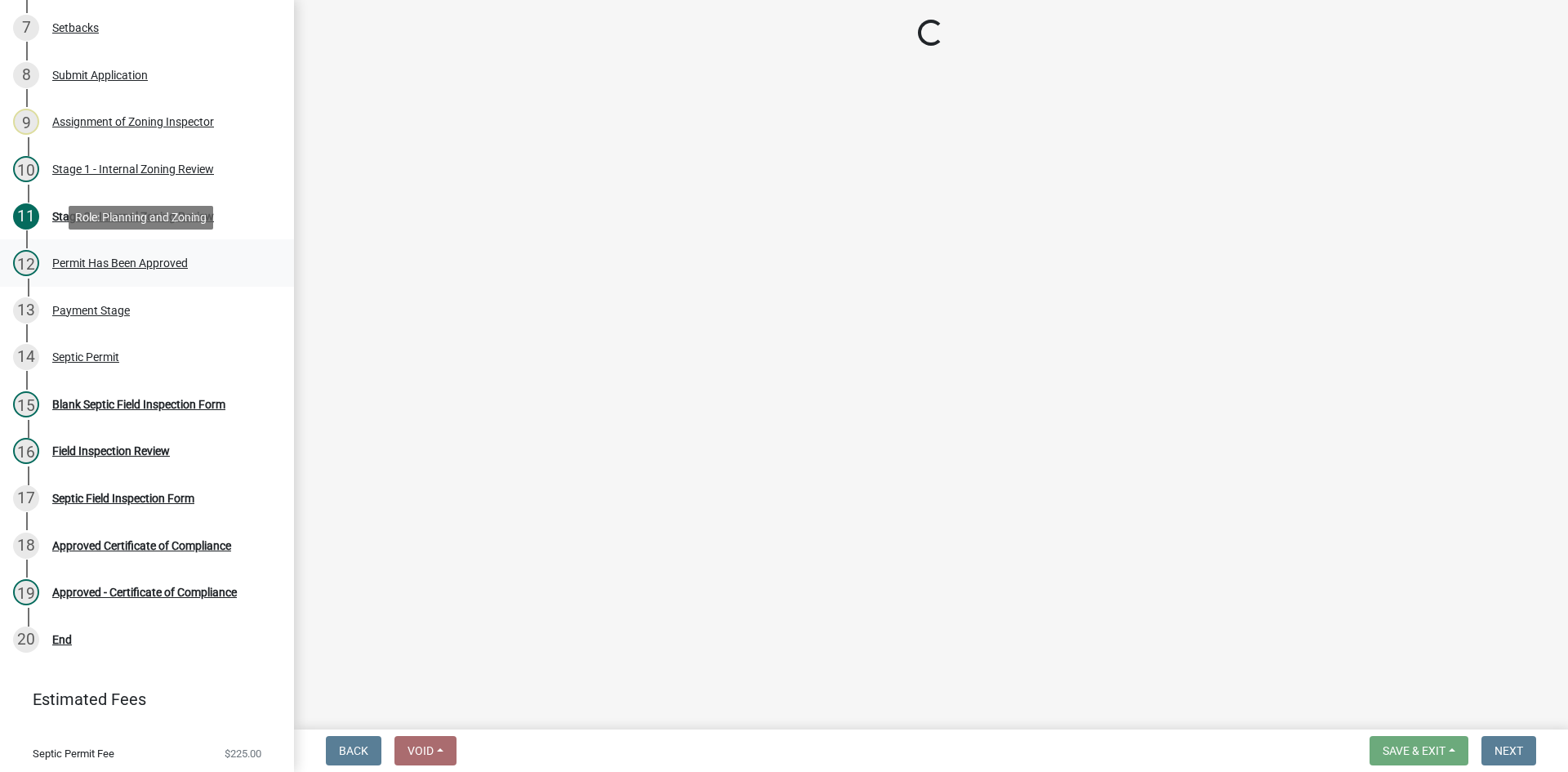
select select "69d592bb-9906-4277-a6fb-df8686255161"
select select "1ad81be4-5d59-46bf-8b7b-d7c0f20ad891"
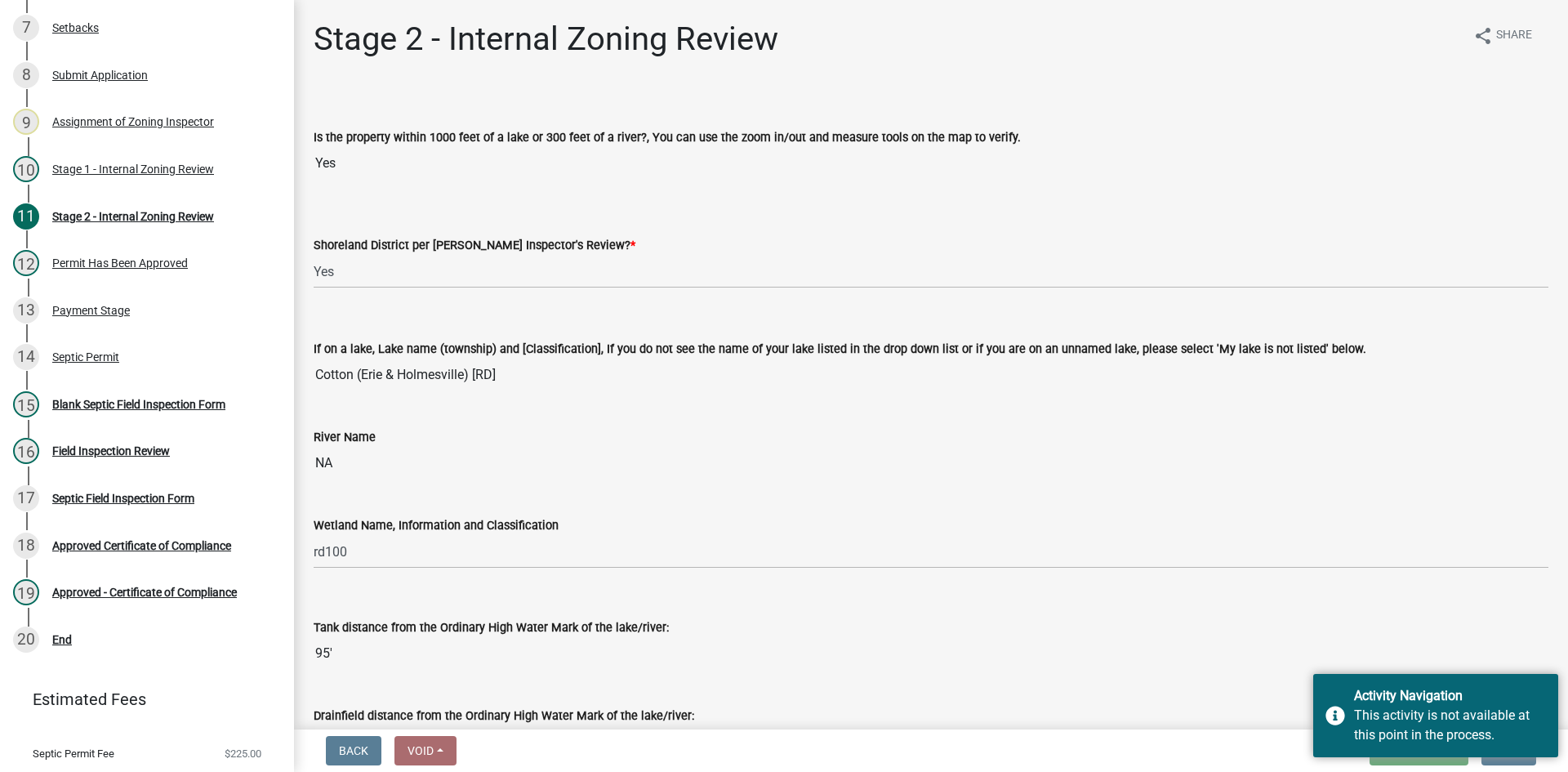
click at [1448, 623] on div "Tank distance from the Ordinary High Water Mark of the lake/river:" at bounding box center [931, 628] width 1235 height 19
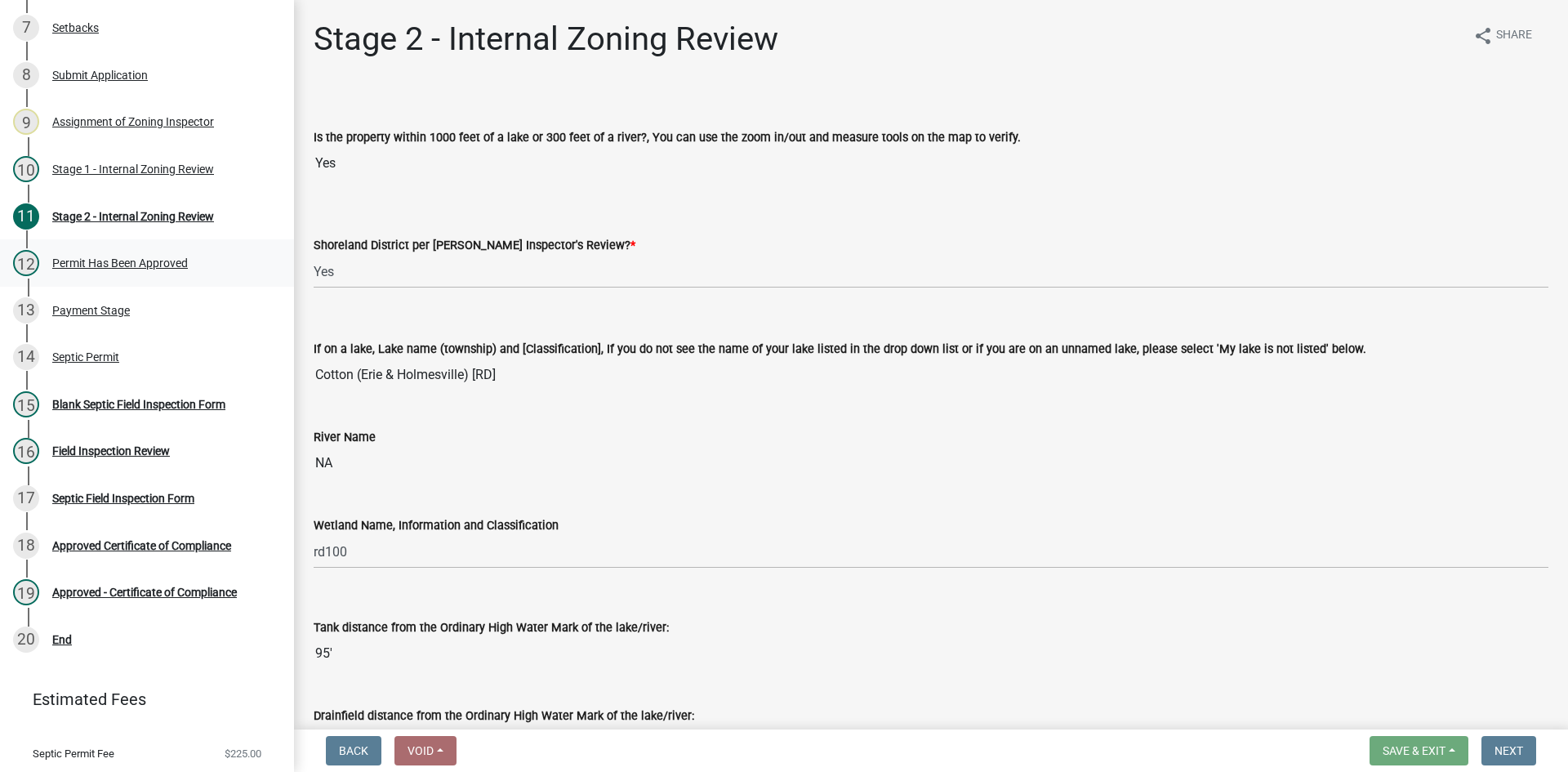
drag, startPoint x: 162, startPoint y: 240, endPoint x: 174, endPoint y: 248, distance: 14.4
click at [165, 240] on link "12 Permit Has Been Approved" at bounding box center [147, 262] width 294 height 47
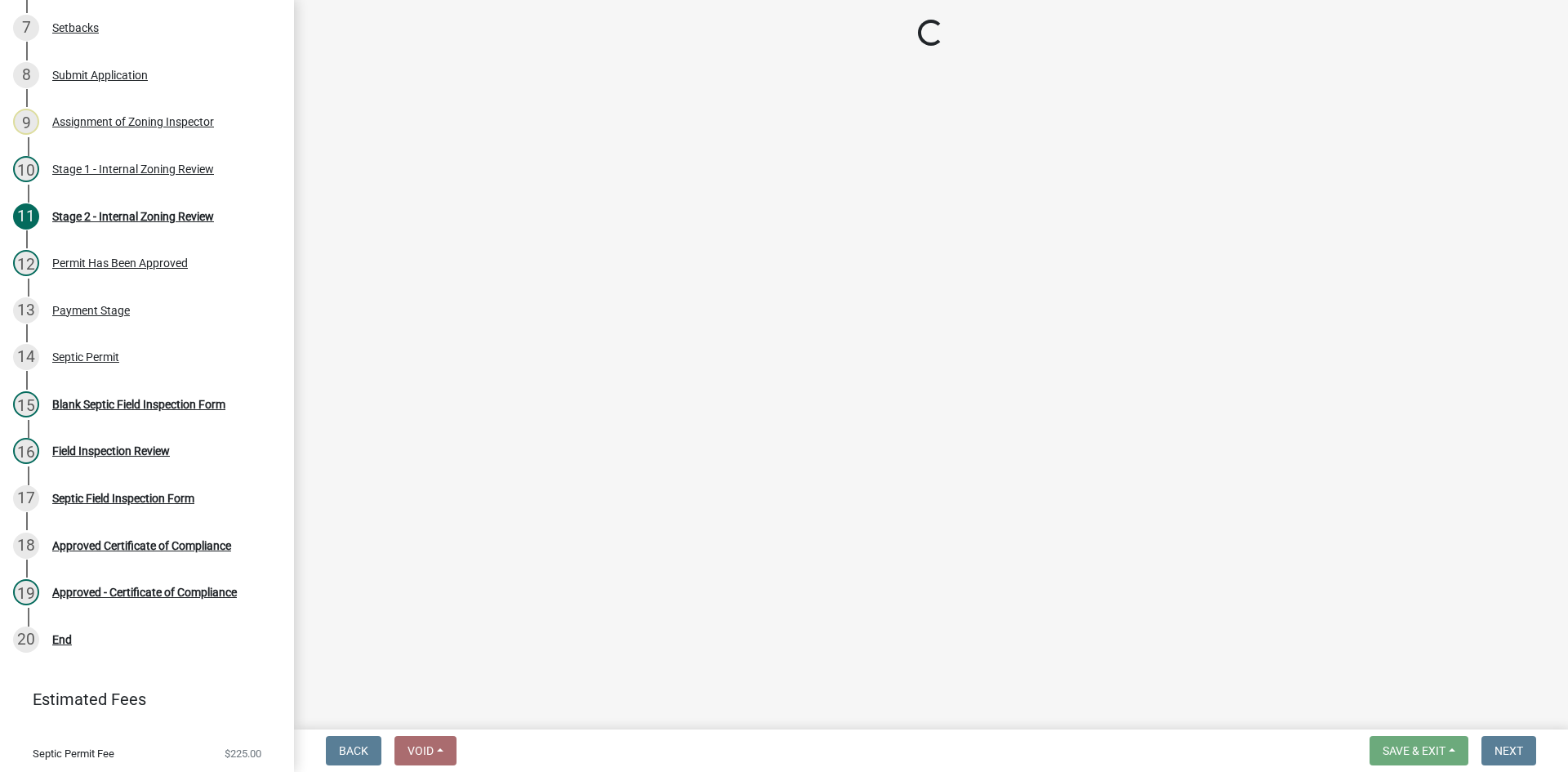
select select "69d592bb-9906-4277-a6fb-df8686255161"
select select "1ad81be4-5d59-46bf-8b7b-d7c0f20ad891"
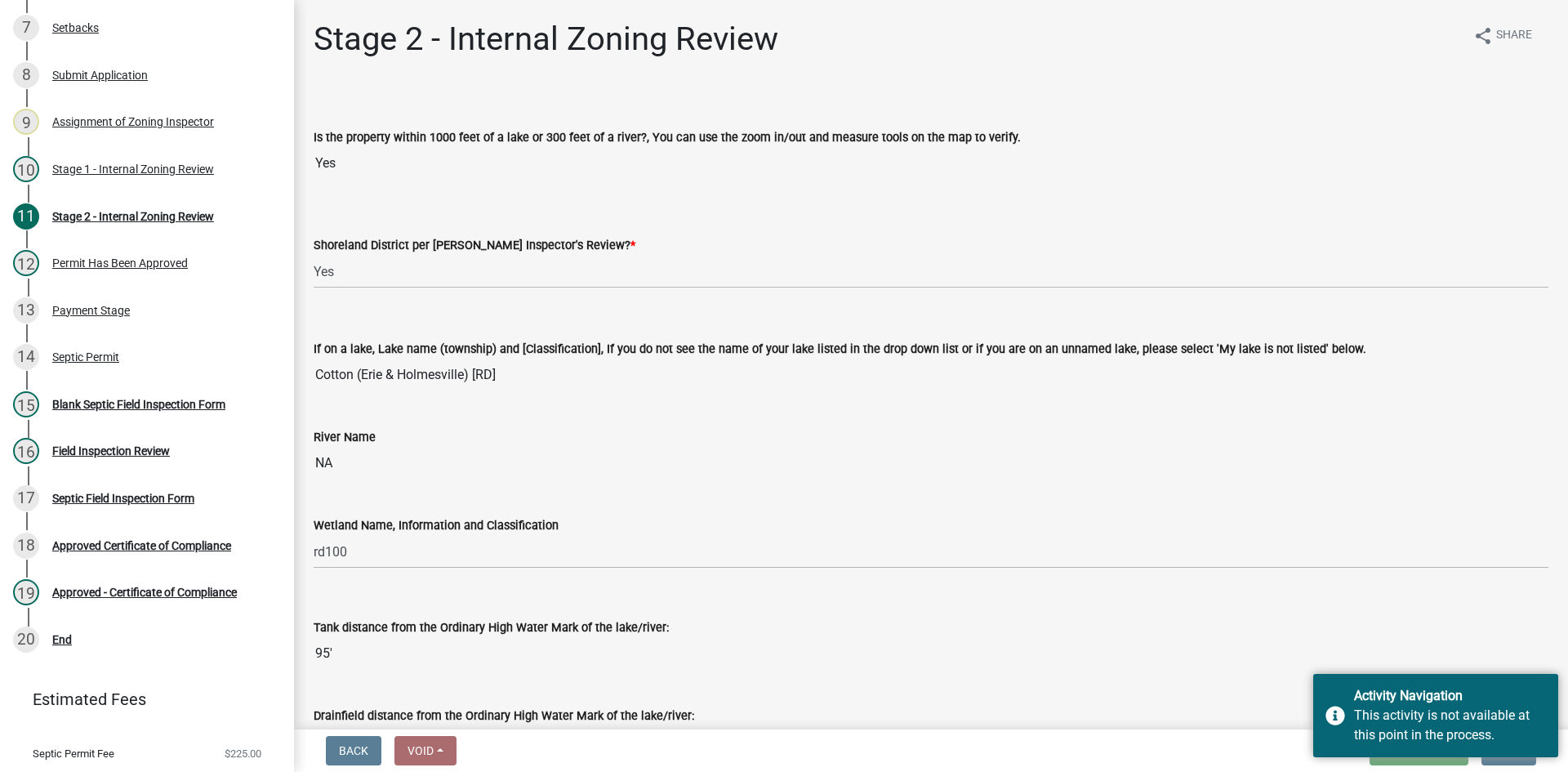
click at [1311, 621] on div "Tank distance from the Ordinary High Water Mark of the lake/river:" at bounding box center [931, 628] width 1235 height 19
click at [1081, 612] on div "Tank distance from the Ordinary High Water Mark of the lake/river: 95'" at bounding box center [931, 632] width 1235 height 75
click at [1254, 659] on input "95'" at bounding box center [931, 653] width 1235 height 33
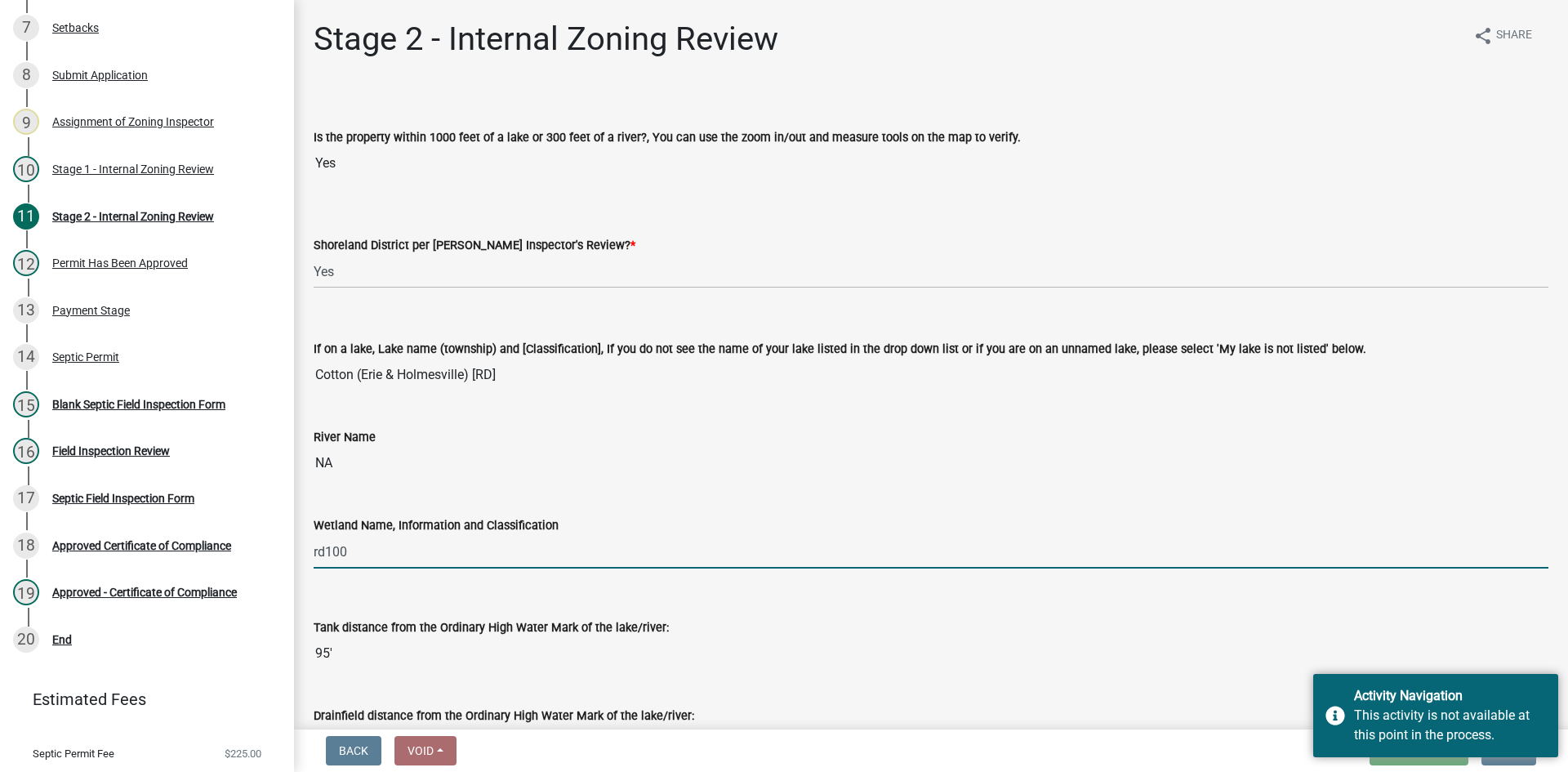
click at [946, 561] on input "rd100" at bounding box center [931, 552] width 1235 height 34
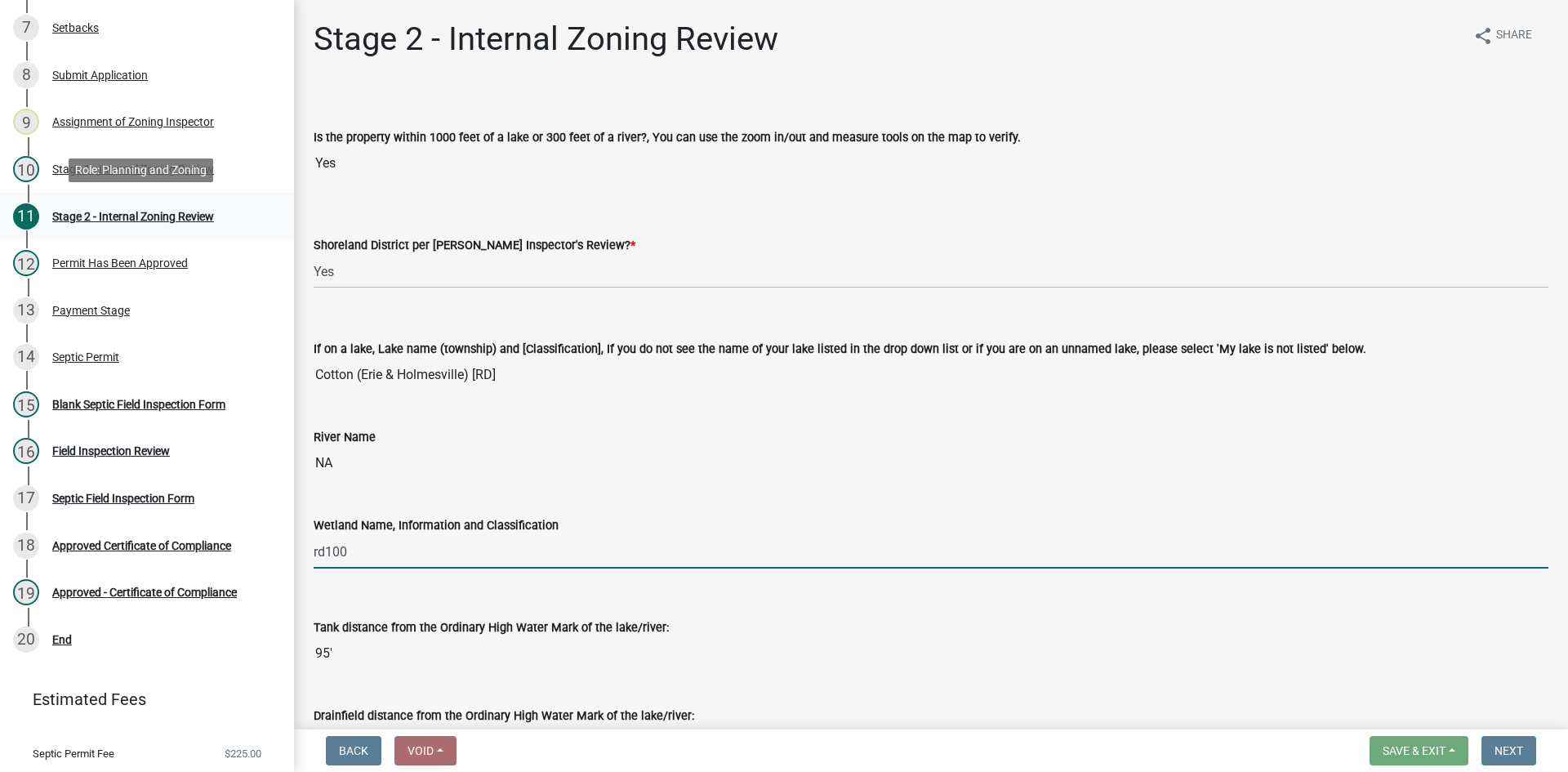
click at [109, 224] on div "11 Stage 2 - Internal Zoning Review" at bounding box center [141, 216] width 255 height 26
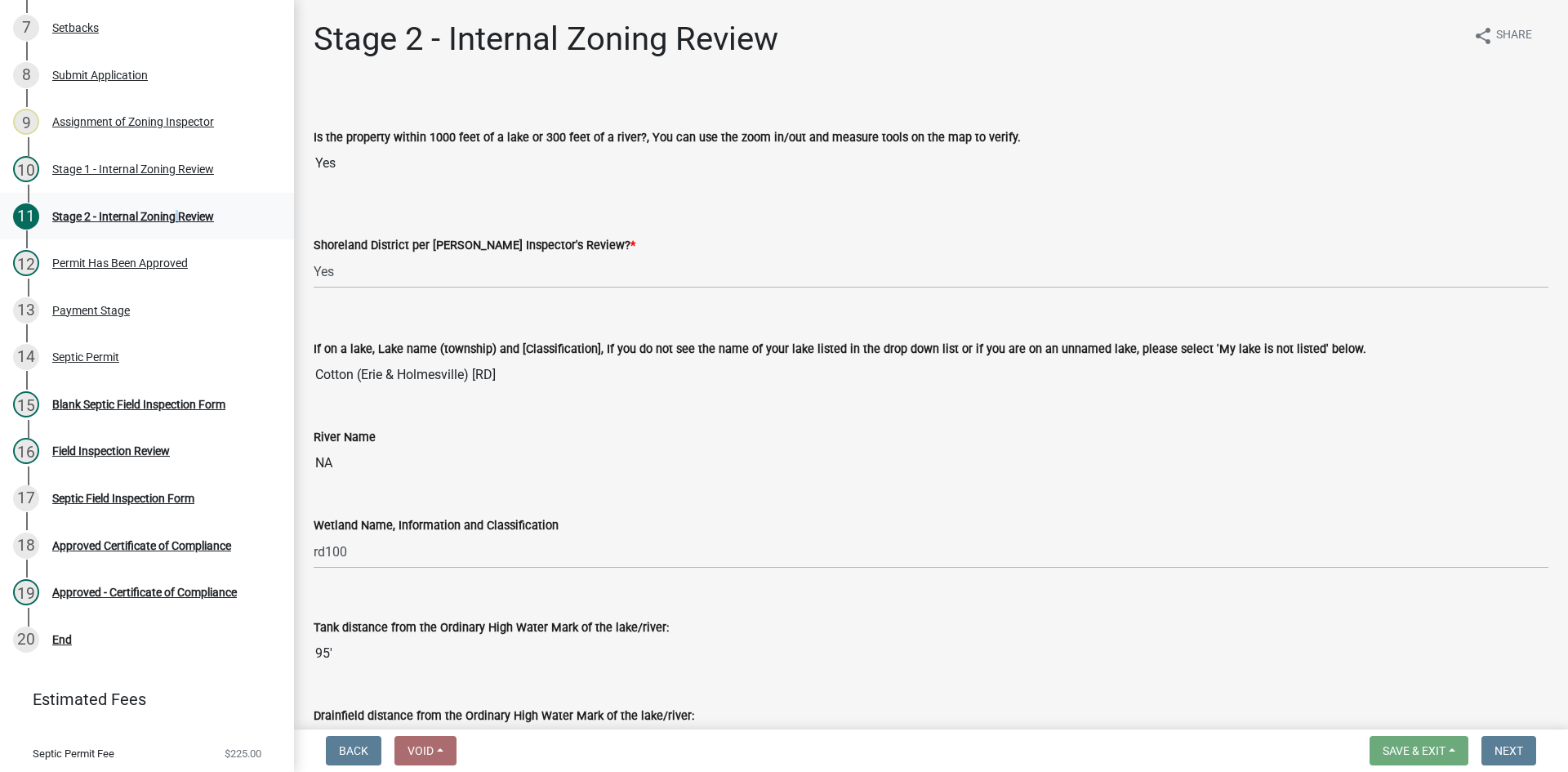
click at [173, 221] on div "Stage 2 - Internal Zoning Review" at bounding box center [133, 216] width 162 height 12
click at [186, 217] on div "Stage 2 - Internal Zoning Review" at bounding box center [133, 216] width 162 height 12
click at [174, 173] on div "Stage 1 - Internal Zoning Review" at bounding box center [133, 168] width 162 height 12
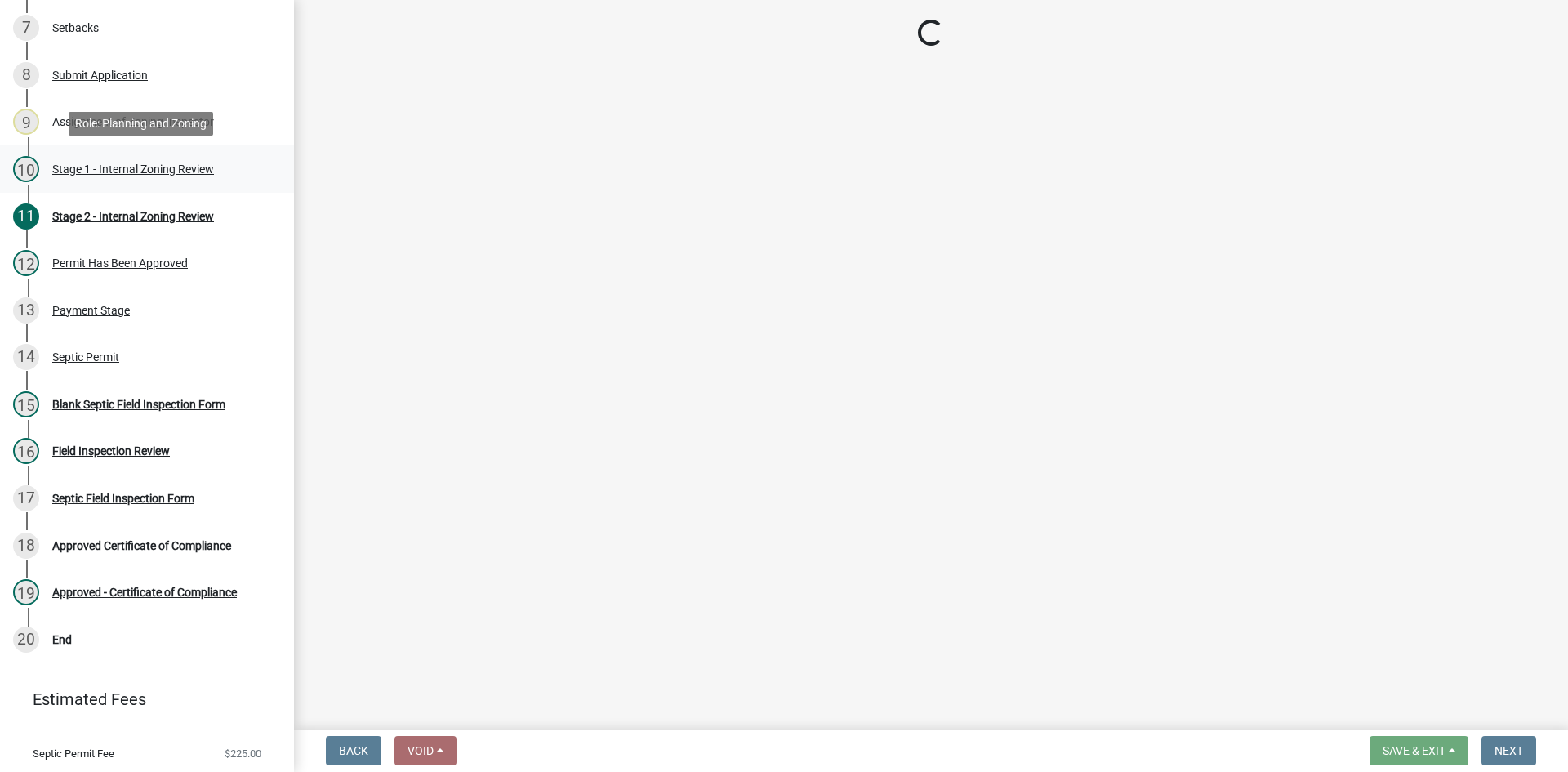
select select "49e49f1e-3b32-4342-8c2e-9cbd4919fe4d"
select select "ca07ae0a-7638-46ff-ada2-c67ca3524324"
select select "ec75a761-93b4-47c5-8535-fea253c32937"
select select "bcbb982e-a48c-4b4a-a83b-ed1363446a86"
select select "47a2a5dd-5977-4941-8e6f-09ff03cdfb75"
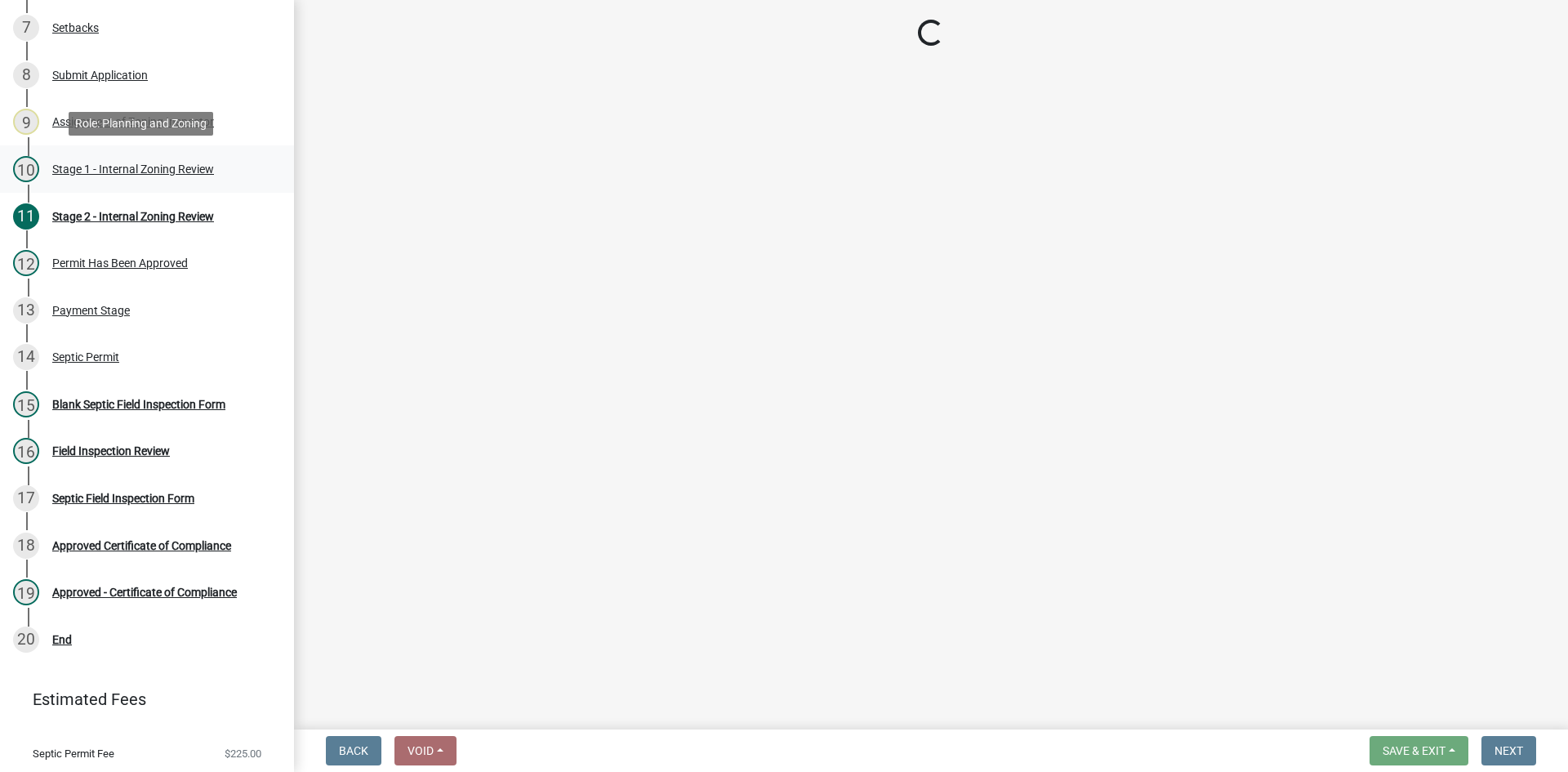
select select "3f5b086d-5a4c-4236-93bc-fa7bf4d11838"
select select "888a8260-2be6-47f2-a4de-b9f453a4d3bc"
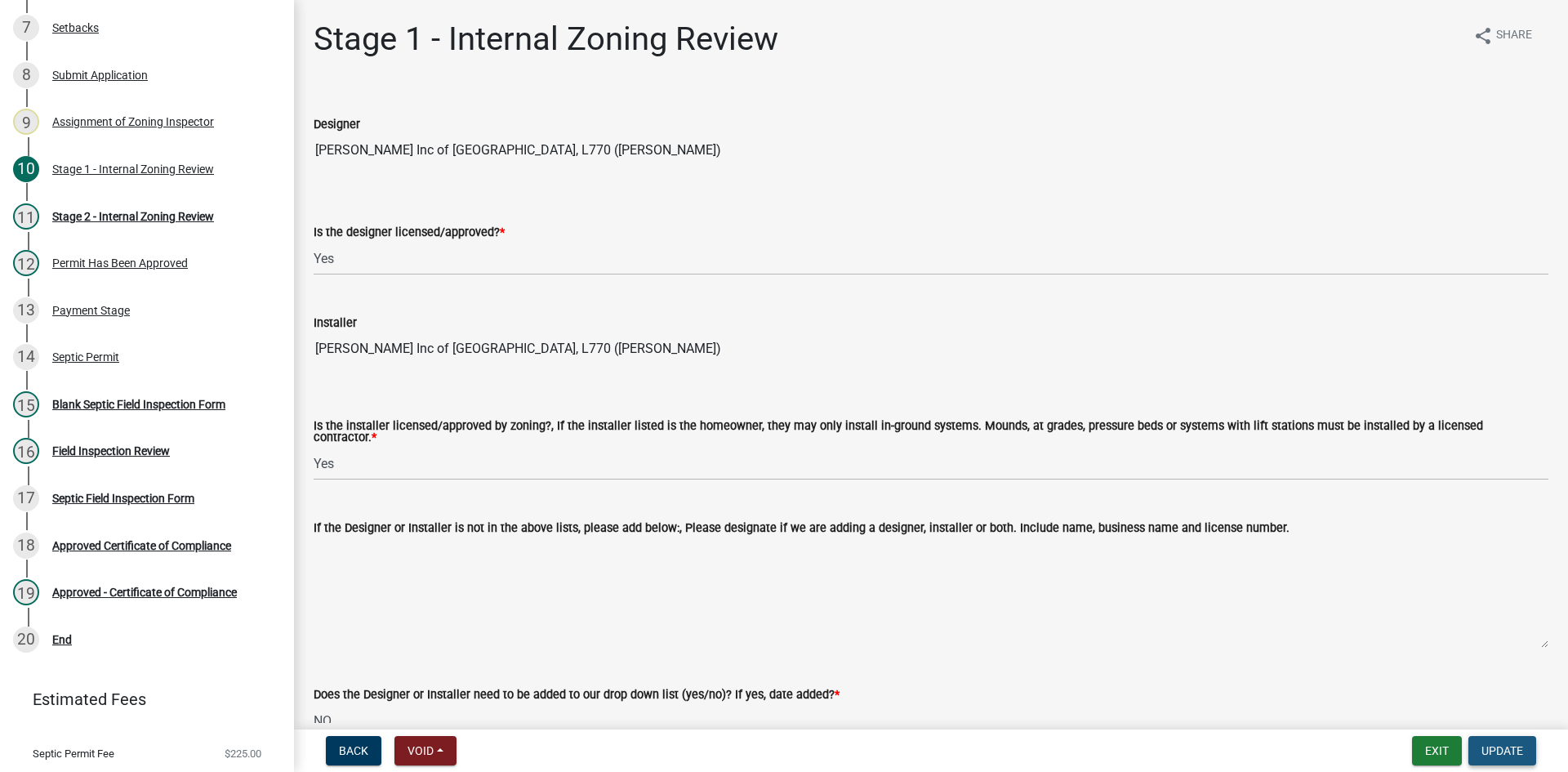
click at [1506, 752] on span "Update" at bounding box center [1502, 751] width 42 height 13
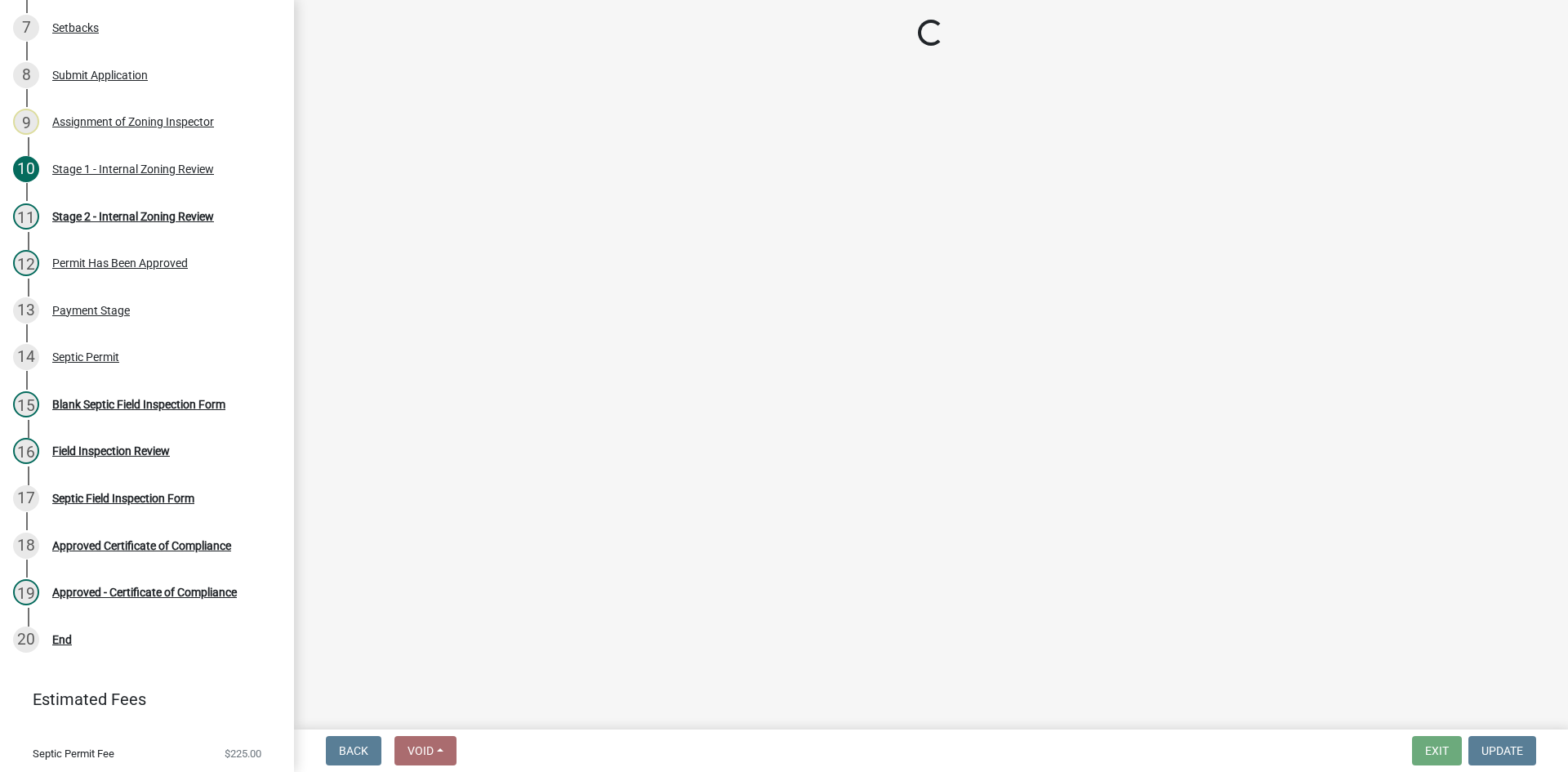
scroll to position [562, 0]
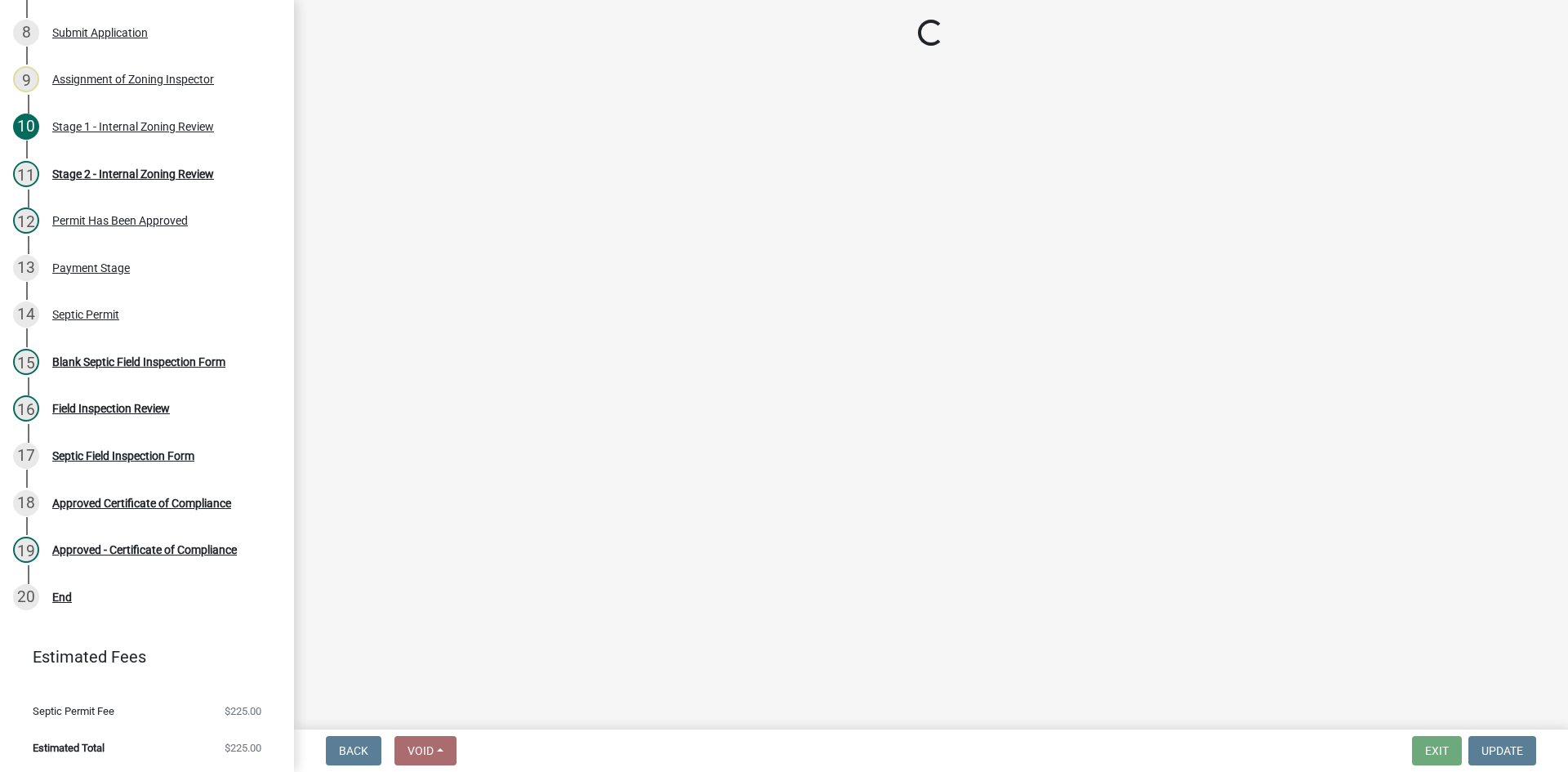
select select "69d592bb-9906-4277-a6fb-df8686255161"
select select "1ad81be4-5d59-46bf-8b7b-d7c0f20ad891"
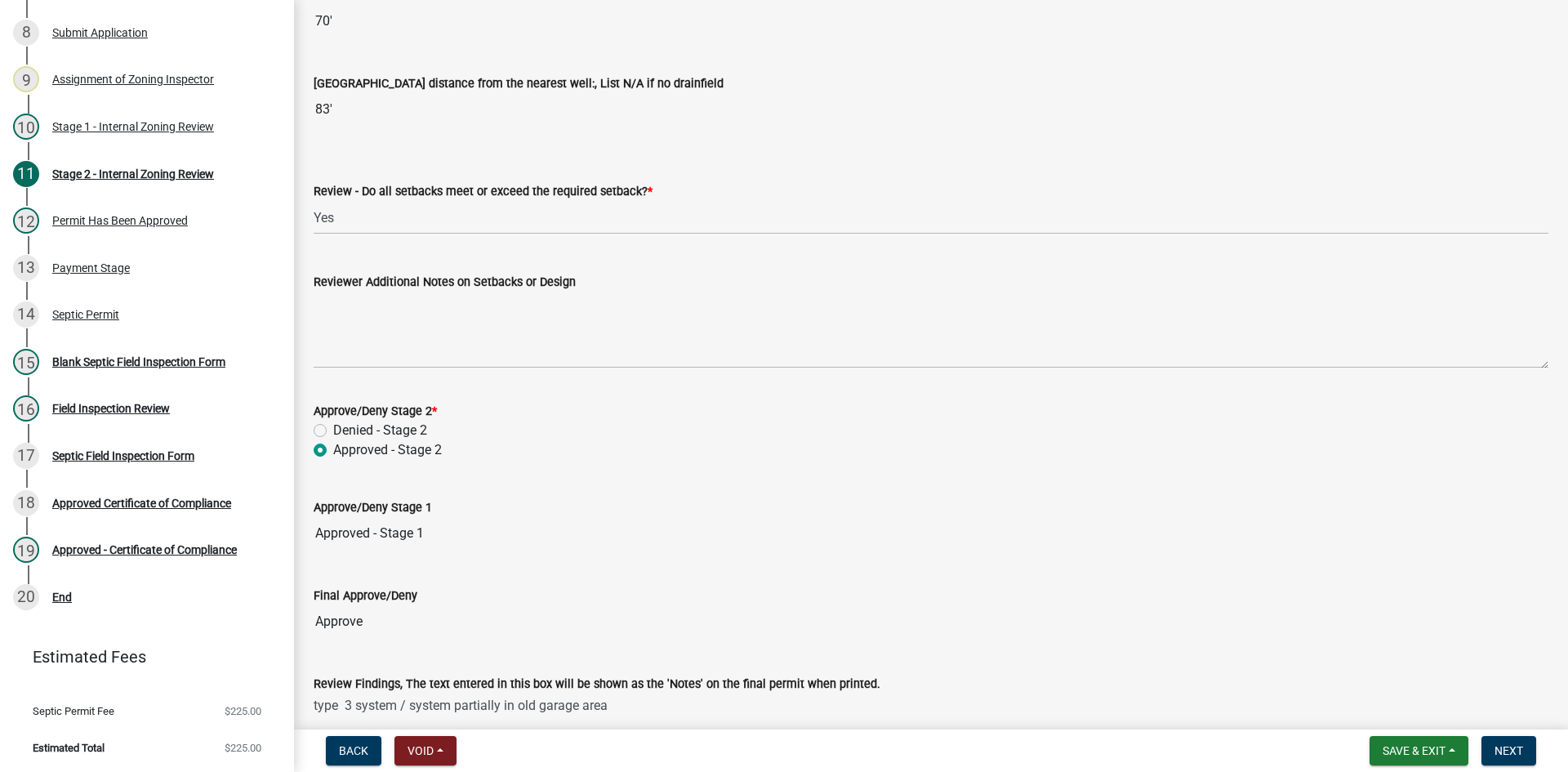
scroll to position [2082, 0]
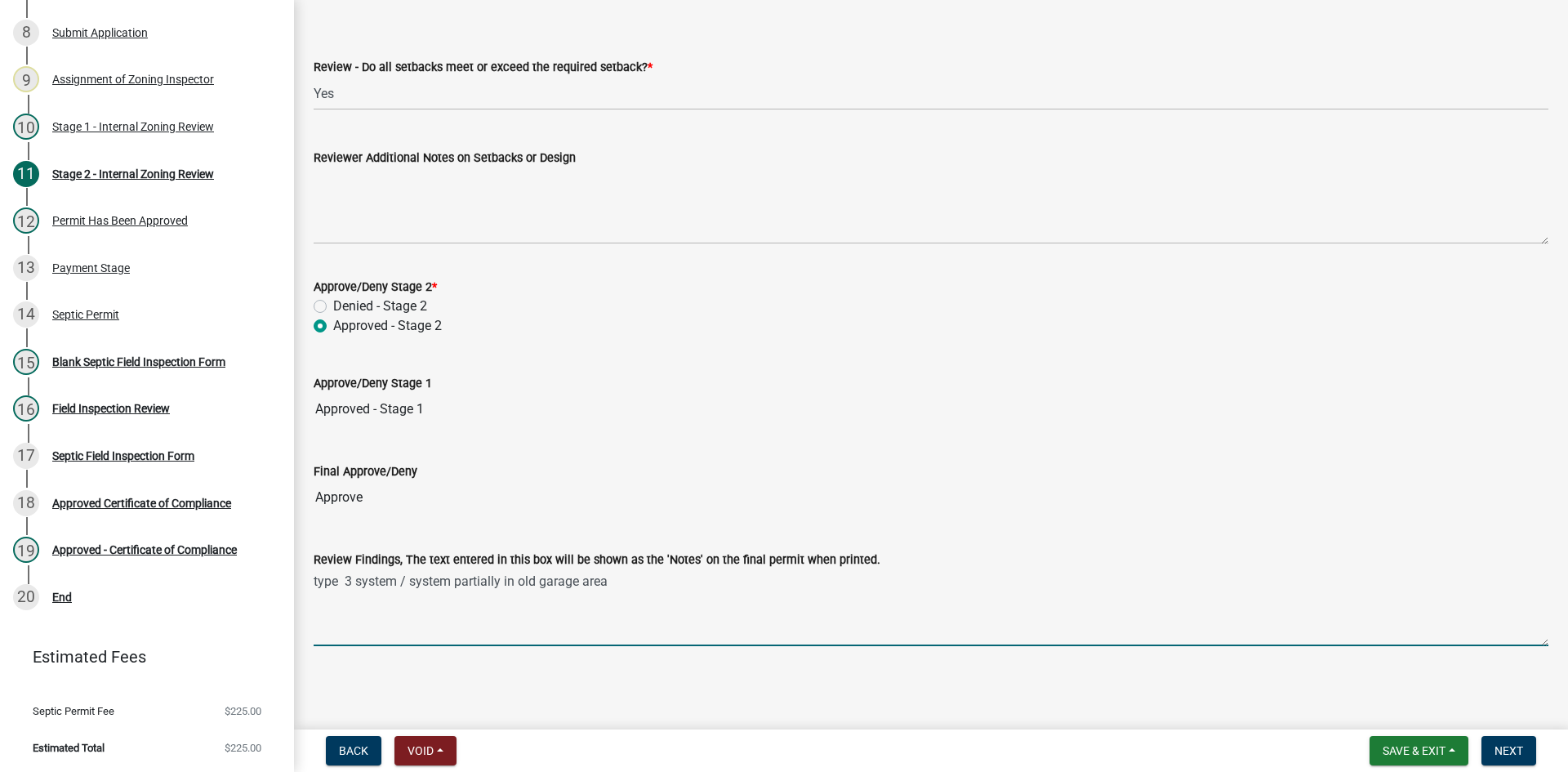
drag, startPoint x: 612, startPoint y: 581, endPoint x: 650, endPoint y: 595, distance: 40.5
click at [613, 581] on textarea "type 3 system / system partially in old garage area" at bounding box center [931, 608] width 1235 height 77
click at [615, 574] on textarea "type 3 system / system partially in old garage area TOWSHIP ROW AGREEMENT" at bounding box center [931, 608] width 1235 height 77
click at [650, 586] on textarea "type 3 system / system partially in old garage area /TOWSHIP ROW AGREEMENT" at bounding box center [931, 608] width 1235 height 77
click at [642, 589] on textarea "type 3 system / system partially in old garage area /TOWSHIP ROW AGREEMENT" at bounding box center [931, 608] width 1235 height 77
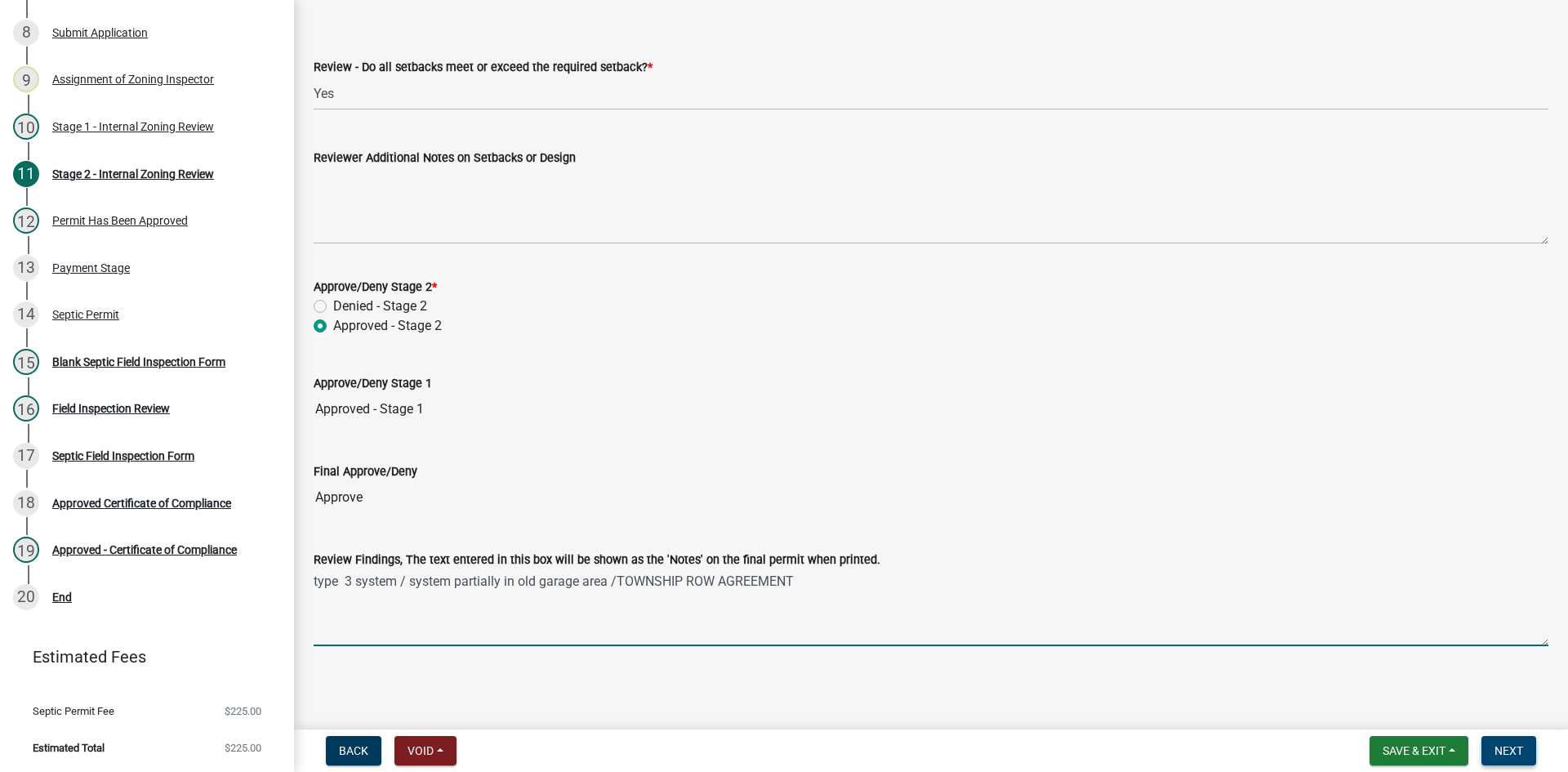
type textarea "type 3 system / system partially in old garage area /TOWNSHIP ROW AGREEMENT"
click at [1520, 750] on span "Next" at bounding box center [1509, 751] width 28 height 13
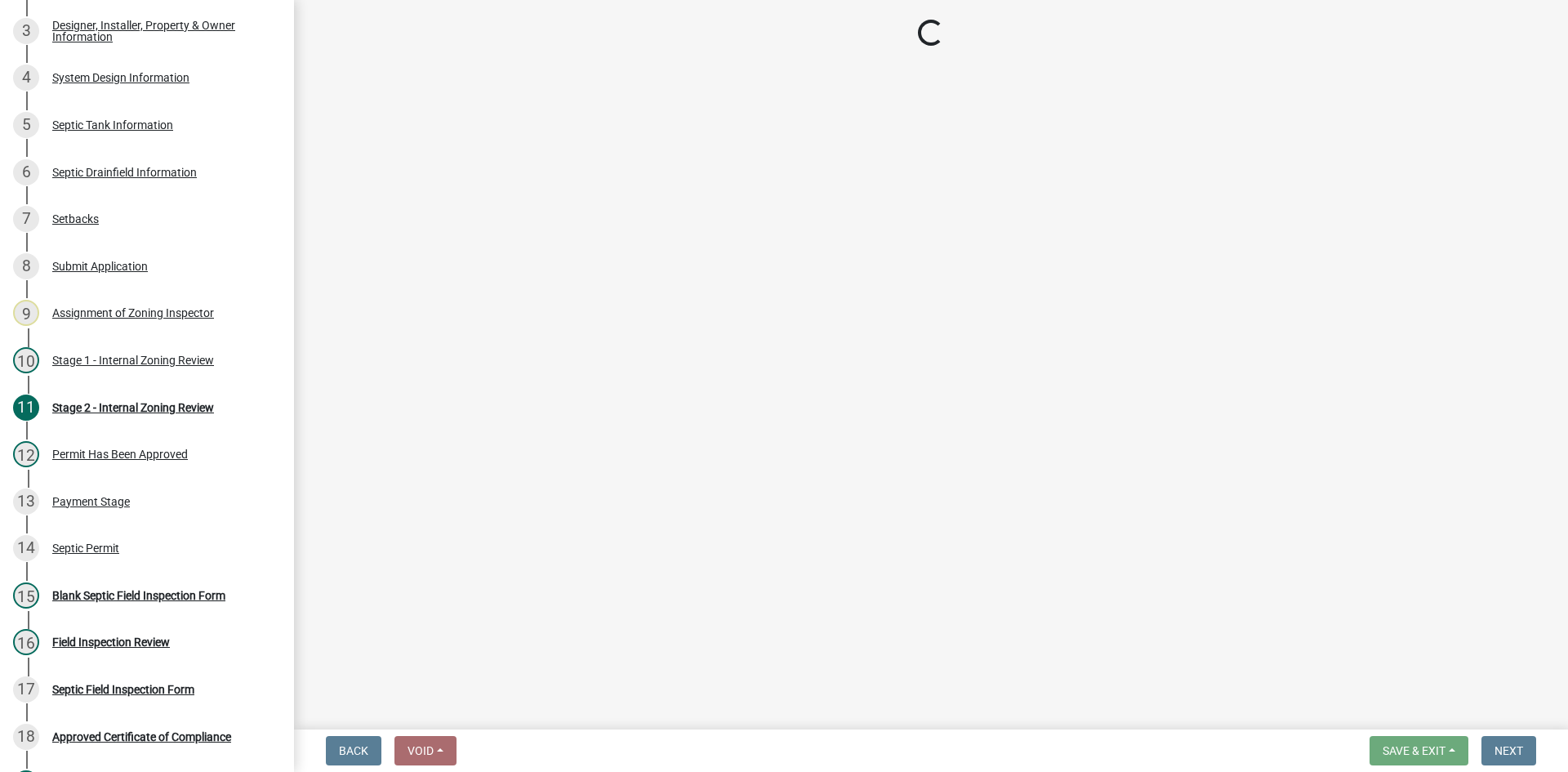
scroll to position [328, 0]
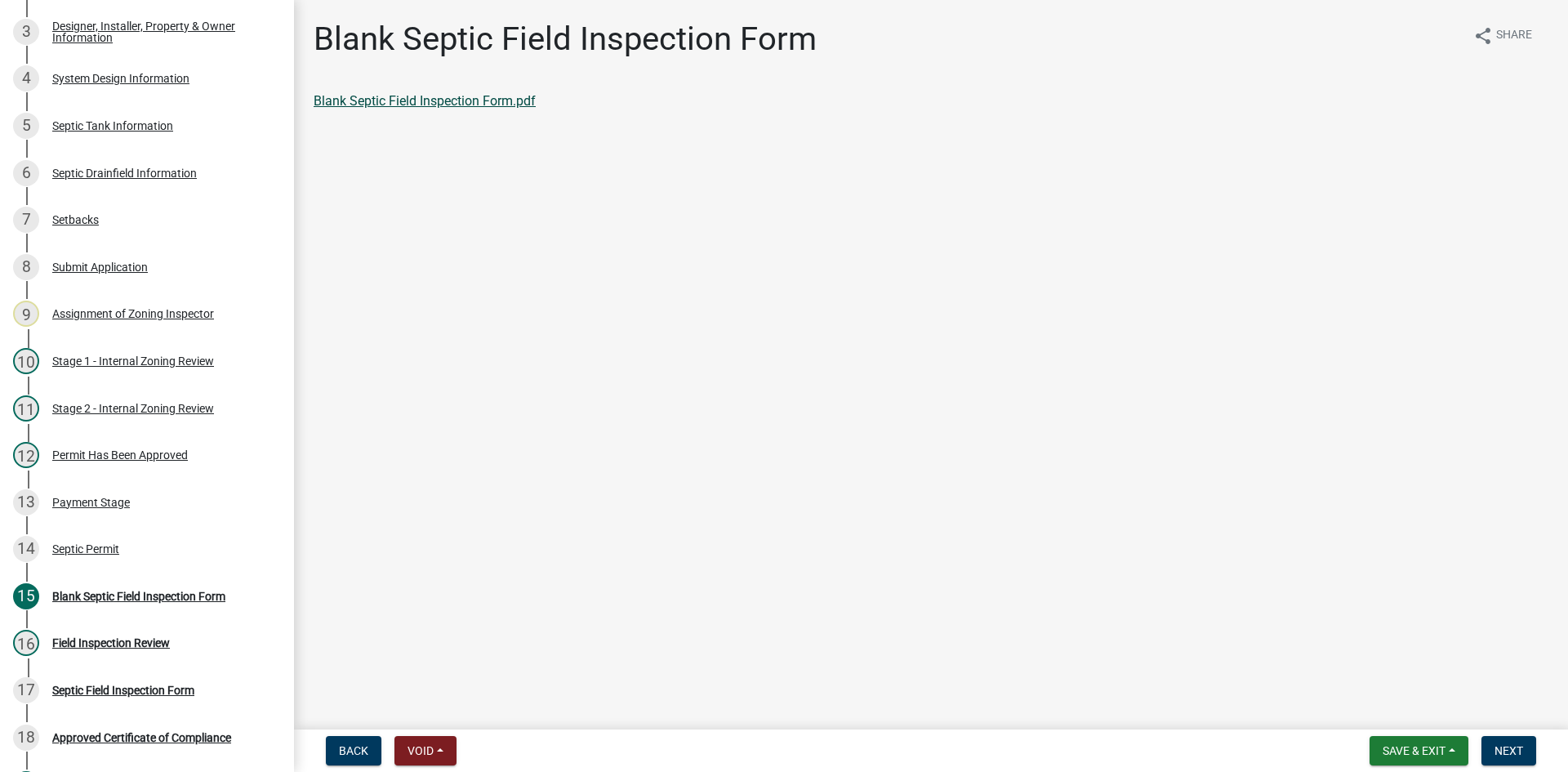
click at [493, 99] on link "Blank Septic Field Inspection Form.pdf" at bounding box center [424, 101] width 222 height 16
click at [104, 558] on div "14 Septic Permit" at bounding box center [141, 549] width 255 height 26
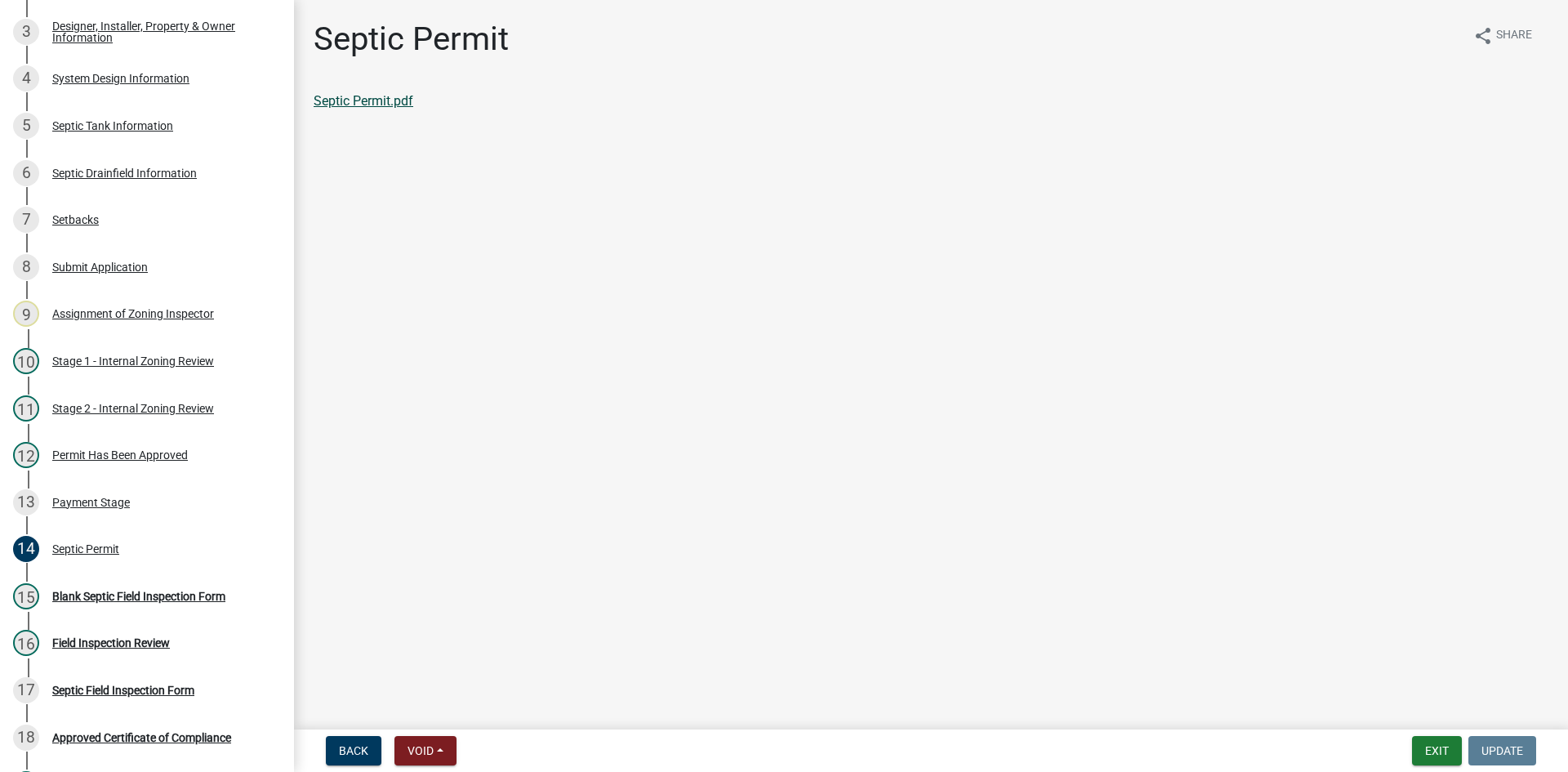
click at [377, 99] on link "Septic Permit.pdf" at bounding box center [363, 101] width 99 height 16
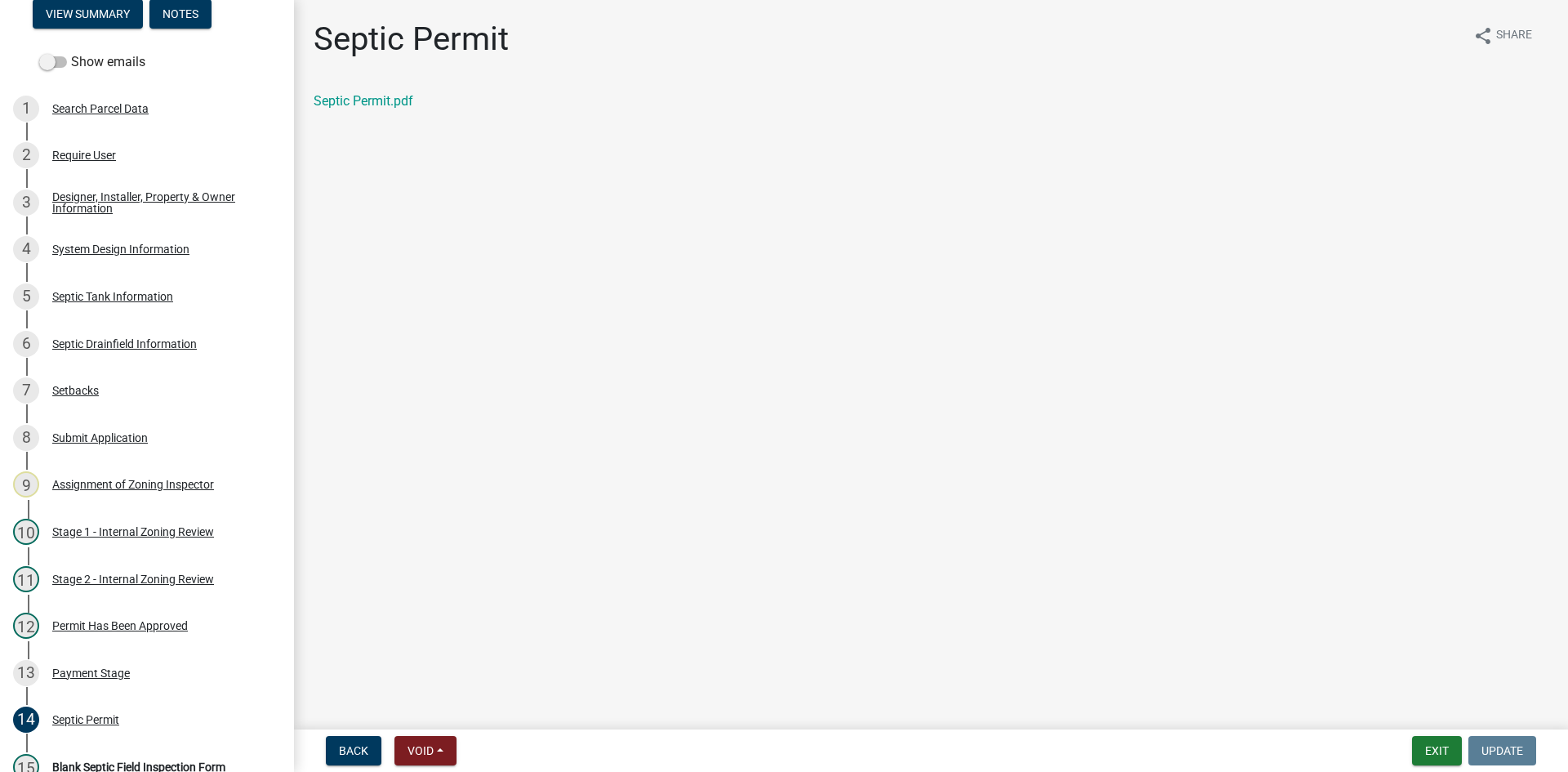
scroll to position [135, 0]
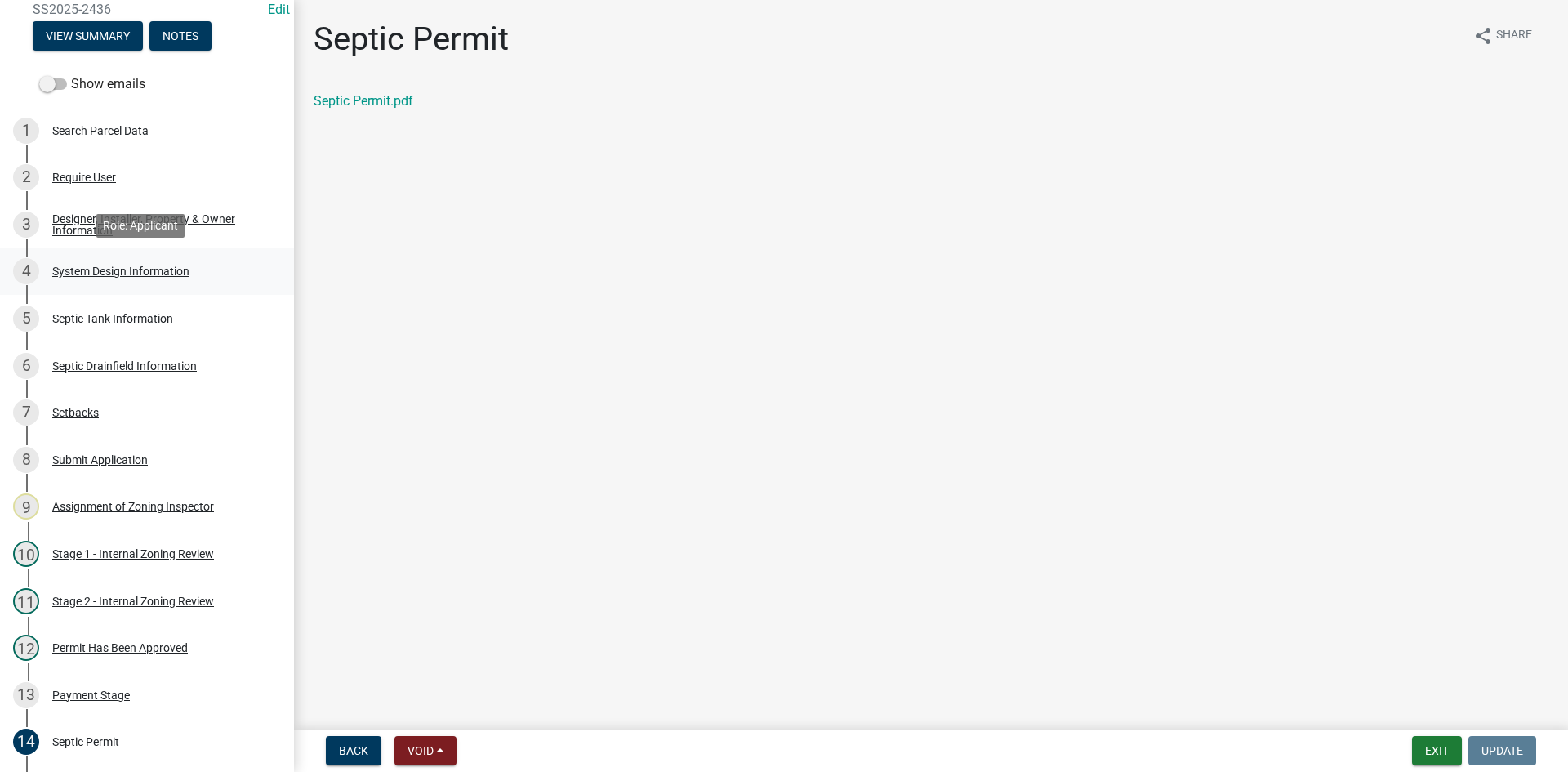
click at [148, 270] on div "System Design Information" at bounding box center [120, 271] width 137 height 12
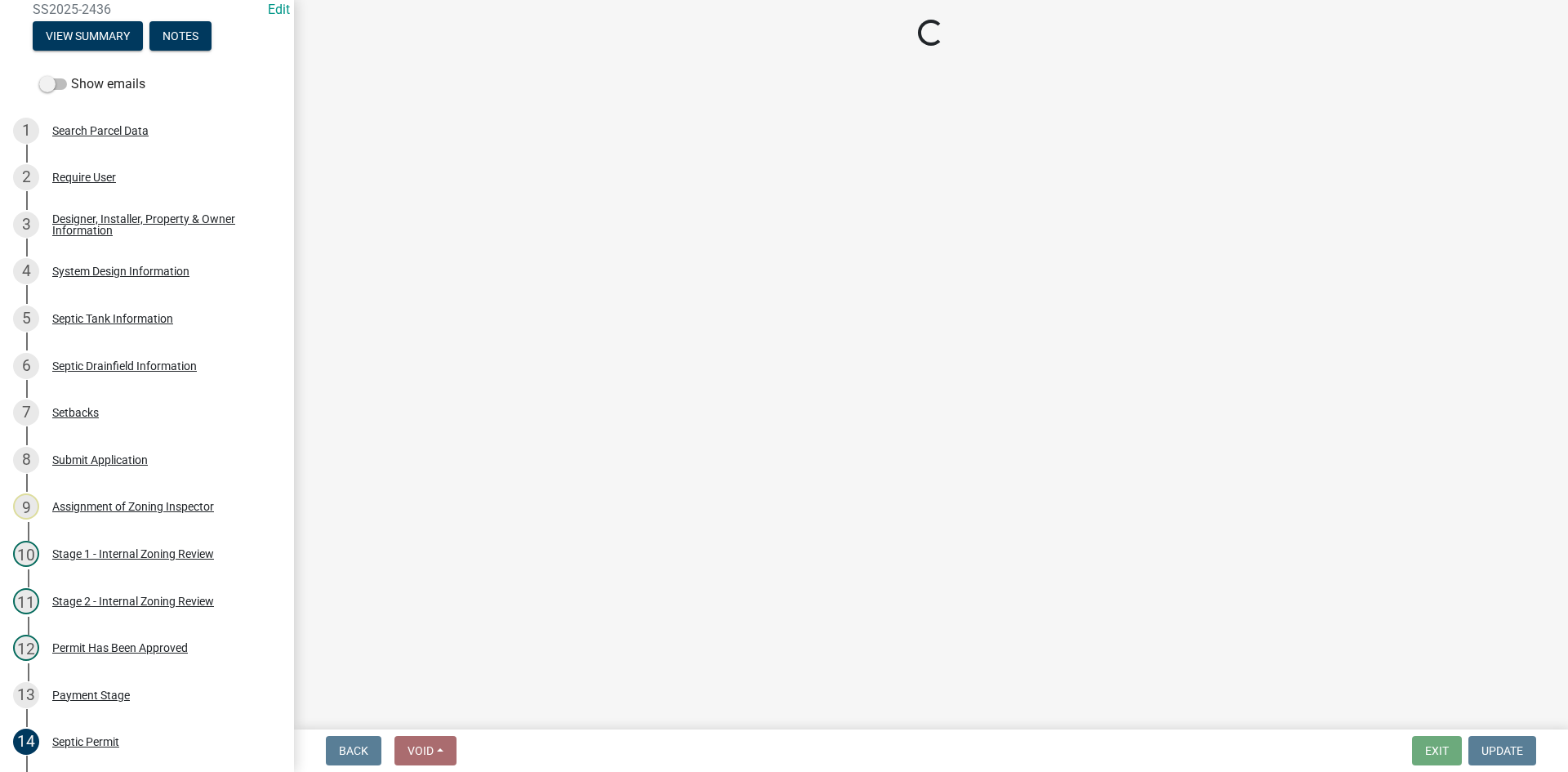
select select "8ba21533-2acf-4cc6-95e5-280e4aabd5a3"
select select "841e6e1b-3a1e-4ec6-be41-af079aae60a3"
select select "011fbff4-a41d-4a75-9bd8-71c7e6c69e0d"
select select "85fdfef2-2683-4311-b5d5-5505f6411127"
select select "1002d2f5-04ee-41f0-9277-2fadb170a736"
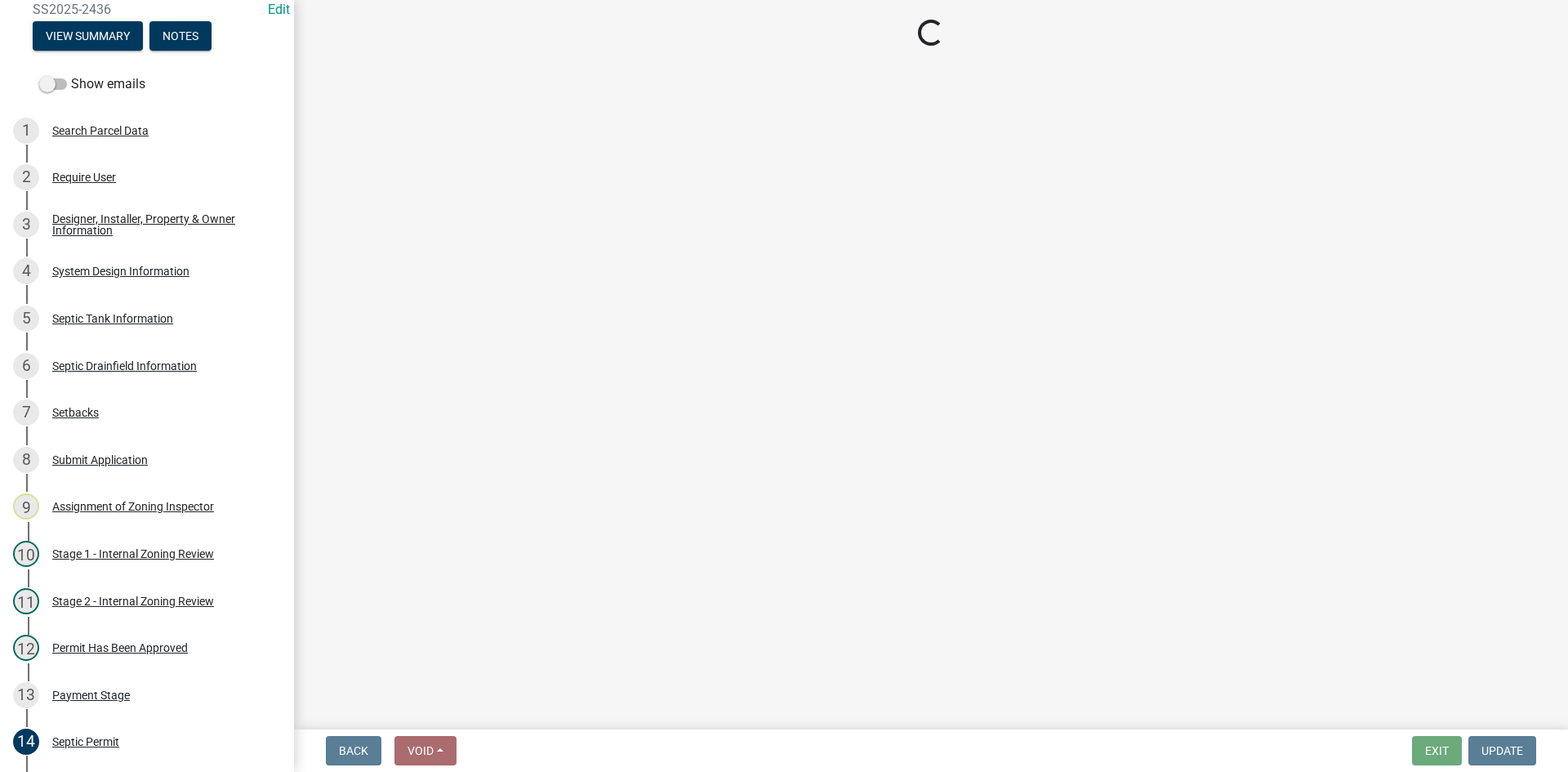
select select "ef698bf5-6172-44c1-9ffb-522c07469aed"
select select "384fc250-a67e-4e5e-a6e0-19116deb63e7"
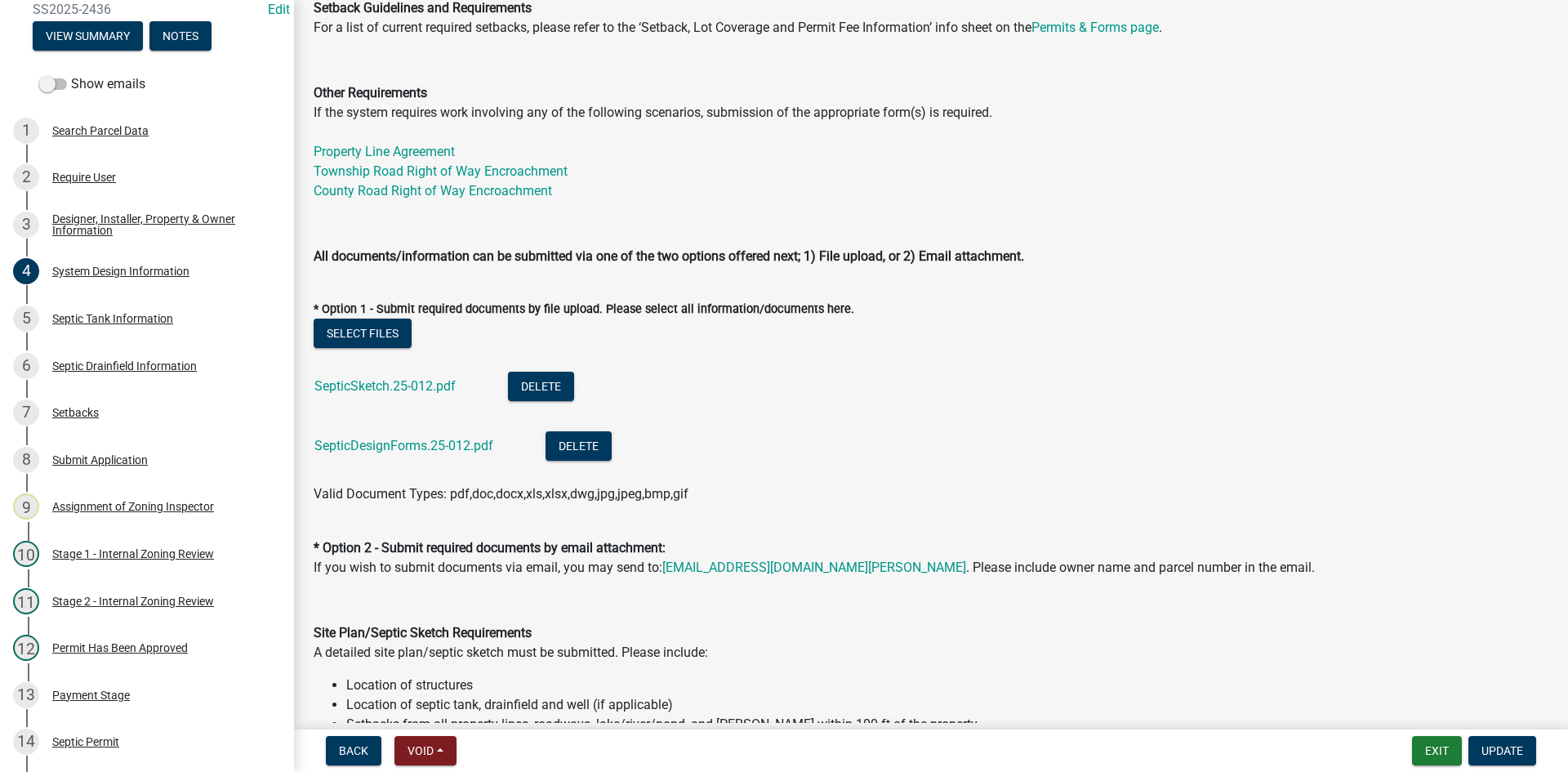
scroll to position [572, 0]
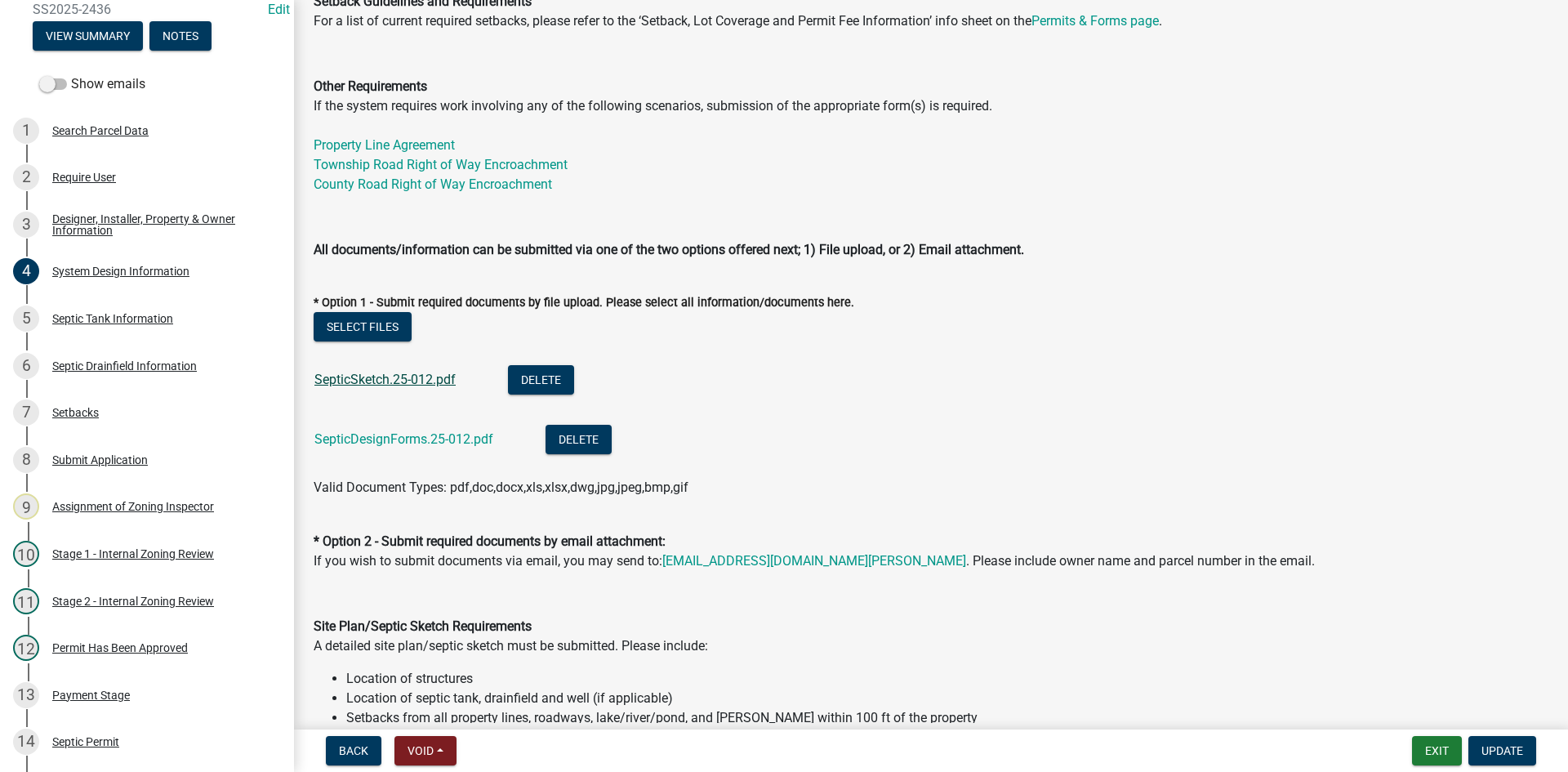
click at [381, 378] on link "SepticSketch.25-012.pdf" at bounding box center [384, 379] width 141 height 16
click at [398, 440] on link "SepticDesignForms.25-012.pdf" at bounding box center [404, 440] width 179 height 16
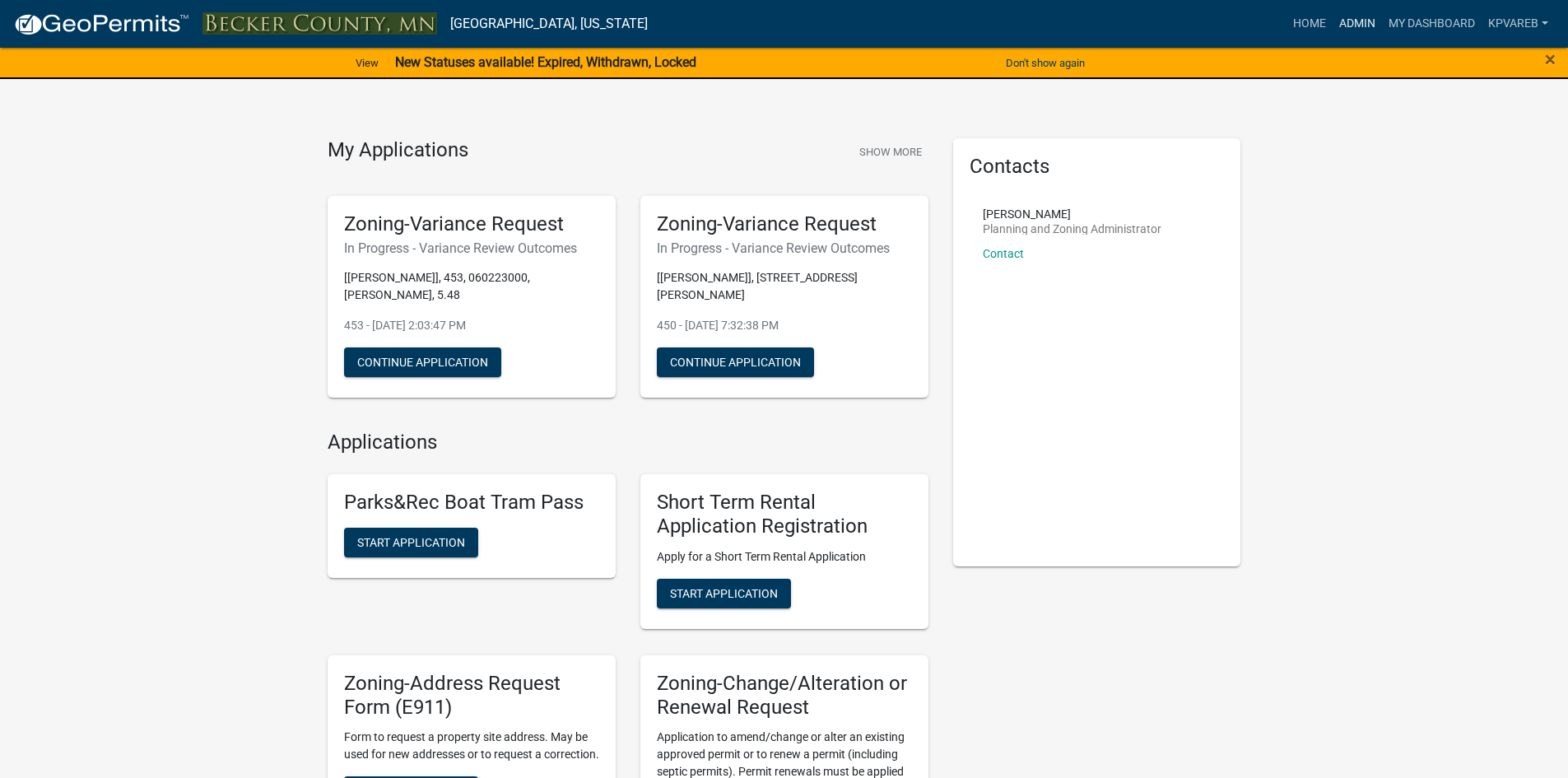
click at [1353, 15] on link "Admin" at bounding box center [1356, 23] width 49 height 31
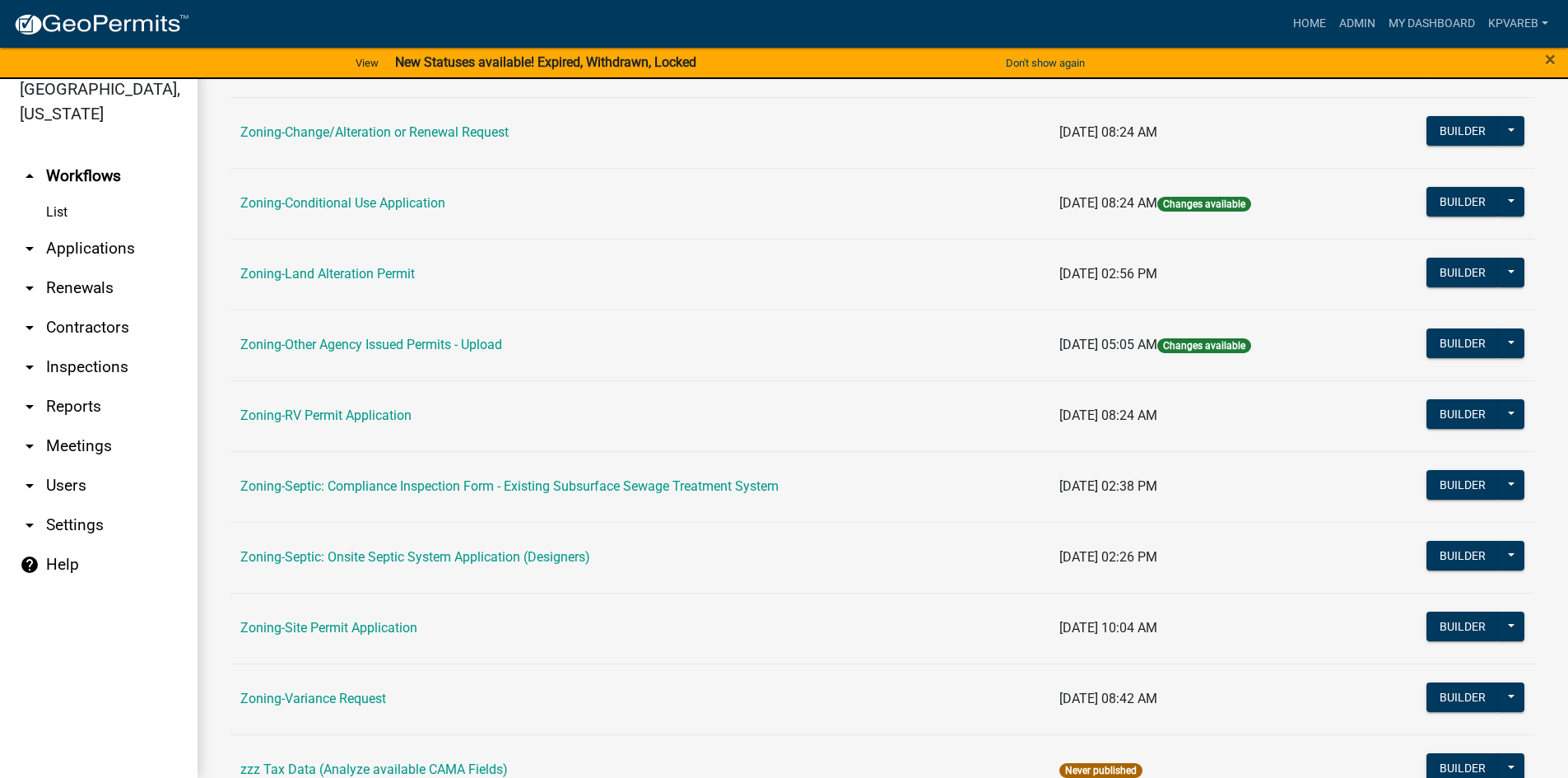
scroll to position [485, 0]
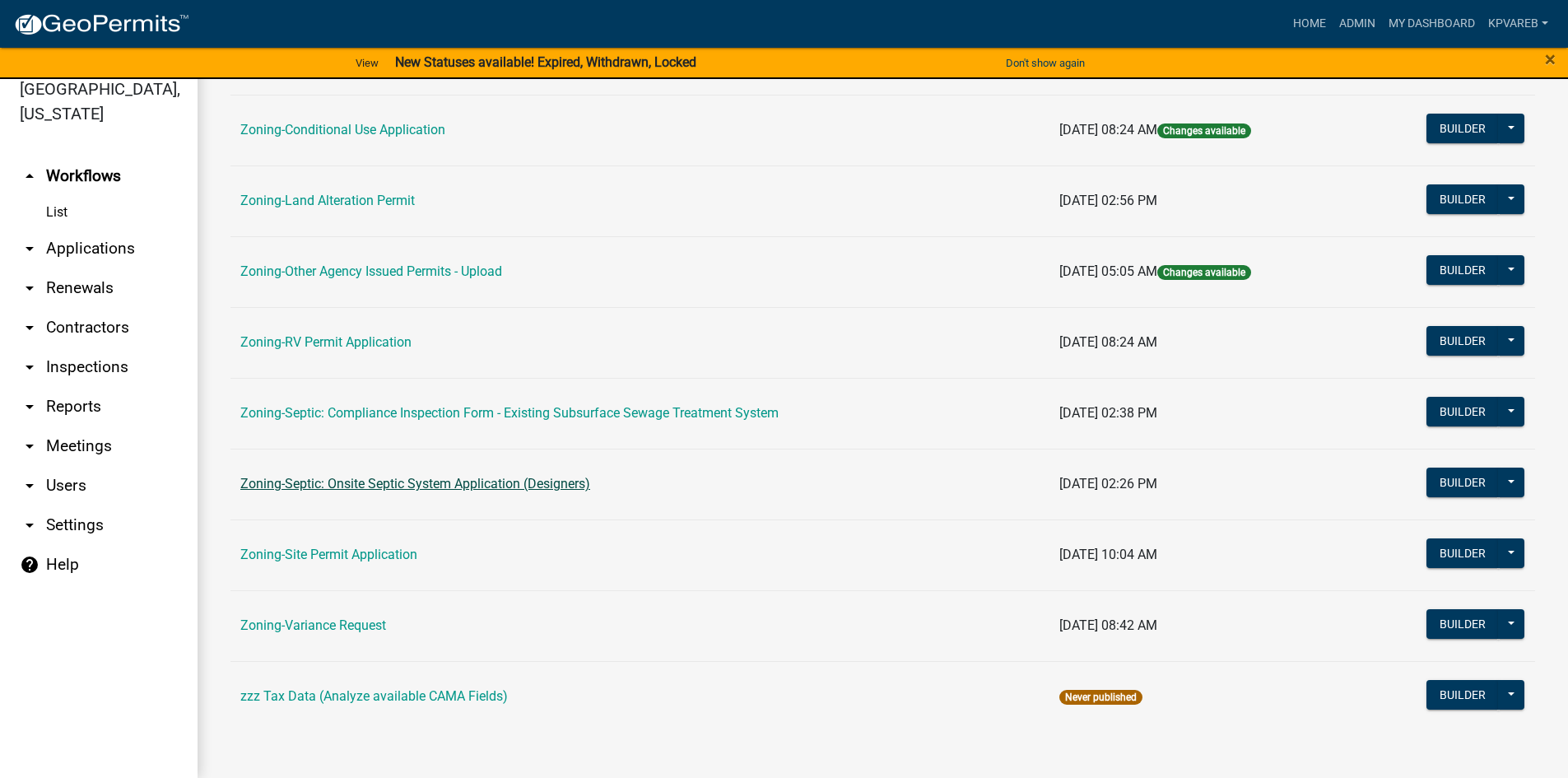
click at [522, 482] on link "Zoning-Septic: Onsite Septic System Application (Designers)" at bounding box center [415, 484] width 350 height 16
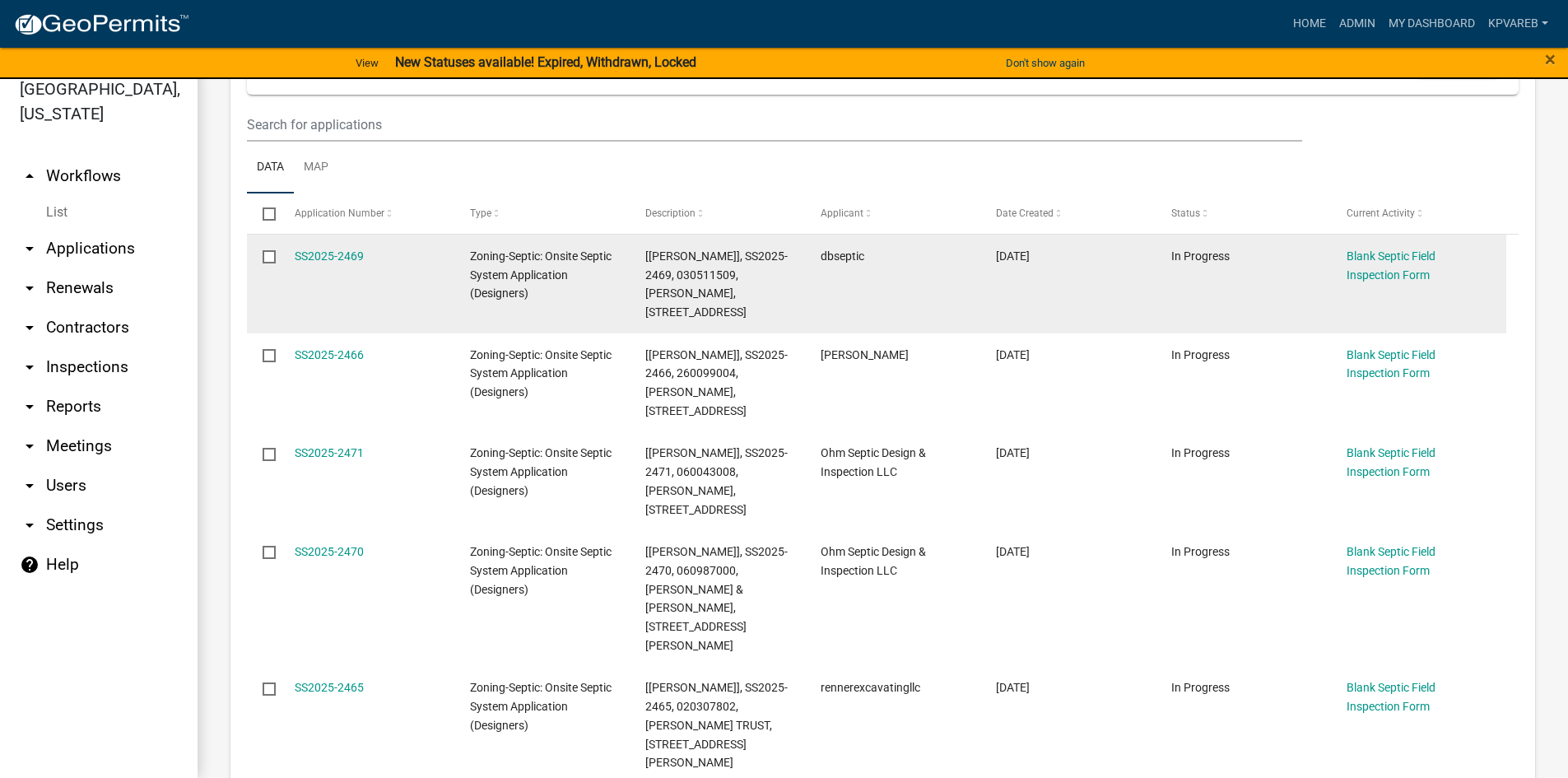
scroll to position [330, 0]
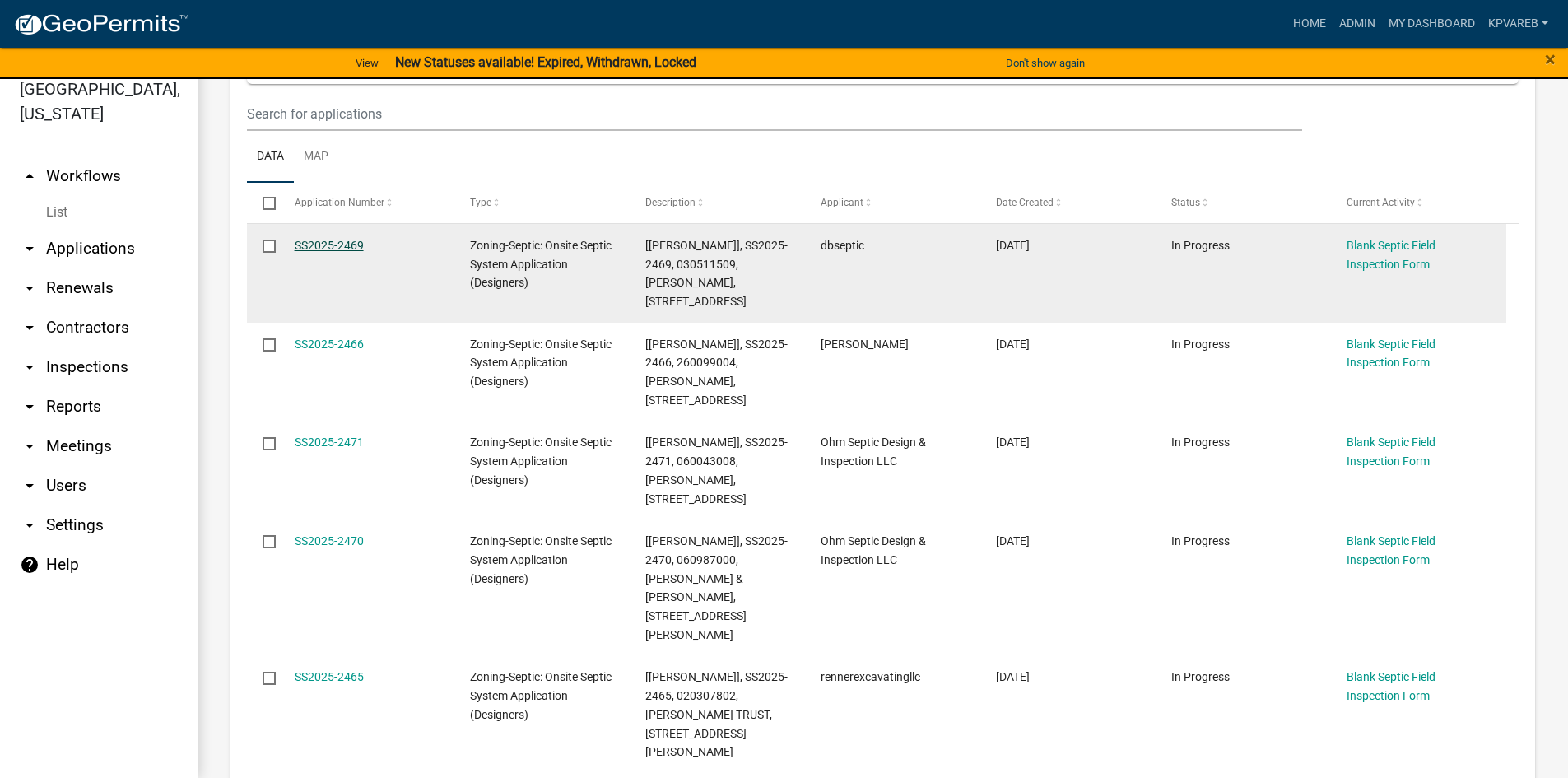
click at [339, 250] on link "SS2025-2469" at bounding box center [329, 245] width 69 height 13
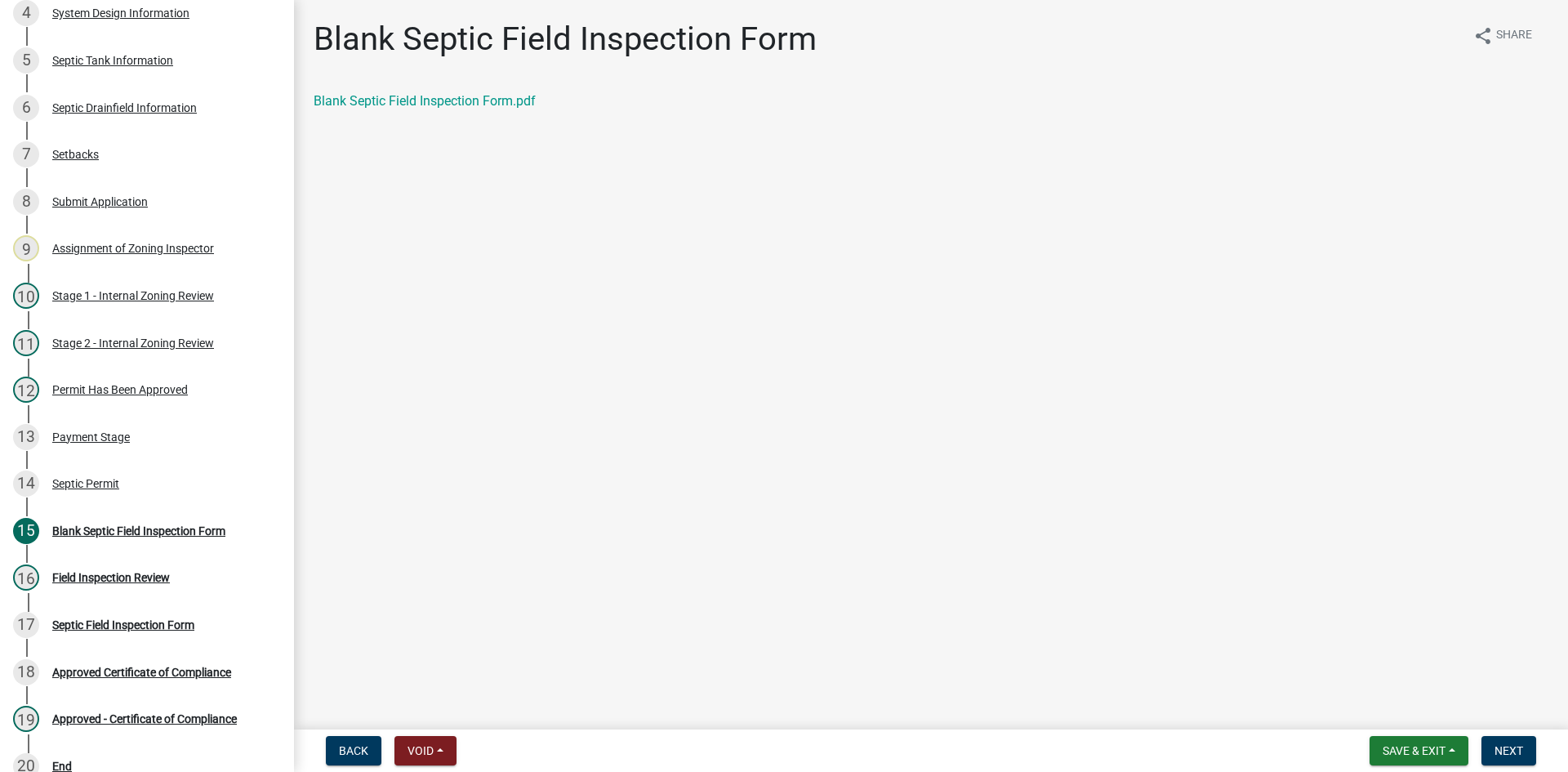
scroll to position [562, 0]
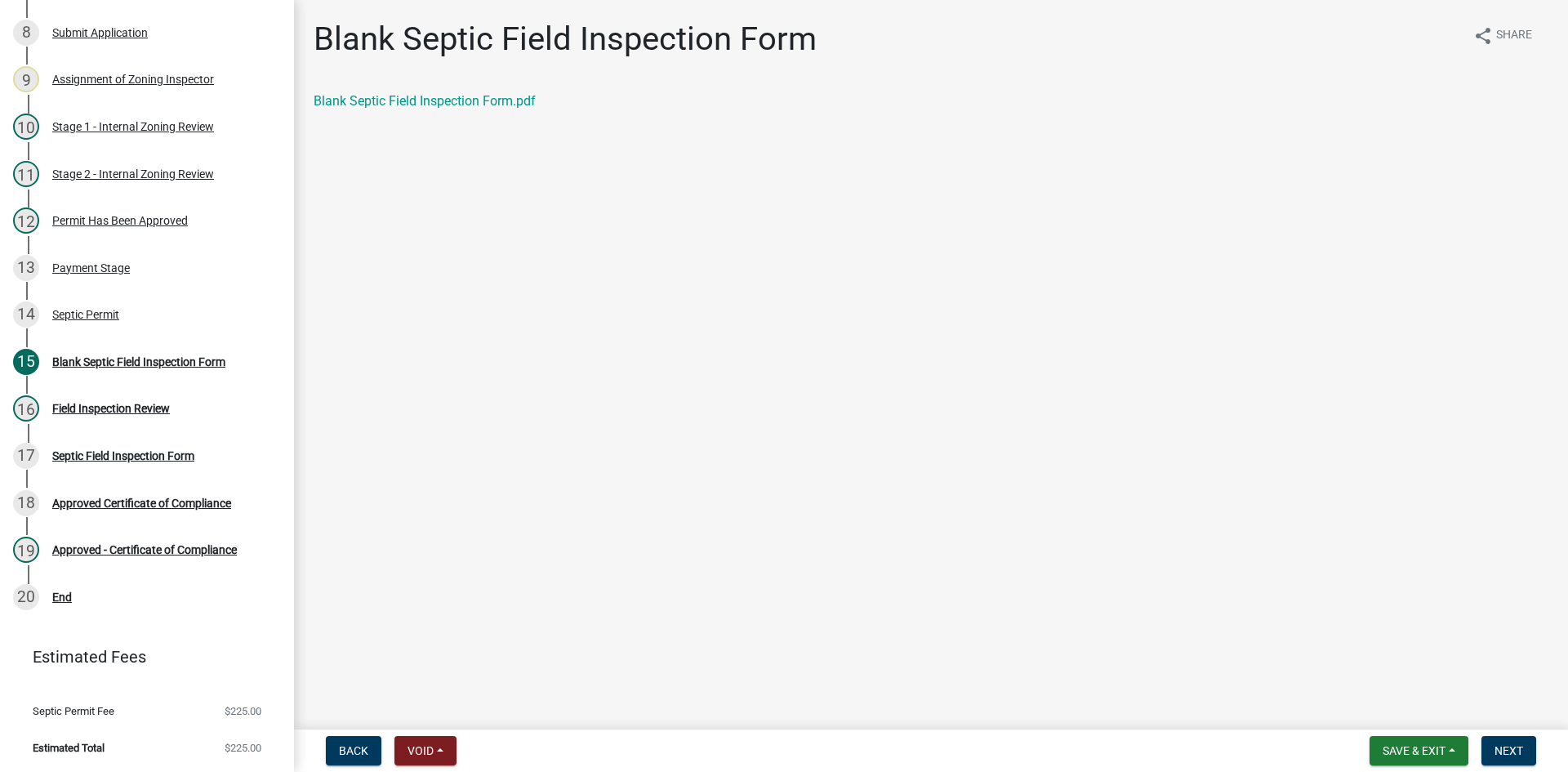
click at [1197, 514] on main "Blank Septic Field Inspection Form share Share Blank Septic Field Inspection Fo…" at bounding box center [931, 362] width 1274 height 723
click at [941, 343] on main "Blank Septic Field Inspection Form share Share Blank Septic Field Inspection Fo…" at bounding box center [931, 362] width 1274 height 723
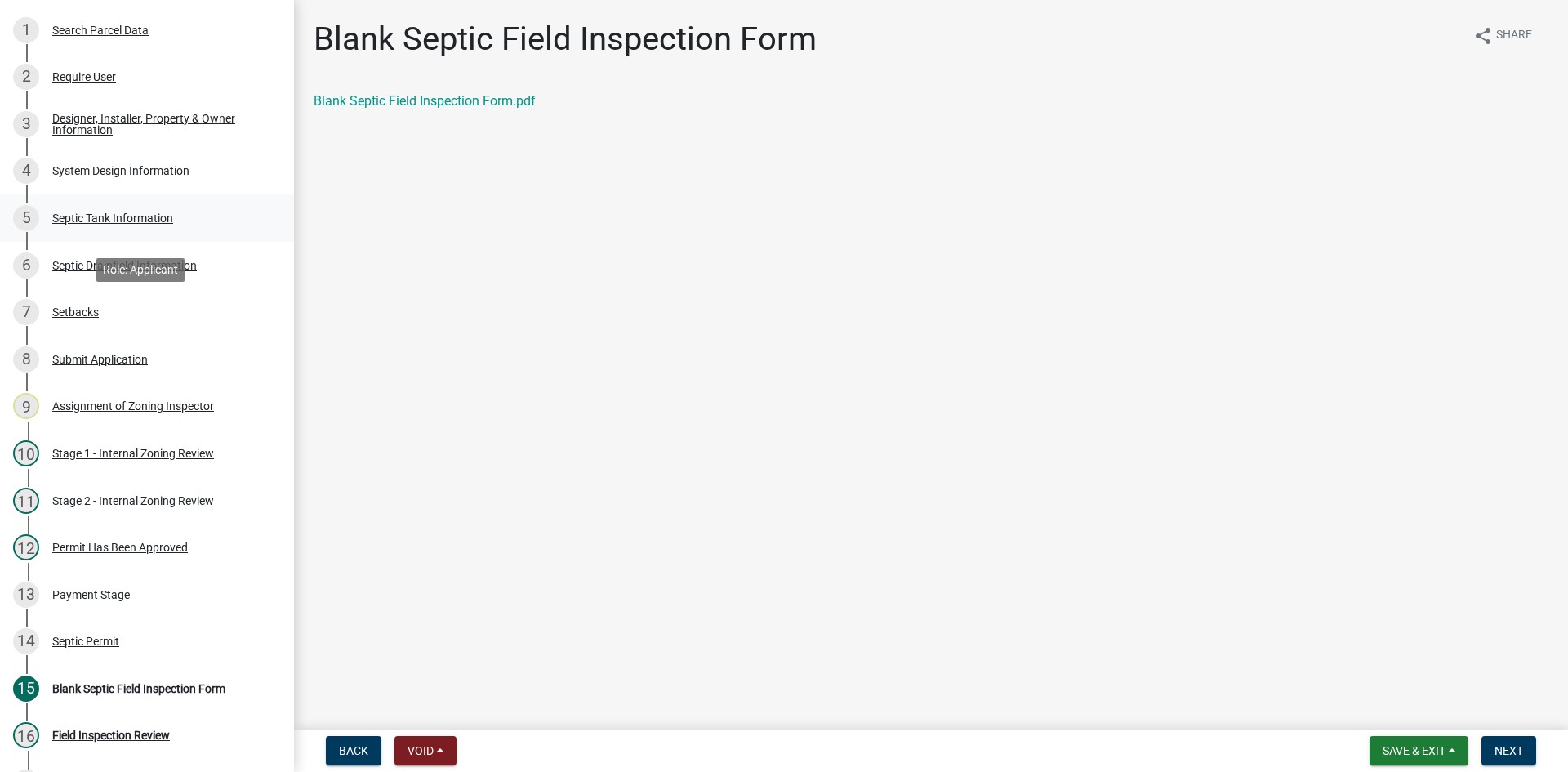
scroll to position [0, 0]
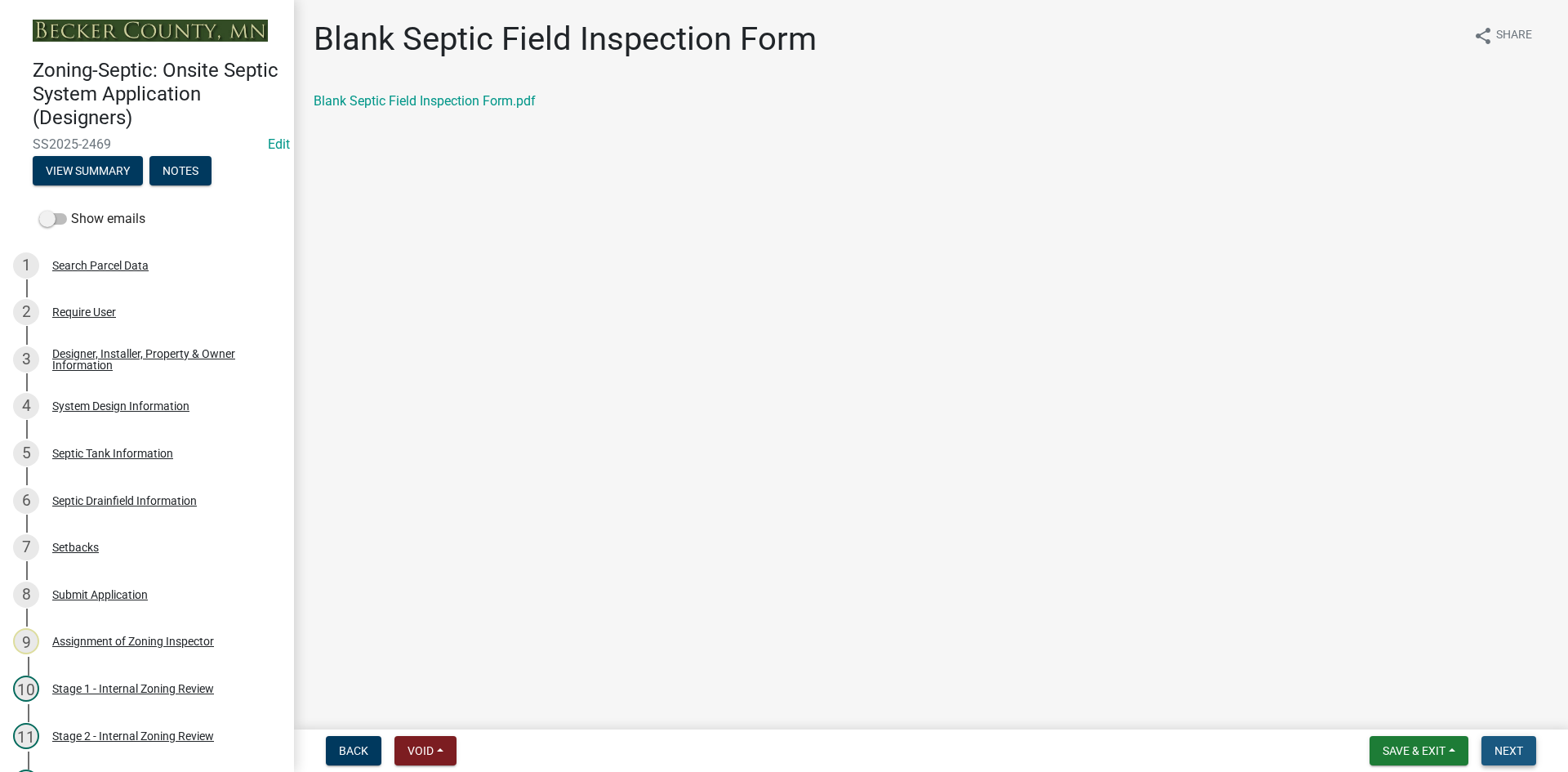
click at [1502, 748] on span "Next" at bounding box center [1509, 751] width 28 height 13
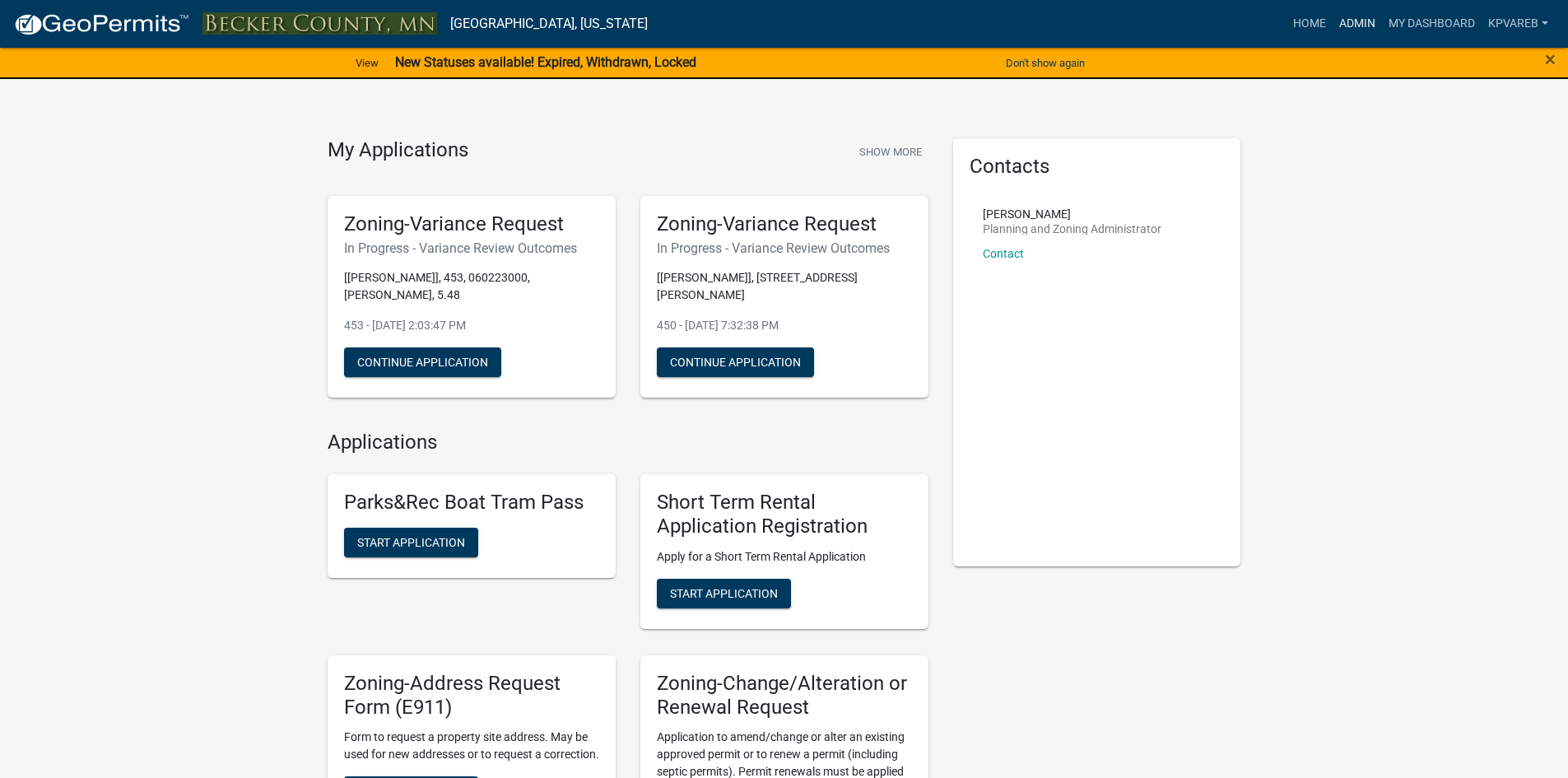
click at [1356, 25] on link "Admin" at bounding box center [1356, 23] width 49 height 31
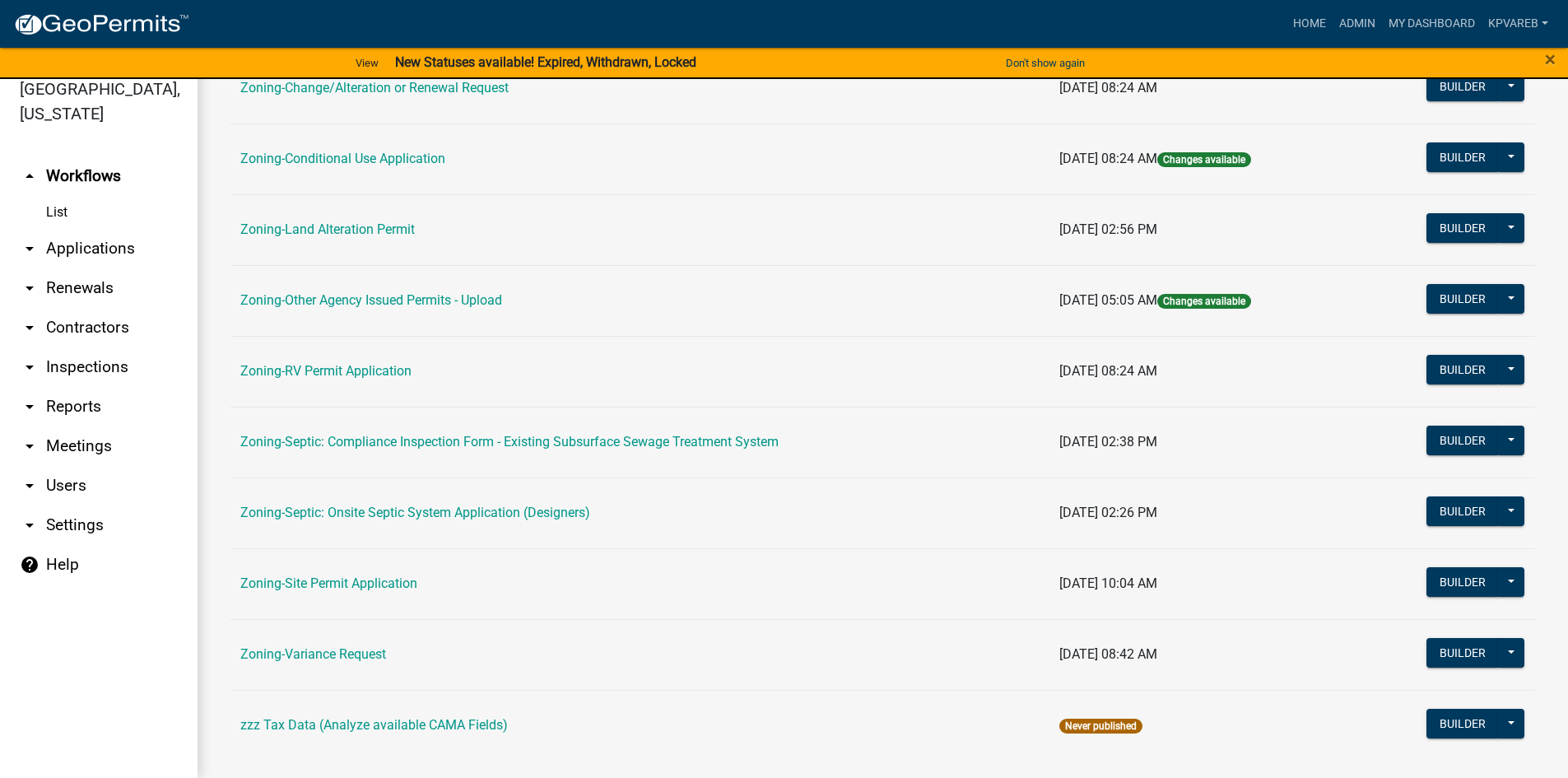
scroll to position [485, 0]
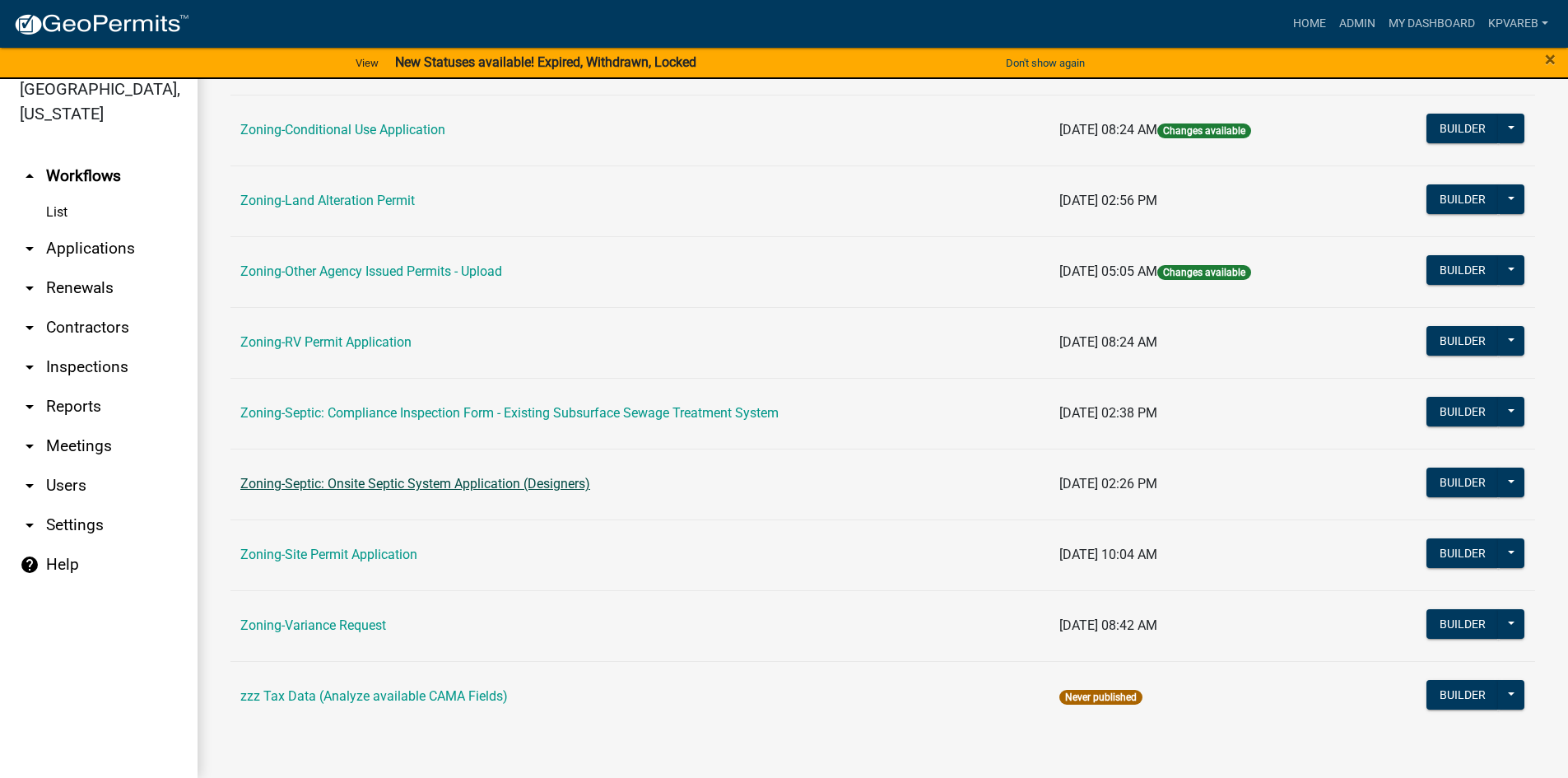
click at [509, 483] on link "Zoning-Septic: Onsite Septic System Application (Designers)" at bounding box center [415, 484] width 350 height 16
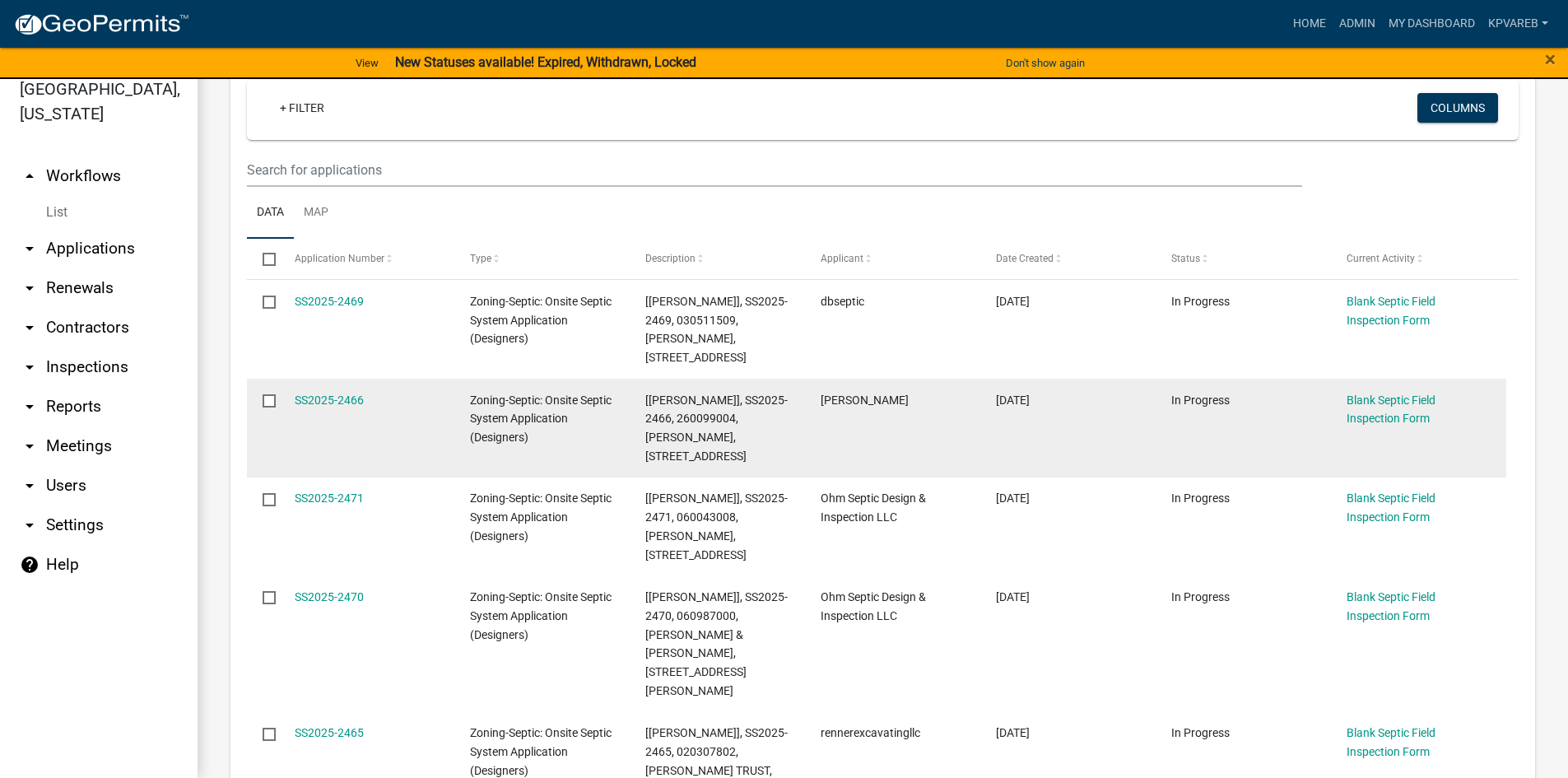
scroll to position [247, 0]
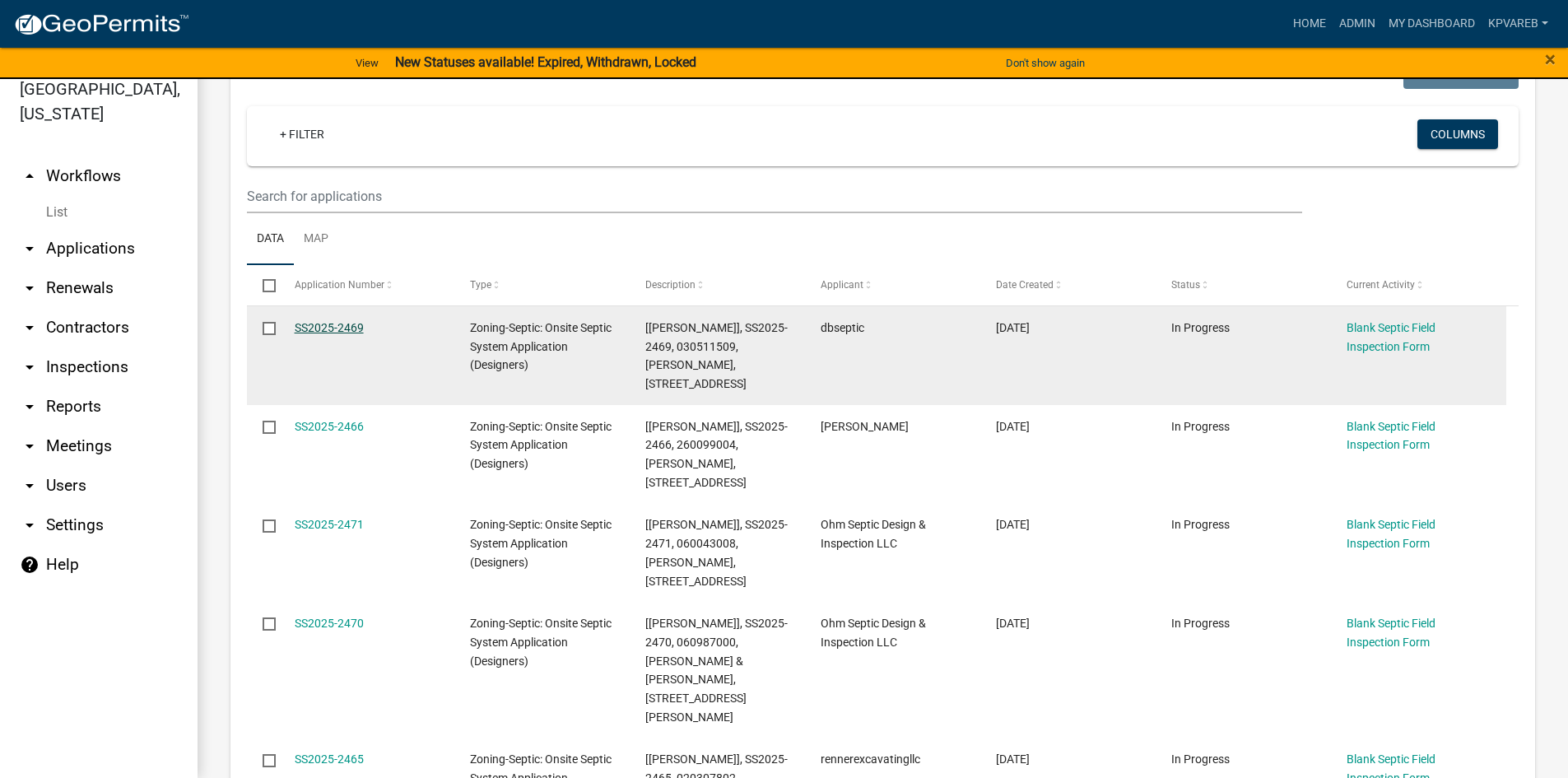
click at [357, 325] on link "SS2025-2469" at bounding box center [329, 328] width 69 height 13
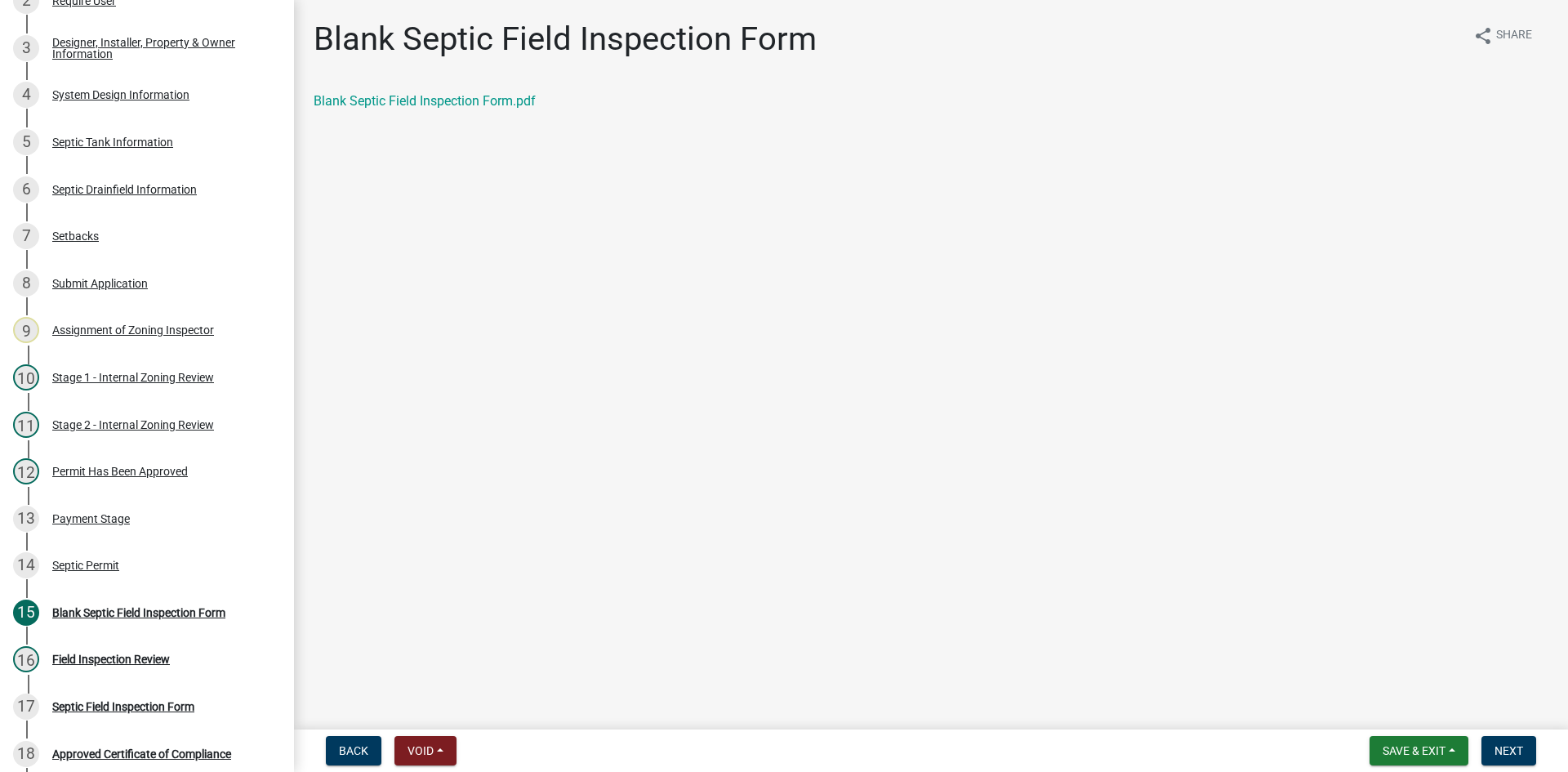
scroll to position [292, 0]
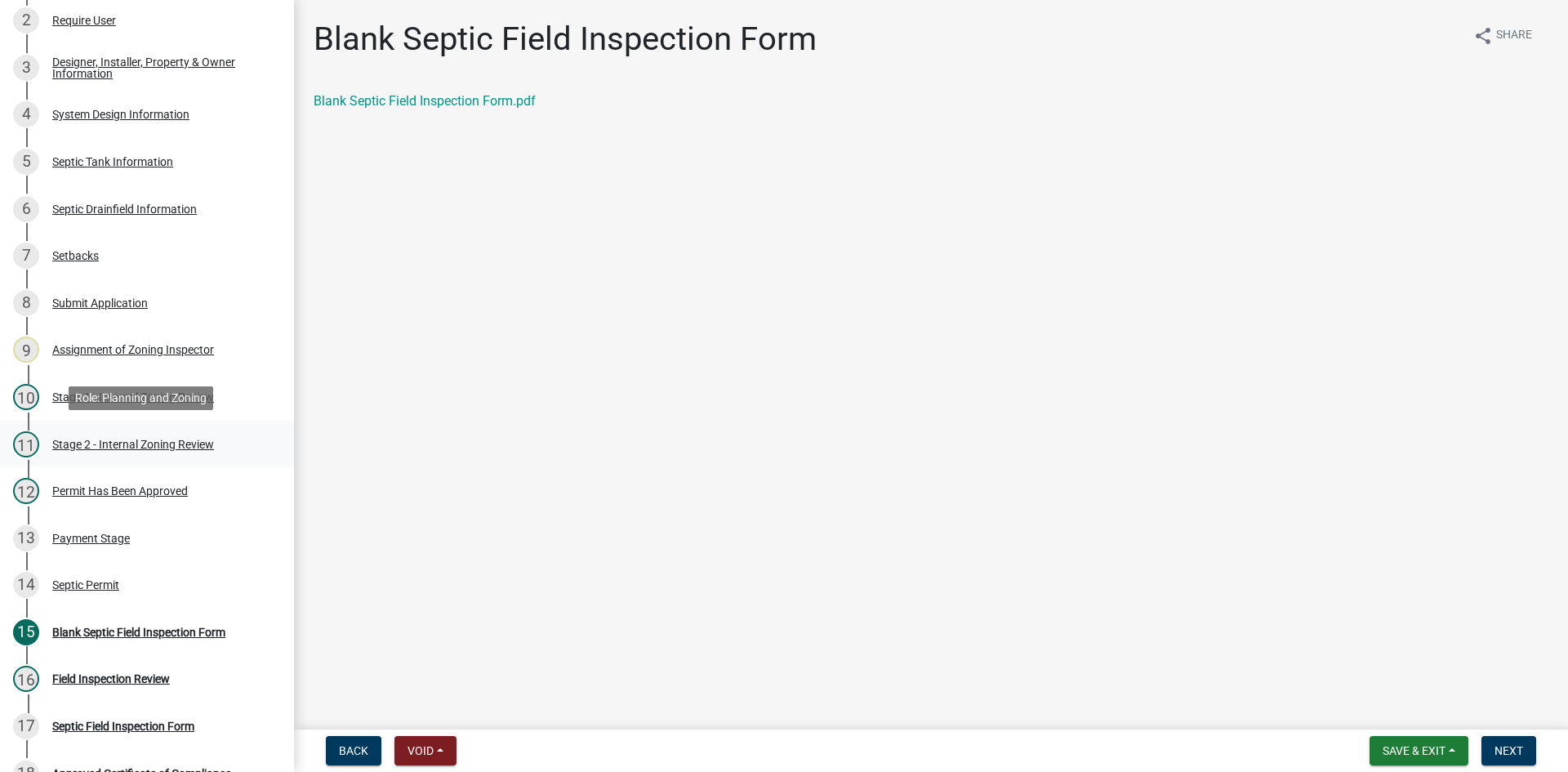
click at [168, 447] on div "Stage 2 - Internal Zoning Review" at bounding box center [133, 444] width 162 height 12
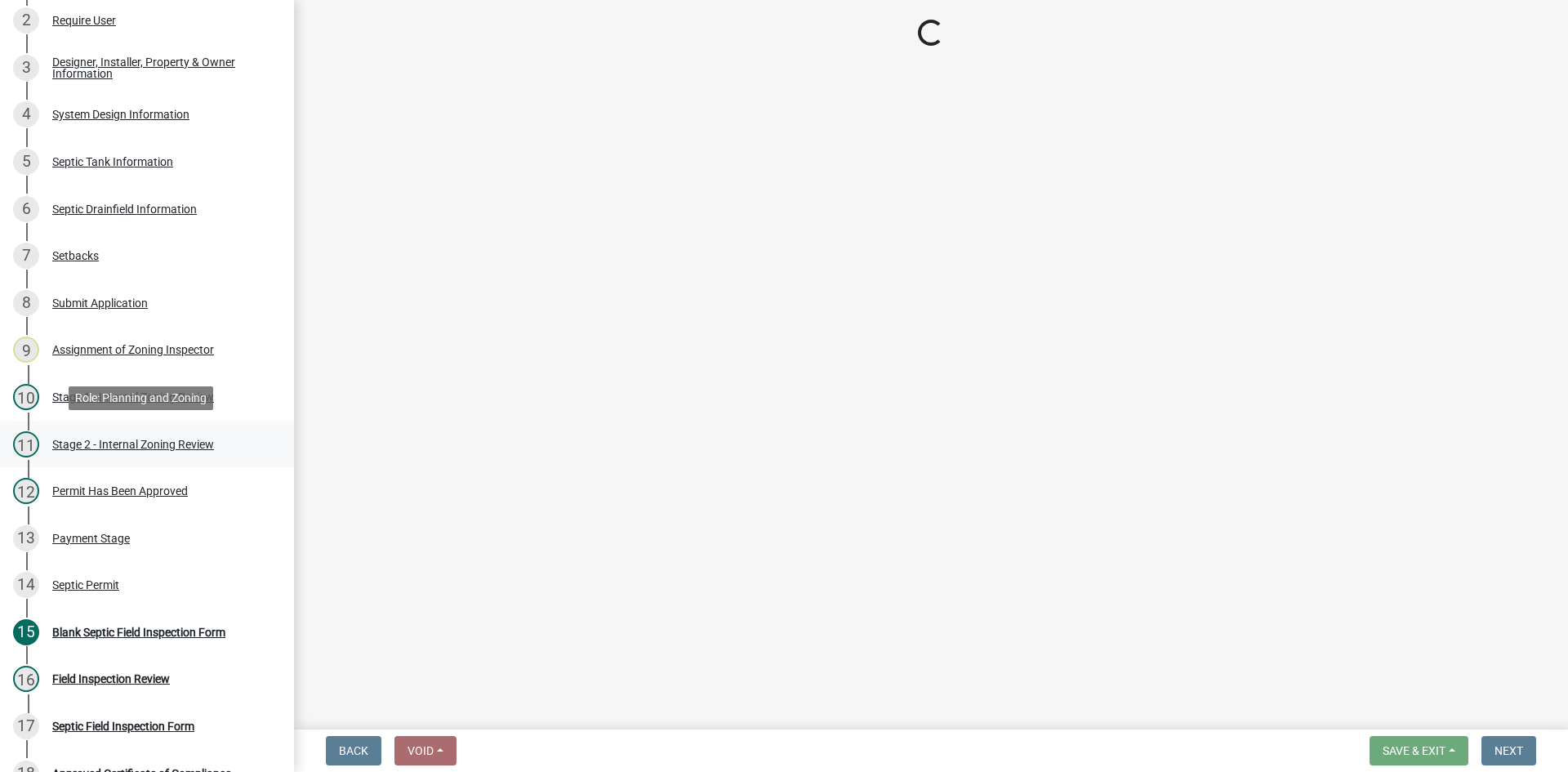
select select "6aff4bf5-f522-4fb2-96f1-02faf4b88fa3"
select select "1ad81be4-5d59-46bf-8b7b-d7c0f20ad891"
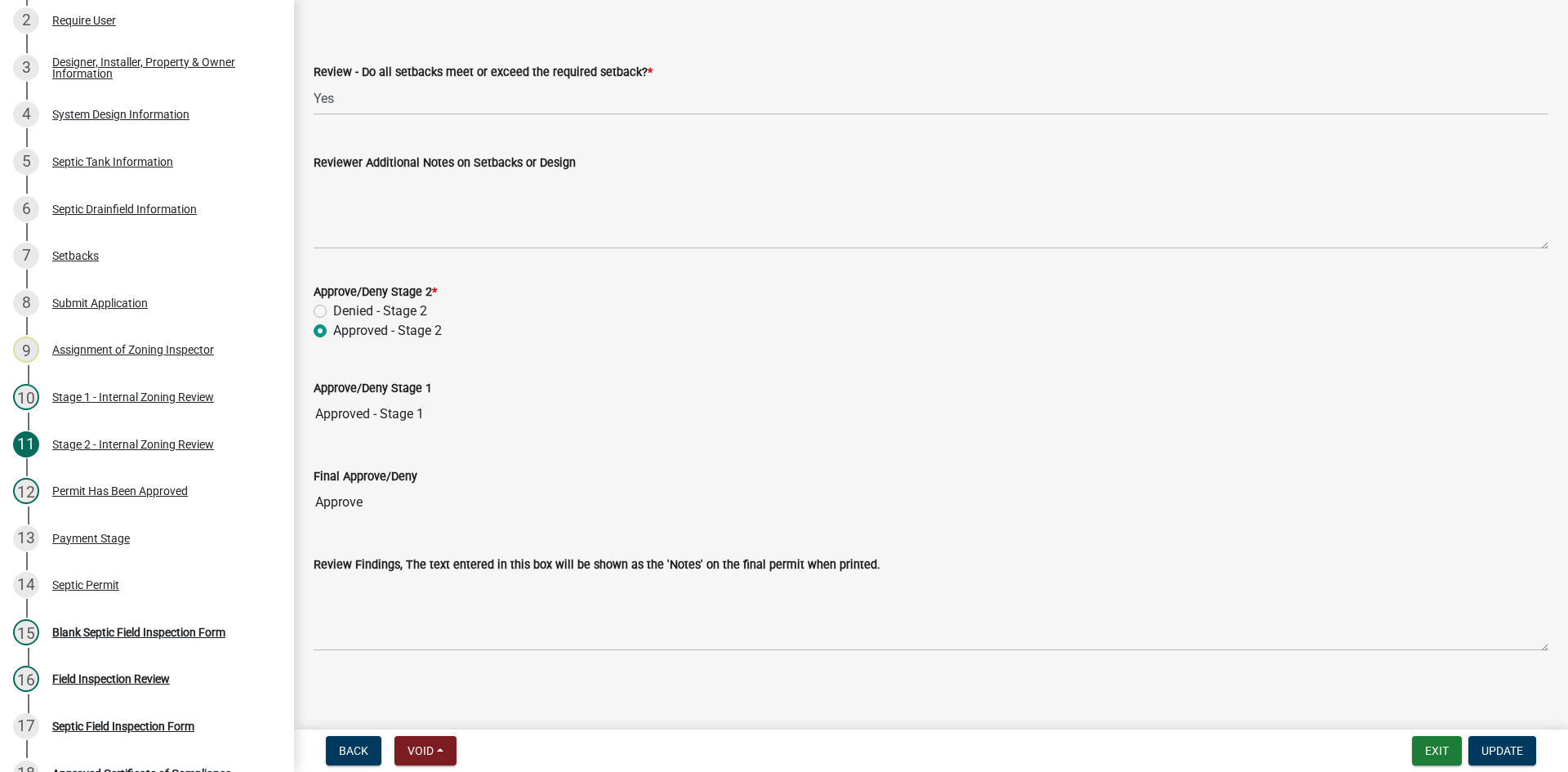
scroll to position [2260, 0]
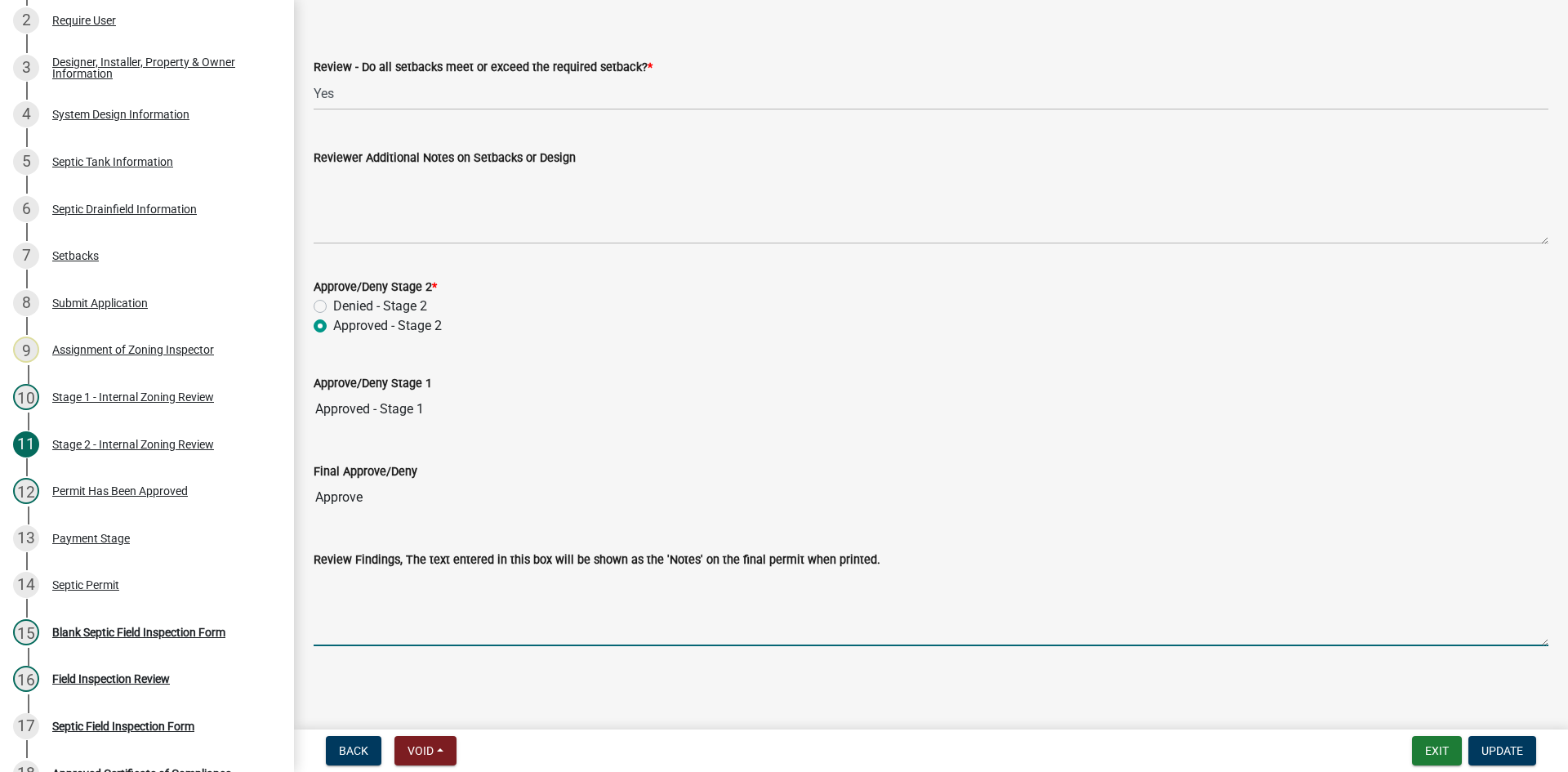
click at [421, 626] on textarea "Review Findings, The text entered in this box will be shown as the 'Notes' on t…" at bounding box center [931, 608] width 1235 height 77
click at [838, 586] on textarea "THIS SYSTEM IS A TYPE 3 /THE HOME OWNER DUG OUT THE END OF THE TRENCH AREA AND …" at bounding box center [931, 608] width 1235 height 77
click at [1077, 584] on textarea "THIS SYSTEM IS A TYPE 3 /THE HOME OWNER DUG OUT THE END OF THE TRENCH AREA TOP …" at bounding box center [931, 608] width 1235 height 77
click at [1081, 582] on textarea "THIS SYSTEM IS A TYPE 3 /THE HOME OWNER DUG OUT THE END OF THE TRENCH AREA TOP …" at bounding box center [931, 608] width 1235 height 77
click at [1307, 584] on textarea "THIS SYSTEM IS A TYPE 3 /THE HOME OWNER DUG OUT THE END OF THE TRENCH AREA TOP …" at bounding box center [931, 608] width 1235 height 77
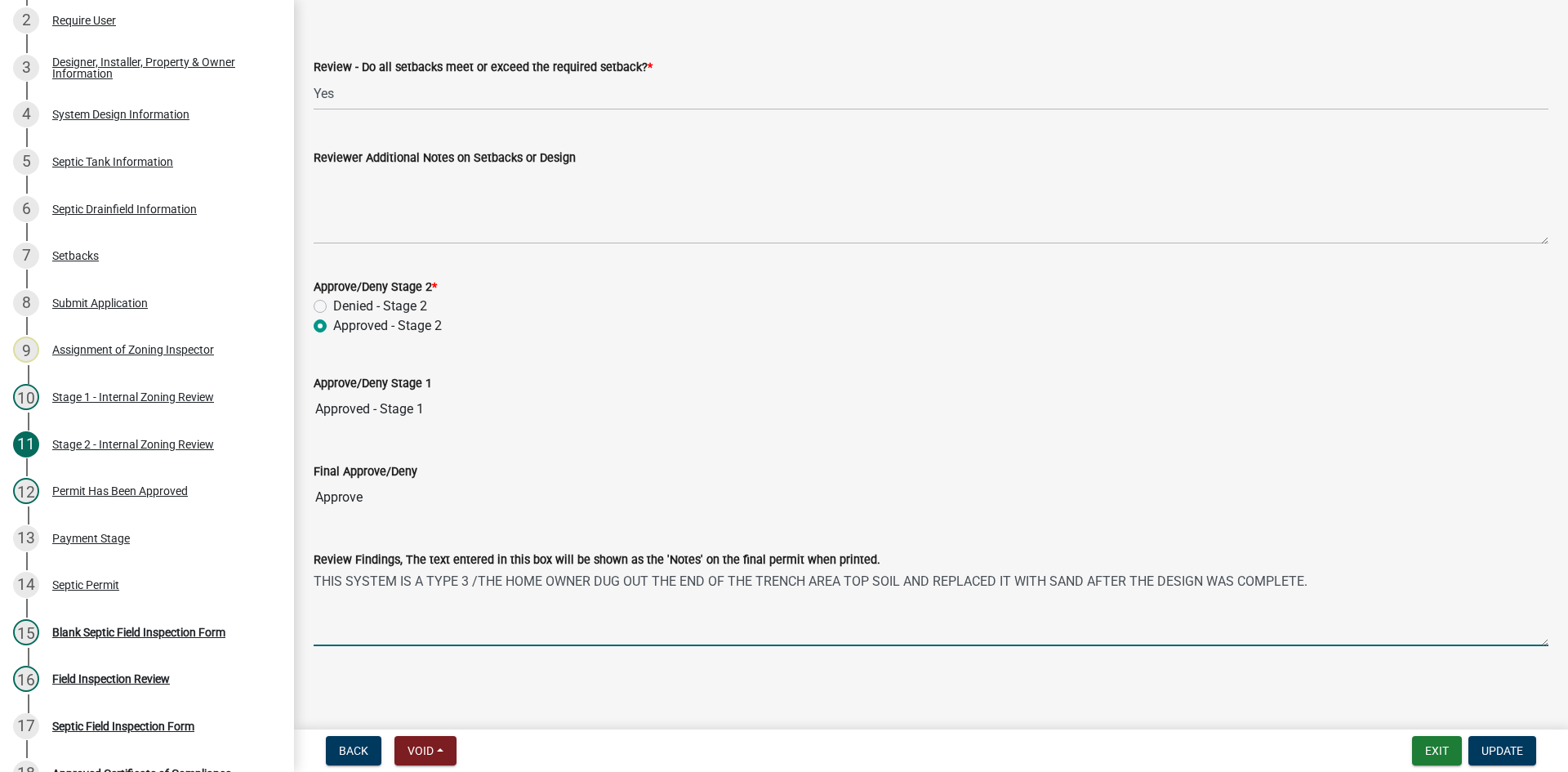
drag, startPoint x: 1300, startPoint y: 585, endPoint x: 1312, endPoint y: 578, distance: 13.9
click at [1300, 584] on textarea "THIS SYSTEM IS A TYPE 3 /THE HOME OWNER DUG OUT THE END OF THE TRENCH AREA TOP …" at bounding box center [931, 608] width 1235 height 77
click at [1312, 579] on textarea "THIS SYSTEM IS A TYPE 3 /THE HOME OWNER DUG OUT THE END OF THE TRENCH AREA TOP …" at bounding box center [931, 608] width 1235 height 77
type textarea "THIS SYSTEM IS A TYPE 3 /THE HOME OWNER DUG OUT THE END OF THE TRENCH AREA TOP …"
click at [1499, 748] on span "Update" at bounding box center [1502, 751] width 42 height 13
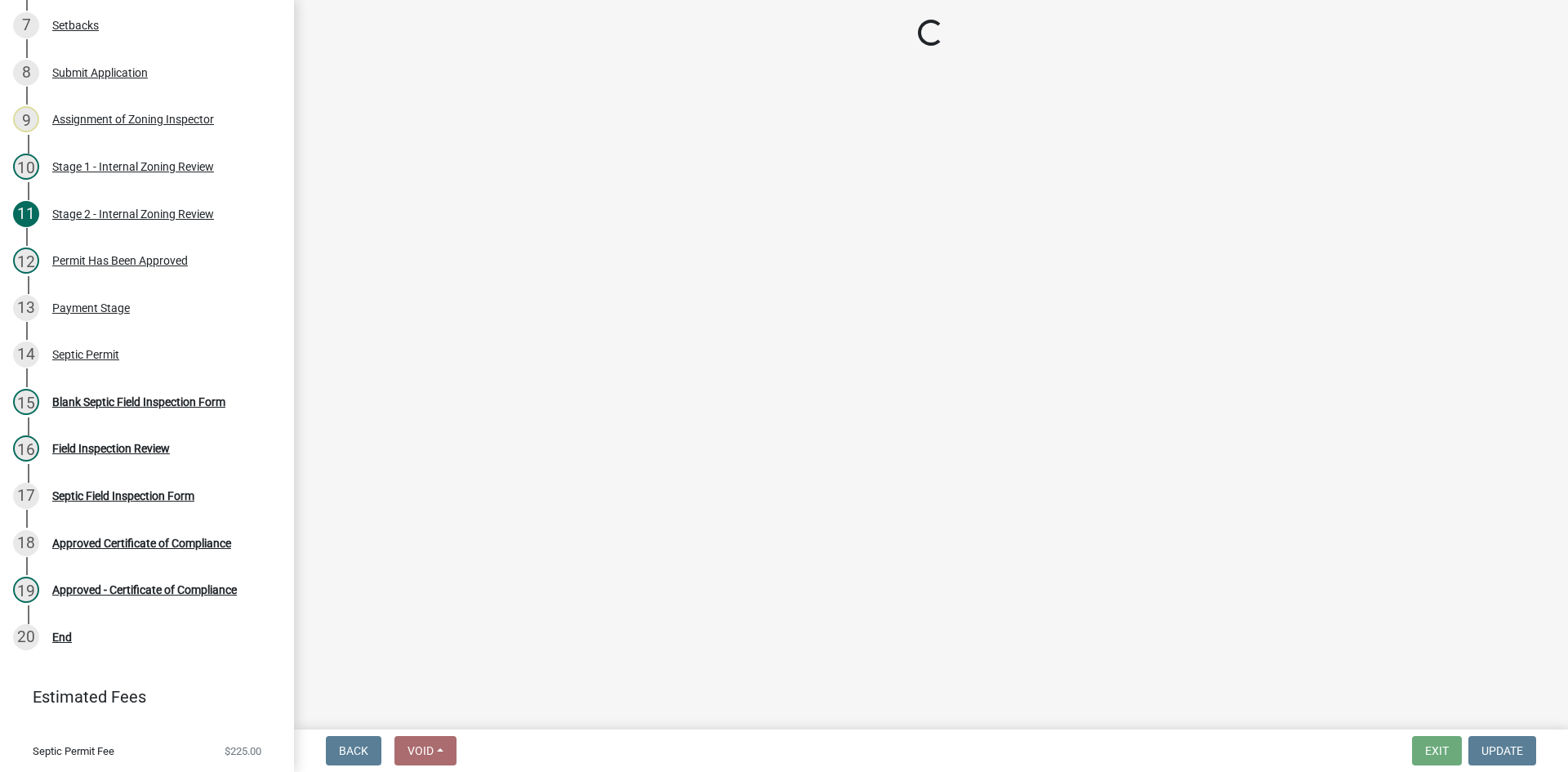
scroll to position [562, 0]
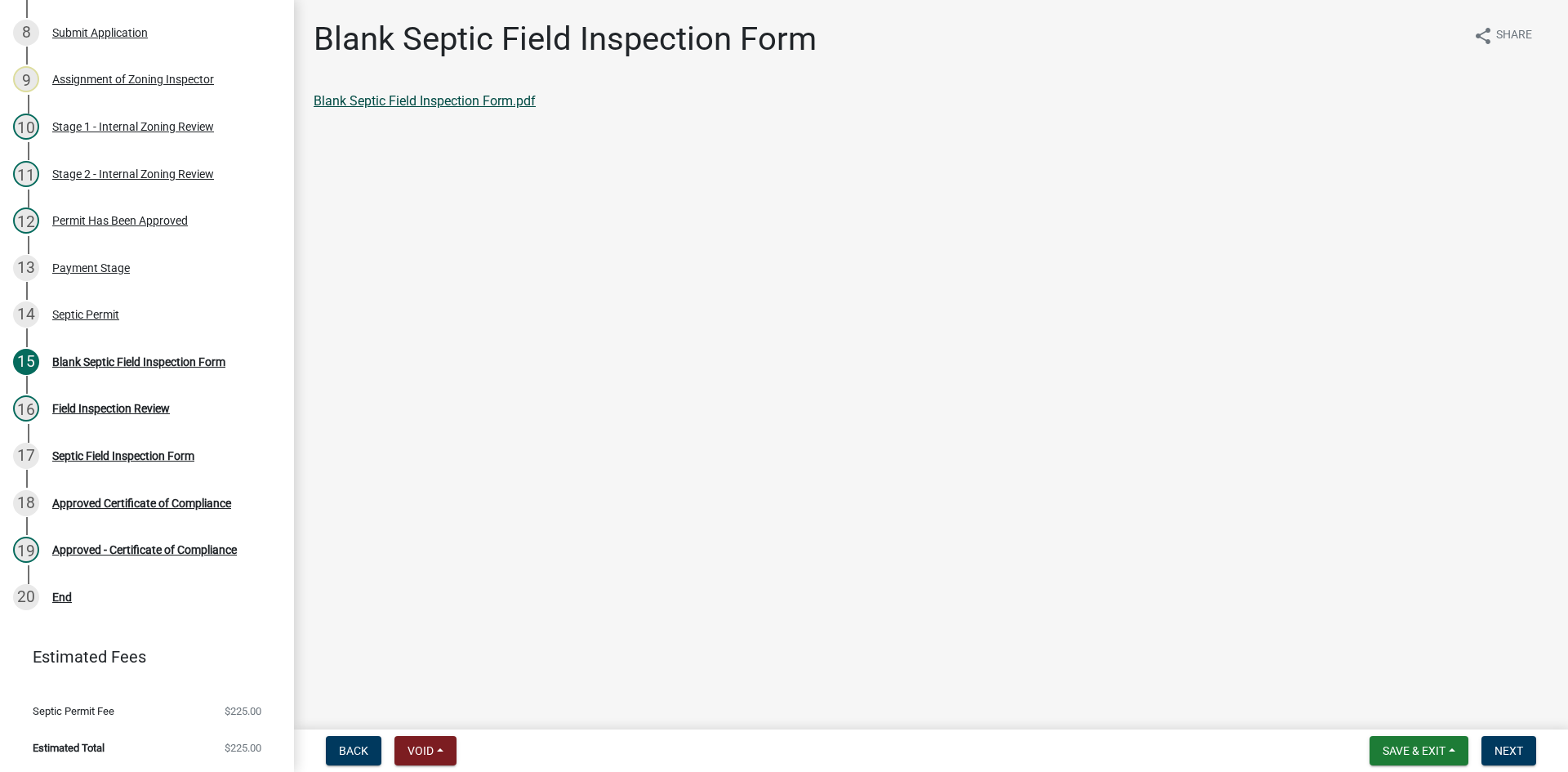
click at [474, 97] on link "Blank Septic Field Inspection Form.pdf" at bounding box center [424, 101] width 222 height 16
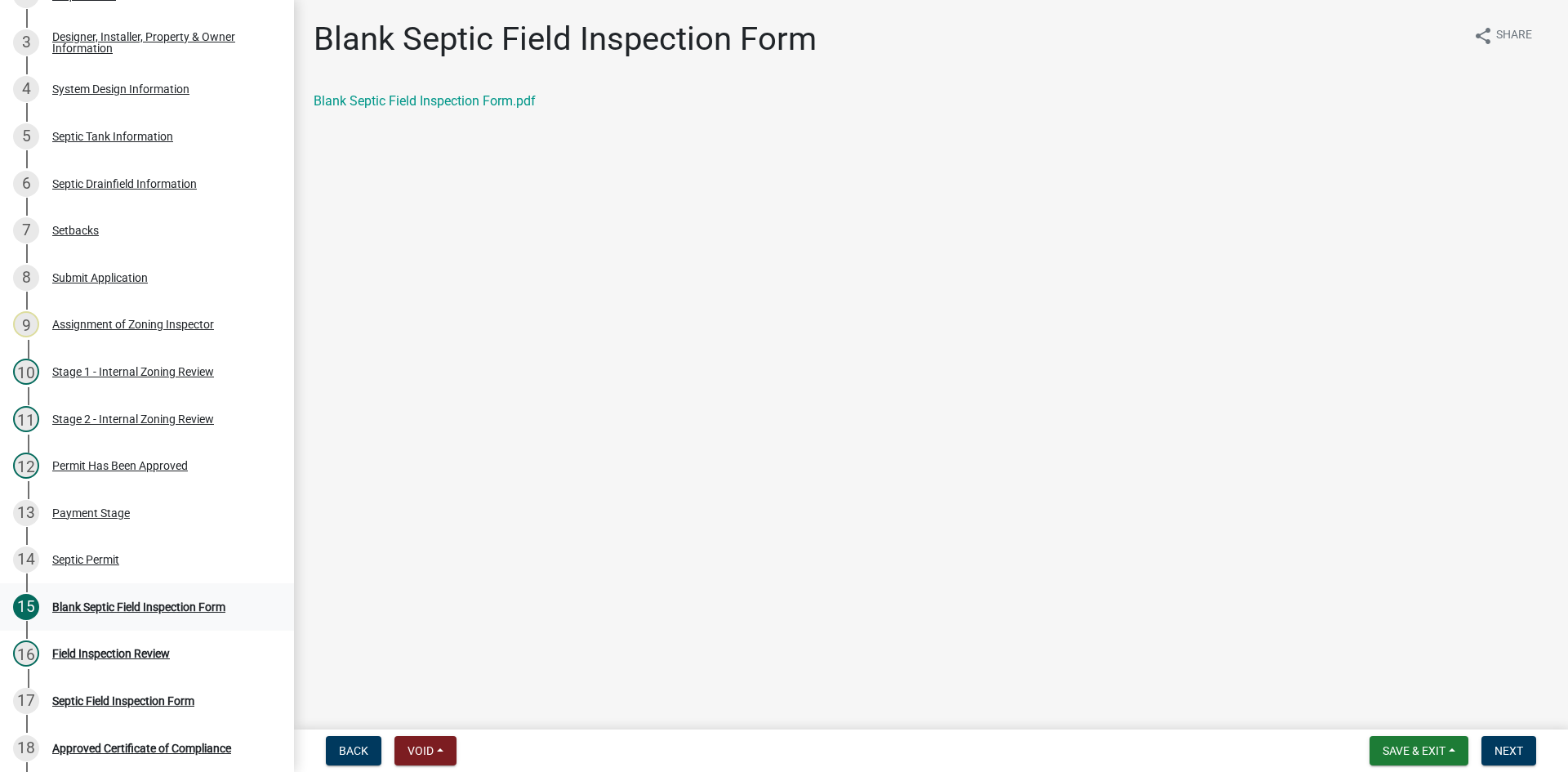
scroll to position [0, 0]
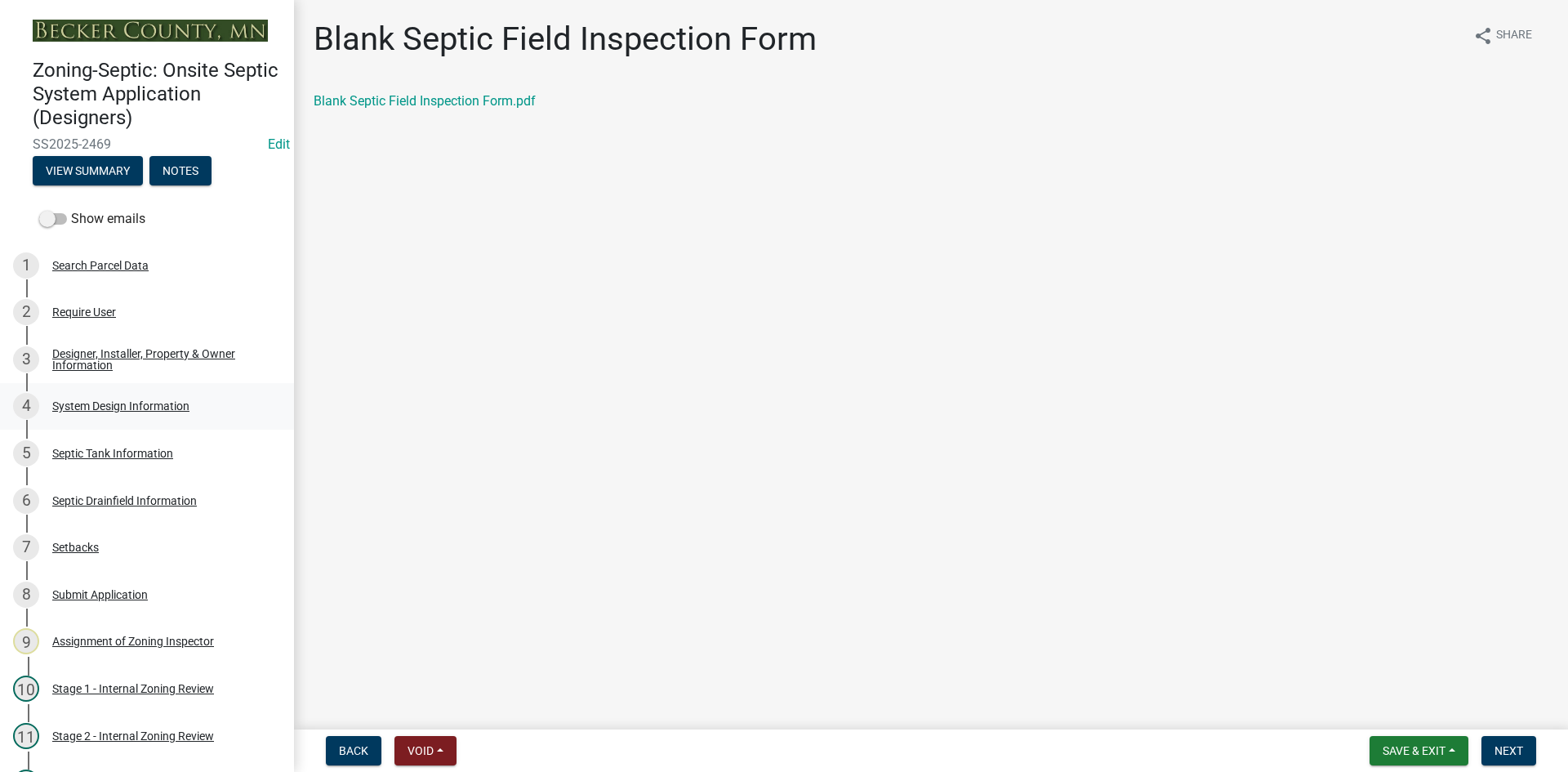
click at [173, 402] on div "System Design Information" at bounding box center [120, 406] width 137 height 12
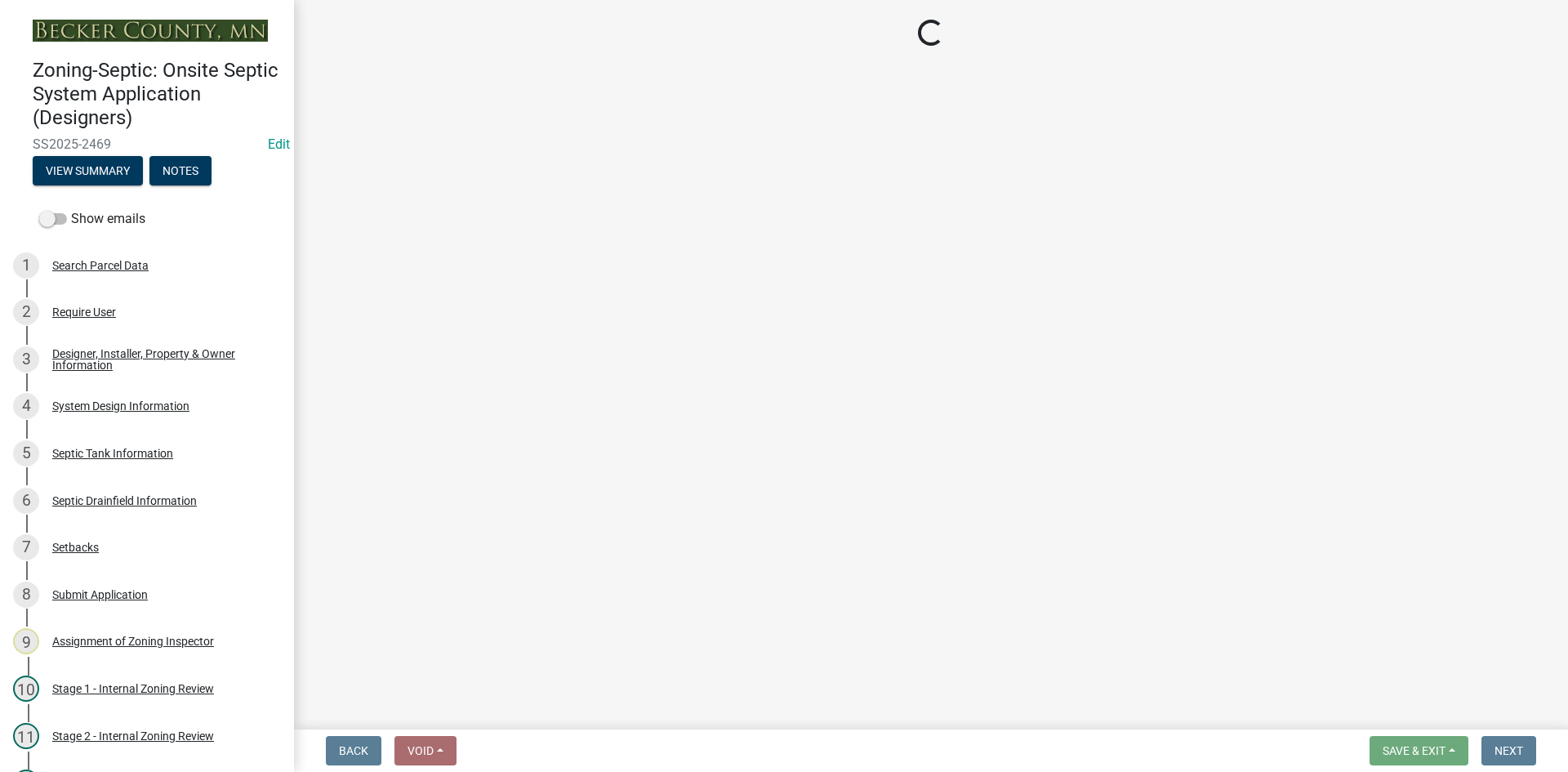
select select "55497d75-c43f-4635-a730-e0737ce05d56"
select select "25258e87-3ef9-4f1c-a5f1-75a1d463abfb"
select select "011fbff4-a41d-4a75-9bd8-71c7e6c69e0d"
select select "85fdfef2-2683-4311-b5d5-5505f6411127"
select select "ba735beb-519e-40f0-ae20-62d65fc4c46b"
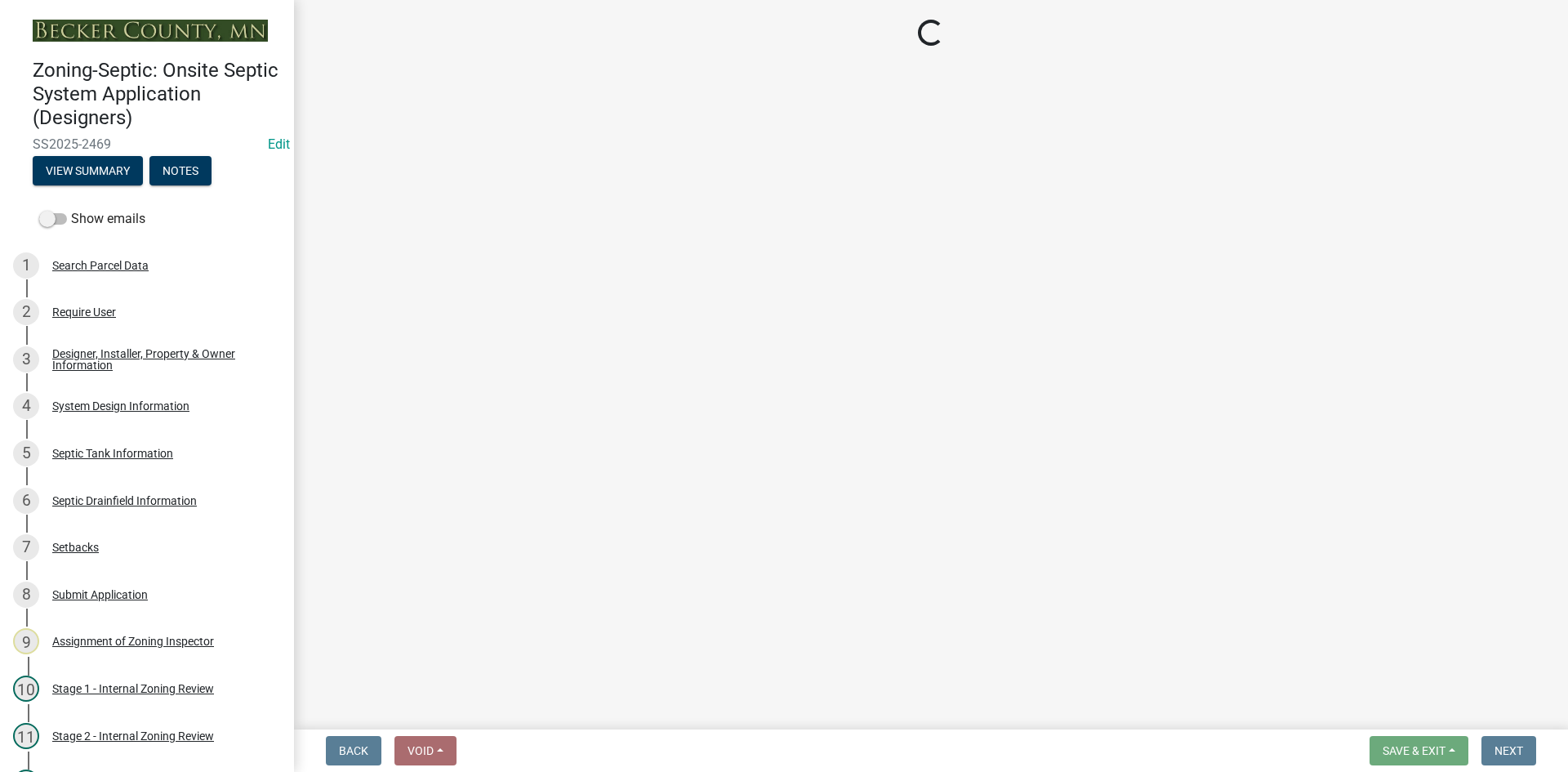
select select "ef698bf5-6172-44c1-9ffb-522c07469aed"
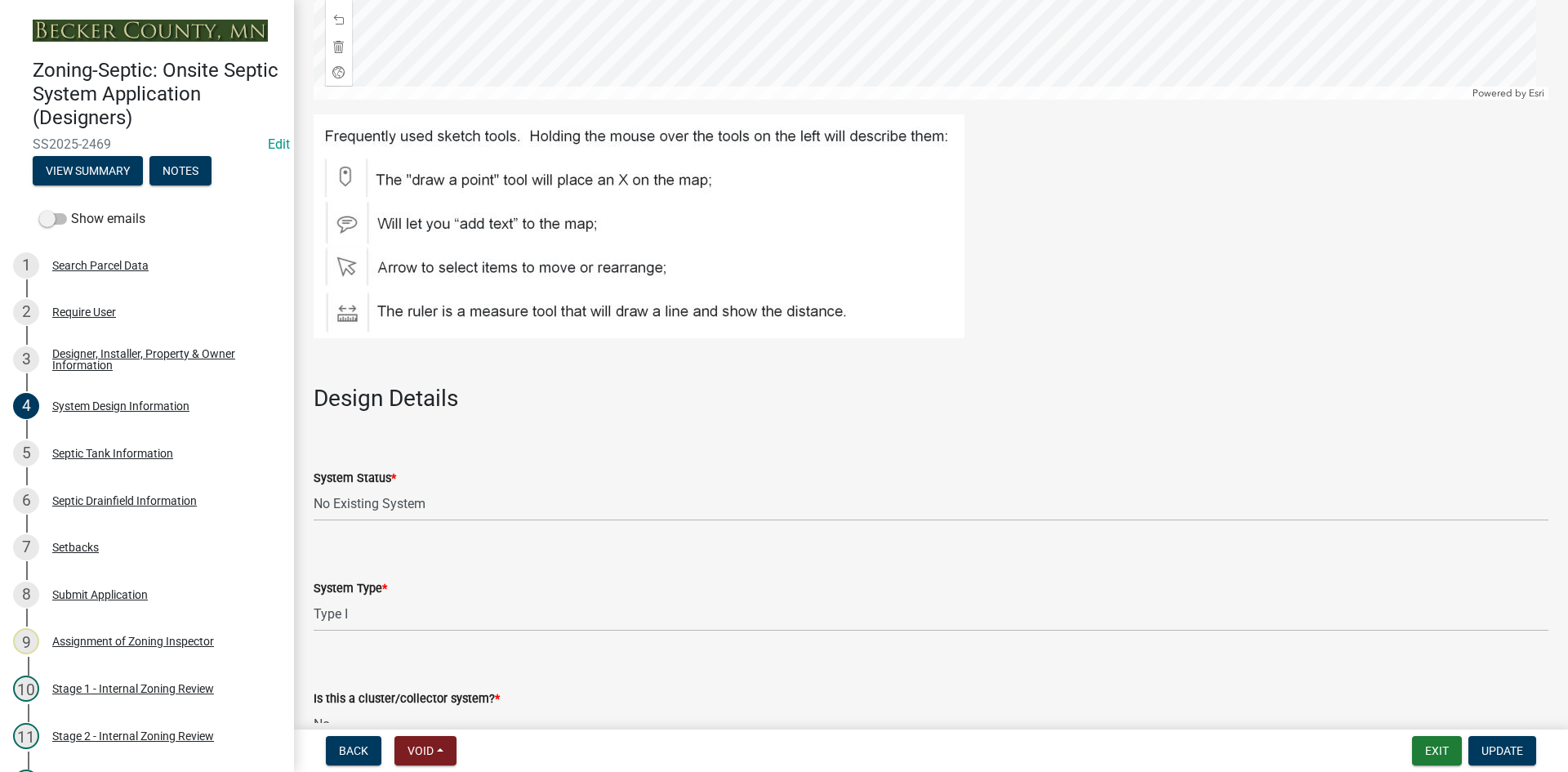
scroll to position [2043, 0]
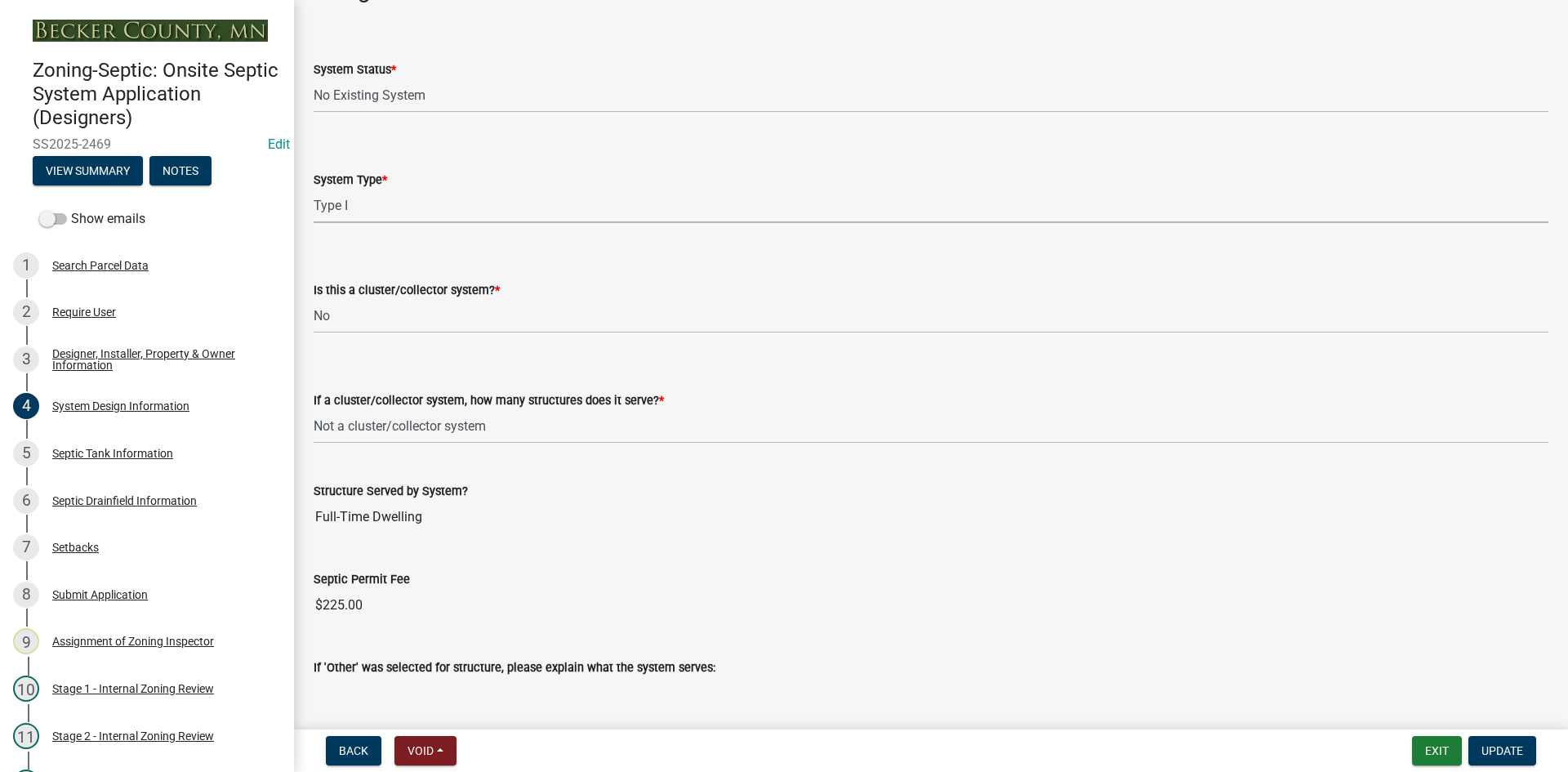
drag, startPoint x: 350, startPoint y: 191, endPoint x: 361, endPoint y: 203, distance: 16.3
click at [351, 191] on select "Select Item... Type I Type II Type III Type IV Type V" at bounding box center [931, 207] width 1235 height 34
click at [314, 190] on select "Select Item... Type I Type II Type III Type IV Type V" at bounding box center [931, 207] width 1235 height 34
select select "841e6e1b-3a1e-4ec6-be41-af079aae60a3"
click at [1481, 754] on span "Update" at bounding box center [1502, 751] width 42 height 13
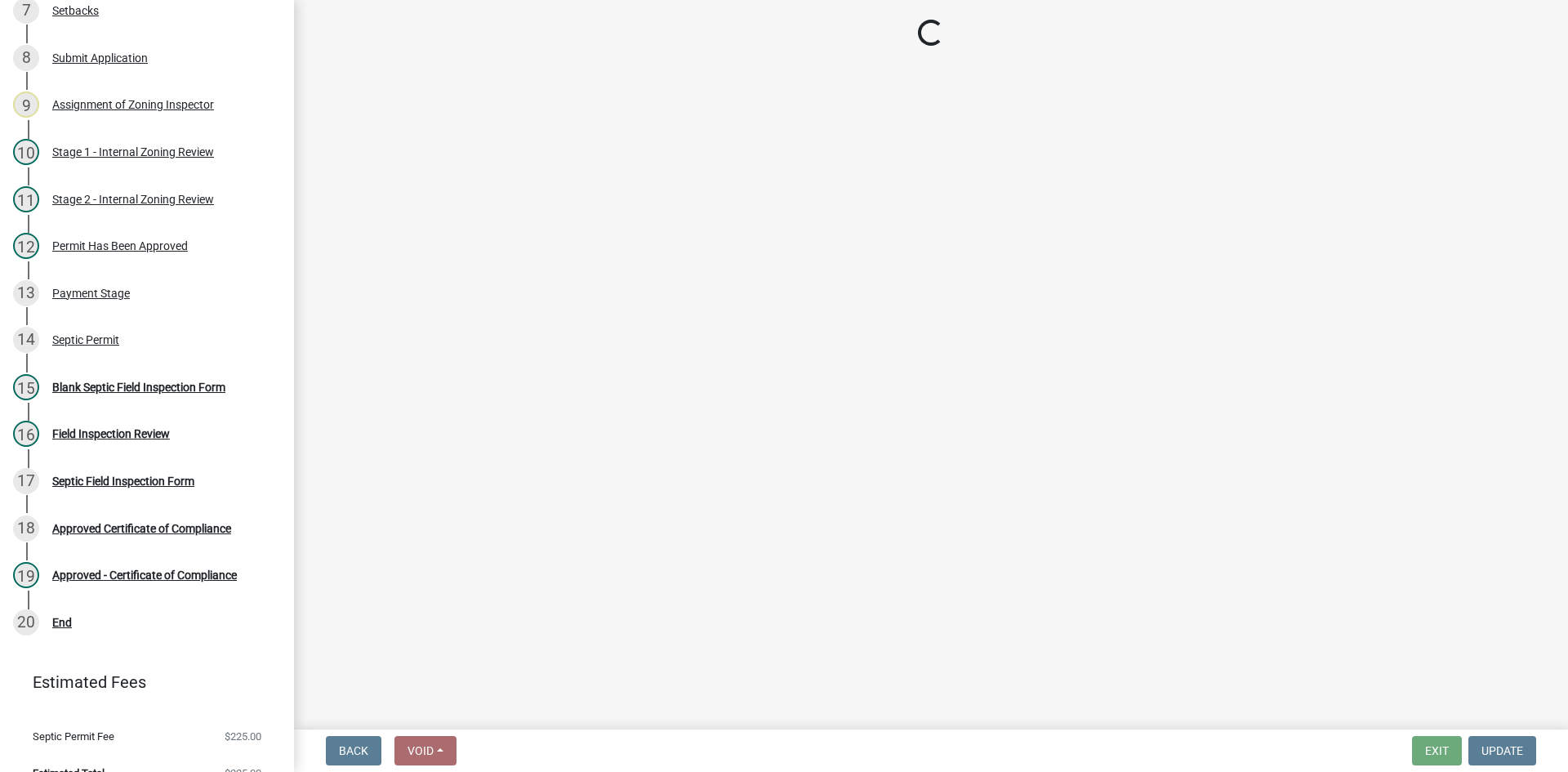
scroll to position [562, 0]
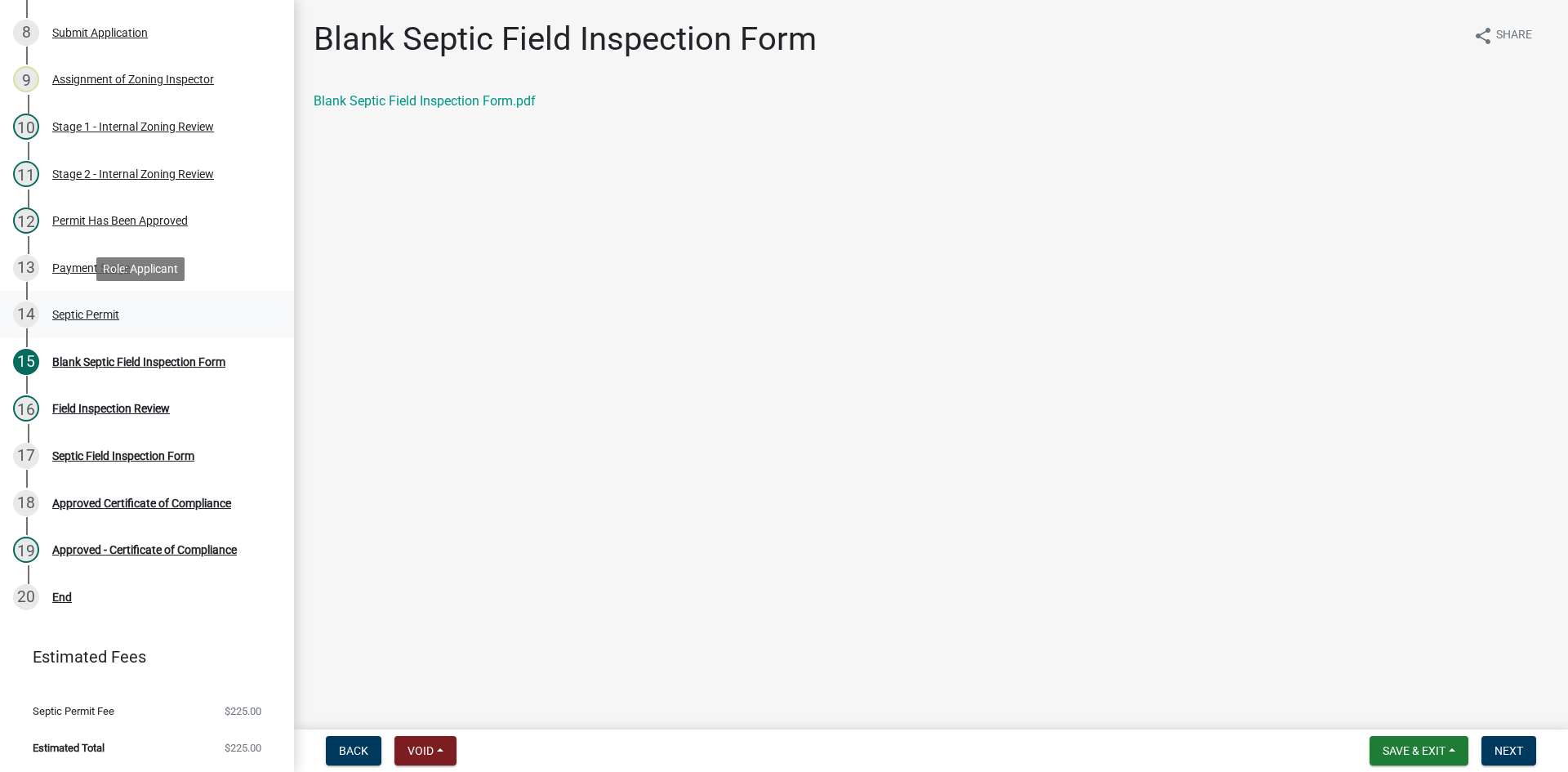
click at [108, 318] on div "Septic Permit" at bounding box center [86, 314] width 67 height 12
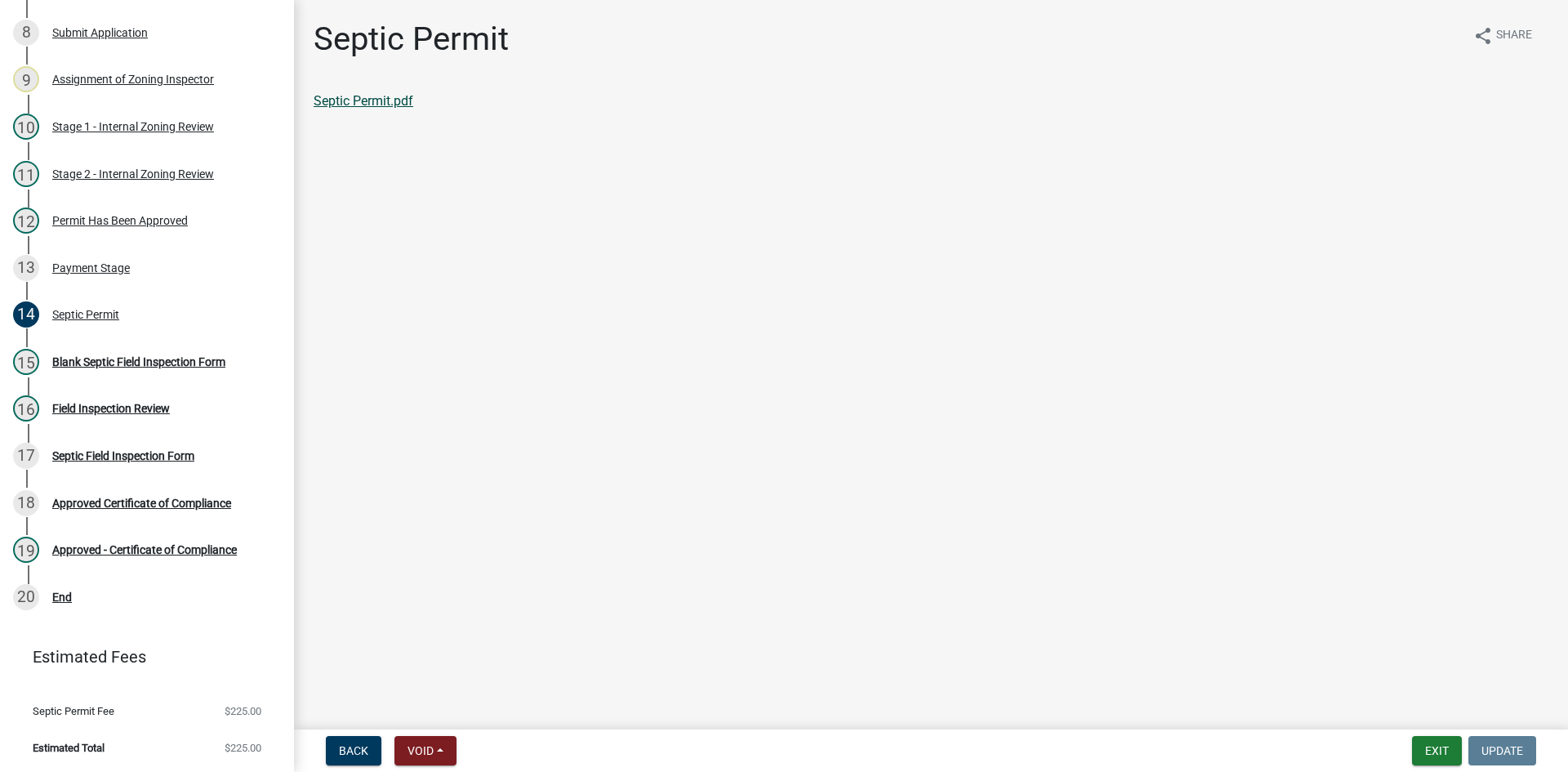
click at [412, 101] on link "Septic Permit.pdf" at bounding box center [363, 101] width 99 height 16
click at [140, 365] on div "Blank Septic Field Inspection Form" at bounding box center [138, 362] width 173 height 12
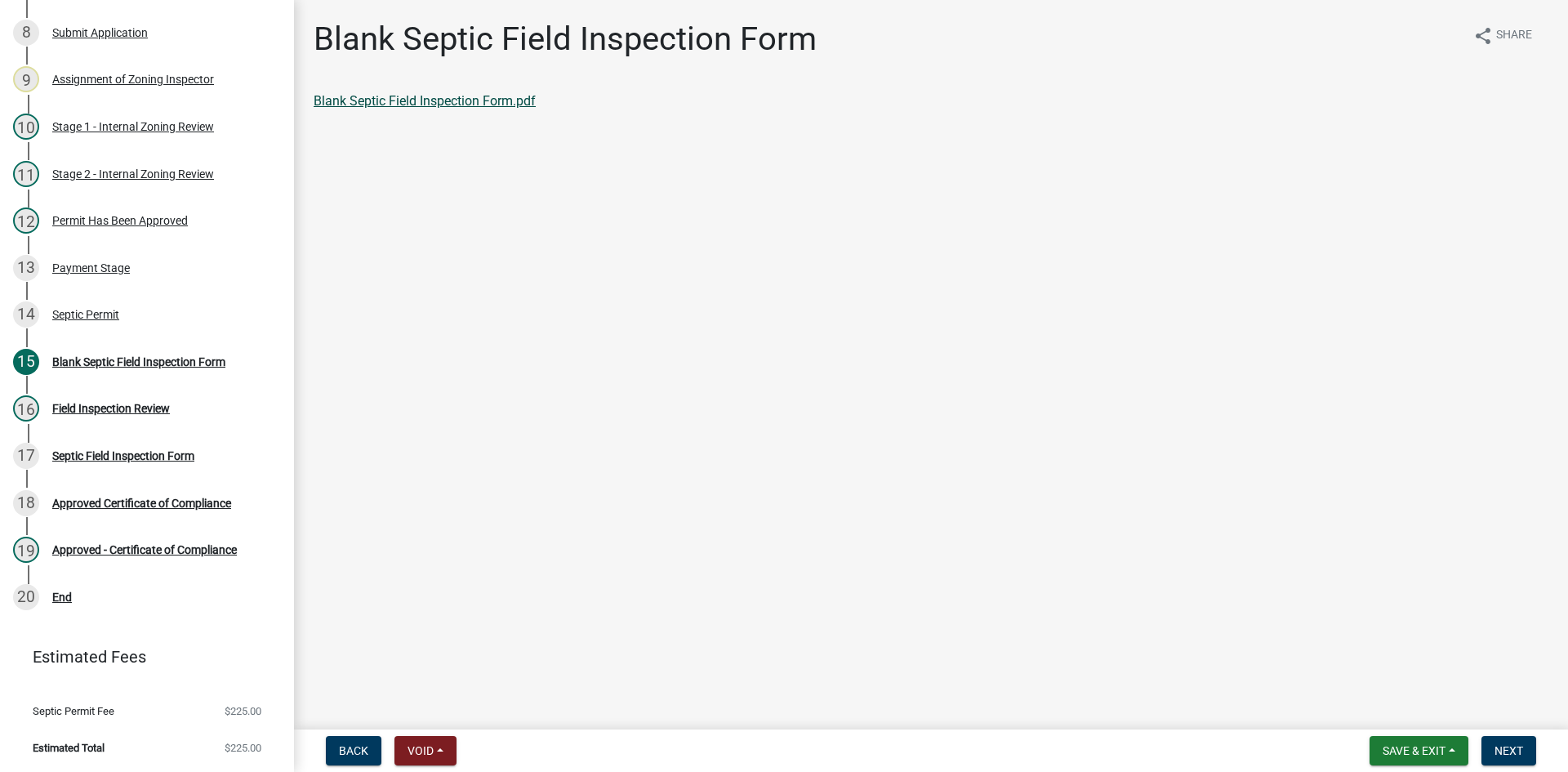
click at [497, 98] on link "Blank Septic Field Inspection Form.pdf" at bounding box center [424, 101] width 222 height 16
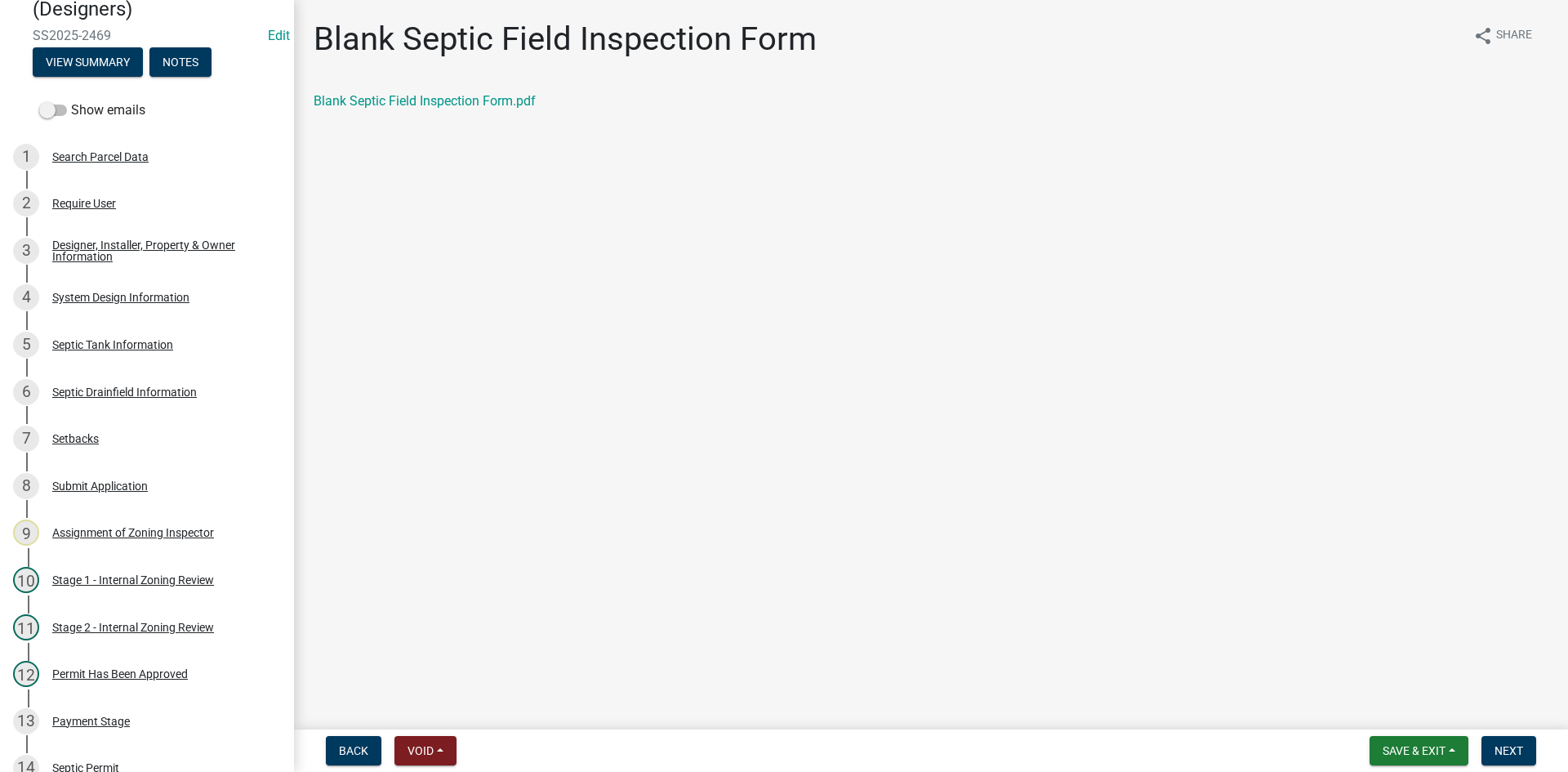
scroll to position [98, 0]
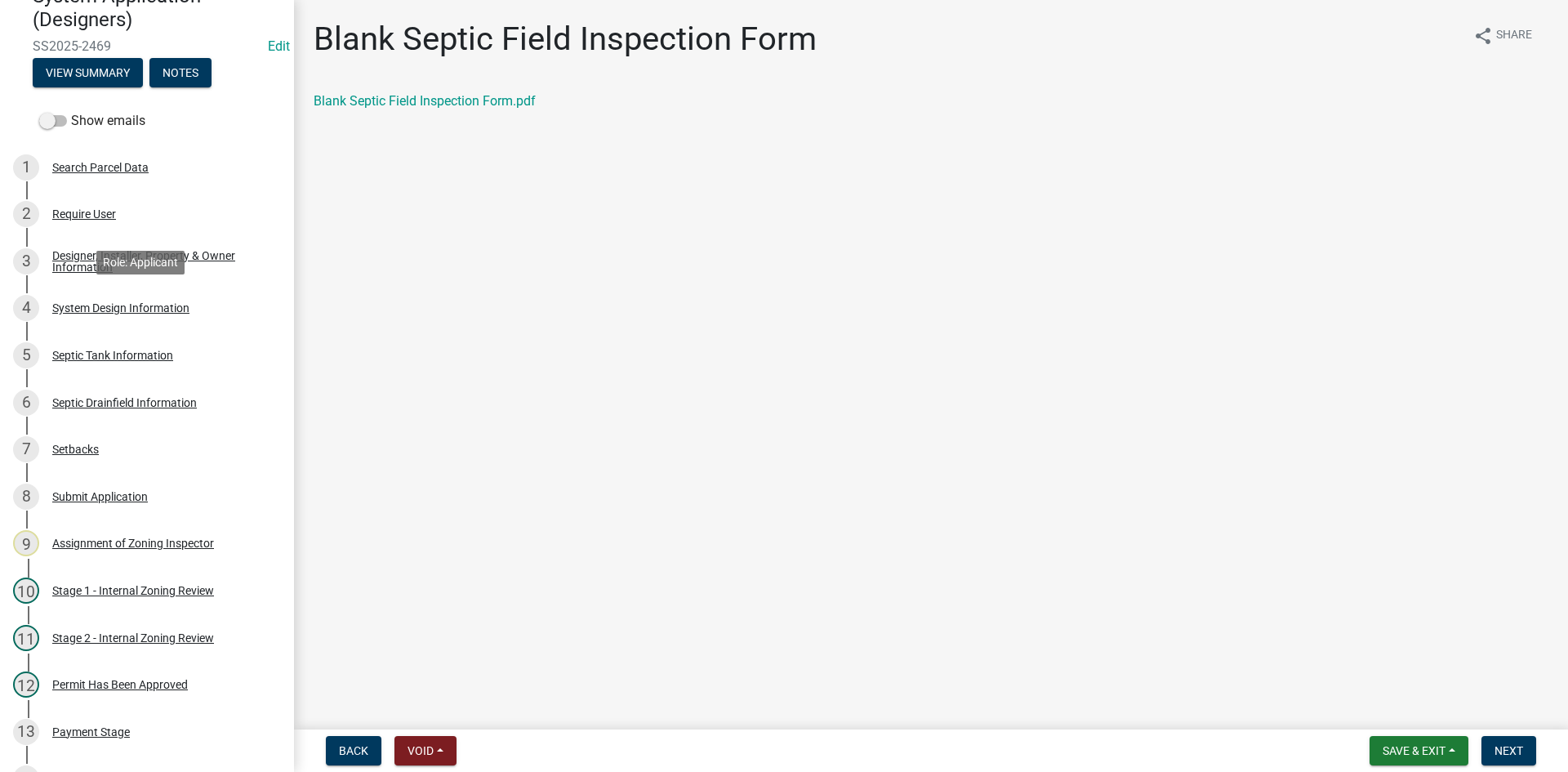
click at [149, 313] on div "System Design Information" at bounding box center [120, 308] width 137 height 12
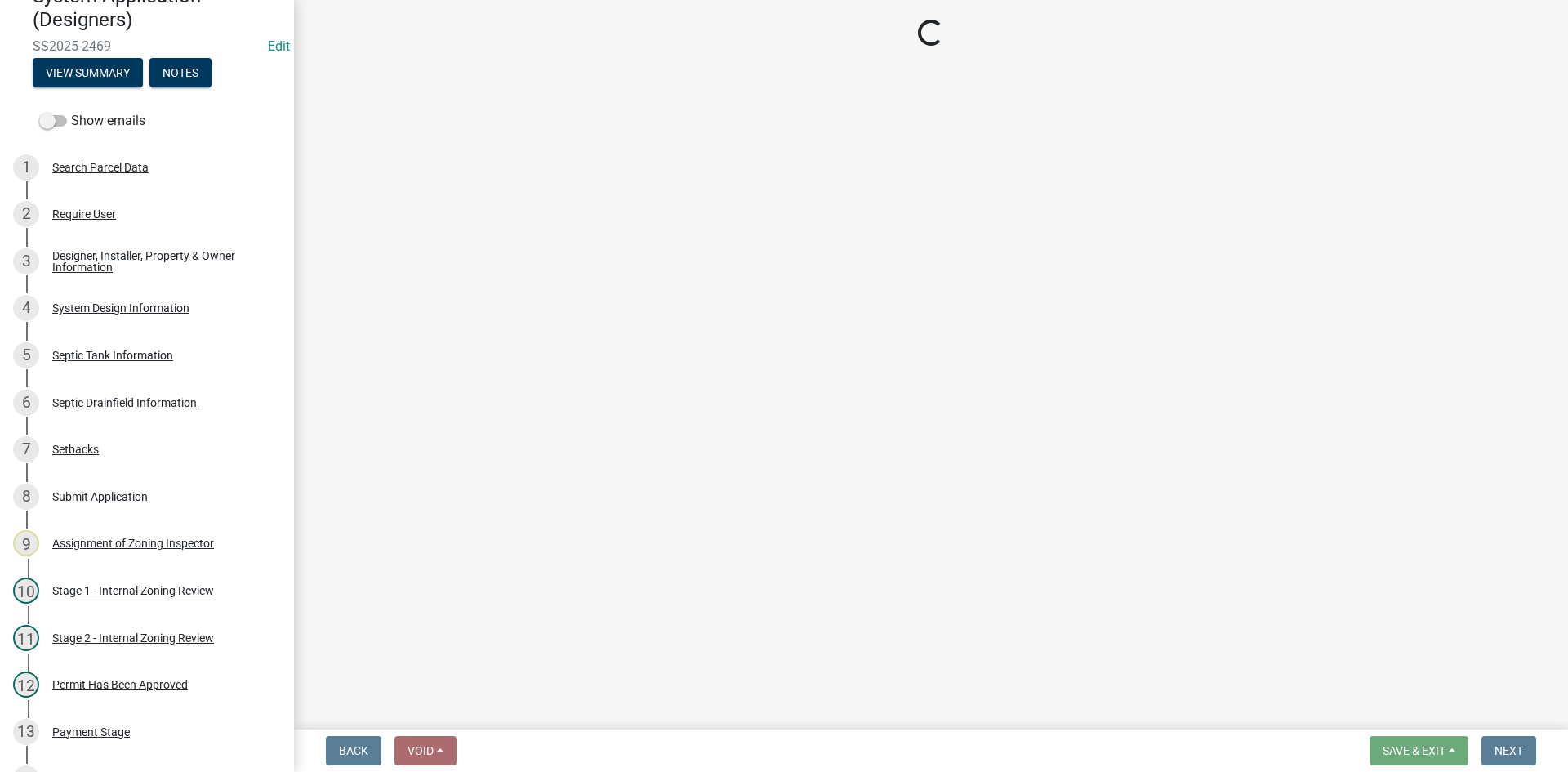
select select "55497d75-c43f-4635-a730-e0737ce05d56"
select select "841e6e1b-3a1e-4ec6-be41-af079aae60a3"
select select "011fbff4-a41d-4a75-9bd8-71c7e6c69e0d"
select select "85fdfef2-2683-4311-b5d5-5505f6411127"
select select "ba735beb-519e-40f0-ae20-62d65fc4c46b"
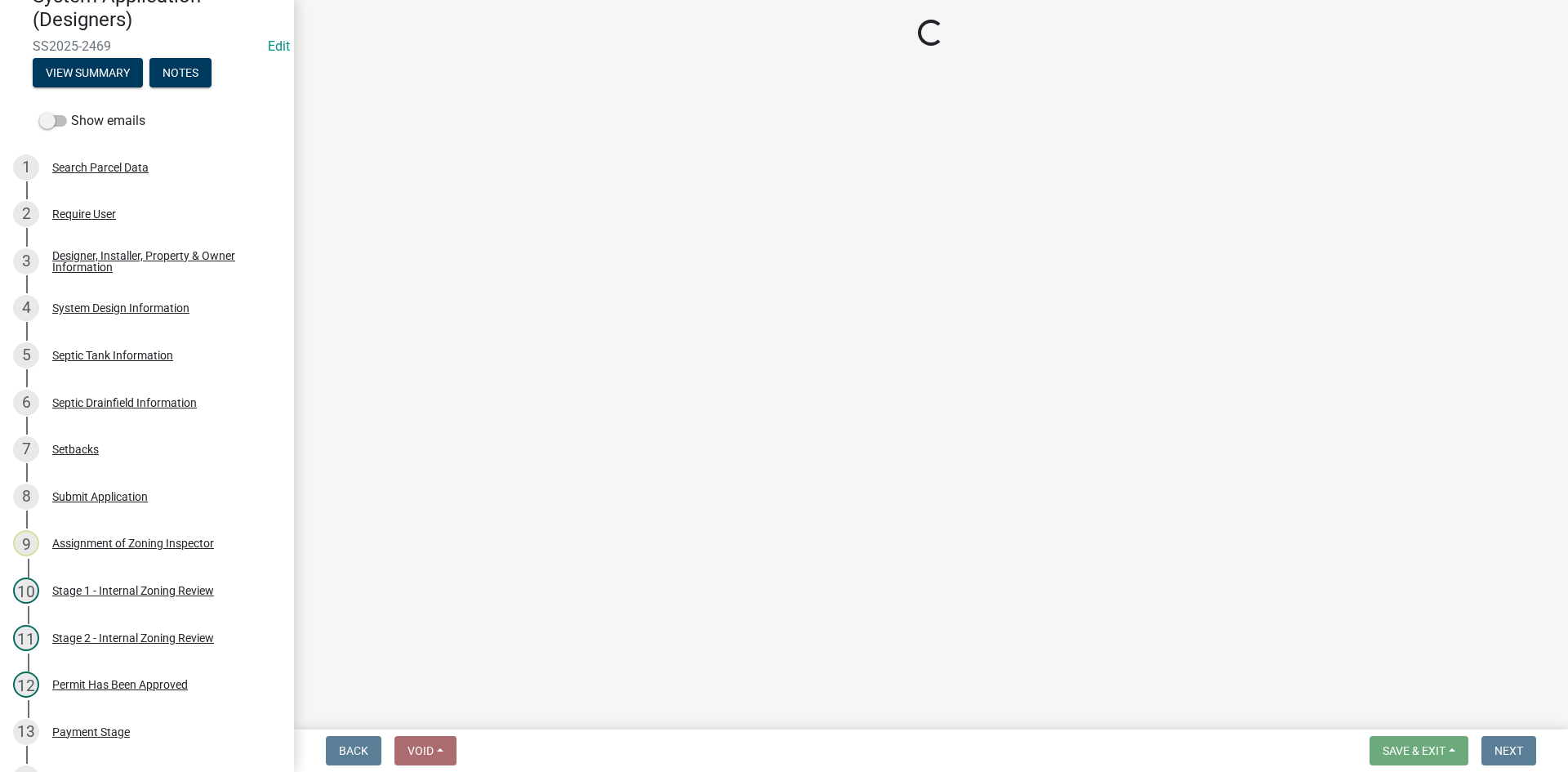
select select "ef698bf5-6172-44c1-9ffb-522c07469aed"
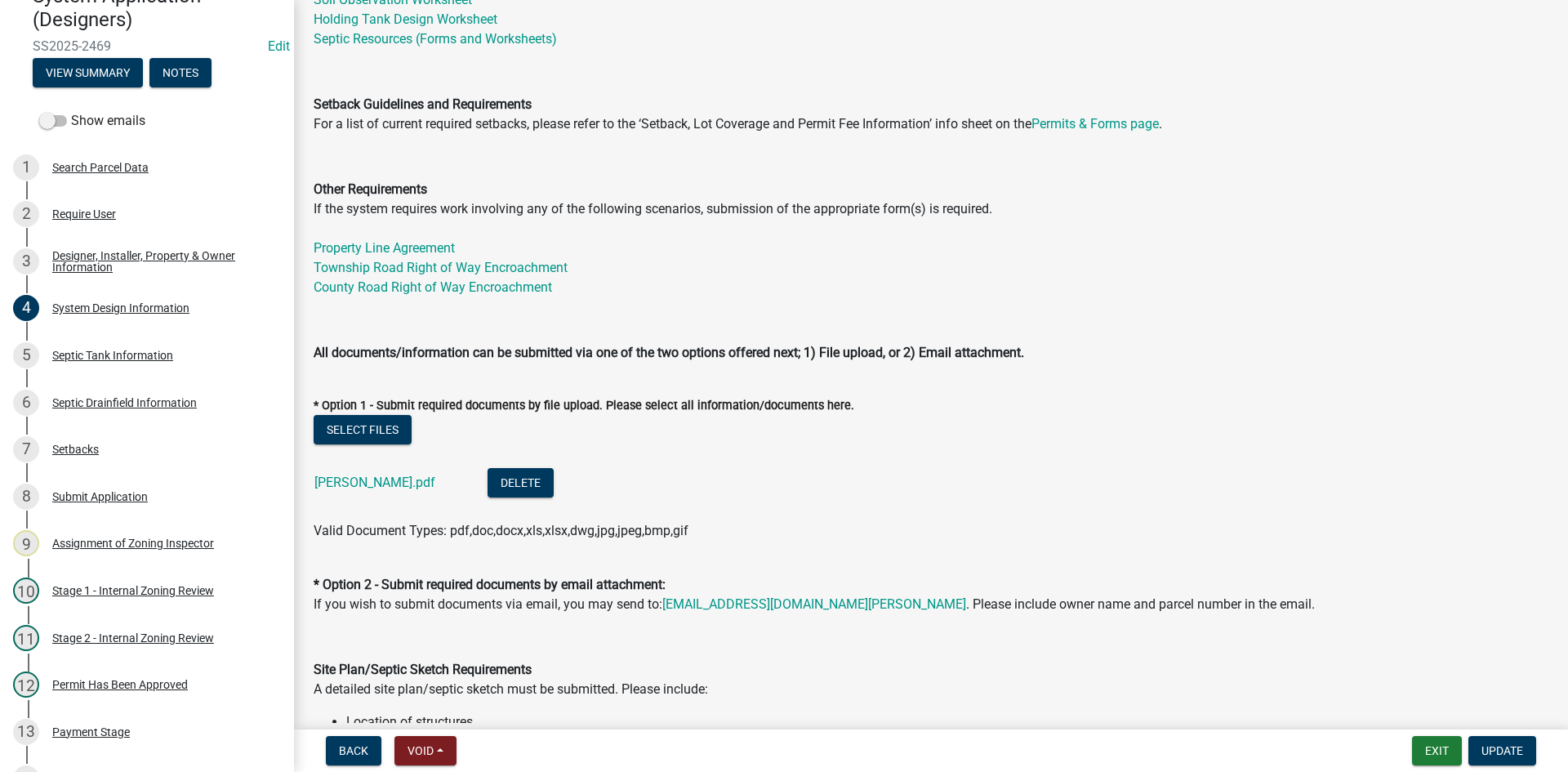
scroll to position [572, 0]
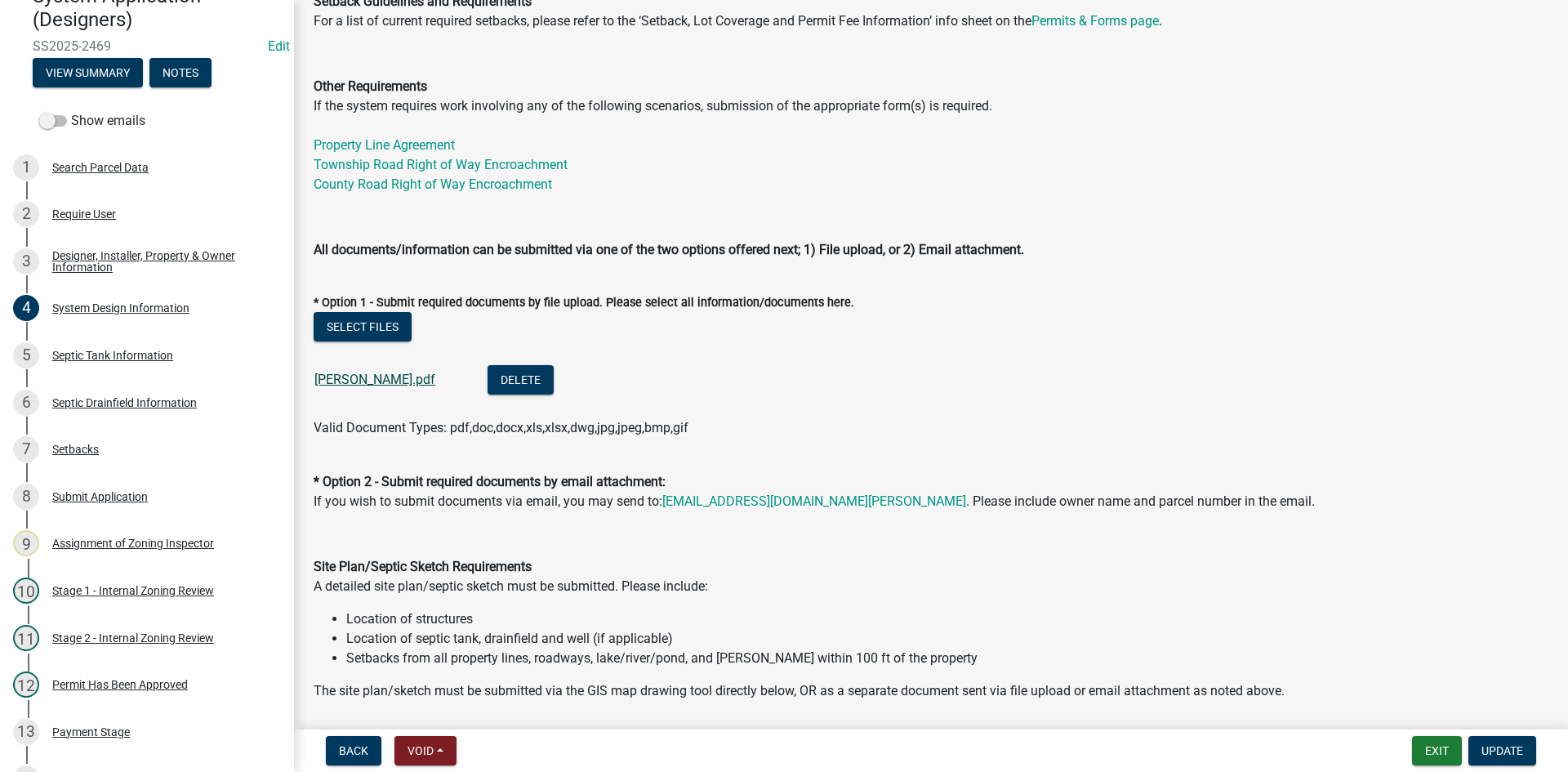
click at [428, 378] on link "Eric Melby Trenches.pdf" at bounding box center [375, 379] width 120 height 16
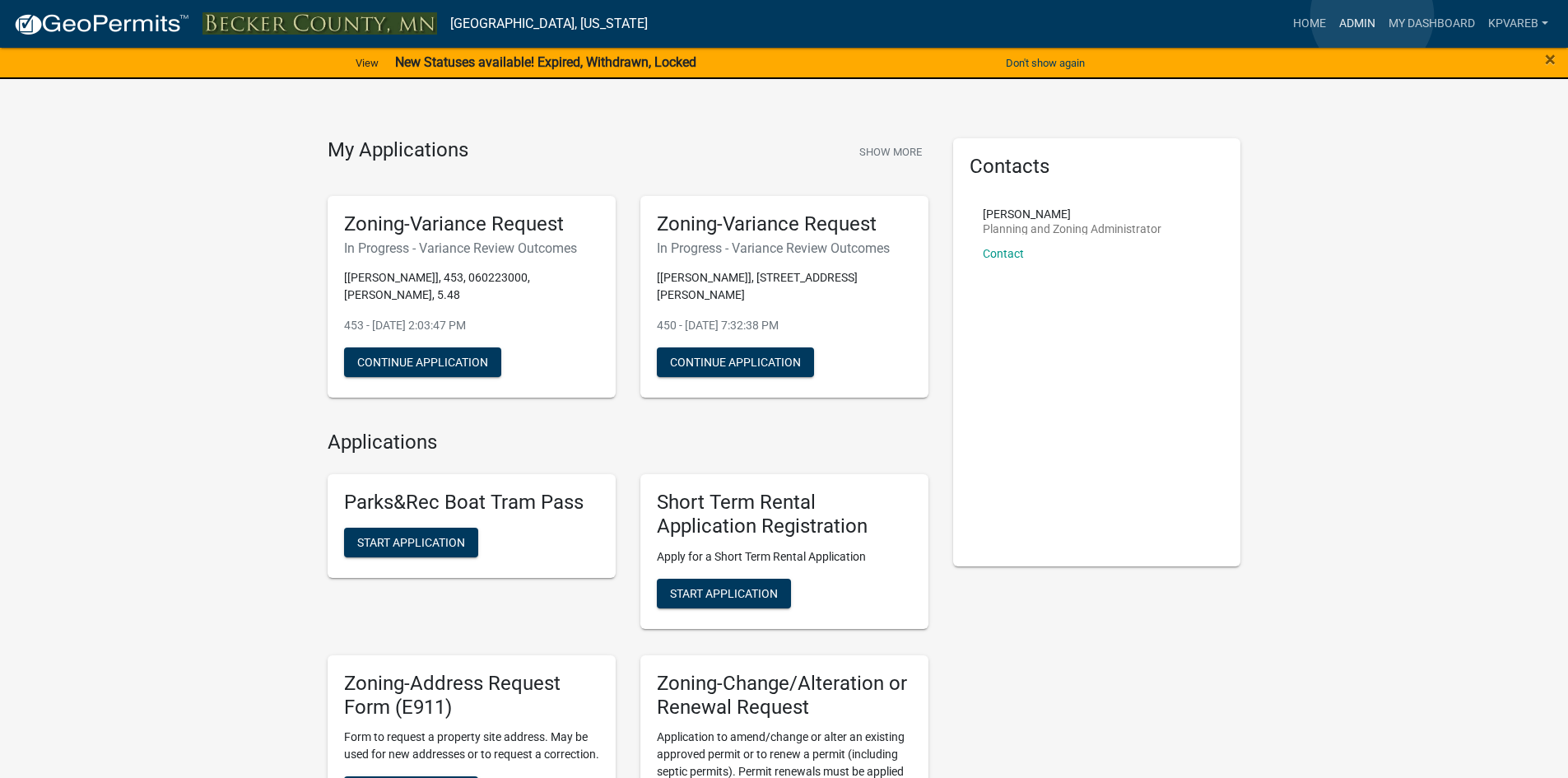
click at [1372, 16] on link "Admin" at bounding box center [1356, 23] width 49 height 31
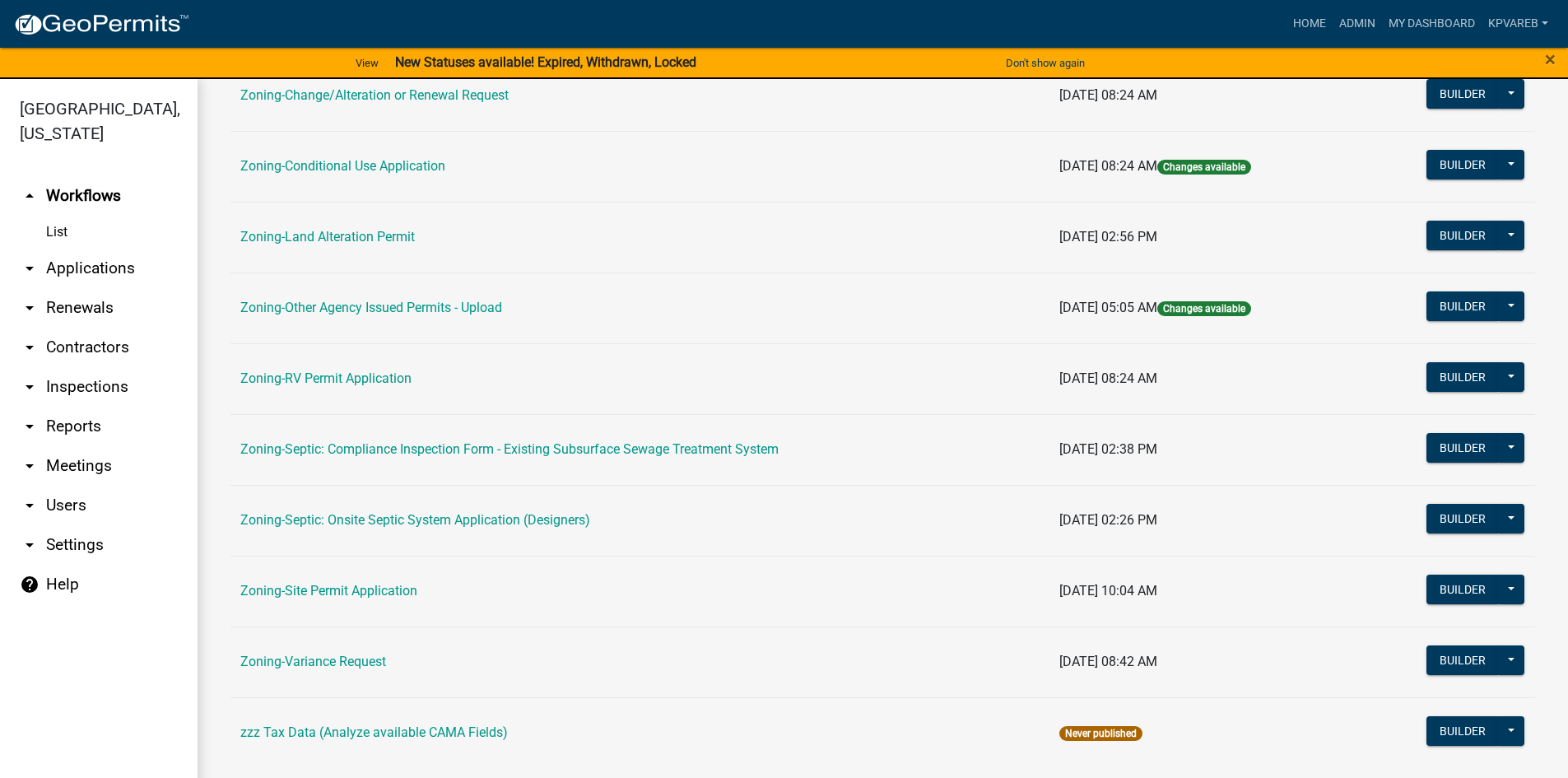
scroll to position [485, 0]
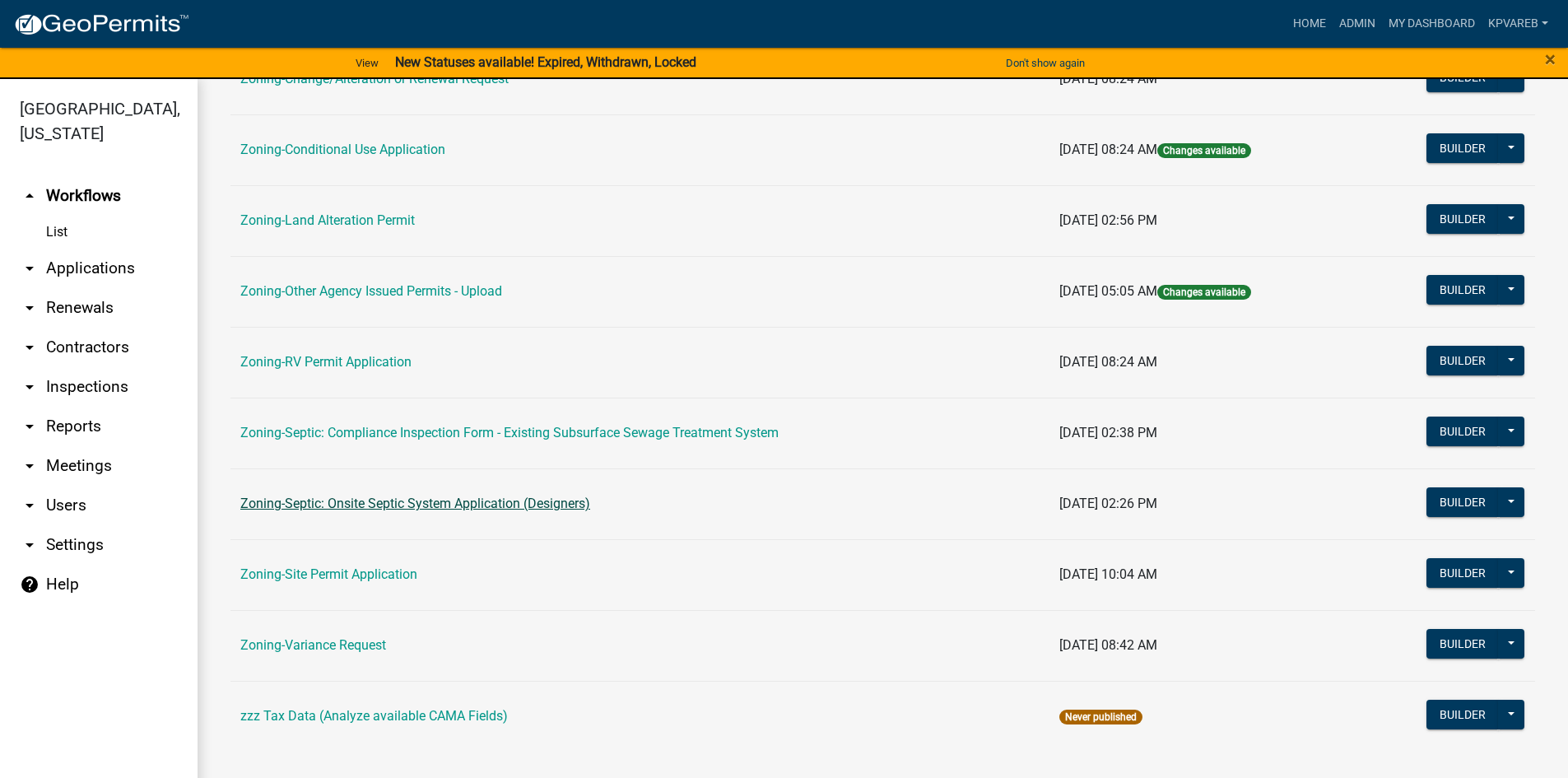
click at [532, 501] on link "Zoning-Septic: Onsite Septic System Application (Designers)" at bounding box center [415, 504] width 350 height 16
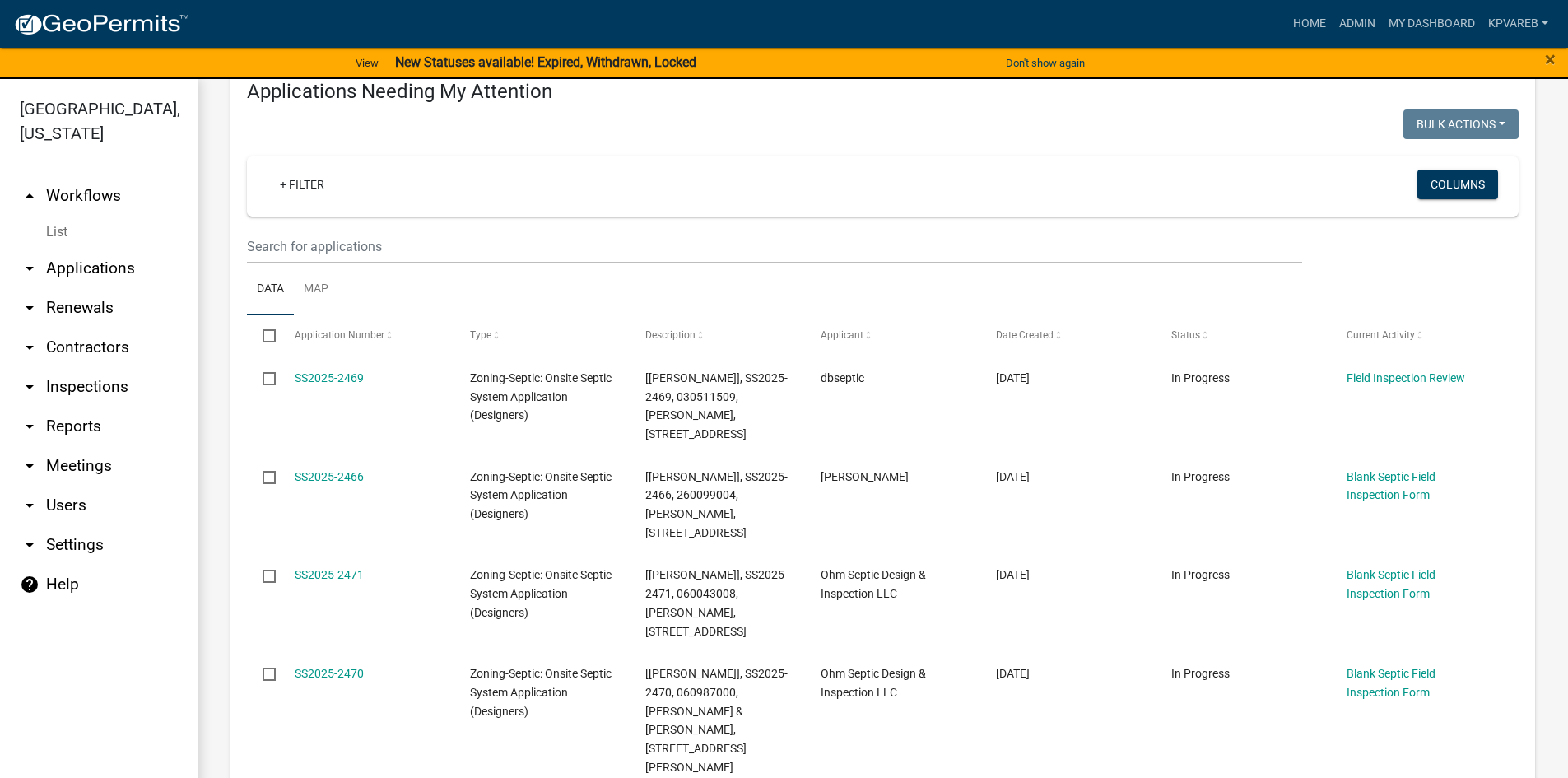
scroll to position [82, 0]
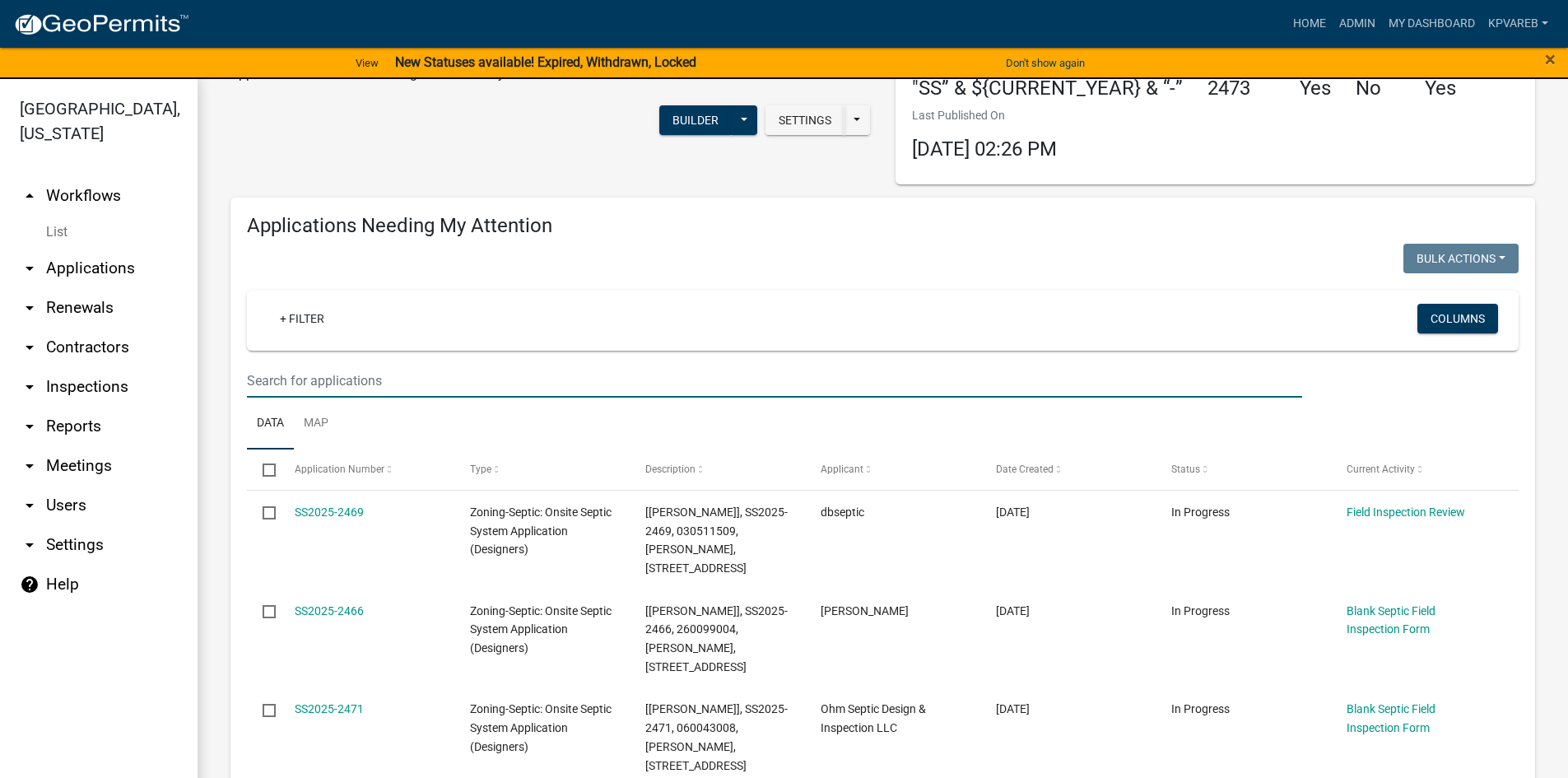
click at [319, 374] on input "text" at bounding box center [775, 381] width 1055 height 34
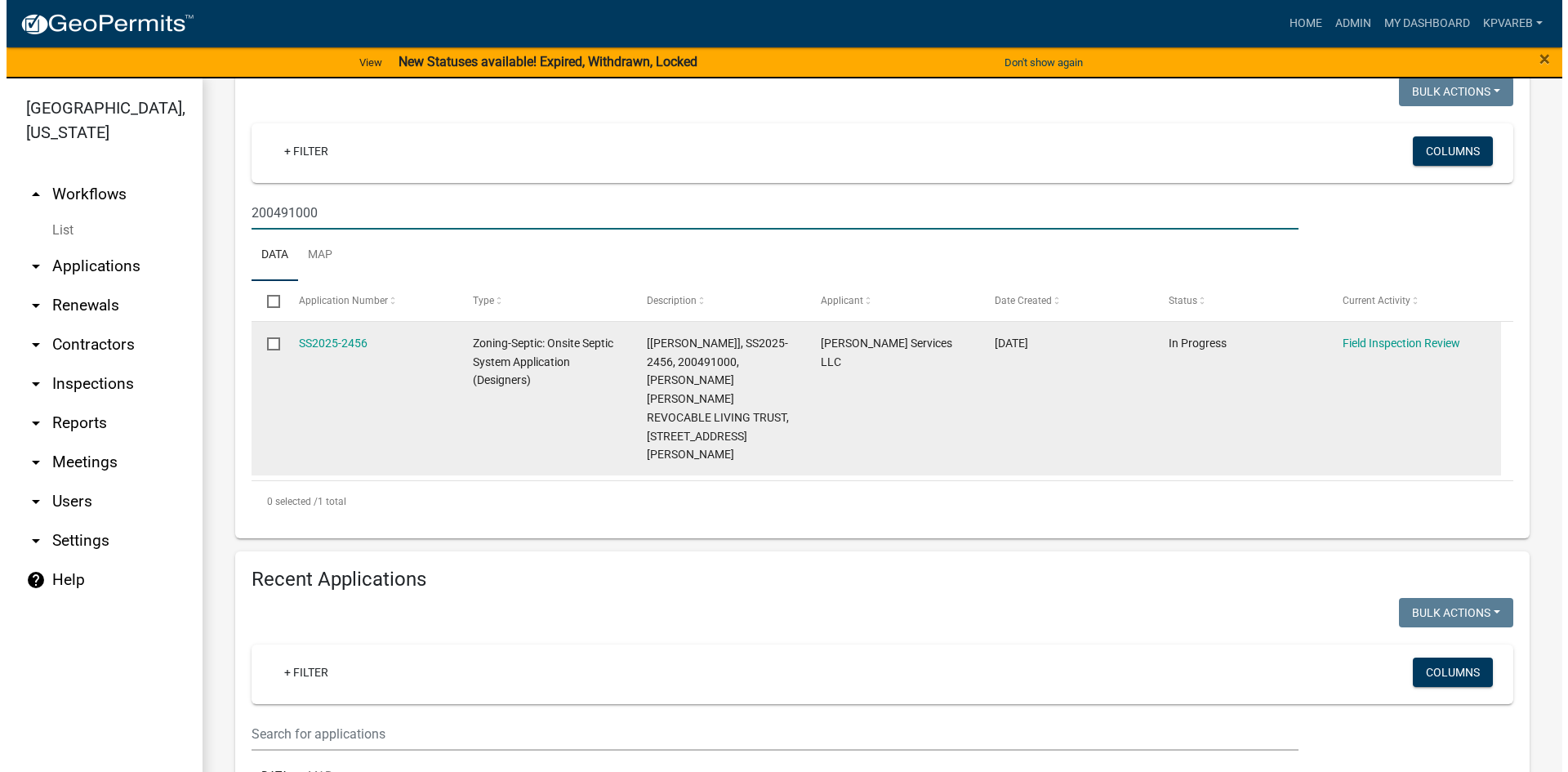
scroll to position [327, 0]
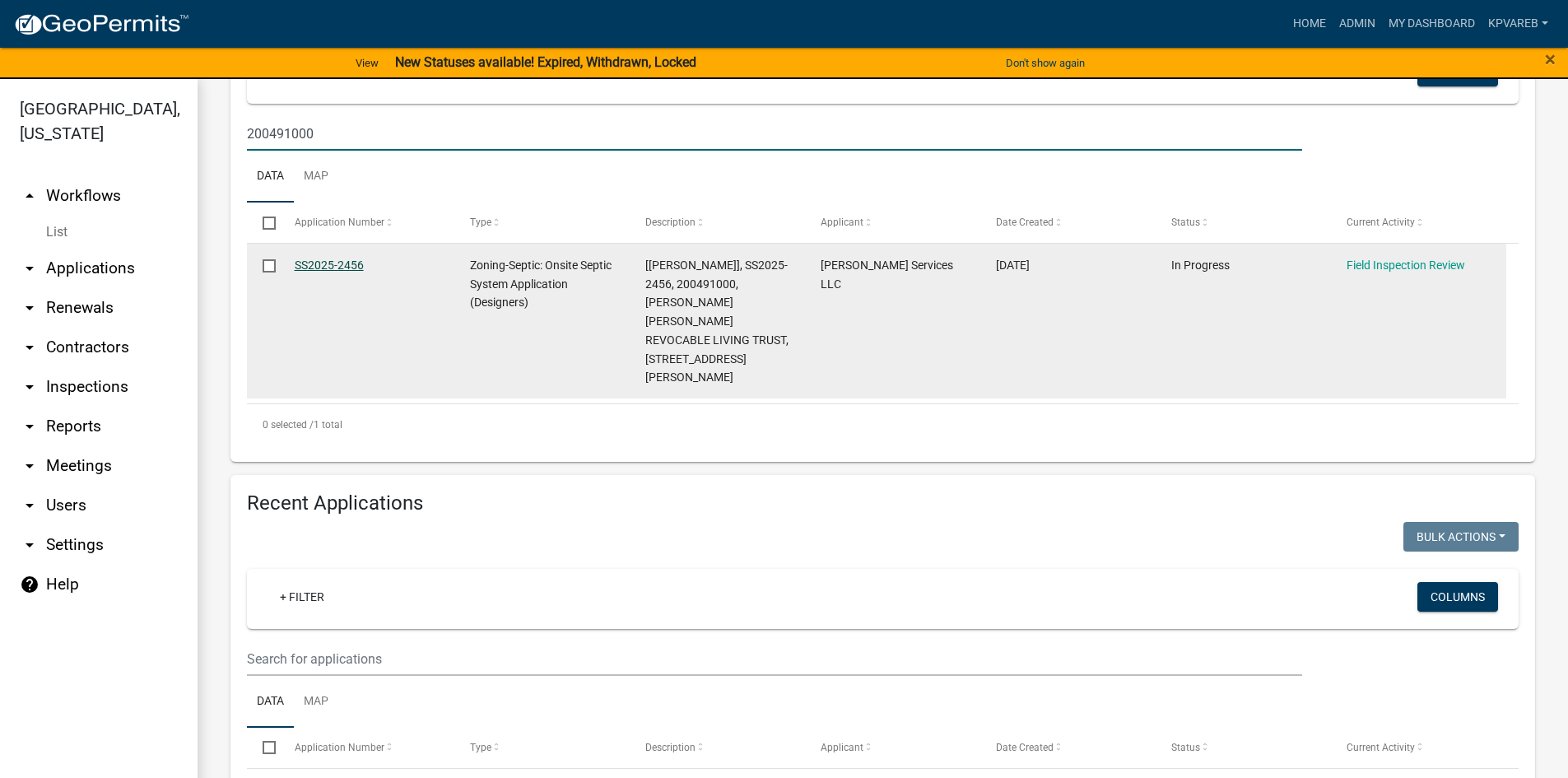
type input "200491000"
click at [336, 260] on link "SS2025-2456" at bounding box center [329, 264] width 69 height 13
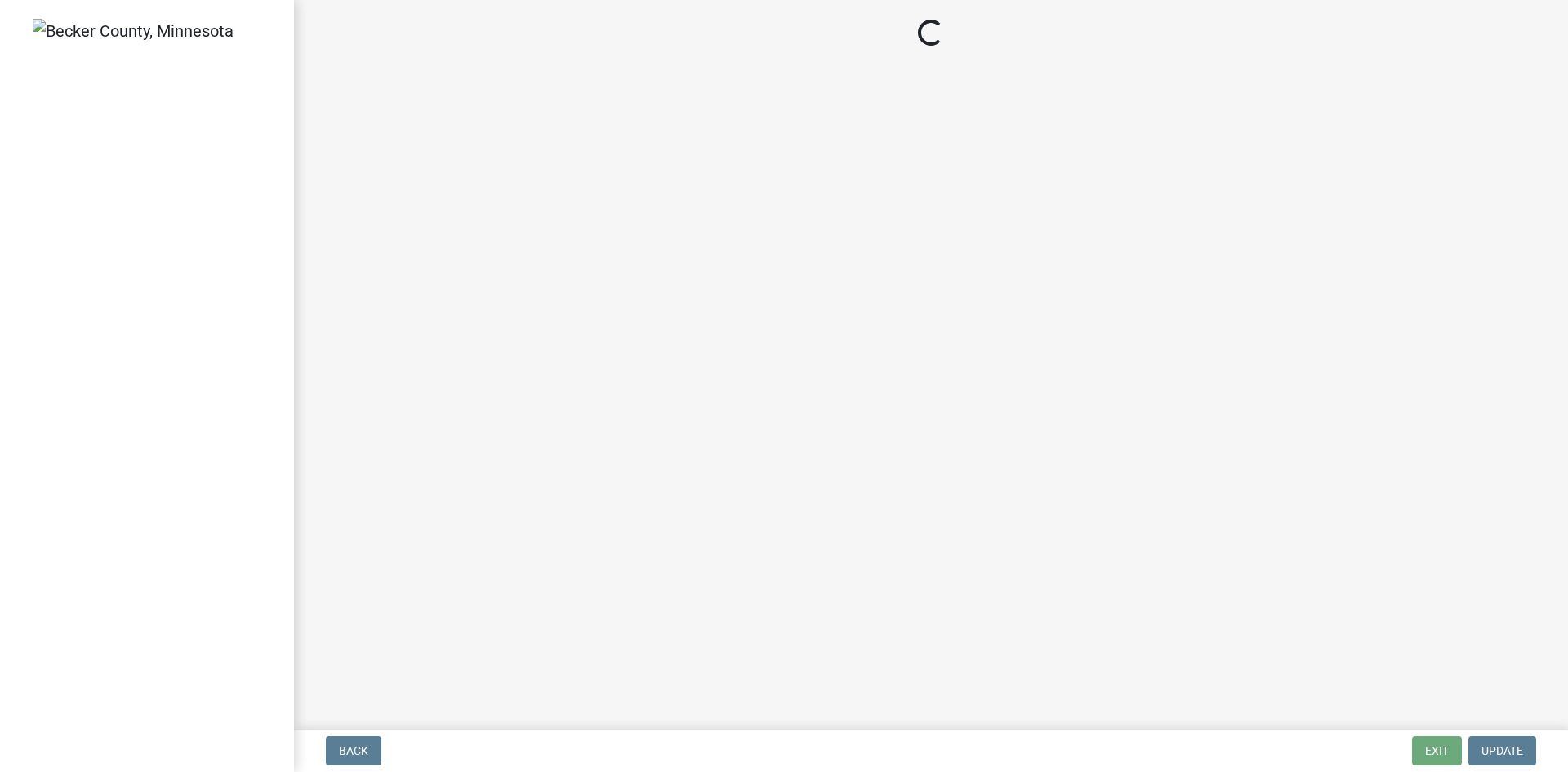
select select "e6f115c1-9d93-4d61-8856-1810485f2117"
select select "ce8adf61-51ba-42f2-bbc3-7480a098e35e"
select select "58089658-2e95-4d4d-a981-afbd087a421a"
select select "039f9276-f093-40ee-98f9-24c1fbae5d9d"
select select "9075ff2b-2749-45ce-aee6-f4951e9a2109"
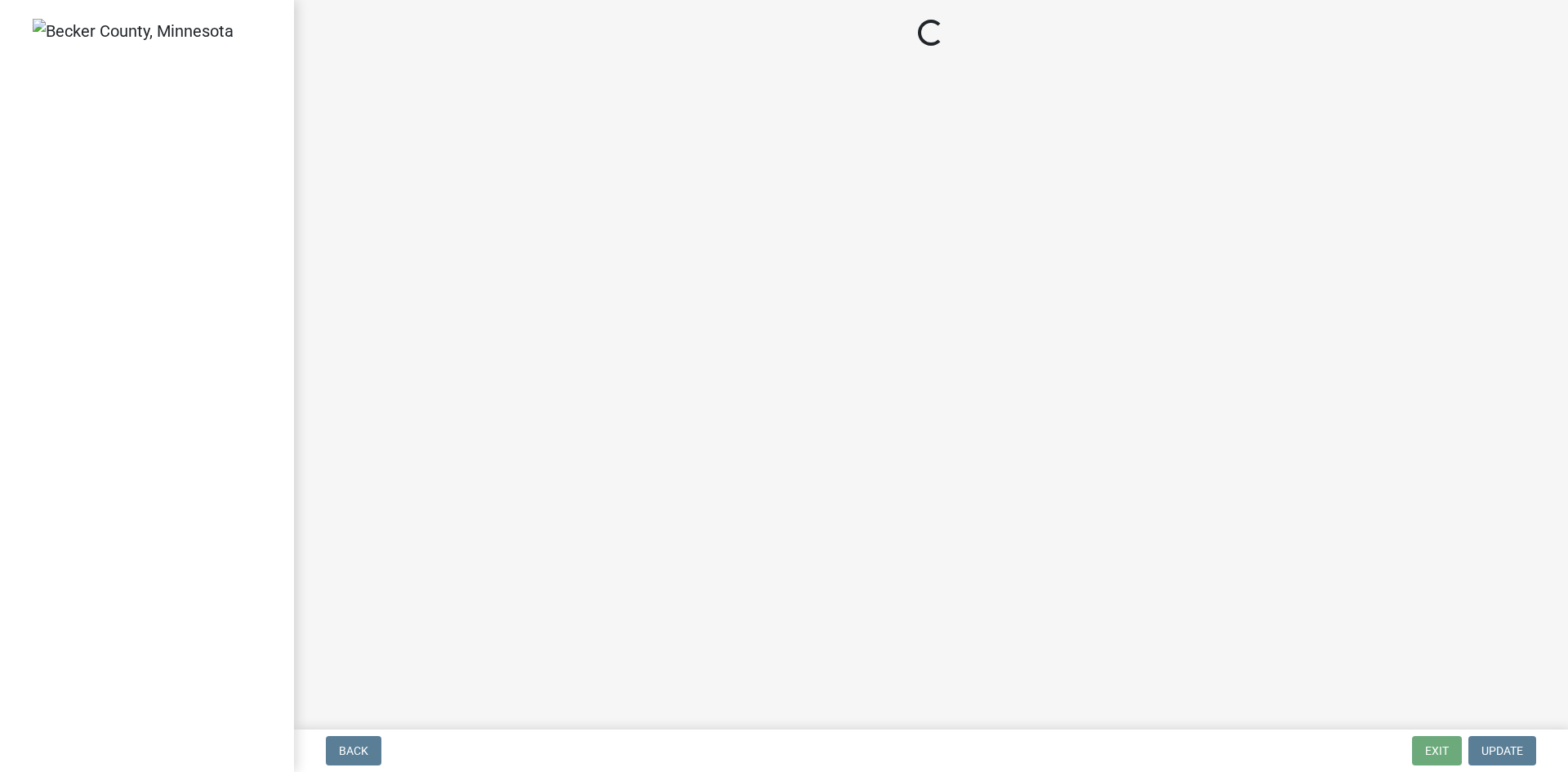
select select "c19a0b5c-6916-4435-8c22-bdddceeea52a"
select select "f7794d6a-556a-43dc-97be-878f47e346d8"
select select "d0fc35b5-23a5-4a64-97d6-4937a1f9afff"
select select "53e8394b-4ec8-472b-acba-27f64a4dcc6d"
select select "eedfbf44-dce3-4c21-89bd-6d851115dab7"
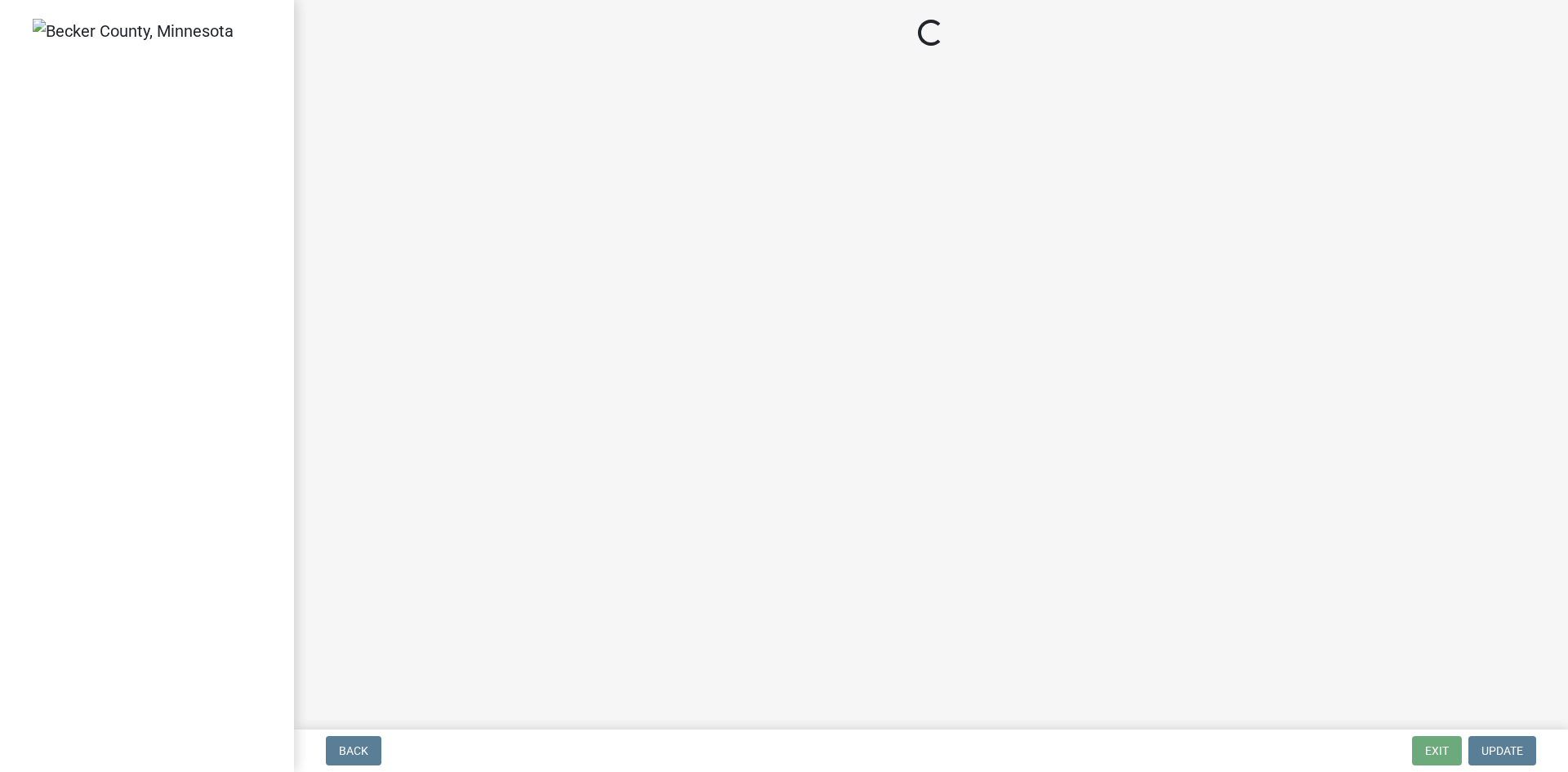
select select "adfa1390-1443-4b8a-94eb-9b7f601f4679"
select select "99d42230-13ff-4f27-9848-e7d311dcdb75"
select select "7bfe52ba-73b7-4ac1-9bde-d3bb601555ca"
select select "c3bf50e3-4684-4b9c-99b9-7a9f027aa0dd"
select select "538e6e6b-38de-4682-8c50-6662df67960d"
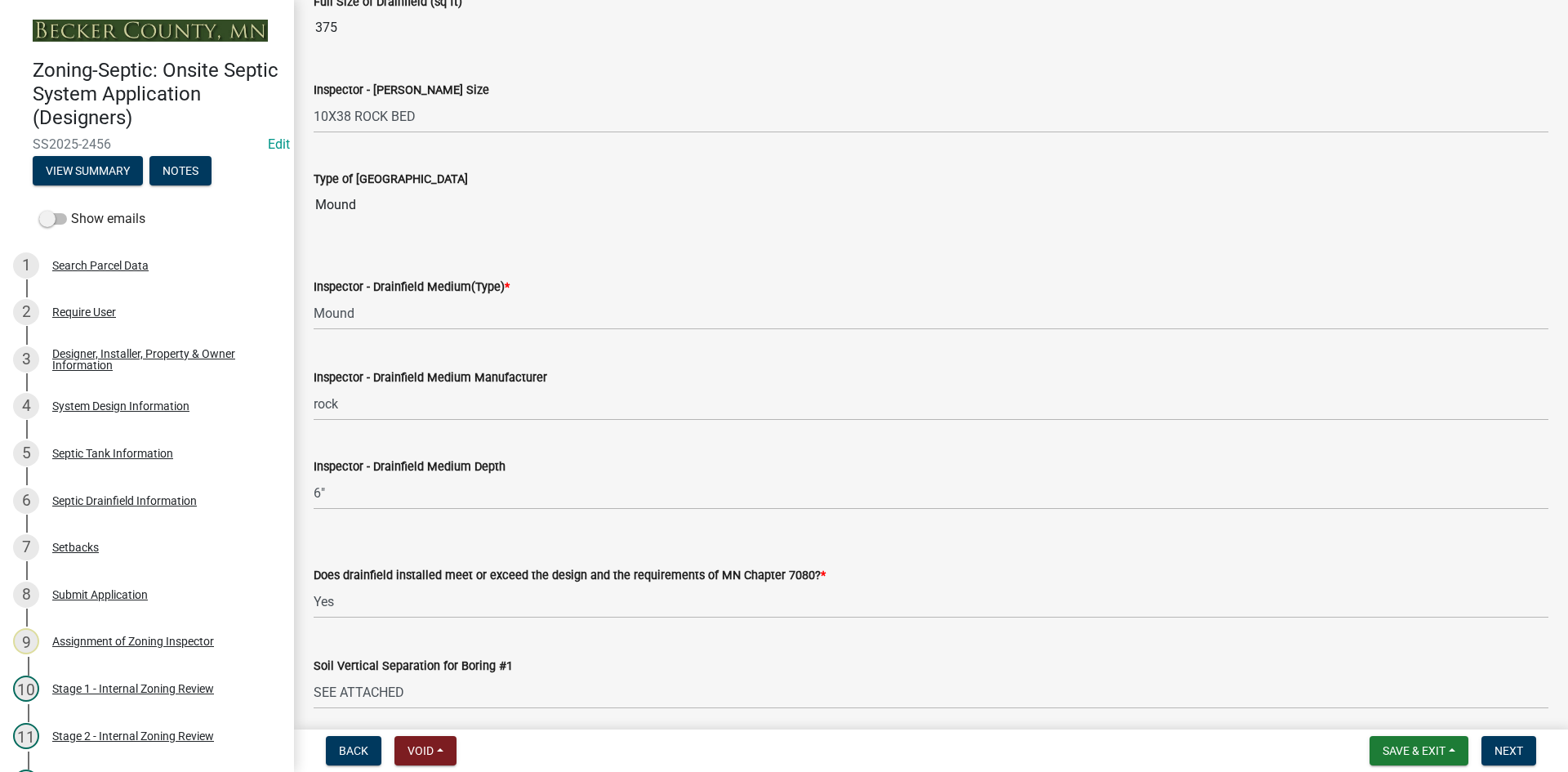
scroll to position [2533, 0]
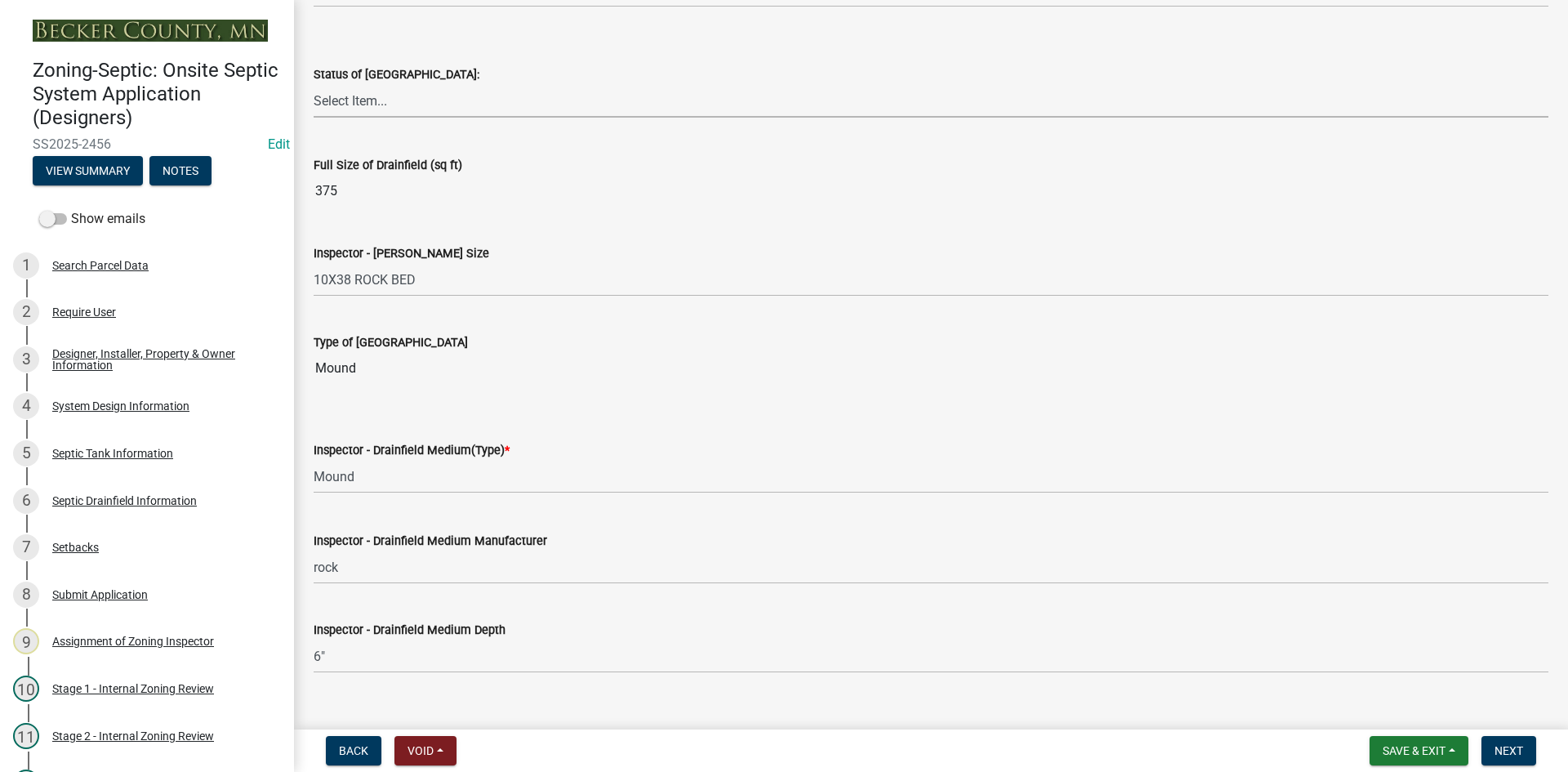
click at [353, 101] on select "Select Item... No Drainfield Drainfield Installed [GEOGRAPHIC_DATA] to Be Insta…" at bounding box center [931, 101] width 1235 height 34
click at [314, 84] on select "Select Item... No Drainfield Drainfield Installed [GEOGRAPHIC_DATA] to Be Insta…" at bounding box center [931, 101] width 1235 height 34
select select "9376207c-987b-4580-9786-4fe9435ab5e6"
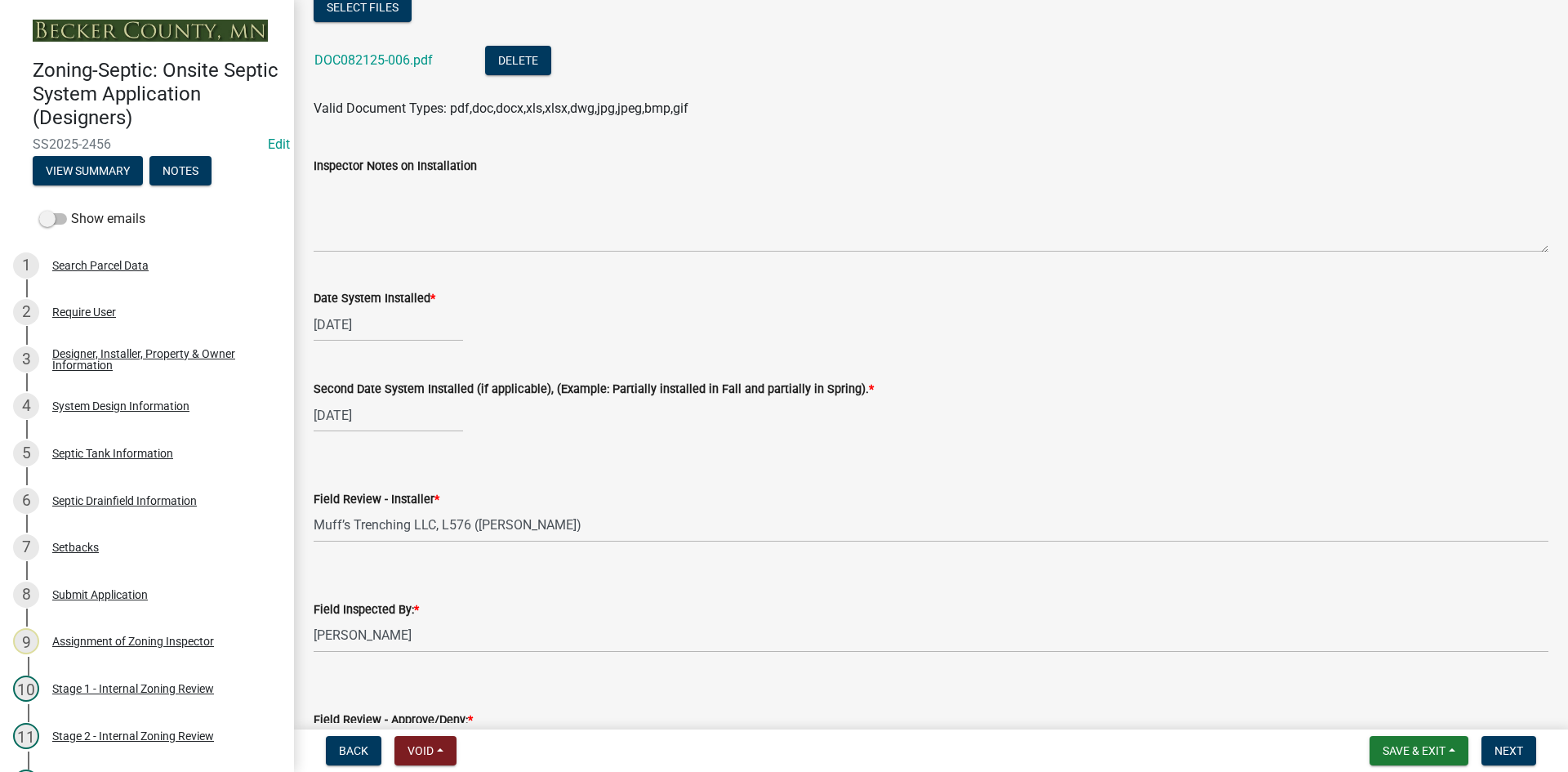
scroll to position [6819, 0]
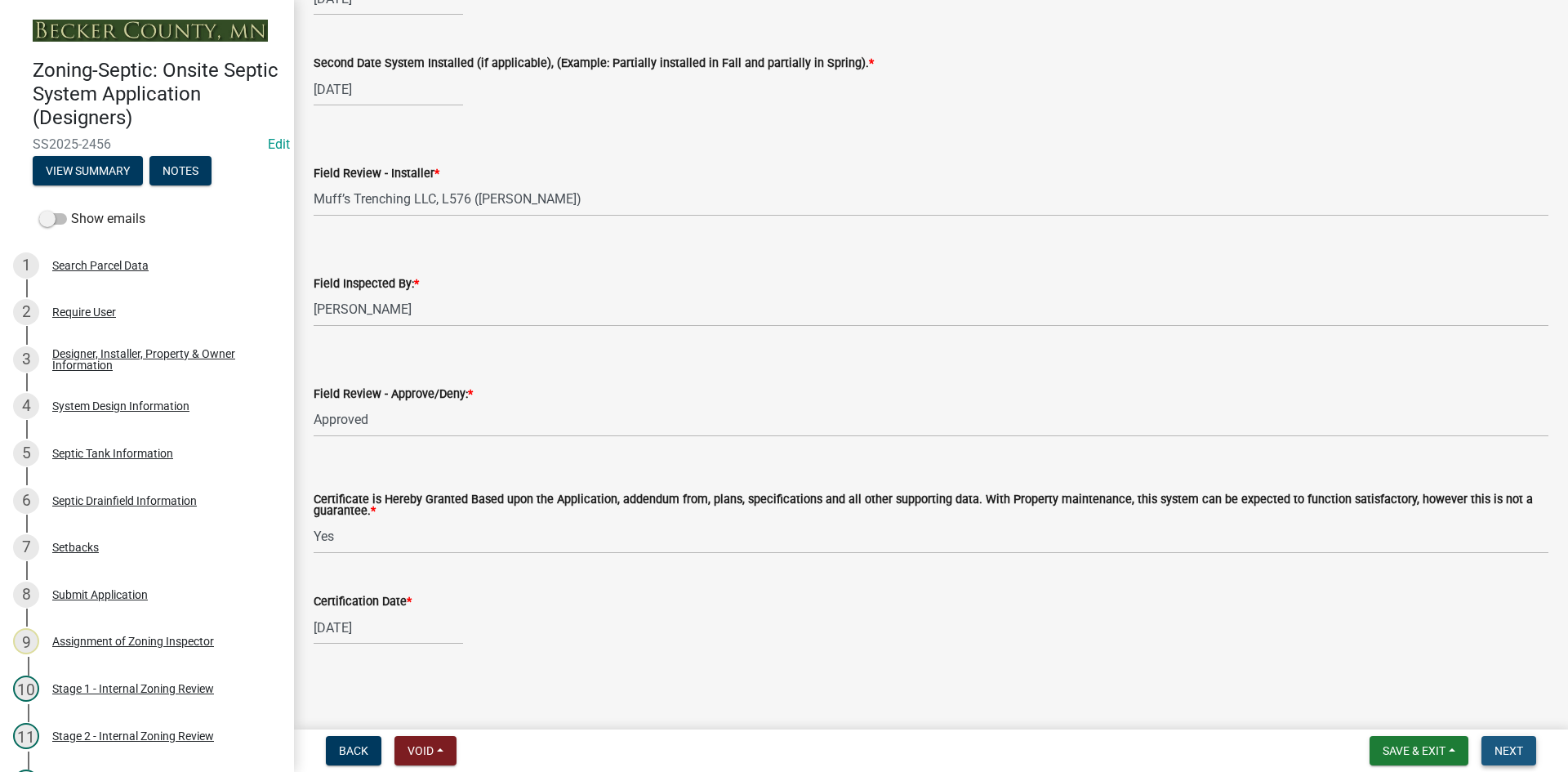
click at [1505, 748] on span "Next" at bounding box center [1509, 751] width 28 height 13
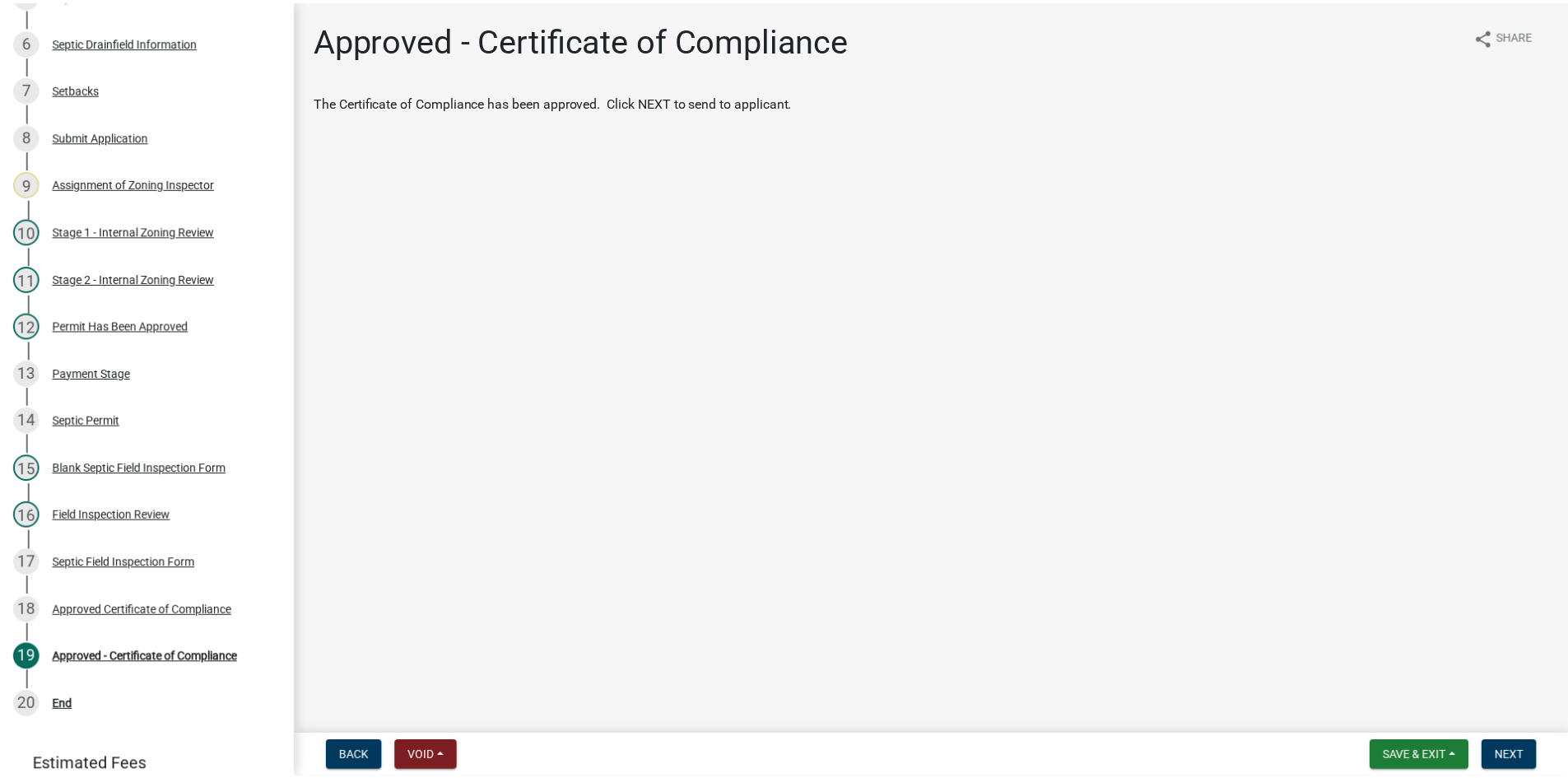
scroll to position [566, 0]
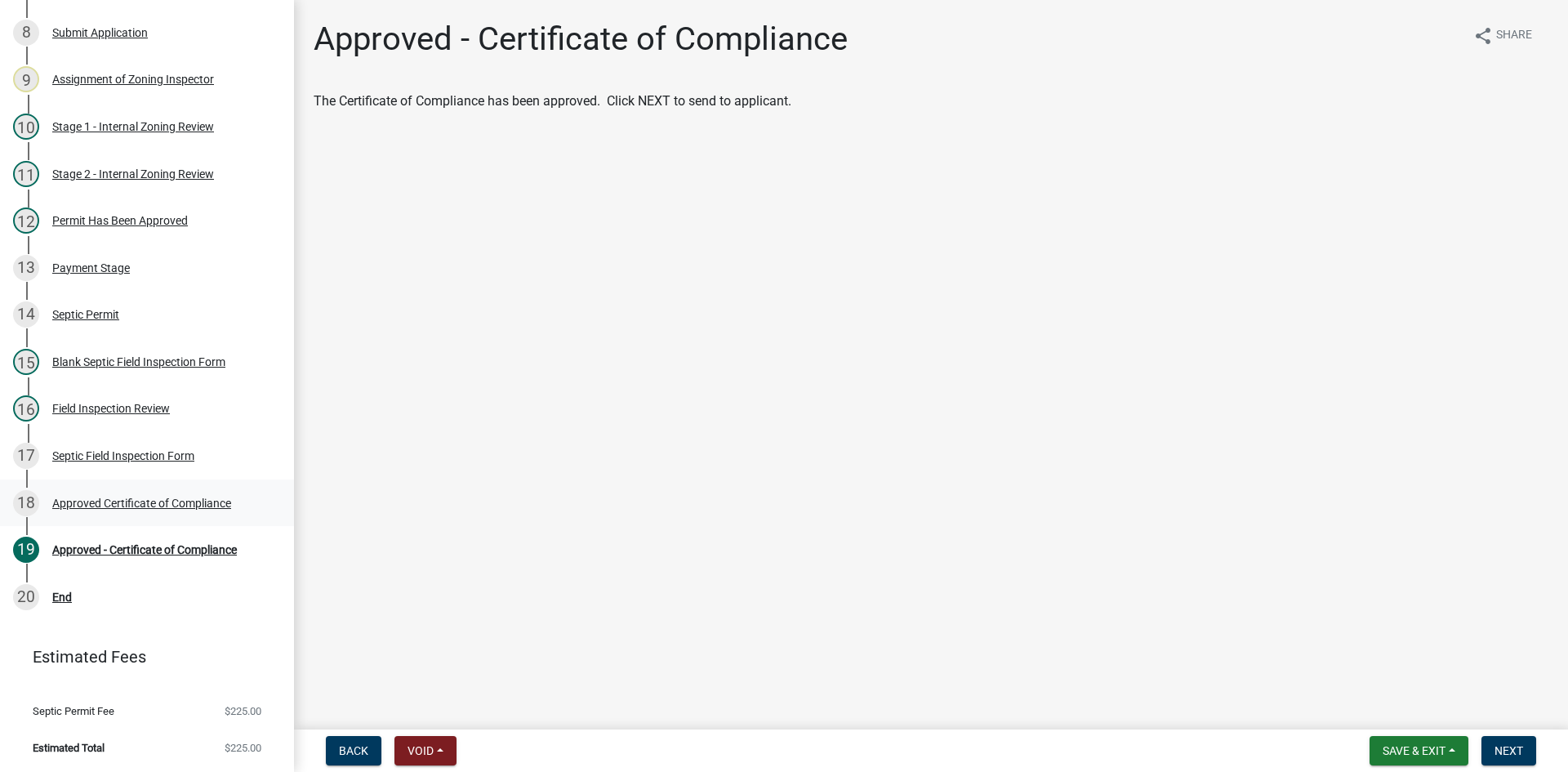
click at [207, 505] on div "Approved Certificate of Compliance" at bounding box center [142, 503] width 179 height 12
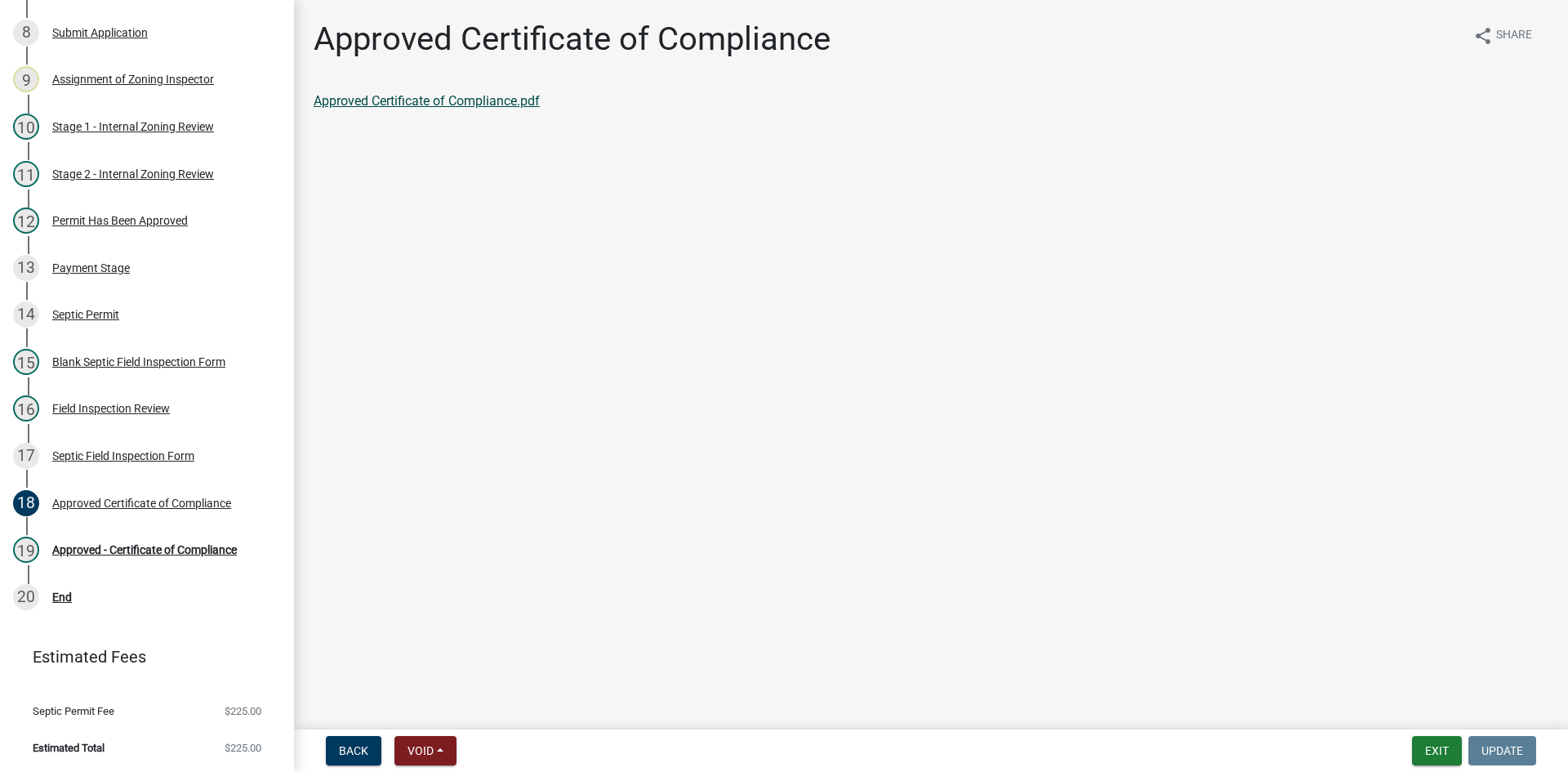
click at [494, 100] on link "Approved Certificate of Compliance.pdf" at bounding box center [426, 101] width 226 height 16
click at [191, 550] on div "Approved - Certificate of Compliance" at bounding box center [144, 550] width 184 height 12
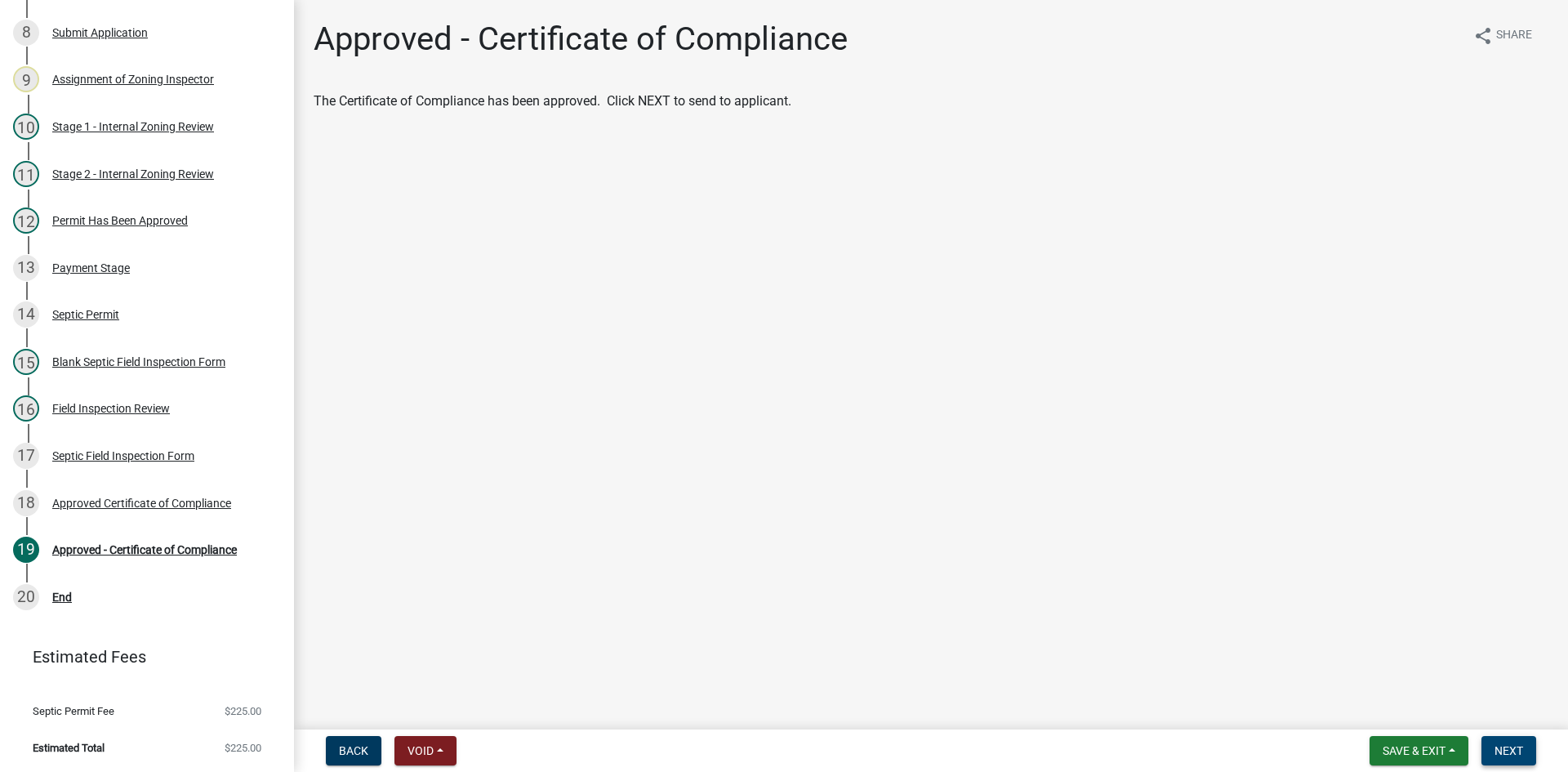
click at [1508, 742] on button "Next" at bounding box center [1509, 751] width 55 height 29
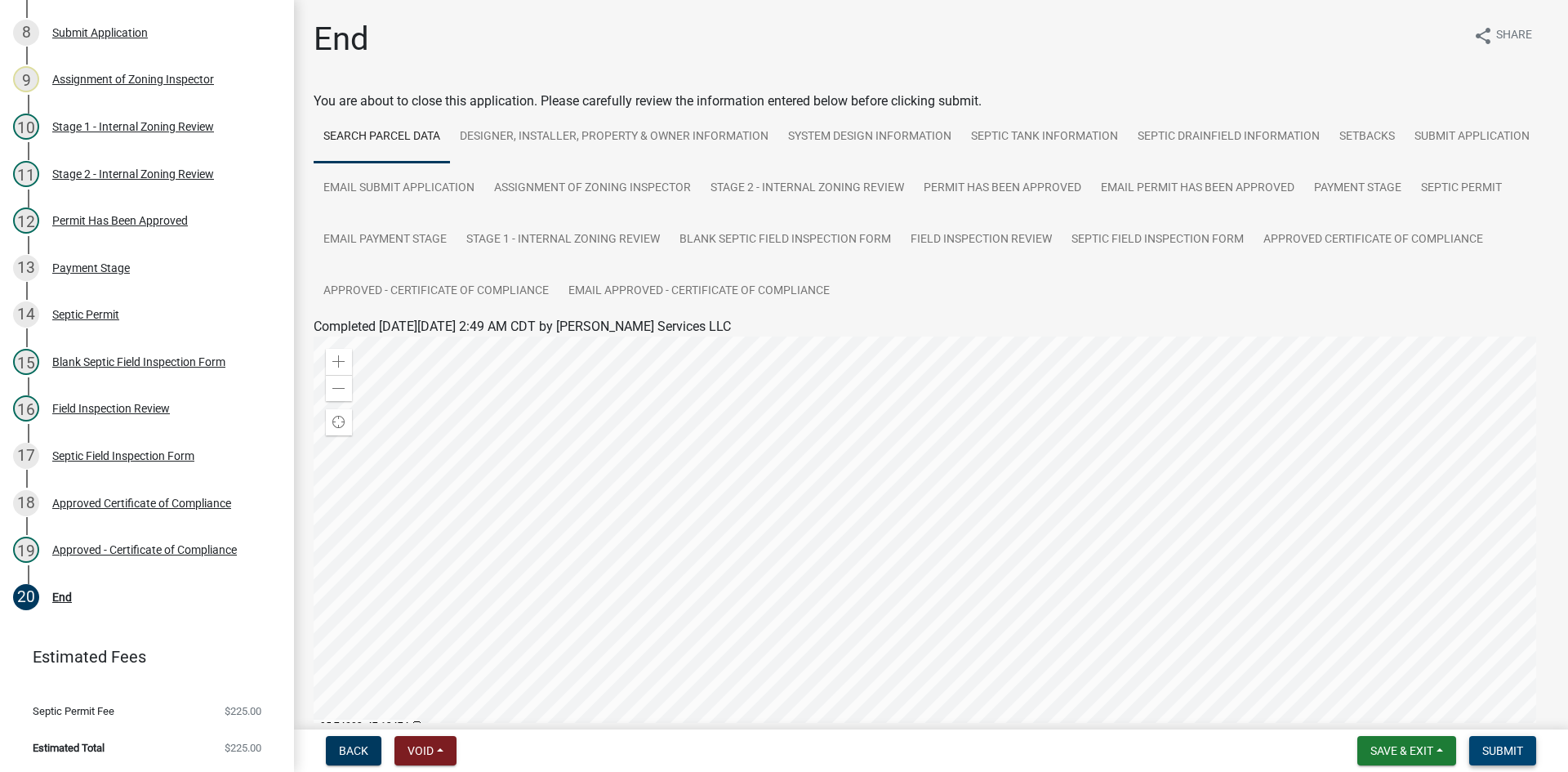
click at [1506, 746] on span "Submit" at bounding box center [1502, 751] width 41 height 13
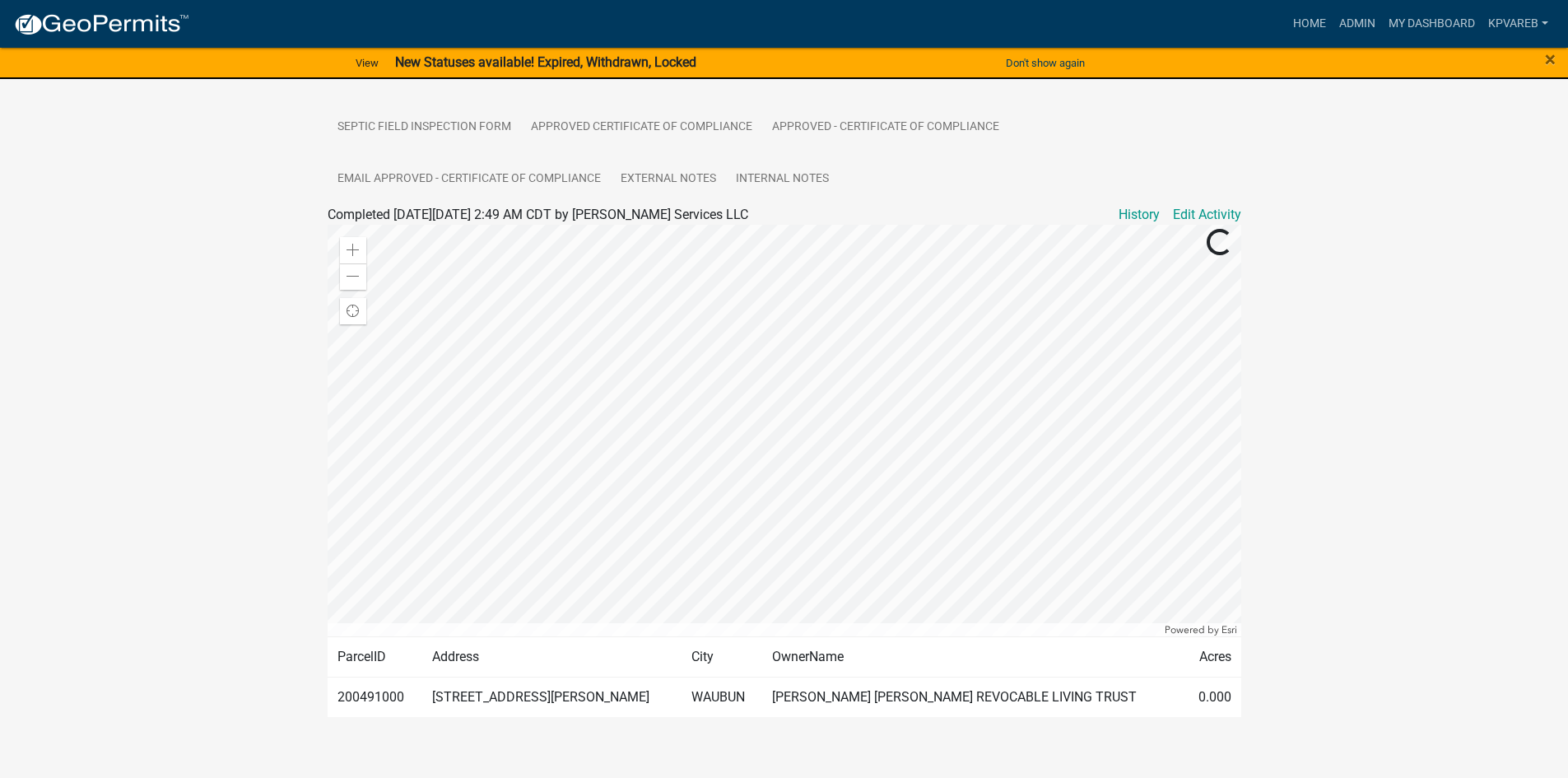
scroll to position [506, 0]
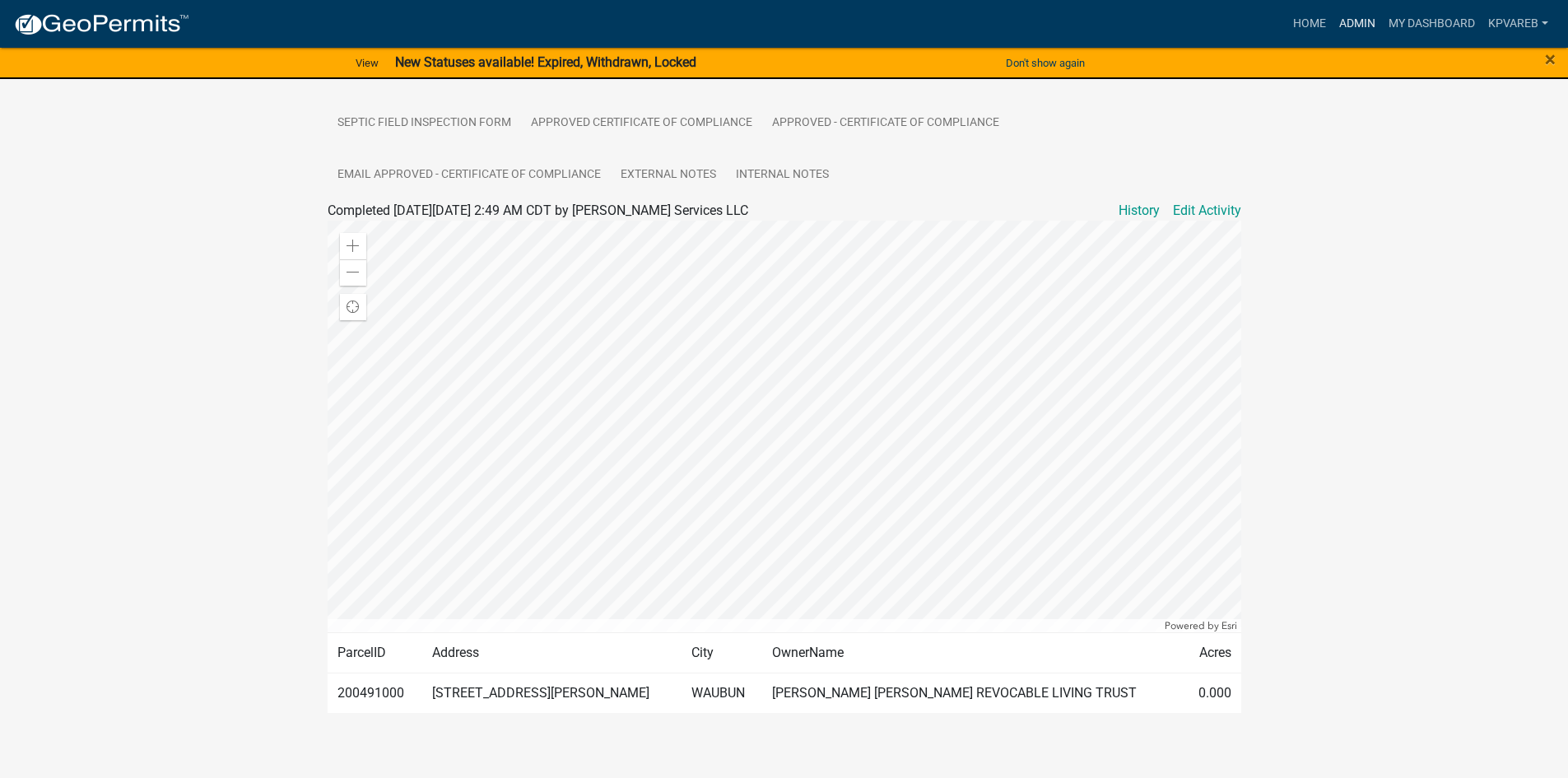
click at [1363, 22] on link "Admin" at bounding box center [1356, 23] width 49 height 31
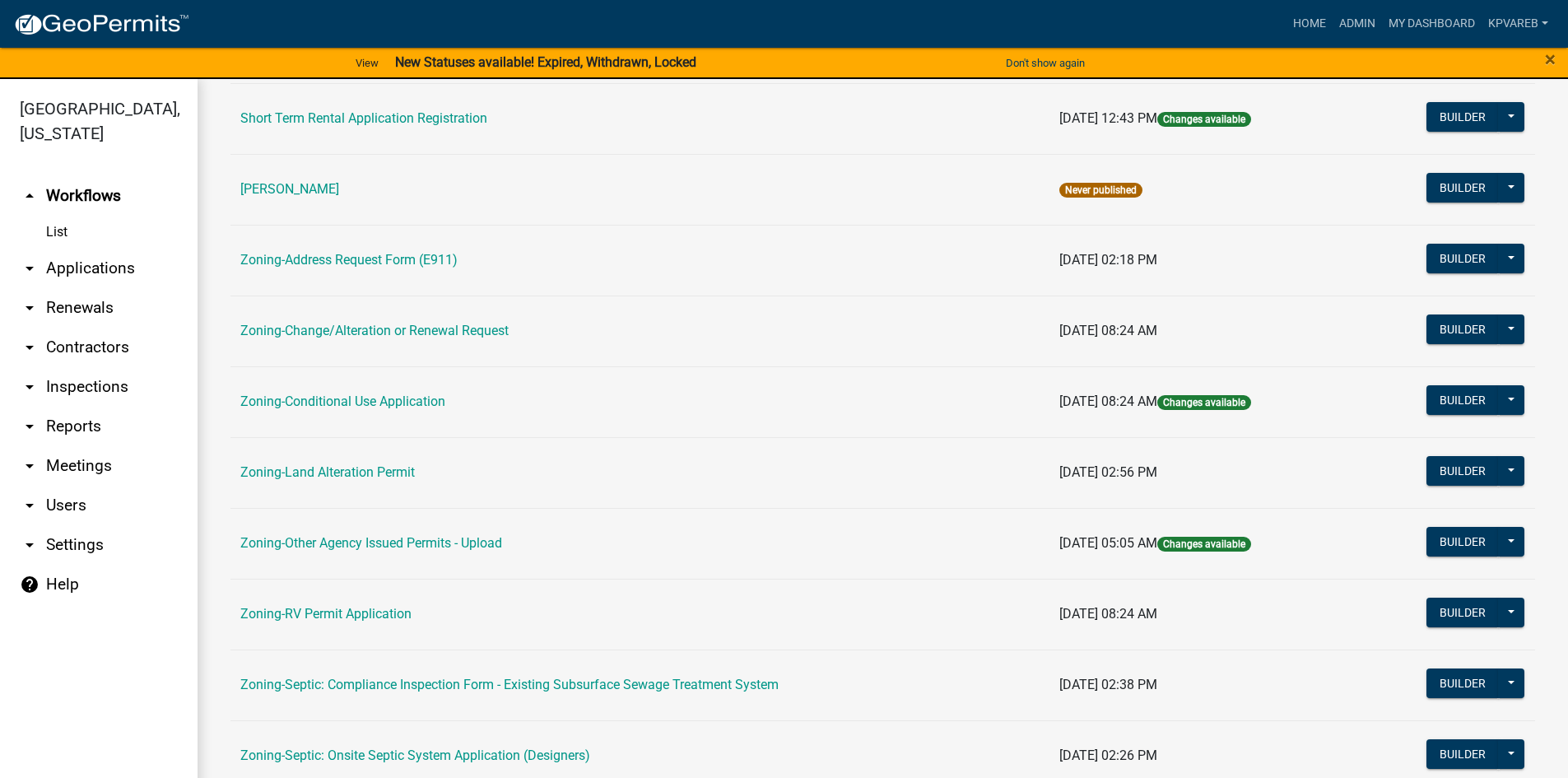
scroll to position [412, 0]
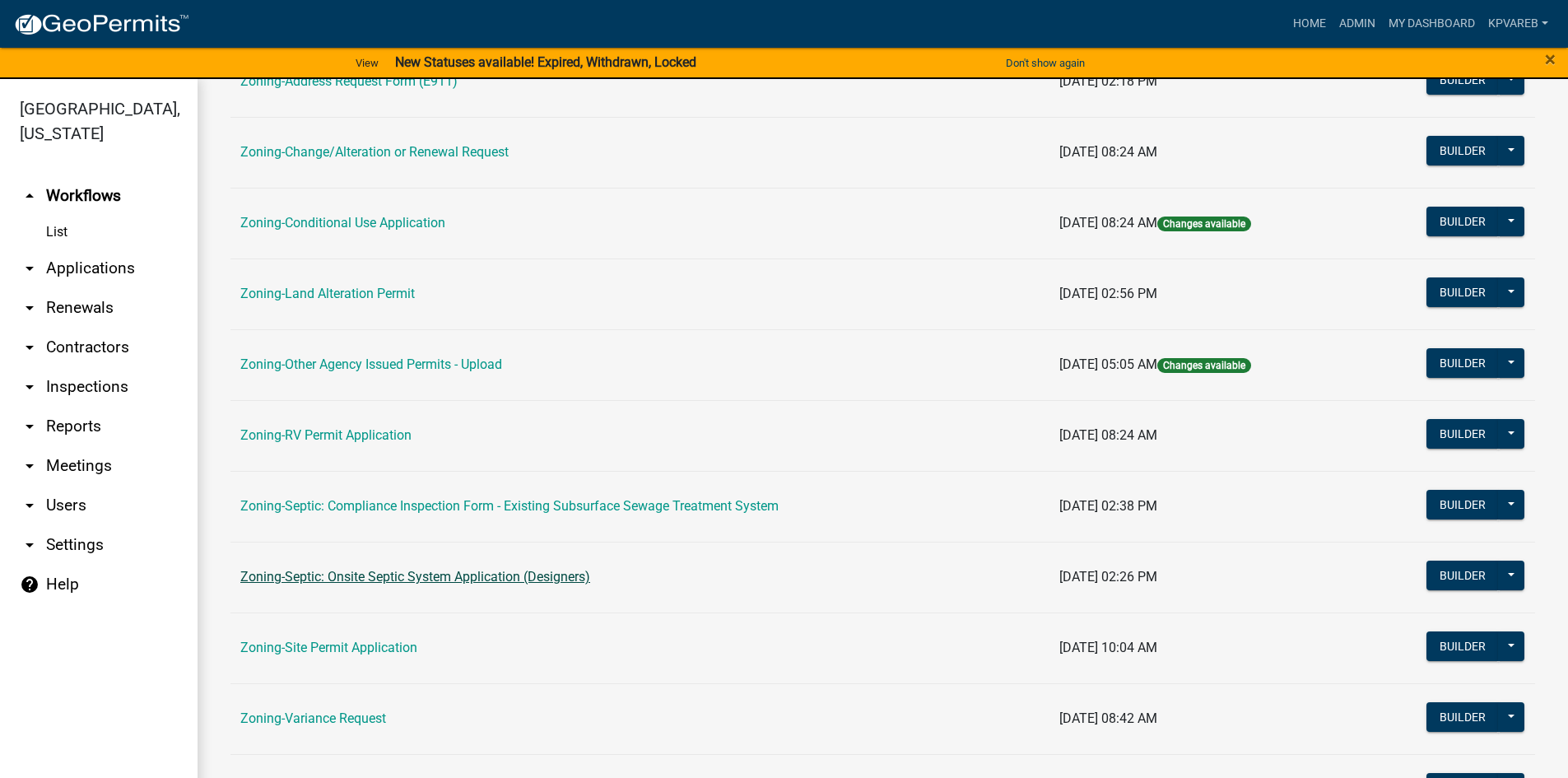
click at [470, 575] on link "Zoning-Septic: Onsite Septic System Application (Designers)" at bounding box center [415, 577] width 350 height 16
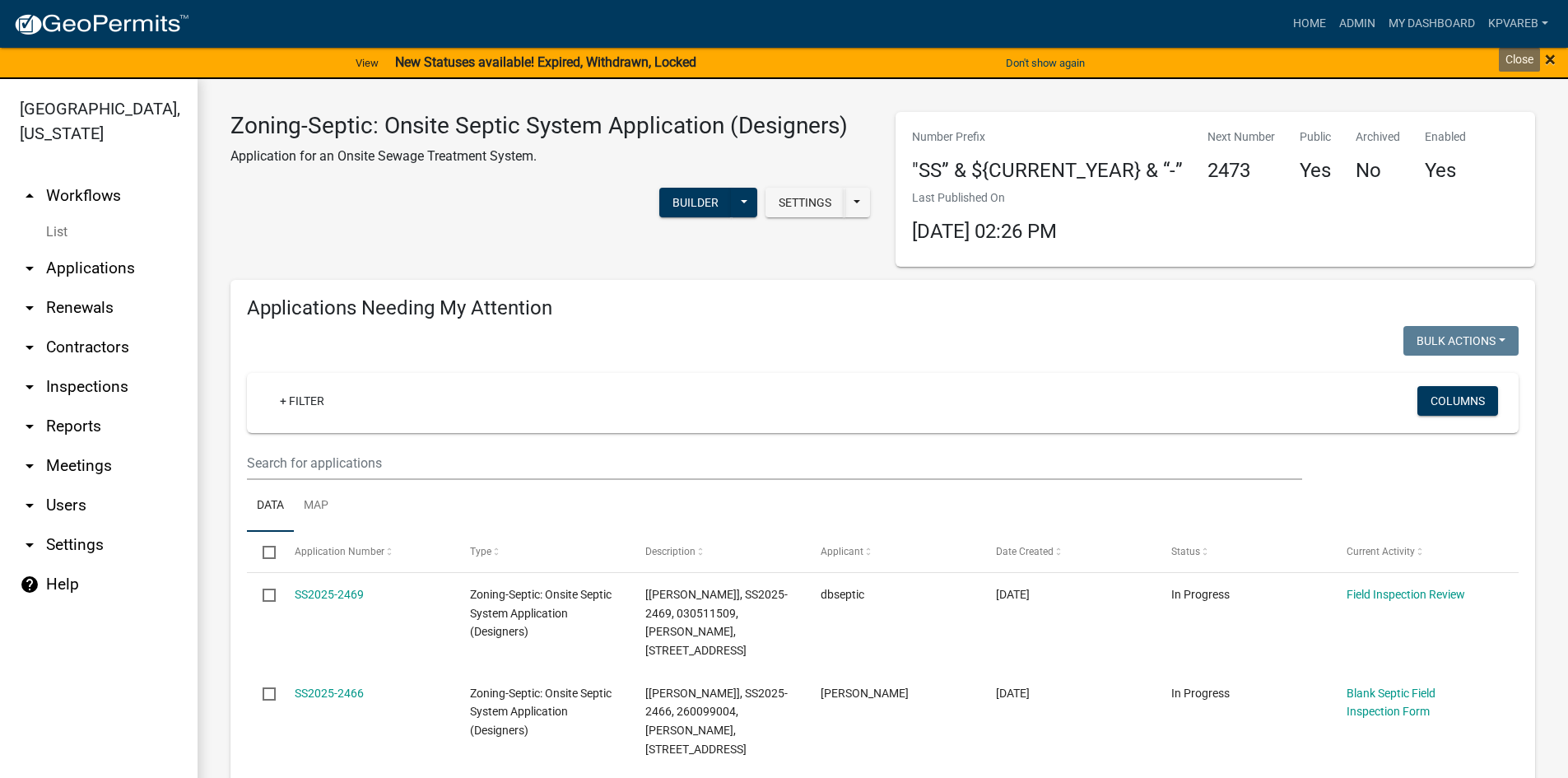
click at [1548, 63] on span "×" at bounding box center [1550, 59] width 11 height 23
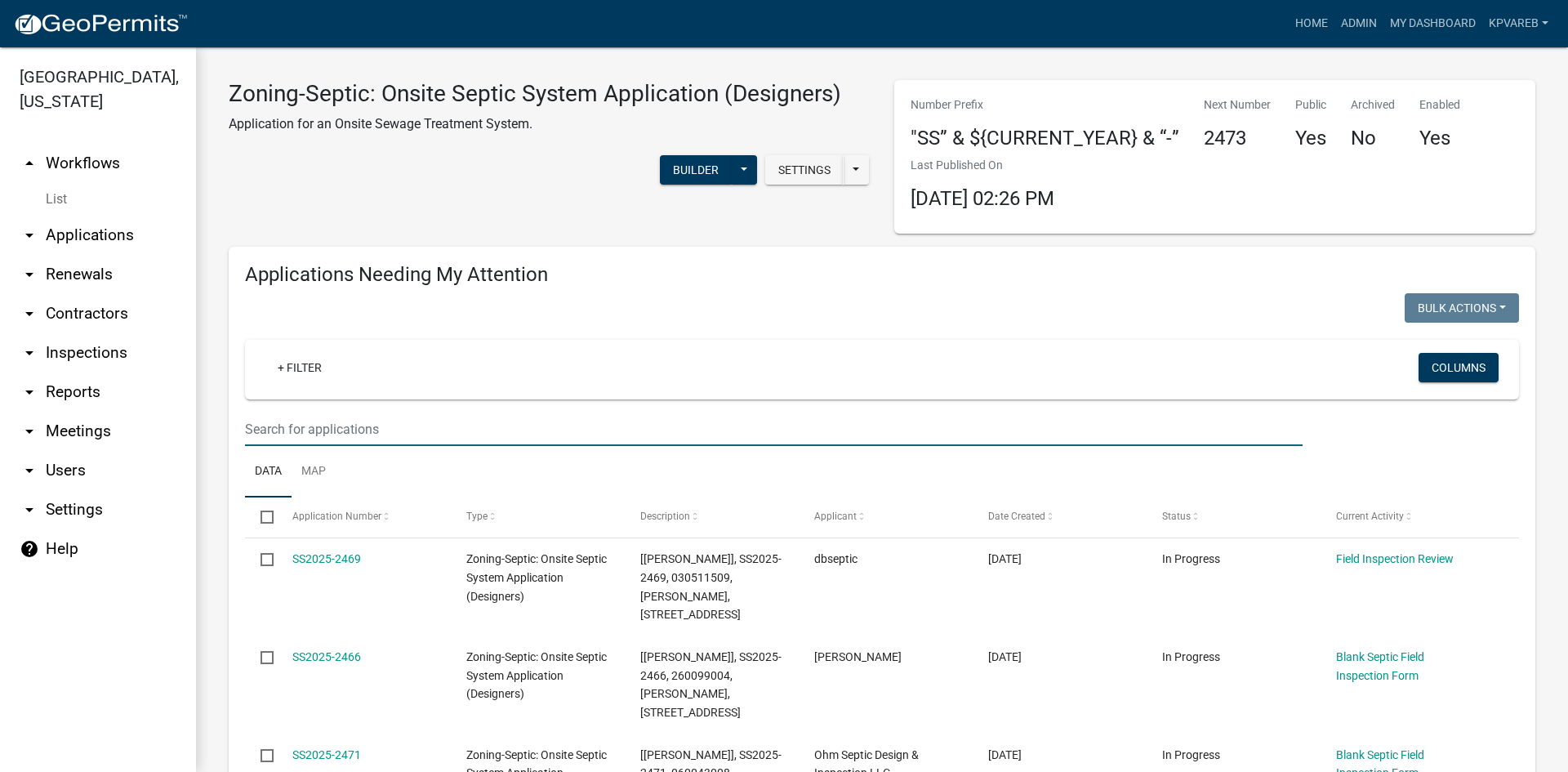
click at [321, 422] on input "text" at bounding box center [774, 430] width 1058 height 34
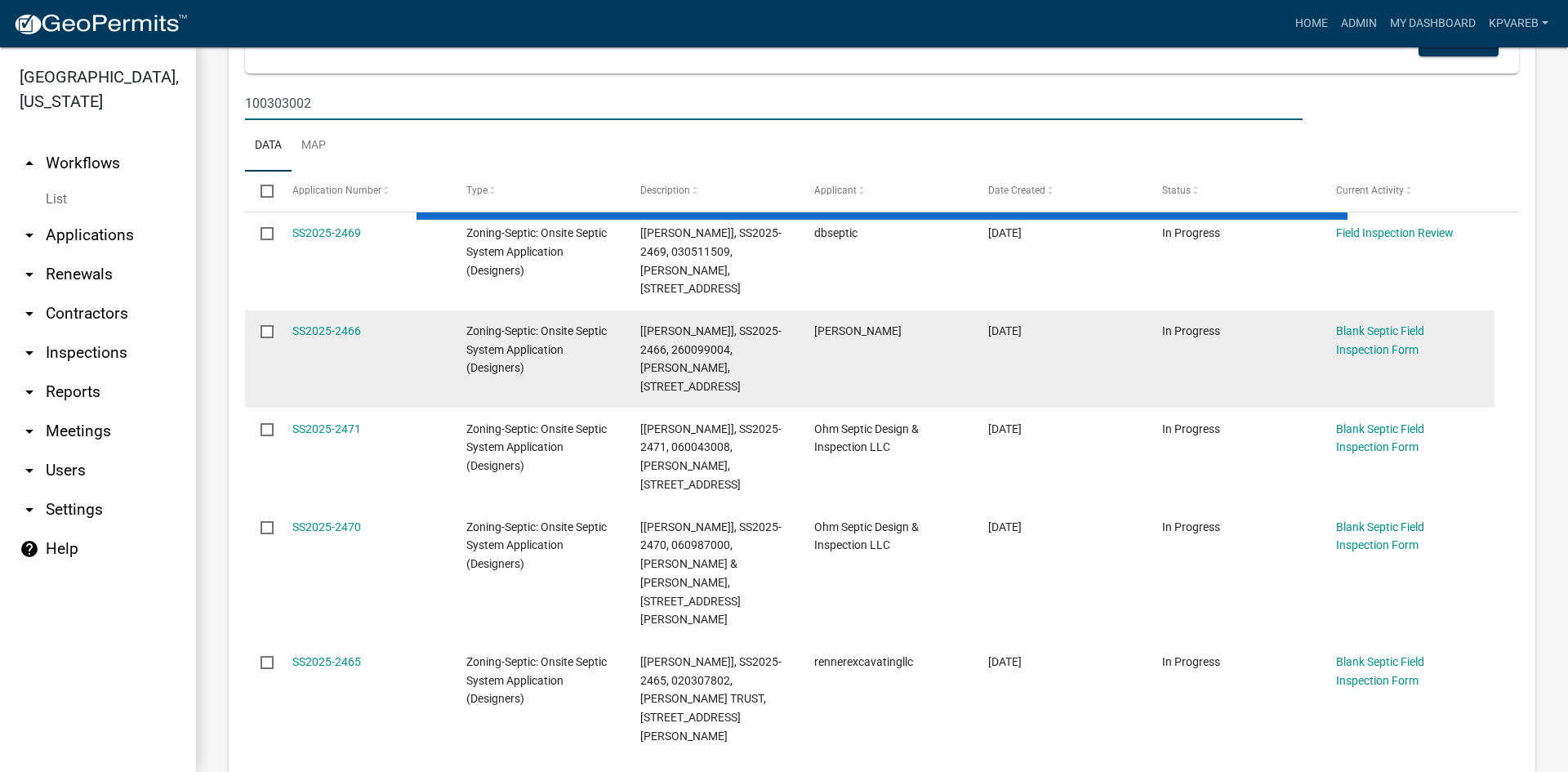
scroll to position [327, 0]
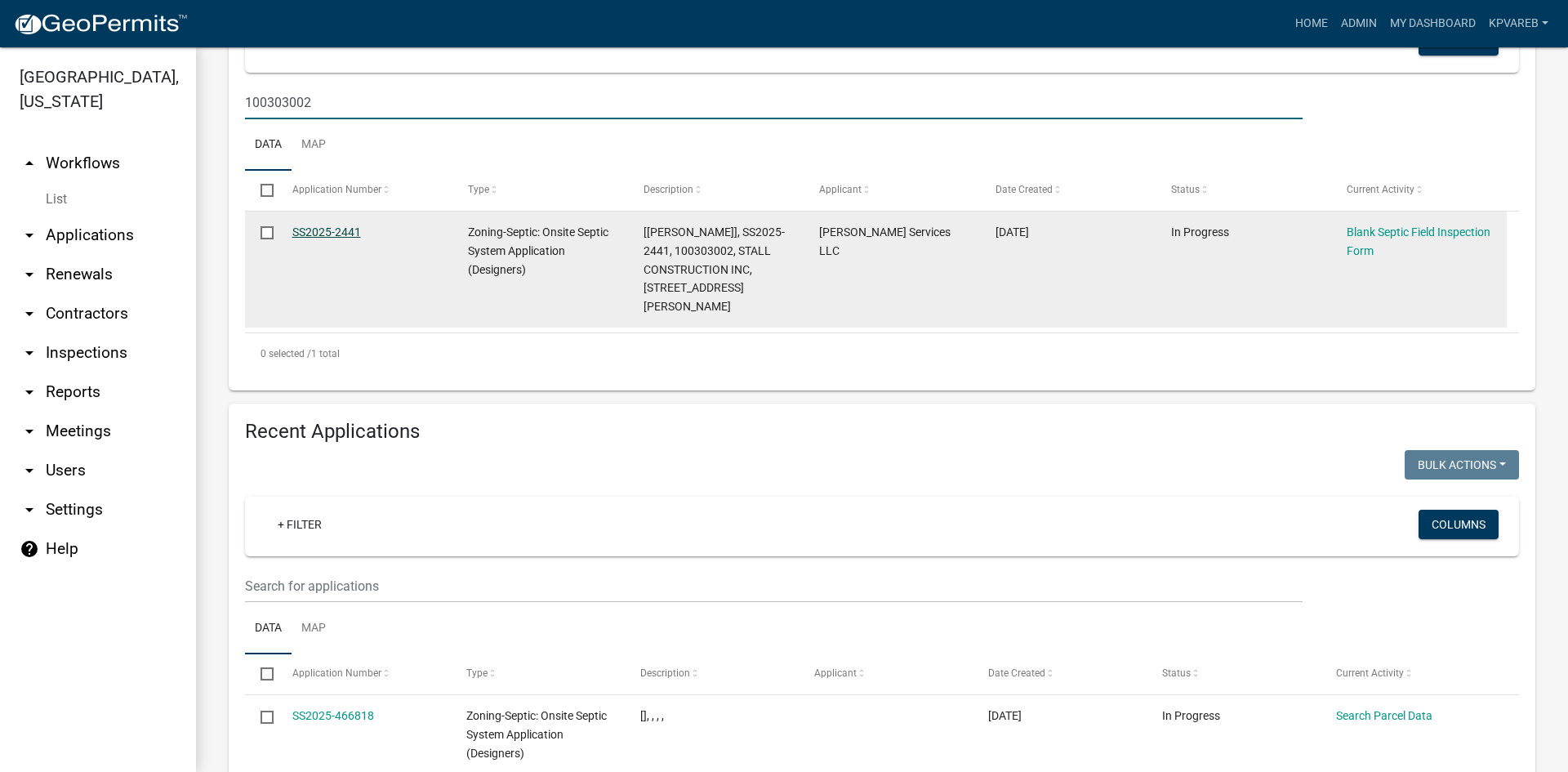
type input "100303002"
click at [345, 231] on link "SS2025-2441" at bounding box center [326, 231] width 68 height 13
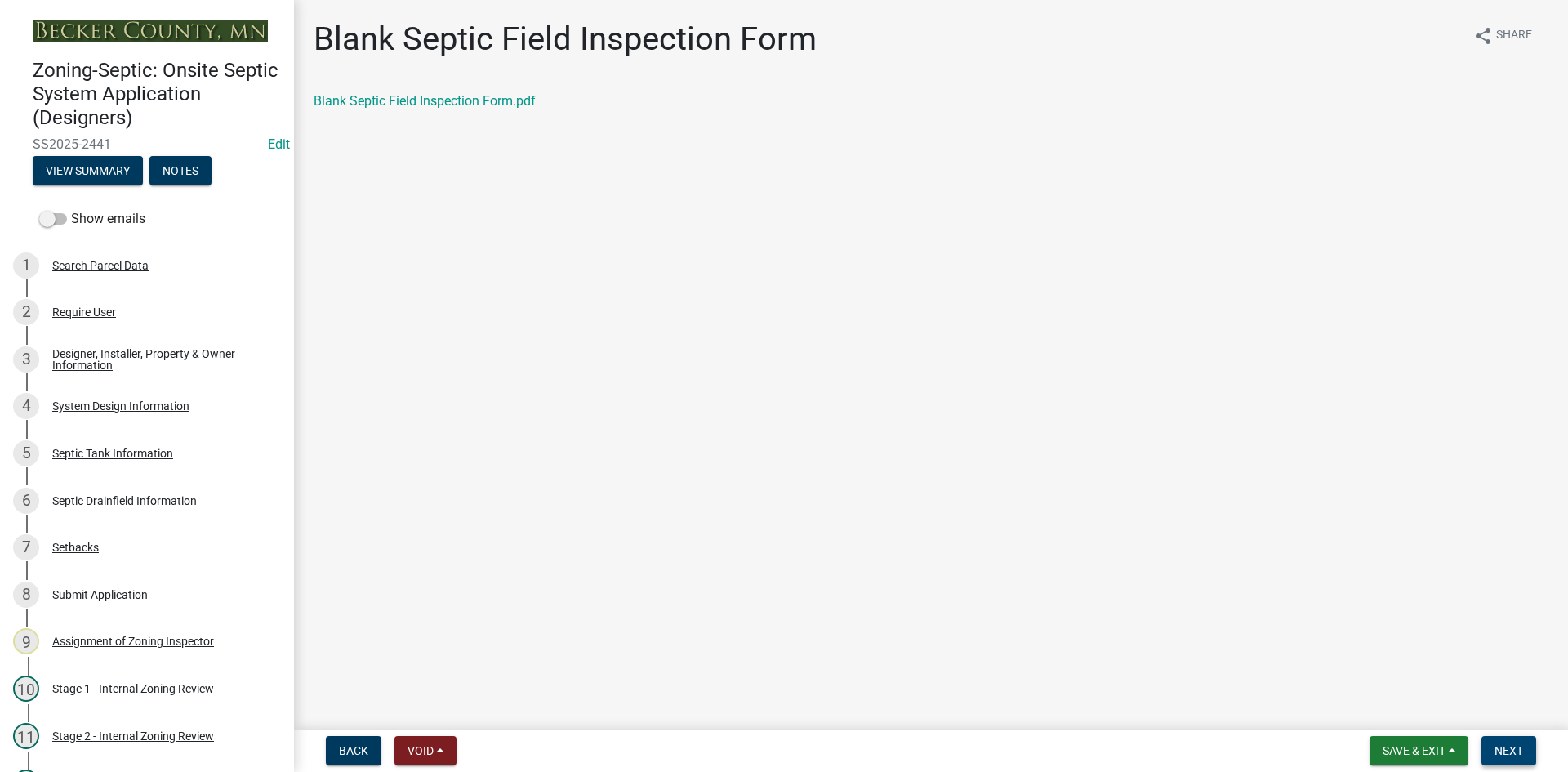
click at [1510, 745] on span "Next" at bounding box center [1509, 751] width 28 height 13
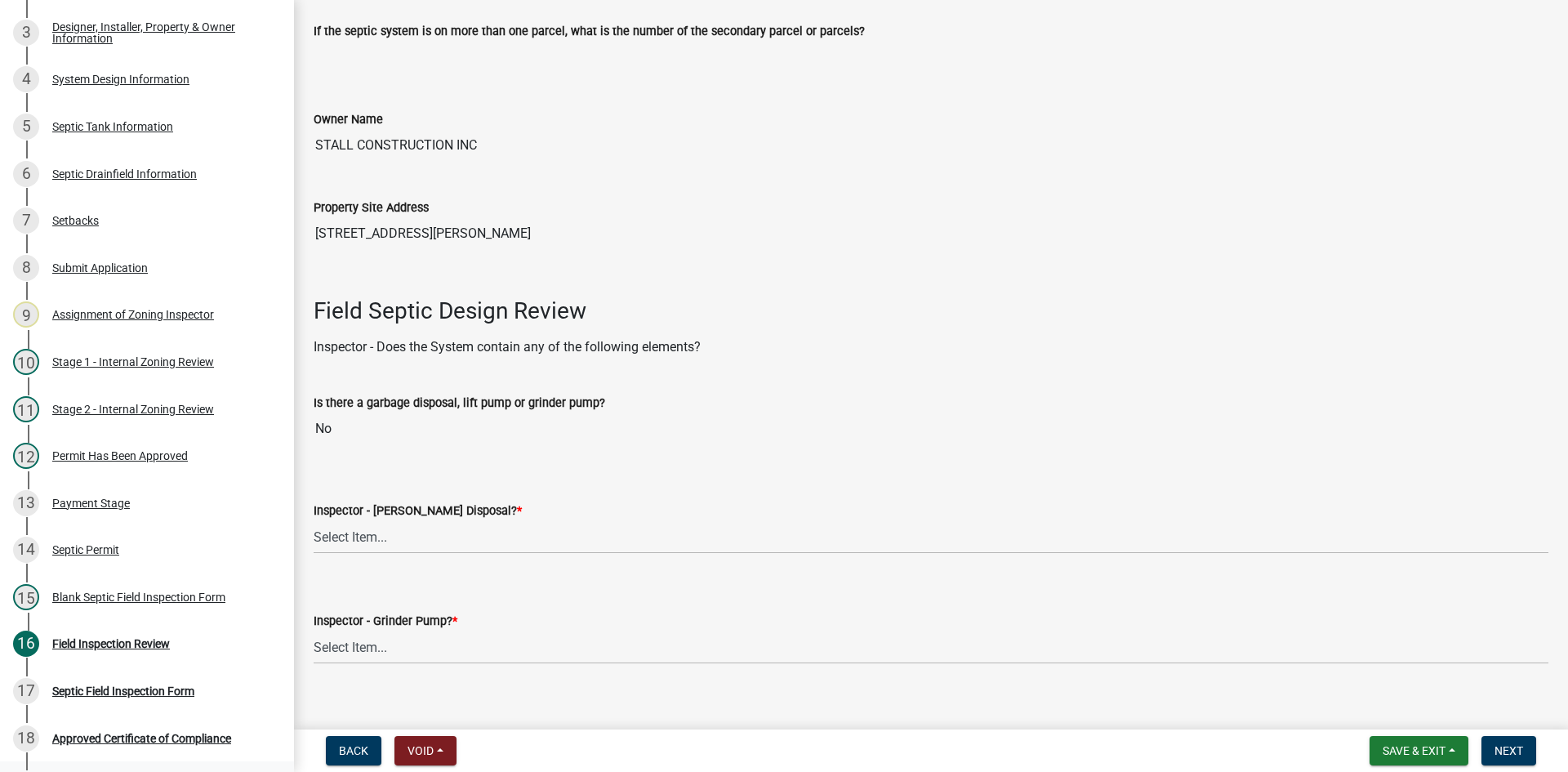
scroll to position [327, 0]
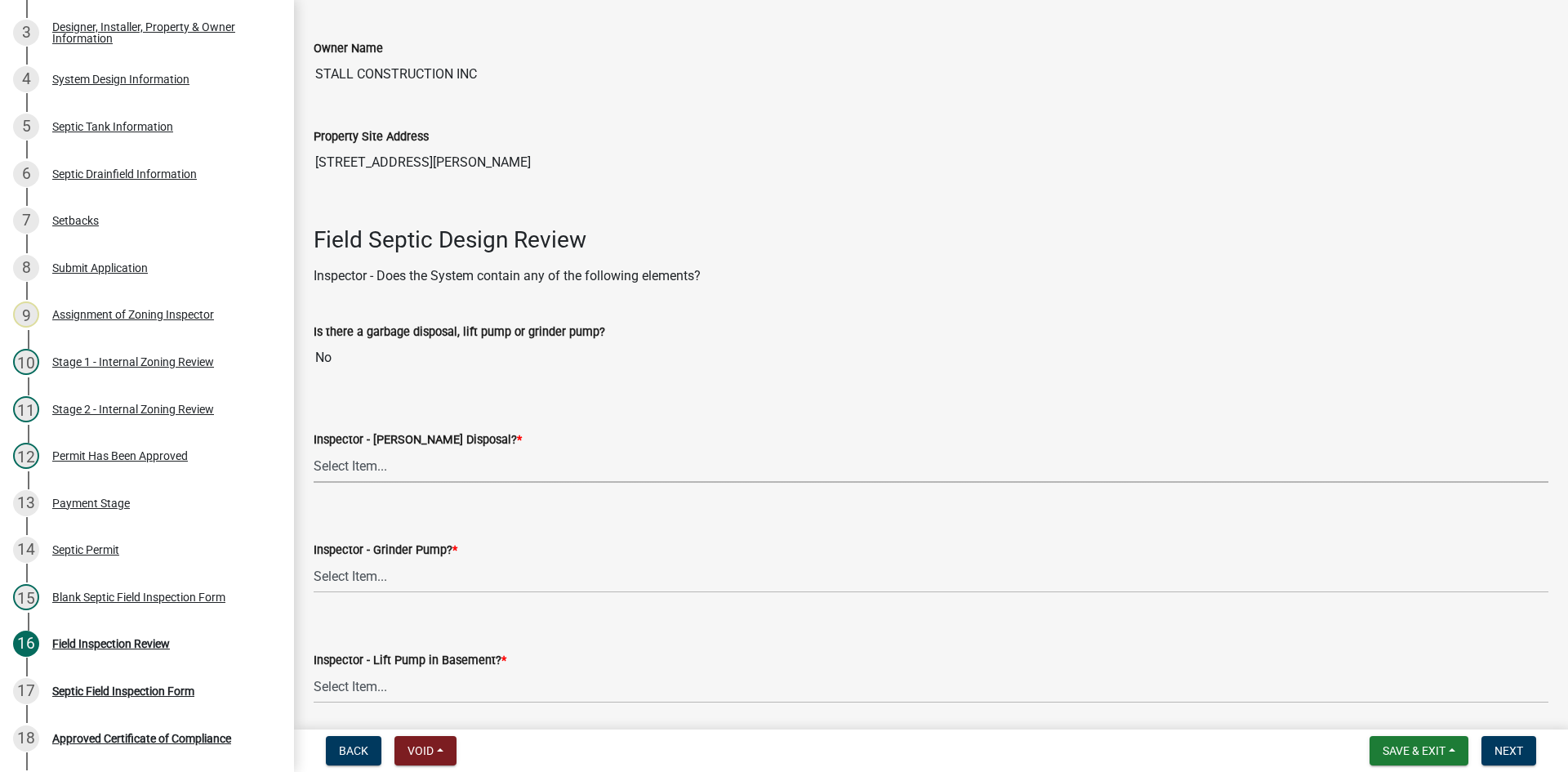
click at [371, 478] on select "Select Item... Yes No" at bounding box center [931, 466] width 1235 height 34
click at [314, 449] on select "Select Item... Yes No" at bounding box center [931, 466] width 1235 height 34
select select "e6f115c1-9d93-4d61-8856-1810485f2117"
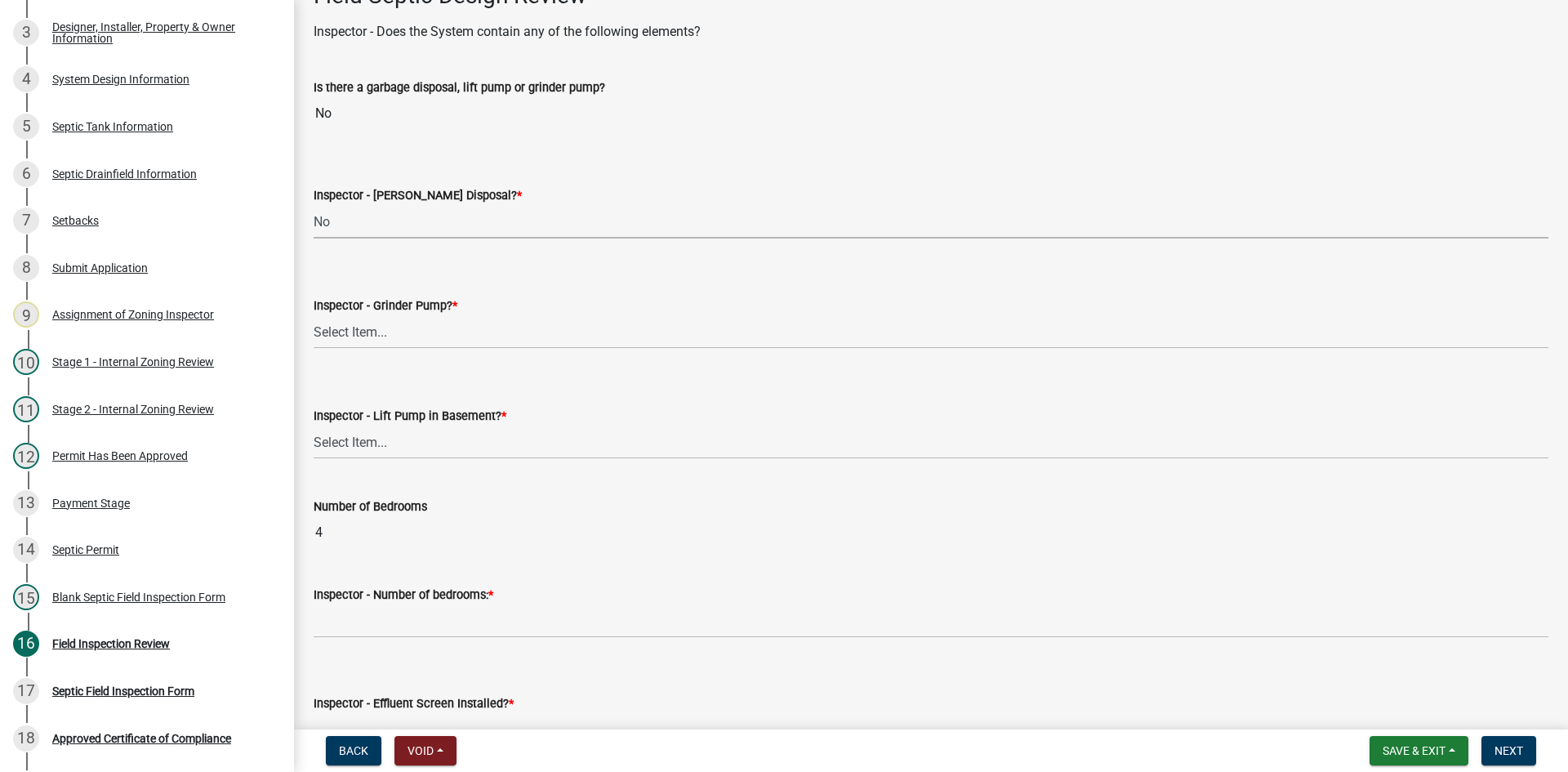
scroll to position [572, 0]
drag, startPoint x: 385, startPoint y: 336, endPoint x: 392, endPoint y: 347, distance: 13.0
click at [386, 336] on select "Select Item... Yes No" at bounding box center [931, 331] width 1235 height 34
click at [314, 315] on select "Select Item... Yes No" at bounding box center [931, 331] width 1235 height 34
select select "ce8adf61-51ba-42f2-bbc3-7480a098e35e"
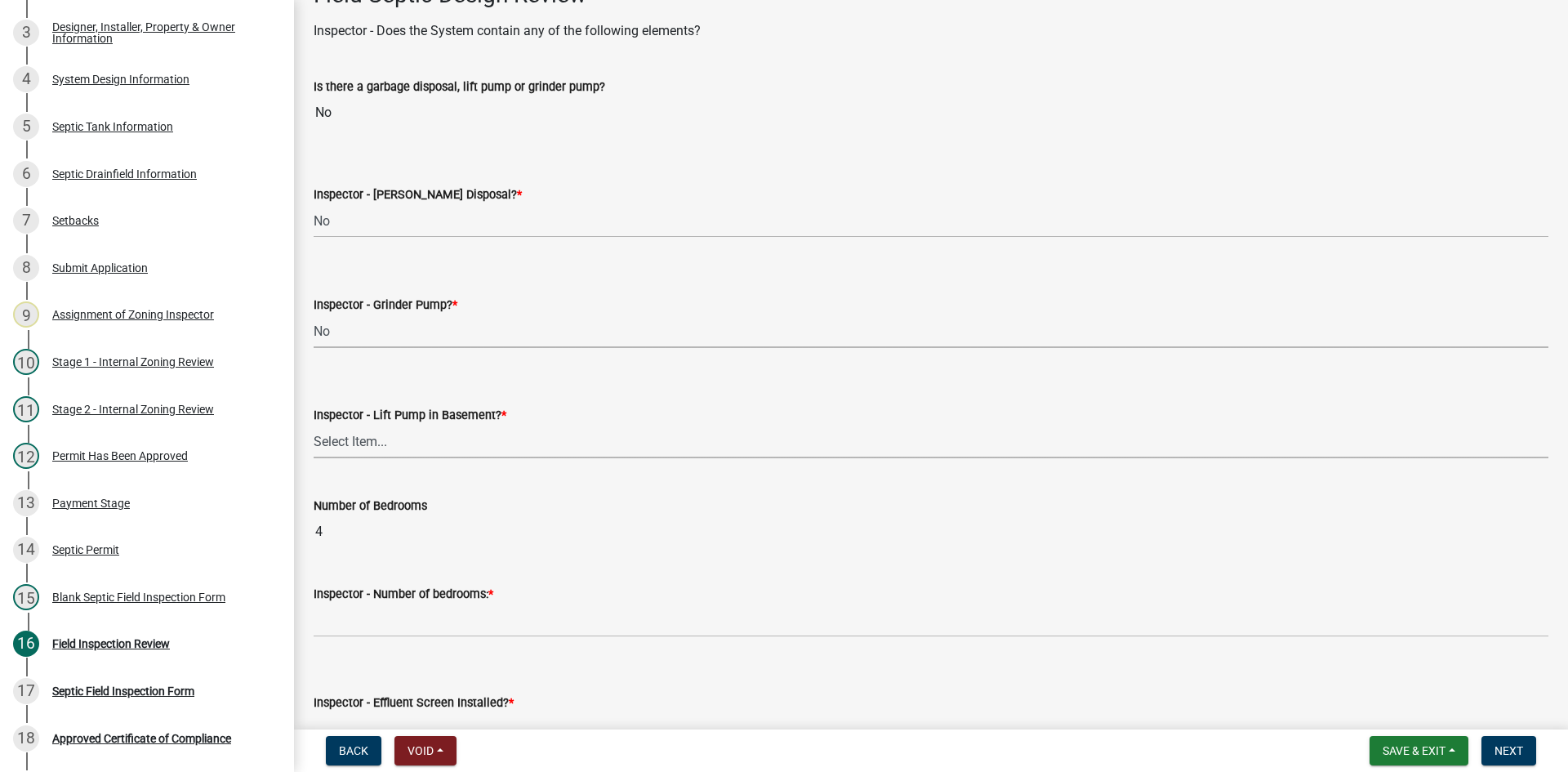
drag, startPoint x: 402, startPoint y: 440, endPoint x: 420, endPoint y: 456, distance: 24.1
click at [404, 440] on select "Select Item... Yes No" at bounding box center [931, 441] width 1235 height 34
click at [314, 425] on select "Select Item... Yes No" at bounding box center [931, 441] width 1235 height 34
select select "58089658-2e95-4d4d-a981-afbd087a421a"
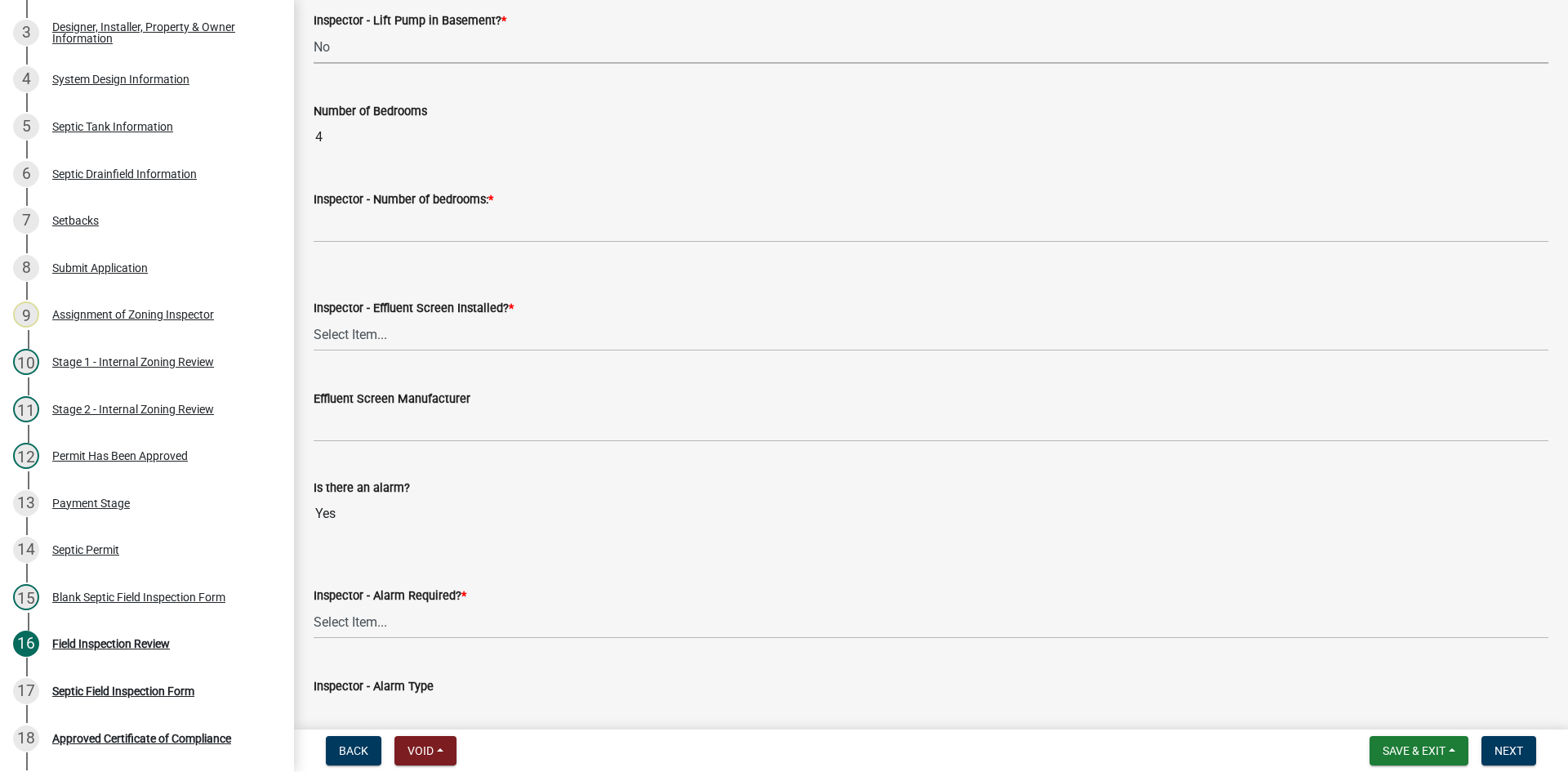
scroll to position [980, 0]
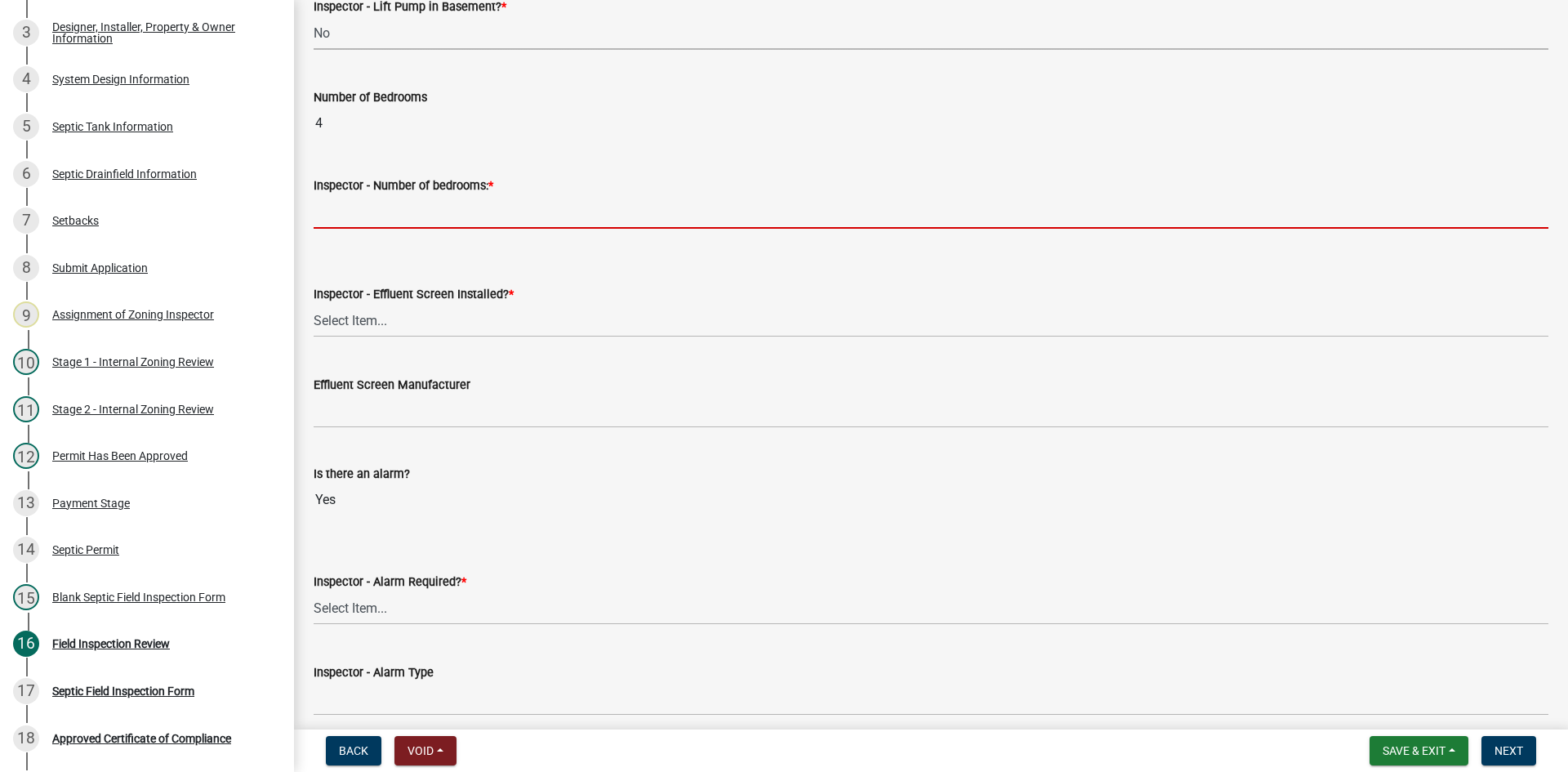
click at [361, 213] on input "Inspector - Number of bedrooms: *" at bounding box center [931, 212] width 1235 height 34
type input "4"
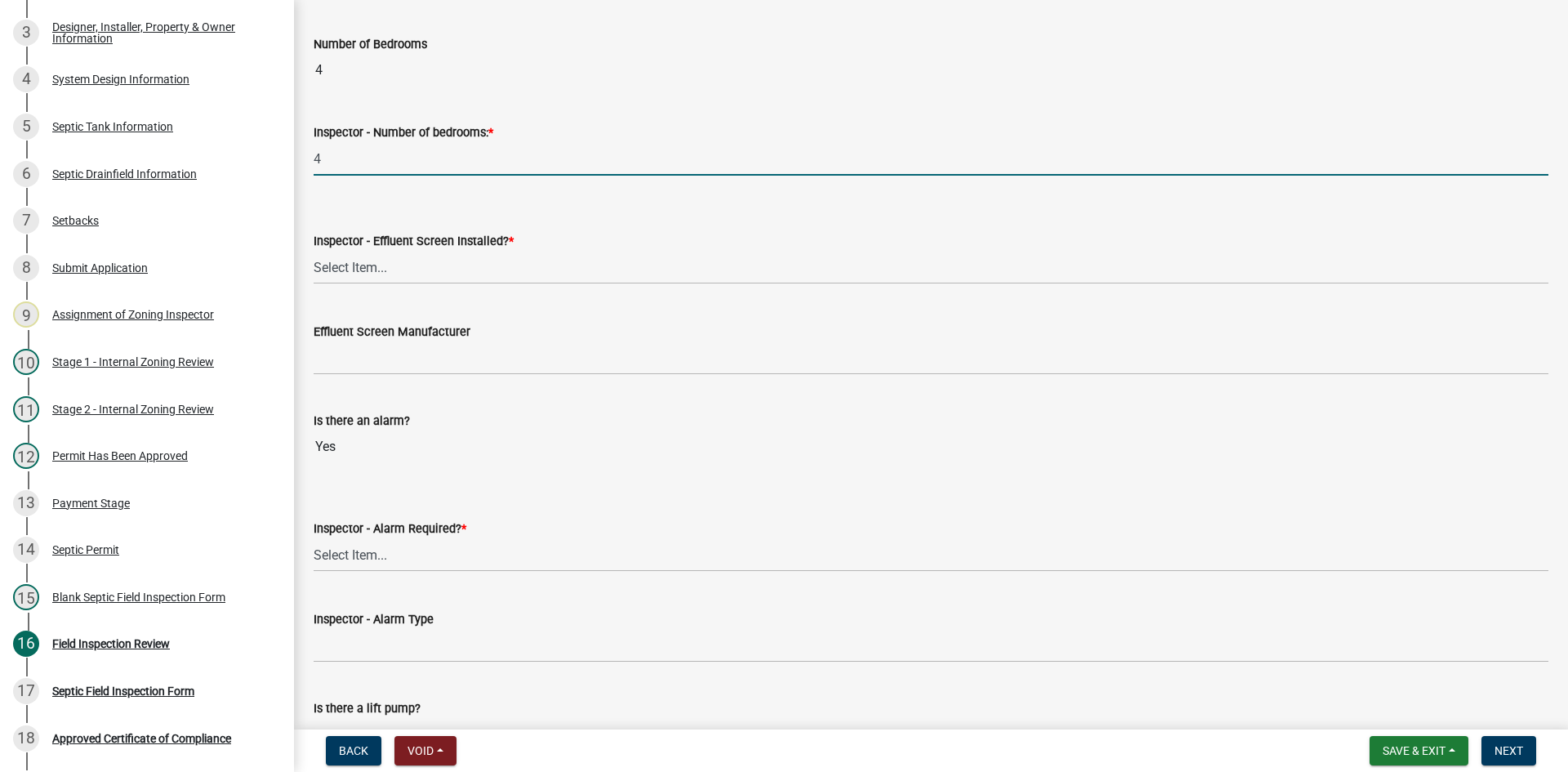
scroll to position [1062, 0]
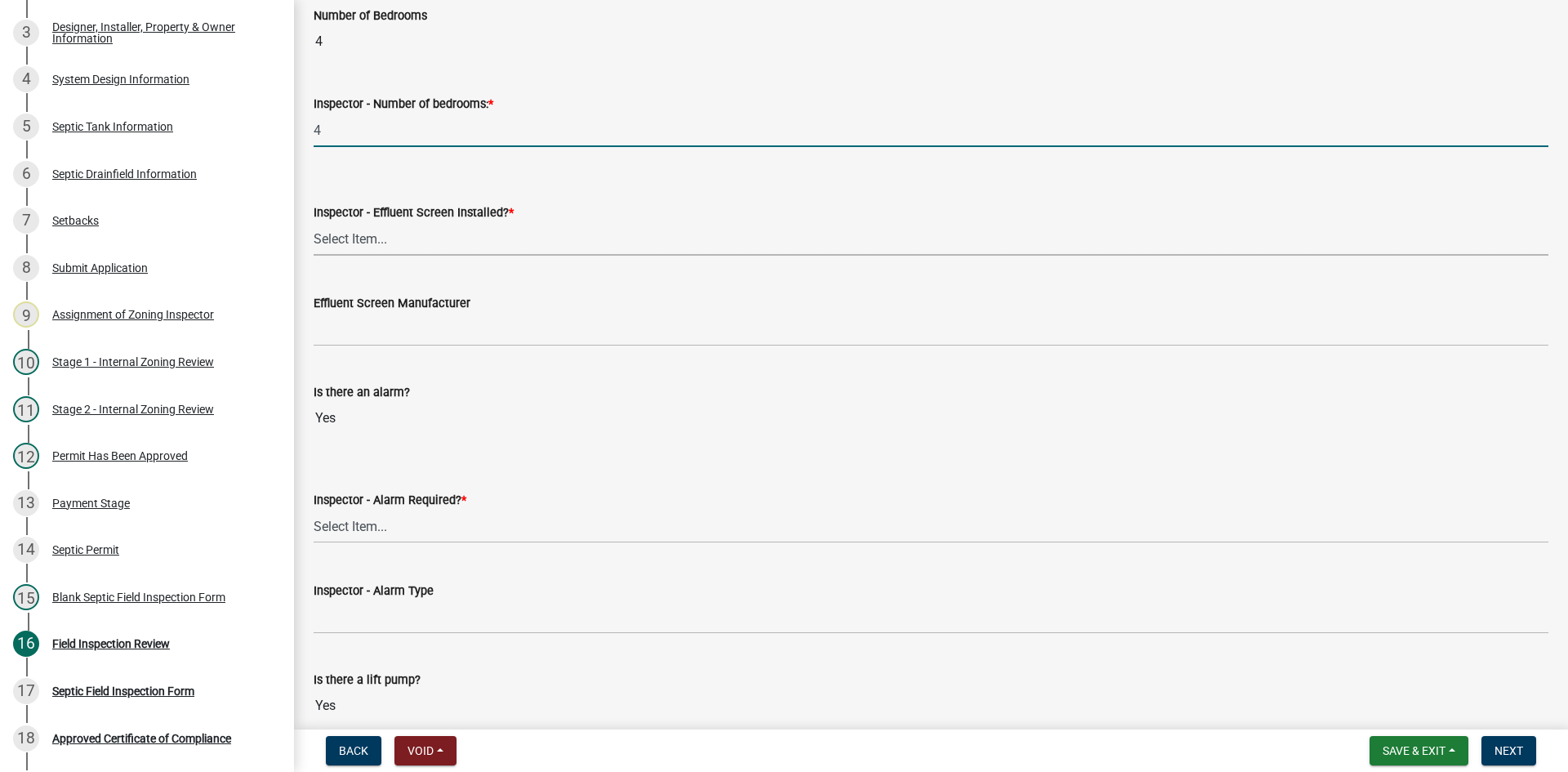
click at [356, 234] on select "Select Item... Yes No" at bounding box center [931, 239] width 1235 height 34
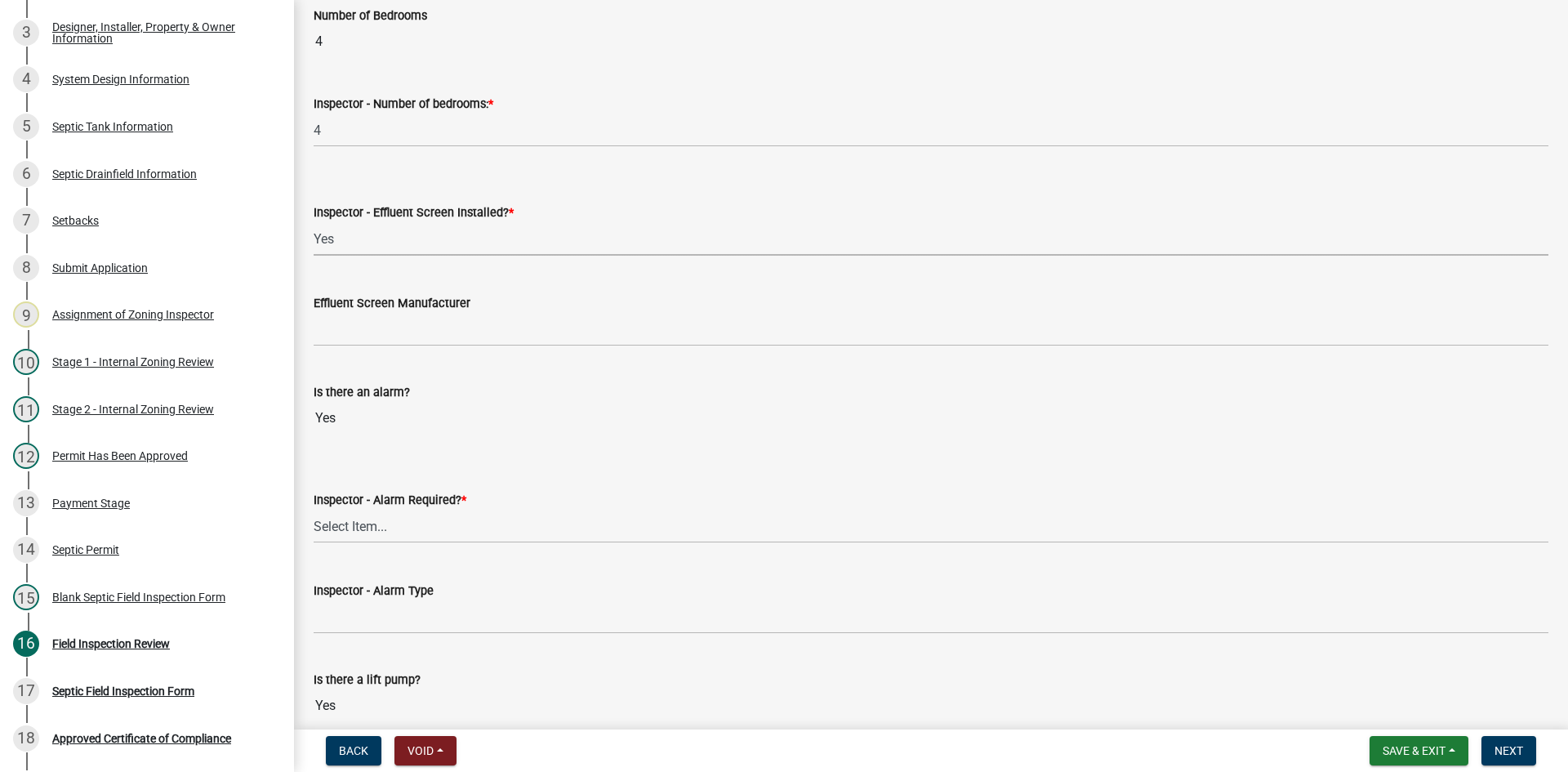
click at [314, 222] on select "Select Item... Yes No" at bounding box center [931, 239] width 1235 height 34
select select "f0a1a515-fe47-4fcc-ad21-8ba0871395e8"
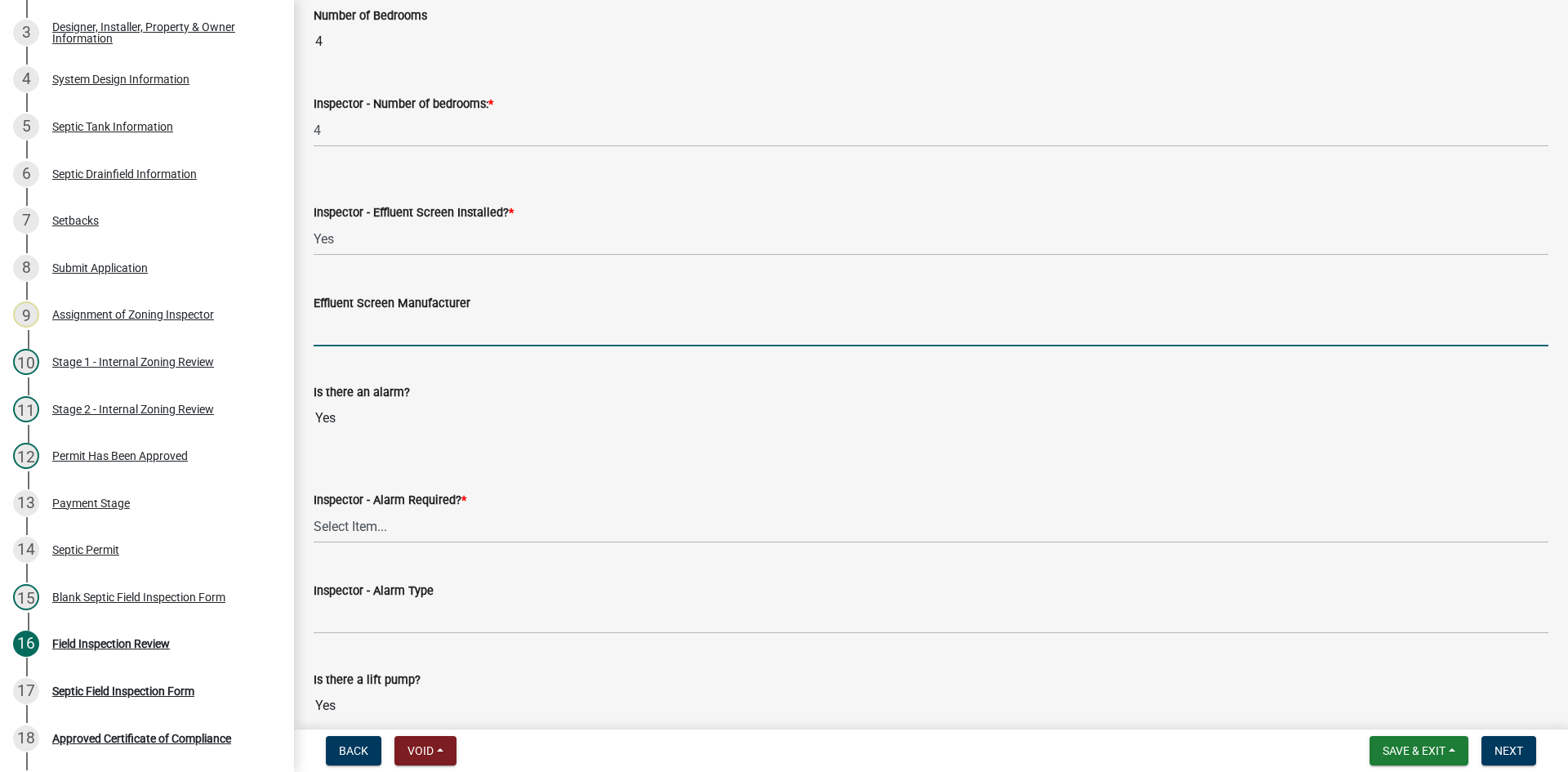
click at [361, 329] on input "Effluent Screen Manufacturer" at bounding box center [931, 330] width 1235 height 34
type input "poly loc 122"
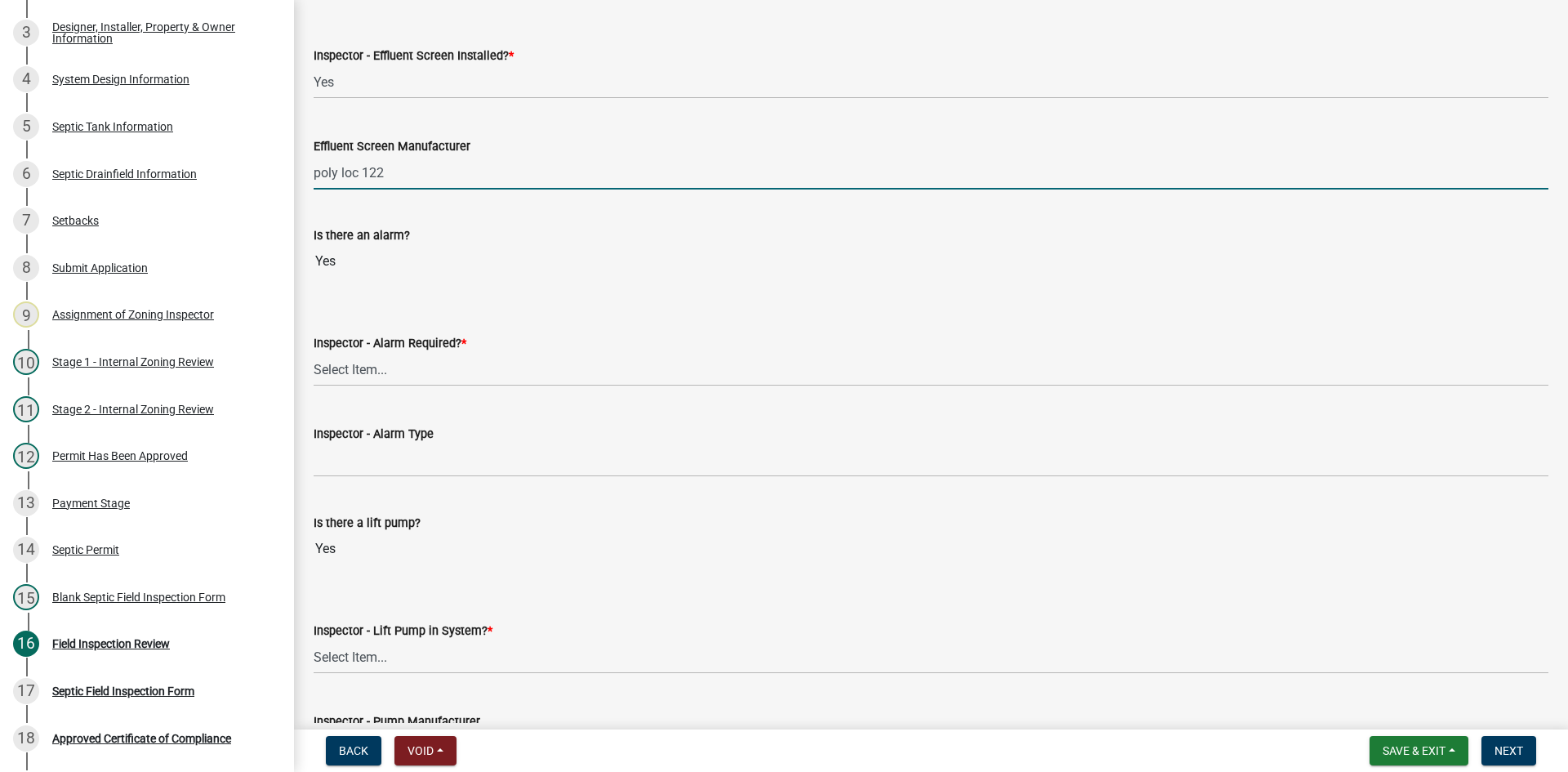
scroll to position [1226, 0]
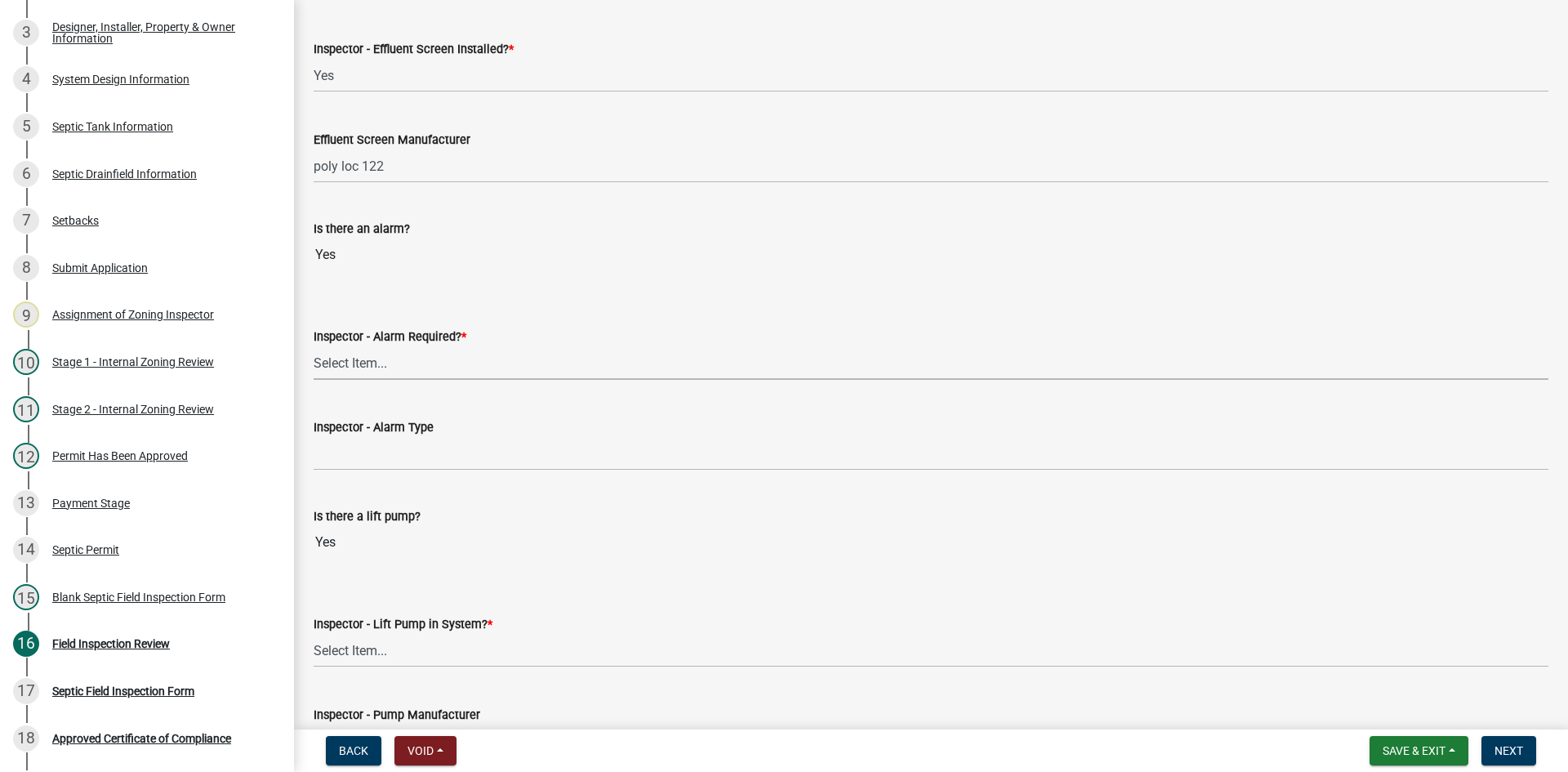
click at [352, 364] on select "Select Item... Yes No" at bounding box center [931, 363] width 1235 height 34
click at [314, 347] on select "Select Item... Yes No" at bounding box center [931, 363] width 1235 height 34
select select "9075ff2b-2749-45ce-aee6-f4951e9a2109"
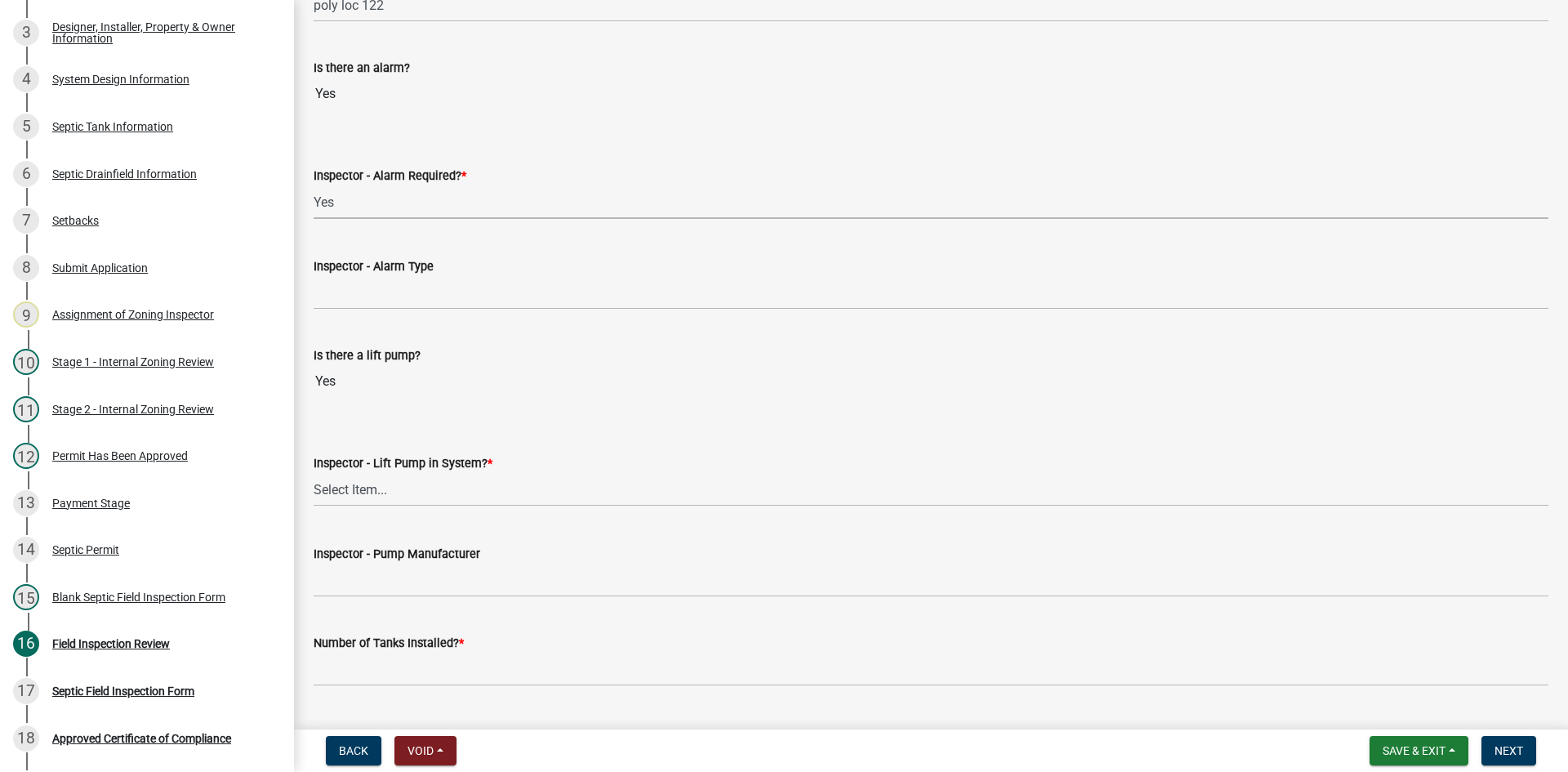
scroll to position [1389, 0]
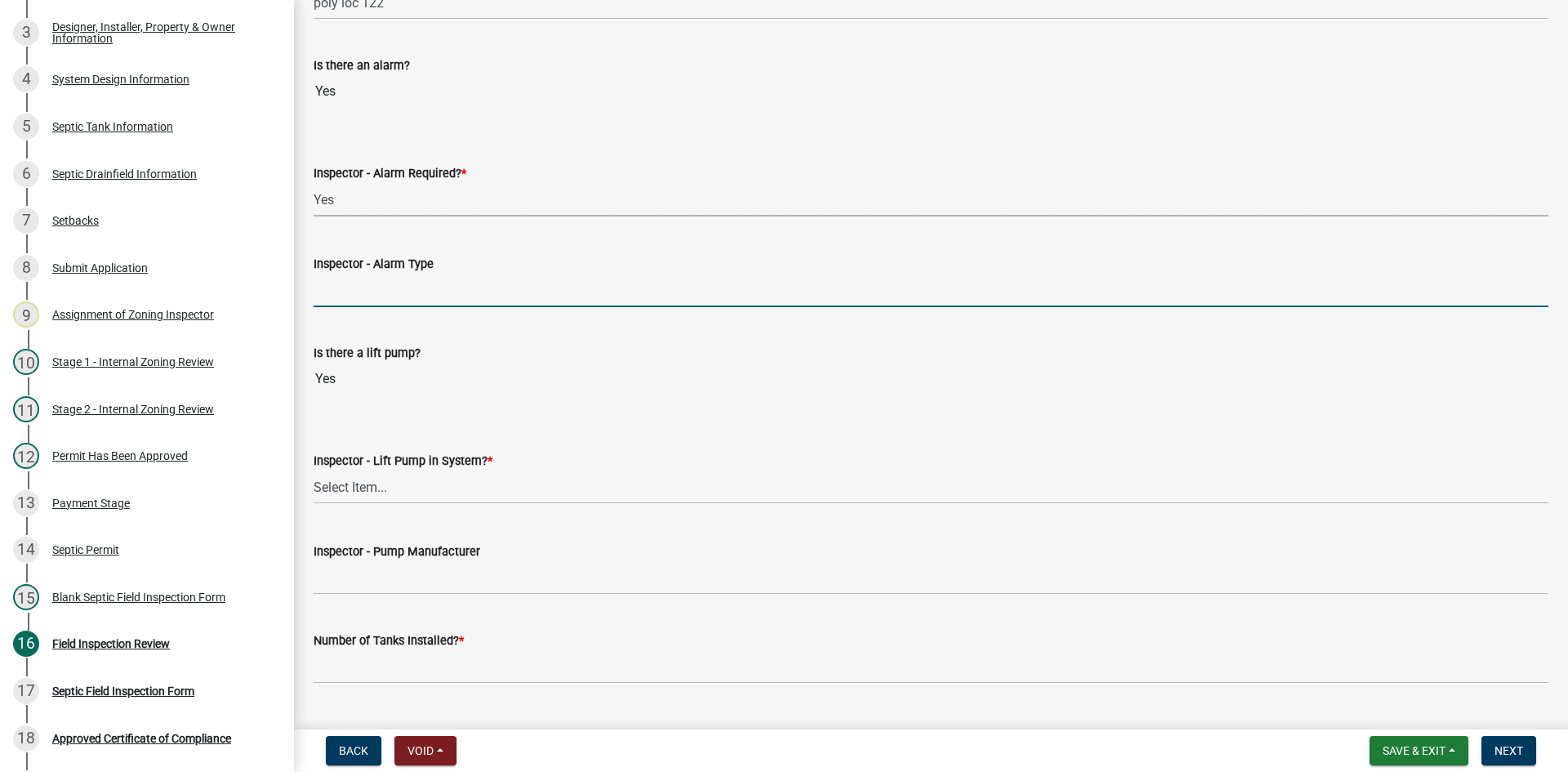
drag, startPoint x: 408, startPoint y: 281, endPoint x: 415, endPoint y: 289, distance: 10.6
click at [407, 282] on input "Inspector - Alarm Type" at bounding box center [931, 291] width 1235 height 34
type input "PS PATROL"
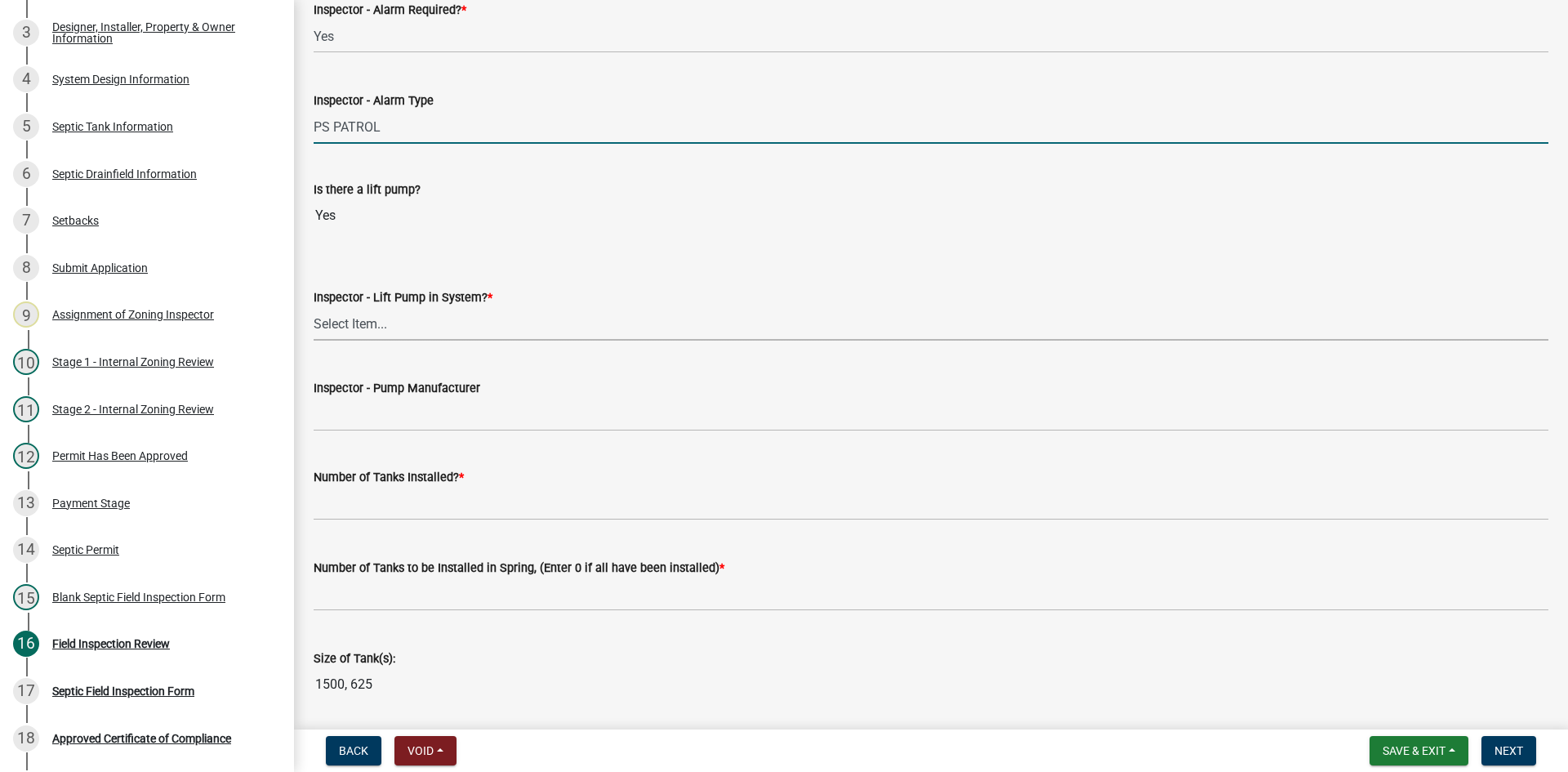
drag, startPoint x: 371, startPoint y: 331, endPoint x: 373, endPoint y: 339, distance: 8.2
click at [371, 331] on select "Select Item... Yes No" at bounding box center [931, 324] width 1235 height 34
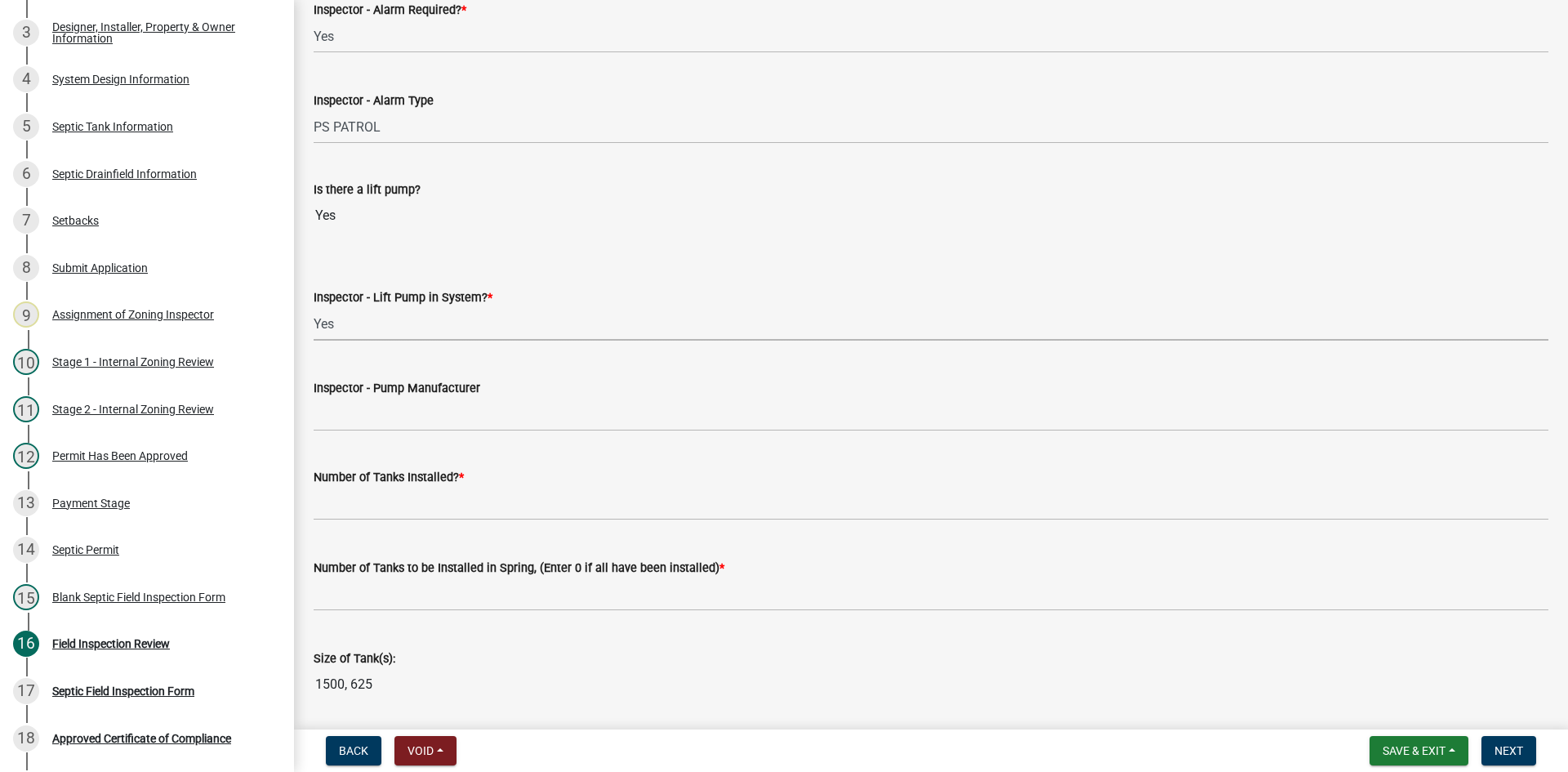
click at [314, 308] on select "Select Item... Yes No" at bounding box center [931, 324] width 1235 height 34
select select "c19a0b5c-6916-4435-8c22-bdddceeea52a"
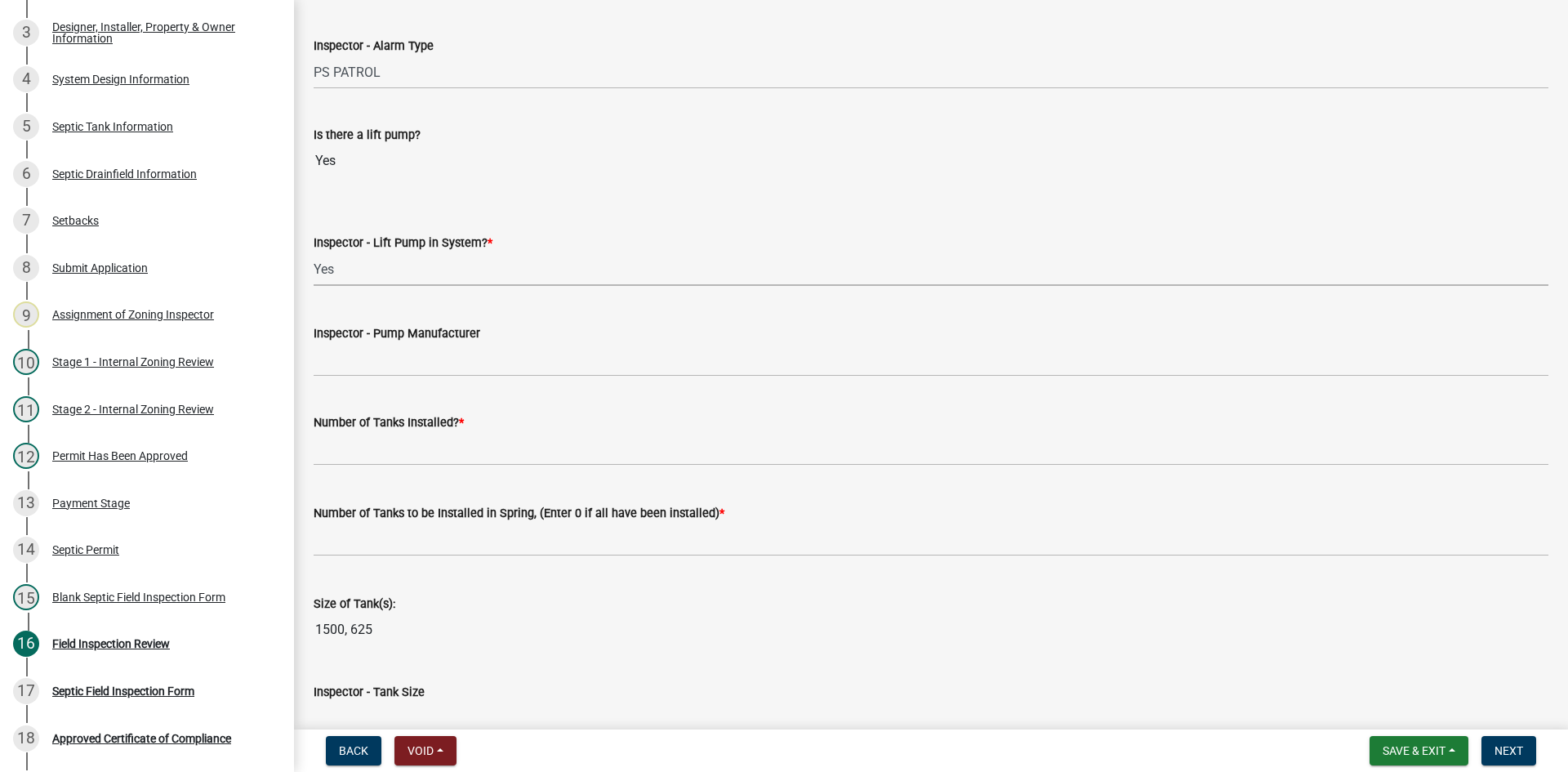
scroll to position [1634, 0]
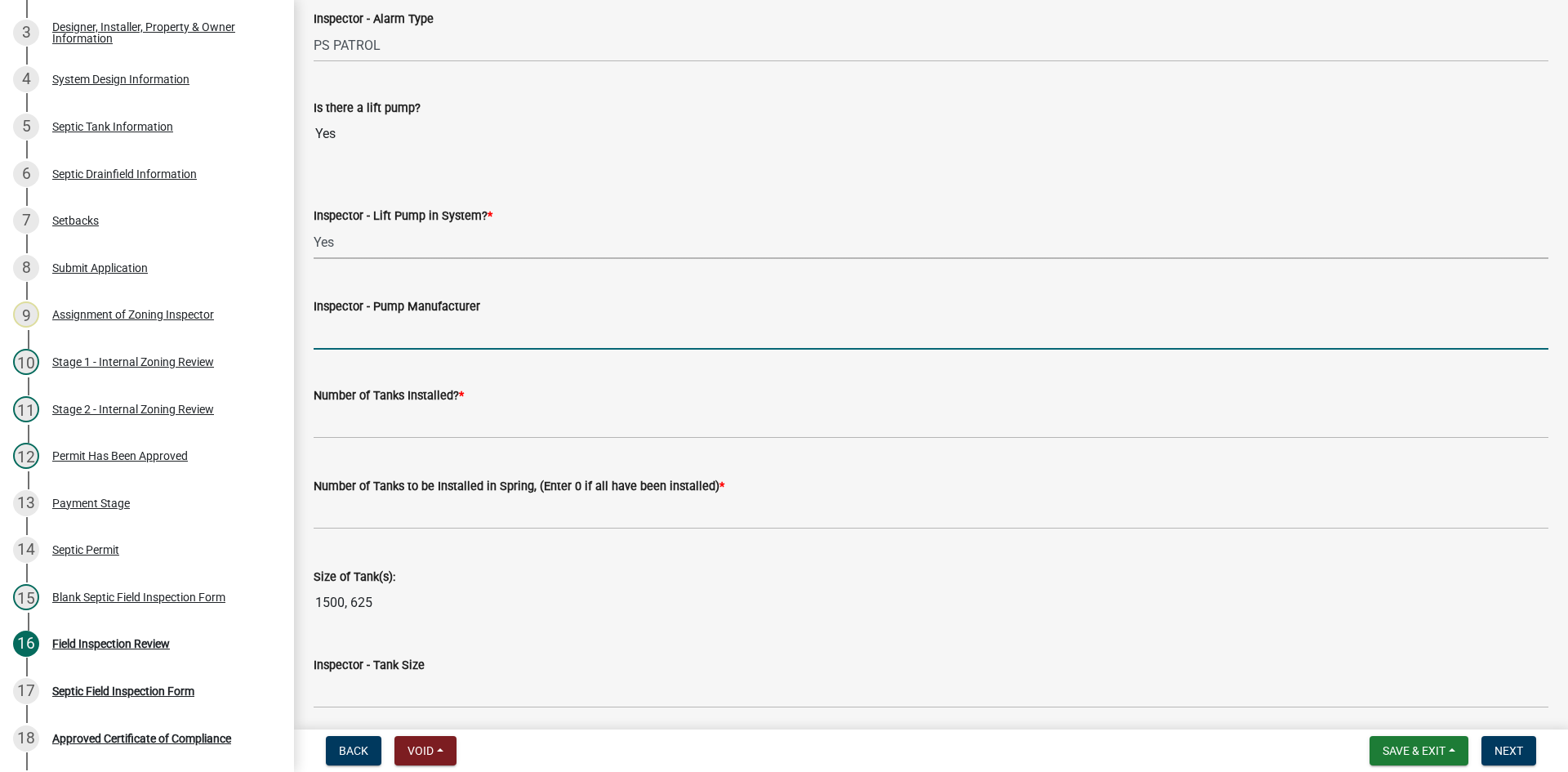
click at [385, 330] on input "Inspector - Pump Manufacturer" at bounding box center [931, 333] width 1235 height 34
click at [378, 330] on input "liberty 283" at bounding box center [931, 333] width 1235 height 34
type input "liberty 289"
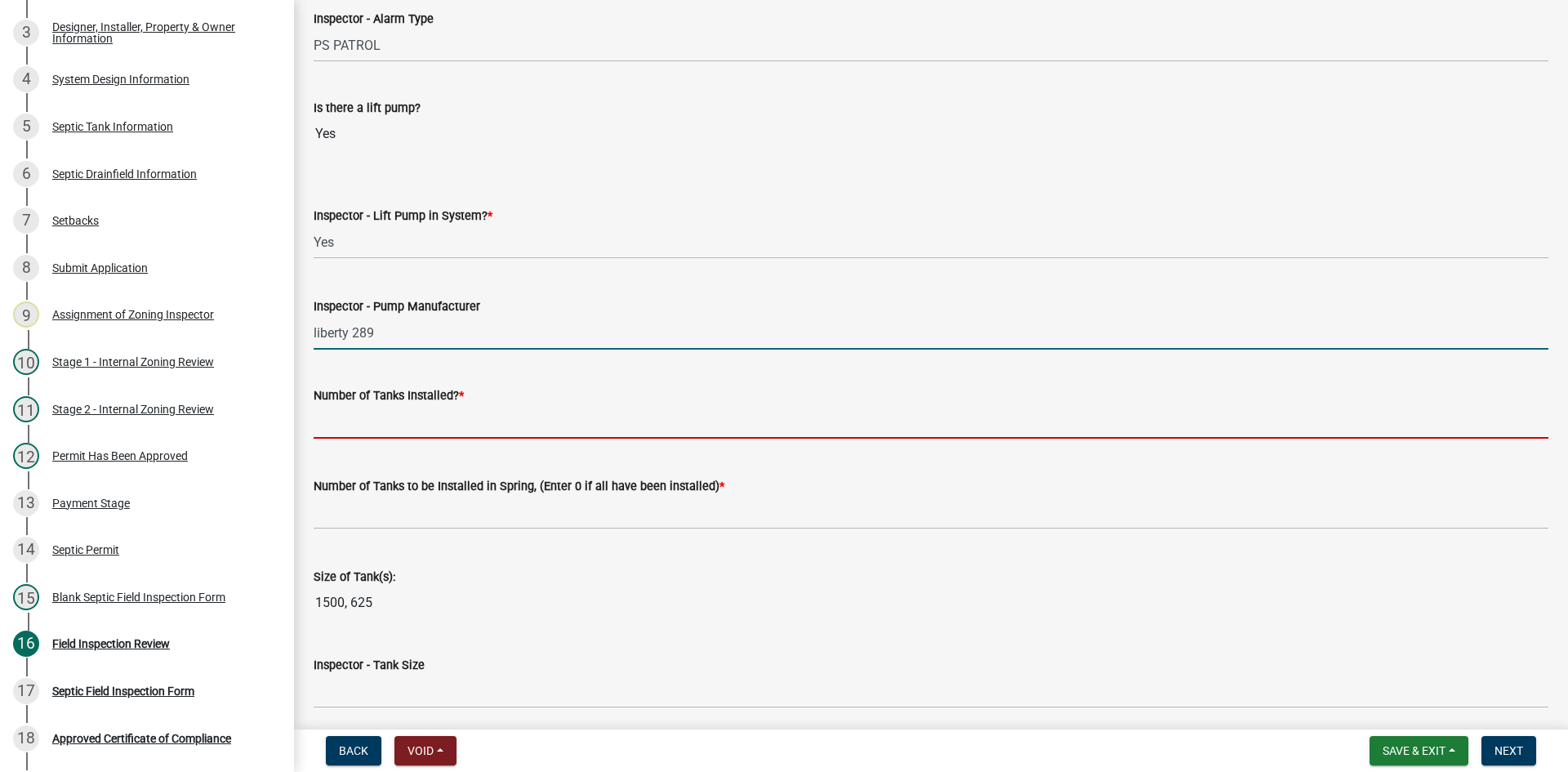
click at [353, 417] on input "text" at bounding box center [931, 422] width 1235 height 34
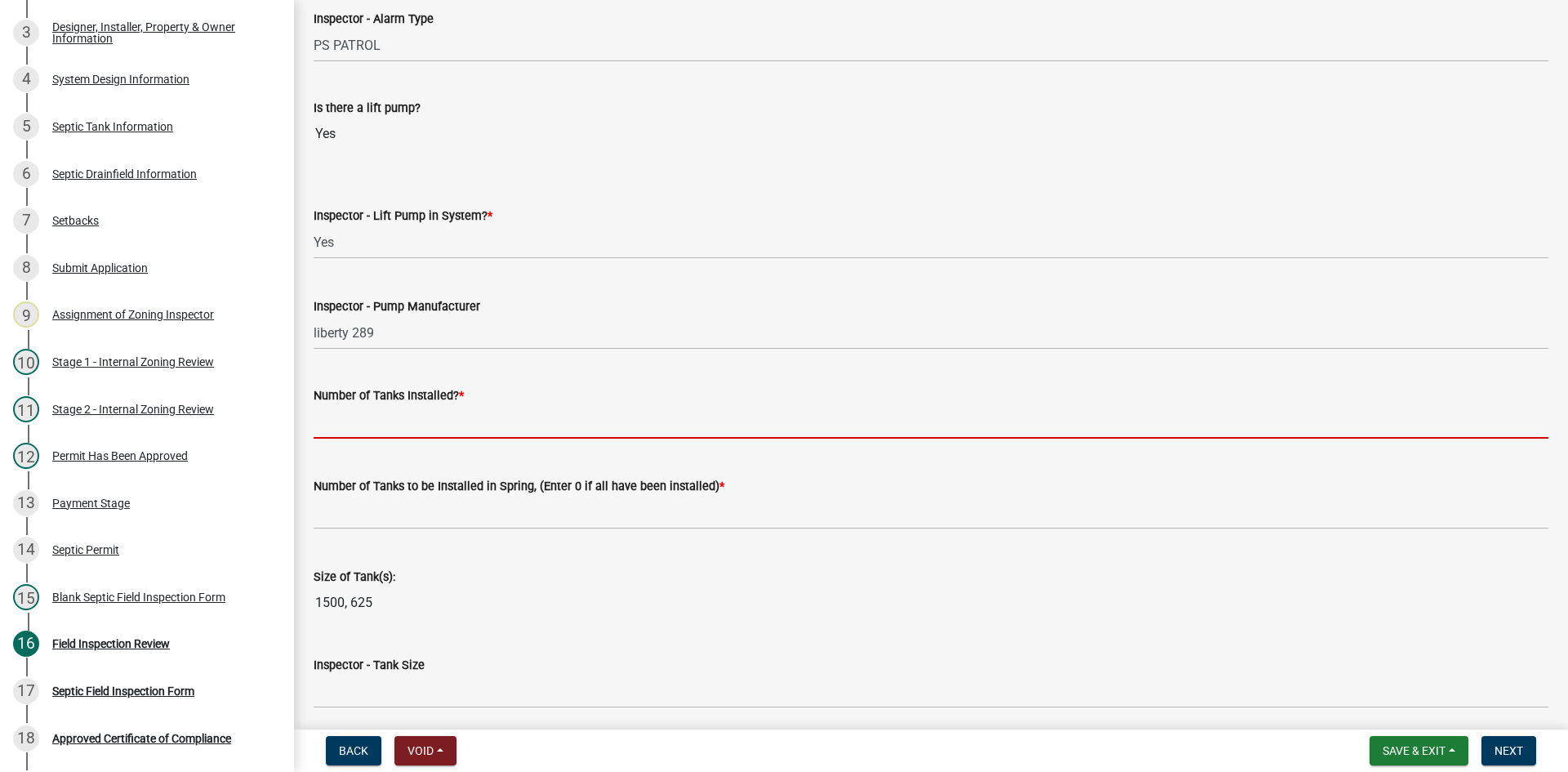
type input "2"
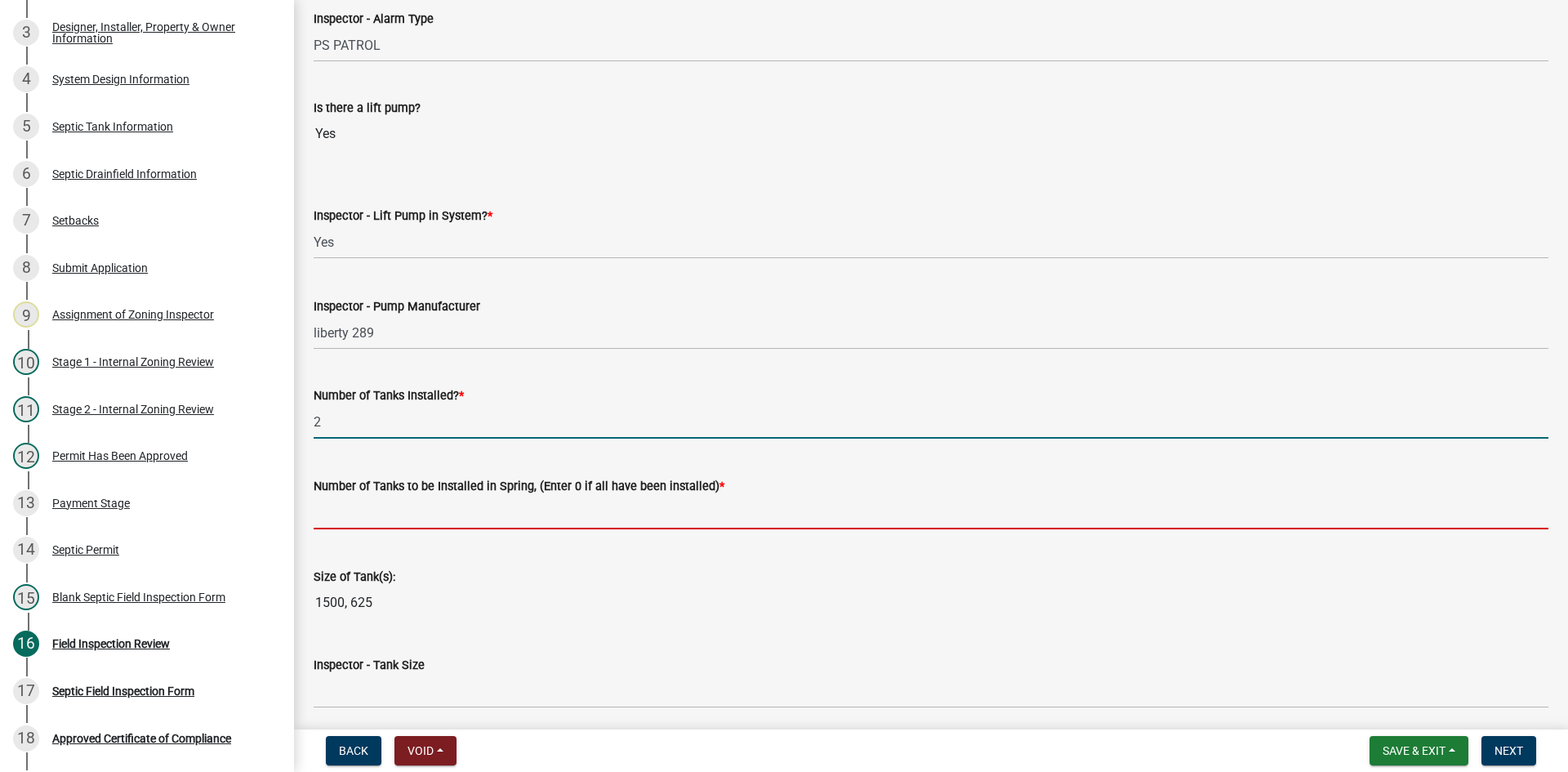
click at [364, 508] on input "text" at bounding box center [931, 513] width 1235 height 34
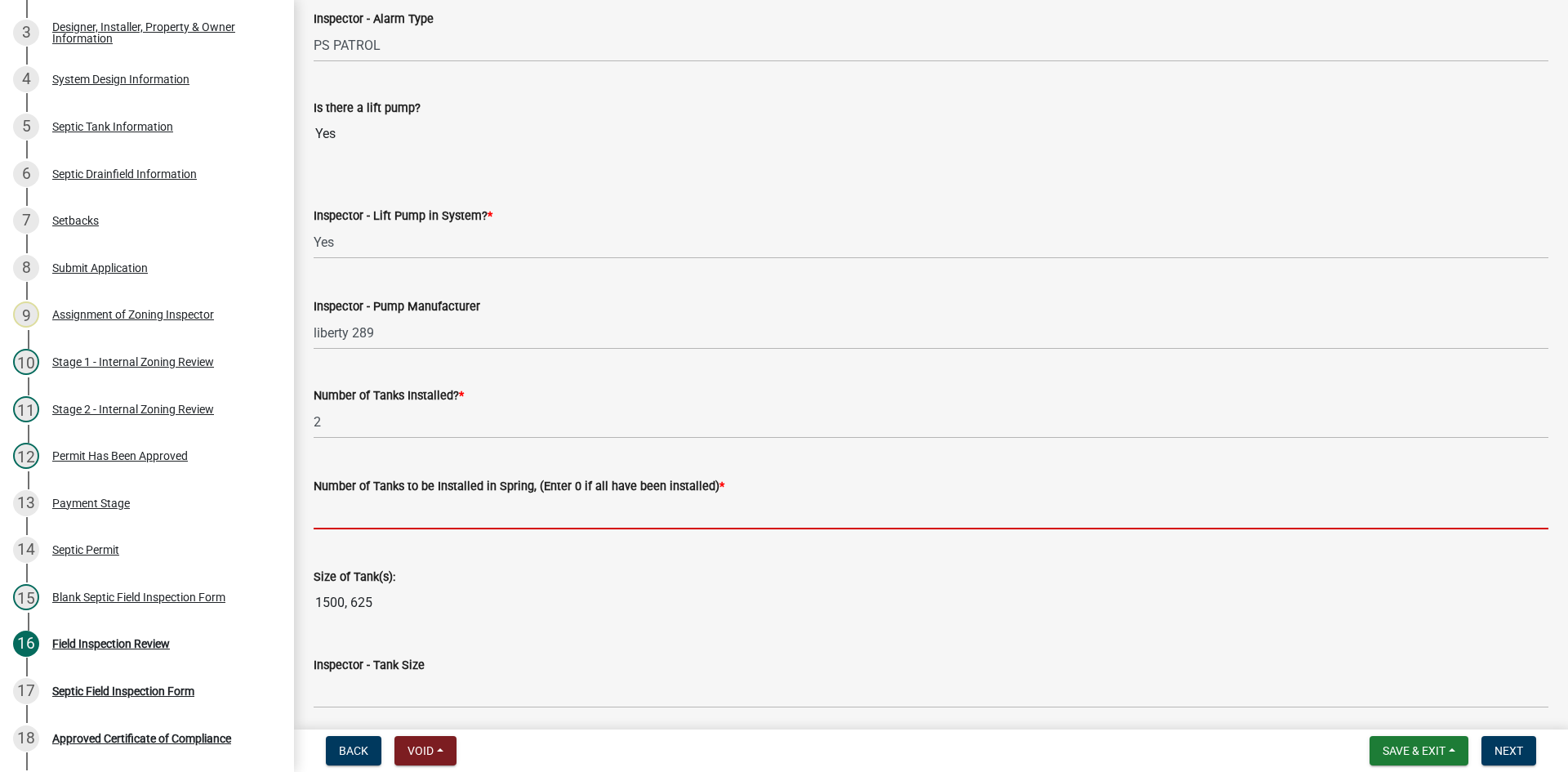
click at [387, 515] on input "text" at bounding box center [931, 513] width 1235 height 34
type input "0"
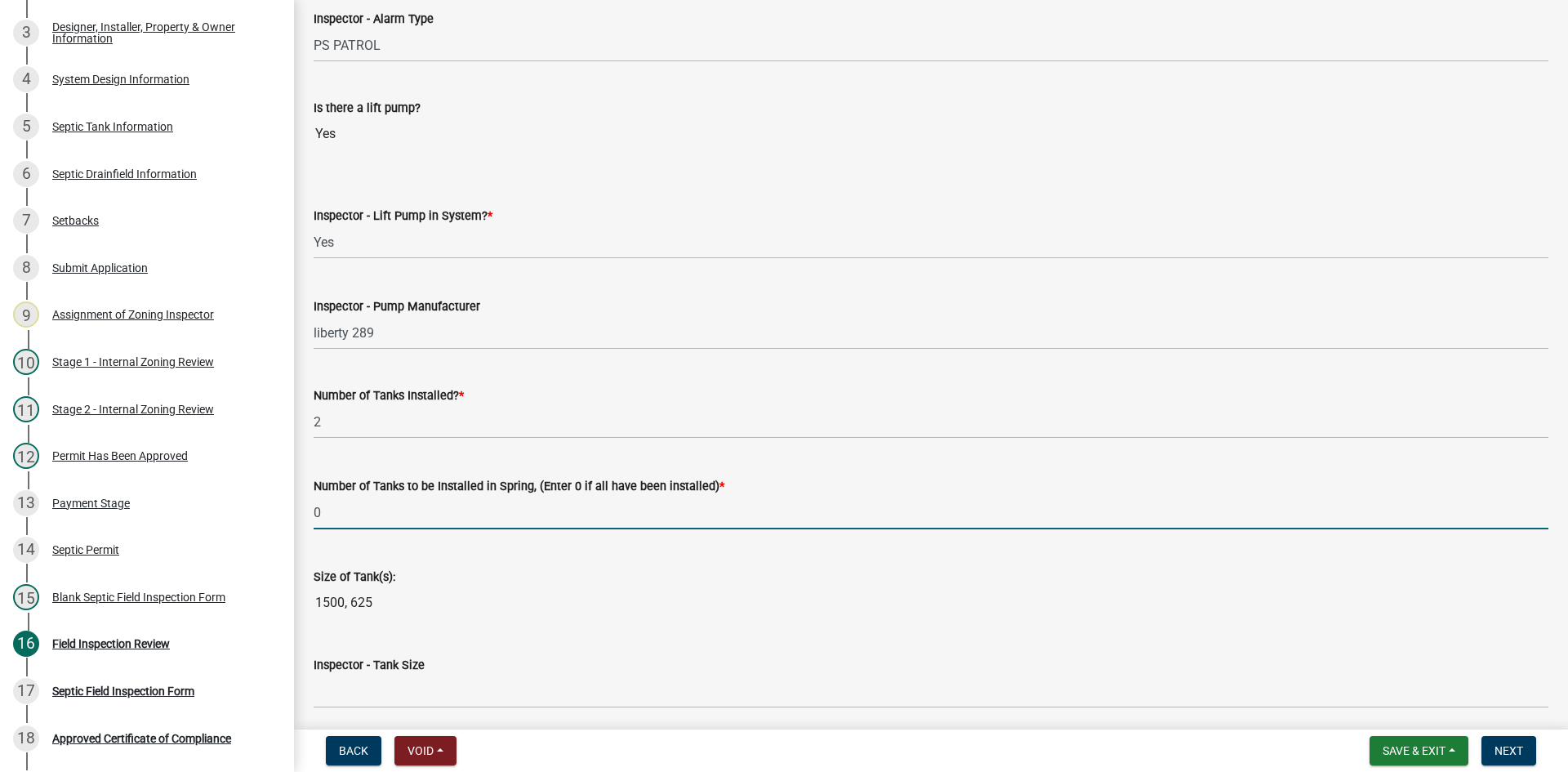
scroll to position [1797, 0]
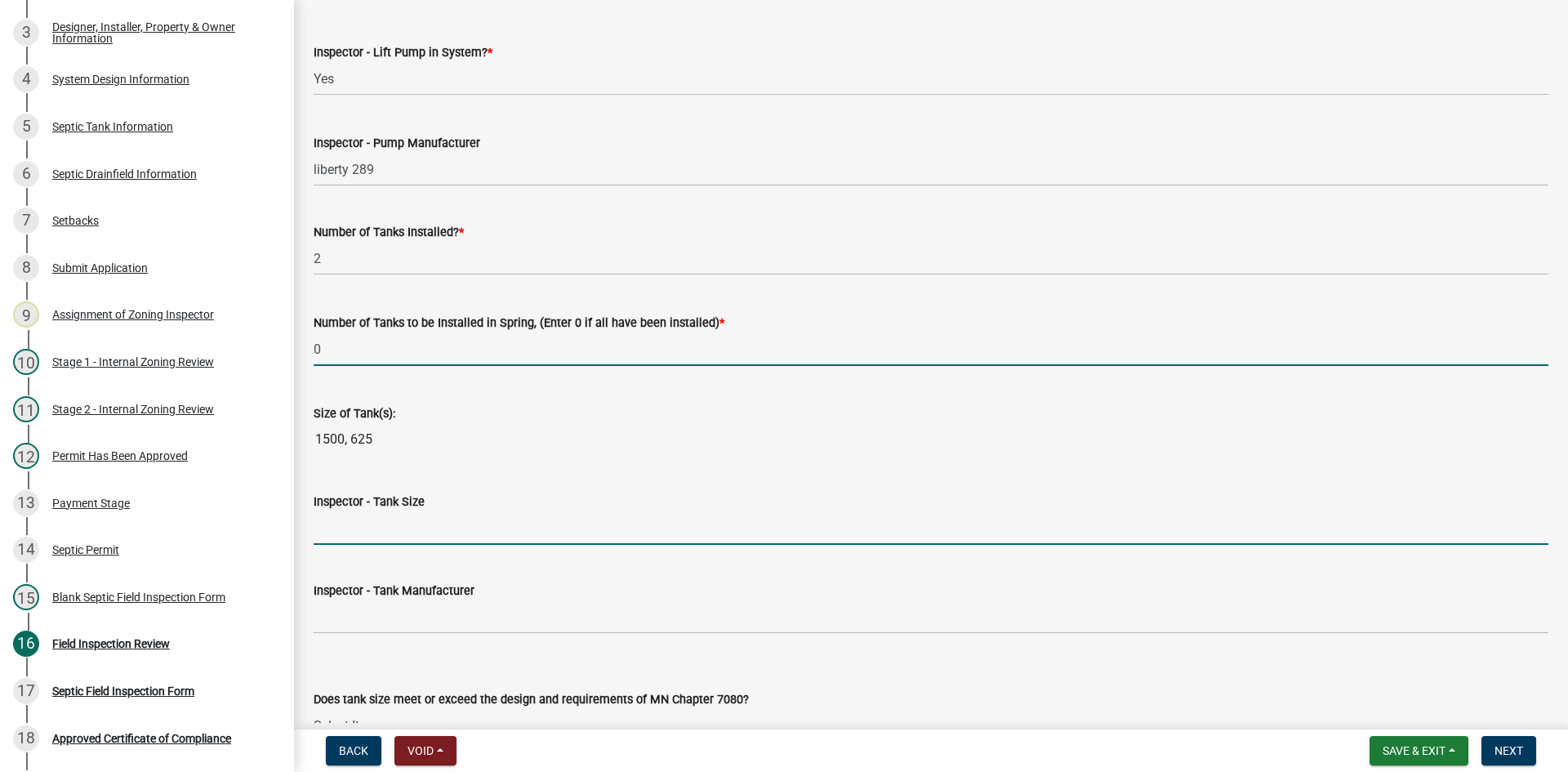
click at [367, 540] on input "Inspector - Tank Size" at bounding box center [931, 528] width 1235 height 34
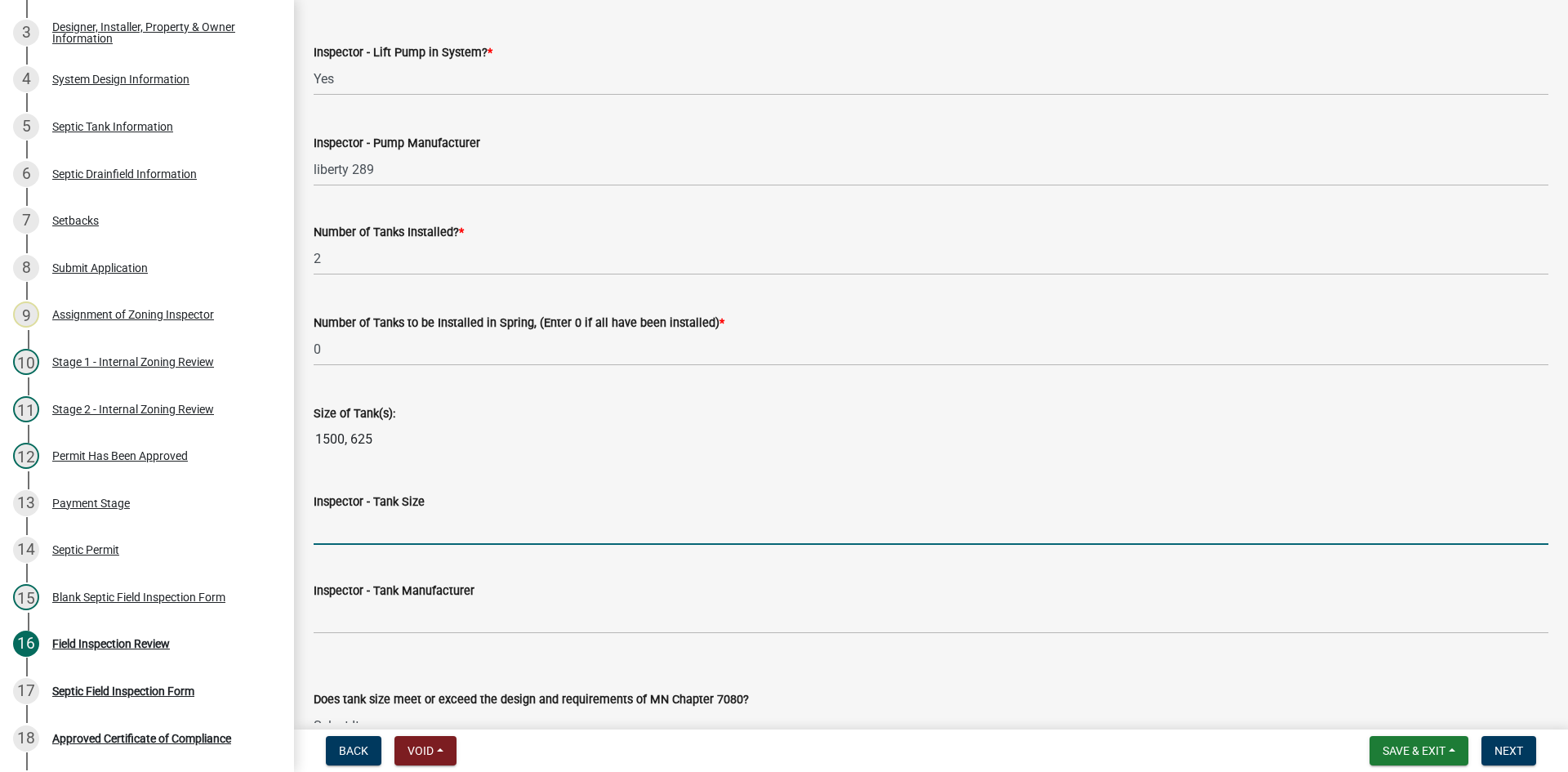
click at [350, 534] on input "Inspector - Tank Size" at bounding box center [931, 528] width 1235 height 34
type input "1500/2-500"
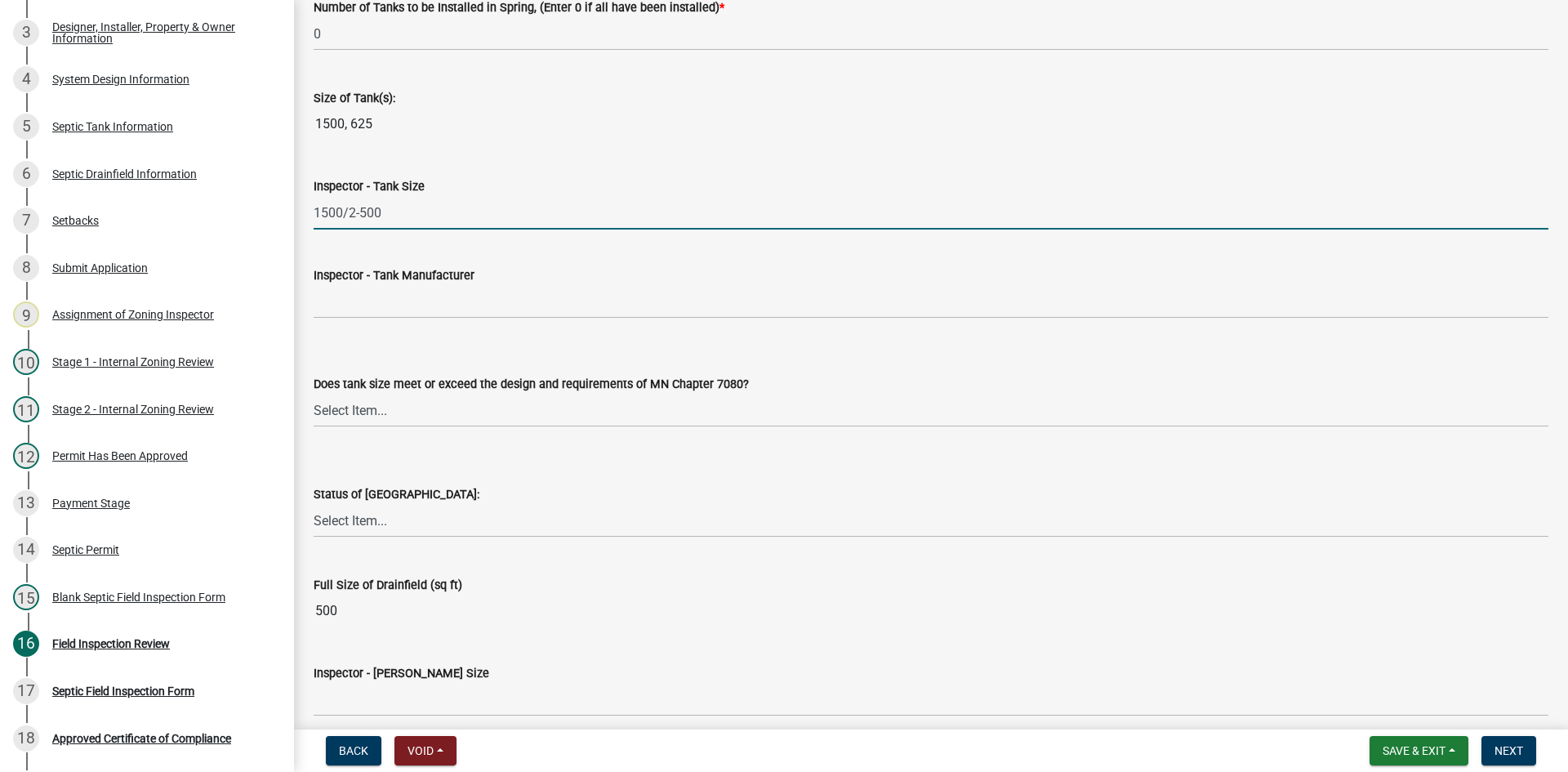
scroll to position [2125, 0]
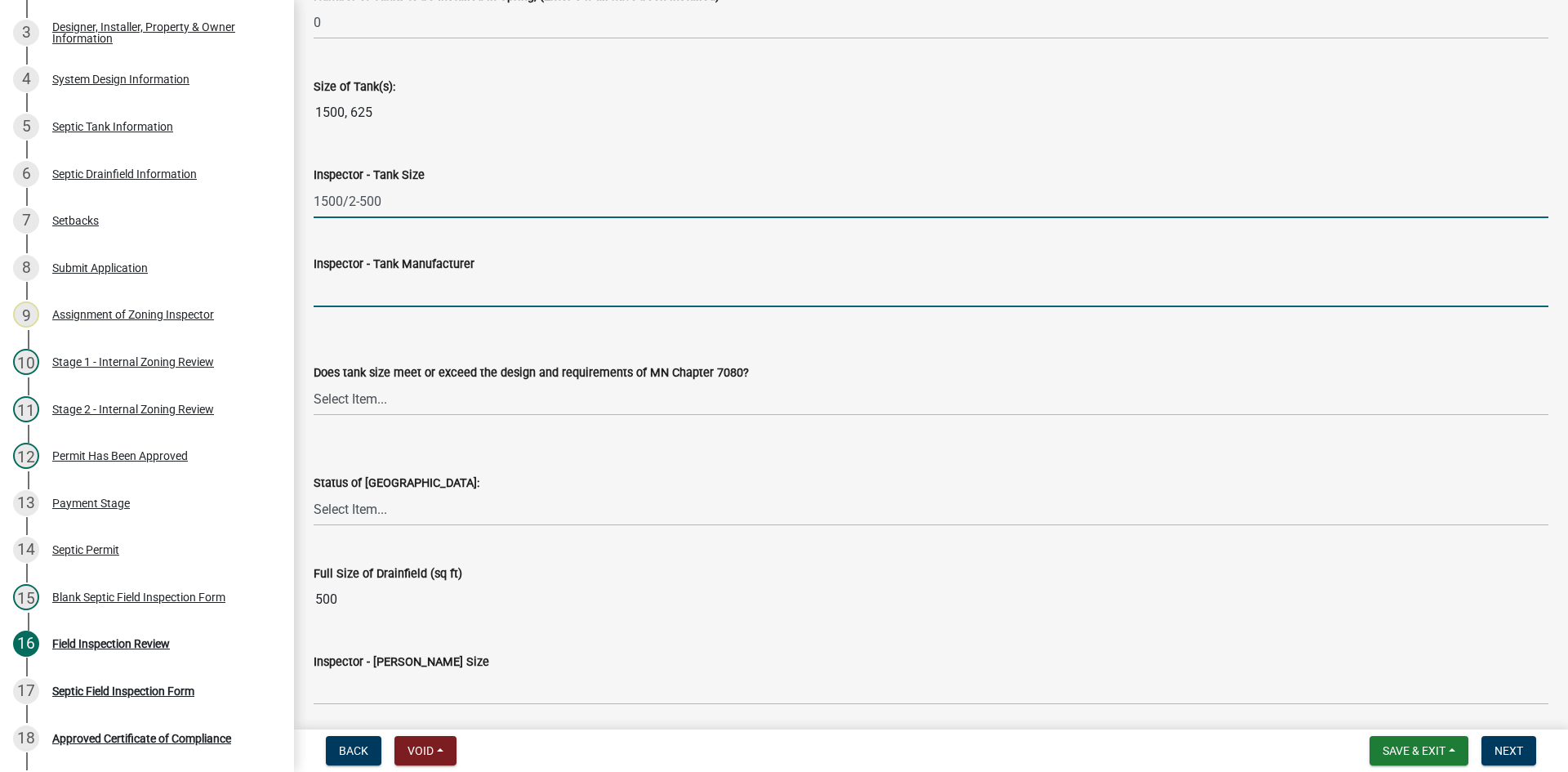
click at [357, 283] on input "Inspector - Tank Manufacturer" at bounding box center [931, 291] width 1235 height 34
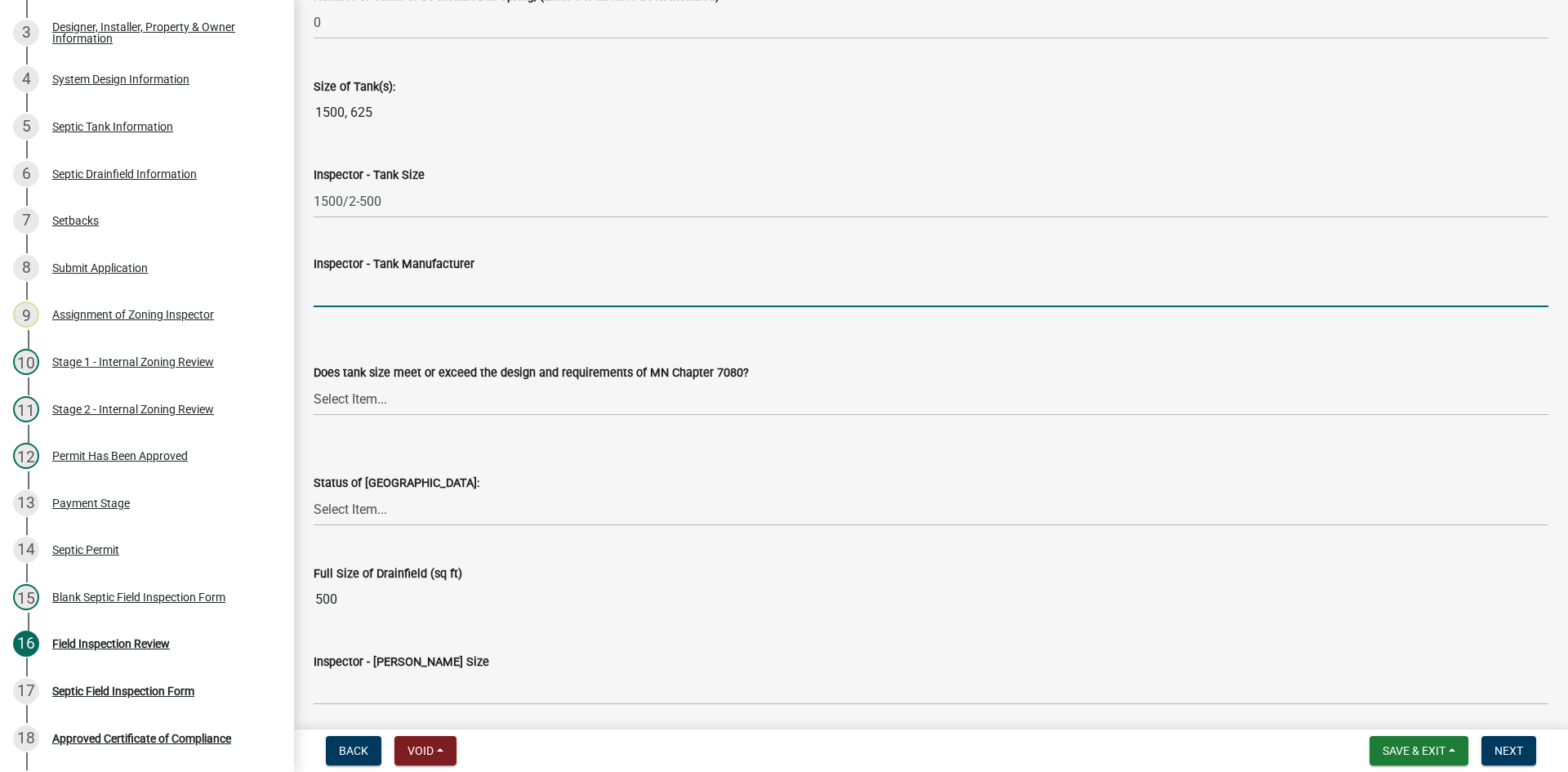
type input "[PERSON_NAME]"
click at [382, 395] on select "Select Item... Yes No Existing" at bounding box center [931, 399] width 1235 height 34
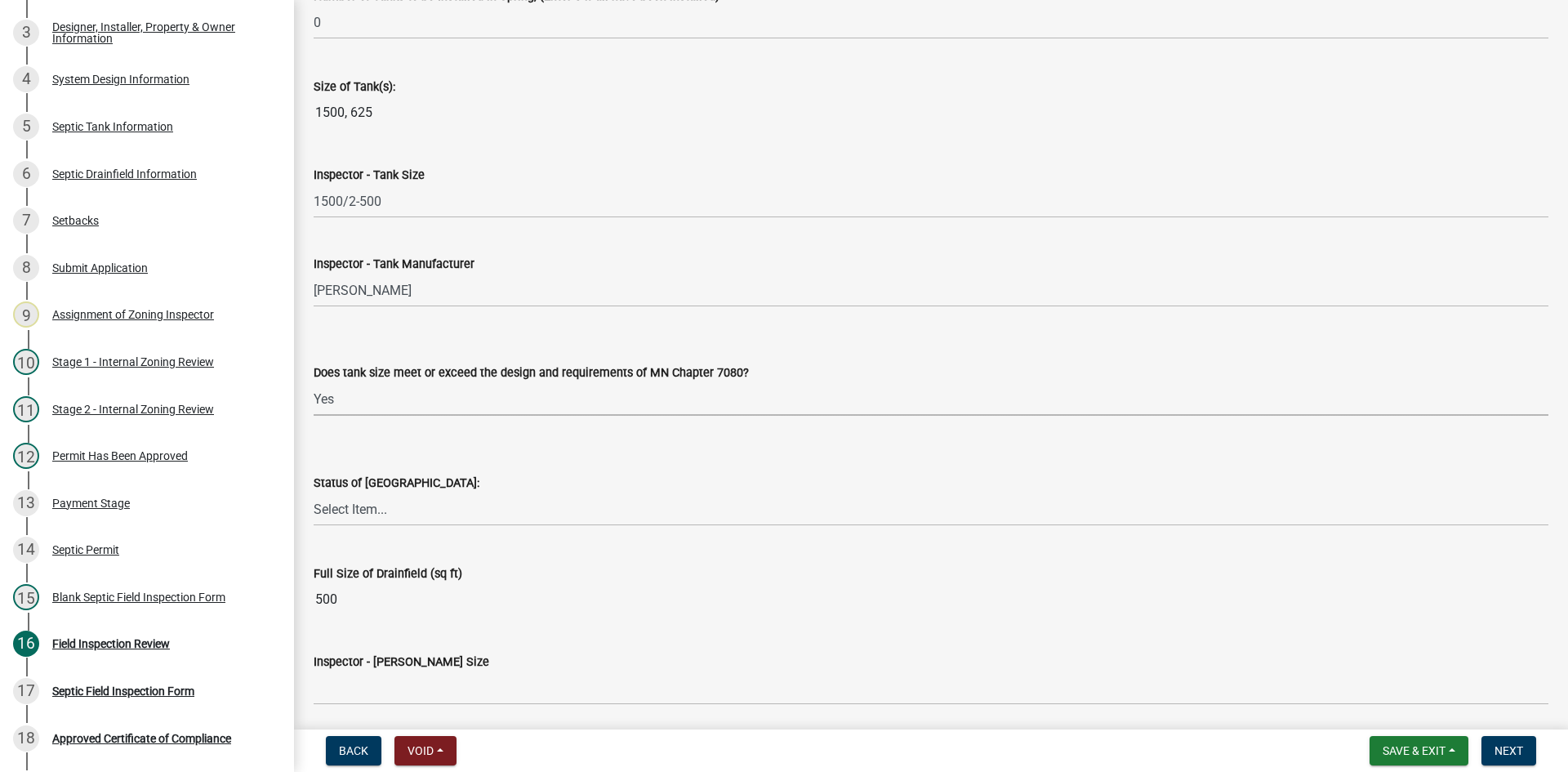
click at [314, 382] on select "Select Item... Yes No Existing" at bounding box center [931, 399] width 1235 height 34
select select "f7794d6a-556a-43dc-97be-878f47e346d8"
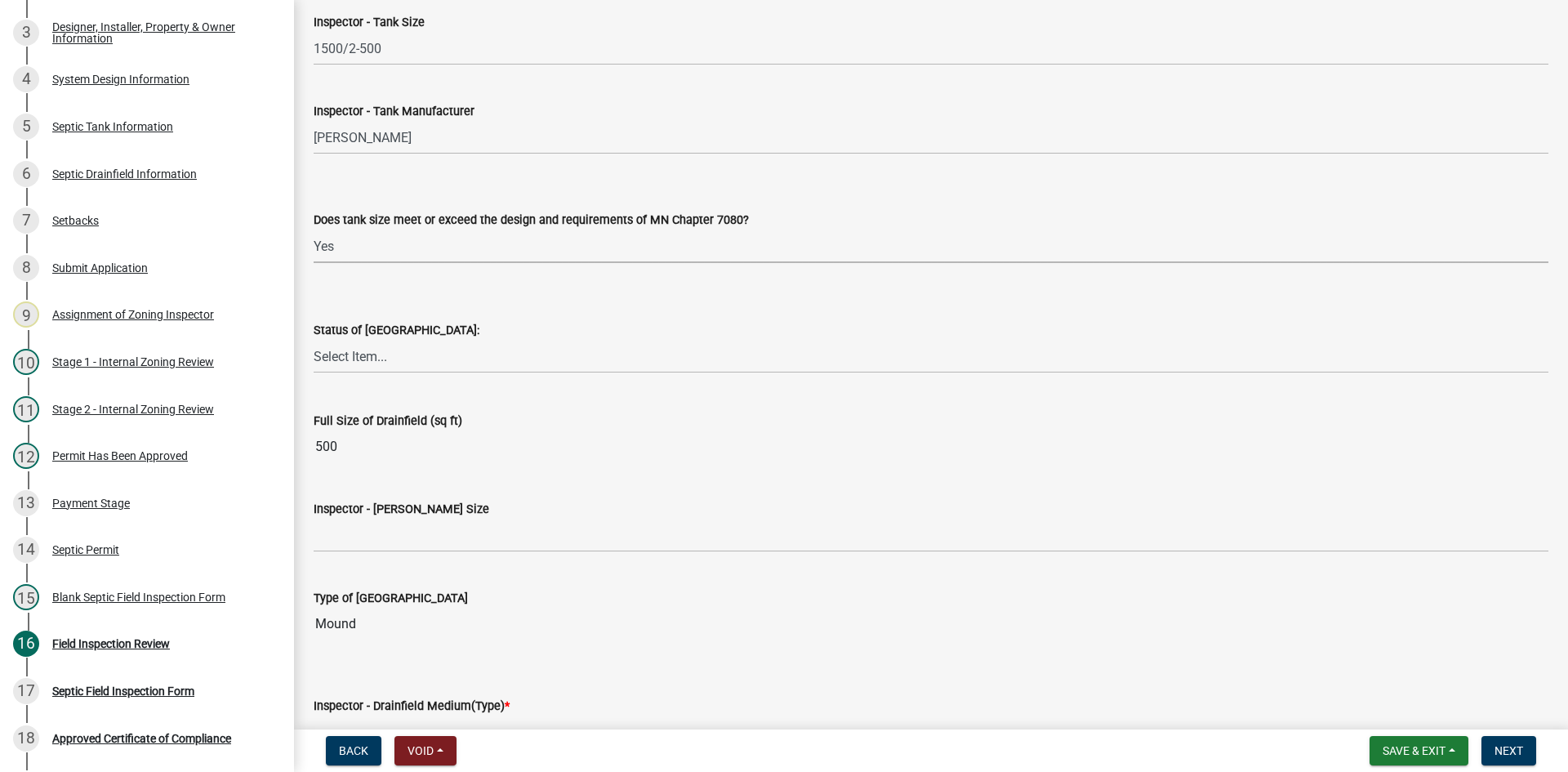
scroll to position [2288, 0]
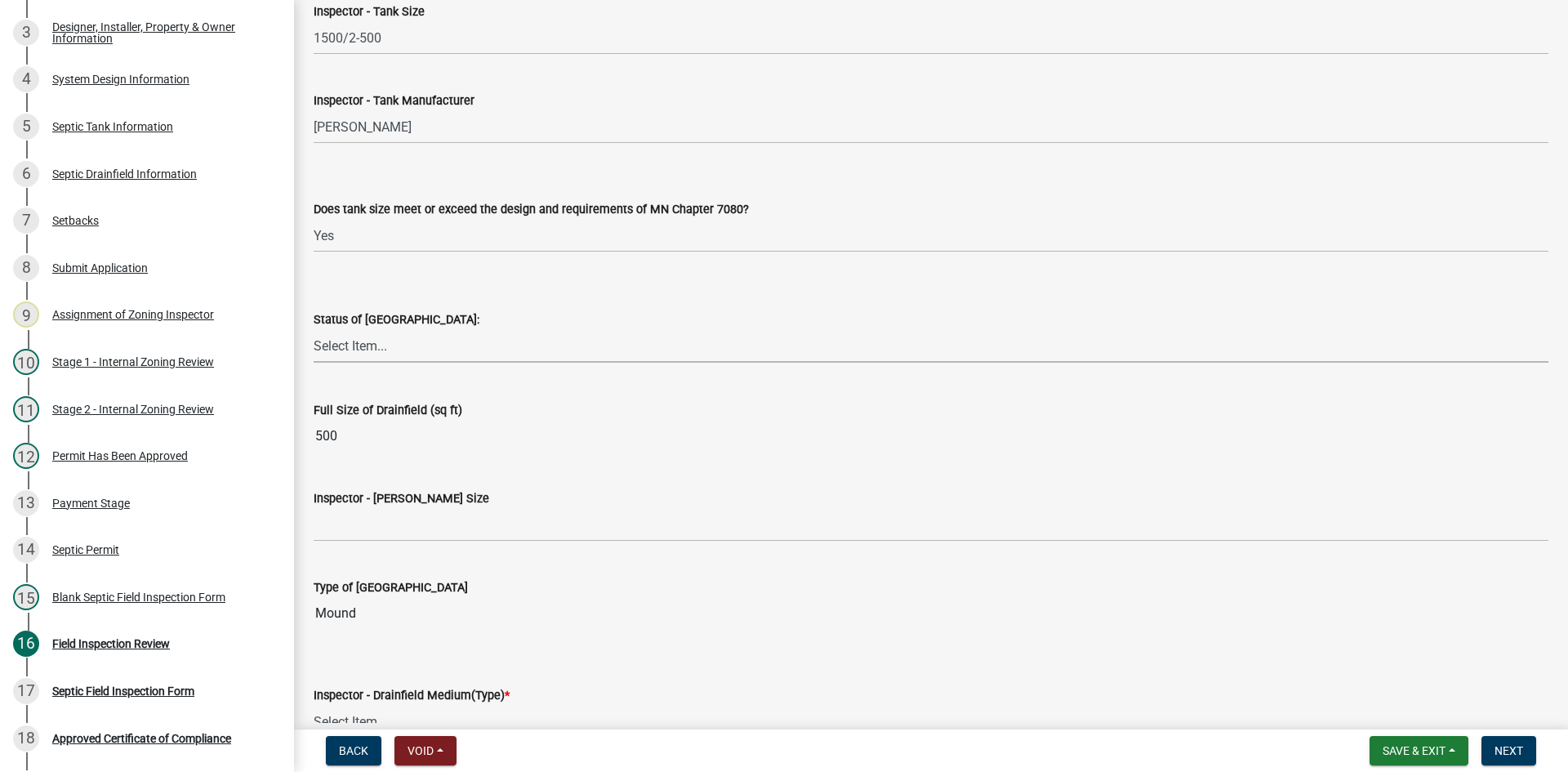
drag, startPoint x: 379, startPoint y: 354, endPoint x: 389, endPoint y: 357, distance: 10.4
click at [380, 353] on select "Select Item... No Drainfield Drainfield Installed [GEOGRAPHIC_DATA] to Be Insta…" at bounding box center [931, 347] width 1235 height 34
click at [314, 330] on select "Select Item... No Drainfield Drainfield Installed [GEOGRAPHIC_DATA] to Be Insta…" at bounding box center [931, 347] width 1235 height 34
select select "9376207c-987b-4580-9786-4fe9435ab5e6"
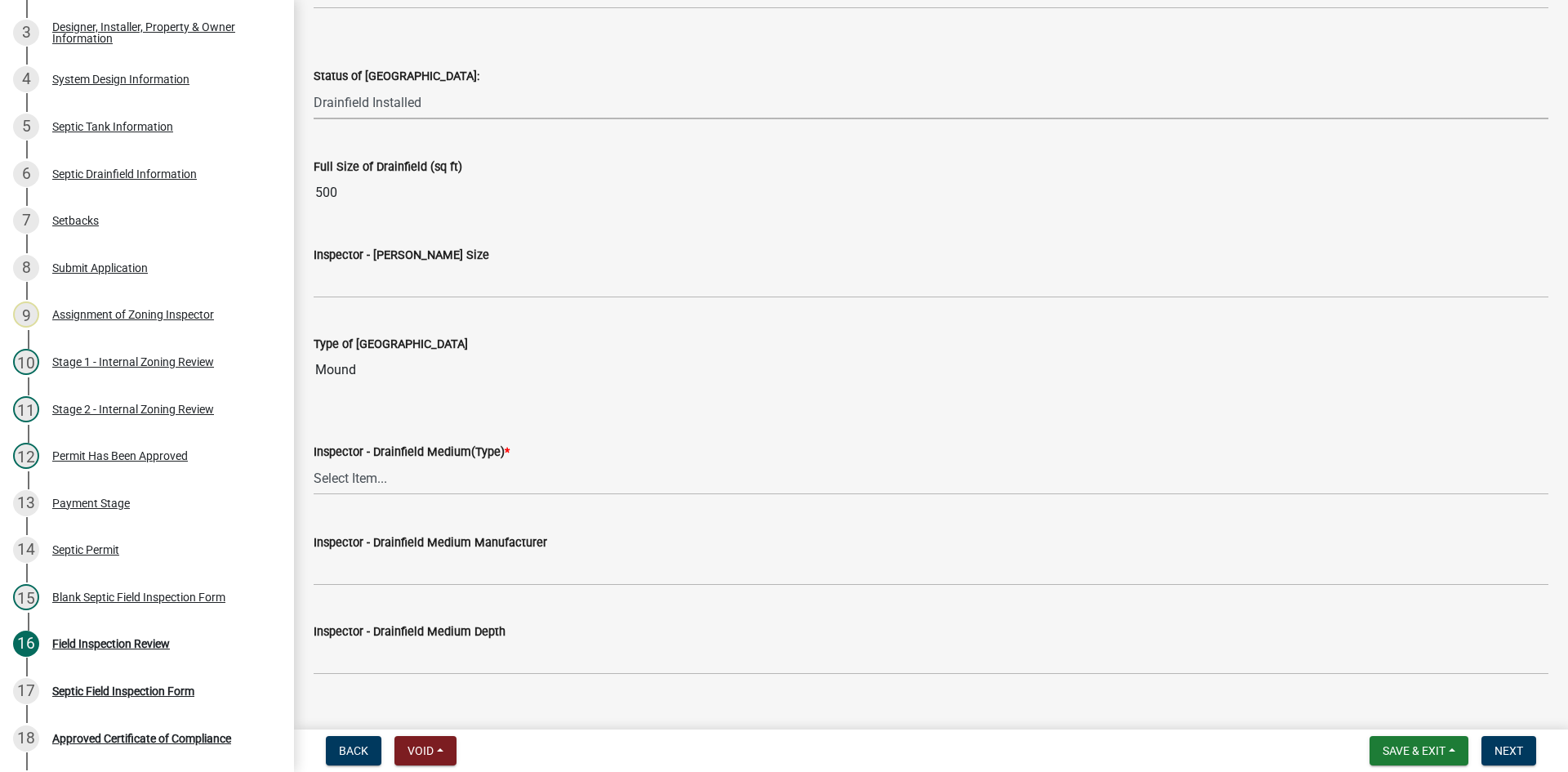
scroll to position [2533, 0]
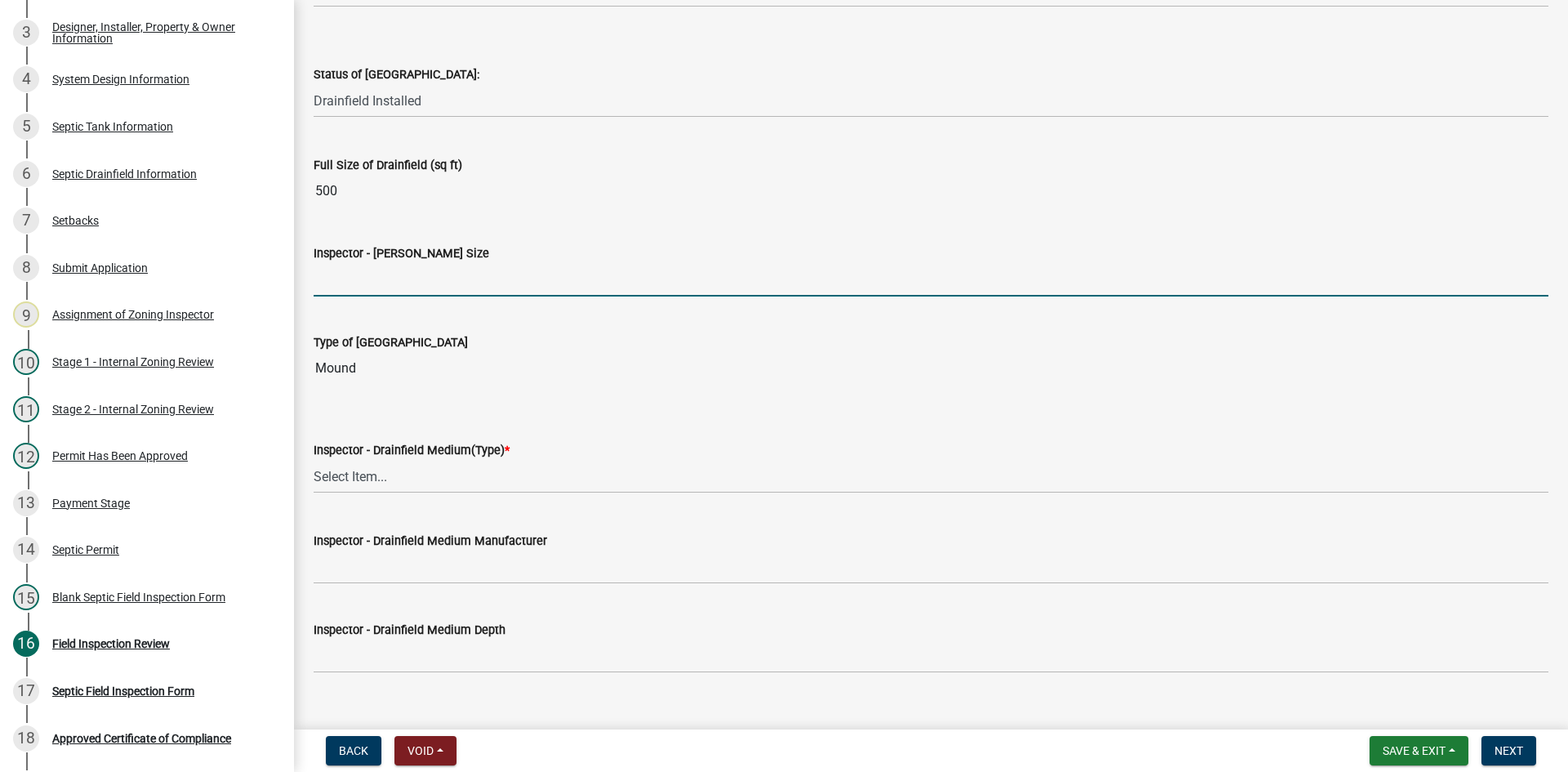
click at [373, 280] on input "Inspector - [PERSON_NAME] Size" at bounding box center [931, 280] width 1235 height 34
type input "10X50 ROCK BED"
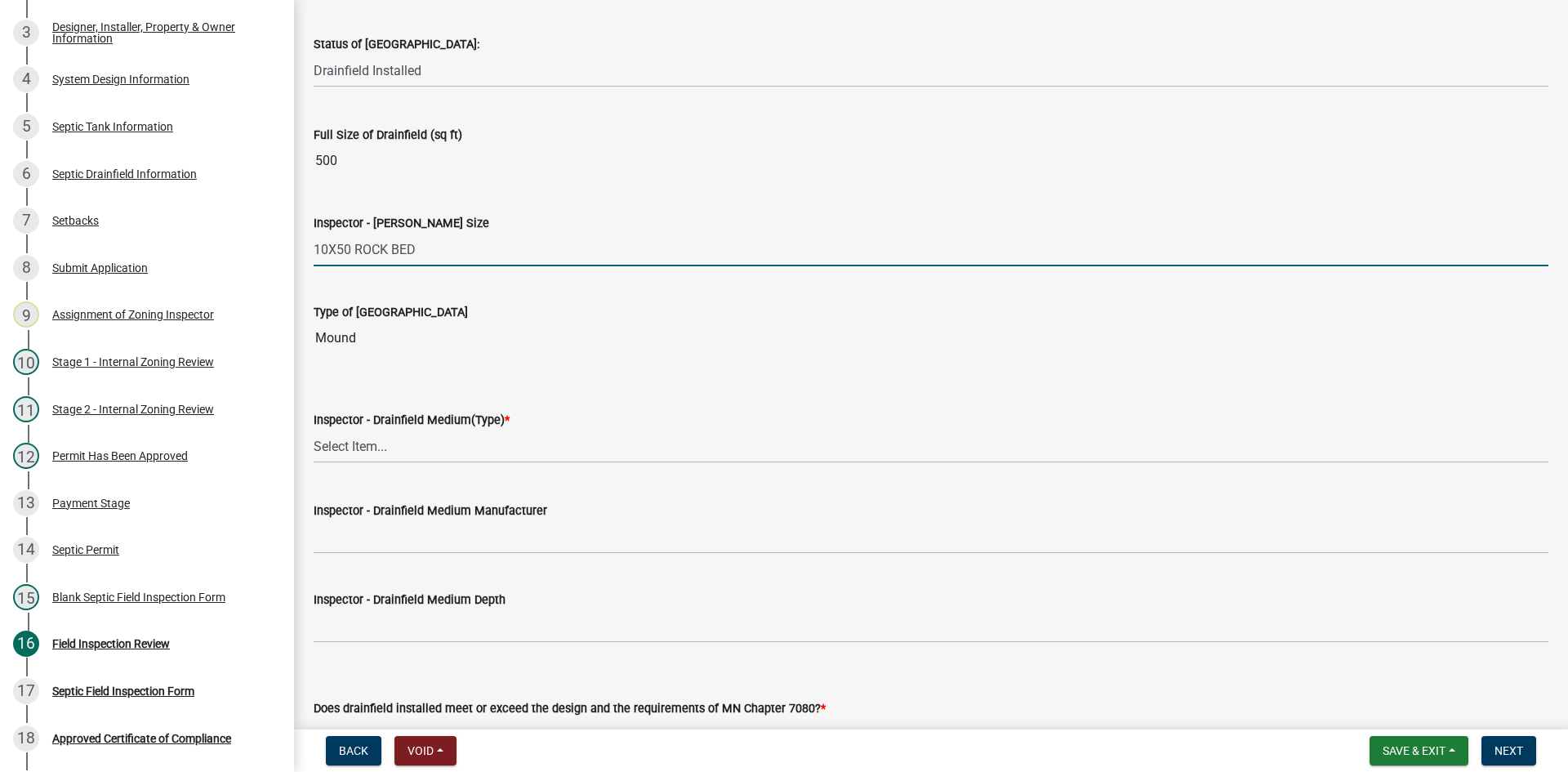
scroll to position [2615, 0]
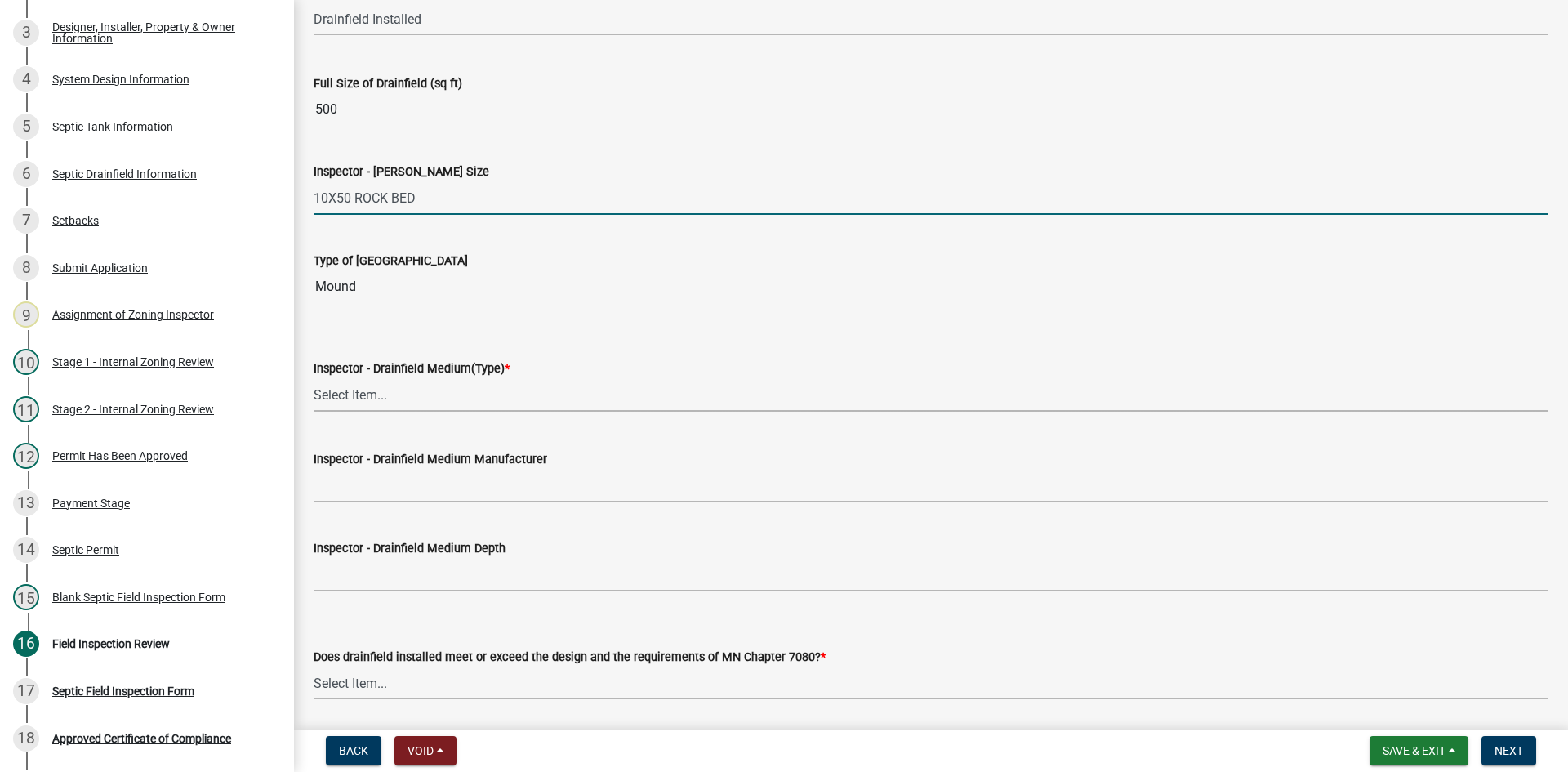
drag, startPoint x: 371, startPoint y: 390, endPoint x: 388, endPoint y: 409, distance: 25.5
click at [372, 390] on select "Select Item... Chamber Trench Rock Trench Gravelless Mound Pressure Bed Seepage…" at bounding box center [931, 395] width 1235 height 34
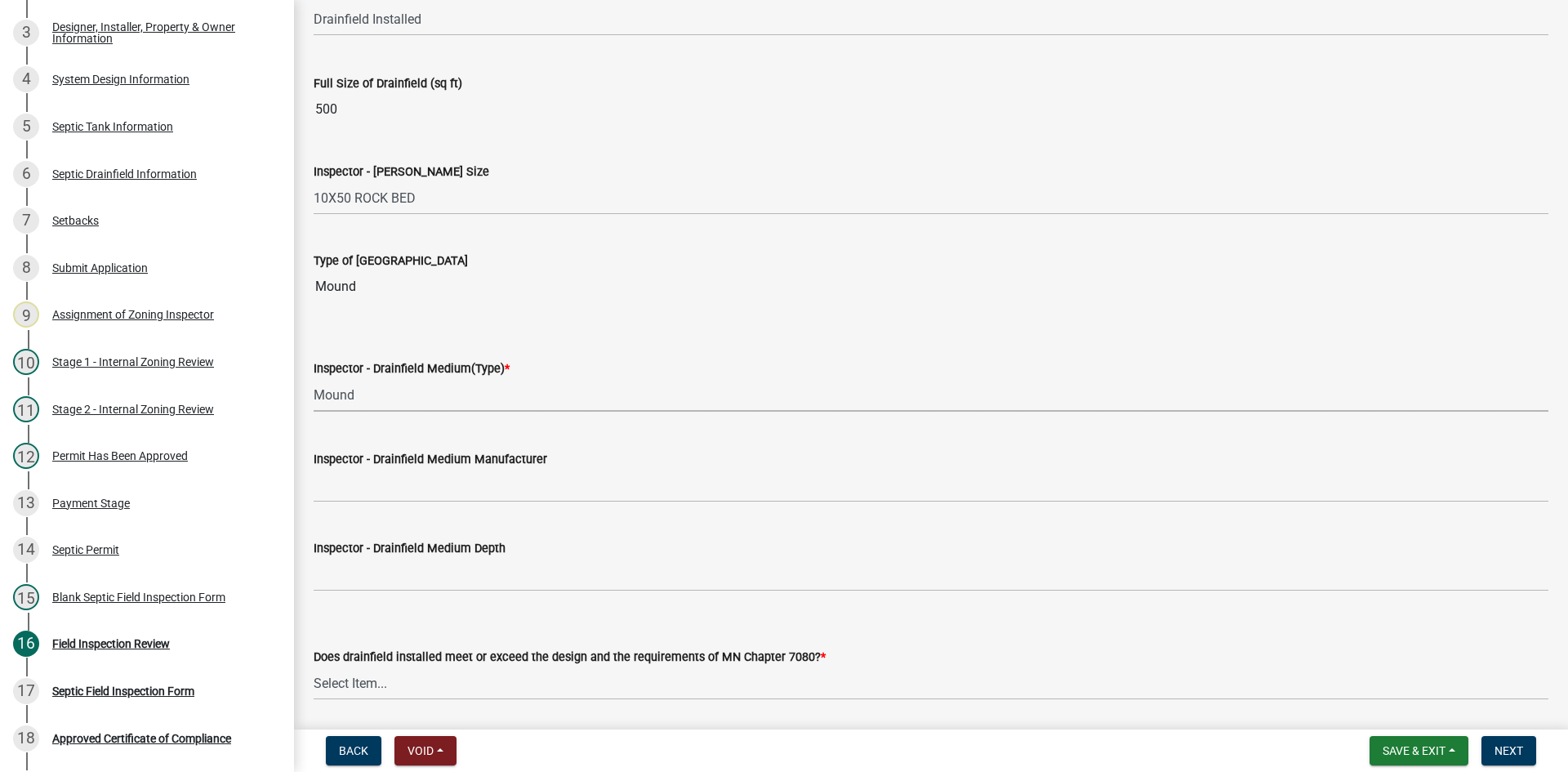
click at [314, 378] on select "Select Item... Chamber Trench Rock Trench Gravelless Mound Pressure Bed Seepage…" at bounding box center [931, 395] width 1235 height 34
select select "d0fc35b5-23a5-4a64-97d6-4937a1f9afff"
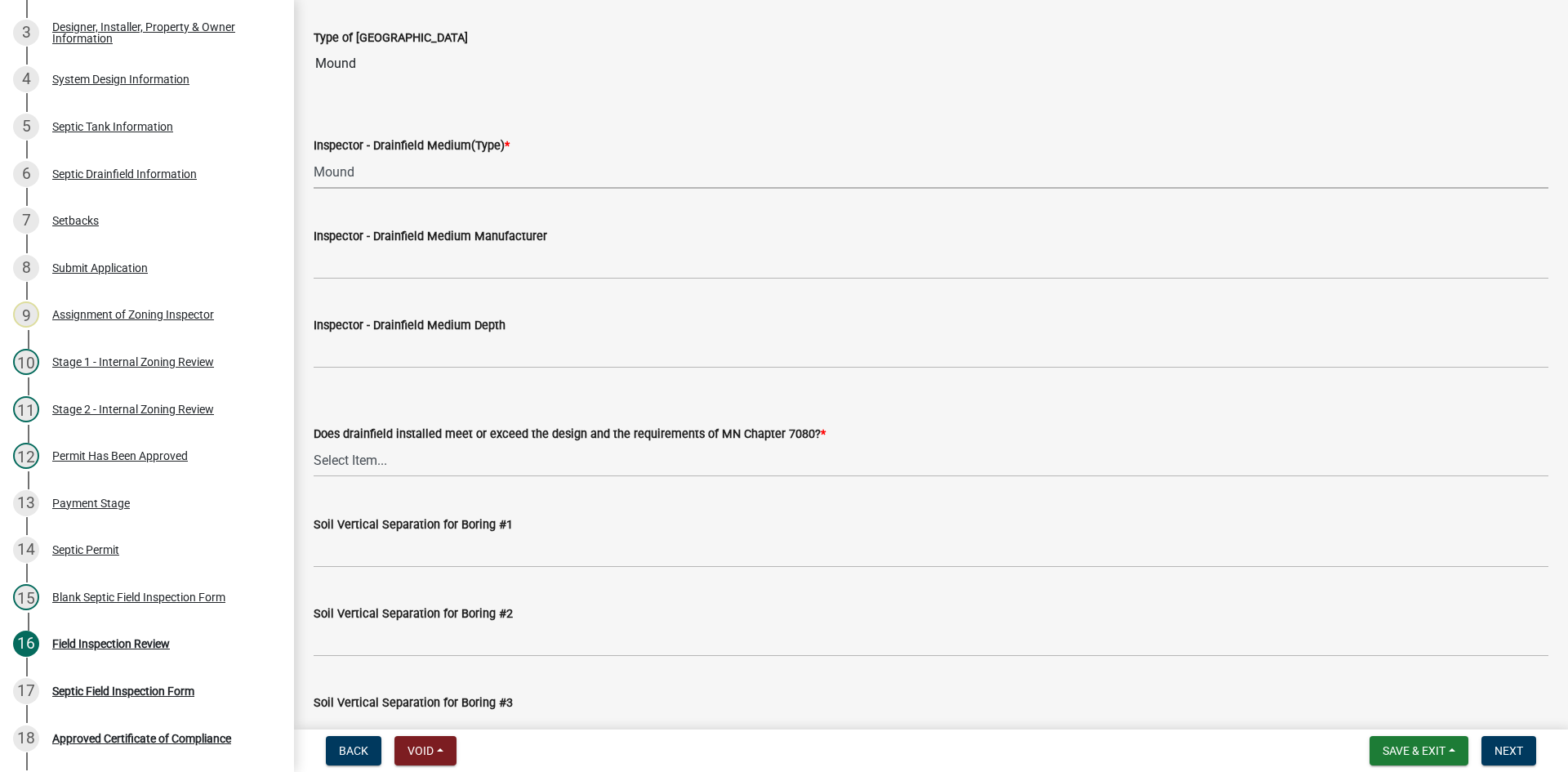
scroll to position [2860, 0]
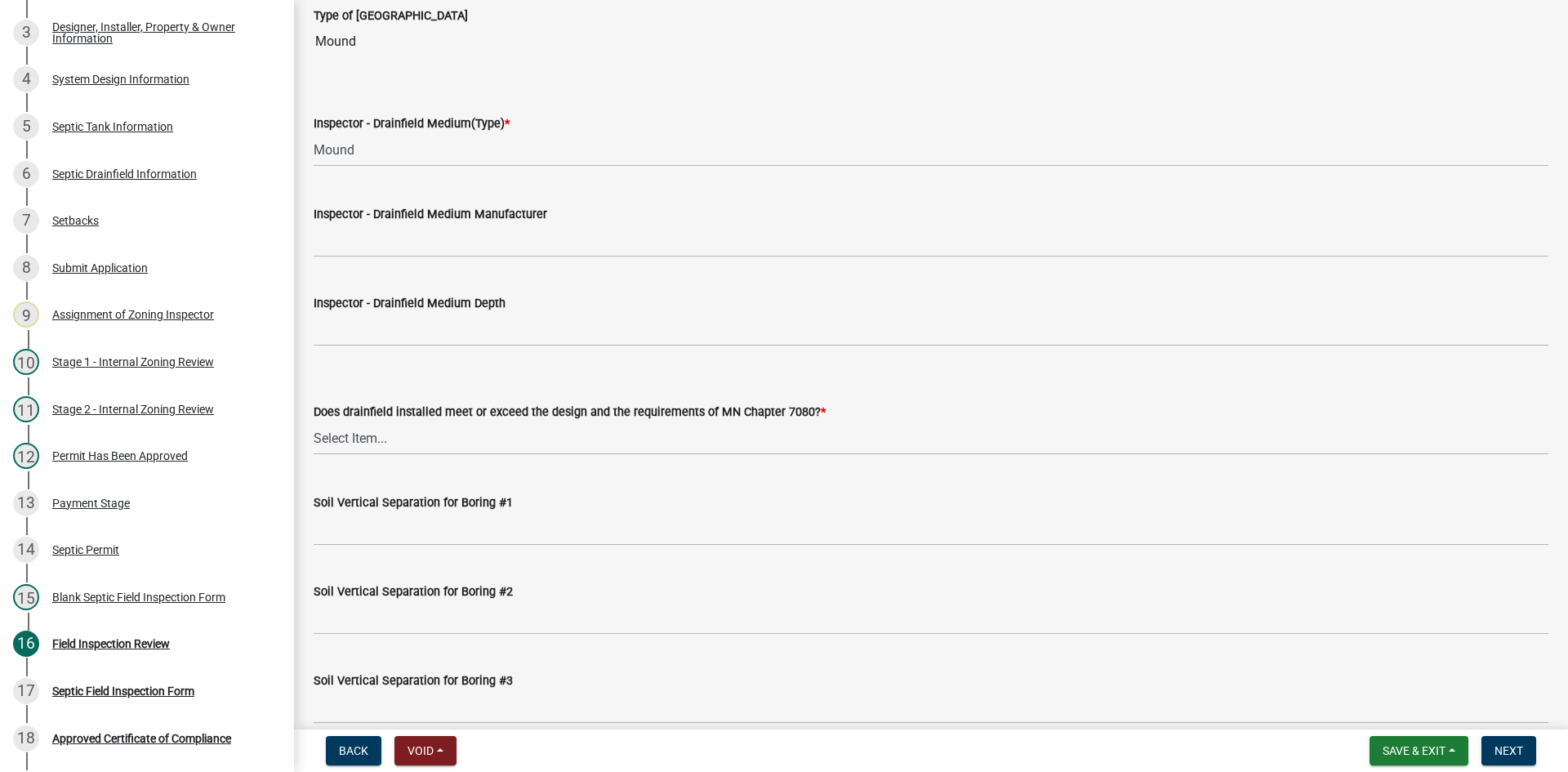
drag, startPoint x: 382, startPoint y: 308, endPoint x: 392, endPoint y: 310, distance: 10.2
click at [383, 309] on label "Inspector - Drainfield Medium Depth" at bounding box center [409, 303] width 192 height 12
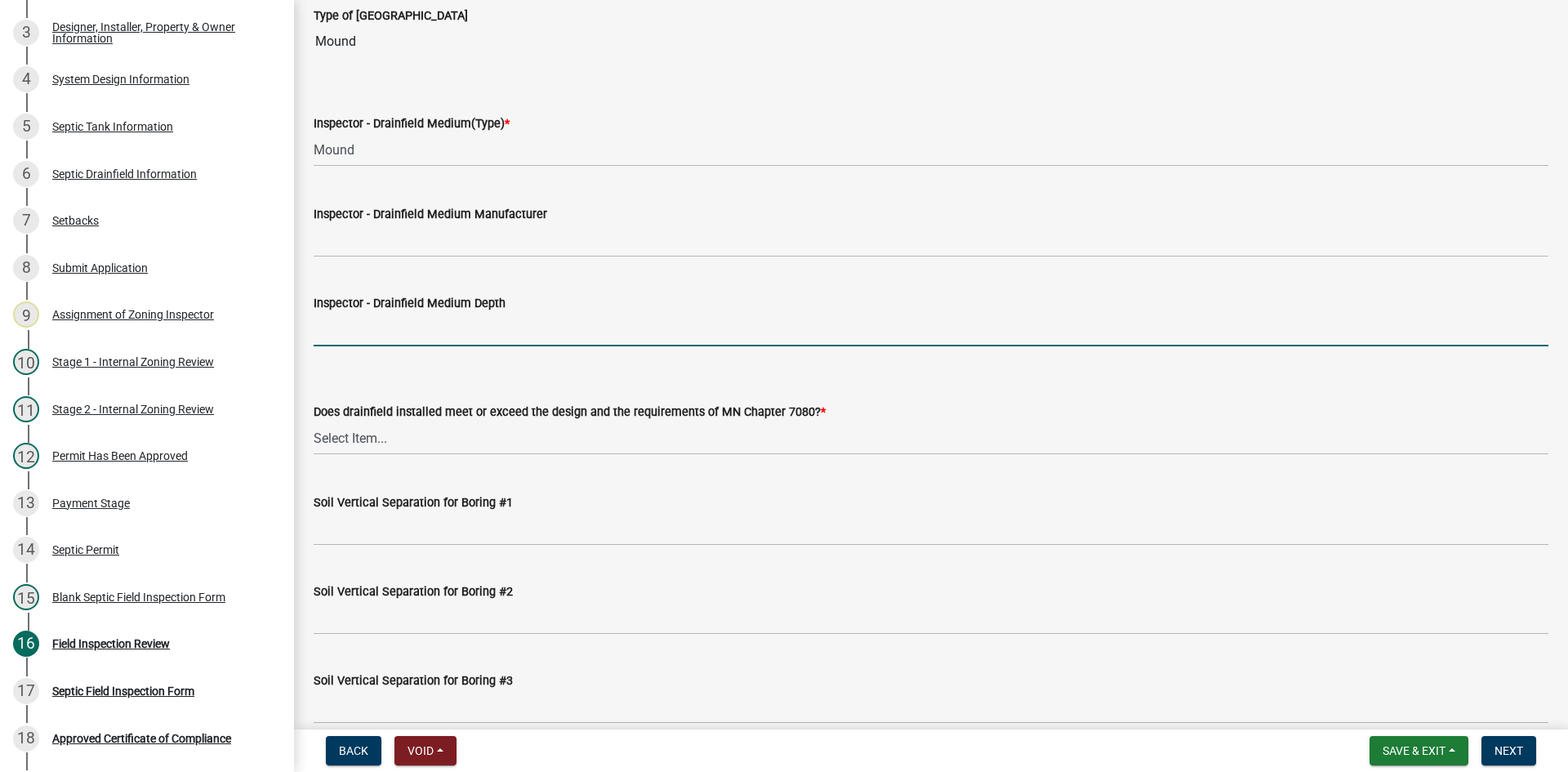
click at [383, 313] on input "Inspector - Drainfield Medium Depth" at bounding box center [931, 330] width 1235 height 34
click at [399, 334] on input "Inspector - Drainfield Medium Depth" at bounding box center [931, 330] width 1235 height 34
click at [379, 277] on div "Inspector - Drainfield Medium Depth" at bounding box center [931, 308] width 1235 height 76
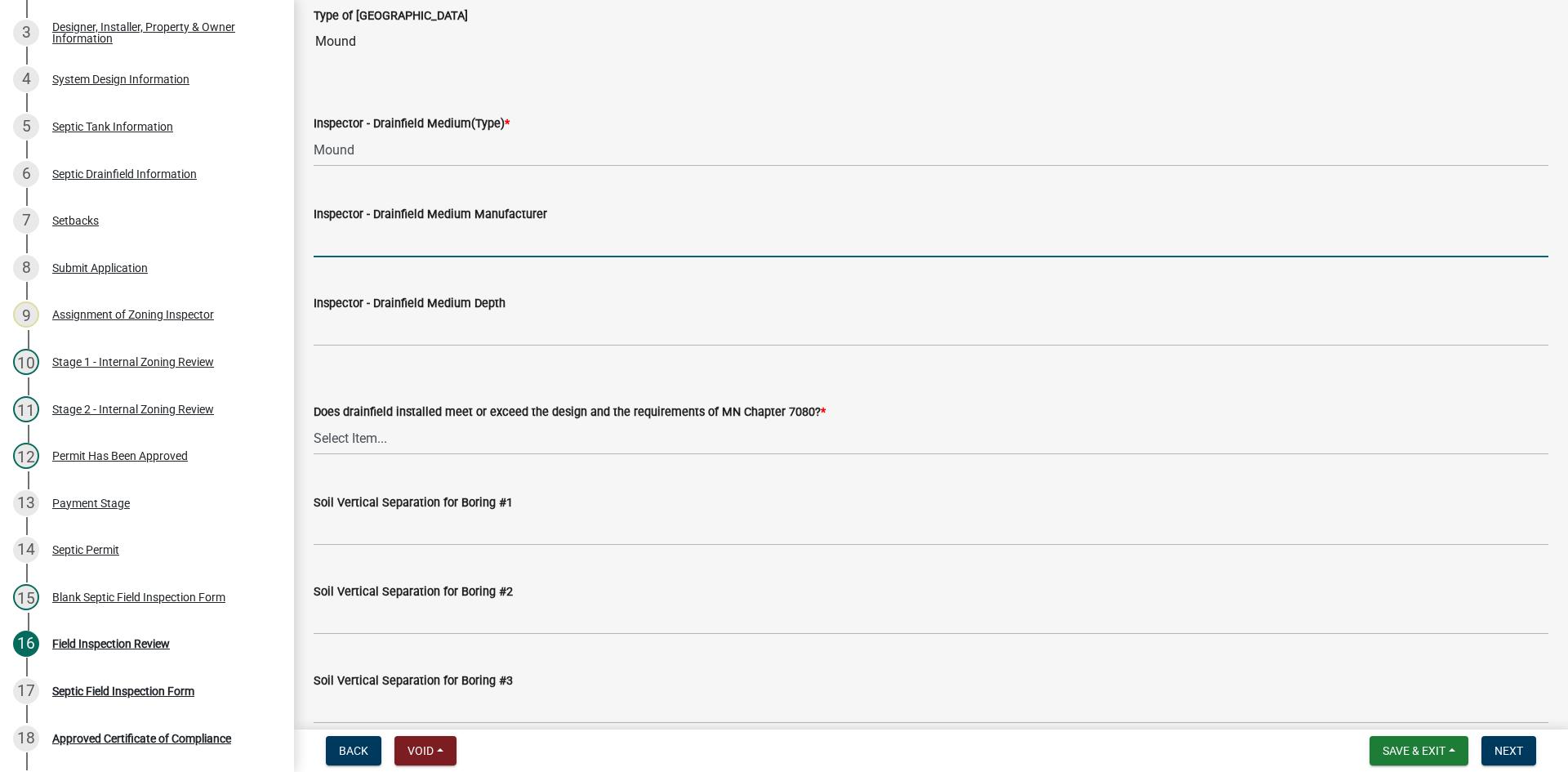
click at [375, 239] on input "Inspector - Drainfield Medium Manufacturer" at bounding box center [931, 241] width 1235 height 34
type input "rock"
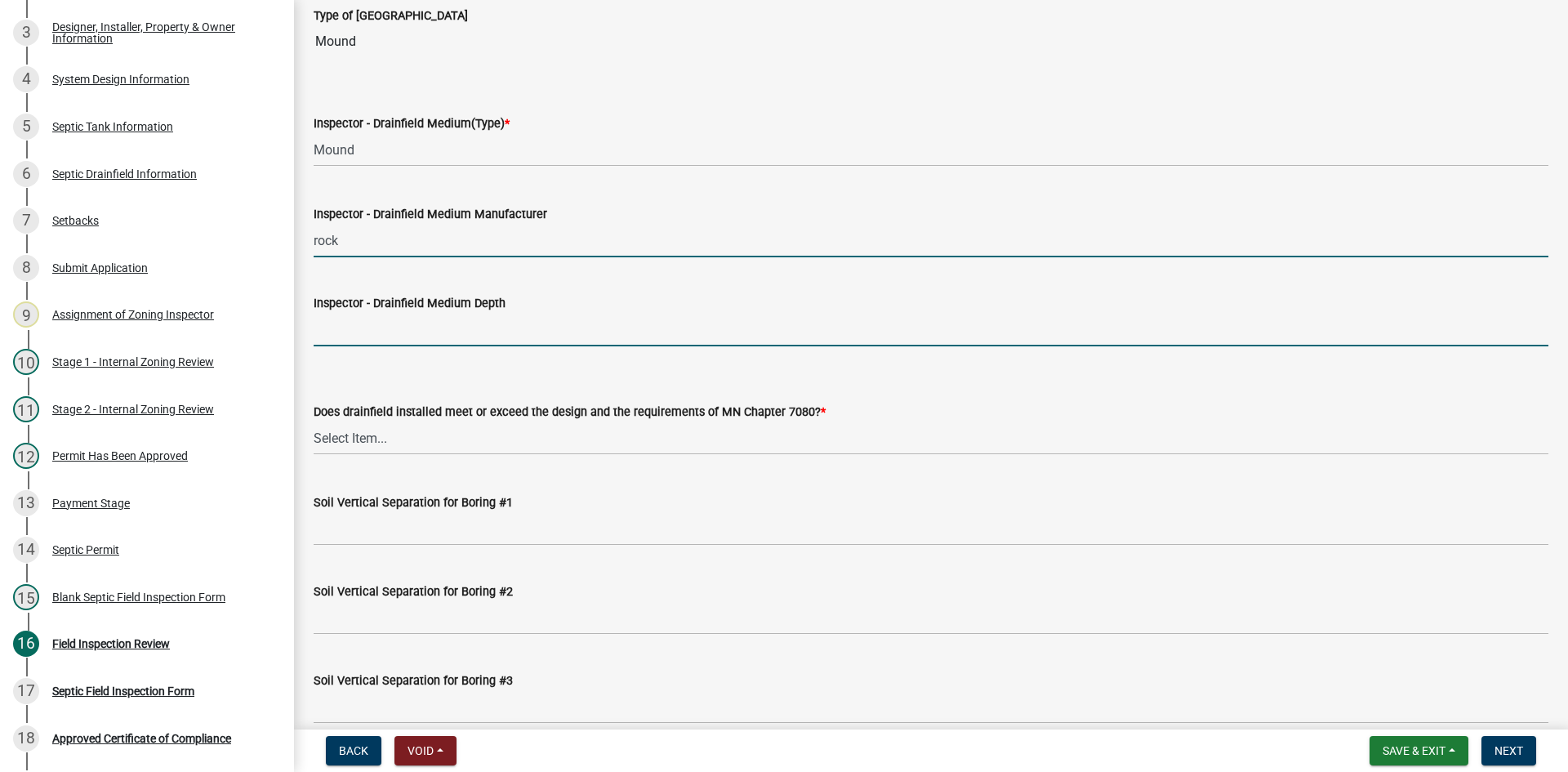
click at [393, 332] on input "Inspector - Drainfield Medium Depth" at bounding box center [931, 330] width 1235 height 34
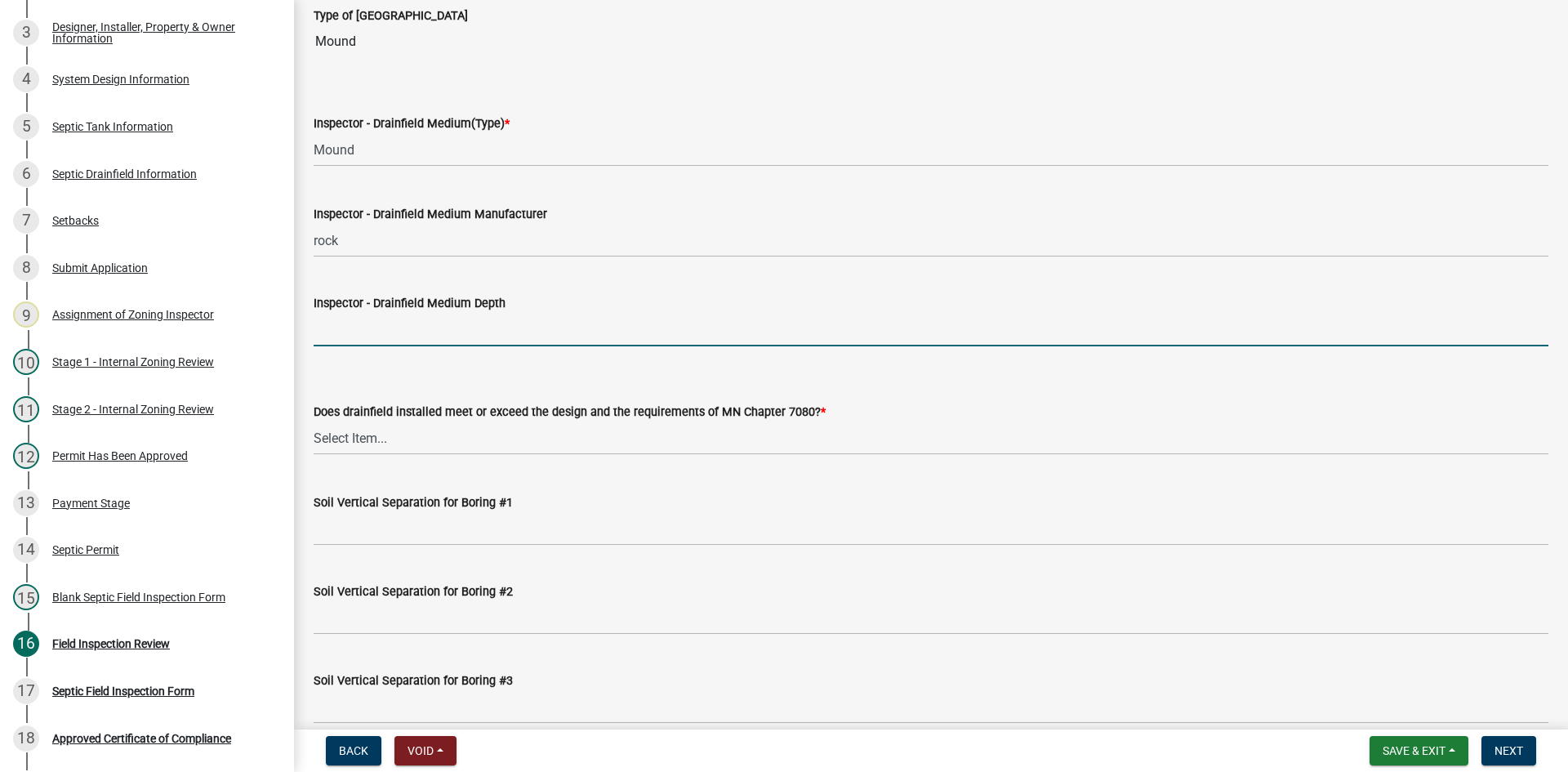
type input "6""
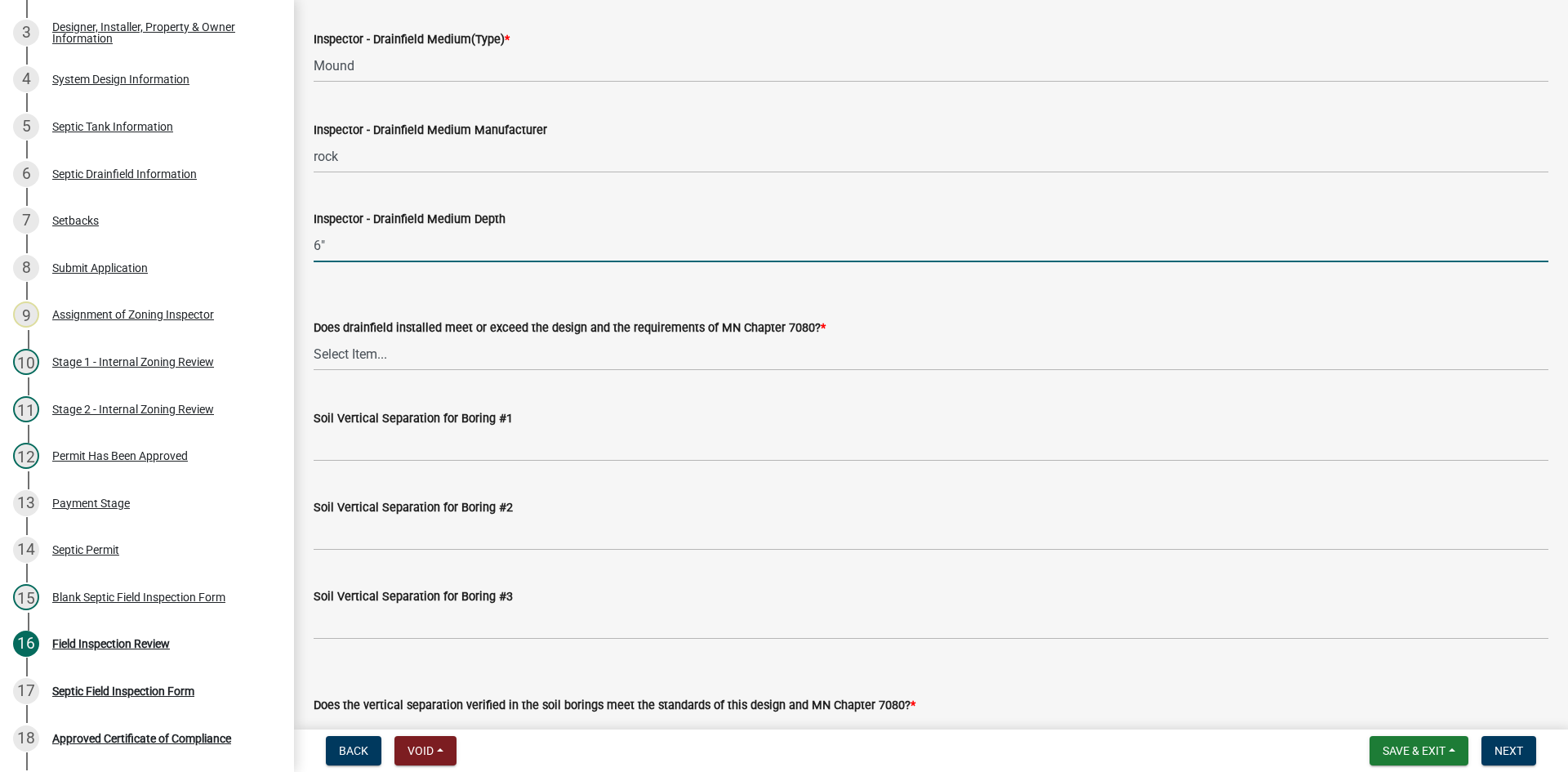
scroll to position [3023, 0]
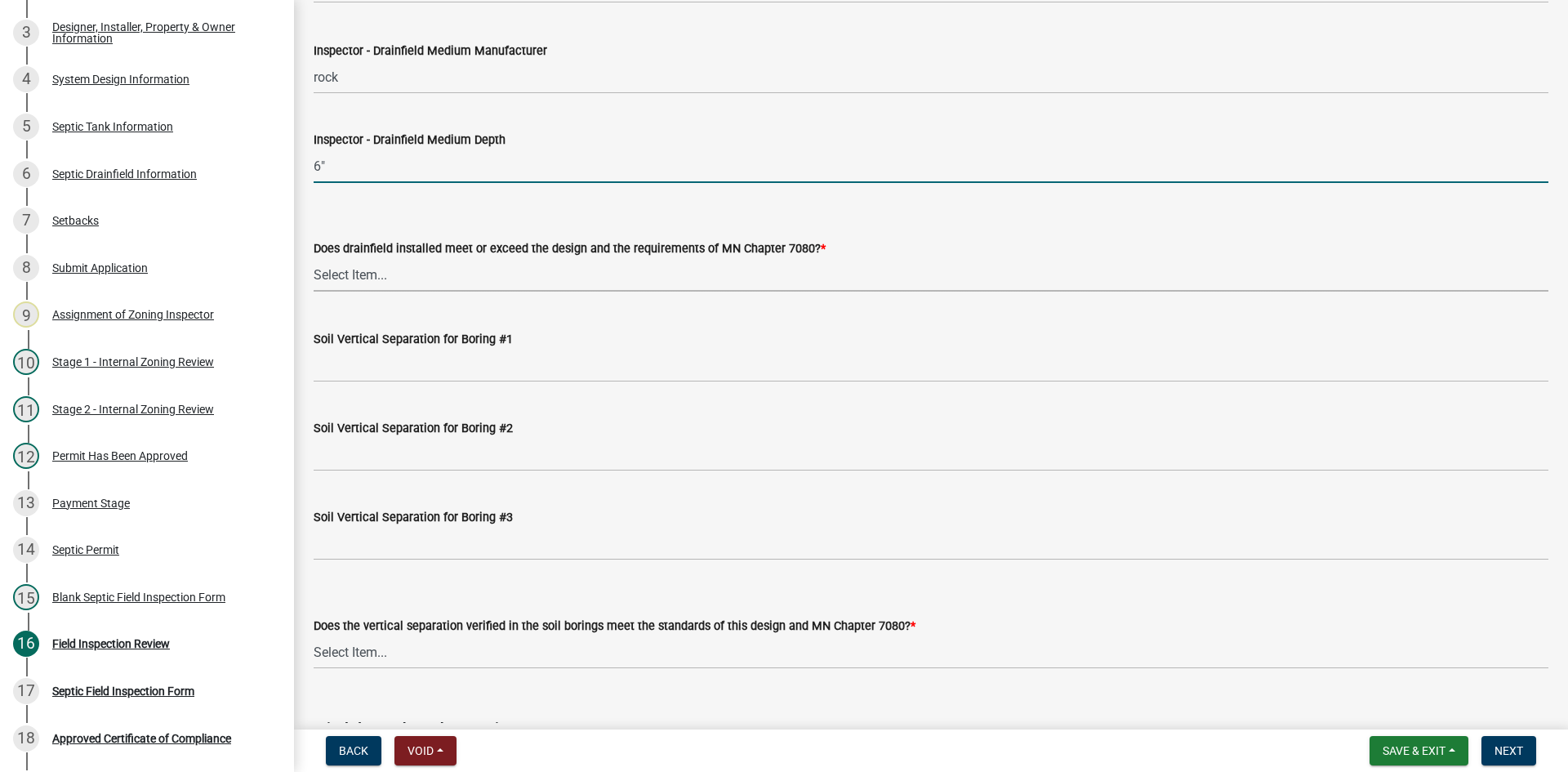
drag, startPoint x: 369, startPoint y: 262, endPoint x: 384, endPoint y: 272, distance: 18.0
click at [371, 262] on select "Select Item... Yes No" at bounding box center [931, 275] width 1235 height 34
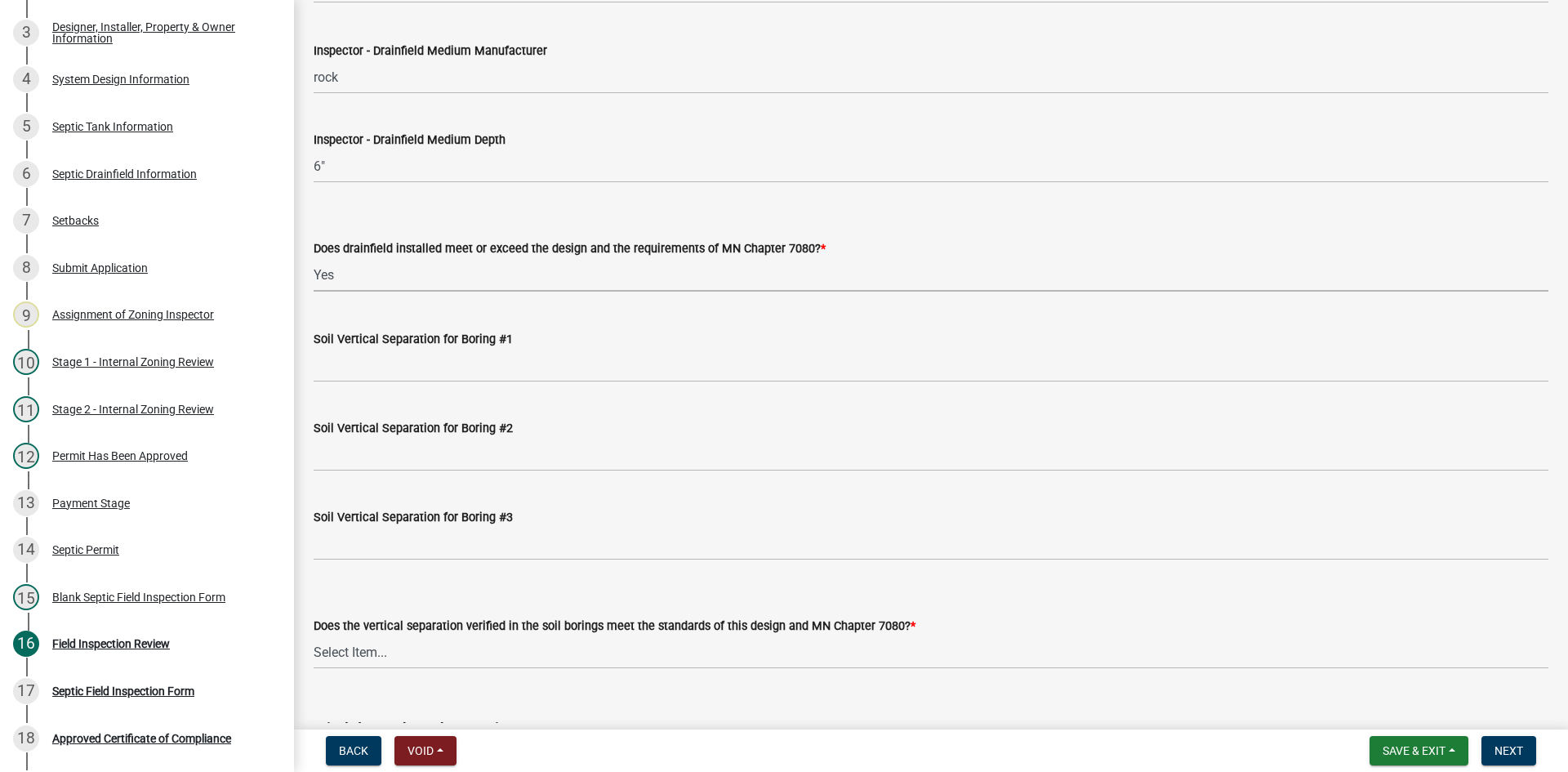
click at [314, 258] on select "Select Item... Yes No" at bounding box center [931, 275] width 1235 height 34
select select "53e8394b-4ec8-472b-acba-27f64a4dcc6d"
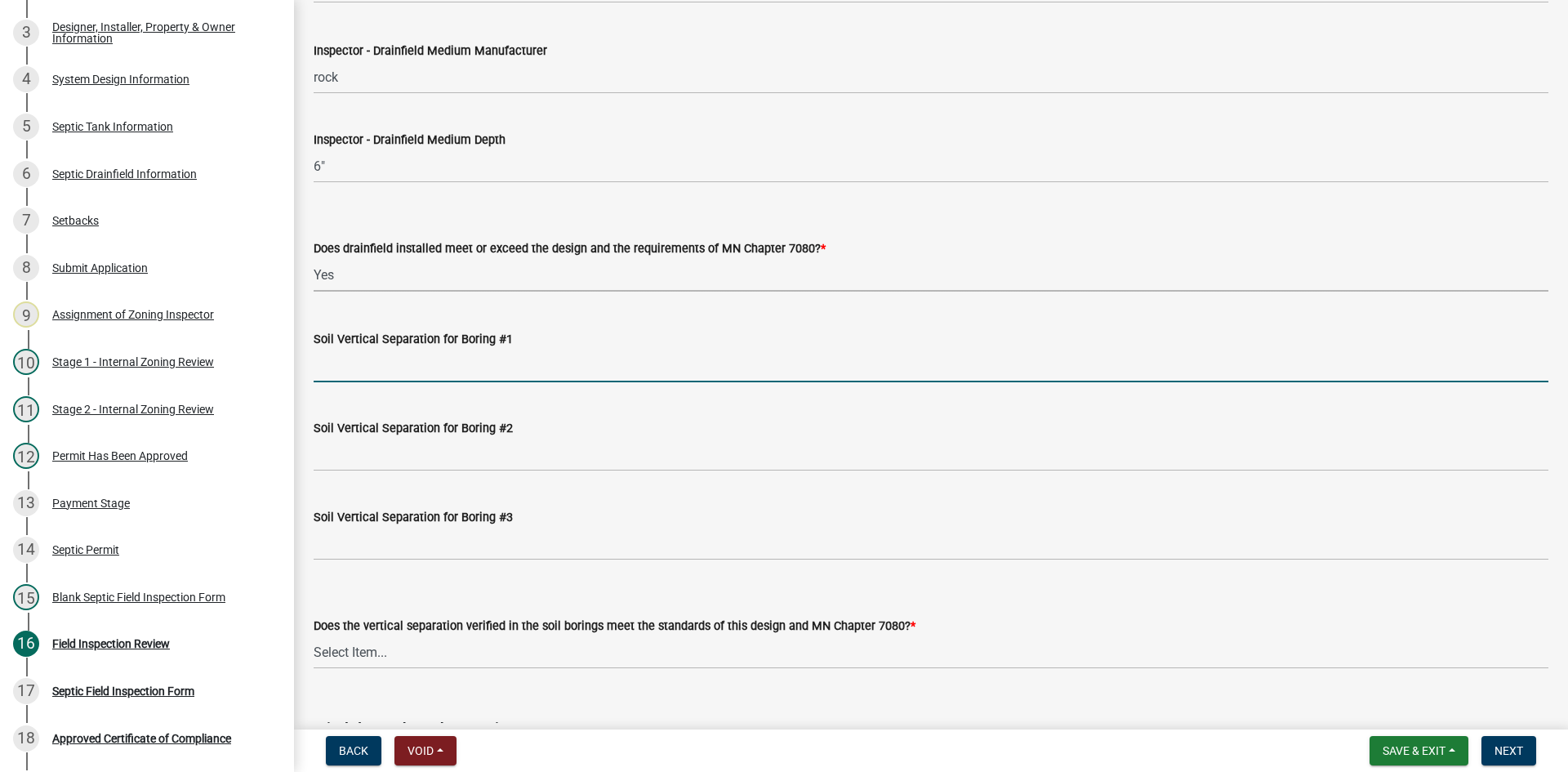
click at [361, 379] on input "Soil Vertical Separation for Boring #1" at bounding box center [931, 366] width 1235 height 34
type input "SEE ATTACHED"
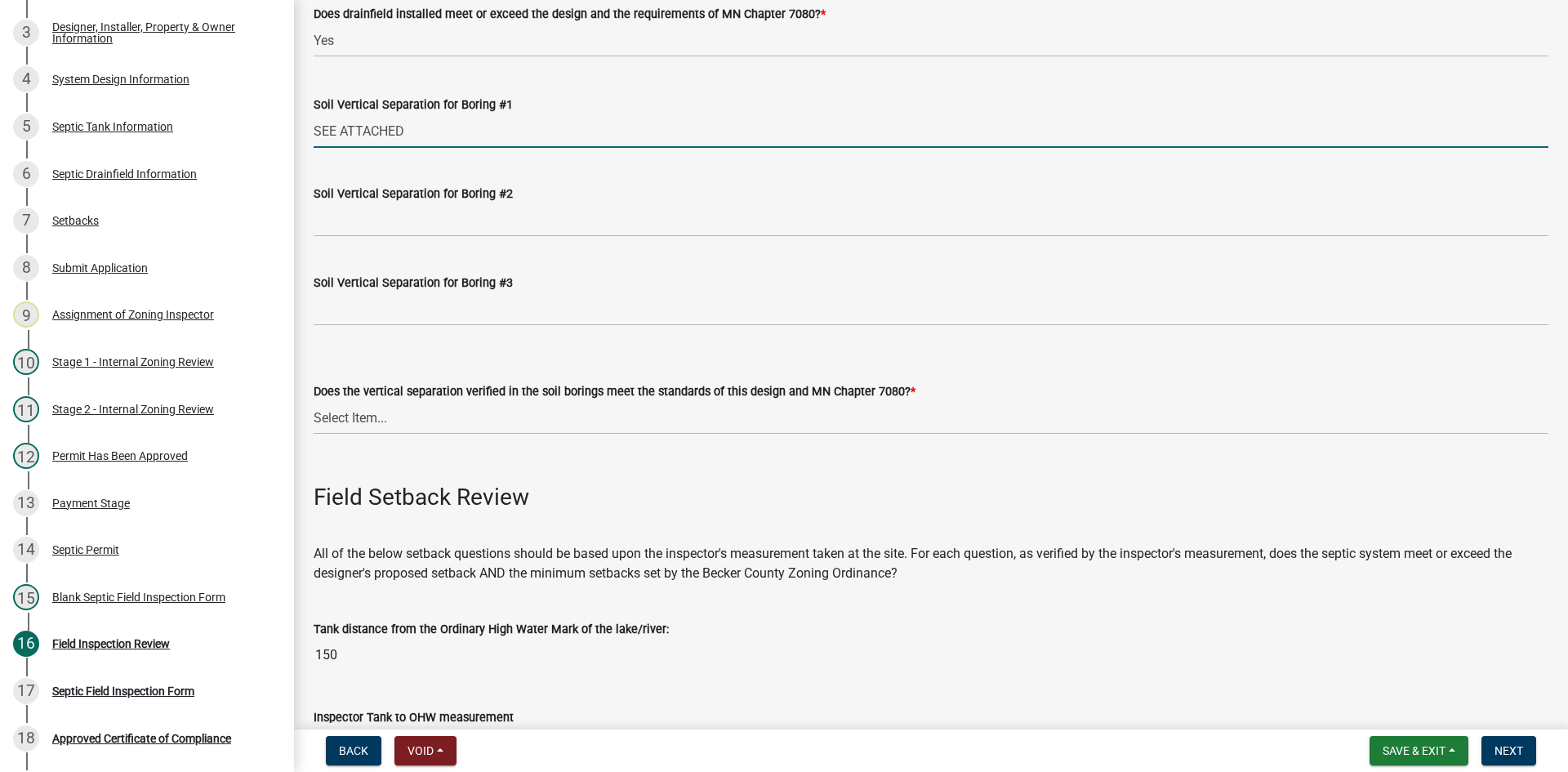
scroll to position [3350, 0]
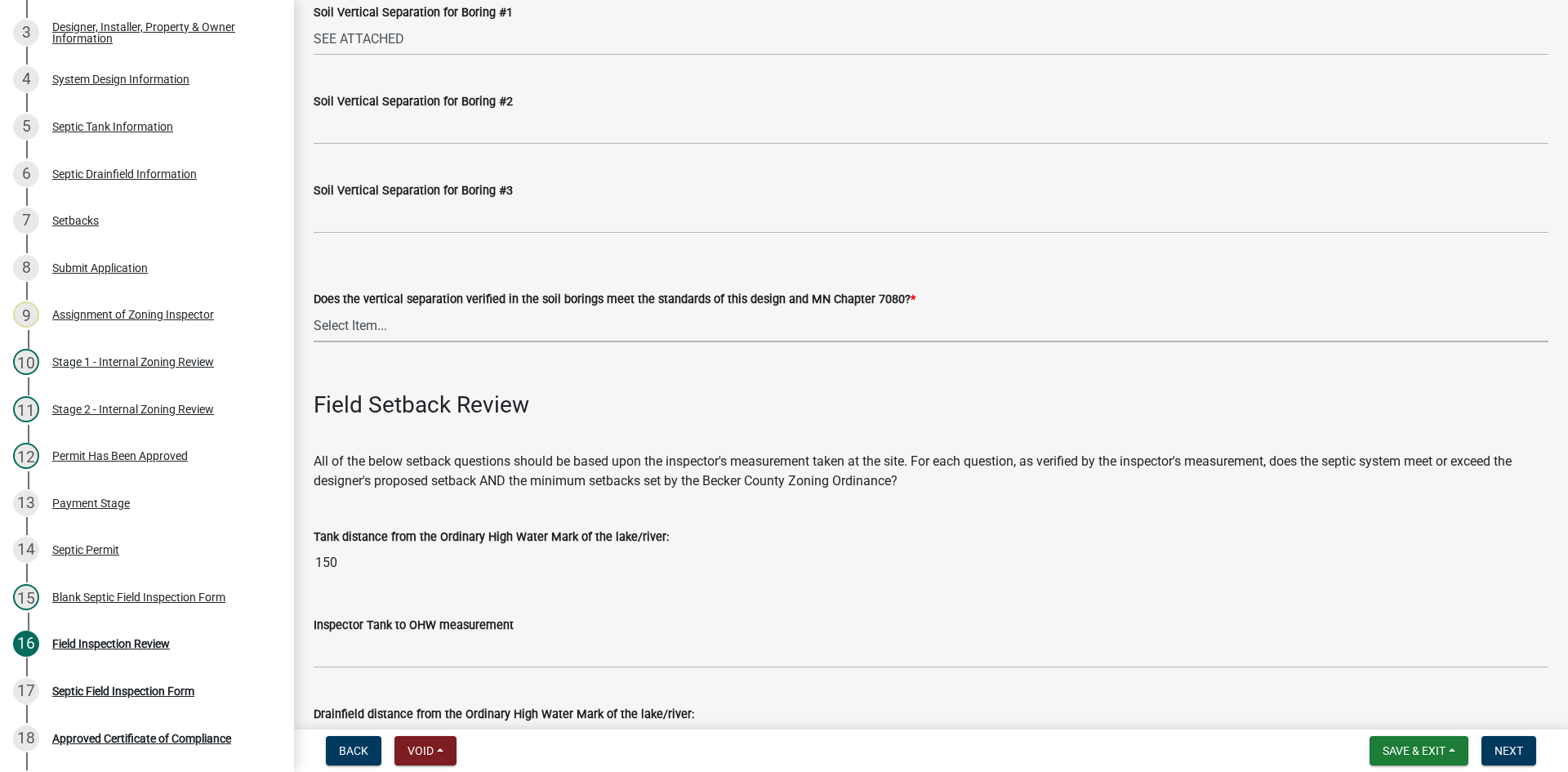
click at [361, 331] on select "Select Item... Yes No" at bounding box center [931, 325] width 1235 height 34
click at [314, 308] on select "Select Item... Yes No" at bounding box center [931, 325] width 1235 height 34
select select "eedfbf44-dce3-4c21-89bd-6d851115dab7"
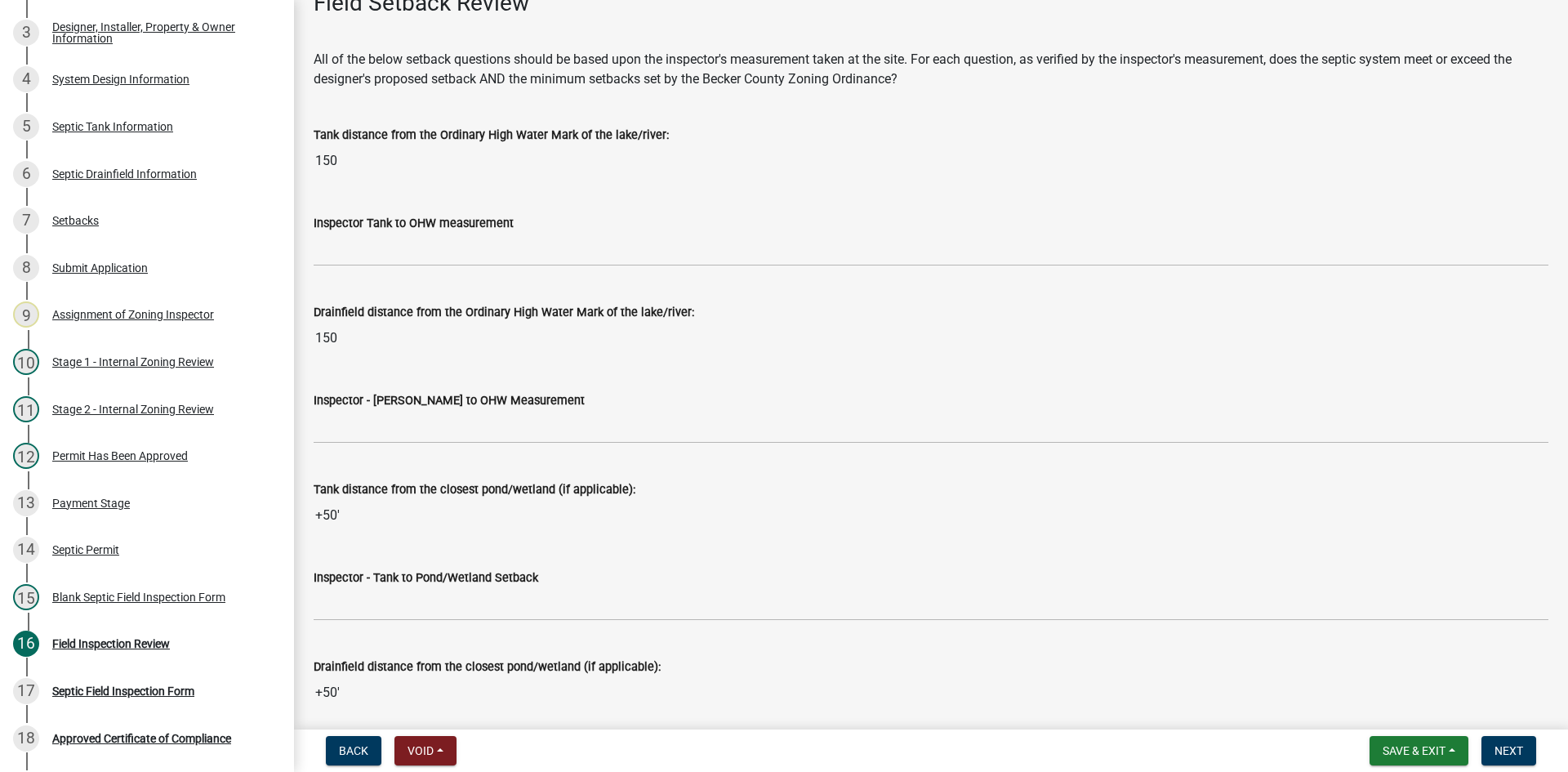
scroll to position [3759, 0]
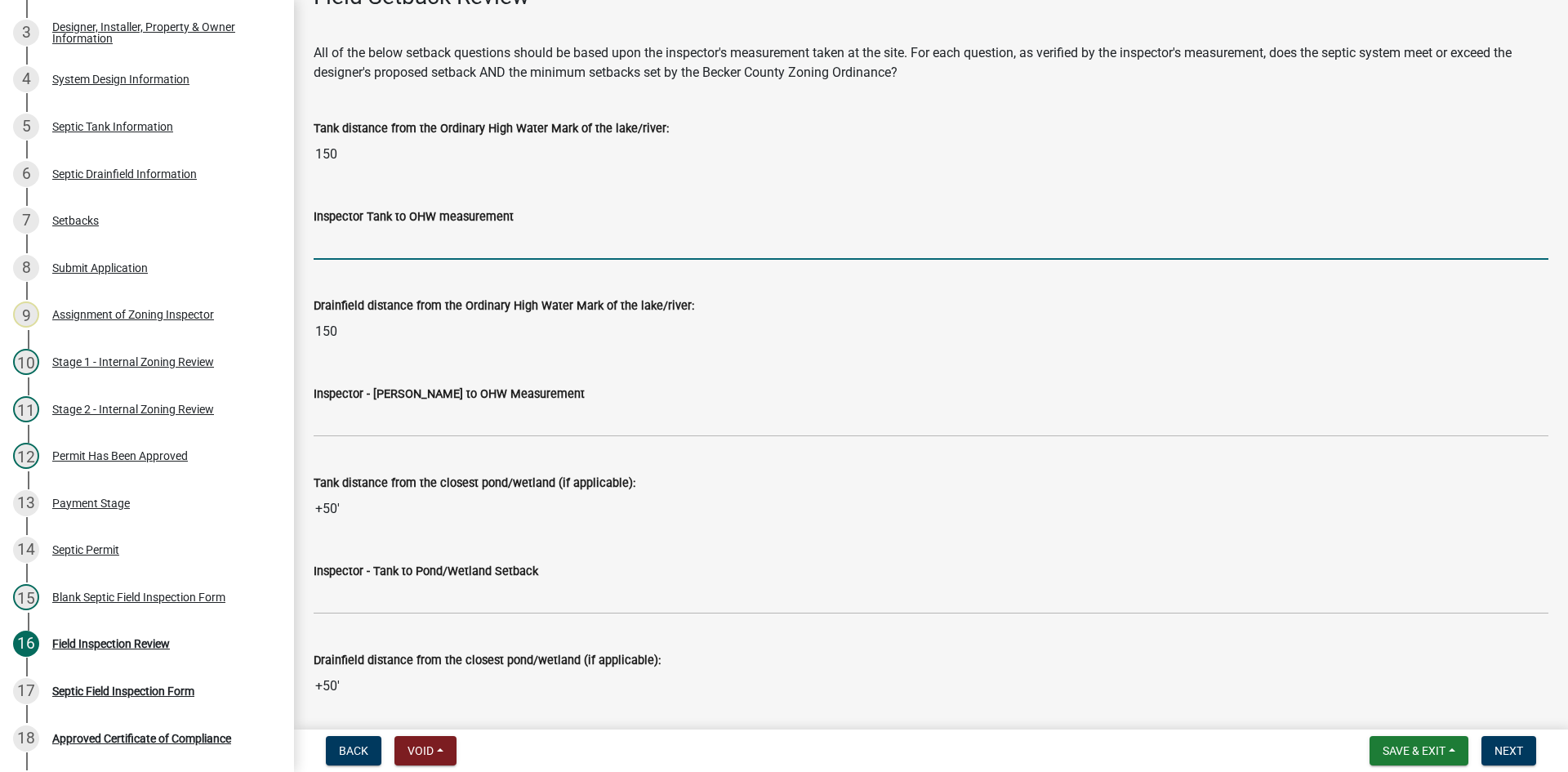
click at [372, 246] on input "Inspector Tank to OHW measurement" at bounding box center [931, 243] width 1235 height 34
type input "150+"
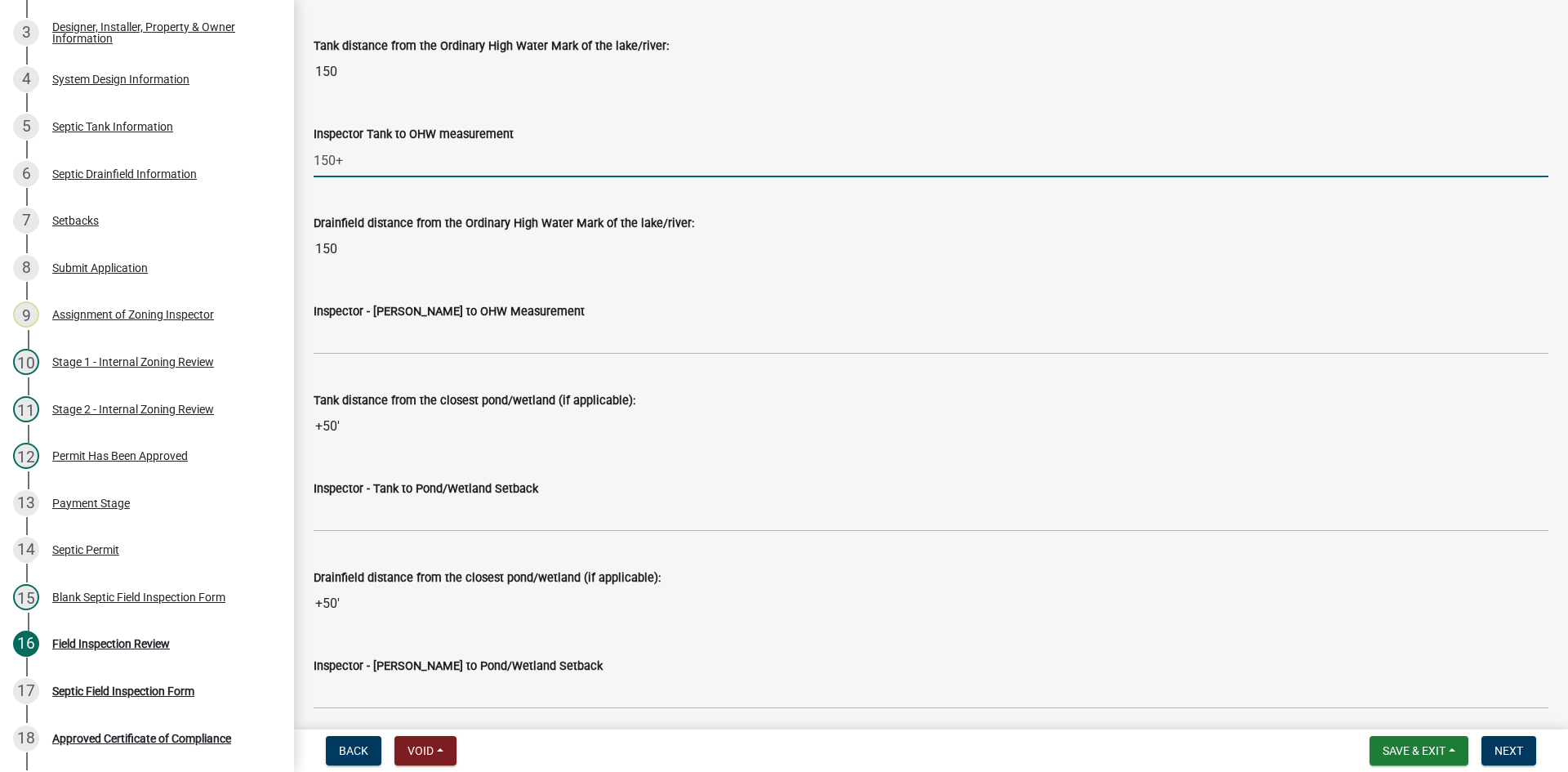
scroll to position [3922, 0]
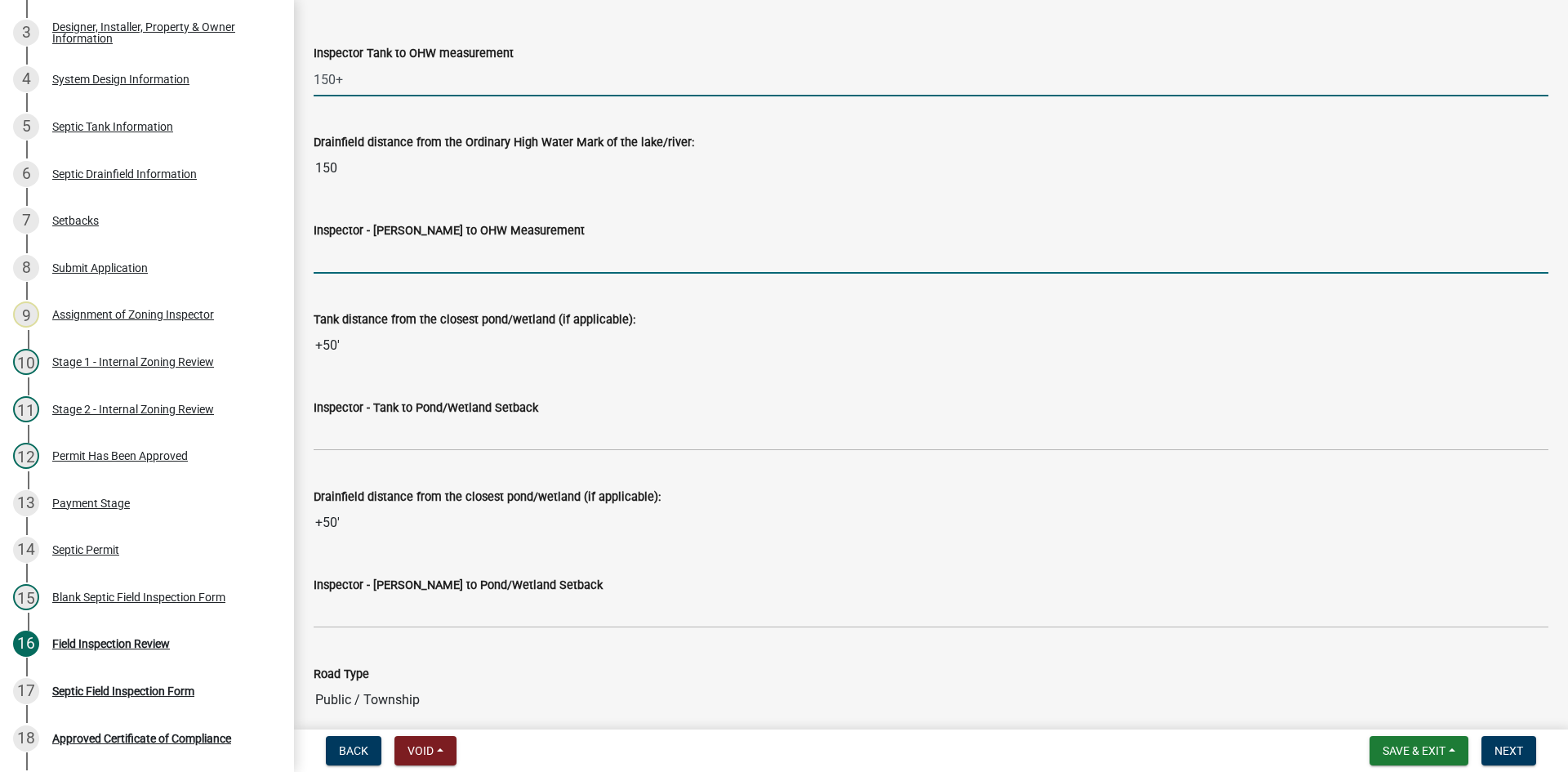
drag, startPoint x: 395, startPoint y: 262, endPoint x: 403, endPoint y: 260, distance: 8.2
click at [396, 261] on input "Inspector - [PERSON_NAME] to OHW Measurement" at bounding box center [931, 257] width 1235 height 34
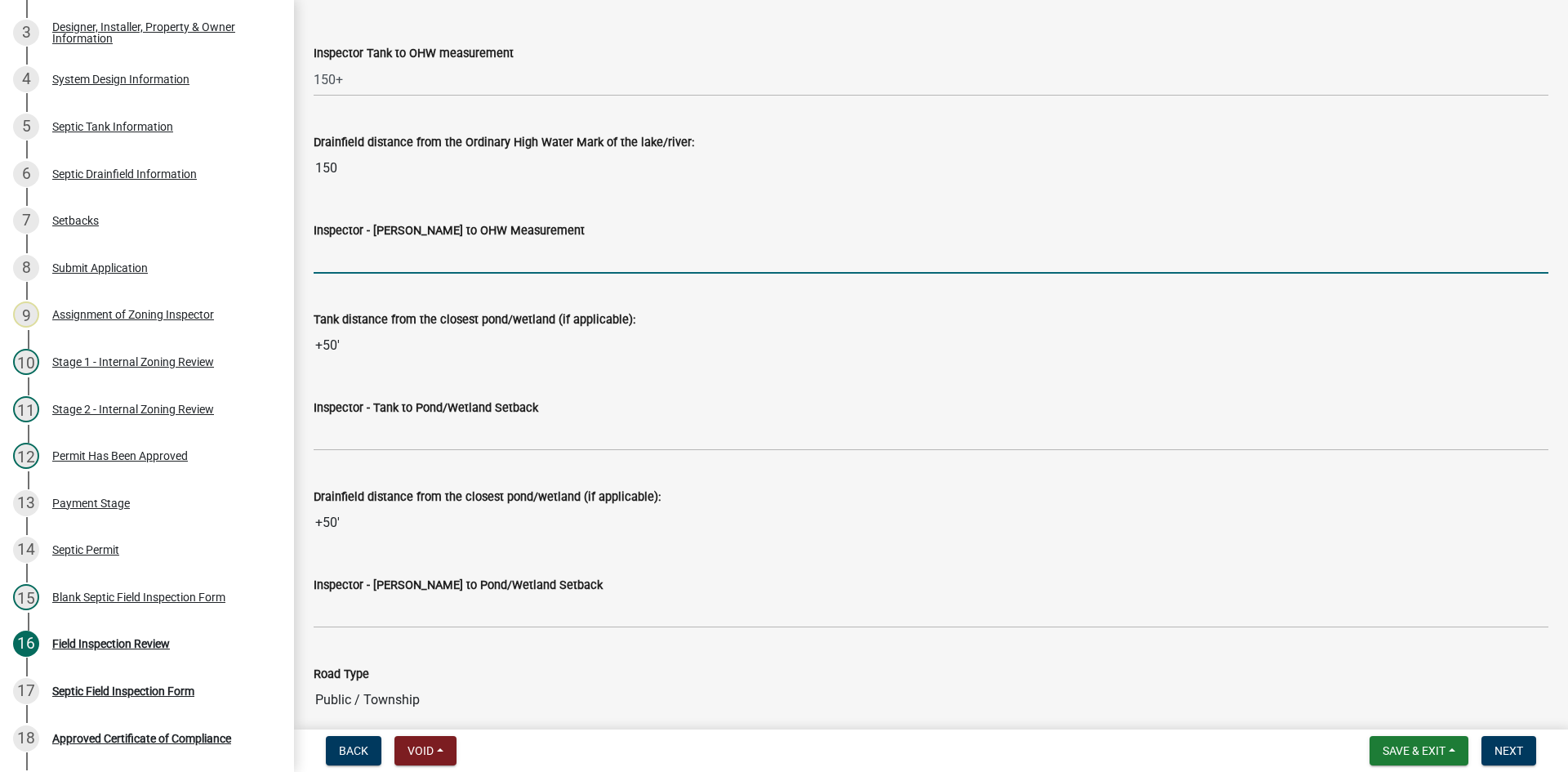
type input "150"
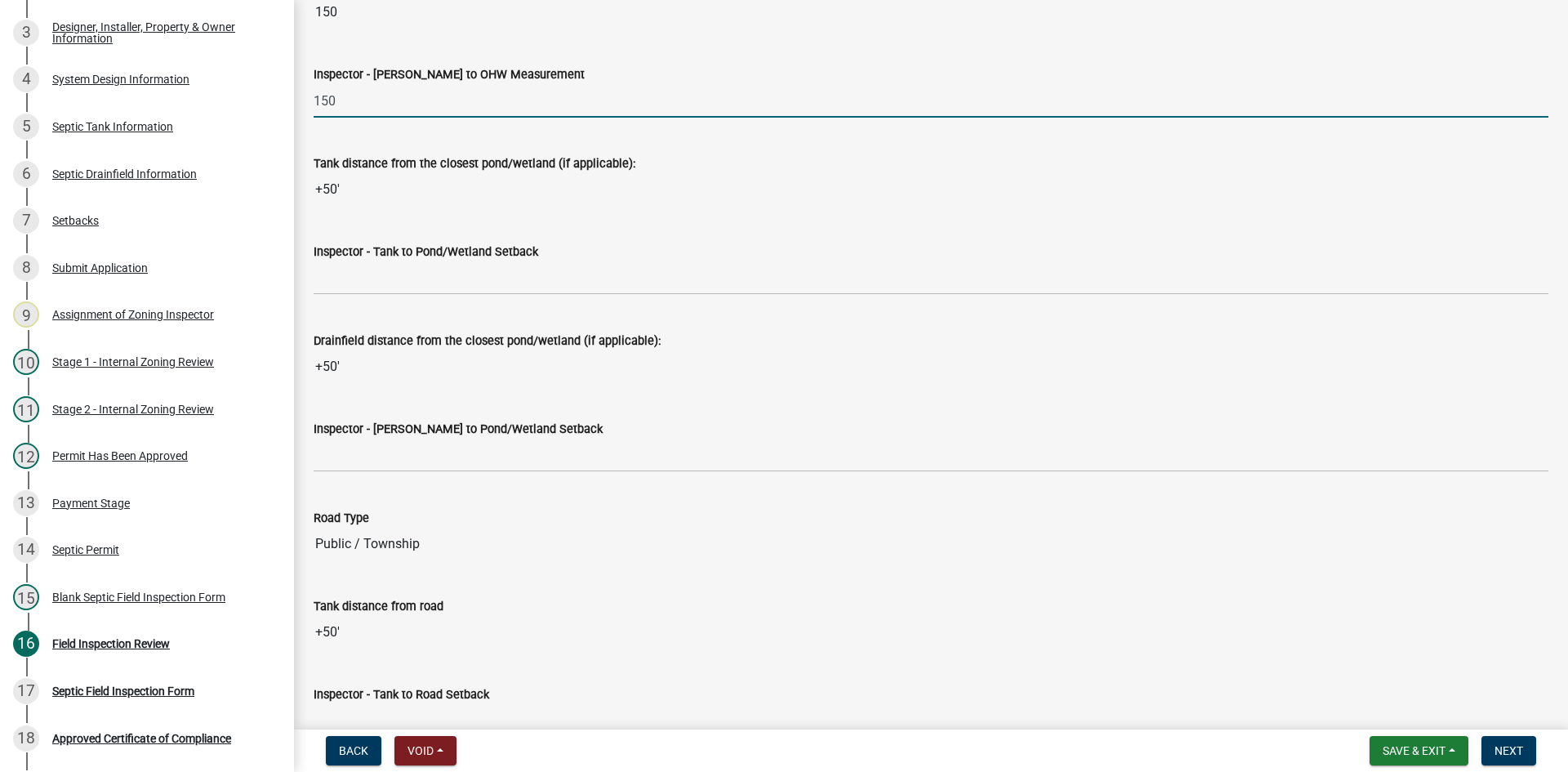
scroll to position [4085, 0]
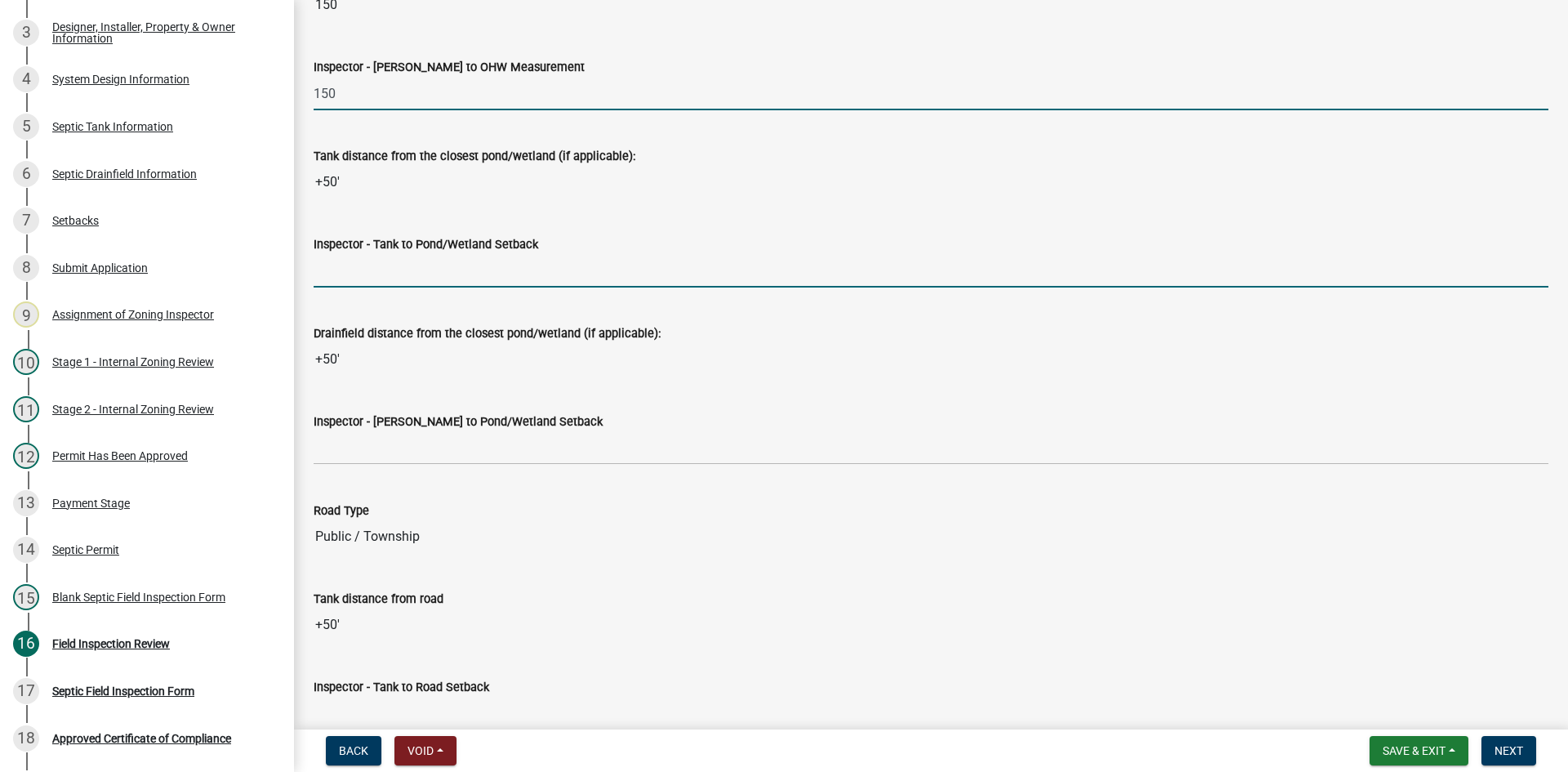
drag, startPoint x: 382, startPoint y: 284, endPoint x: 391, endPoint y: 280, distance: 9.8
click at [383, 282] on input "Inspector - Tank to Pond/Wetland Setback" at bounding box center [931, 271] width 1235 height 34
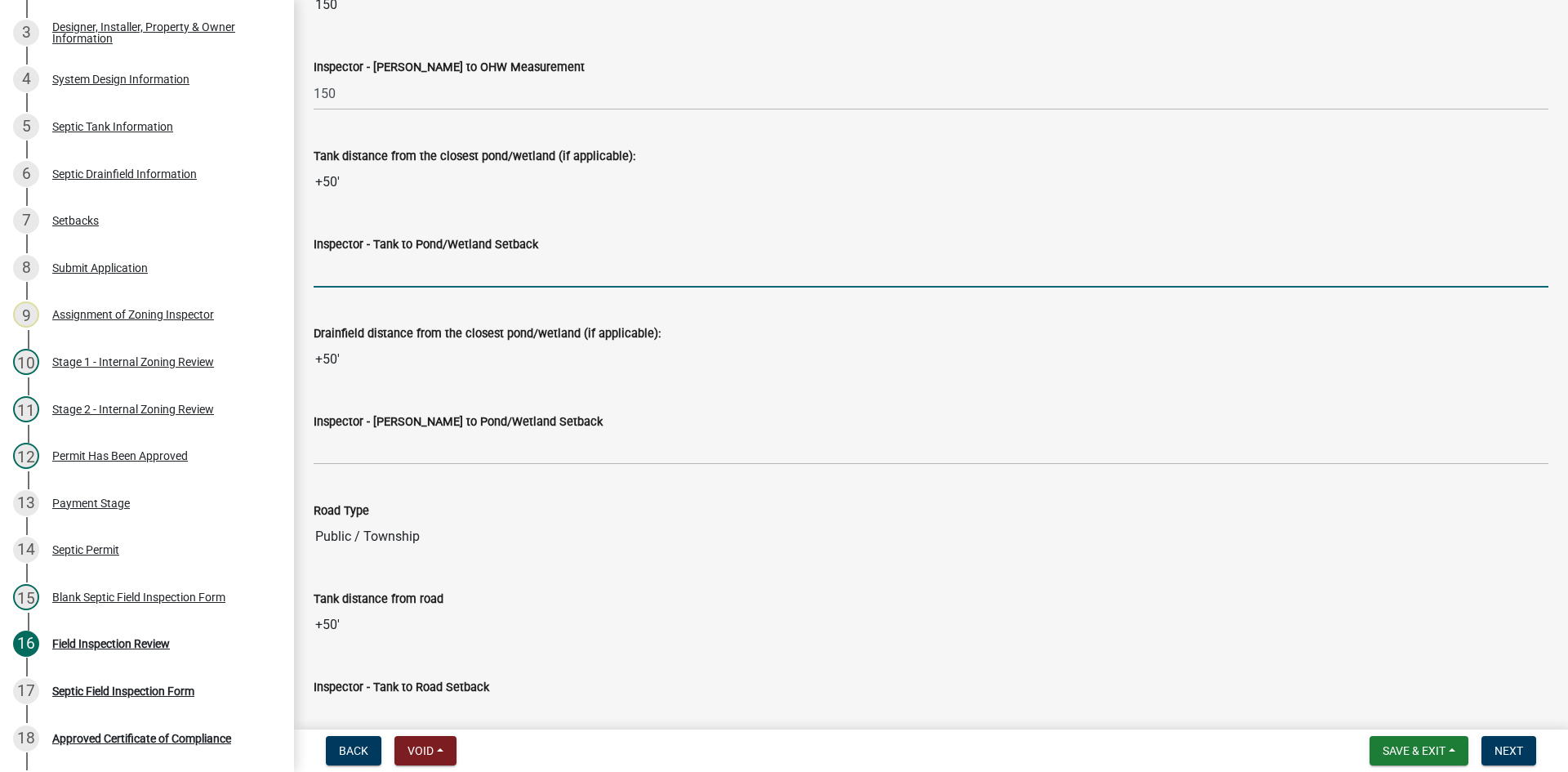
type input "50"
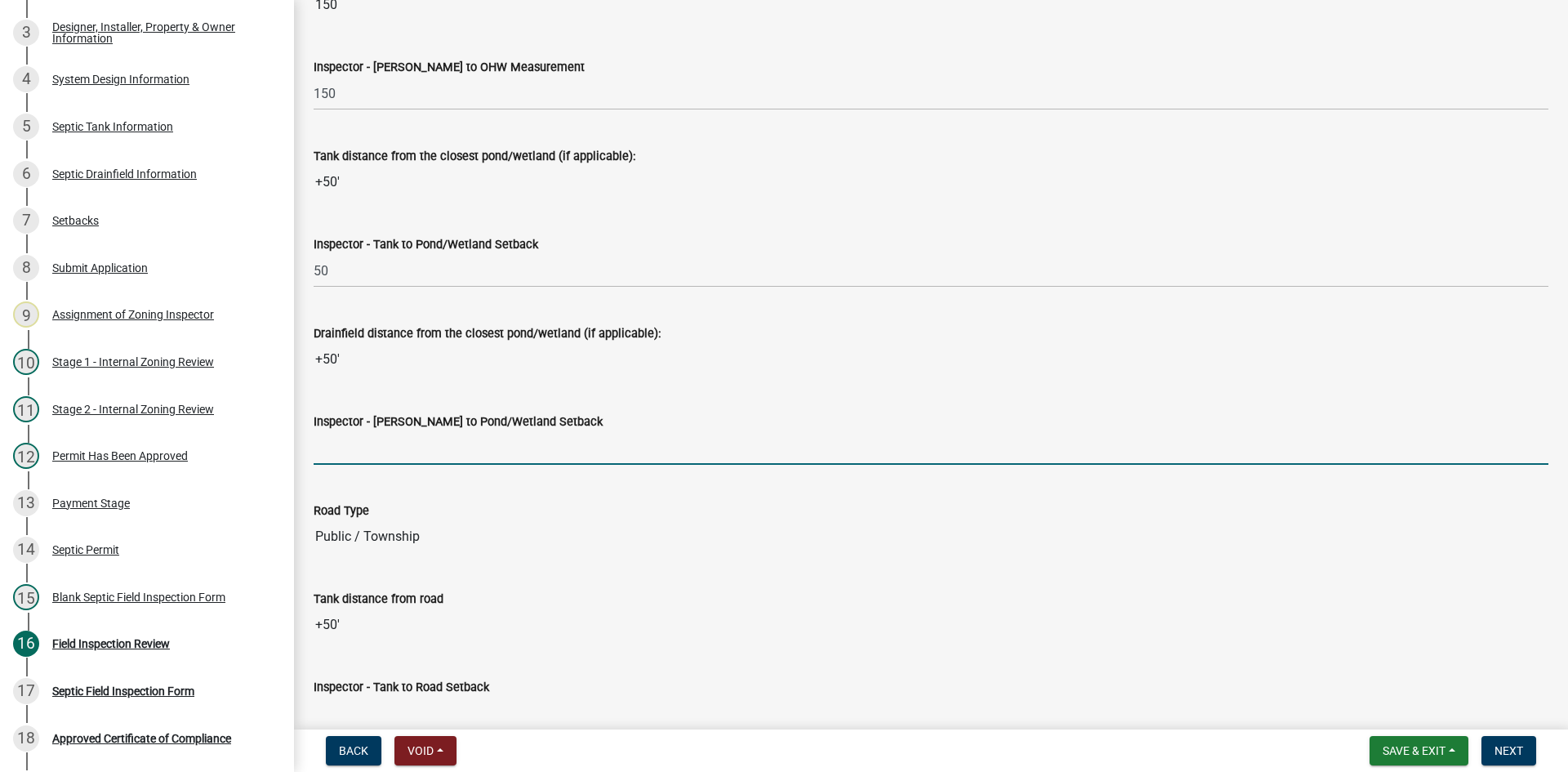
click at [376, 432] on input "Inspector - [PERSON_NAME] to Pond/Wetland Setback" at bounding box center [931, 448] width 1235 height 34
type input "50"
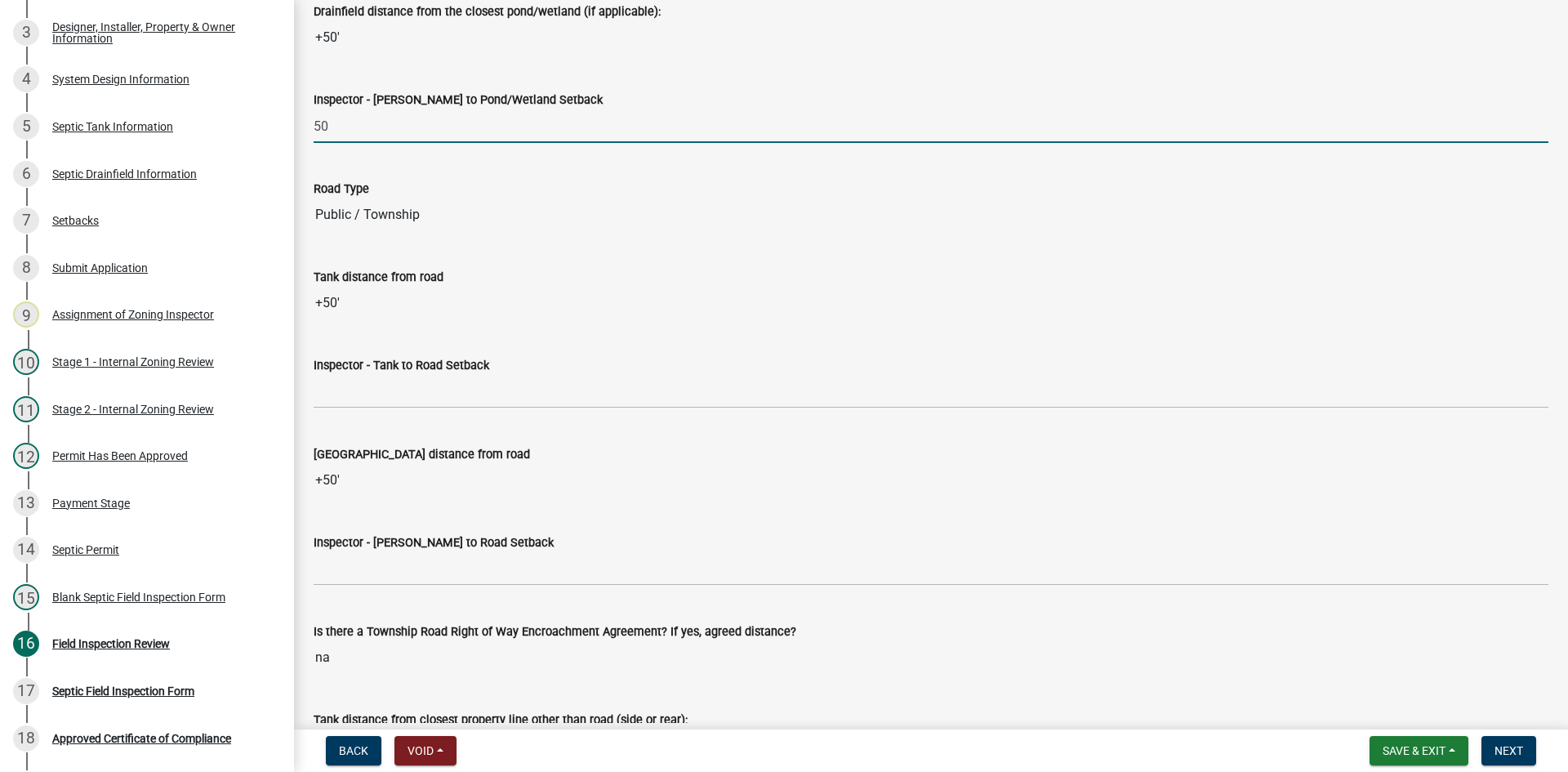
scroll to position [4412, 0]
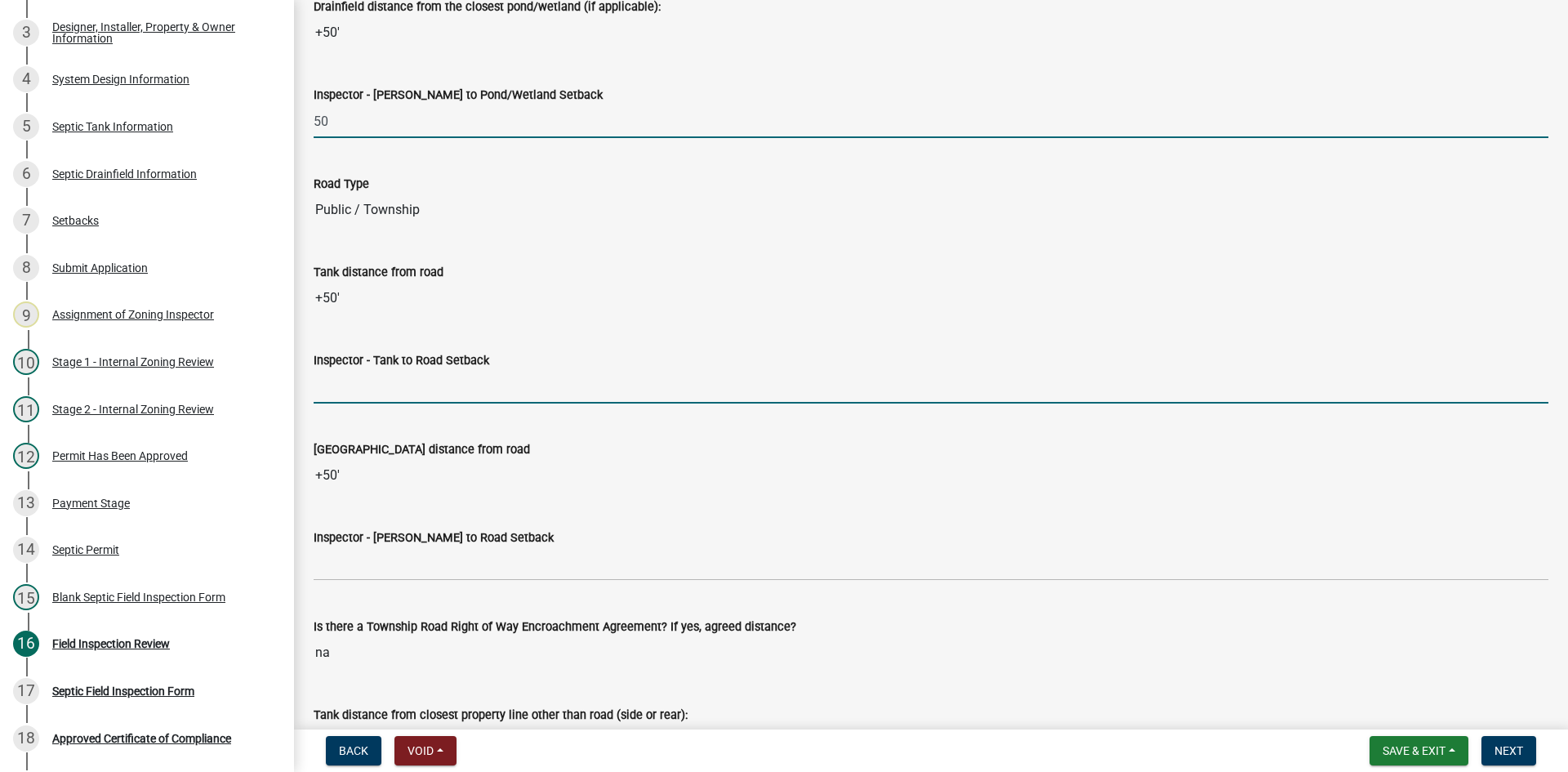
click at [372, 387] on input "Inspector - Tank to Road Setback" at bounding box center [931, 387] width 1235 height 34
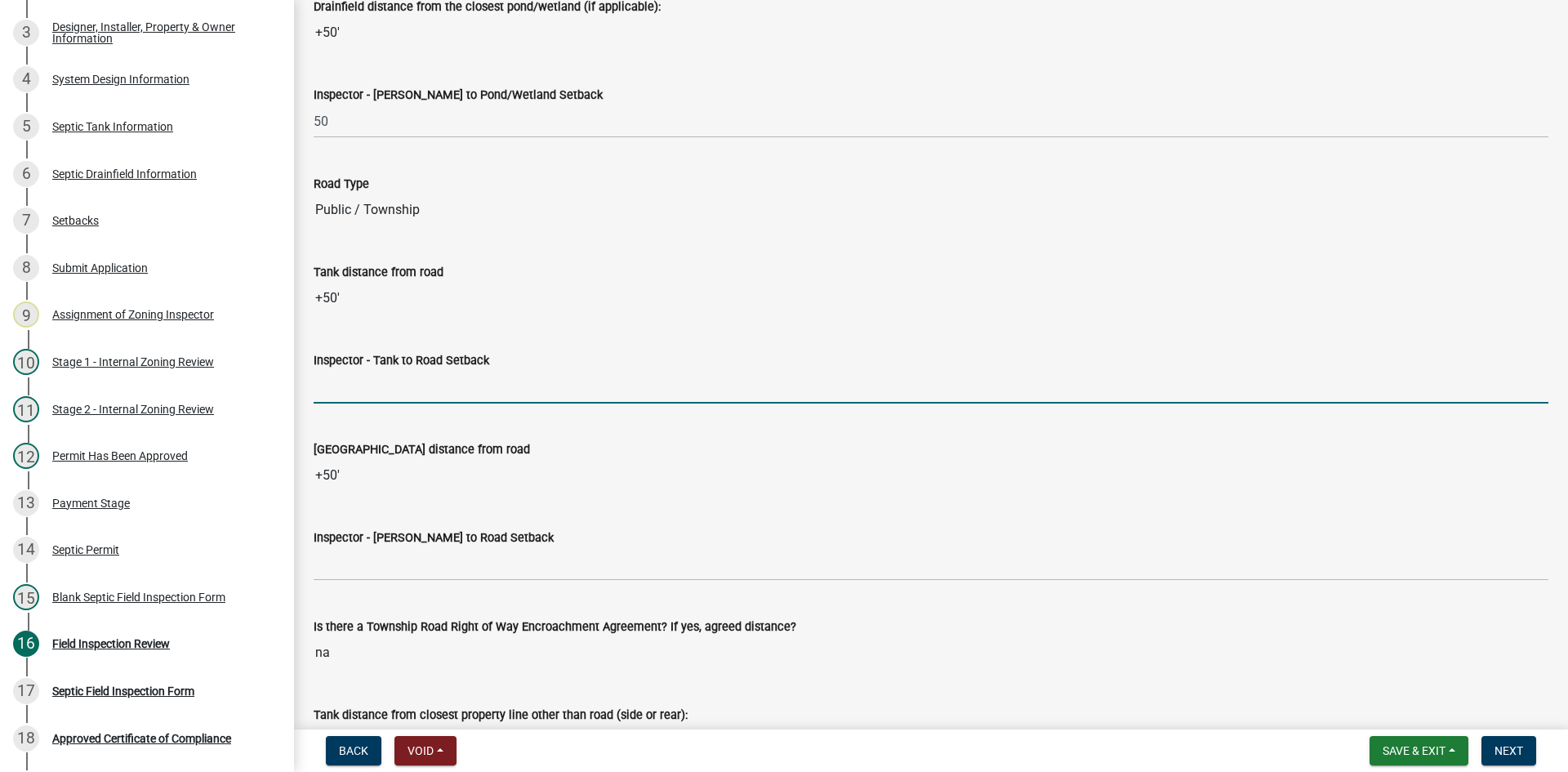
type input "10+"
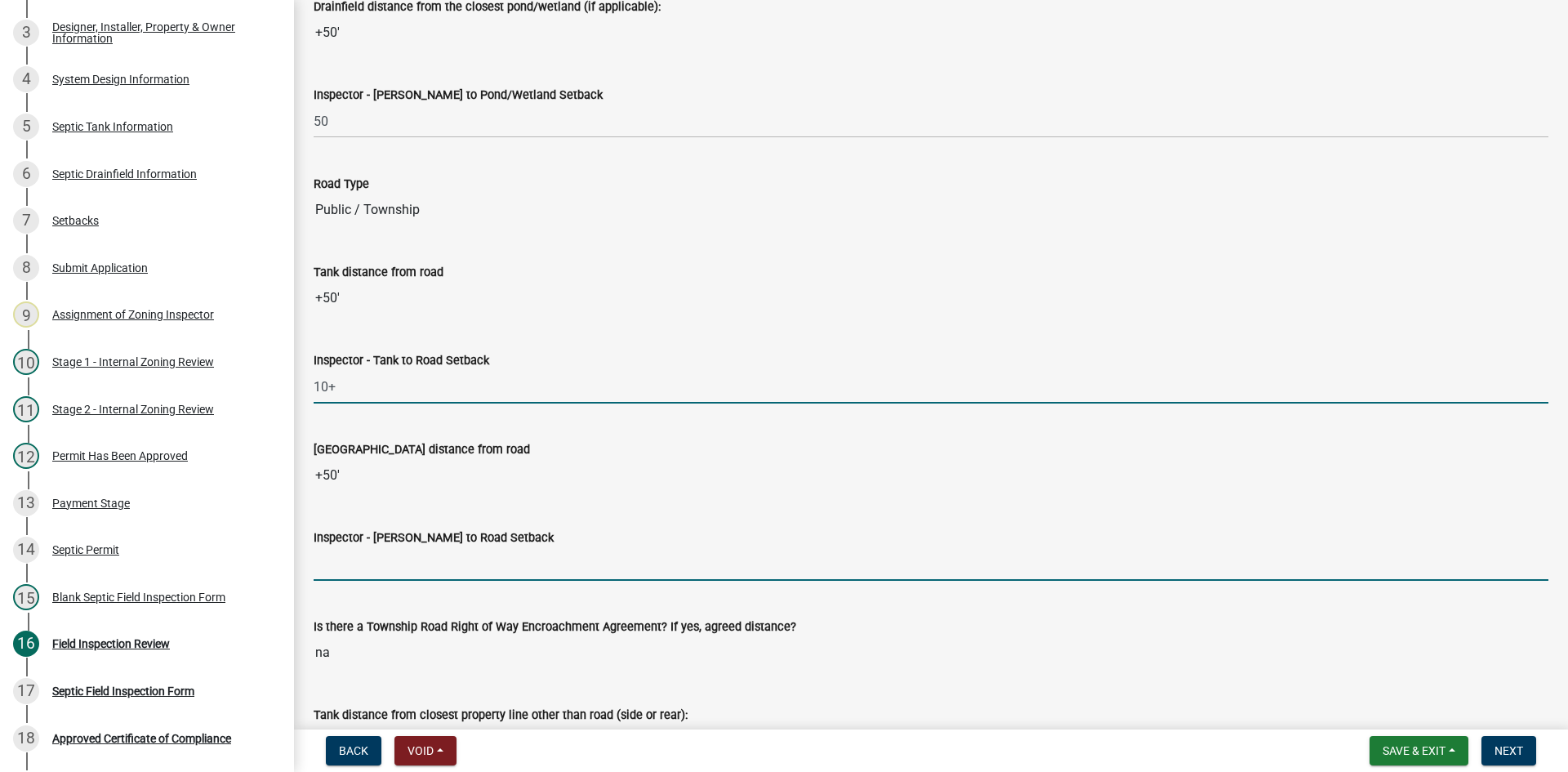
click at [371, 559] on input "Inspector - [PERSON_NAME] to Road Setback" at bounding box center [931, 565] width 1235 height 34
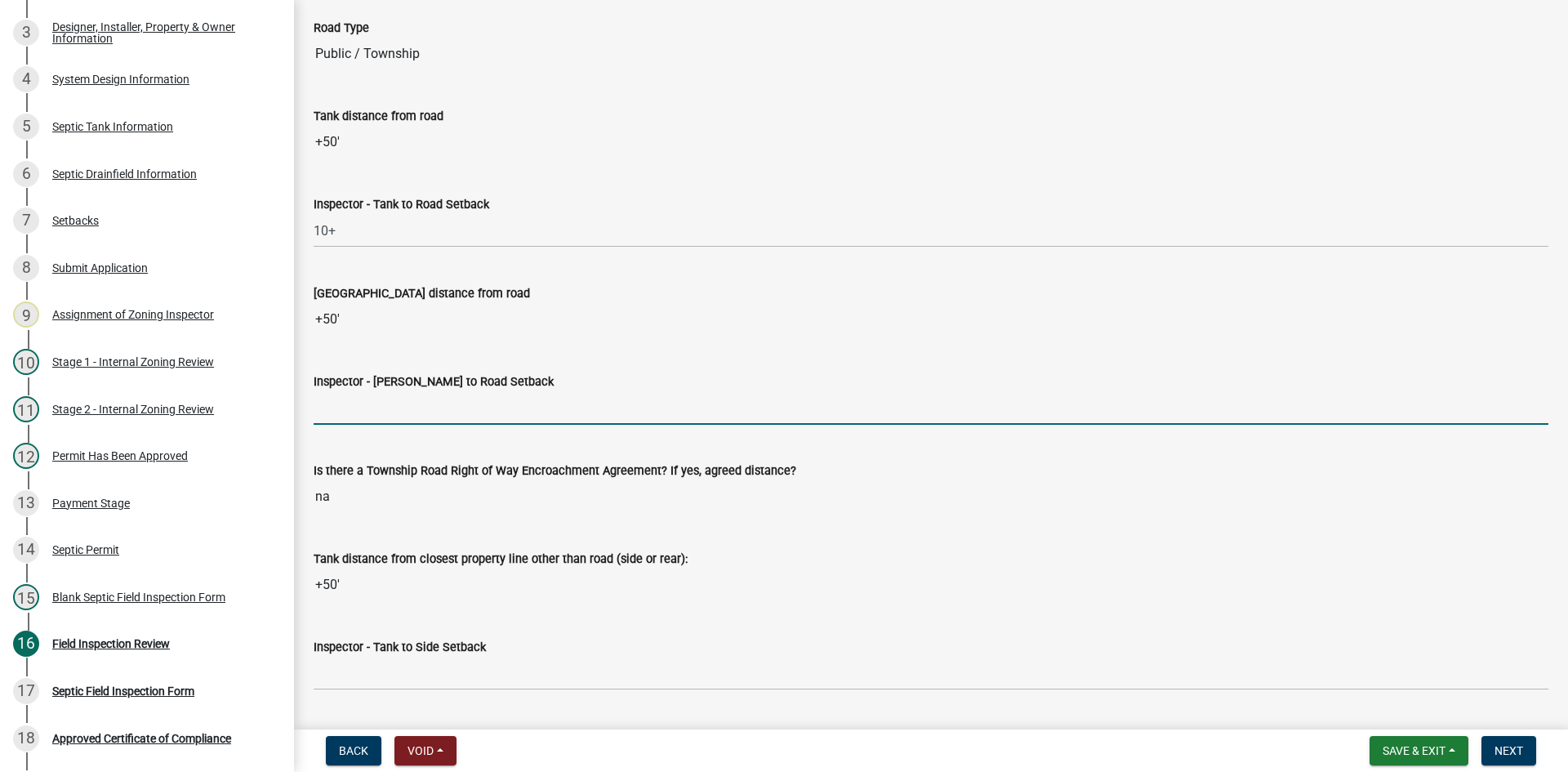
scroll to position [4575, 0]
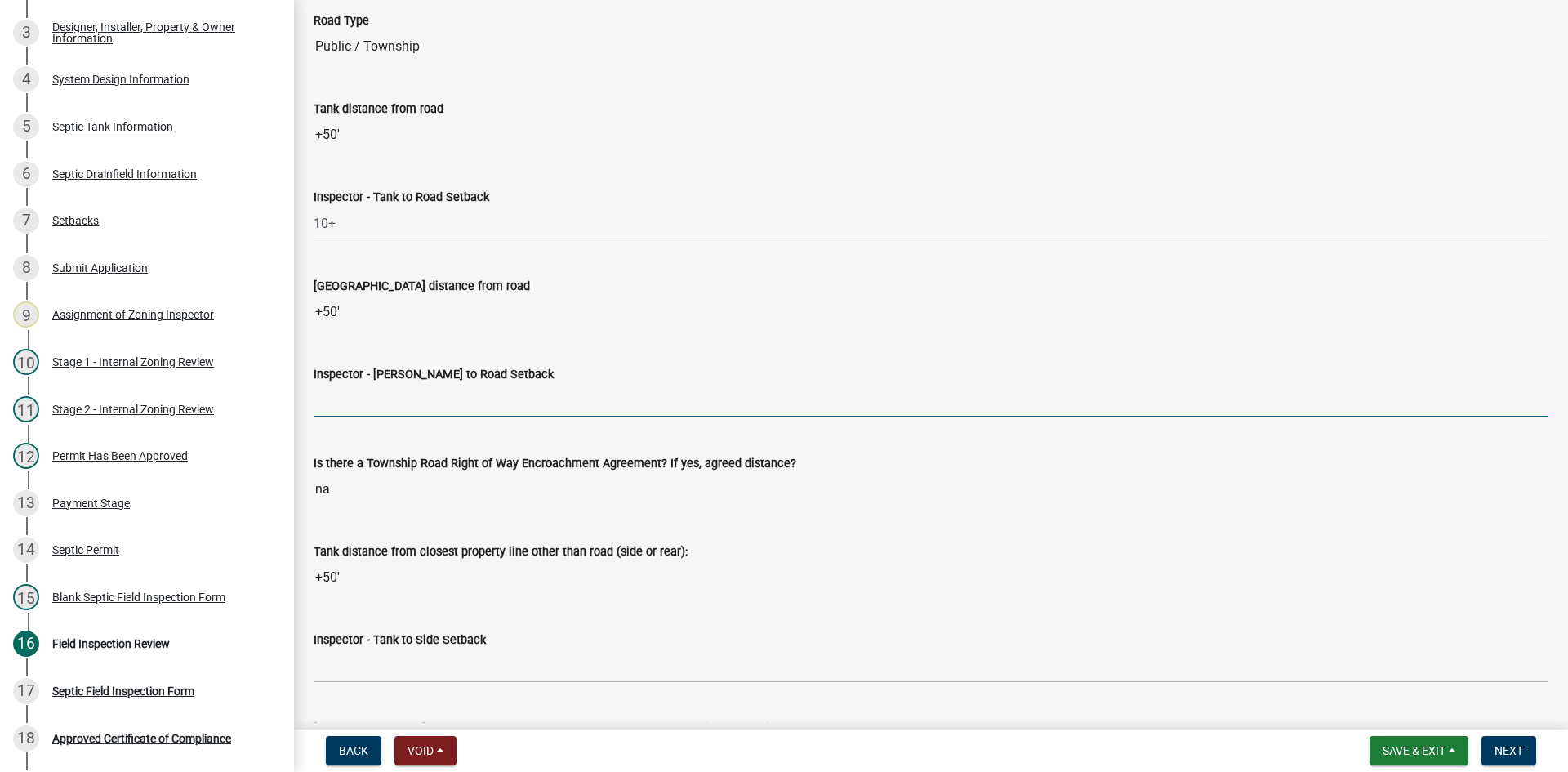
type input "10+"
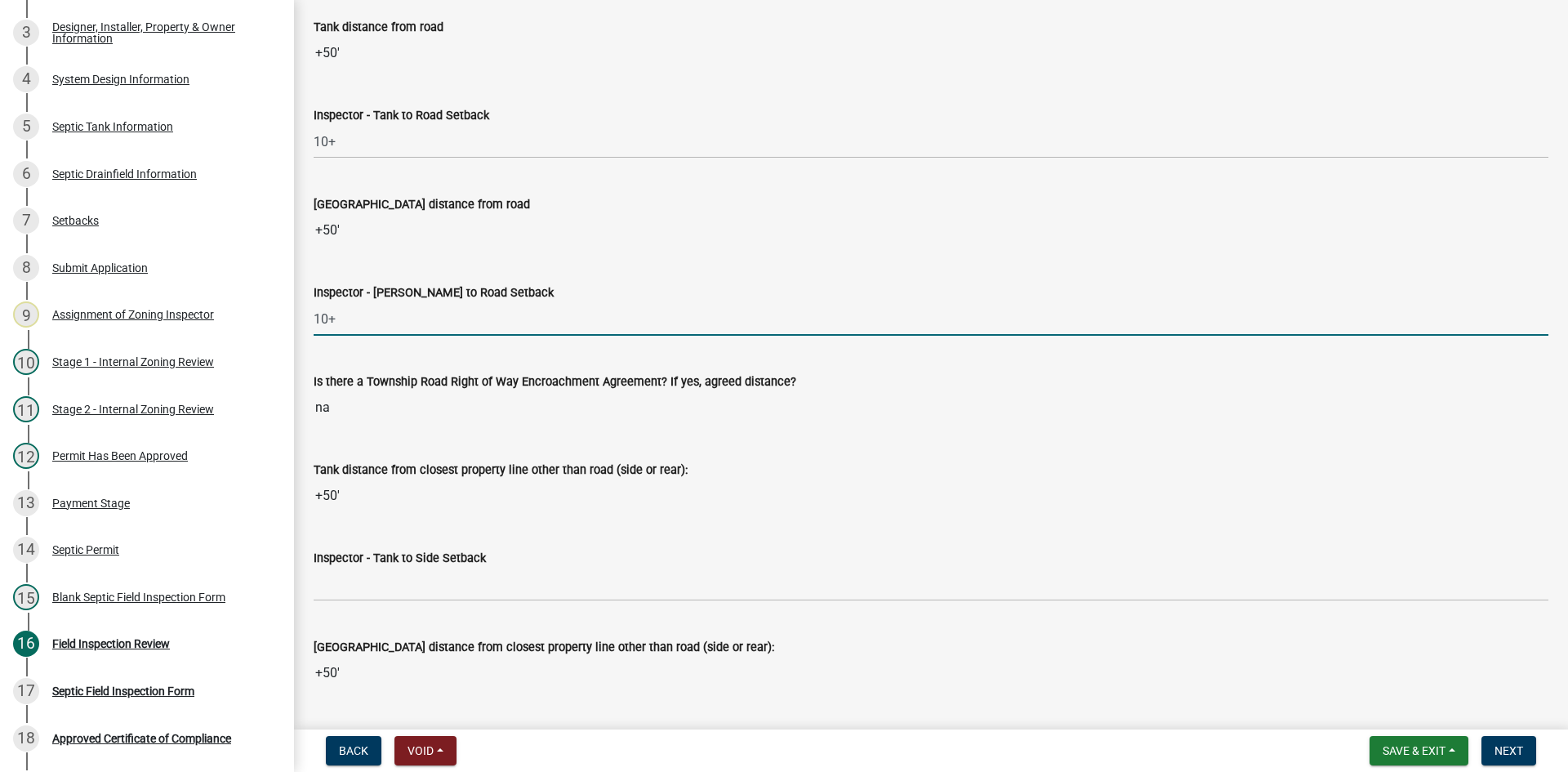
scroll to position [4821, 0]
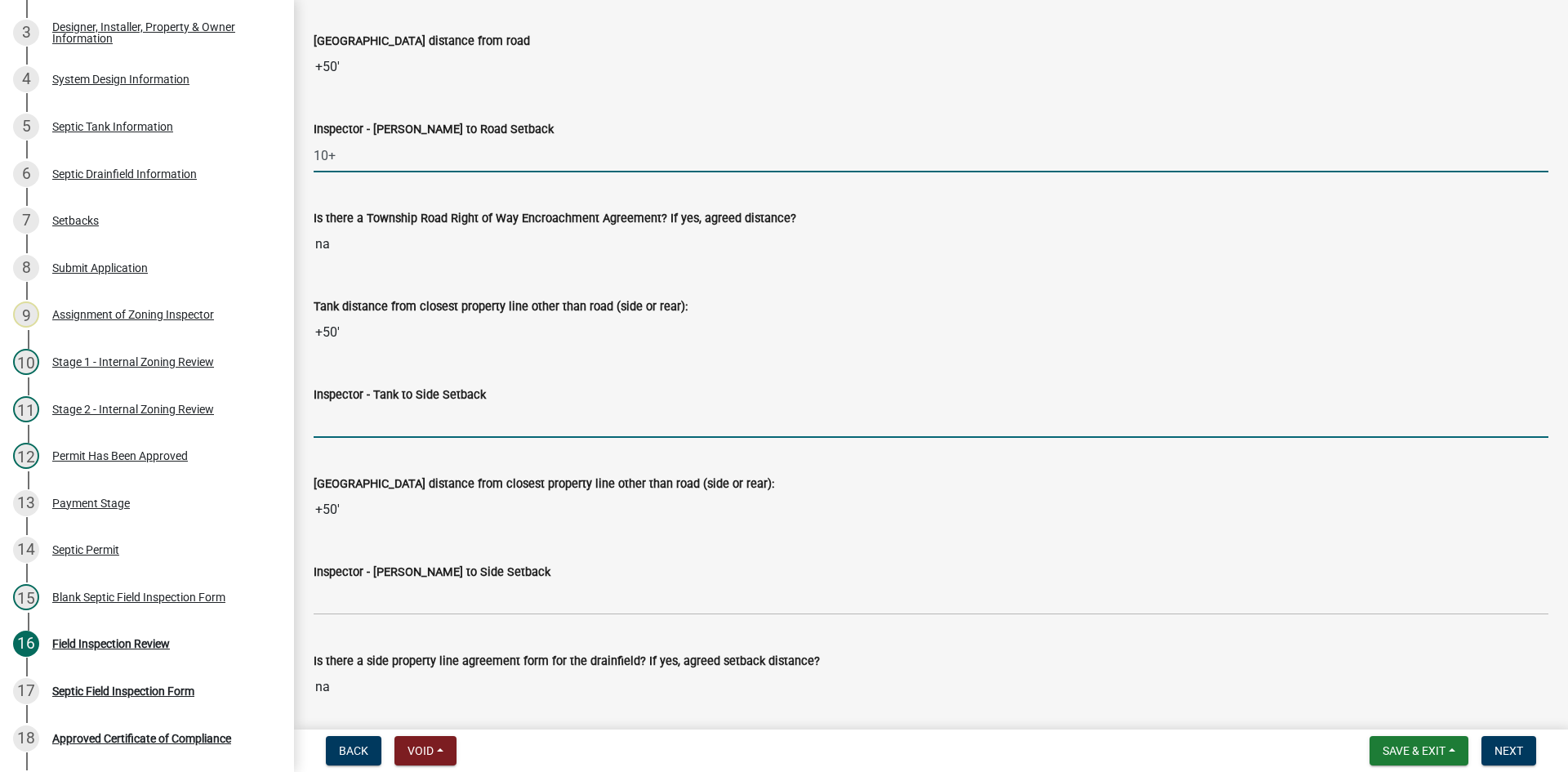
drag, startPoint x: 384, startPoint y: 419, endPoint x: 410, endPoint y: 434, distance: 30.0
click at [385, 419] on input "Inspector - Tank to Side Setback" at bounding box center [931, 421] width 1235 height 34
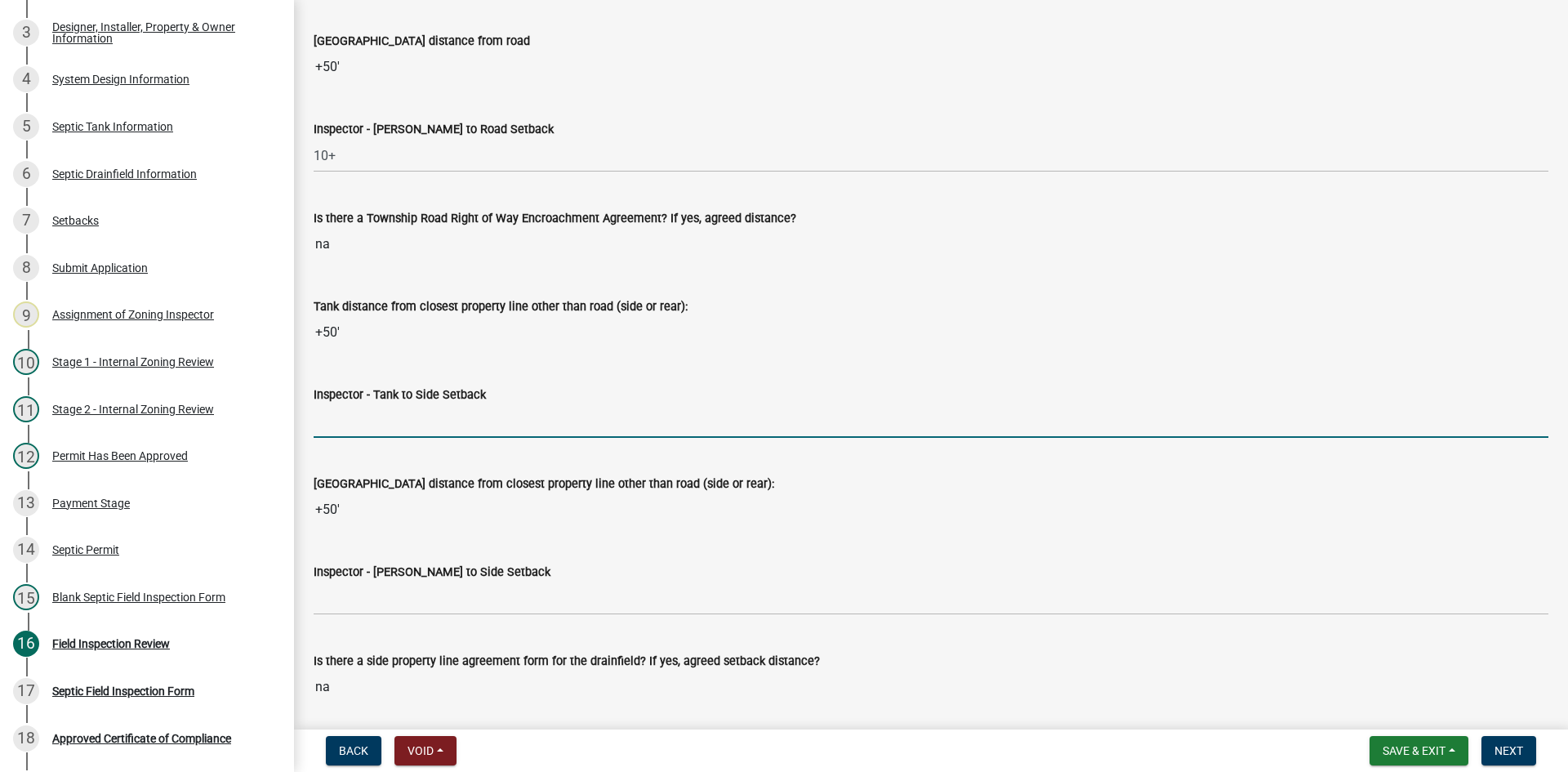
type input "10"
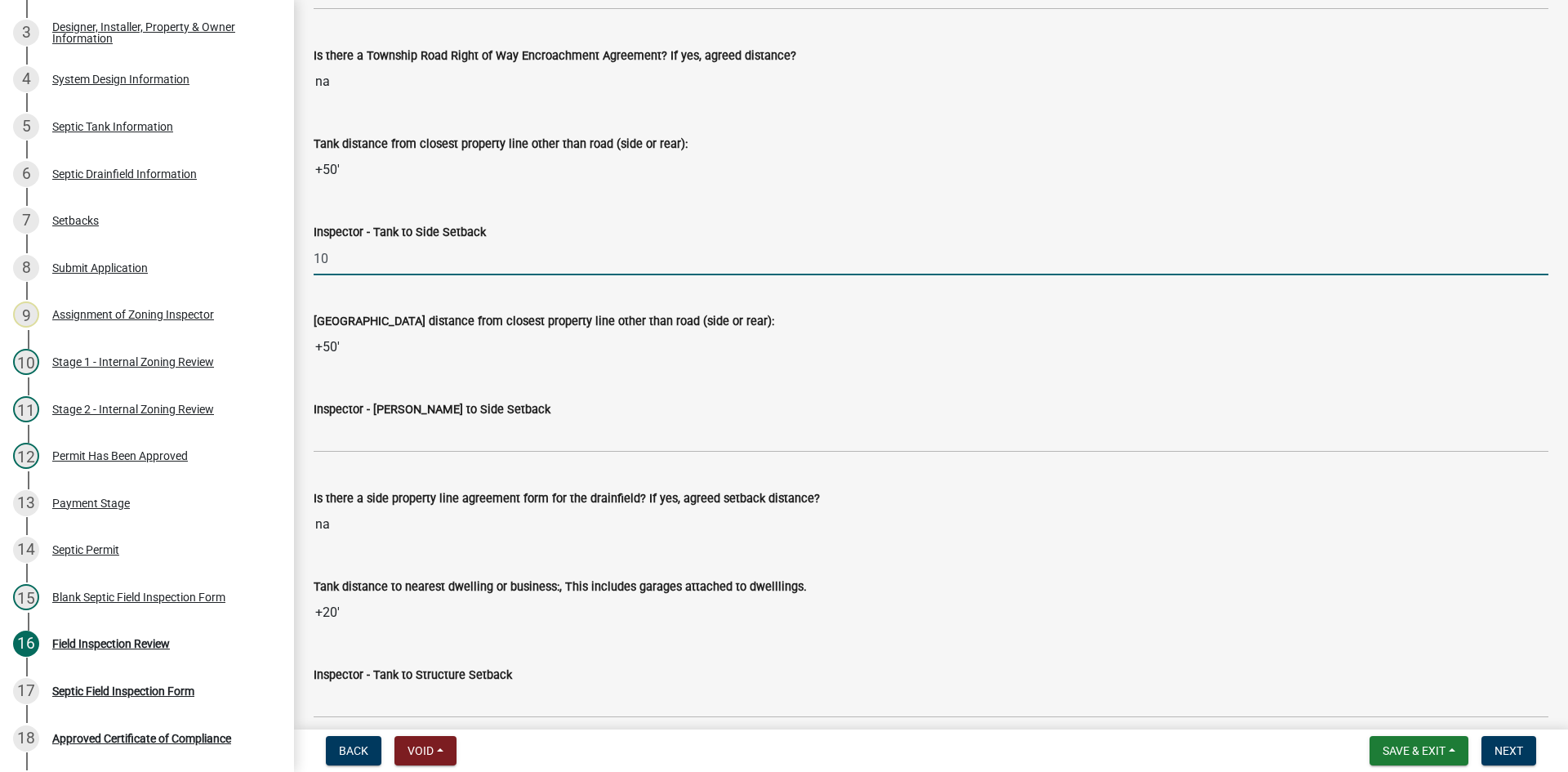
scroll to position [4984, 0]
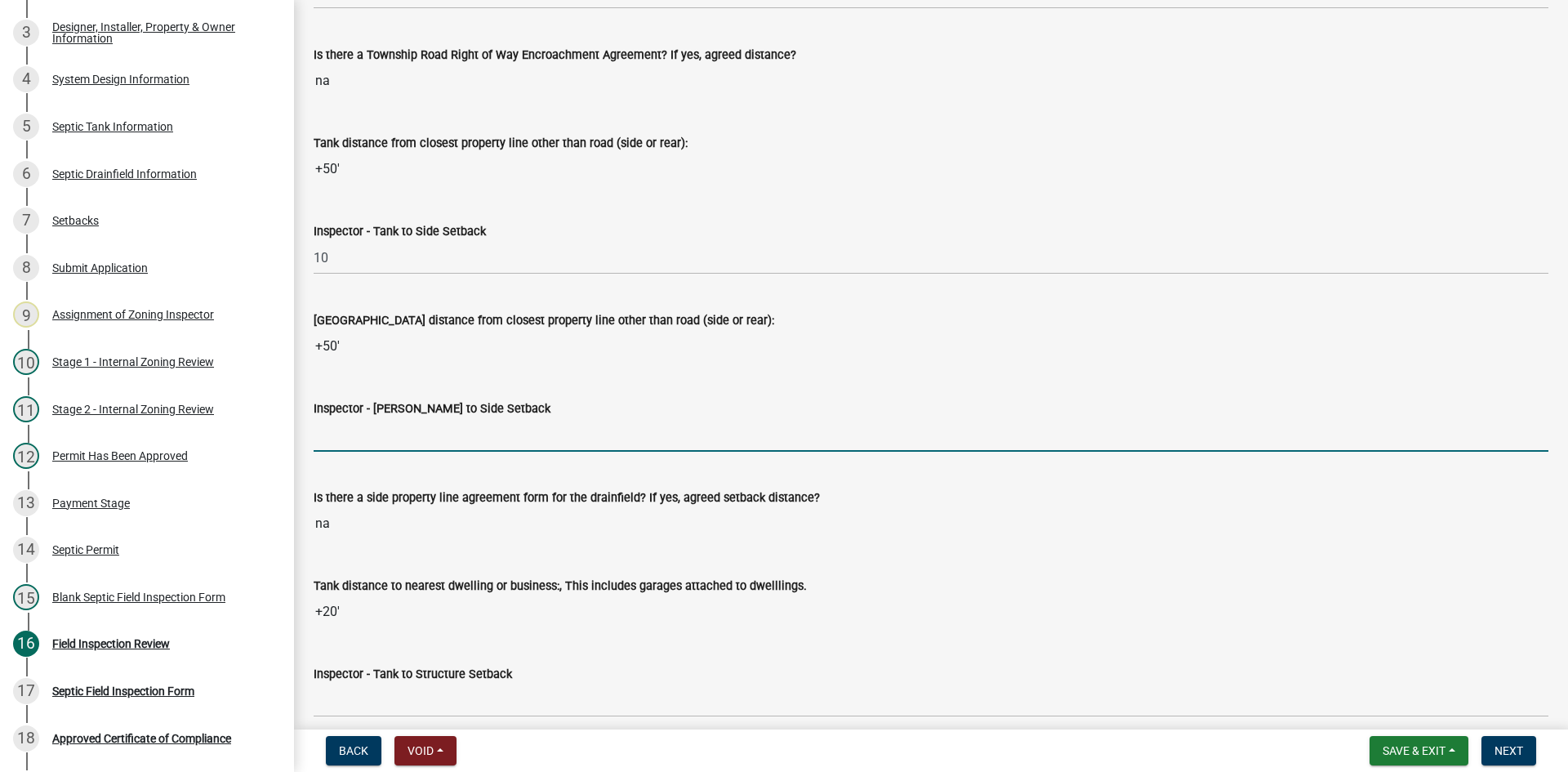
drag, startPoint x: 413, startPoint y: 439, endPoint x: 423, endPoint y: 442, distance: 10.4
click at [413, 438] on input "Inspector - [PERSON_NAME] to Side Setback" at bounding box center [931, 435] width 1235 height 34
type input "10"
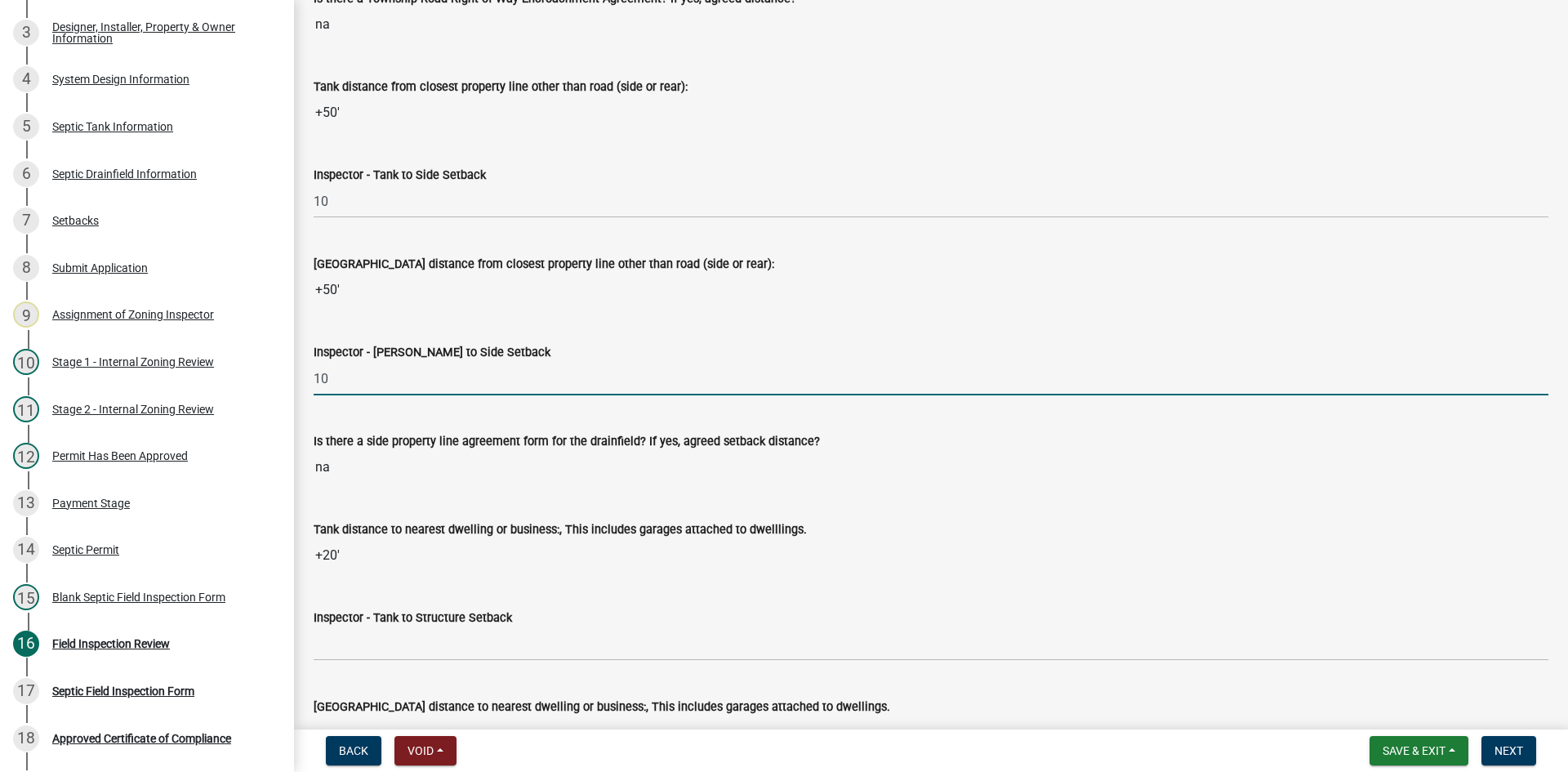
scroll to position [5066, 0]
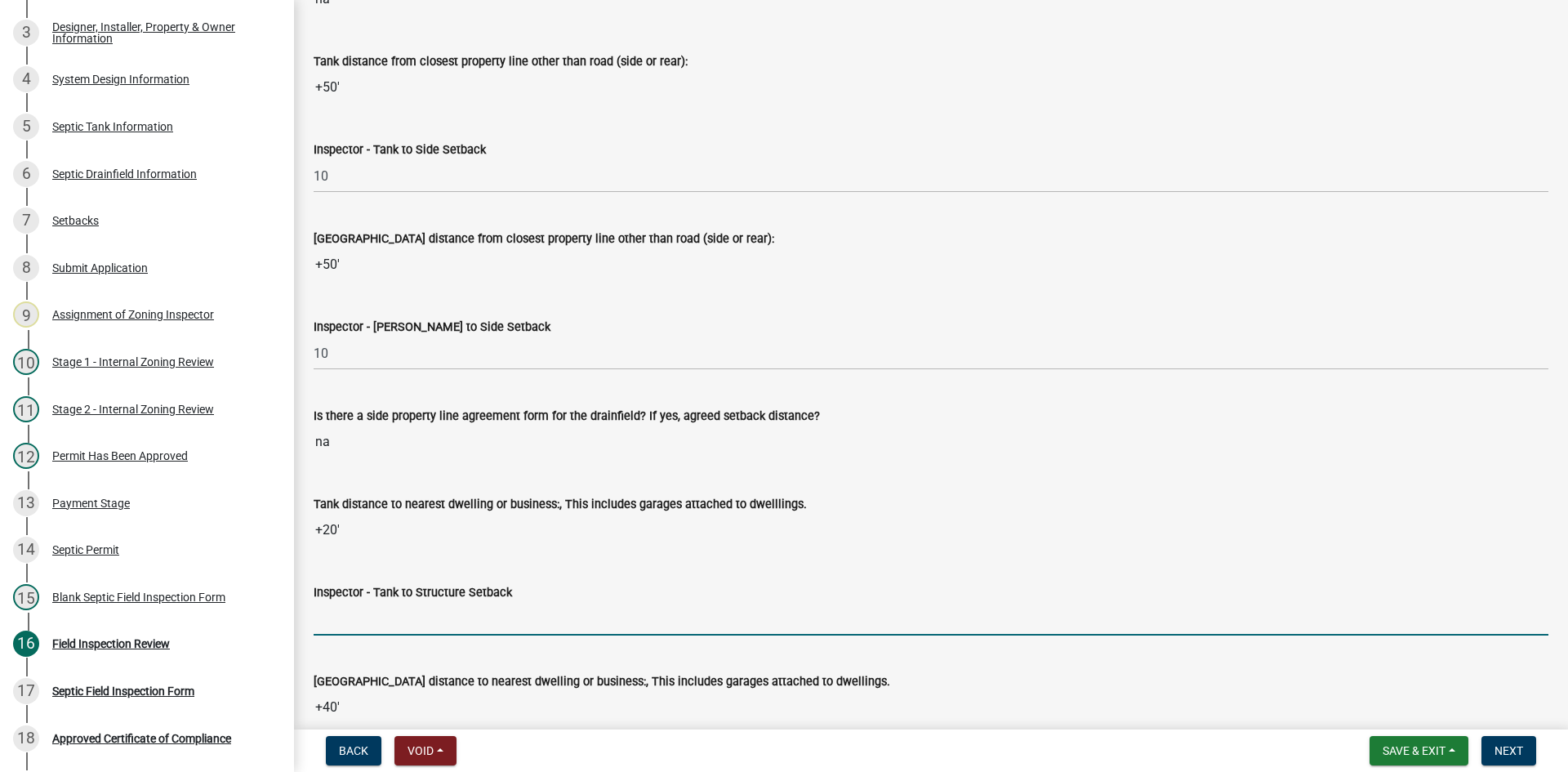
click at [371, 612] on input "Inspector - Tank to Structure Setback" at bounding box center [931, 619] width 1235 height 34
type input "20+"
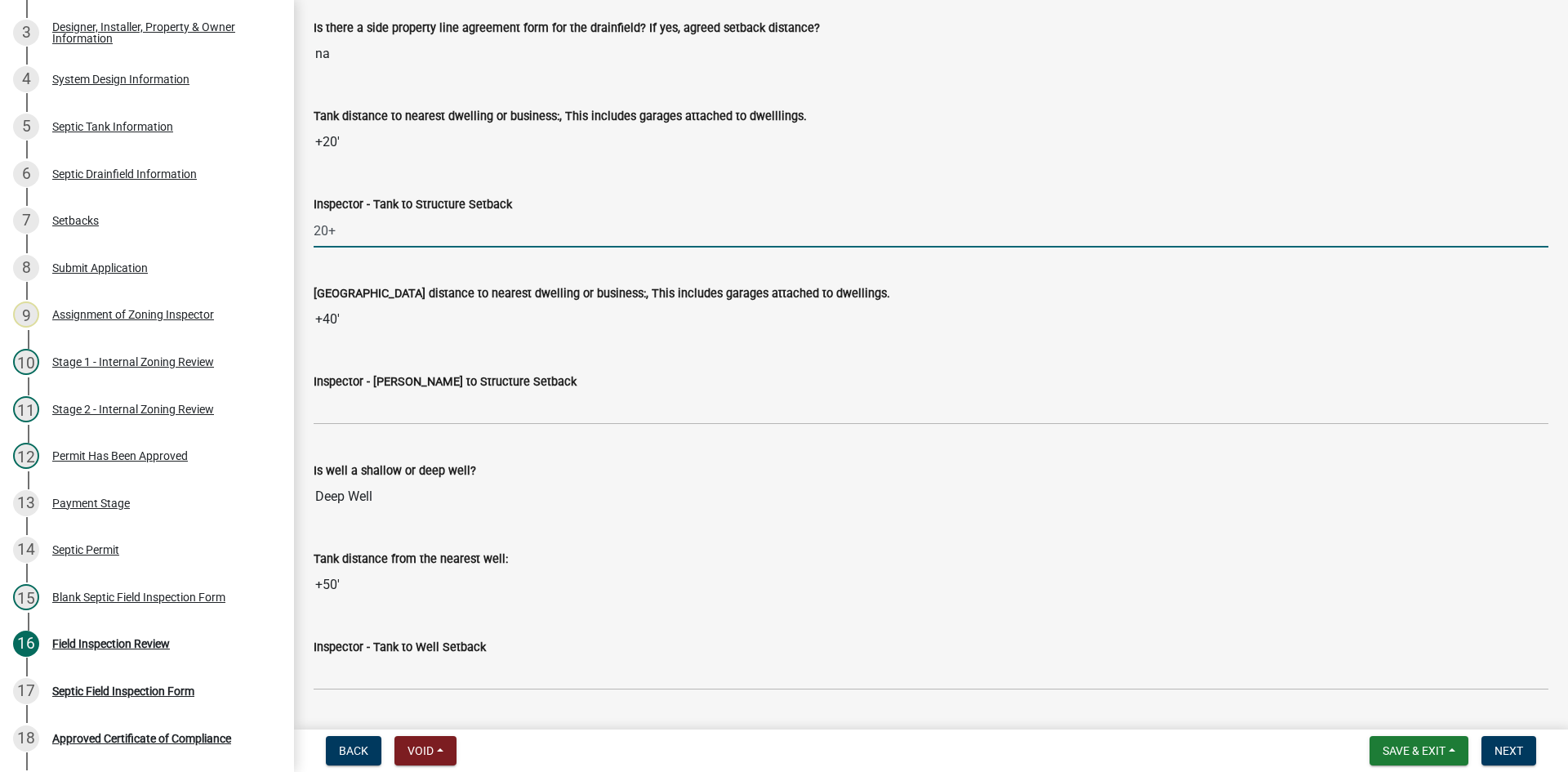
scroll to position [5474, 0]
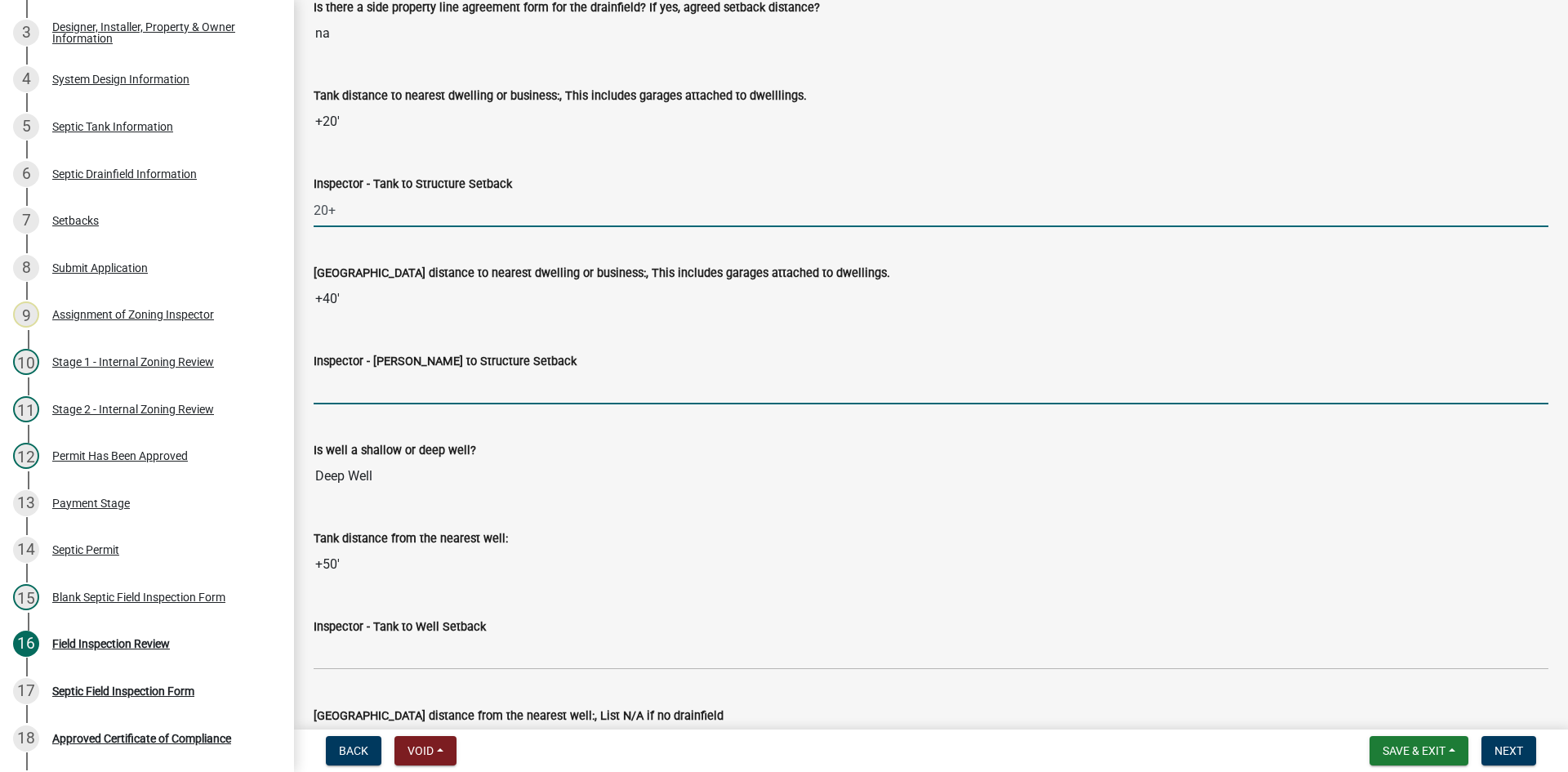
click at [382, 390] on input "Inspector - [PERSON_NAME] to Structure Setback" at bounding box center [931, 388] width 1235 height 34
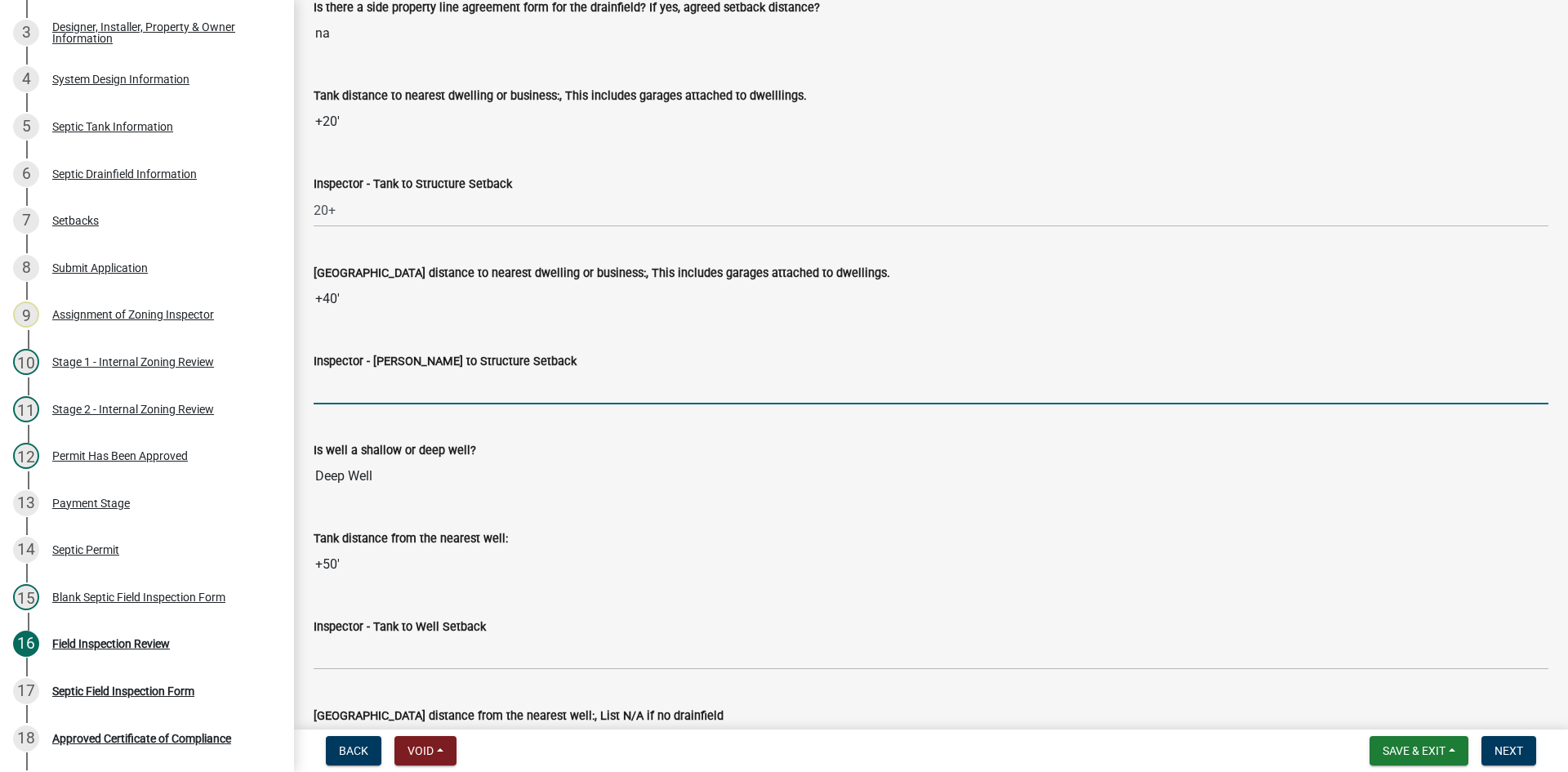
type input "20+"
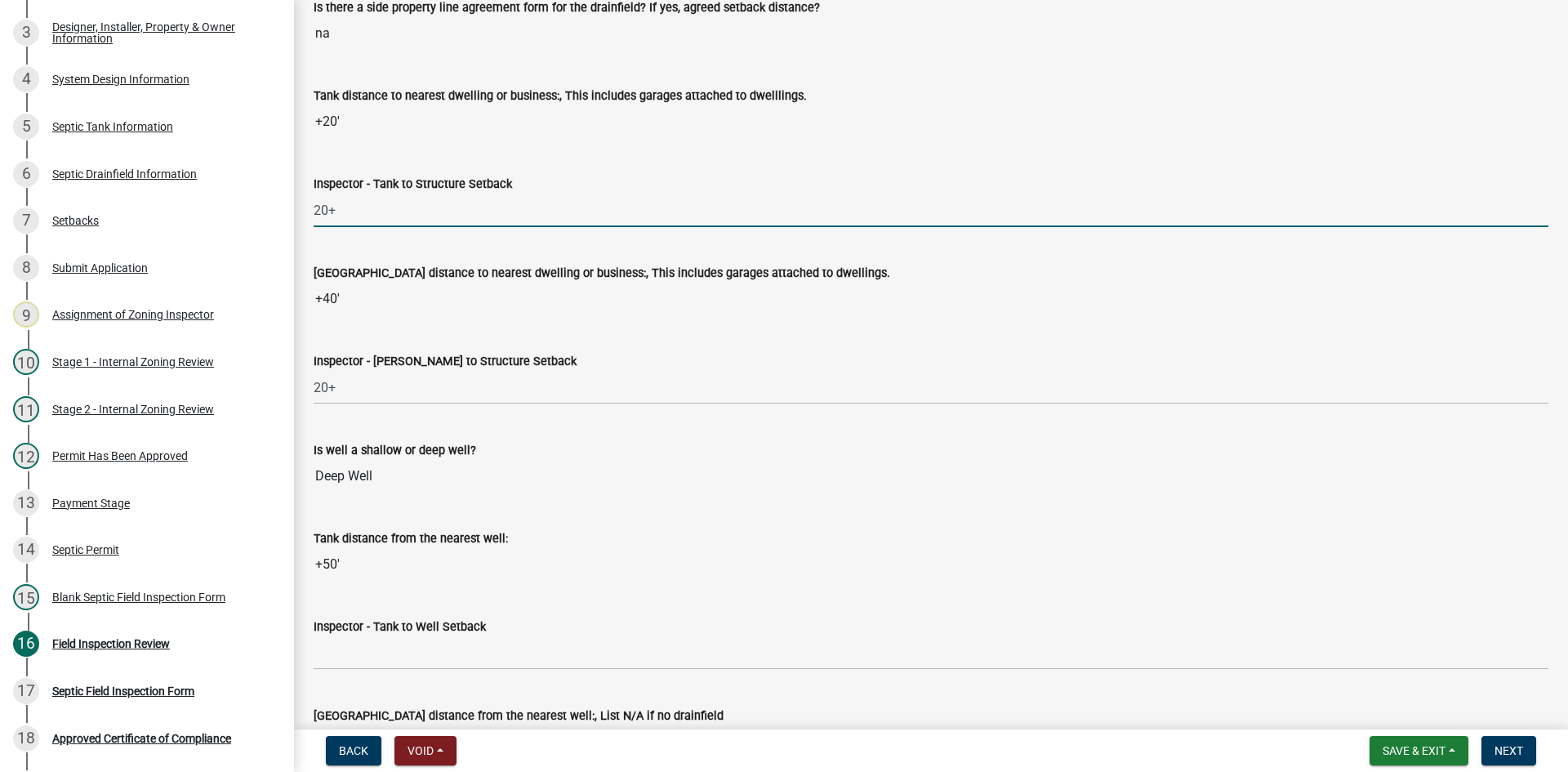
drag, startPoint x: 350, startPoint y: 211, endPoint x: 285, endPoint y: 232, distance: 68.3
click at [285, 232] on div "Zoning-Septic: Onsite Septic System Application (Designers) SS2025-2441 Edit Vi…" at bounding box center [784, 386] width 1568 height 772
type input "10+"
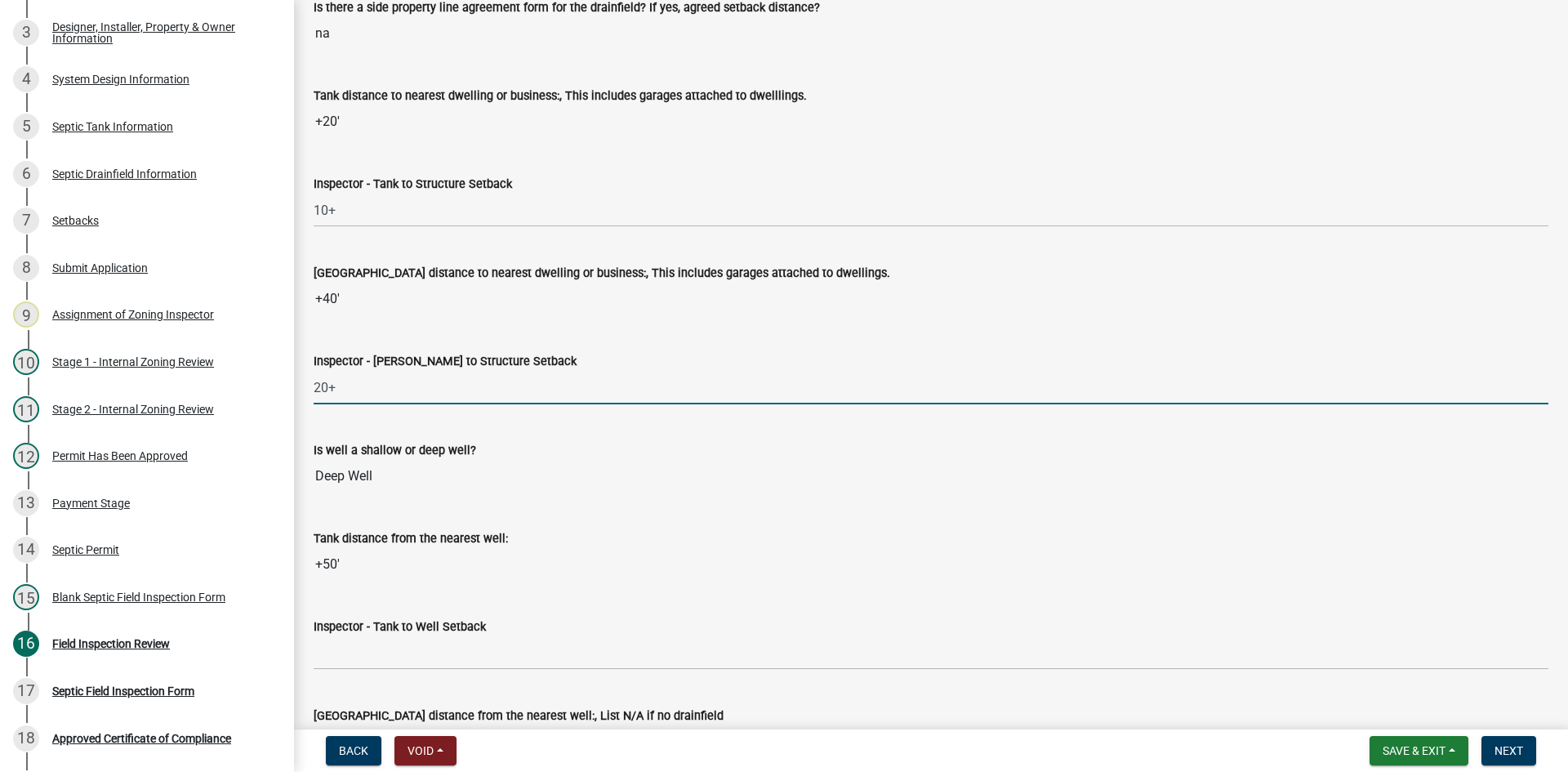
click at [682, 378] on input "20+" at bounding box center [931, 388] width 1235 height 34
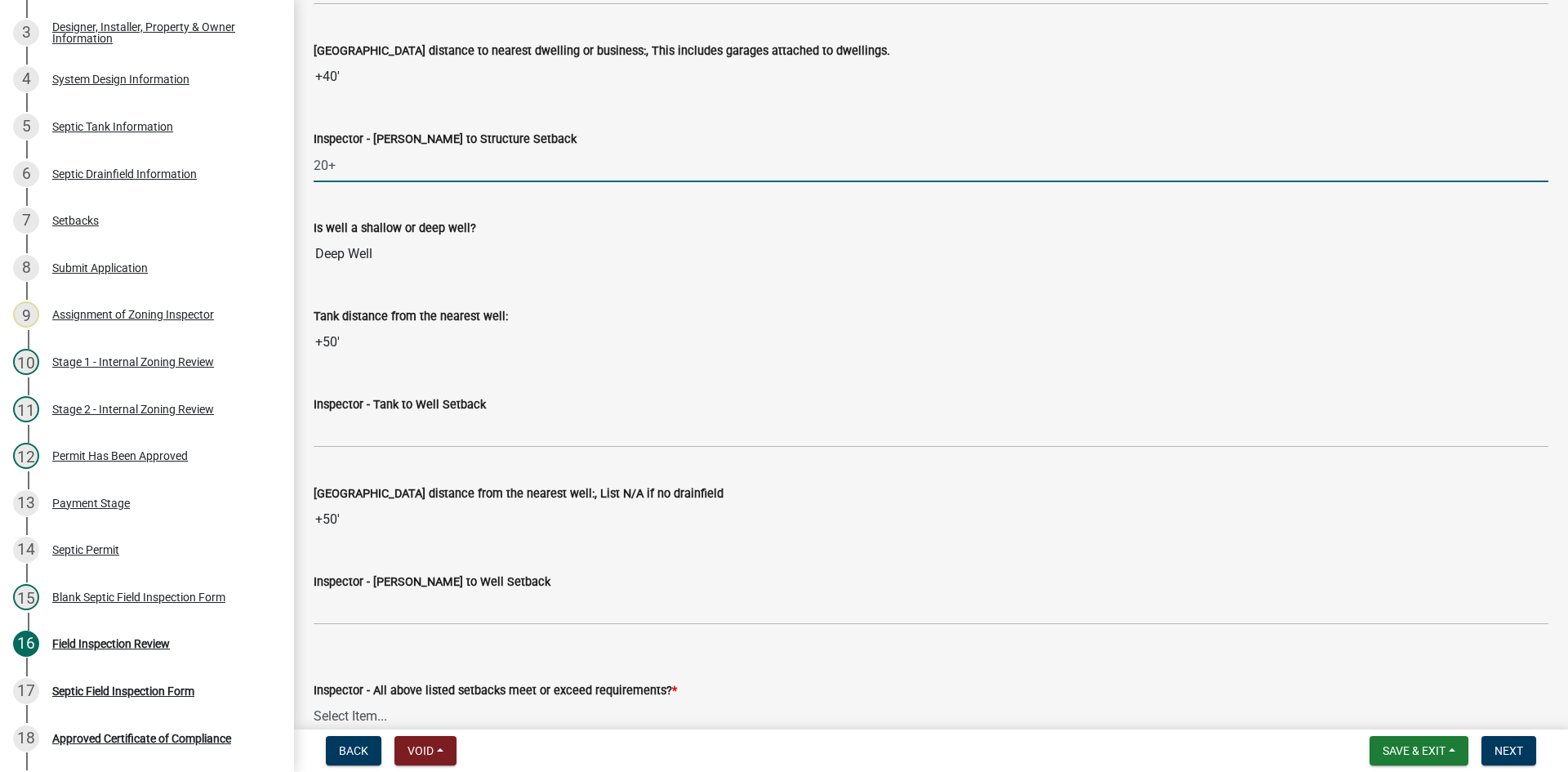
scroll to position [5720, 0]
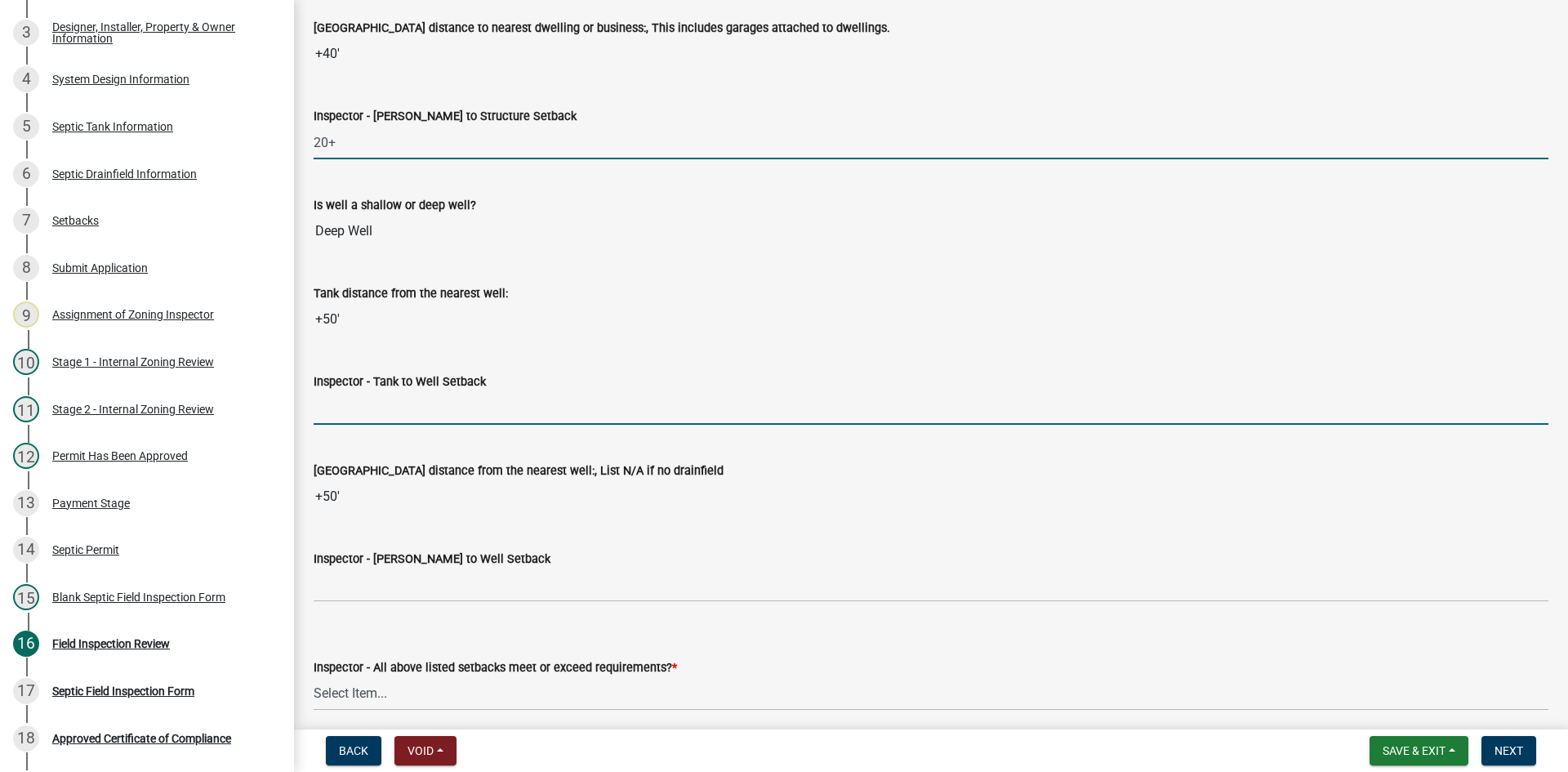
click at [314, 409] on input "Inspector - Tank to Well Setback" at bounding box center [931, 409] width 1235 height 34
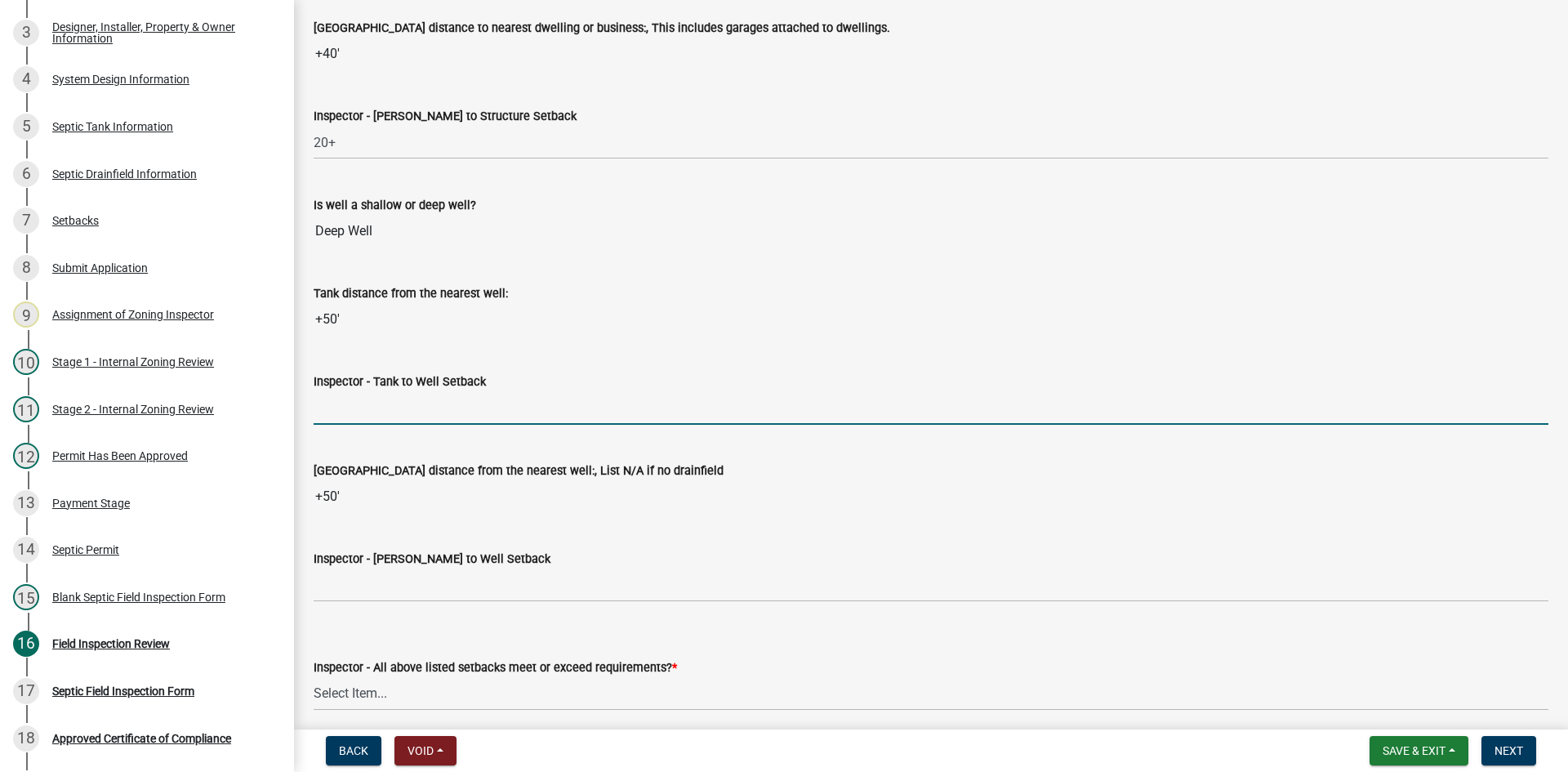
type input "TBD"
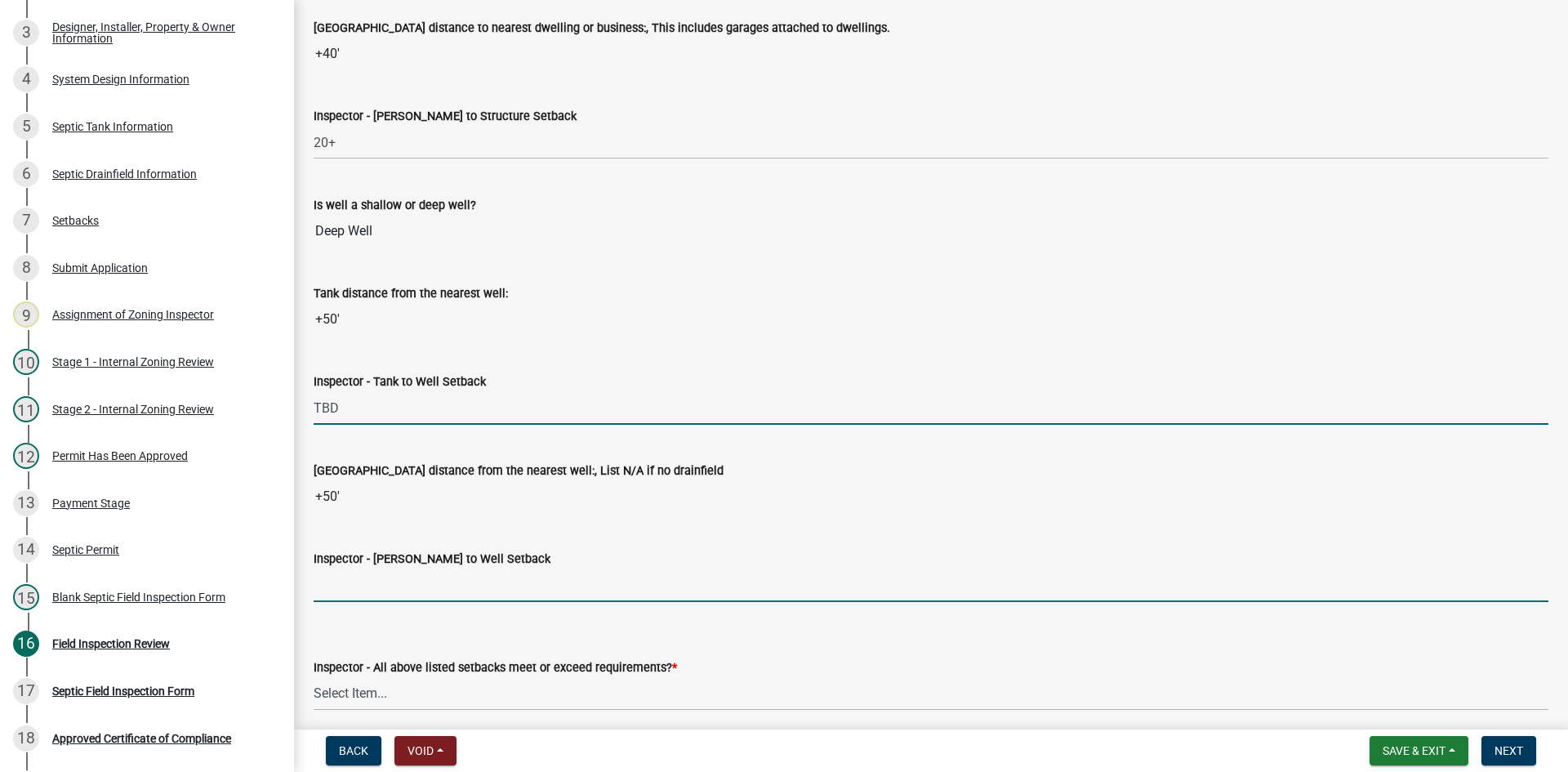
click at [354, 593] on input "Inspector - [PERSON_NAME] to Well Setback" at bounding box center [931, 586] width 1235 height 34
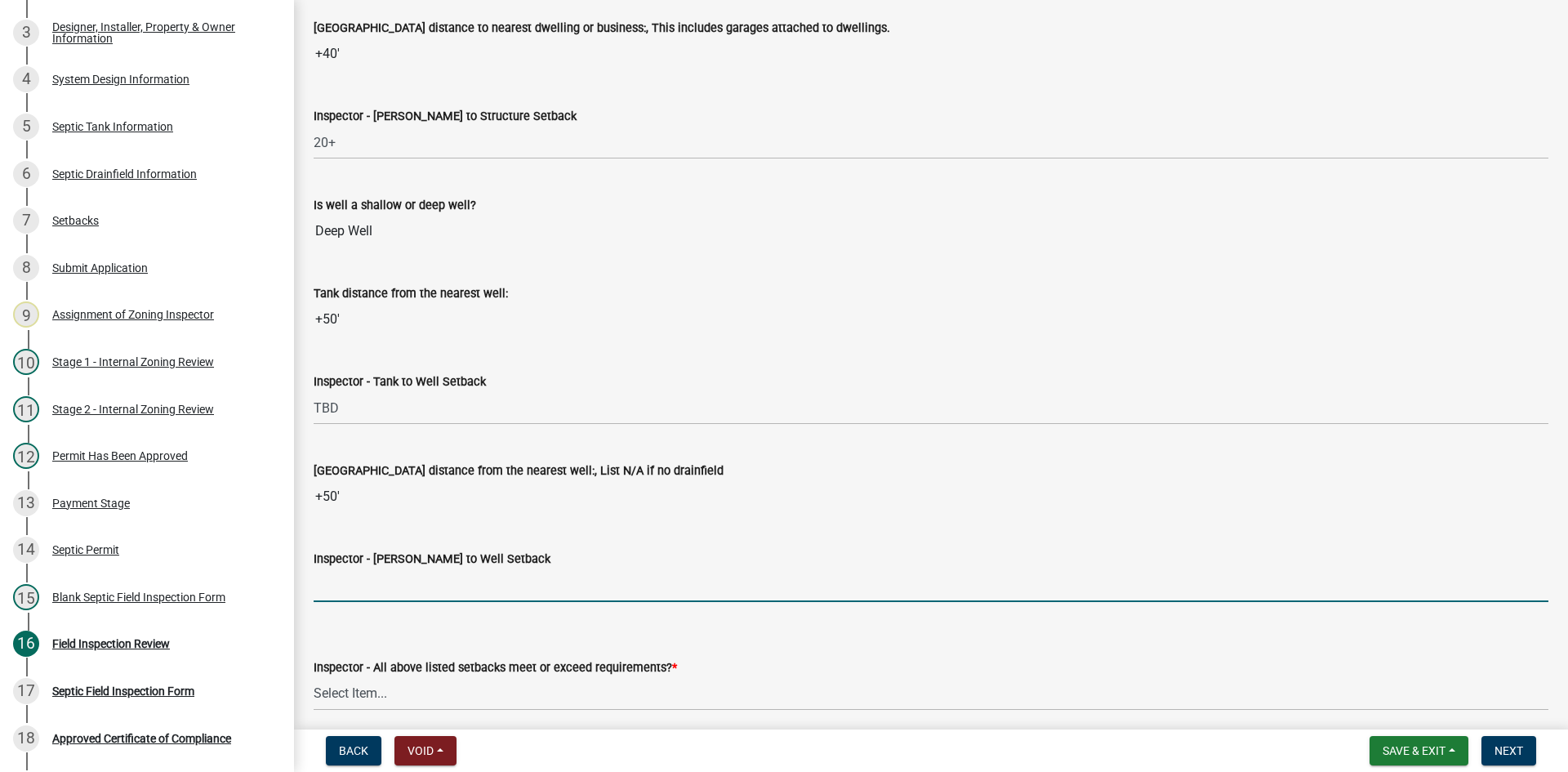
type input "TBD"
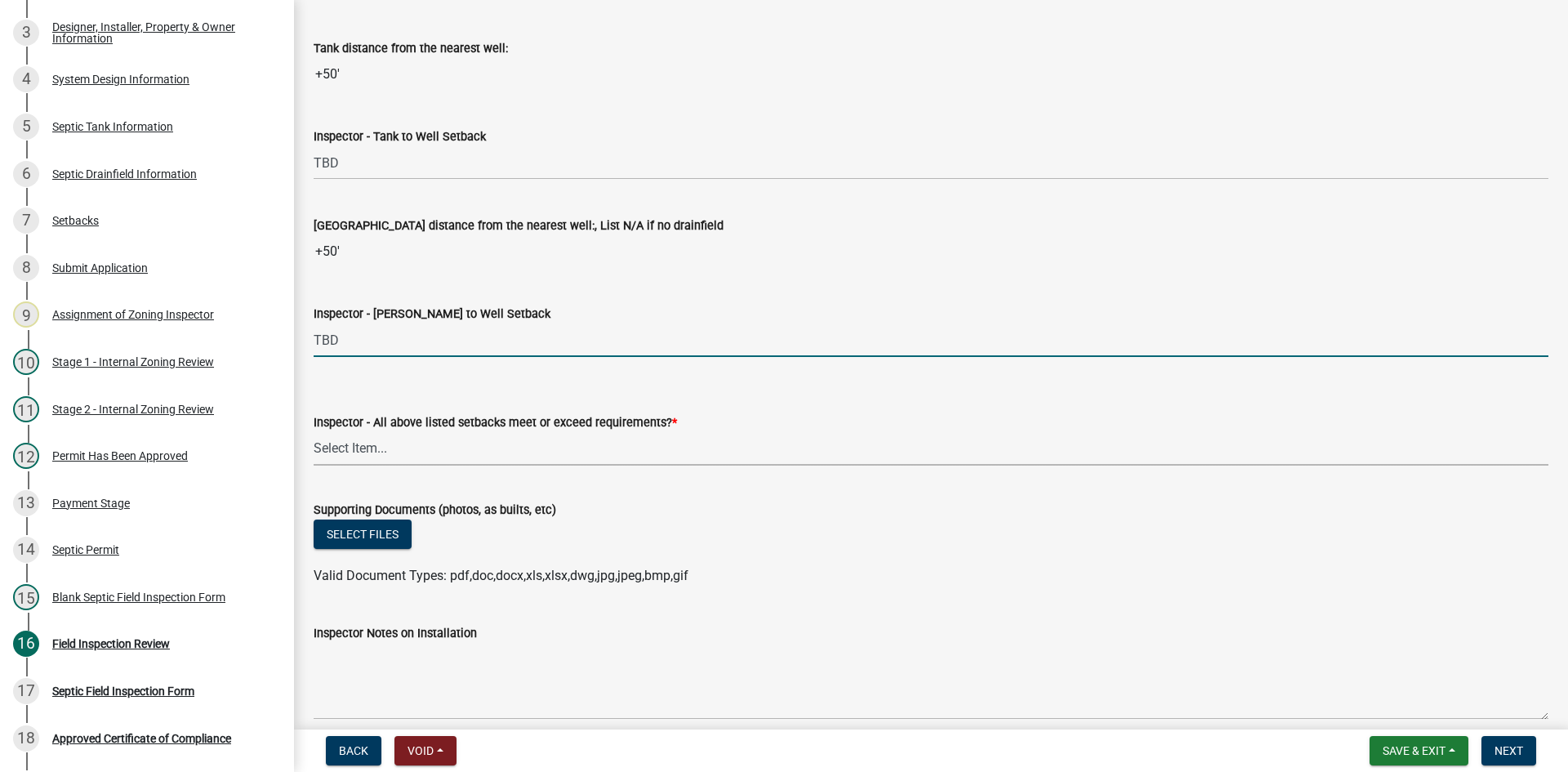
click at [380, 445] on select "Select Item... Yes No" at bounding box center [931, 449] width 1235 height 34
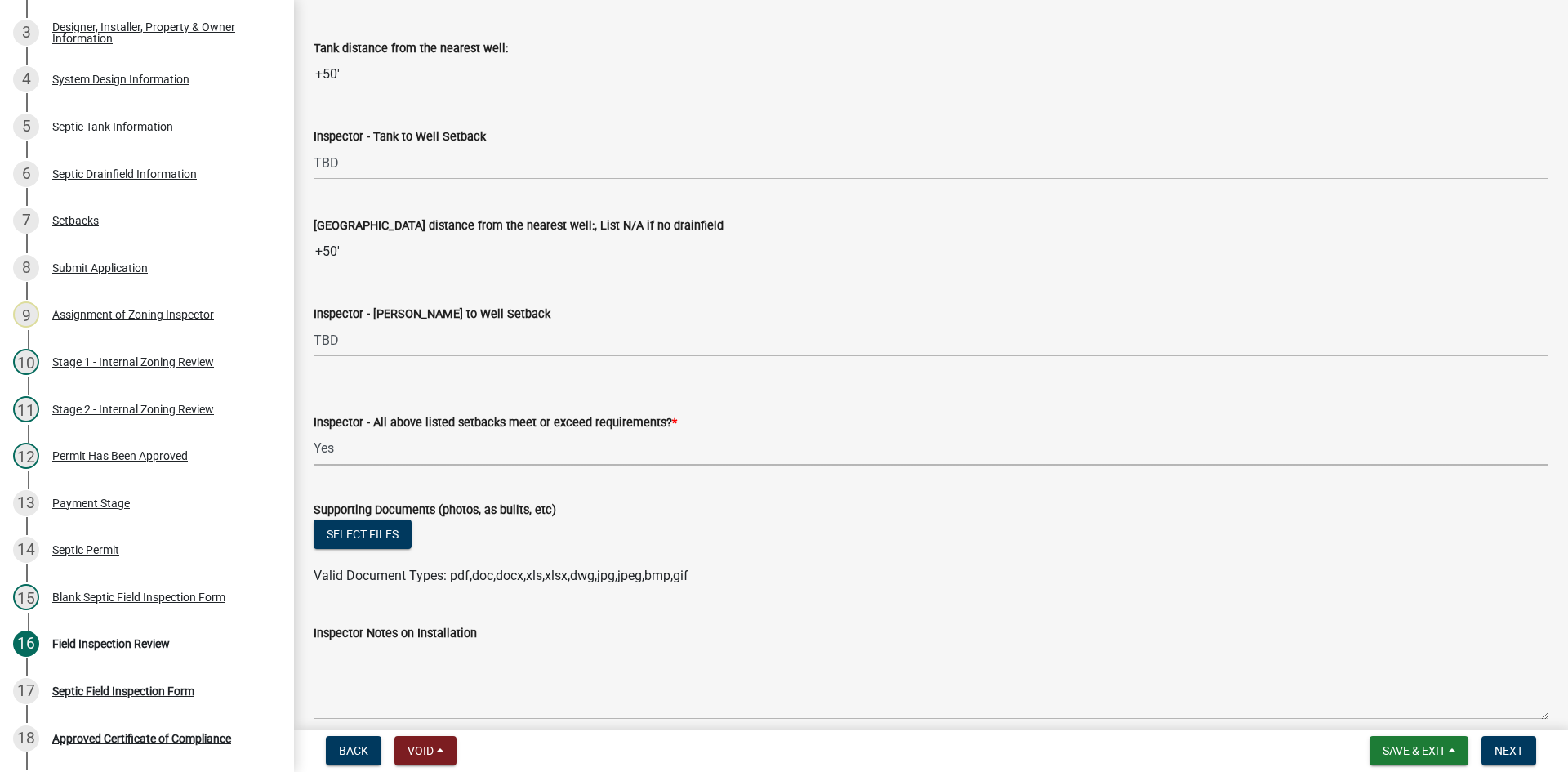
click at [314, 433] on select "Select Item... Yes No" at bounding box center [931, 449] width 1235 height 34
select select "adfa1390-1443-4b8a-94eb-9b7f601f4679"
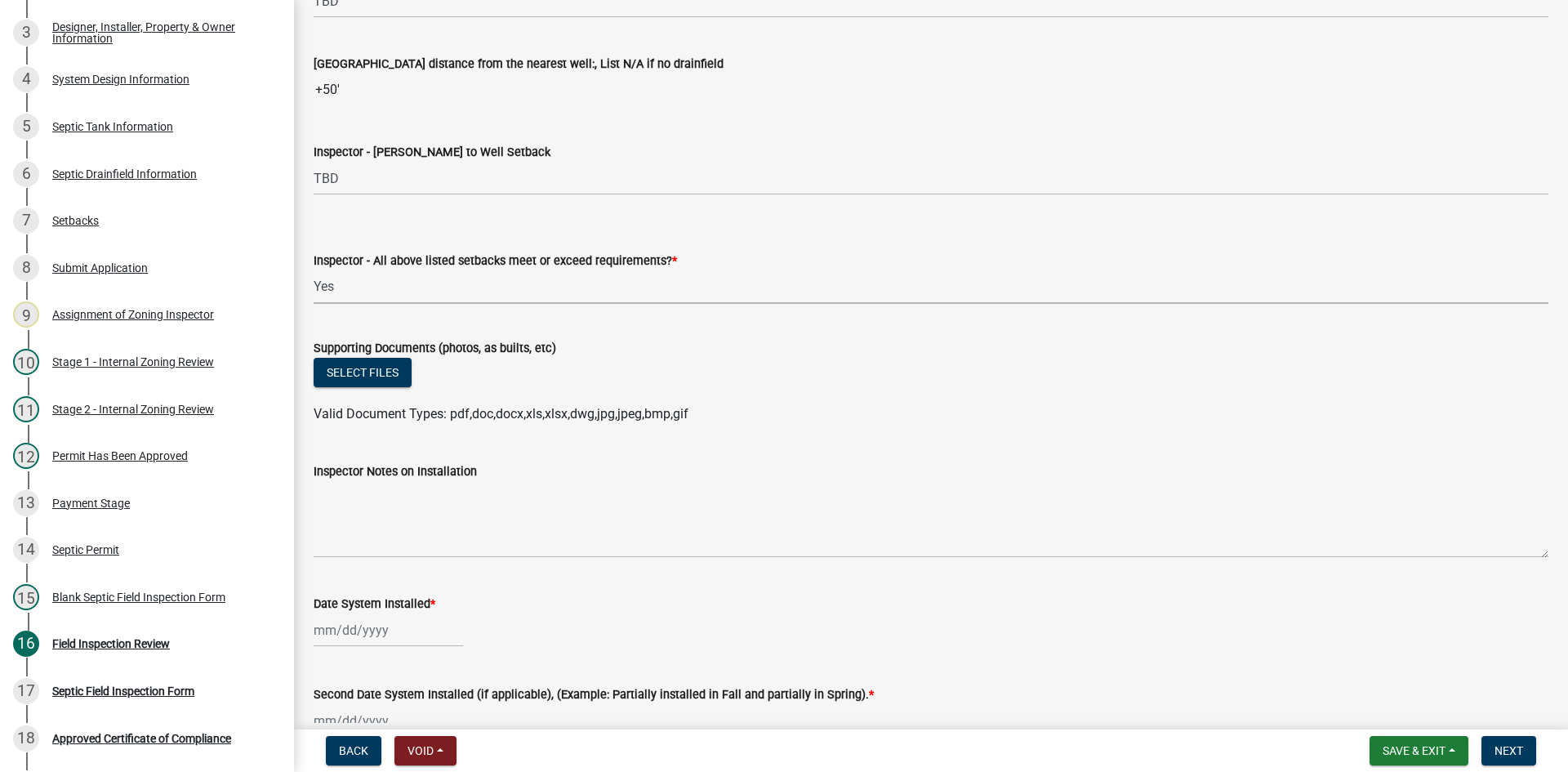
scroll to position [6128, 0]
click at [377, 370] on button "Select files" at bounding box center [362, 370] width 98 height 29
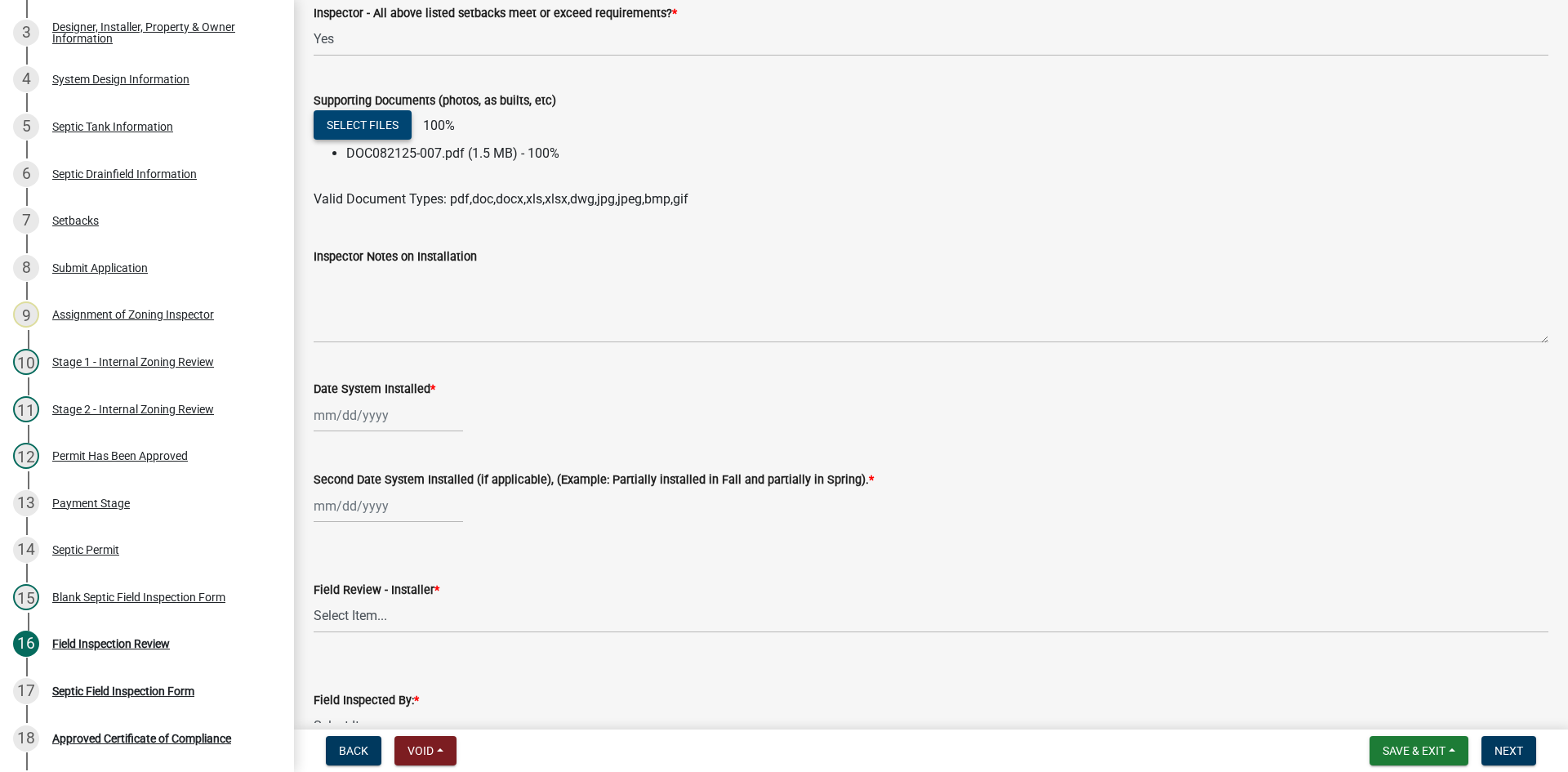
scroll to position [6374, 0]
click at [384, 415] on div at bounding box center [388, 417] width 150 height 34
select select "8"
select select "2025"
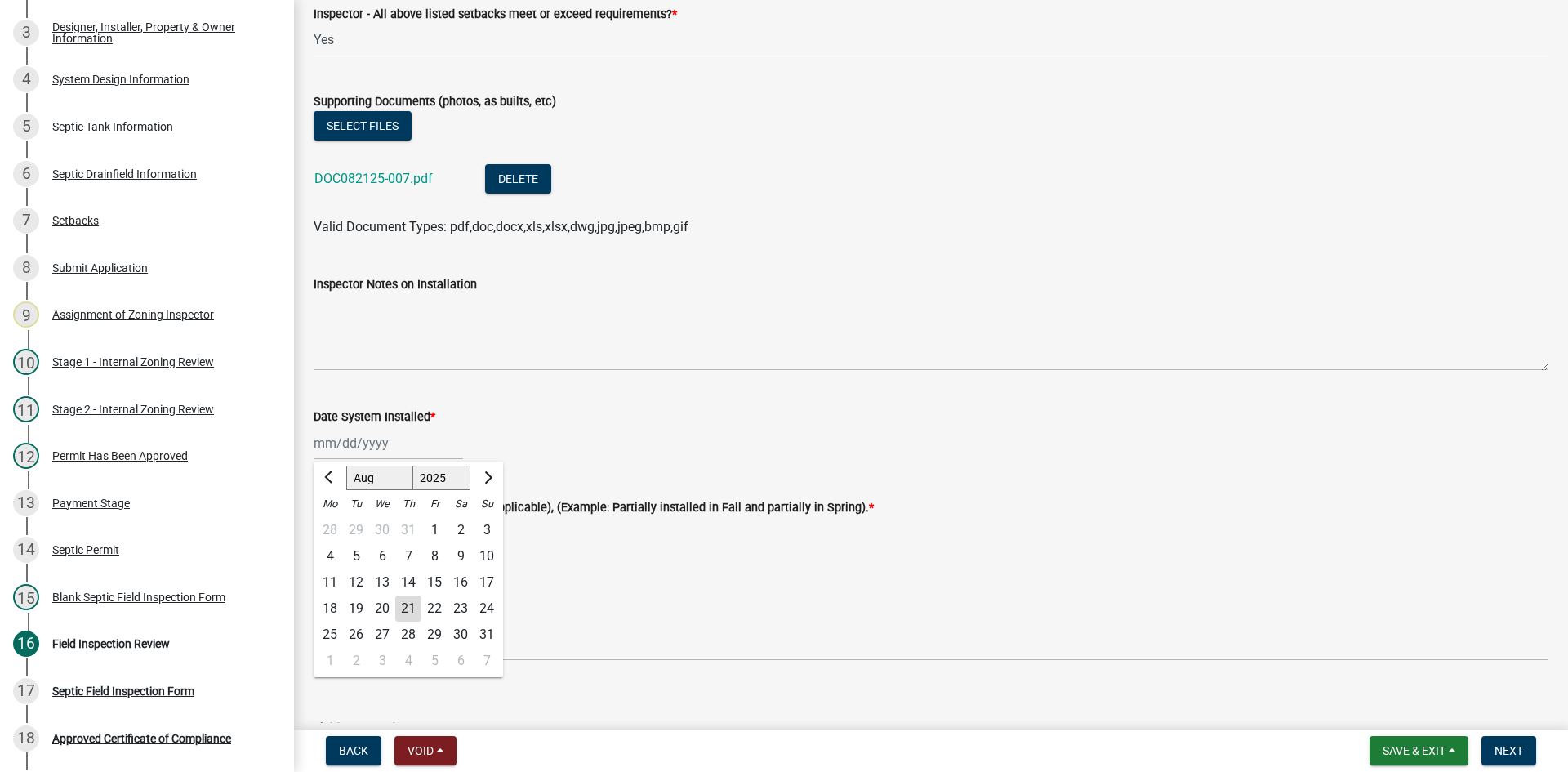
click at [354, 610] on div "19" at bounding box center [355, 608] width 26 height 26
type input "[DATE]"
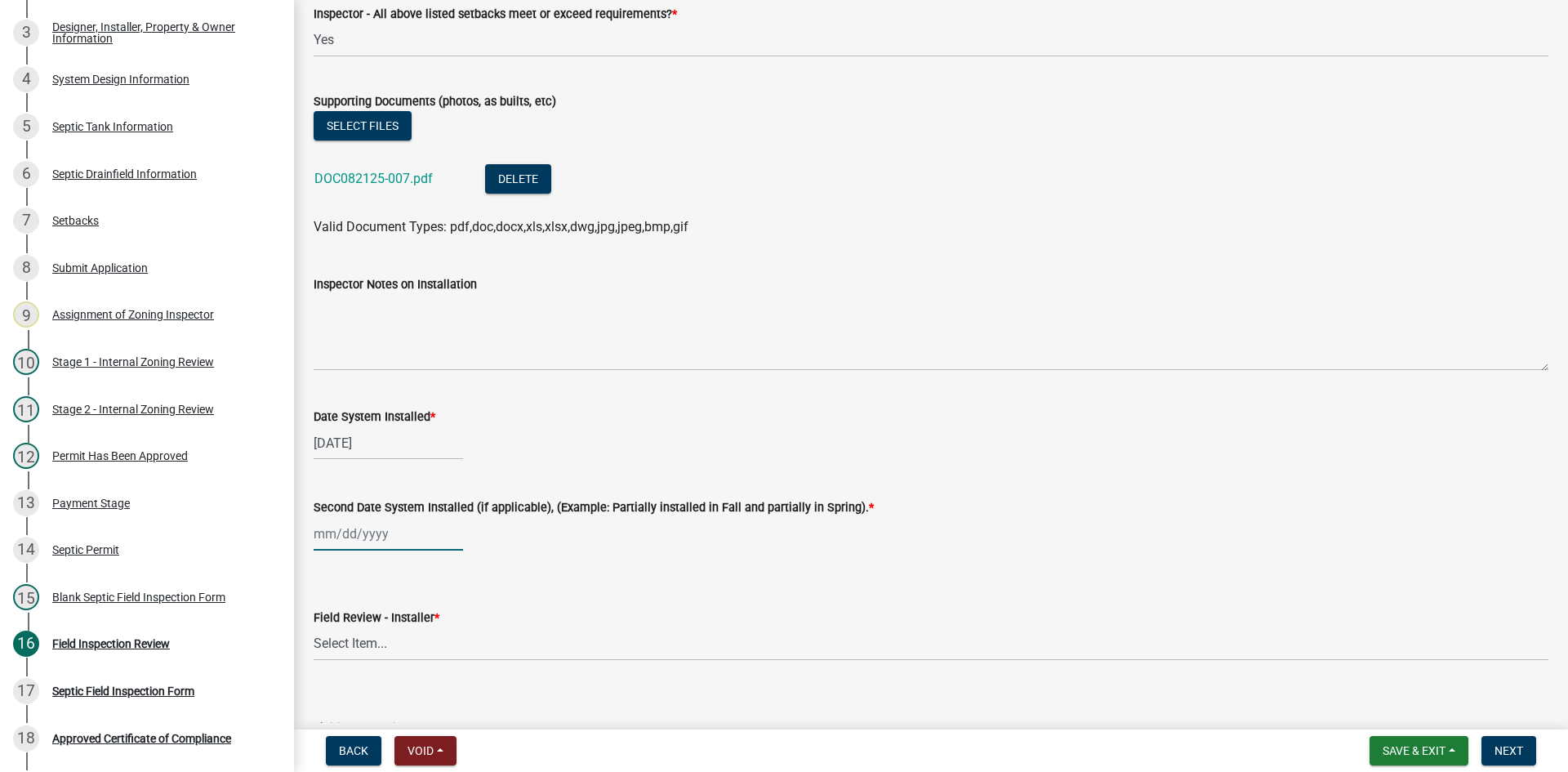
click at [355, 539] on div at bounding box center [388, 534] width 150 height 34
select select "8"
select select "2025"
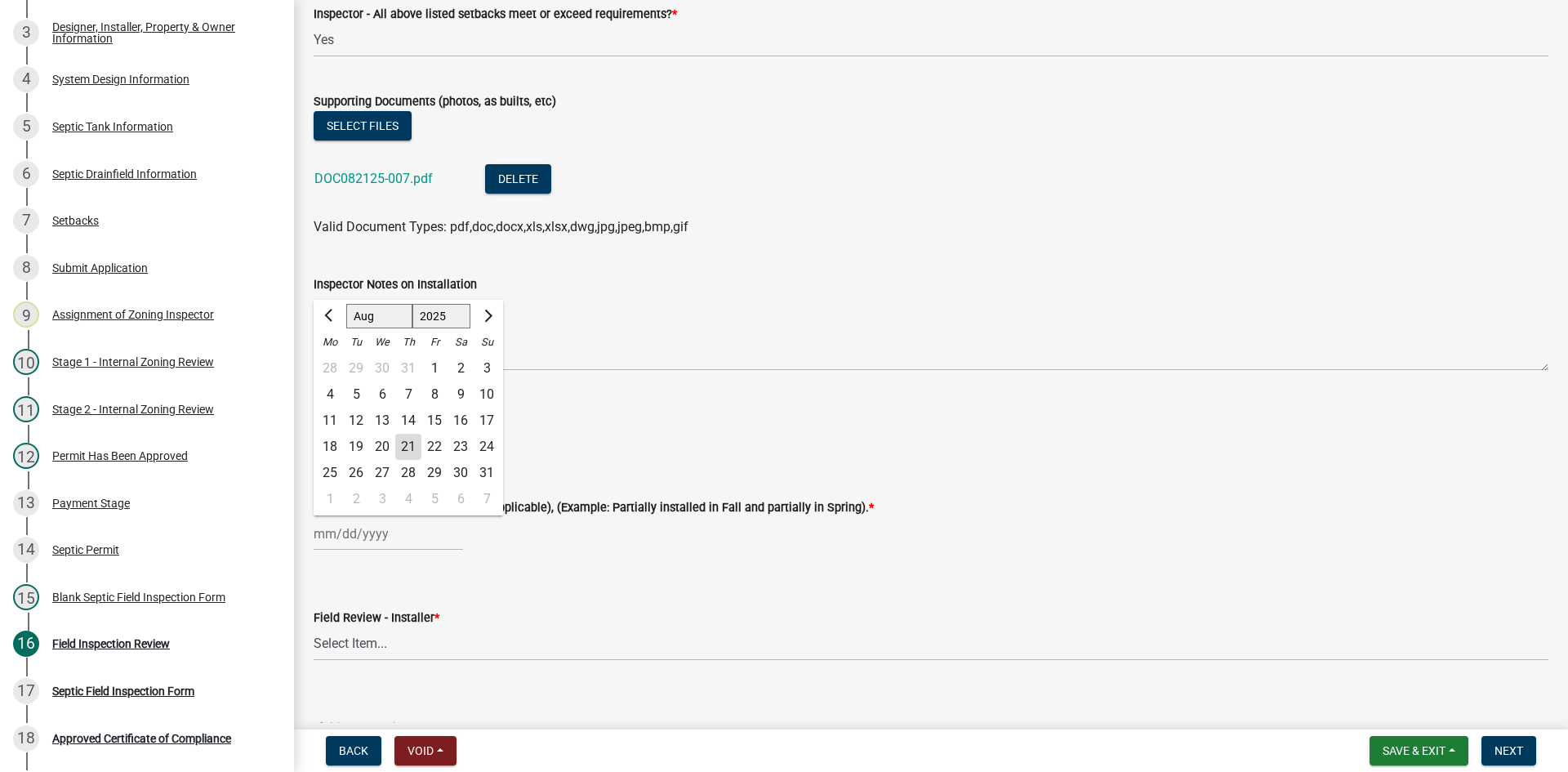
click at [361, 455] on div "19" at bounding box center [355, 447] width 26 height 26
type input "[DATE]"
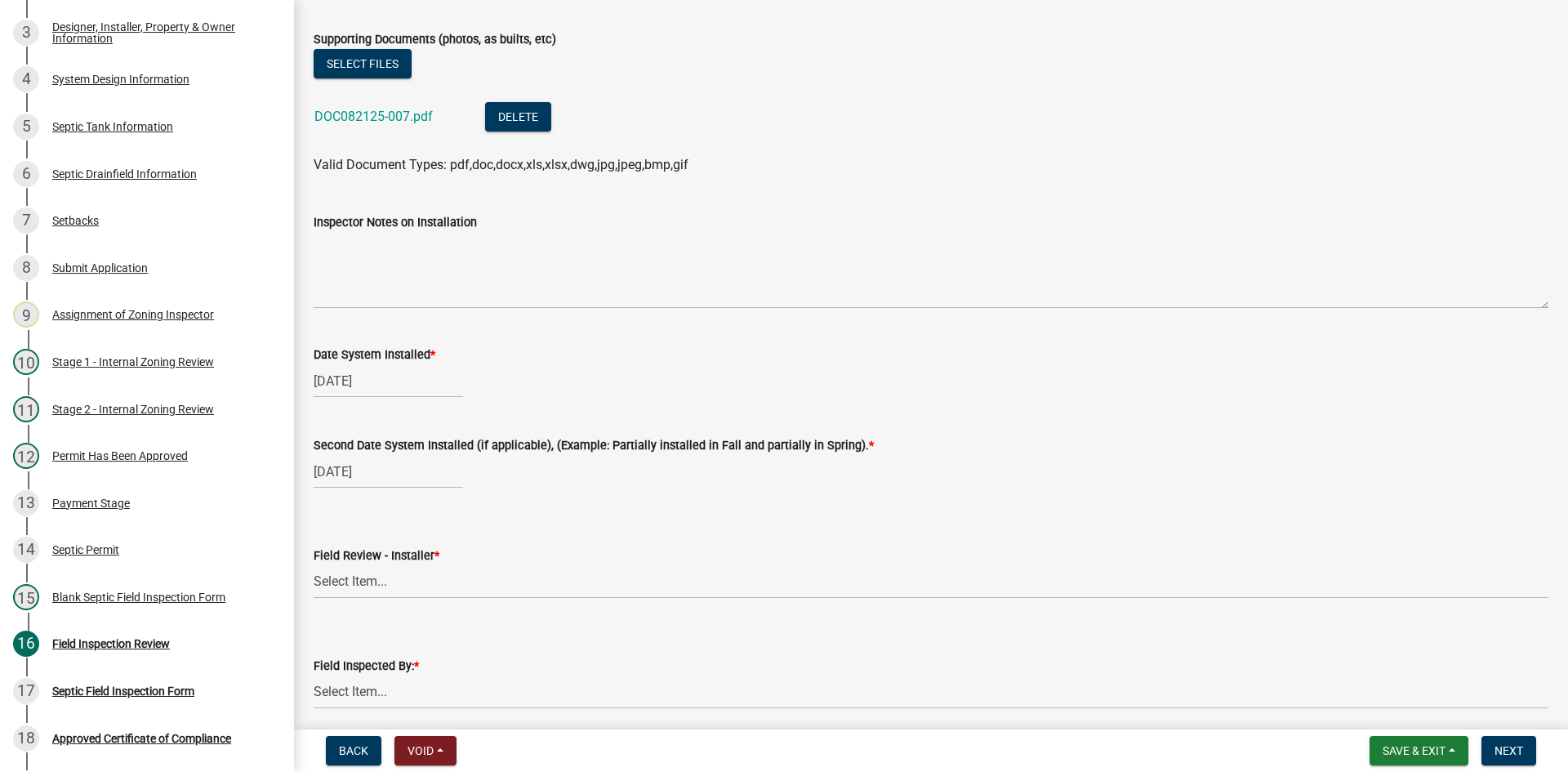
scroll to position [6537, 0]
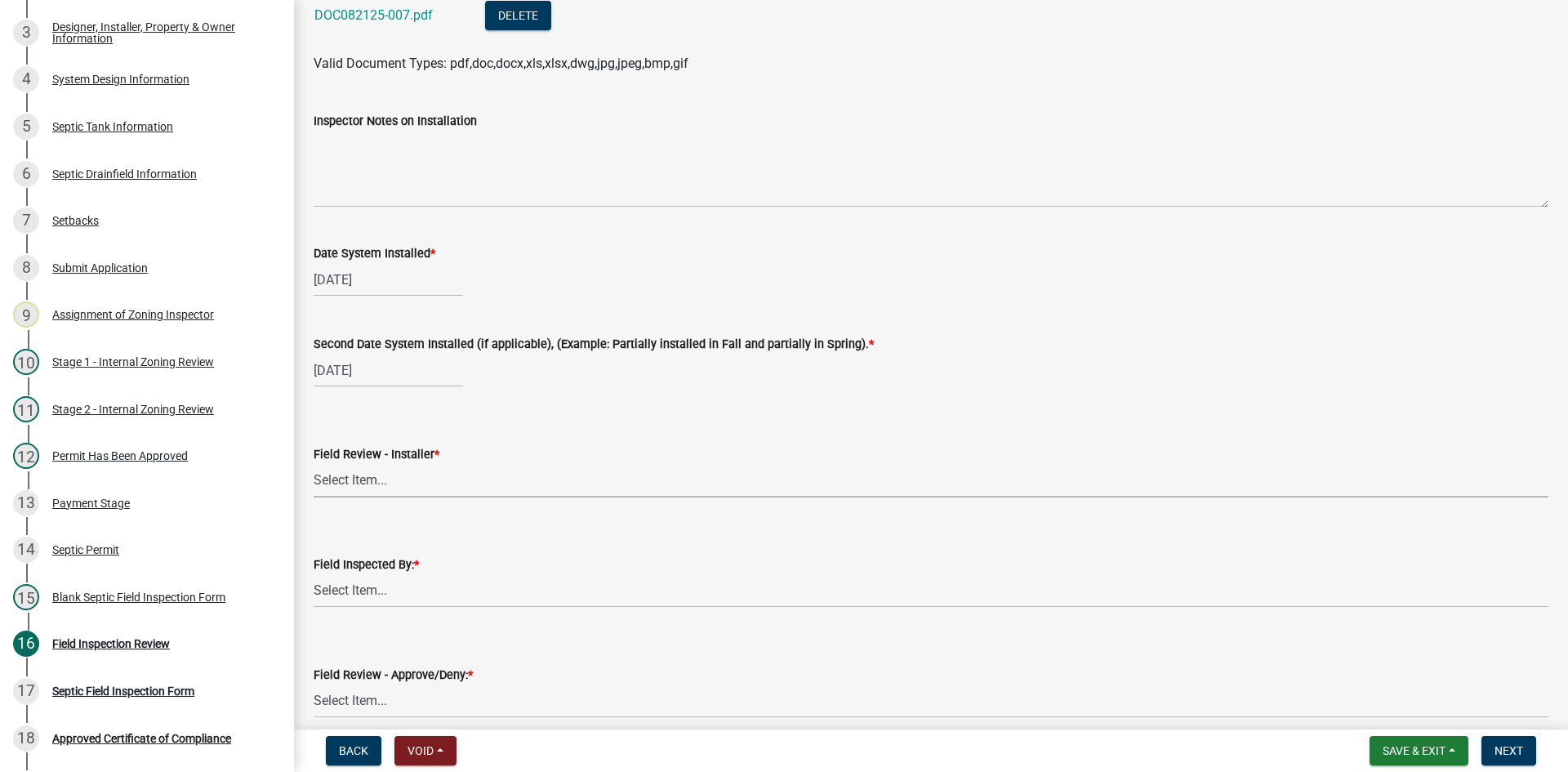
click at [387, 487] on select "Select Item... OTHER – Not listed (please add in next field and we will add to …" at bounding box center [931, 481] width 1235 height 34
click at [314, 464] on select "Select Item... OTHER – Not listed (please add in next field and we will add to …" at bounding box center [931, 481] width 1235 height 34
select select "c75e0b0a-fefb-4beb-8a1c-2c2cc928df7f"
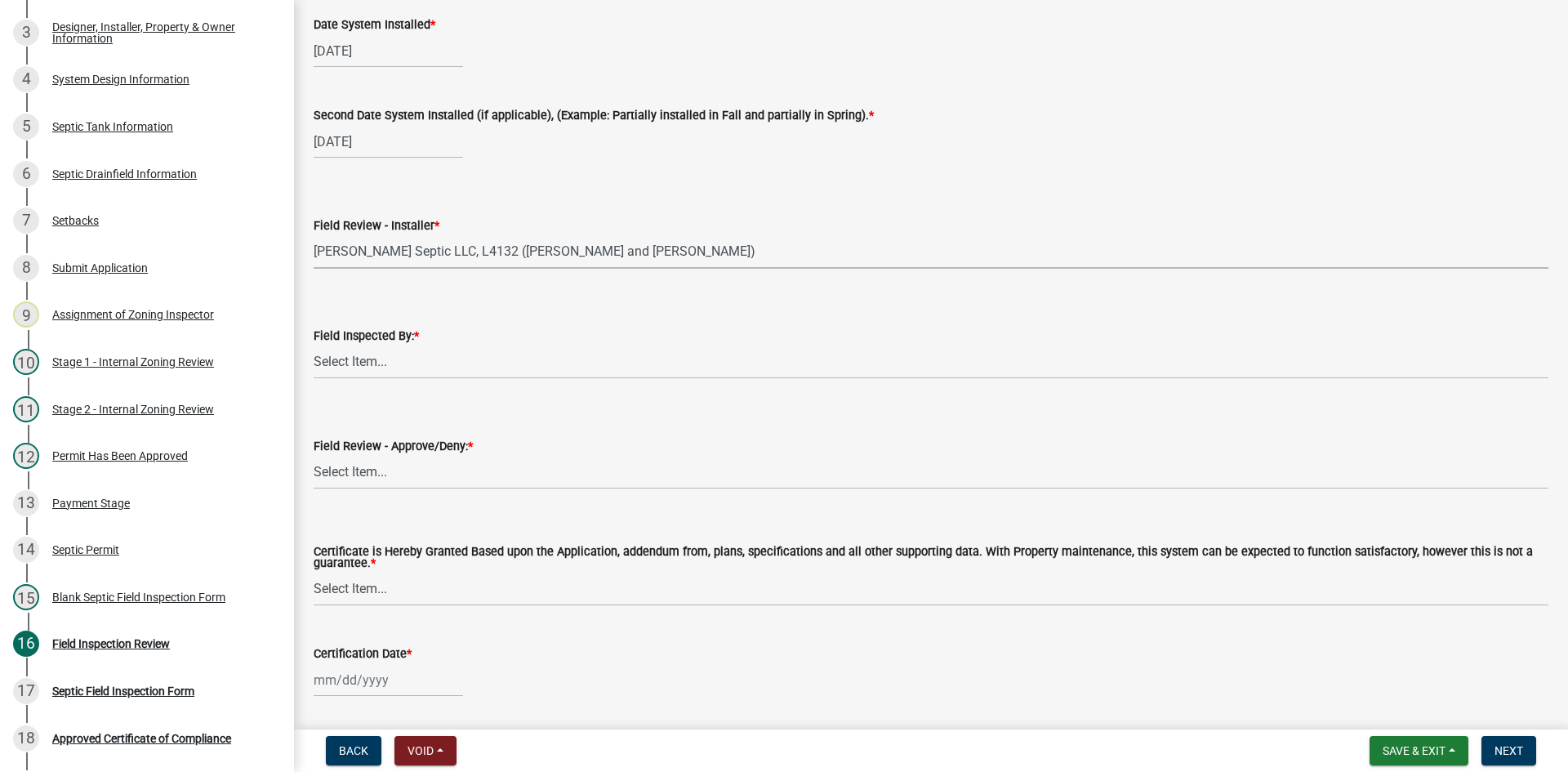
scroll to position [6781, 0]
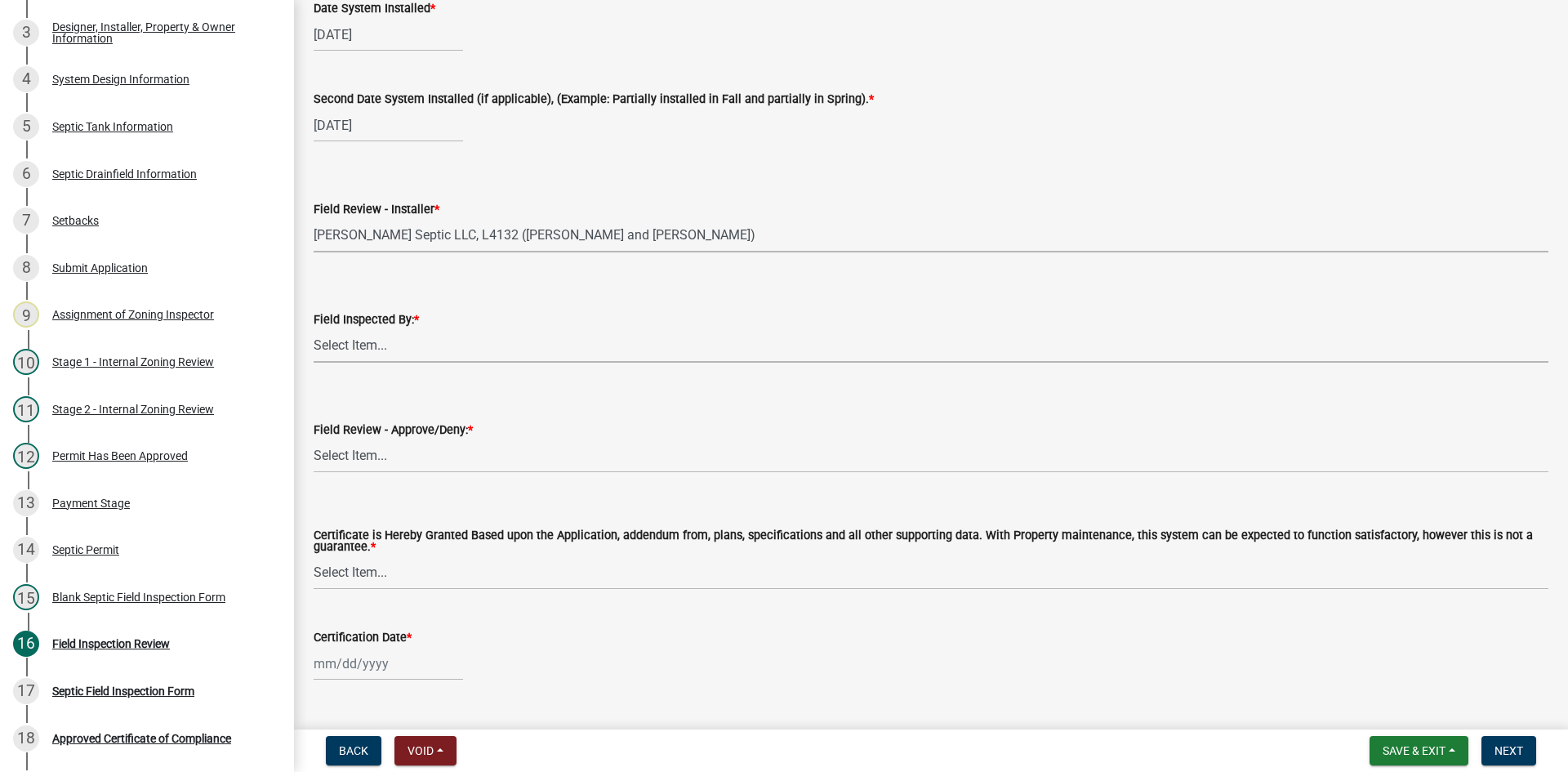
drag, startPoint x: 395, startPoint y: 341, endPoint x: 402, endPoint y: 354, distance: 14.8
click at [395, 341] on select "Select Item... [PERSON_NAME] [PERSON_NAME] [PERSON_NAME] [PERSON_NAME] [PERSON_…" at bounding box center [931, 347] width 1235 height 34
click at [314, 330] on select "Select Item... [PERSON_NAME] [PERSON_NAME] [PERSON_NAME] [PERSON_NAME] [PERSON_…" at bounding box center [931, 347] width 1235 height 34
select select "7bfe52ba-73b7-4ac1-9bde-d3bb601555ca"
drag, startPoint x: 412, startPoint y: 455, endPoint x: 413, endPoint y: 466, distance: 11.0
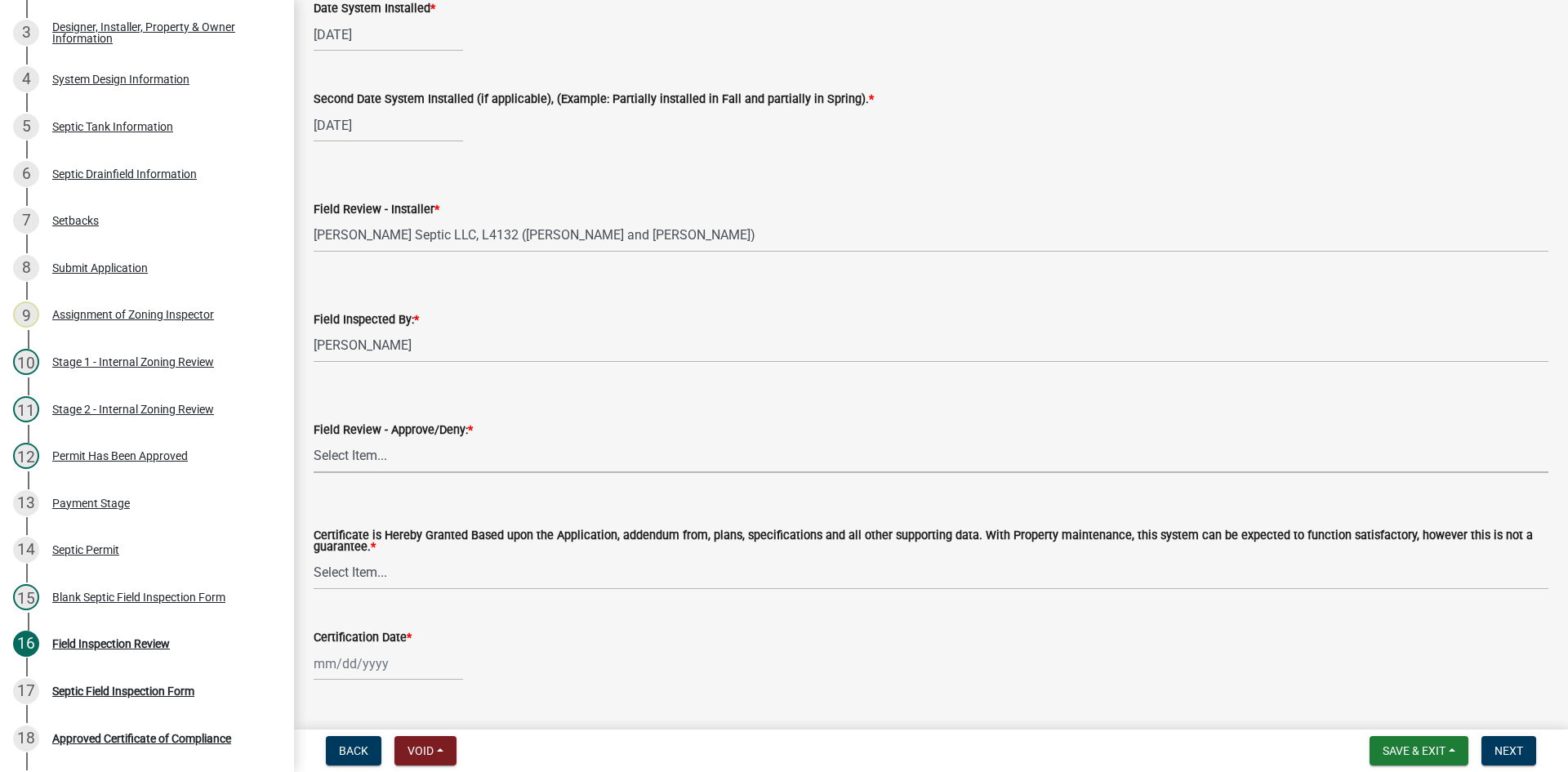
click at [412, 455] on select "Select Item... Approved Denied" at bounding box center [931, 456] width 1235 height 34
click at [314, 440] on select "Select Item... Approved Denied" at bounding box center [931, 456] width 1235 height 34
select select "c3bf50e3-4684-4b9c-99b9-7a9f027aa0dd"
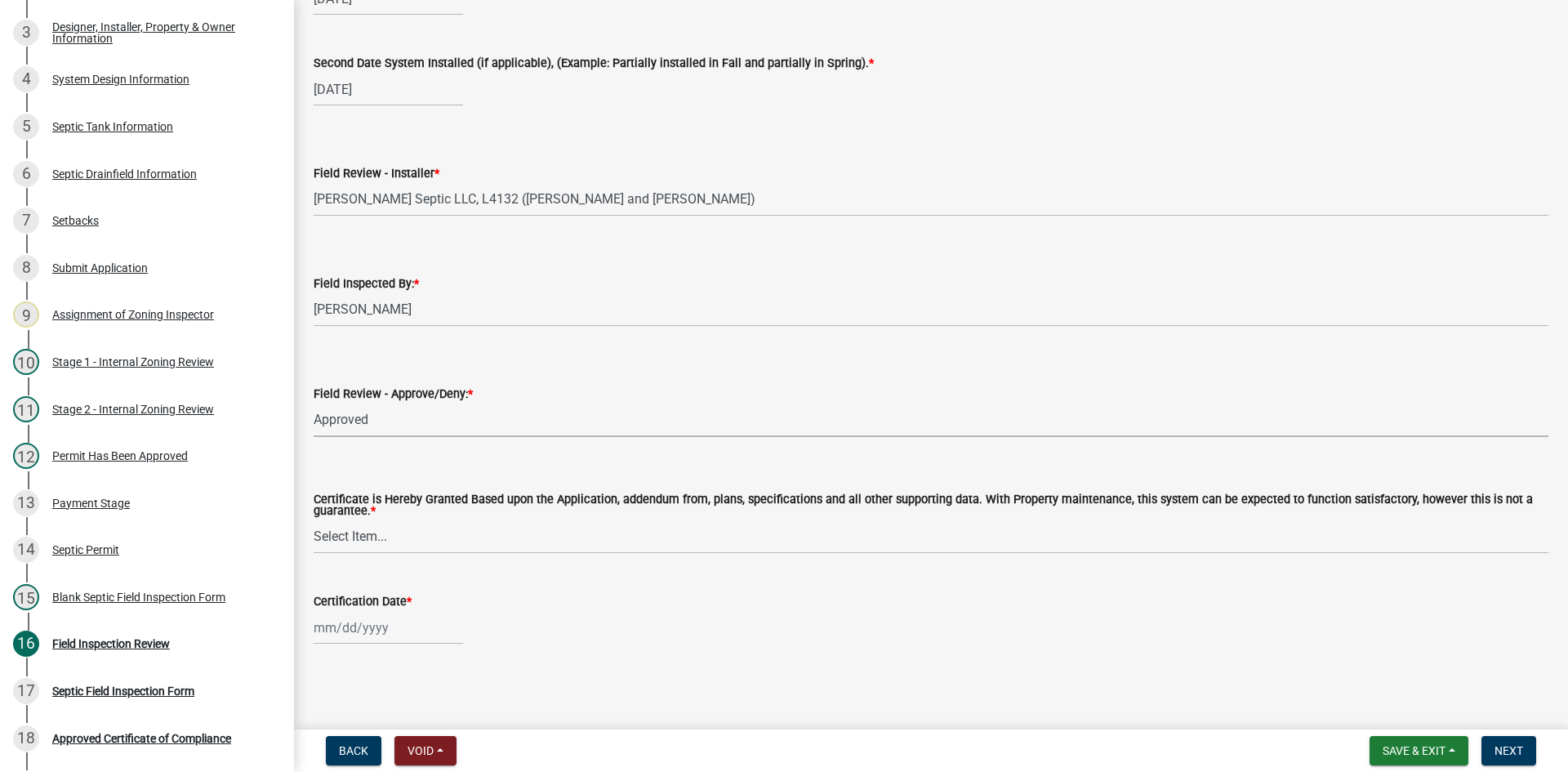
scroll to position [6819, 0]
drag, startPoint x: 391, startPoint y: 531, endPoint x: 398, endPoint y: 549, distance: 19.3
click at [391, 531] on select "Select Item... Yes No" at bounding box center [931, 537] width 1235 height 34
click at [314, 520] on select "Select Item... Yes No" at bounding box center [931, 537] width 1235 height 34
select select "538e6e6b-38de-4682-8c50-6662df67960d"
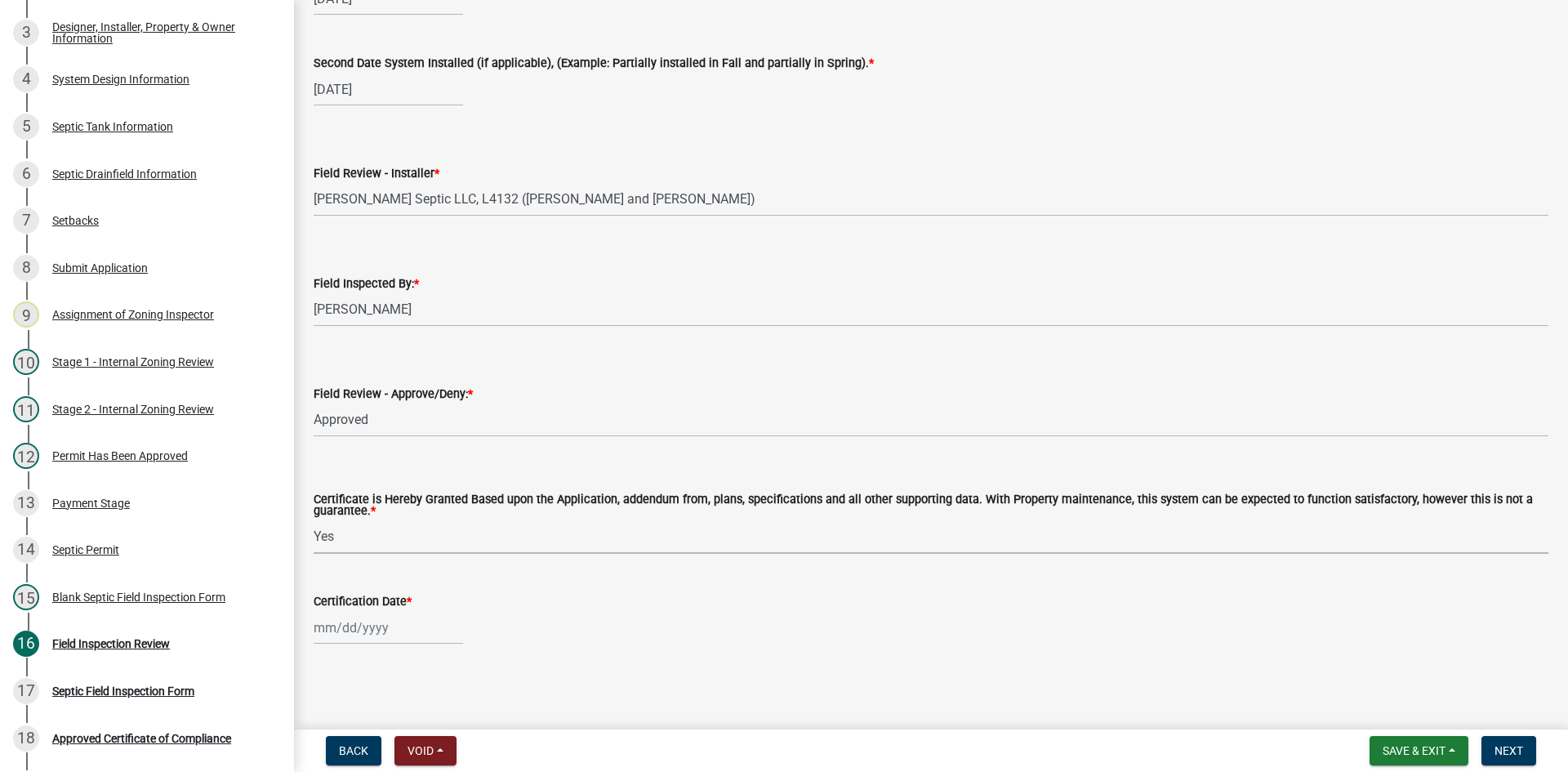
select select "8"
select select "2025"
click at [431, 630] on div "[PERSON_NAME] Feb Mar Apr [PERSON_NAME][DATE] Oct Nov [DATE] 1526 1527 1528 152…" at bounding box center [388, 628] width 150 height 34
click at [416, 548] on div "21" at bounding box center [408, 541] width 26 height 26
type input "[DATE]"
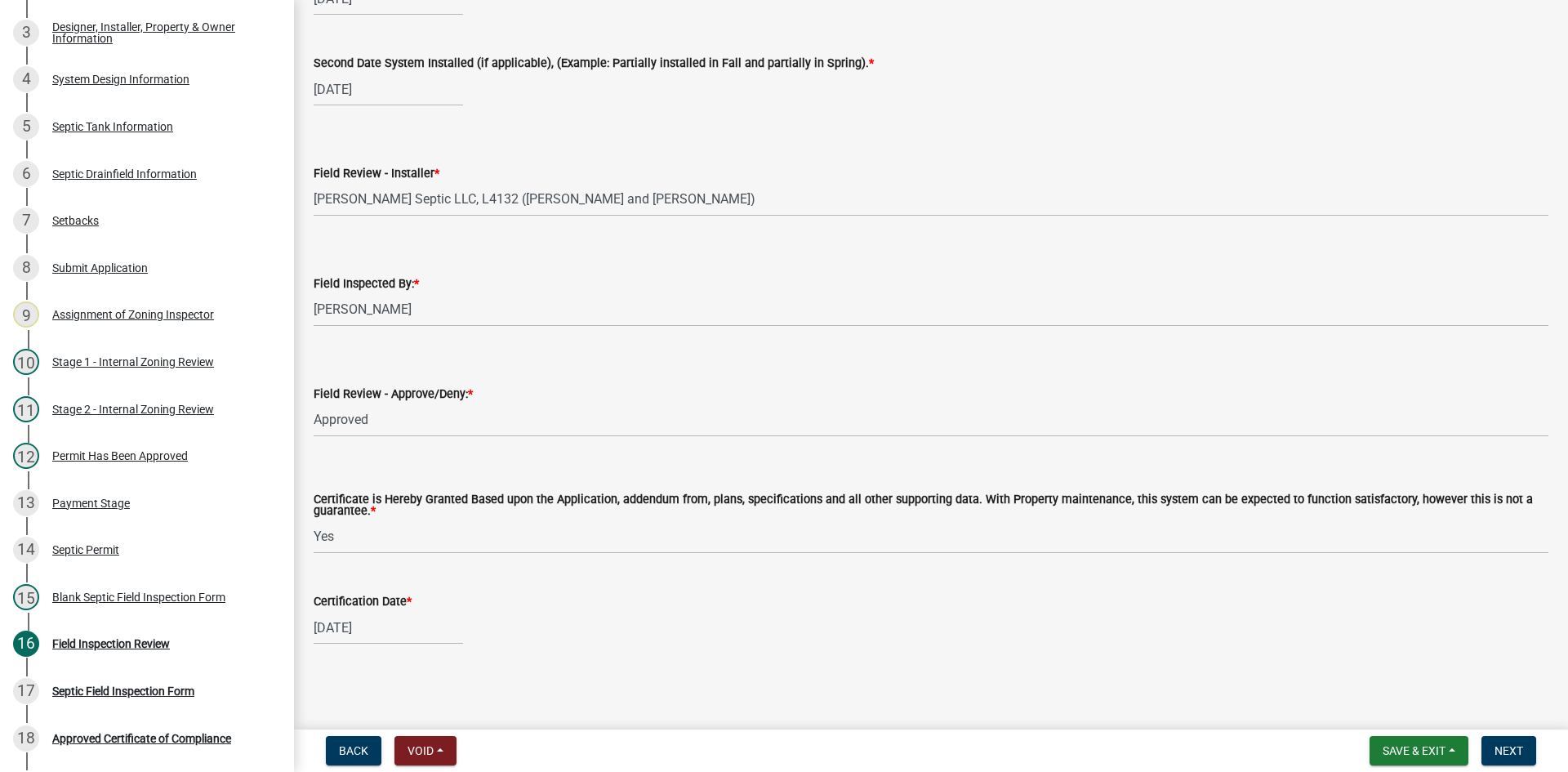
click at [719, 593] on div "Certification Date *" at bounding box center [931, 601] width 1235 height 19
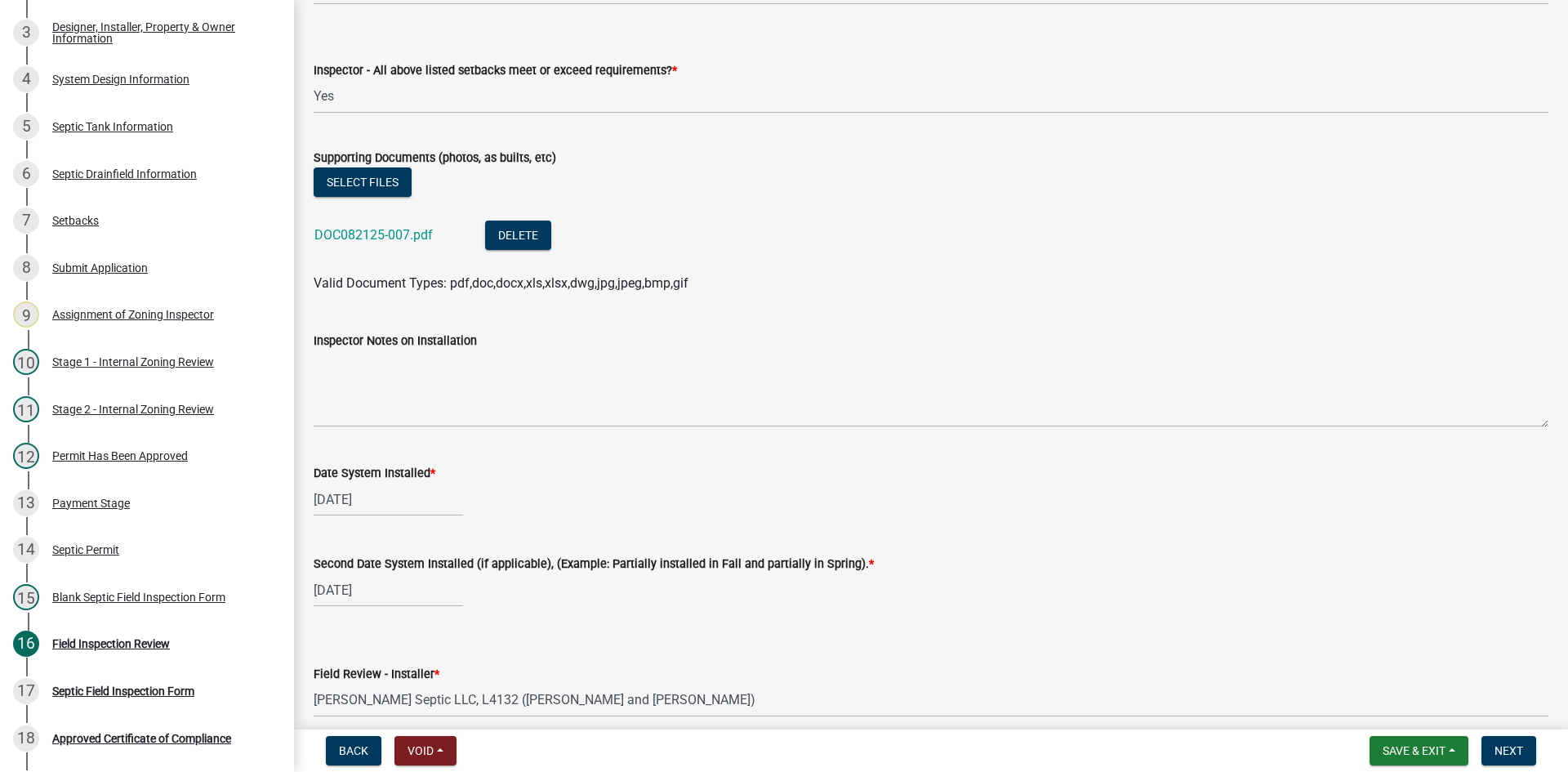
scroll to position [6247, 0]
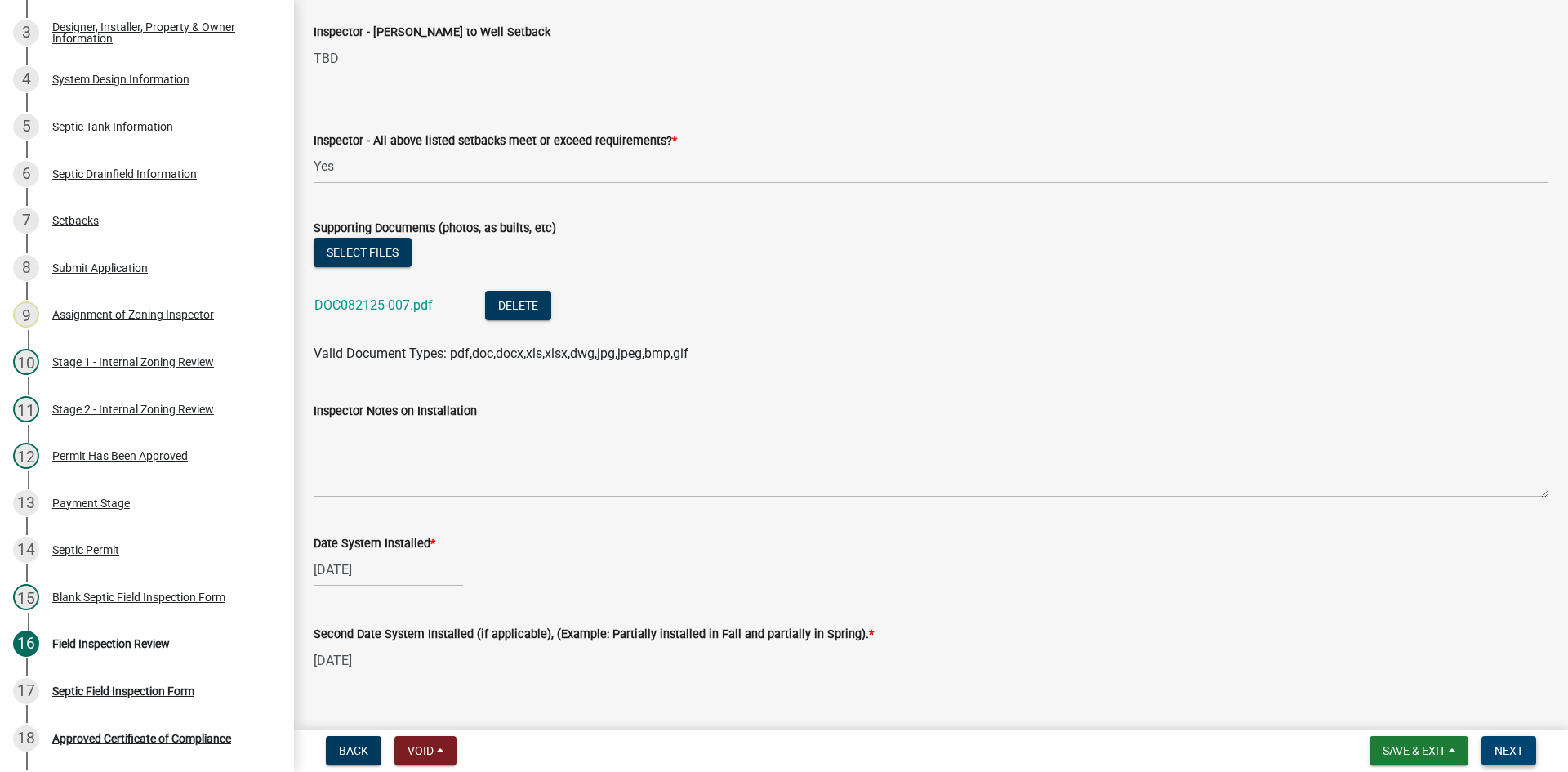
click at [1513, 748] on span "Next" at bounding box center [1509, 751] width 28 height 13
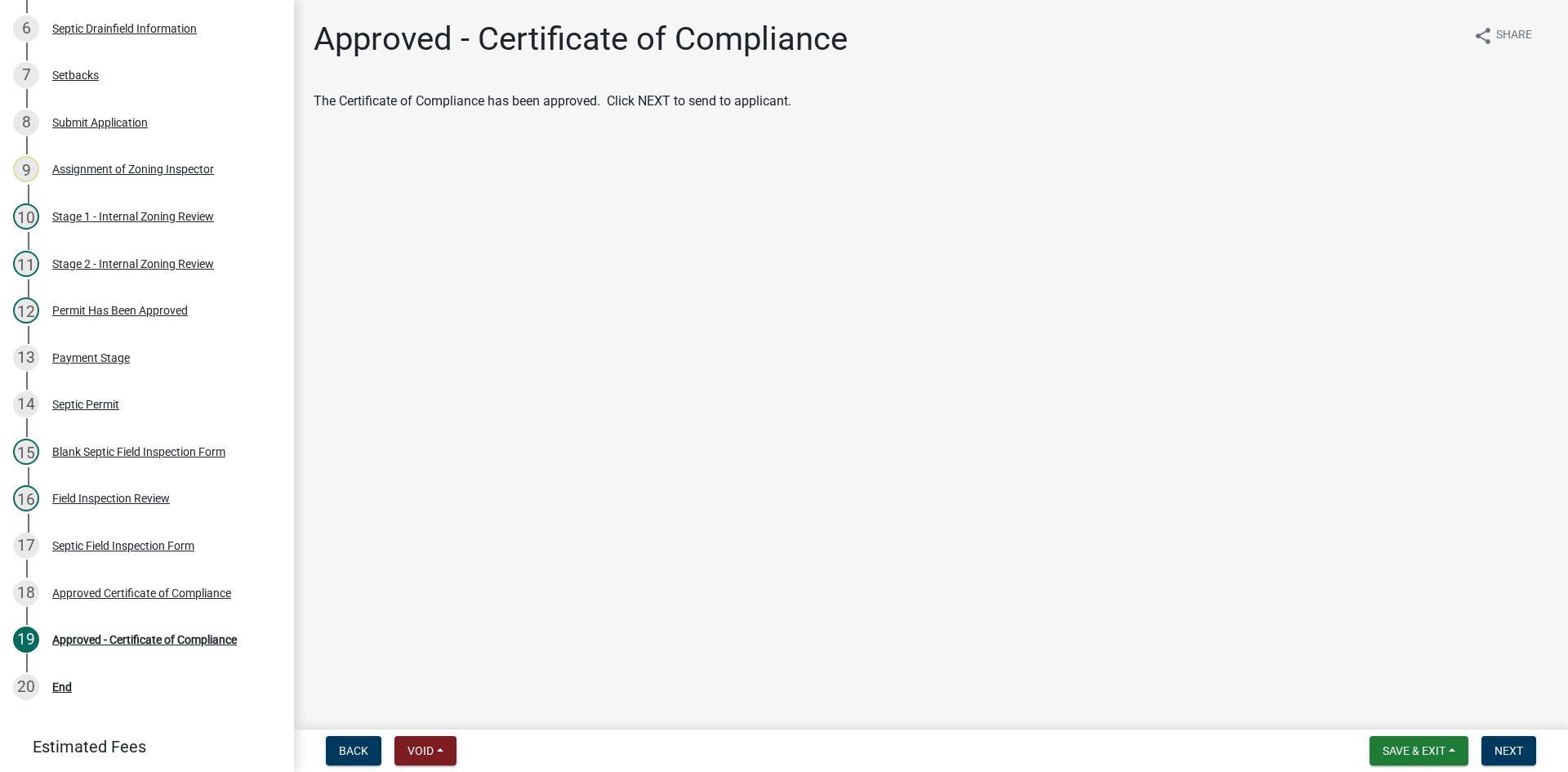
scroll to position [562, 0]
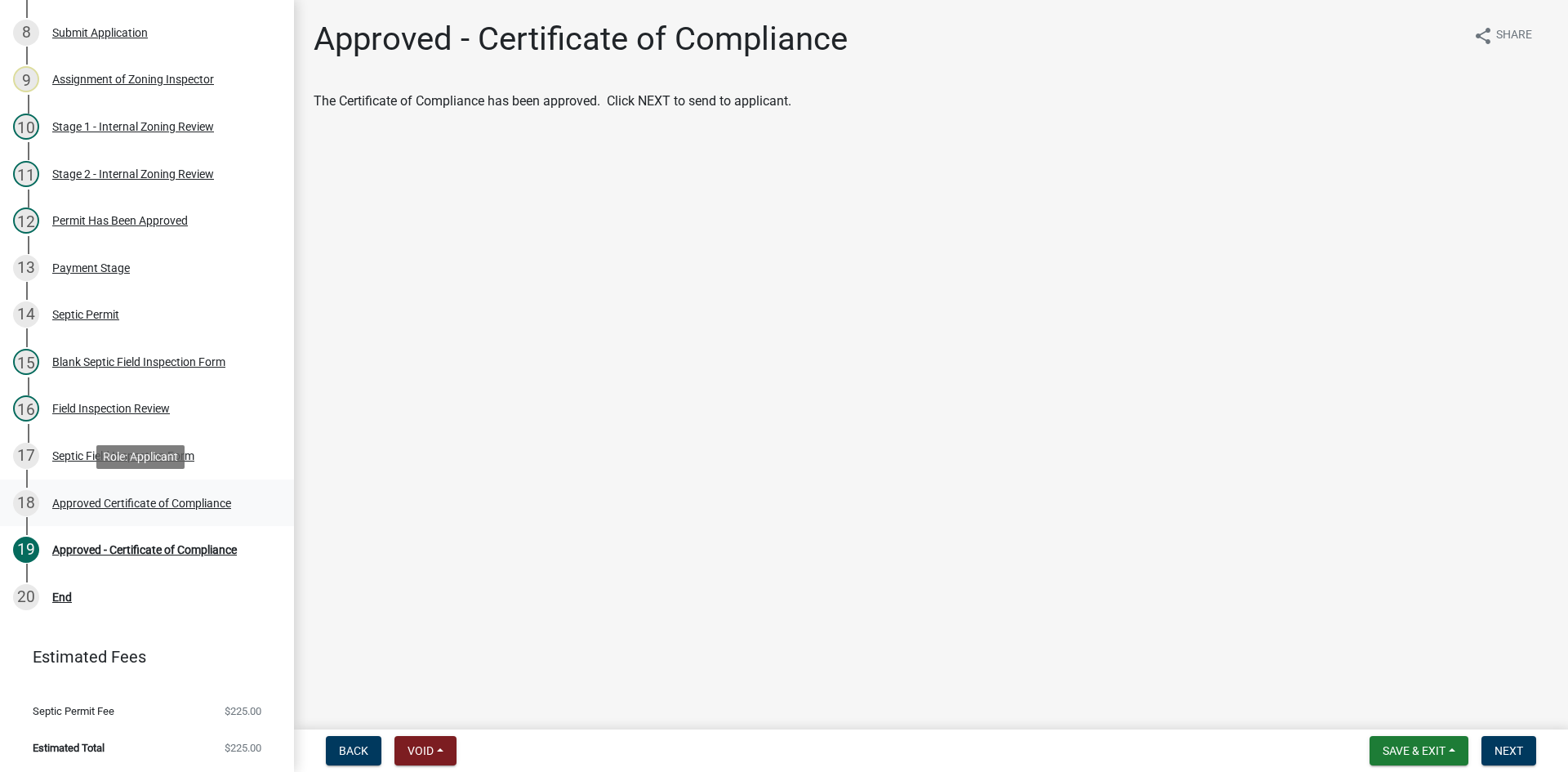
click at [235, 495] on div "18 Approved Certificate of Compliance" at bounding box center [141, 503] width 255 height 26
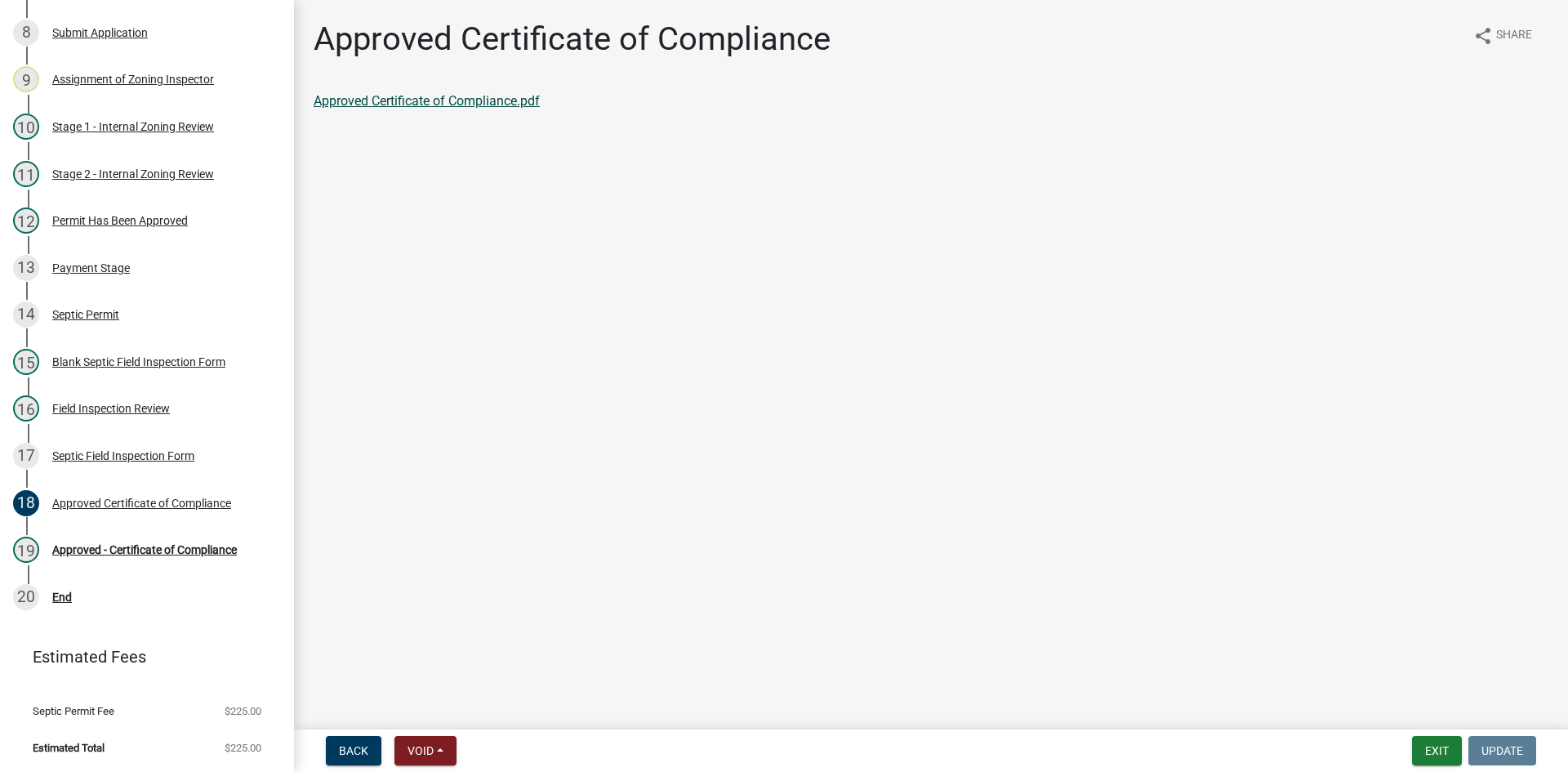
click at [524, 103] on link "Approved Certificate of Compliance.pdf" at bounding box center [426, 101] width 226 height 16
click at [161, 545] on div "Approved - Certificate of Compliance" at bounding box center [144, 550] width 184 height 12
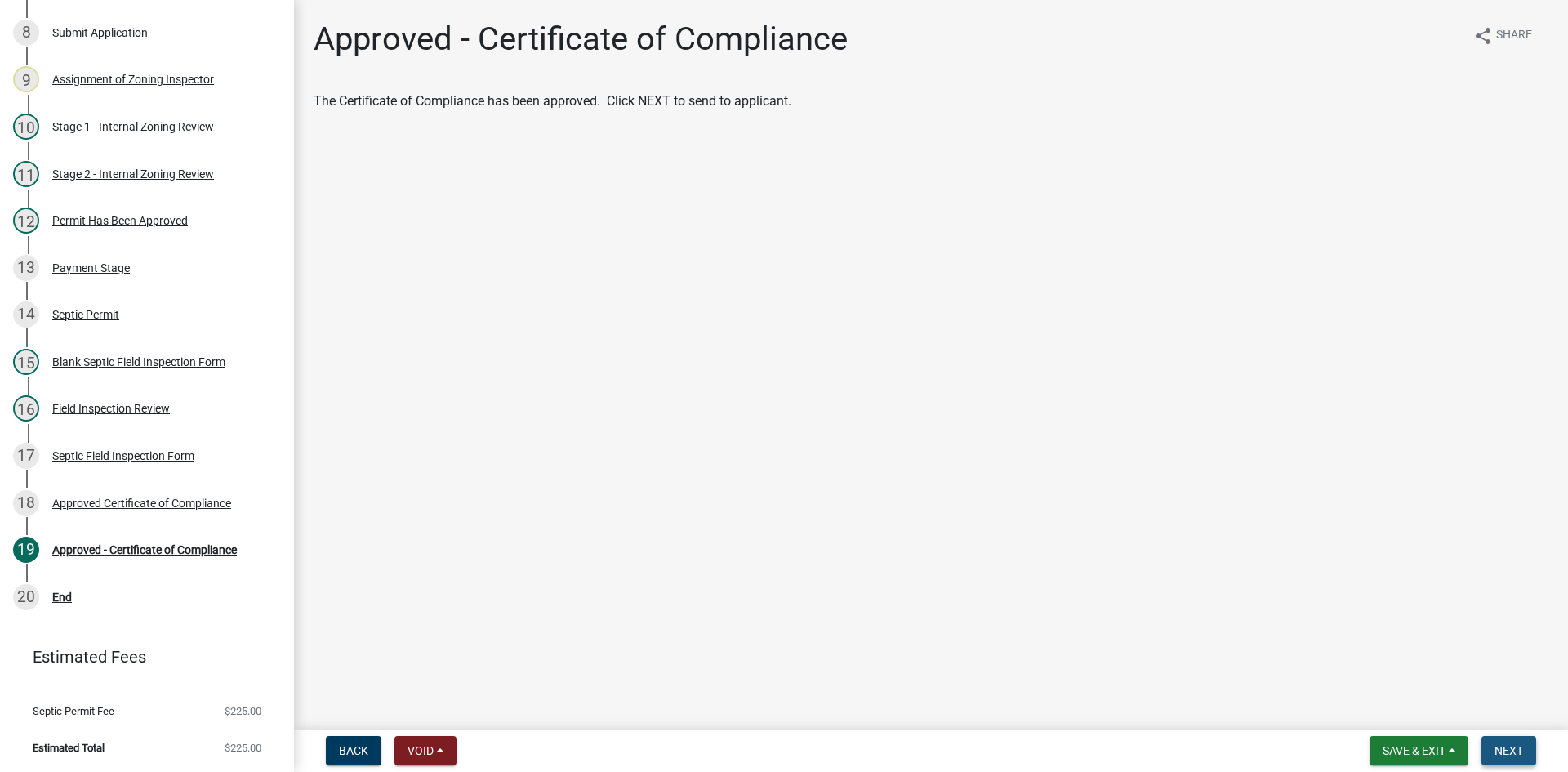
click at [1500, 758] on button "Next" at bounding box center [1509, 751] width 55 height 29
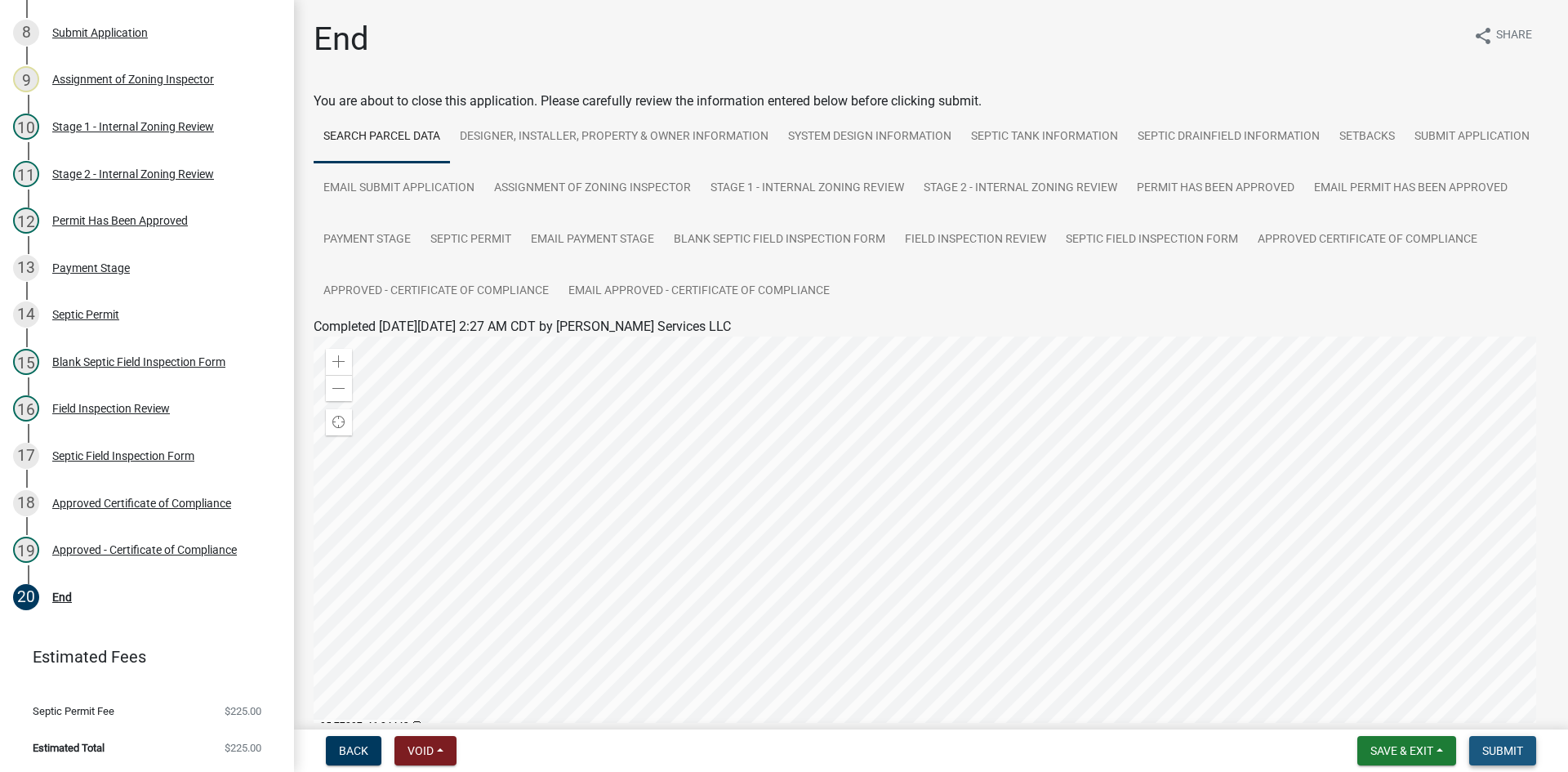
click at [1503, 757] on span "Submit" at bounding box center [1502, 751] width 41 height 13
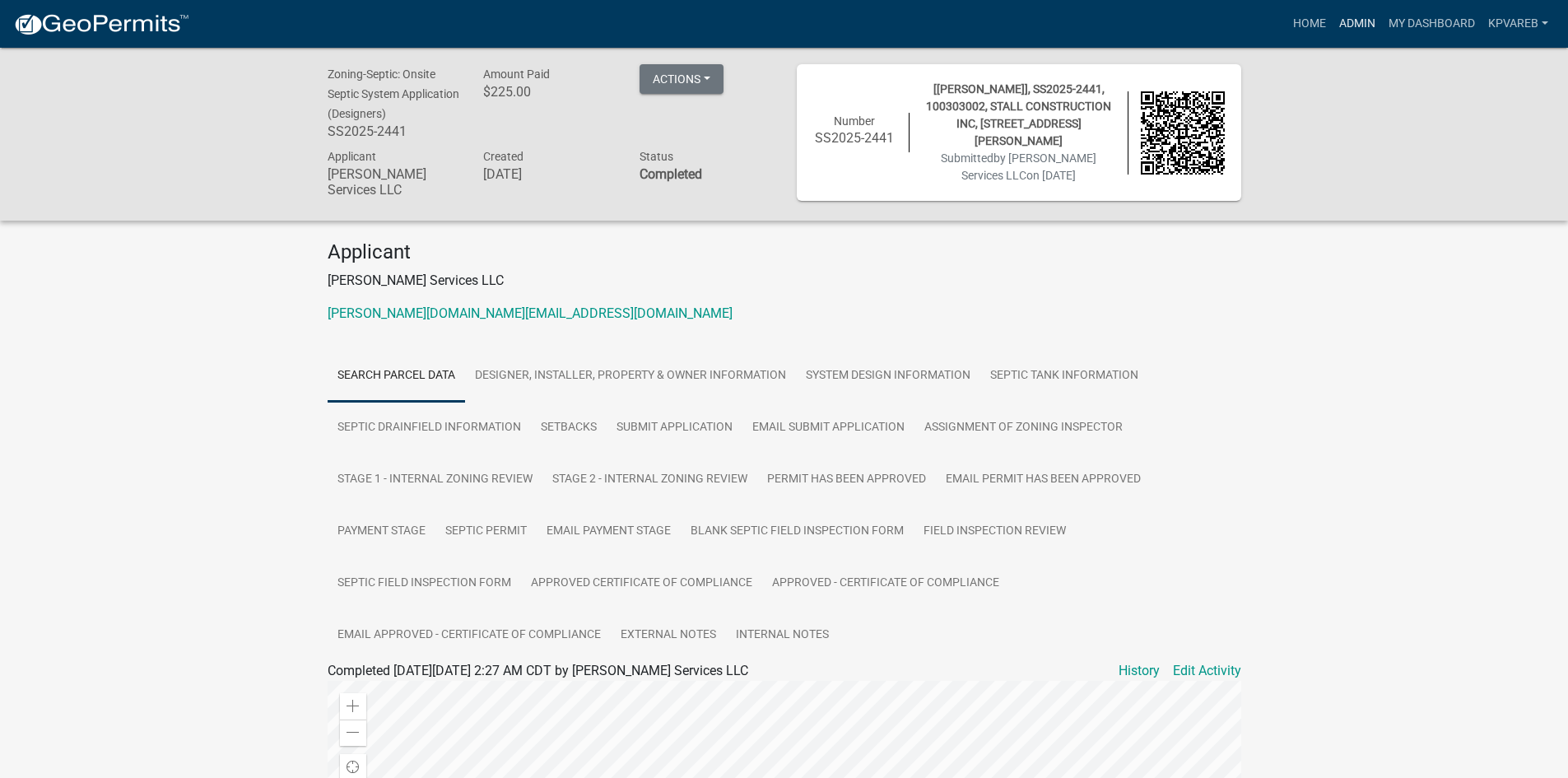
click at [1351, 23] on link "Admin" at bounding box center [1356, 23] width 49 height 31
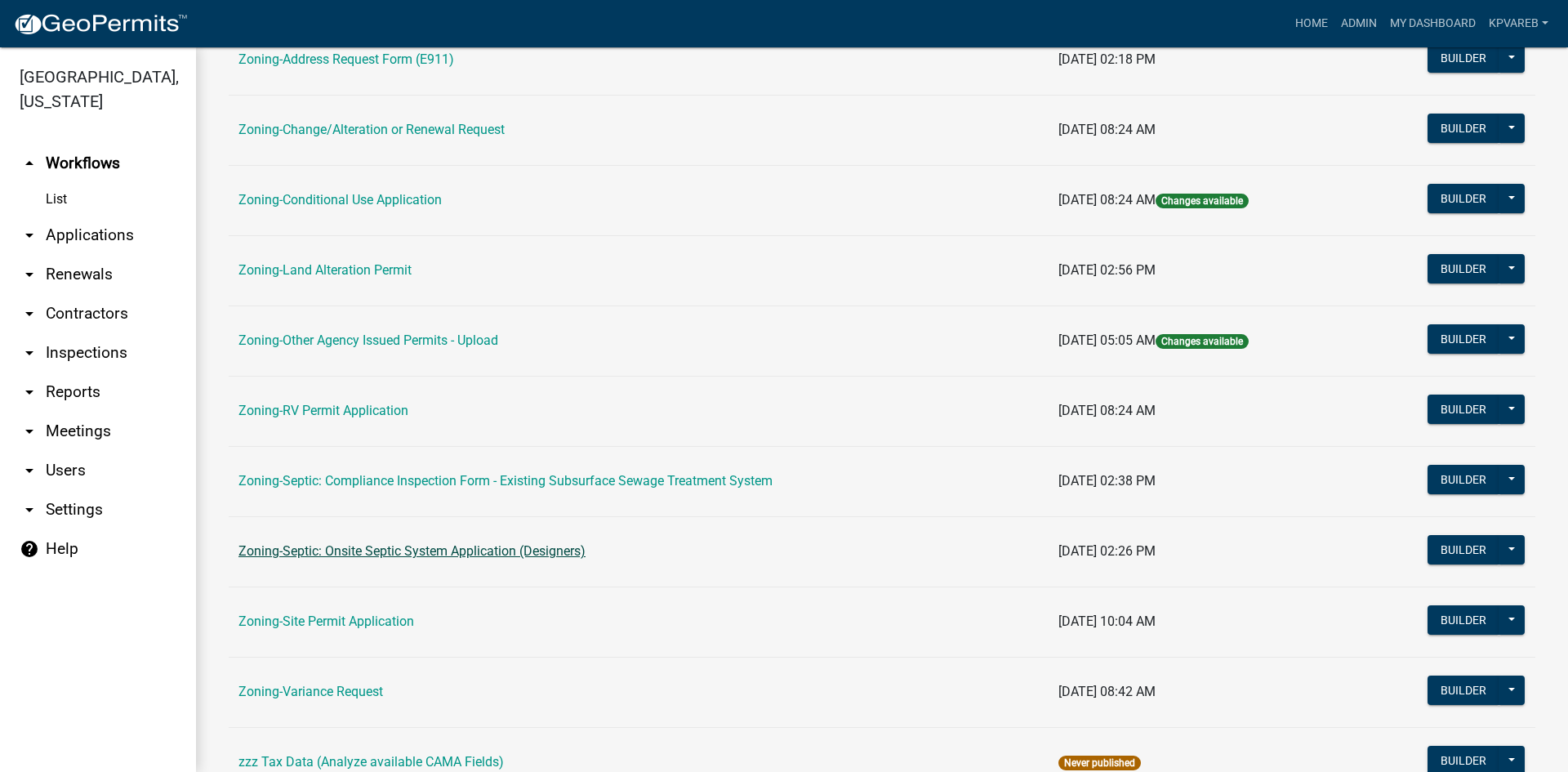
scroll to position [470, 0]
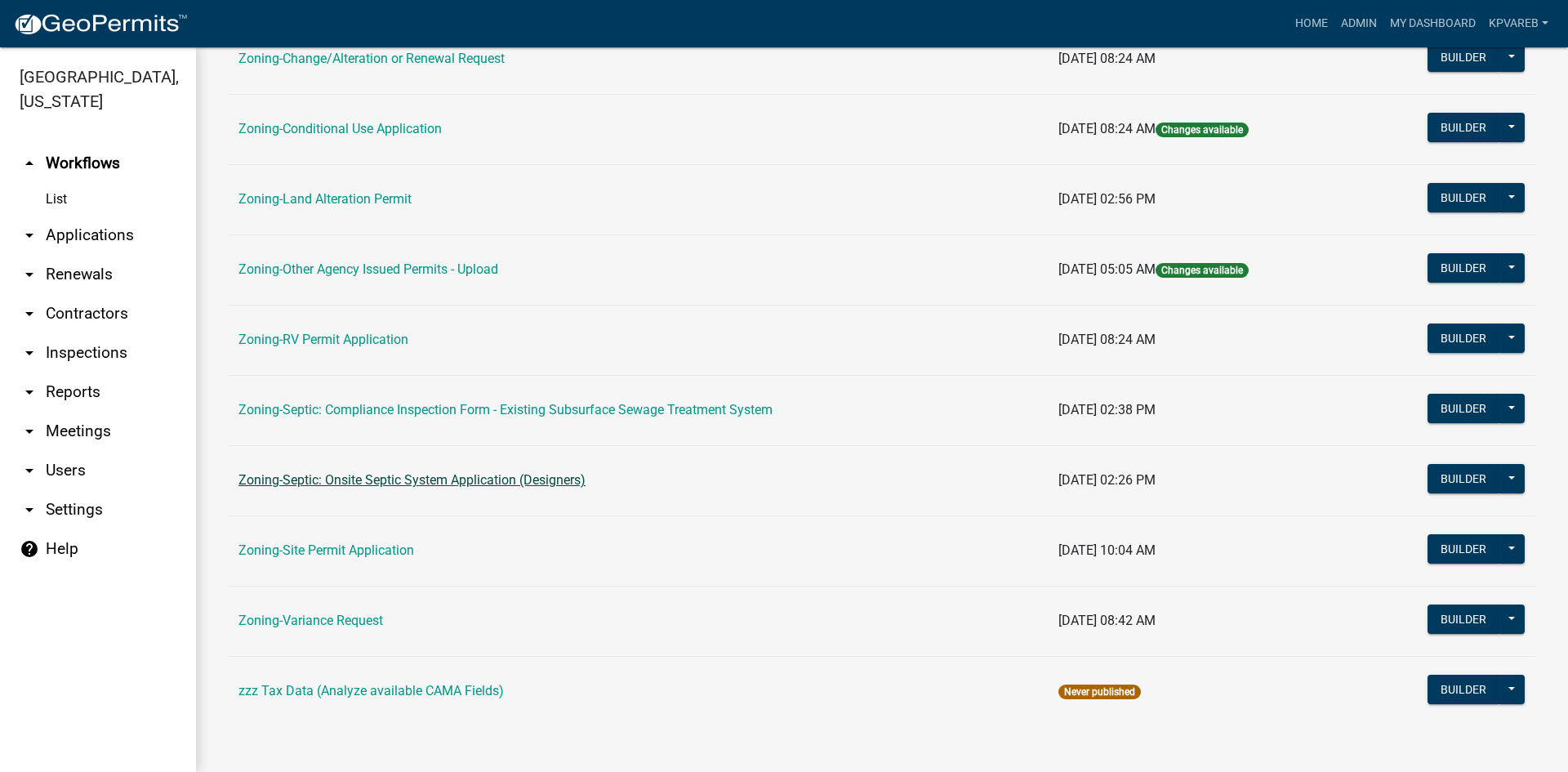
click at [492, 484] on link "Zoning-Septic: Onsite Septic System Application (Designers)" at bounding box center [412, 480] width 347 height 16
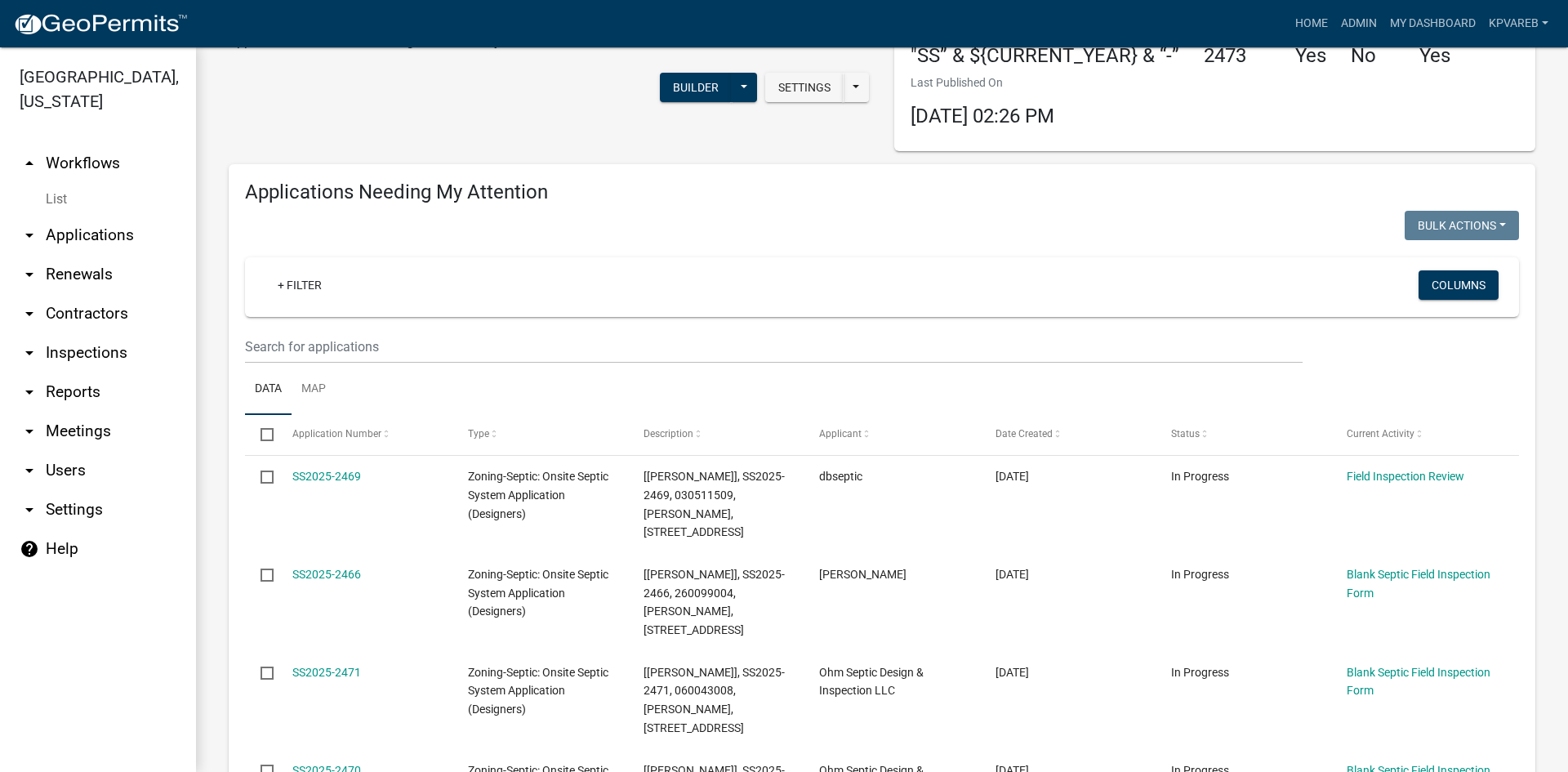
scroll to position [82, 0]
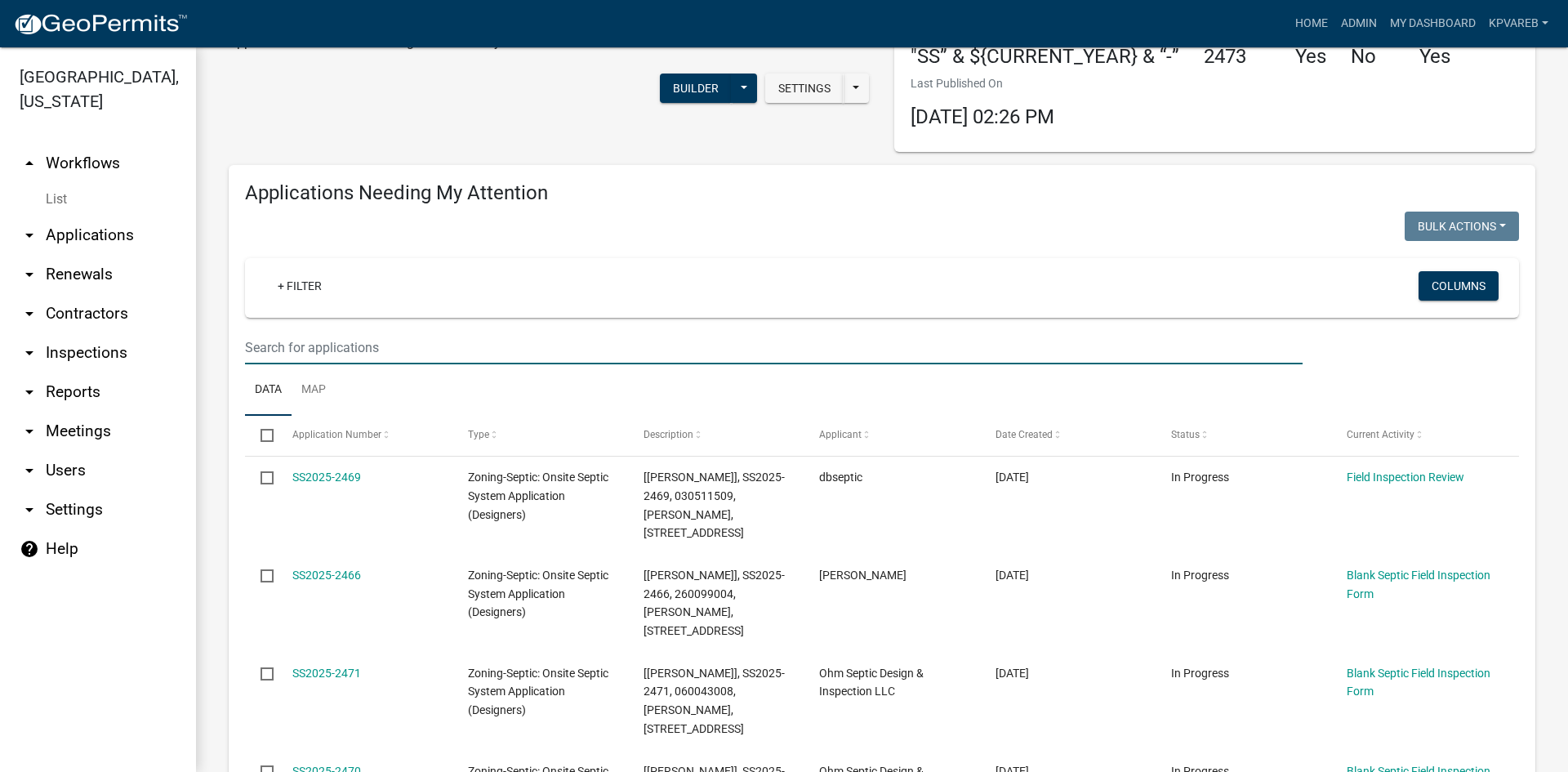
click at [295, 337] on input "text" at bounding box center [774, 347] width 1058 height 34
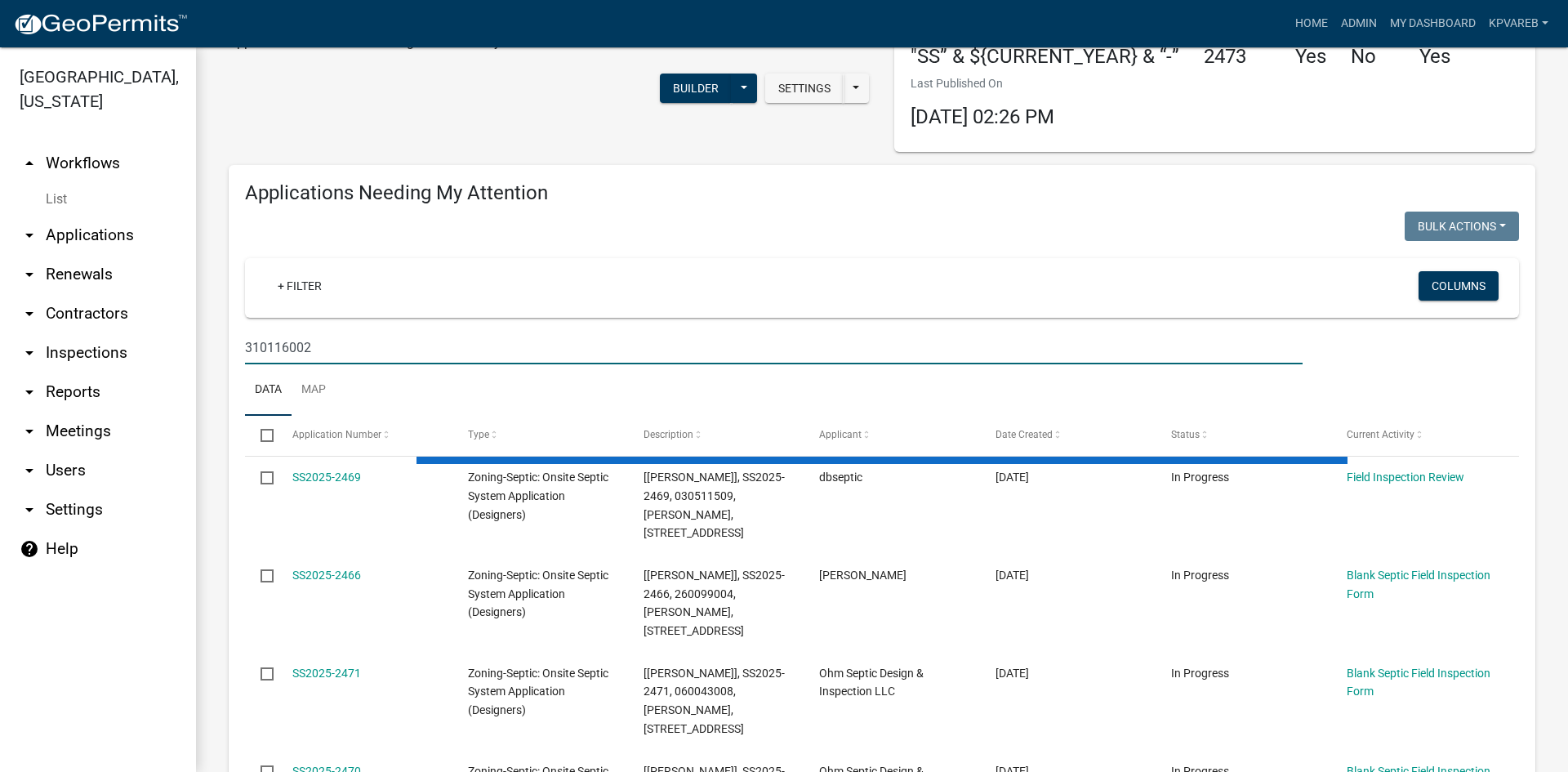
type input "310116002"
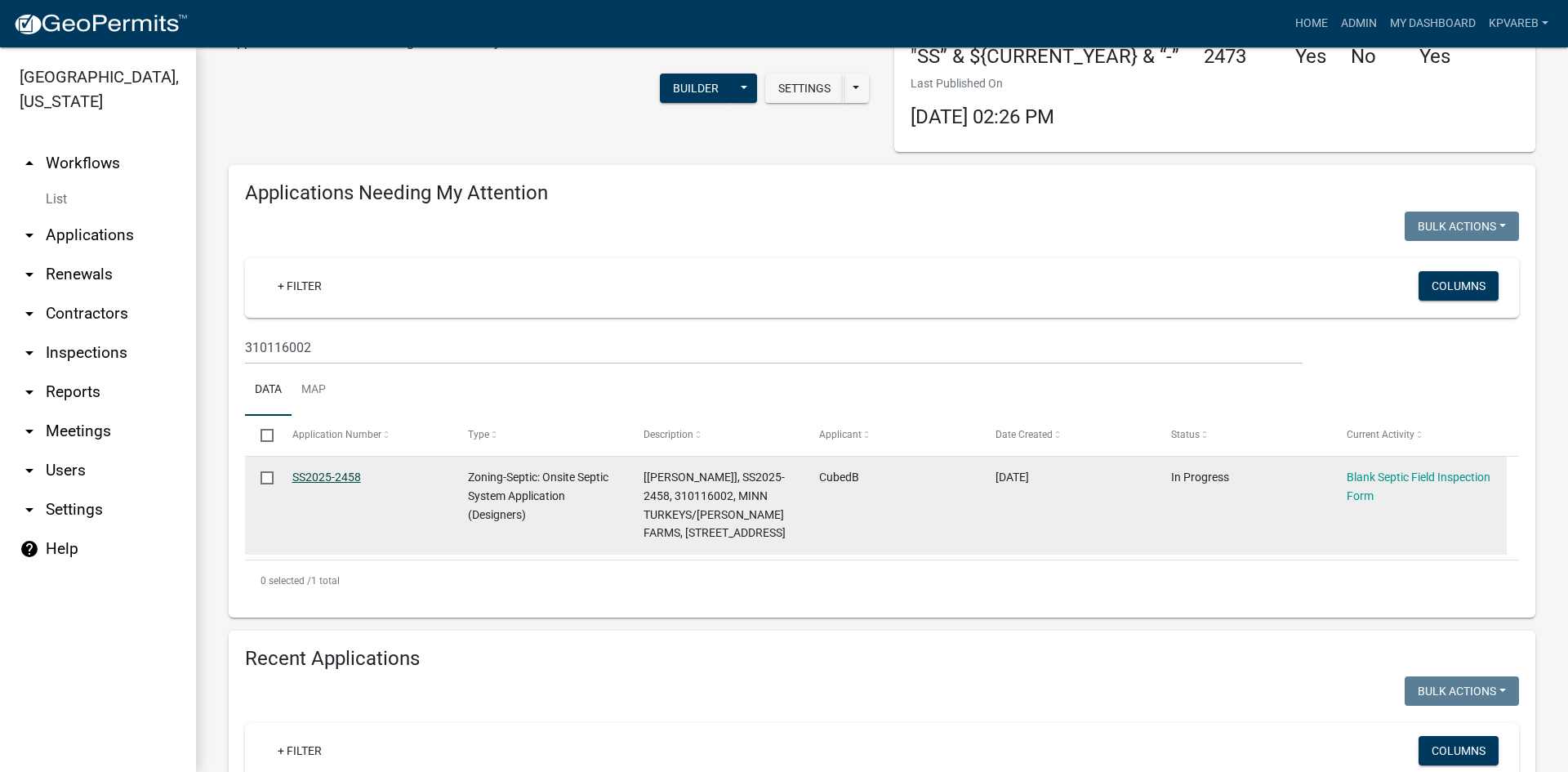
click at [328, 478] on link "SS2025-2458" at bounding box center [326, 477] width 68 height 13
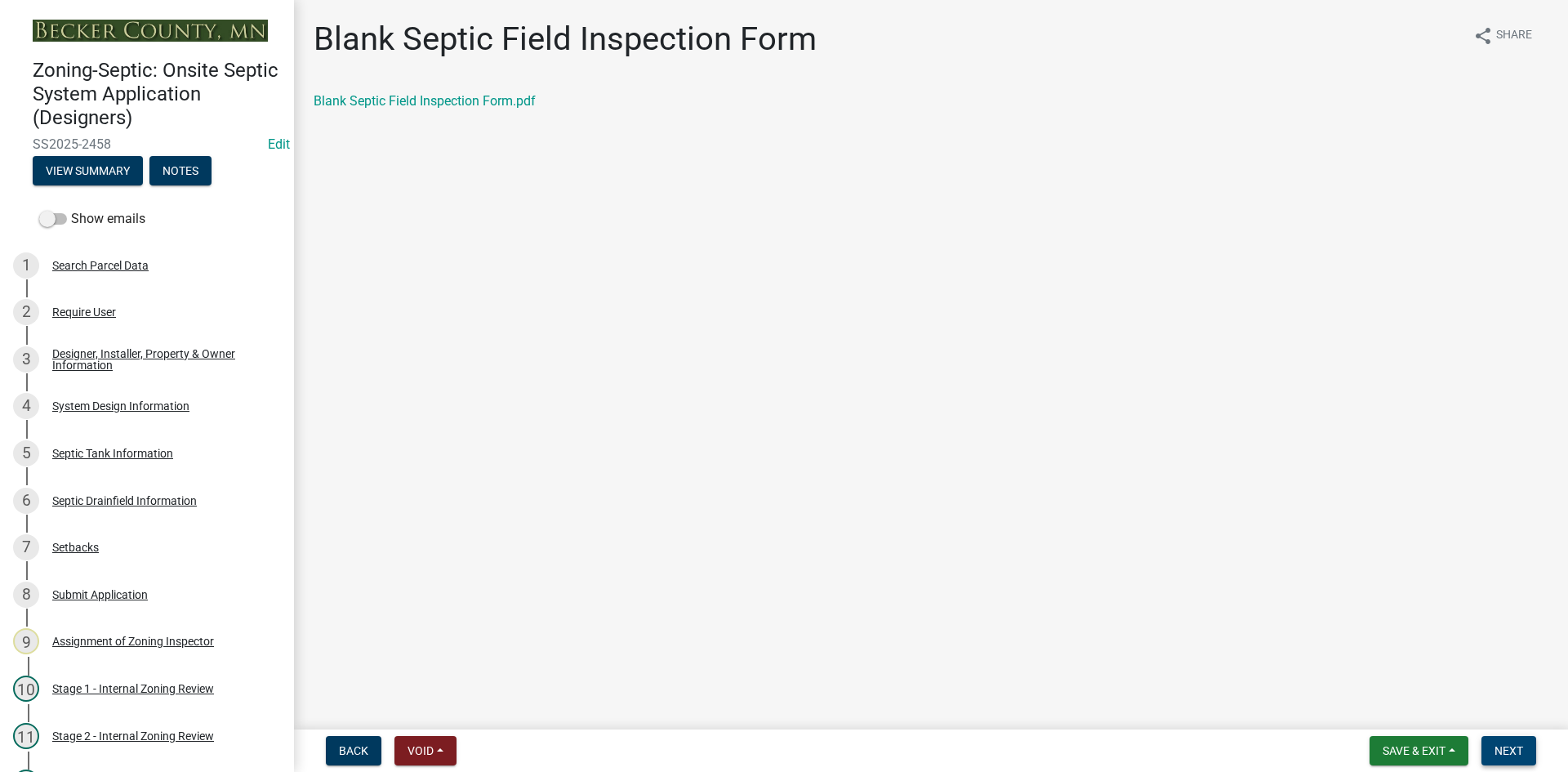
click at [1502, 754] on span "Next" at bounding box center [1509, 751] width 28 height 13
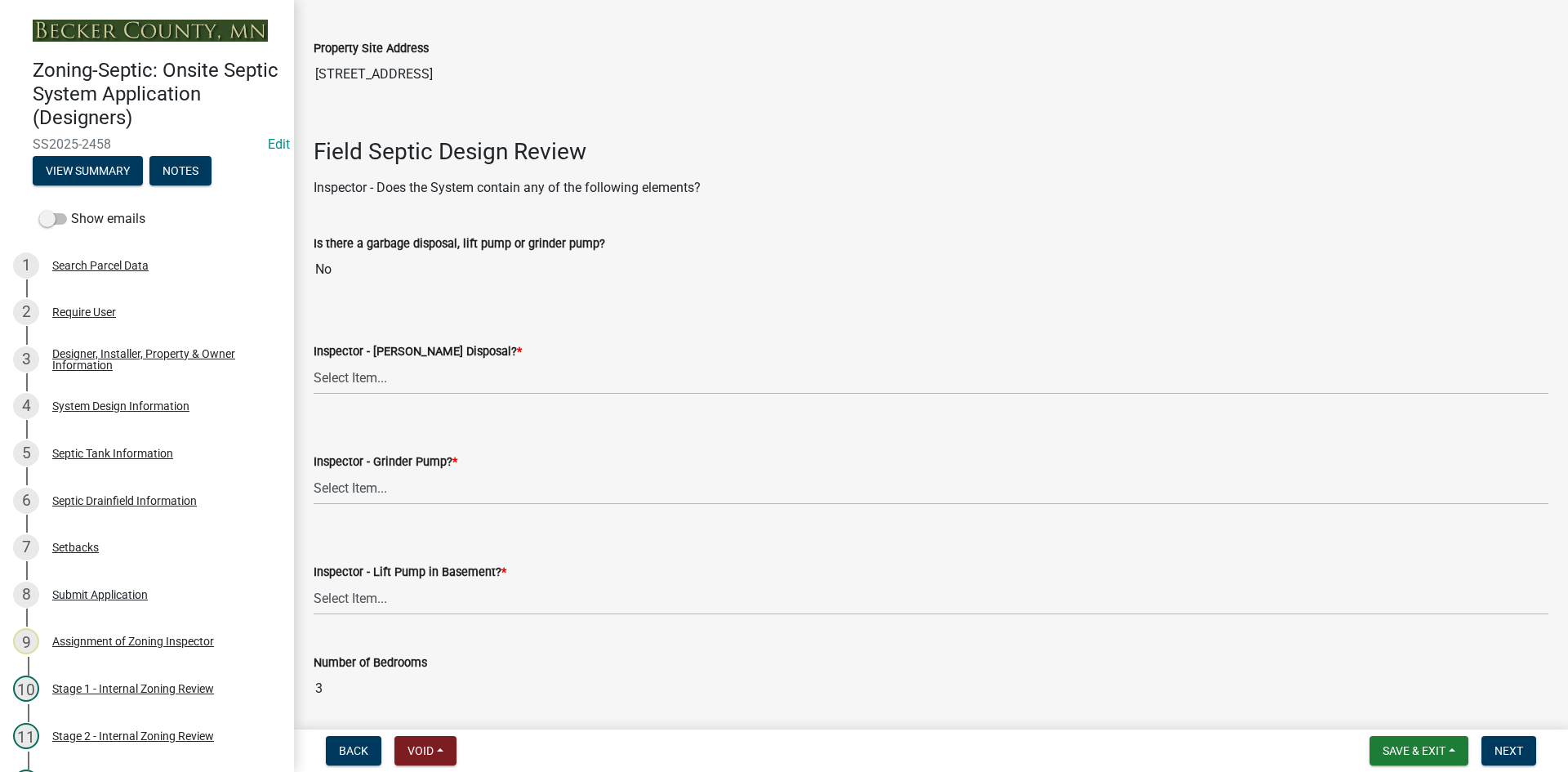
scroll to position [409, 0]
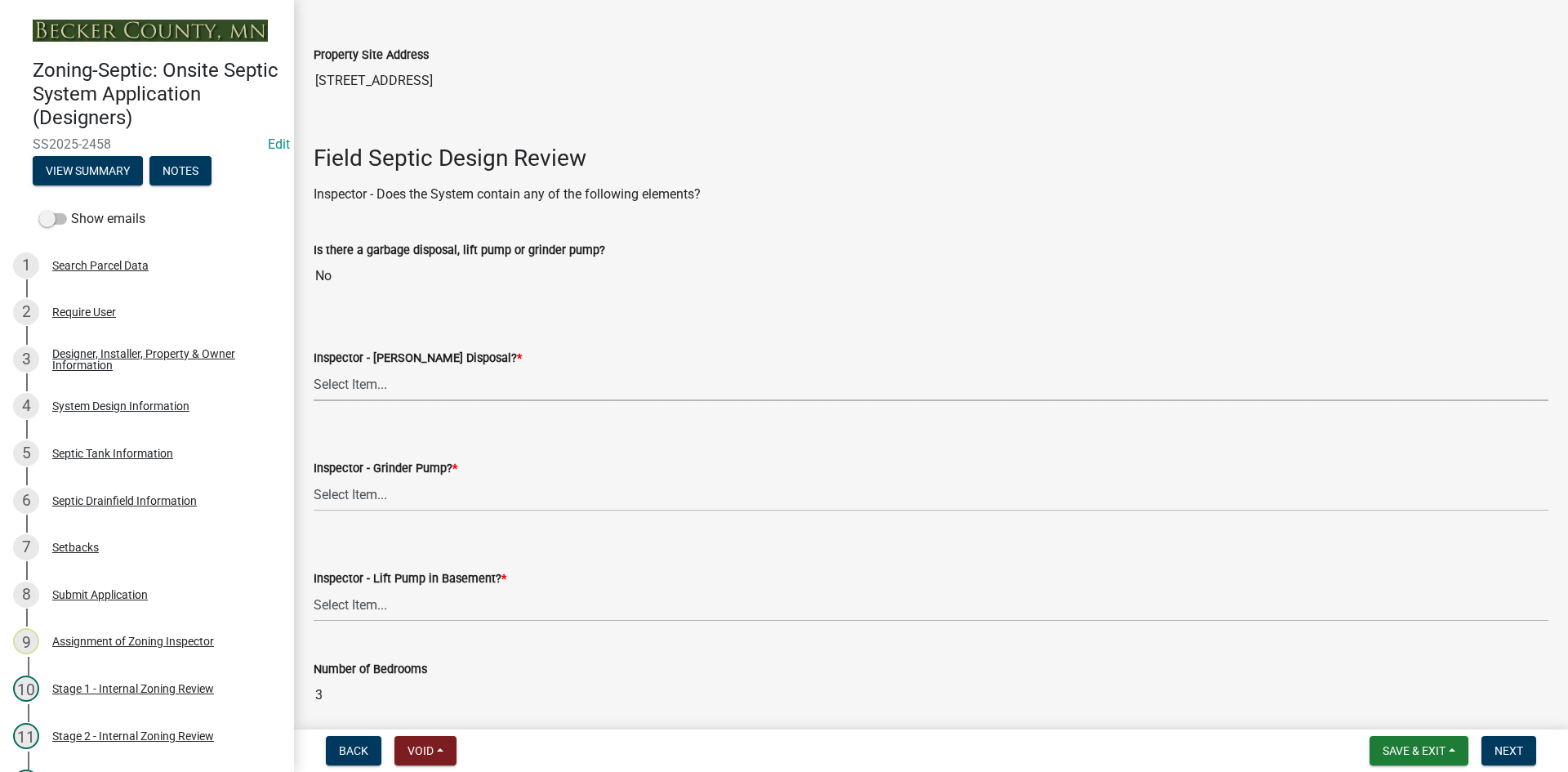
drag, startPoint x: 368, startPoint y: 386, endPoint x: 371, endPoint y: 401, distance: 15.3
click at [368, 386] on select "Select Item... Yes No" at bounding box center [931, 385] width 1235 height 34
click at [314, 368] on select "Select Item... Yes No" at bounding box center [931, 385] width 1235 height 34
select select "e6f115c1-9d93-4d61-8856-1810485f2117"
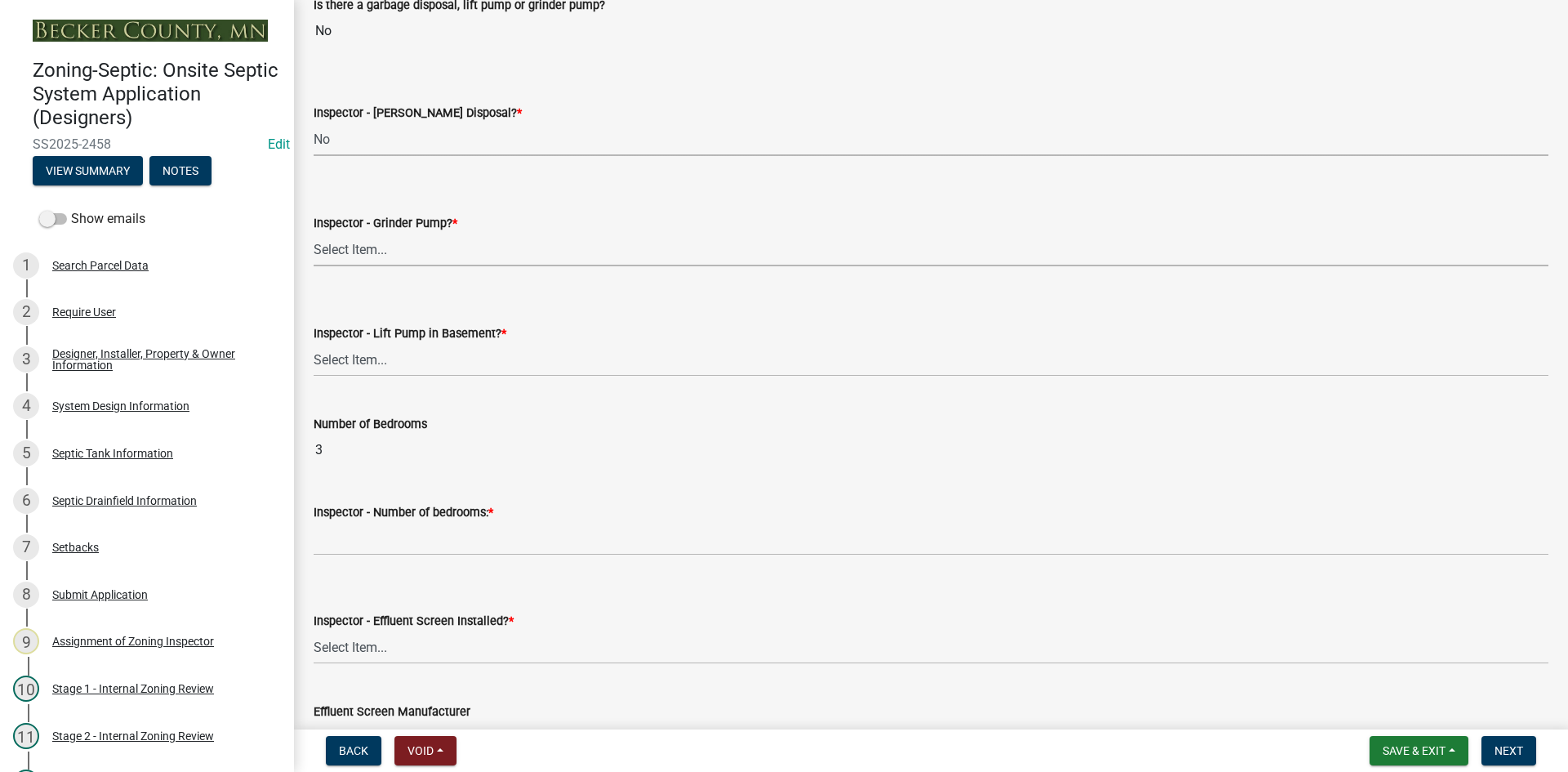
click at [369, 246] on select "Select Item... Yes No" at bounding box center [931, 250] width 1235 height 34
click at [314, 233] on select "Select Item... Yes No" at bounding box center [931, 250] width 1235 height 34
select select "ce8adf61-51ba-42f2-bbc3-7480a098e35e"
drag, startPoint x: 381, startPoint y: 363, endPoint x: 388, endPoint y: 372, distance: 11.4
click at [381, 363] on select "Select Item... Yes No" at bounding box center [931, 360] width 1235 height 34
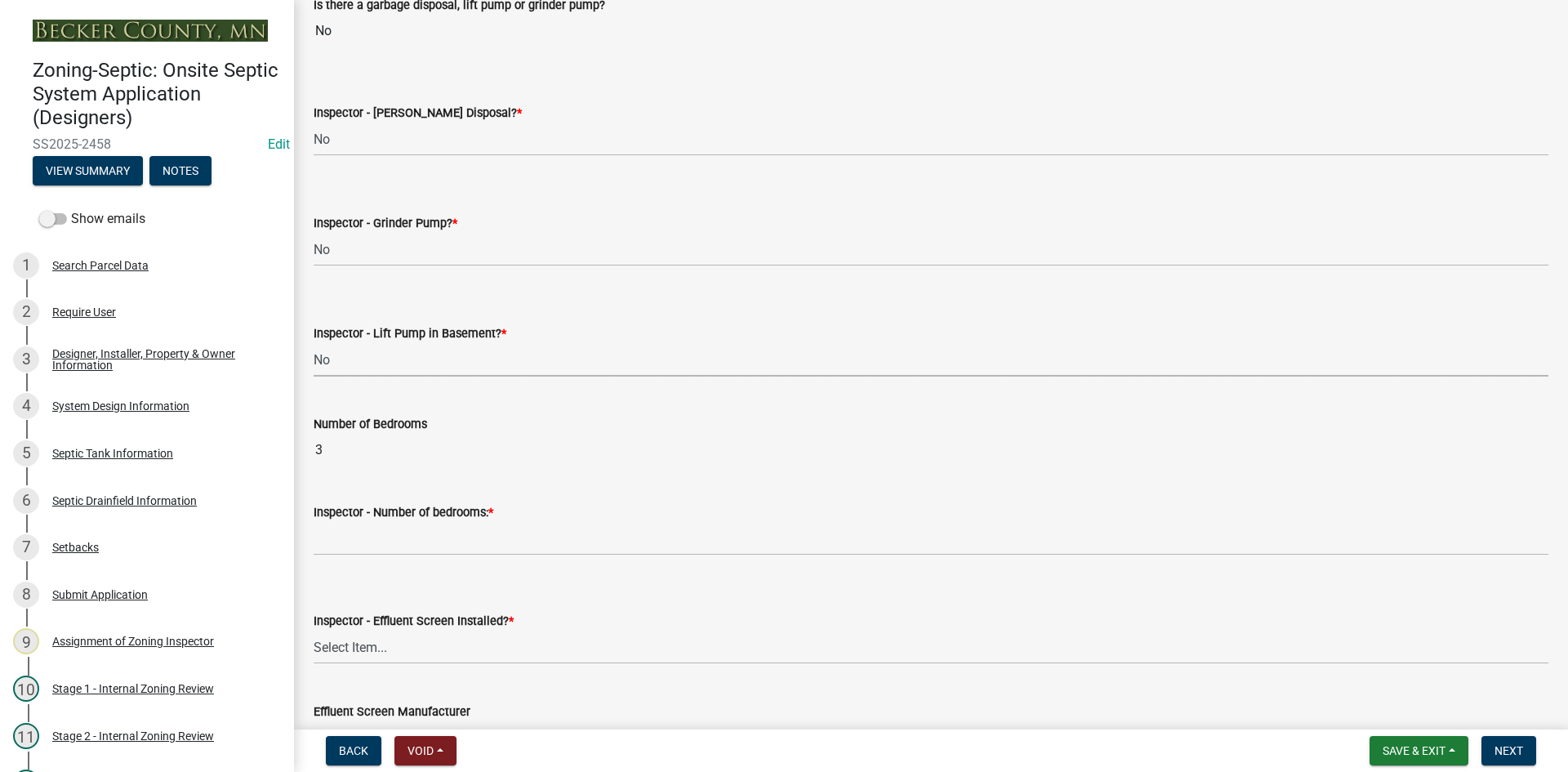
click at [314, 343] on select "Select Item... Yes No" at bounding box center [931, 360] width 1235 height 34
select select "58089658-2e95-4d4d-a981-afbd087a421a"
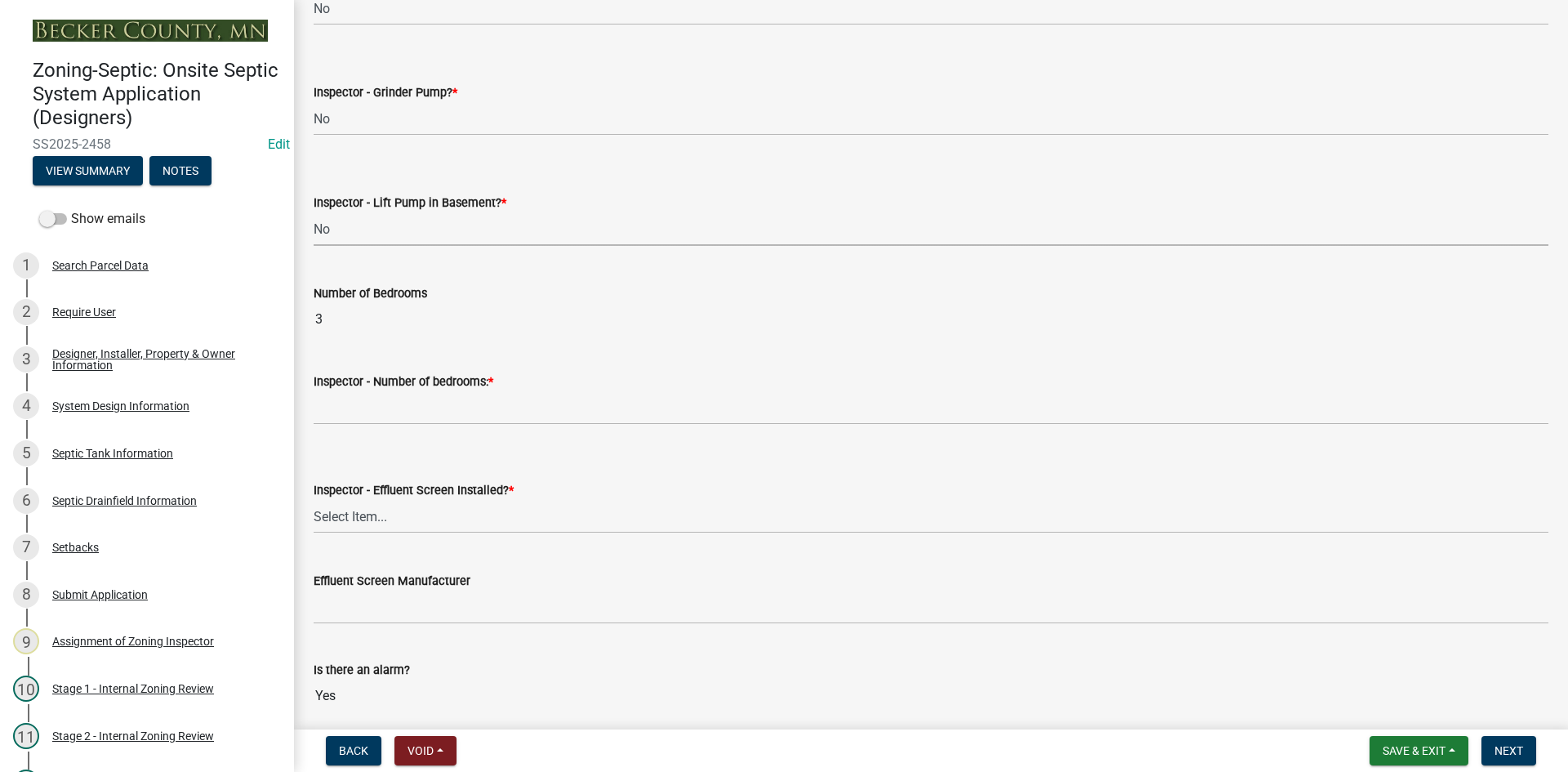
scroll to position [817, 0]
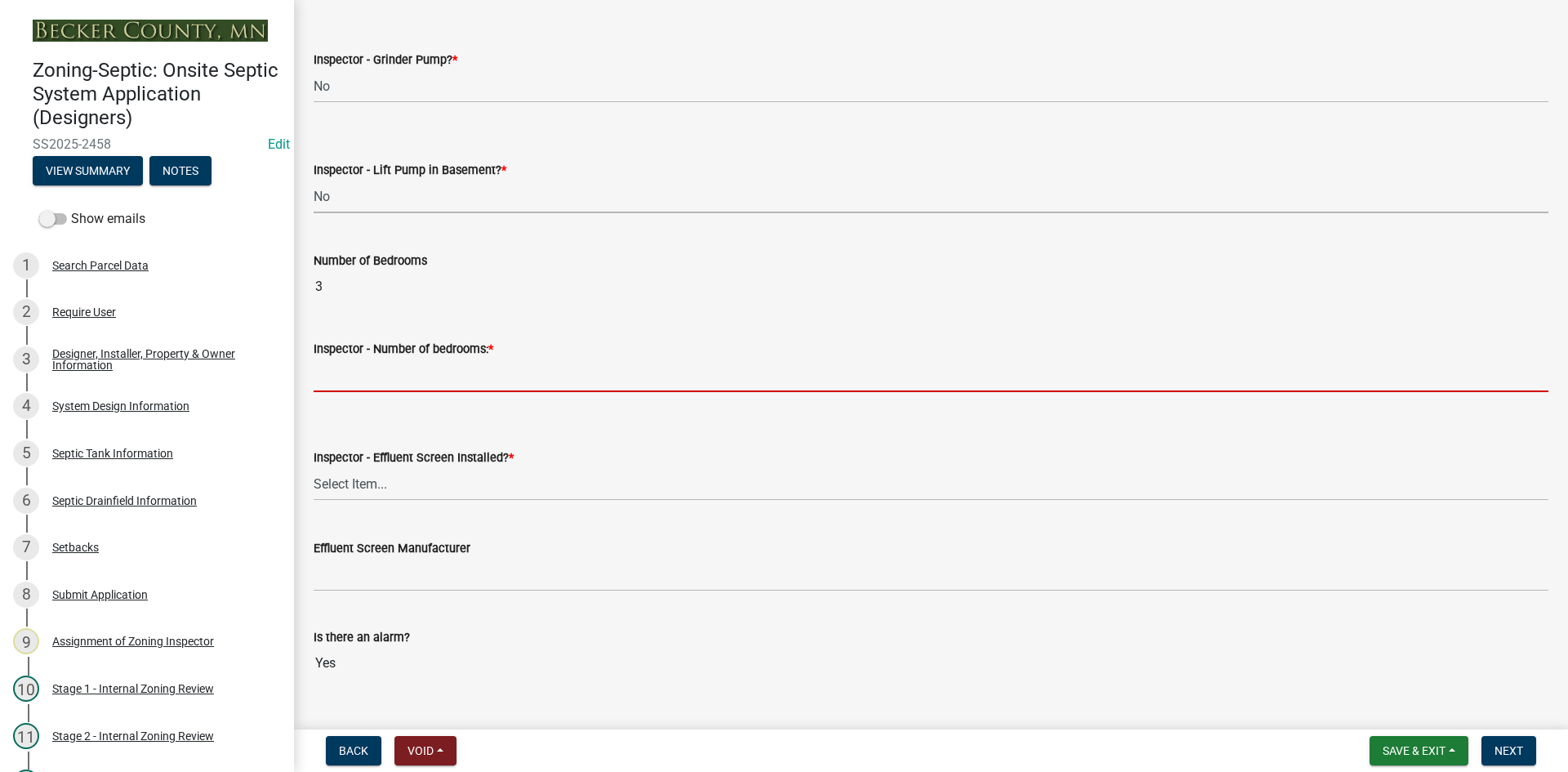
click at [373, 386] on input "Inspector - Number of bedrooms: *" at bounding box center [931, 376] width 1235 height 34
type input "3"
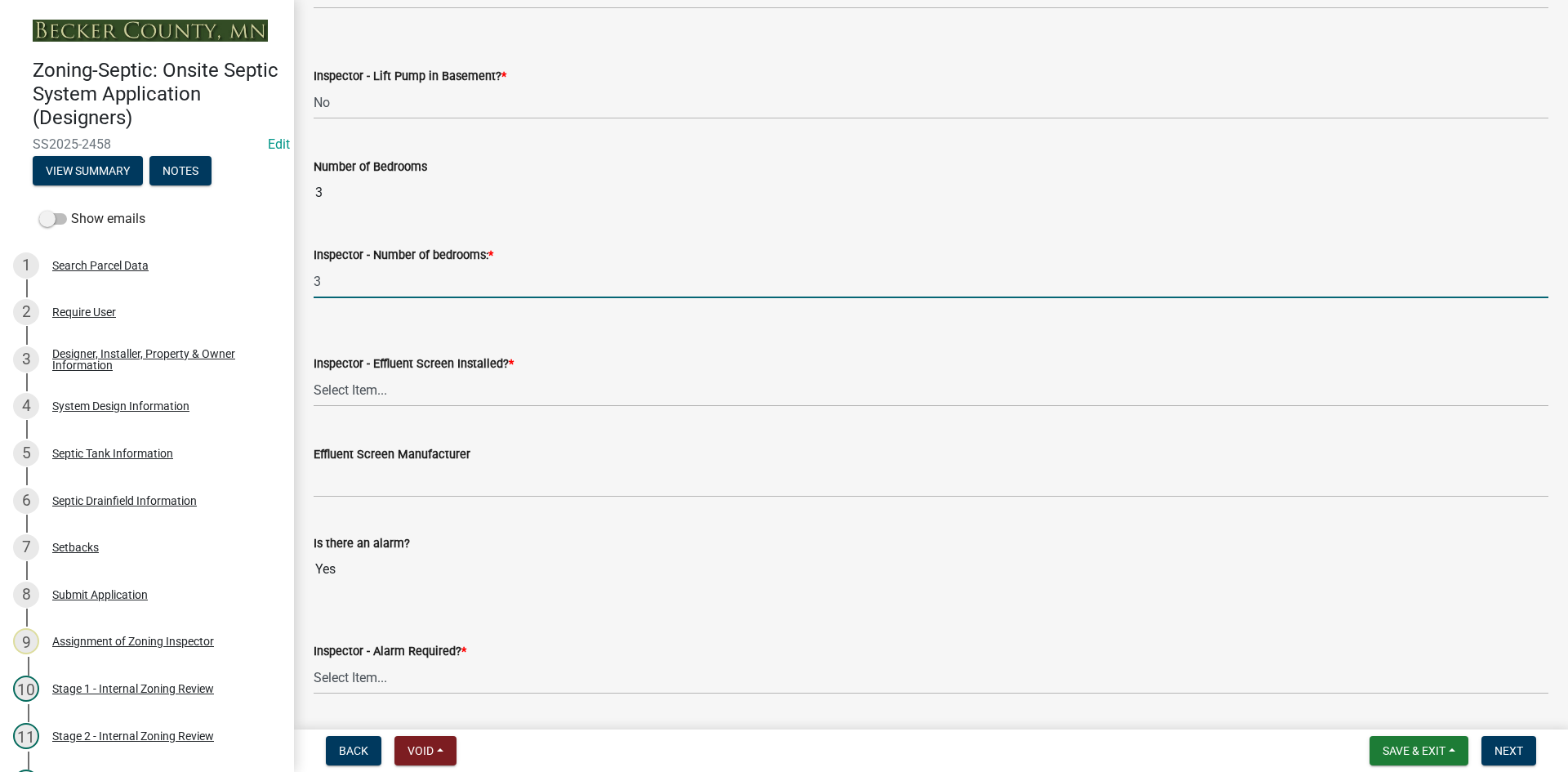
scroll to position [1062, 0]
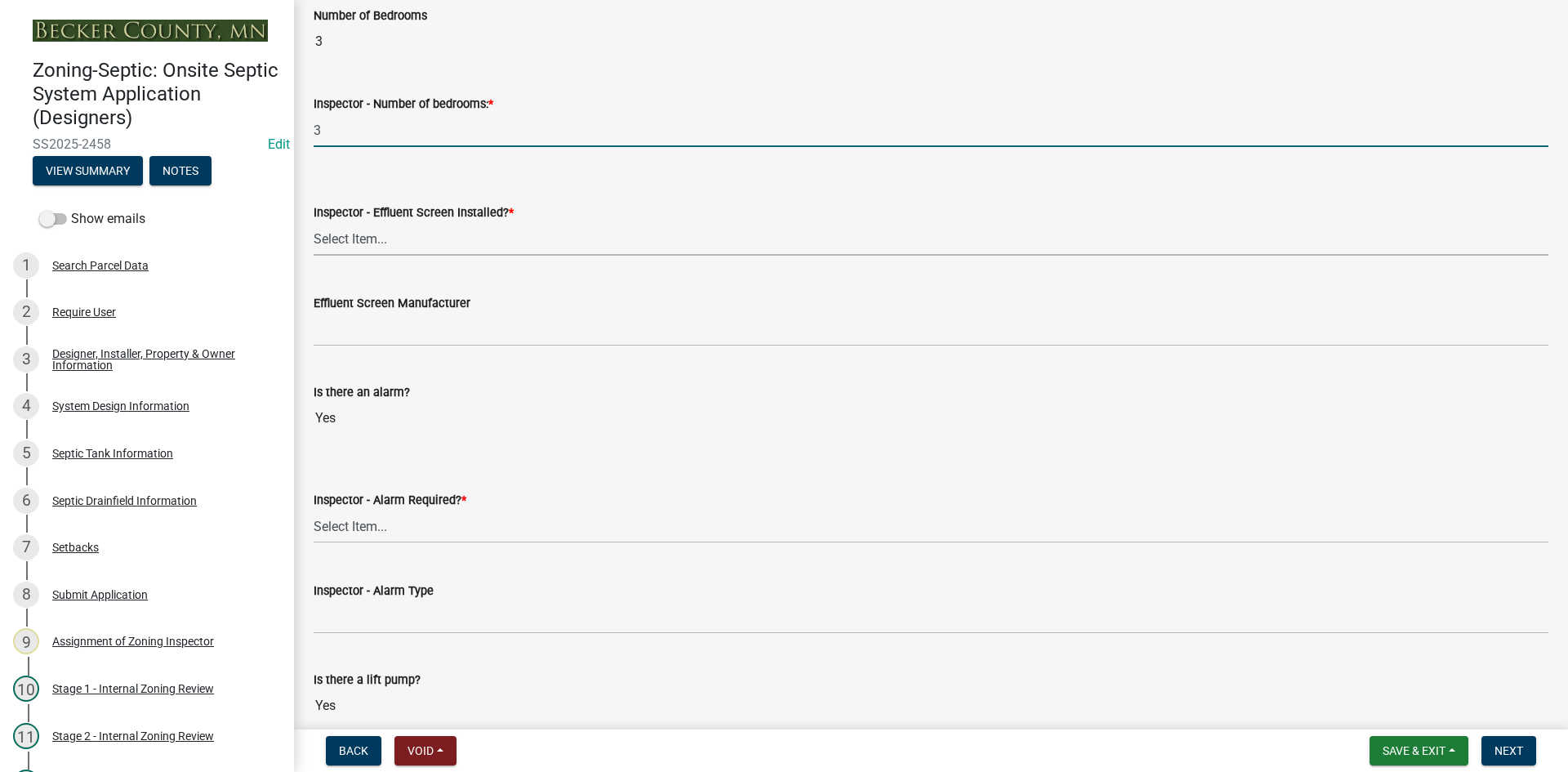
click at [359, 236] on select "Select Item... Yes No" at bounding box center [931, 239] width 1235 height 34
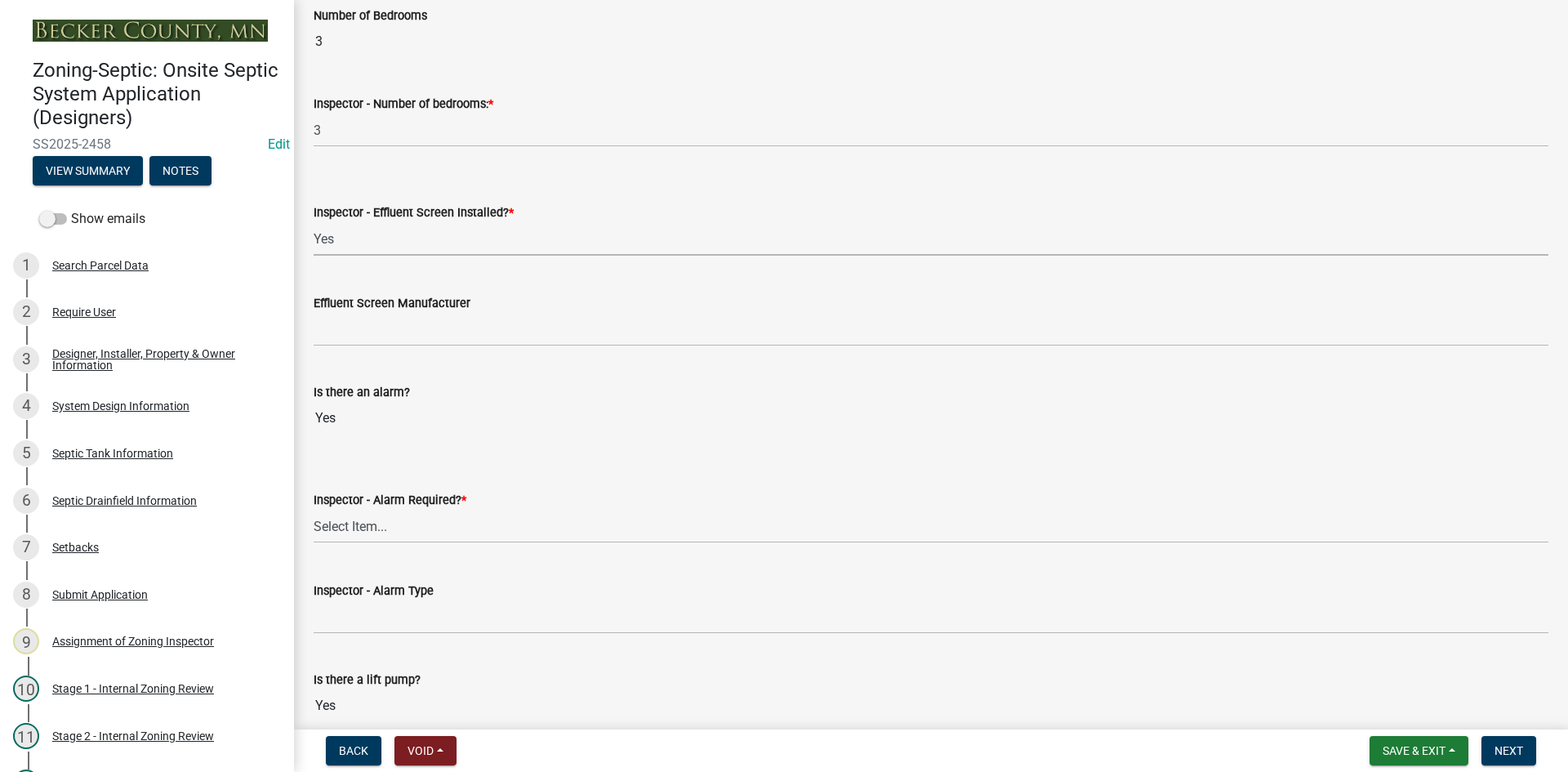
click at [314, 222] on select "Select Item... Yes No" at bounding box center [931, 239] width 1235 height 34
select select "f0a1a515-fe47-4fcc-ad21-8ba0871395e8"
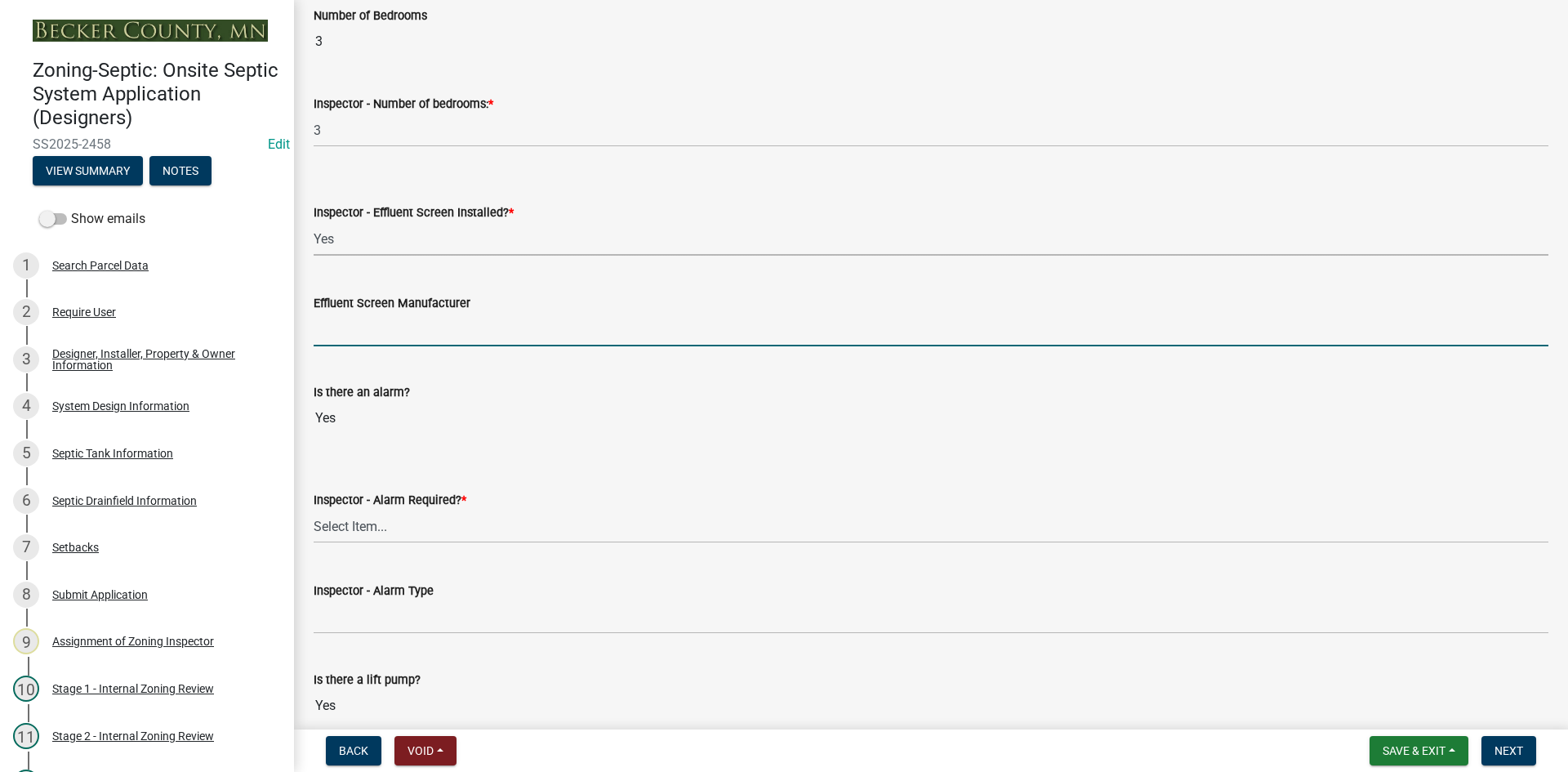
click at [362, 343] on input "Effluent Screen Manufacturer" at bounding box center [931, 330] width 1235 height 34
type input "poly loc 122"
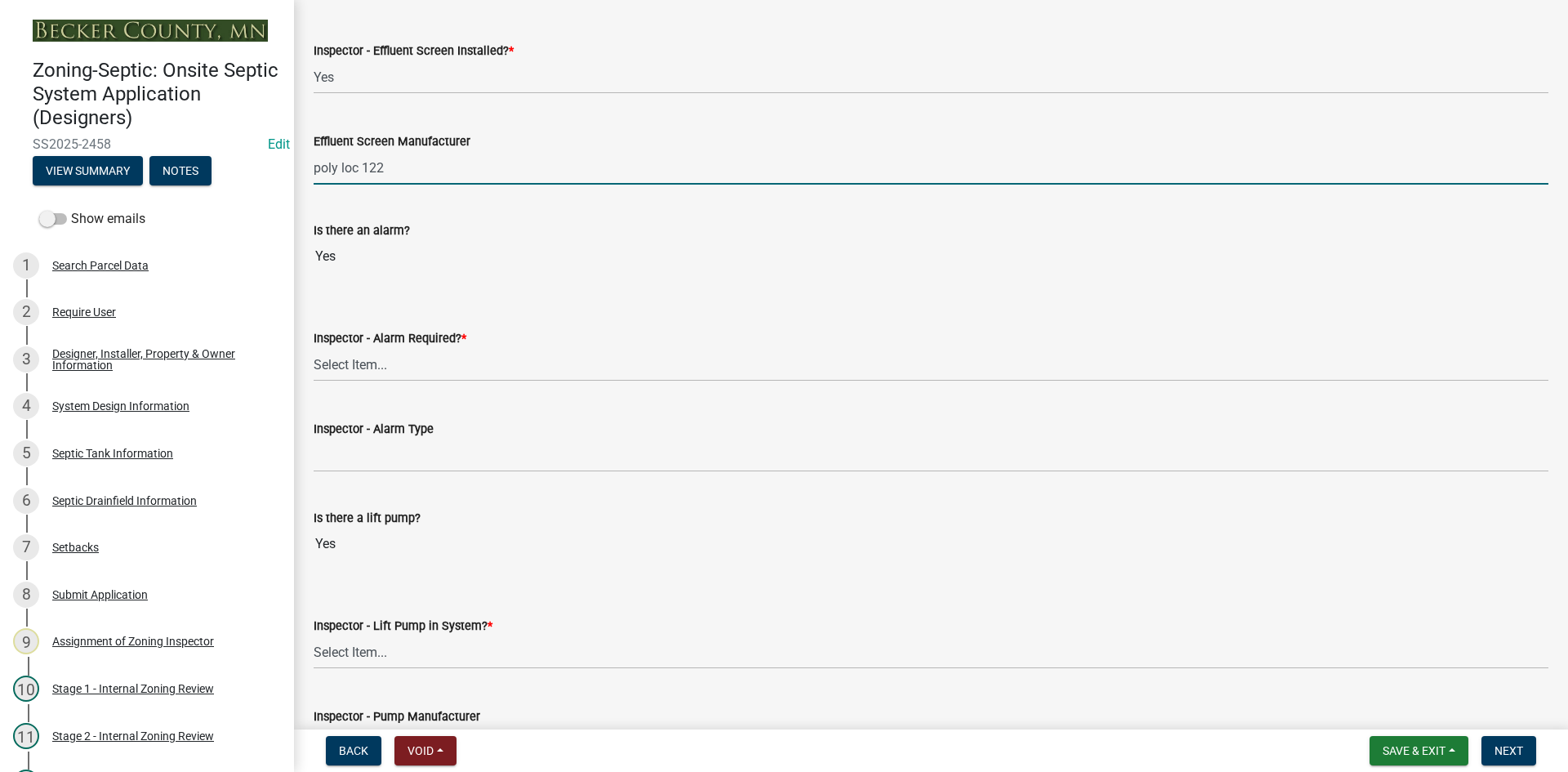
scroll to position [1226, 0]
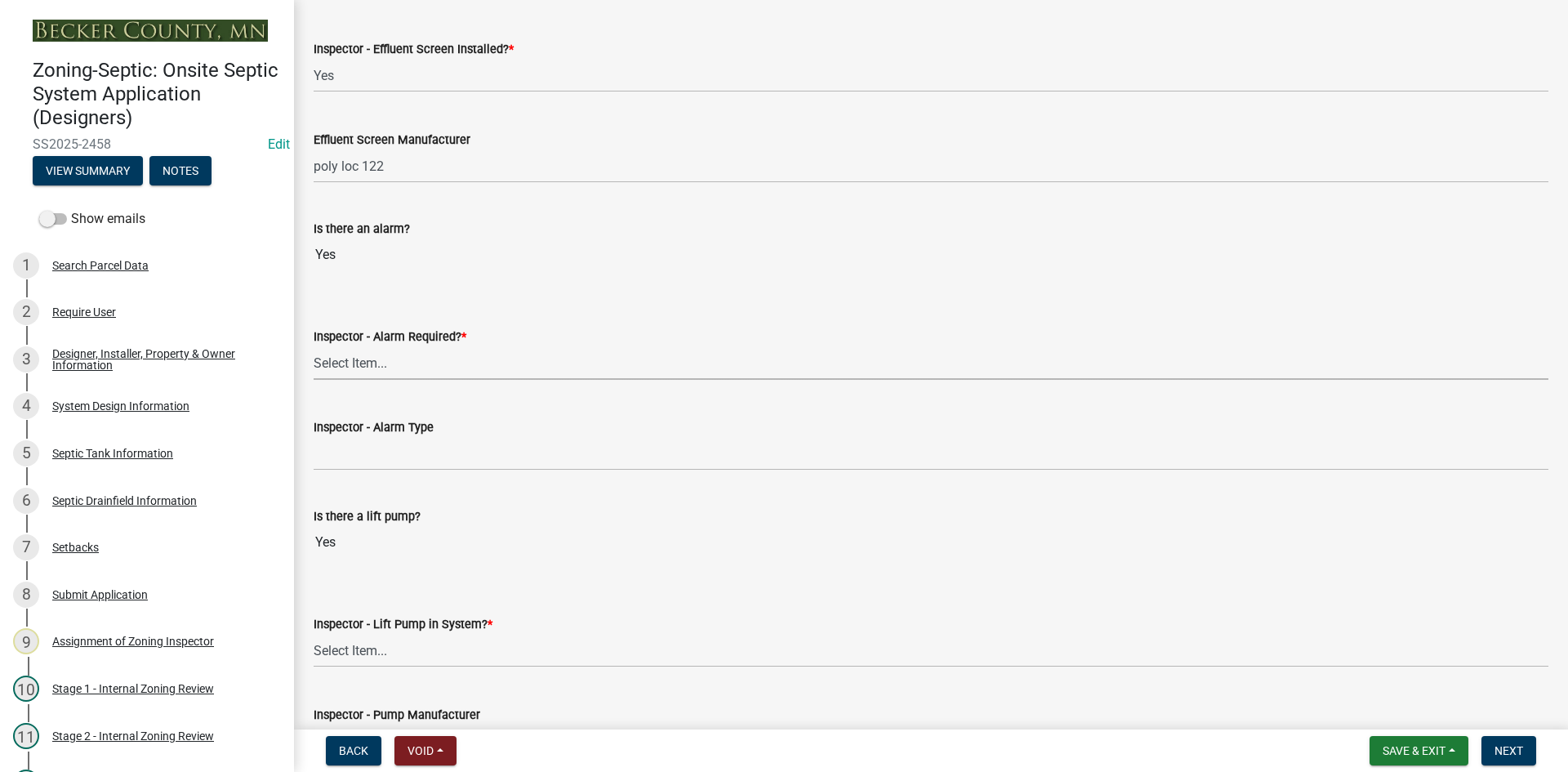
drag, startPoint x: 374, startPoint y: 362, endPoint x: 382, endPoint y: 378, distance: 17.9
click at [374, 362] on select "Select Item... Yes No" at bounding box center [931, 363] width 1235 height 34
click at [314, 347] on select "Select Item... Yes No" at bounding box center [931, 363] width 1235 height 34
select select "9075ff2b-2749-45ce-aee6-f4951e9a2109"
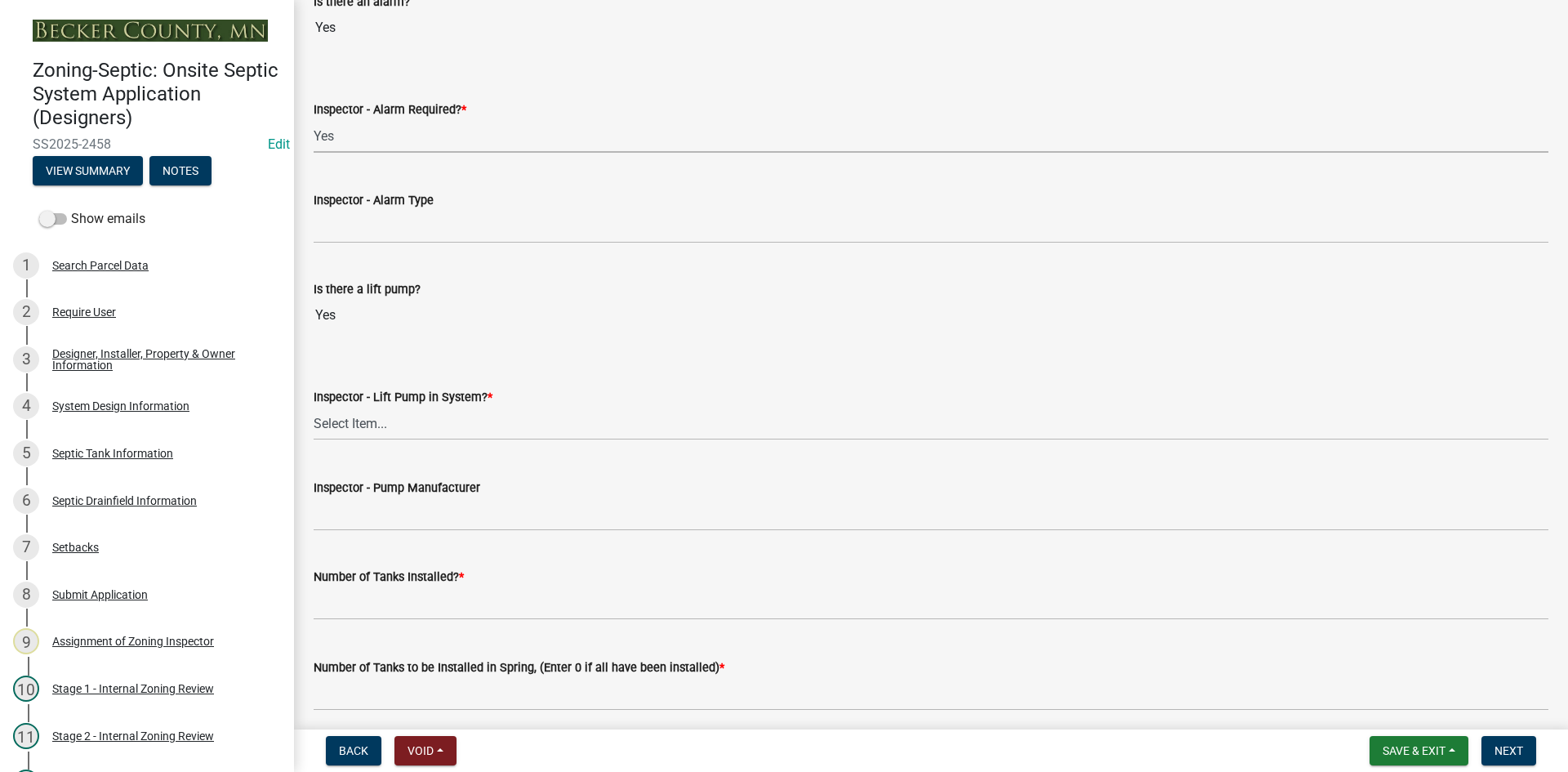
scroll to position [1470, 0]
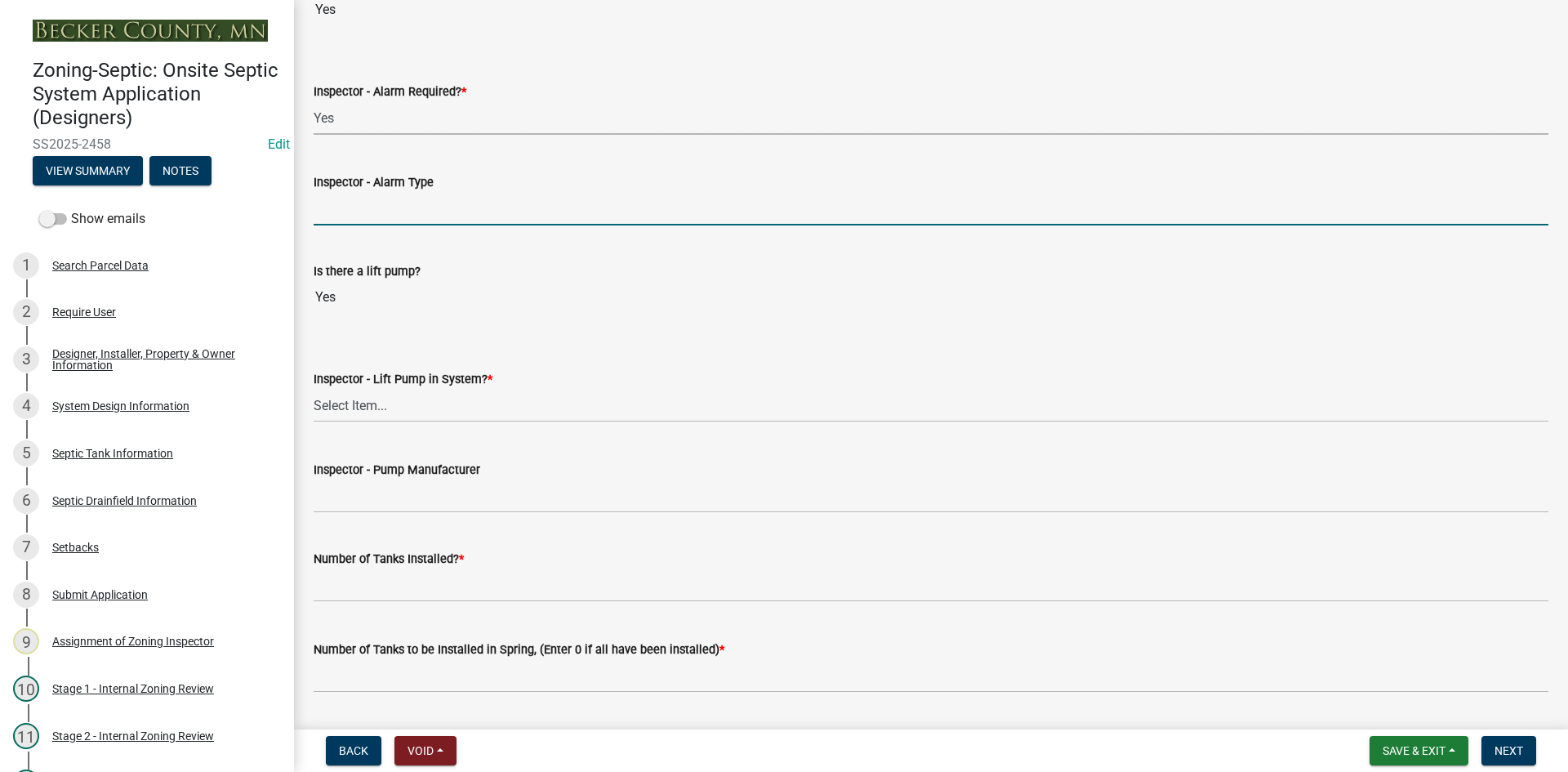
click at [391, 204] on input "Inspector - Alarm Type" at bounding box center [931, 209] width 1235 height 34
type input "PS PATROL"
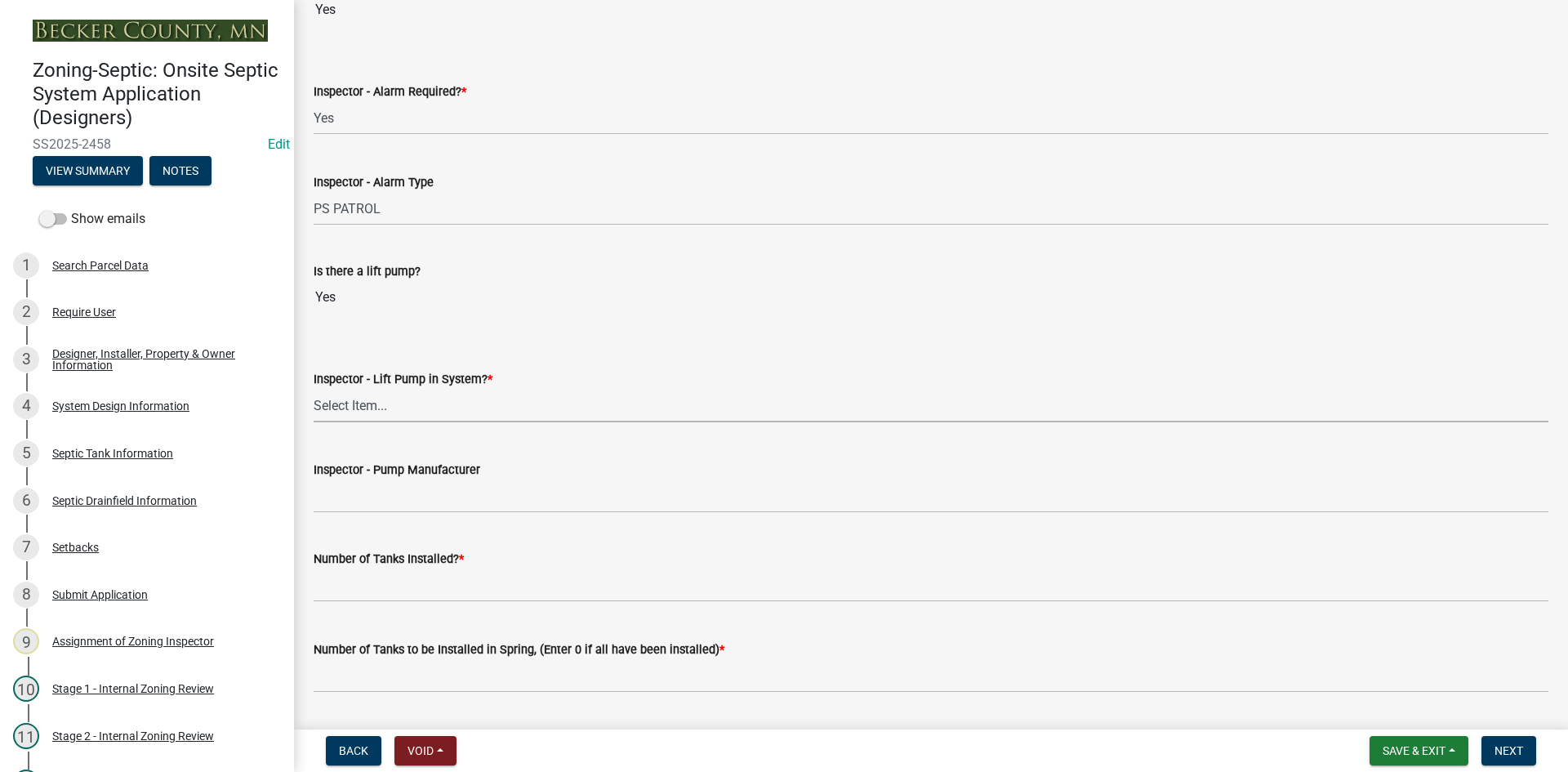
drag, startPoint x: 369, startPoint y: 407, endPoint x: 380, endPoint y: 406, distance: 11.0
click at [370, 406] on select "Select Item... Yes No" at bounding box center [931, 406] width 1235 height 34
click at [314, 389] on select "Select Item... Yes No" at bounding box center [931, 406] width 1235 height 34
select select "c19a0b5c-6916-4435-8c22-bdddceeea52a"
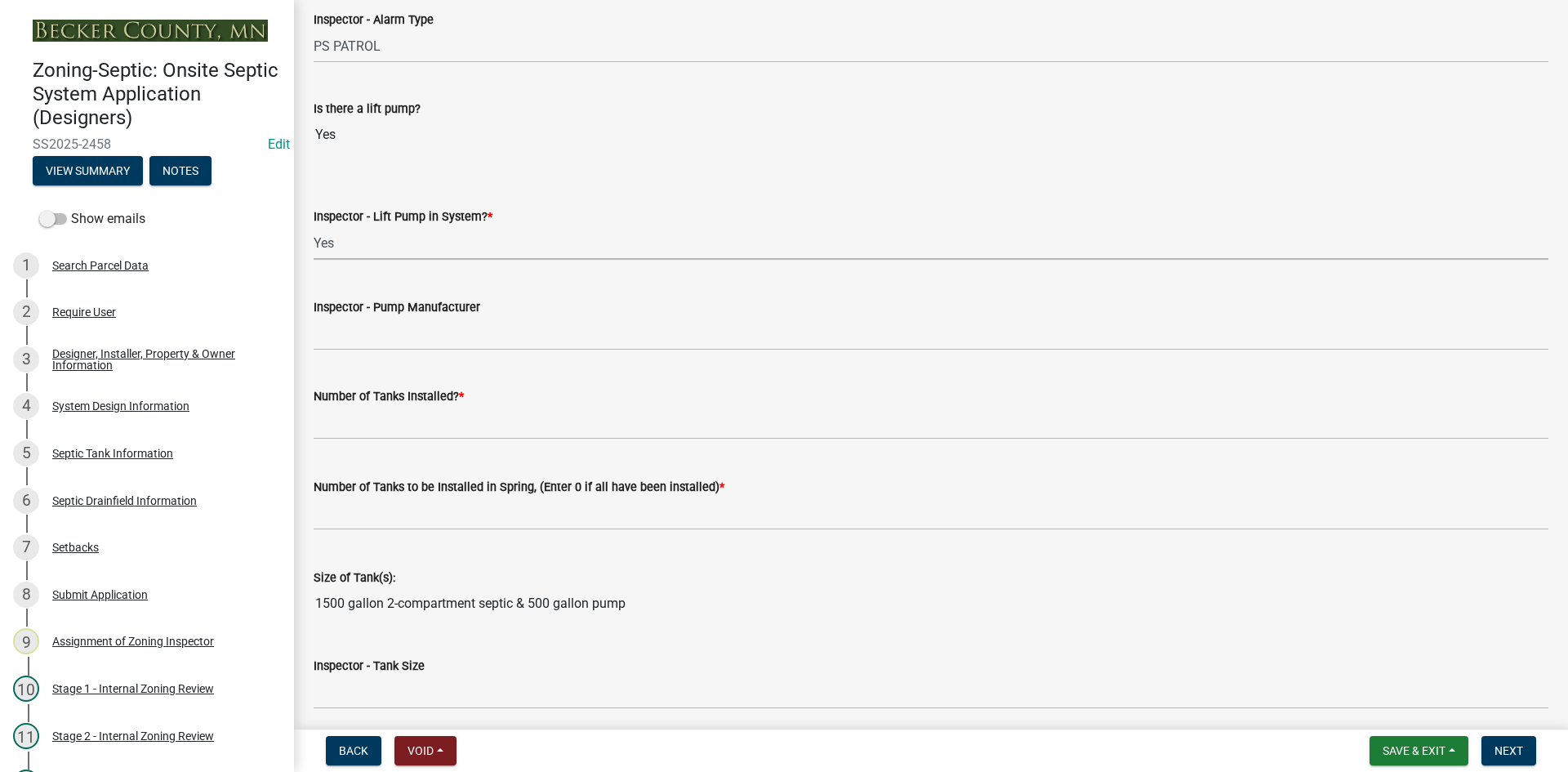
scroll to position [1634, 0]
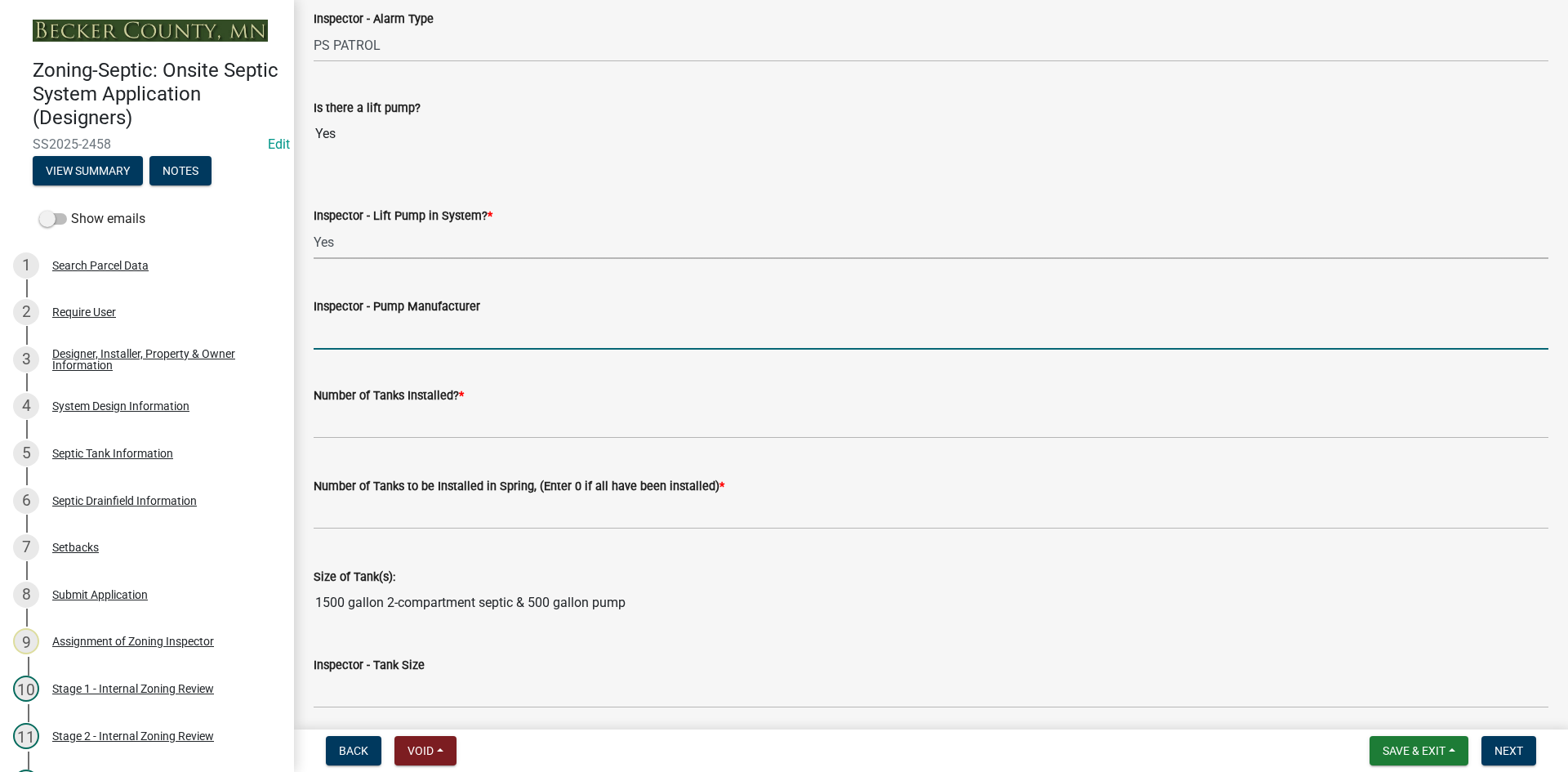
drag, startPoint x: 380, startPoint y: 332, endPoint x: 391, endPoint y: 338, distance: 12.5
click at [380, 332] on input "Inspector - Pump Manufacturer" at bounding box center [931, 333] width 1235 height 34
drag, startPoint x: 369, startPoint y: 336, endPoint x: 475, endPoint y: 339, distance: 106.0
click at [475, 340] on input "GOULDS 0311" at bounding box center [931, 333] width 1235 height 34
type input "goulds pe41"
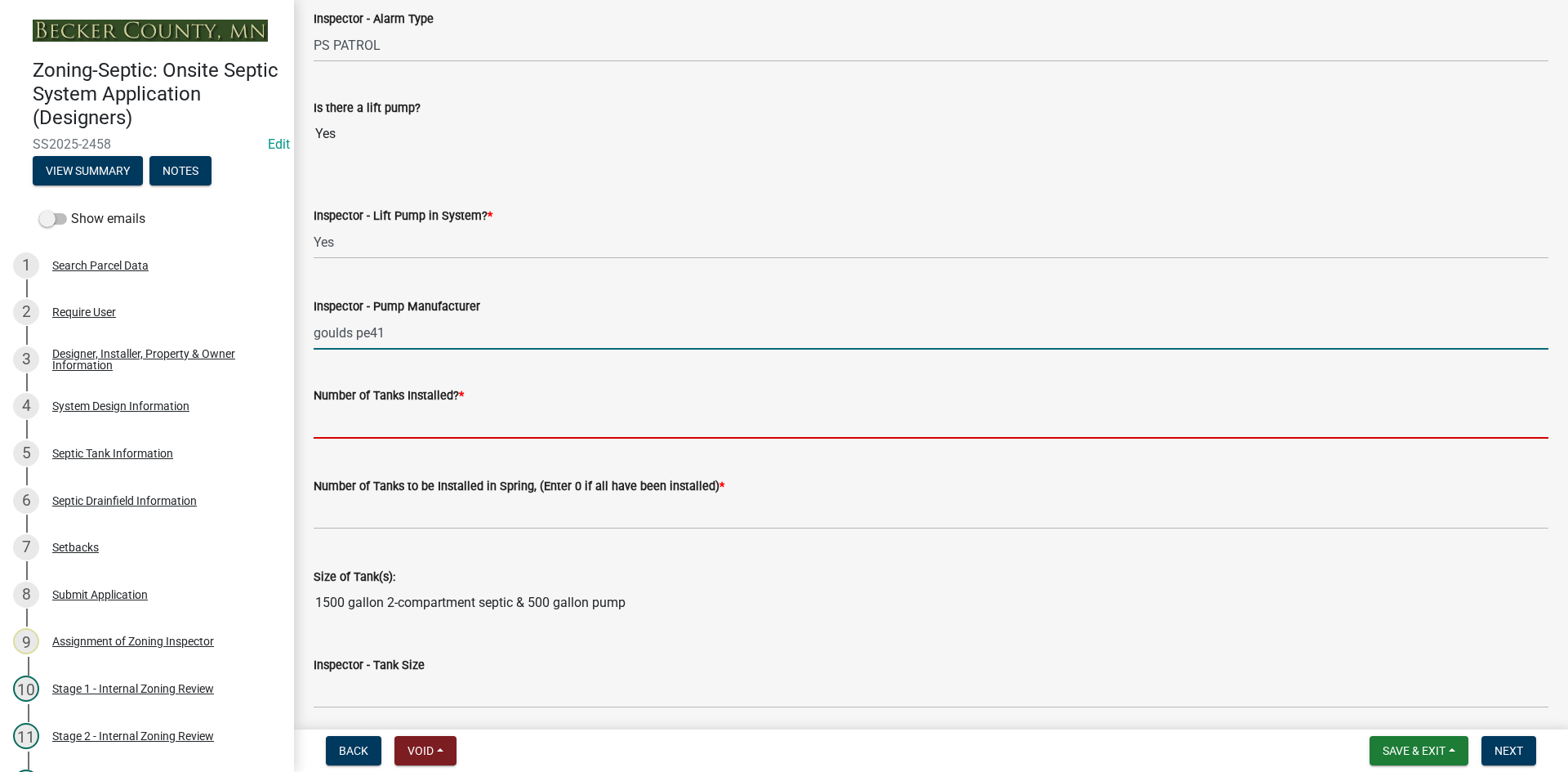
click at [429, 415] on input "text" at bounding box center [931, 422] width 1235 height 34
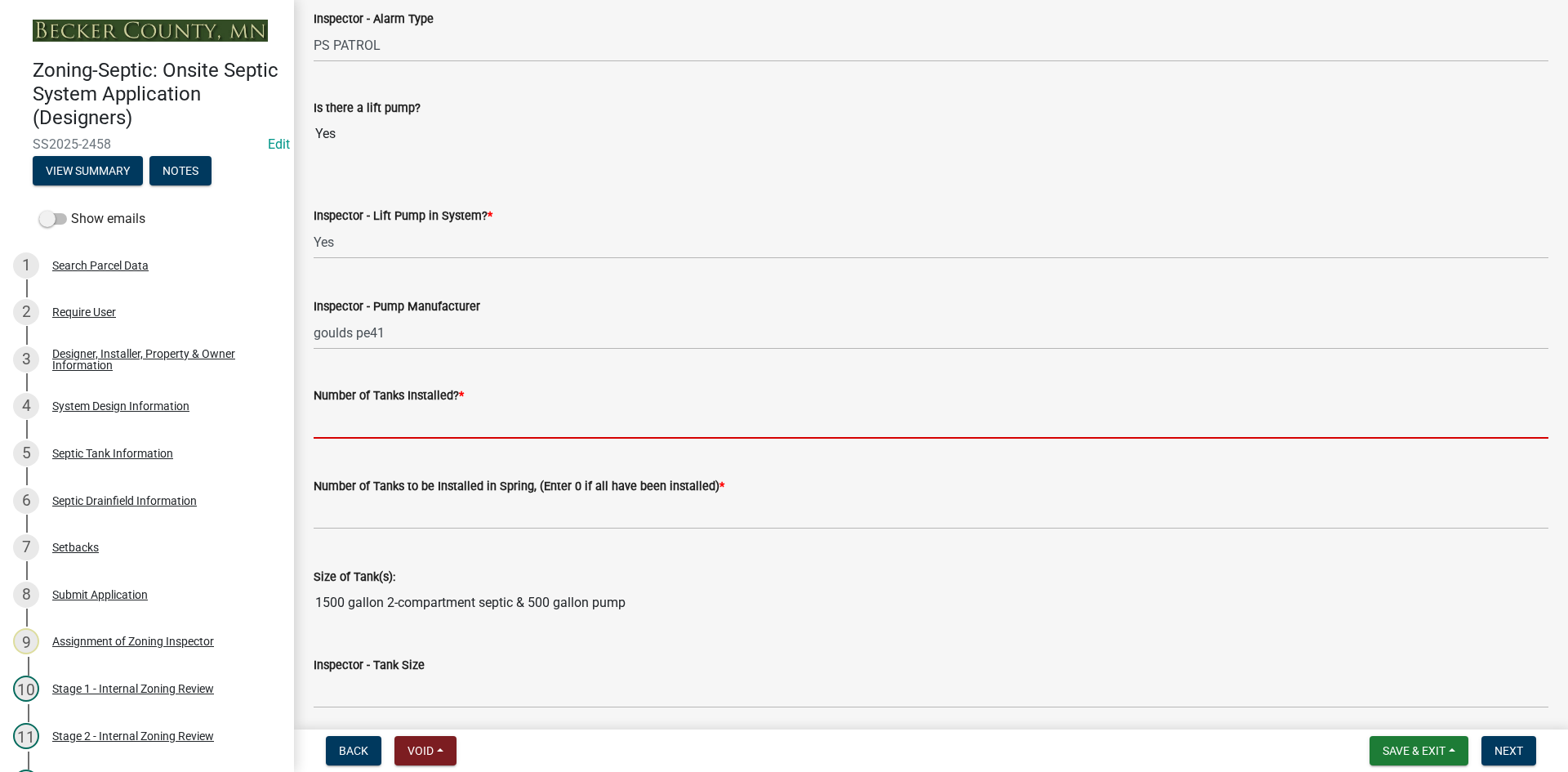
type input "2"
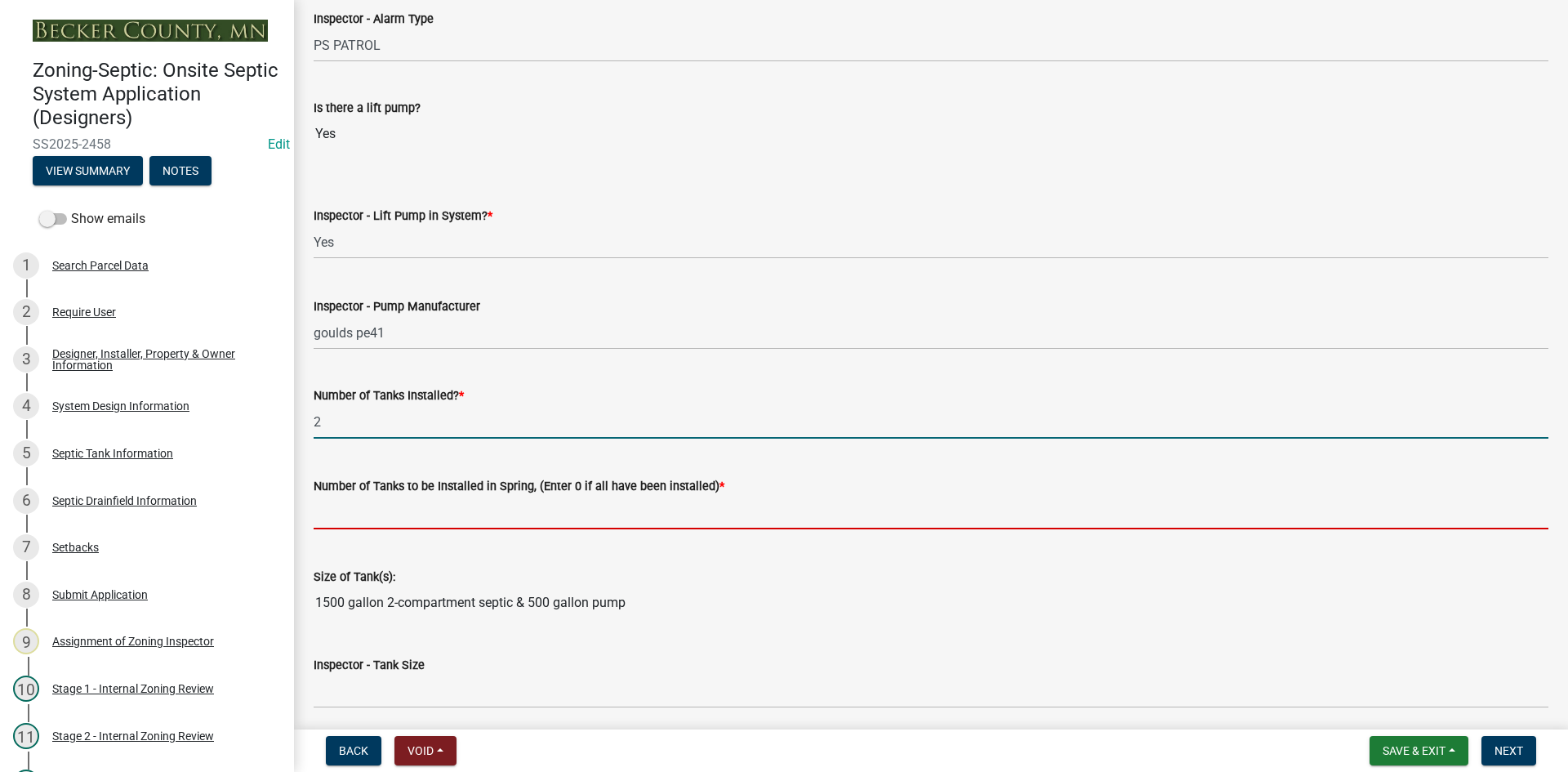
click at [357, 504] on input "text" at bounding box center [931, 513] width 1235 height 34
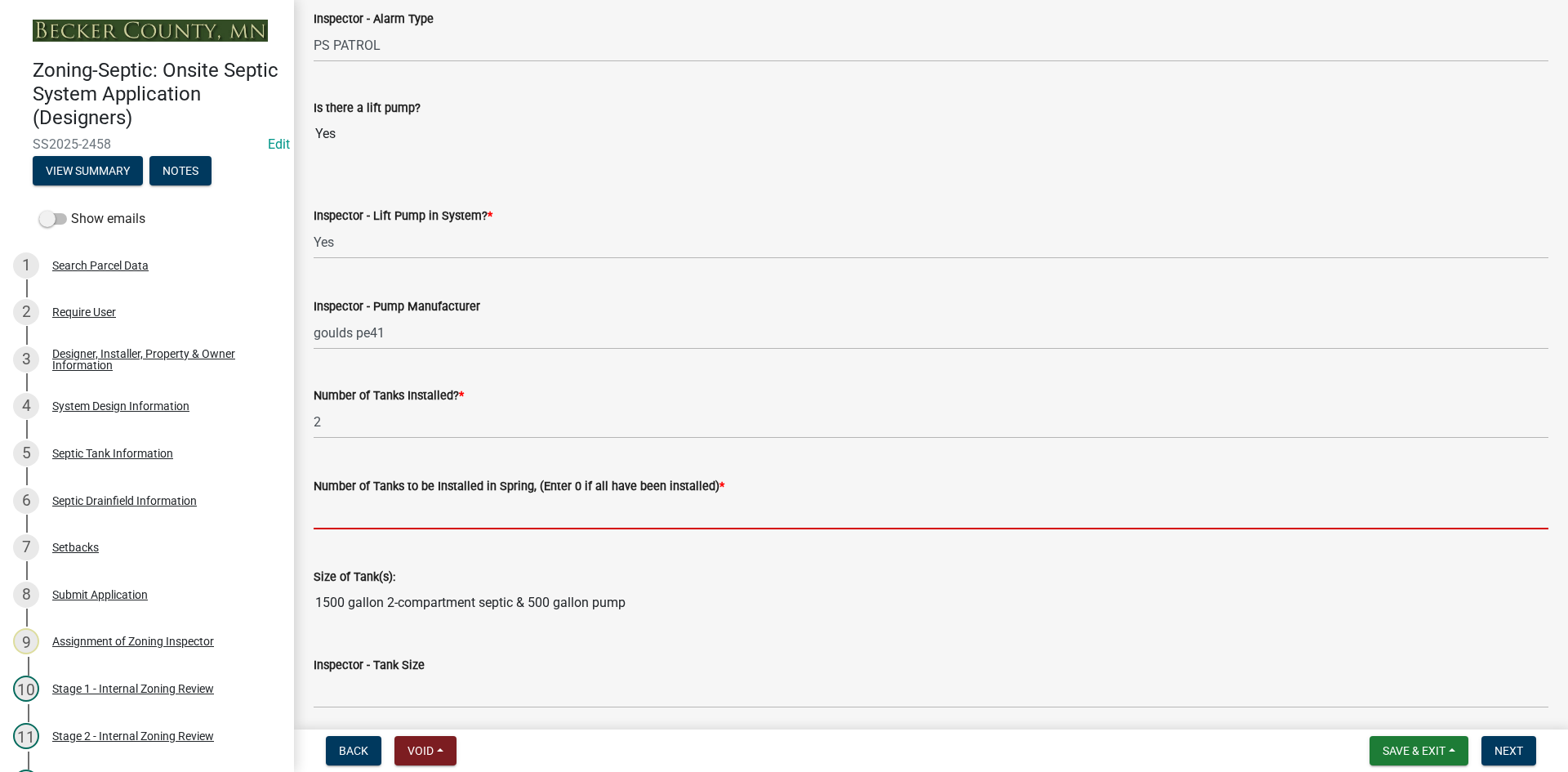
type input "0"
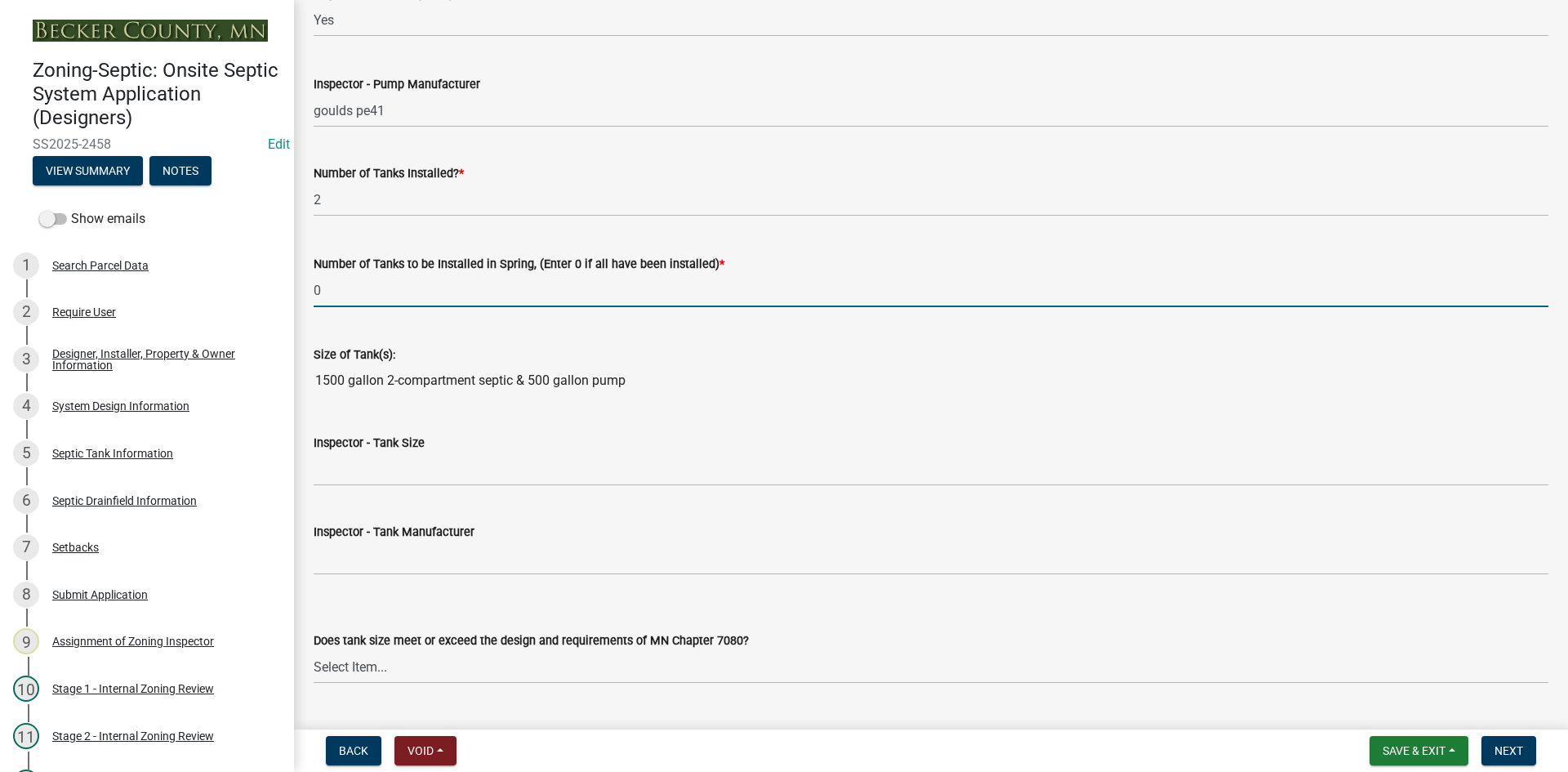
scroll to position [1879, 0]
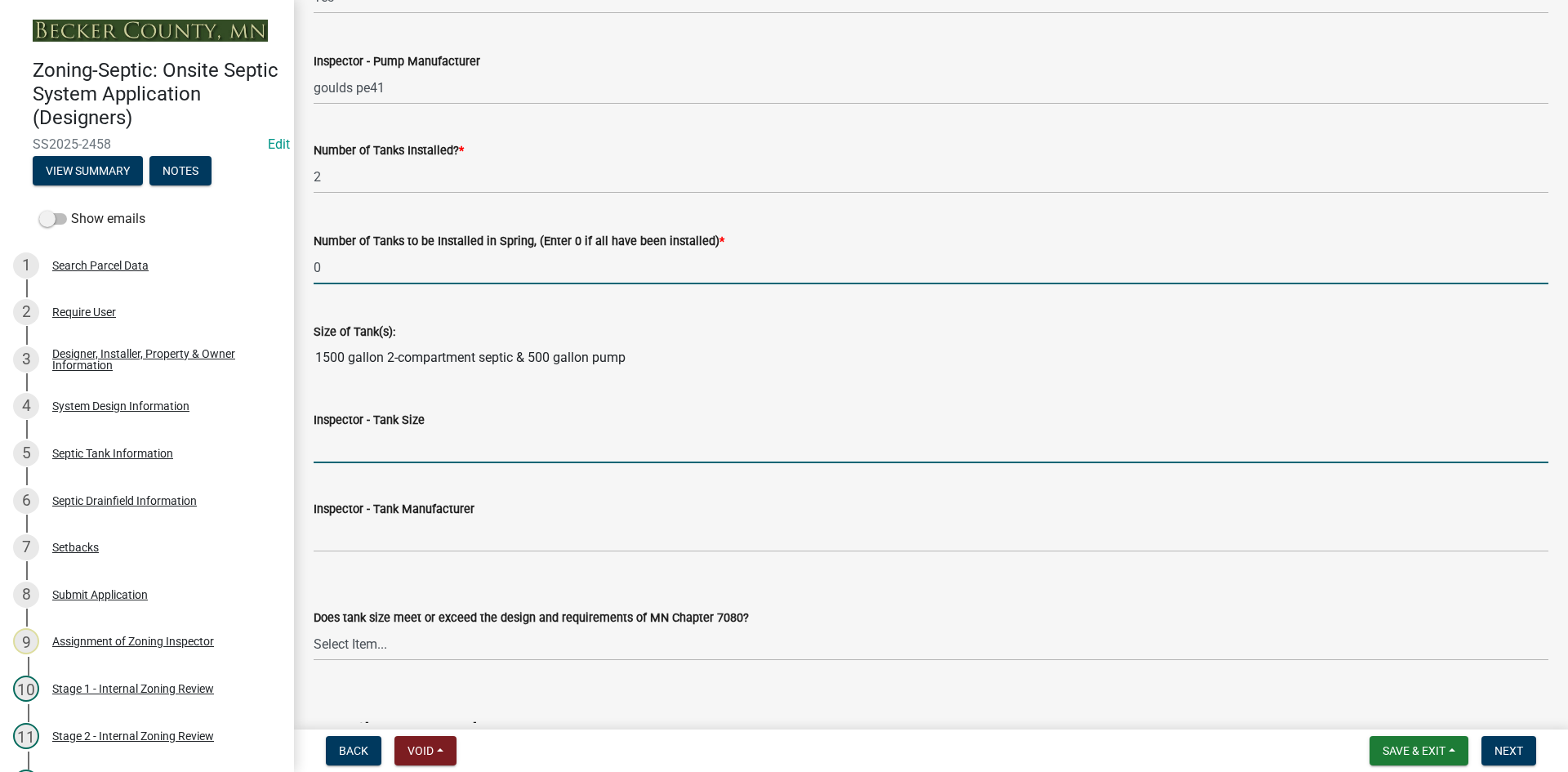
click at [352, 448] on input "Inspector - Tank Size" at bounding box center [931, 447] width 1235 height 34
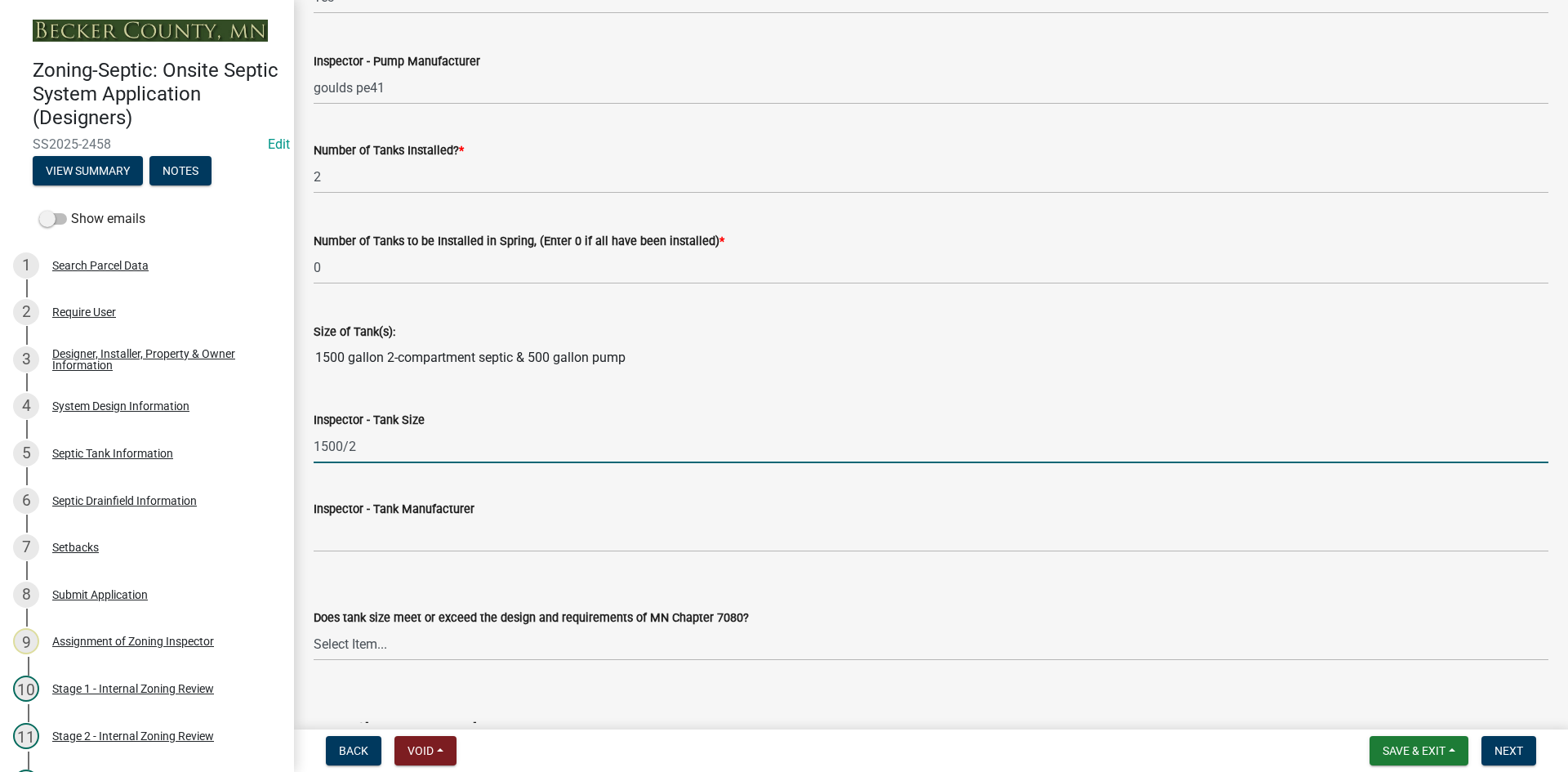
type input "1500/2 and 500 pump"
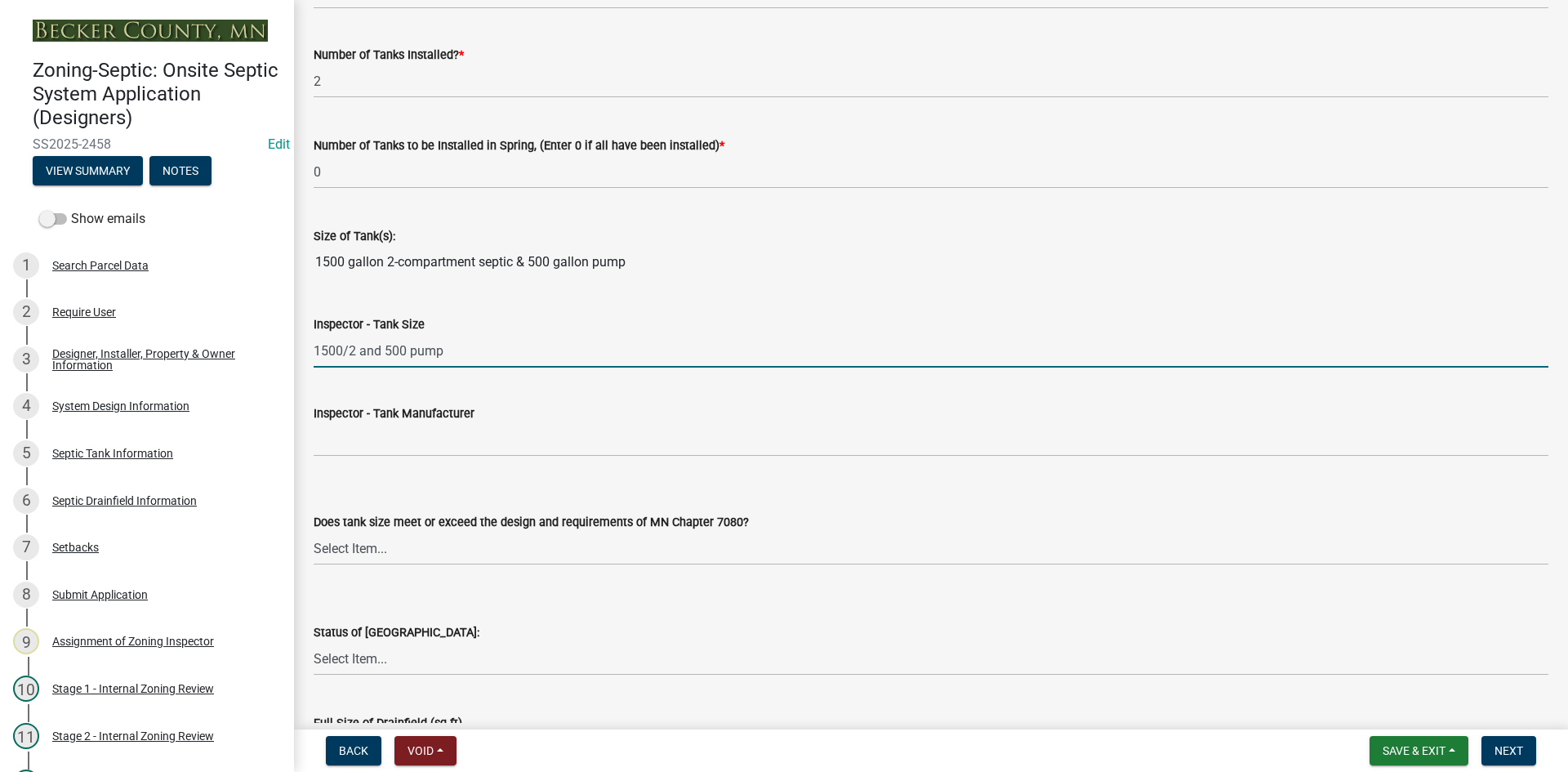
scroll to position [2125, 0]
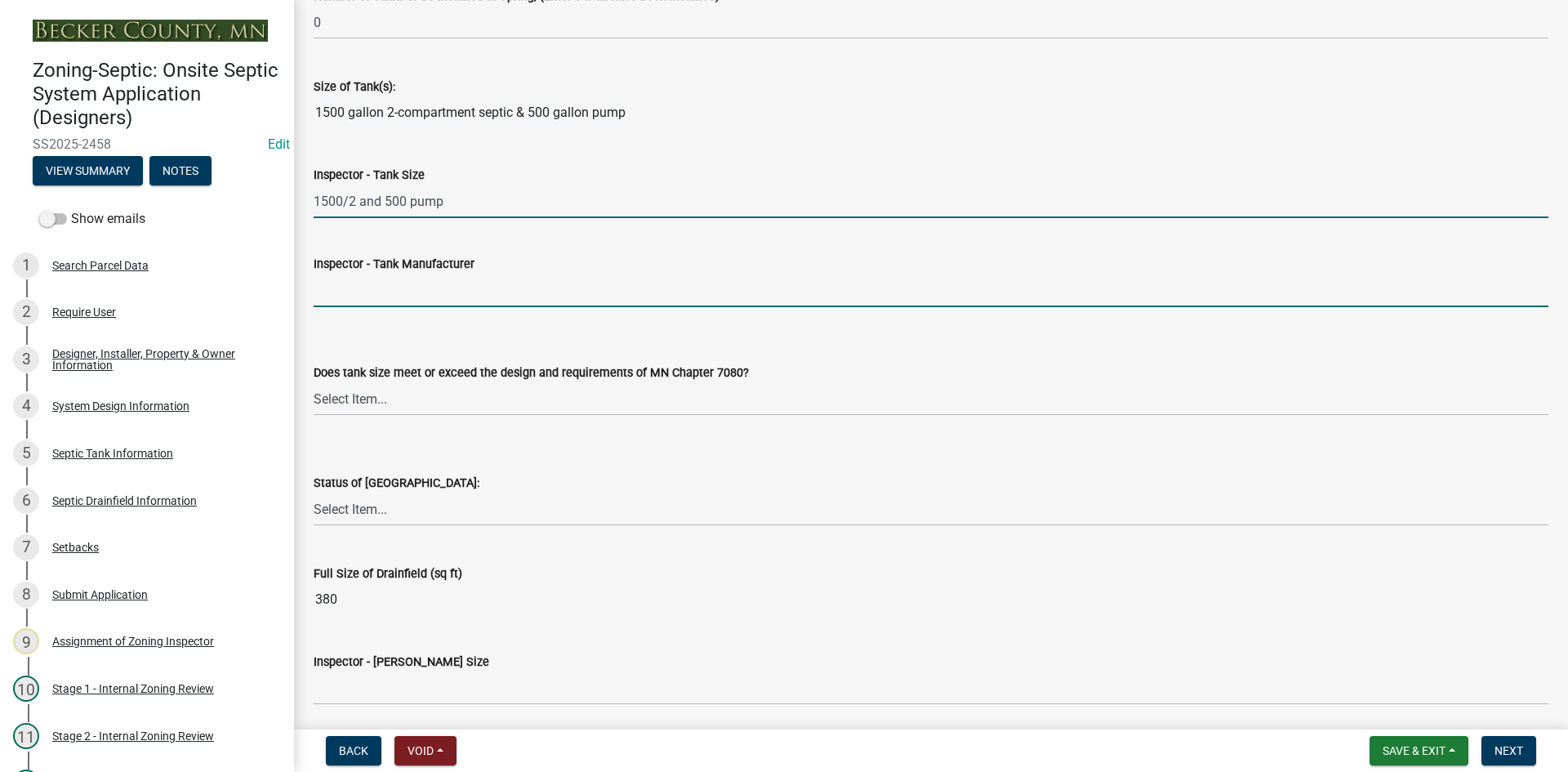
click at [358, 291] on input "Inspector - Tank Manufacturer" at bounding box center [931, 291] width 1235 height 34
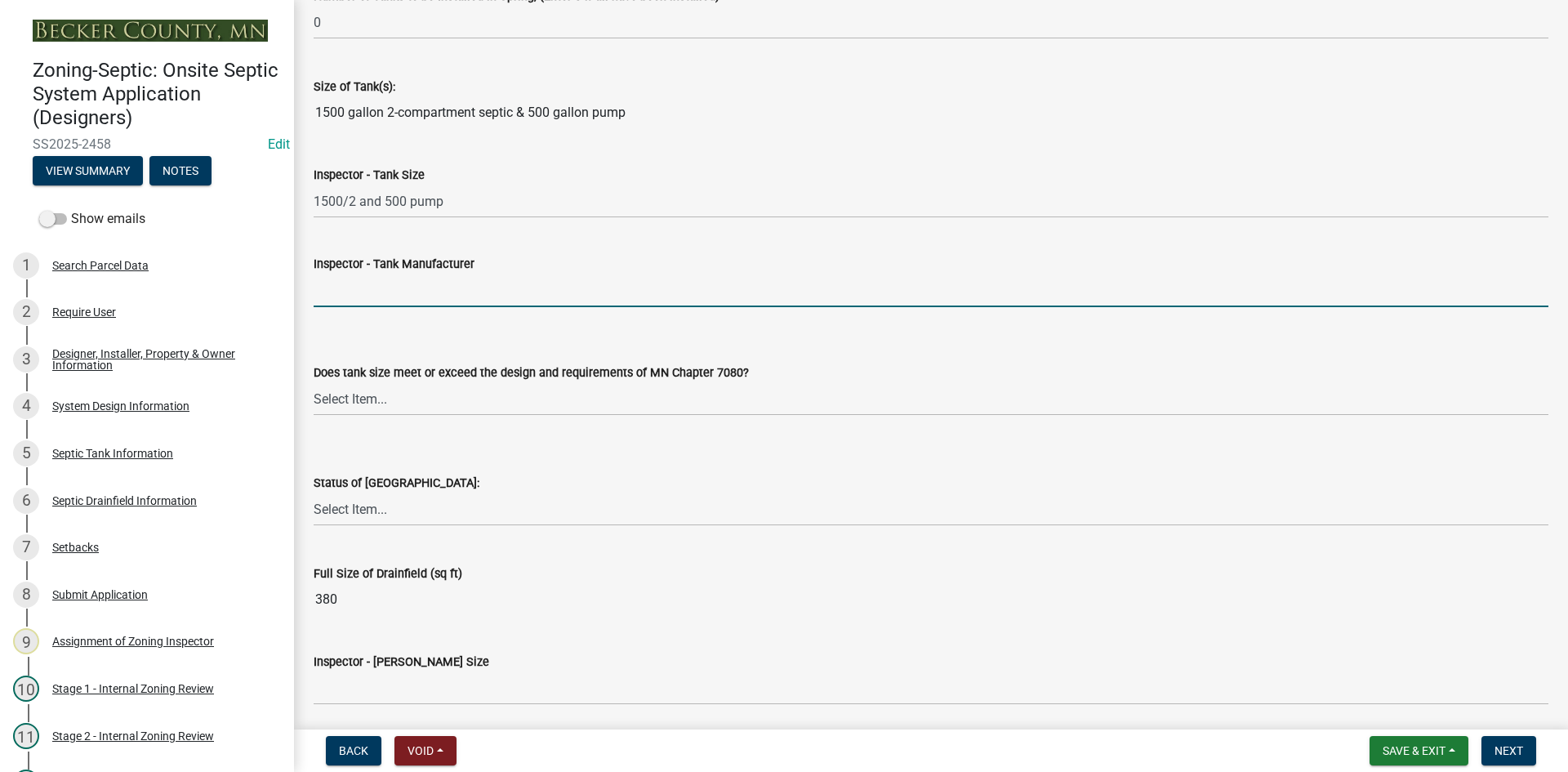
type input "BROWN/[PERSON_NAME]"
click at [359, 406] on select "Select Item... Yes No Existing" at bounding box center [931, 399] width 1235 height 34
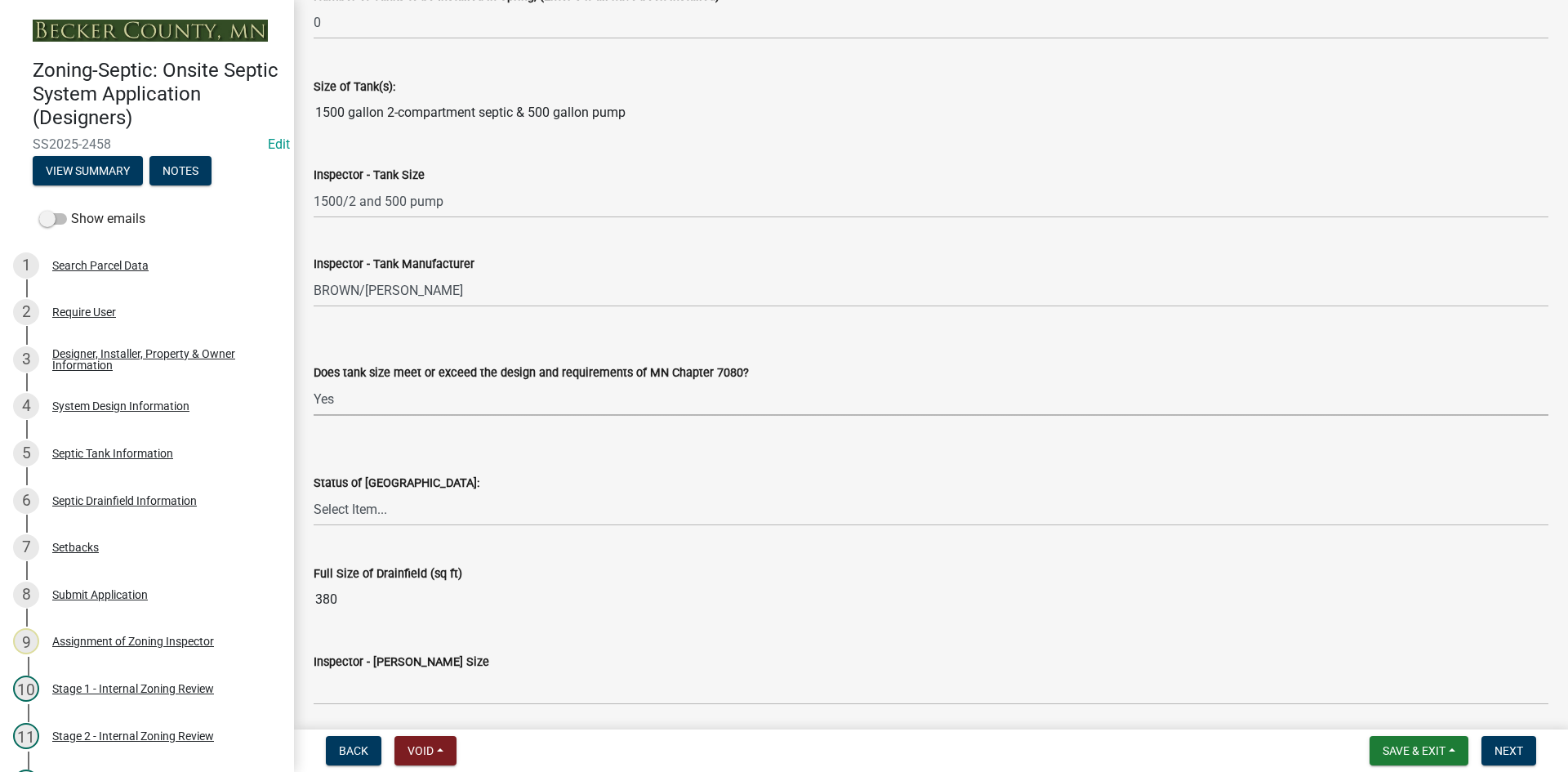
click at [314, 382] on select "Select Item... Yes No Existing" at bounding box center [931, 399] width 1235 height 34
select select "f7794d6a-556a-43dc-97be-878f47e346d8"
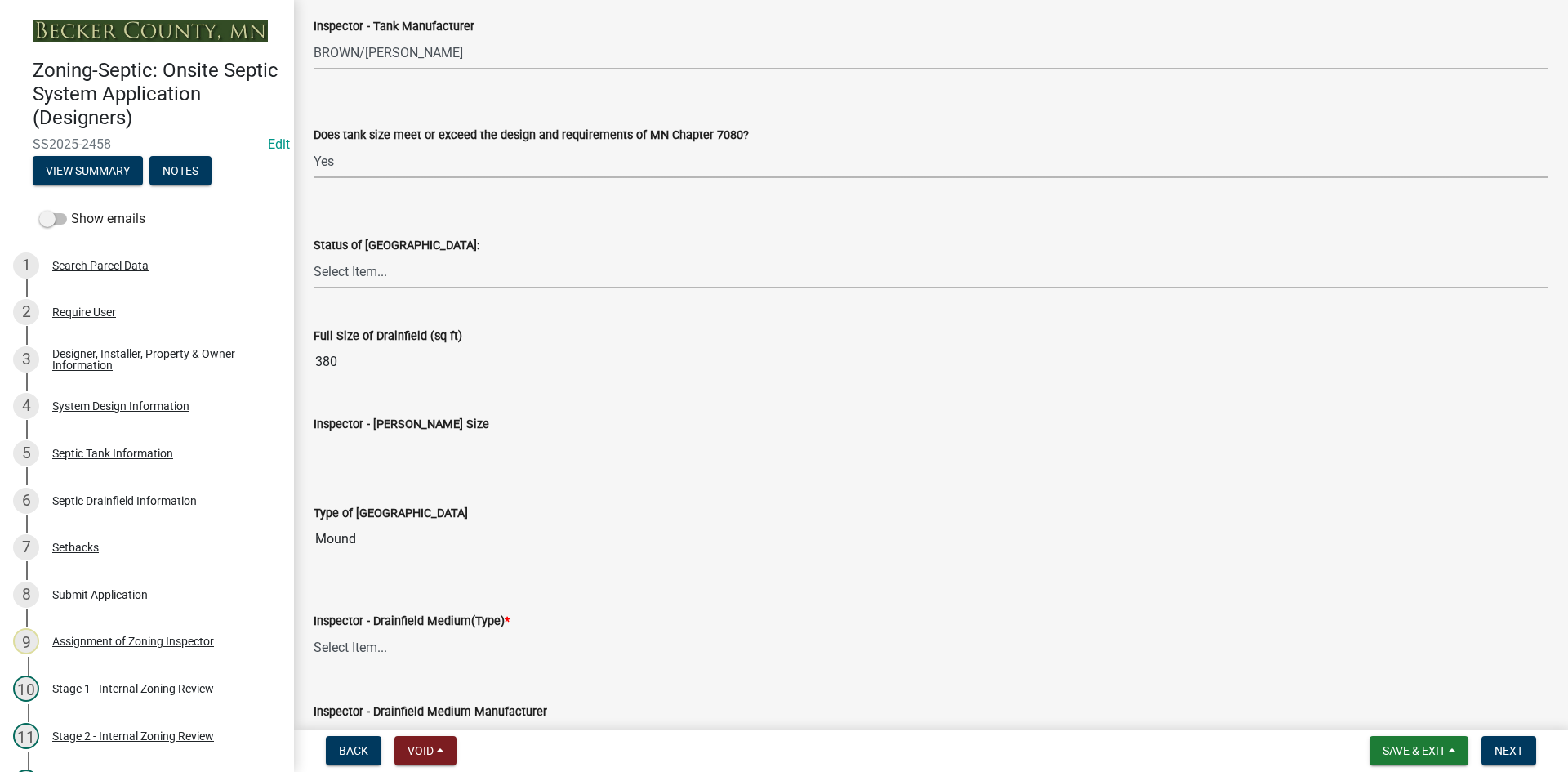
scroll to position [2369, 0]
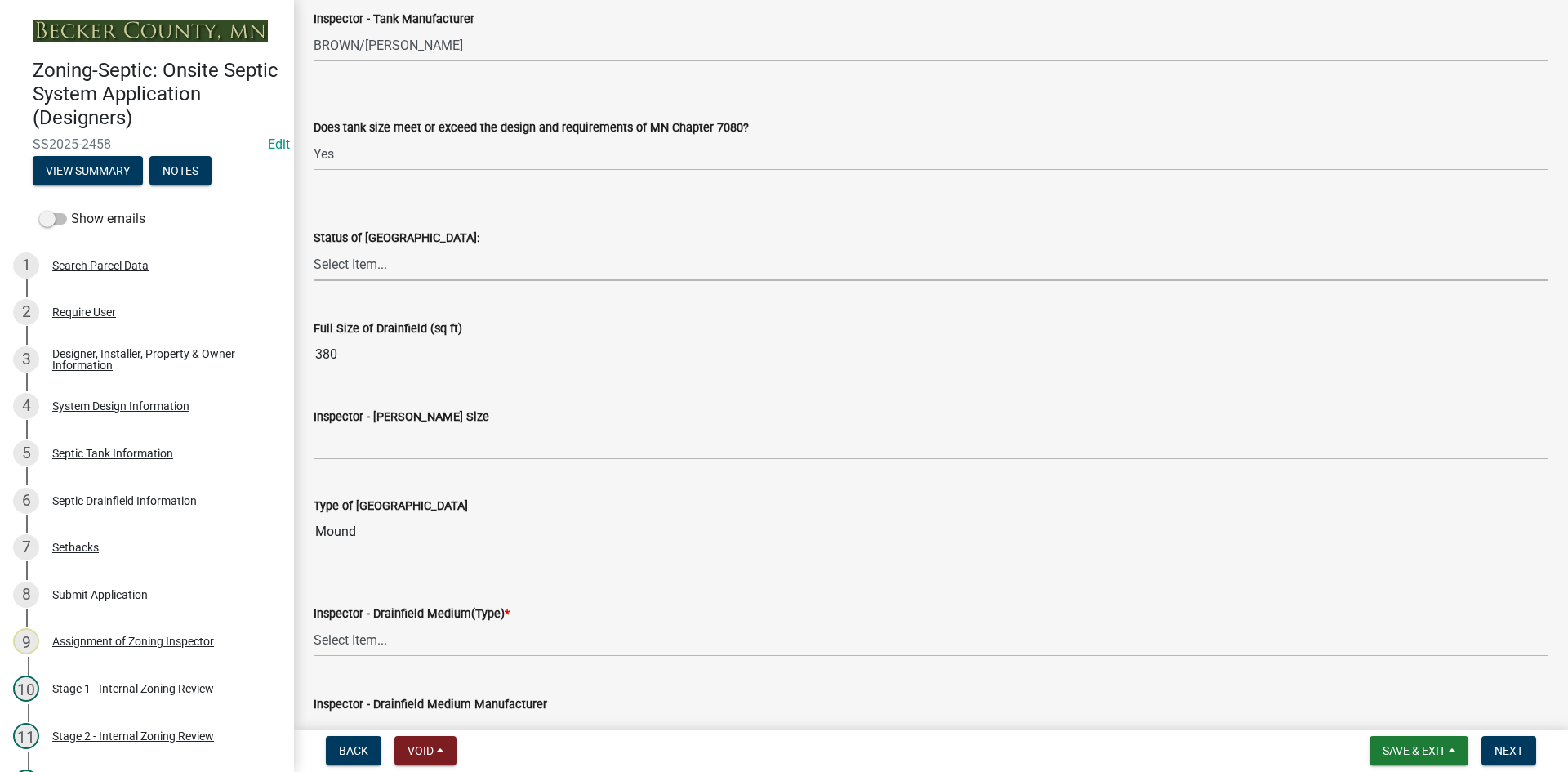
click at [367, 270] on select "Select Item... No Drainfield Drainfield Installed [GEOGRAPHIC_DATA] to Be Insta…" at bounding box center [931, 264] width 1235 height 34
click at [314, 247] on select "Select Item... No Drainfield Drainfield Installed [GEOGRAPHIC_DATA] to Be Insta…" at bounding box center [931, 264] width 1235 height 34
select select "9376207c-987b-4580-9786-4fe9435ab5e6"
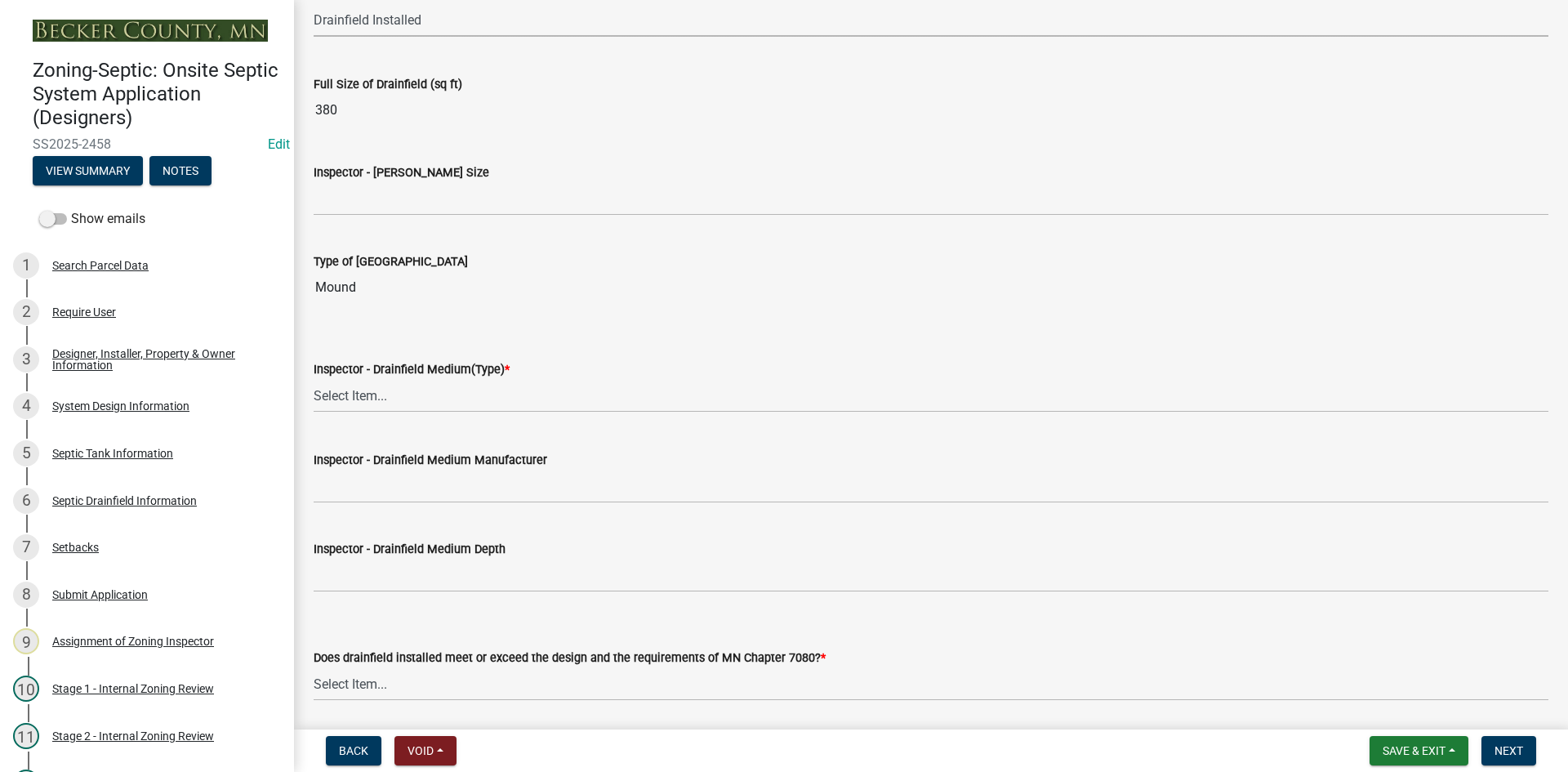
scroll to position [2615, 0]
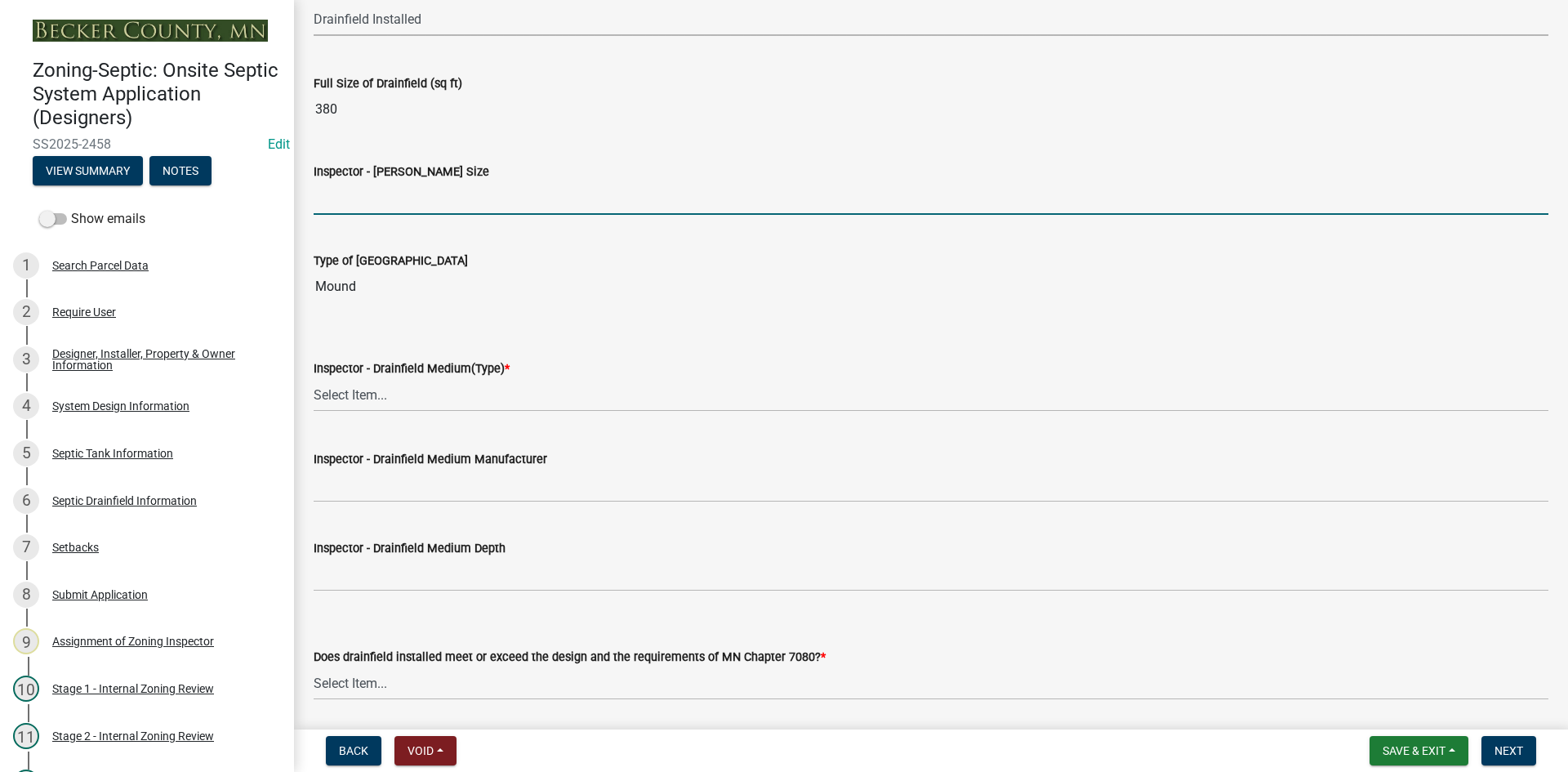
click at [354, 208] on input "Inspector - [PERSON_NAME] Size" at bounding box center [931, 199] width 1235 height 34
type input "10X38 ROCK BED"
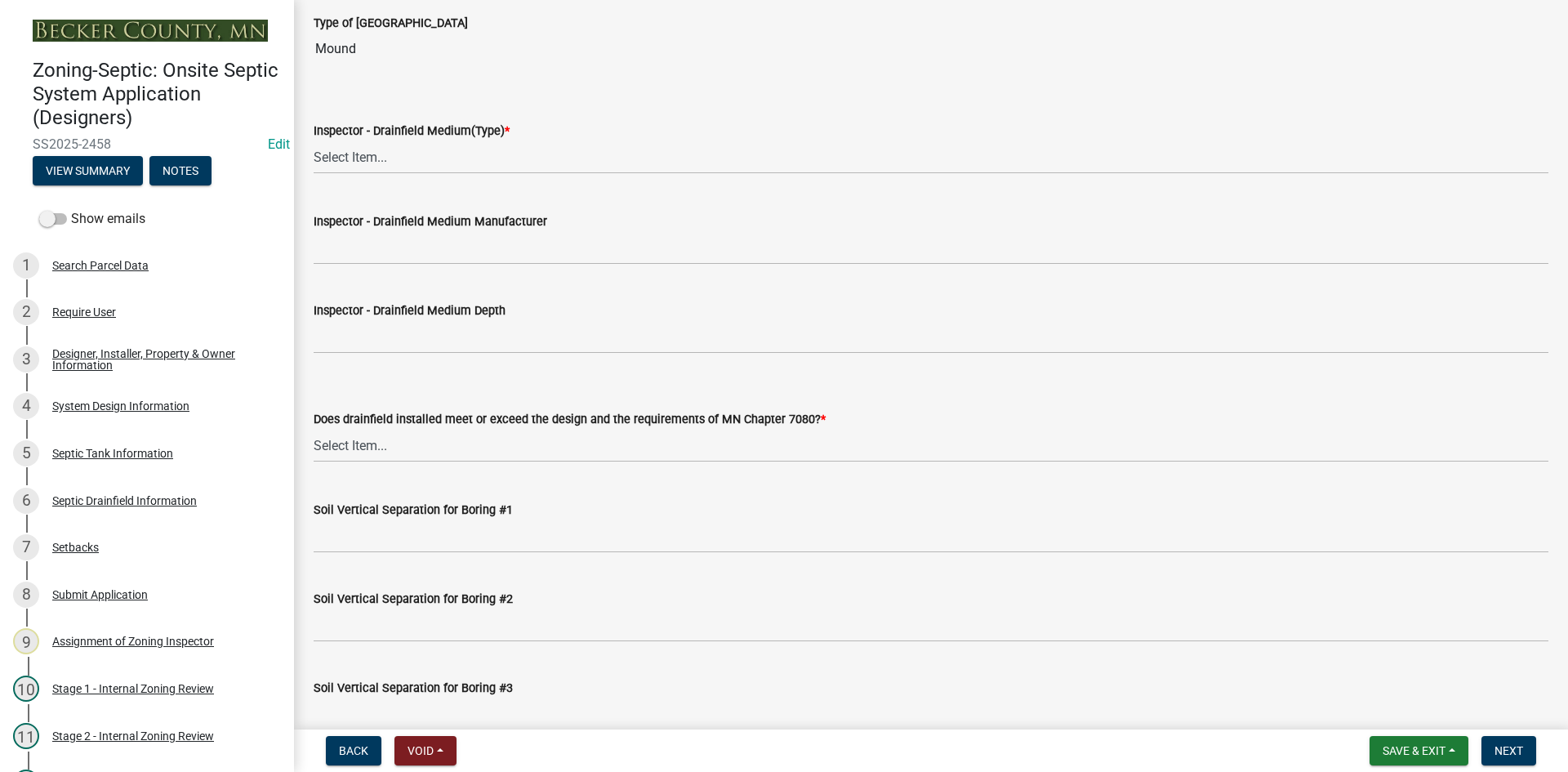
scroll to position [2860, 0]
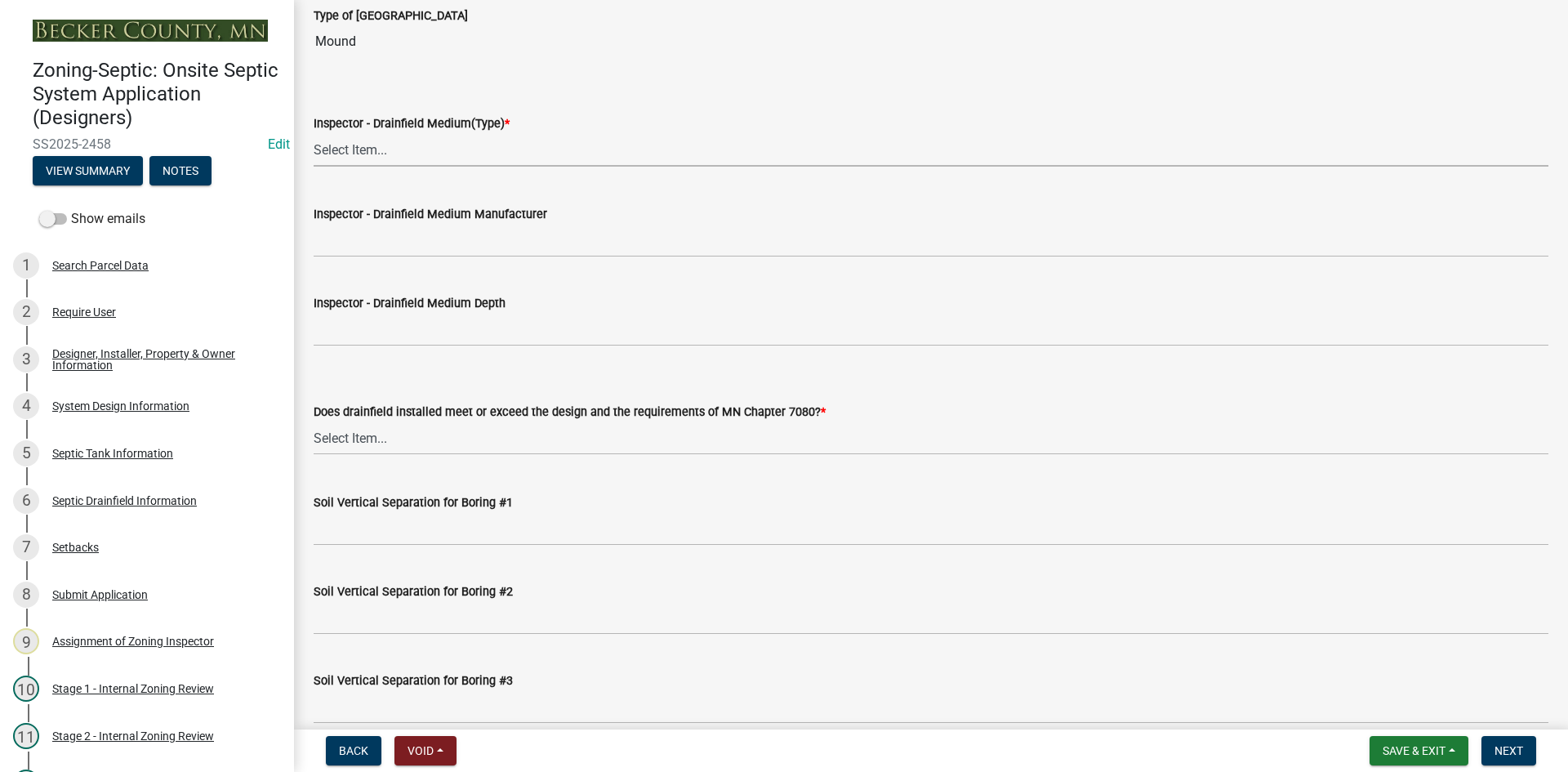
click at [357, 157] on select "Select Item... Chamber Trench Rock Trench Gravelless Mound Pressure Bed Seepage…" at bounding box center [931, 150] width 1235 height 34
click at [314, 133] on select "Select Item... Chamber Trench Rock Trench Gravelless Mound Pressure Bed Seepage…" at bounding box center [931, 150] width 1235 height 34
select select "d0fc35b5-23a5-4a64-97d6-4937a1f9afff"
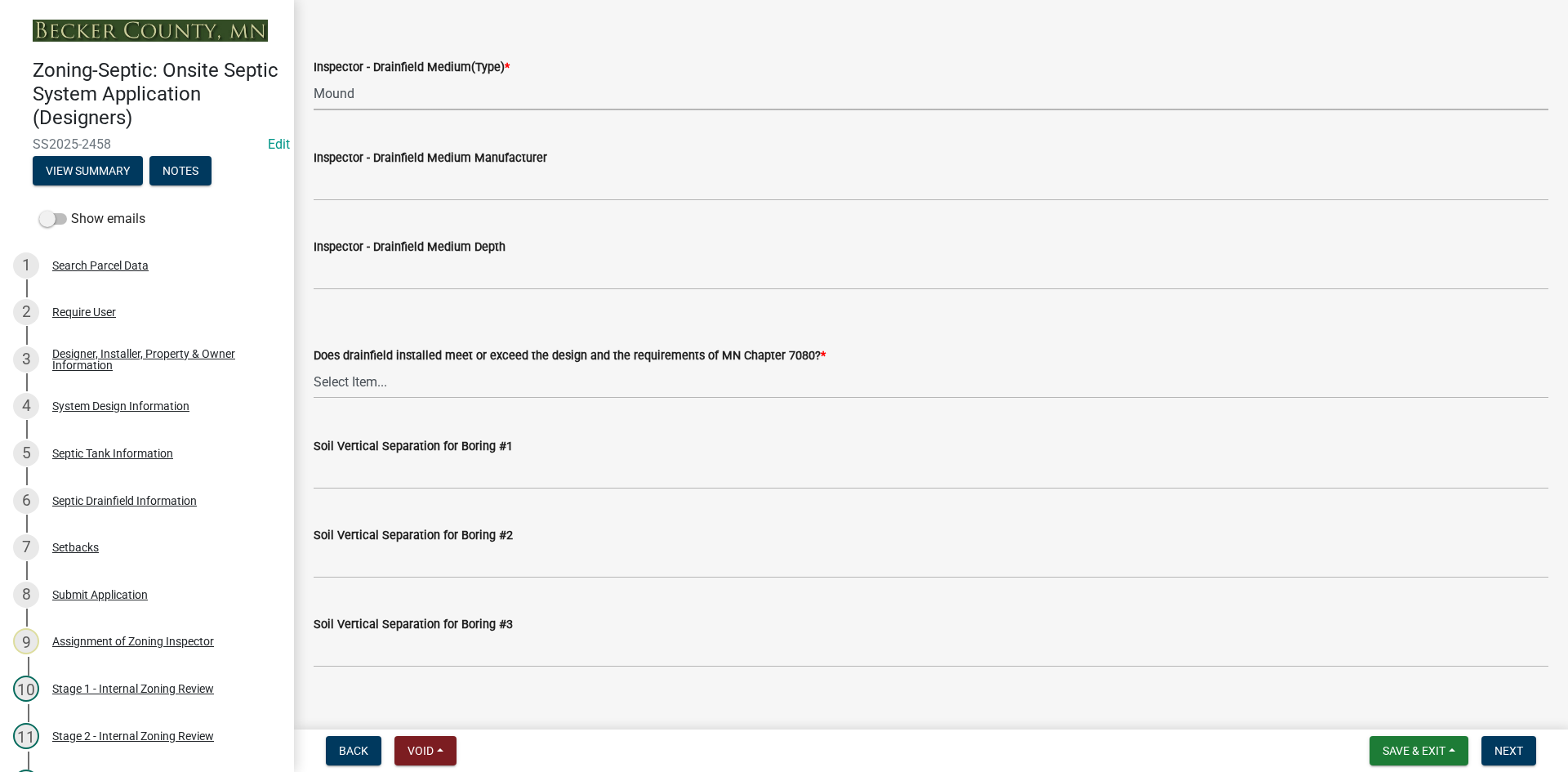
scroll to position [2942, 0]
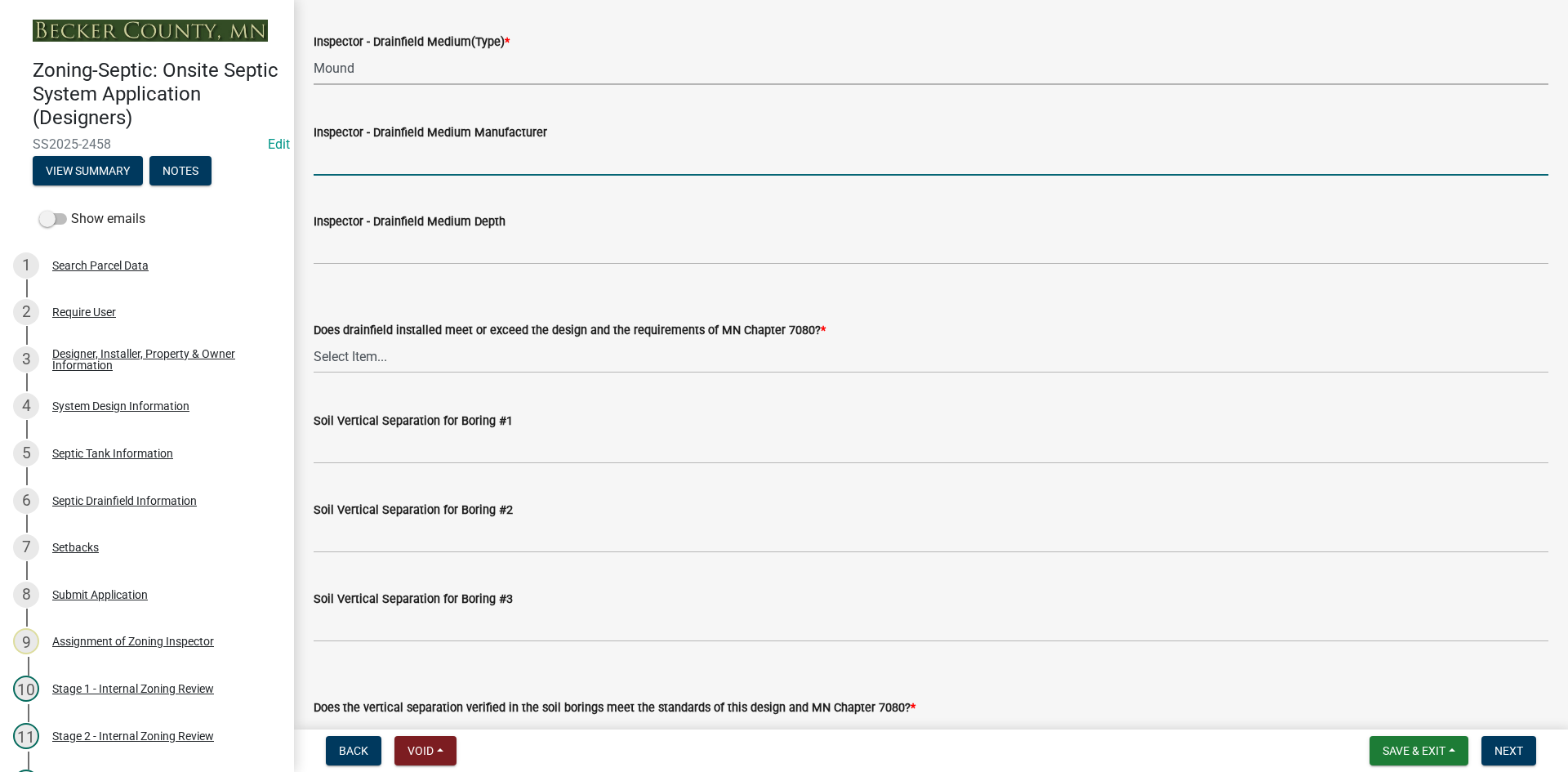
click at [397, 152] on input "Inspector - Drainfield Medium Manufacturer" at bounding box center [931, 159] width 1235 height 34
type input "rock"
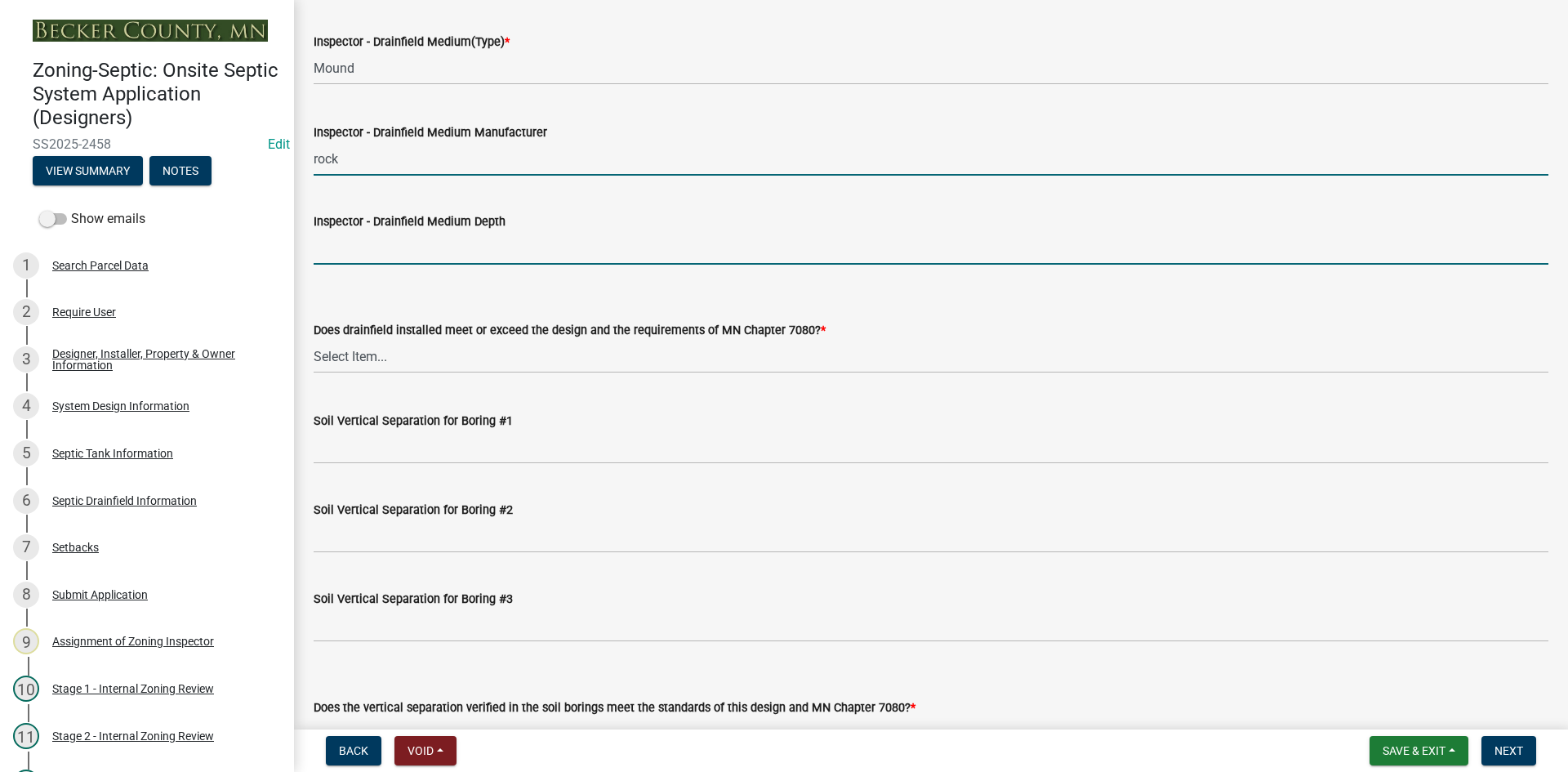
click at [397, 246] on input "Inspector - Drainfield Medium Depth" at bounding box center [931, 248] width 1235 height 34
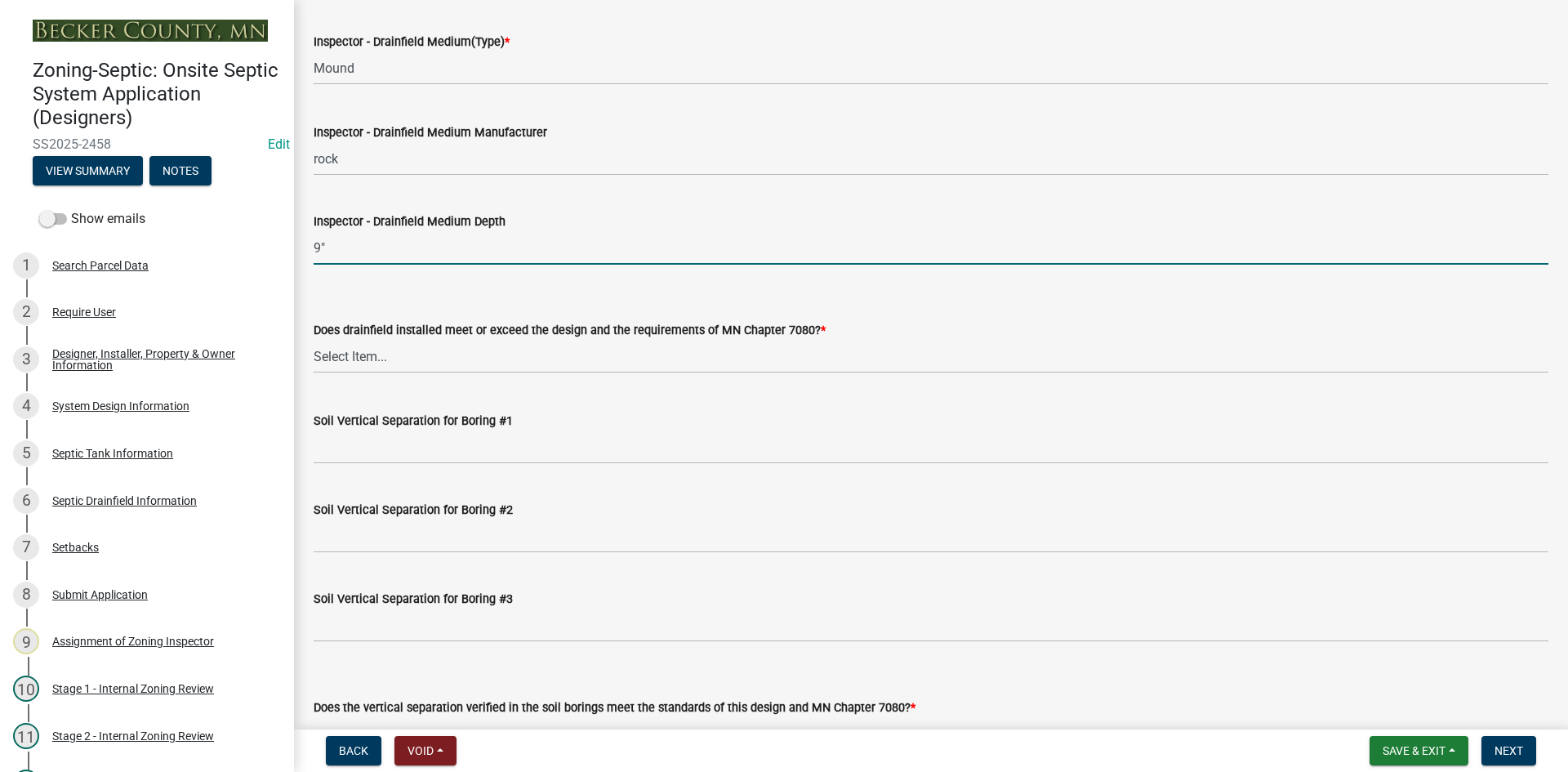
drag, startPoint x: 318, startPoint y: 250, endPoint x: 306, endPoint y: 252, distance: 12.2
click at [306, 252] on div "Inspector - [PERSON_NAME] Medium Depth 9"" at bounding box center [931, 227] width 1260 height 76
type input "8""
click at [402, 347] on select "Select Item... Yes No" at bounding box center [931, 356] width 1235 height 34
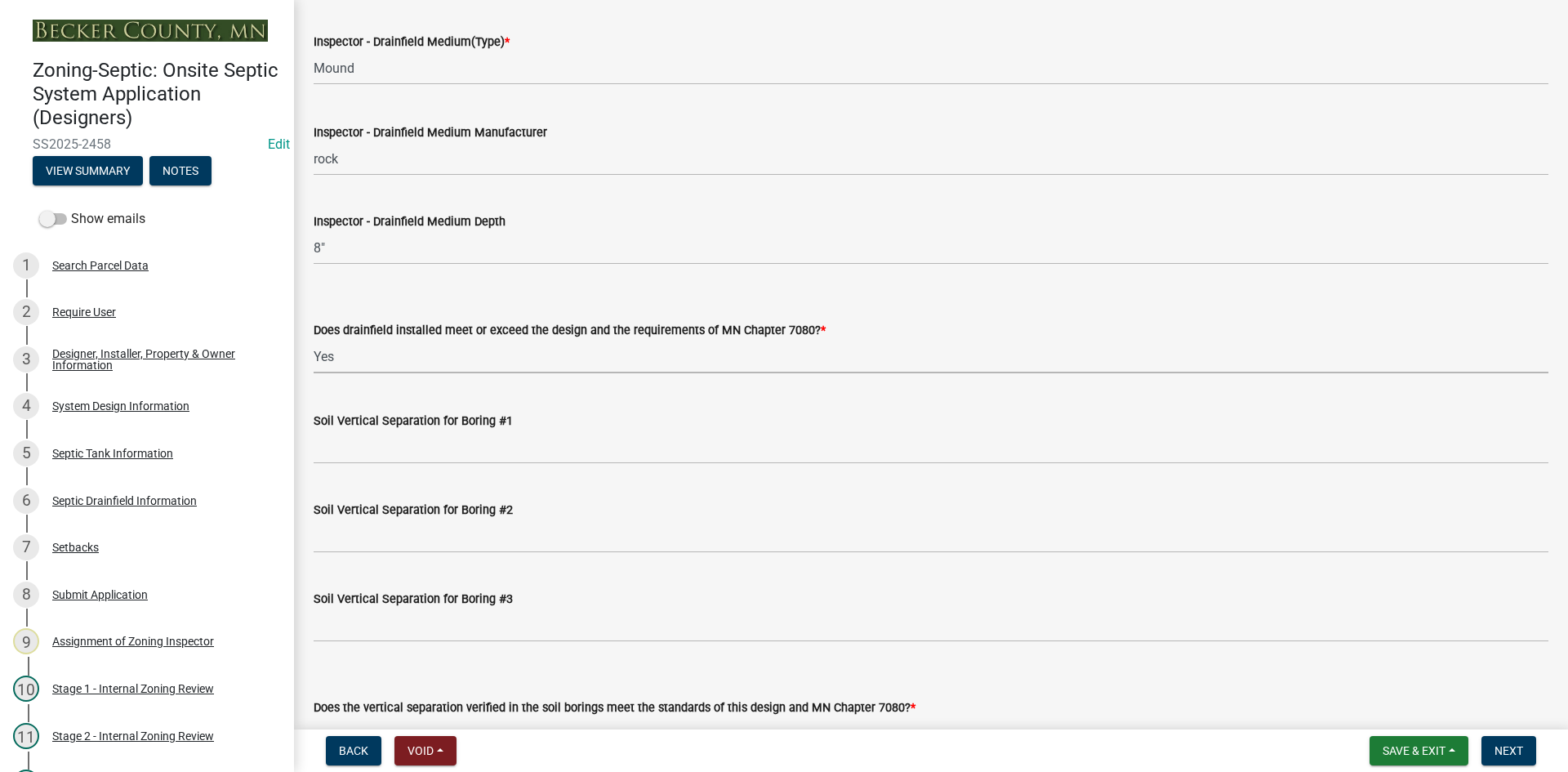
click at [314, 339] on select "Select Item... Yes No" at bounding box center [931, 356] width 1235 height 34
select select "53e8394b-4ec8-472b-acba-27f64a4dcc6d"
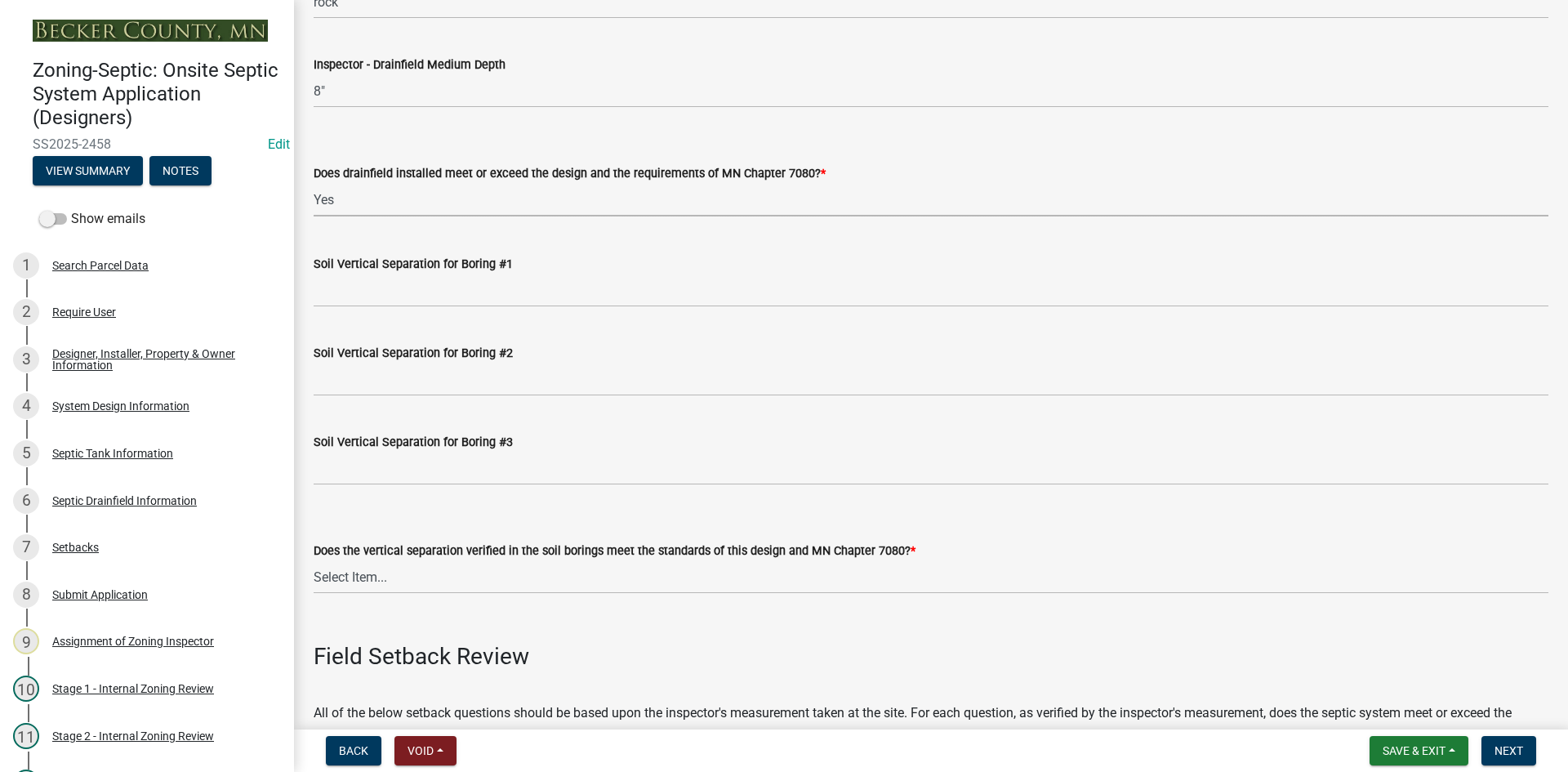
scroll to position [3105, 0]
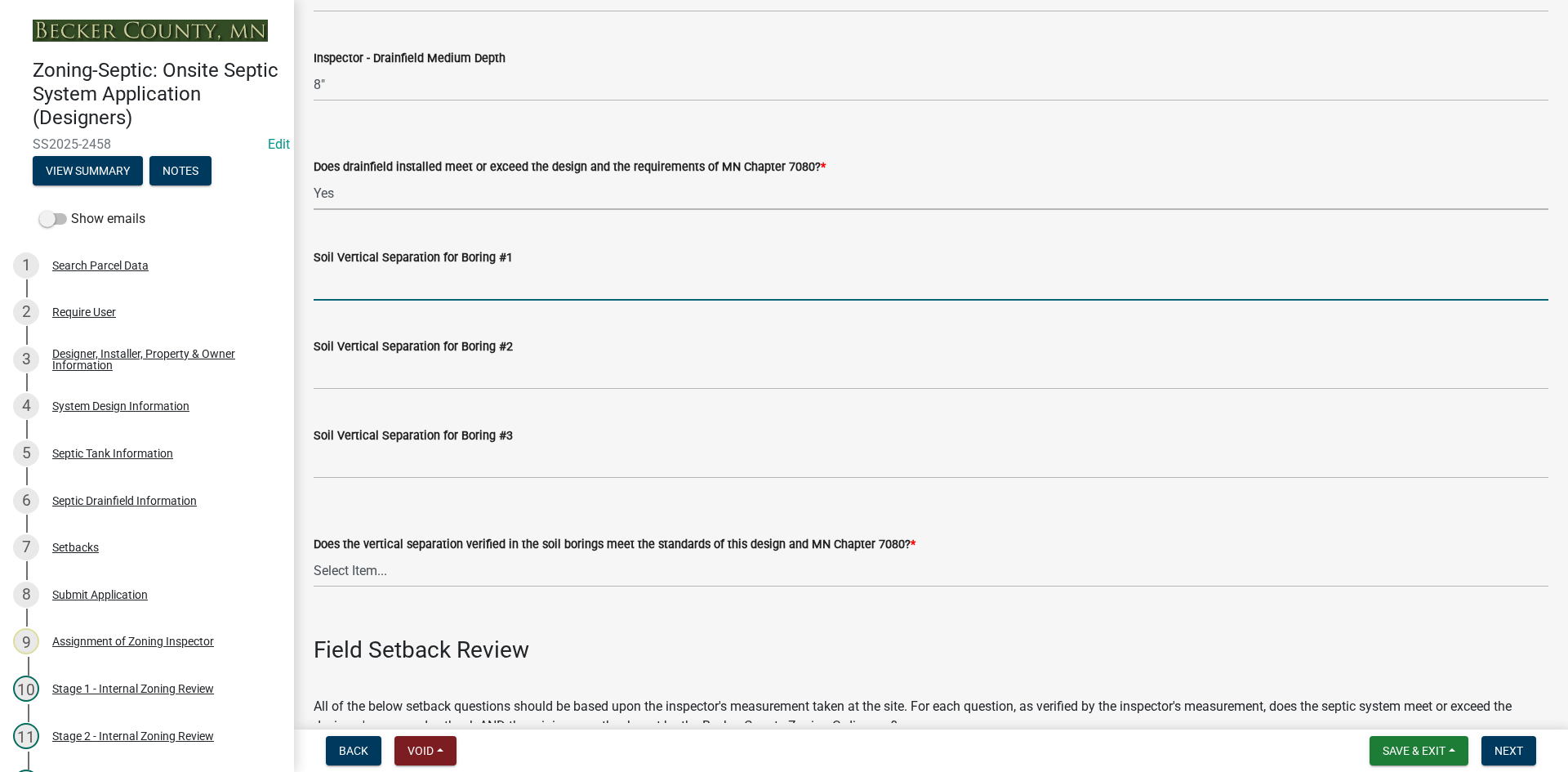
click at [437, 292] on input "Soil Vertical Separation for Boring #1" at bounding box center [931, 284] width 1235 height 34
type input "SEE ATTACHED"
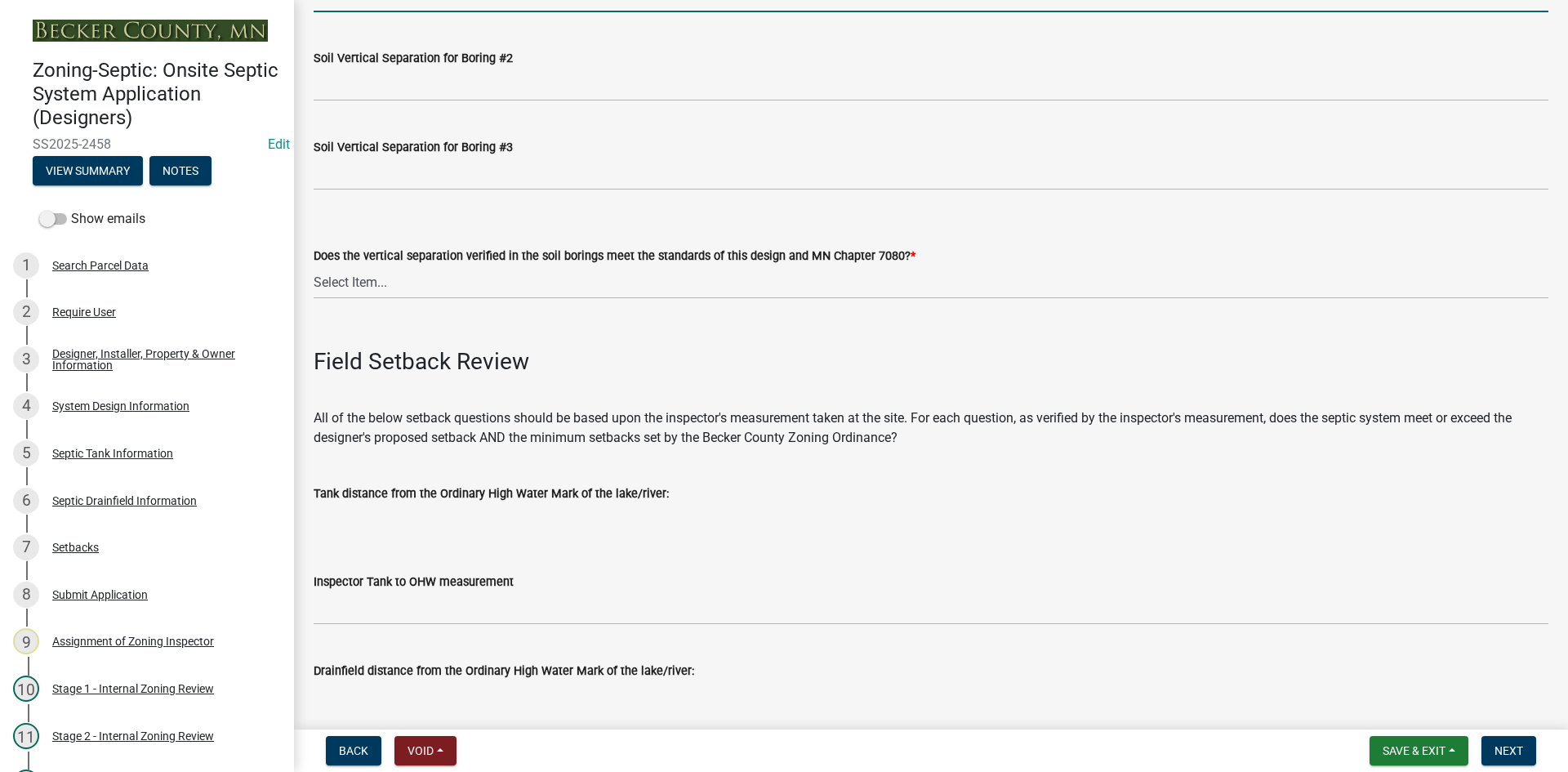
scroll to position [3432, 0]
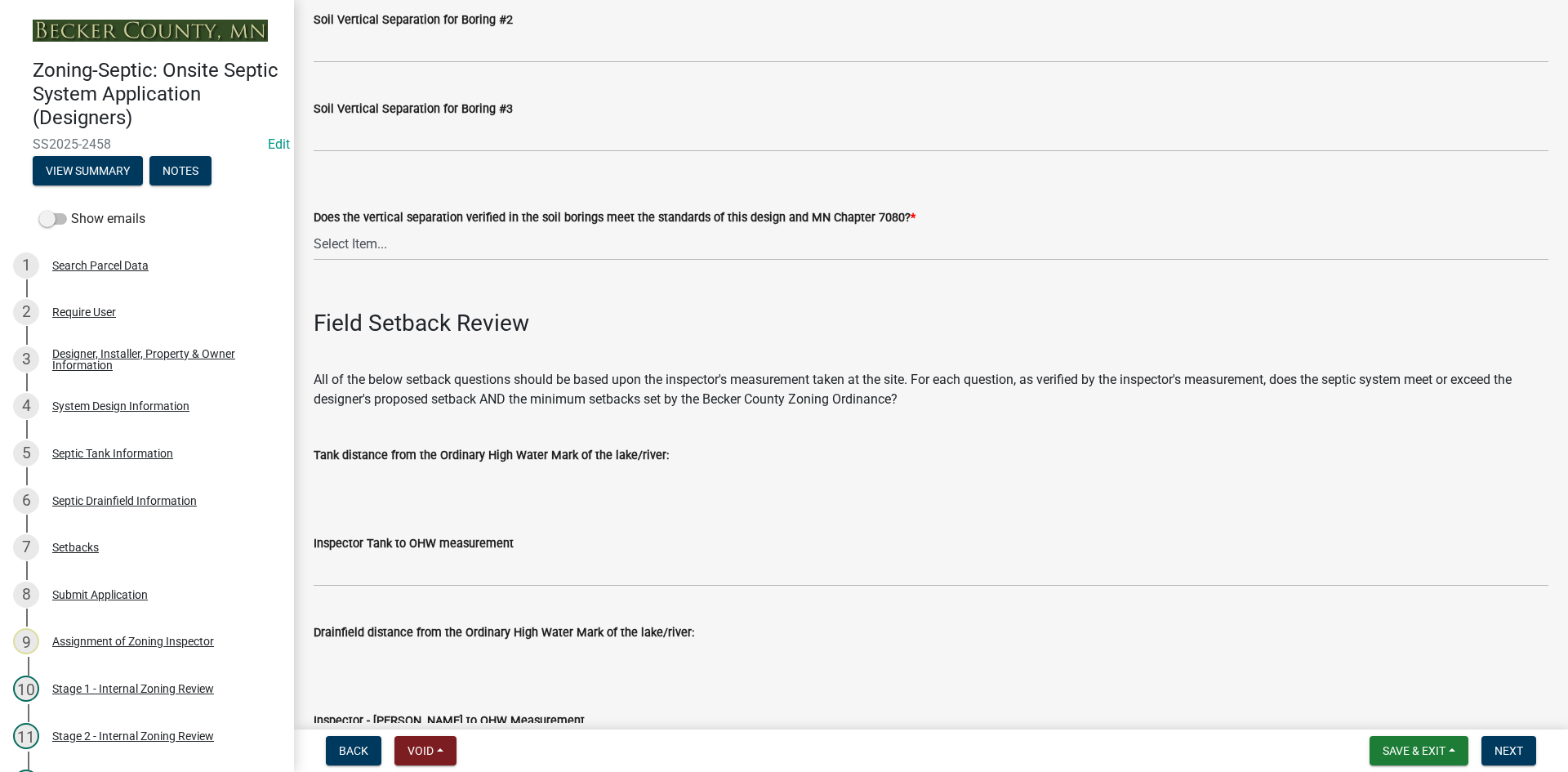
click at [312, 246] on div "Does the vertical separation verified in the soil borings meet the standards of…" at bounding box center [931, 213] width 1260 height 96
click at [378, 250] on select "Select Item... Yes No" at bounding box center [931, 244] width 1235 height 34
click at [314, 227] on select "Select Item... Yes No" at bounding box center [931, 244] width 1235 height 34
select select "eedfbf44-dce3-4c21-89bd-6d851115dab7"
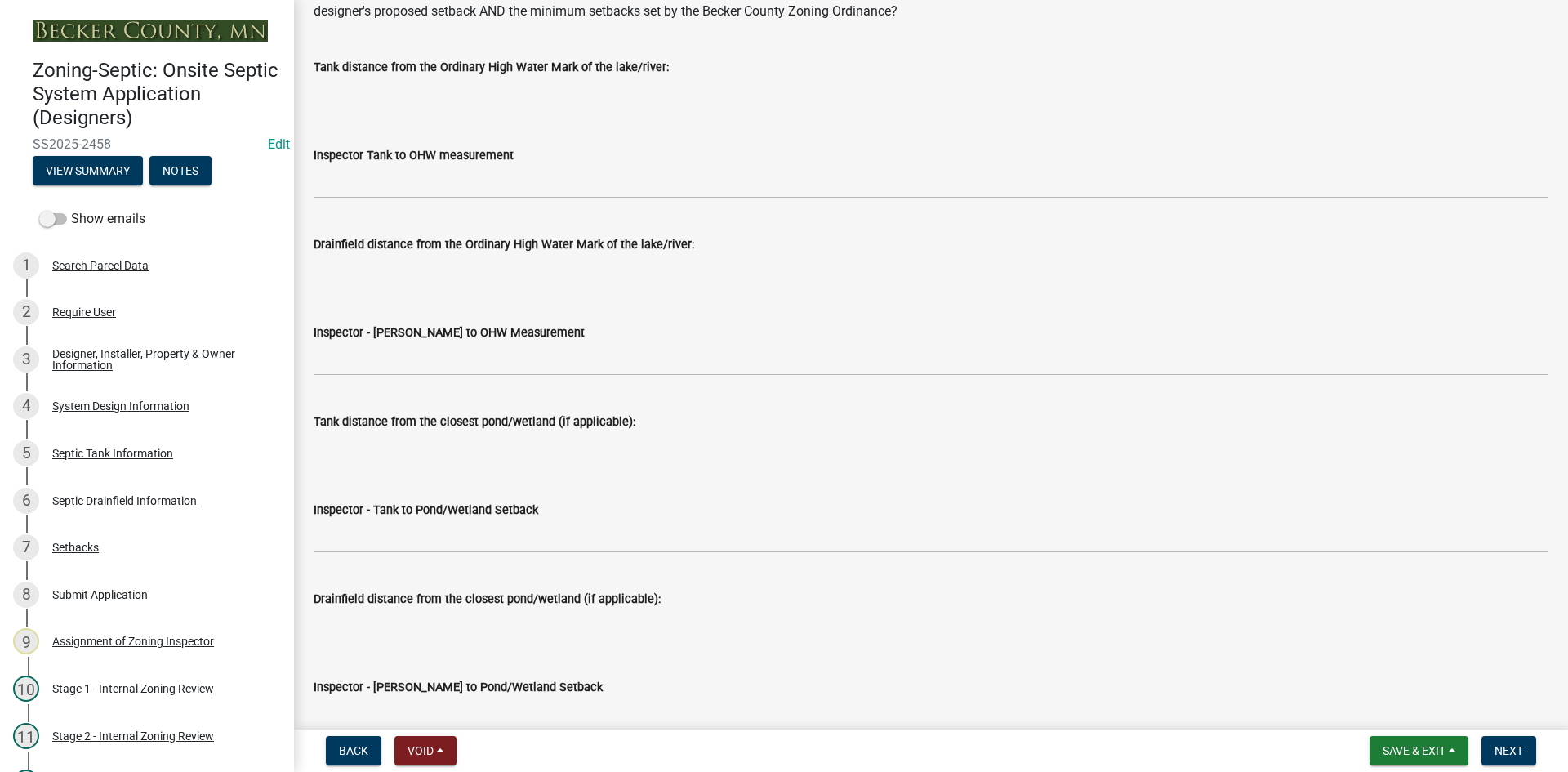
scroll to position [3841, 0]
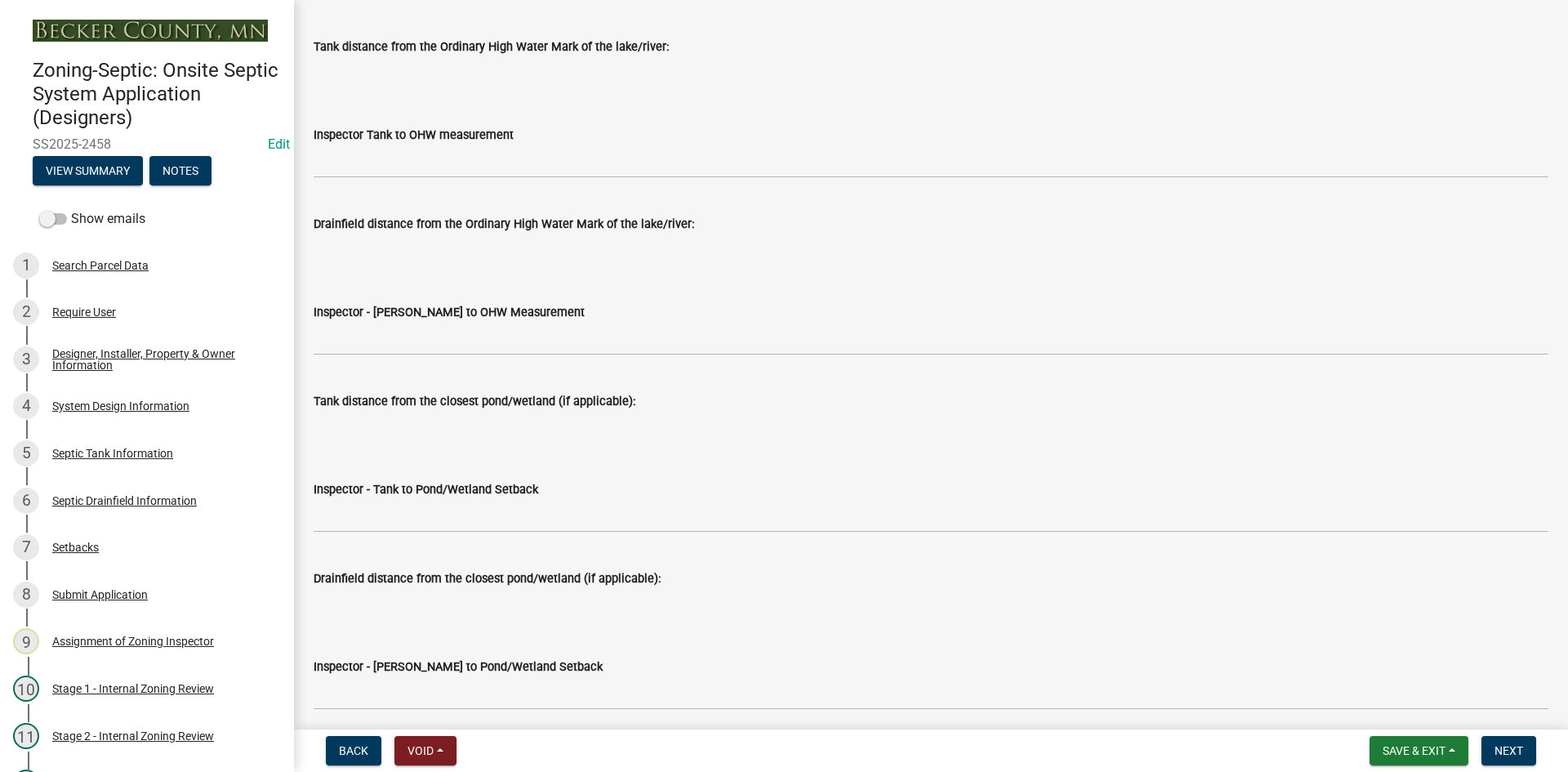
click at [385, 179] on wm-data-entity-input "Inspector Tank to OHW measurement" at bounding box center [931, 146] width 1235 height 89
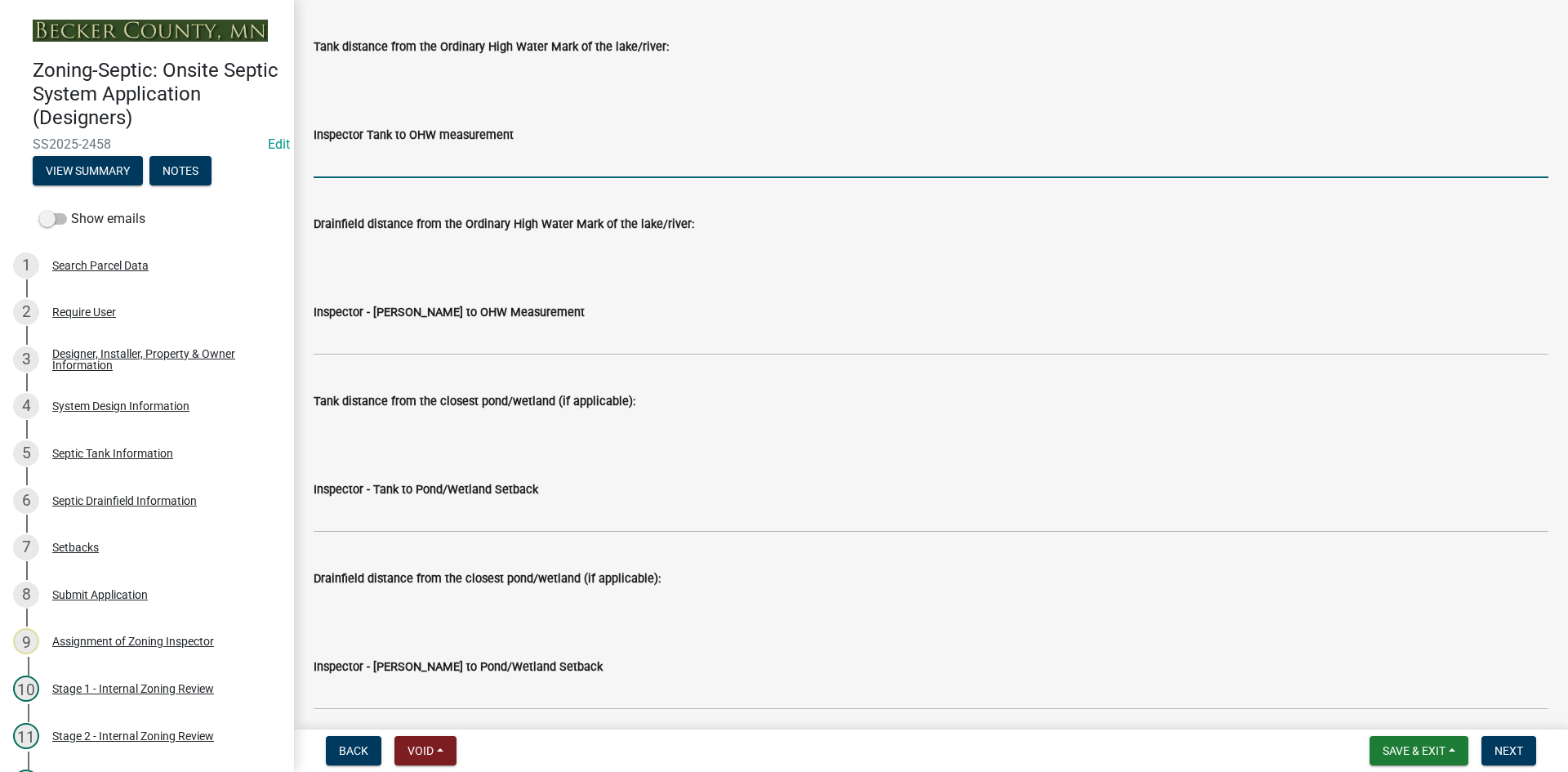
click at [385, 167] on input "Inspector Tank to OHW measurement" at bounding box center [931, 161] width 1235 height 34
type input "NA"
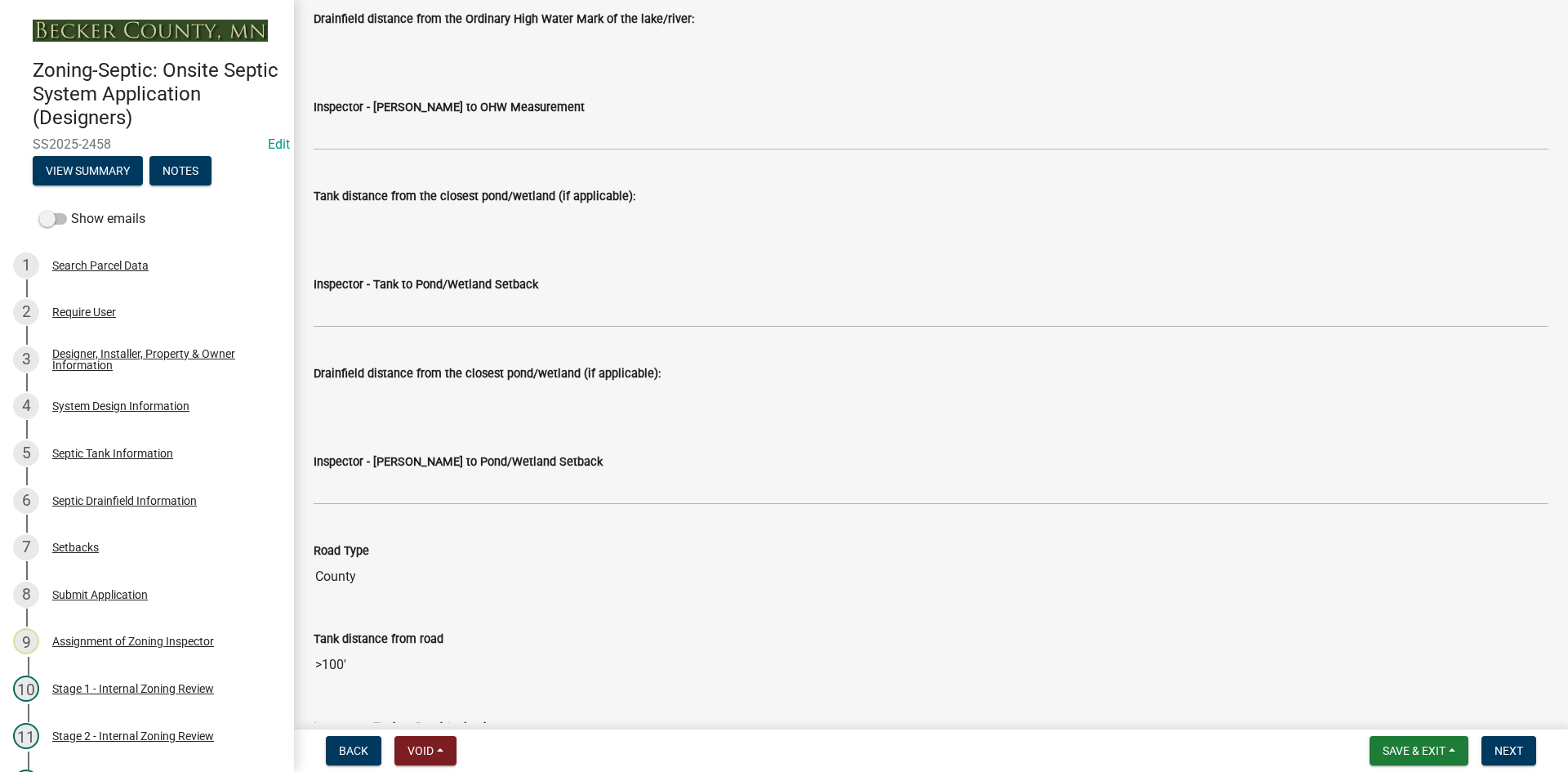
scroll to position [4085, 0]
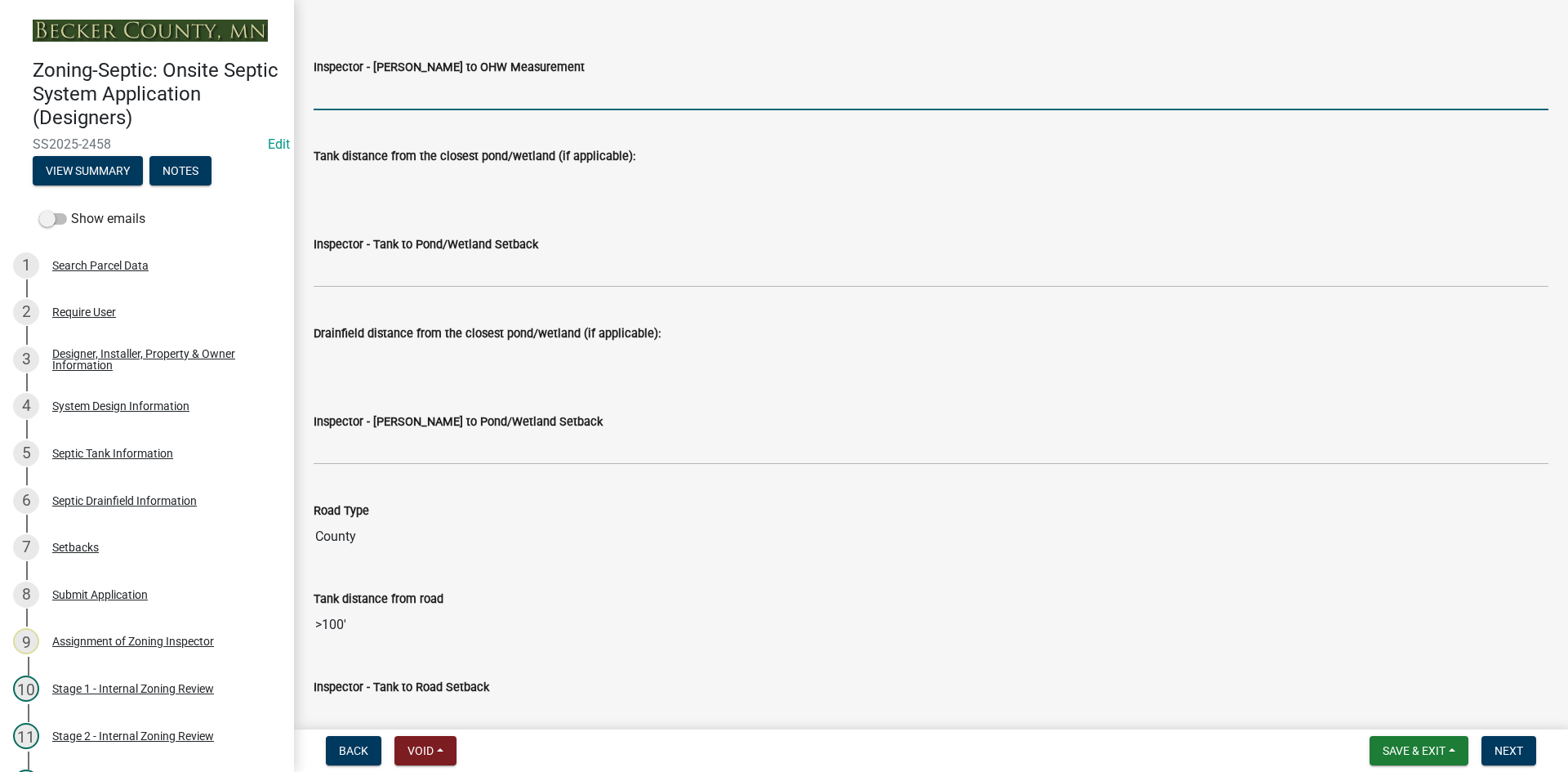
click at [365, 99] on input "Inspector - [PERSON_NAME] to OHW Measurement" at bounding box center [931, 94] width 1235 height 34
type input "NA"
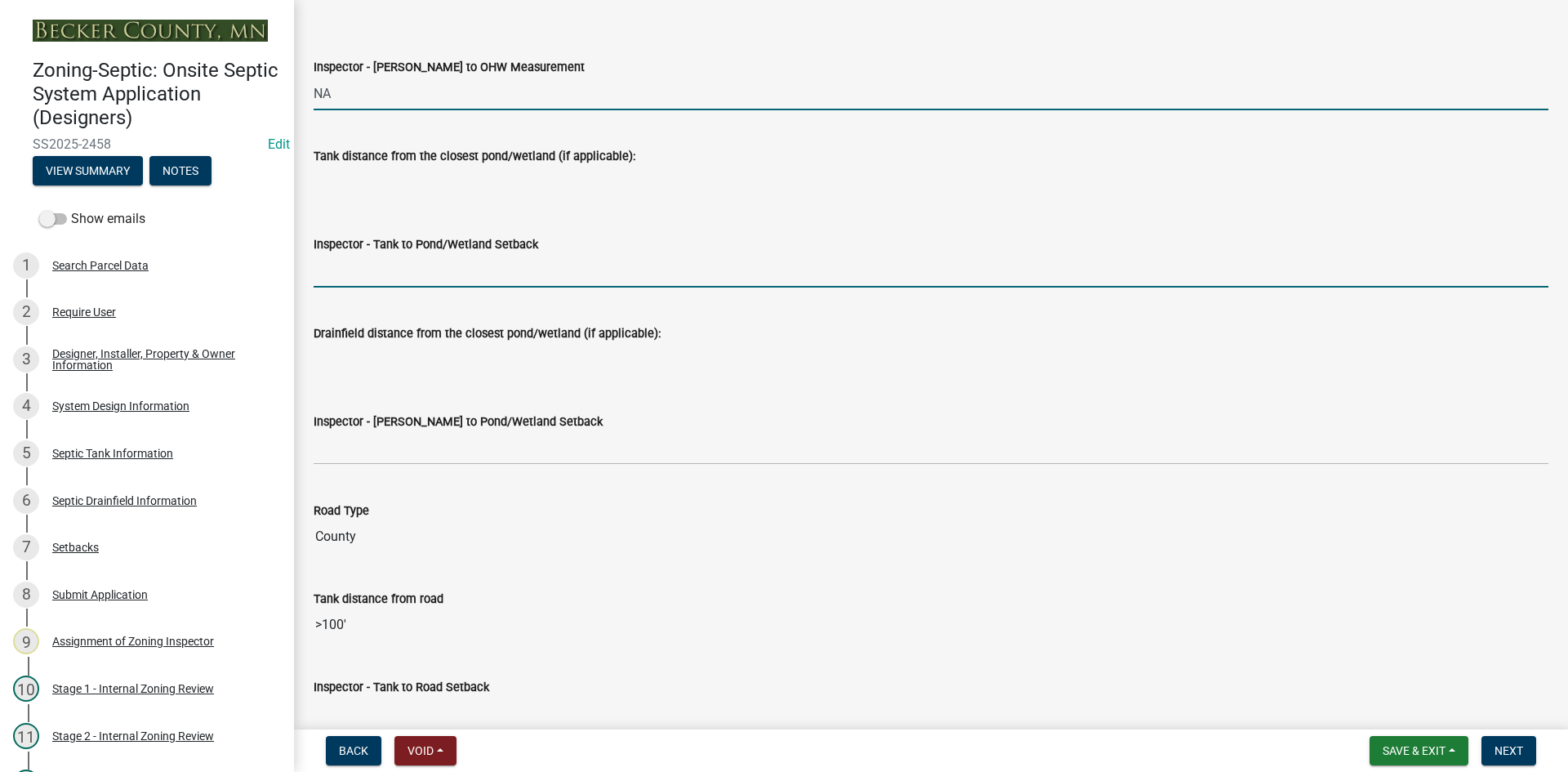
click at [384, 259] on input "Inspector - Tank to Pond/Wetland Setback" at bounding box center [931, 271] width 1235 height 34
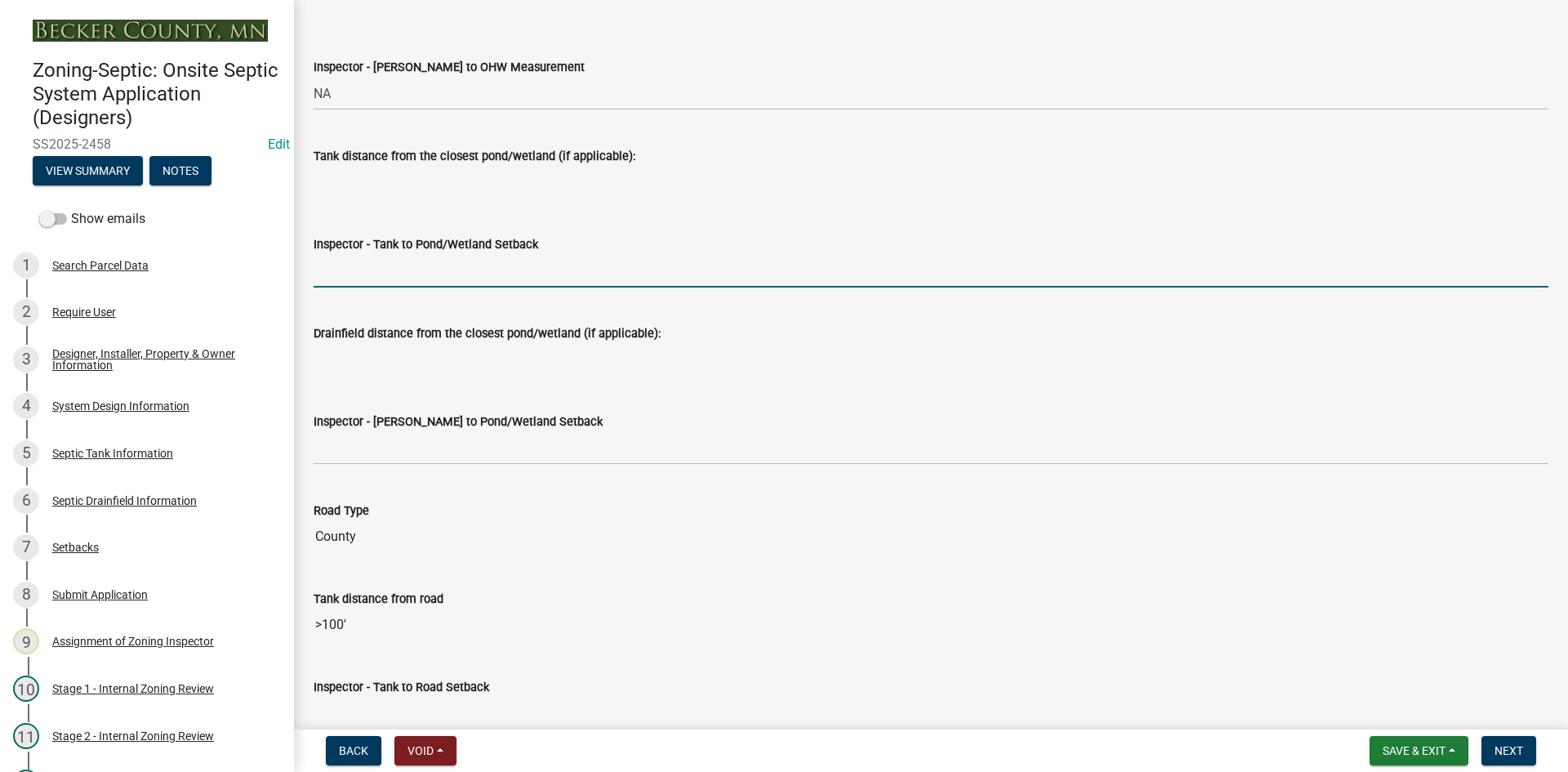
type input "NA"
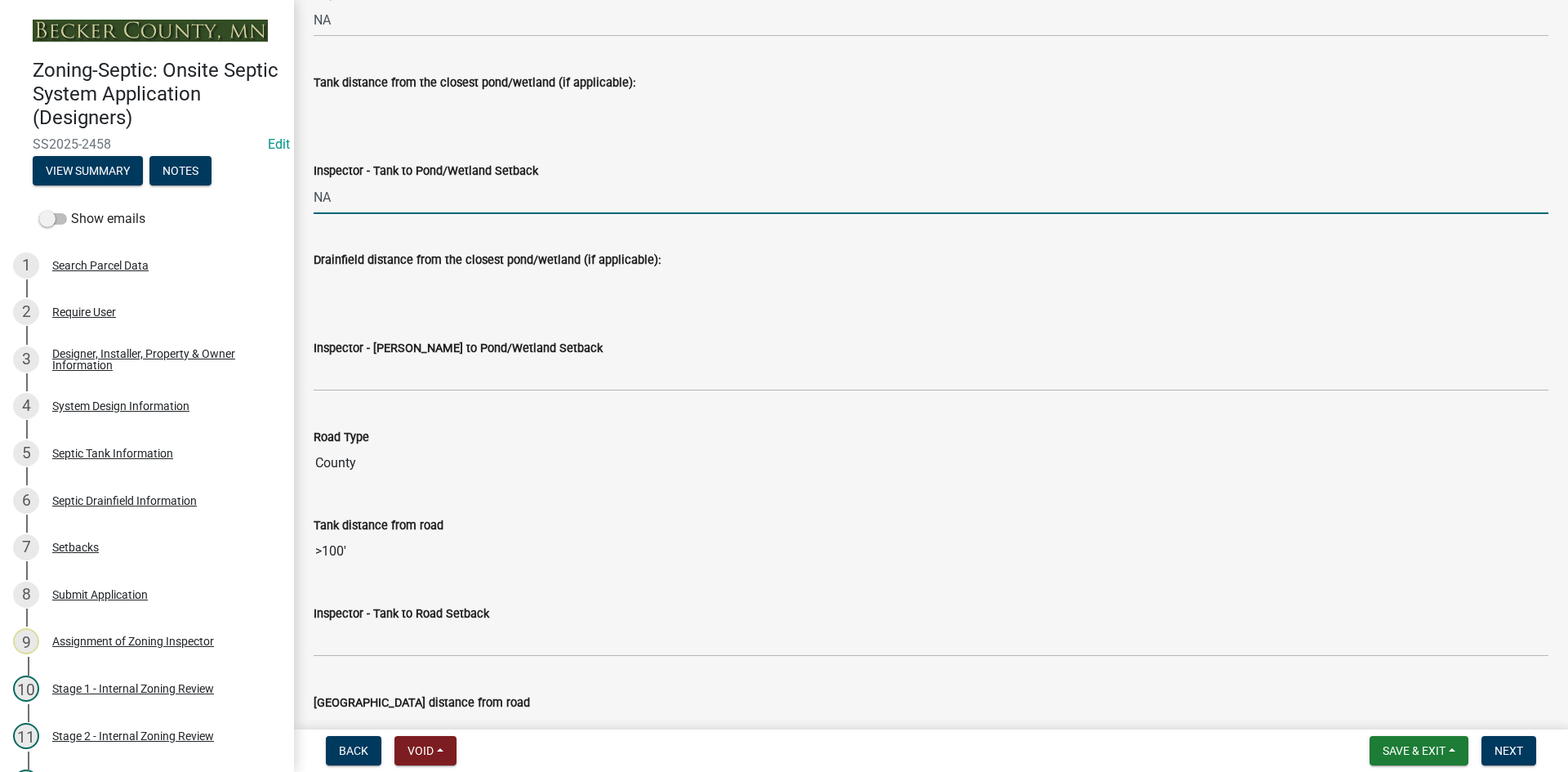
scroll to position [4331, 0]
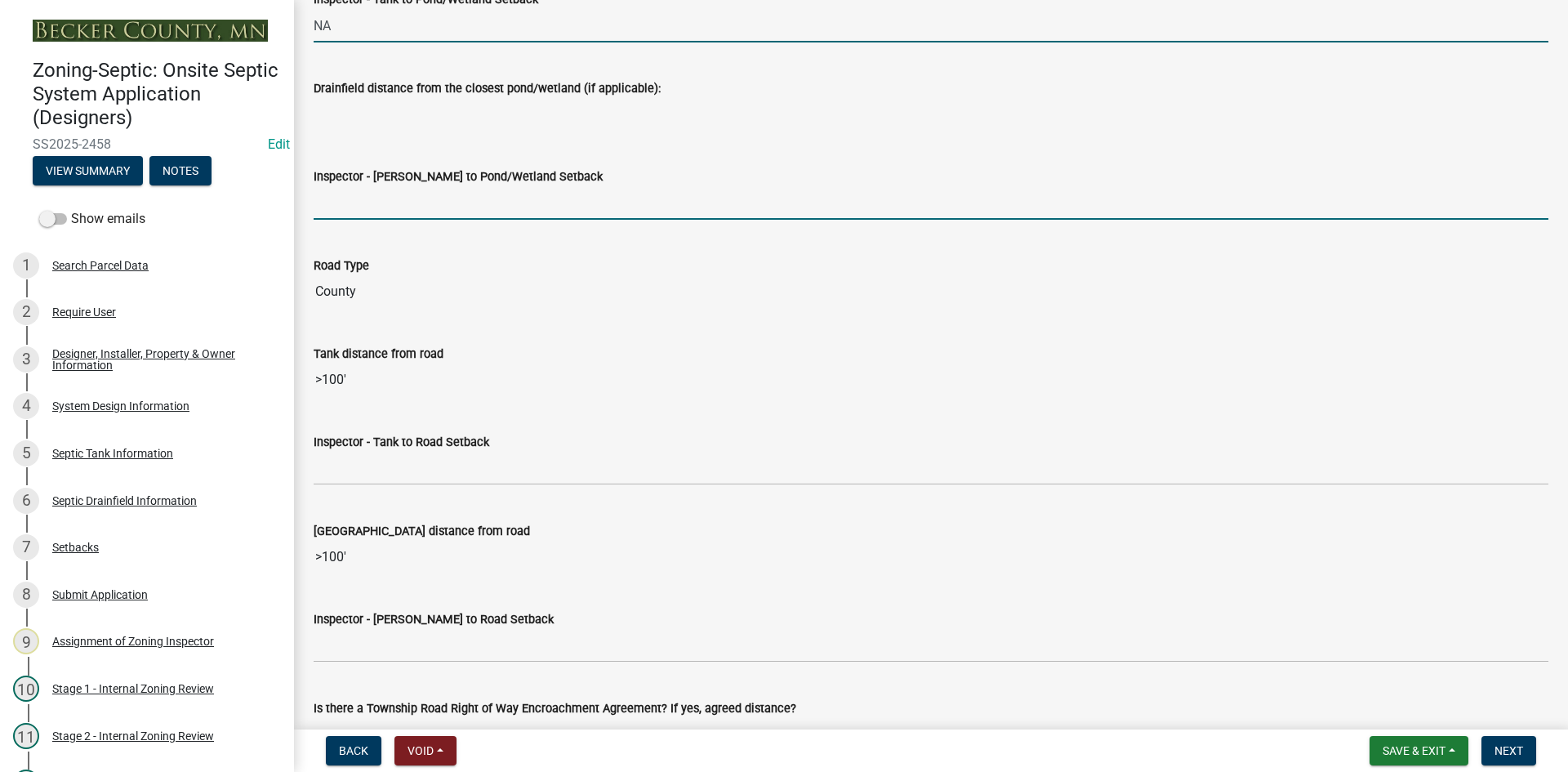
click at [380, 210] on input "Inspector - [PERSON_NAME] to Pond/Wetland Setback" at bounding box center [931, 203] width 1235 height 34
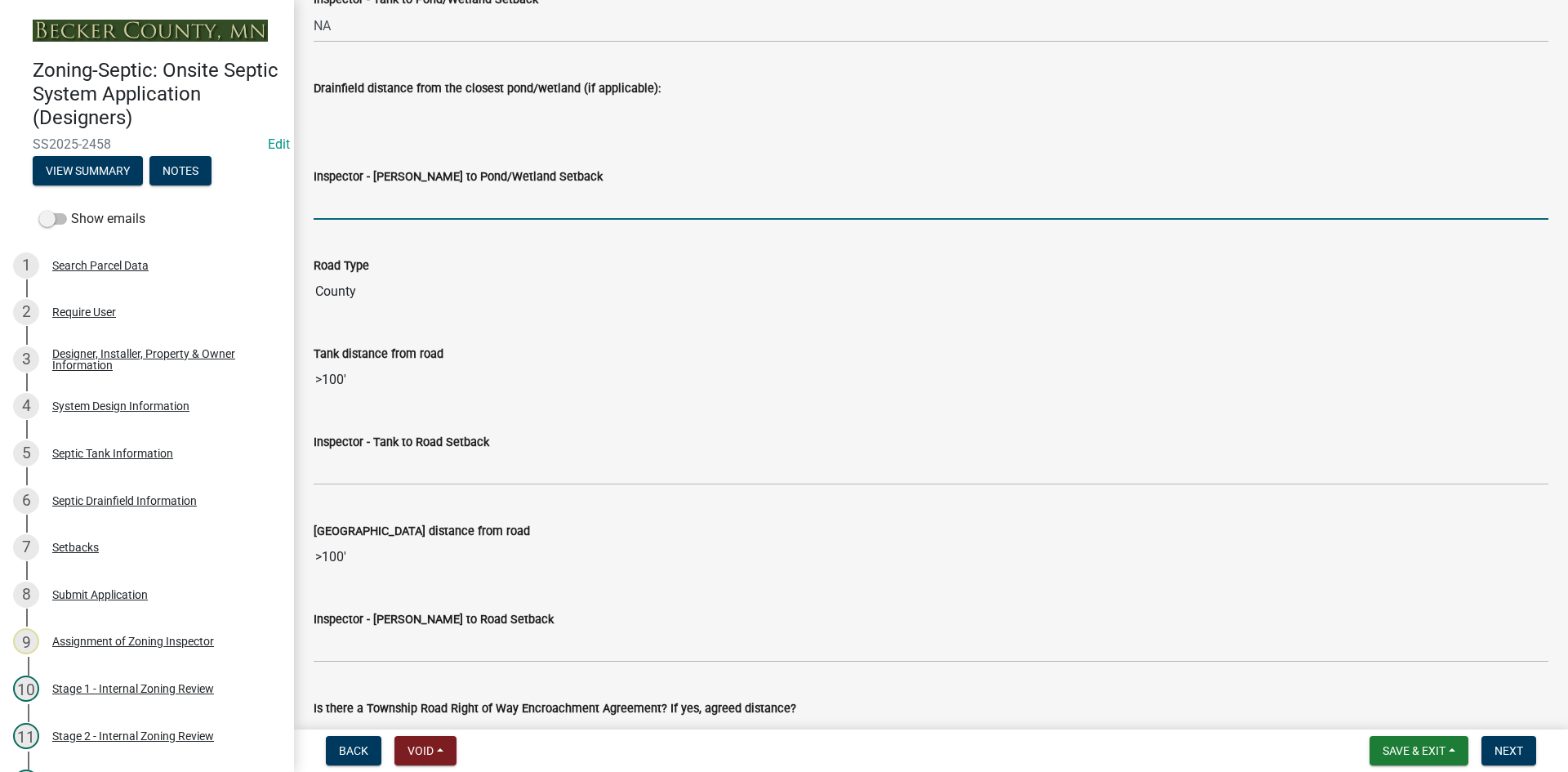
type input "NA"
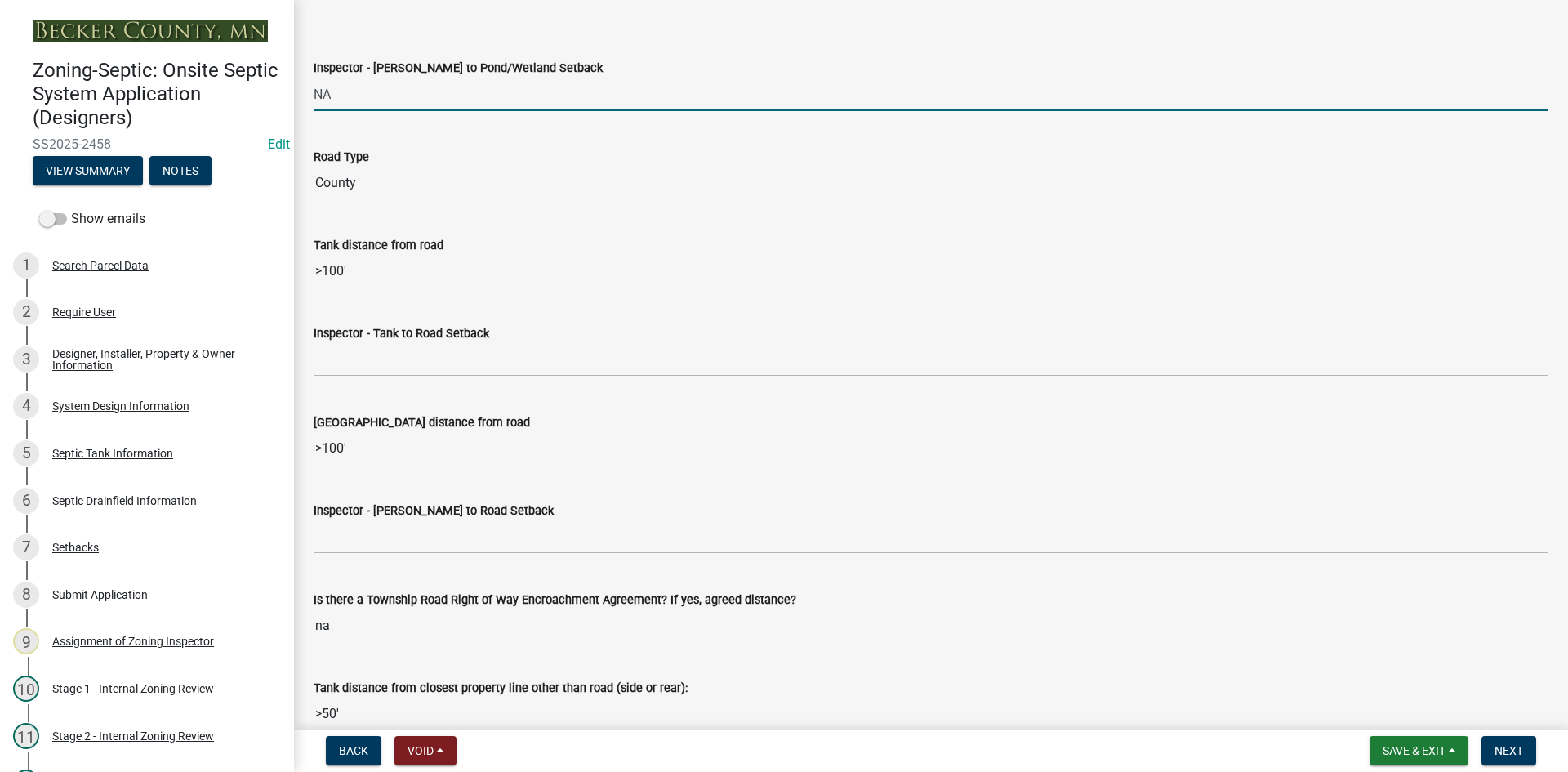
scroll to position [4575, 0]
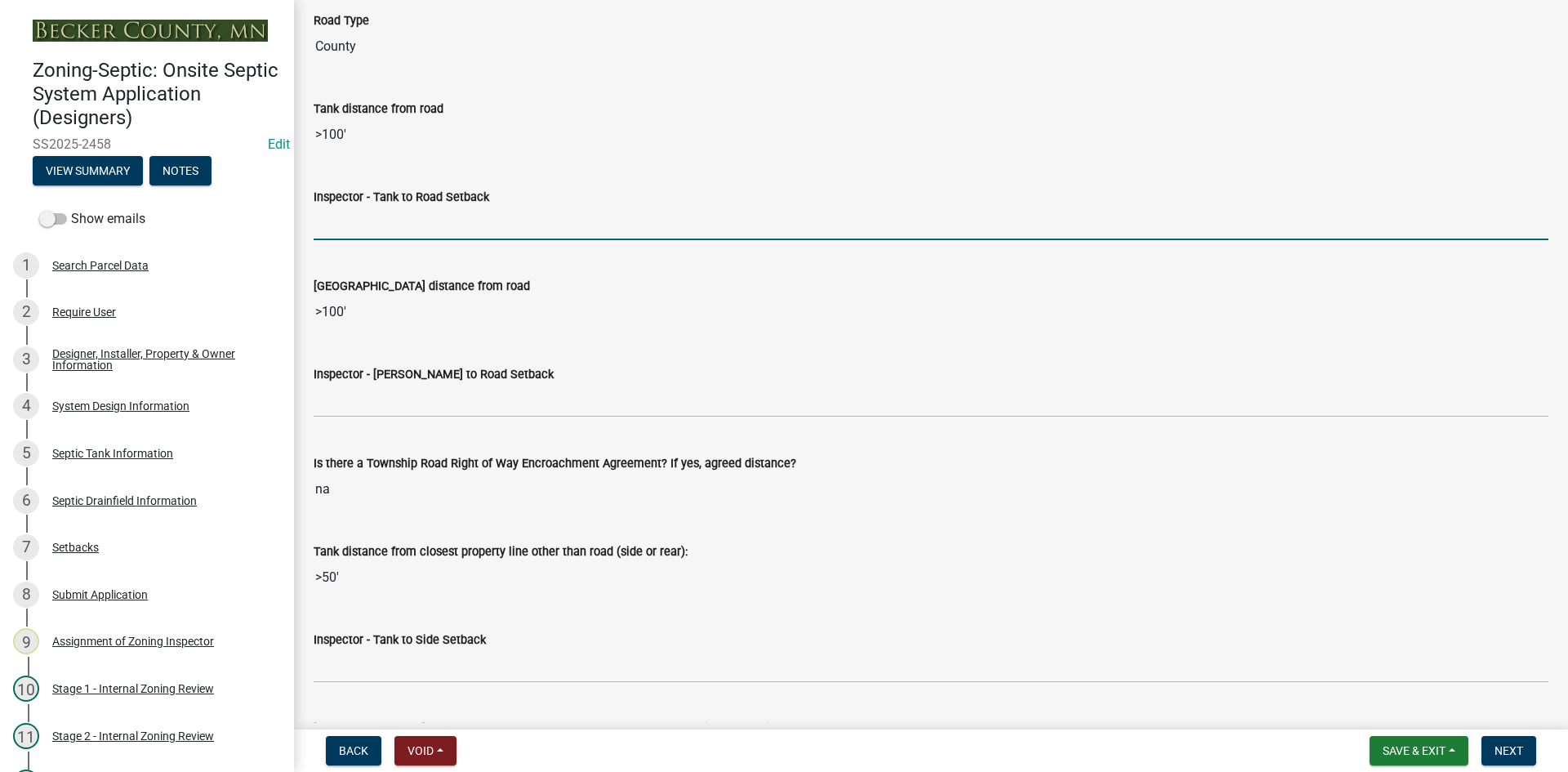
drag, startPoint x: 350, startPoint y: 231, endPoint x: 362, endPoint y: 233, distance: 12.2
click at [352, 231] on input "Inspector - Tank to Road Setback" at bounding box center [931, 223] width 1235 height 34
type input "10+"
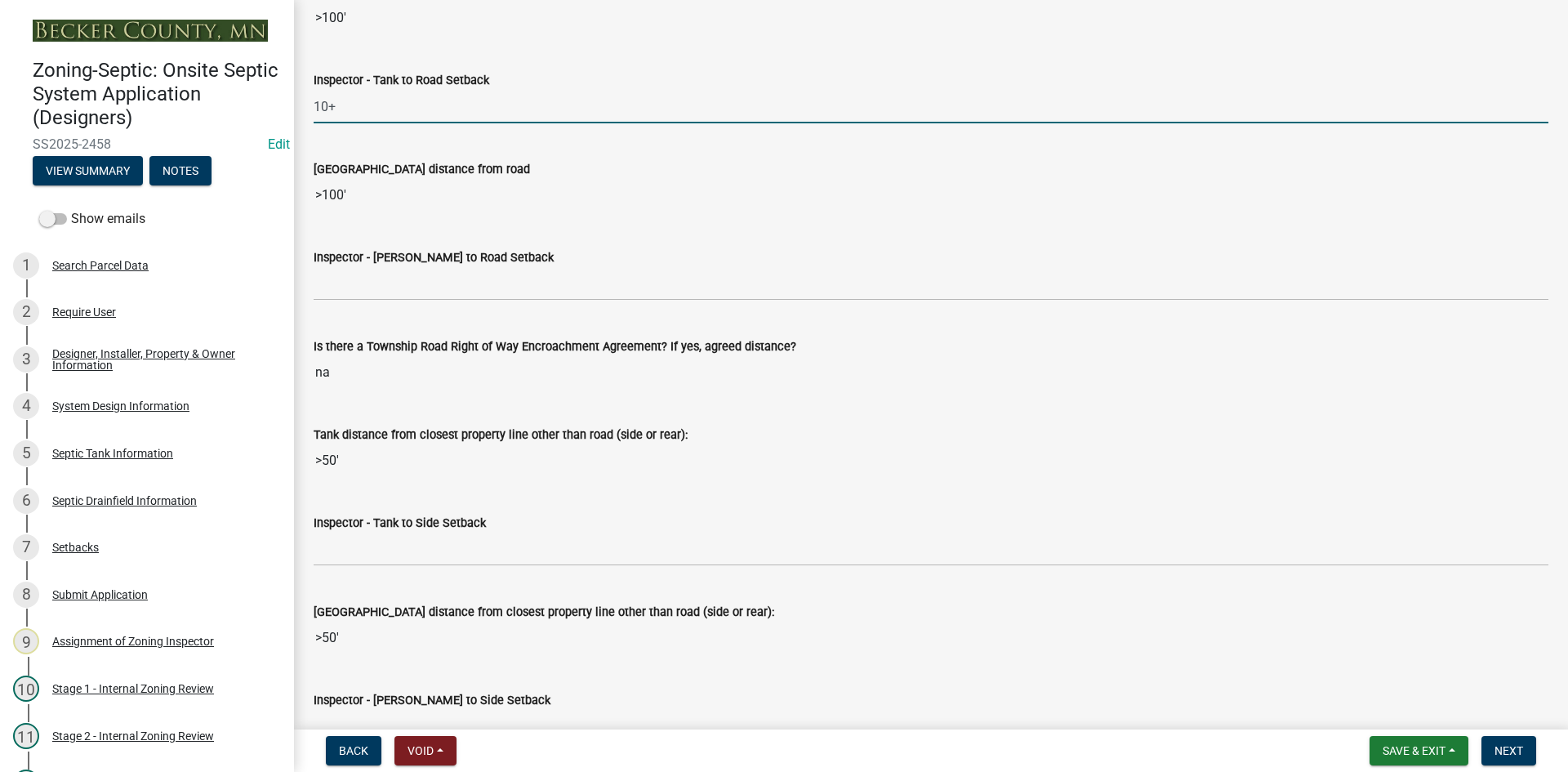
scroll to position [4821, 0]
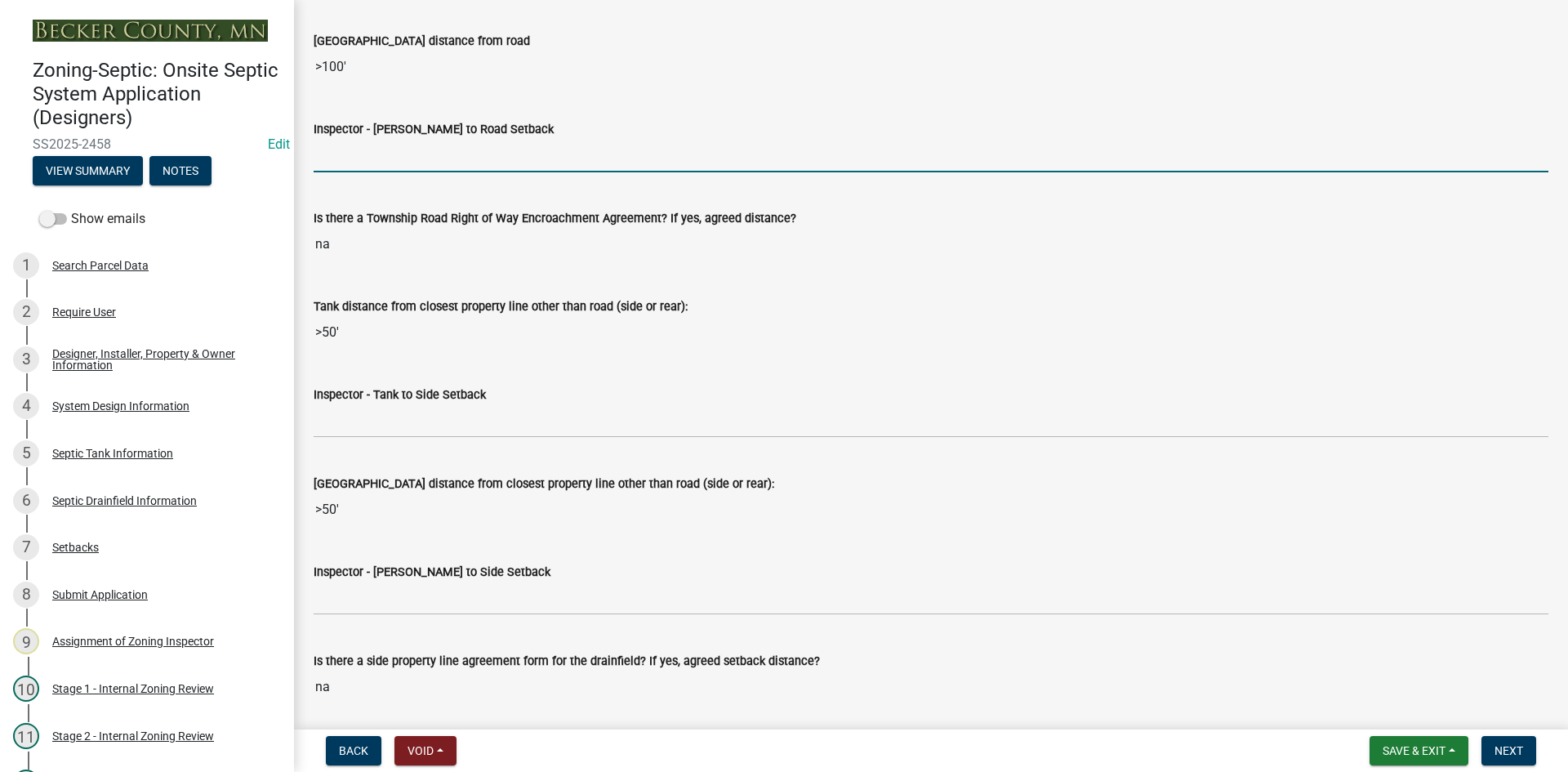
click at [392, 152] on input "Inspector - [PERSON_NAME] to Road Setback" at bounding box center [931, 156] width 1235 height 34
type input "10+"
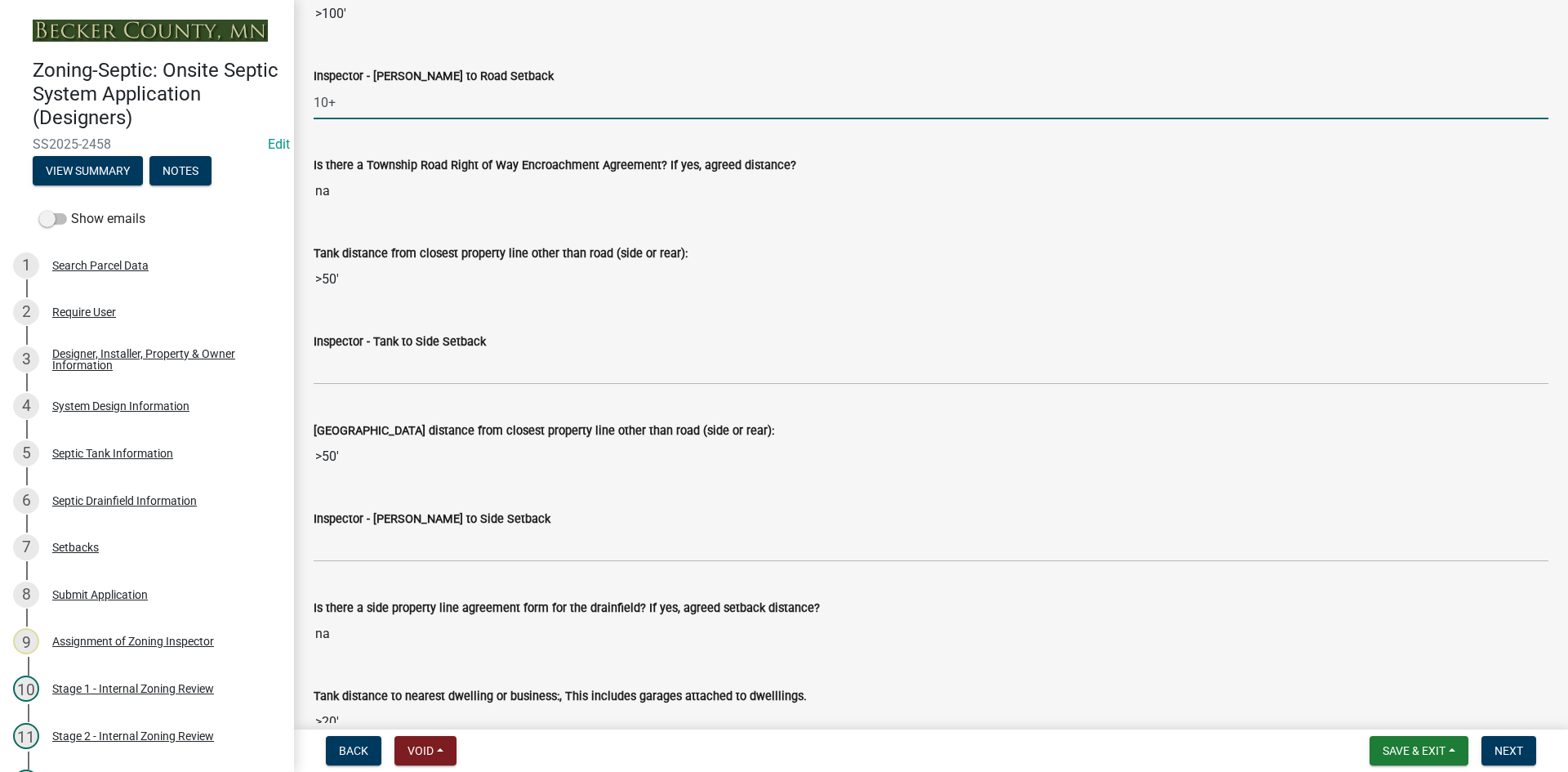
scroll to position [4902, 0]
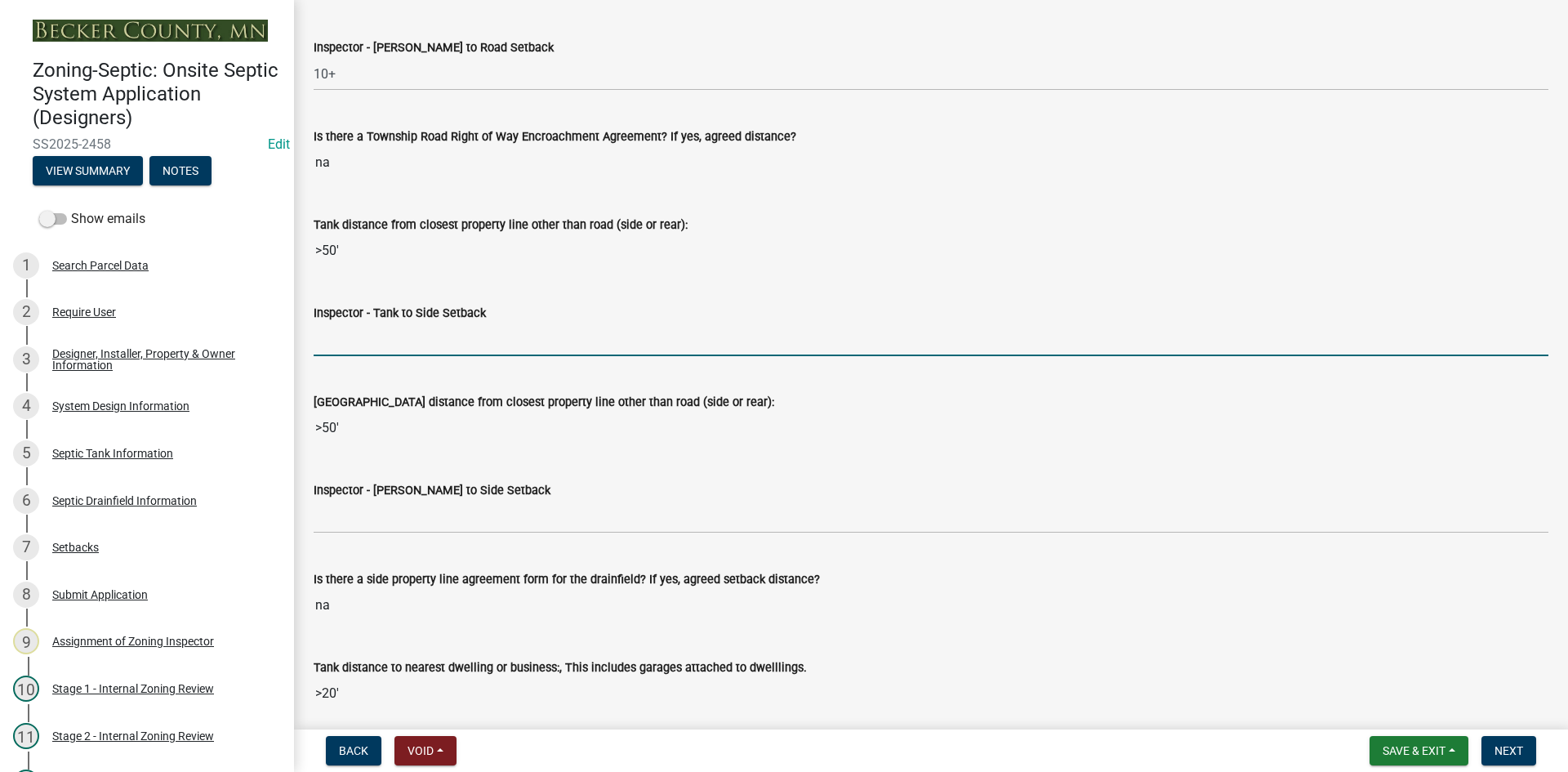
click at [372, 338] on input "Inspector - Tank to Side Setback" at bounding box center [931, 339] width 1235 height 34
type input "10+"
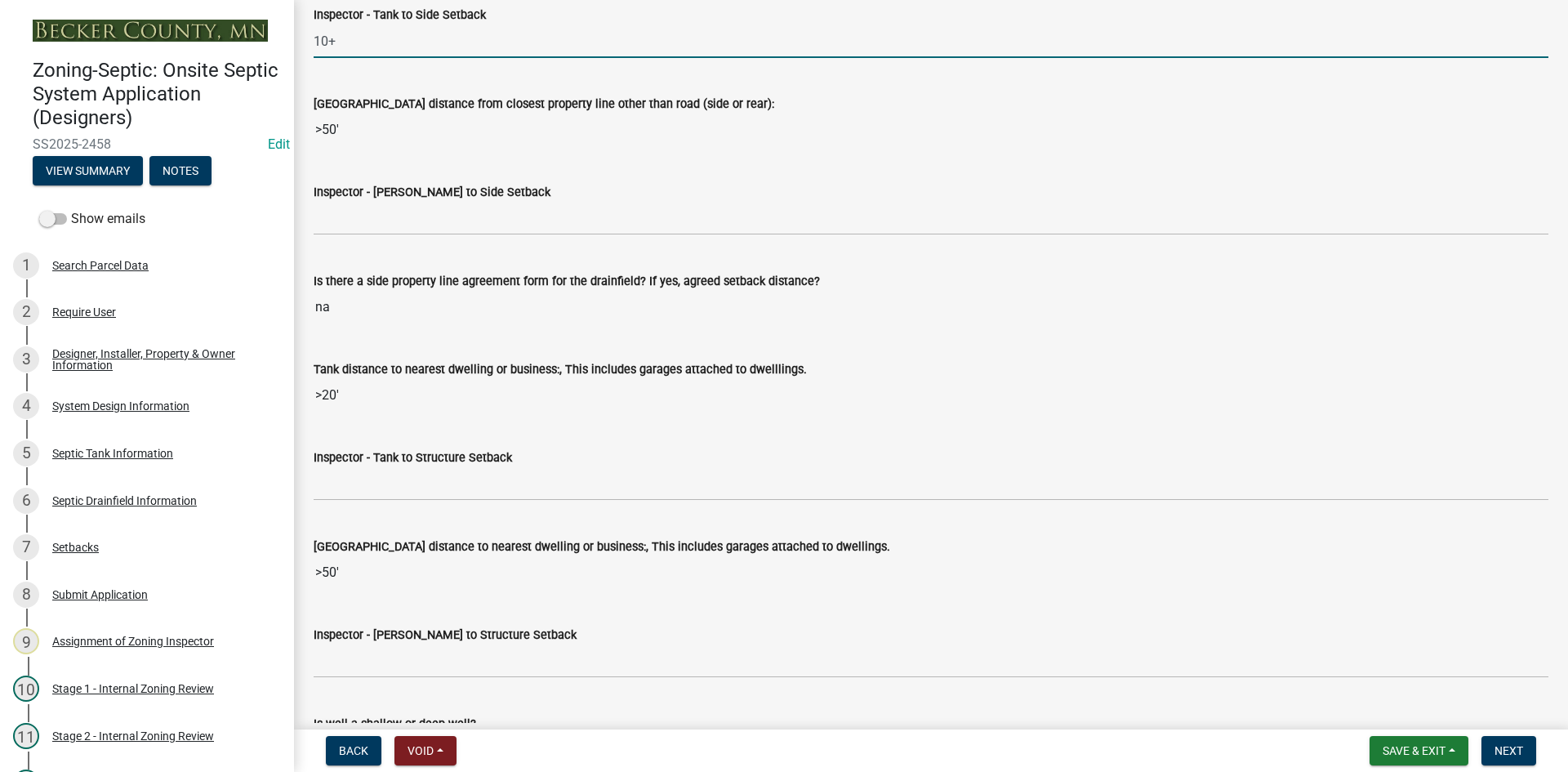
scroll to position [5229, 0]
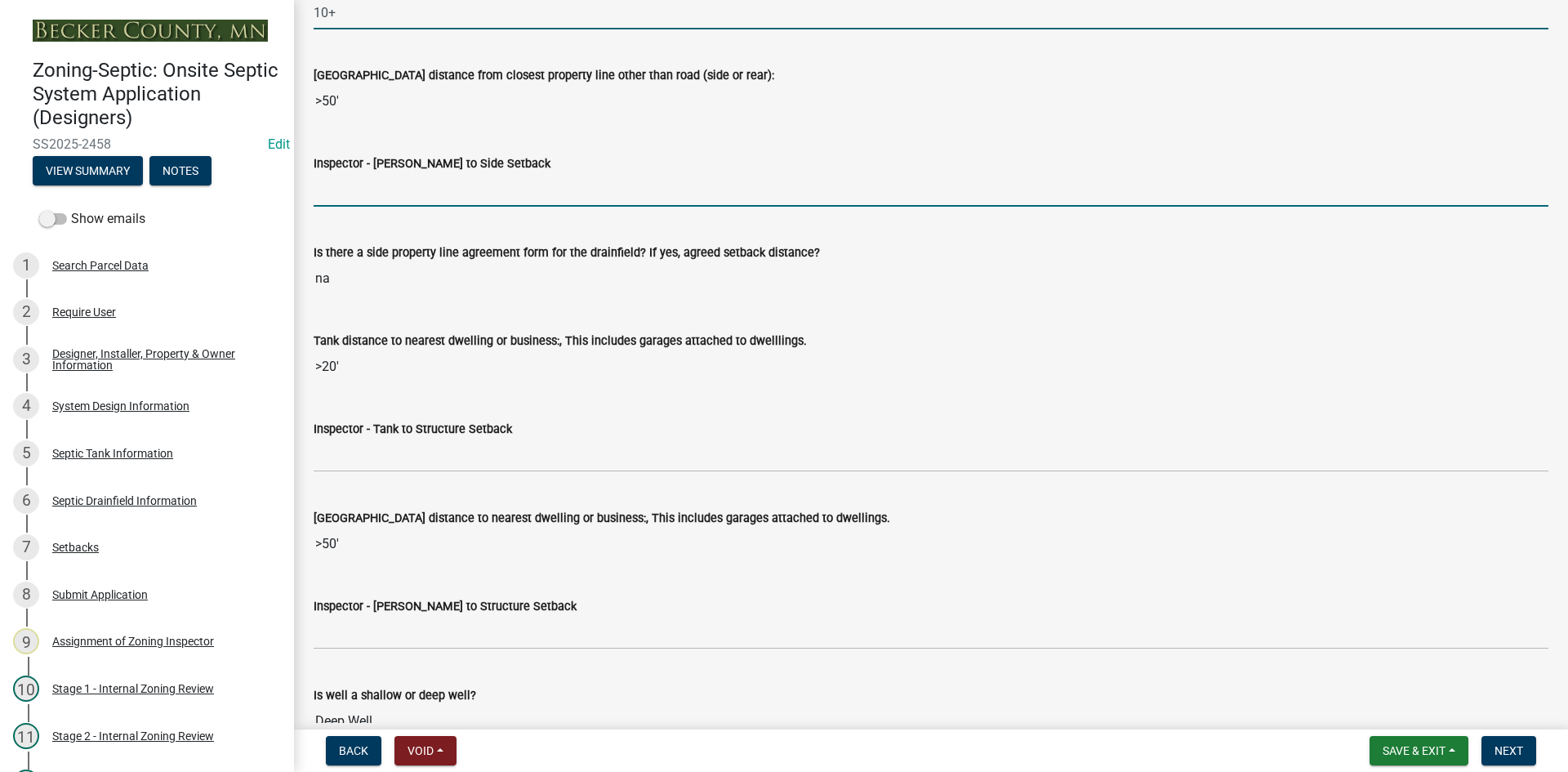
click at [376, 194] on input "Inspector - [PERSON_NAME] to Side Setback" at bounding box center [931, 190] width 1235 height 34
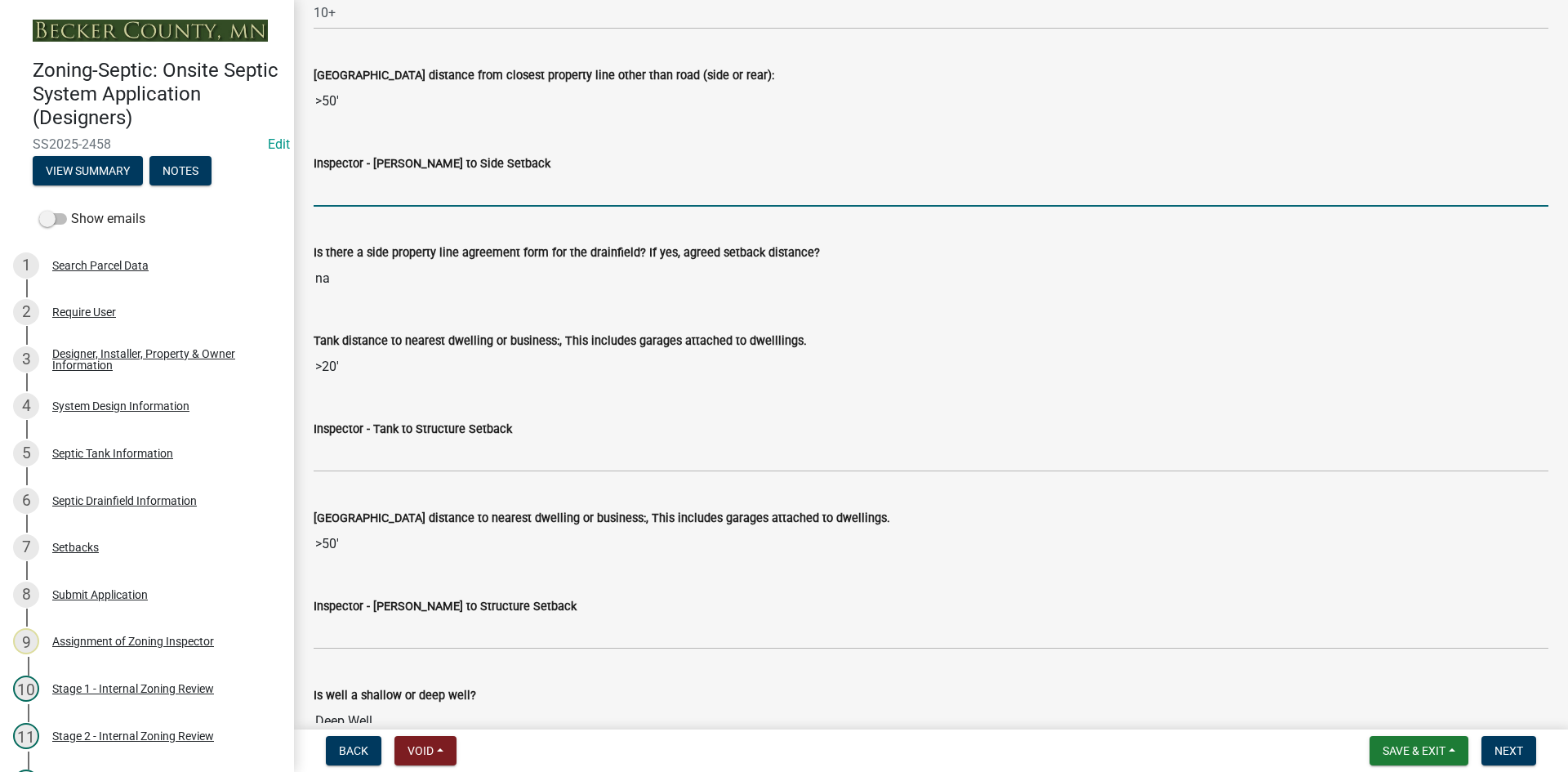
type input "10+"
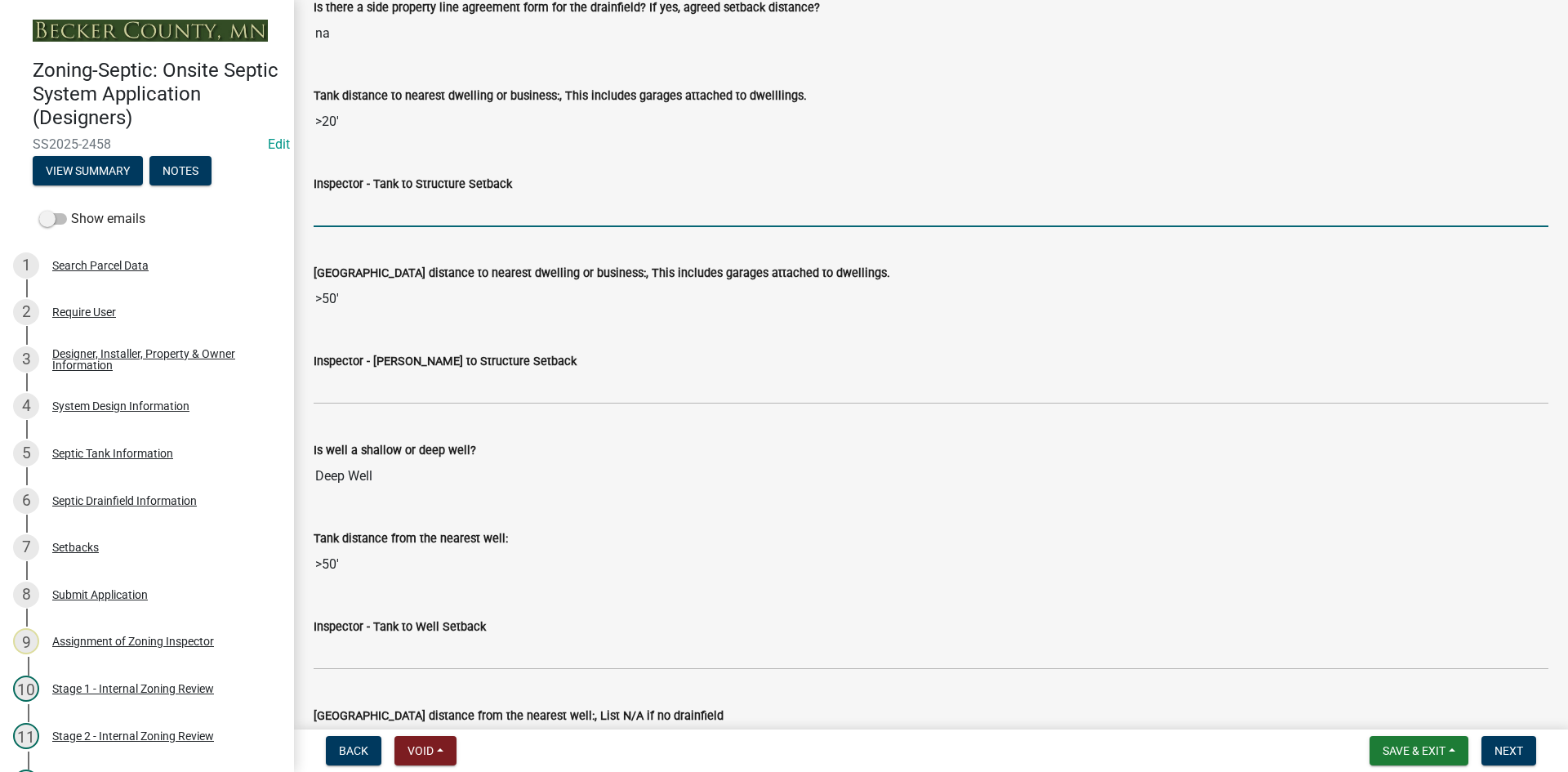
click at [376, 208] on input "Inspector - Tank to Structure Setback" at bounding box center [931, 210] width 1235 height 34
type input "10+"
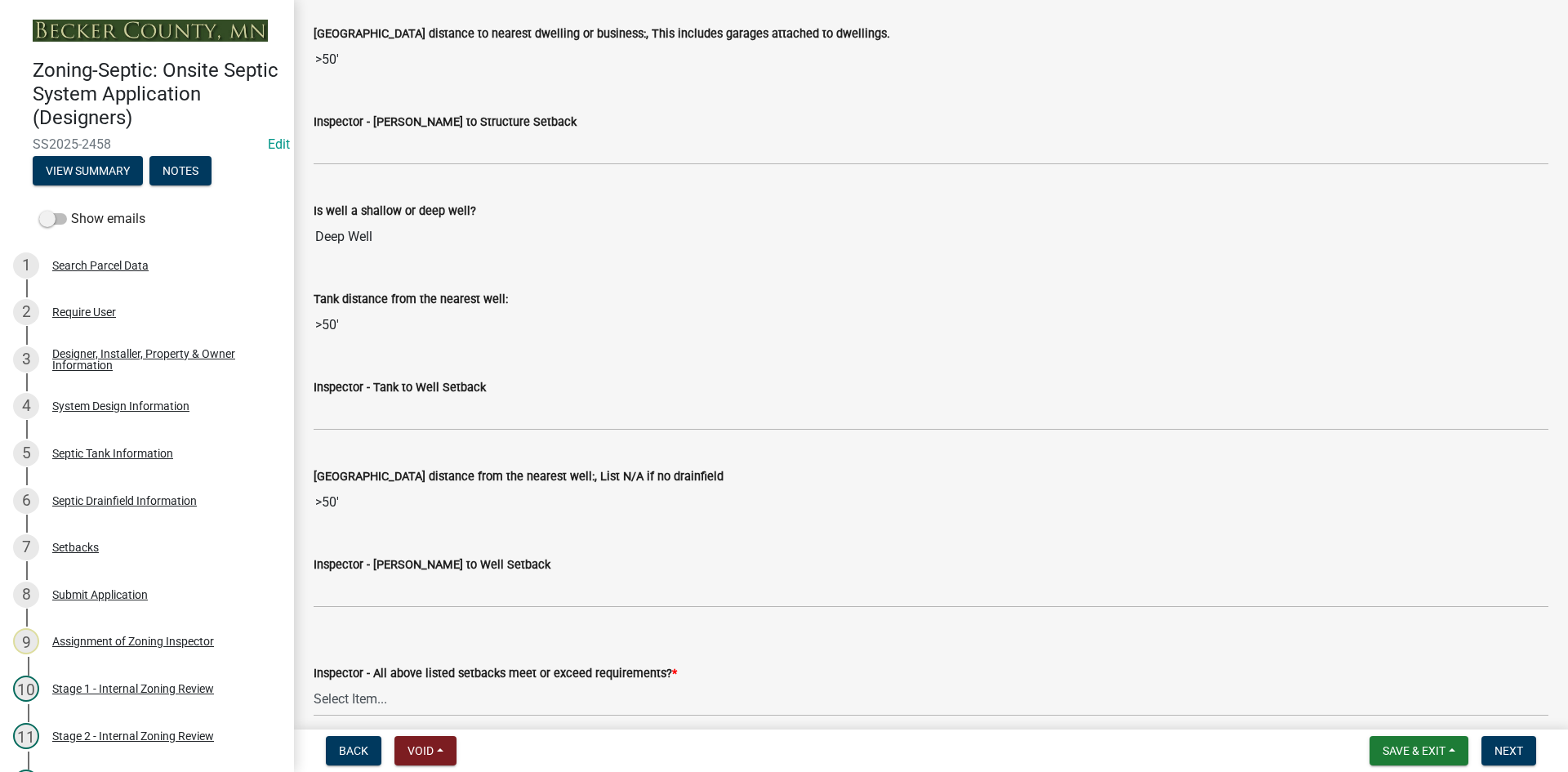
scroll to position [5720, 0]
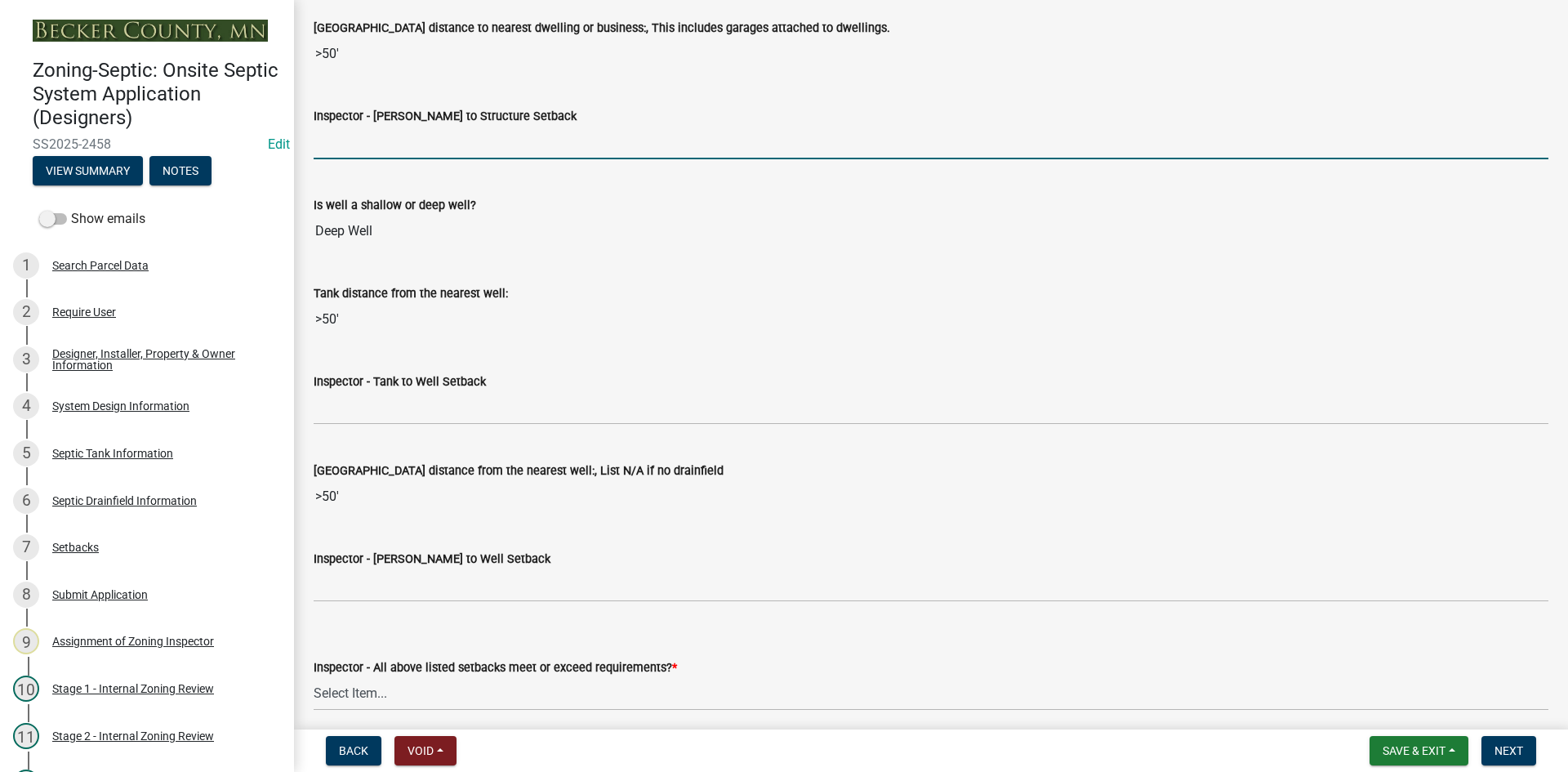
drag, startPoint x: 403, startPoint y: 144, endPoint x: 430, endPoint y: 152, distance: 28.2
click at [403, 144] on input "Inspector - [PERSON_NAME] to Structure Setback" at bounding box center [931, 143] width 1235 height 34
type input "20+"
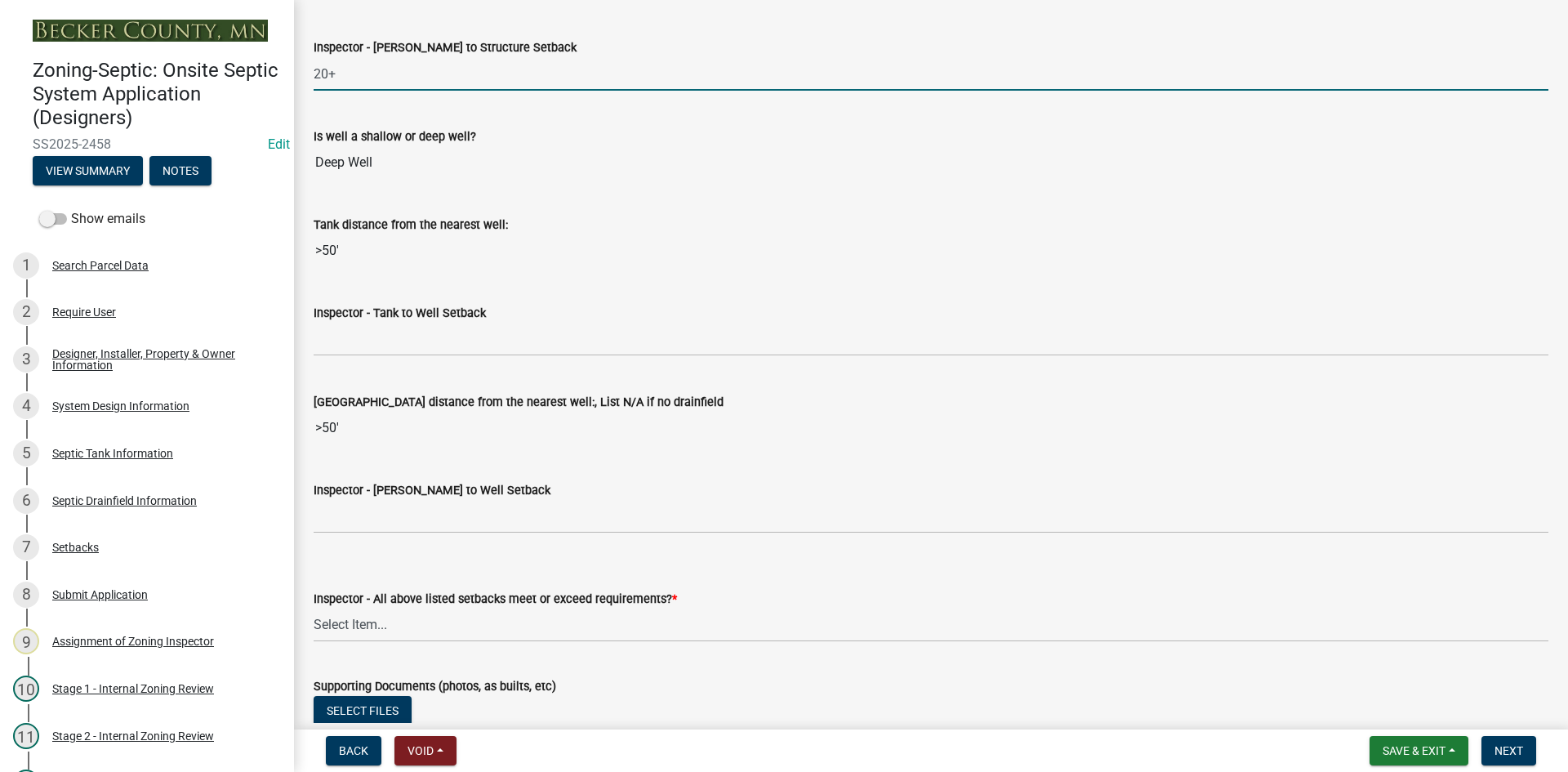
scroll to position [5883, 0]
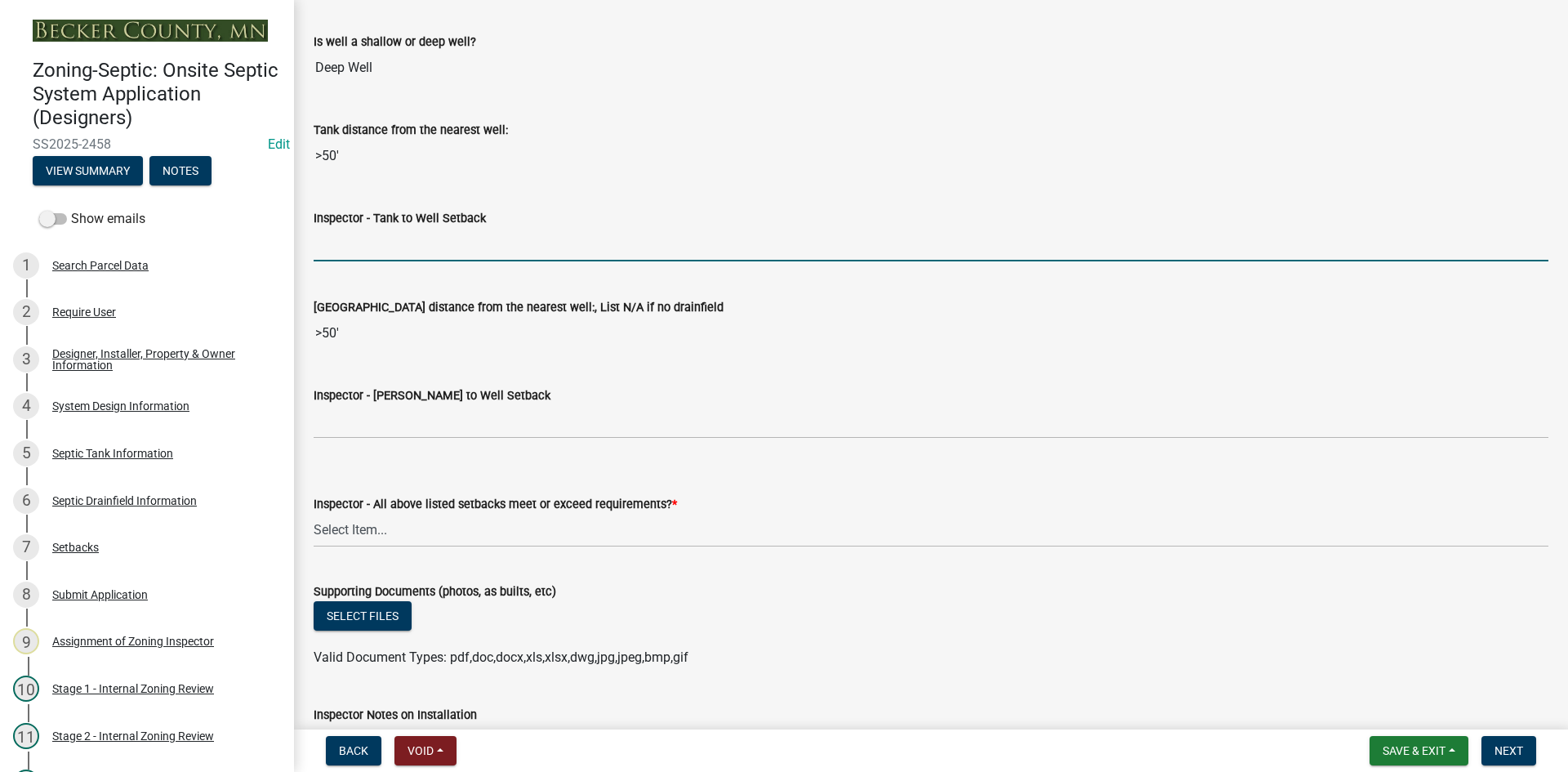
click at [374, 238] on input "Inspector - Tank to Well Setback" at bounding box center [931, 245] width 1235 height 34
type input "50+"
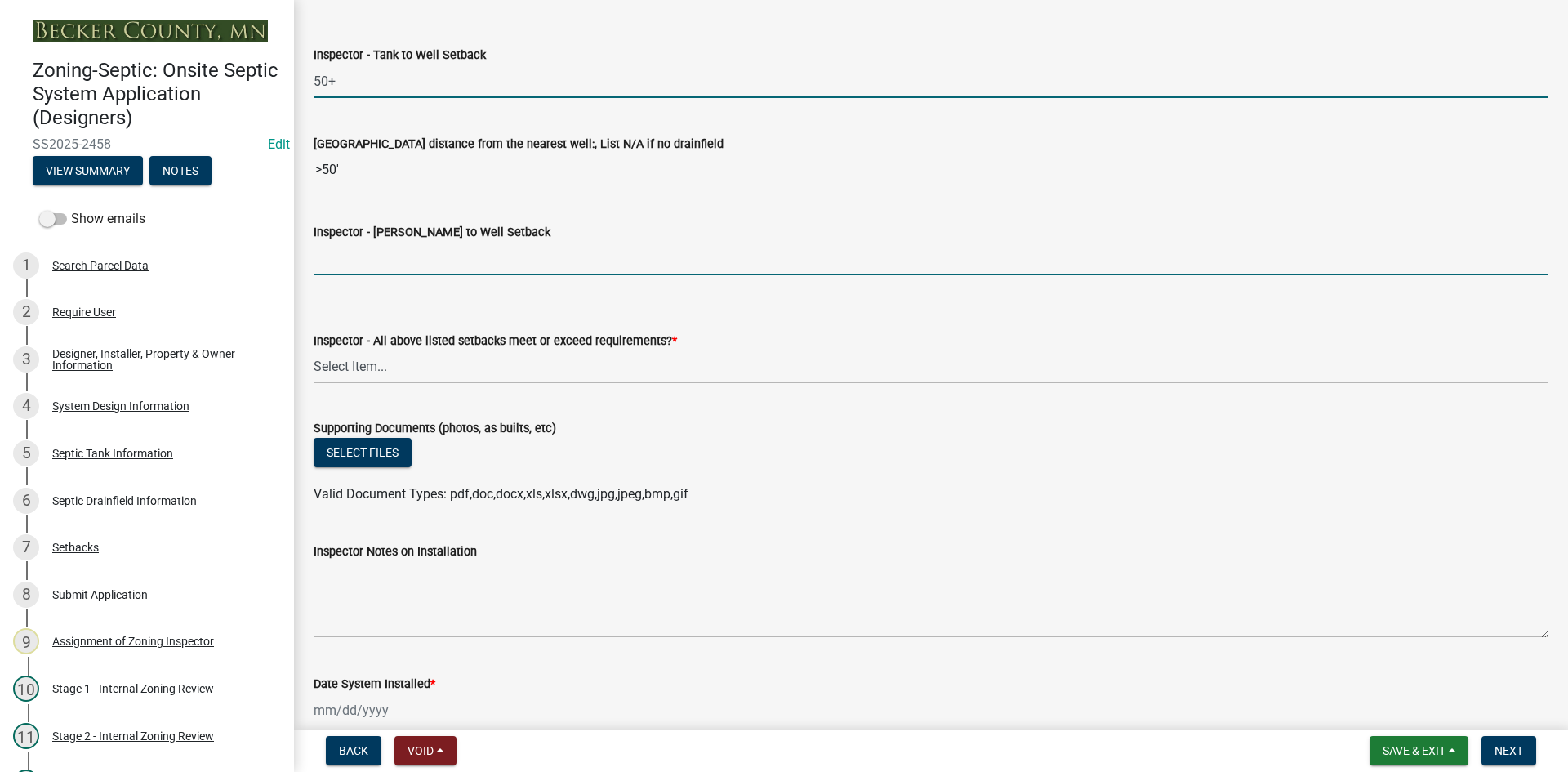
click at [368, 257] on input "Inspector - [PERSON_NAME] to Well Setback" at bounding box center [931, 259] width 1235 height 34
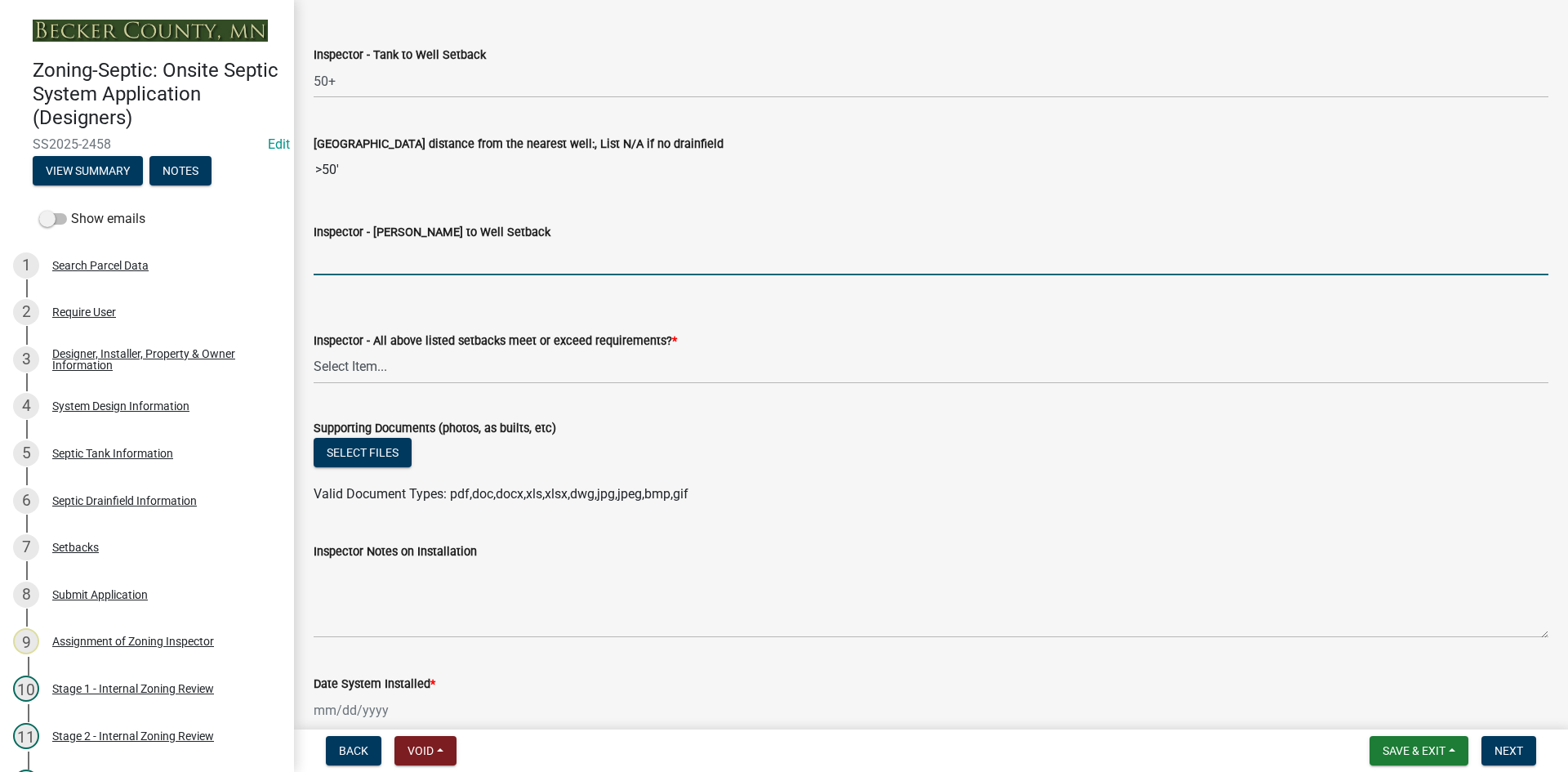
type input "50+"
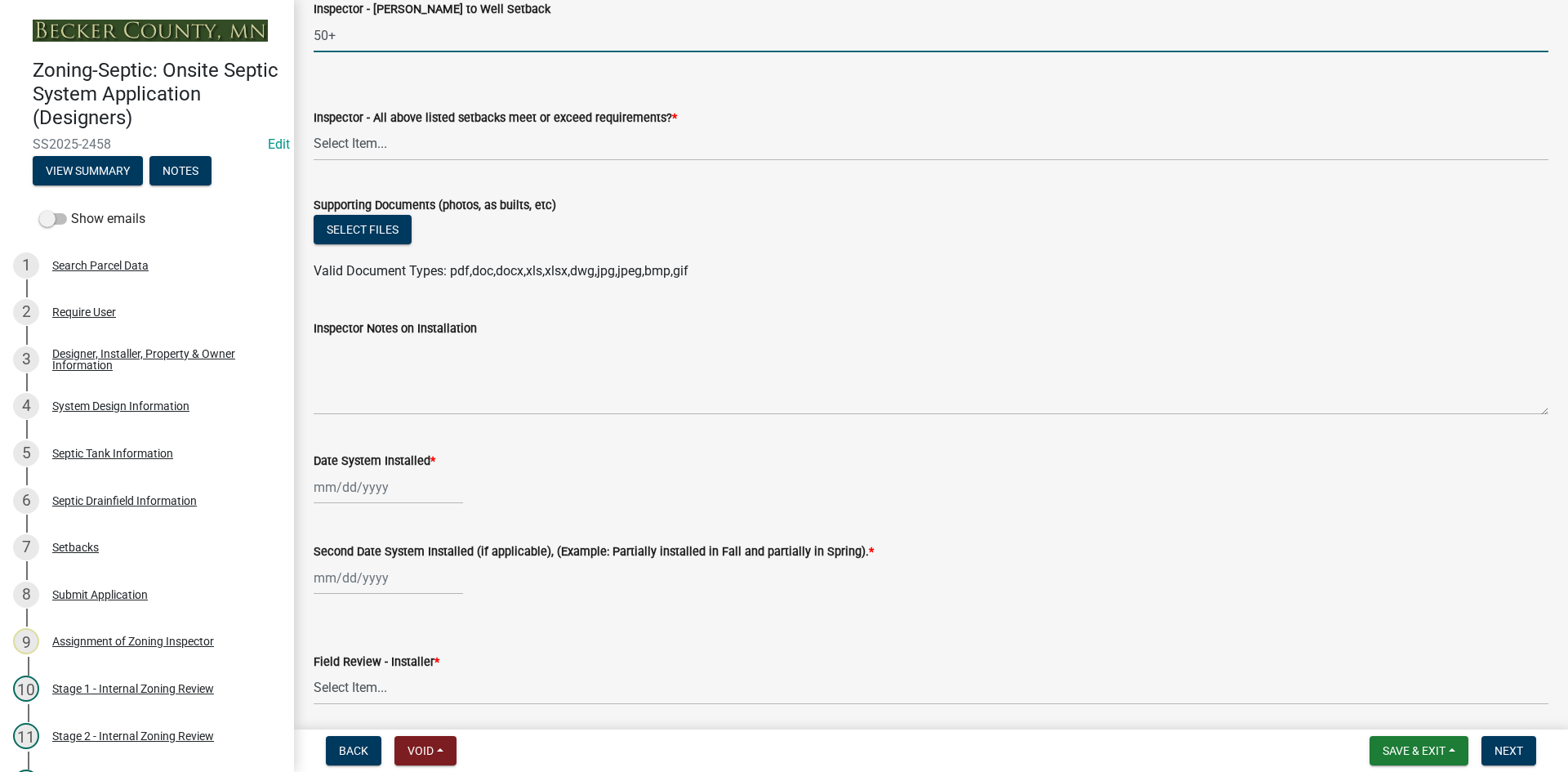
scroll to position [6291, 0]
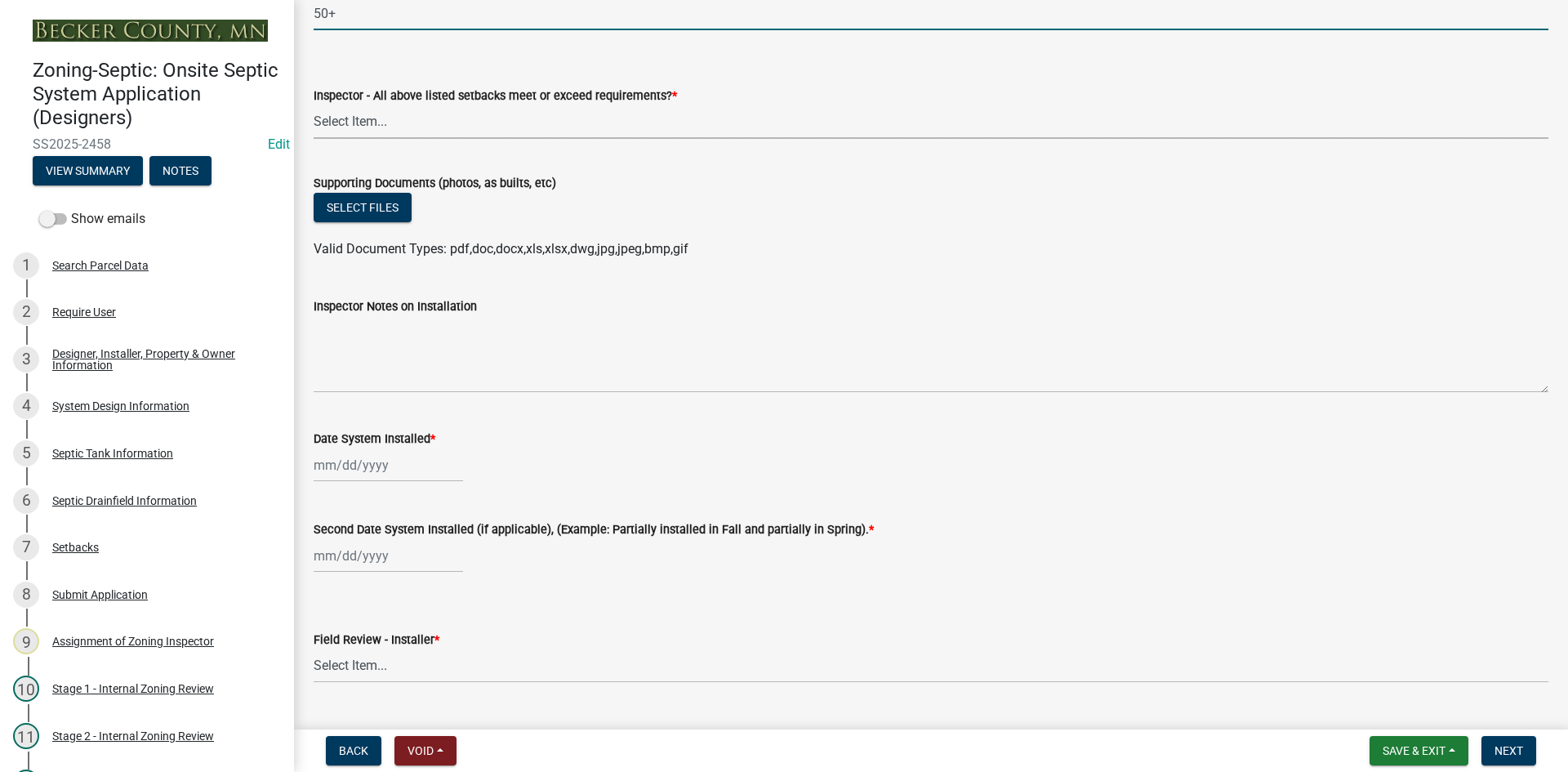
click at [376, 126] on select "Select Item... Yes No" at bounding box center [931, 122] width 1235 height 34
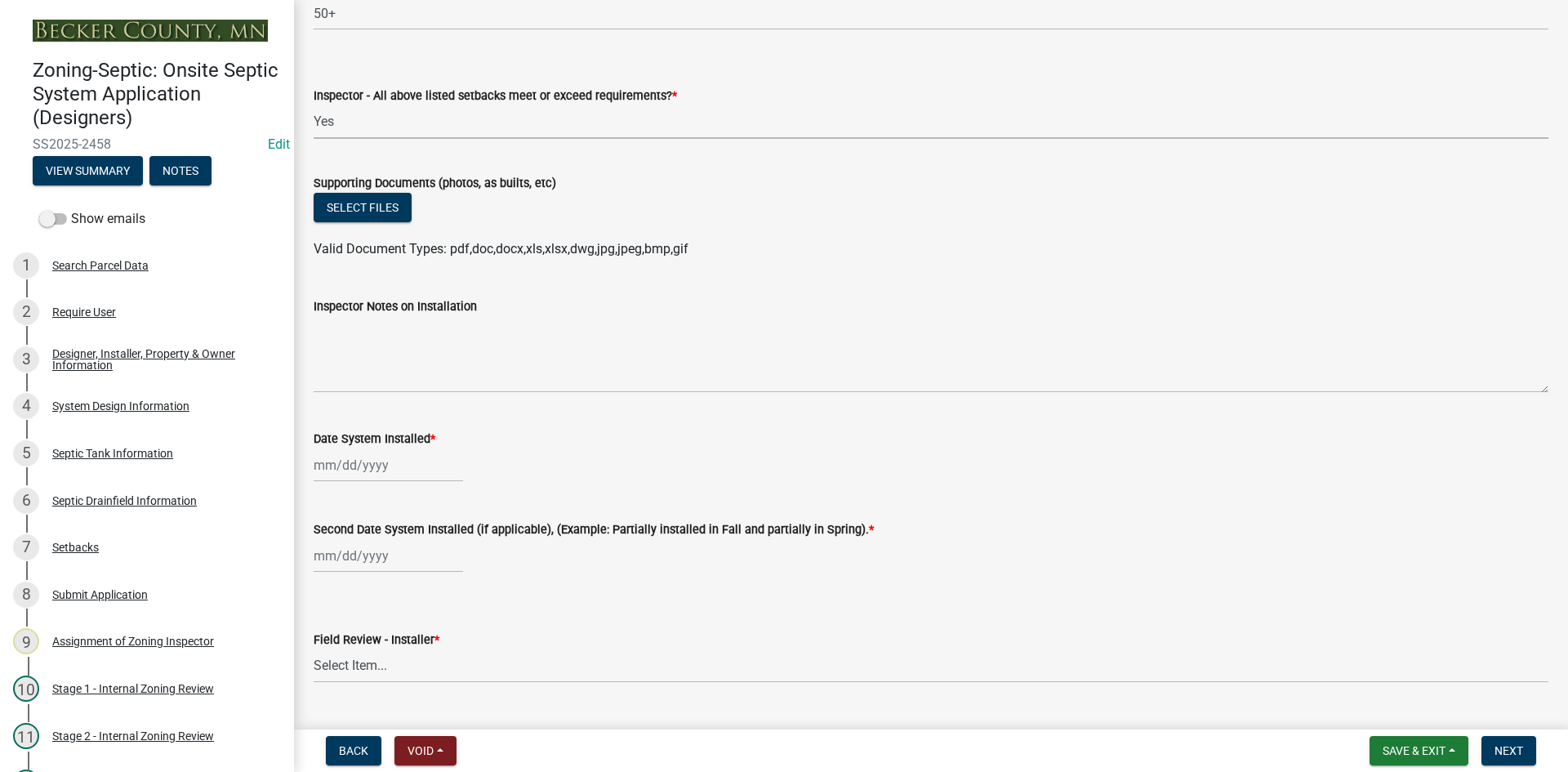
click at [314, 105] on select "Select Item... Yes No" at bounding box center [931, 122] width 1235 height 34
select select "adfa1390-1443-4b8a-94eb-9b7f601f4679"
click at [402, 206] on button "Select files" at bounding box center [362, 207] width 98 height 29
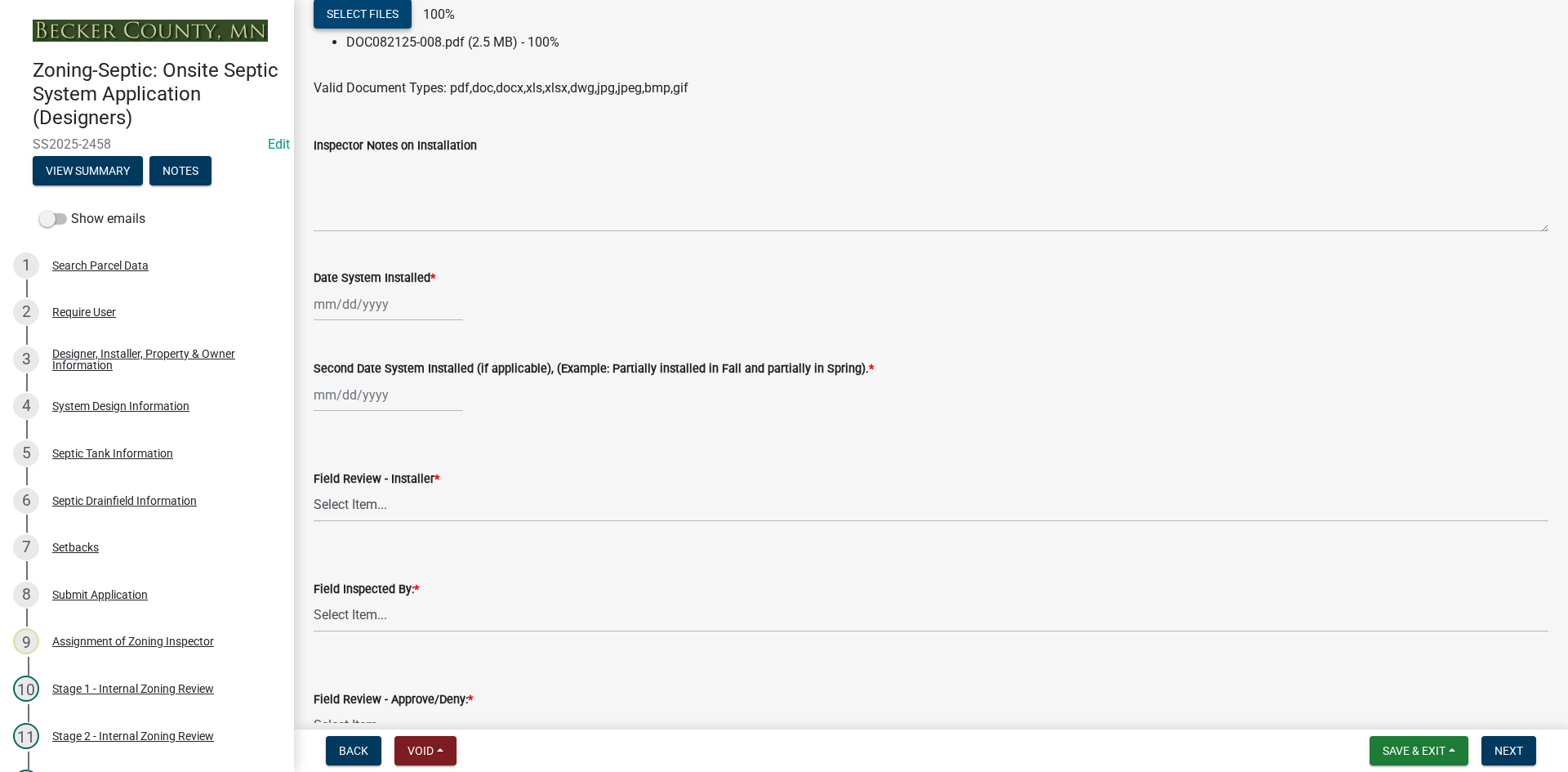
scroll to position [6374, 0]
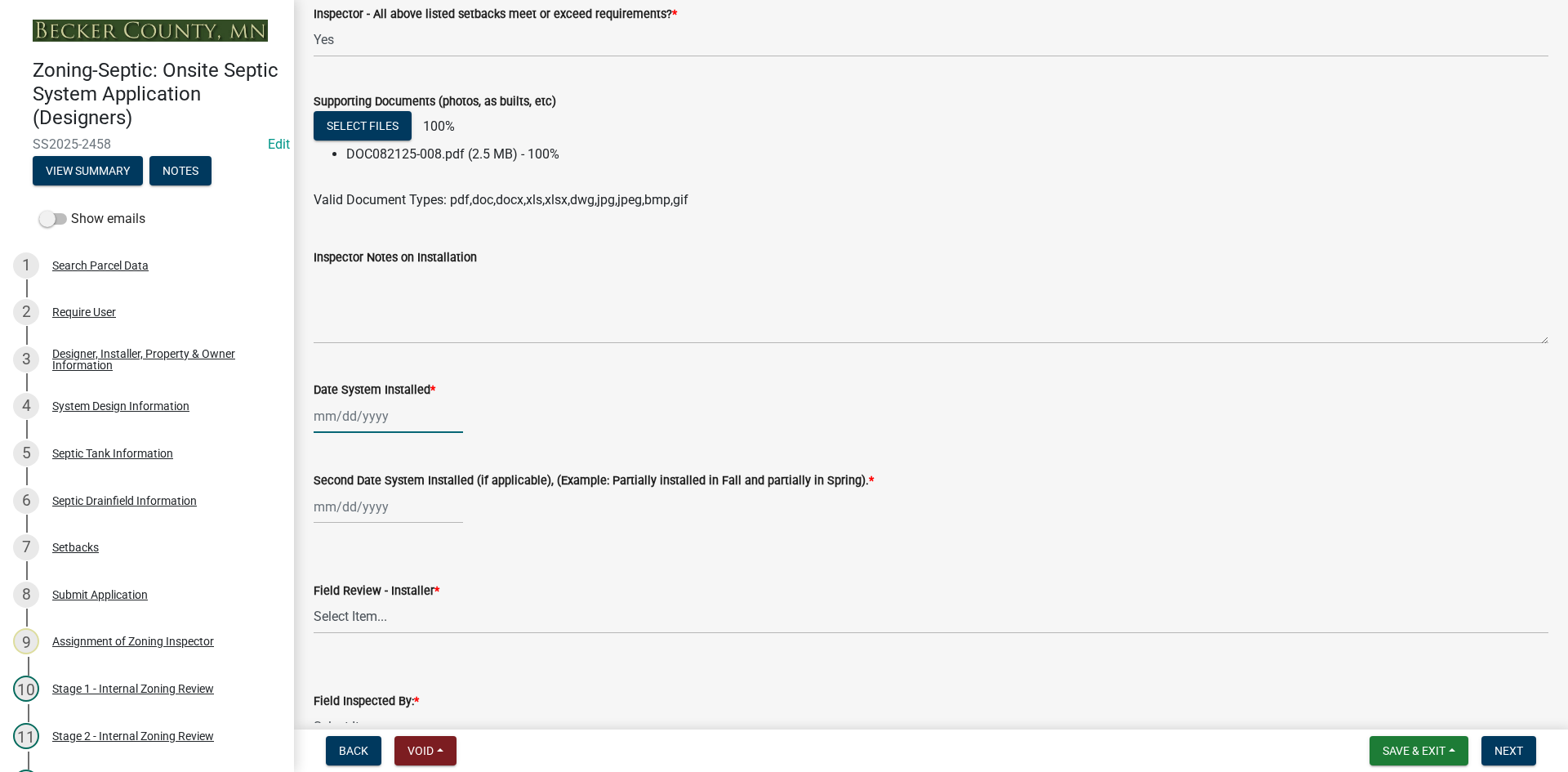
click at [400, 401] on div at bounding box center [388, 417] width 150 height 34
select select "8"
select select "2025"
click at [392, 587] on div "20" at bounding box center [382, 581] width 26 height 26
type input "[DATE]"
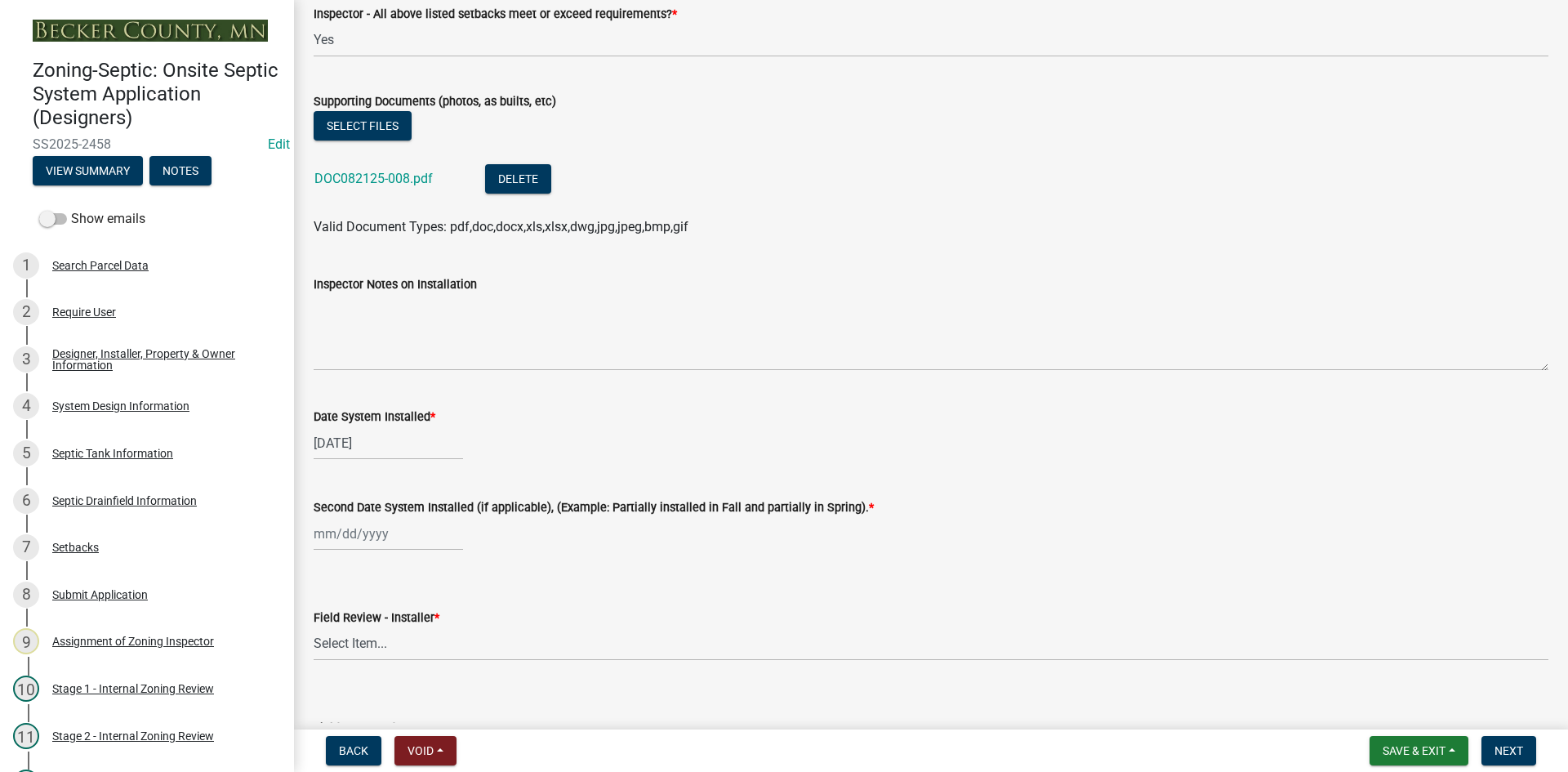
click at [394, 528] on div at bounding box center [388, 534] width 150 height 34
select select "8"
select select "2025"
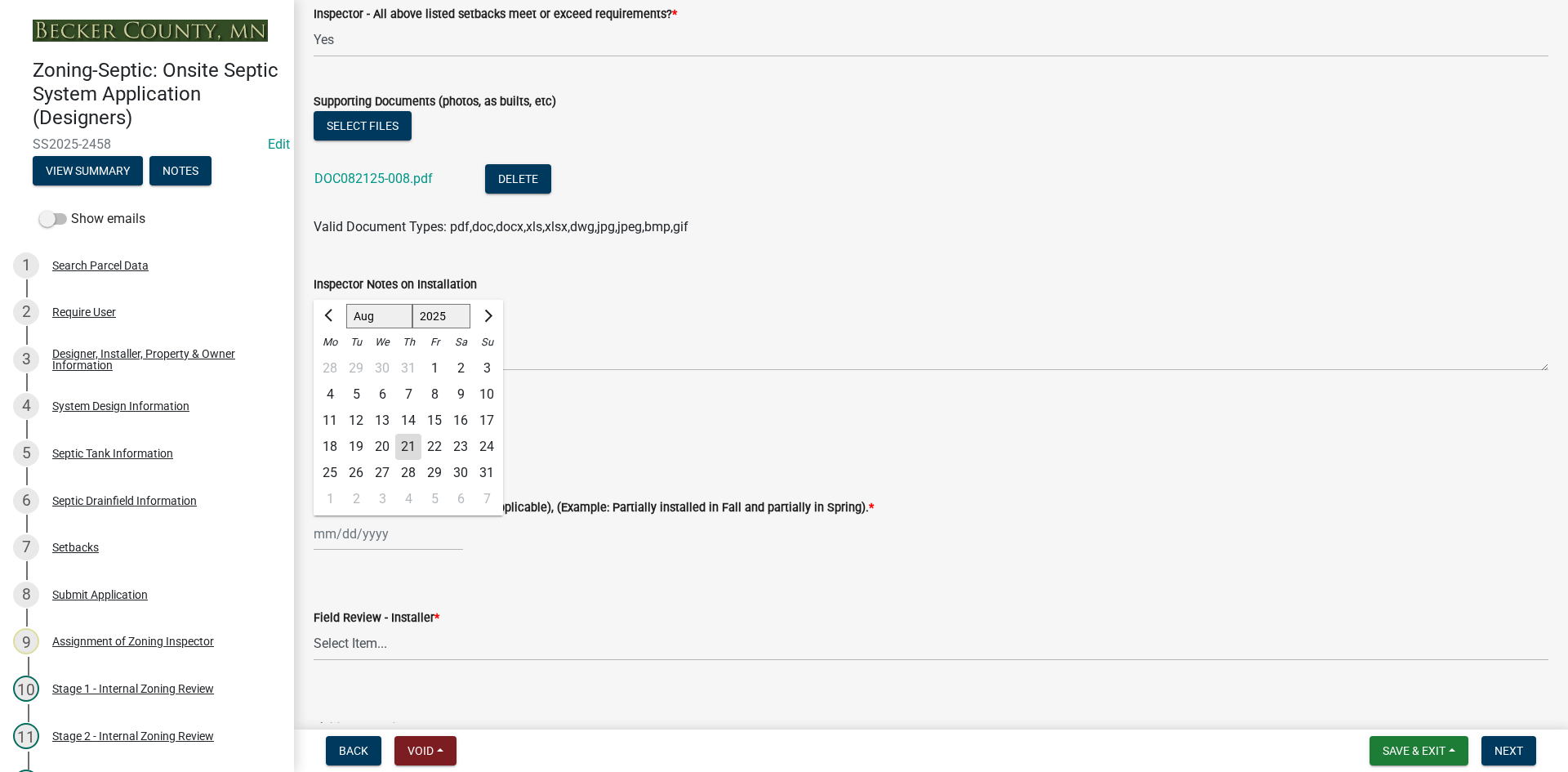
click at [391, 450] on div "20" at bounding box center [382, 447] width 26 height 26
type input "[DATE]"
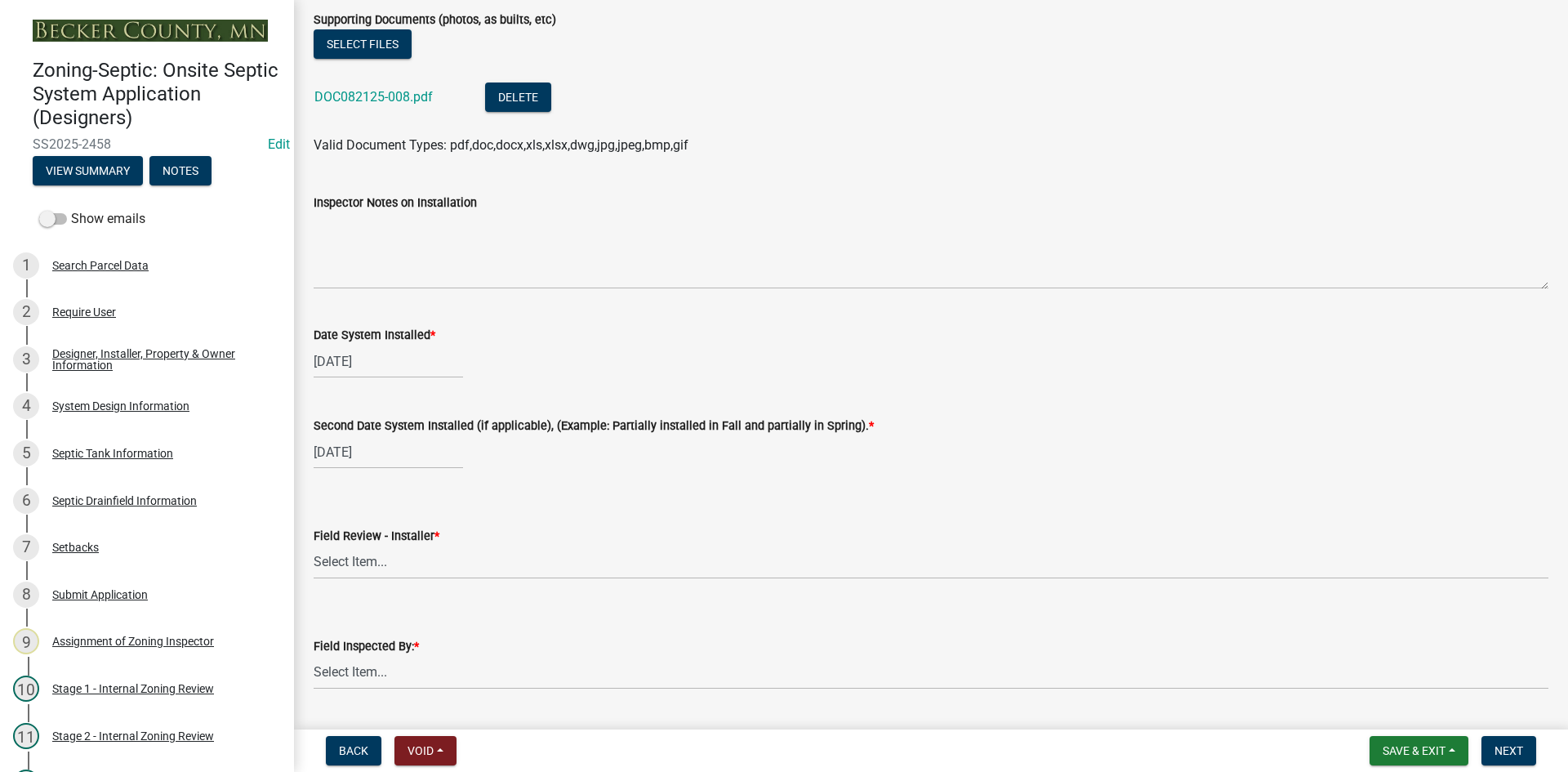
scroll to position [6700, 0]
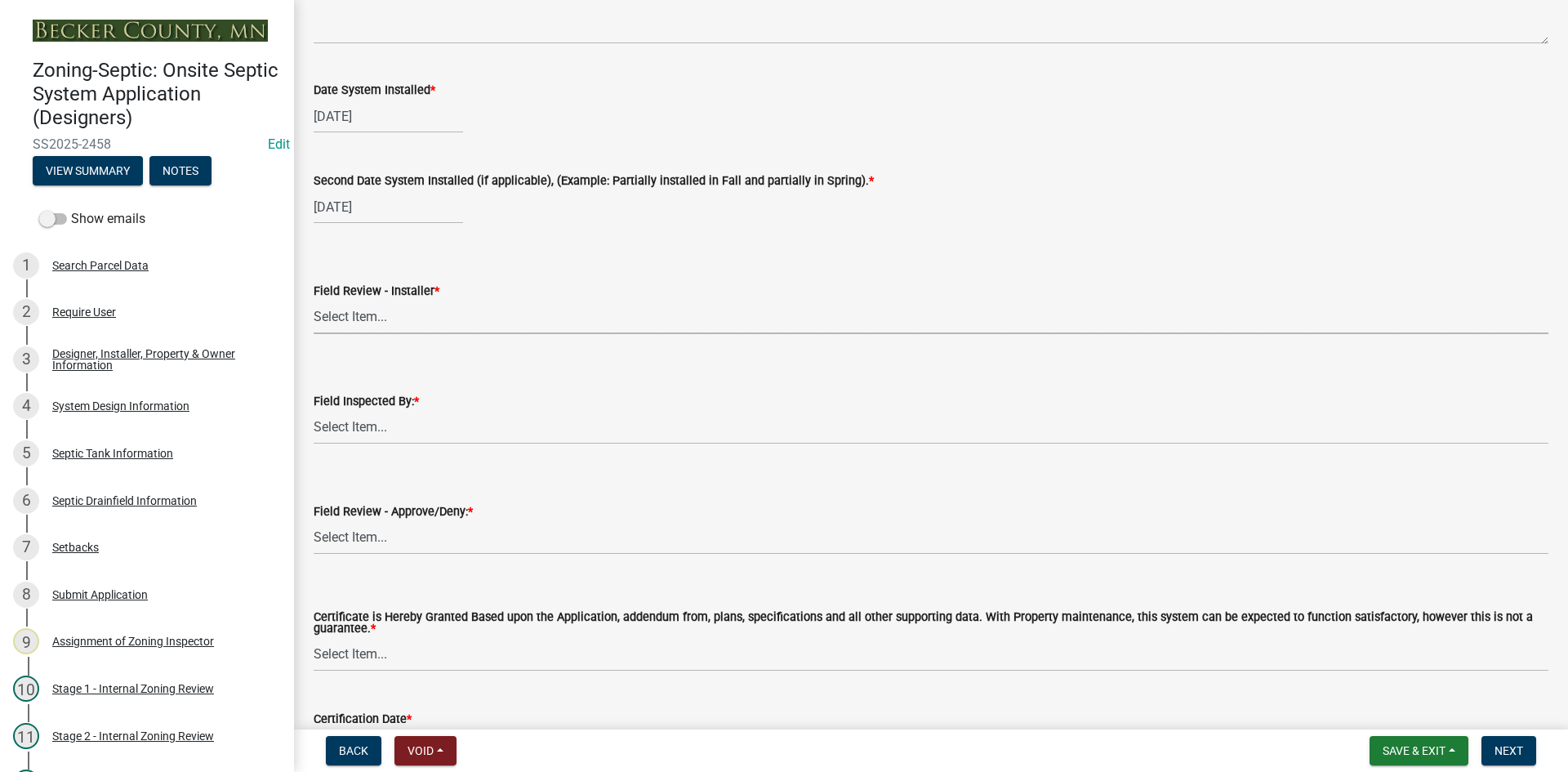
click at [368, 319] on select "Select Item... OTHER – Not listed (please add in next field and we will add to …" at bounding box center [931, 317] width 1235 height 34
click at [314, 300] on select "Select Item... OTHER – Not listed (please add in next field and we will add to …" at bounding box center [931, 317] width 1235 height 34
select select "4c466973-6361-4dd5-ad50-6f743a4730e3"
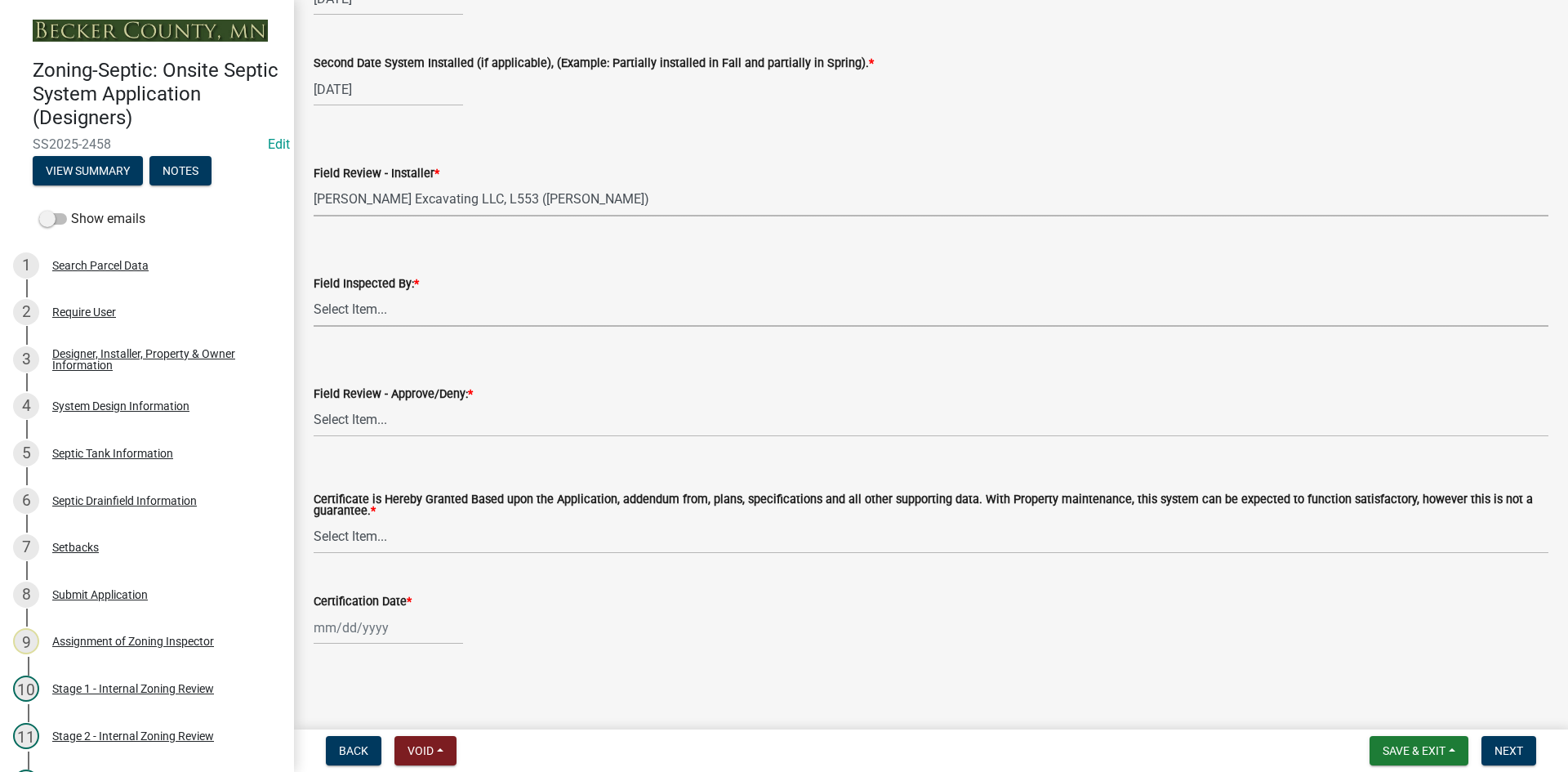
drag, startPoint x: 335, startPoint y: 308, endPoint x: 352, endPoint y: 322, distance: 22.0
click at [335, 308] on select "Select Item... [PERSON_NAME] [PERSON_NAME] [PERSON_NAME] [PERSON_NAME] [PERSON_…" at bounding box center [931, 310] width 1235 height 34
click at [314, 293] on select "Select Item... [PERSON_NAME] [PERSON_NAME] [PERSON_NAME] [PERSON_NAME] [PERSON_…" at bounding box center [931, 310] width 1235 height 34
select select "7bfe52ba-73b7-4ac1-9bde-d3bb601555ca"
click at [369, 428] on select "Select Item... Approved Denied" at bounding box center [931, 420] width 1235 height 34
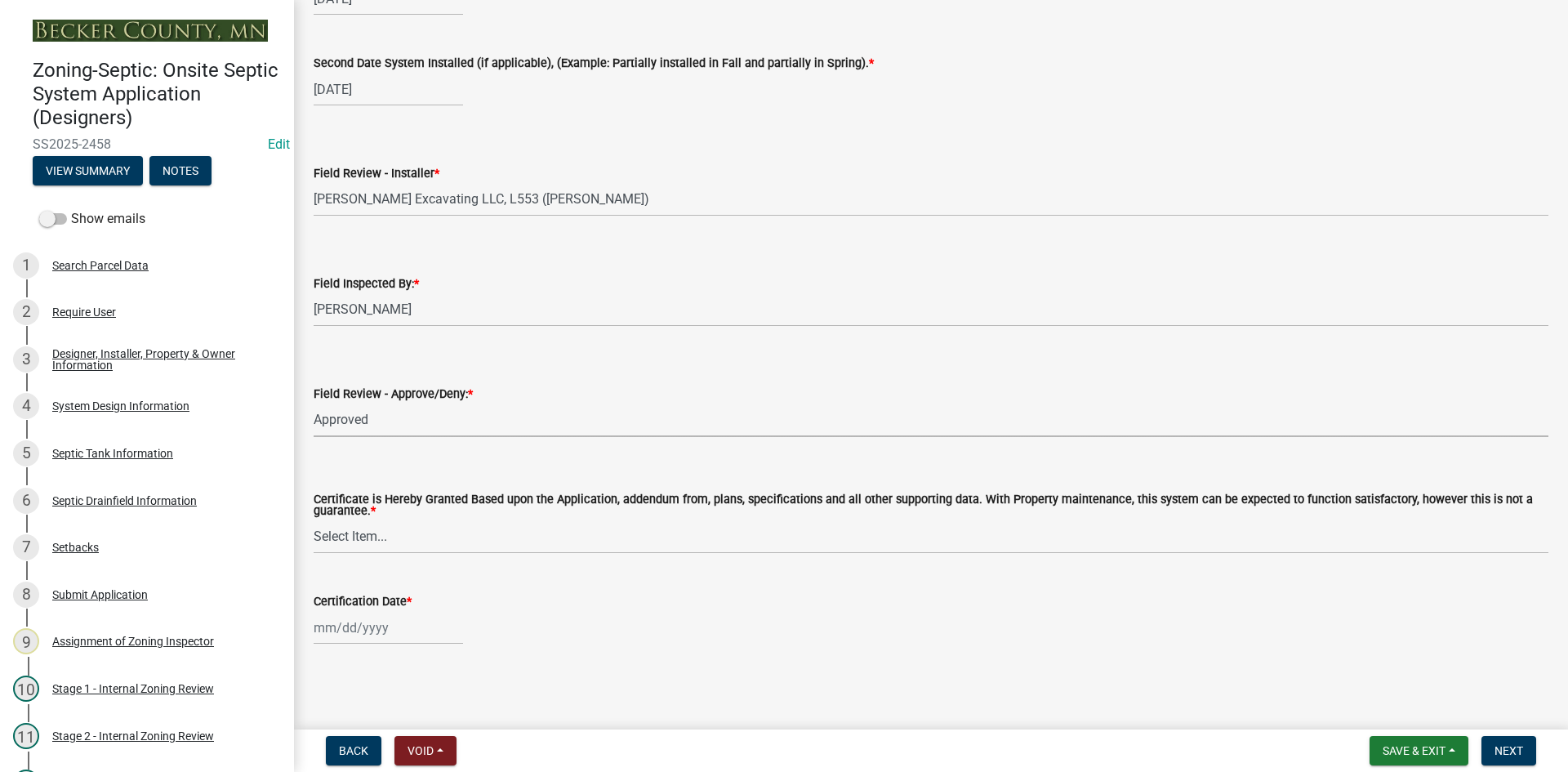
click at [314, 403] on select "Select Item... Approved Denied" at bounding box center [931, 420] width 1235 height 34
select select "c3bf50e3-4684-4b9c-99b9-7a9f027aa0dd"
click at [332, 533] on select "Select Item... Yes No" at bounding box center [931, 537] width 1235 height 34
click at [314, 520] on select "Select Item... Yes No" at bounding box center [931, 537] width 1235 height 34
select select "538e6e6b-38de-4682-8c50-6662df67960d"
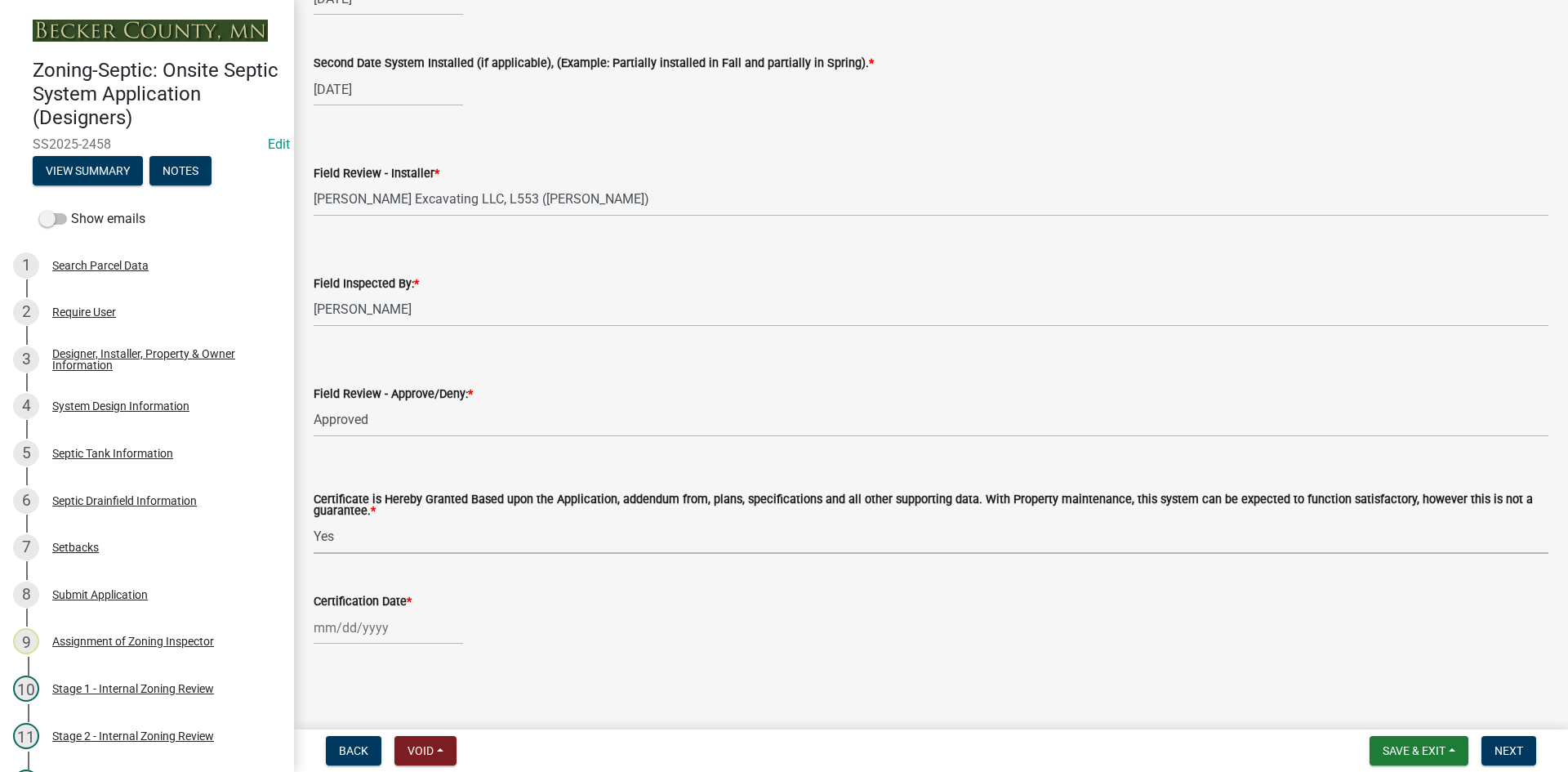
click at [367, 641] on div at bounding box center [388, 628] width 150 height 34
select select "8"
select select "2025"
click at [408, 546] on div "21" at bounding box center [408, 541] width 26 height 26
type input "[DATE]"
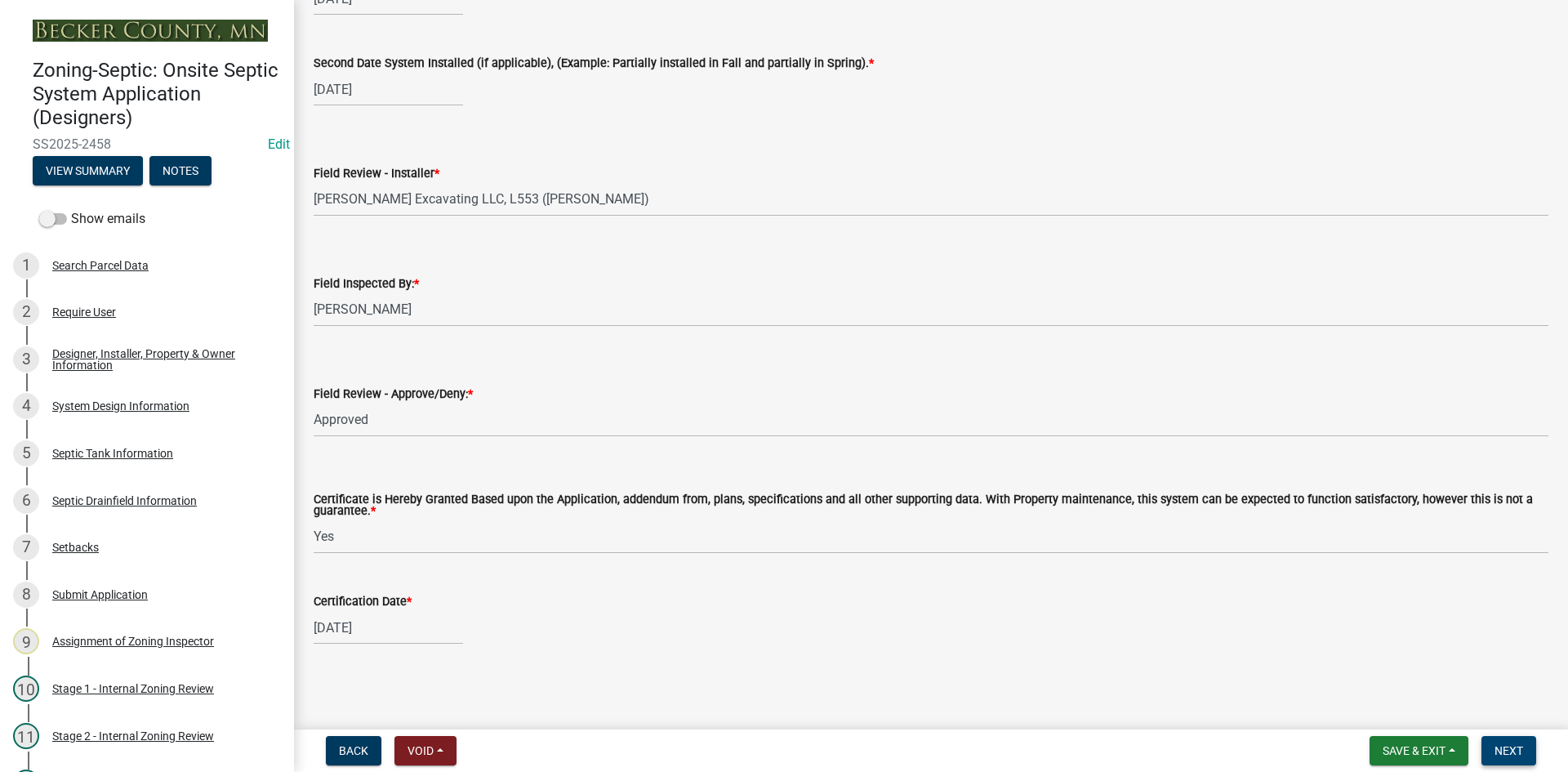
drag, startPoint x: 1508, startPoint y: 751, endPoint x: 1194, endPoint y: 382, distance: 484.5
click at [1230, 374] on wm-app "Zoning-Septic: Onsite Septic System Application (Designers) SS2025-2458 Edit Vi…" at bounding box center [784, 386] width 1568 height 772
click at [1513, 740] on button "Next" at bounding box center [1509, 751] width 55 height 29
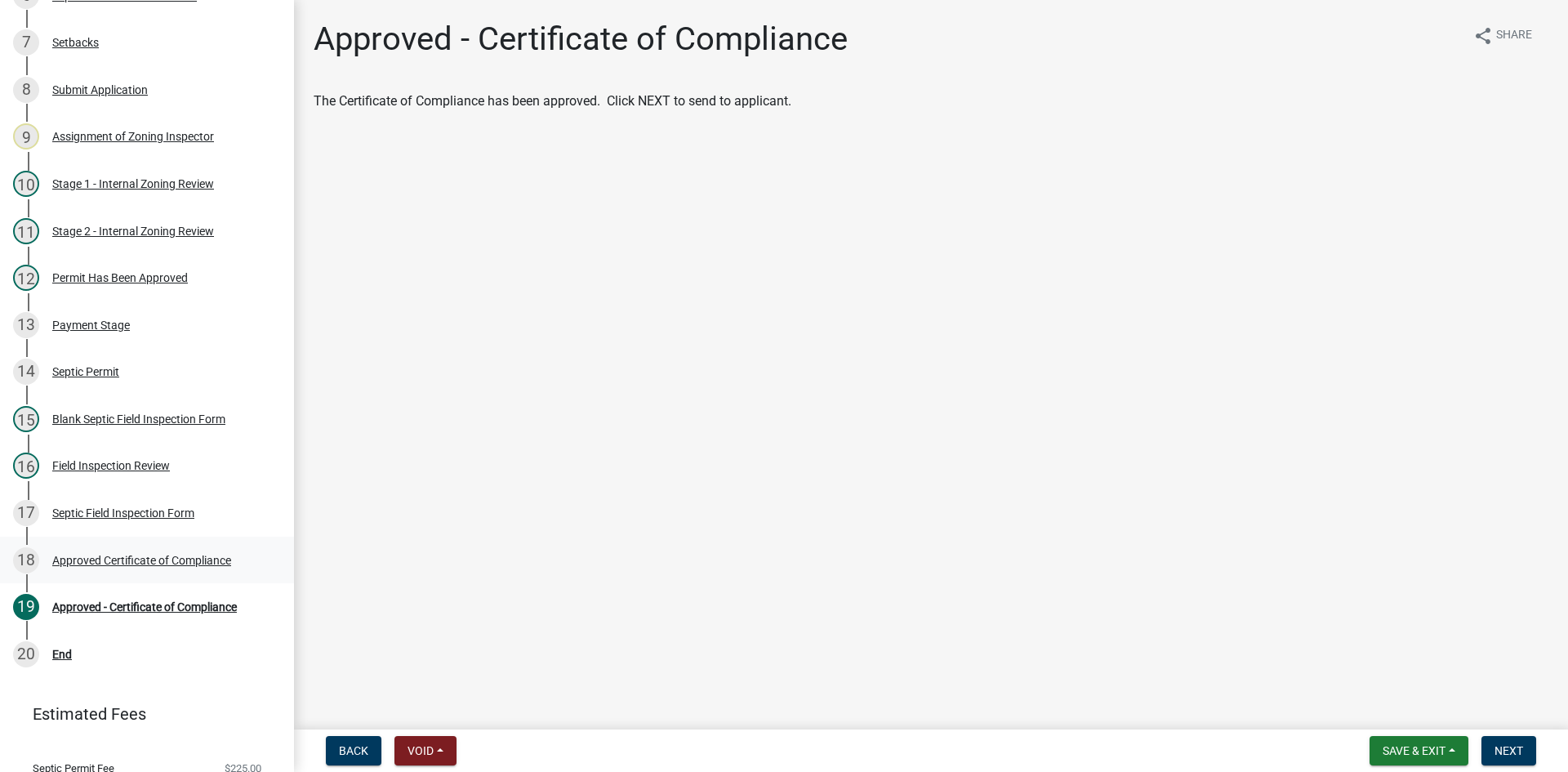
scroll to position [511, 0]
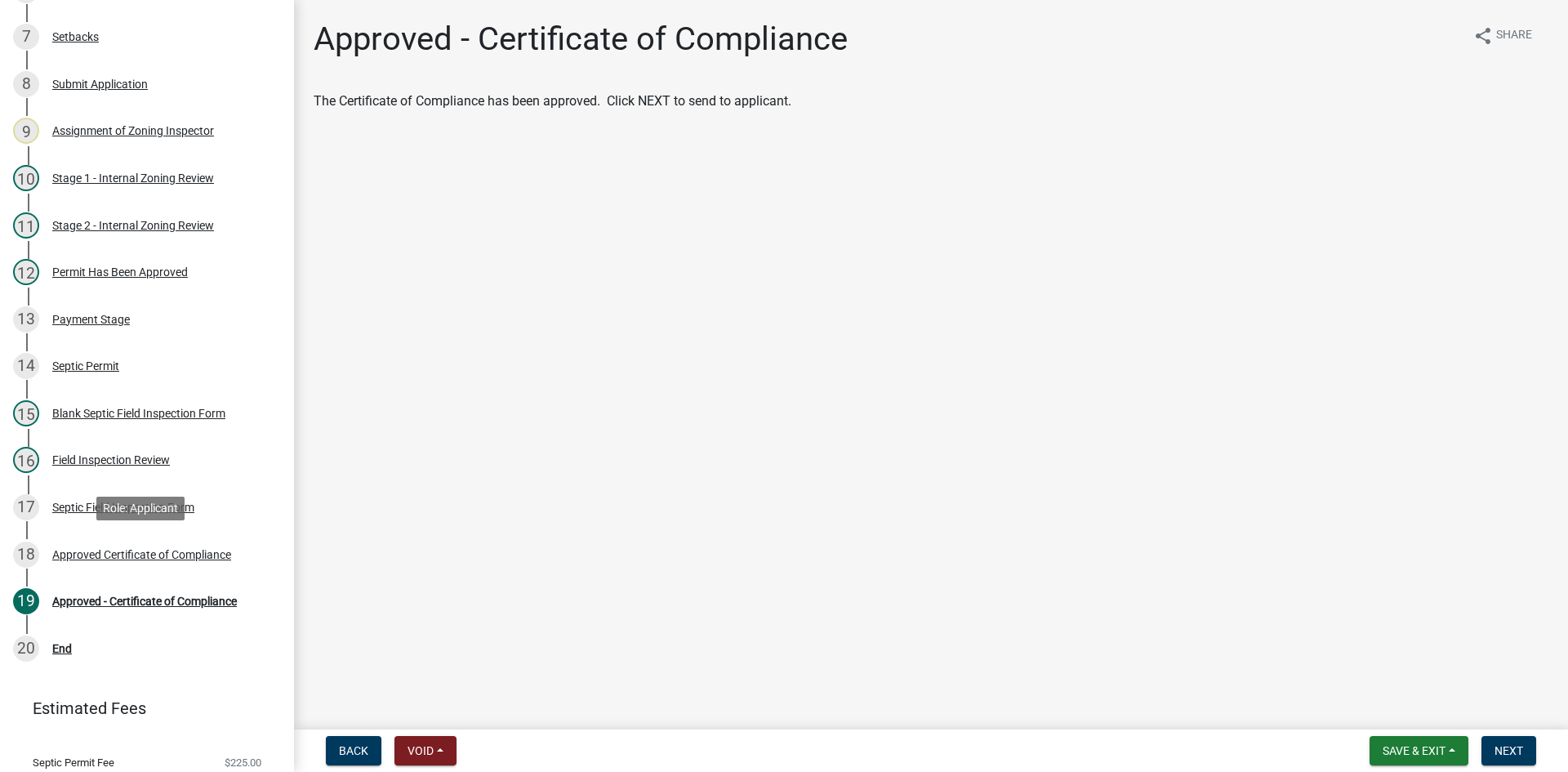
click at [198, 549] on div "Approved Certificate of Compliance" at bounding box center [142, 554] width 179 height 12
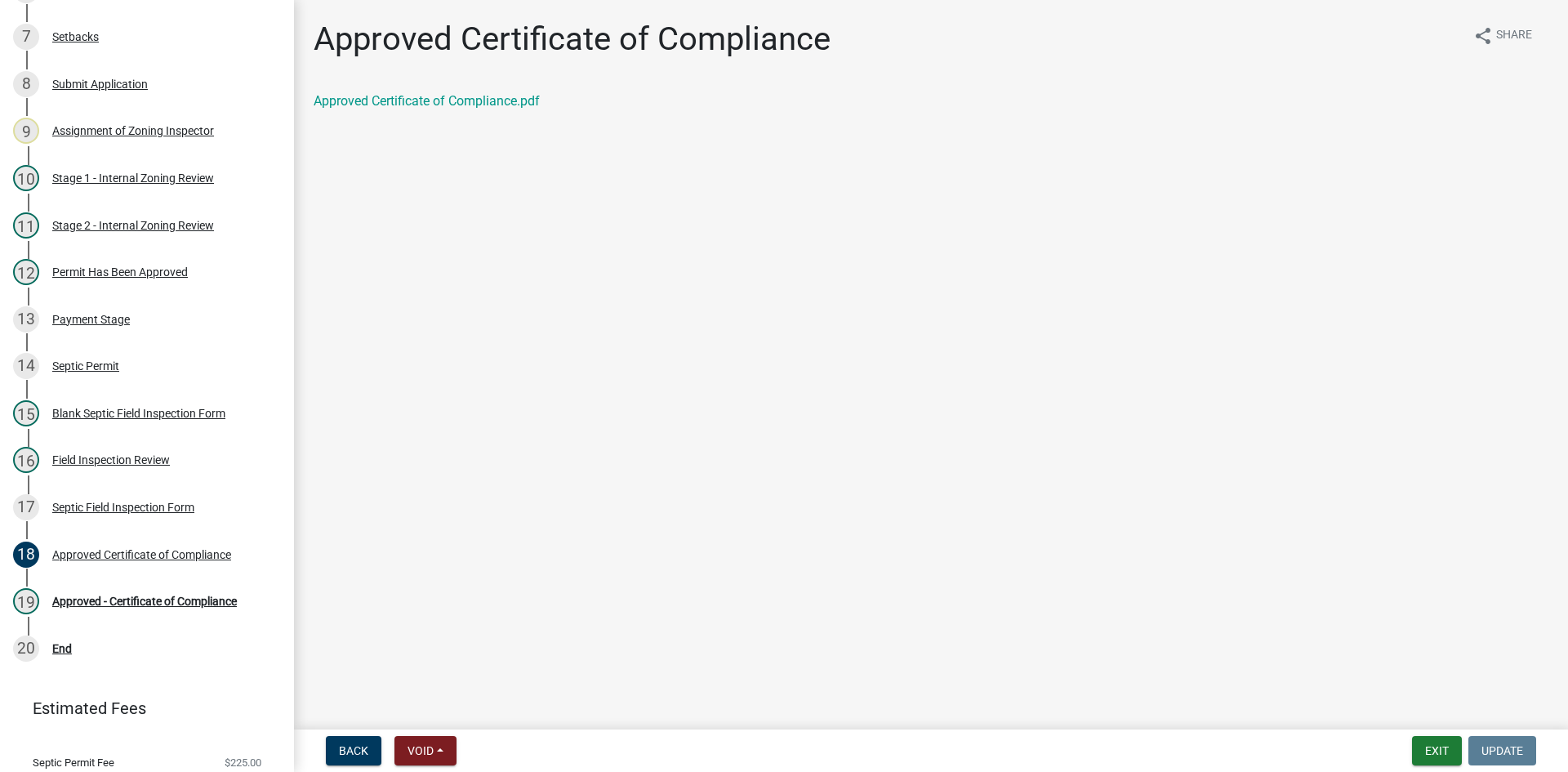
click at [539, 135] on div "Approved Certificate of Compliance share Share Approved Certificate of Complian…" at bounding box center [931, 79] width 1260 height 120
click at [485, 99] on link "Approved Certificate of Compliance.pdf" at bounding box center [426, 101] width 226 height 16
click at [168, 601] on div "Approved - Certificate of Compliance" at bounding box center [144, 601] width 184 height 12
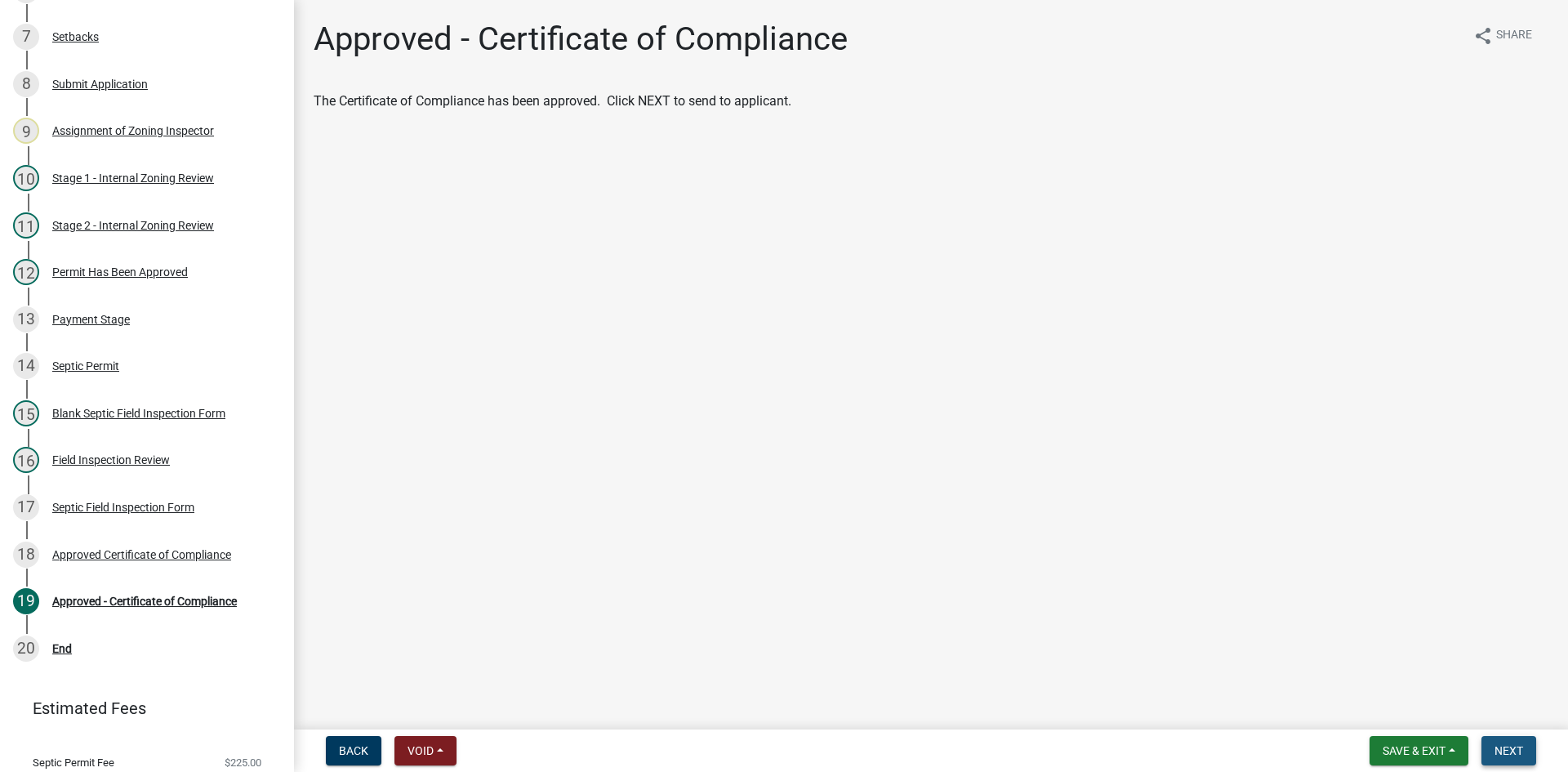
click at [1514, 745] on span "Next" at bounding box center [1509, 751] width 28 height 13
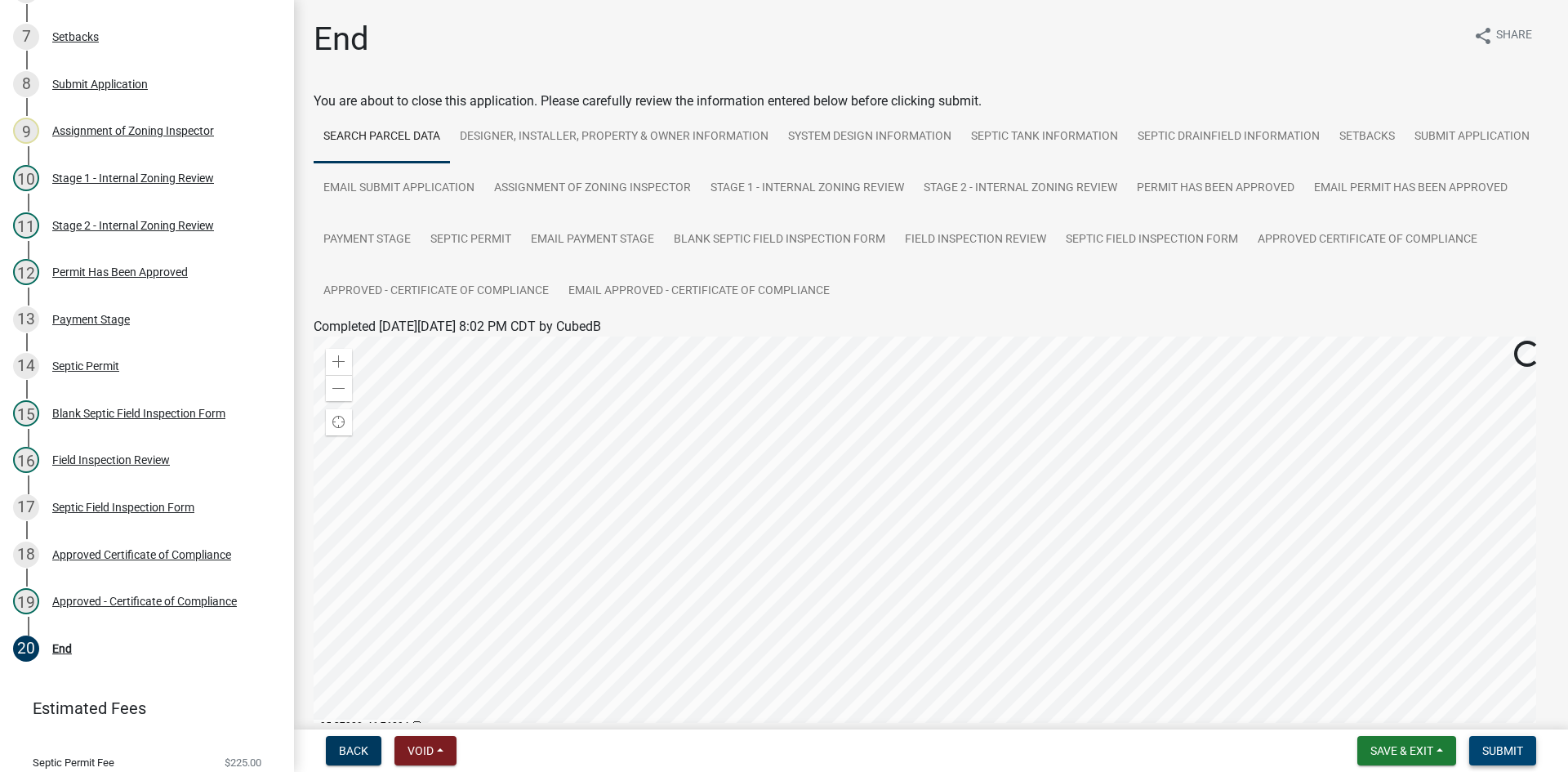
scroll to position [82, 0]
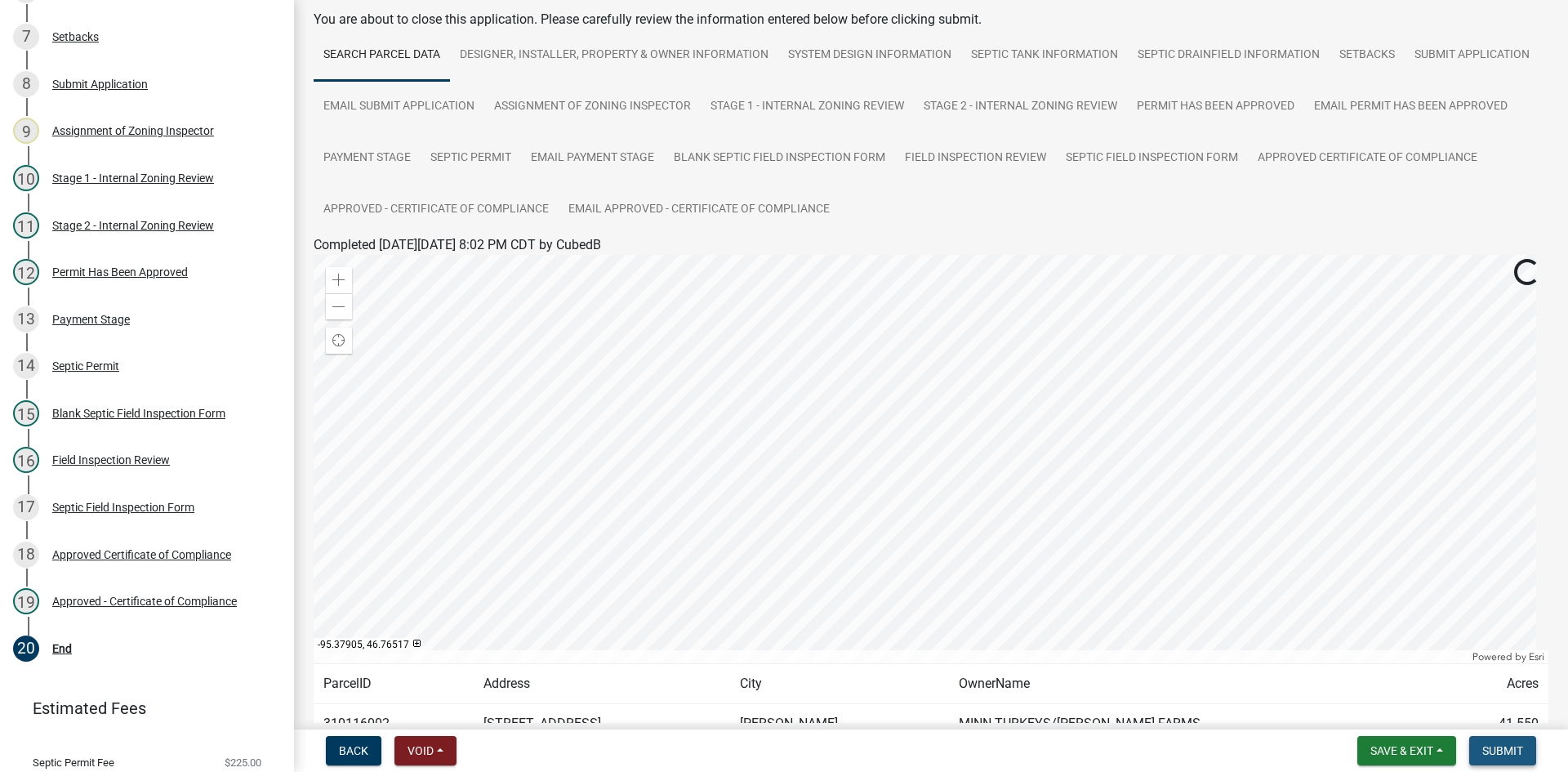
click at [1514, 756] on span "Submit" at bounding box center [1502, 751] width 41 height 13
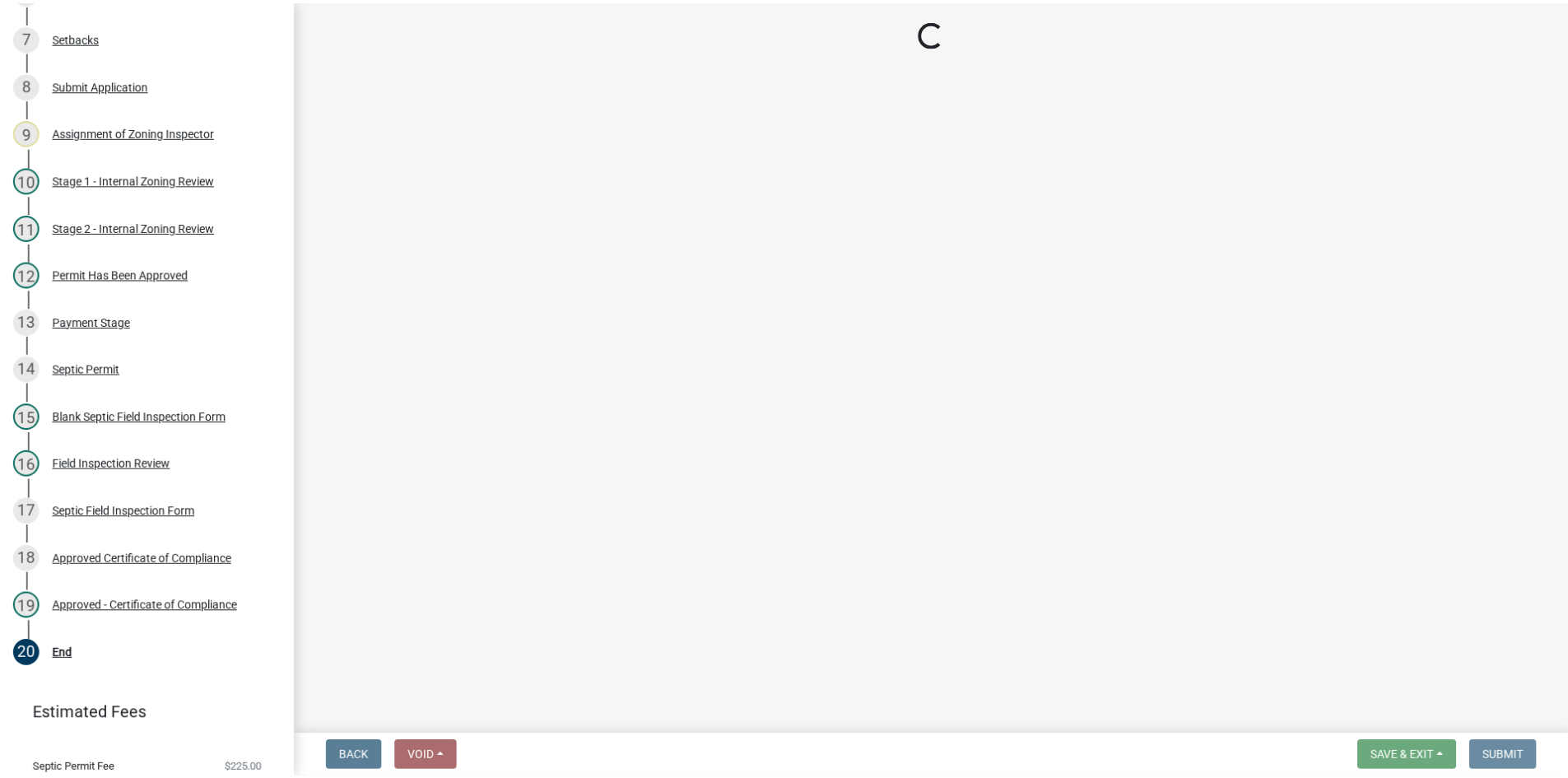
scroll to position [0, 0]
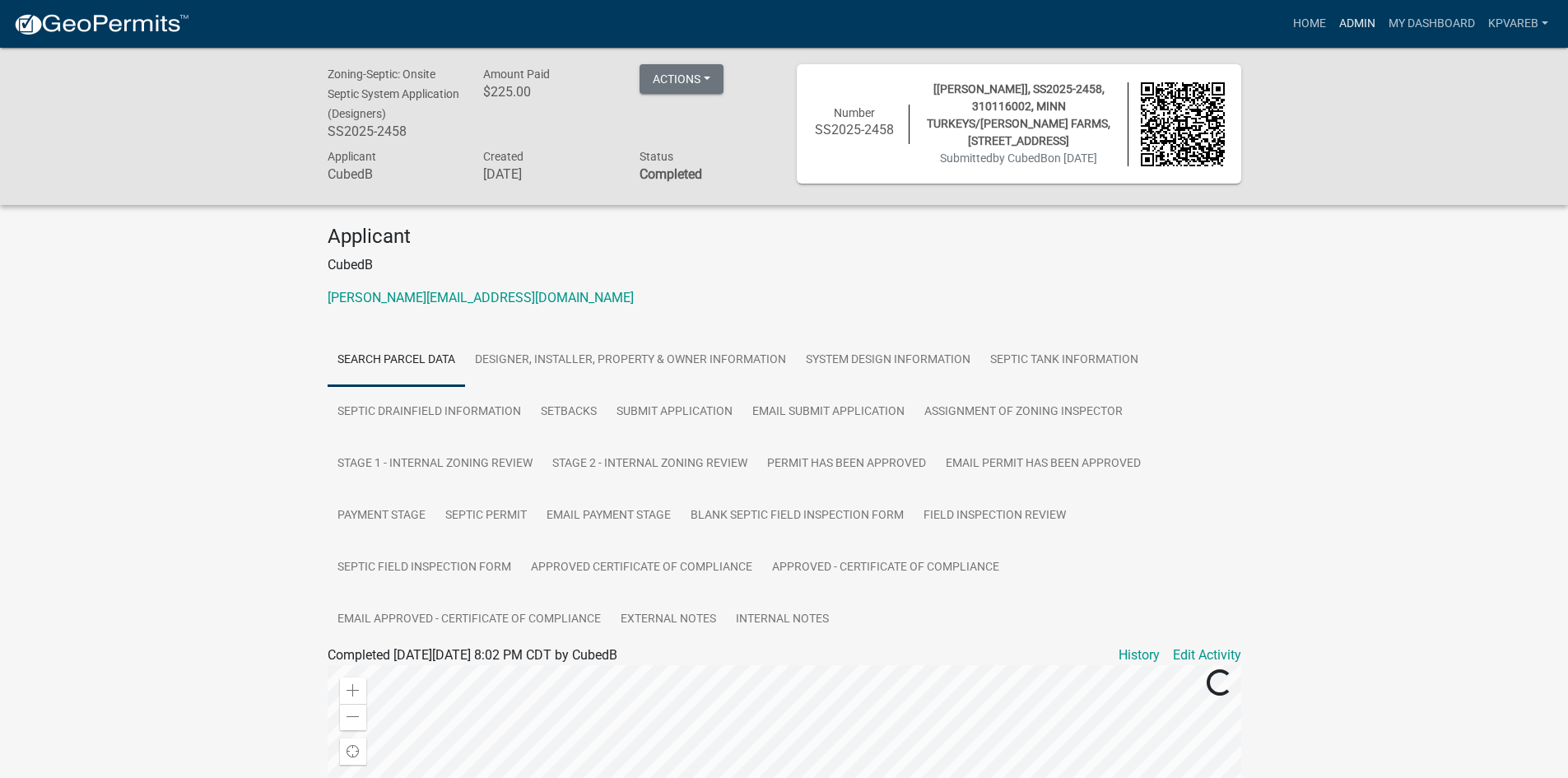
click at [1363, 29] on link "Admin" at bounding box center [1356, 23] width 49 height 31
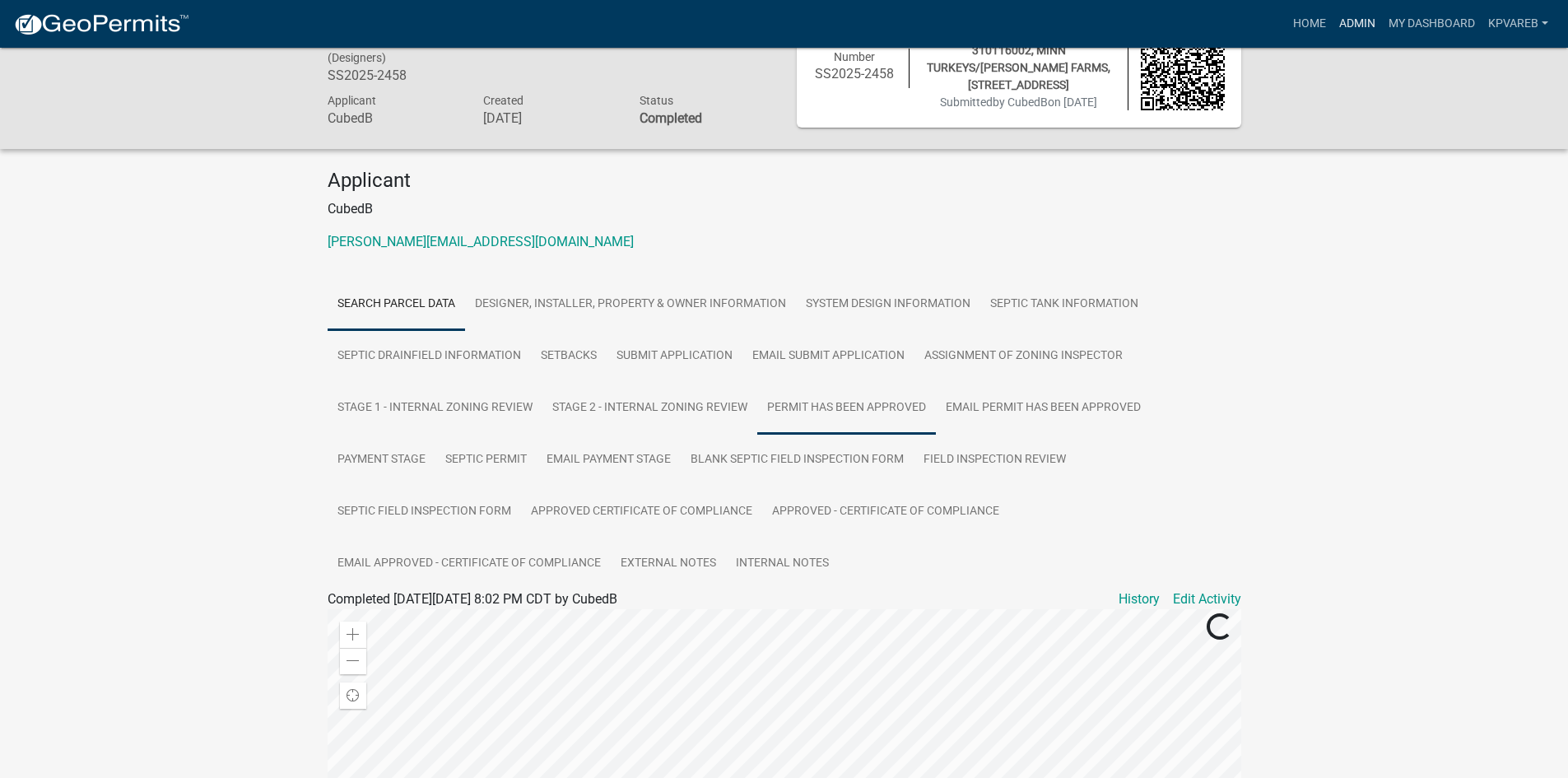
scroll to position [221, 0]
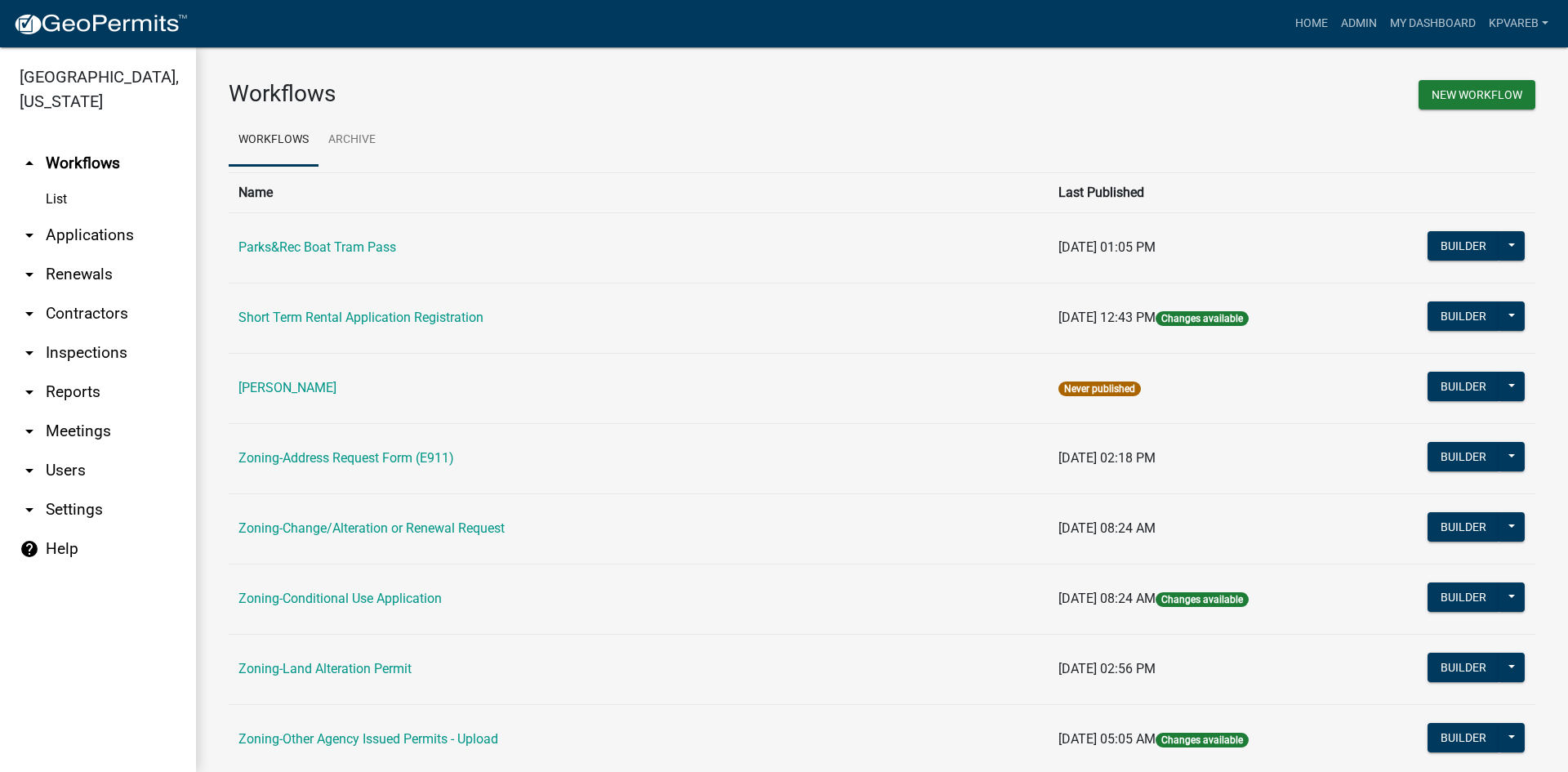
scroll to position [327, 0]
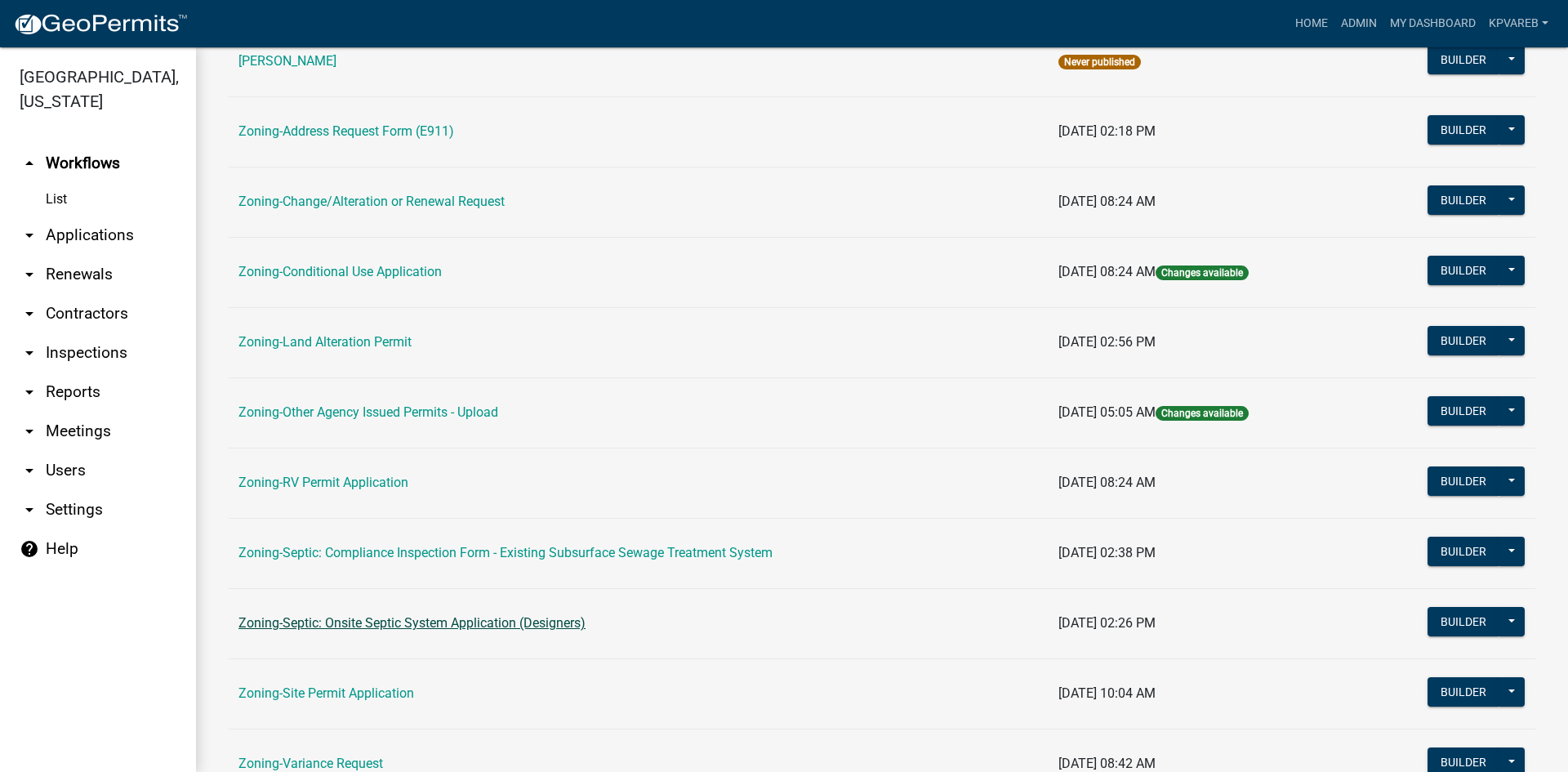
click at [412, 621] on link "Zoning-Septic: Onsite Septic System Application (Designers)" at bounding box center [412, 623] width 347 height 16
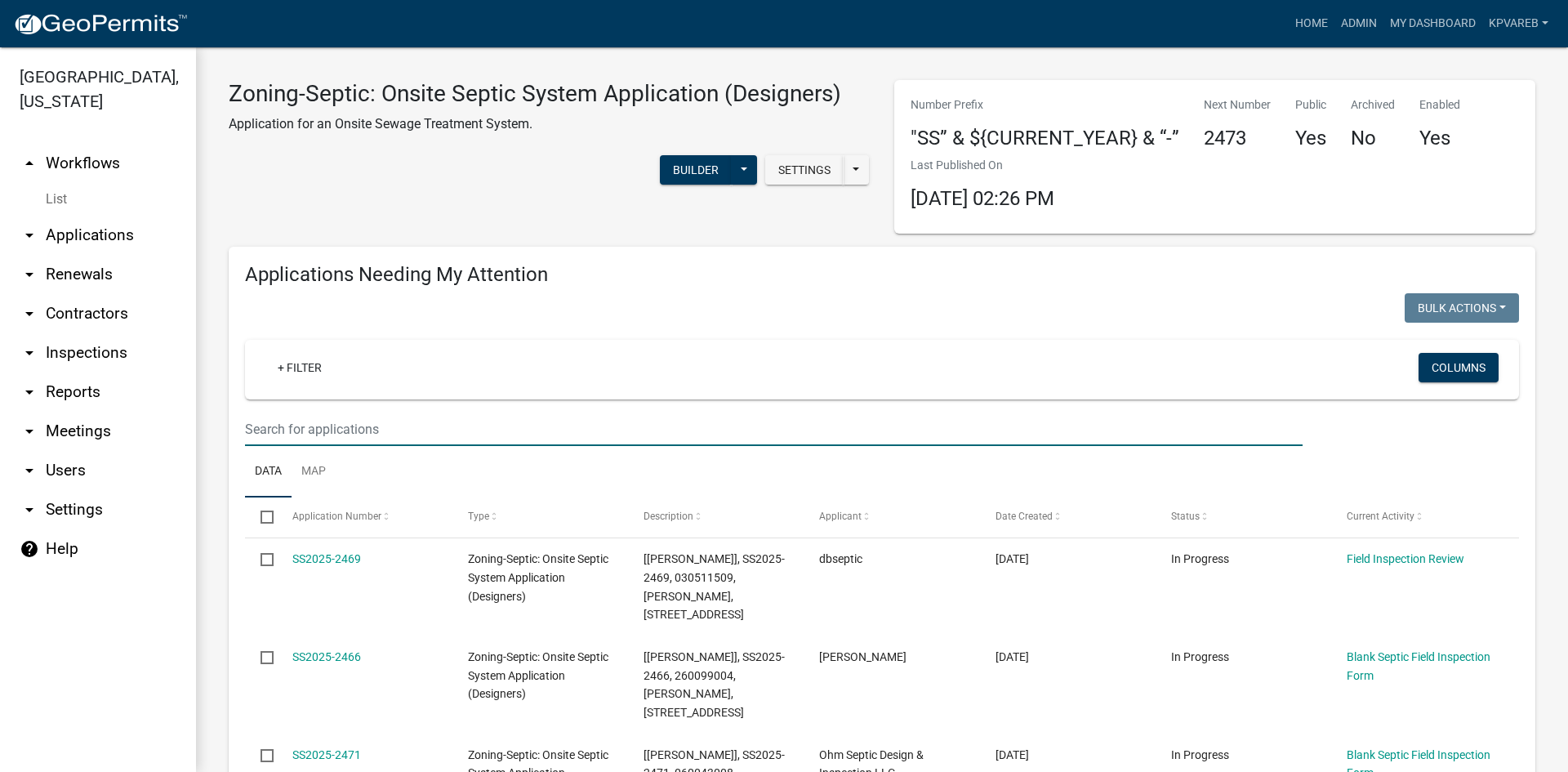
click at [291, 432] on input "text" at bounding box center [774, 430] width 1058 height 34
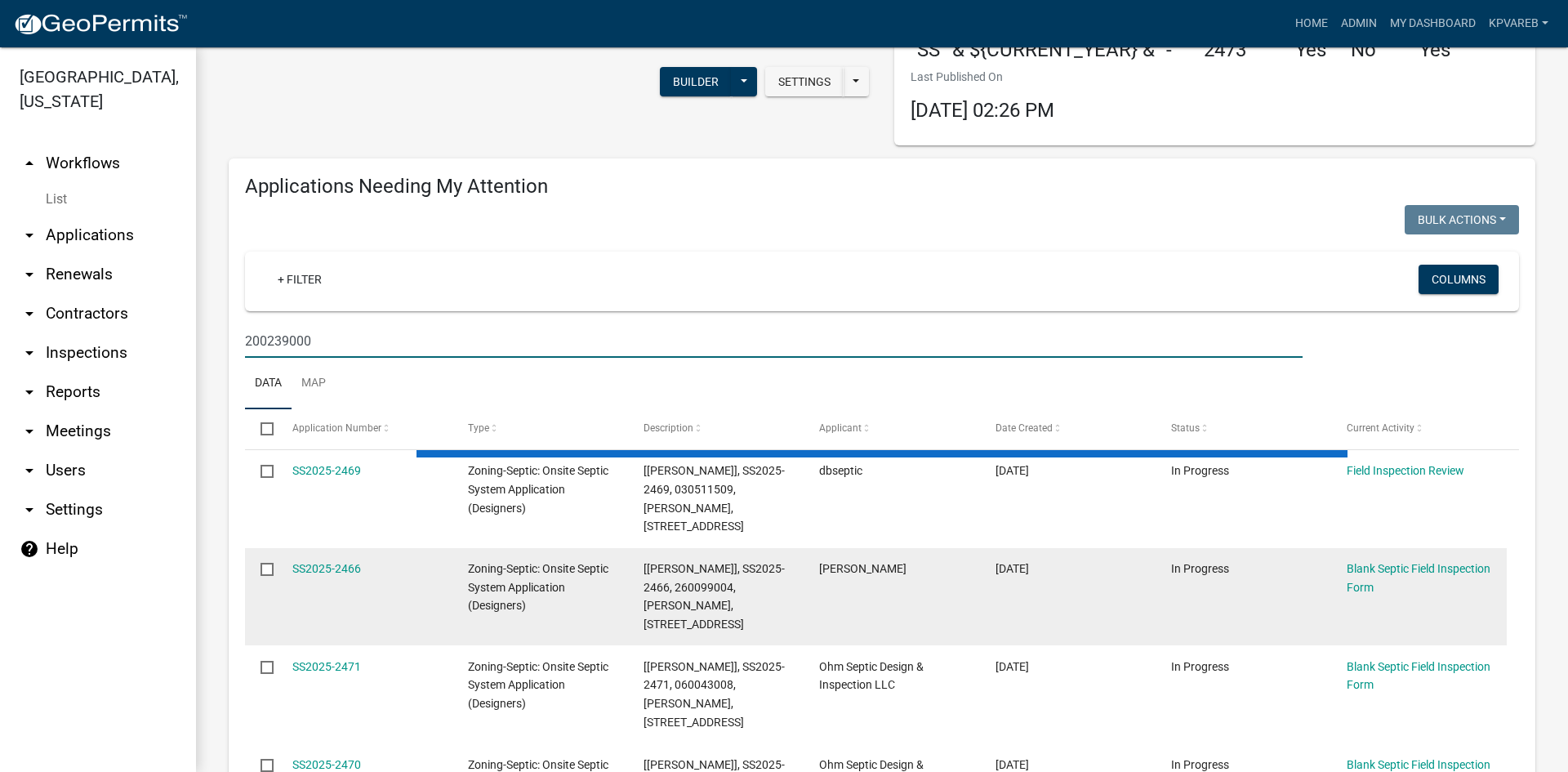
scroll to position [246, 0]
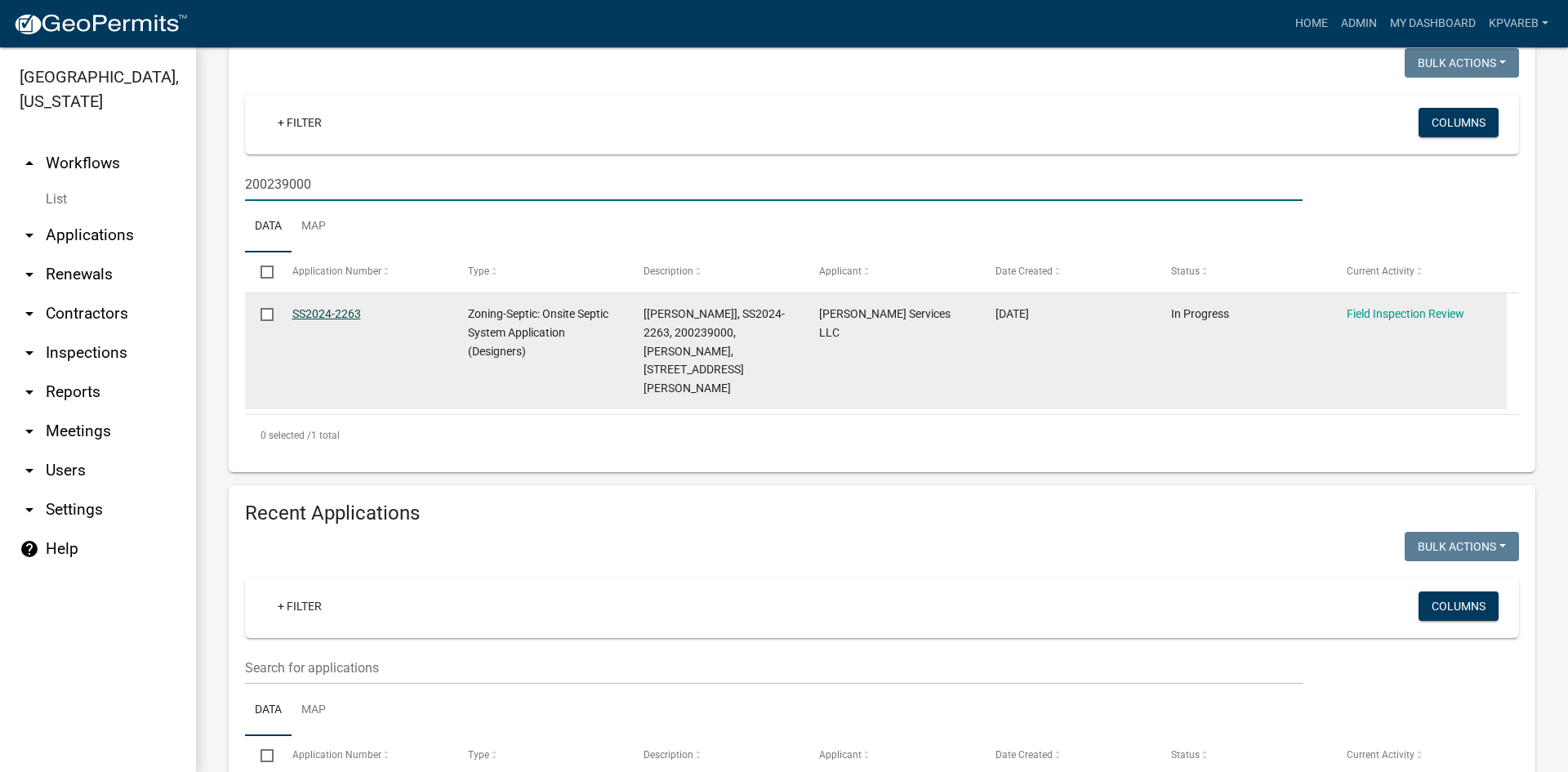
type input "200239000"
click at [332, 315] on link "SS2024-2263" at bounding box center [326, 314] width 68 height 13
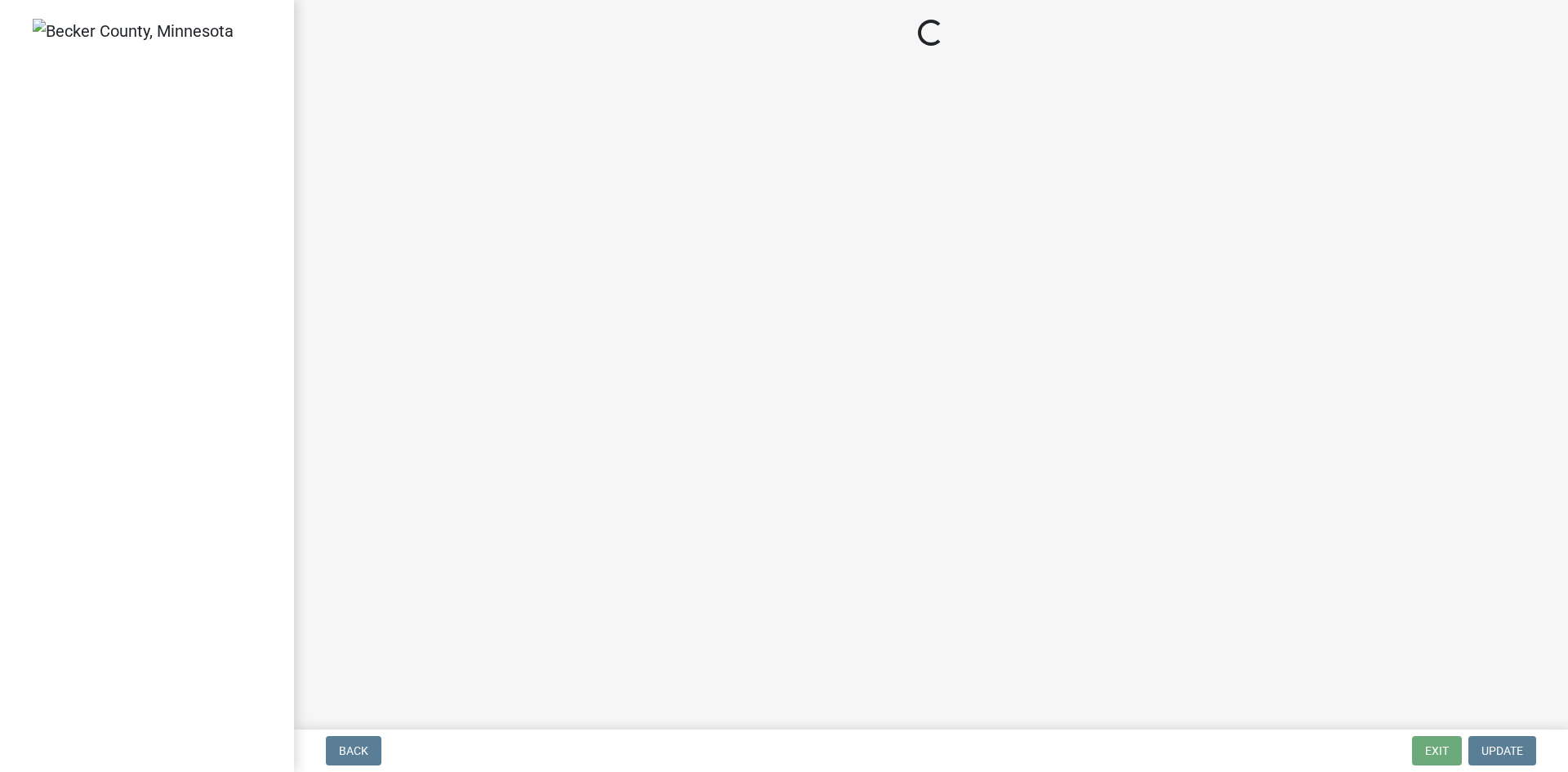
select select "e6f115c1-9d93-4d61-8856-1810485f2117"
select select "14f6105e-9cb3-465a-82e9-850dea78a019"
select select "ce8adf61-51ba-42f2-bbc3-7480a098e35e"
select select "58089658-2e95-4d4d-a981-afbd087a421a"
select select "039f9276-f093-40ee-98f9-24c1fbae5d9d"
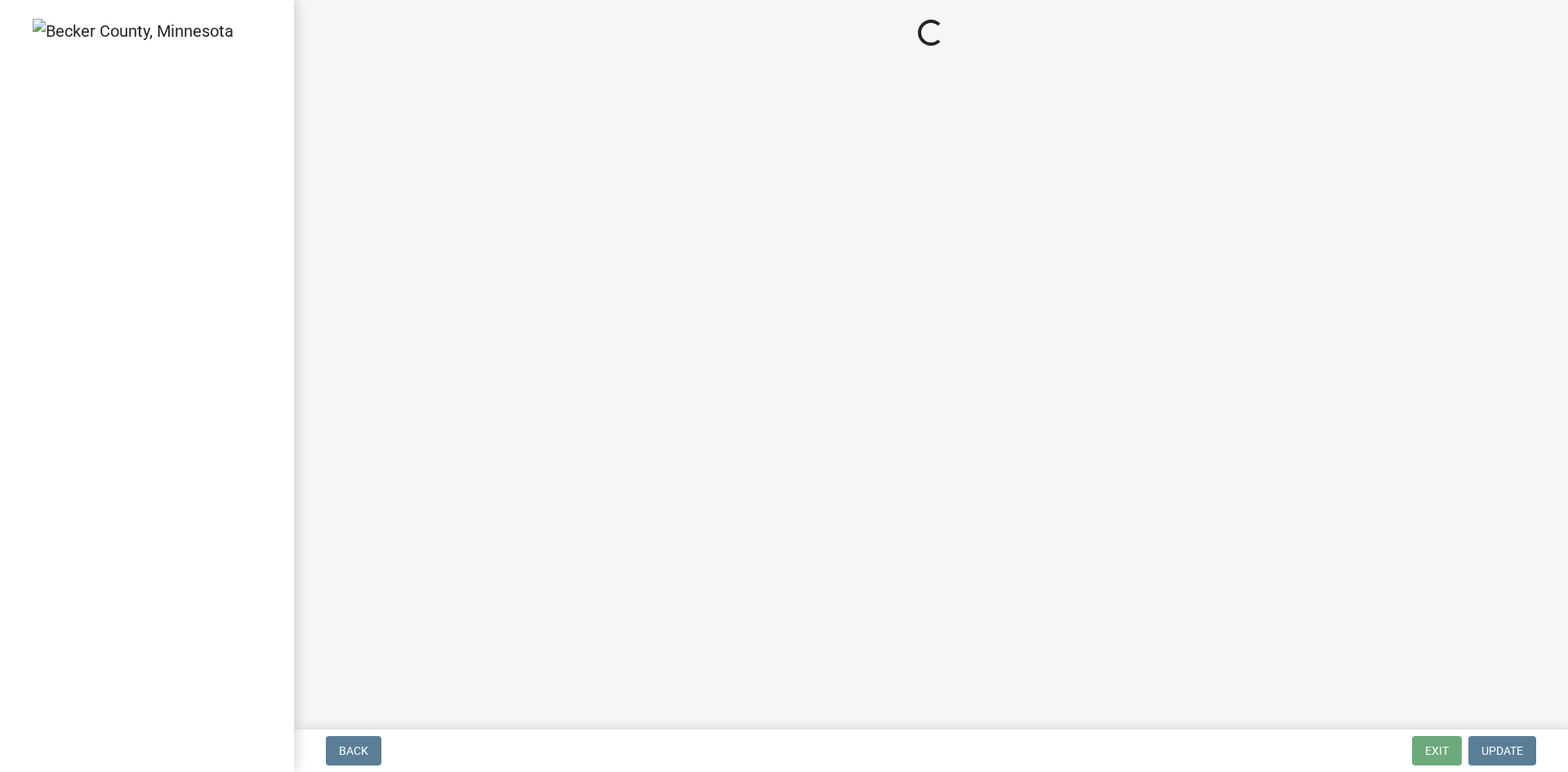
select select "9075ff2b-2749-45ce-aee6-f4951e9a2109"
select select "c19a0b5c-6916-4435-8c22-bdddceeea52a"
select select "d9b082c9-02b0-470e-9f7d-05d7723aa53f"
select select "f7794d6a-556a-43dc-97be-878f47e346d8"
select select "9376207c-987b-4580-9786-4fe9435ab5e6"
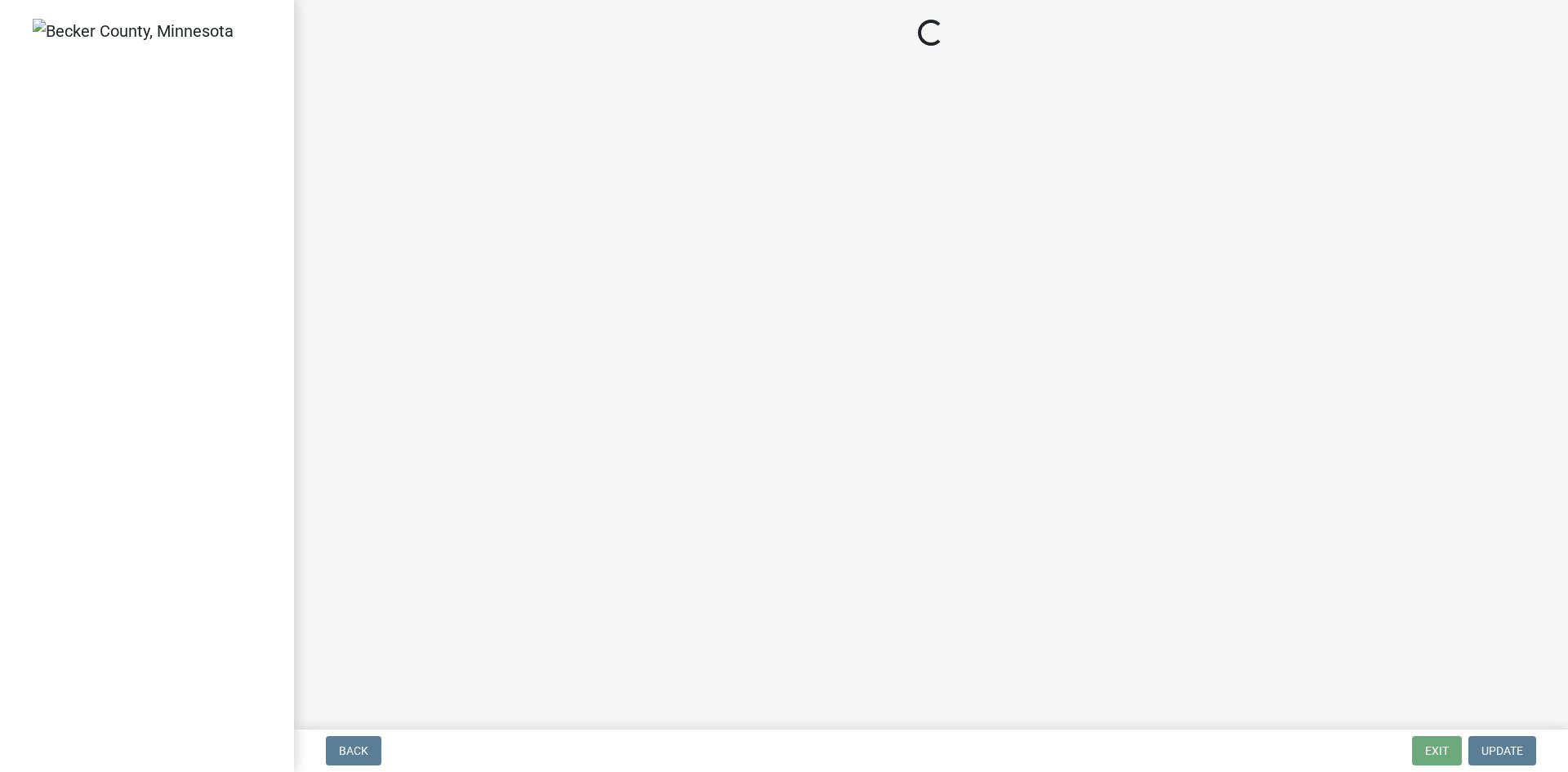
select select "d0fc35b5-23a5-4a64-97d6-4937a1f9afff"
select select "53e8394b-4ec8-472b-acba-27f64a4dcc6d"
select select "eedfbf44-dce3-4c21-89bd-6d851115dab7"
select select "adfa1390-1443-4b8a-94eb-9b7f601f4679"
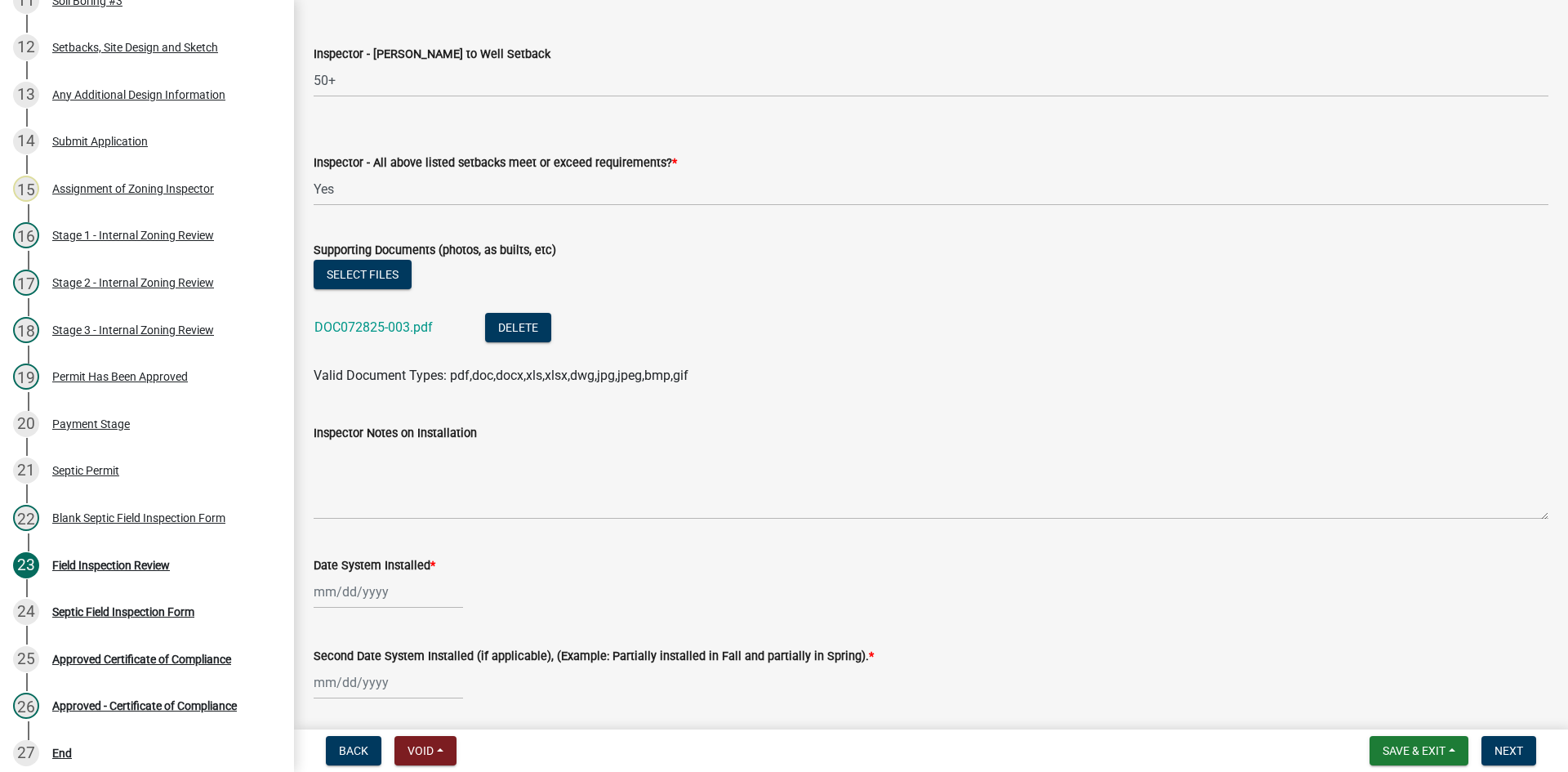
scroll to position [7104, 0]
click at [371, 328] on link "DOC072825-003.pdf" at bounding box center [374, 329] width 119 height 16
click at [532, 334] on button "Delete" at bounding box center [518, 329] width 66 height 29
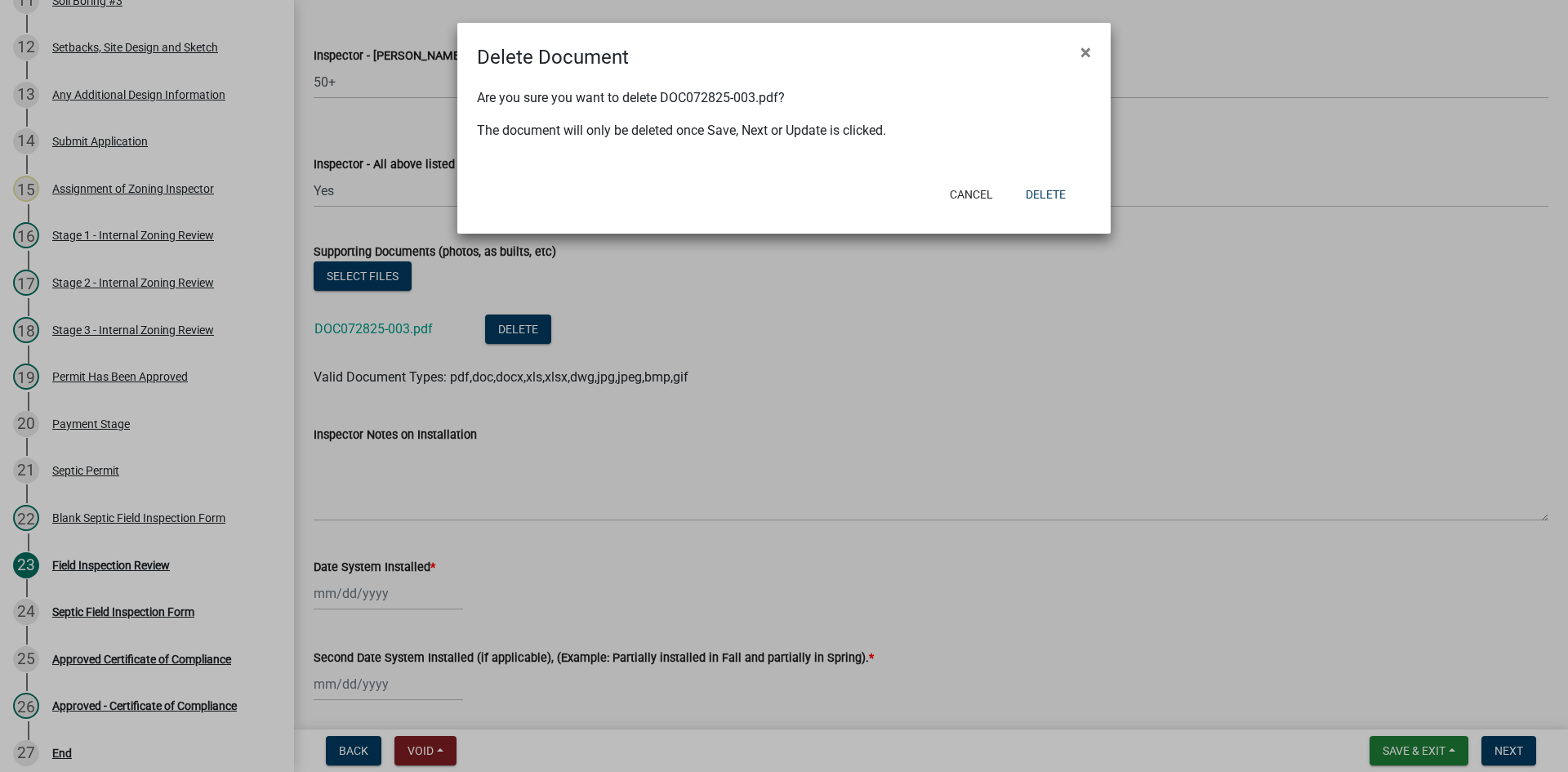
click at [526, 332] on ngb-modal-window "Delete Document × Are you sure you want to delete DOC072825-003.pdf? The docume…" at bounding box center [784, 386] width 1568 height 772
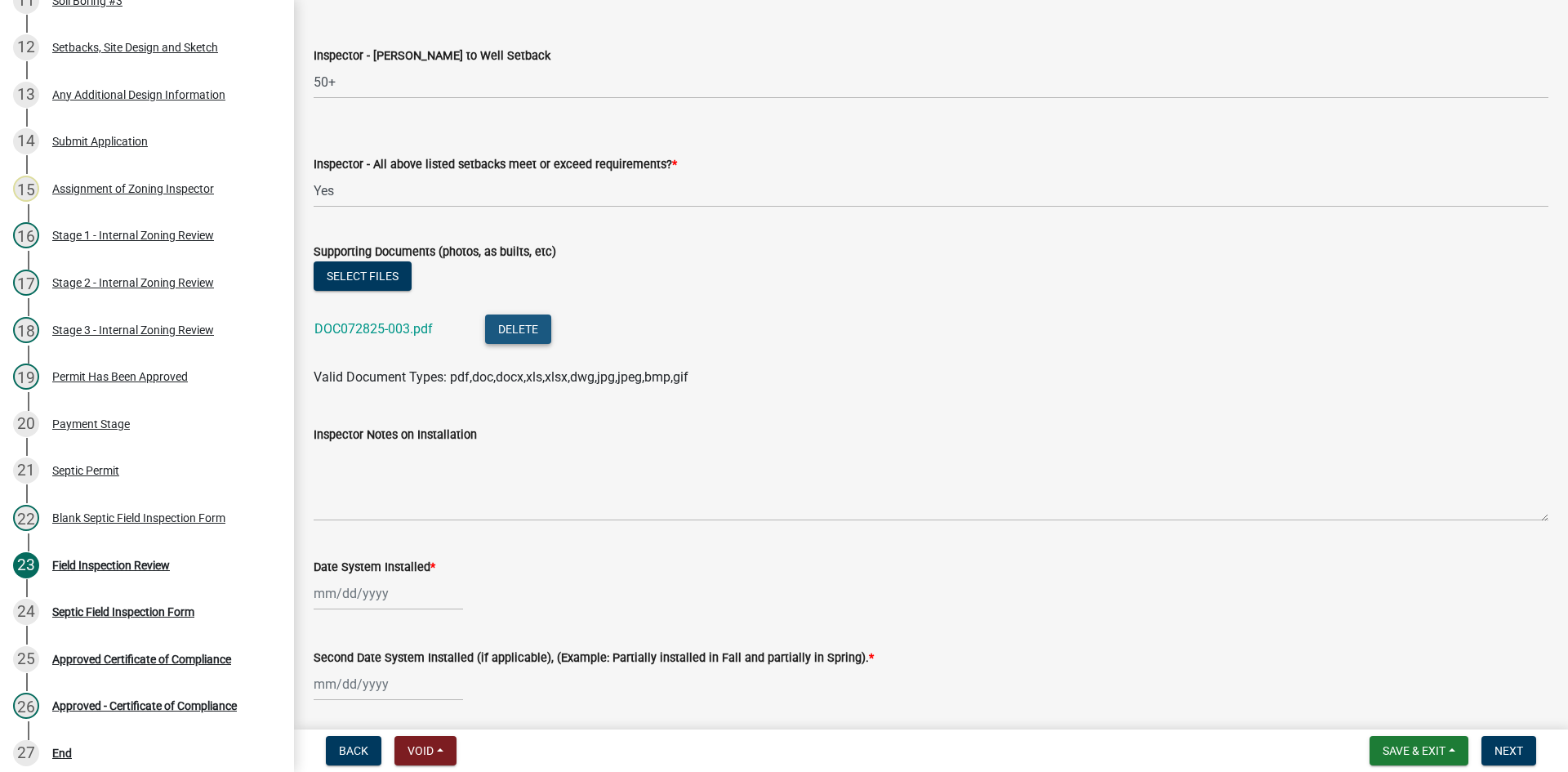
click at [522, 332] on button "Delete" at bounding box center [518, 329] width 66 height 29
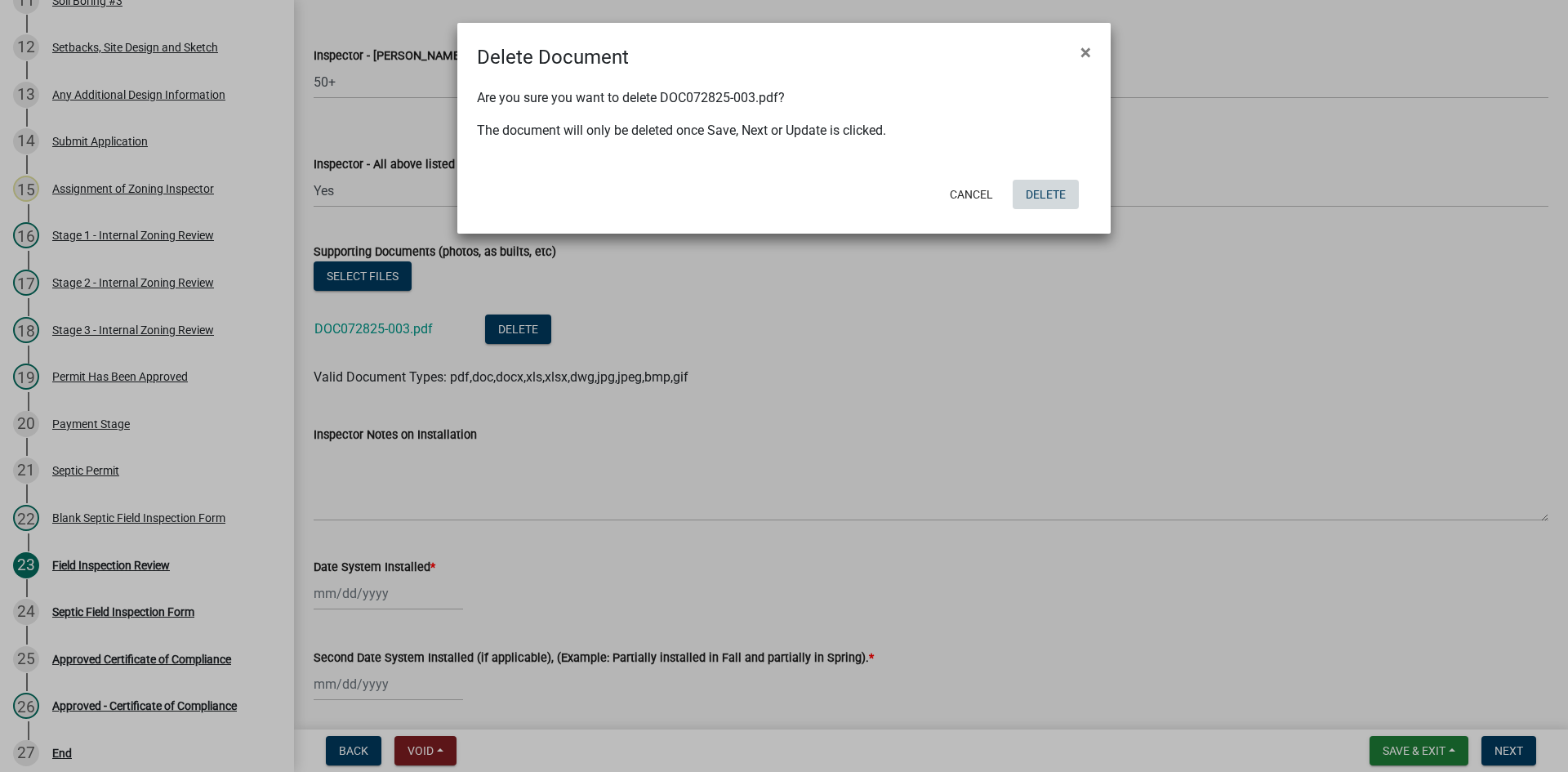
click at [1044, 191] on button "Delete" at bounding box center [1045, 194] width 66 height 29
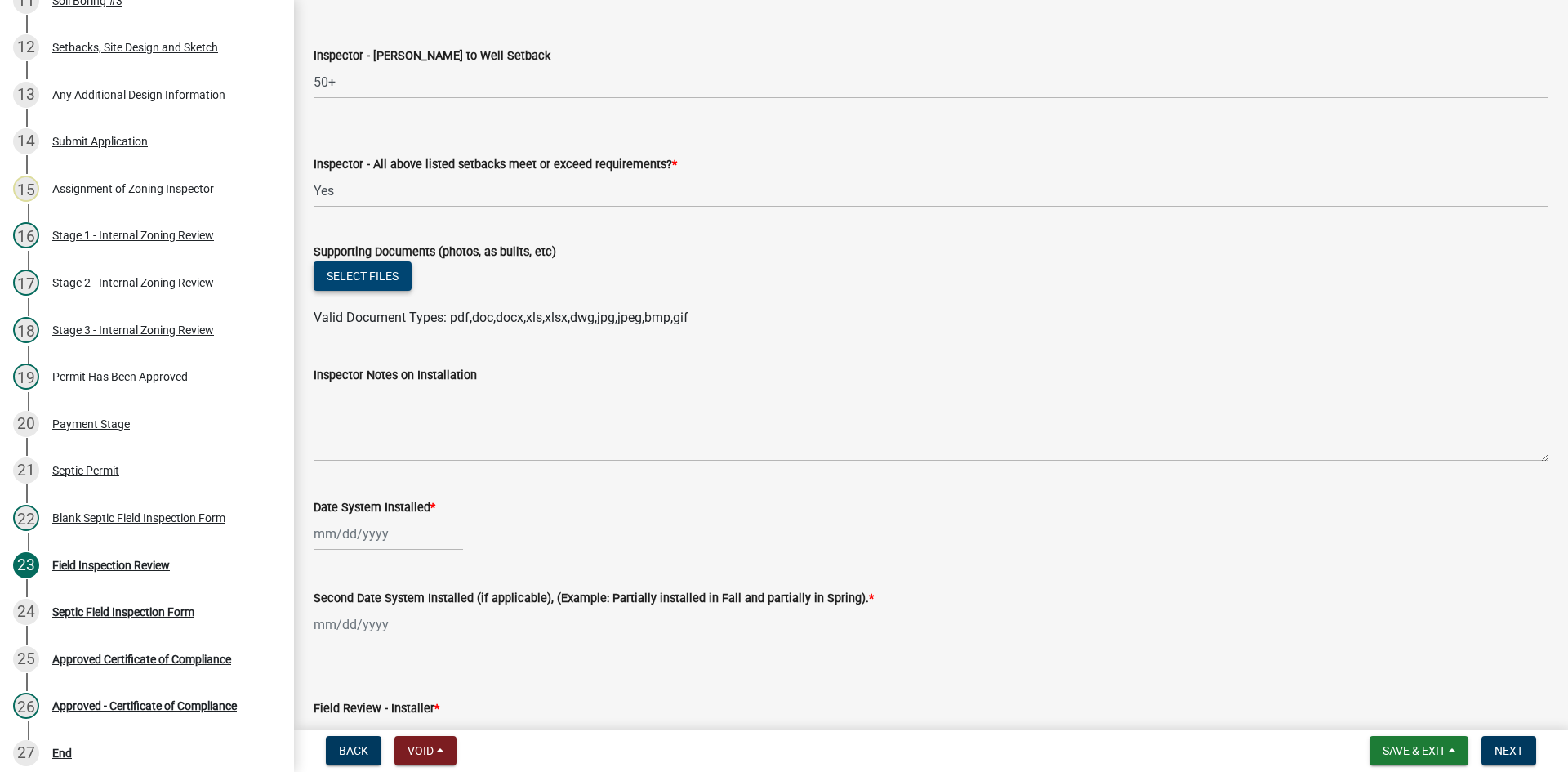
click at [341, 287] on button "Select files" at bounding box center [362, 276] width 98 height 29
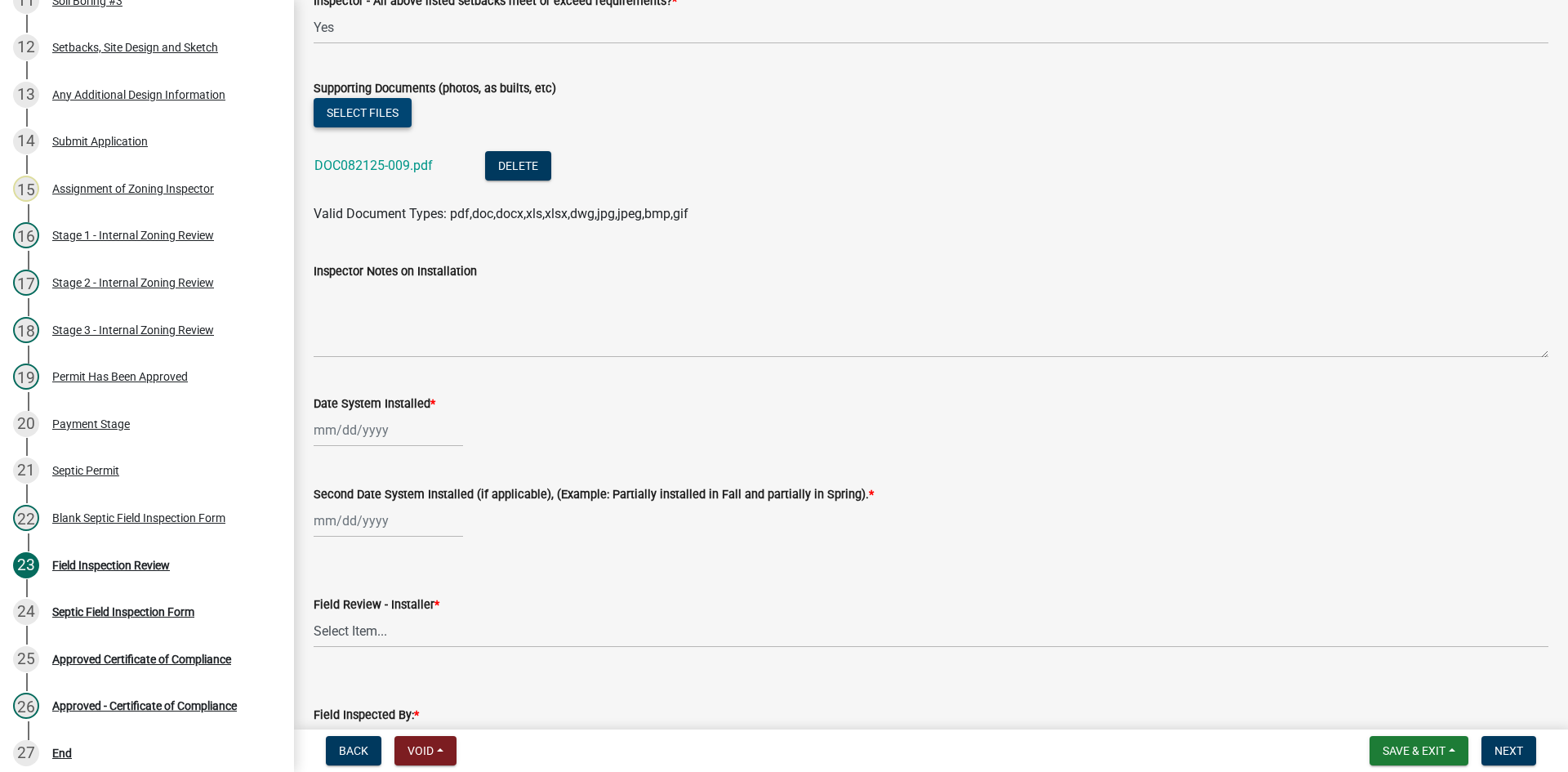
scroll to position [7430, 0]
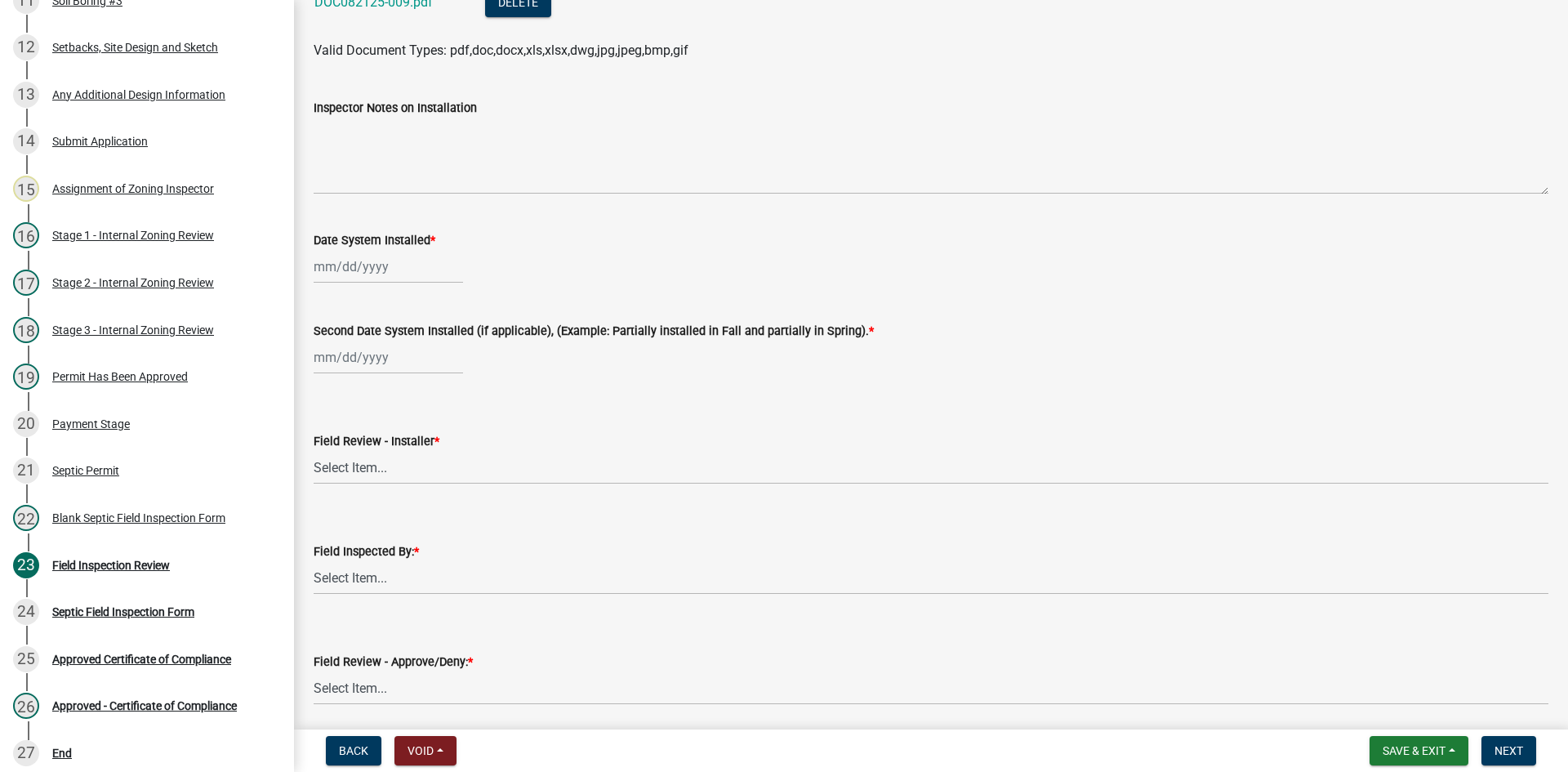
click at [404, 269] on div at bounding box center [388, 267] width 150 height 34
select select "8"
select select "2025"
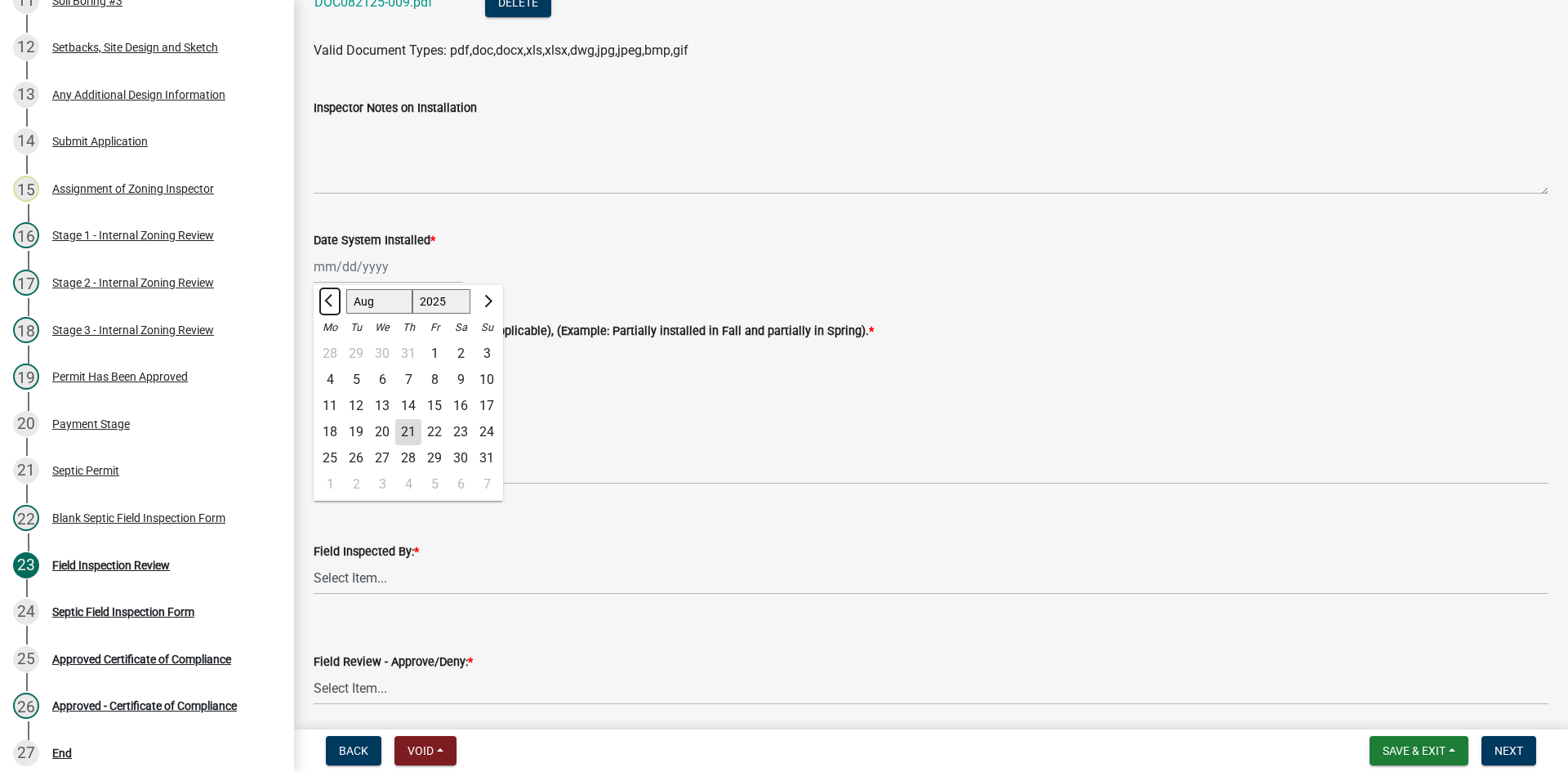
click at [330, 306] on span "Previous month" at bounding box center [330, 301] width 12 height 12
select select "7"
click at [431, 431] on div "25" at bounding box center [434, 432] width 26 height 26
type input "[DATE]"
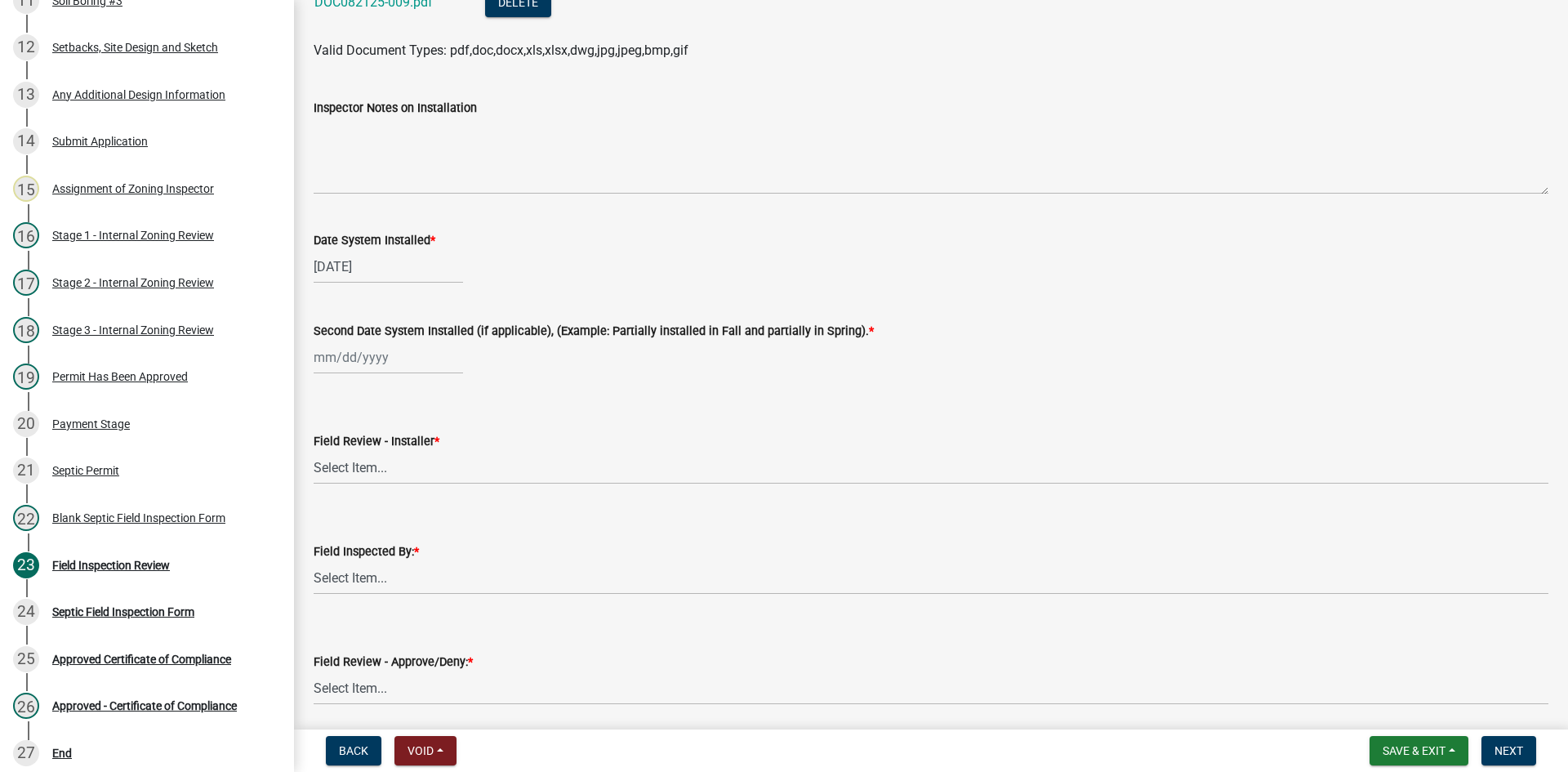
click at [403, 355] on div at bounding box center [388, 357] width 150 height 34
select select "8"
select select "2025"
click at [331, 549] on div "25" at bounding box center [330, 549] width 26 height 26
type input "[DATE]"
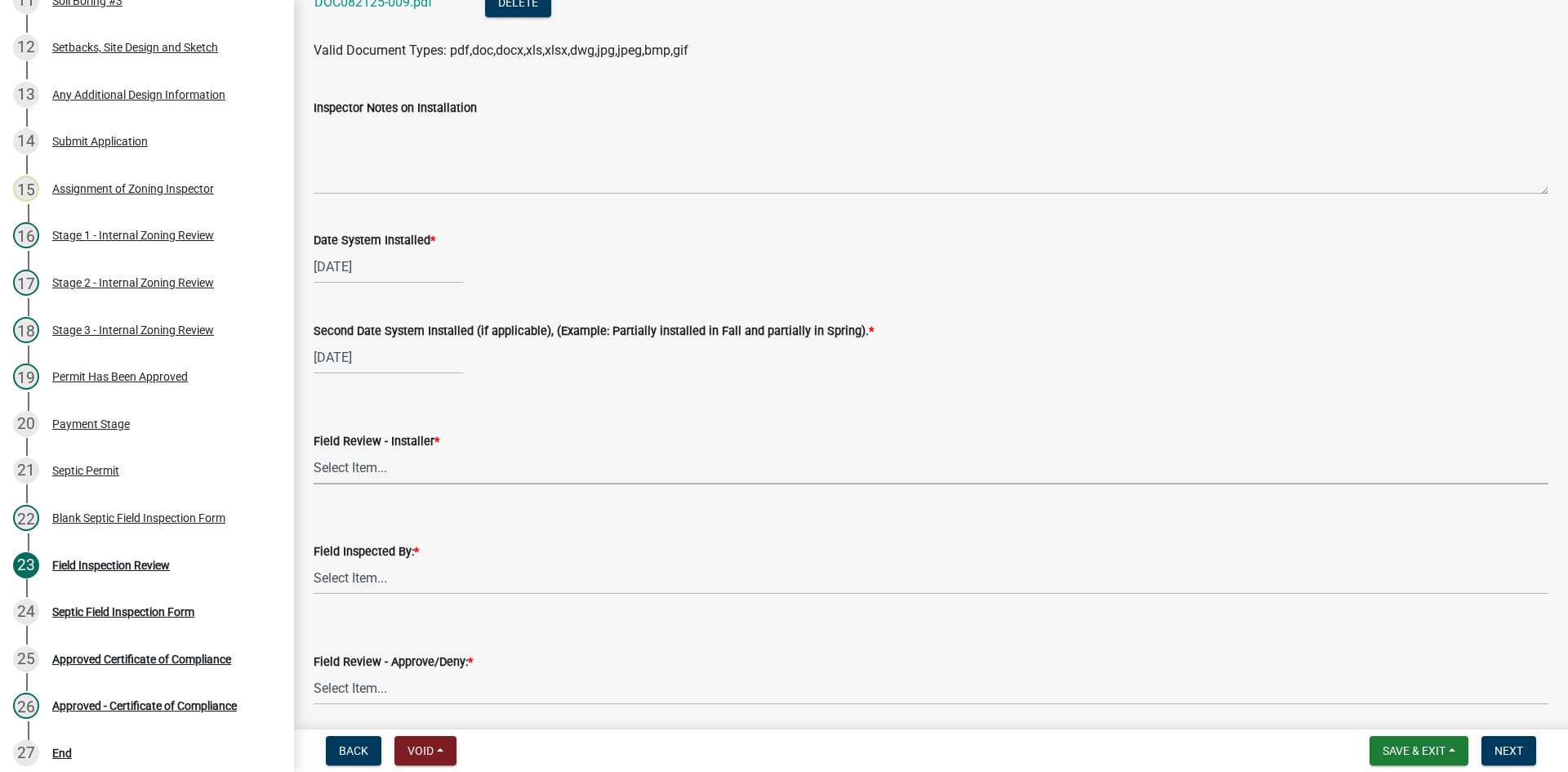
click at [393, 471] on select "Select Item... OTHER – Not listed (please add in next field and we will add to …" at bounding box center [931, 468] width 1235 height 34
click at [314, 451] on select "Select Item... OTHER – Not listed (please add in next field and we will add to …" at bounding box center [931, 468] width 1235 height 34
select select "99d42230-13ff-4f27-9848-e7d311dcdb75"
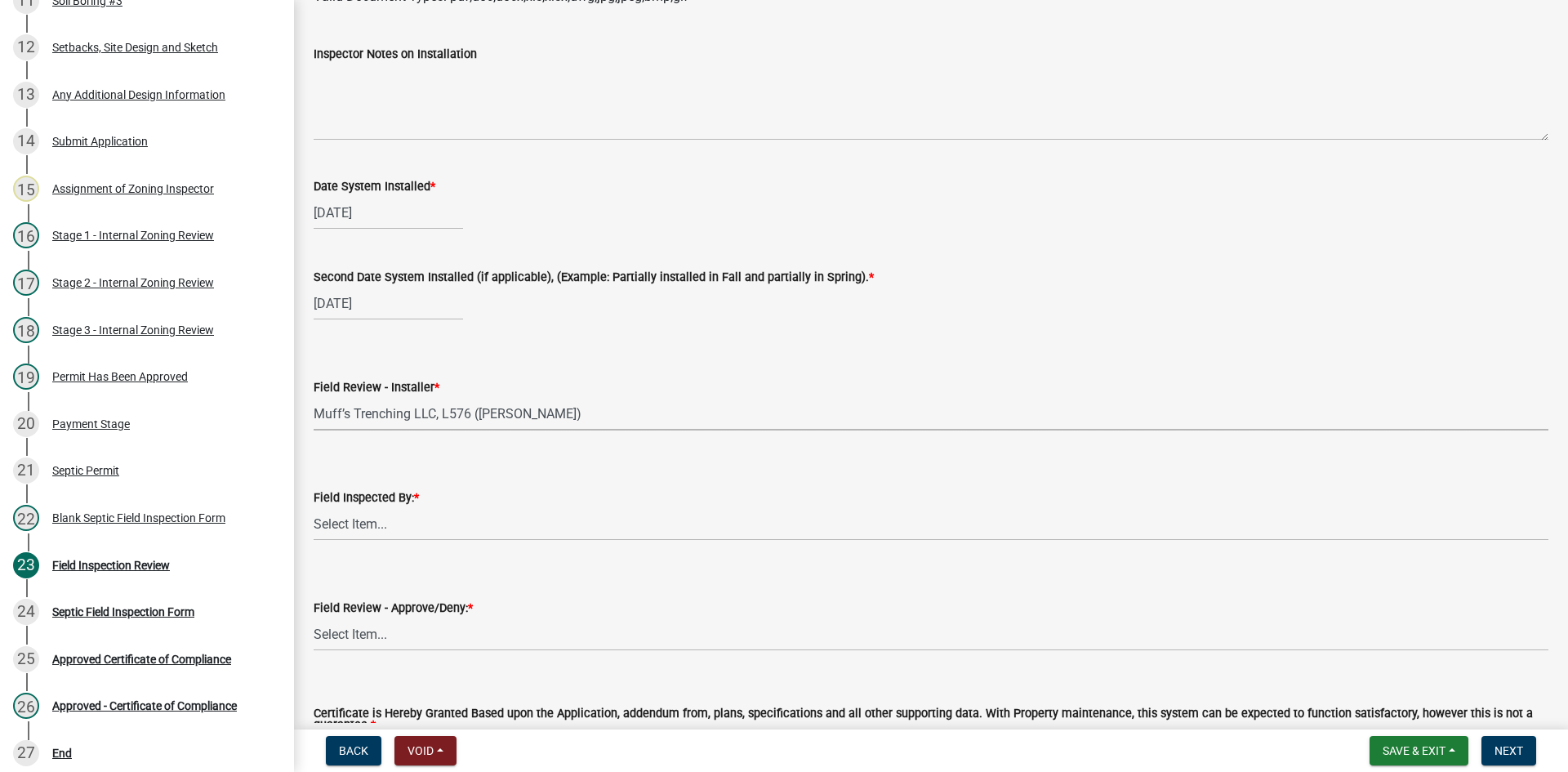
scroll to position [7513, 0]
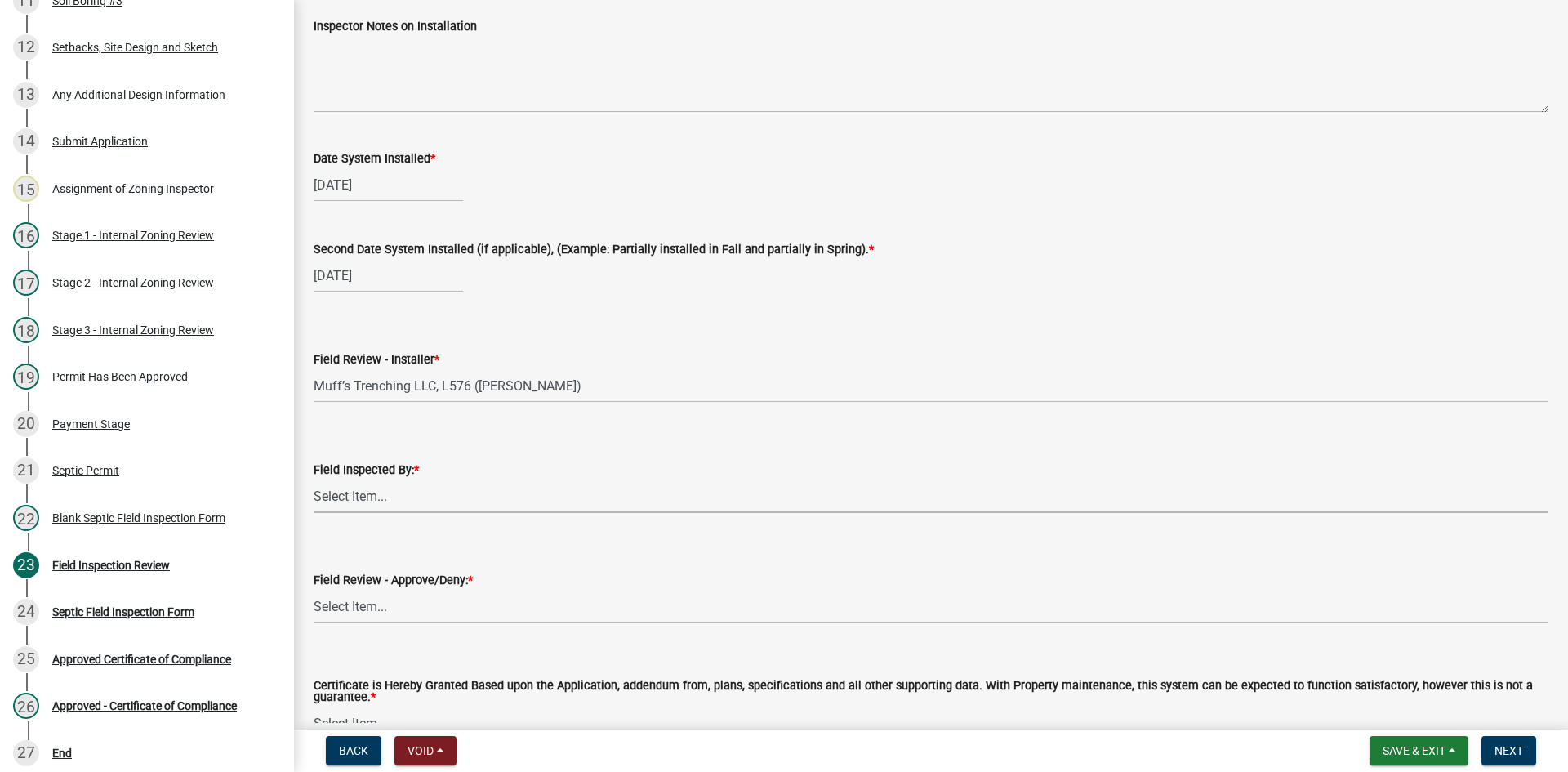
click at [366, 490] on select "Select Item... [PERSON_NAME] [PERSON_NAME] [PERSON_NAME] [PERSON_NAME] [PERSON_…" at bounding box center [931, 496] width 1235 height 34
click at [314, 480] on select "Select Item... [PERSON_NAME] [PERSON_NAME] [PERSON_NAME] [PERSON_NAME] [PERSON_…" at bounding box center [931, 496] width 1235 height 34
select select "7bfe52ba-73b7-4ac1-9bde-d3bb601555ca"
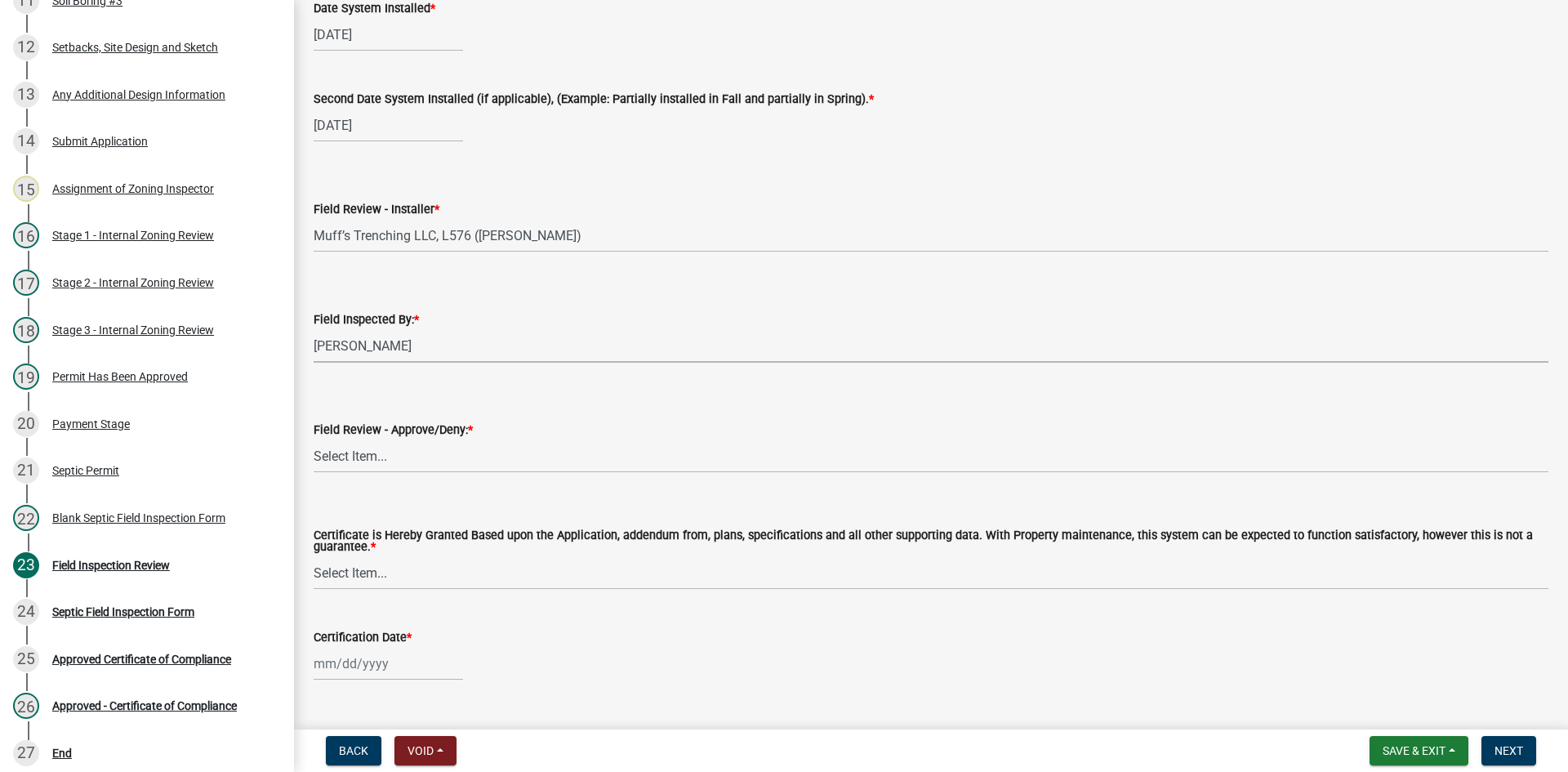
scroll to position [7676, 0]
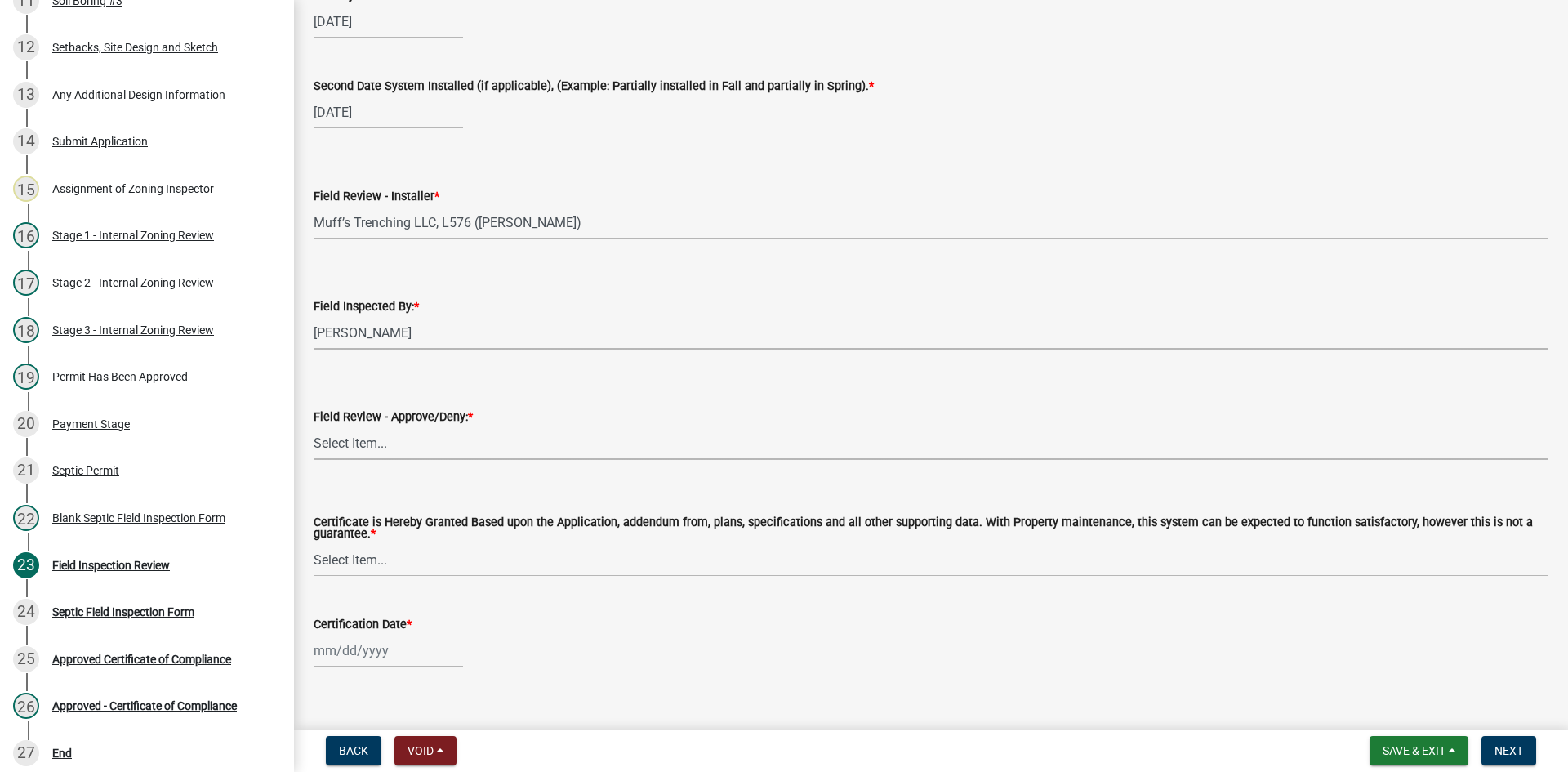
click at [376, 445] on select "Select Item... Approved Denied" at bounding box center [931, 443] width 1235 height 34
click at [314, 426] on select "Select Item... Approved Denied" at bounding box center [931, 443] width 1235 height 34
select select "c3bf50e3-4684-4b9c-99b9-7a9f027aa0dd"
drag, startPoint x: 394, startPoint y: 550, endPoint x: 401, endPoint y: 559, distance: 11.4
click at [394, 550] on select "Select Item... Yes No" at bounding box center [931, 560] width 1235 height 34
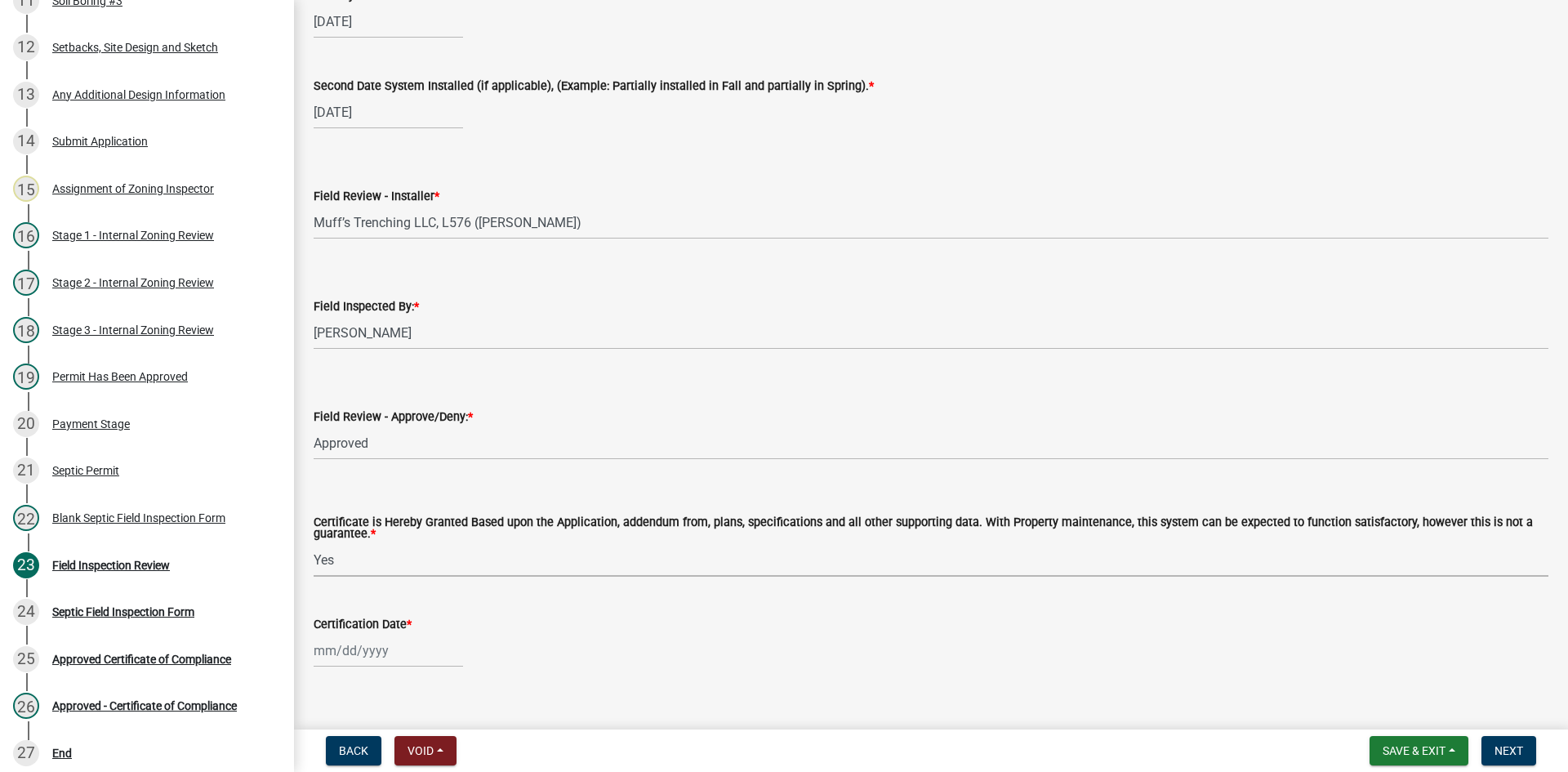
click at [314, 544] on select "Select Item... Yes No" at bounding box center [931, 560] width 1235 height 34
select select "538e6e6b-38de-4682-8c50-6662df67960d"
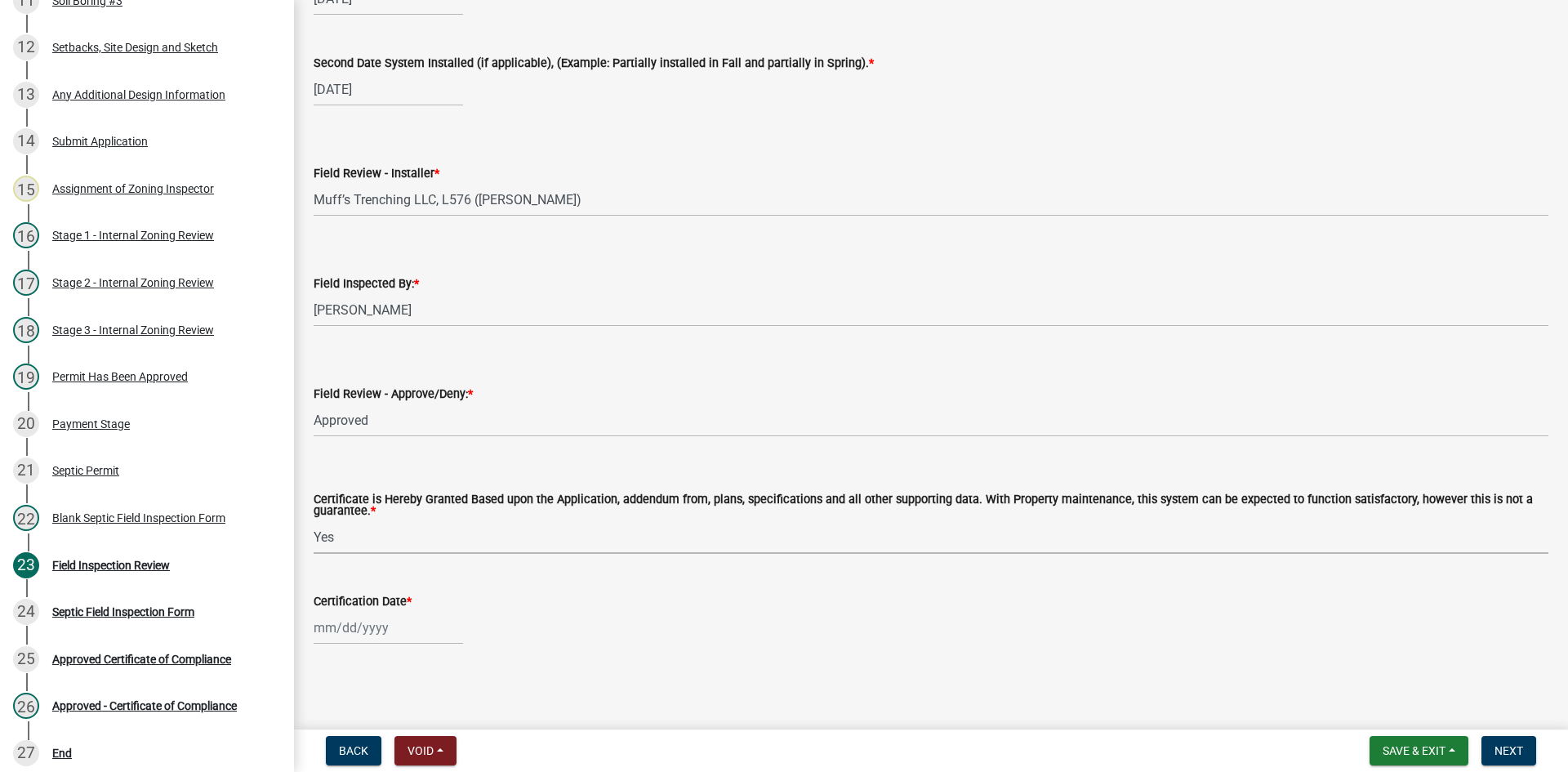
click at [408, 631] on div at bounding box center [388, 628] width 150 height 34
select select "8"
select select "2025"
click at [408, 541] on div "21" at bounding box center [408, 541] width 26 height 26
type input "[DATE]"
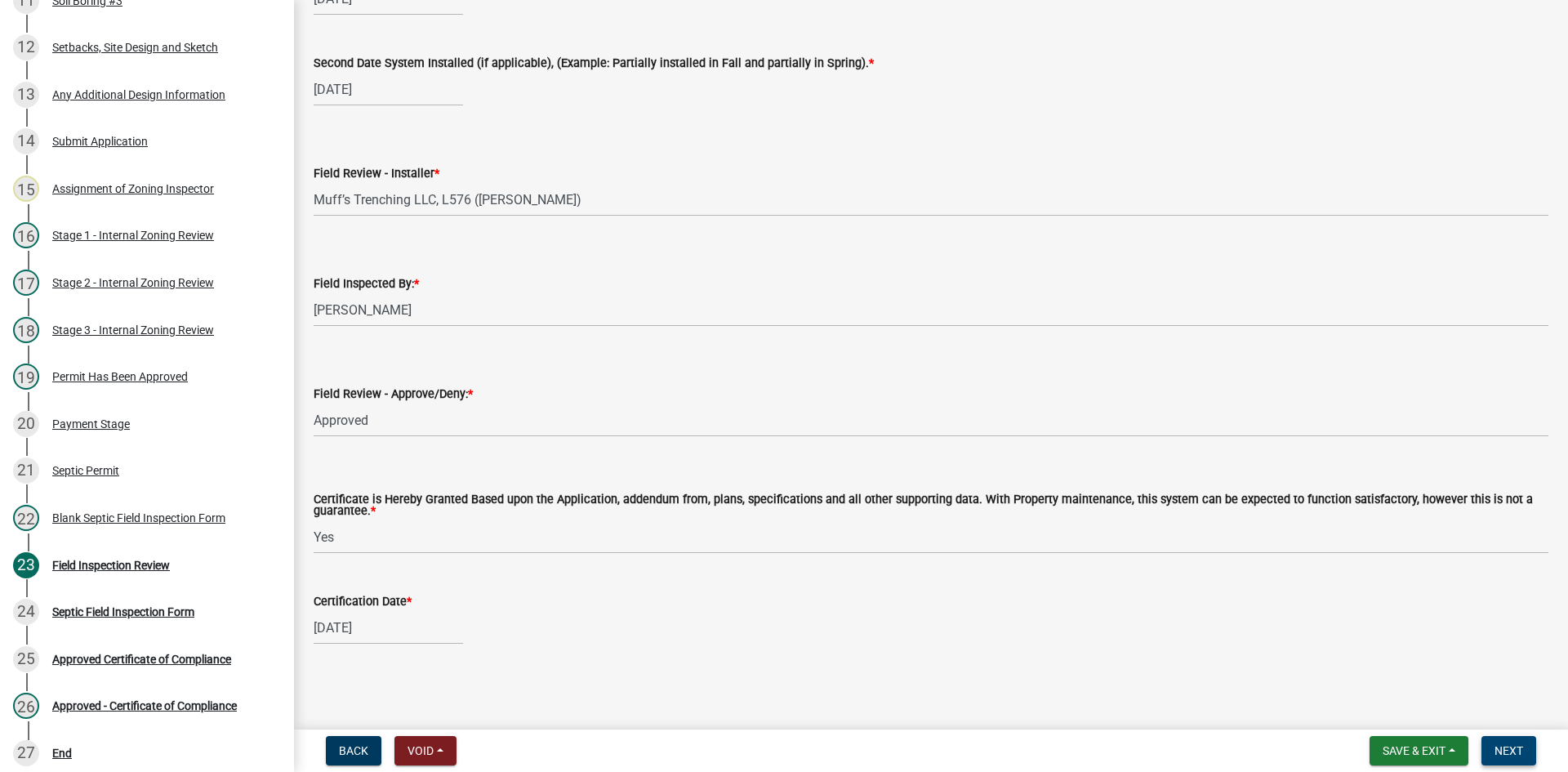
click at [1504, 748] on span "Next" at bounding box center [1509, 751] width 28 height 13
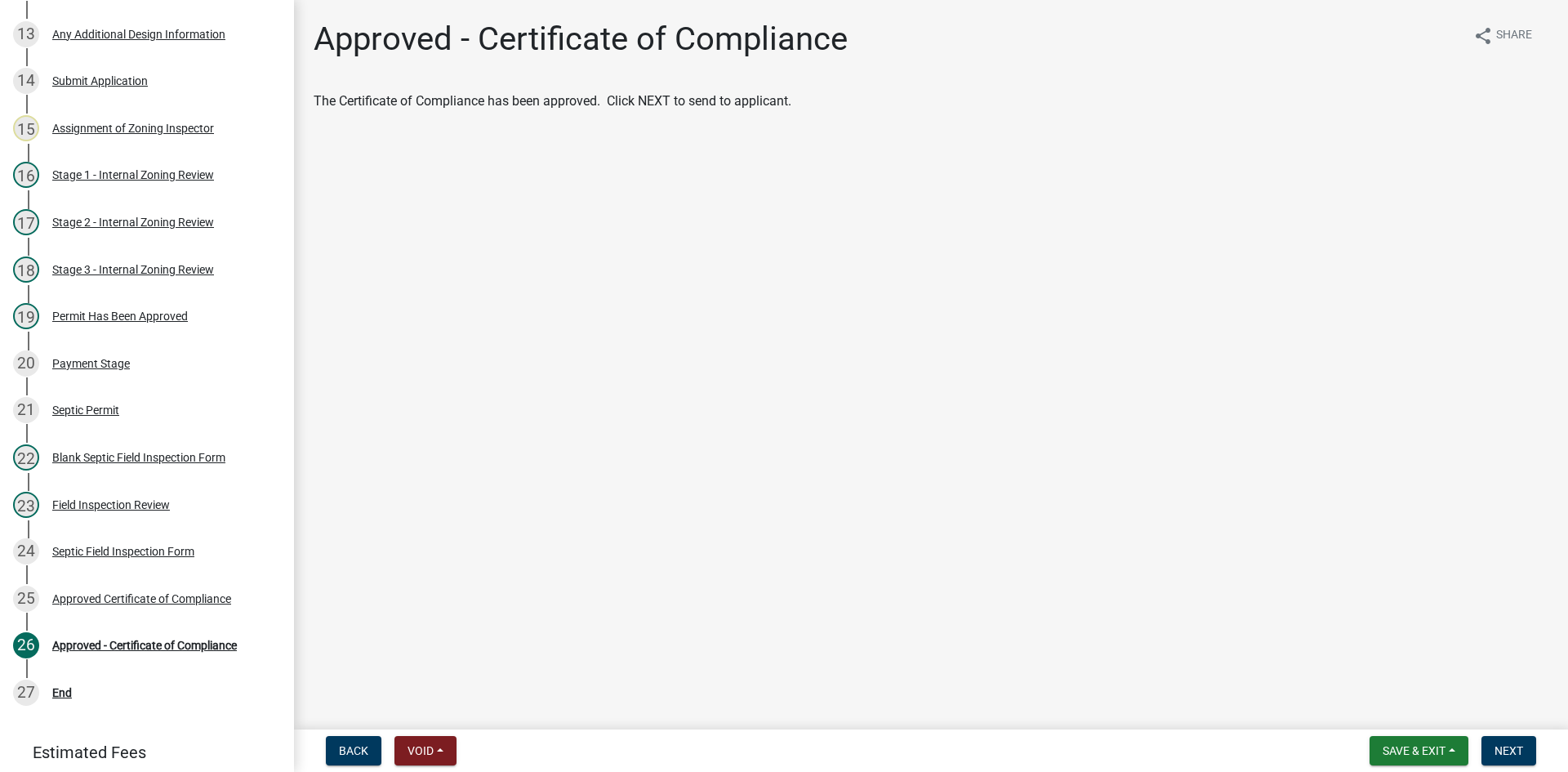
scroll to position [892, 0]
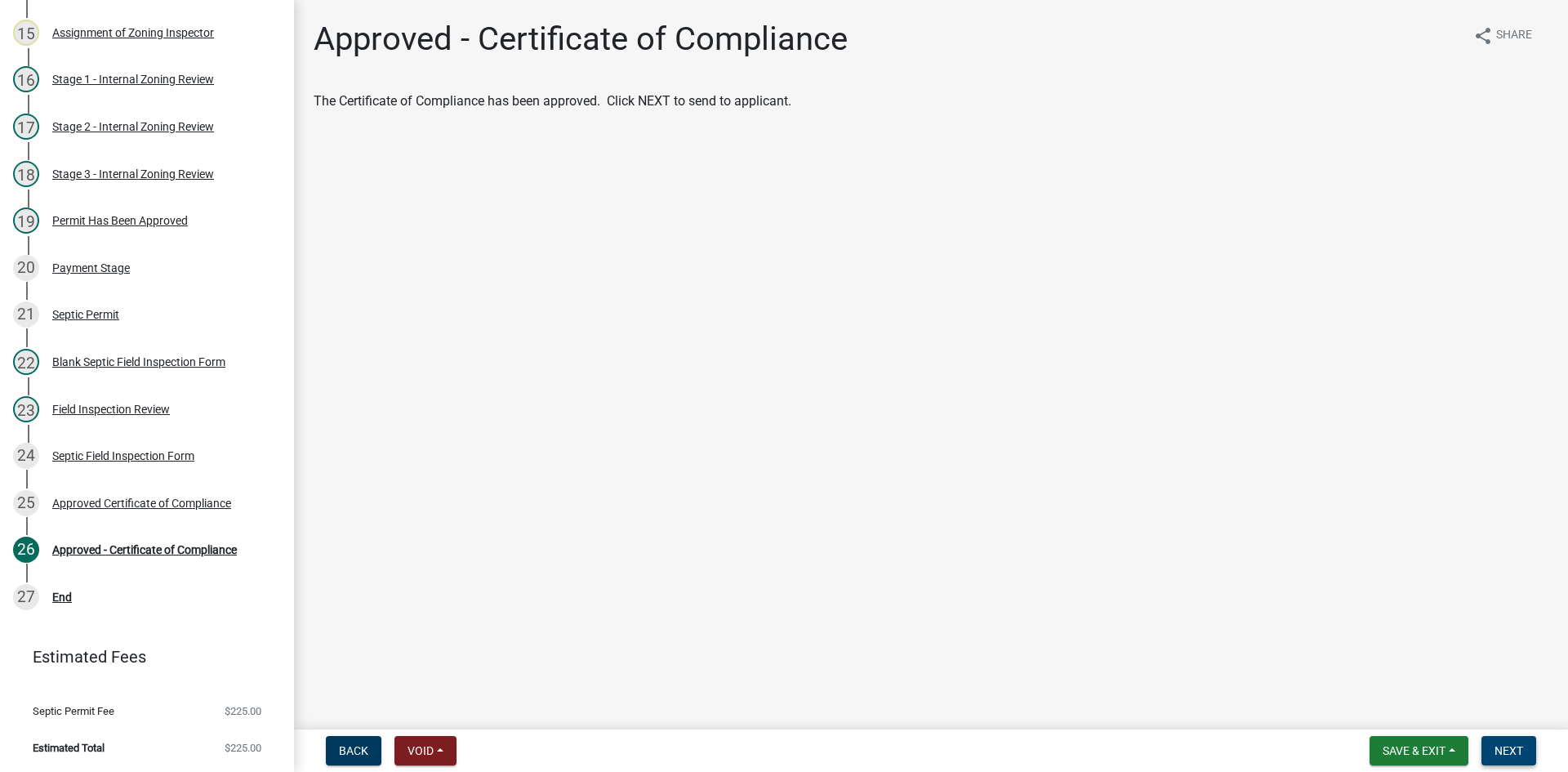
drag, startPoint x: 1518, startPoint y: 749, endPoint x: 702, endPoint y: 388, distance: 892.3
click at [942, 400] on wm-app "Zoning-Septic: Onsite Septic System Application (Designers) SS2024-2263 Edit Vi…" at bounding box center [784, 386] width 1568 height 772
click at [1508, 749] on span "Next" at bounding box center [1509, 751] width 28 height 13
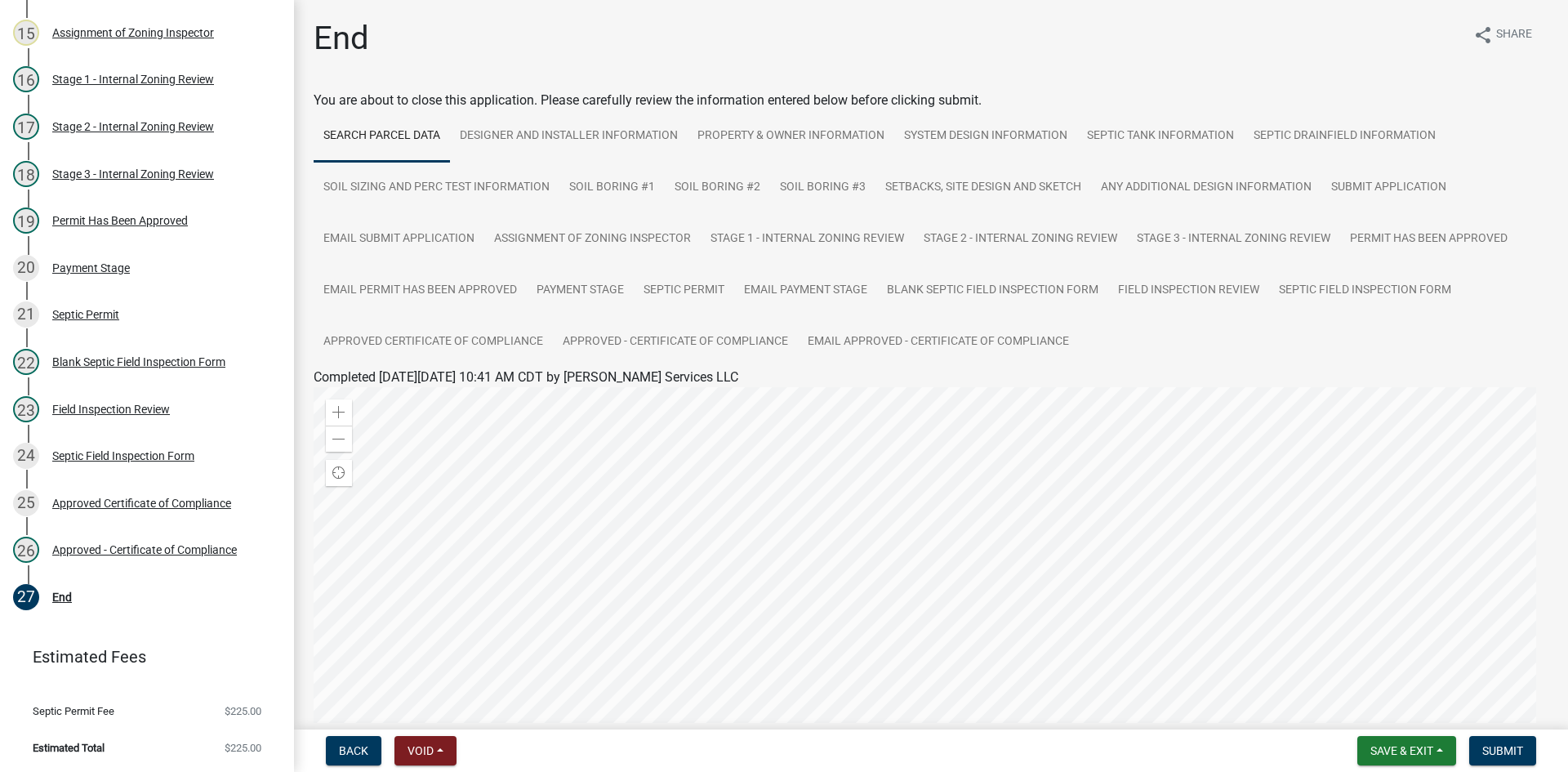
scroll to position [0, 0]
click at [184, 499] on div "Approved Certificate of Compliance" at bounding box center [142, 503] width 179 height 12
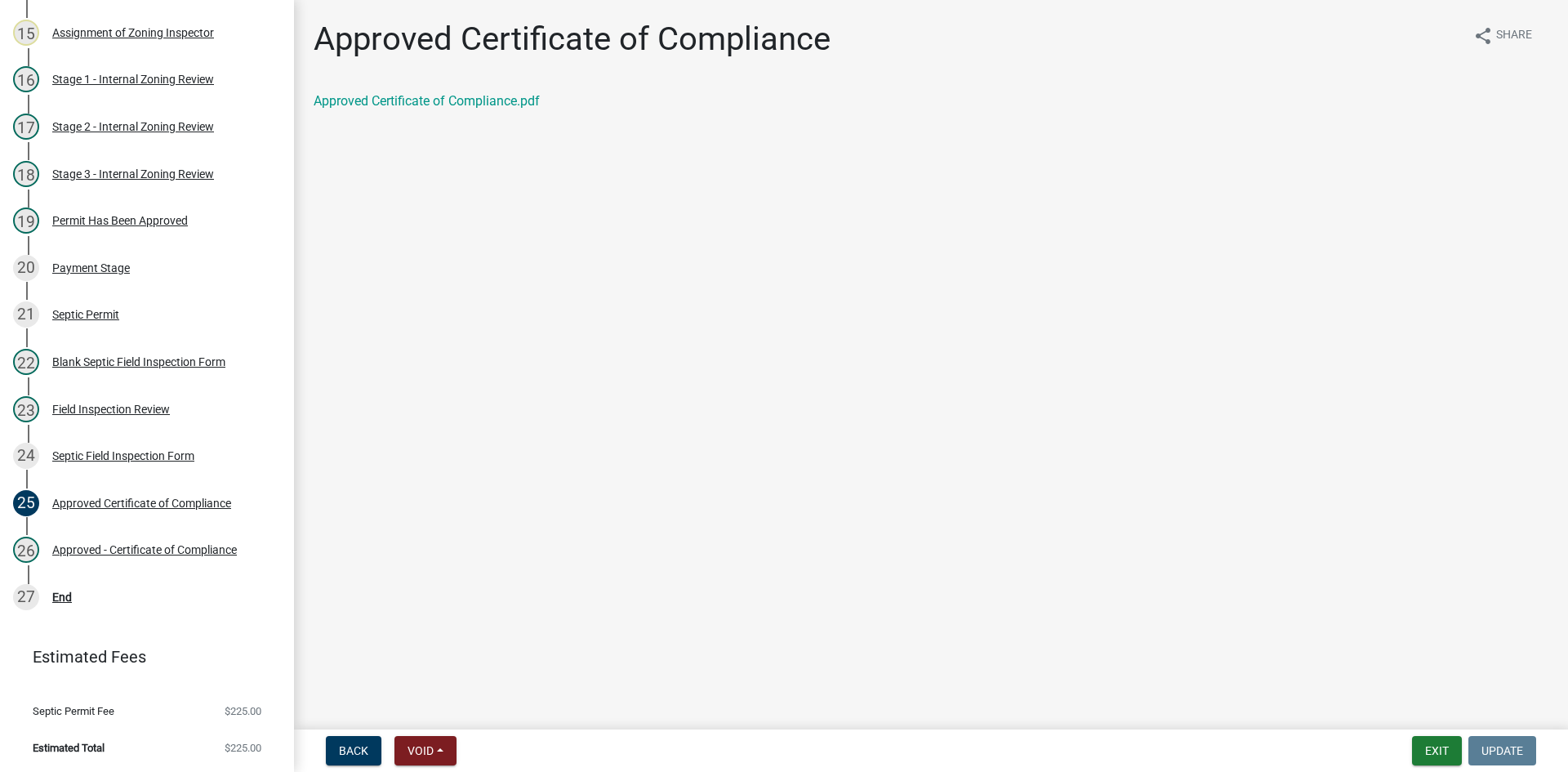
click at [465, 91] on div "Approved Certificate of Compliance share Share Approved Certificate of Complian…" at bounding box center [931, 79] width 1260 height 120
click at [470, 106] on link "Approved Certificate of Compliance.pdf" at bounding box center [426, 101] width 226 height 16
